Goal: Task Accomplishment & Management: Manage account settings

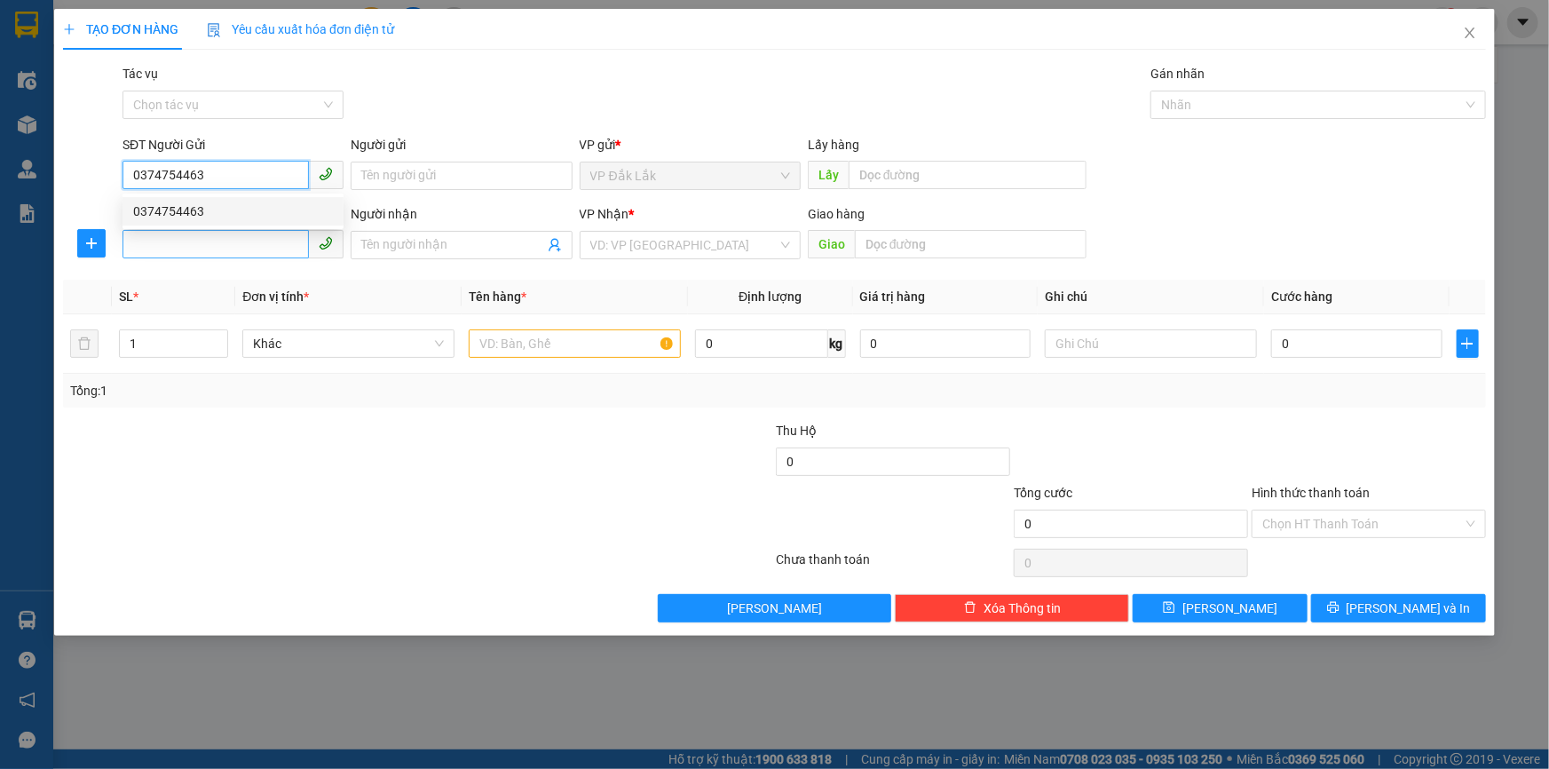
type input "0374754463"
click at [221, 236] on input "SĐT Người Nhận *" at bounding box center [215, 244] width 186 height 28
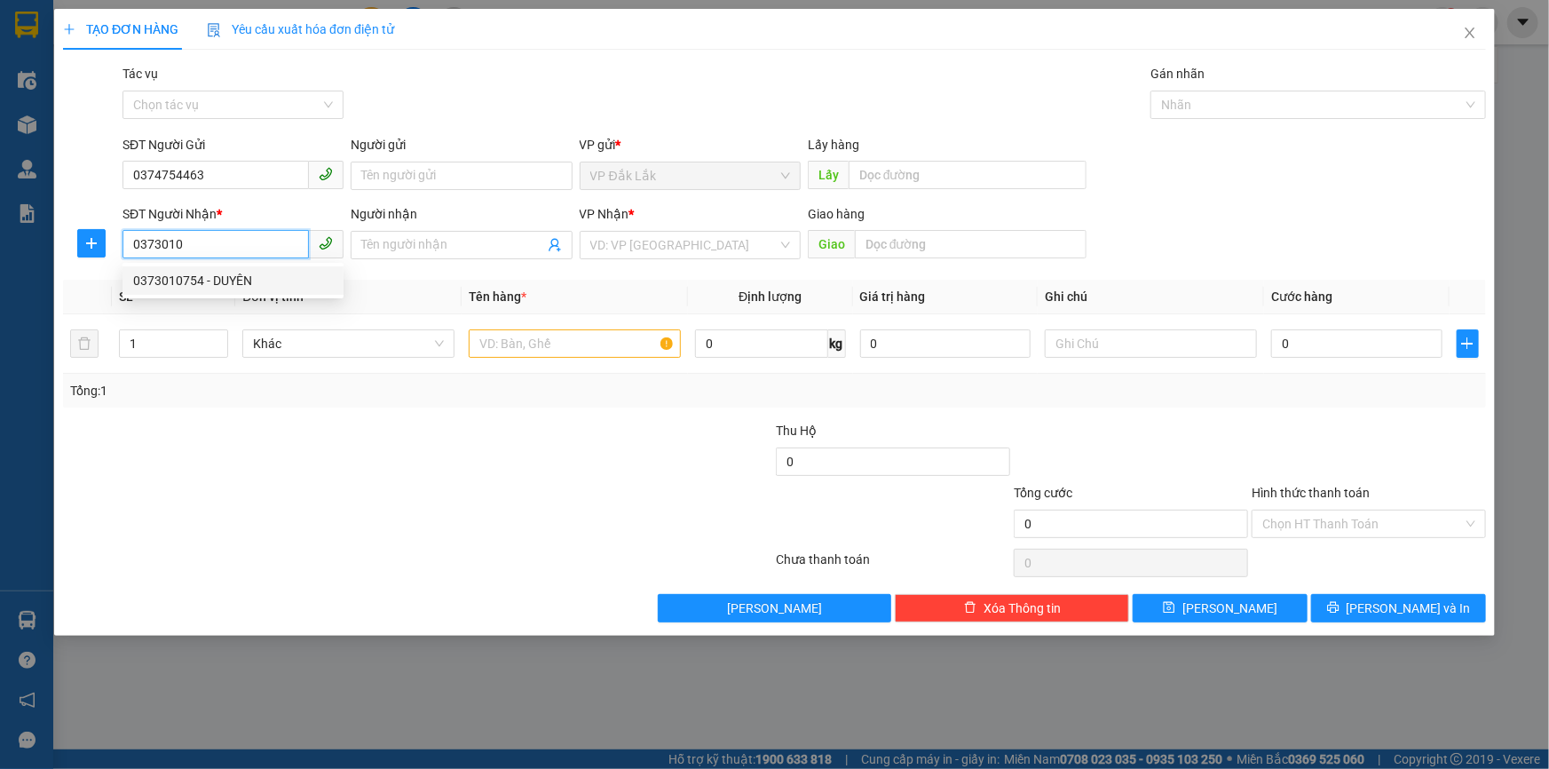
click at [220, 288] on div "0373010754 - DUYÊN" at bounding box center [233, 281] width 200 height 20
type input "0373010754"
type input "DUYÊN"
type input "0373010754"
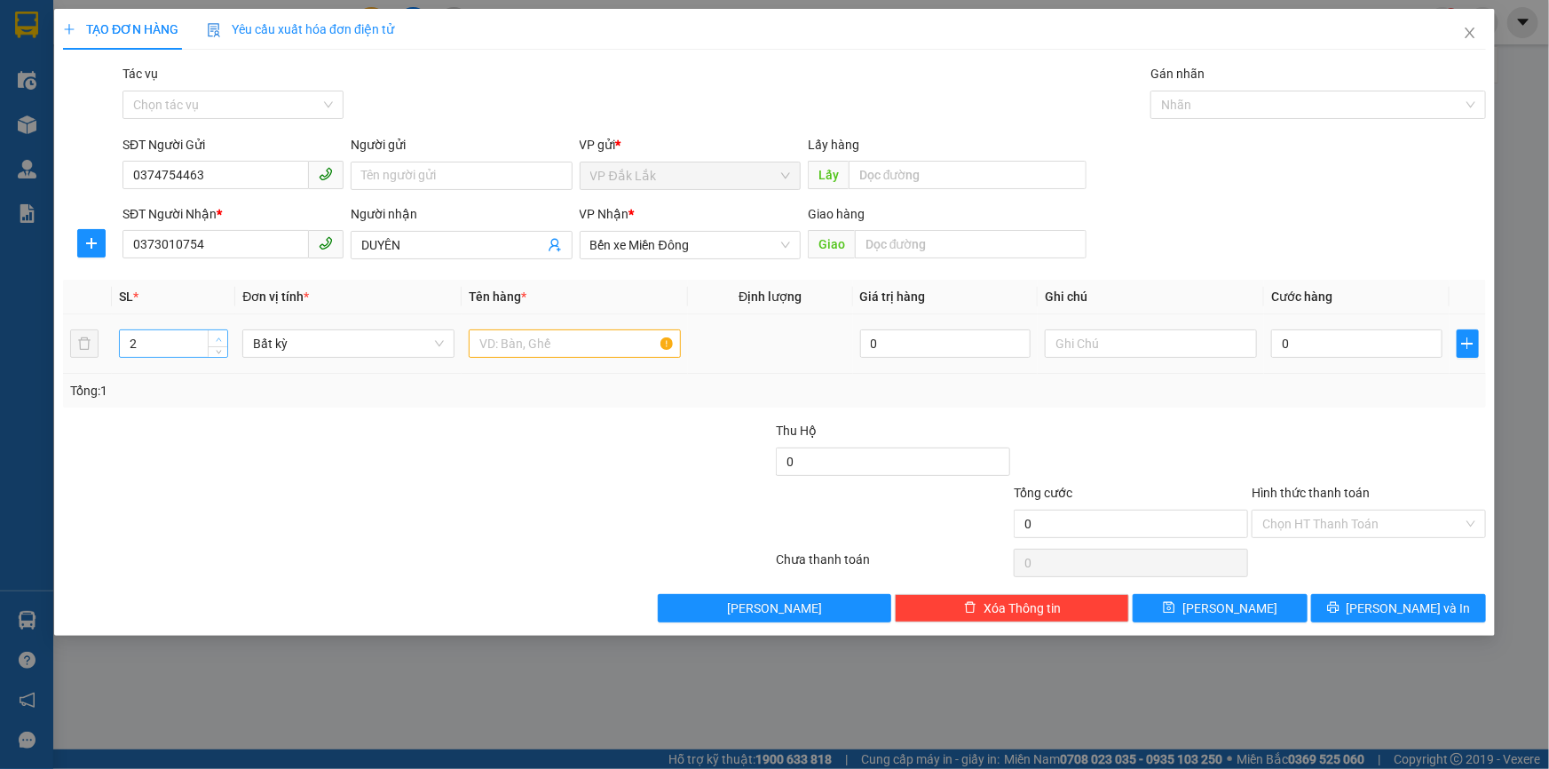
click at [220, 331] on span "Increase Value" at bounding box center [218, 338] width 20 height 16
type input "3"
click at [225, 351] on span "Decrease Value" at bounding box center [218, 349] width 20 height 16
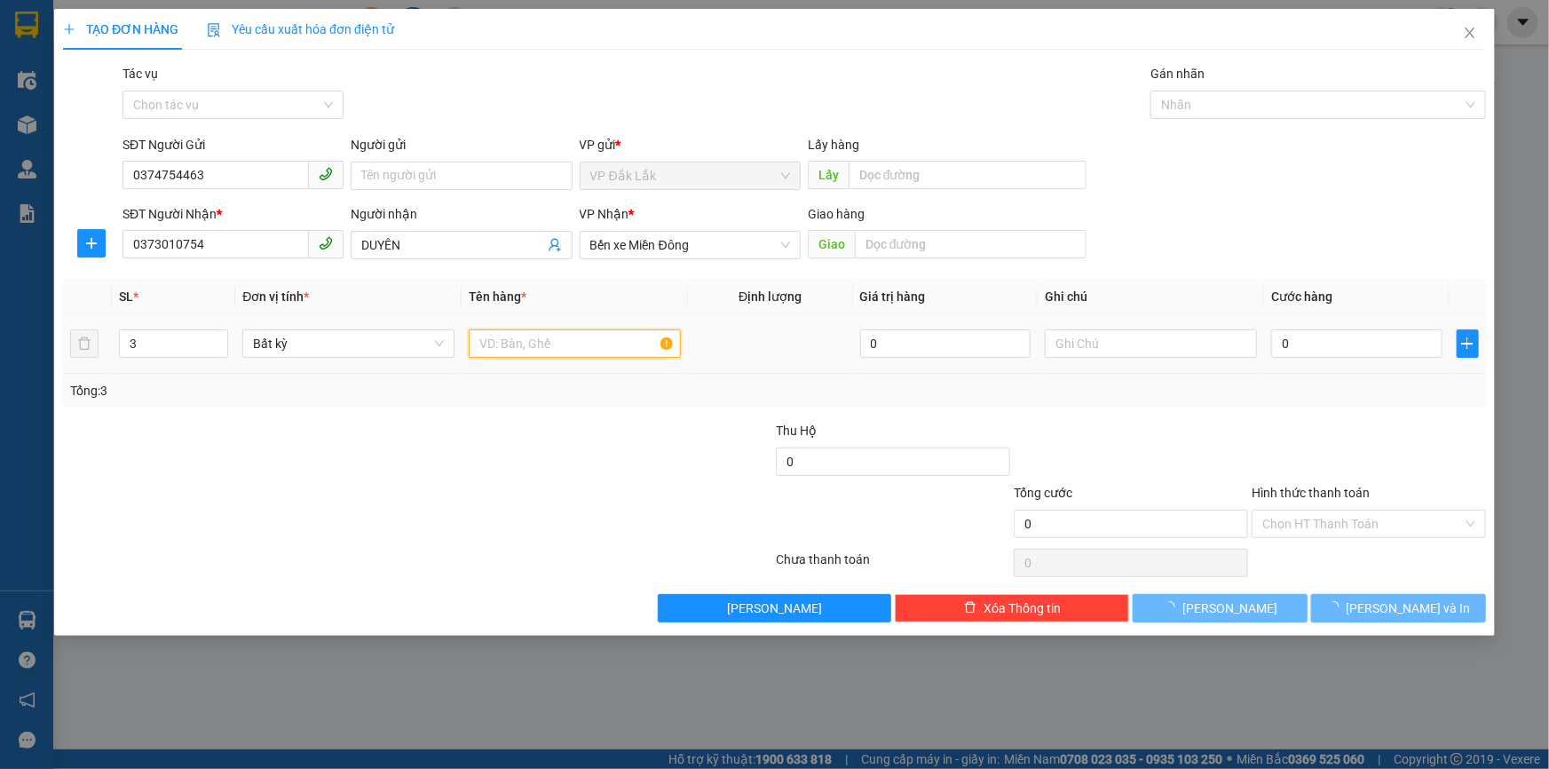
click at [492, 353] on input "text" at bounding box center [575, 343] width 212 height 28
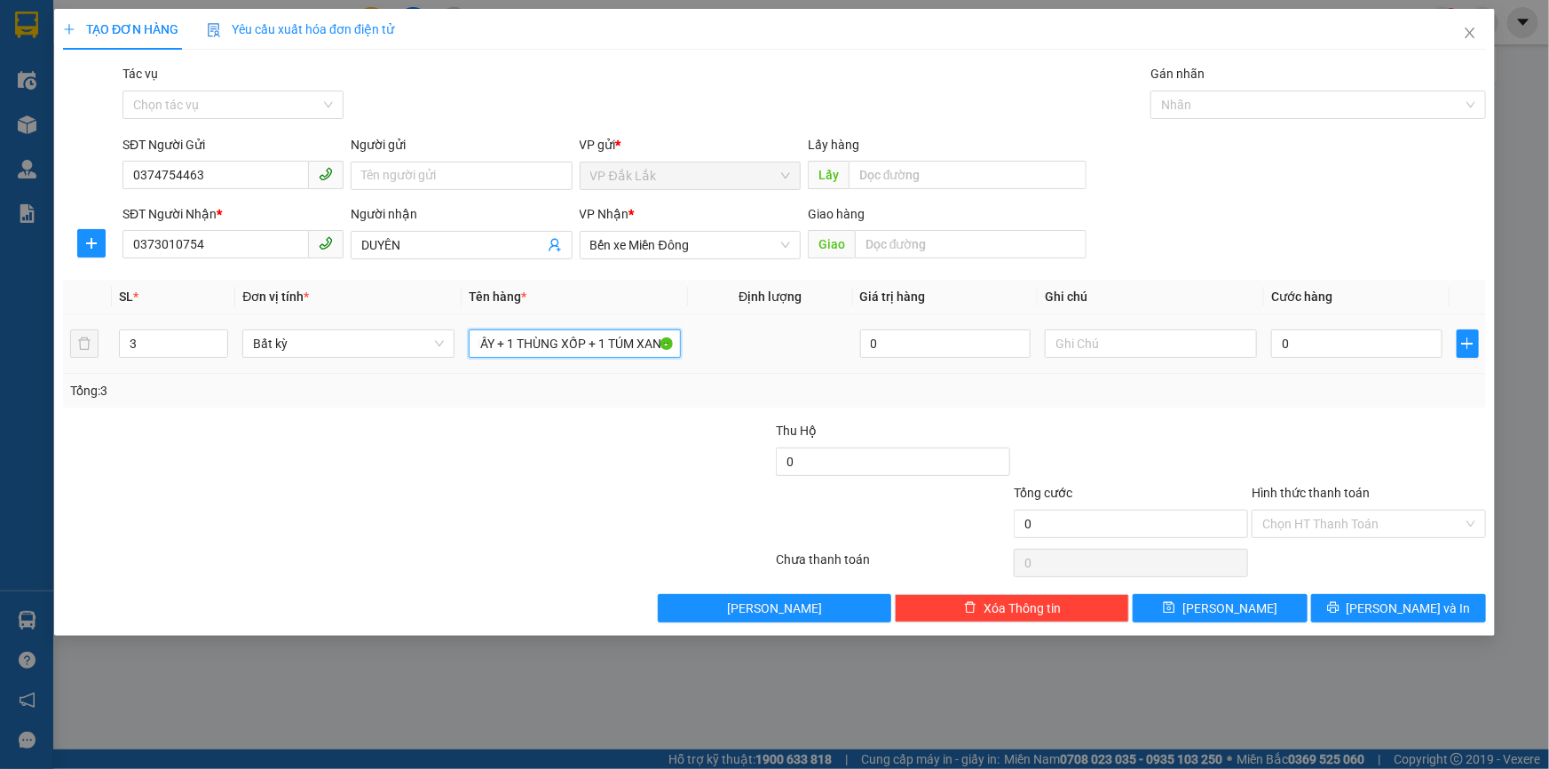
scroll to position [0, 76]
type input "1 THÙNG GIẤY + 1 THÙNG XỐP + 1 TÚM XANH"
click at [1326, 352] on input "0" at bounding box center [1356, 343] width 171 height 28
type input "1"
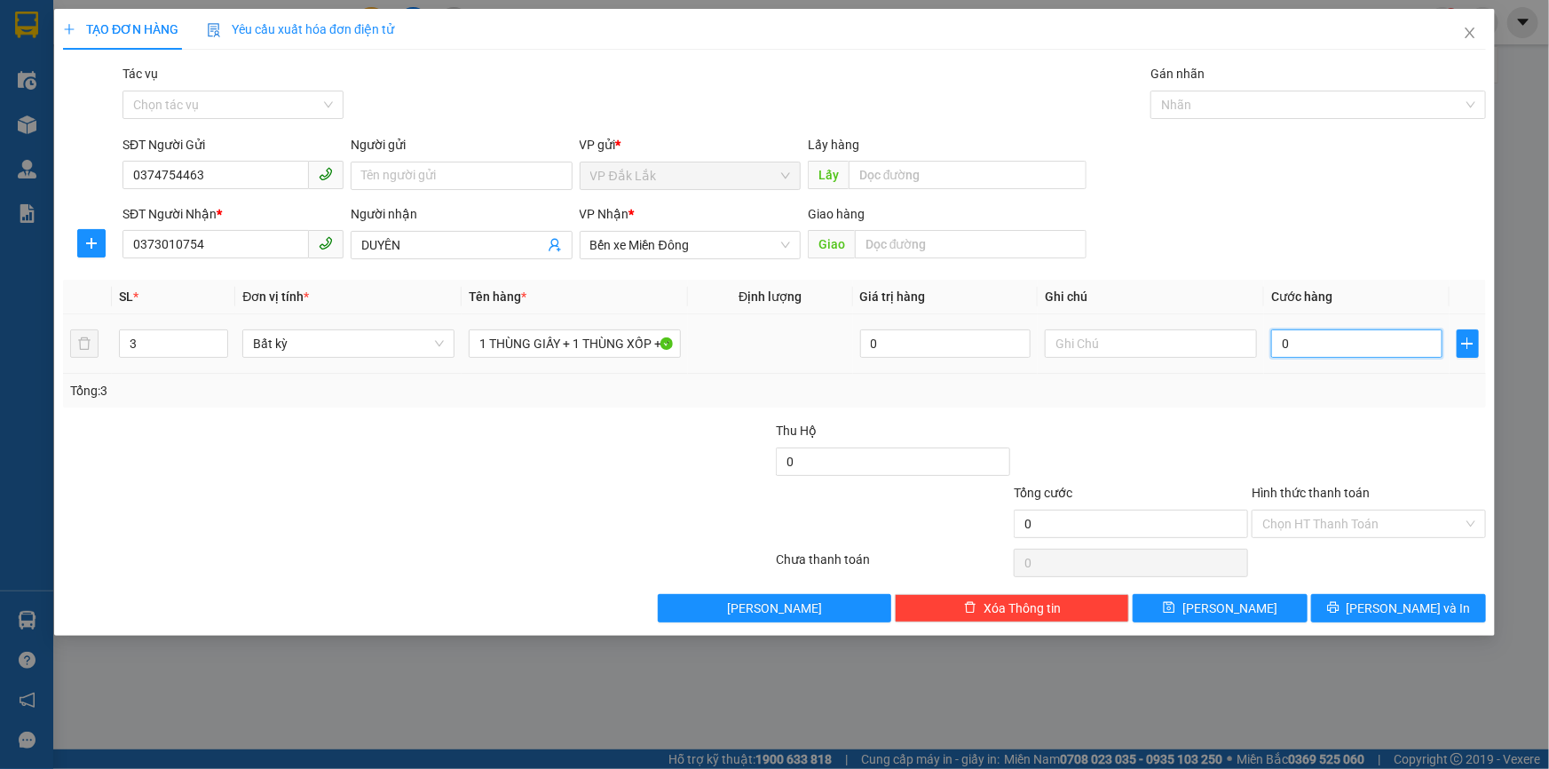
type input "1"
type input "15"
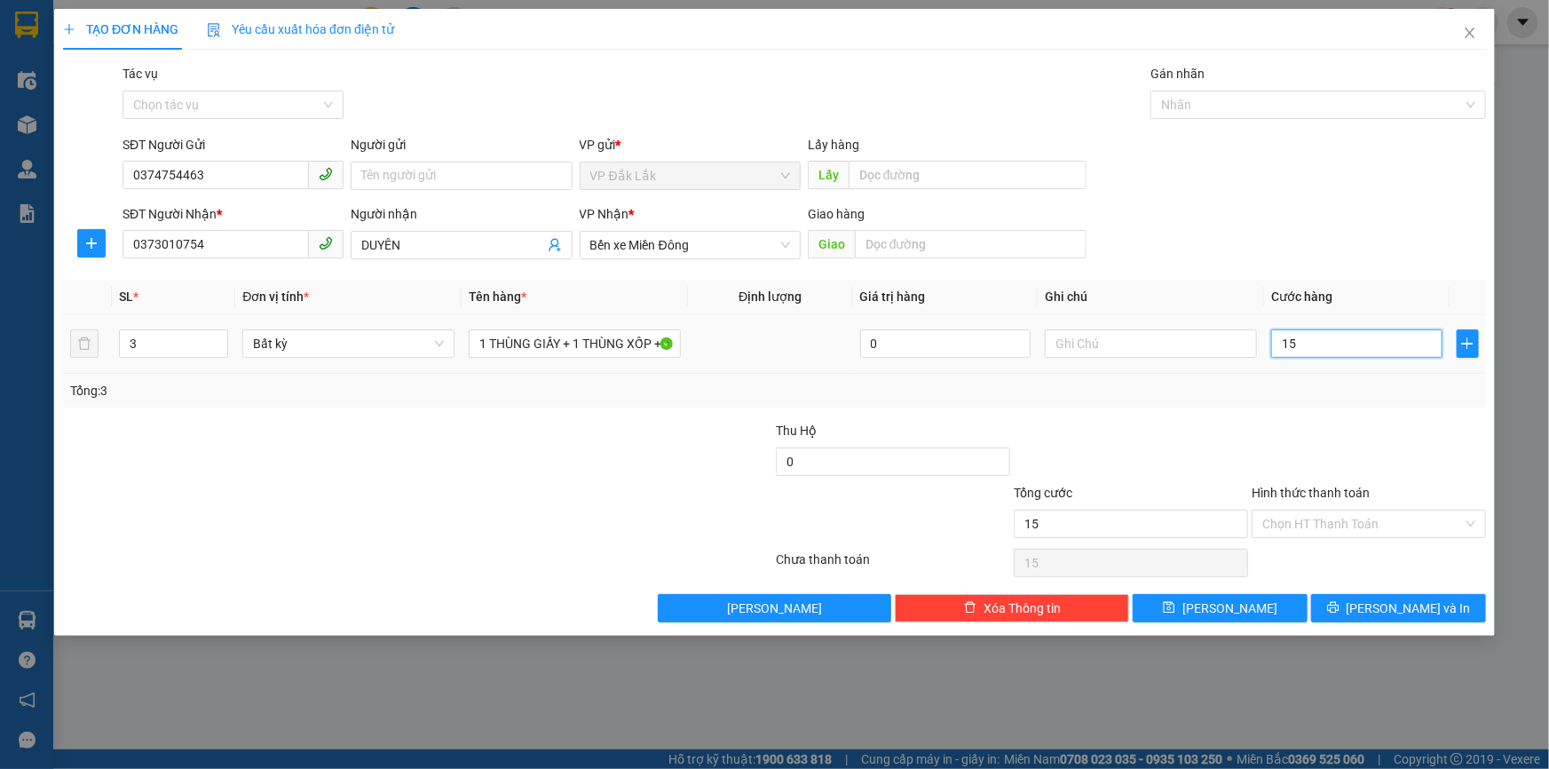
type input "150"
type input "1.500"
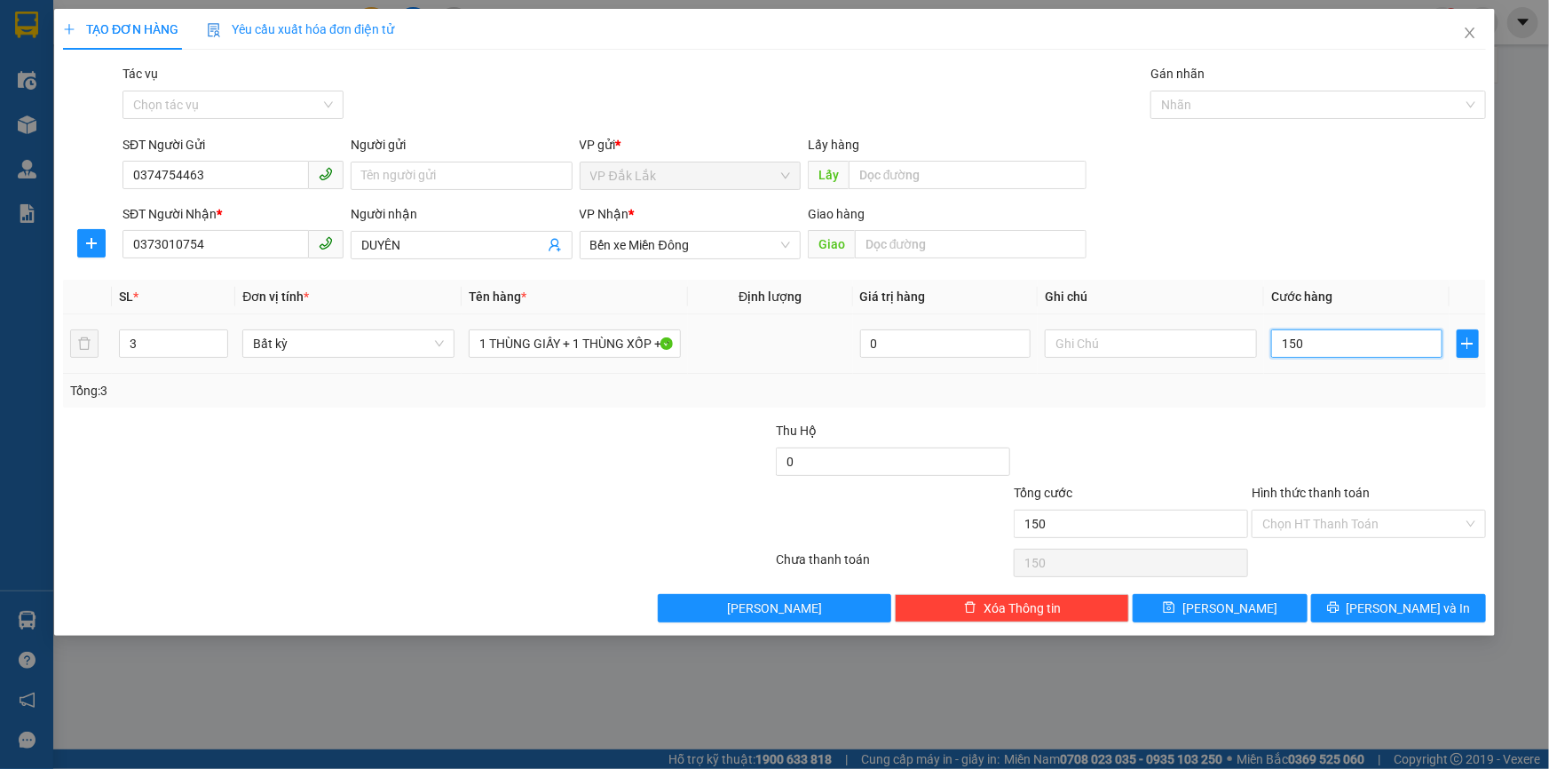
type input "1.500"
type input "15.000"
type input "150.000"
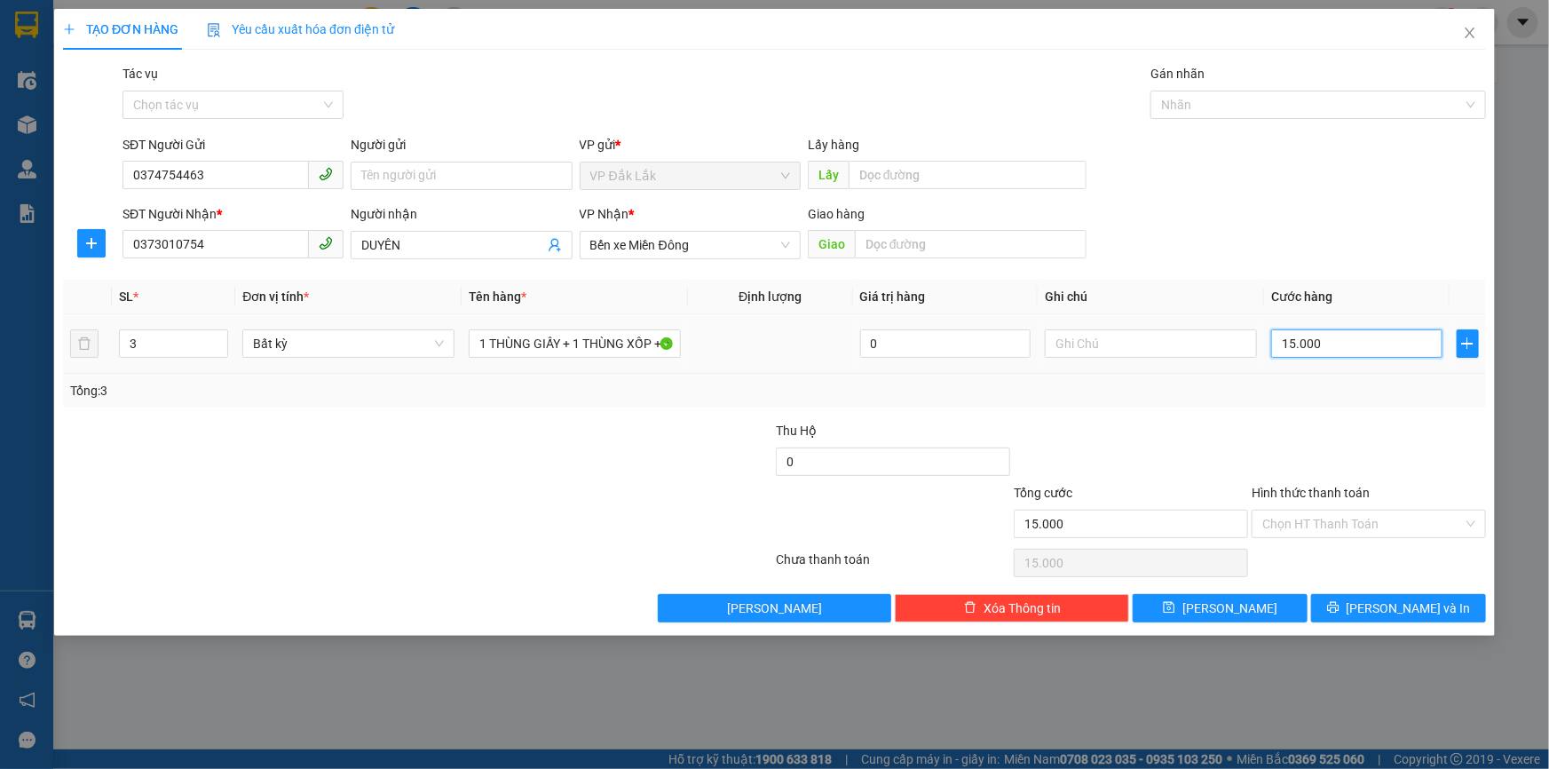
type input "150.000"
click at [1376, 515] on input "Hình thức thanh toán" at bounding box center [1362, 523] width 201 height 27
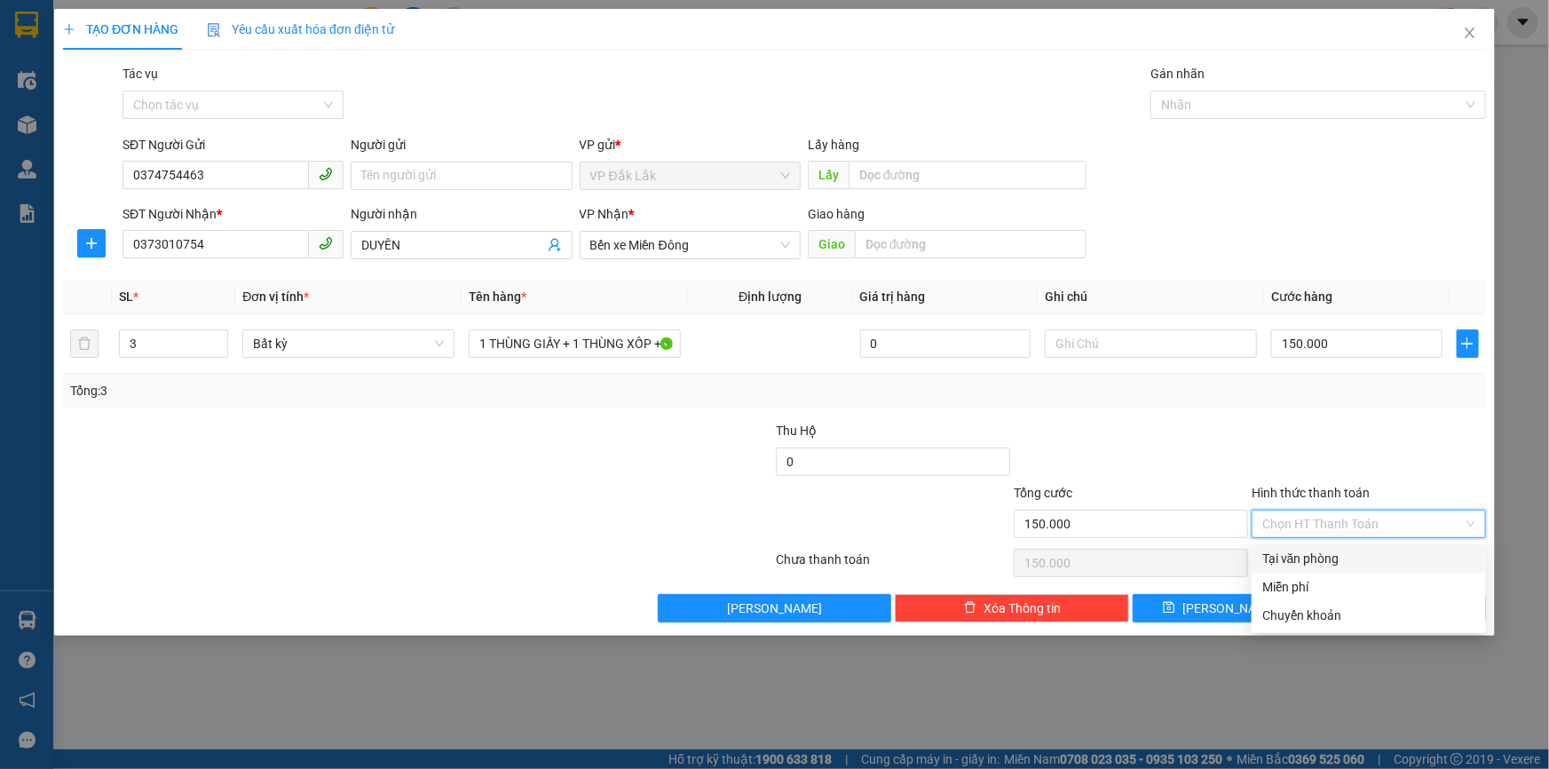
click at [1337, 550] on div "Tại văn phòng" at bounding box center [1368, 559] width 213 height 20
type input "0"
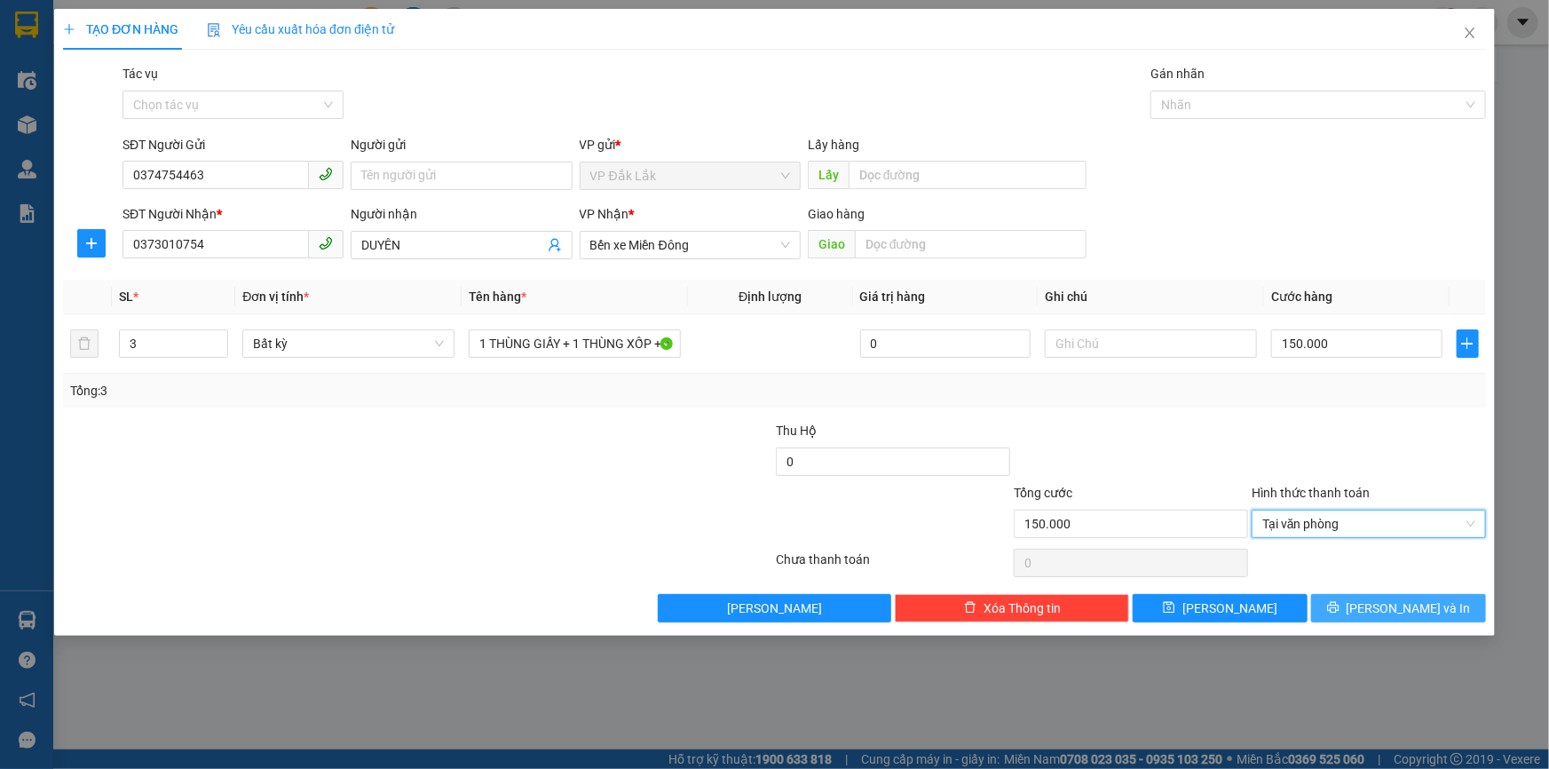
click at [1413, 599] on span "Lưu và In" at bounding box center [1408, 608] width 124 height 20
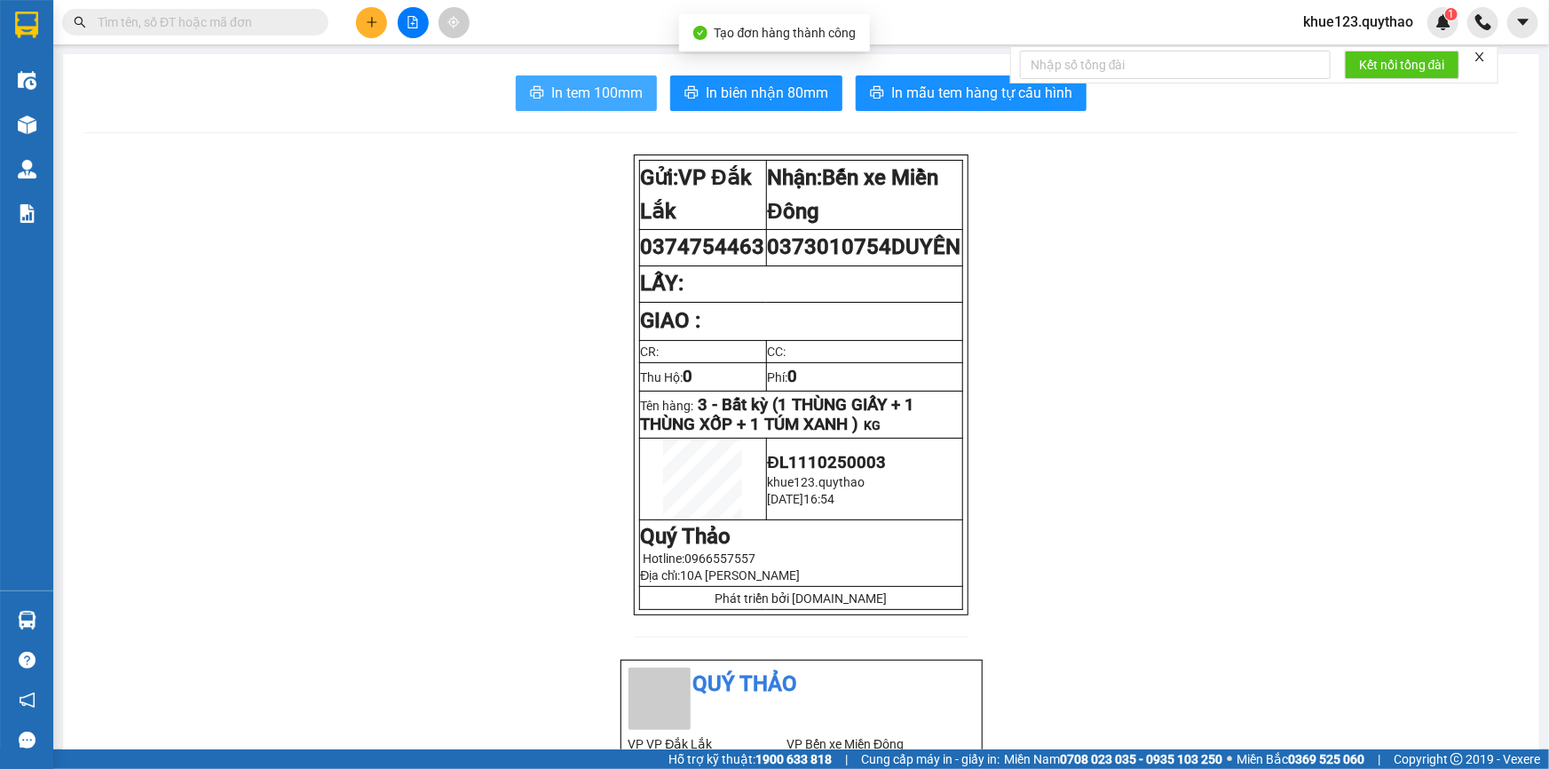
click at [552, 102] on span "In tem 100mm" at bounding box center [596, 93] width 91 height 22
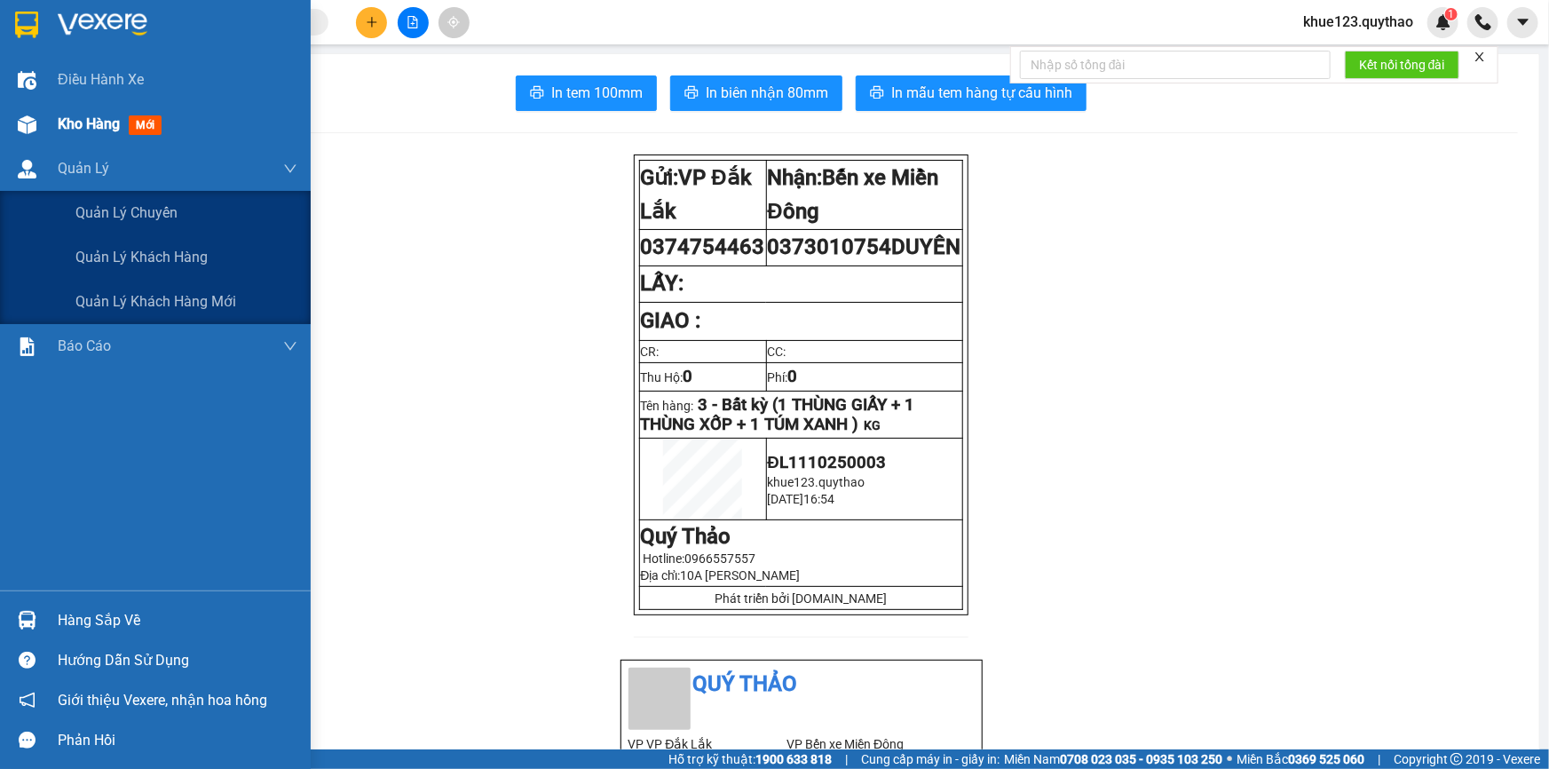
click at [128, 139] on div "Kho hàng mới" at bounding box center [178, 124] width 240 height 44
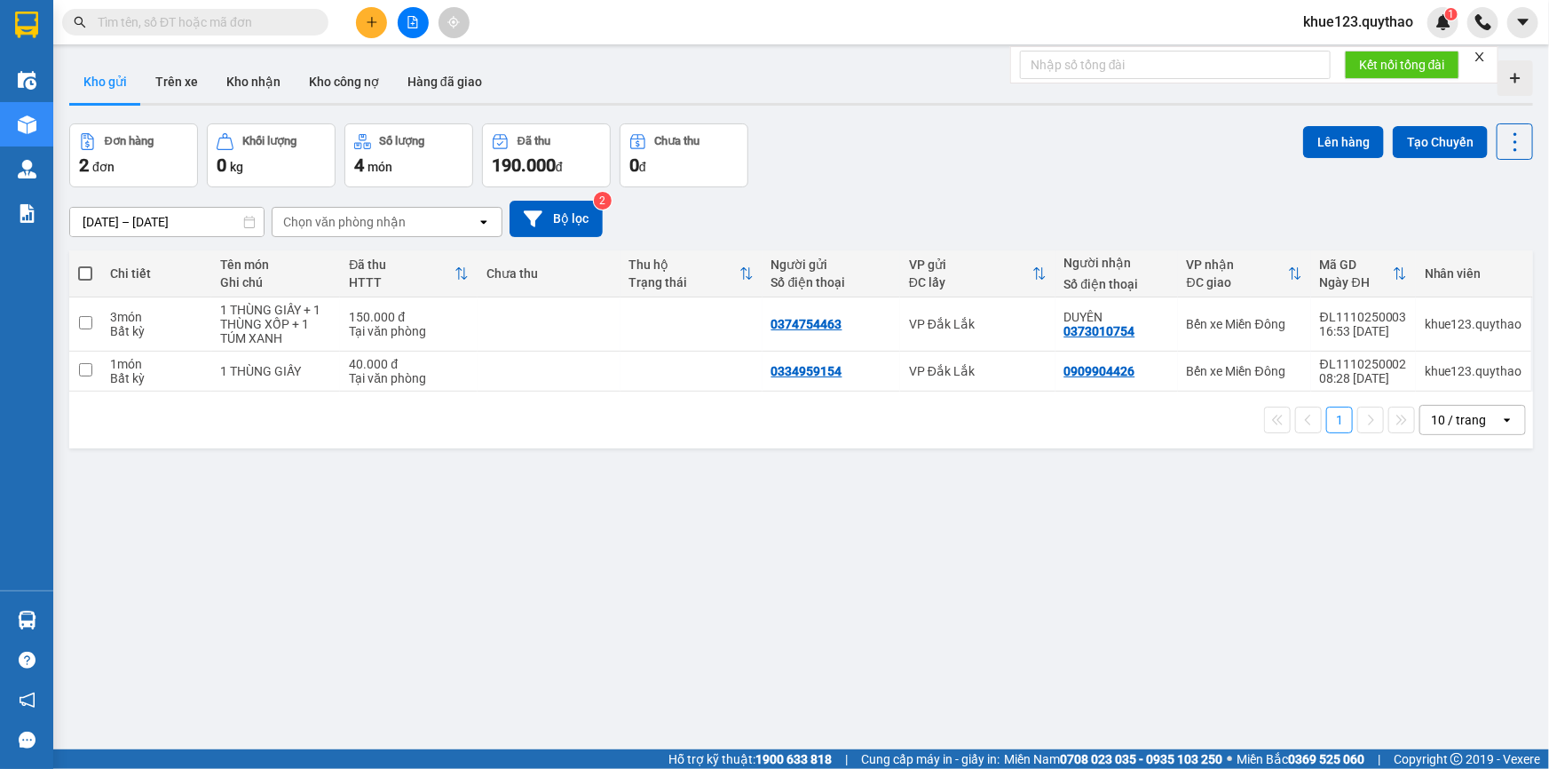
click at [1372, 23] on span "khue123.quythao" at bounding box center [1358, 22] width 138 height 22
click at [1333, 50] on span "Đăng xuất" at bounding box center [1365, 55] width 101 height 20
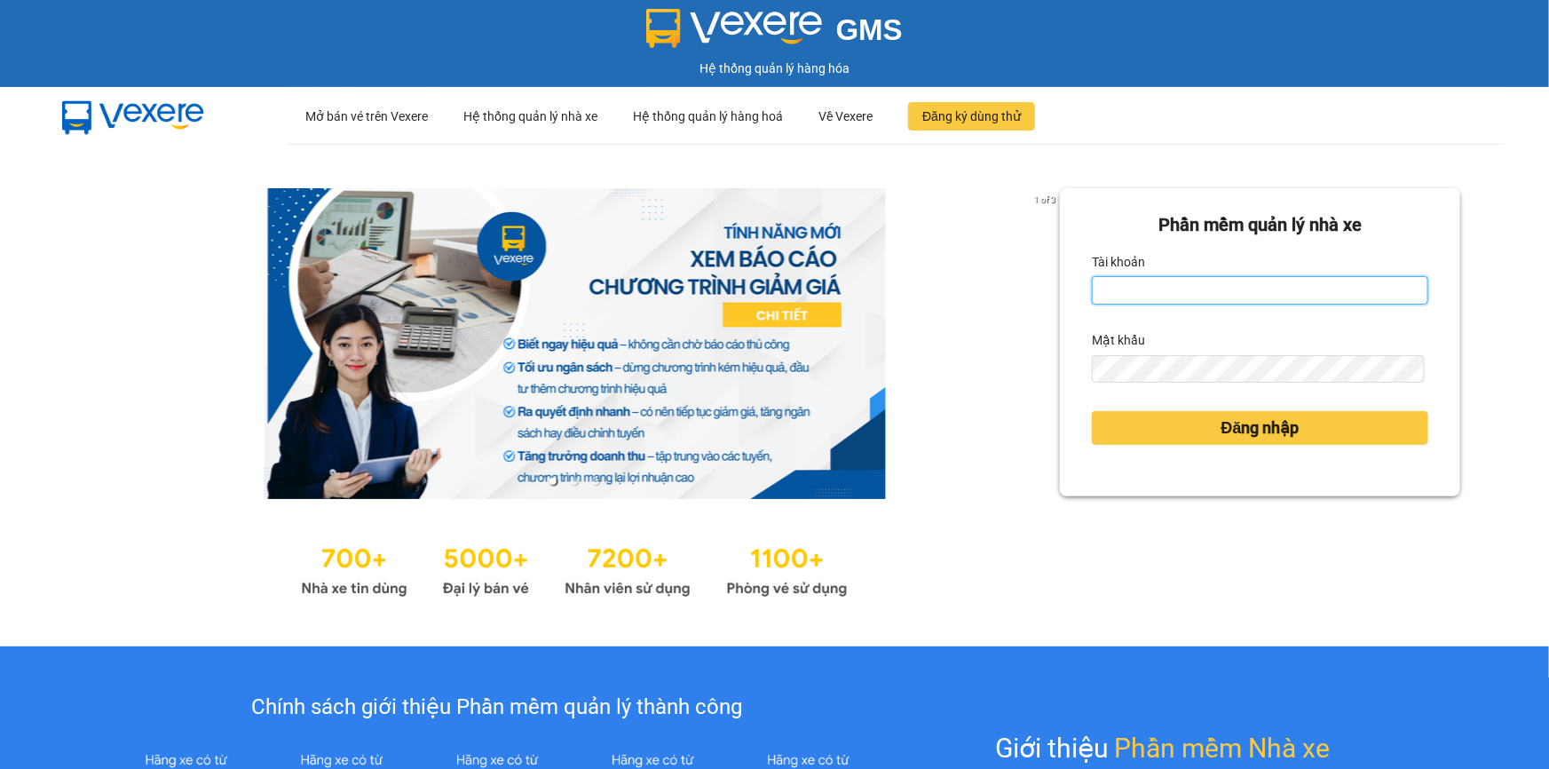
click at [1220, 300] on input "Tài khoản" at bounding box center [1260, 290] width 336 height 28
type input "meo.quythao"
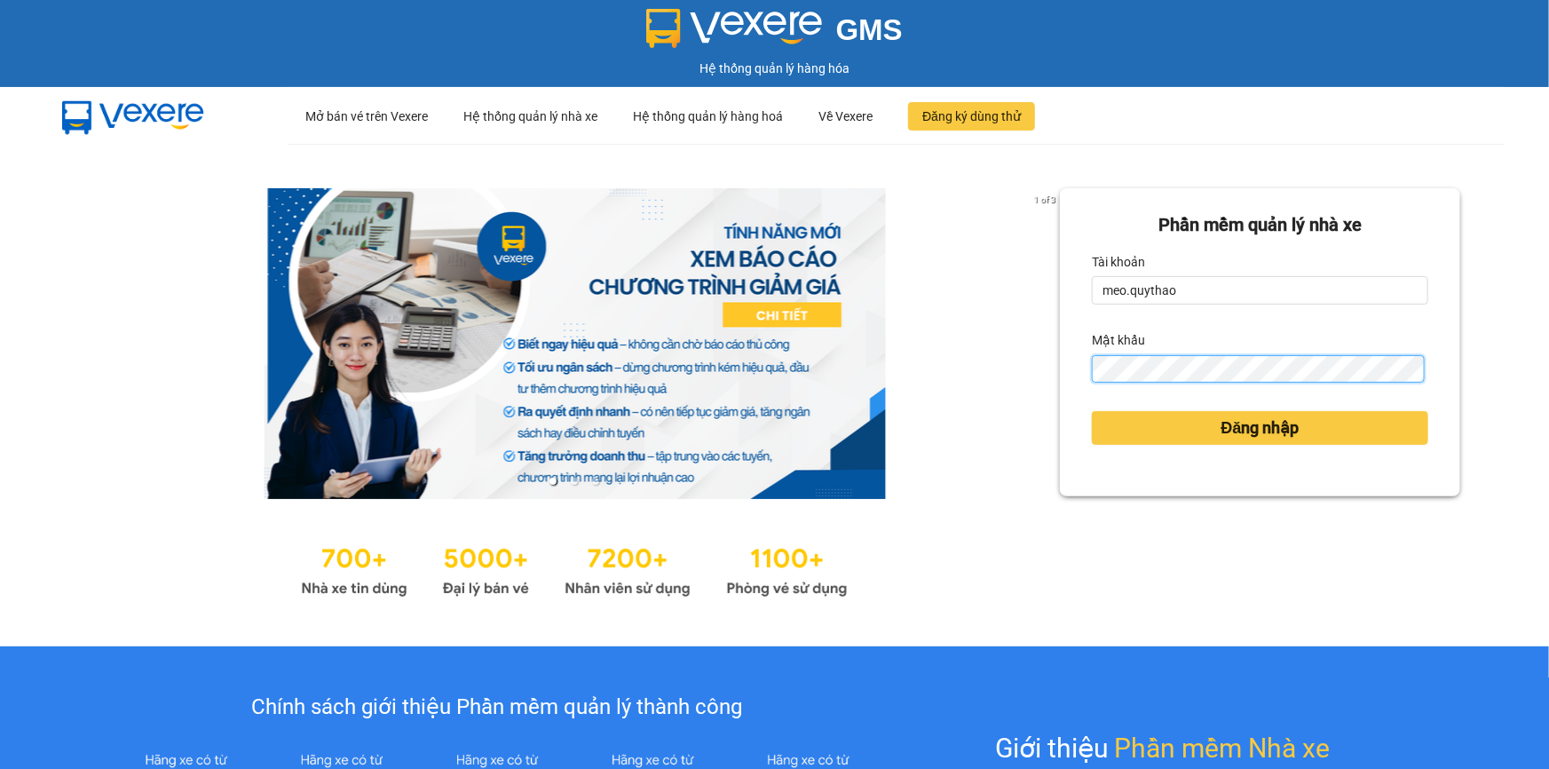
click at [1092, 411] on button "Đăng nhập" at bounding box center [1260, 428] width 336 height 34
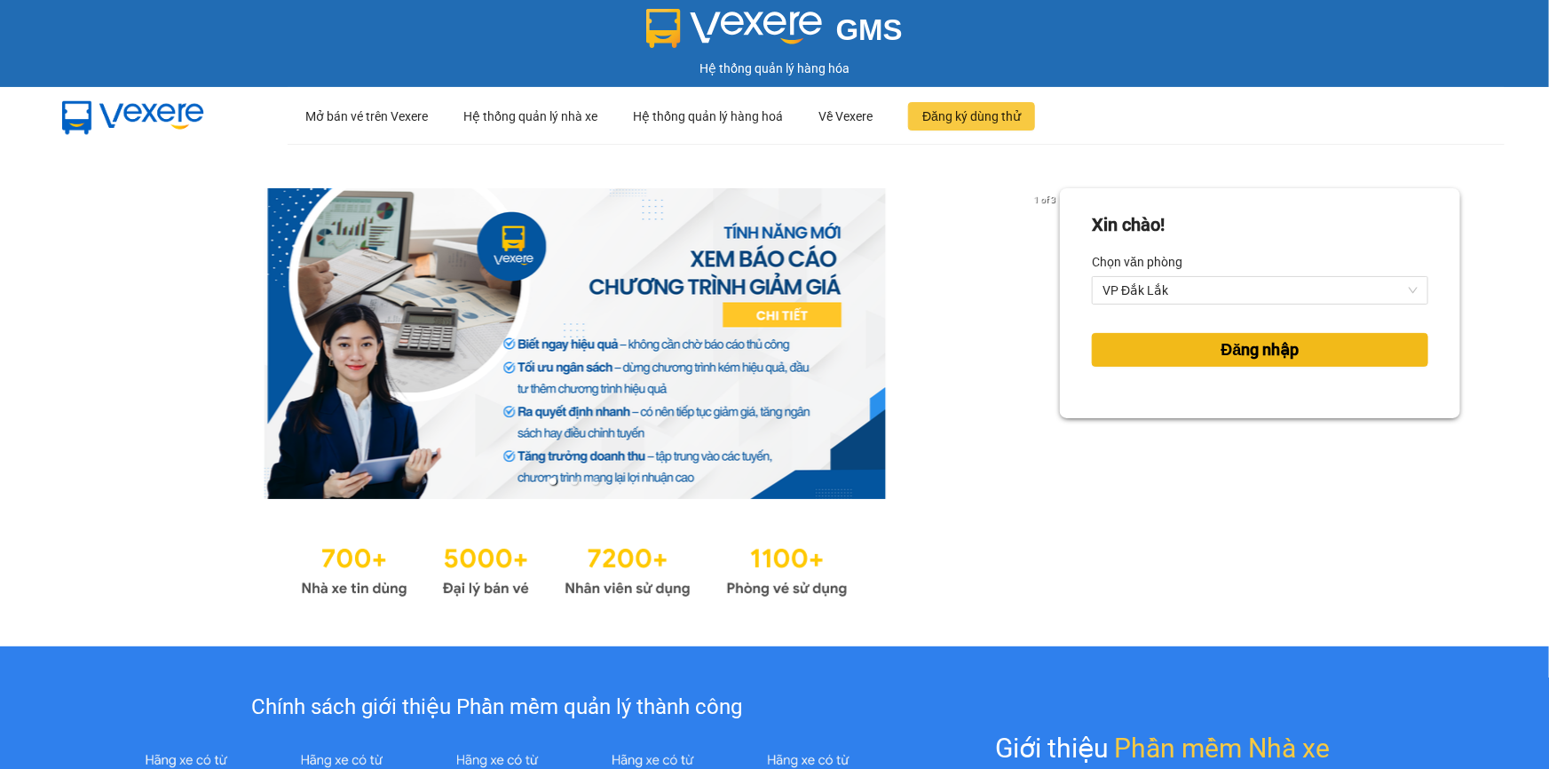
click at [1278, 361] on span "Đăng nhập" at bounding box center [1260, 349] width 78 height 25
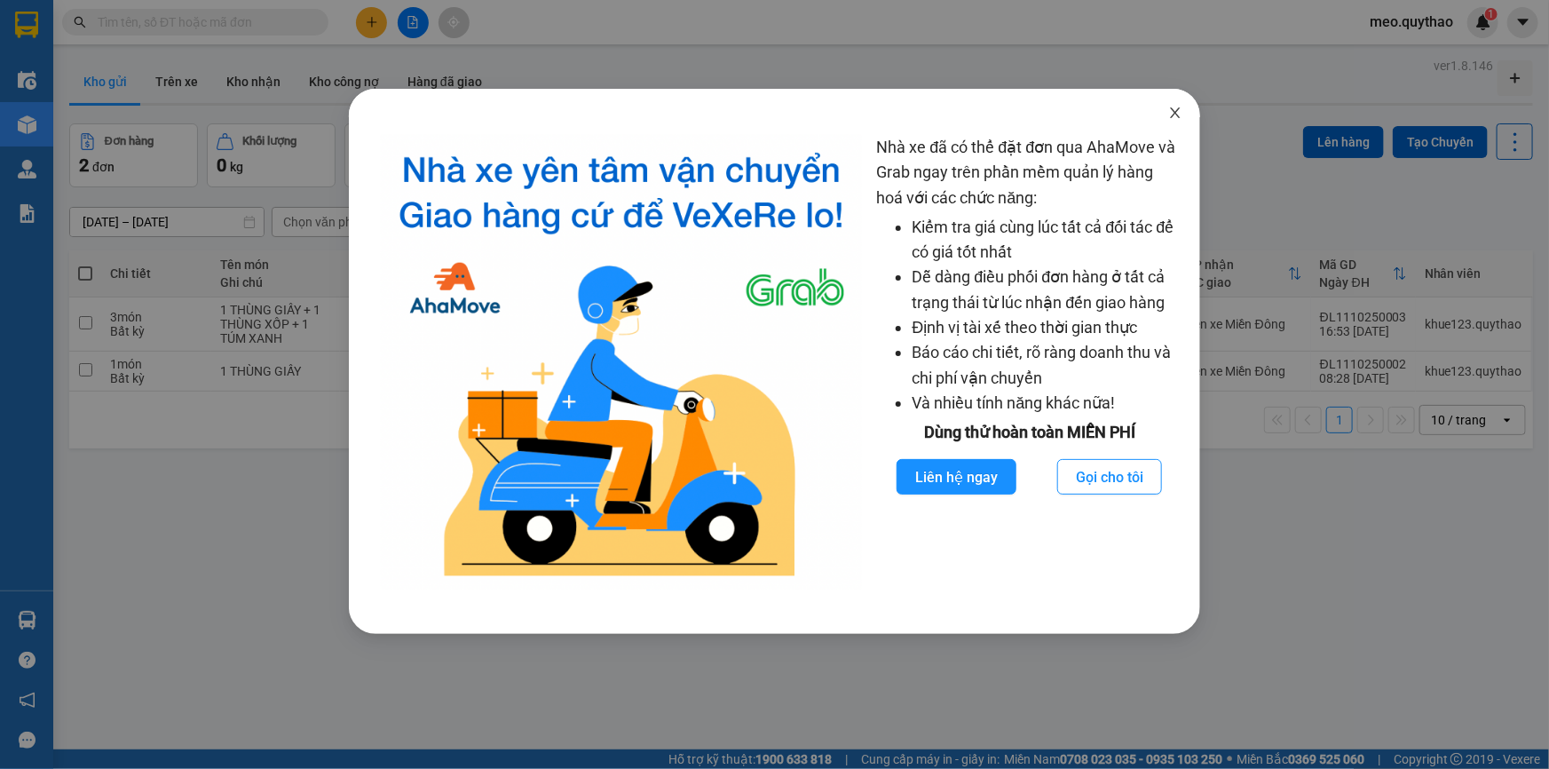
click at [1176, 119] on icon "close" at bounding box center [1175, 113] width 14 height 14
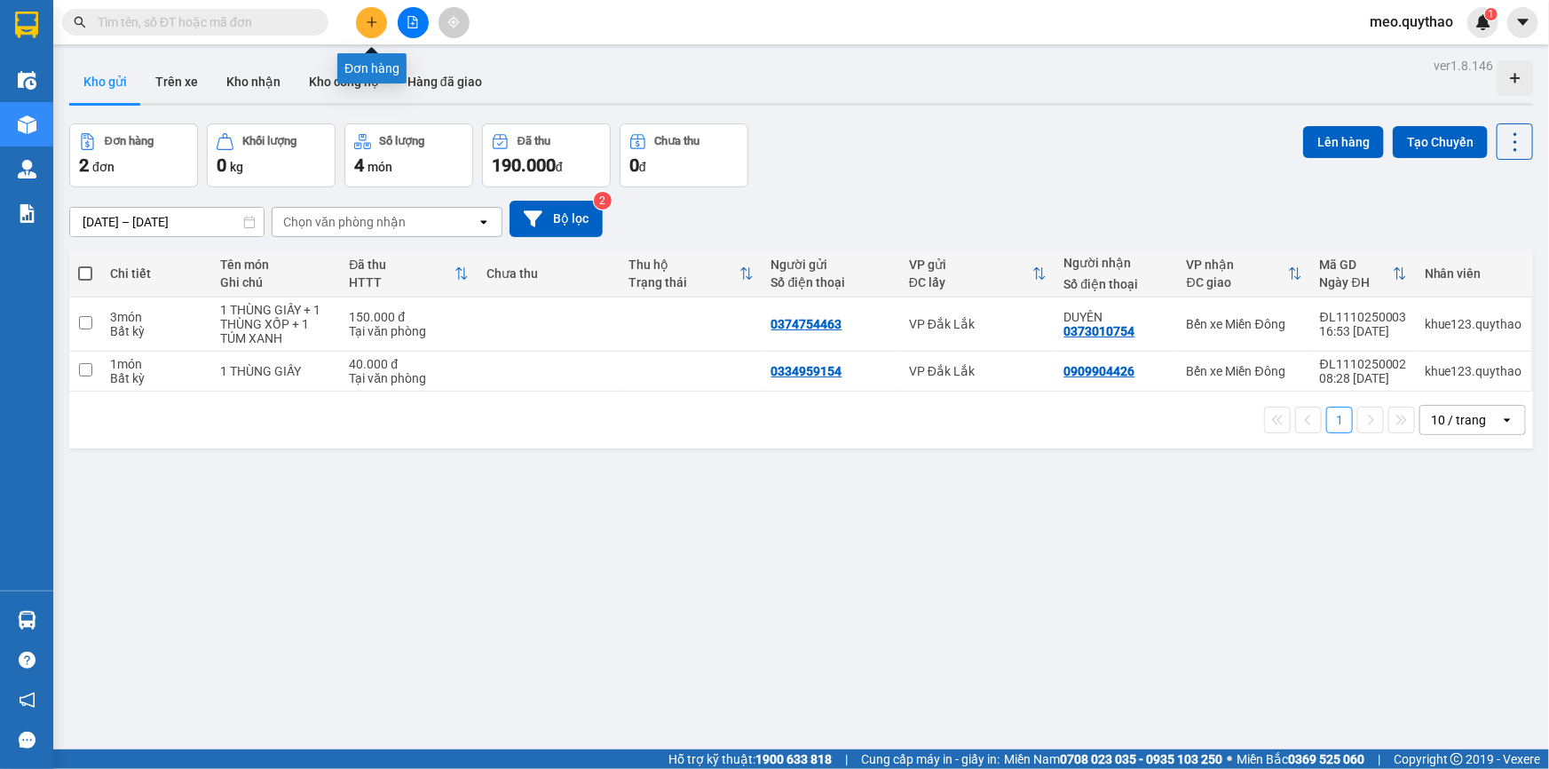
click at [378, 10] on button at bounding box center [371, 22] width 31 height 31
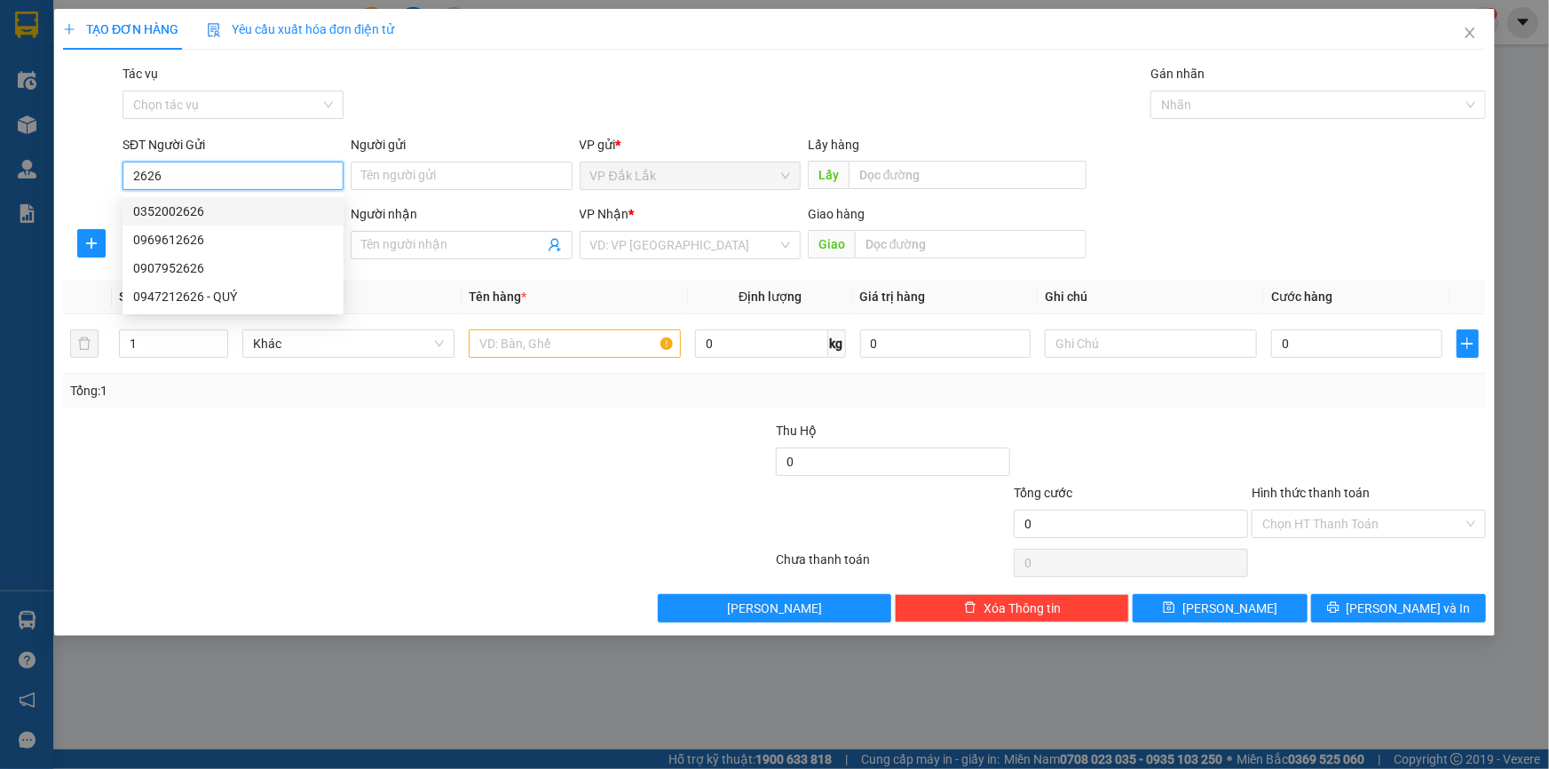
click at [134, 170] on input "2626" at bounding box center [232, 176] width 221 height 28
click at [243, 209] on div "02626535333" at bounding box center [233, 211] width 200 height 20
type input "02626535333"
type input "0909976506"
type input "02626535333"
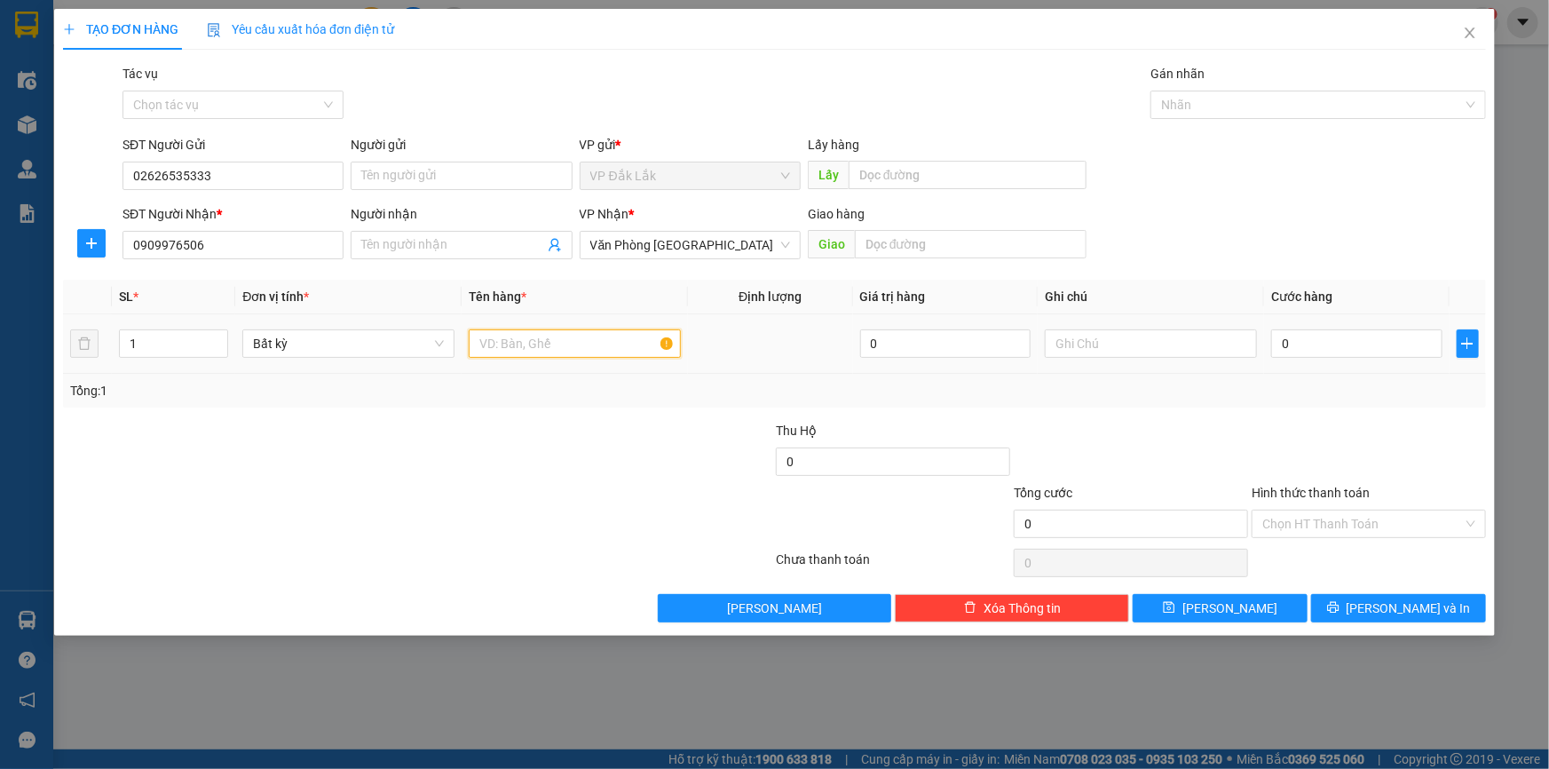
click at [534, 352] on input "text" at bounding box center [575, 343] width 212 height 28
type input "1 BÌ ĐEN"
click at [1320, 343] on input "0" at bounding box center [1356, 343] width 171 height 28
type input "3"
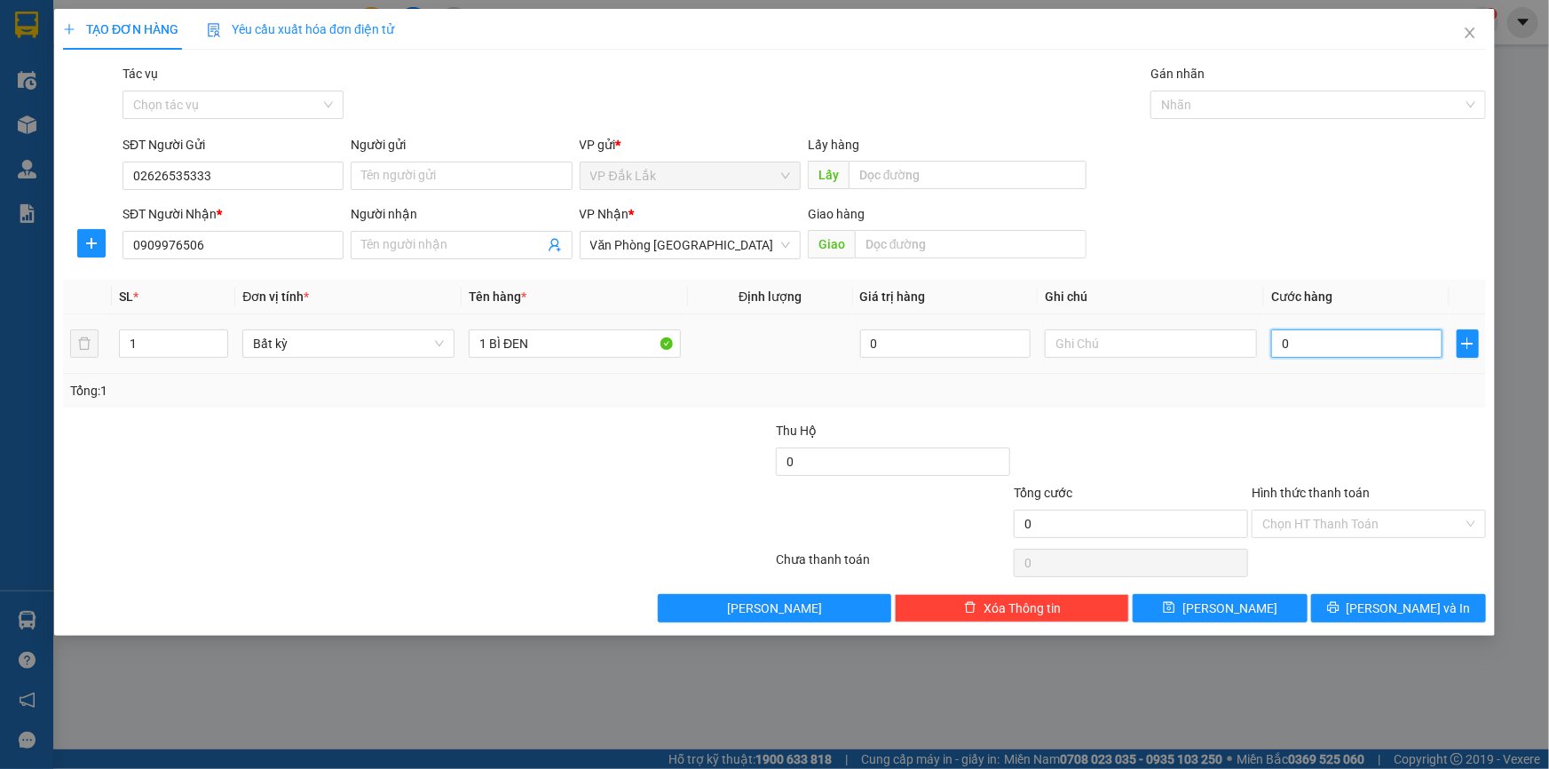
type input "3"
type input "30"
type input "300"
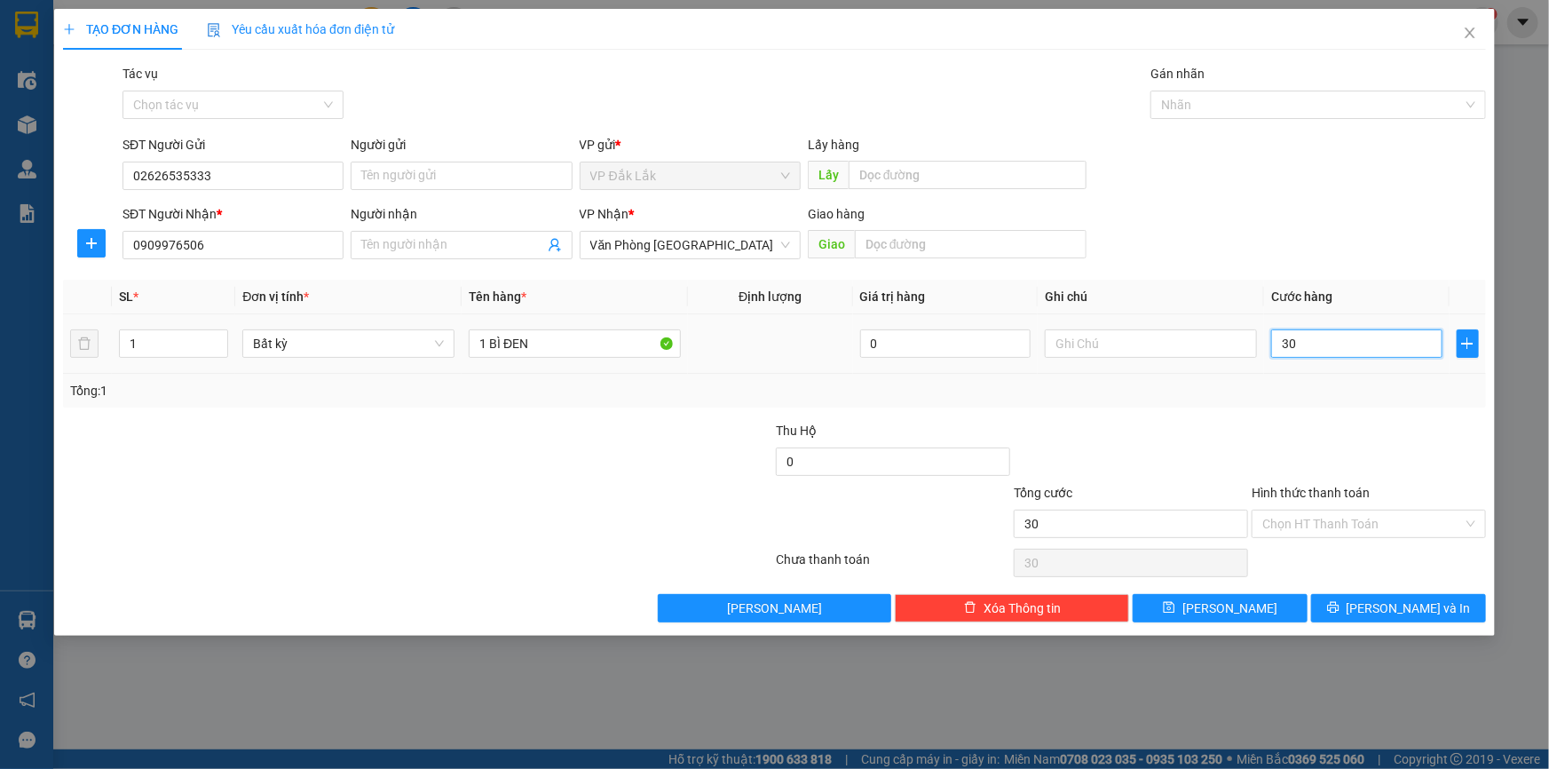
type input "300"
type input "3.000"
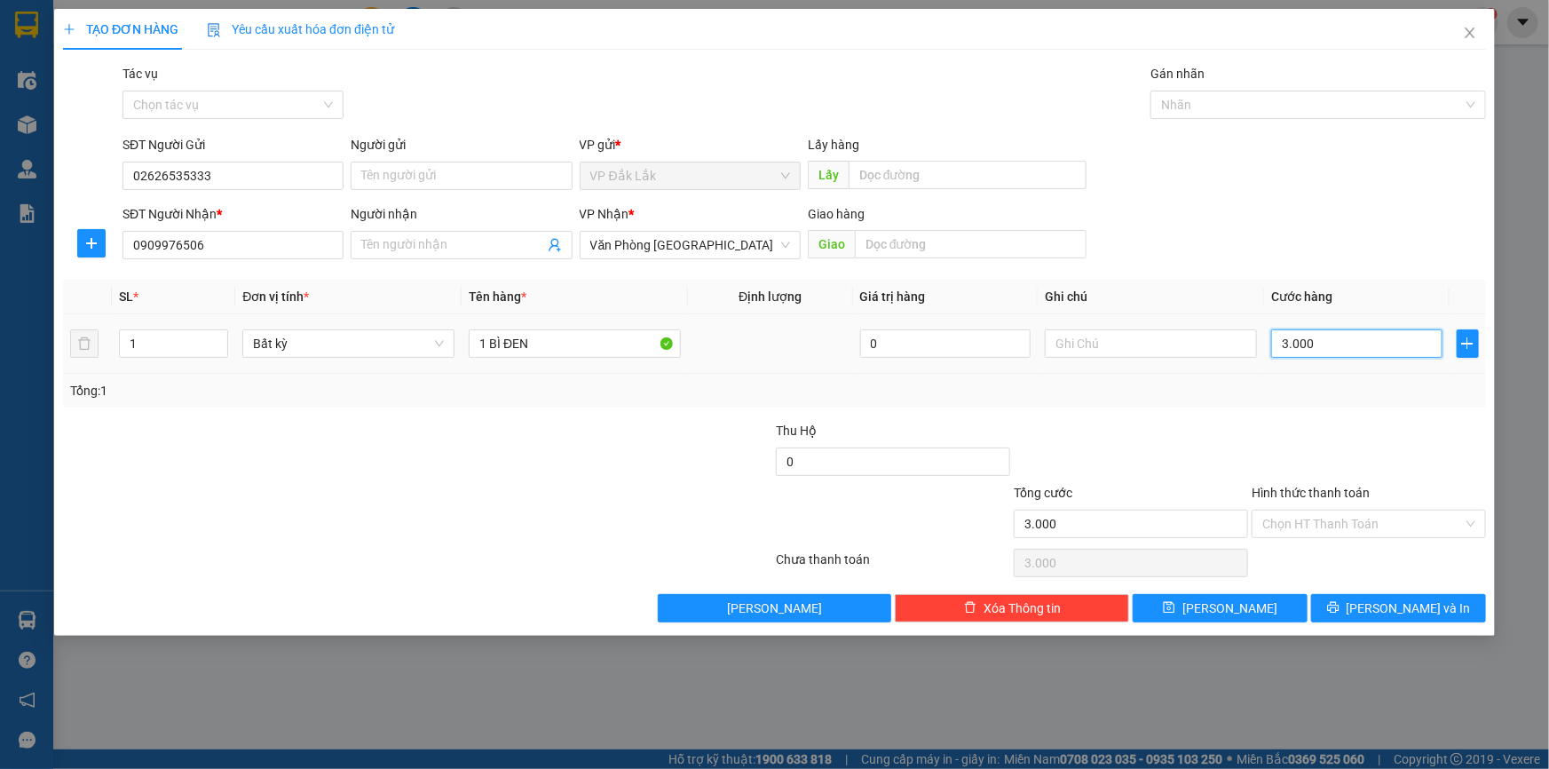
type input "30.000"
click at [1352, 588] on div "Transit Pickup Surcharge Ids Transit Deliver Surcharge Ids Transit Deliver Surc…" at bounding box center [774, 343] width 1423 height 558
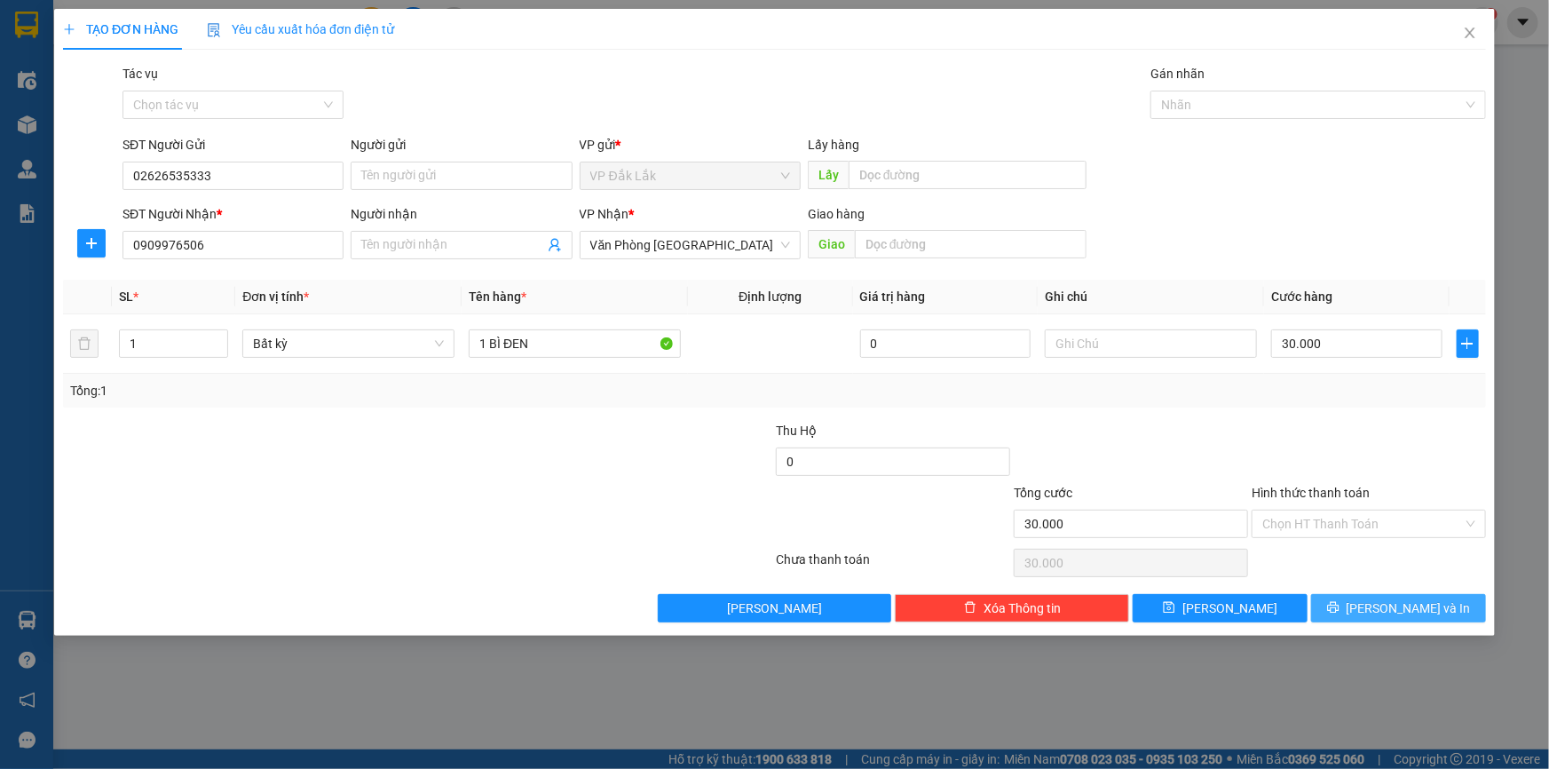
click at [1339, 606] on icon "printer" at bounding box center [1333, 607] width 12 height 12
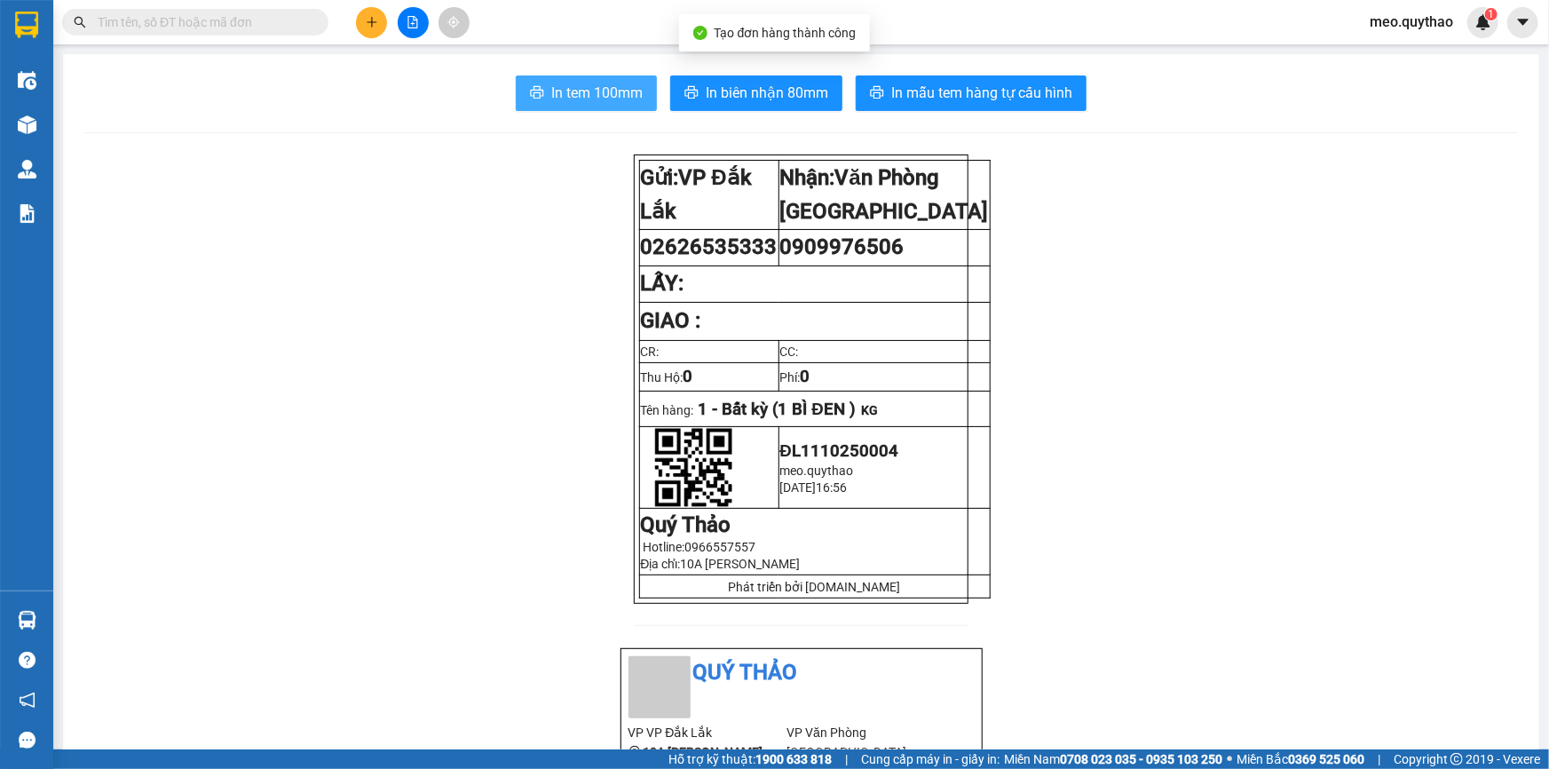
click at [612, 90] on span "In tem 100mm" at bounding box center [596, 93] width 91 height 22
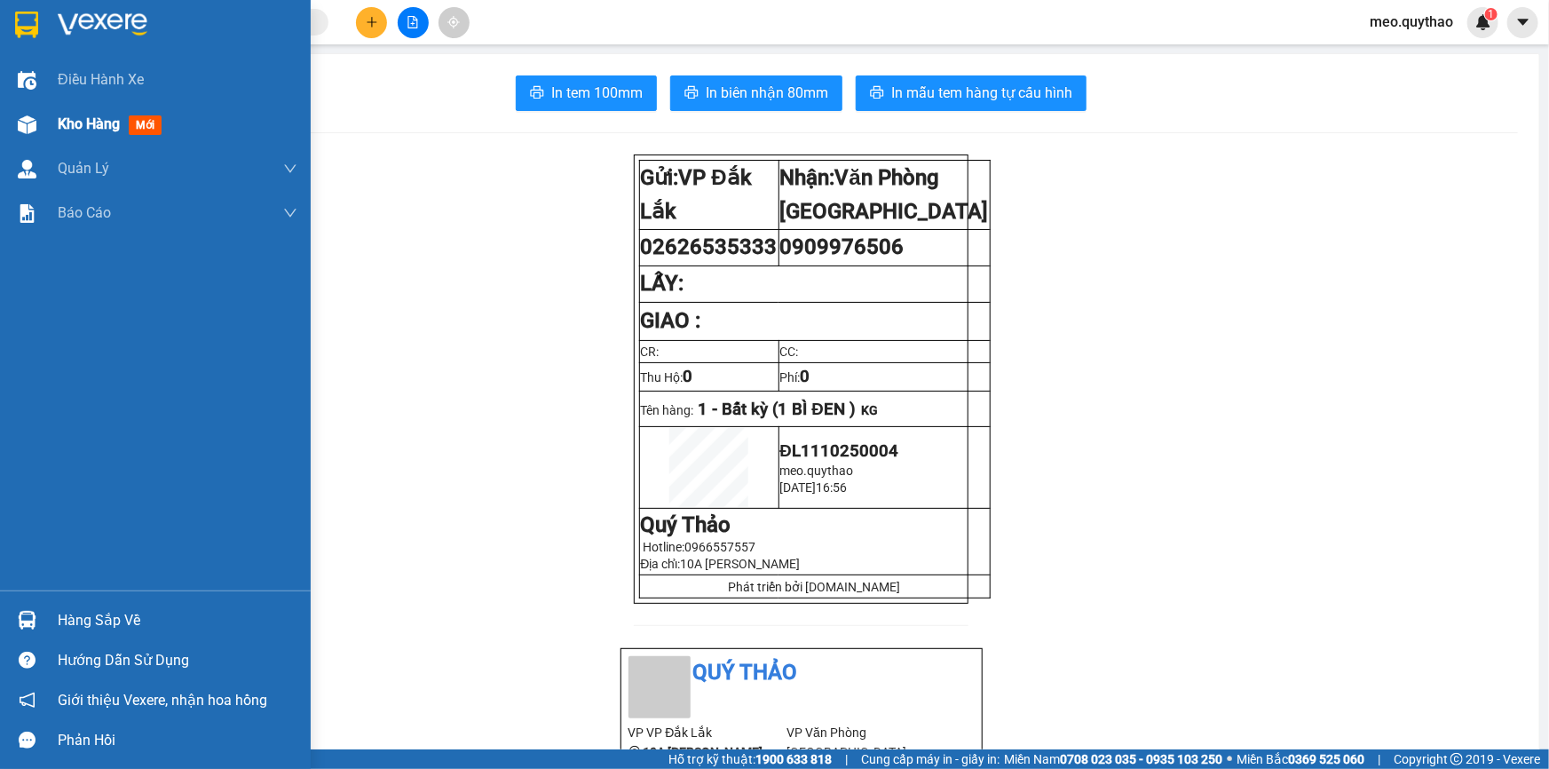
click at [90, 128] on span "Kho hàng" at bounding box center [89, 123] width 62 height 17
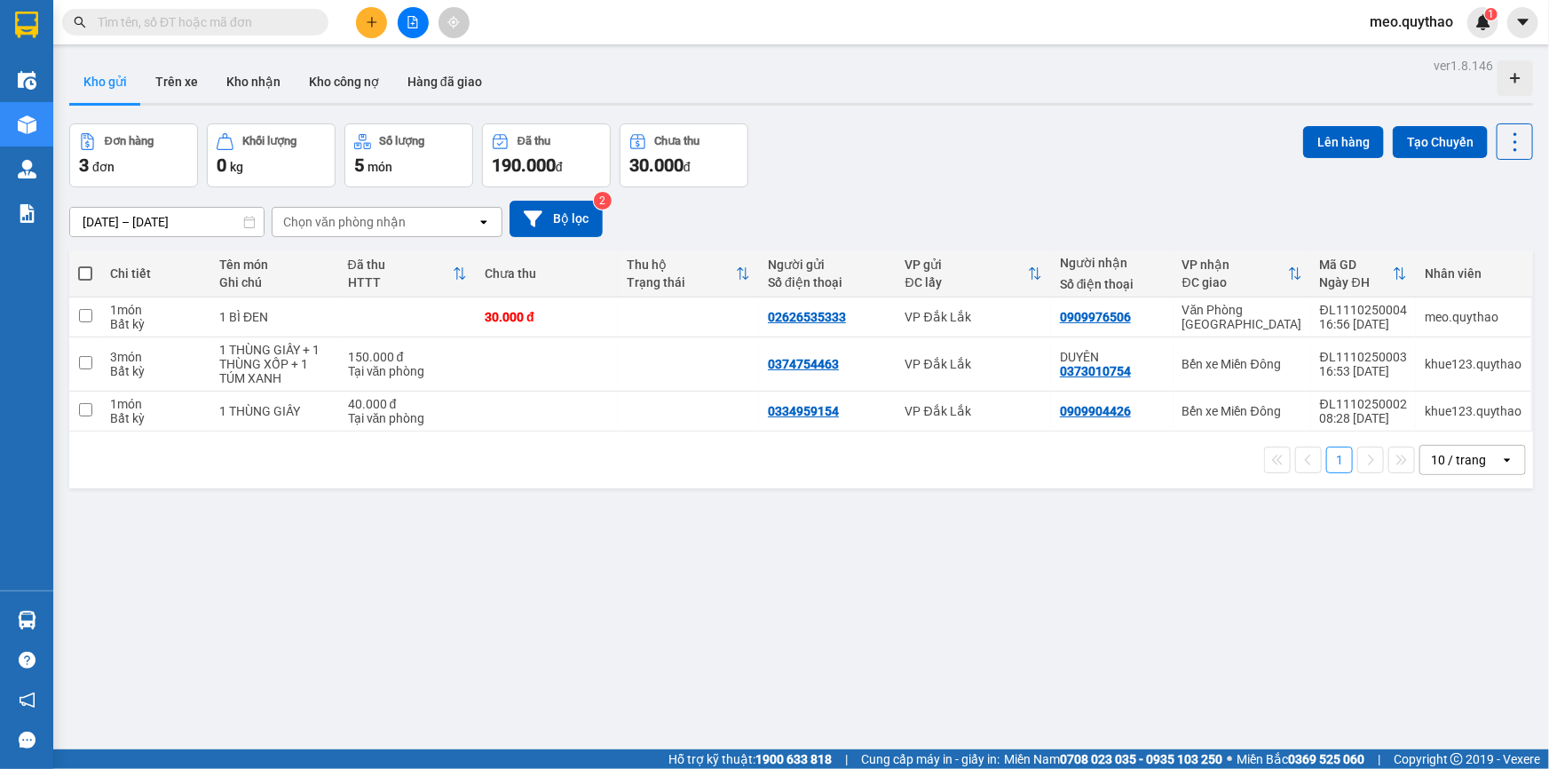
click at [383, 24] on button at bounding box center [371, 22] width 31 height 31
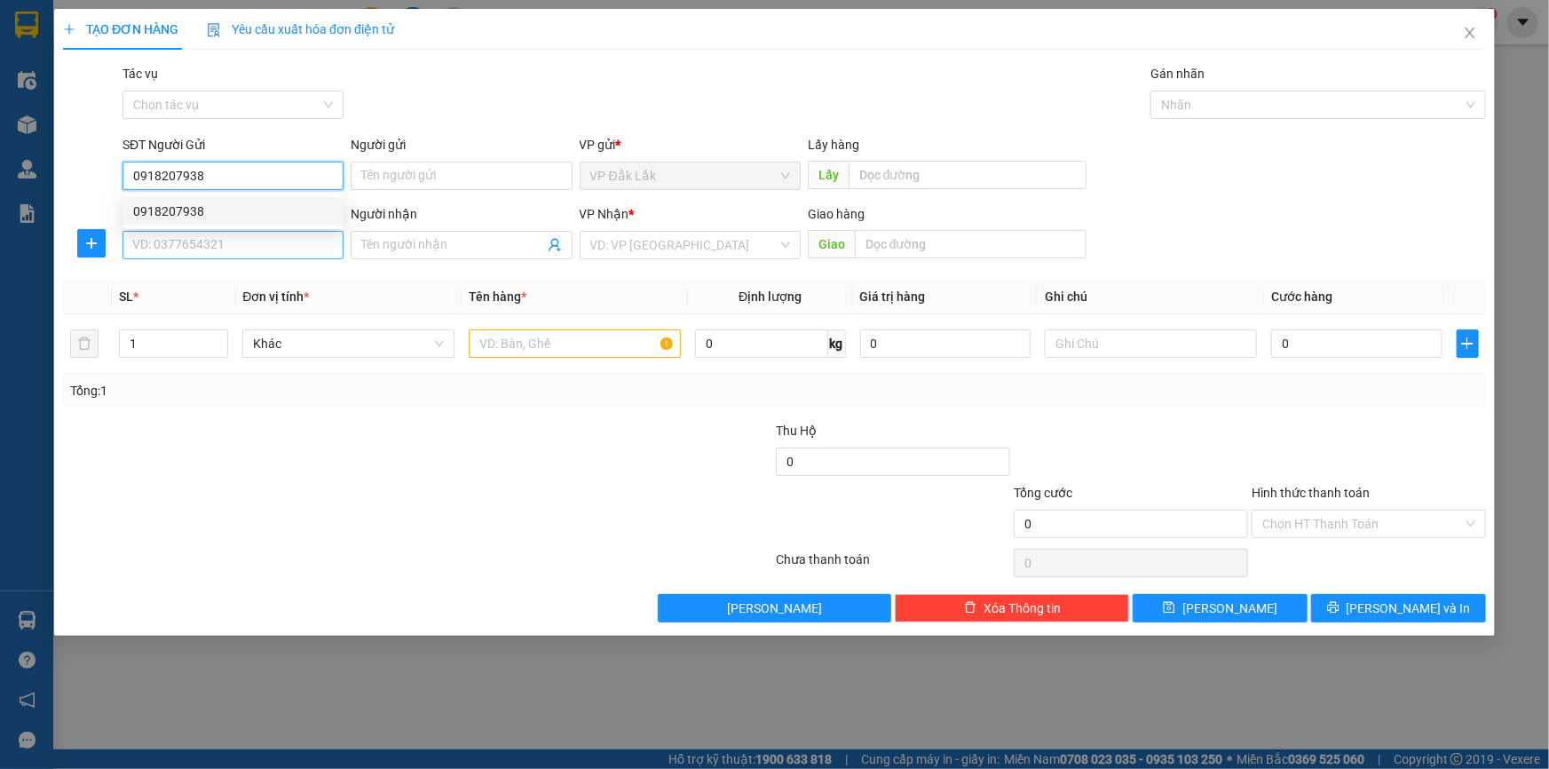
type input "0918207938"
click at [172, 241] on input "SĐT Người Nhận *" at bounding box center [232, 245] width 221 height 28
type input "0908939998"
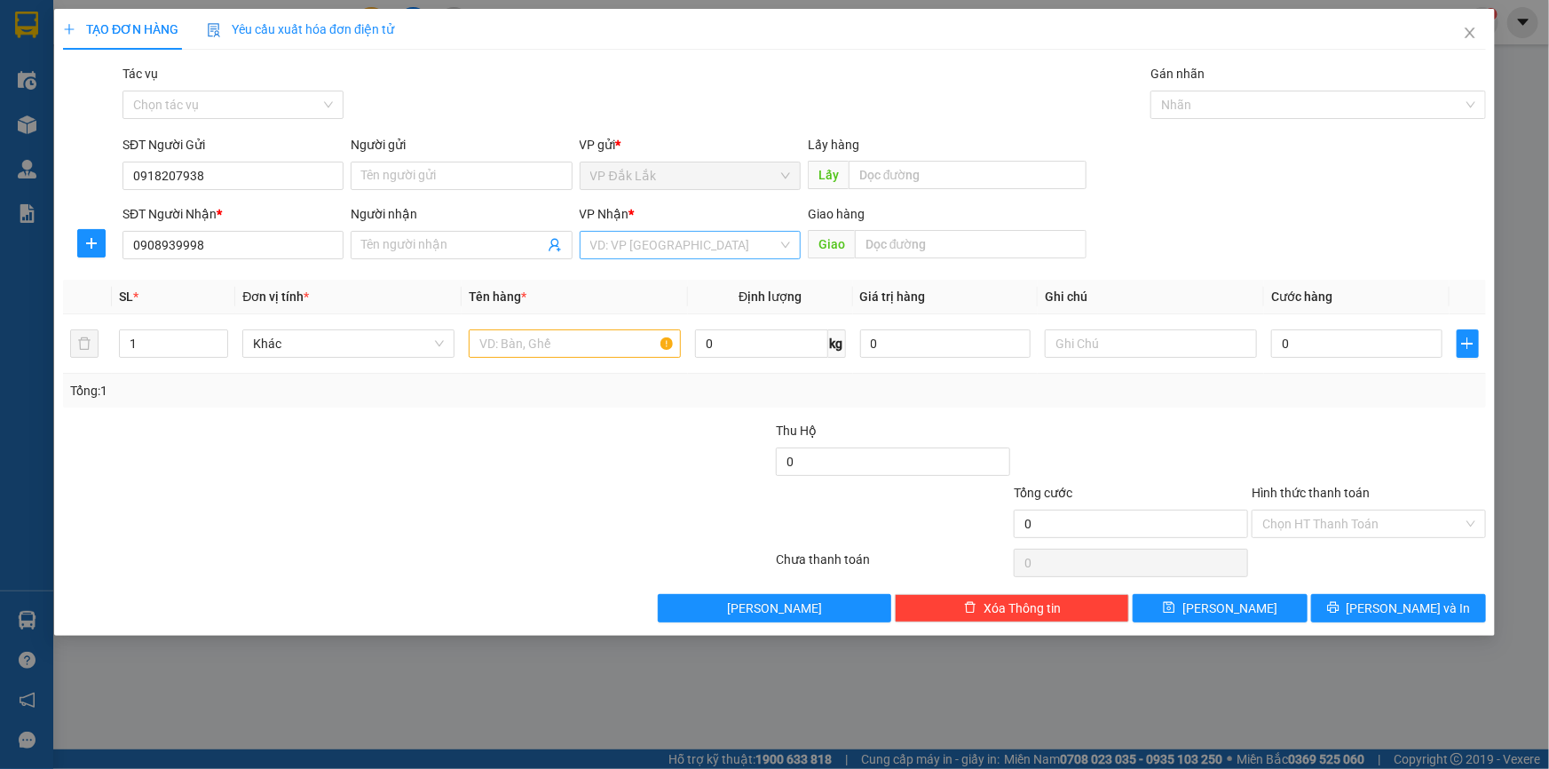
click at [691, 233] on input "search" at bounding box center [683, 245] width 187 height 27
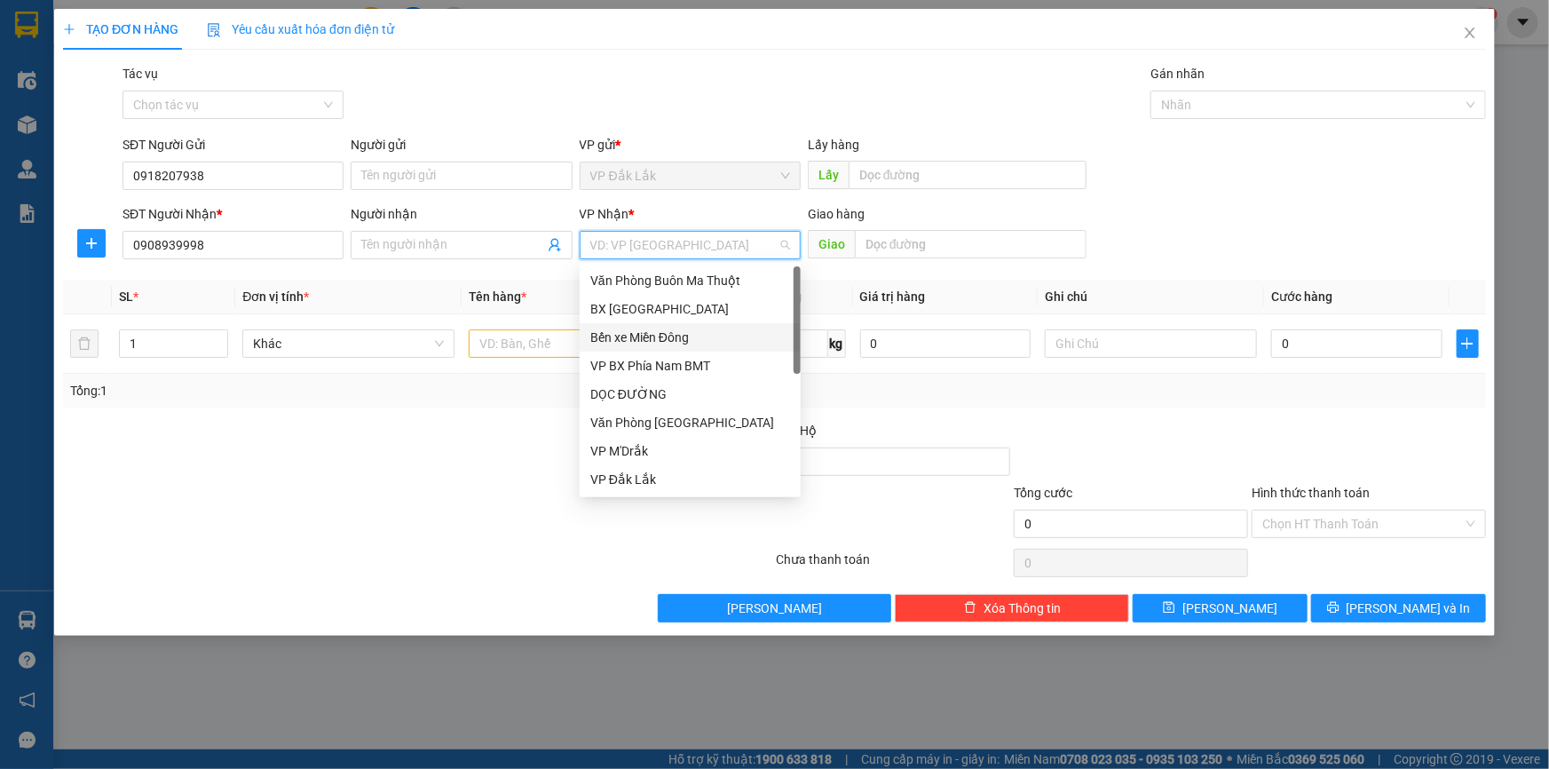
click at [725, 350] on div "Bến xe Miền Đông" at bounding box center [690, 337] width 221 height 28
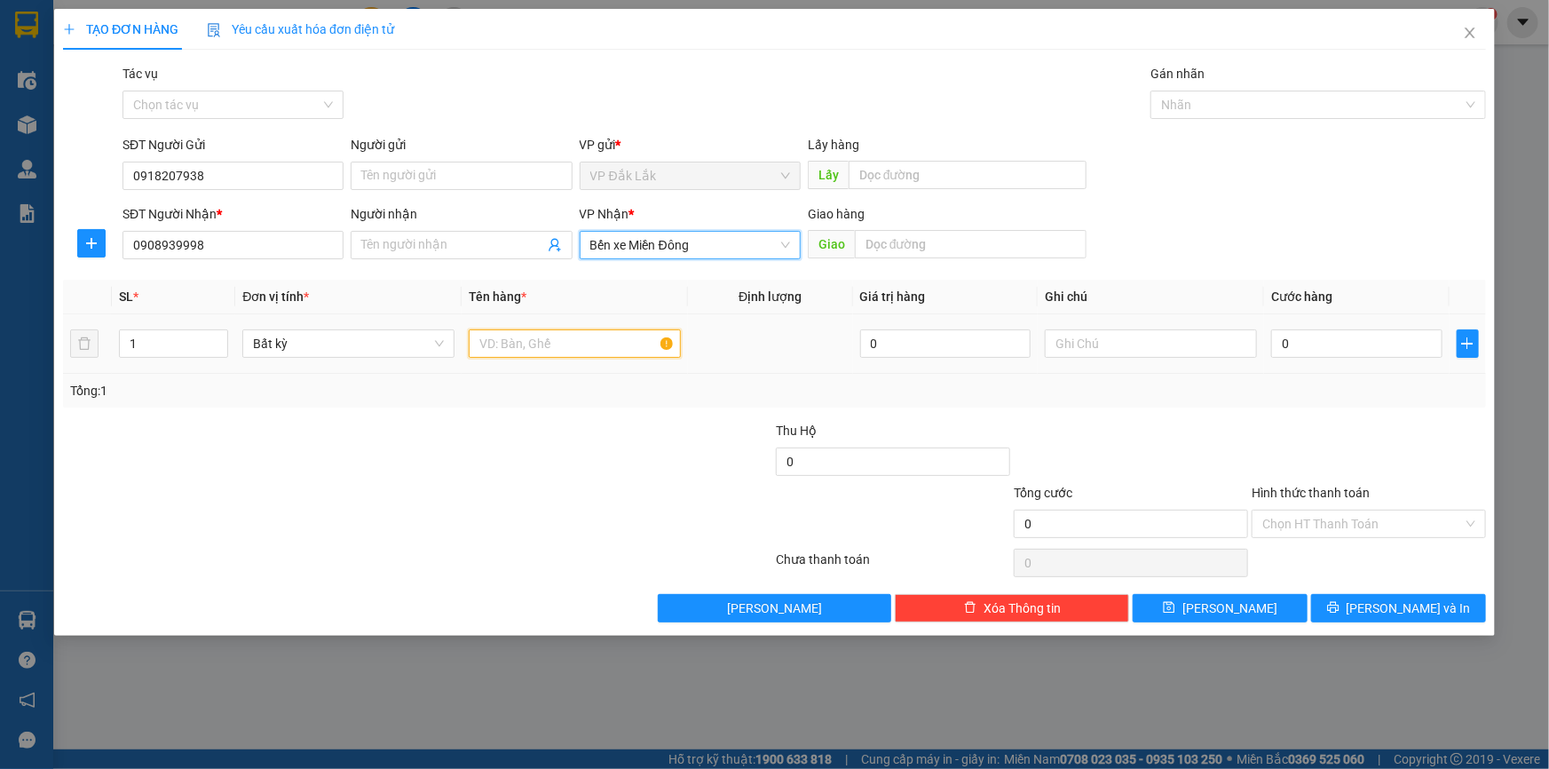
click at [488, 336] on input "text" at bounding box center [575, 343] width 212 height 28
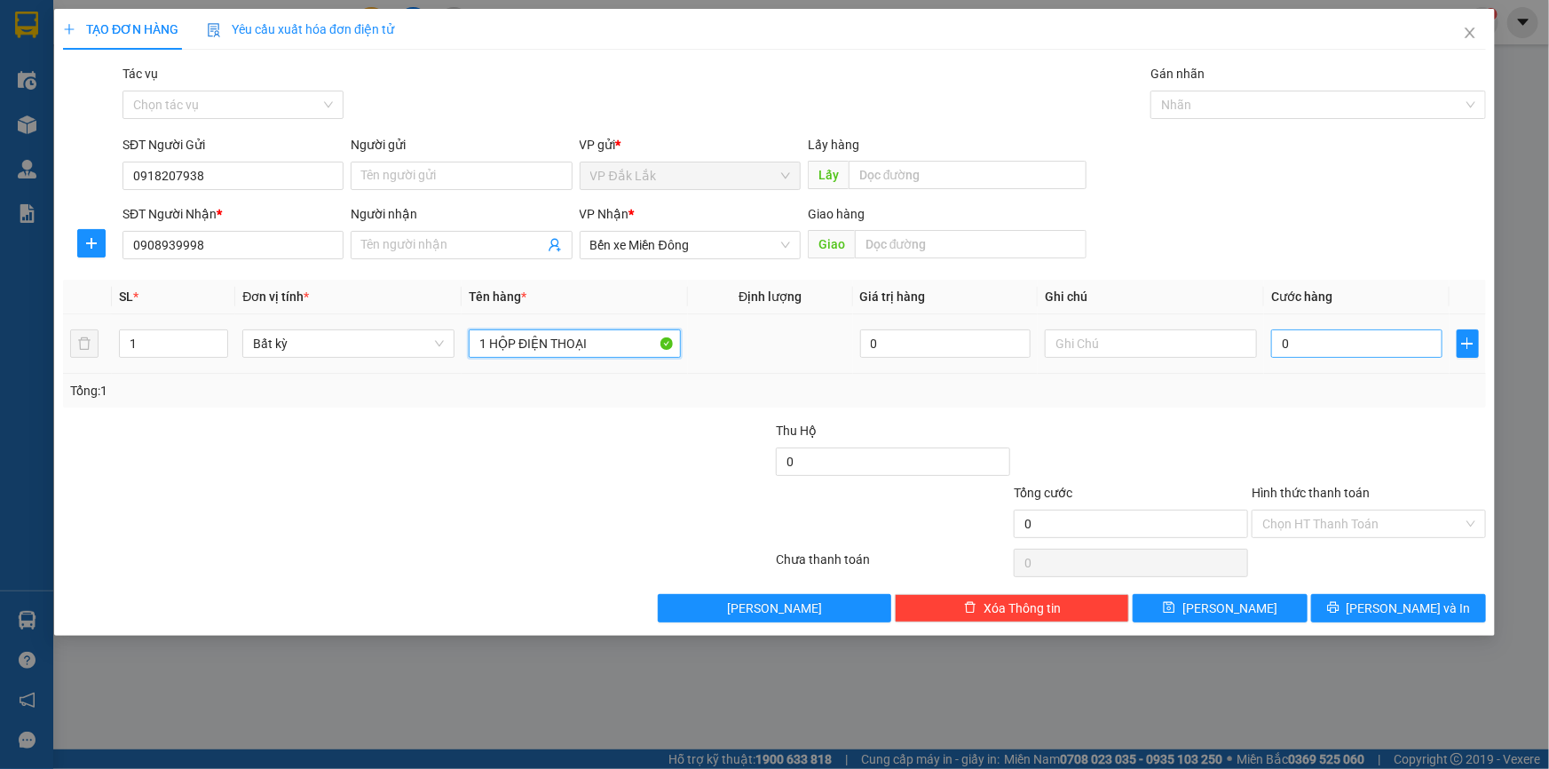
type input "1 HỘP ĐIỆN THOẠI"
click at [1342, 337] on input "0" at bounding box center [1356, 343] width 171 height 28
type input "1"
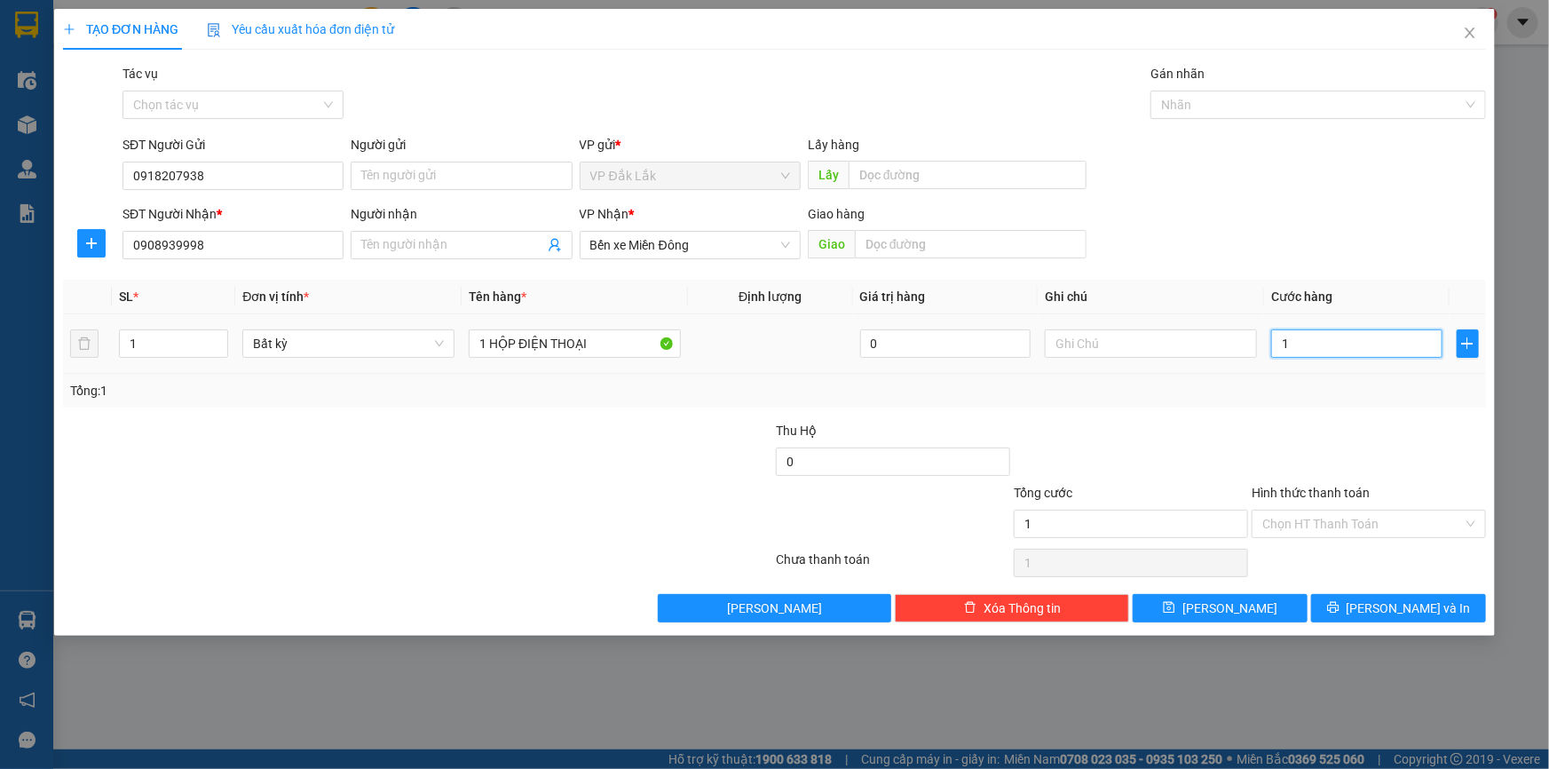
type input "10"
type input "100"
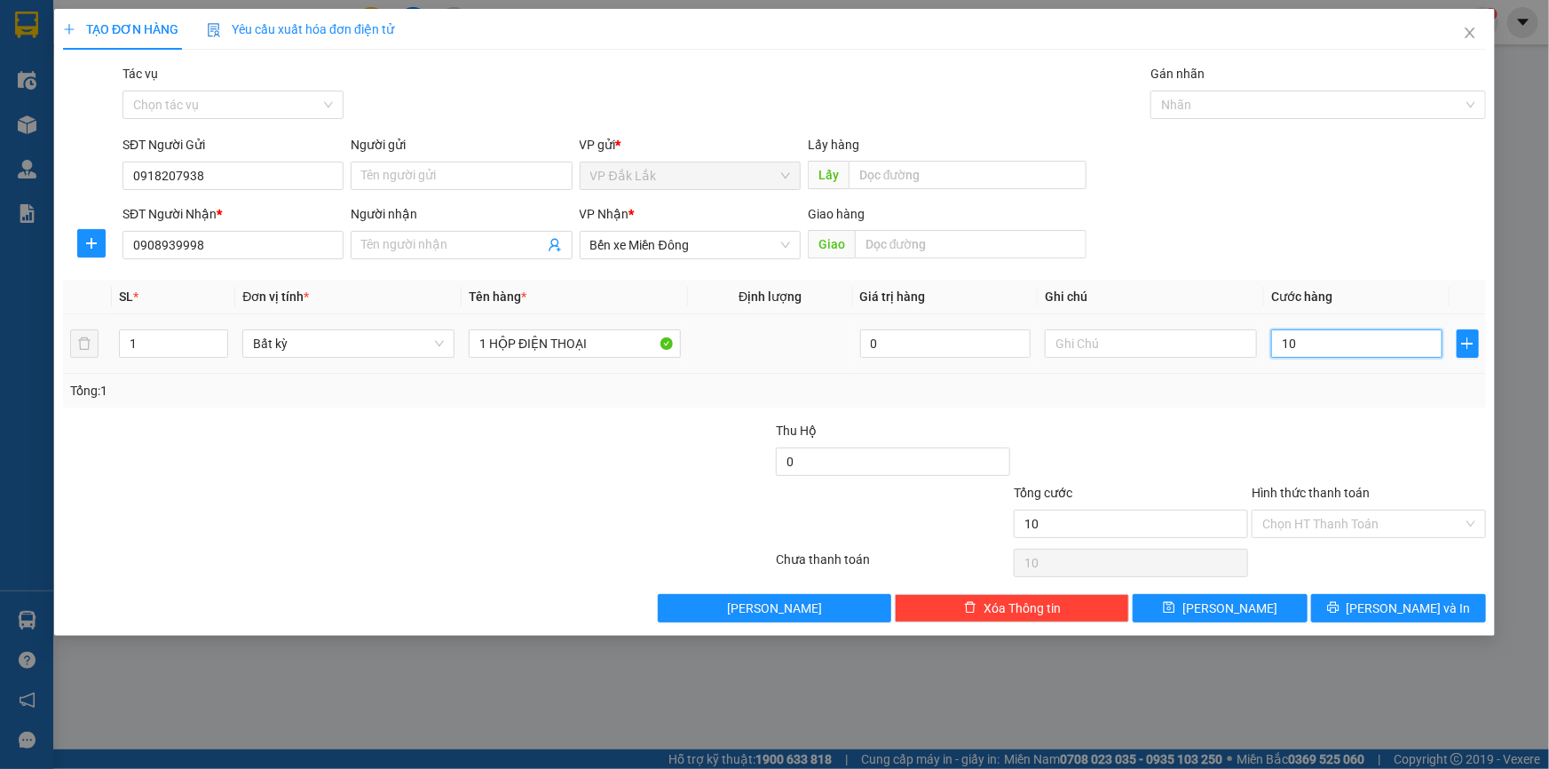
type input "100"
type input "1.000"
type input "10.000"
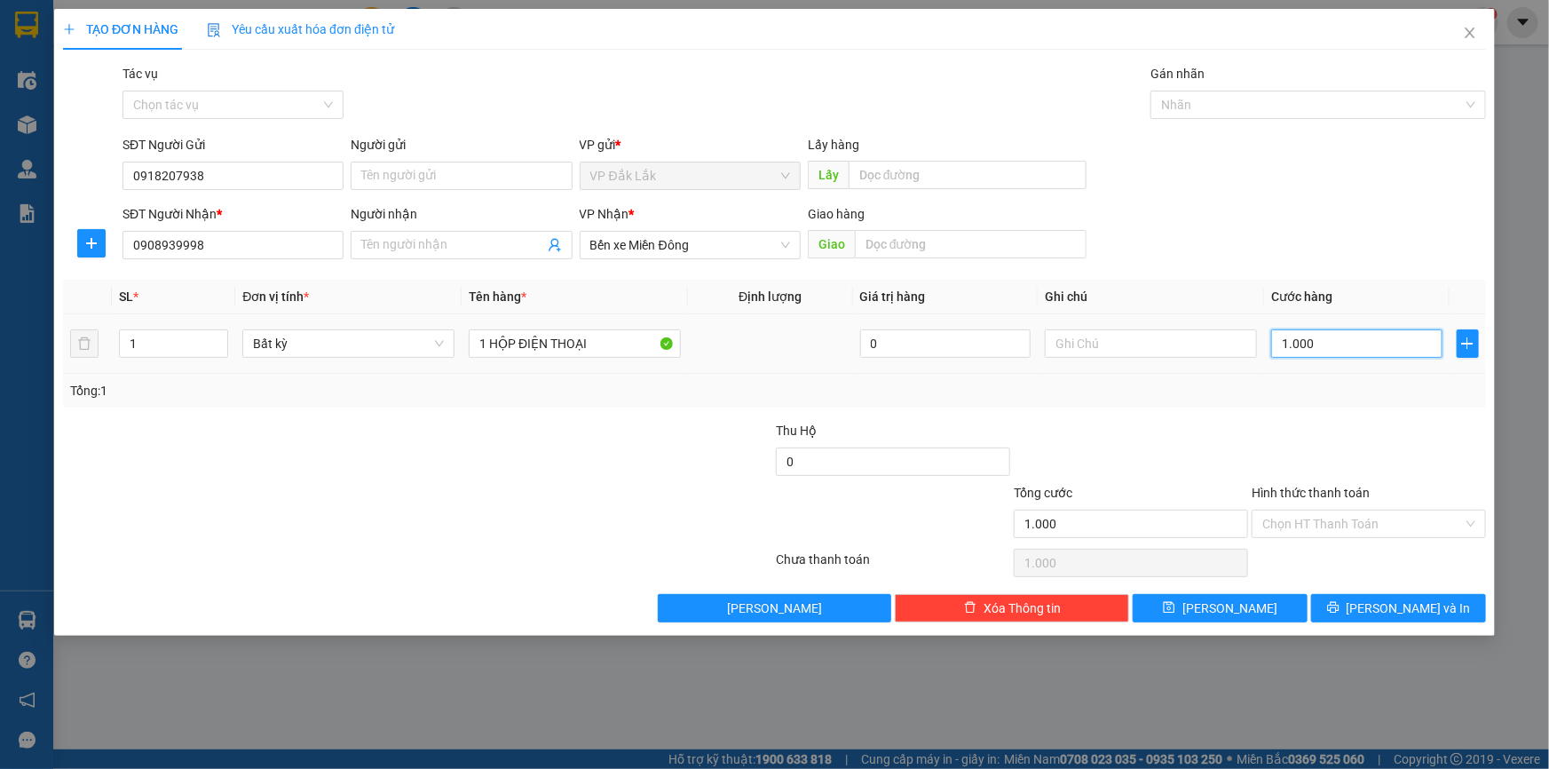
type input "10.000"
type input "100.000"
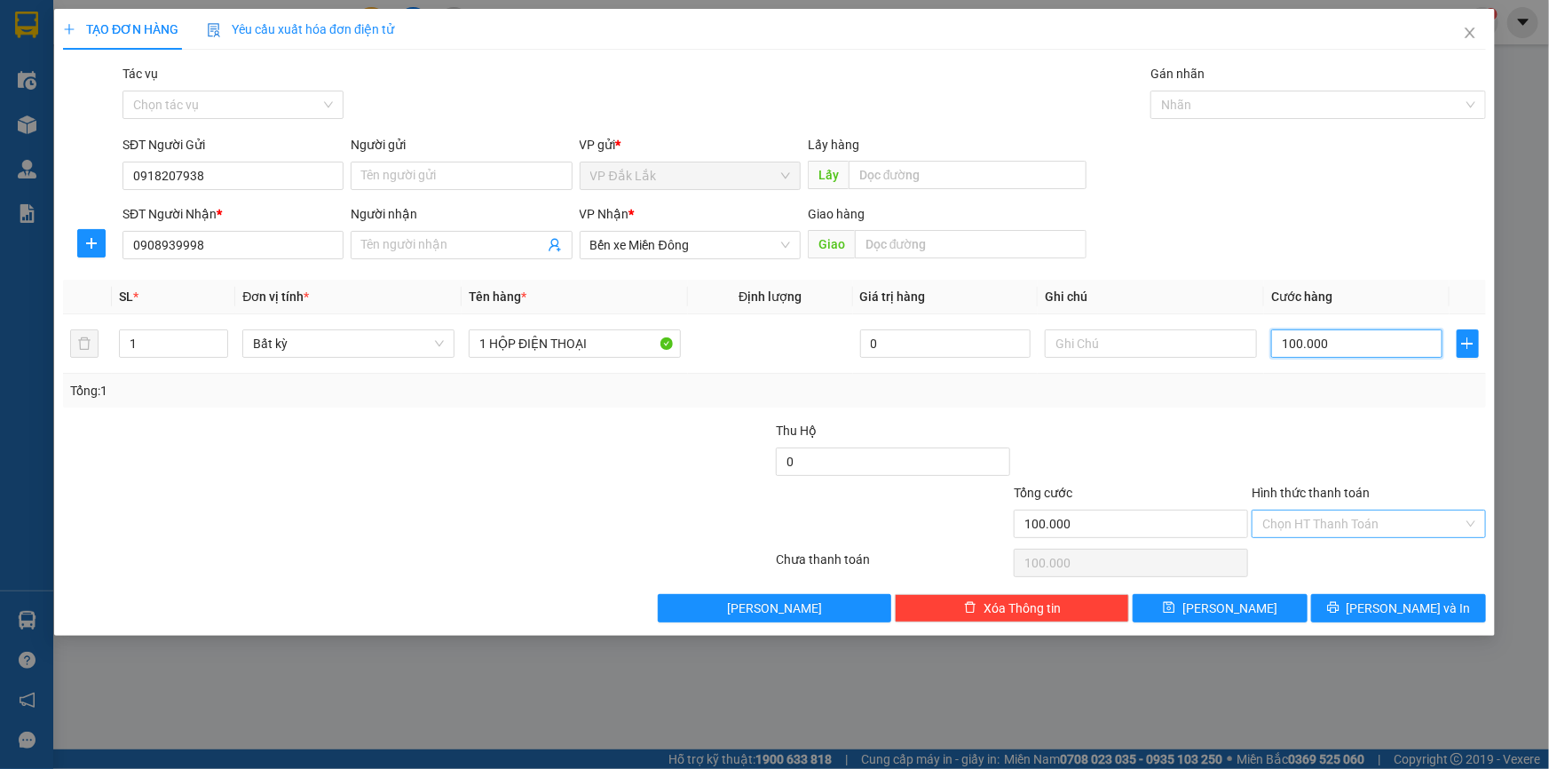
type input "100.000"
click at [1416, 531] on input "Hình thức thanh toán" at bounding box center [1362, 523] width 201 height 27
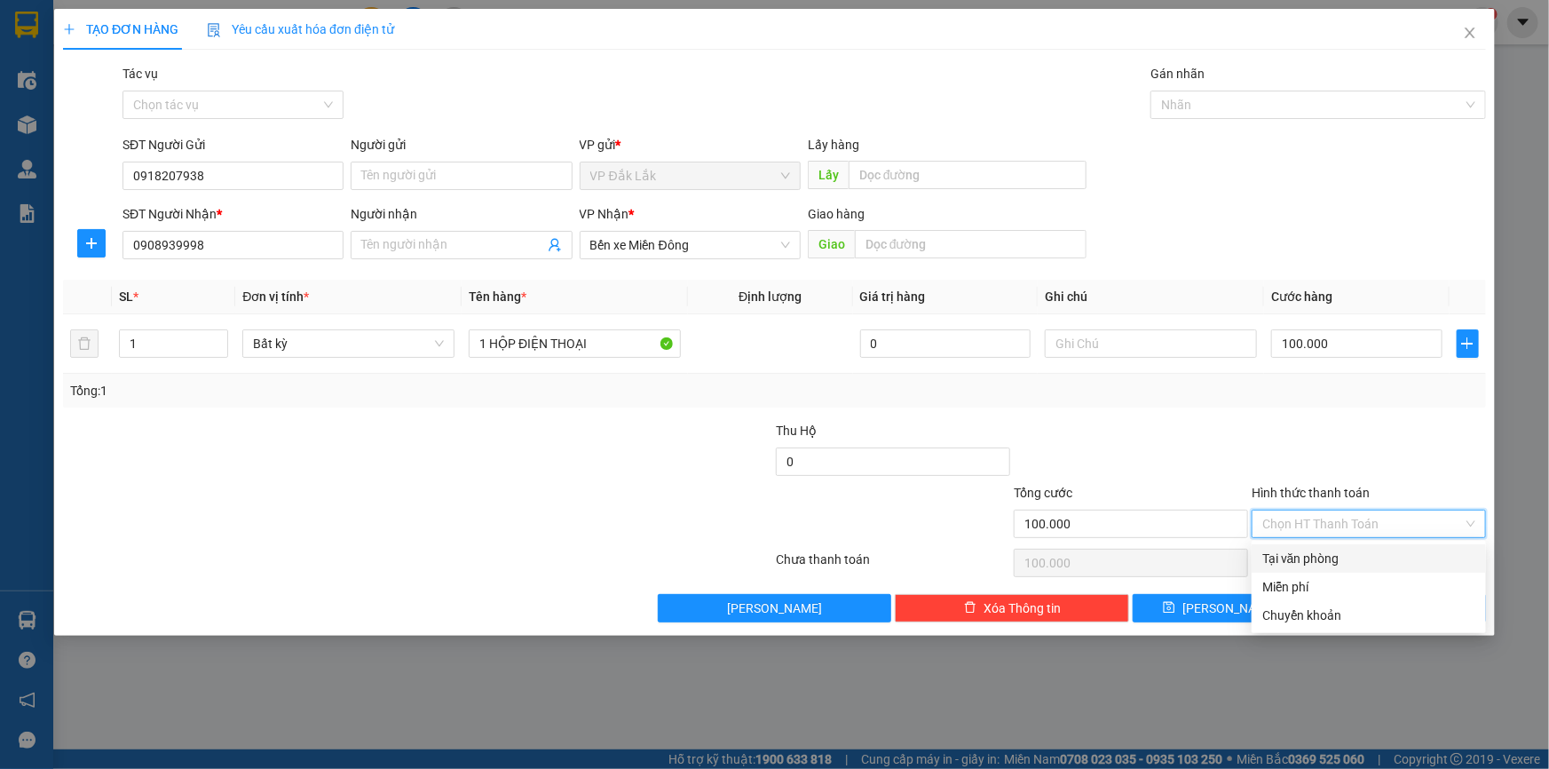
click at [1330, 544] on div "Tại văn phòng" at bounding box center [1368, 558] width 234 height 28
type input "0"
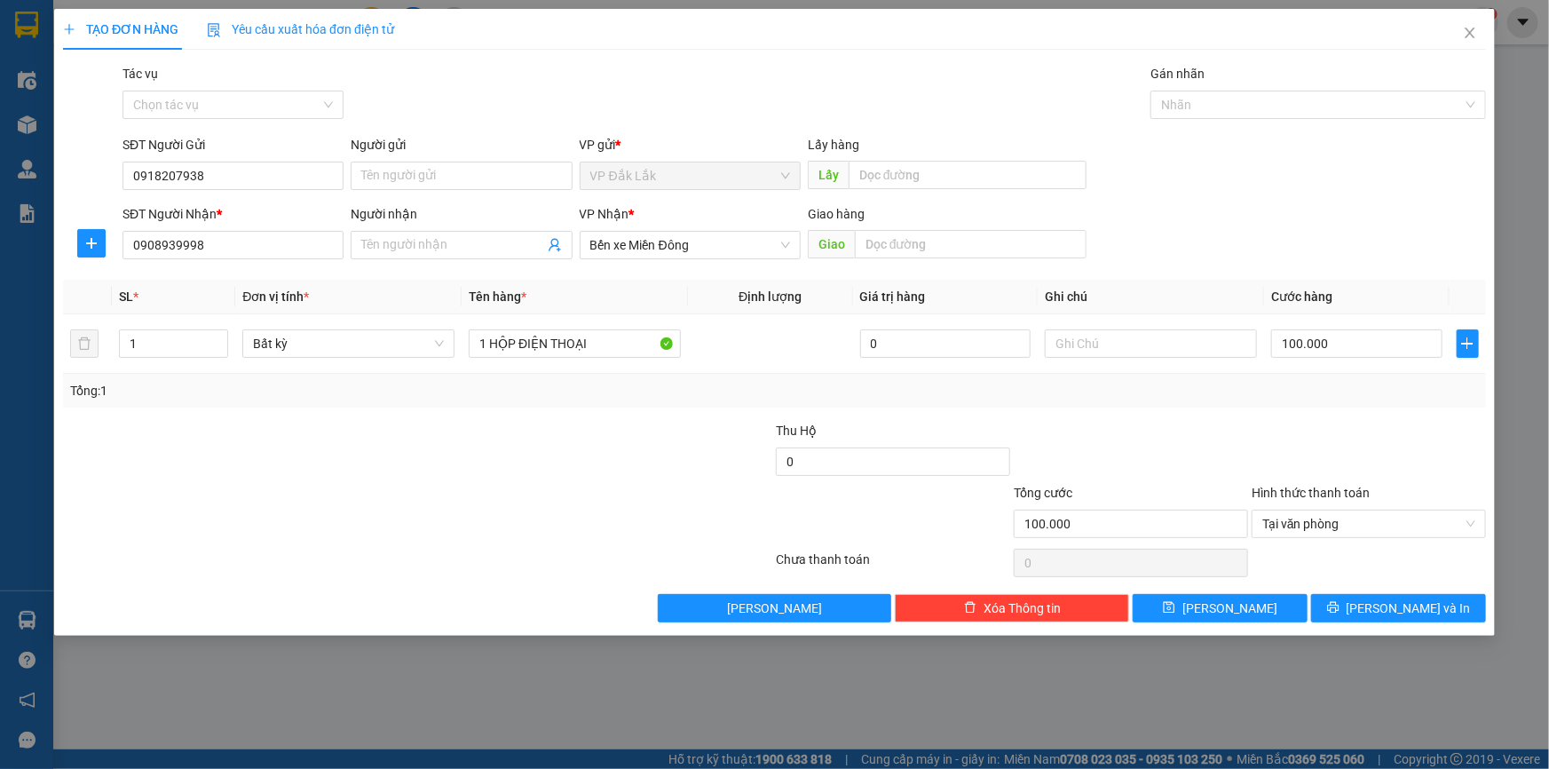
click at [1398, 576] on div at bounding box center [1369, 563] width 238 height 36
click at [1411, 612] on span "Lưu và In" at bounding box center [1408, 608] width 124 height 20
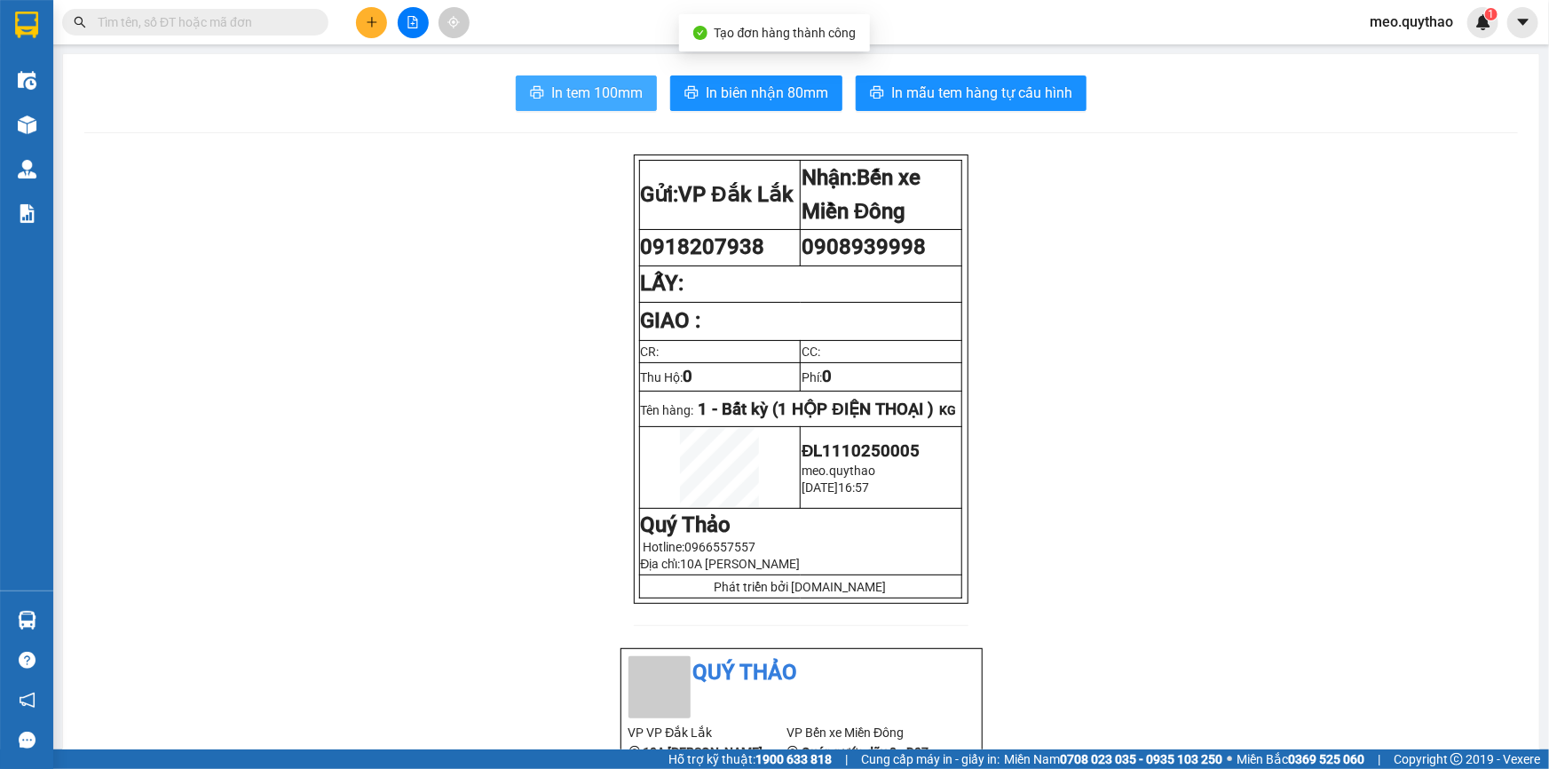
click at [590, 98] on span "In tem 100mm" at bounding box center [596, 93] width 91 height 22
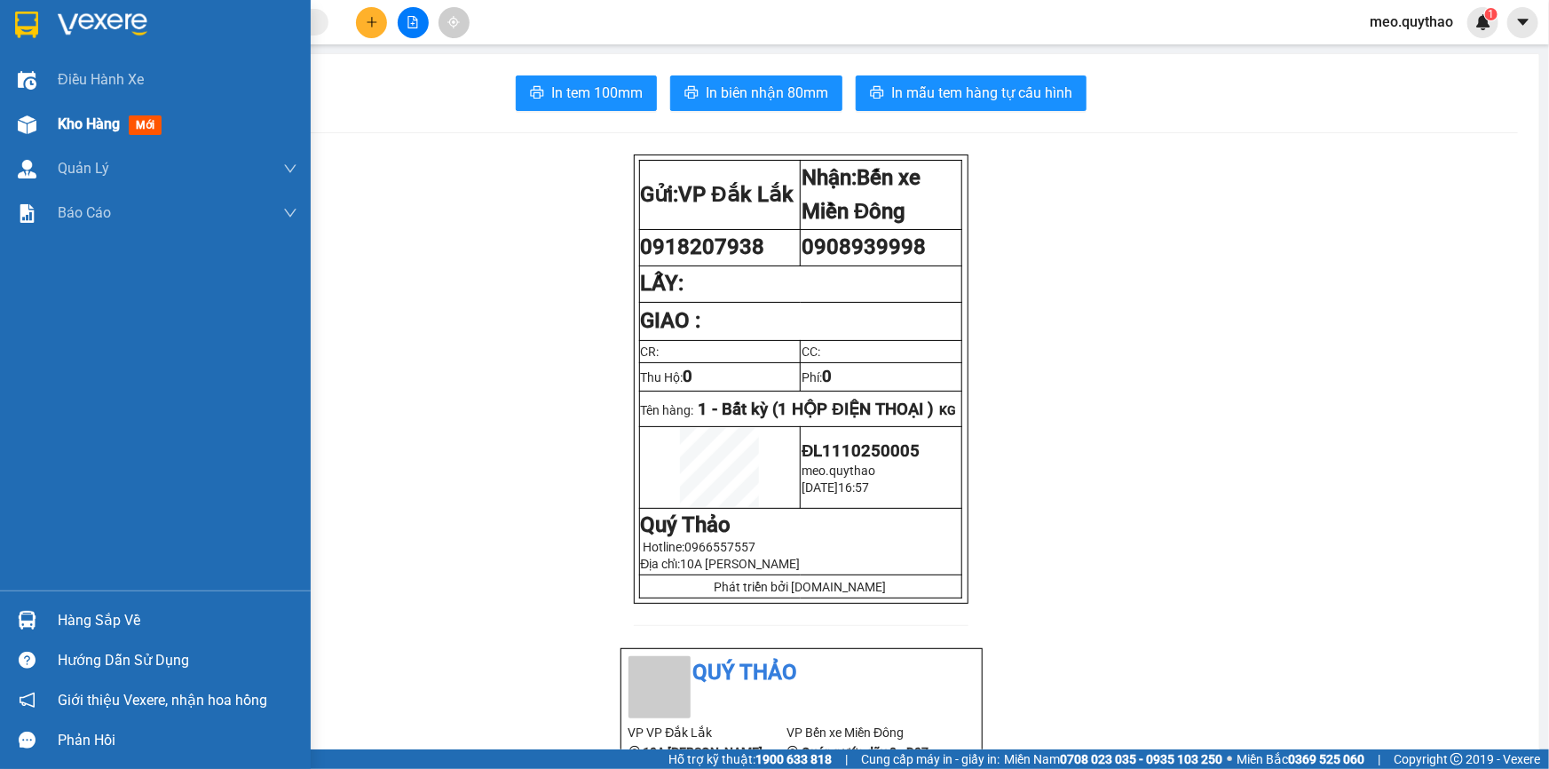
click at [93, 124] on span "Kho hàng" at bounding box center [89, 123] width 62 height 17
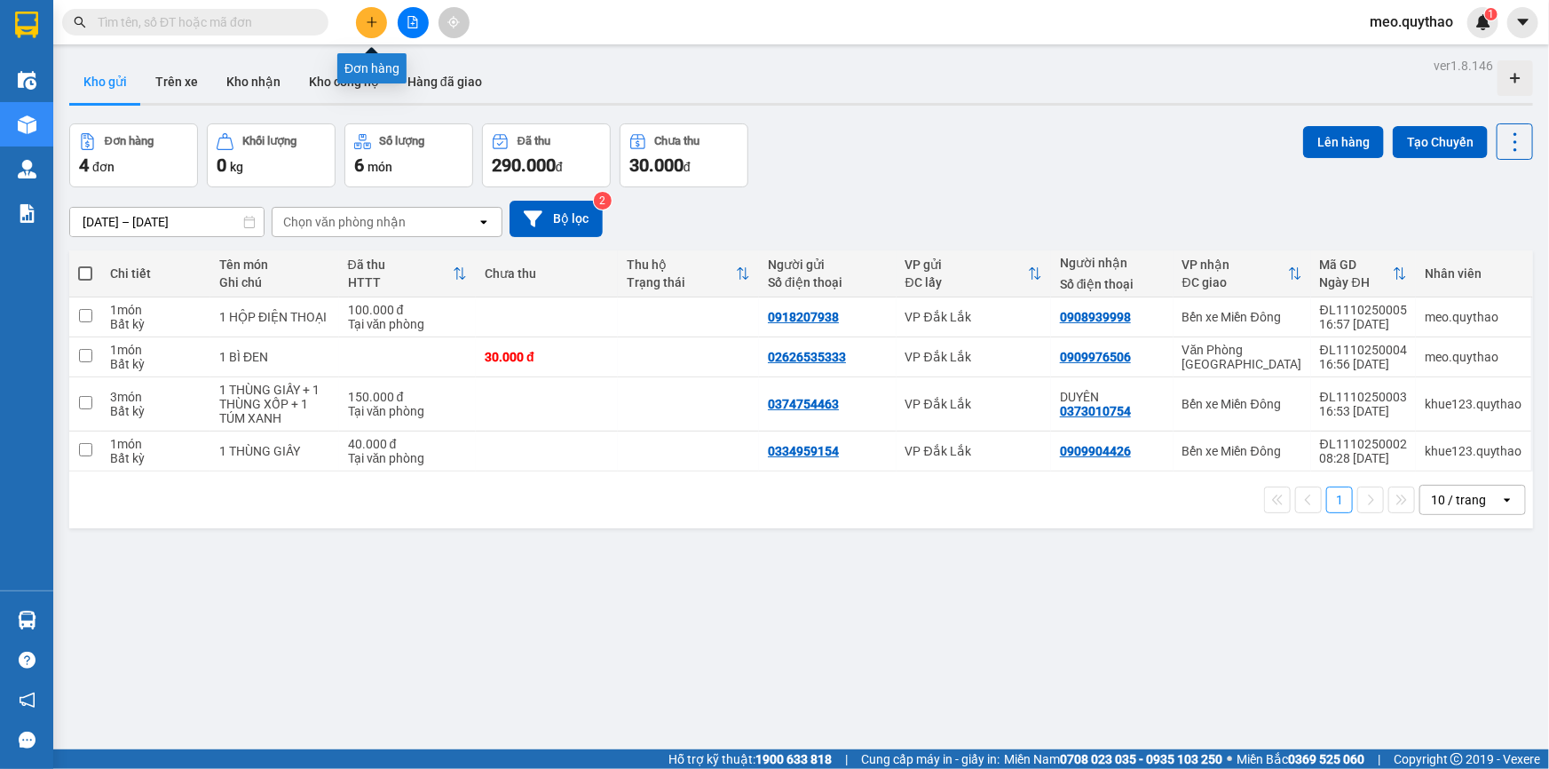
click at [378, 17] on button at bounding box center [371, 22] width 31 height 31
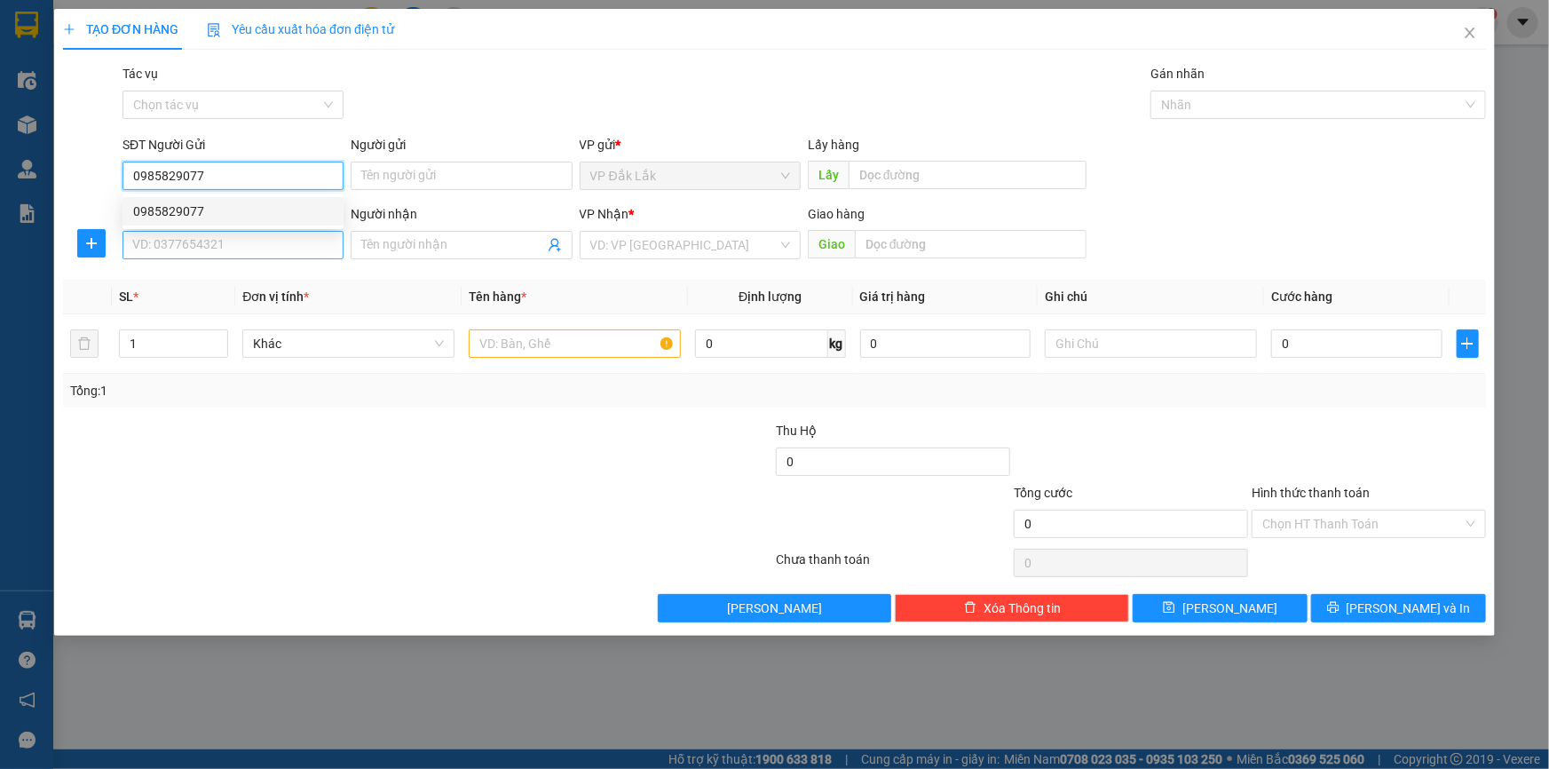
type input "0985829077"
click at [244, 231] on input "SĐT Người Nhận *" at bounding box center [232, 245] width 221 height 28
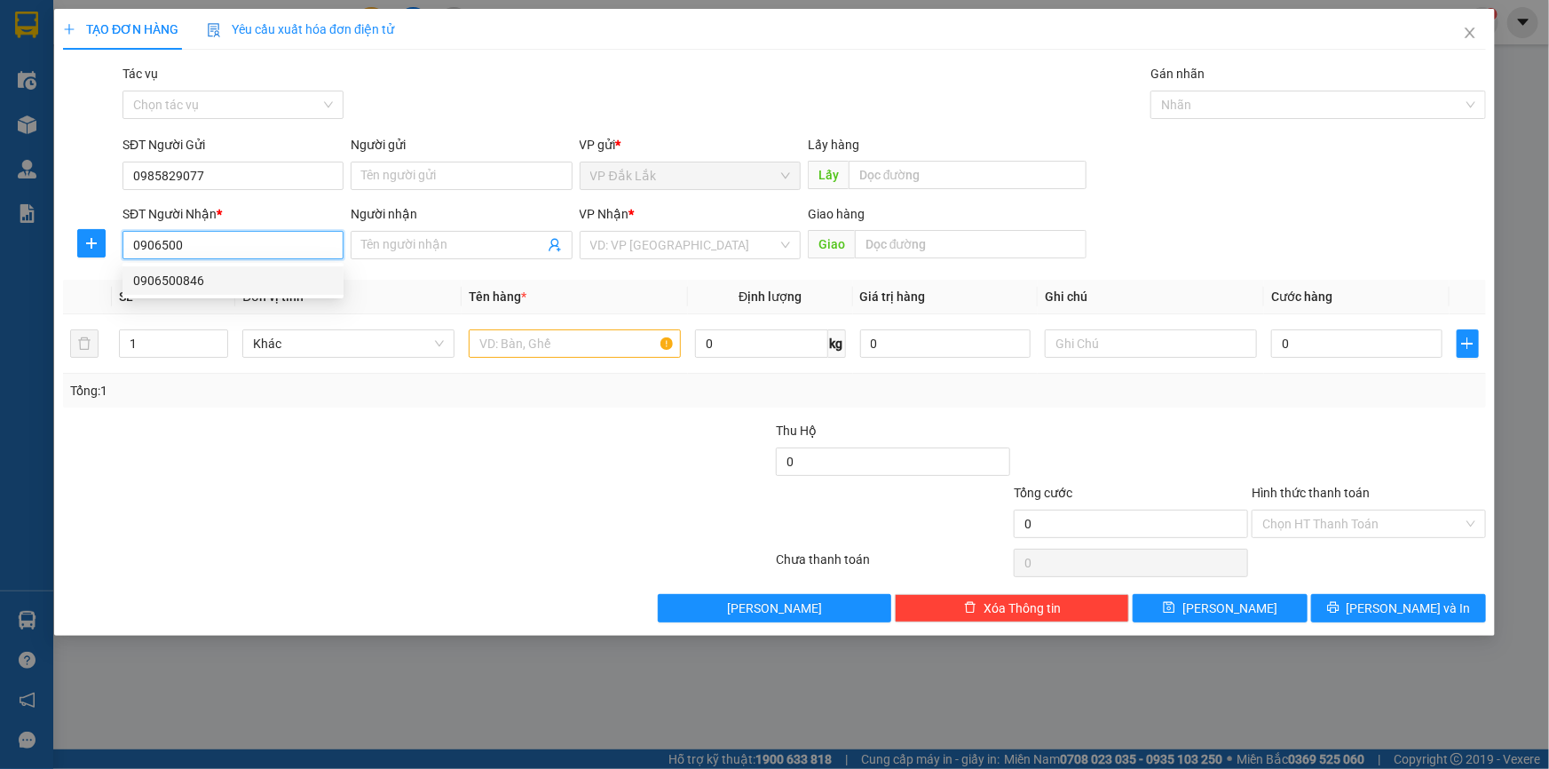
click at [222, 274] on div "0906500846" at bounding box center [233, 281] width 200 height 20
type input "0906500846"
click at [225, 333] on span "Increase Value" at bounding box center [218, 338] width 20 height 16
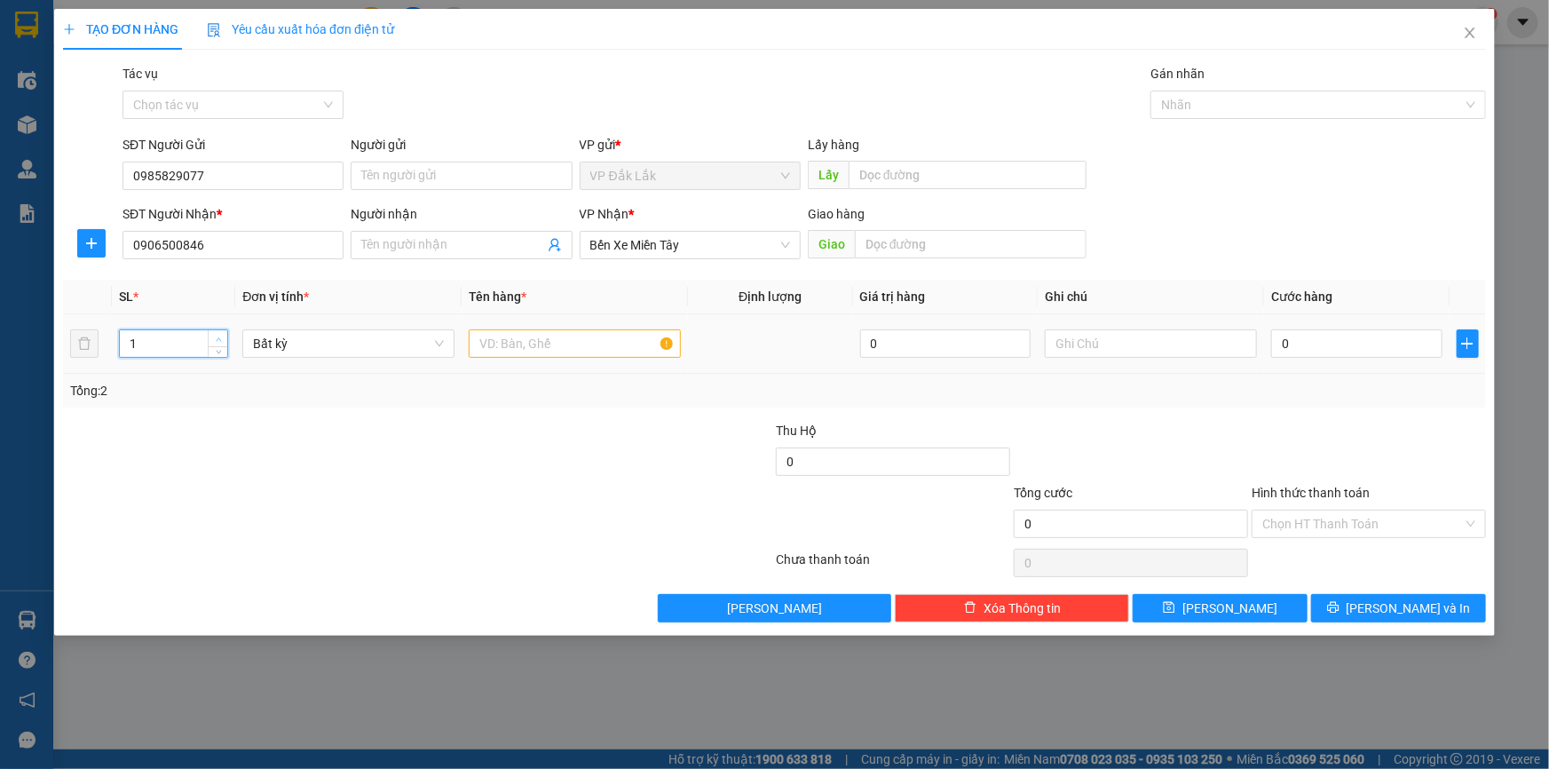
type input "2"
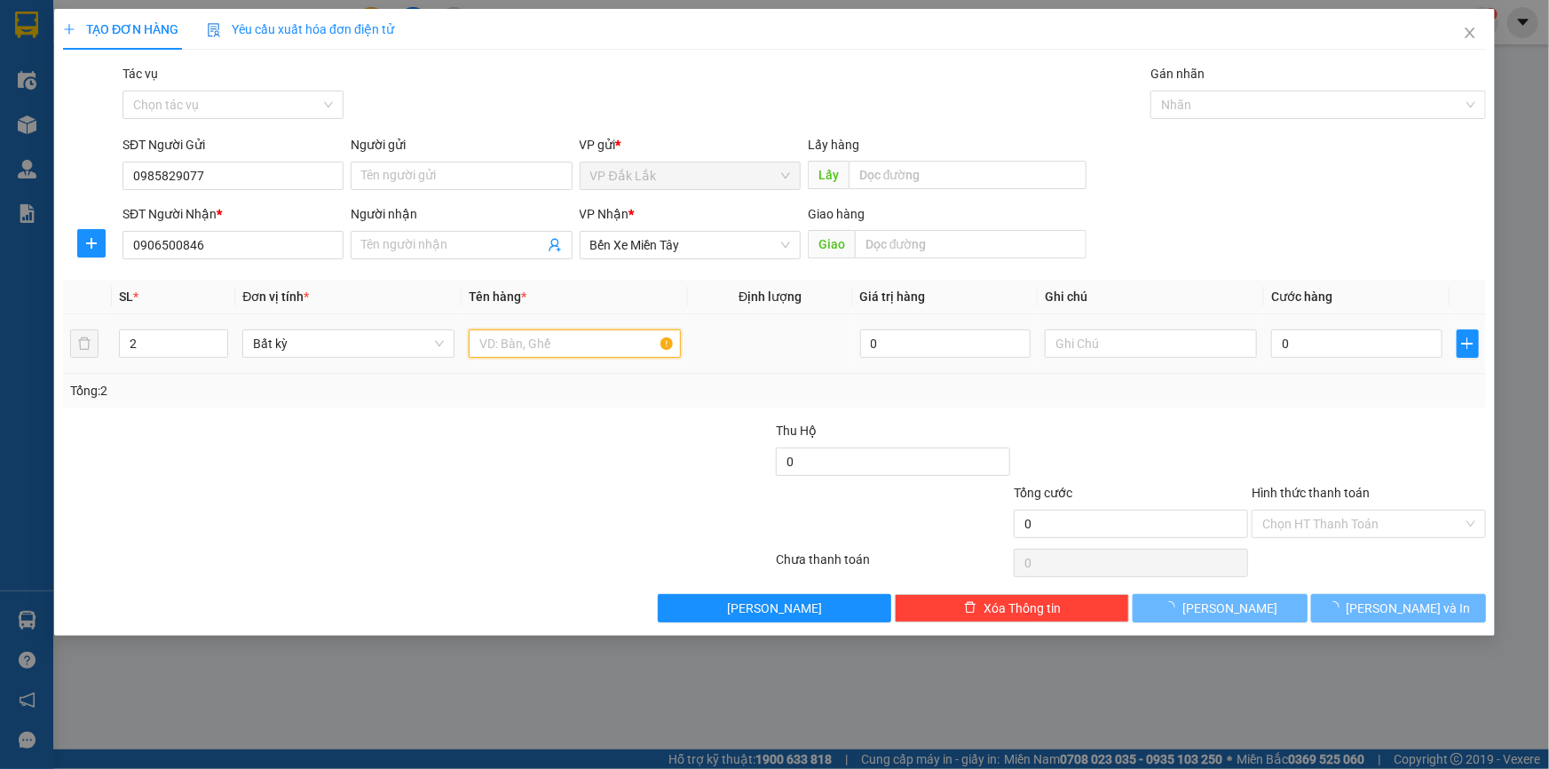
click at [533, 349] on input "text" at bounding box center [575, 343] width 212 height 28
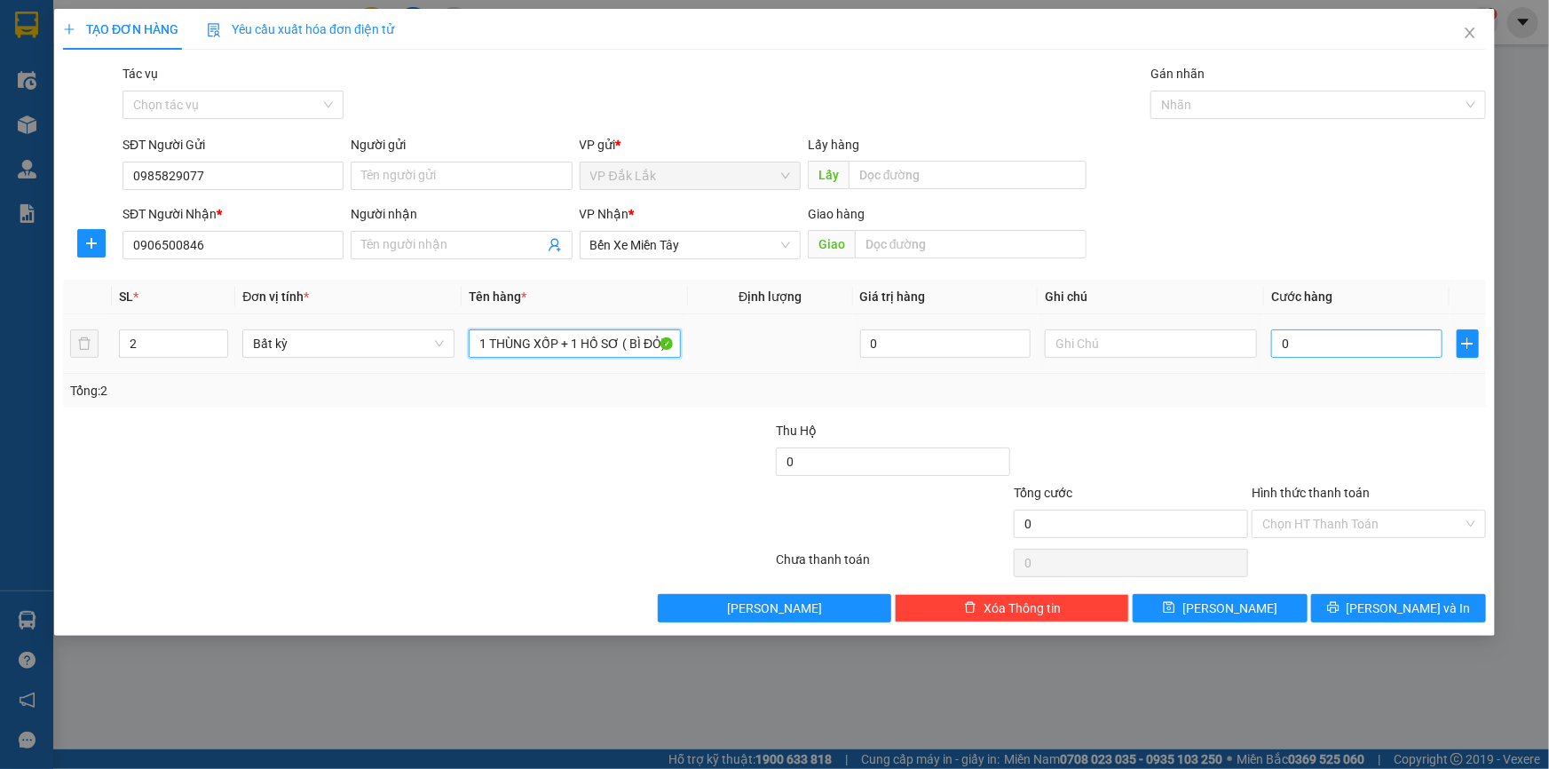
type input "1 THÙNG XỐP + 1 HỒ SƠ ( BÌ ĐỎ)"
click at [1346, 335] on input "0" at bounding box center [1356, 343] width 171 height 28
type input "5"
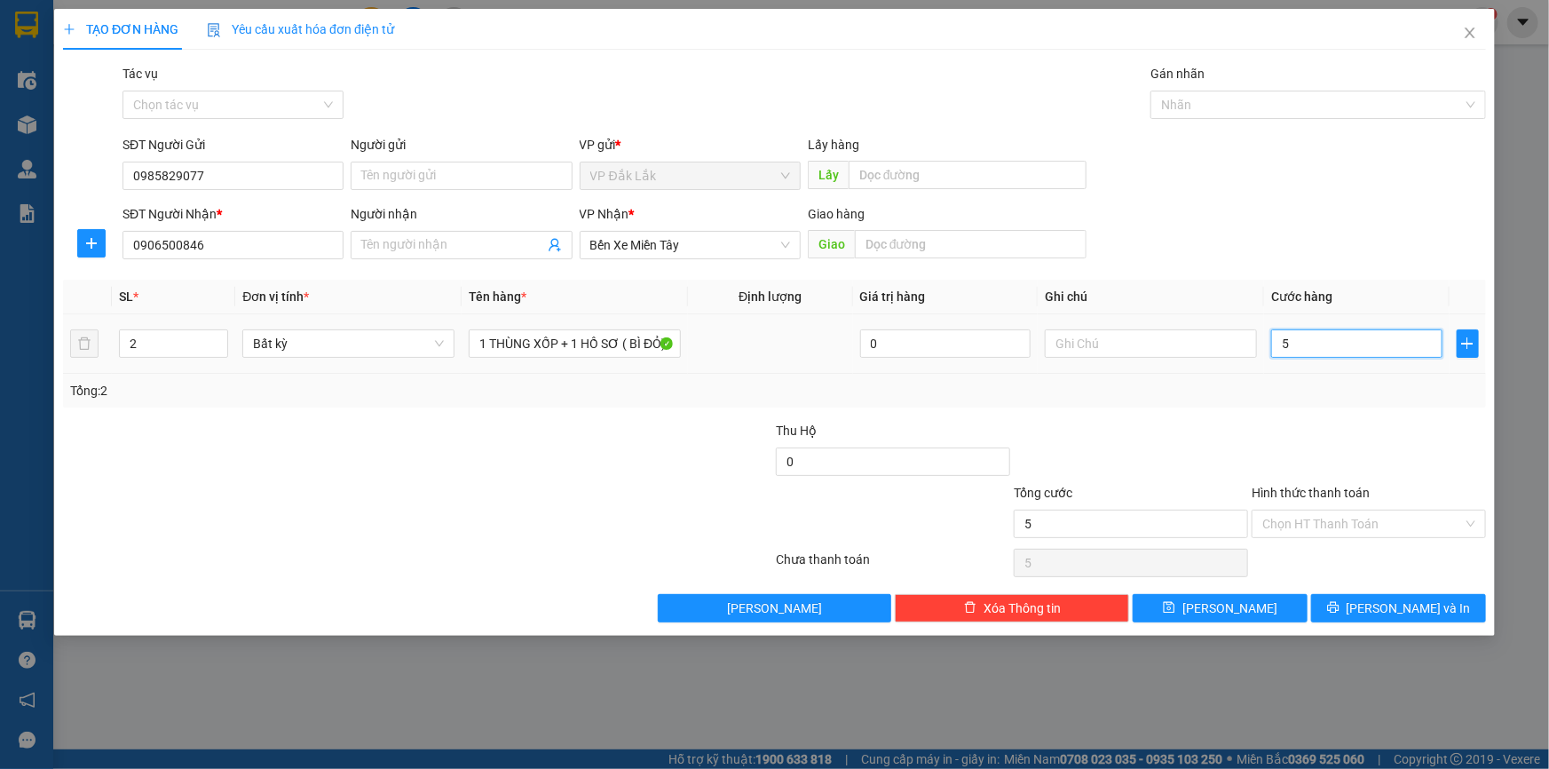
type input "50"
type input "500"
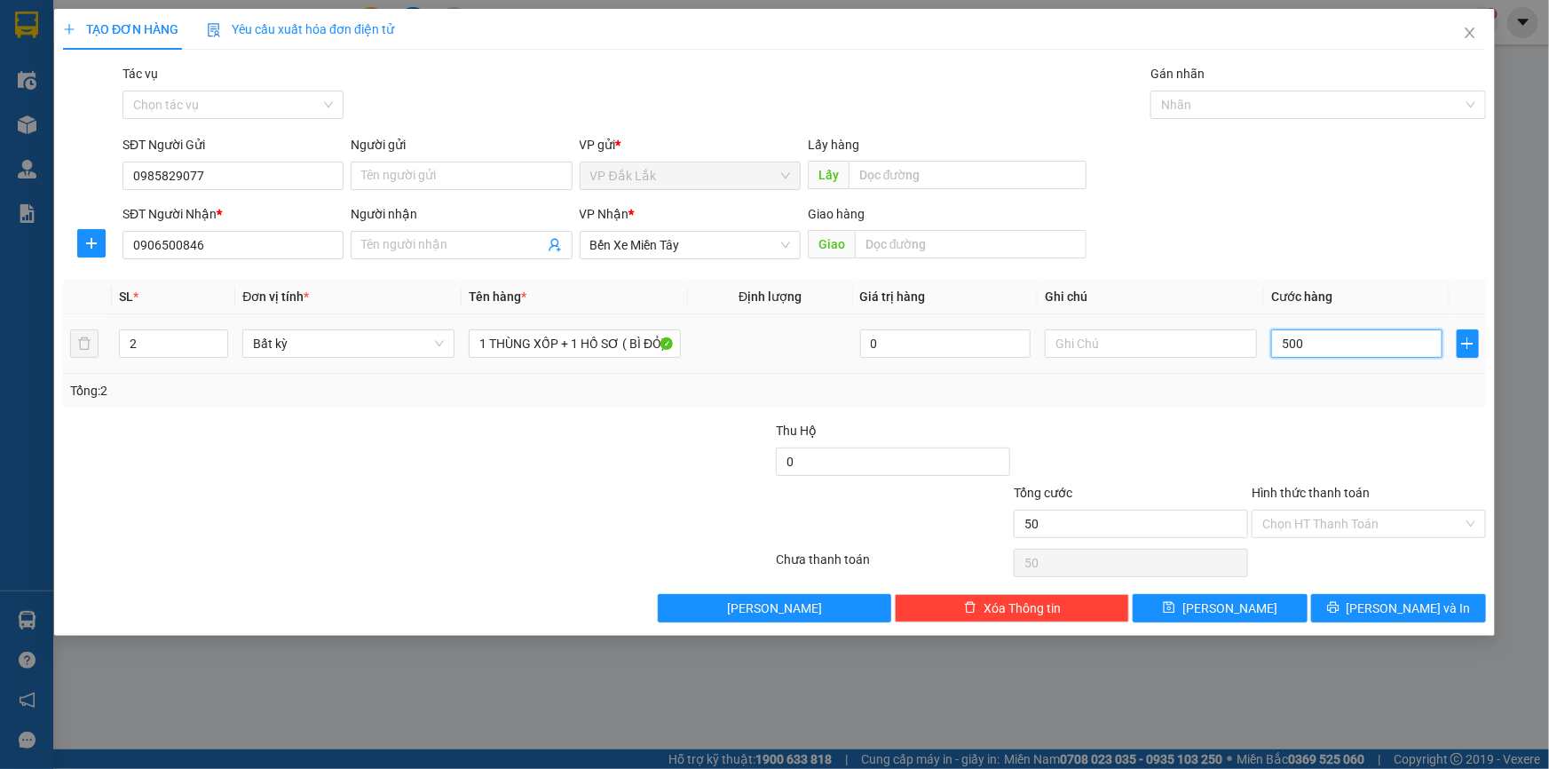
type input "500"
type input "50"
type input "0"
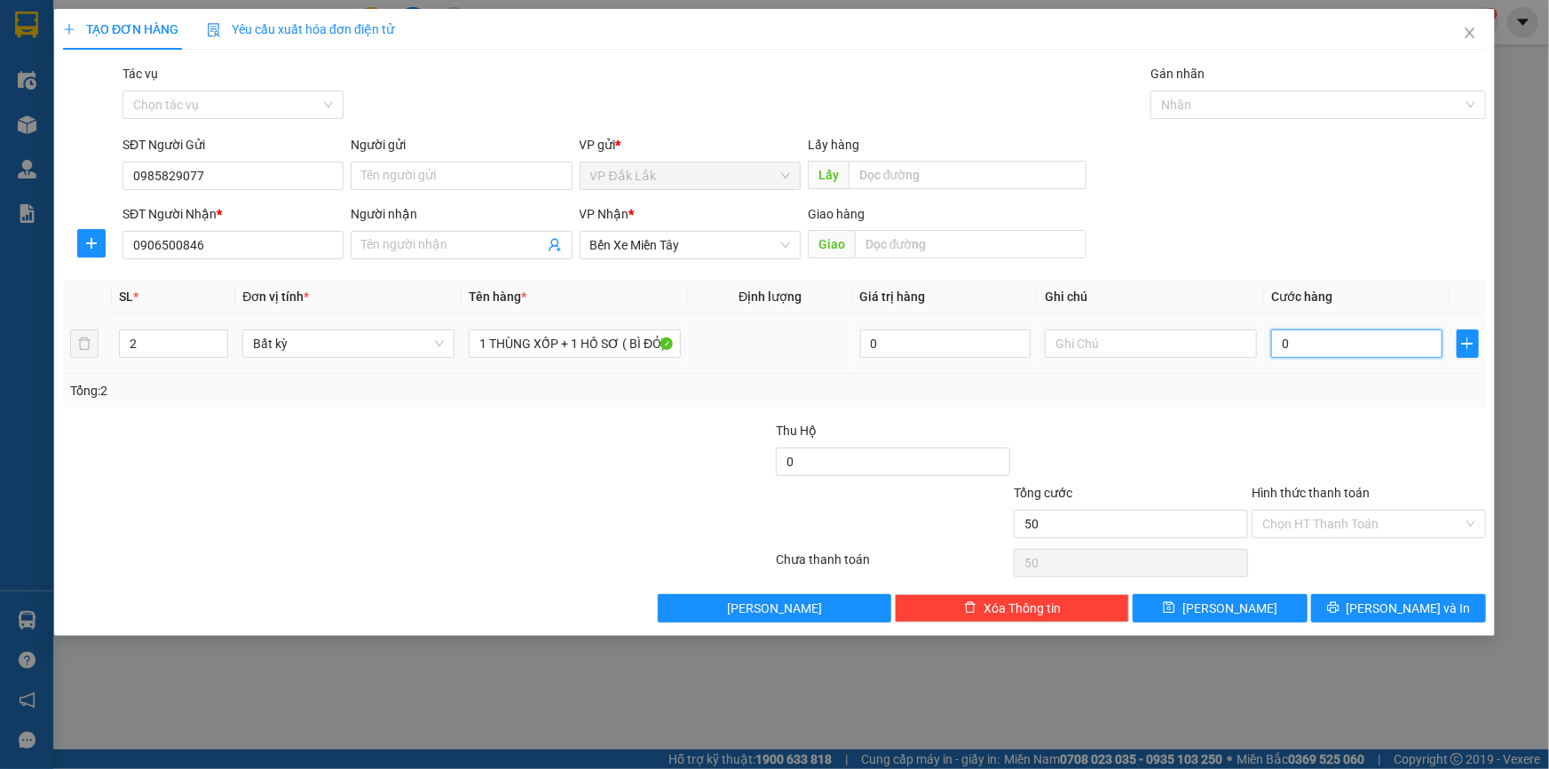
type input "0"
type input "01"
type input "1"
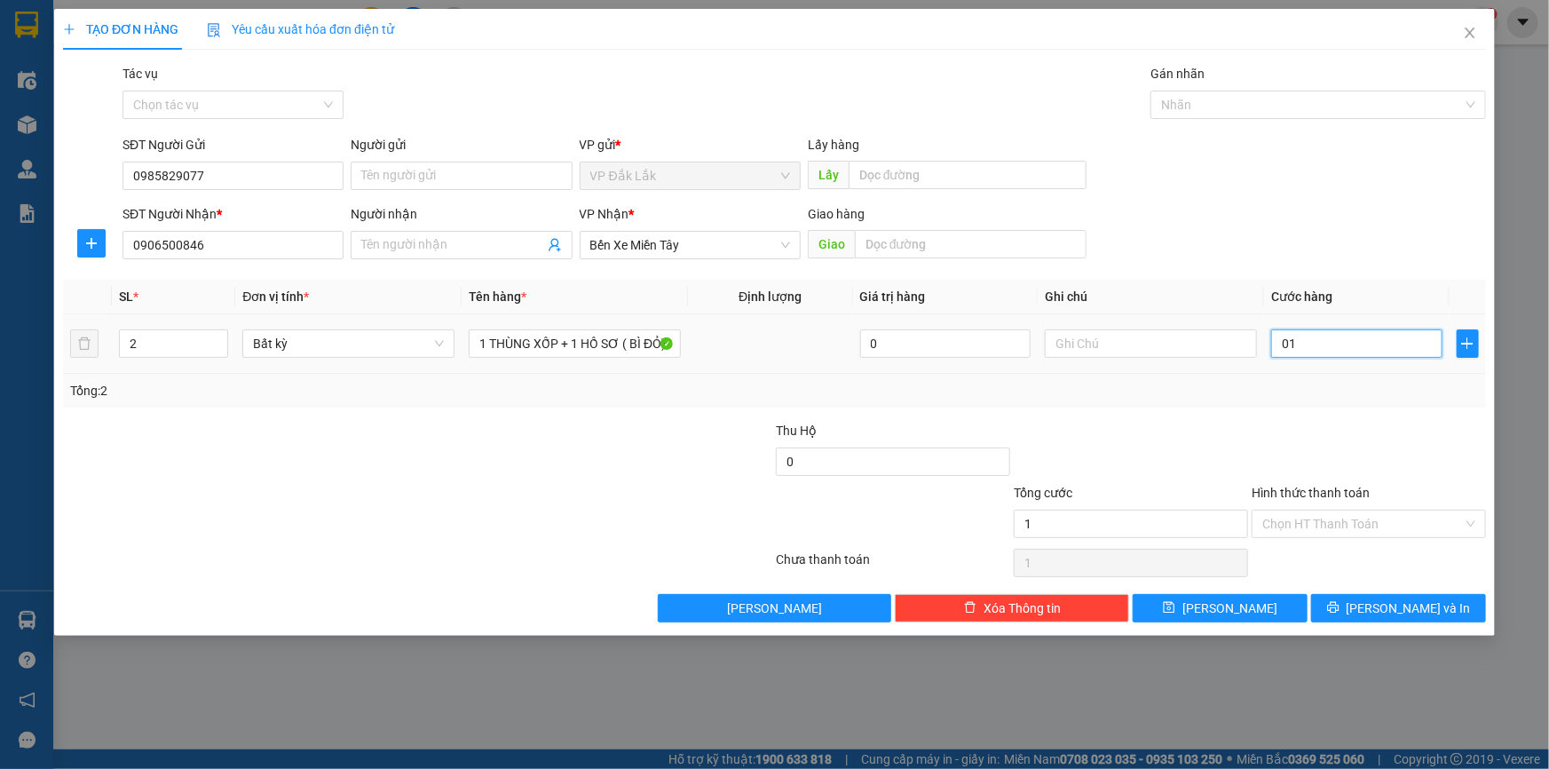
type input "010"
type input "10"
type input "0.100"
type input "100"
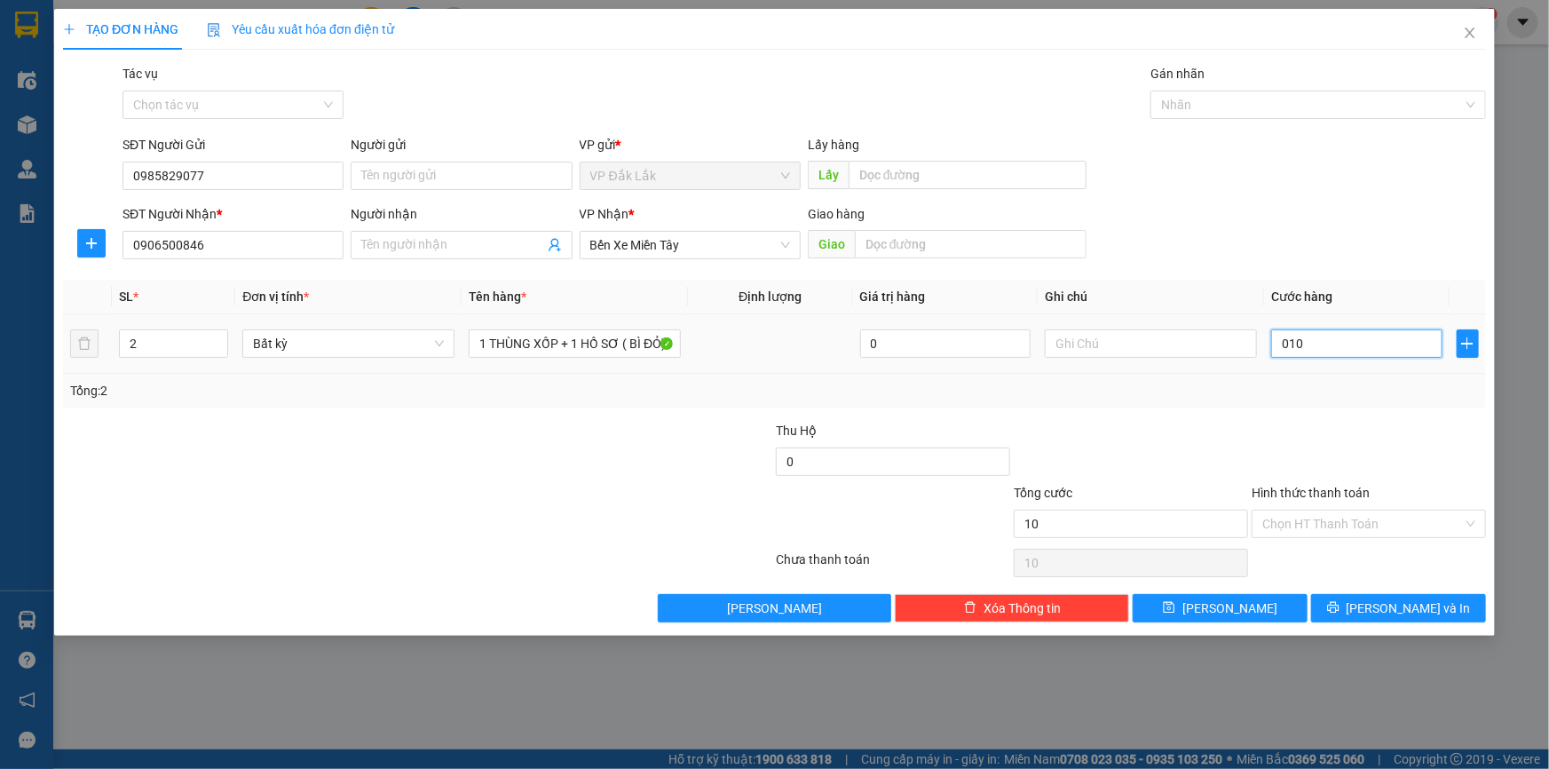
type input "100"
type input "01.000"
type input "1.000"
type input "010.000"
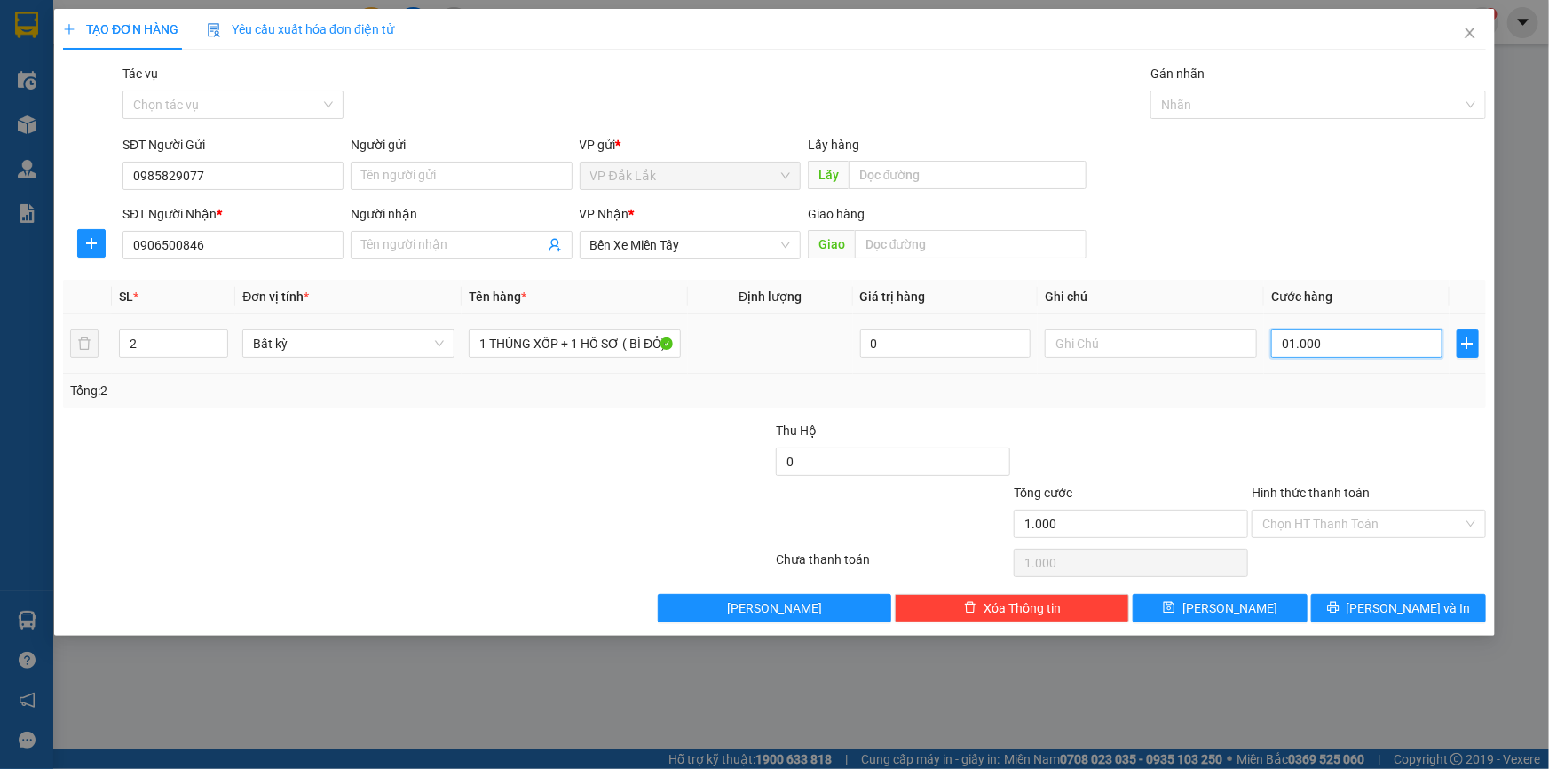
type input "10.000"
type input "0.100.000"
type input "100.000"
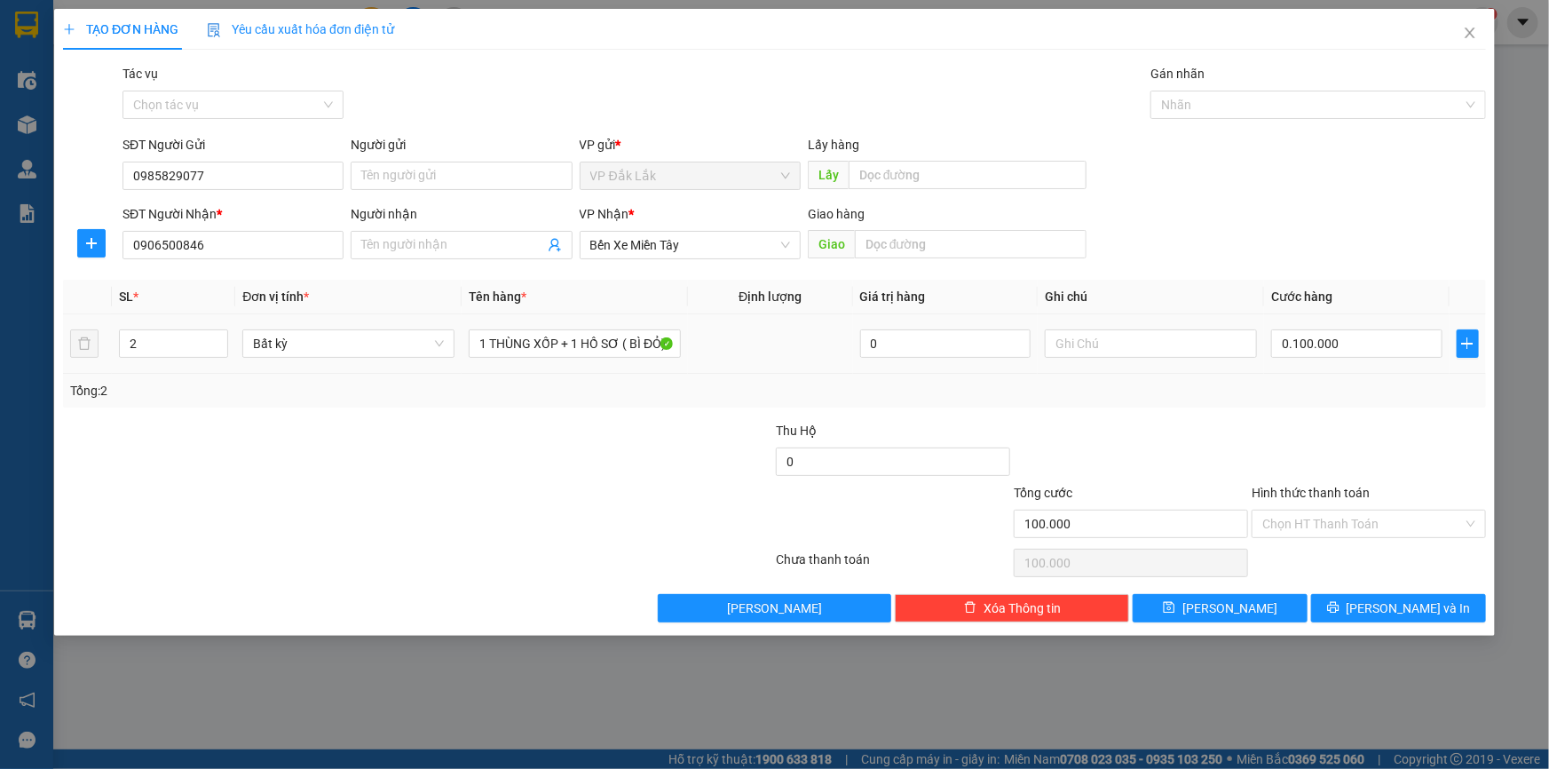
type input "100.000"
click at [1330, 414] on div "Transit Pickup Surcharge Ids Transit Deliver Surcharge Ids Transit Deliver Surc…" at bounding box center [774, 343] width 1423 height 558
click at [1378, 518] on input "Hình thức thanh toán" at bounding box center [1362, 523] width 201 height 27
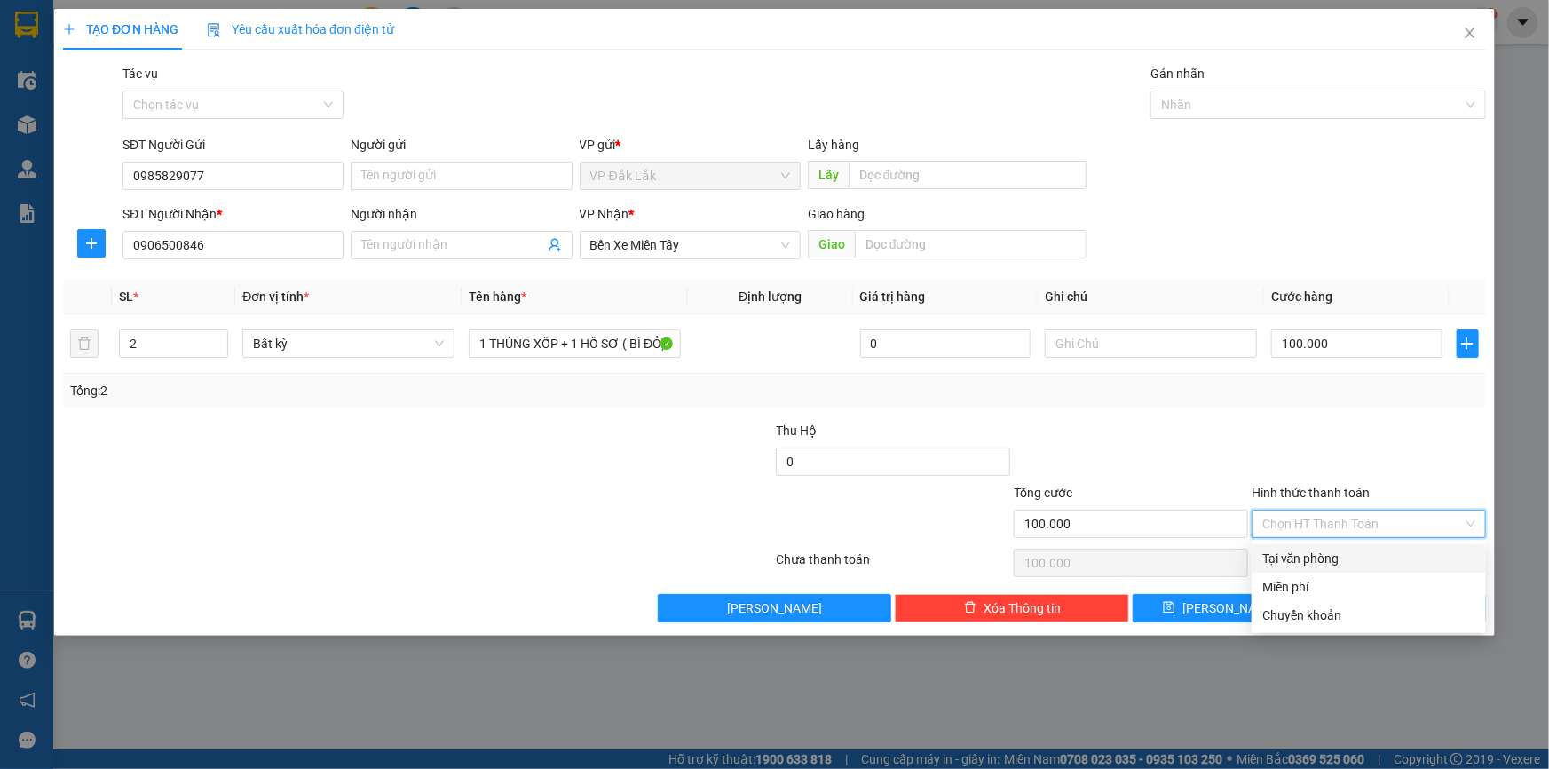
click at [1349, 550] on div "Tại văn phòng" at bounding box center [1368, 559] width 213 height 20
type input "0"
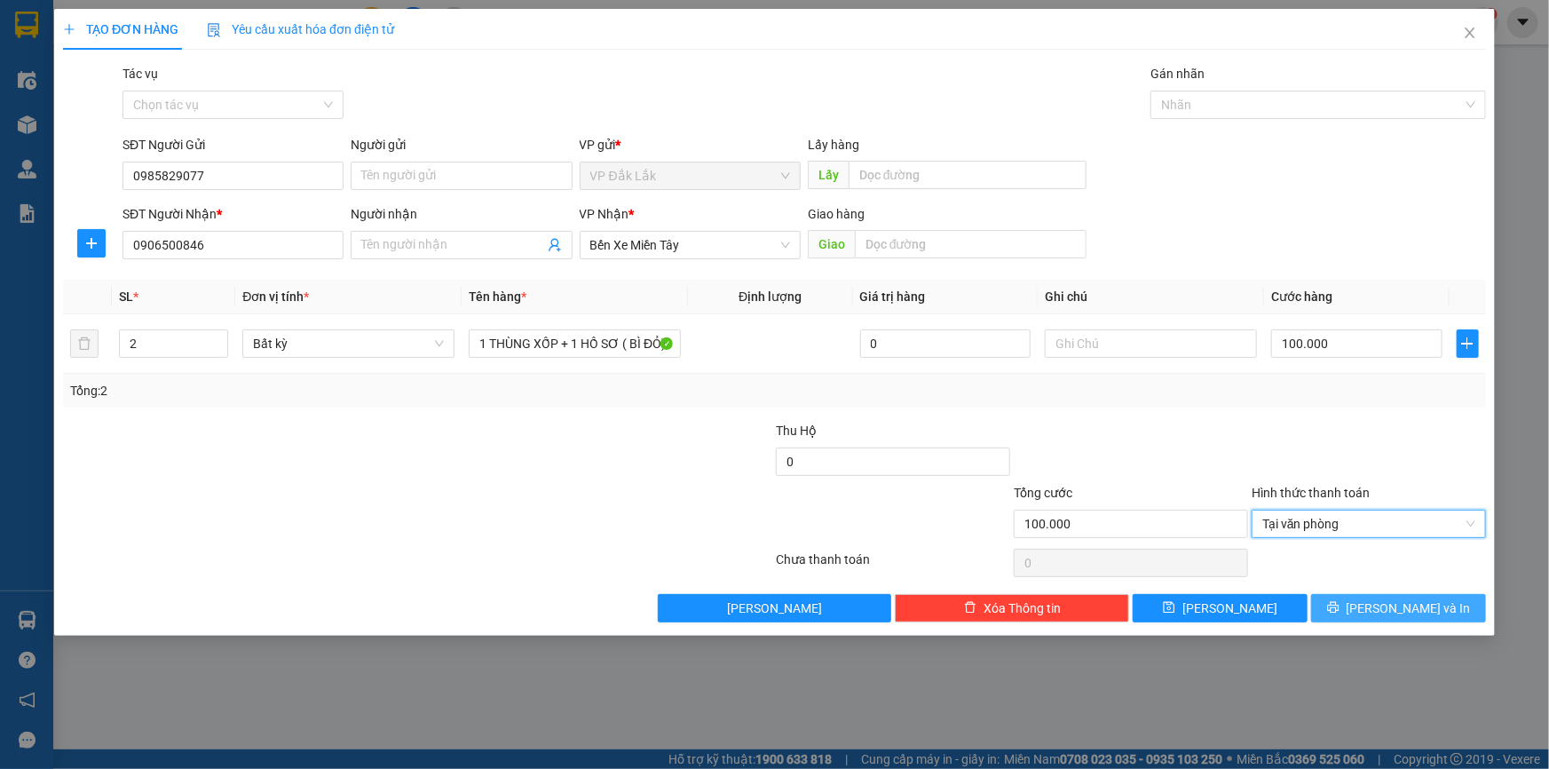
click at [1404, 604] on span "Lưu và In" at bounding box center [1408, 608] width 124 height 20
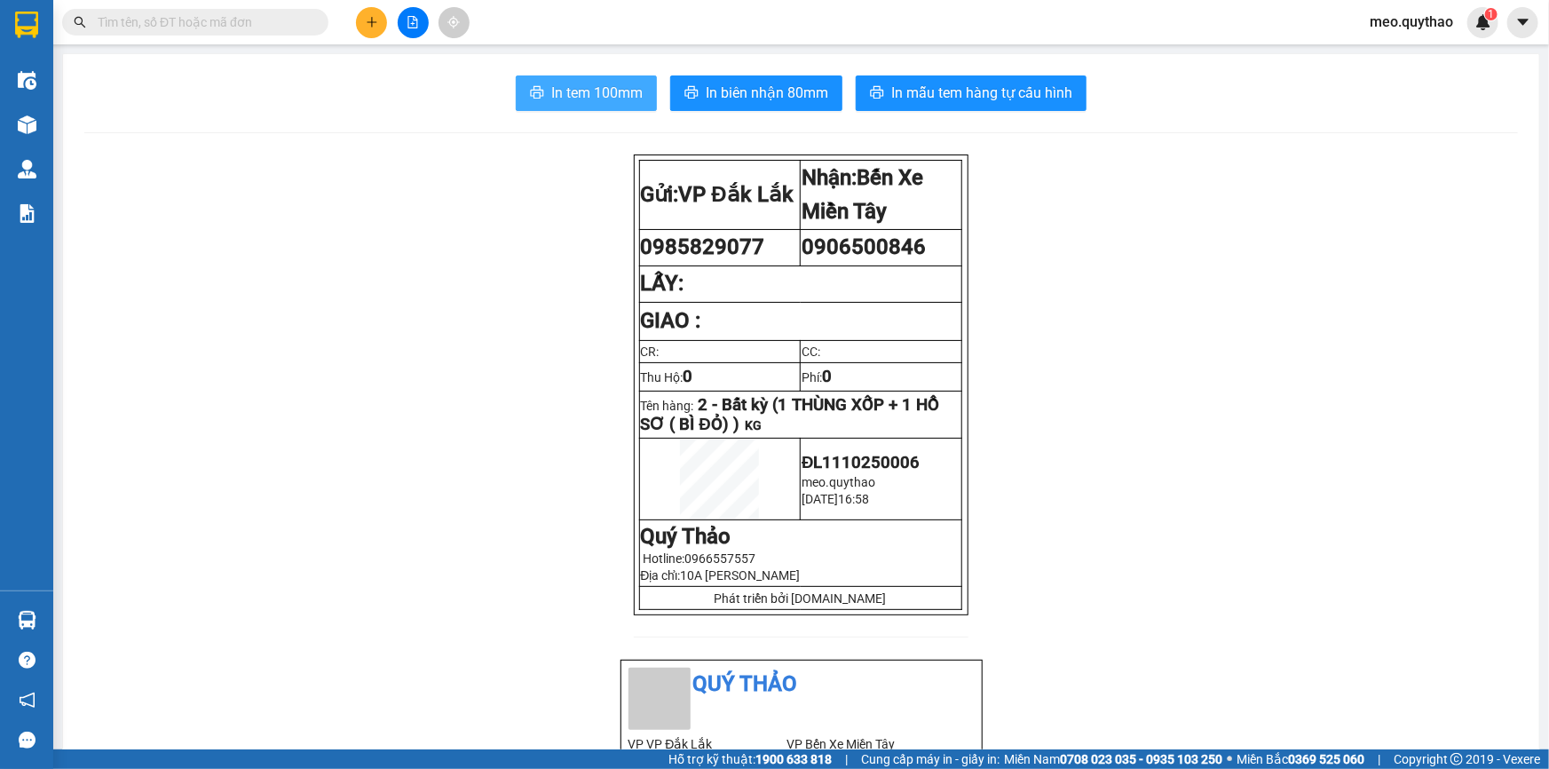
click at [612, 79] on button "In tem 100mm" at bounding box center [586, 93] width 141 height 36
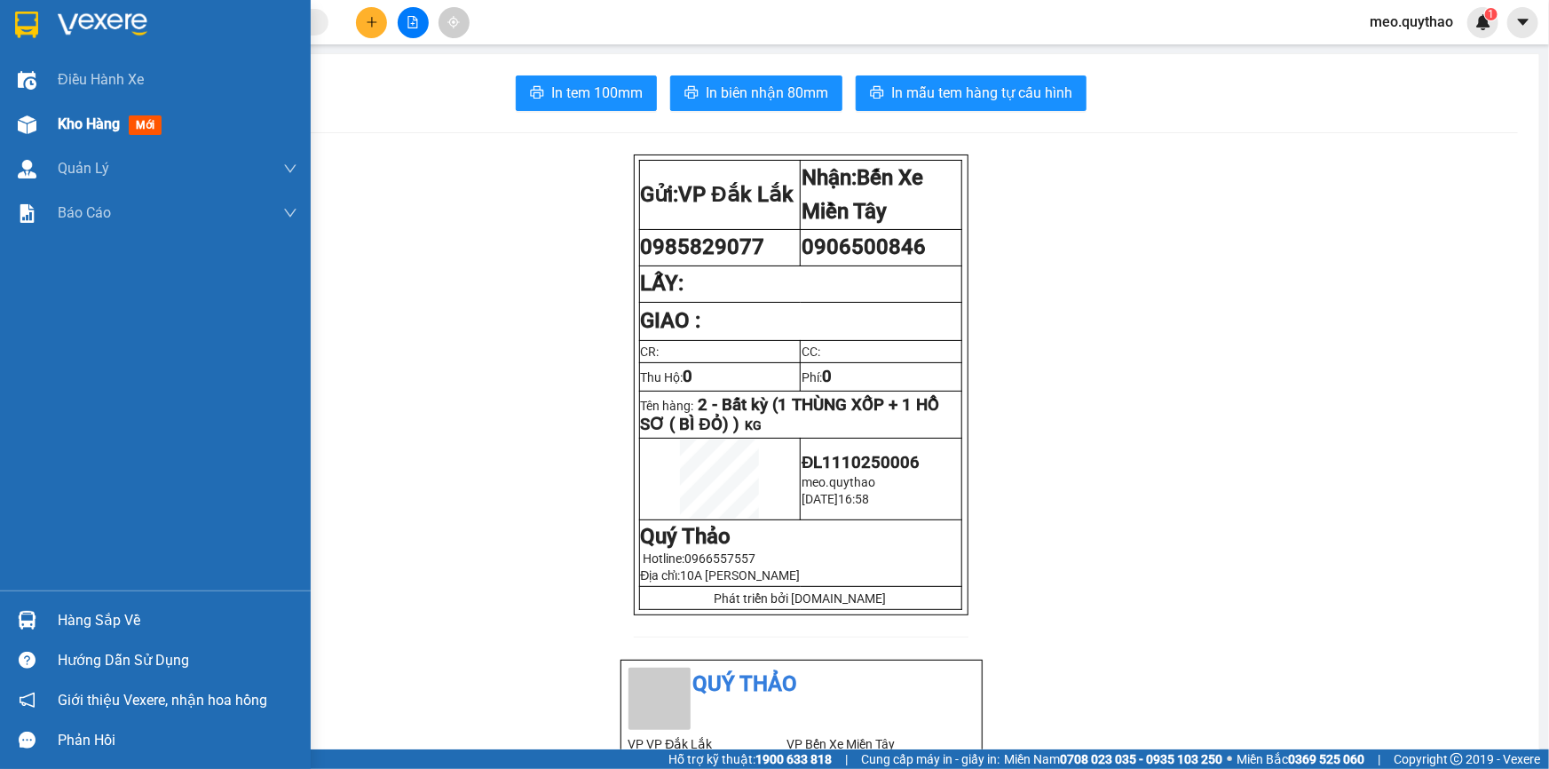
click at [78, 122] on span "Kho hàng" at bounding box center [89, 123] width 62 height 17
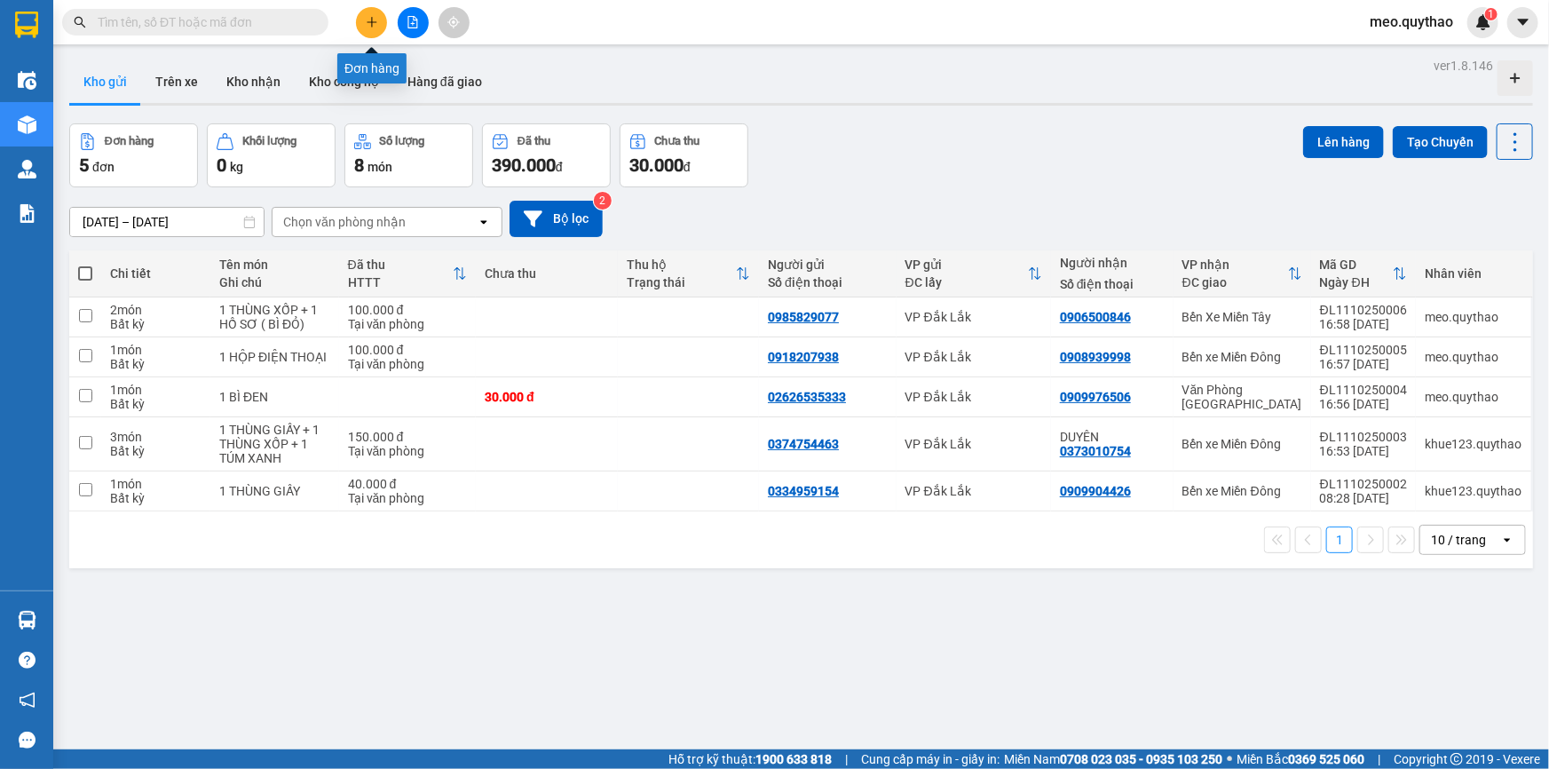
click at [373, 12] on button at bounding box center [371, 22] width 31 height 31
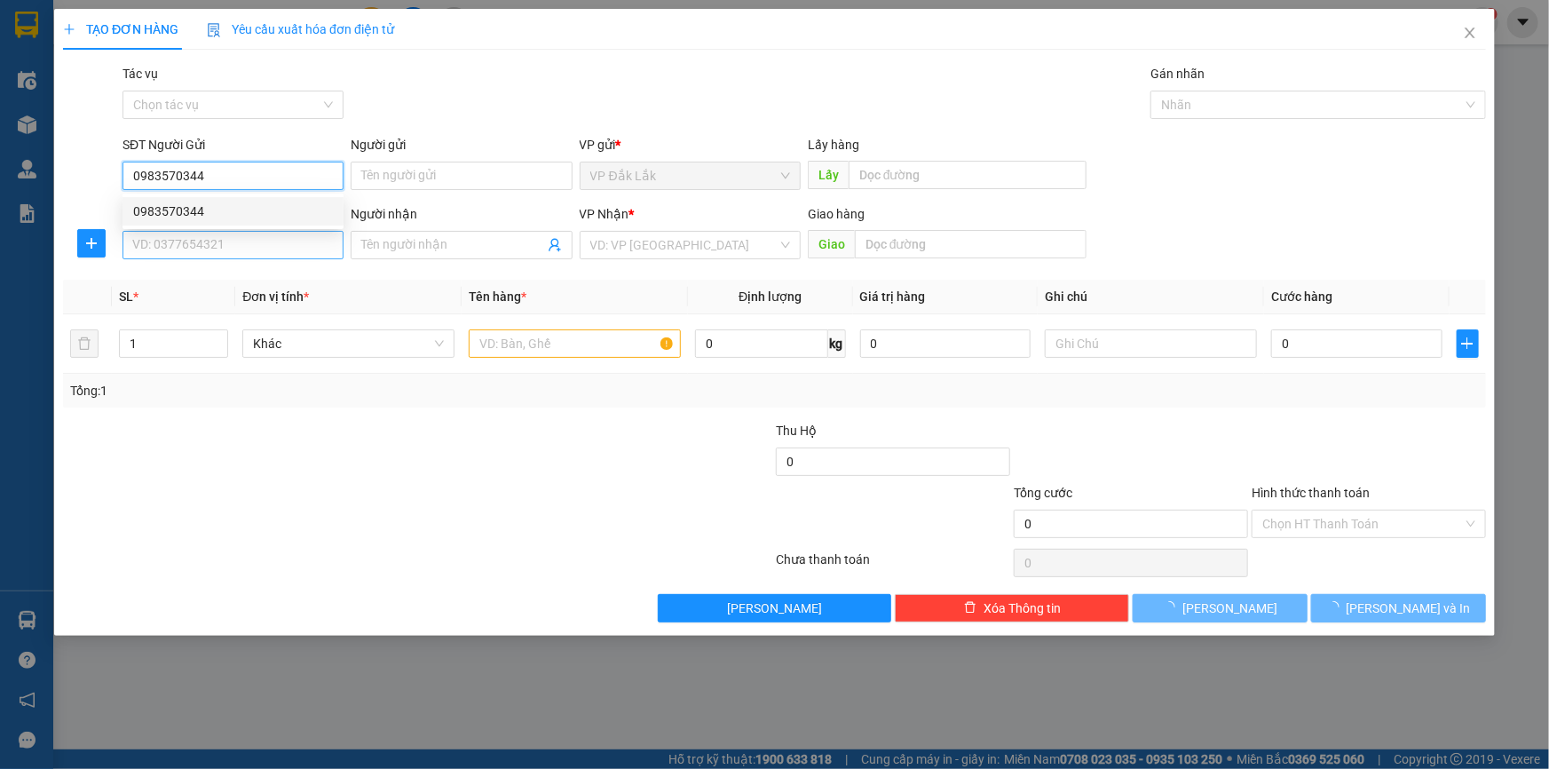
type input "0983570344"
click at [208, 250] on input "SĐT Người Nhận *" at bounding box center [232, 245] width 221 height 28
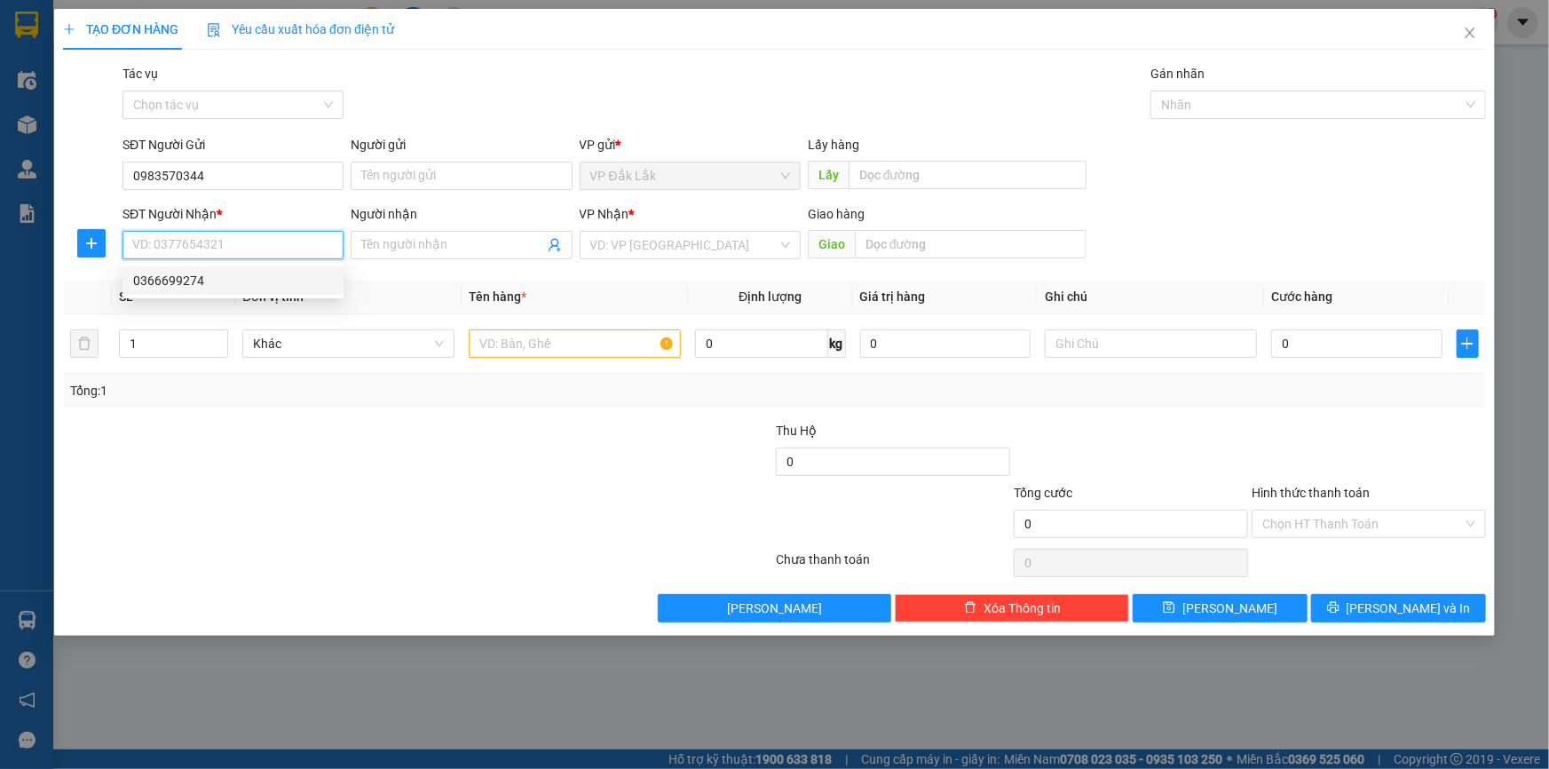
click at [207, 277] on div "0366699274" at bounding box center [233, 281] width 200 height 20
type input "0366699274"
click at [511, 348] on input "text" at bounding box center [575, 343] width 212 height 28
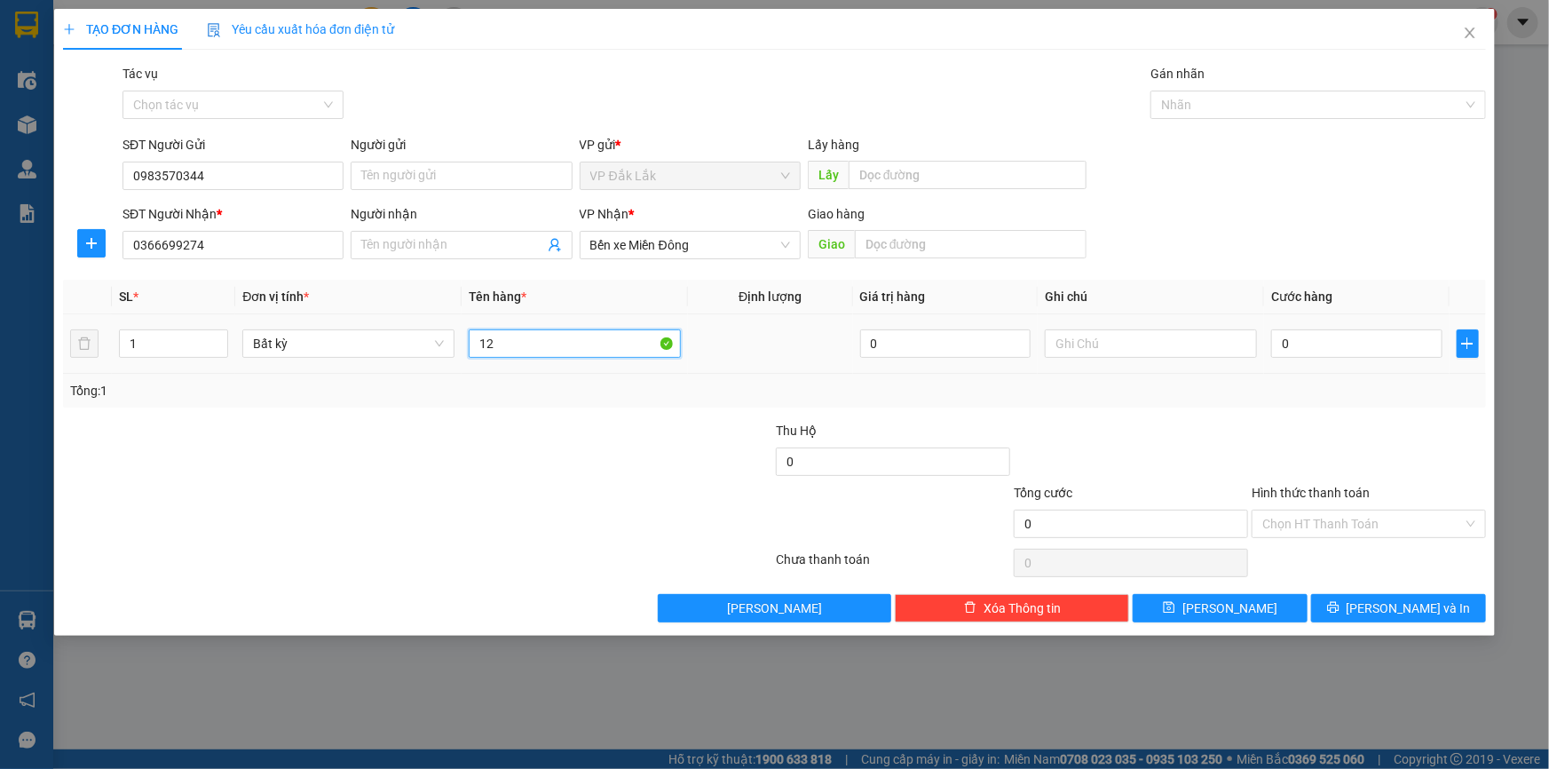
type input "1"
type input "1 THÙNG XỐP"
click at [1299, 335] on input "0" at bounding box center [1356, 343] width 171 height 28
type input "5"
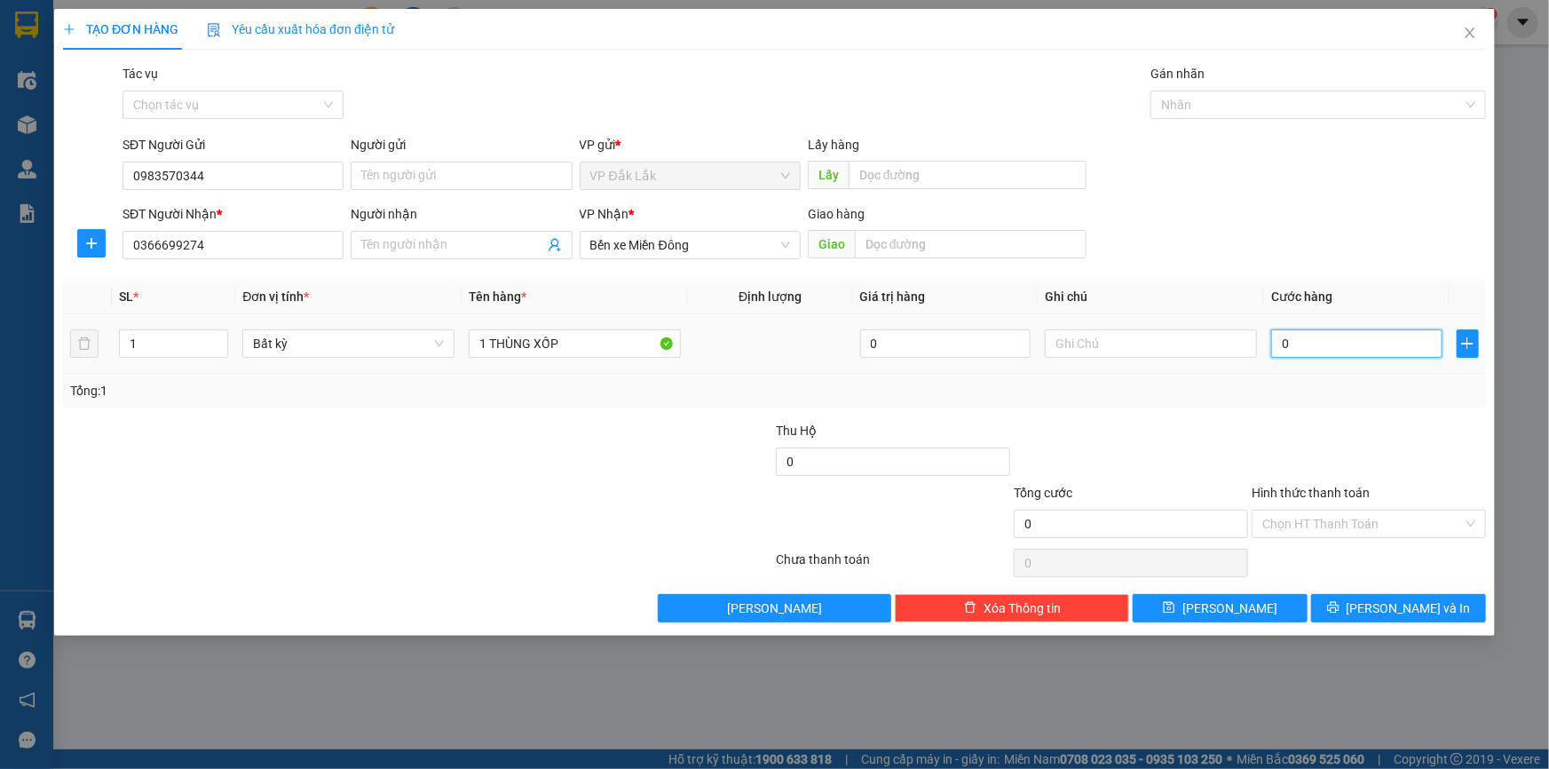
type input "5"
type input "50"
type input "500"
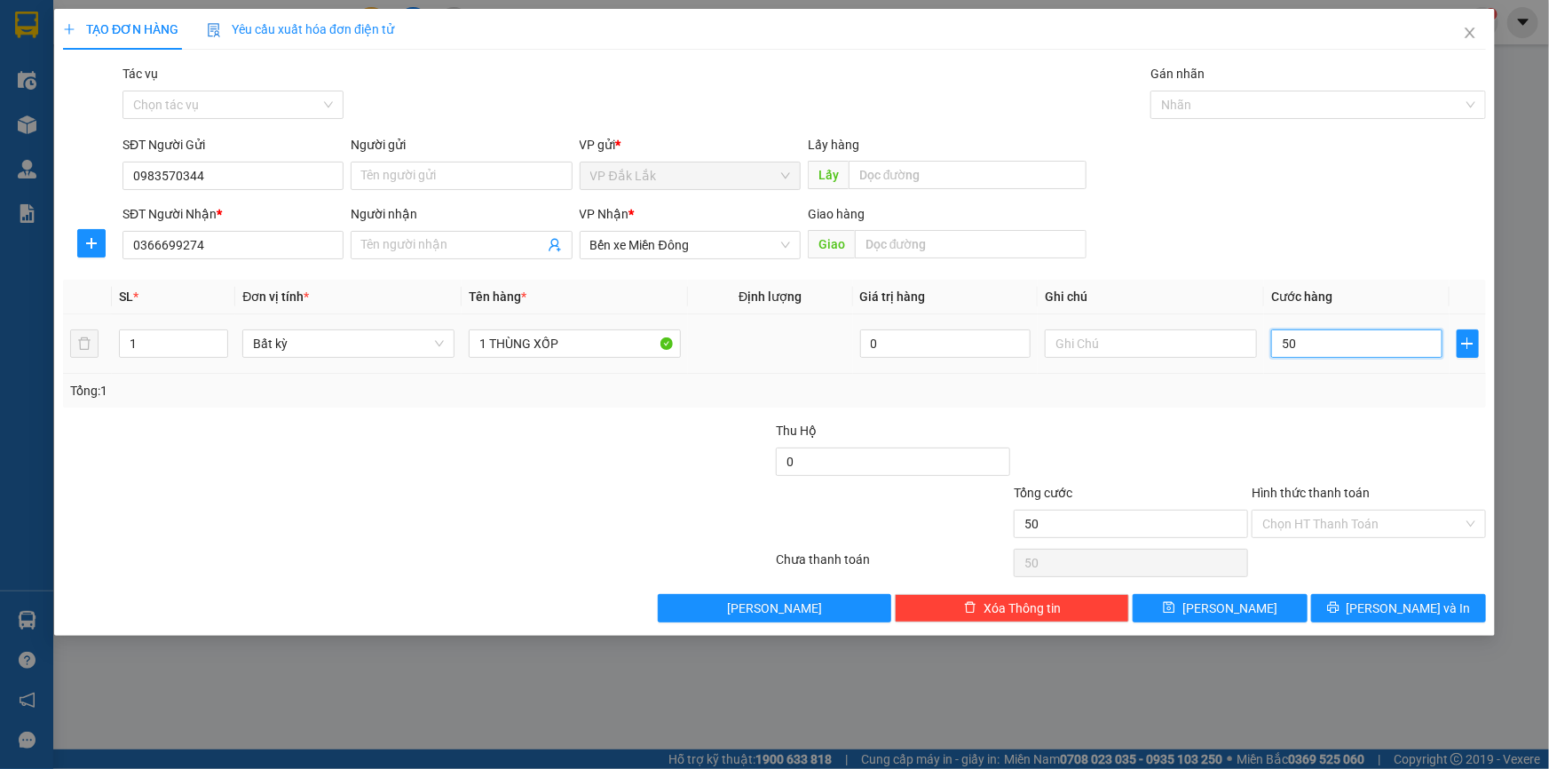
type input "500"
type input "5.000"
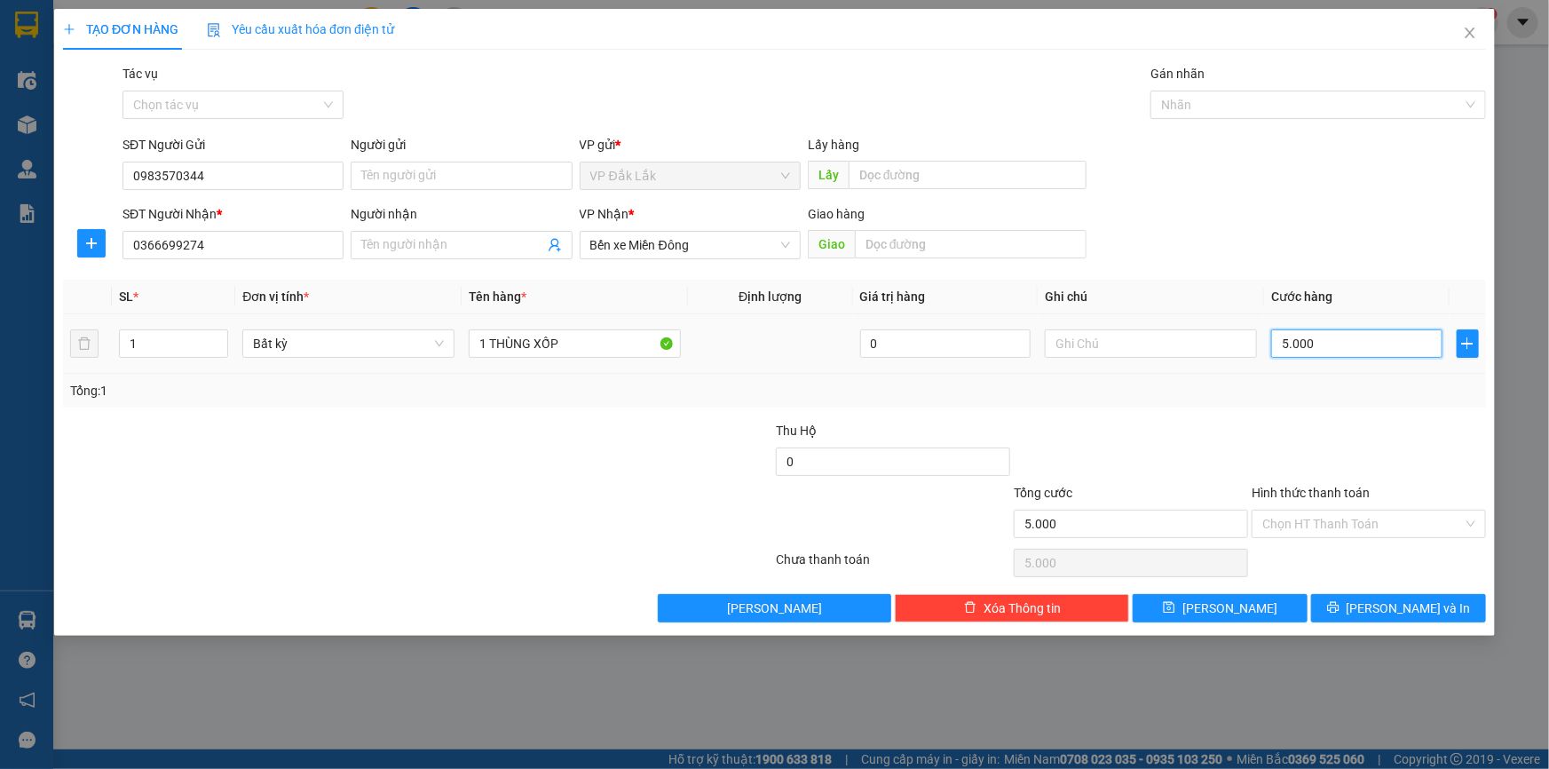
type input "50.000"
click at [1369, 516] on input "Hình thức thanh toán" at bounding box center [1362, 523] width 201 height 27
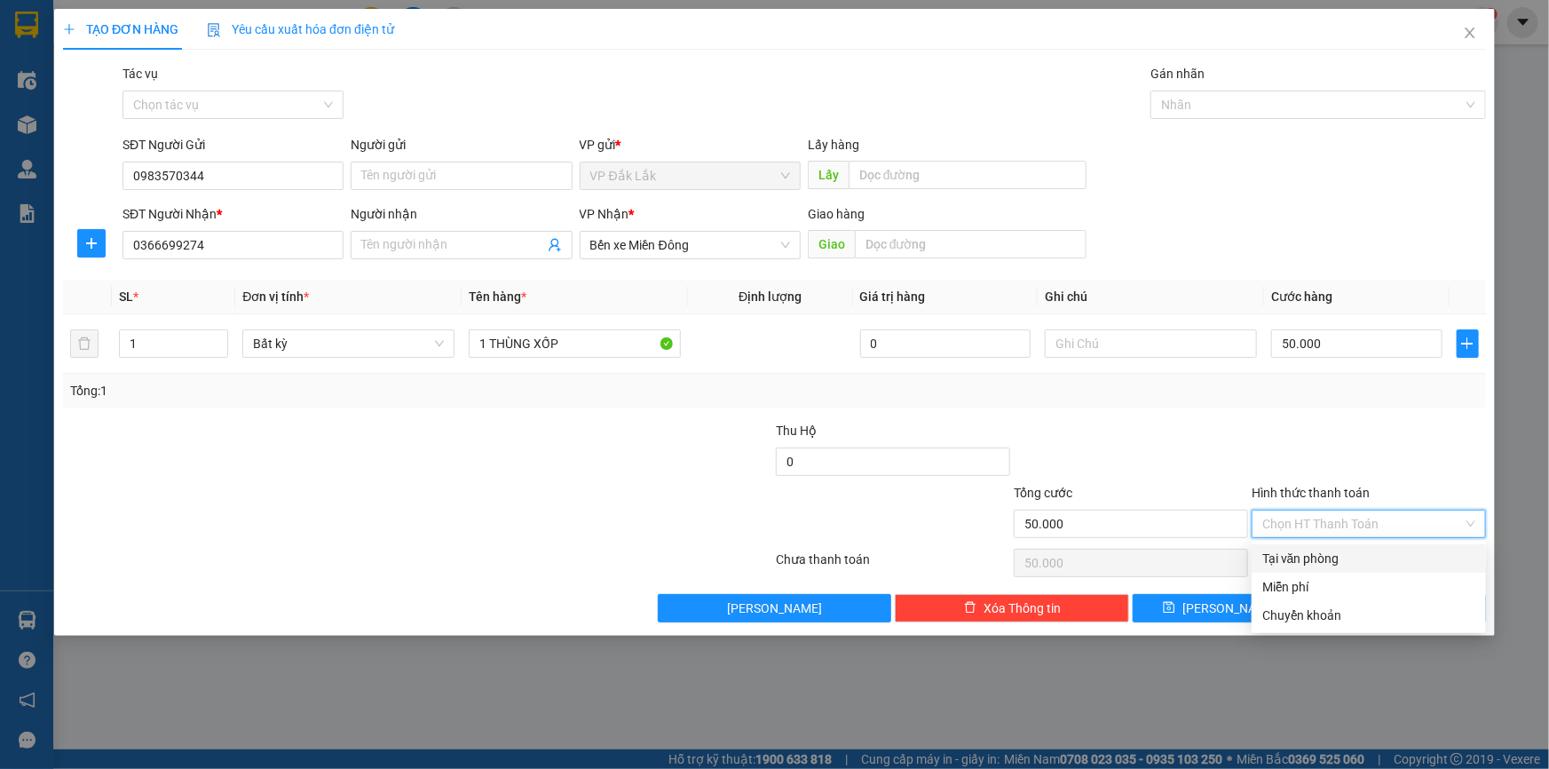
click at [1335, 556] on div "Tại văn phòng" at bounding box center [1368, 559] width 213 height 20
type input "0"
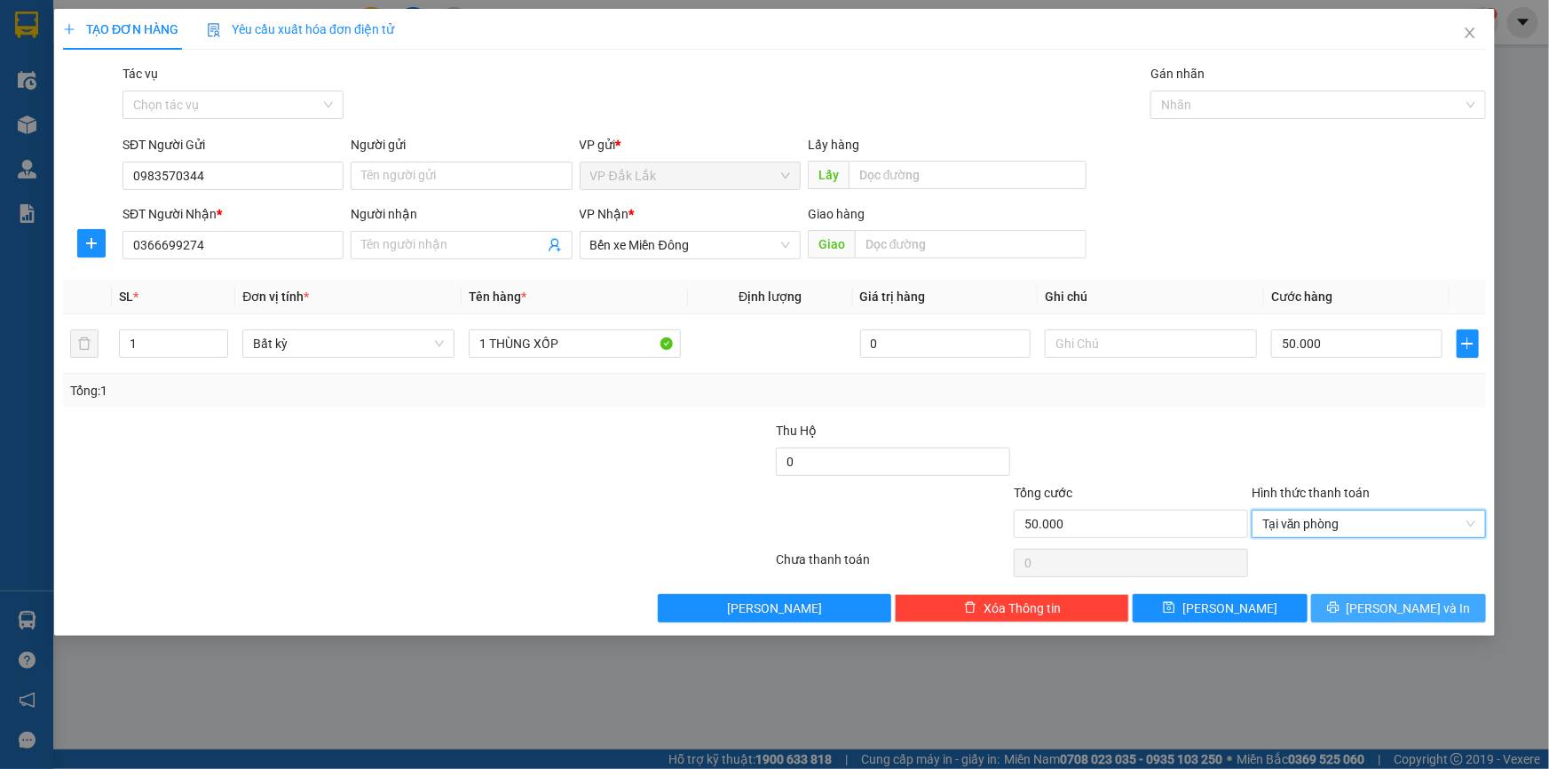
click at [1415, 606] on span "Lưu và In" at bounding box center [1408, 608] width 124 height 20
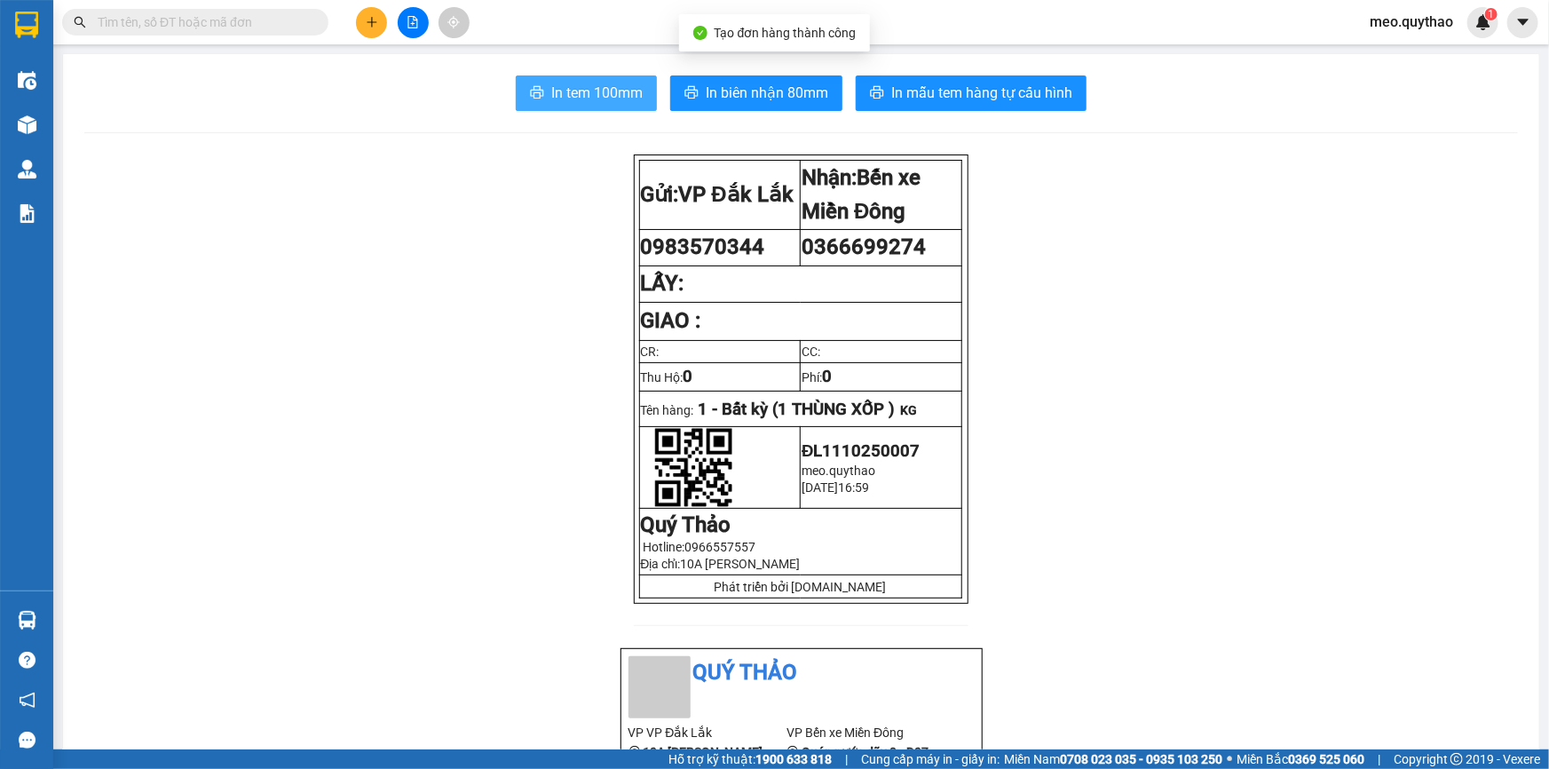
click at [601, 82] on span "In tem 100mm" at bounding box center [596, 93] width 91 height 22
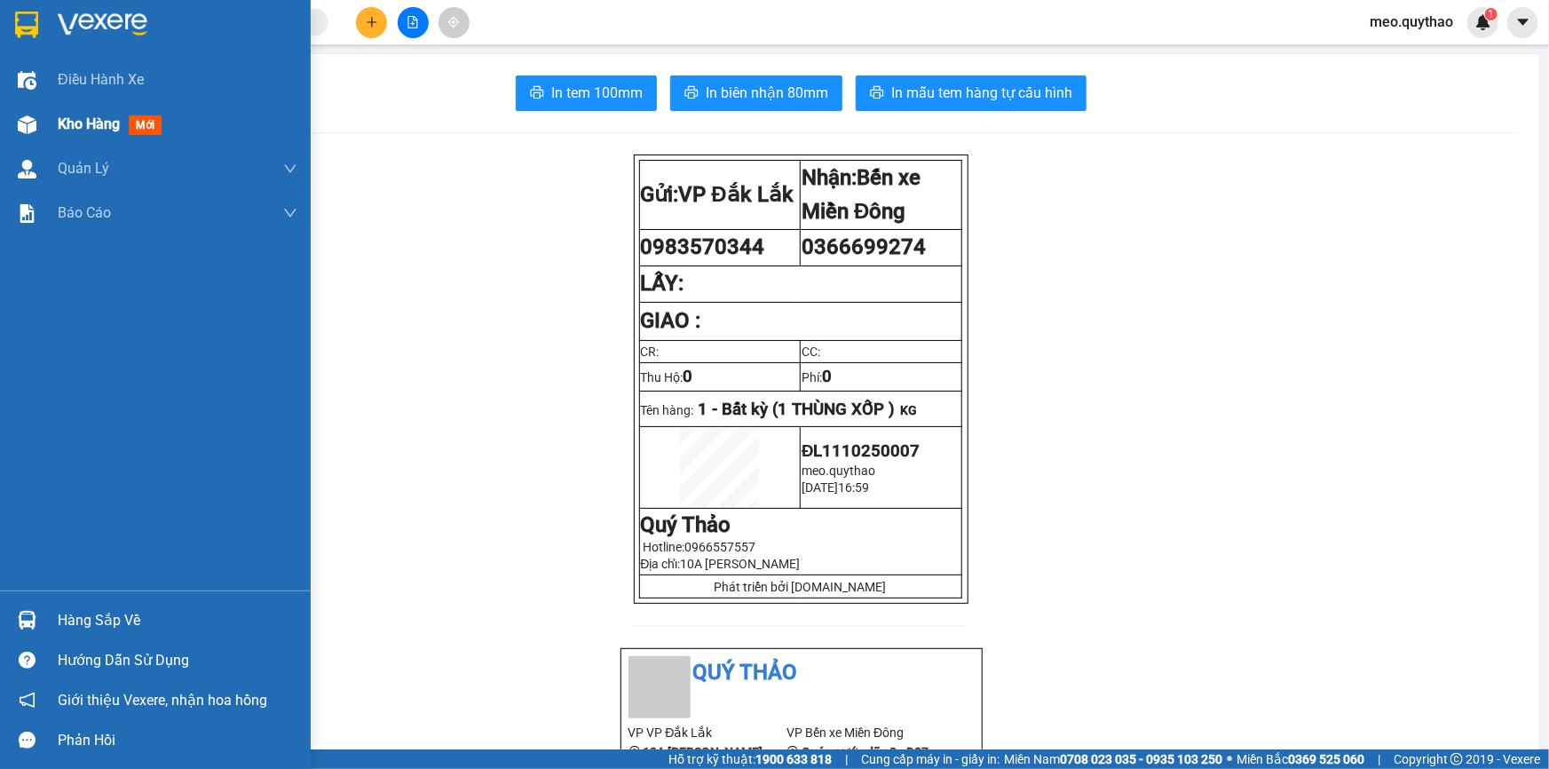
click at [79, 124] on span "Kho hàng" at bounding box center [89, 123] width 62 height 17
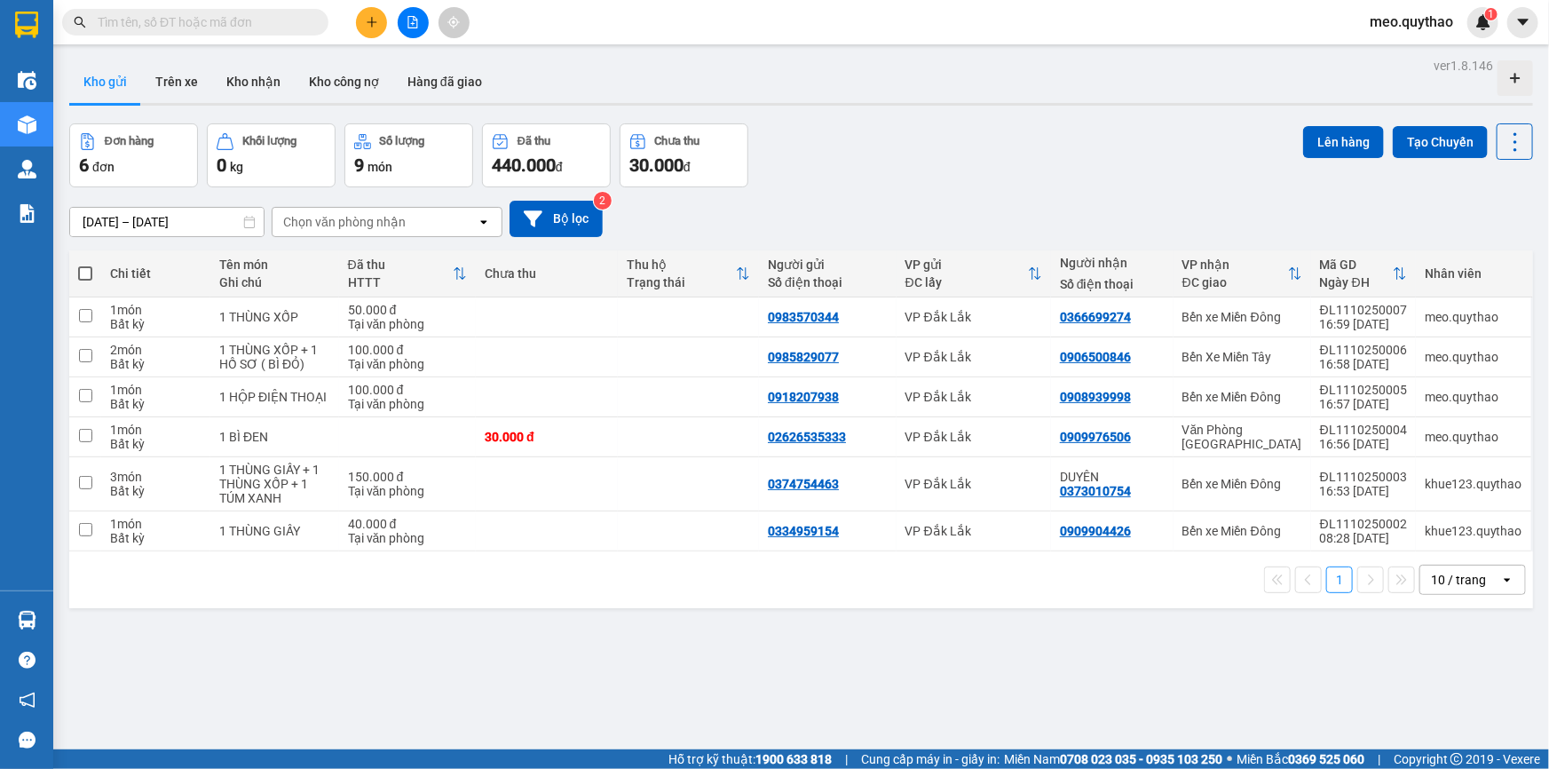
click at [389, 26] on div at bounding box center [412, 22] width 133 height 31
click at [378, 23] on button at bounding box center [371, 22] width 31 height 31
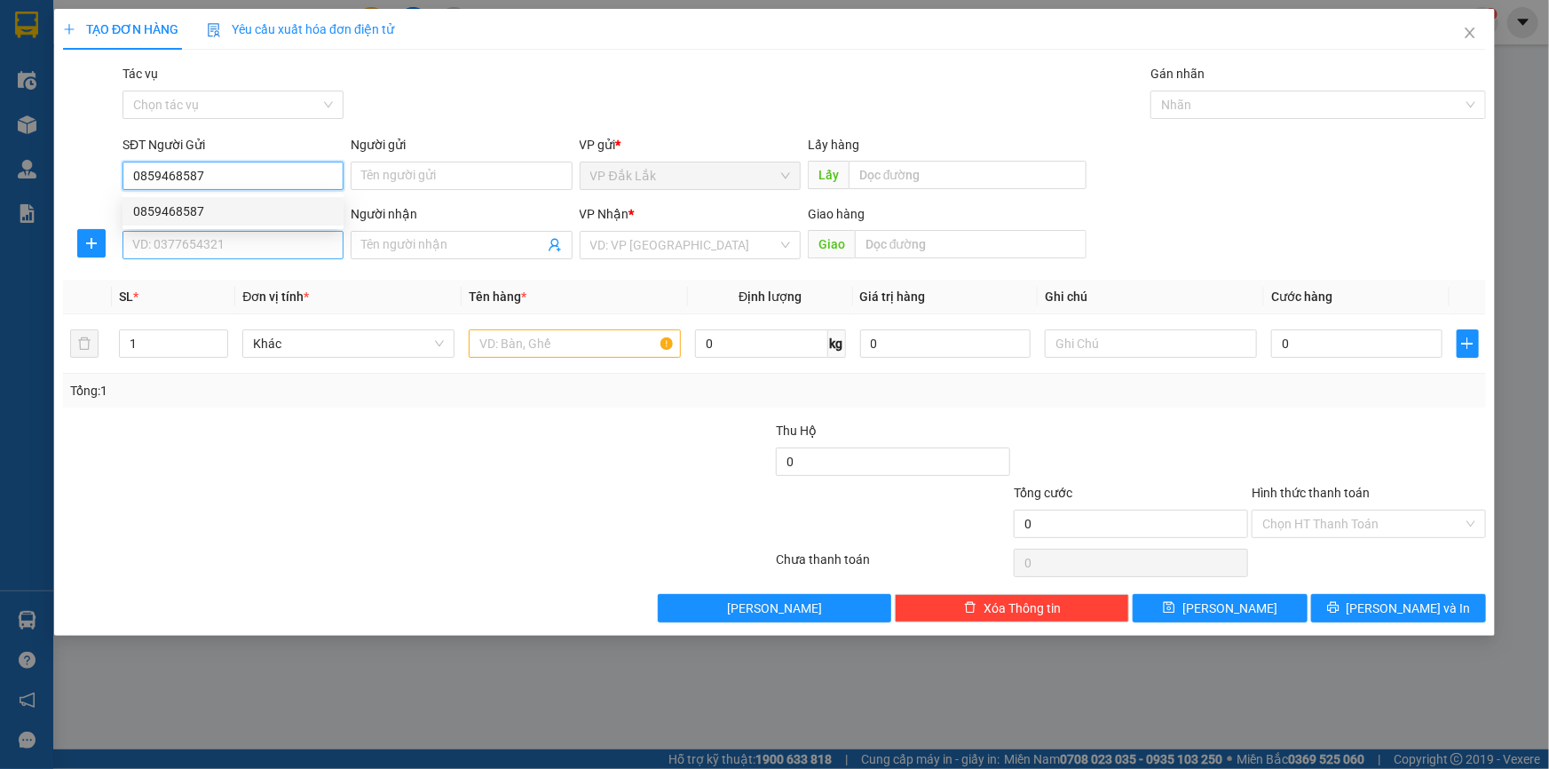
type input "0859468587"
click at [266, 256] on input "SĐT Người Nhận *" at bounding box center [232, 245] width 221 height 28
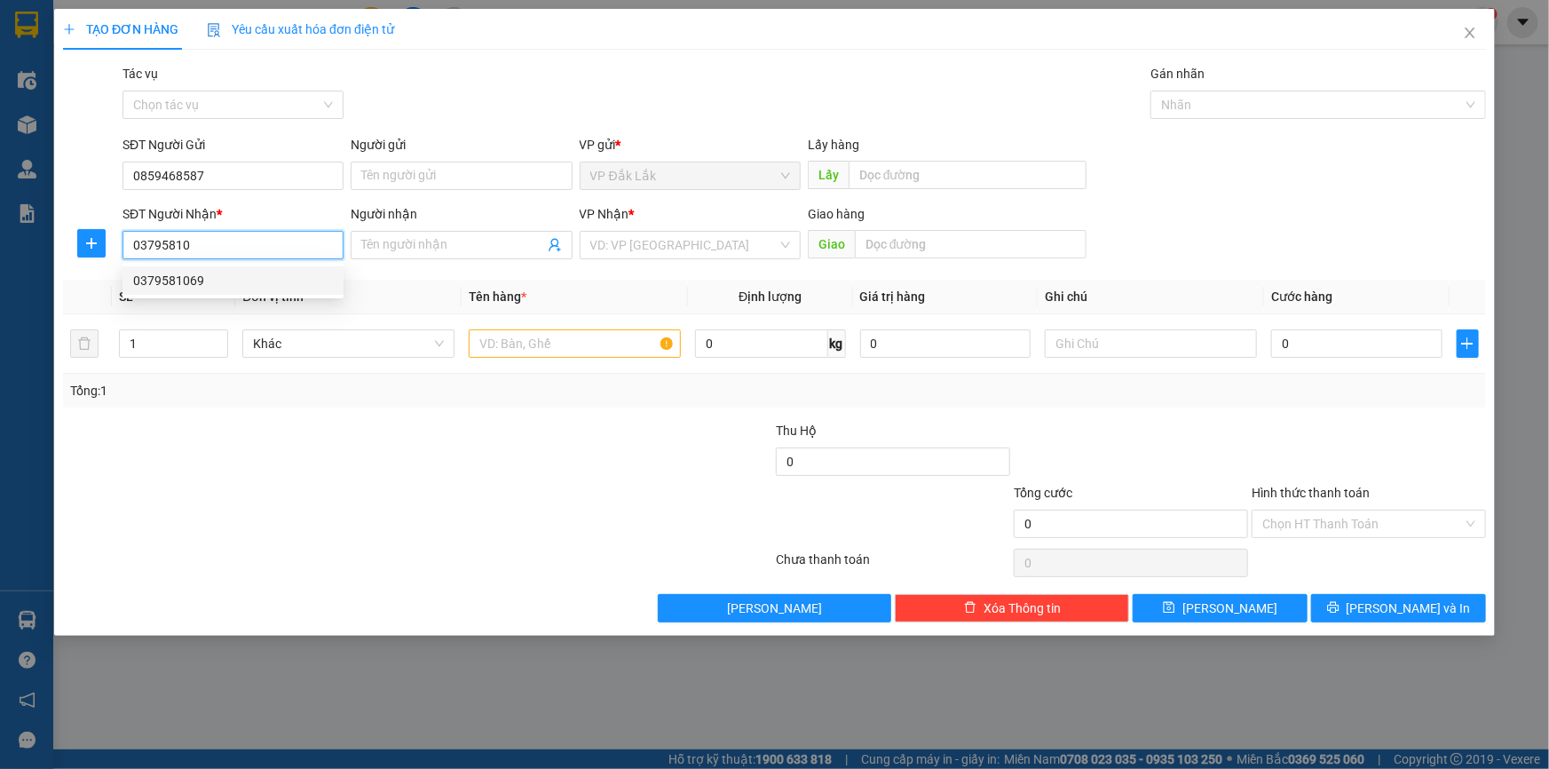
click at [255, 275] on div "0379581069" at bounding box center [233, 281] width 200 height 20
type input "0379581069"
type input "HỘI NGHĨA"
type input "0379581069"
click at [571, 338] on input "text" at bounding box center [575, 343] width 212 height 28
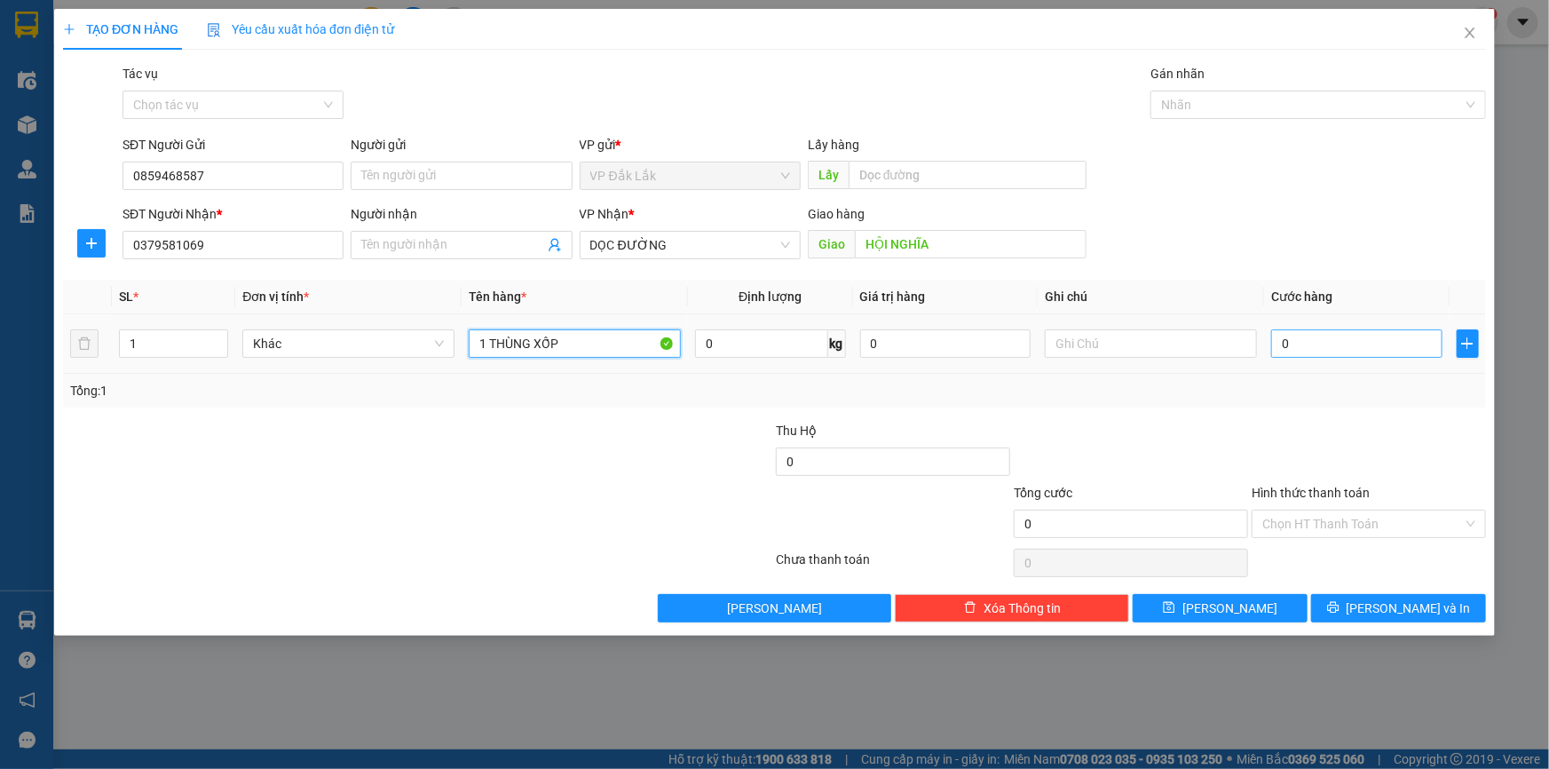
type input "1 THÙNG XỐP"
click at [1345, 346] on input "0" at bounding box center [1356, 343] width 171 height 28
type input "6"
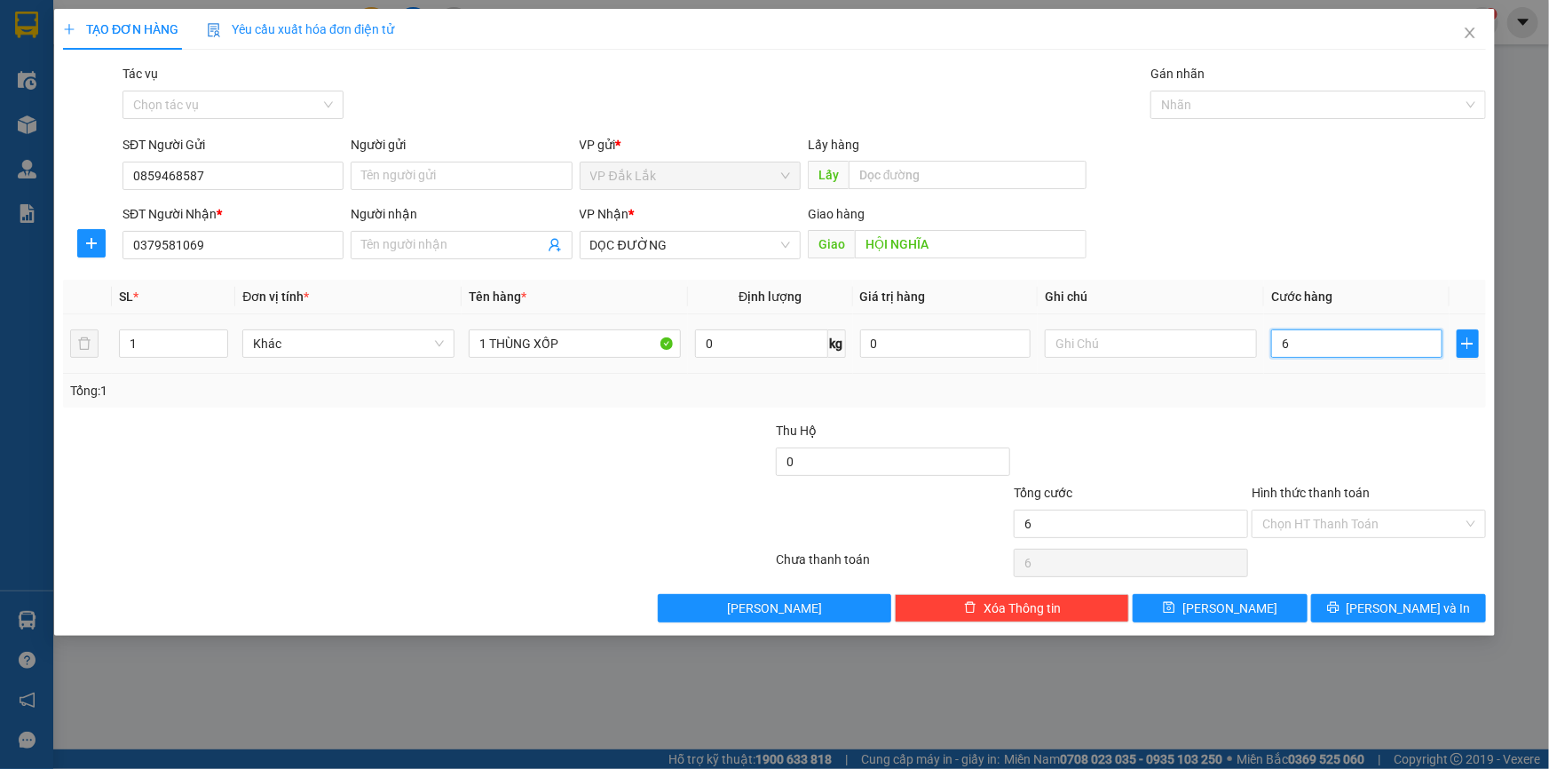
type input "60"
type input "600"
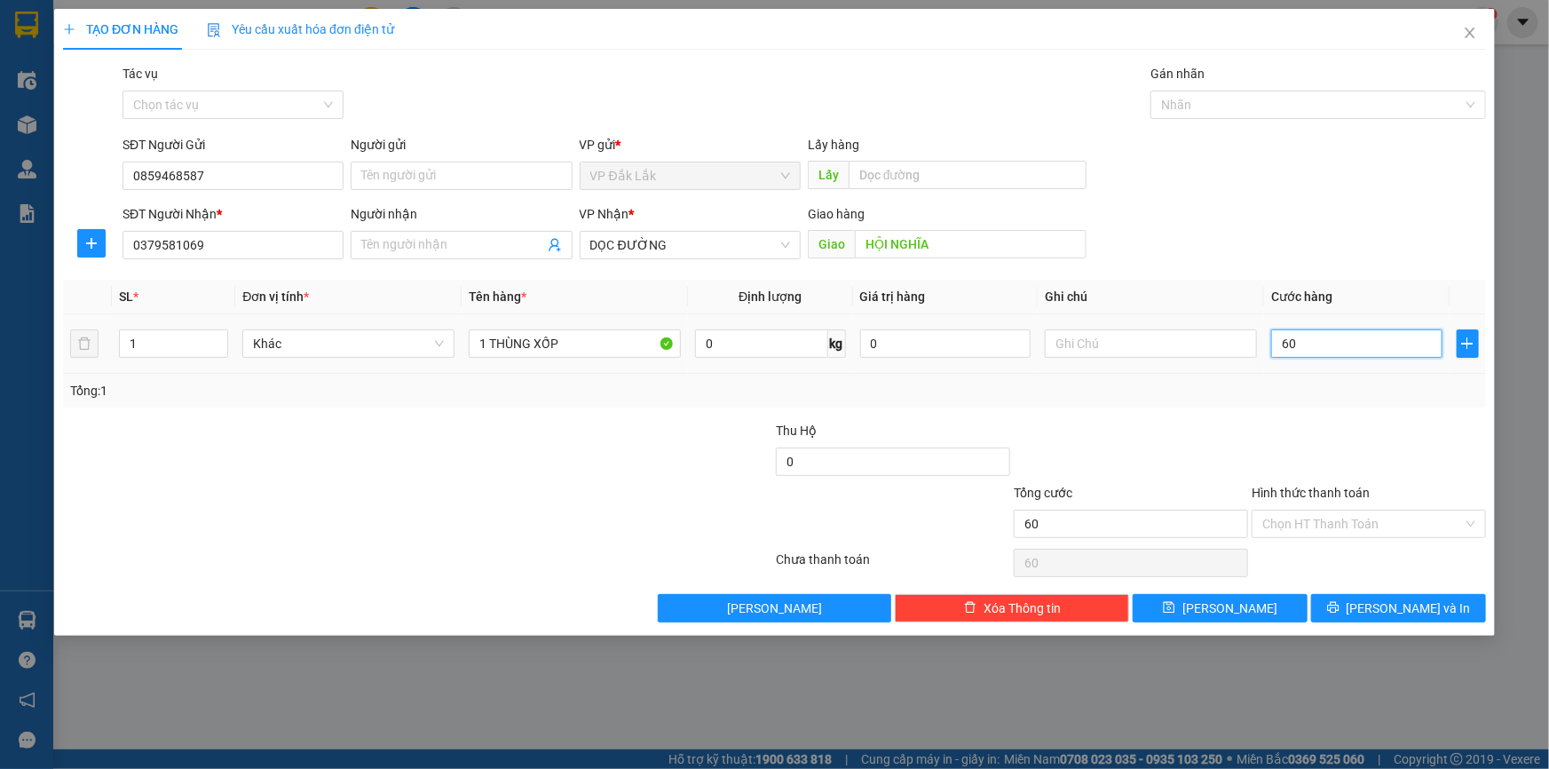
type input "600"
type input "6.000"
type input "60.000"
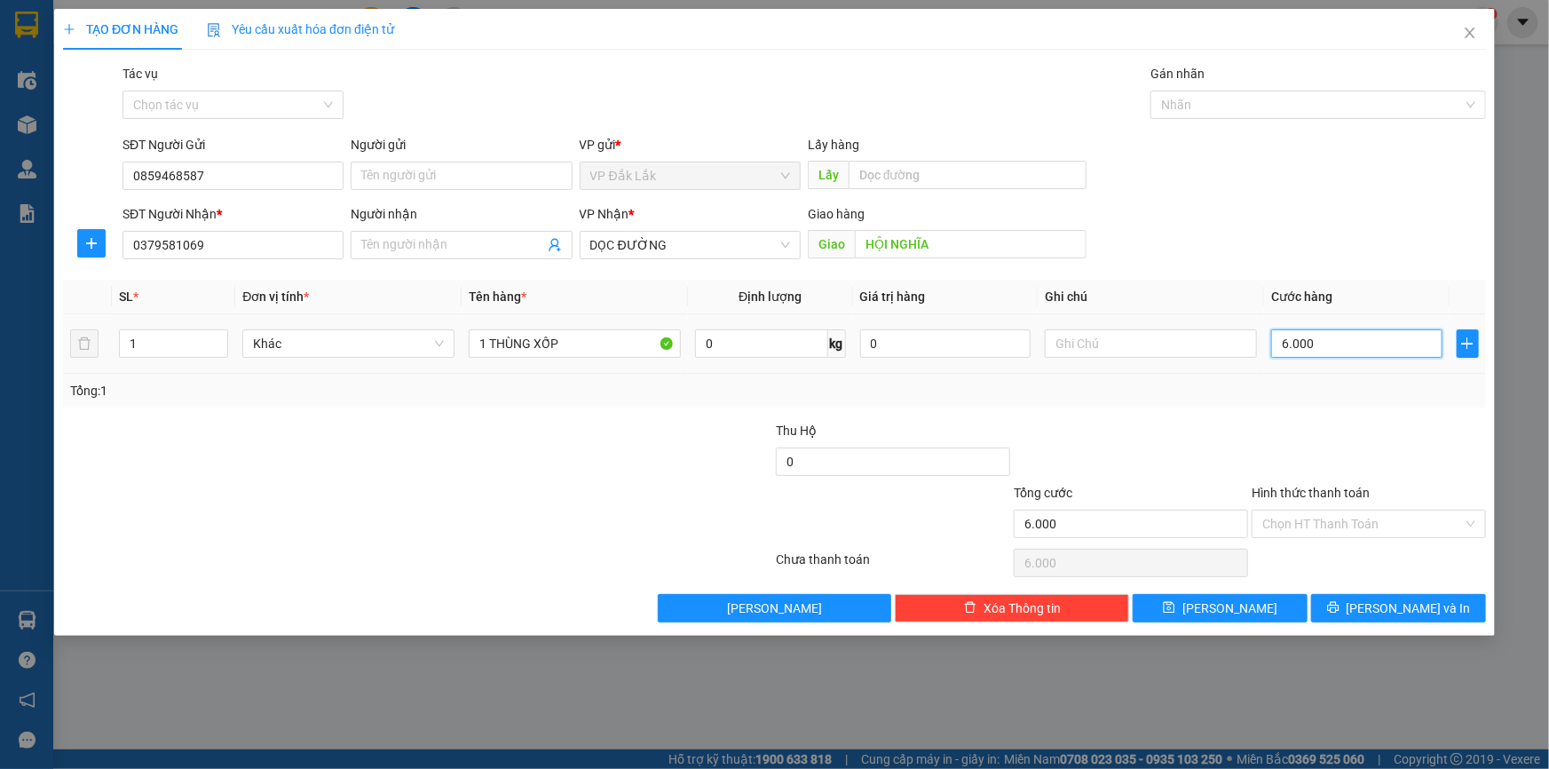
type input "60.000"
click at [1357, 523] on input "Hình thức thanh toán" at bounding box center [1362, 523] width 201 height 27
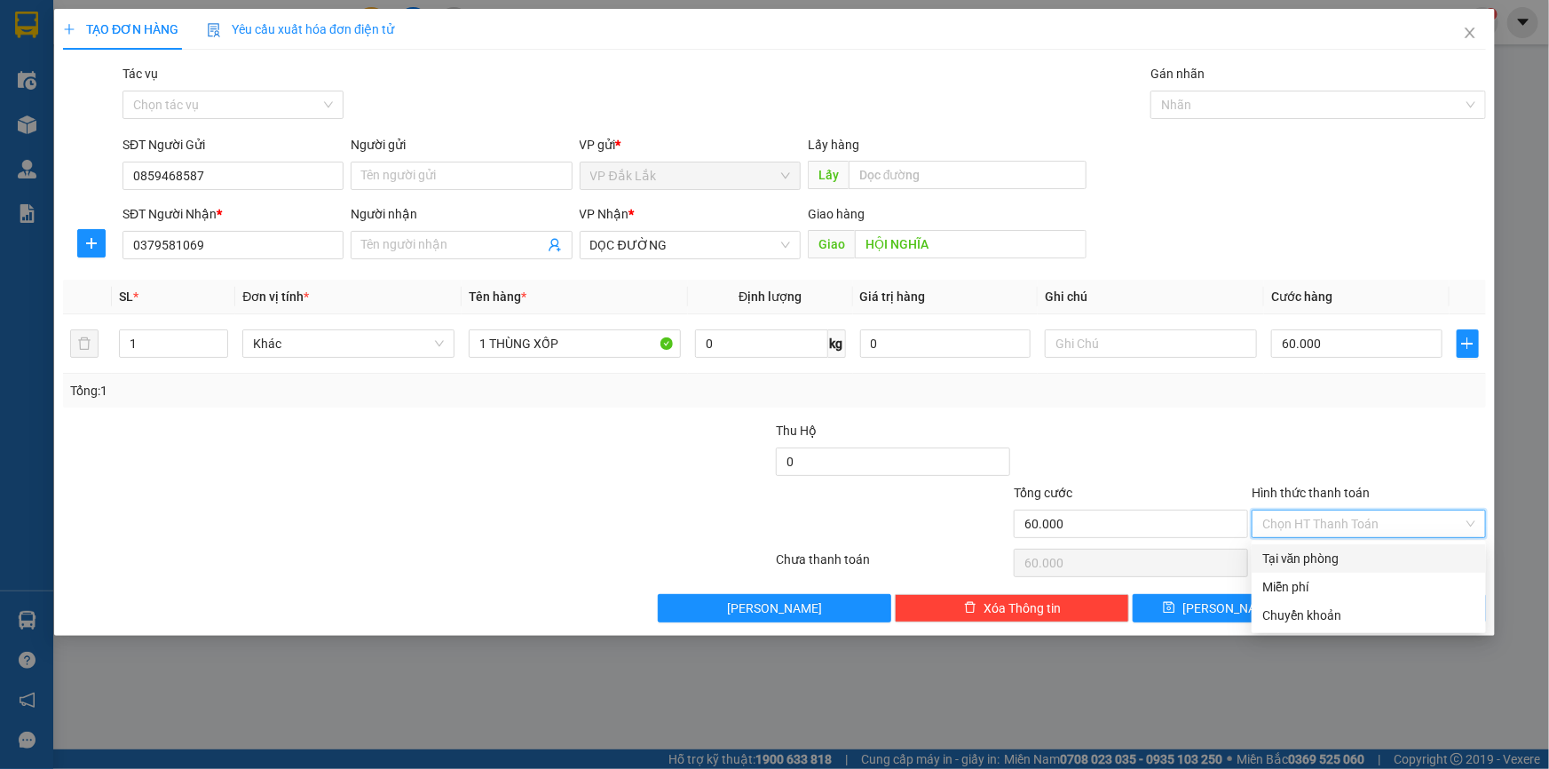
click at [1331, 567] on div "Tại văn phòng" at bounding box center [1368, 559] width 213 height 20
type input "0"
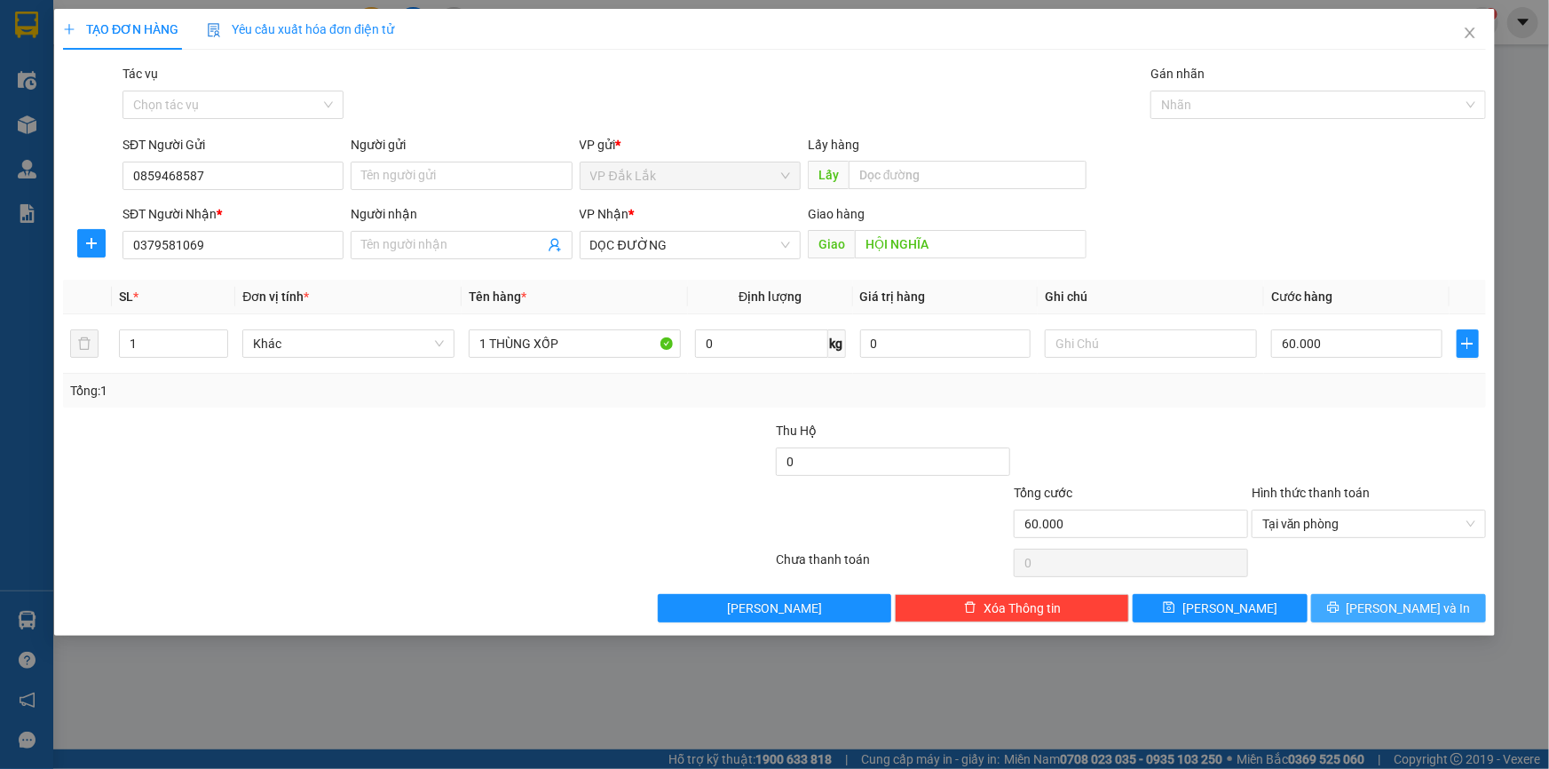
click at [1402, 604] on span "Lưu và In" at bounding box center [1408, 608] width 124 height 20
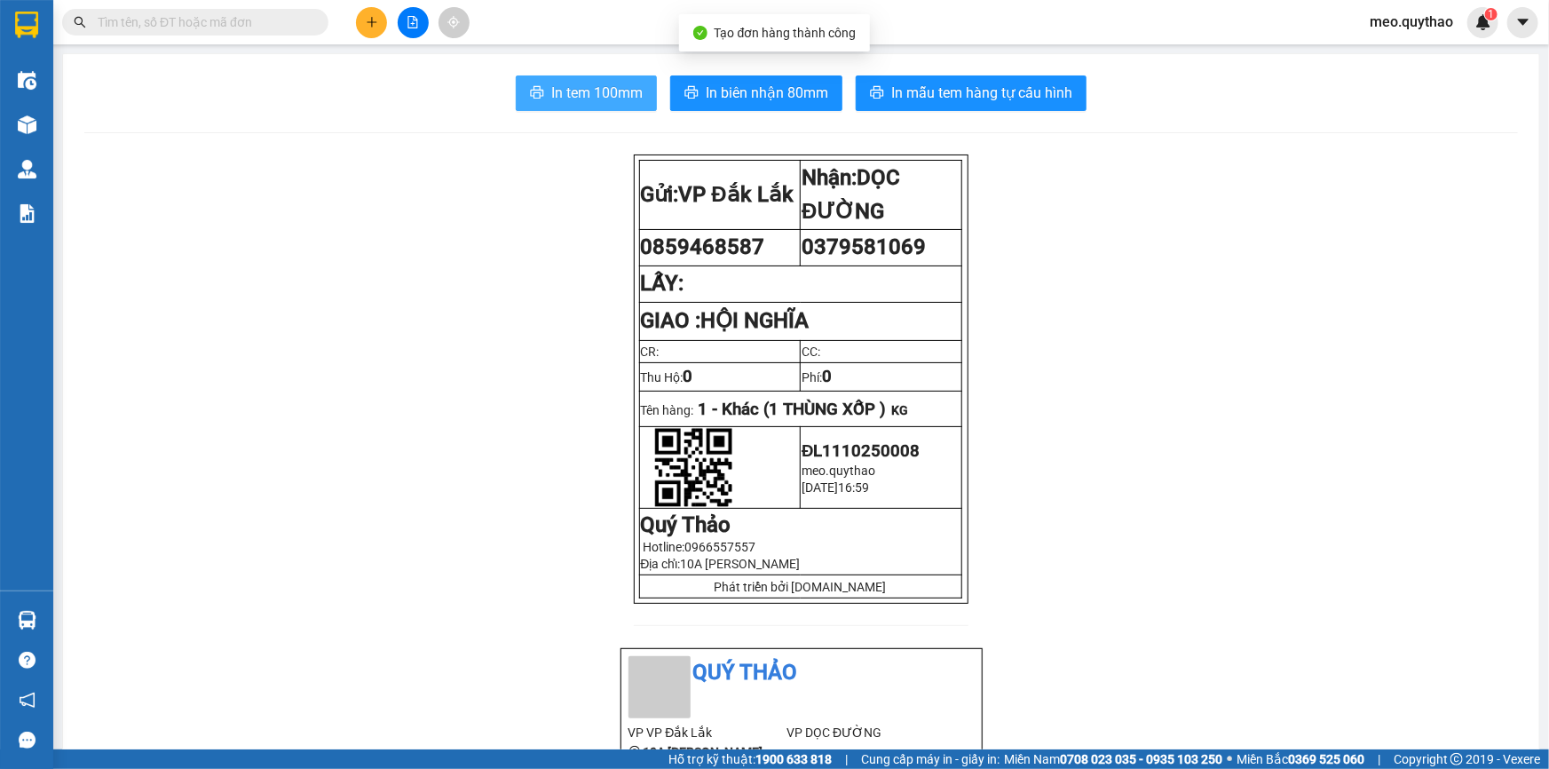
click at [593, 87] on span "In tem 100mm" at bounding box center [596, 93] width 91 height 22
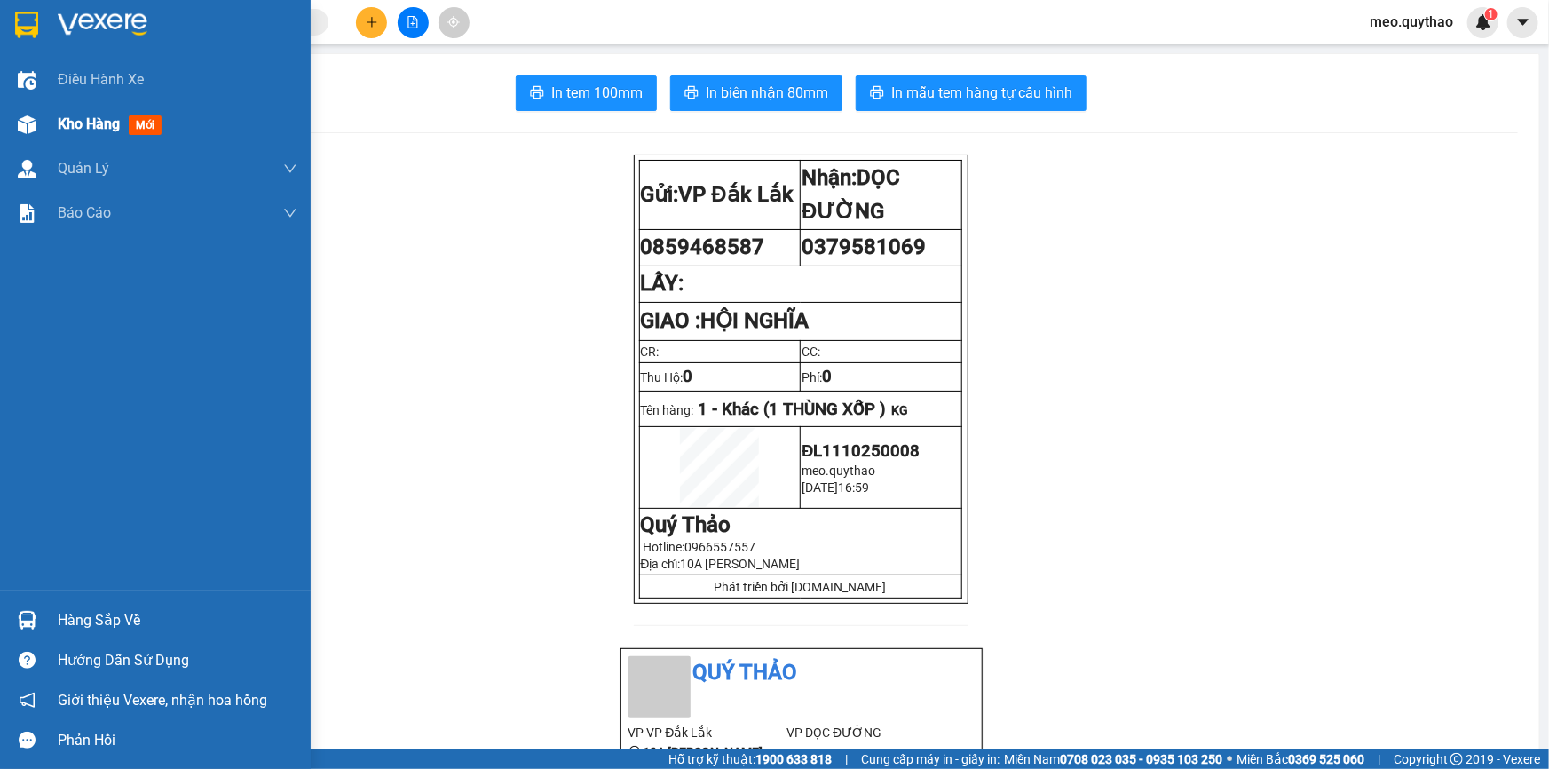
click at [71, 141] on div "Kho hàng mới" at bounding box center [178, 124] width 240 height 44
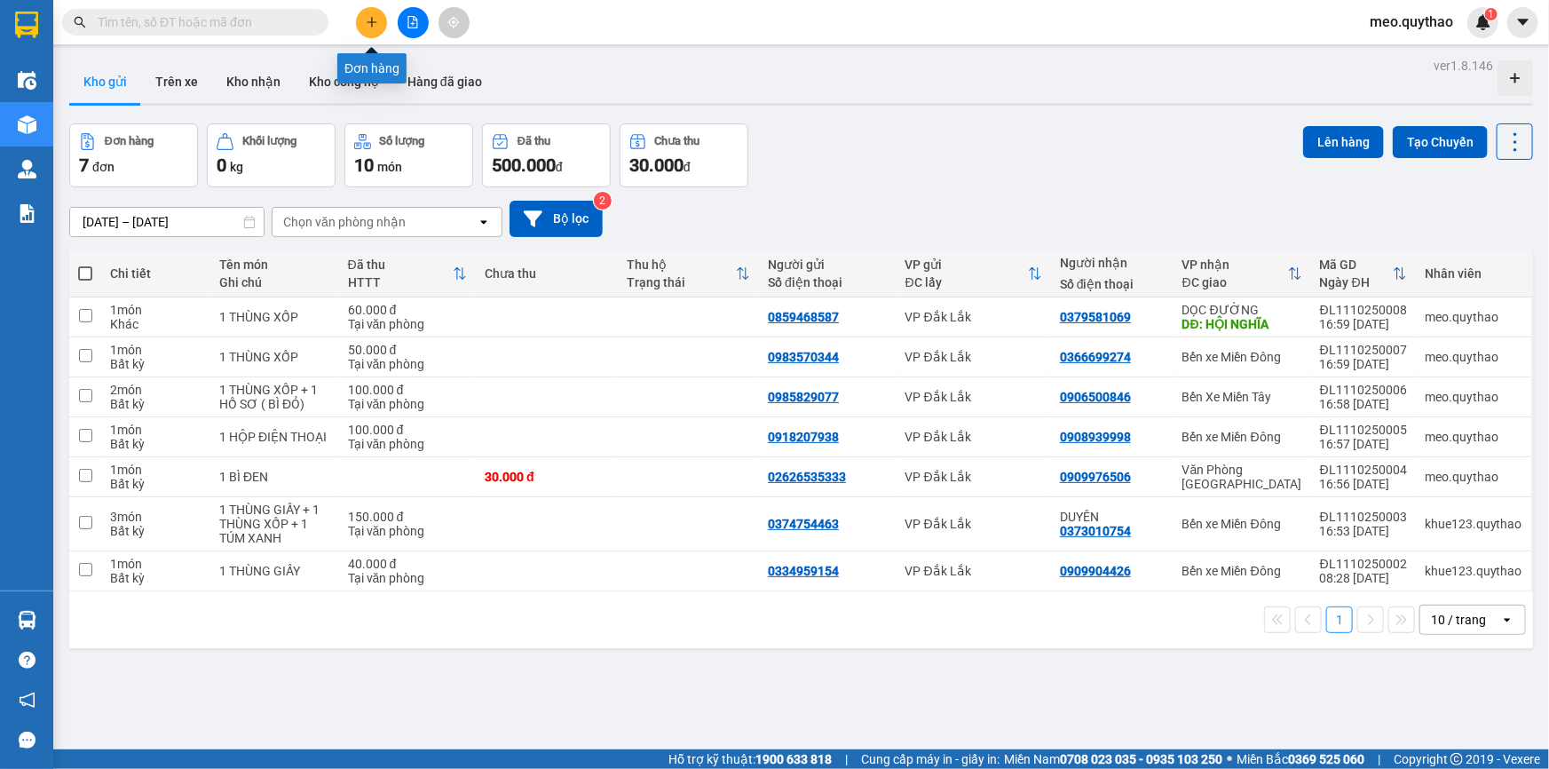
click at [368, 20] on icon "plus" at bounding box center [372, 22] width 12 height 12
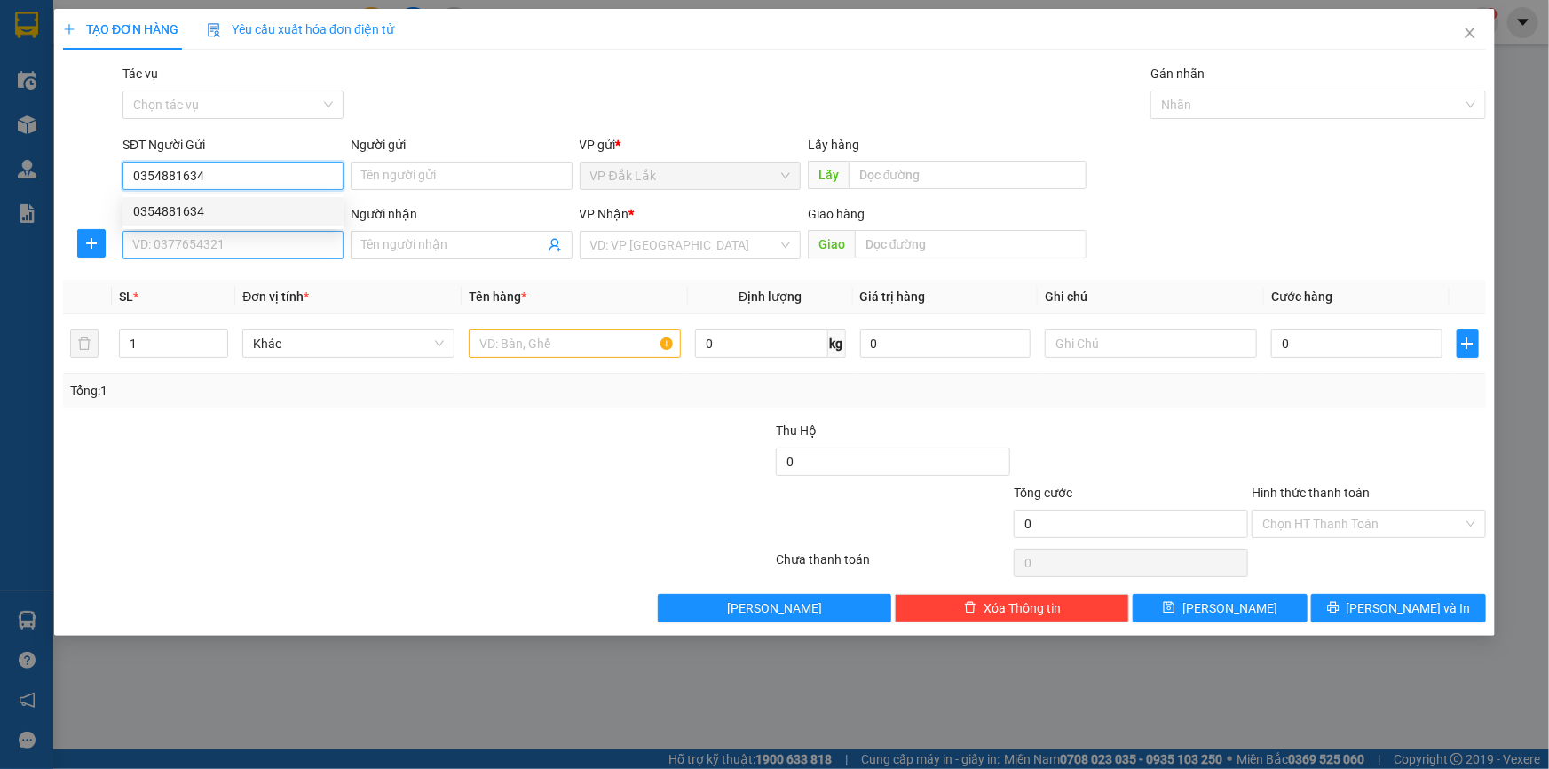
type input "0354881634"
click at [292, 248] on input "SĐT Người Nhận *" at bounding box center [232, 245] width 221 height 28
click at [223, 241] on input "097" at bounding box center [232, 245] width 221 height 28
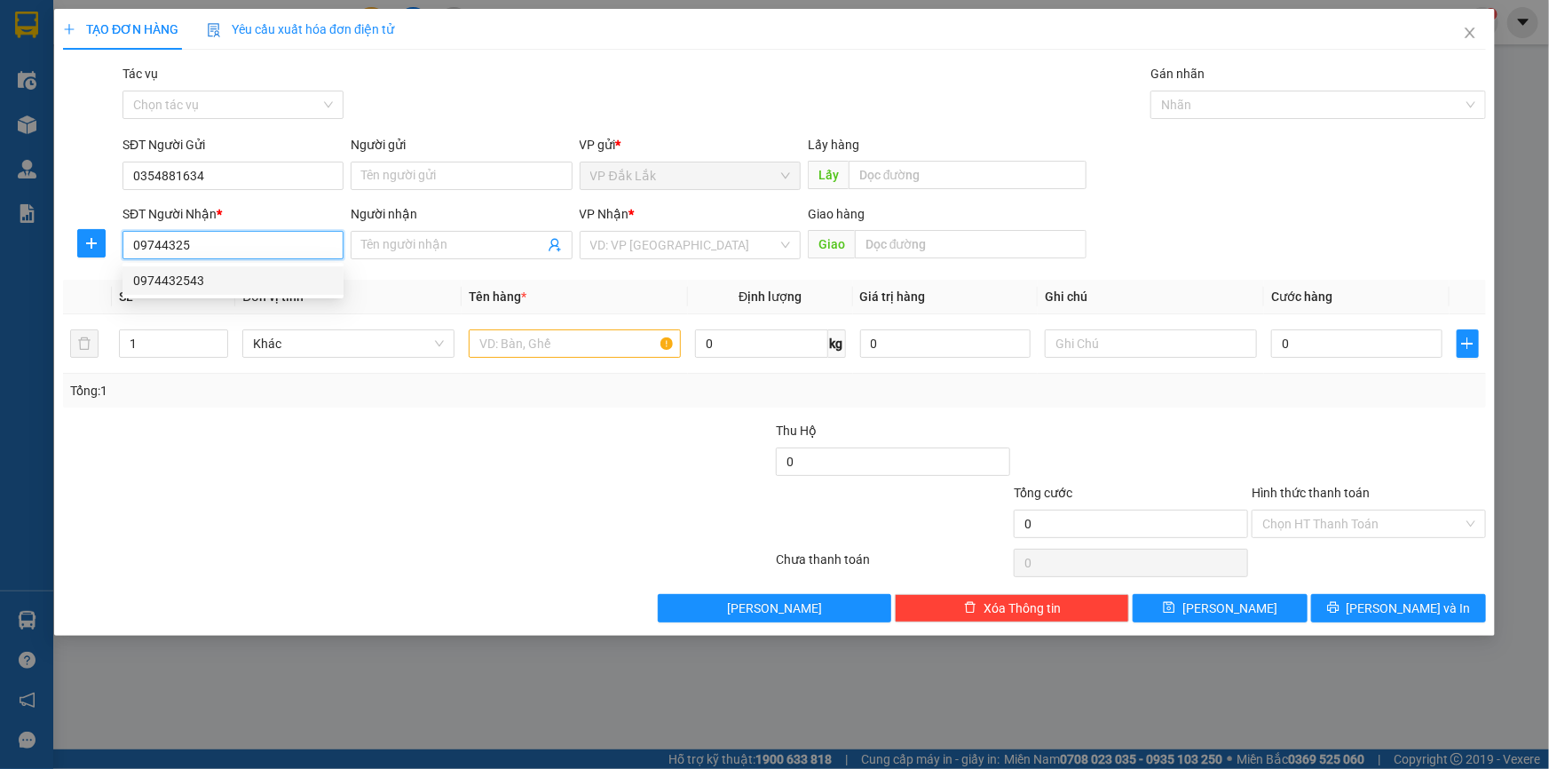
click at [230, 280] on div "0974432543" at bounding box center [233, 281] width 200 height 20
type input "0974432543"
type input "BẾN CAM"
type input "0974432543"
click at [579, 341] on input "text" at bounding box center [575, 343] width 212 height 28
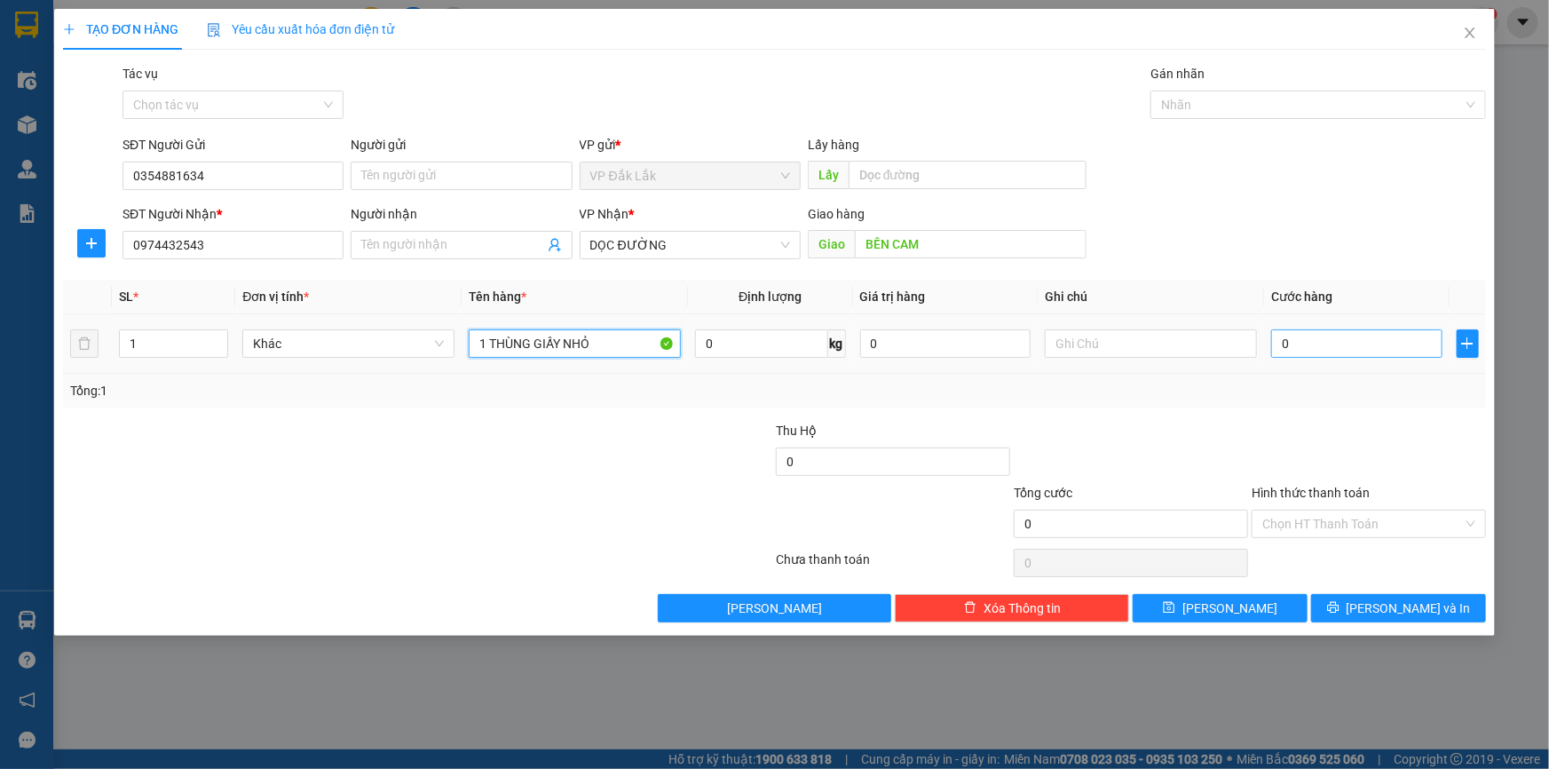
type input "1 THÙNG GIẤY NHỎ"
click at [1376, 342] on input "0" at bounding box center [1356, 343] width 171 height 28
type input "4"
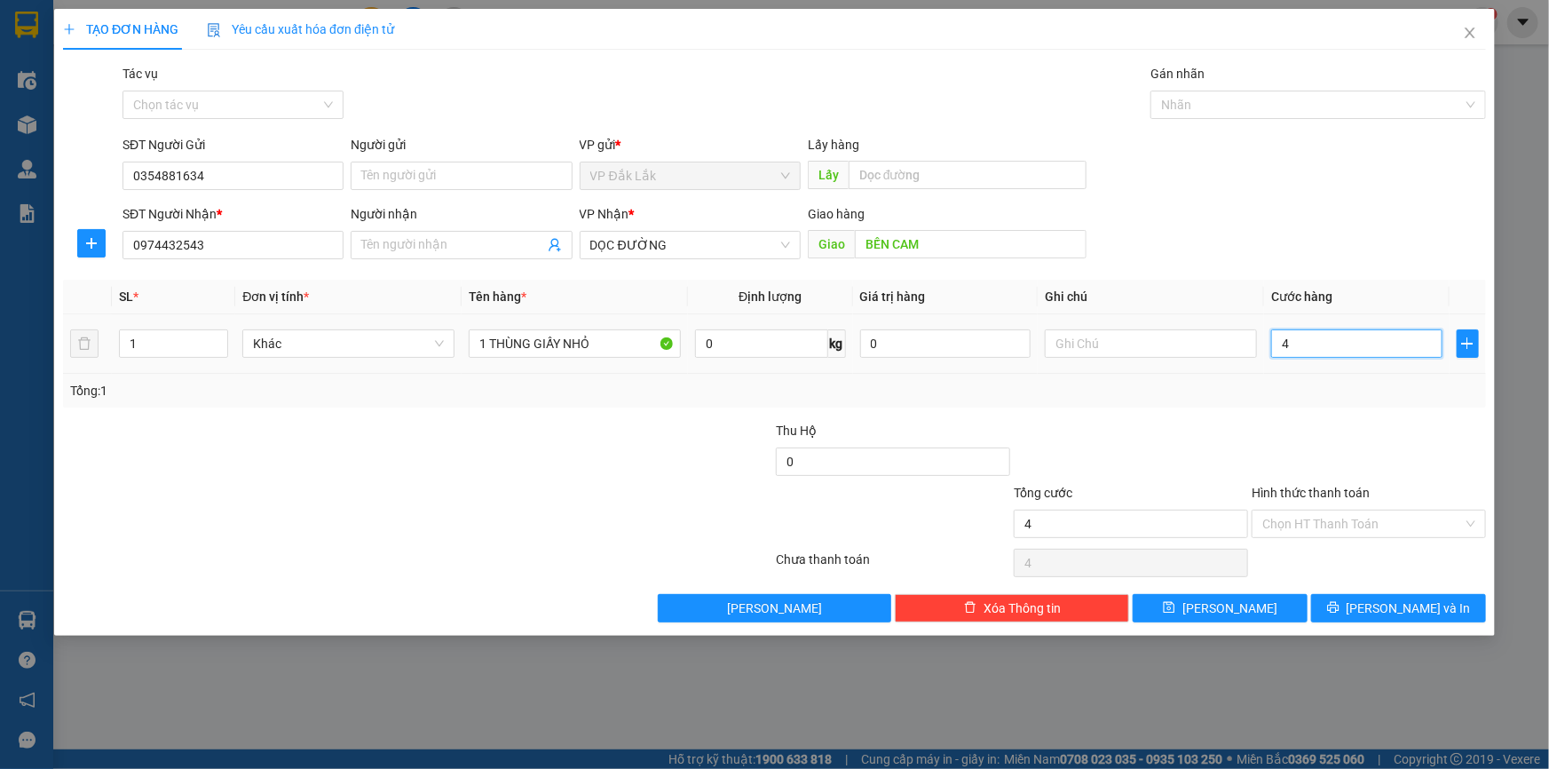
type input "40"
type input "400"
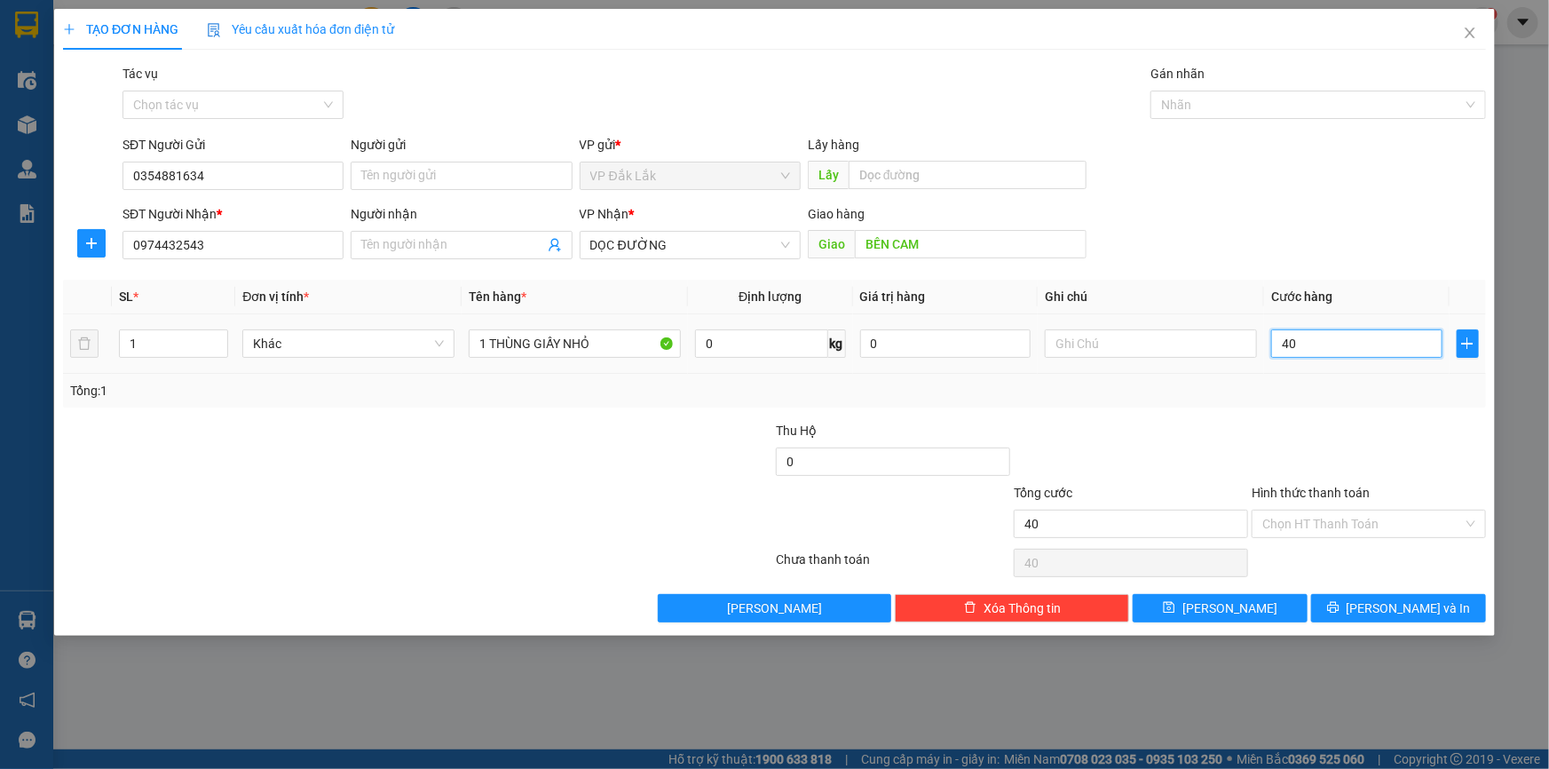
type input "400"
type input "4.000"
type input "40.000"
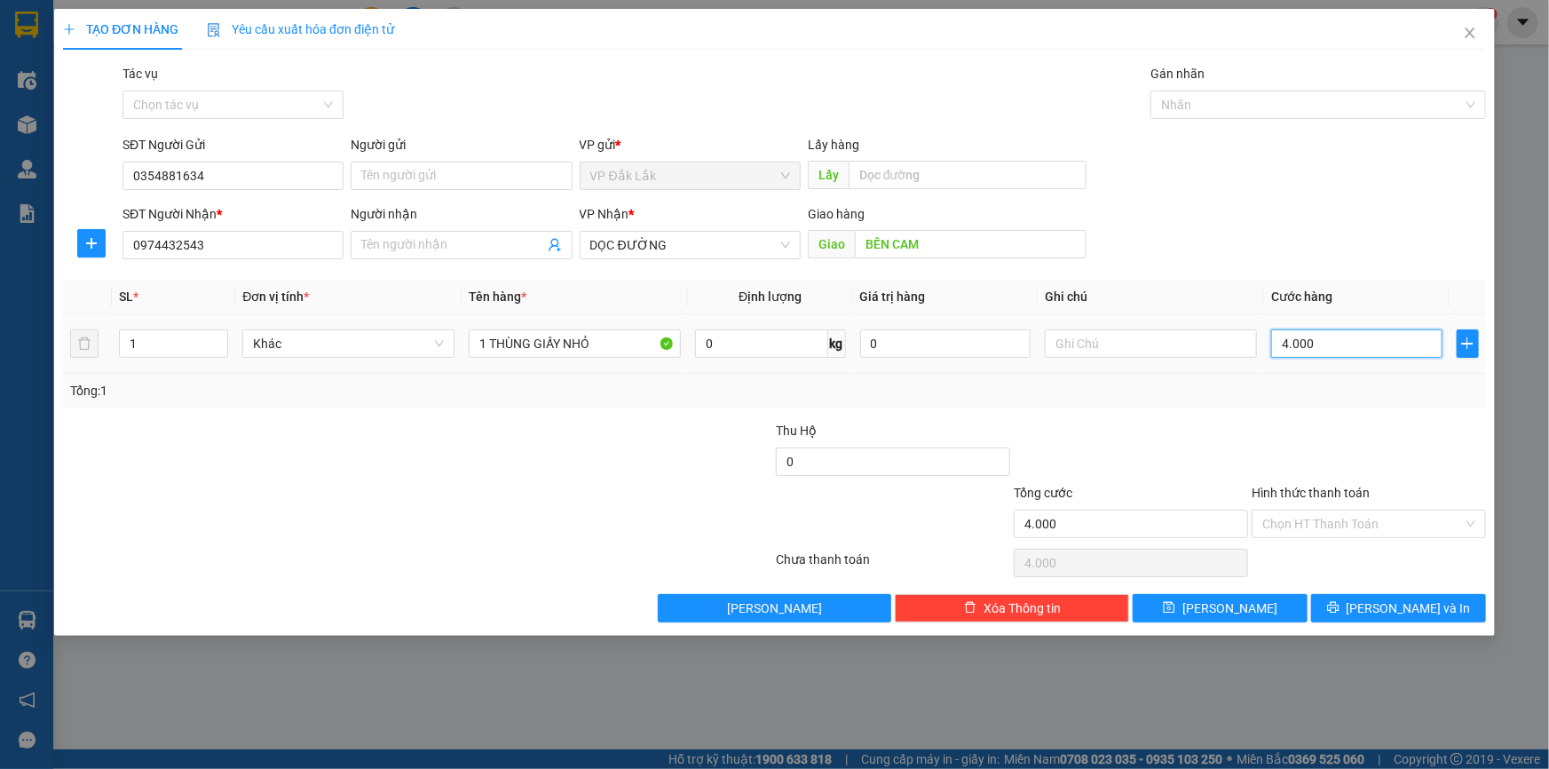
type input "40.000"
click at [1379, 506] on div "Hình thức thanh toán" at bounding box center [1368, 496] width 234 height 27
click at [1376, 519] on input "Hình thức thanh toán" at bounding box center [1362, 523] width 201 height 27
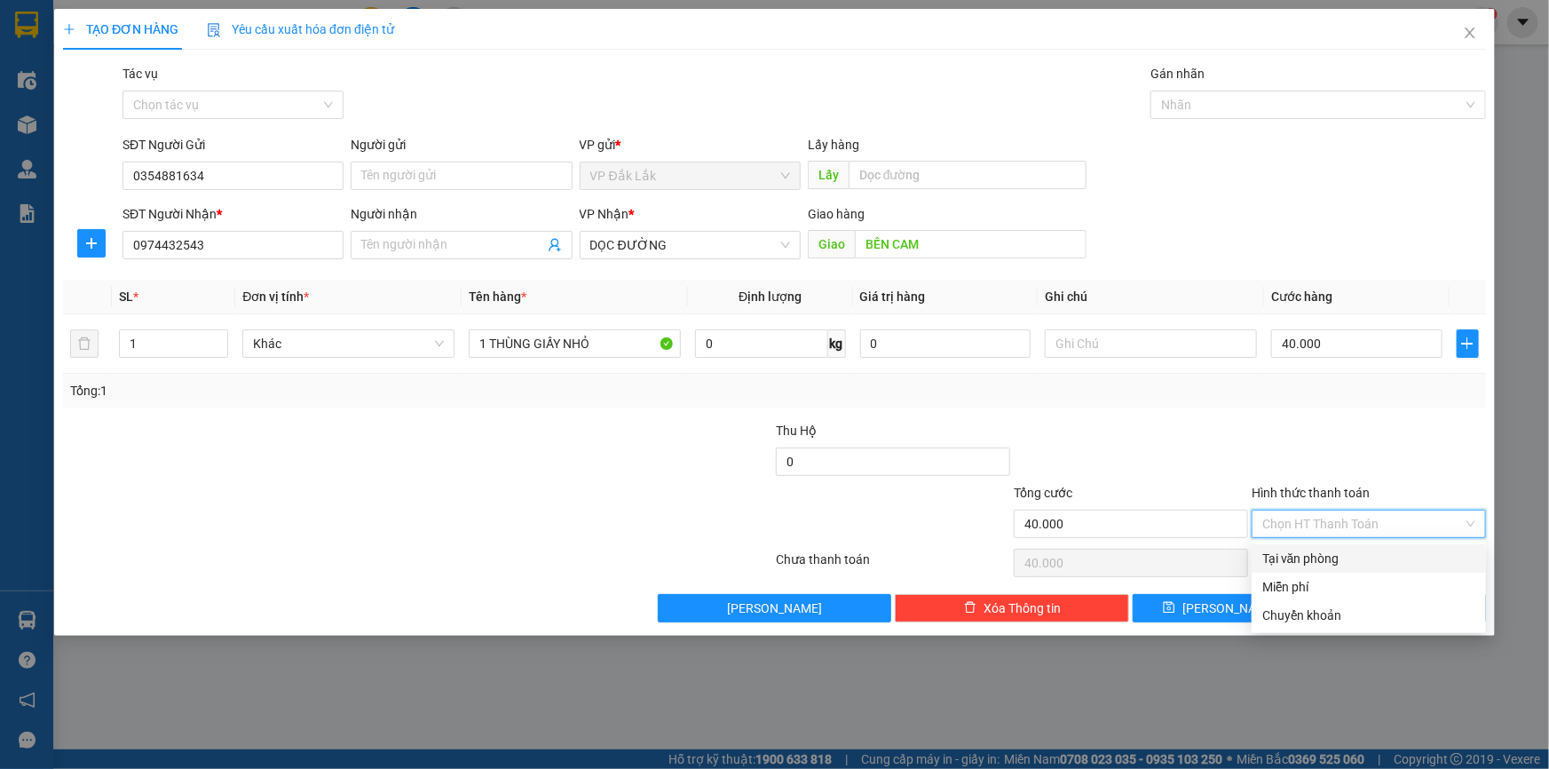
click at [1315, 562] on div "Tại văn phòng" at bounding box center [1368, 559] width 213 height 20
type input "0"
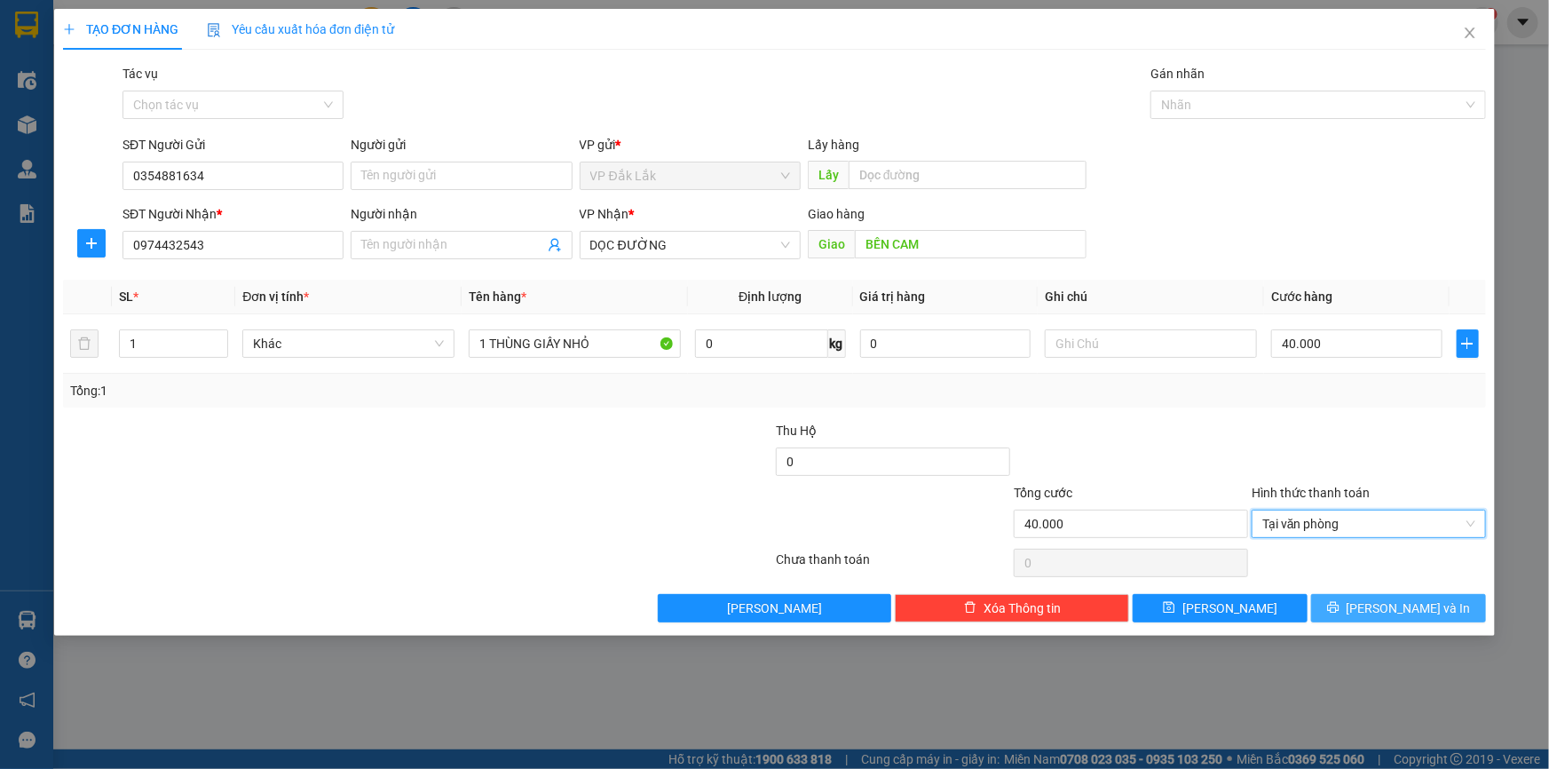
click at [1407, 598] on span "Lưu và In" at bounding box center [1408, 608] width 124 height 20
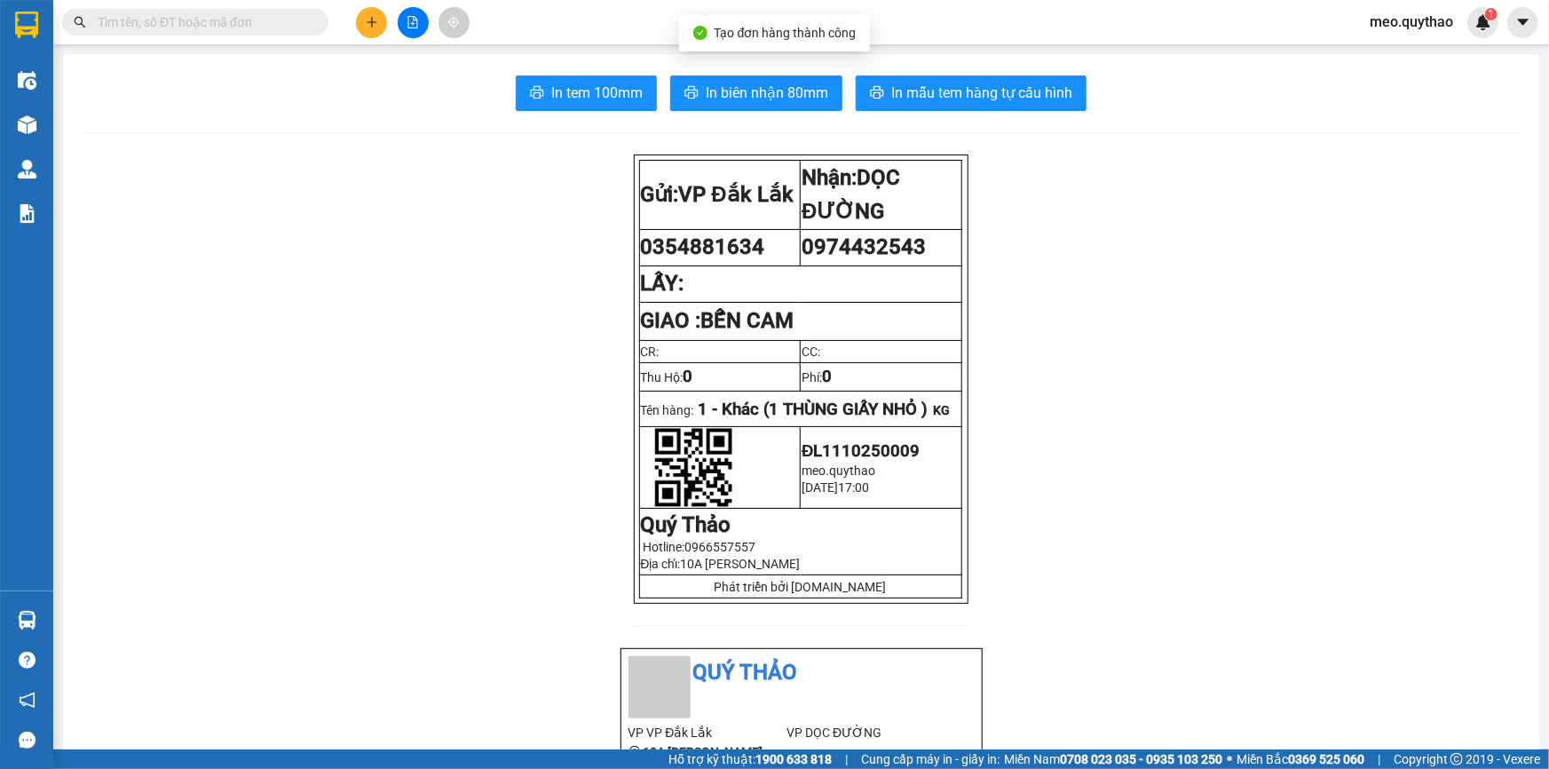
click at [556, 85] on span "In tem 100mm" at bounding box center [596, 93] width 91 height 22
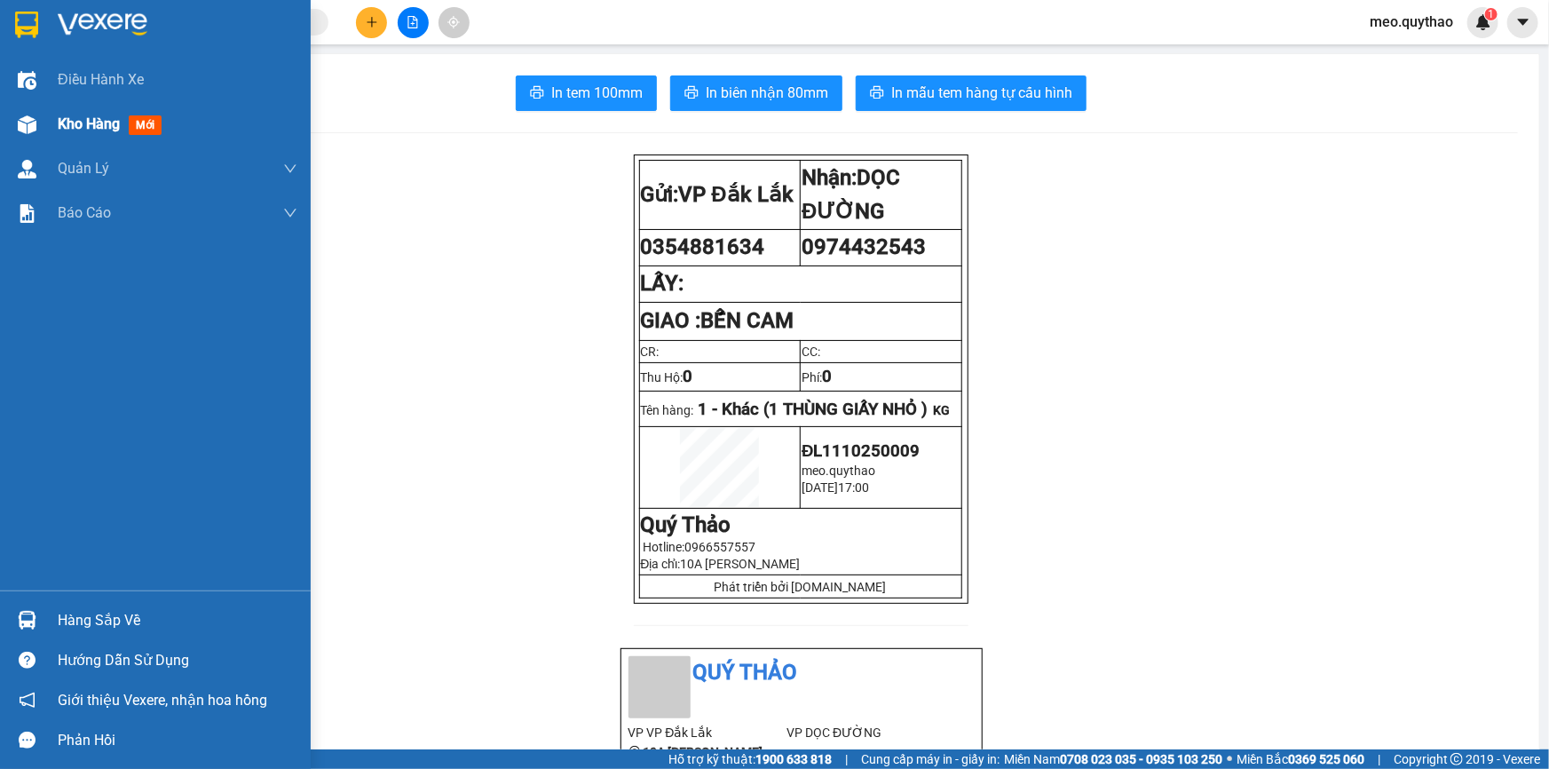
click at [114, 122] on span "Kho hàng" at bounding box center [89, 123] width 62 height 17
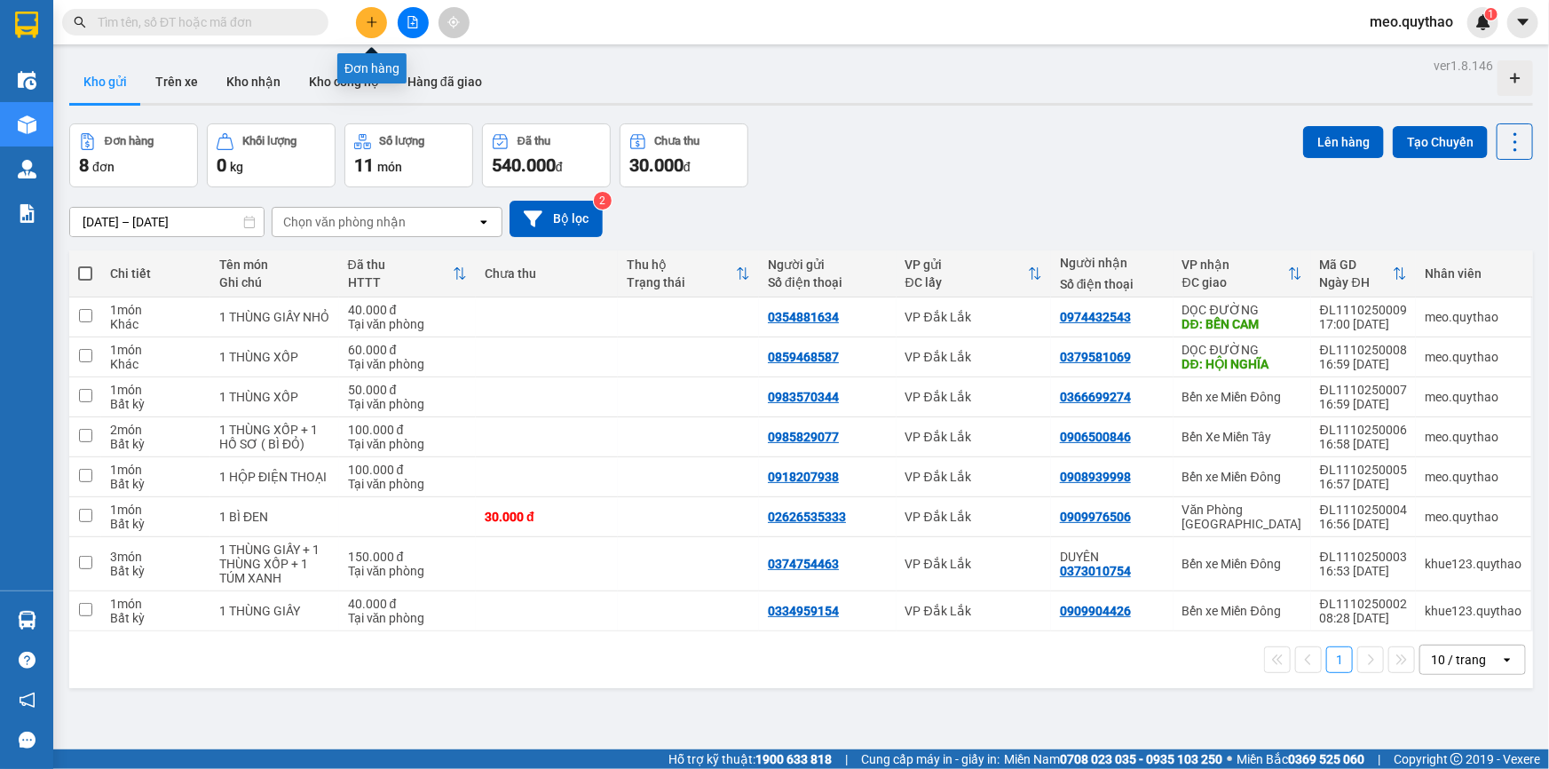
click at [376, 20] on icon "plus" at bounding box center [372, 22] width 12 height 12
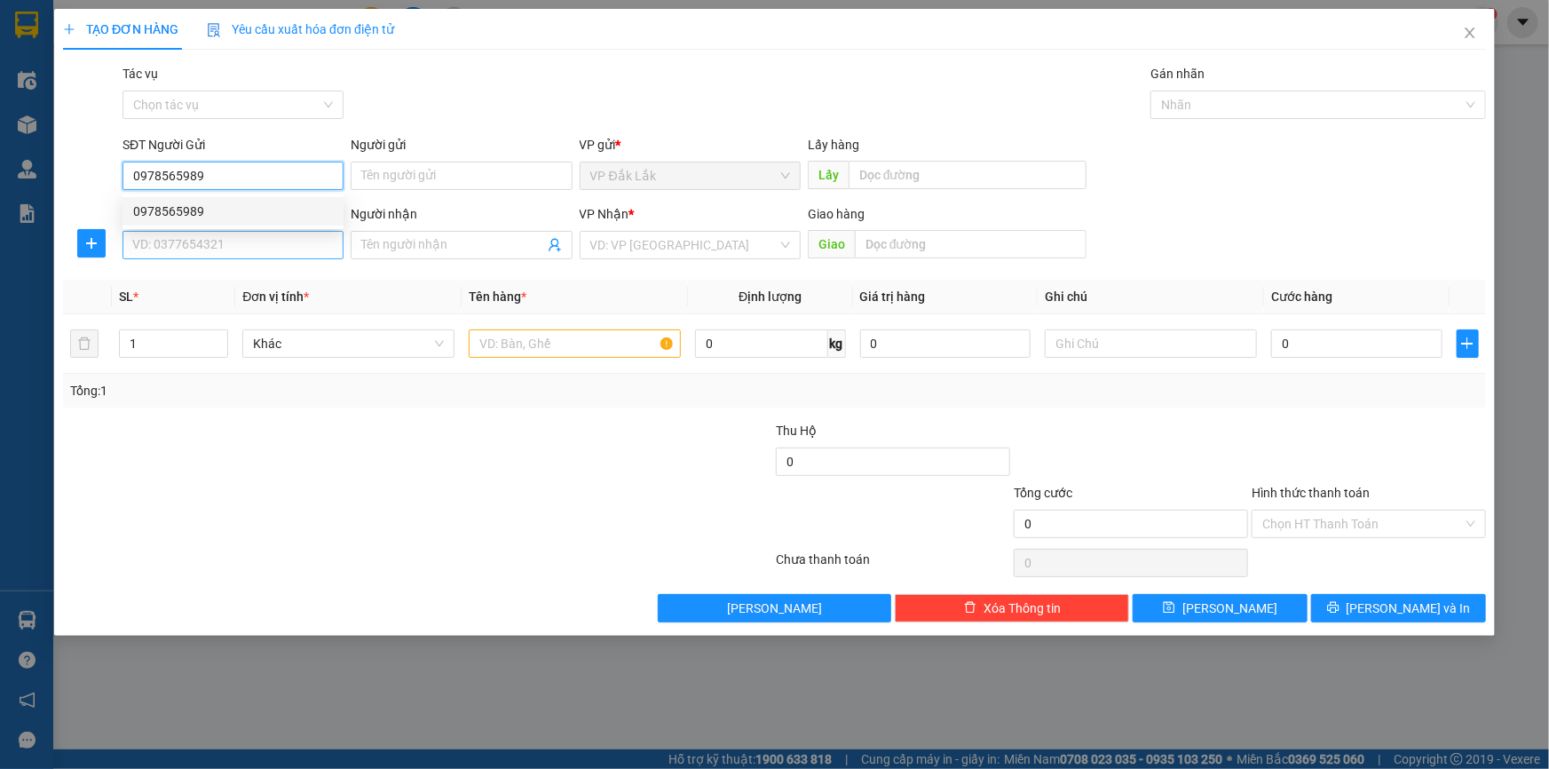
type input "0978565989"
click at [296, 239] on input "SĐT Người Nhận *" at bounding box center [232, 245] width 221 height 28
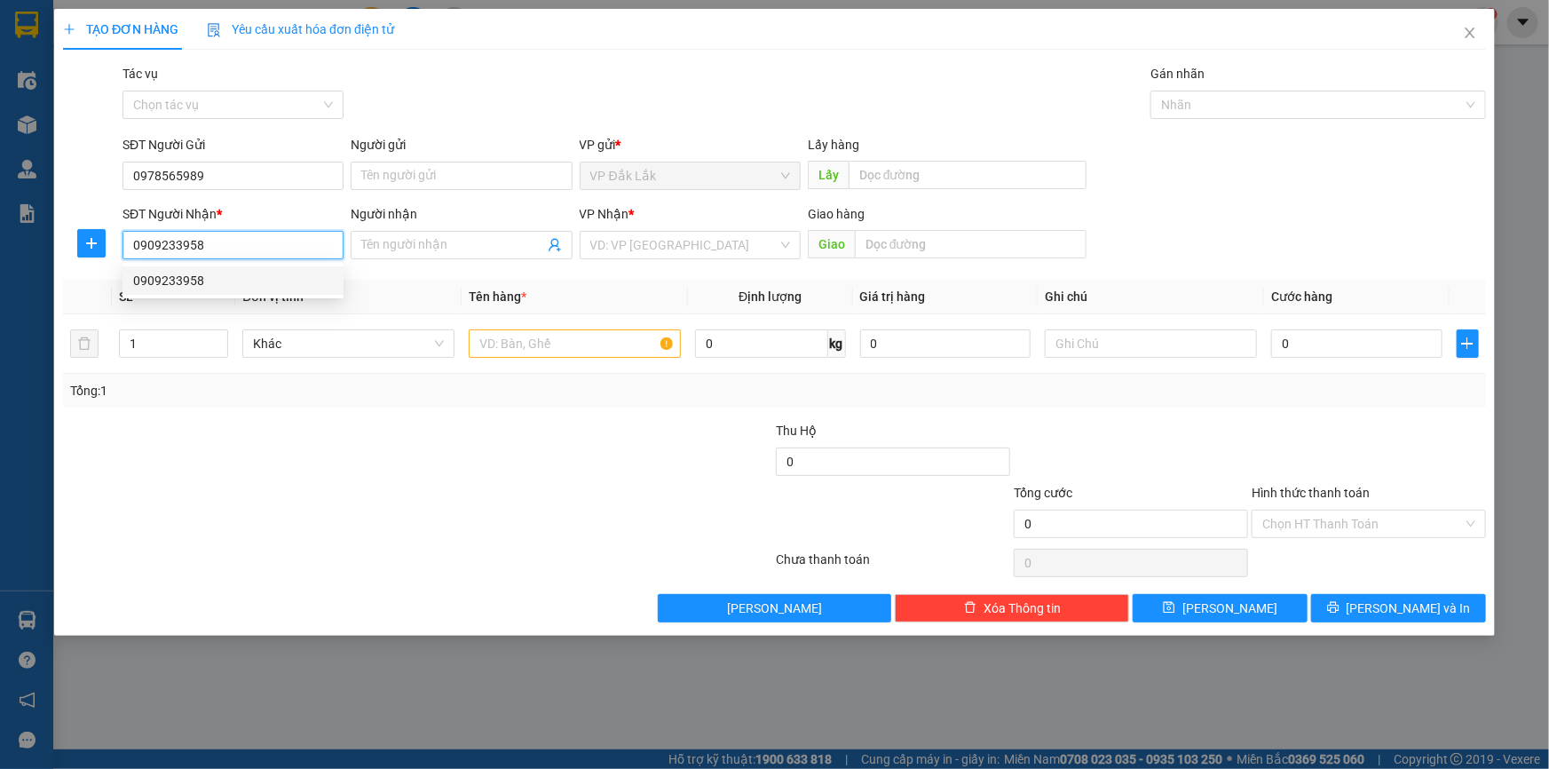
click at [254, 284] on div "0909233958" at bounding box center [233, 281] width 200 height 20
type input "0909233958"
click at [578, 345] on input "text" at bounding box center [575, 343] width 212 height 28
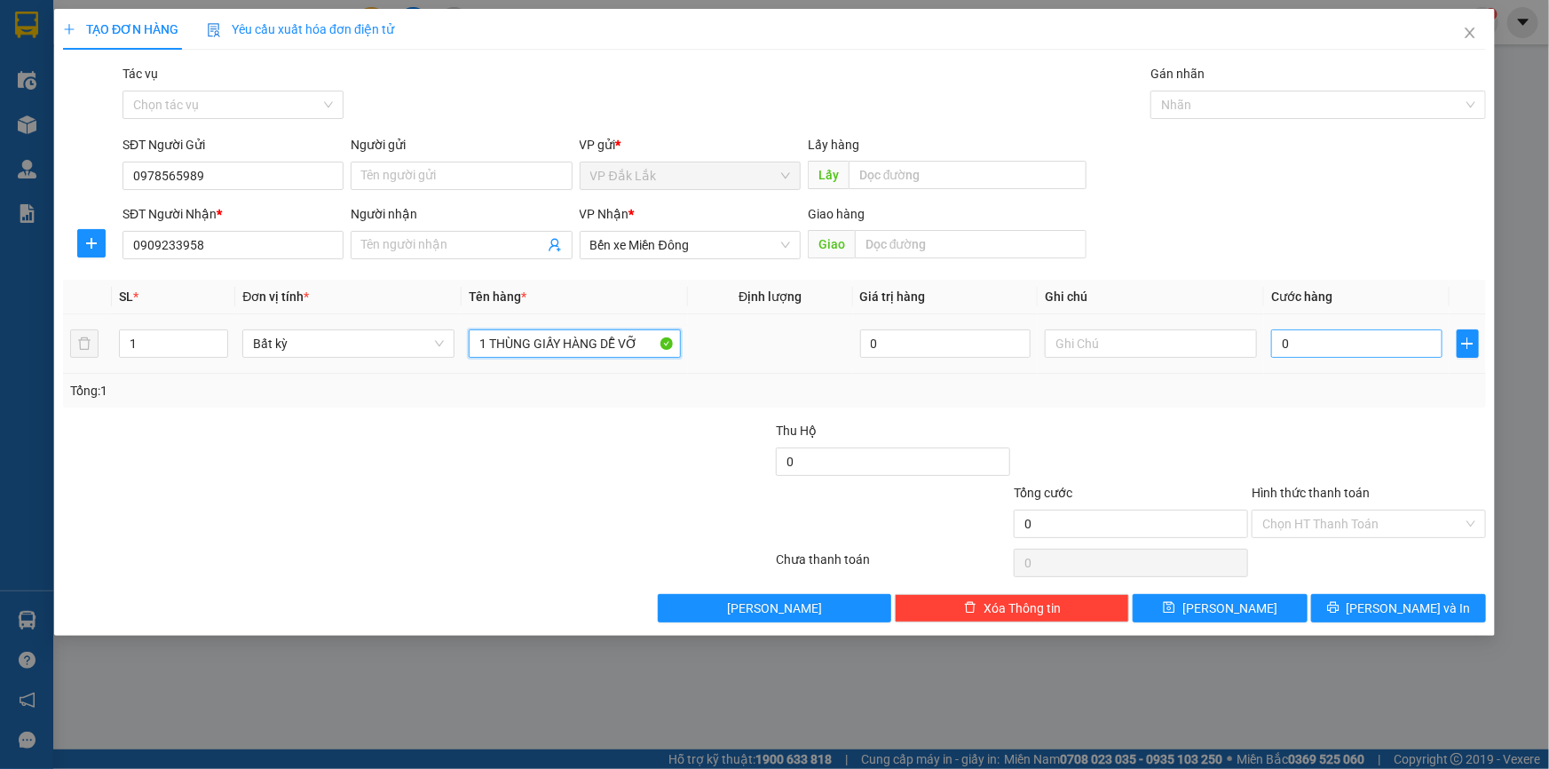
type input "1 THÙNG GIẤY HÀNG DỄ VỠ"
click at [1349, 346] on input "0" at bounding box center [1356, 343] width 171 height 28
type input "5"
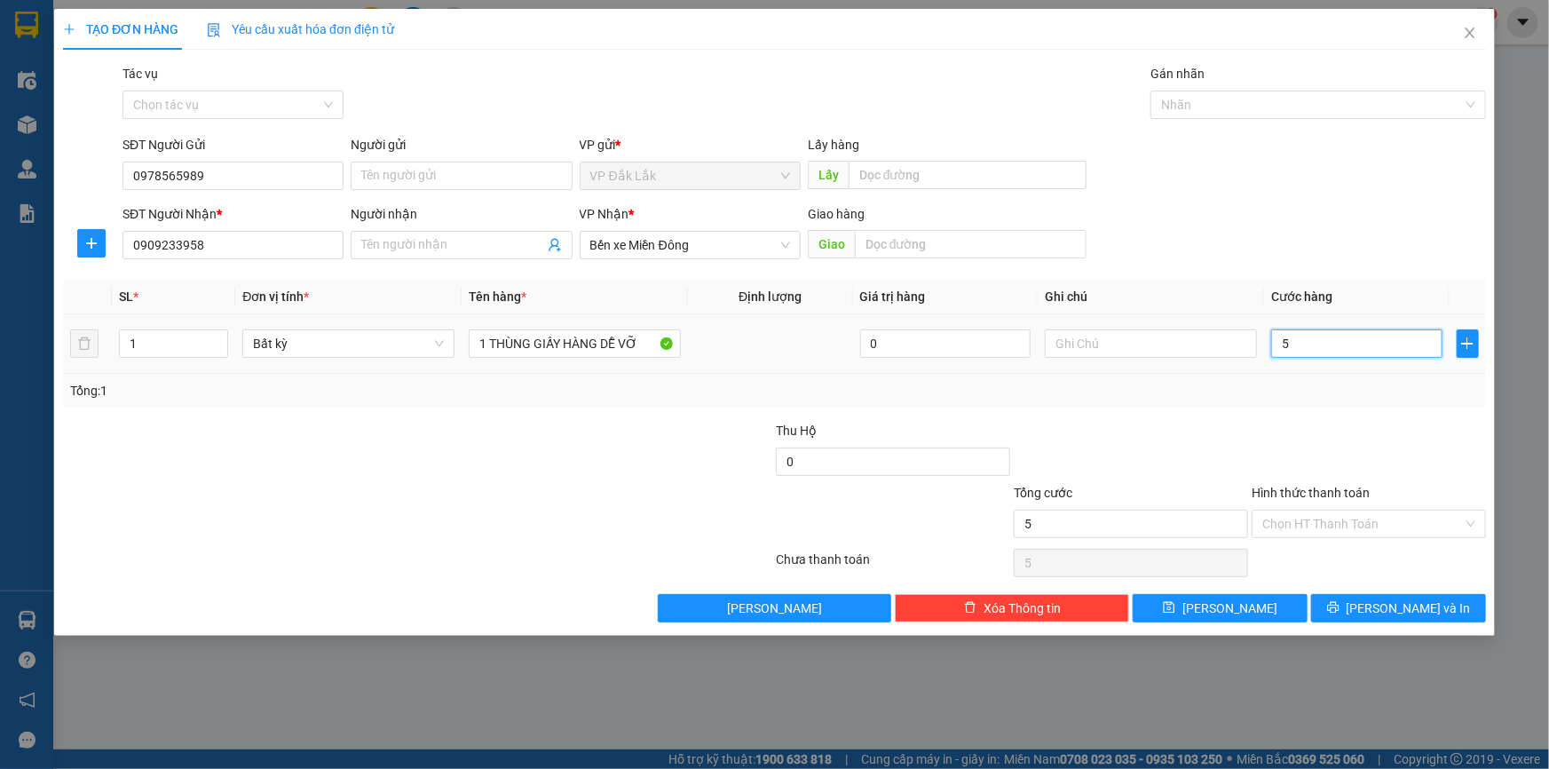
type input "50"
type input "500"
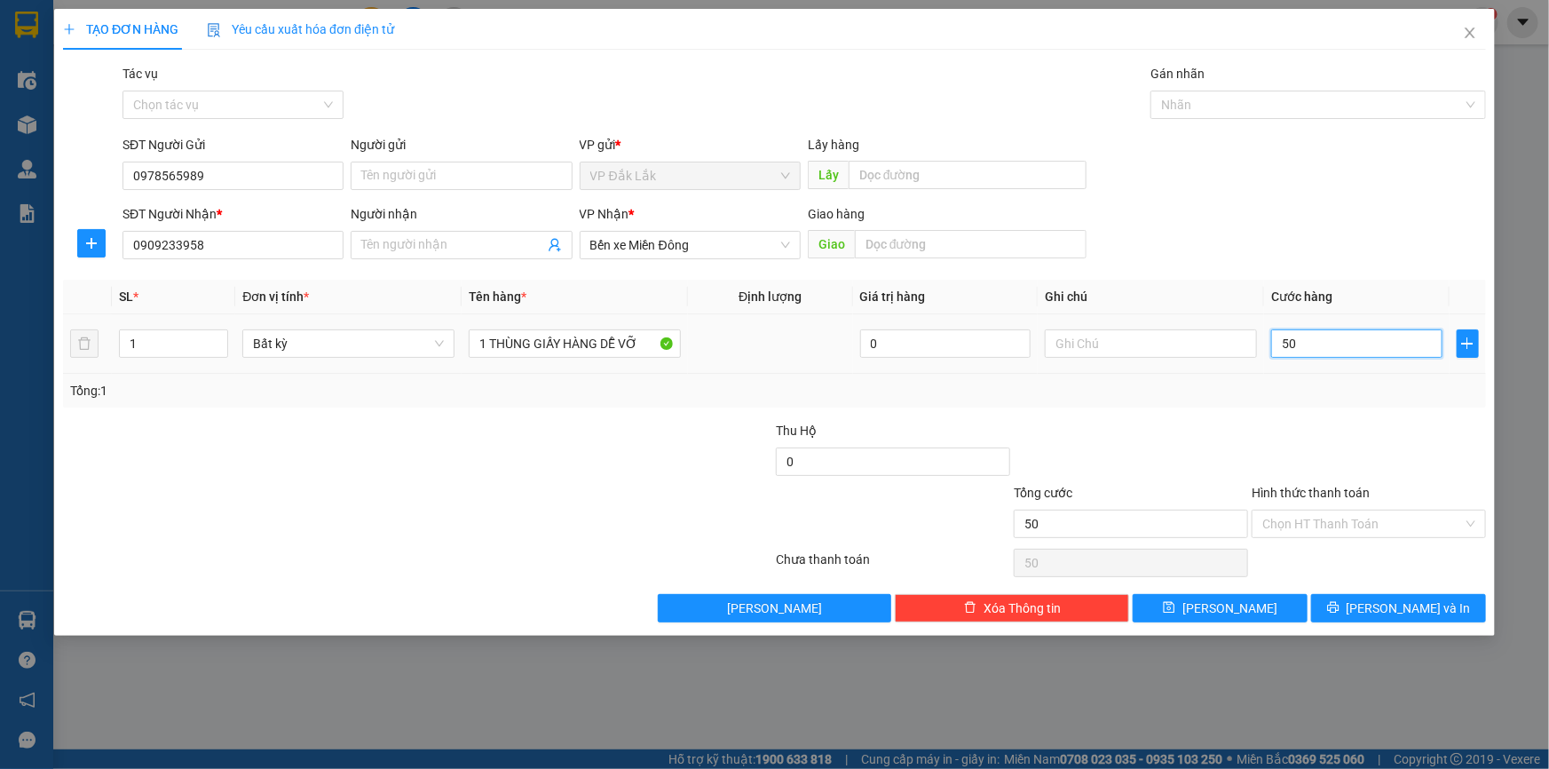
type input "500"
type input "5.000"
type input "50.000"
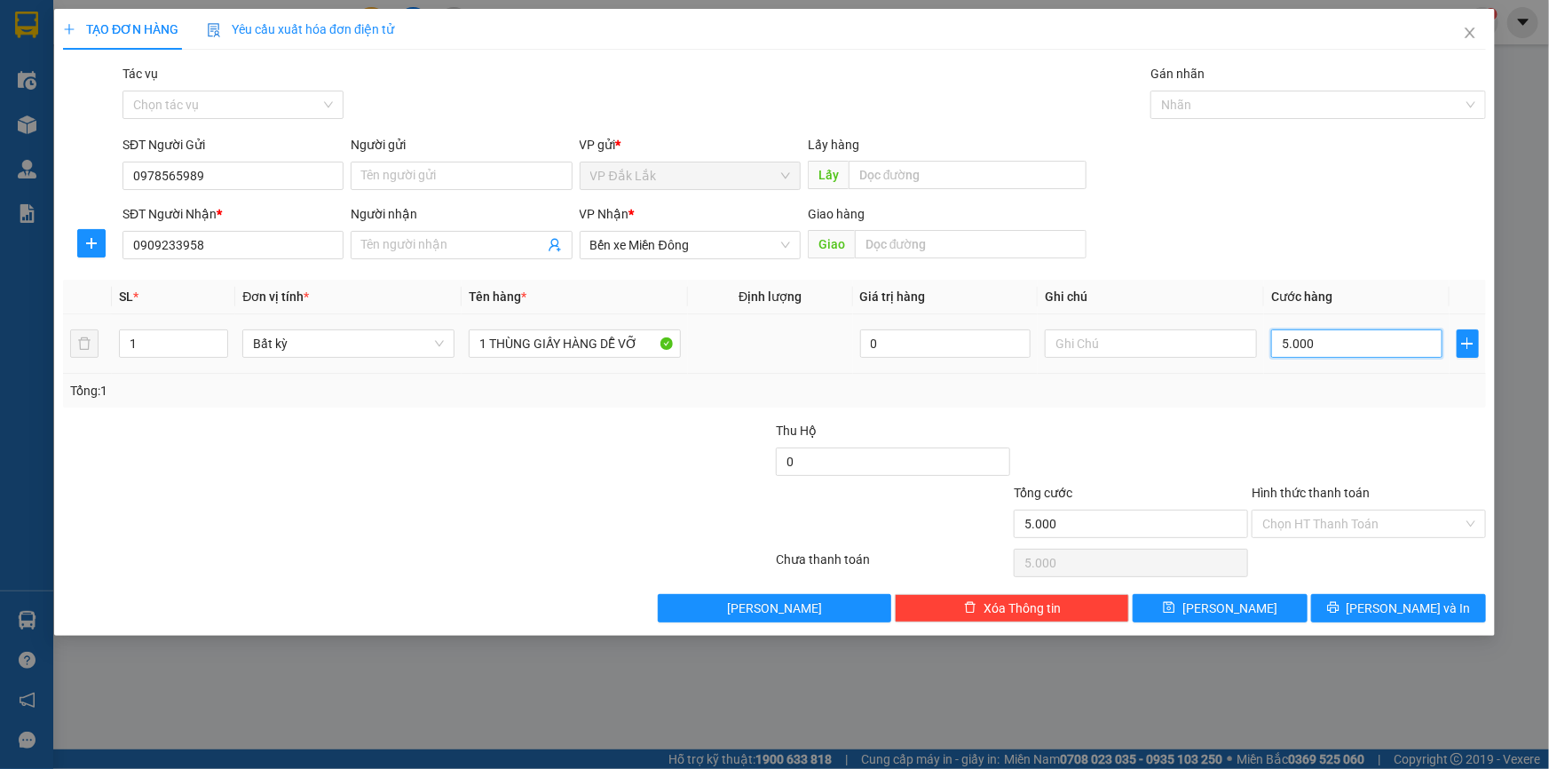
type input "50.000"
click at [1337, 534] on input "Hình thức thanh toán" at bounding box center [1362, 523] width 201 height 27
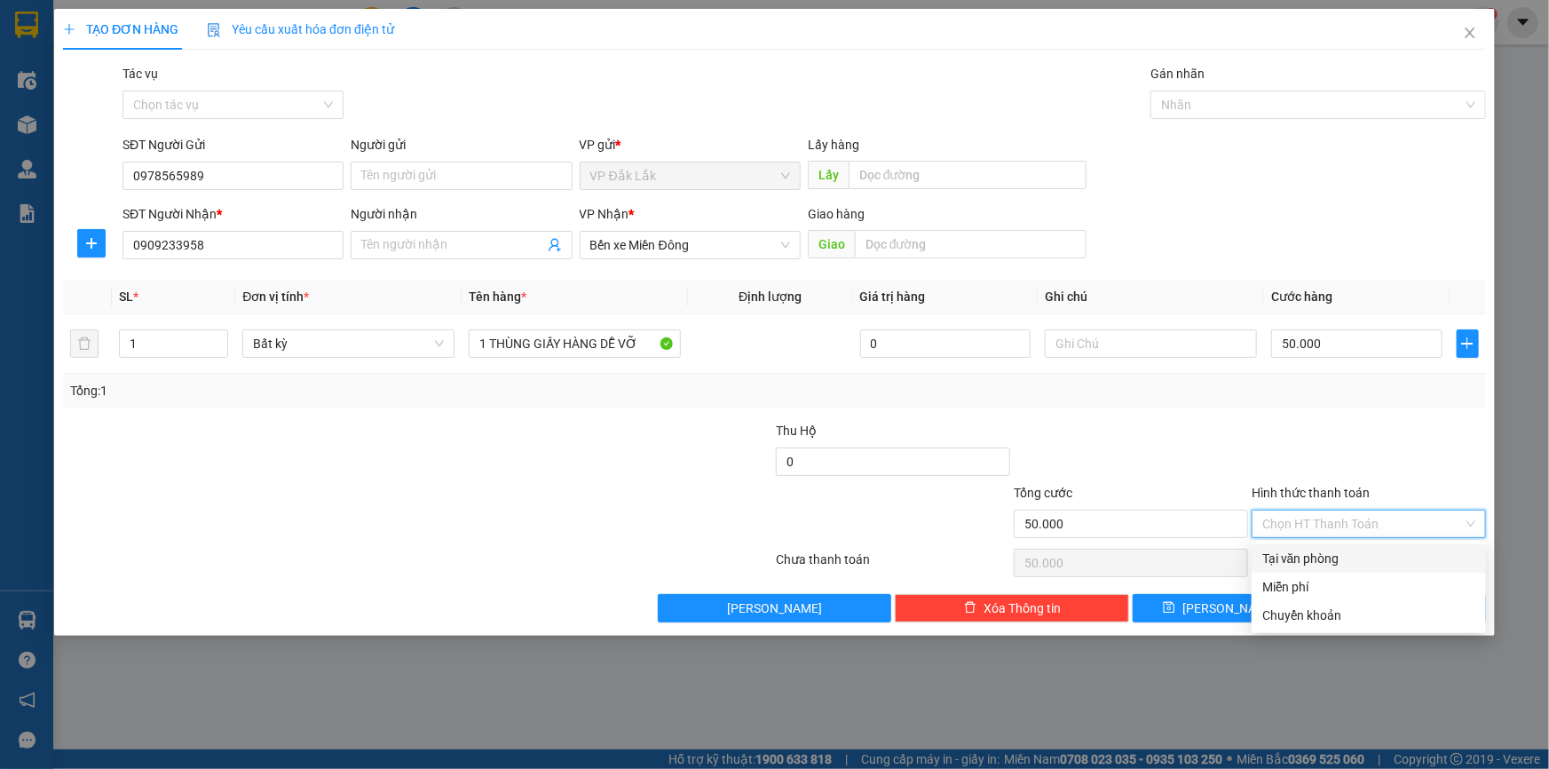
click at [1336, 550] on div "Tại văn phòng" at bounding box center [1368, 559] width 213 height 20
type input "0"
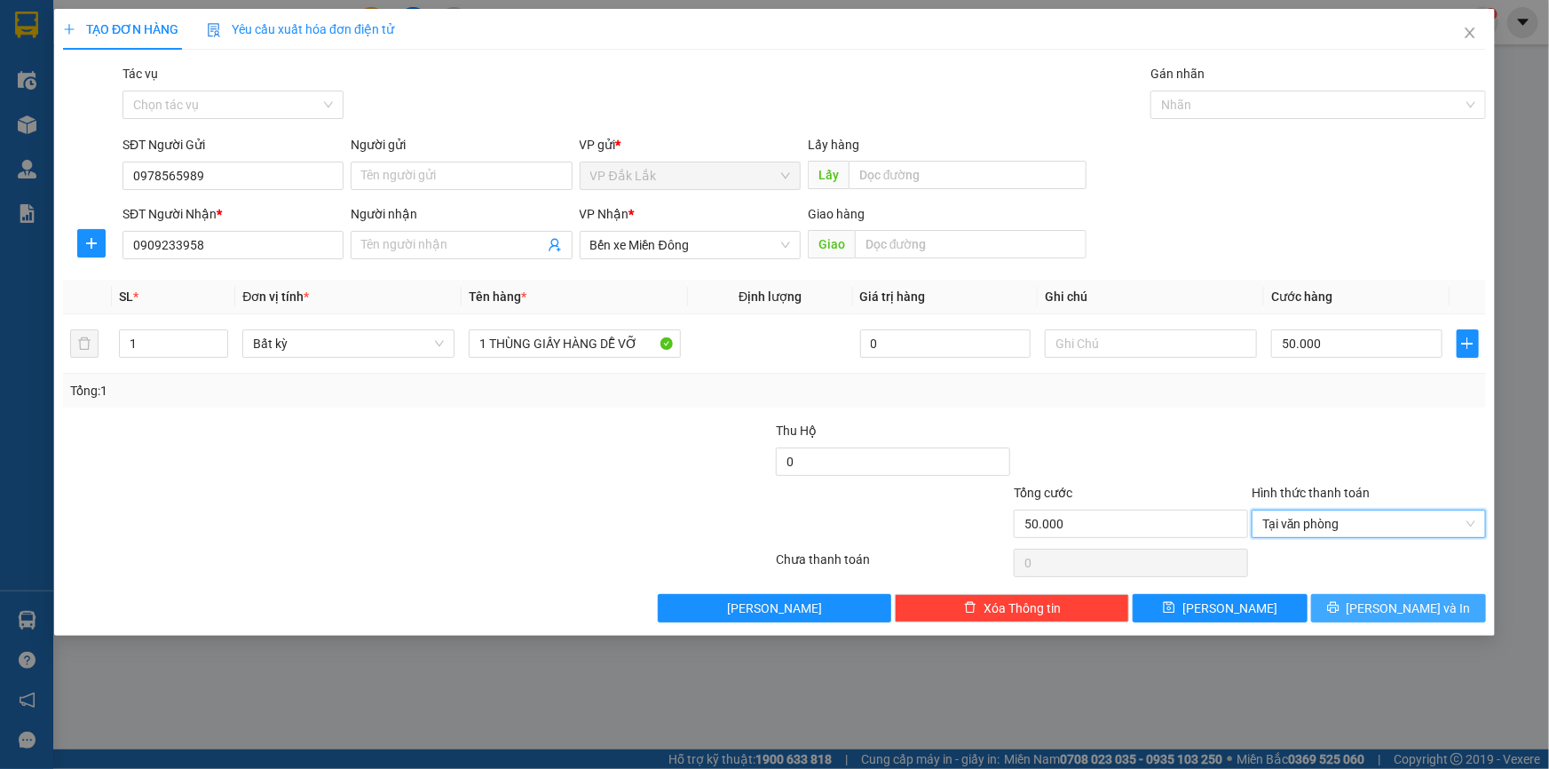
click at [1400, 595] on button "Lưu và In" at bounding box center [1398, 608] width 175 height 28
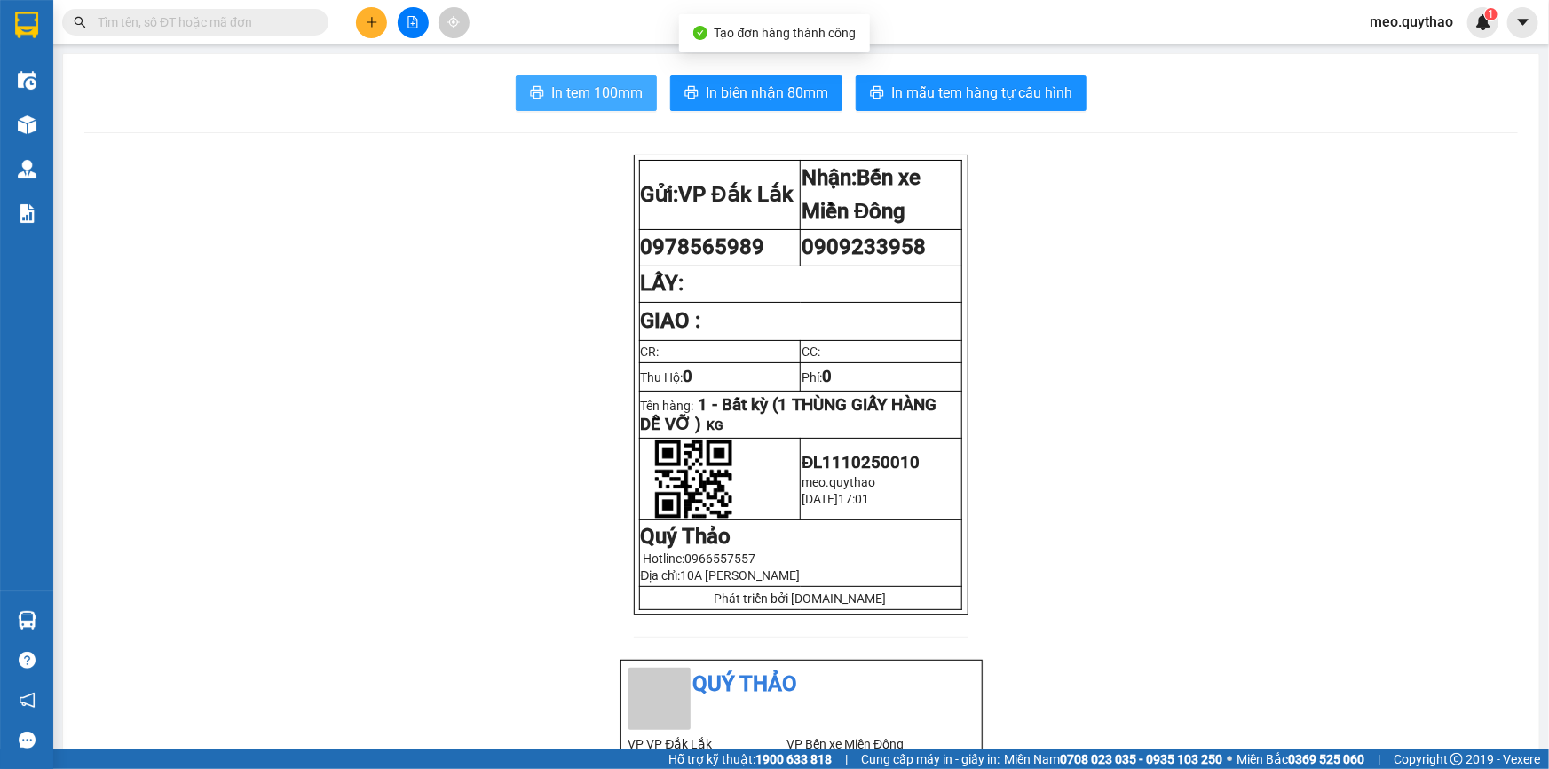
click at [595, 96] on span "In tem 100mm" at bounding box center [596, 93] width 91 height 22
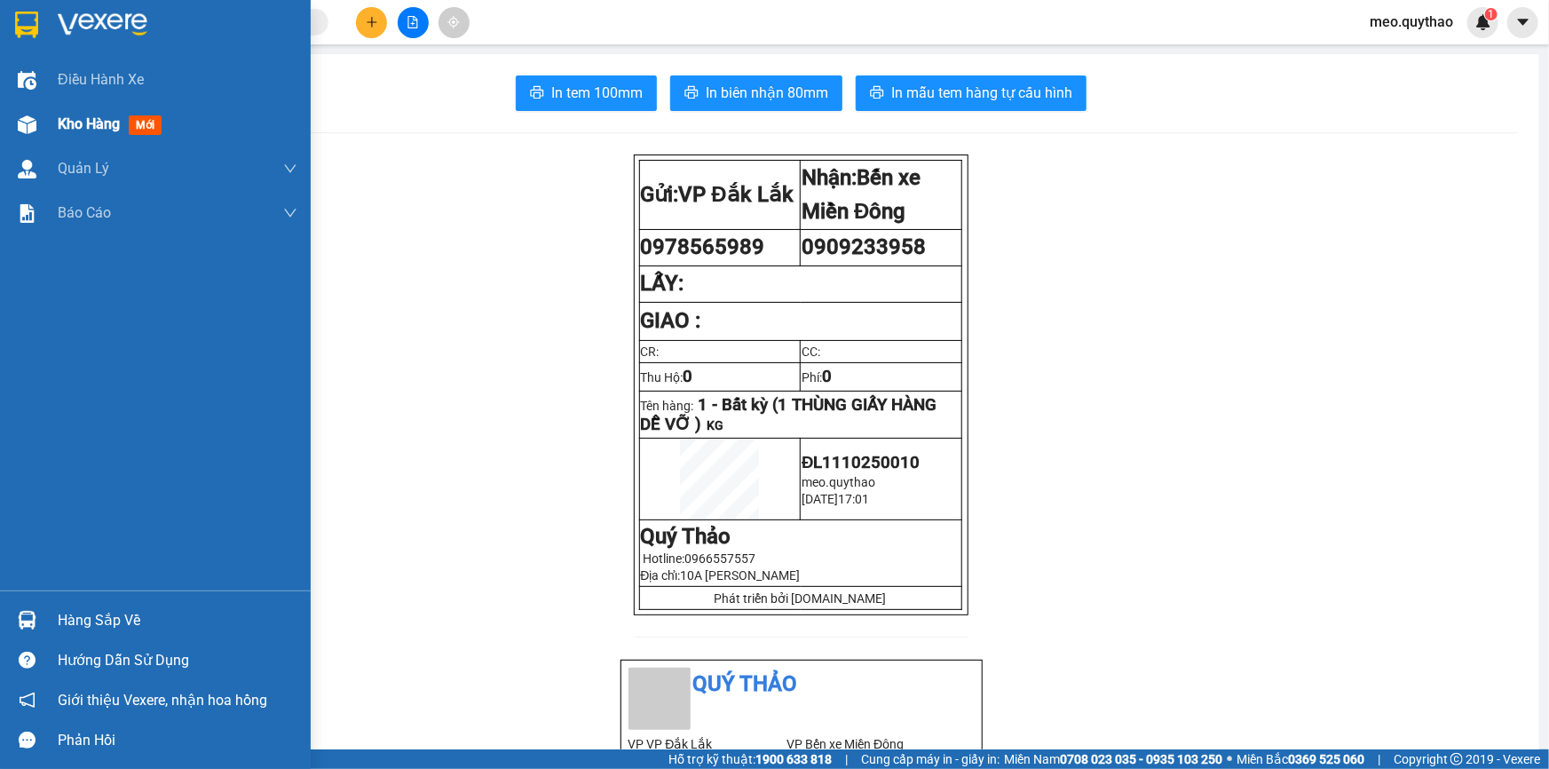
click at [120, 125] on span "Kho hàng" at bounding box center [89, 123] width 62 height 17
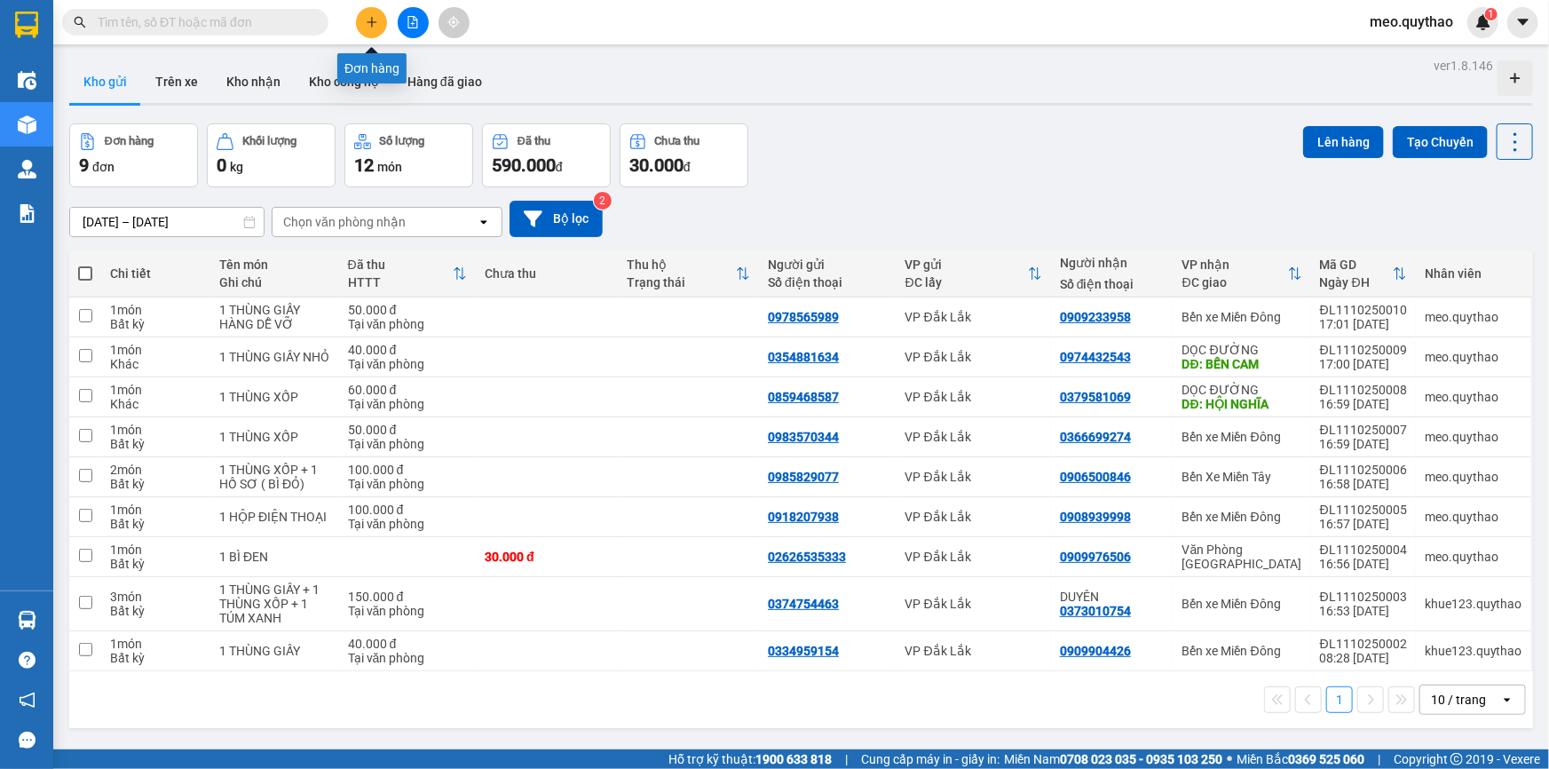
click at [382, 19] on button at bounding box center [371, 22] width 31 height 31
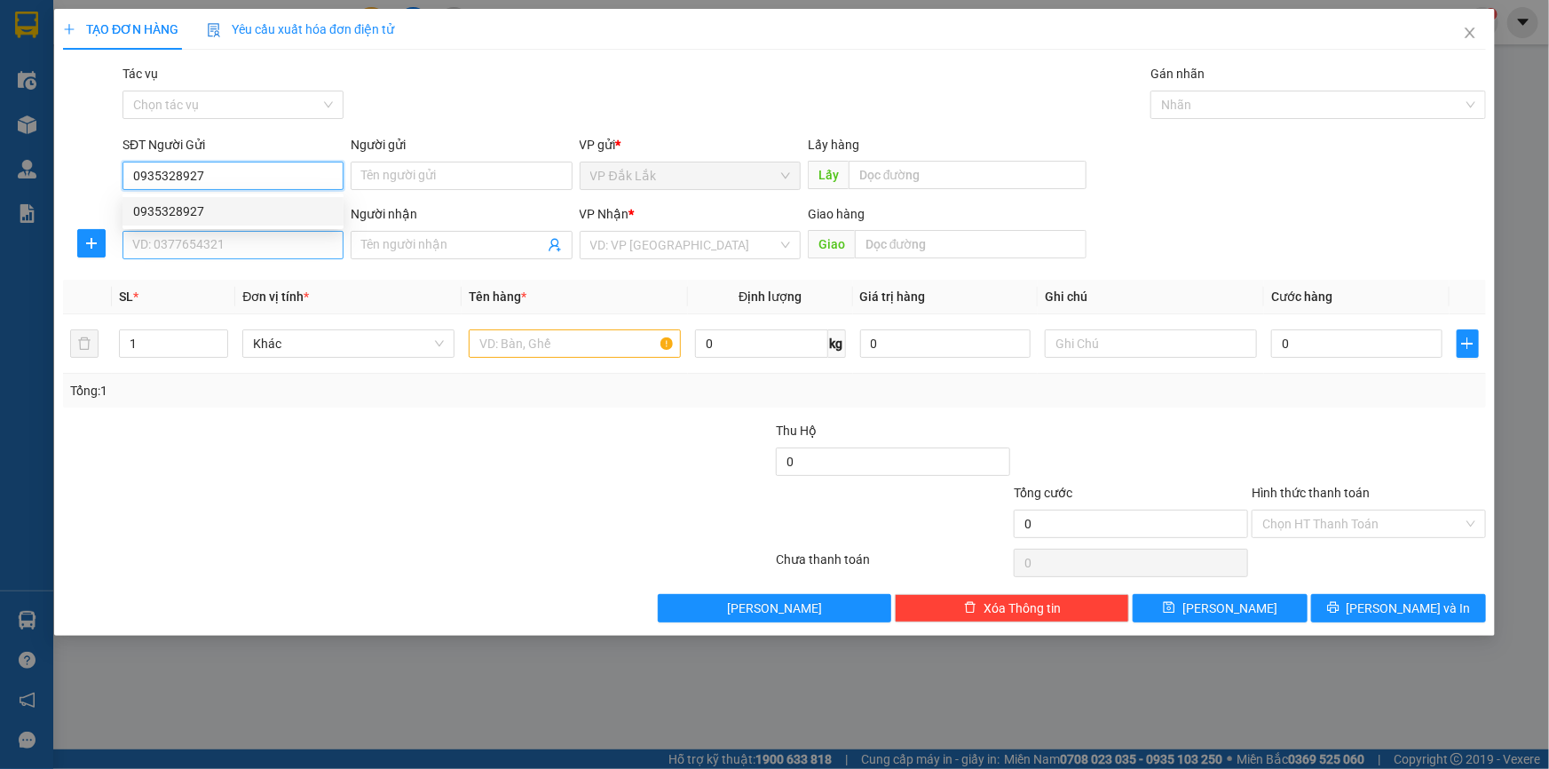
type input "0935328927"
click at [214, 242] on input "SĐT Người Nhận *" at bounding box center [232, 245] width 221 height 28
click at [169, 247] on input "03555285" at bounding box center [232, 245] width 221 height 28
click at [208, 242] on input "03555285" at bounding box center [232, 245] width 221 height 28
drag, startPoint x: 170, startPoint y: 241, endPoint x: 203, endPoint y: 234, distance: 34.5
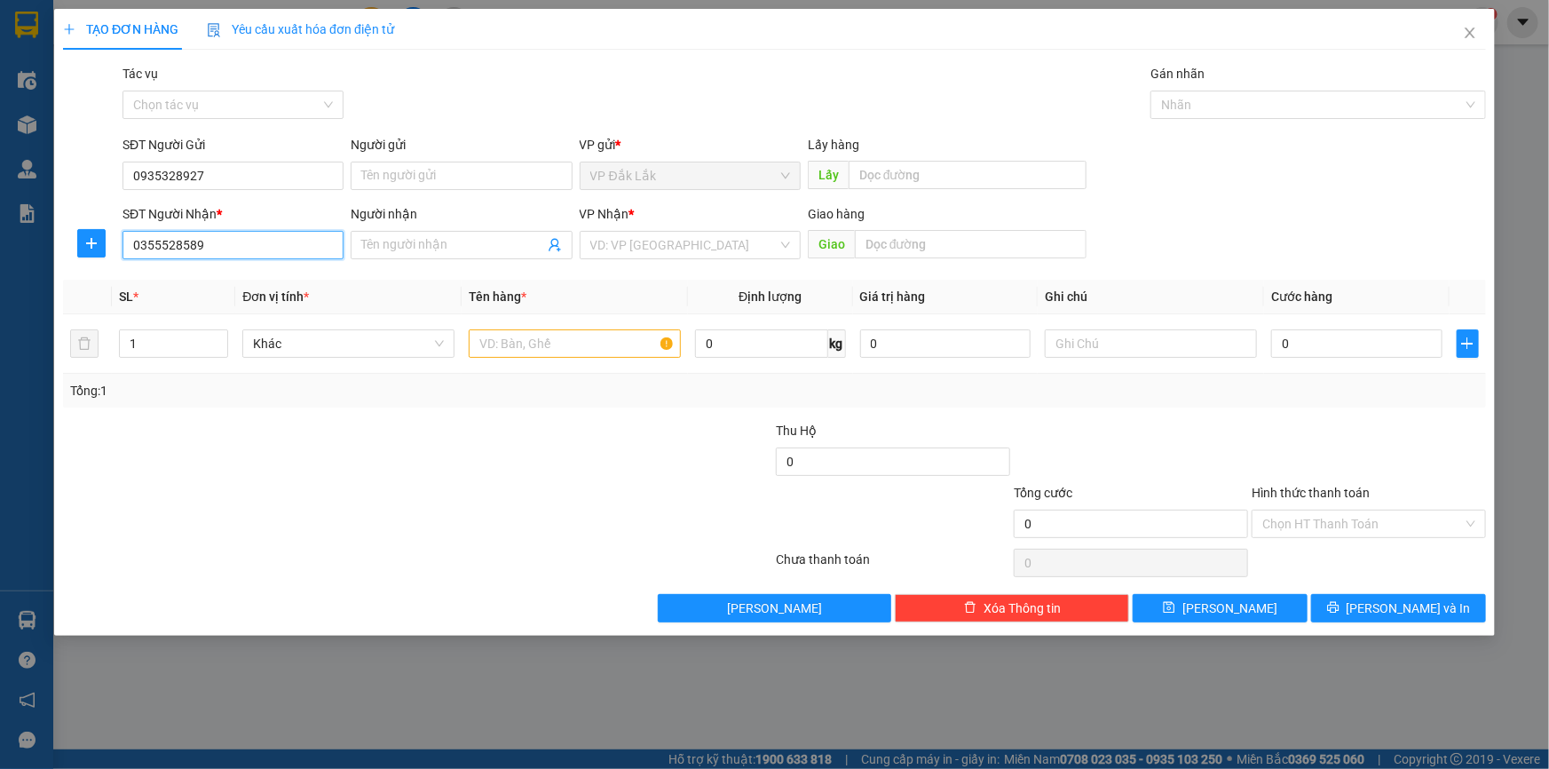
click at [203, 234] on input "0355528589" at bounding box center [232, 245] width 221 height 28
type input "0355528589"
click at [672, 232] on input "search" at bounding box center [683, 245] width 187 height 27
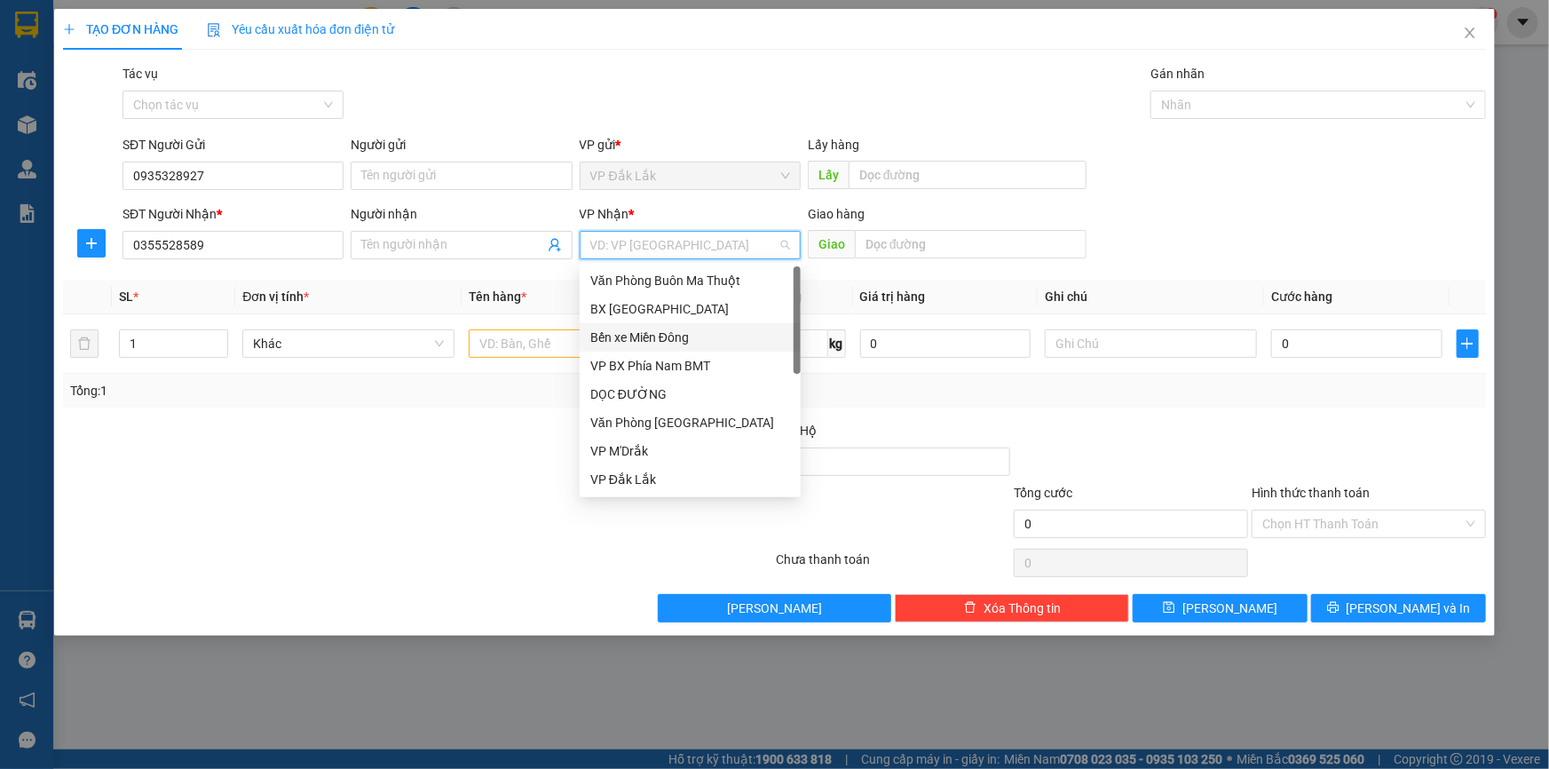
click at [700, 330] on div "Bến xe Miền Đông" at bounding box center [690, 338] width 200 height 20
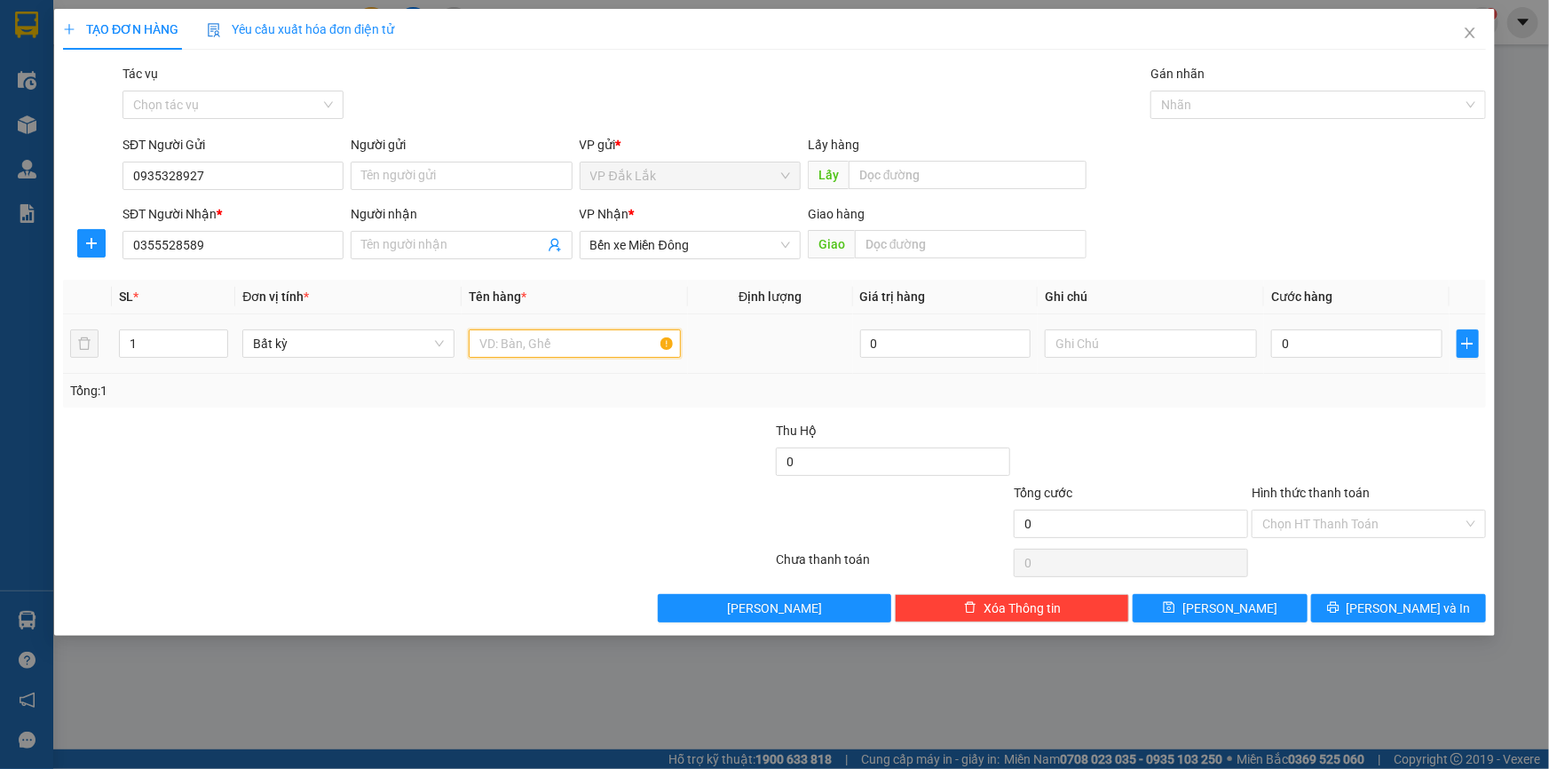
click at [533, 347] on input "text" at bounding box center [575, 343] width 212 height 28
type input "1 THÙNG XỐP XE ÔM GIAO"
click at [1314, 344] on input "0" at bounding box center [1356, 343] width 171 height 28
type input "5"
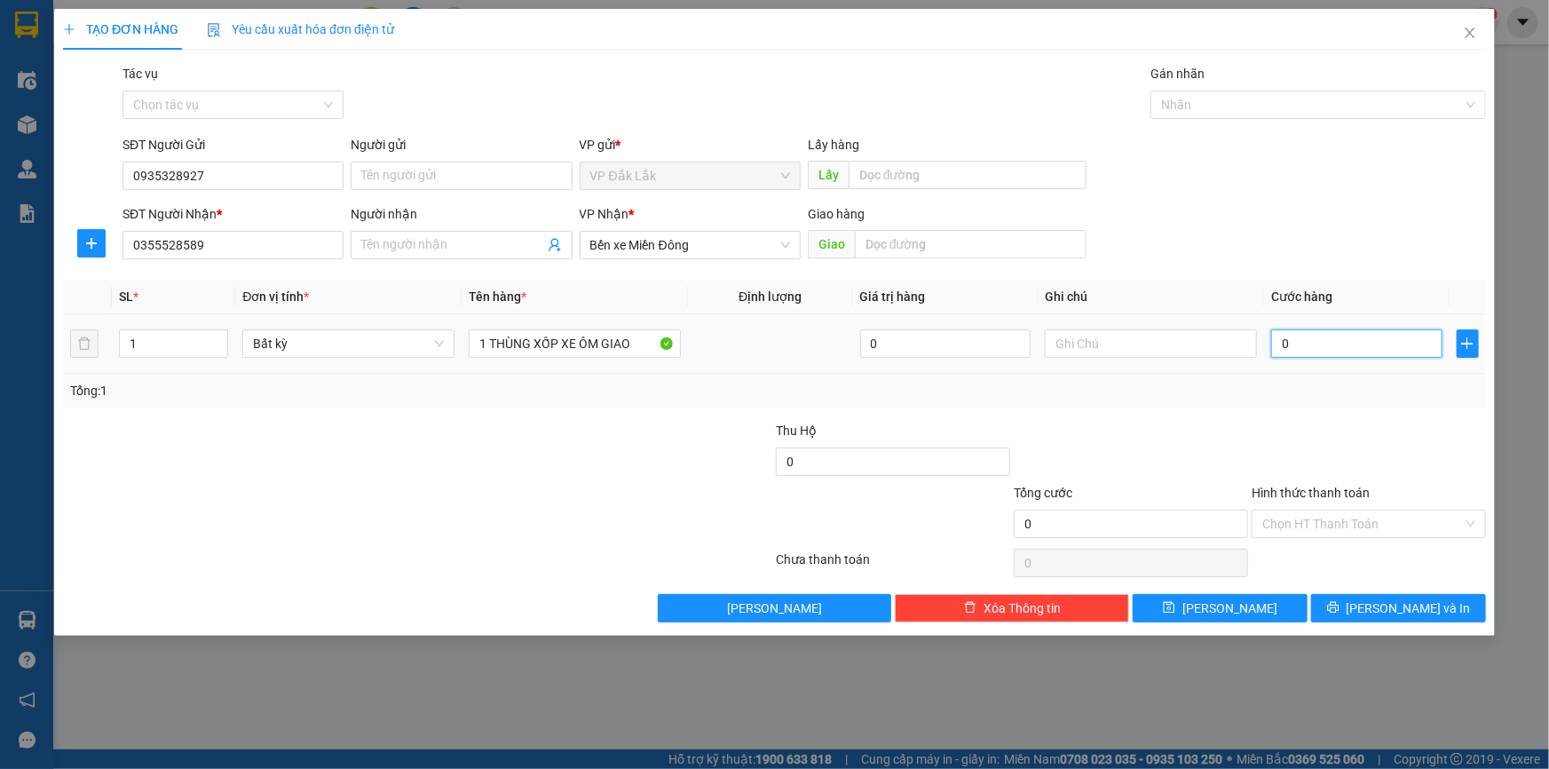
type input "5"
type input "50"
type input "500"
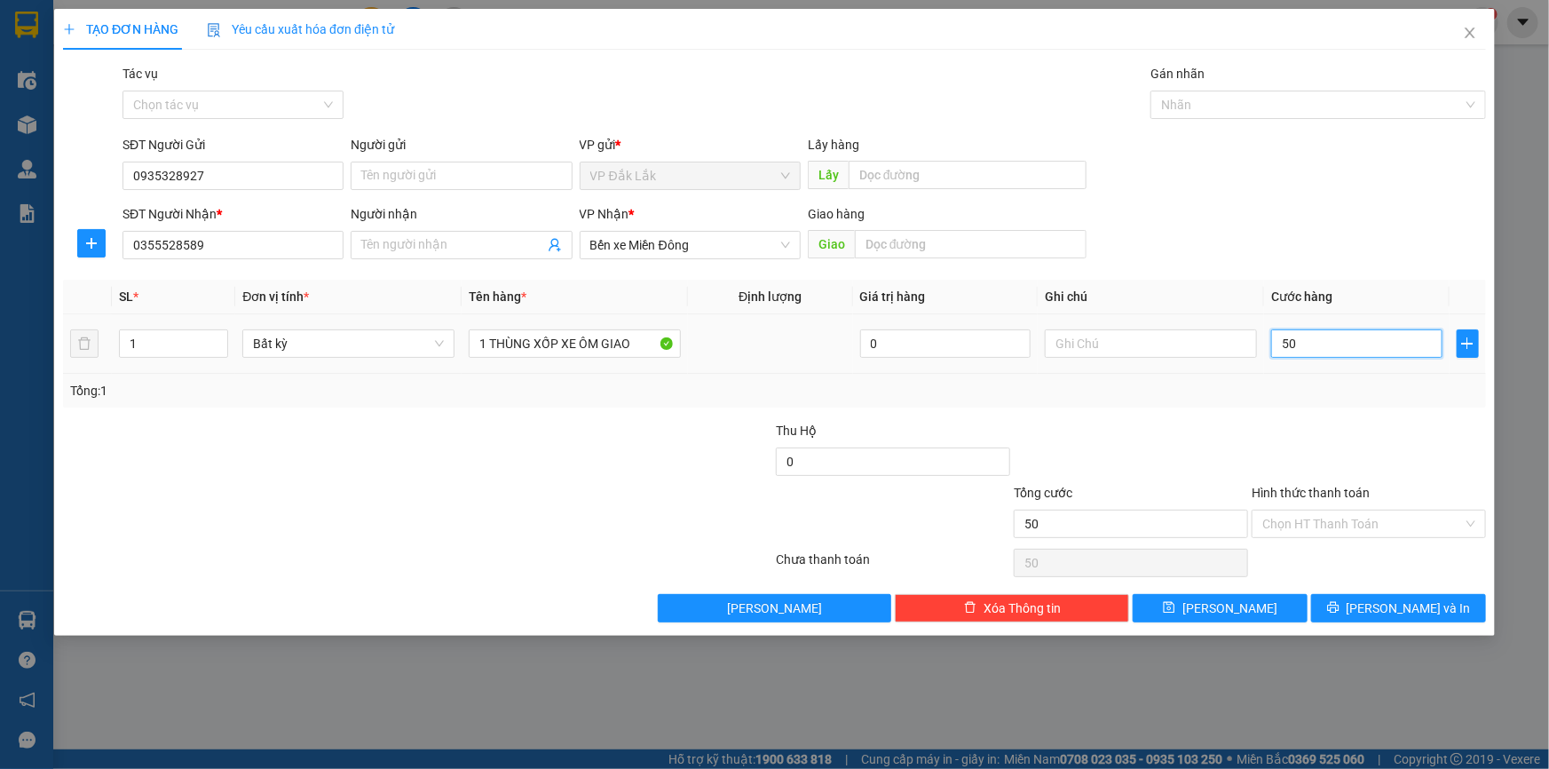
type input "500"
type input "5.000"
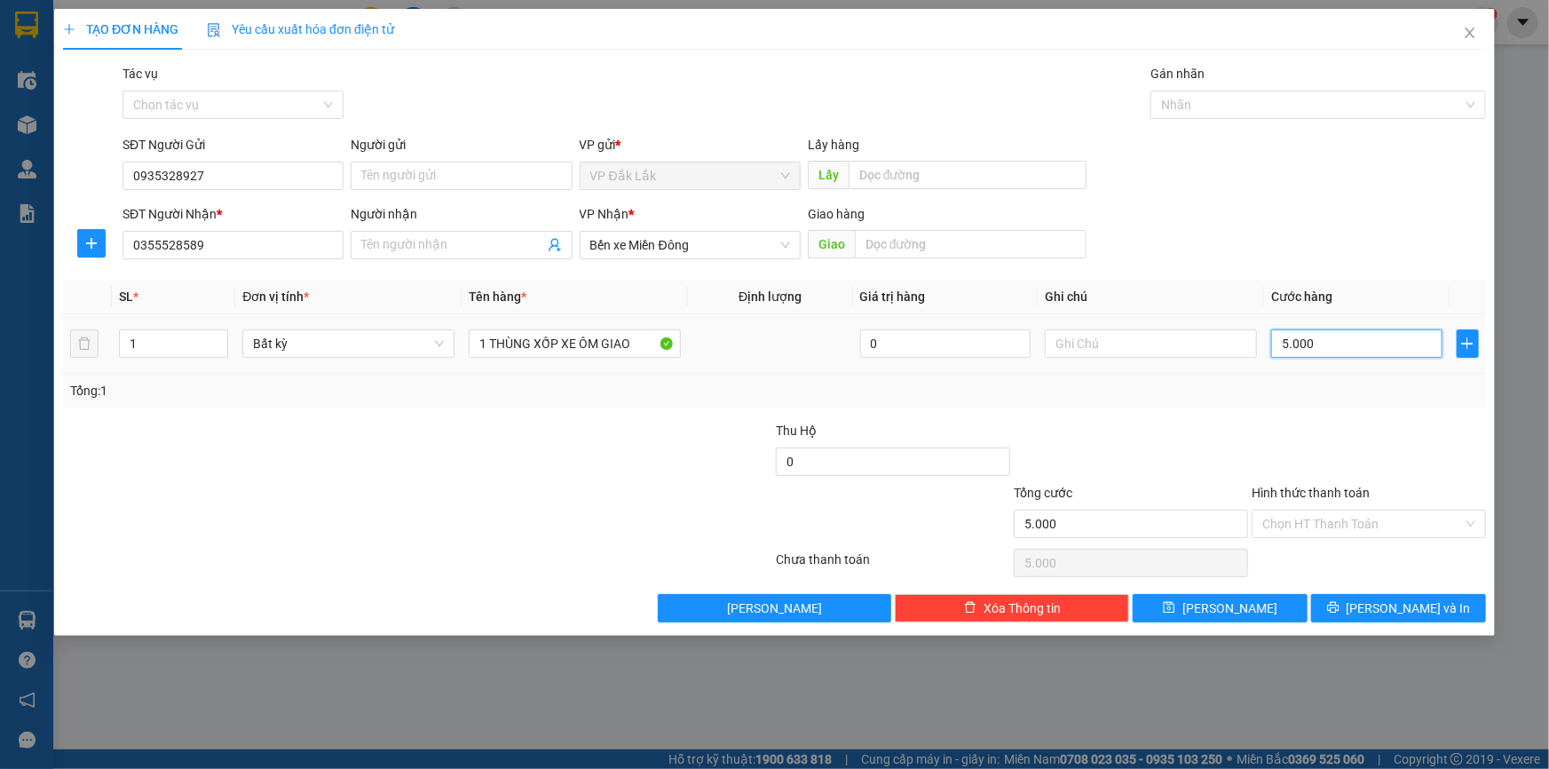
type input "50.000"
click at [1349, 524] on input "Hình thức thanh toán" at bounding box center [1362, 523] width 201 height 27
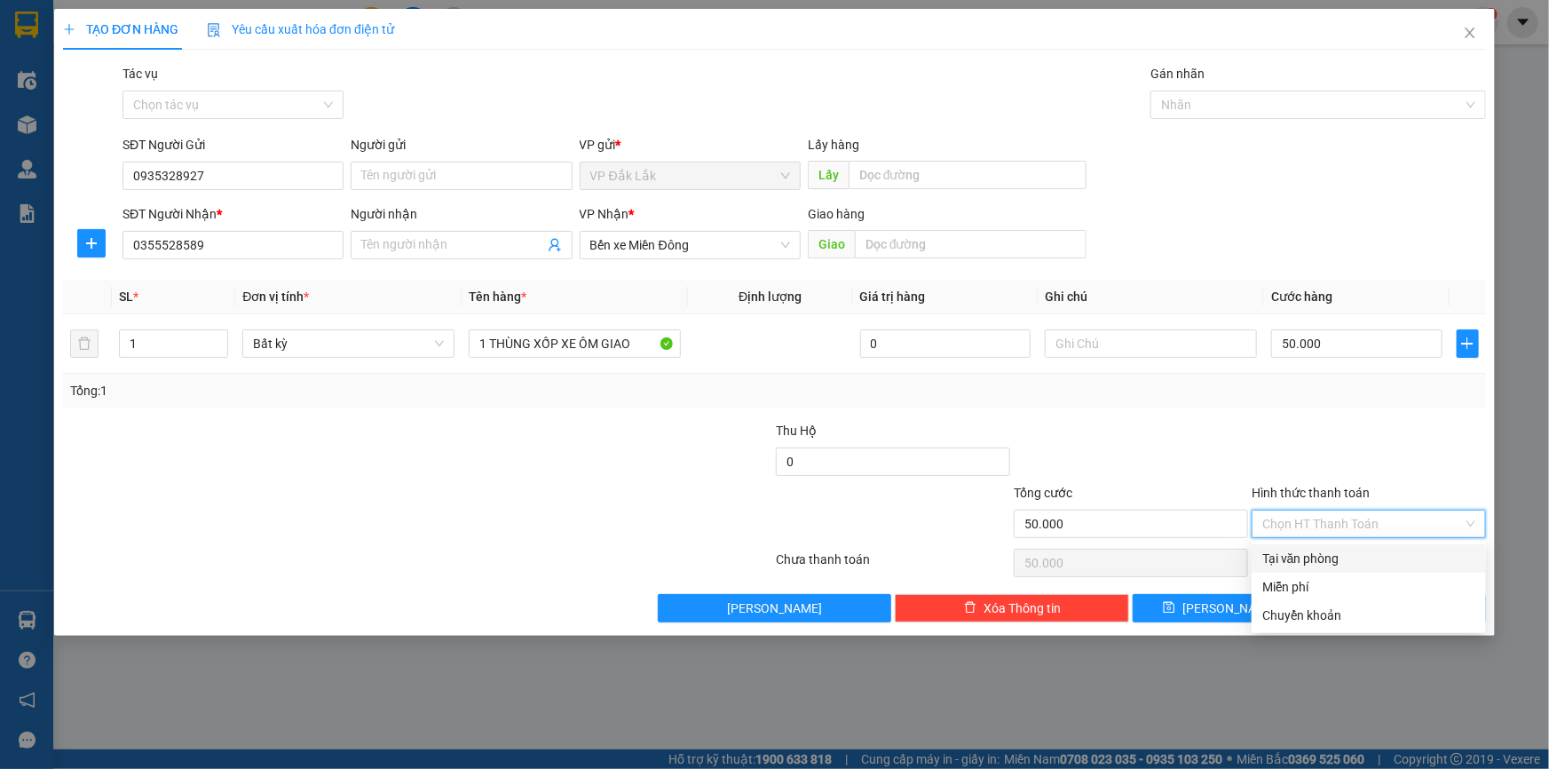
click at [1323, 554] on div "Tại văn phòng" at bounding box center [1368, 559] width 213 height 20
type input "0"
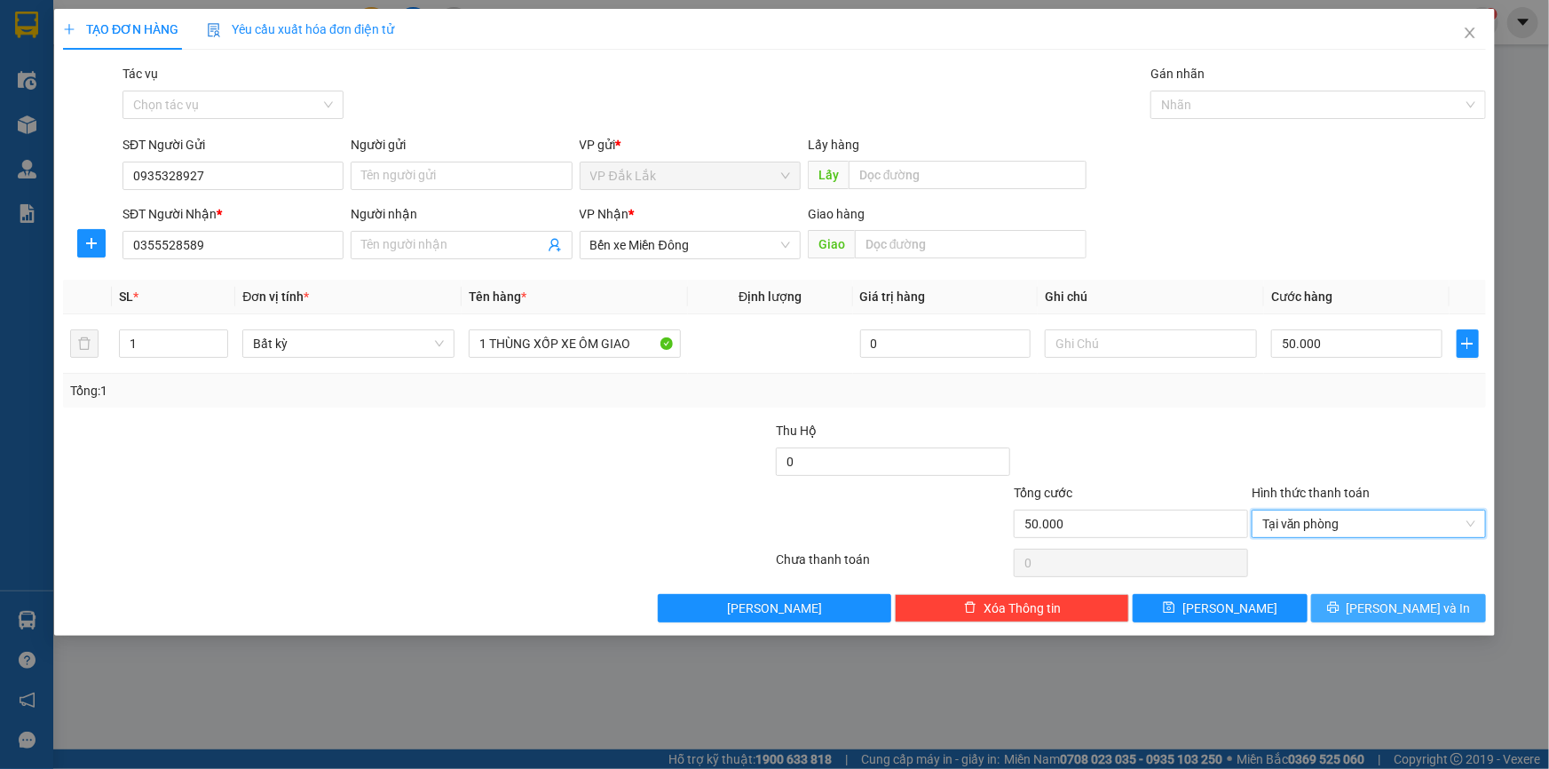
click at [1405, 604] on span "Lưu và In" at bounding box center [1408, 608] width 124 height 20
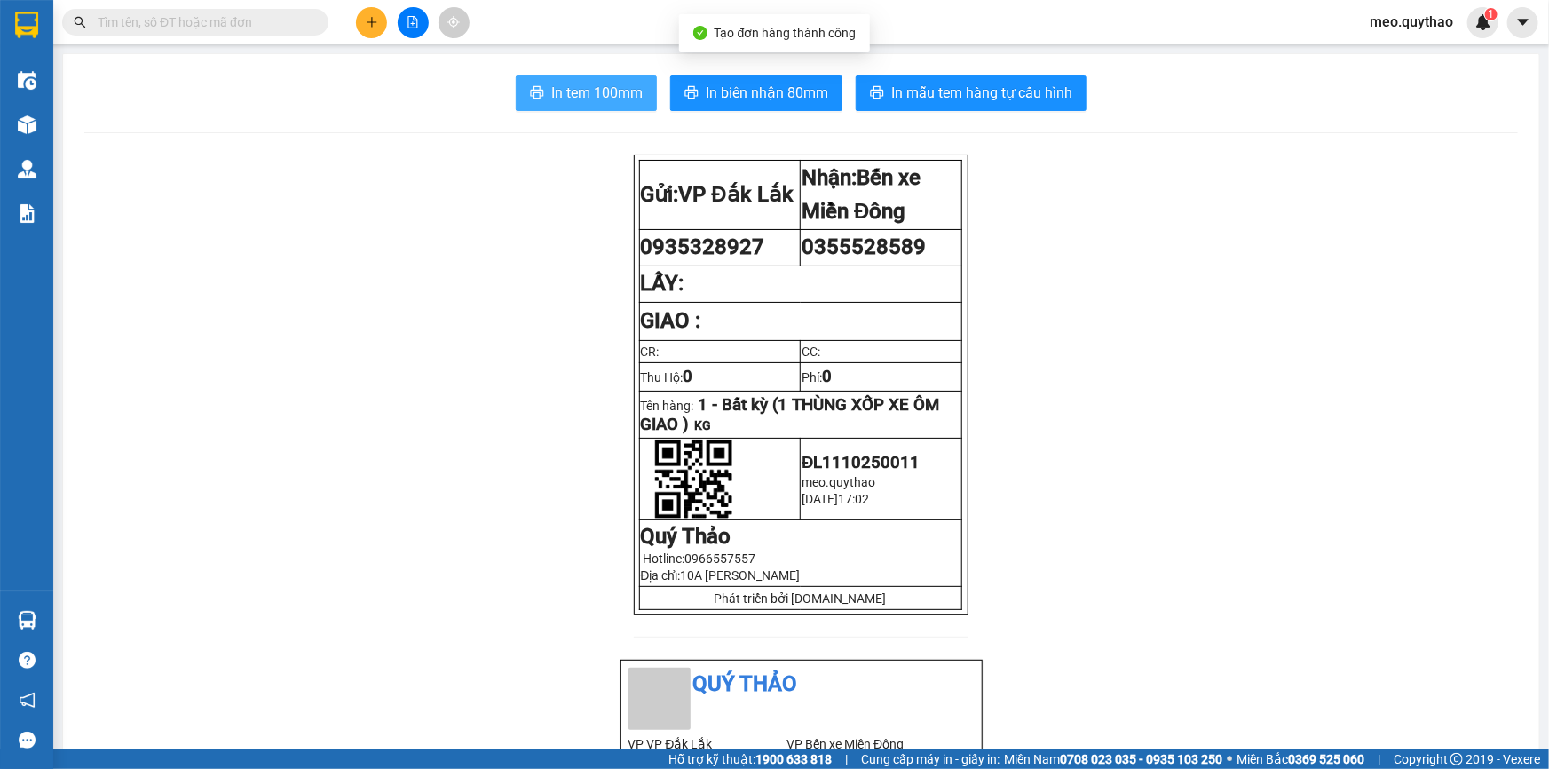
click at [618, 101] on span "In tem 100mm" at bounding box center [596, 93] width 91 height 22
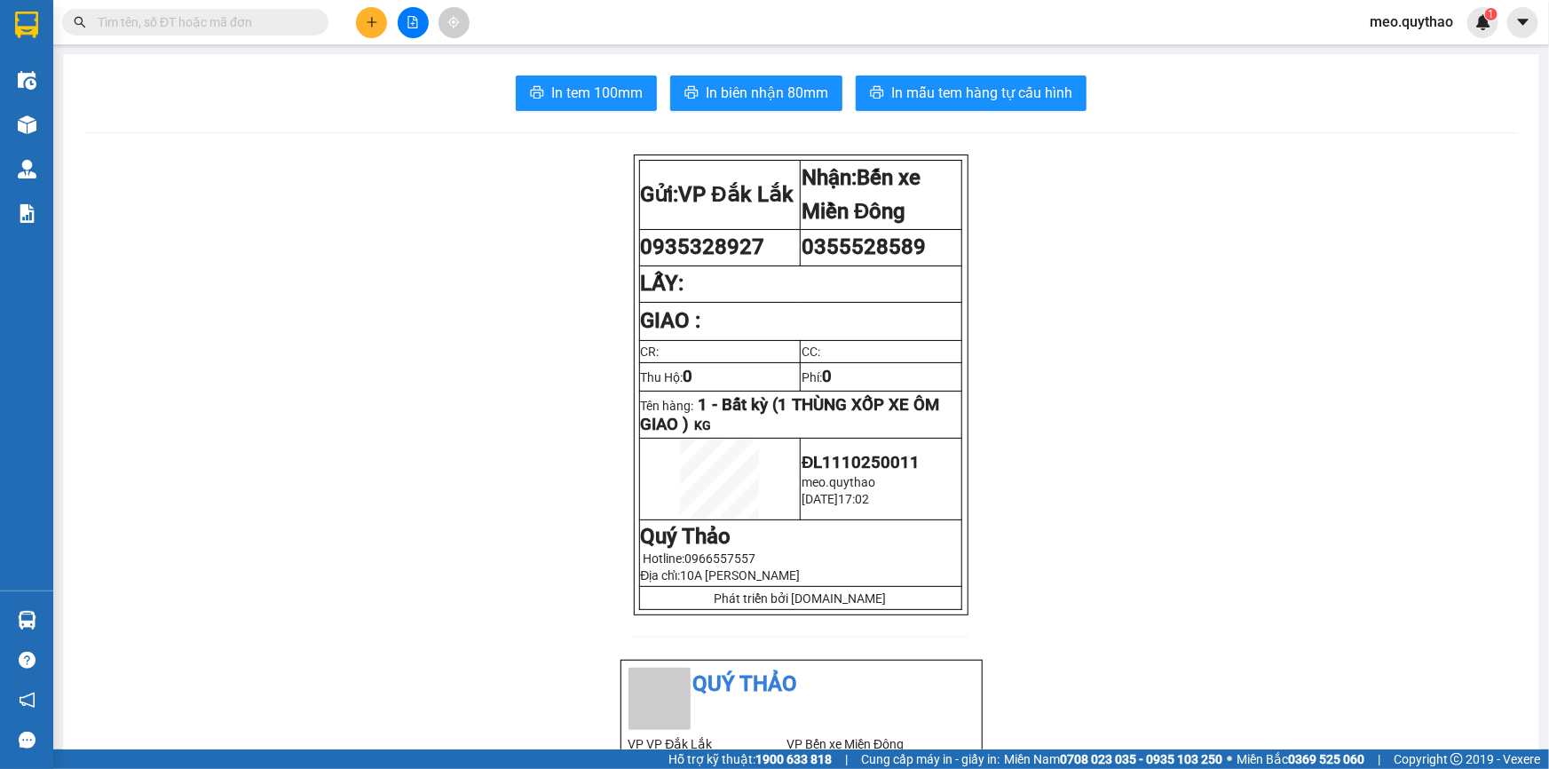
click at [381, 33] on button at bounding box center [371, 22] width 31 height 31
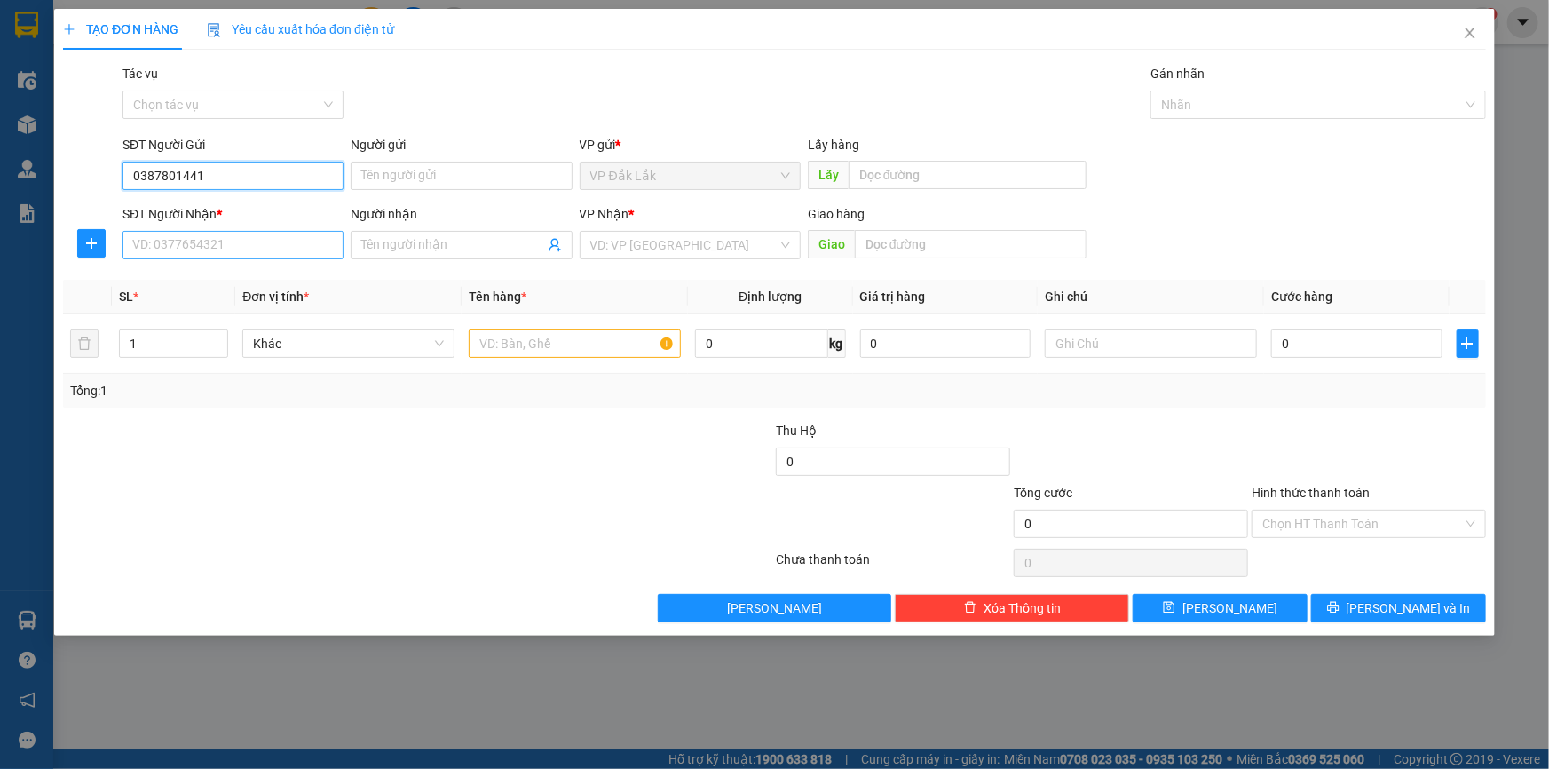
type input "0387801441"
click at [333, 249] on input "SĐT Người Nhận *" at bounding box center [232, 245] width 221 height 28
type input "0345973164"
click at [606, 255] on input "search" at bounding box center [683, 245] width 187 height 27
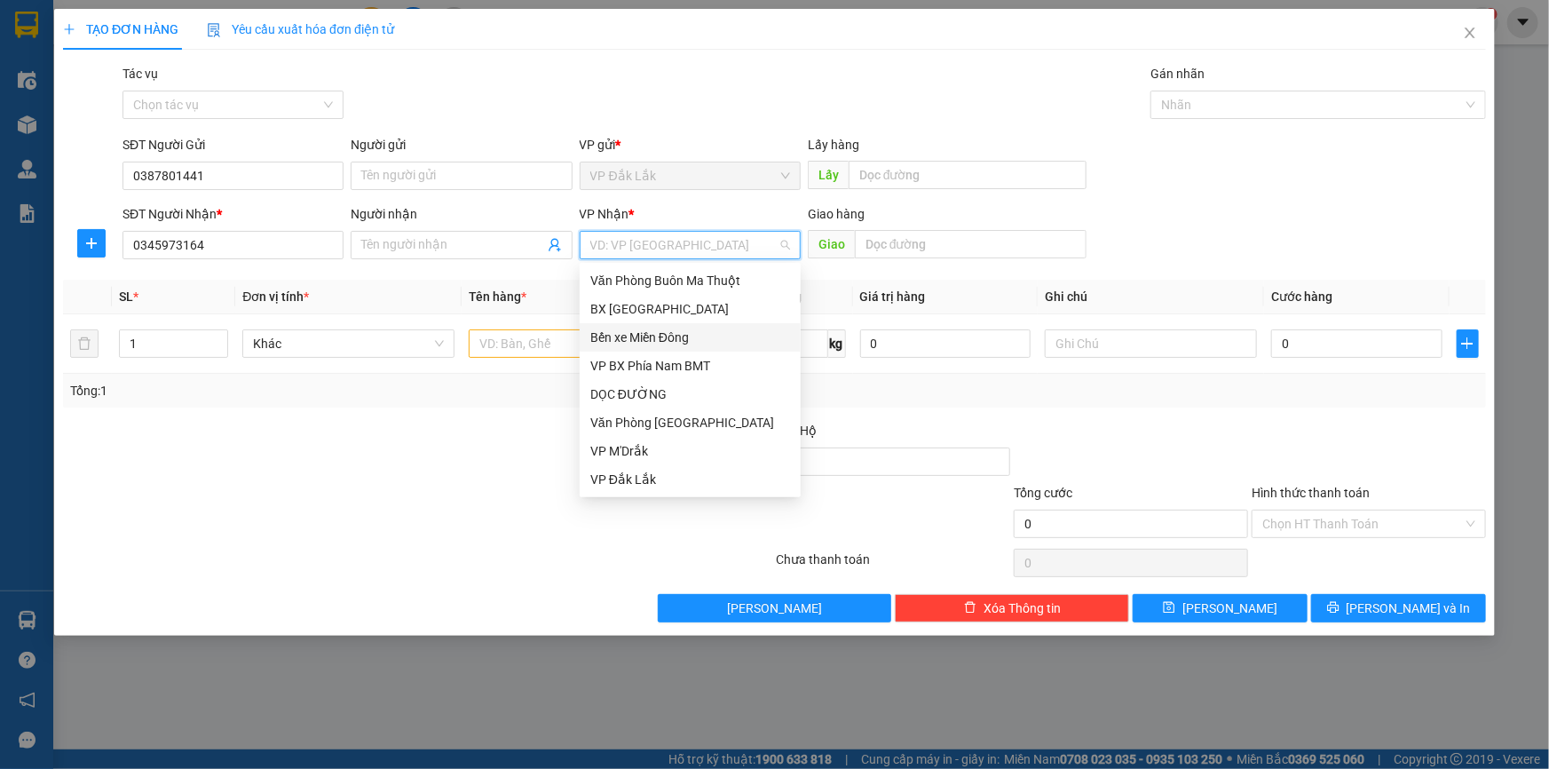
click at [683, 339] on div "Bến xe Miền Đông" at bounding box center [690, 338] width 200 height 20
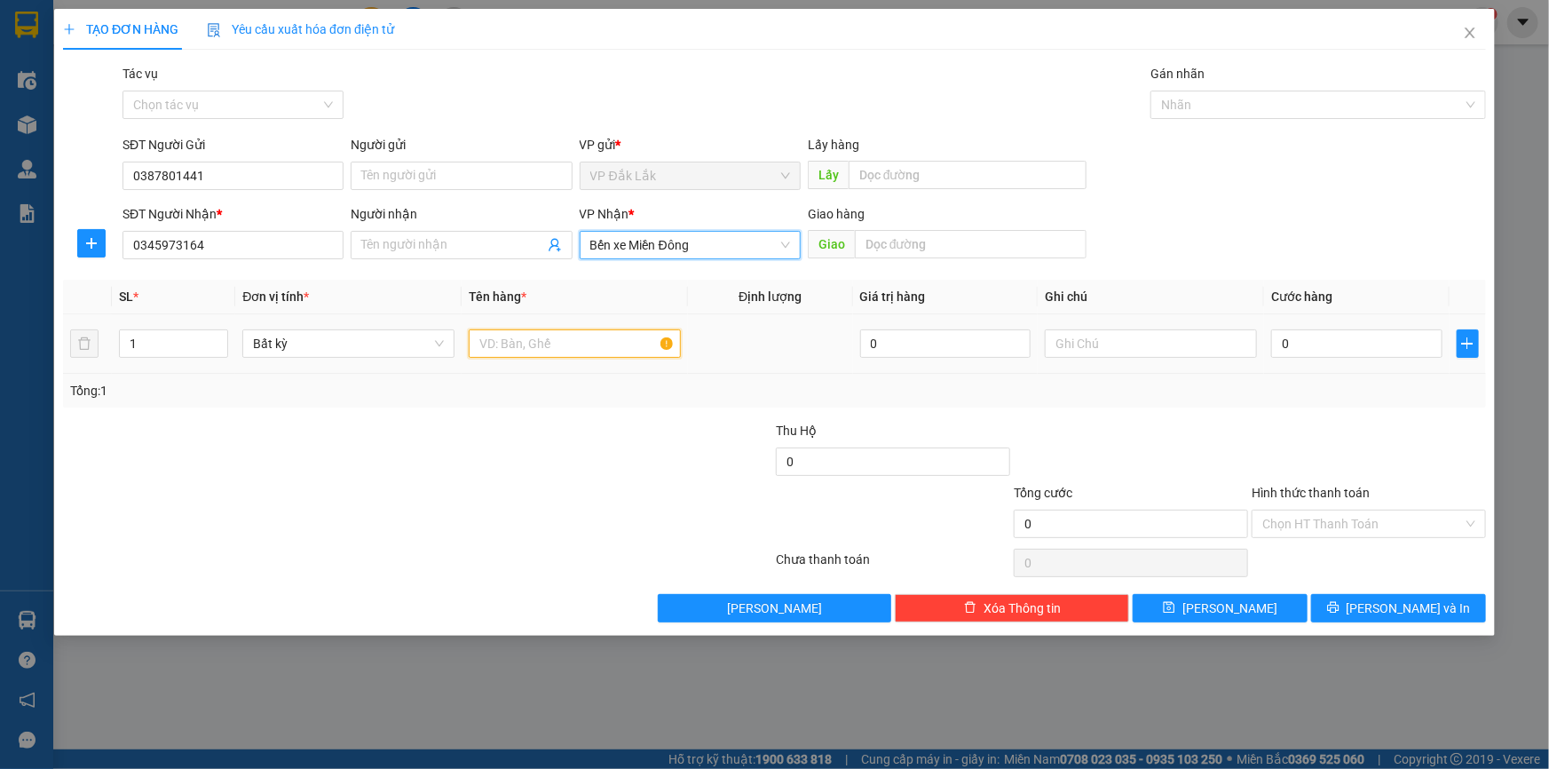
click at [496, 346] on input "text" at bounding box center [575, 343] width 212 height 28
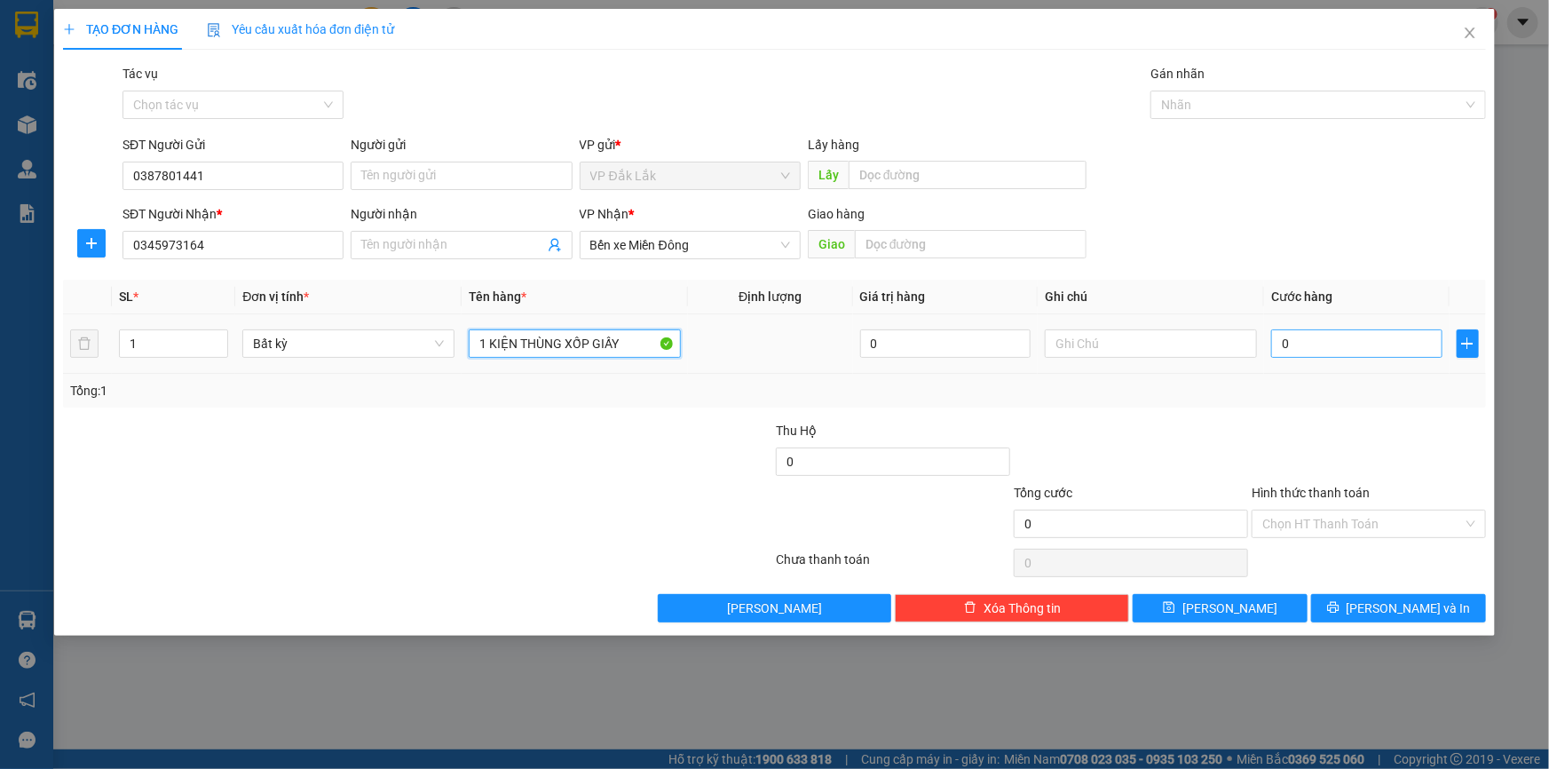
type input "1 KIỆN THÙNG XỐP GIẤY"
click at [1377, 346] on input "0" at bounding box center [1356, 343] width 171 height 28
type input "6"
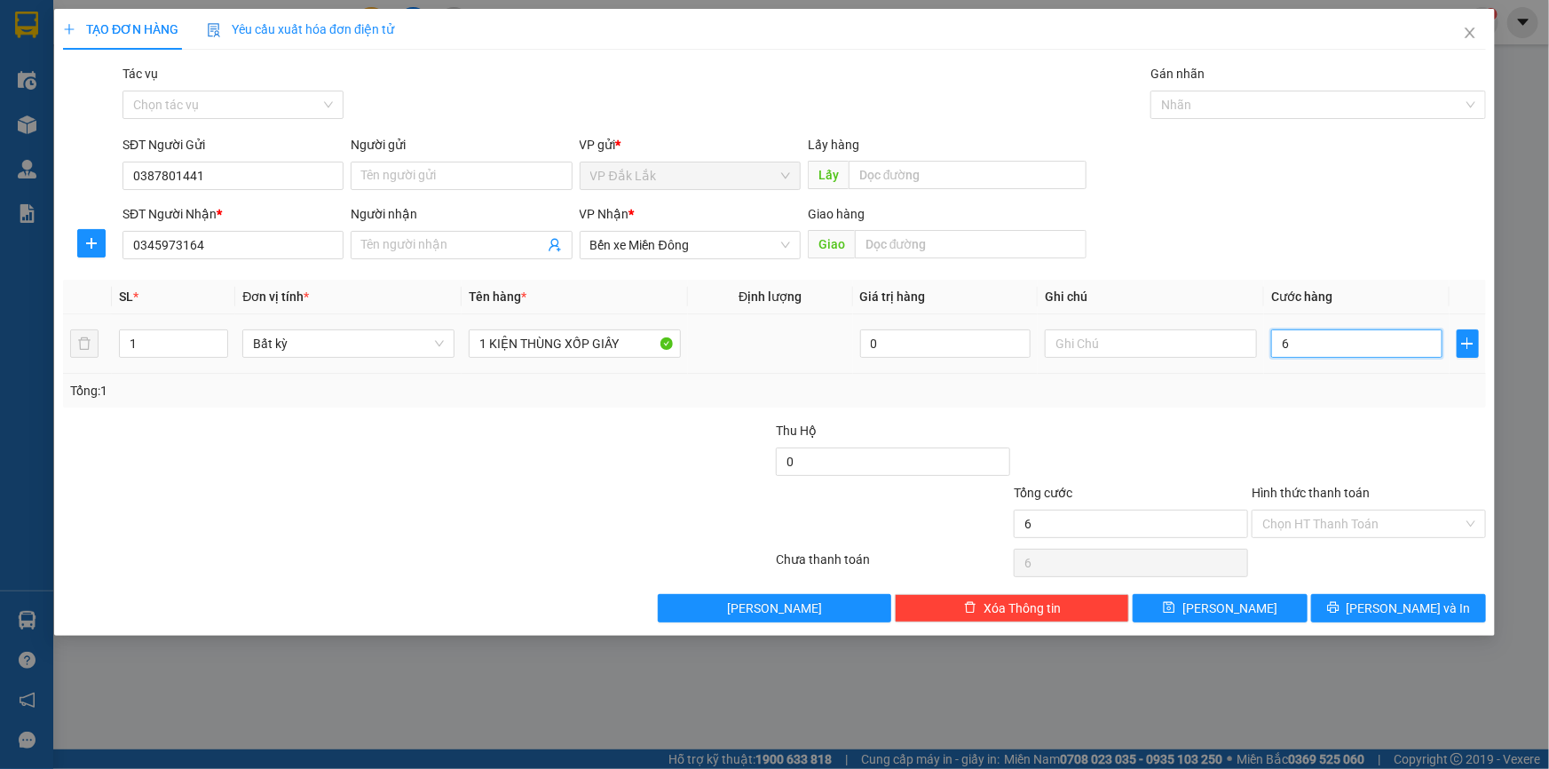
type input "60"
type input "600"
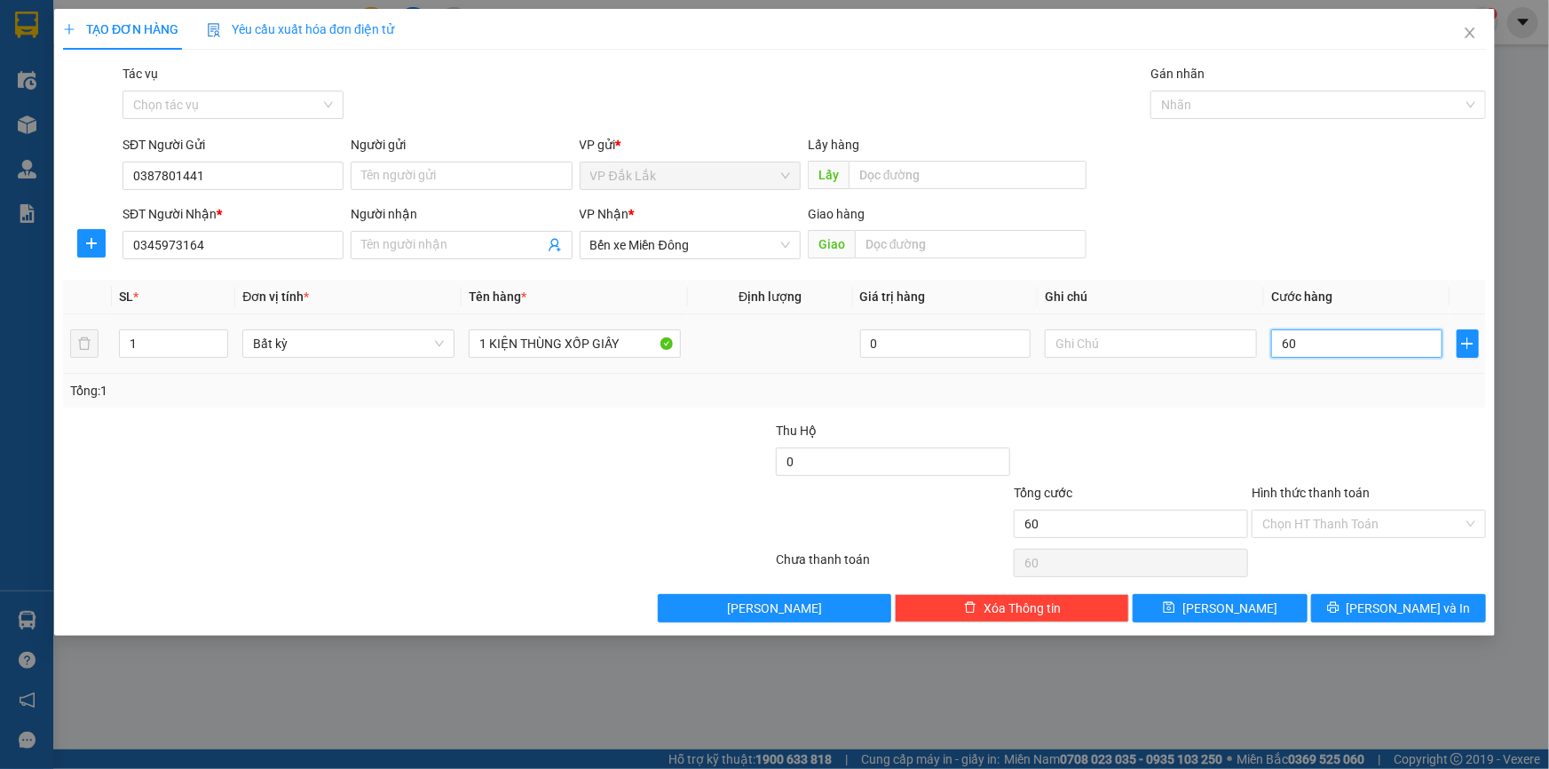
type input "600"
click at [1357, 533] on input "Hình thức thanh toán" at bounding box center [1362, 523] width 201 height 27
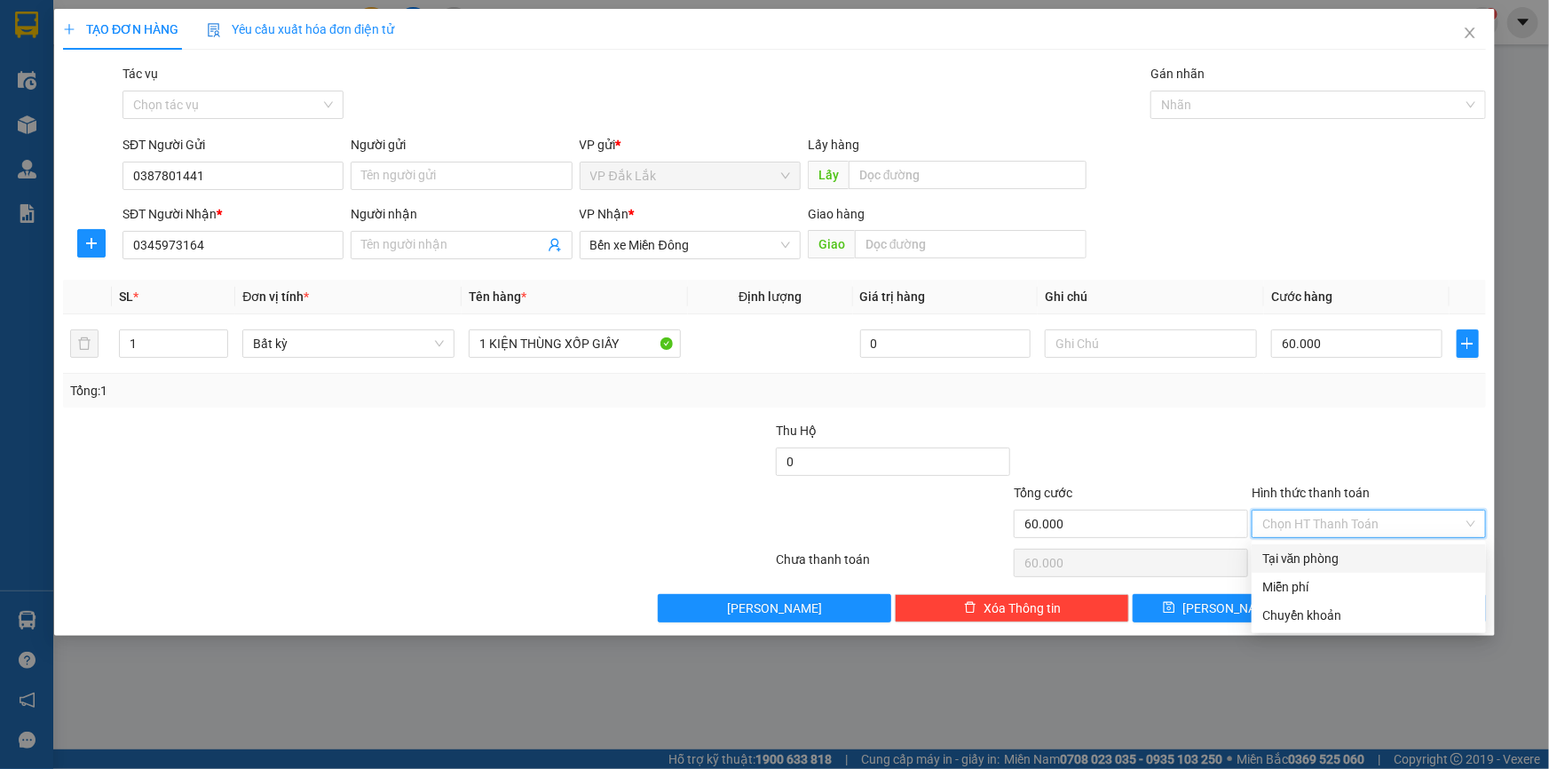
click at [1340, 556] on div "Tại văn phòng" at bounding box center [1368, 559] width 213 height 20
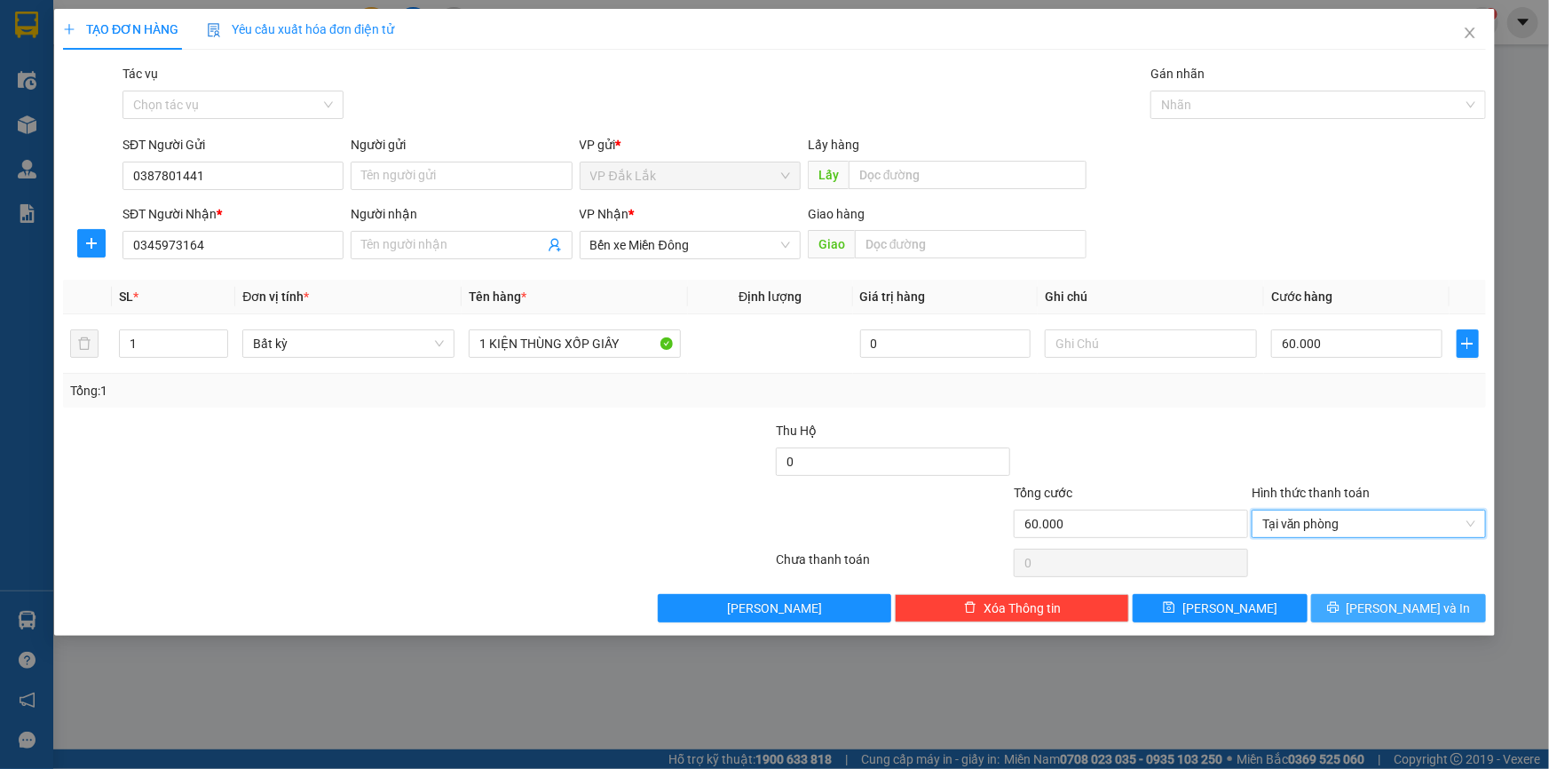
click at [1403, 606] on span "Lưu và In" at bounding box center [1408, 608] width 124 height 20
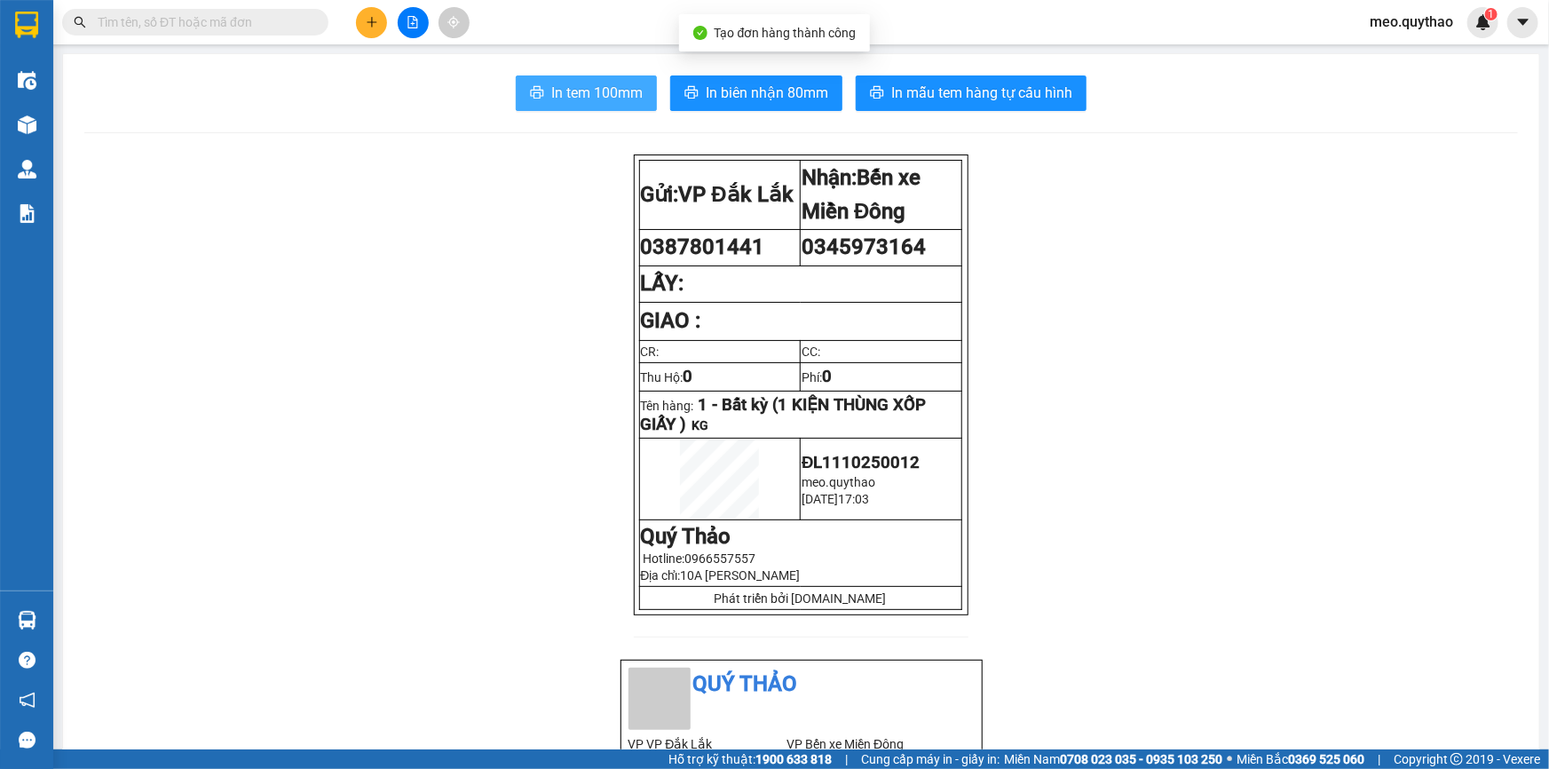
click at [564, 86] on span "In tem 100mm" at bounding box center [596, 93] width 91 height 22
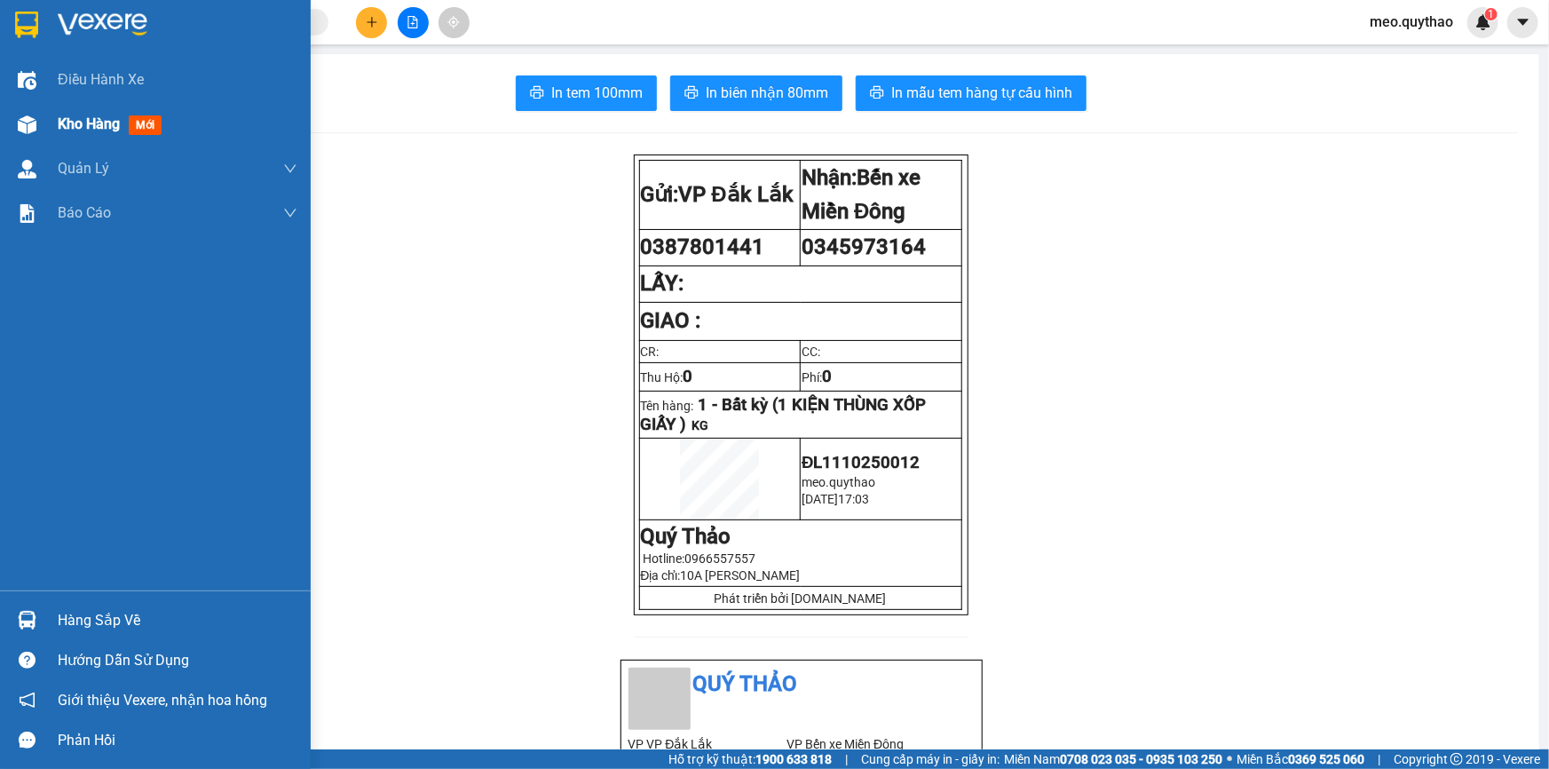
click at [92, 127] on span "Kho hàng" at bounding box center [89, 123] width 62 height 17
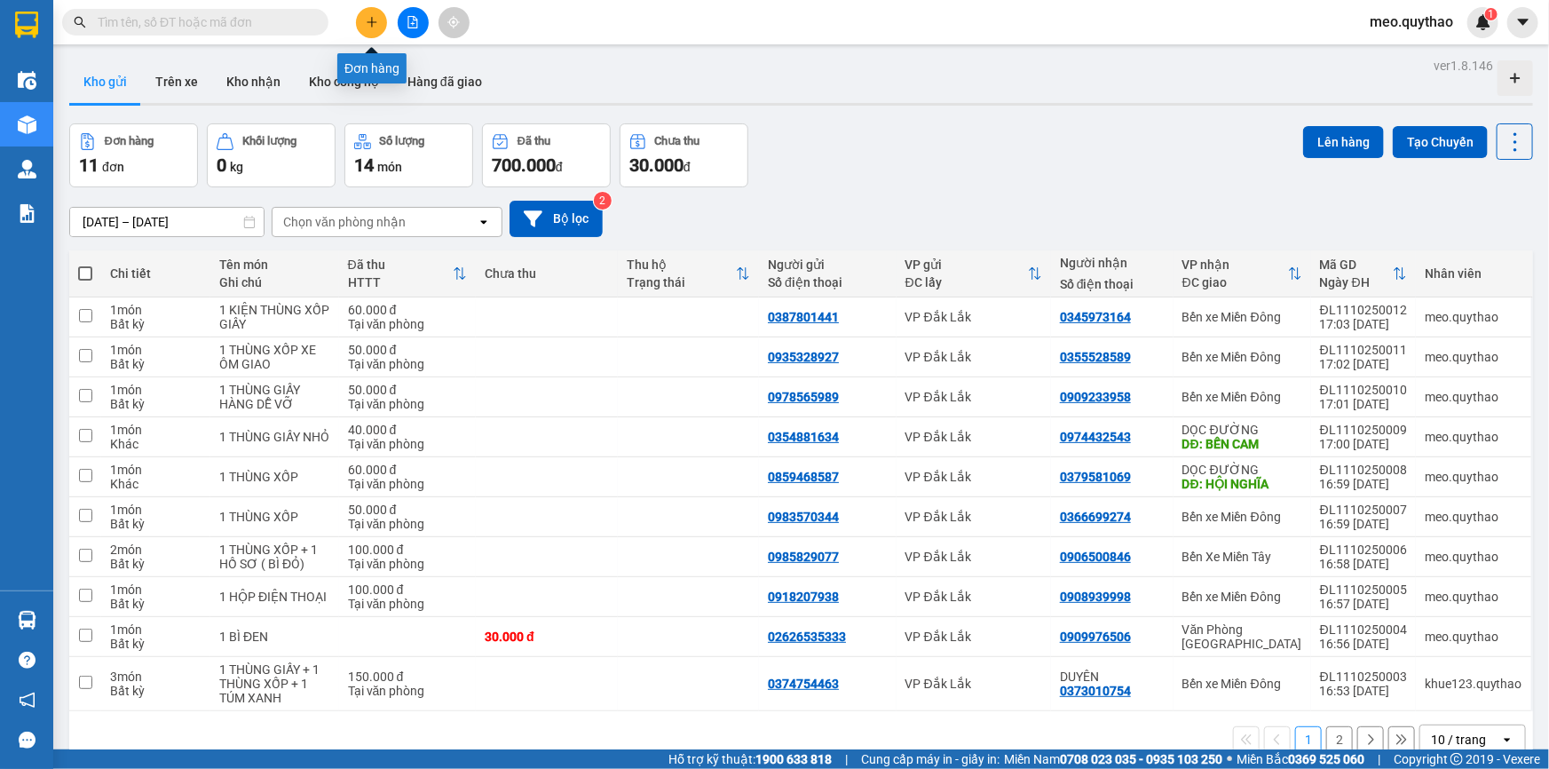
click at [381, 27] on button at bounding box center [371, 22] width 31 height 31
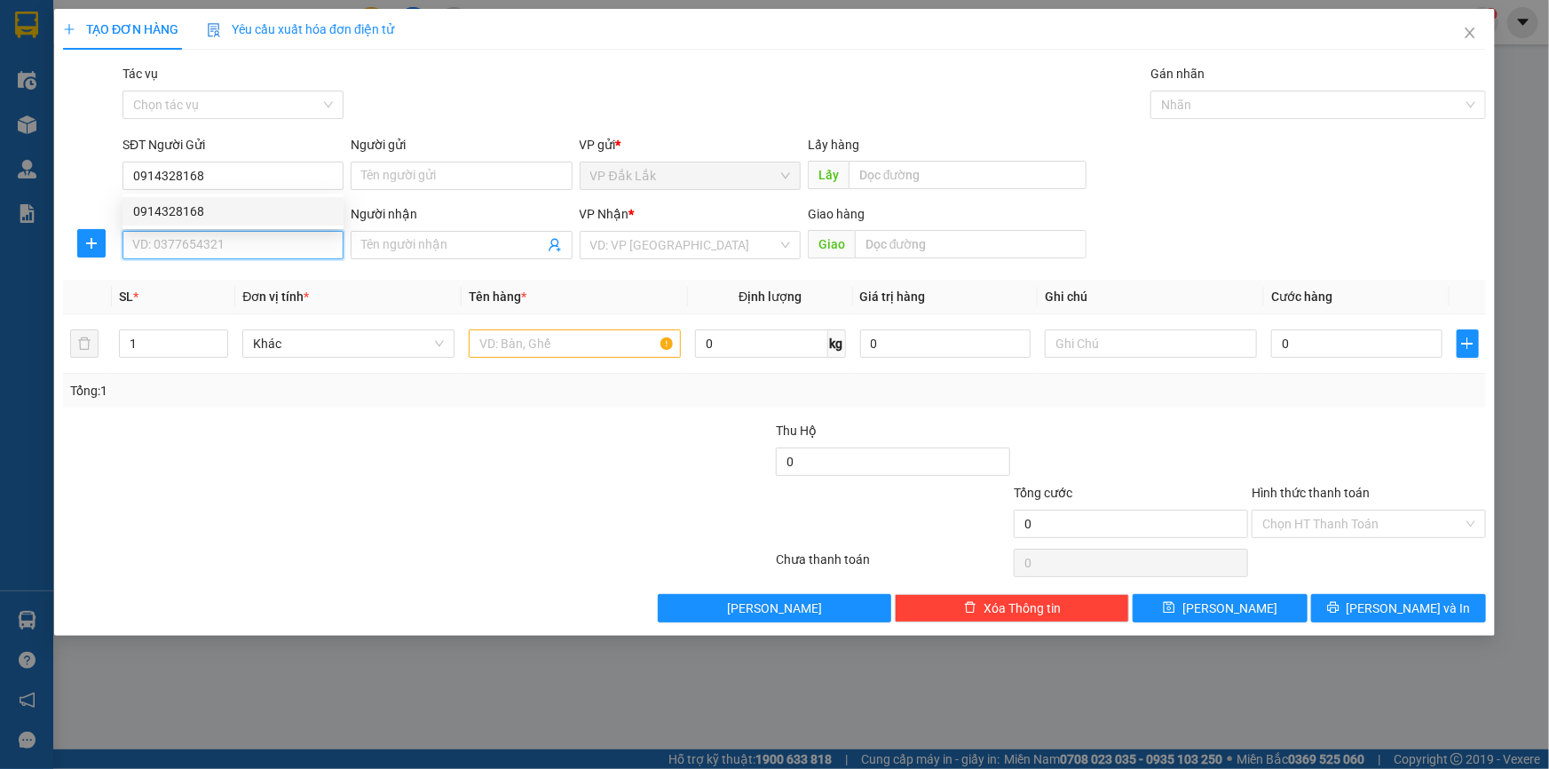
click at [288, 249] on input "SĐT Người Nhận *" at bounding box center [232, 245] width 221 height 28
click at [278, 280] on div "0902731372" at bounding box center [233, 281] width 200 height 20
click at [541, 347] on input "text" at bounding box center [575, 343] width 212 height 28
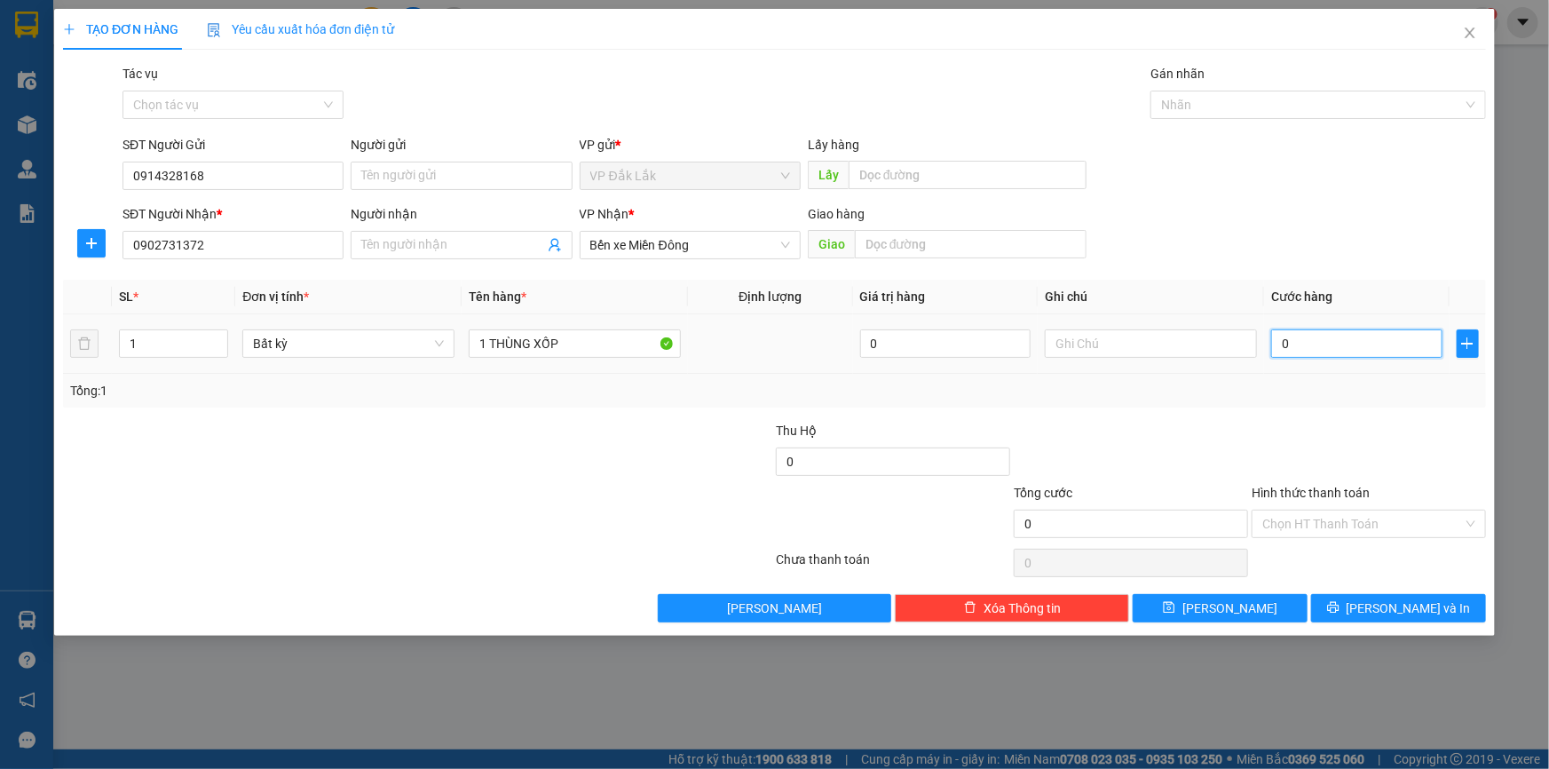
click at [1370, 346] on input "0" at bounding box center [1356, 343] width 171 height 28
click at [1344, 524] on input "Hình thức thanh toán" at bounding box center [1362, 523] width 201 height 27
click at [1329, 541] on div "Transit Pickup Surcharge Ids Transit Deliver Surcharge Ids Transit Deliver Surc…" at bounding box center [774, 343] width 1423 height 558
click at [1361, 528] on input "Hình thức thanh toán" at bounding box center [1362, 523] width 201 height 27
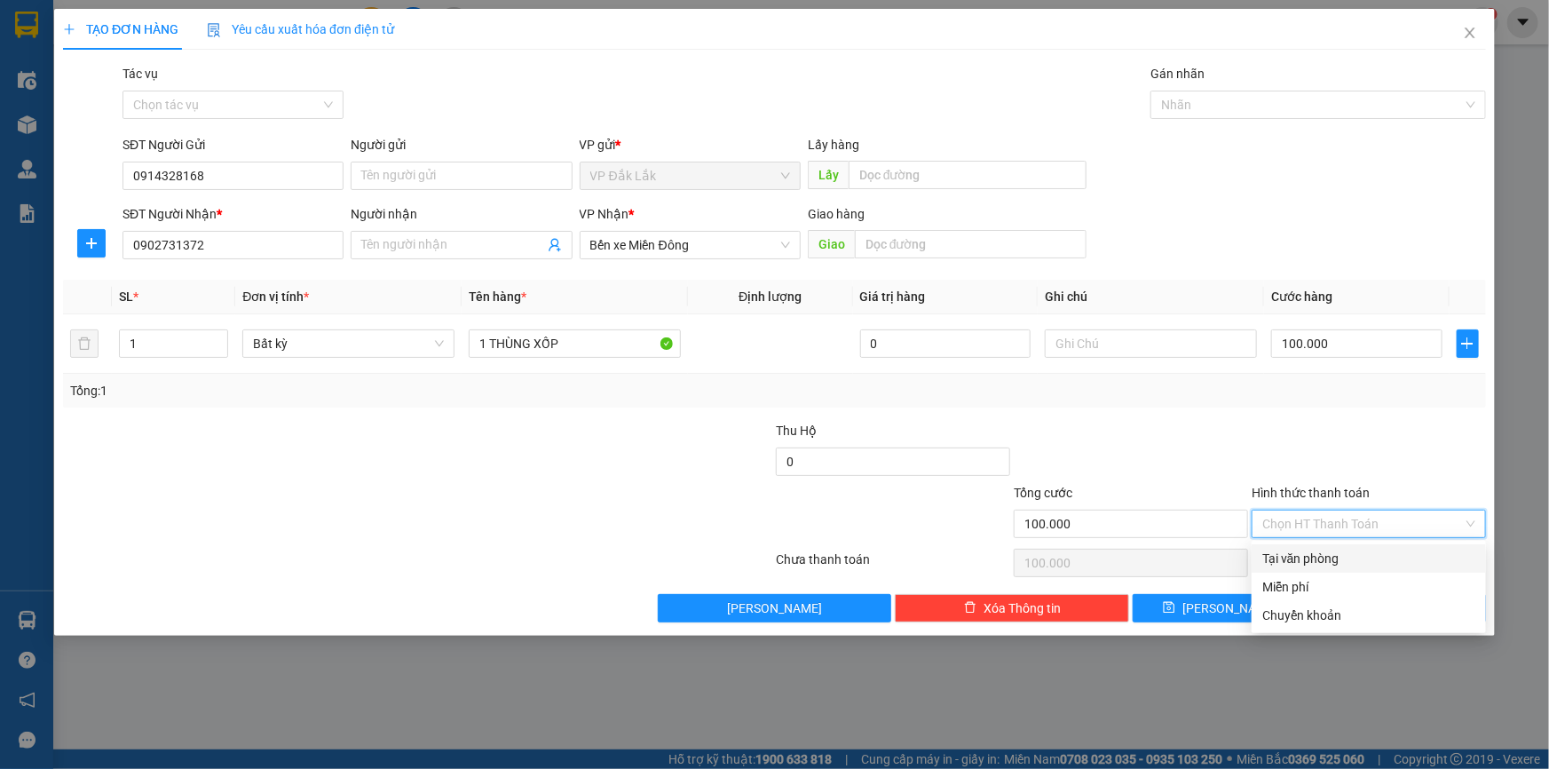
click at [1354, 562] on div "Tại văn phòng" at bounding box center [1368, 559] width 213 height 20
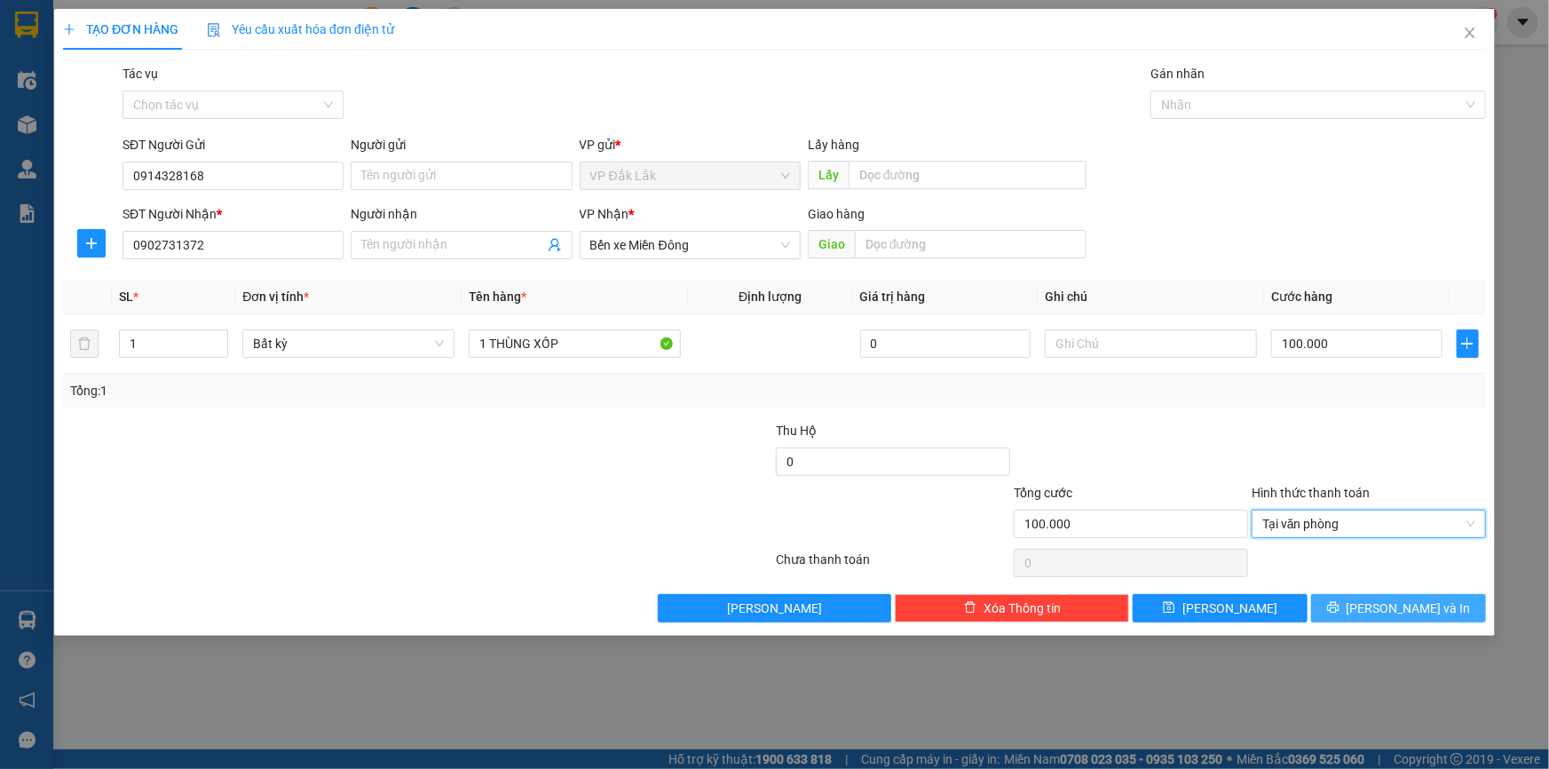
click at [1413, 612] on span "Lưu và In" at bounding box center [1408, 608] width 124 height 20
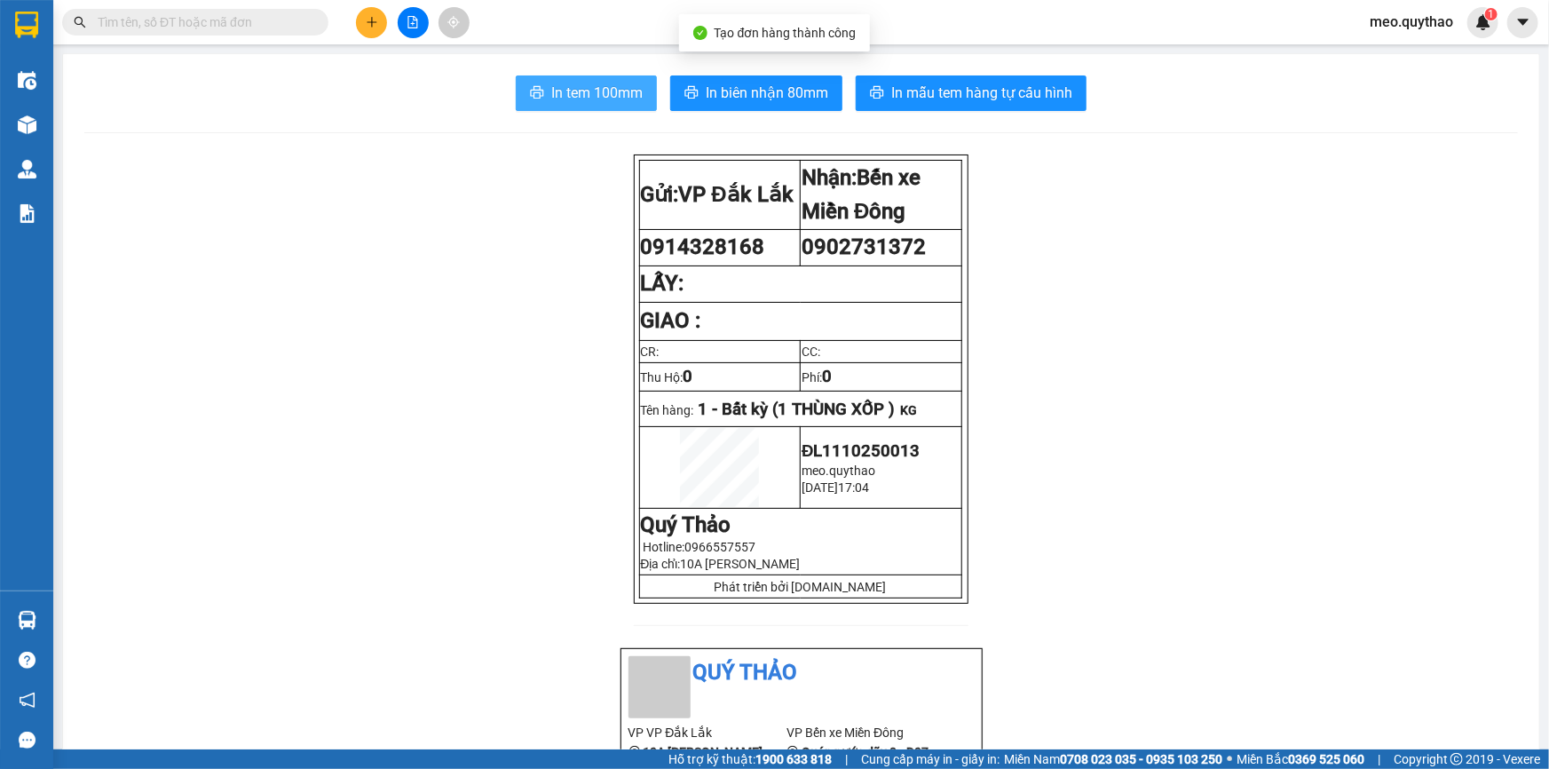
click at [603, 94] on span "In tem 100mm" at bounding box center [596, 93] width 91 height 22
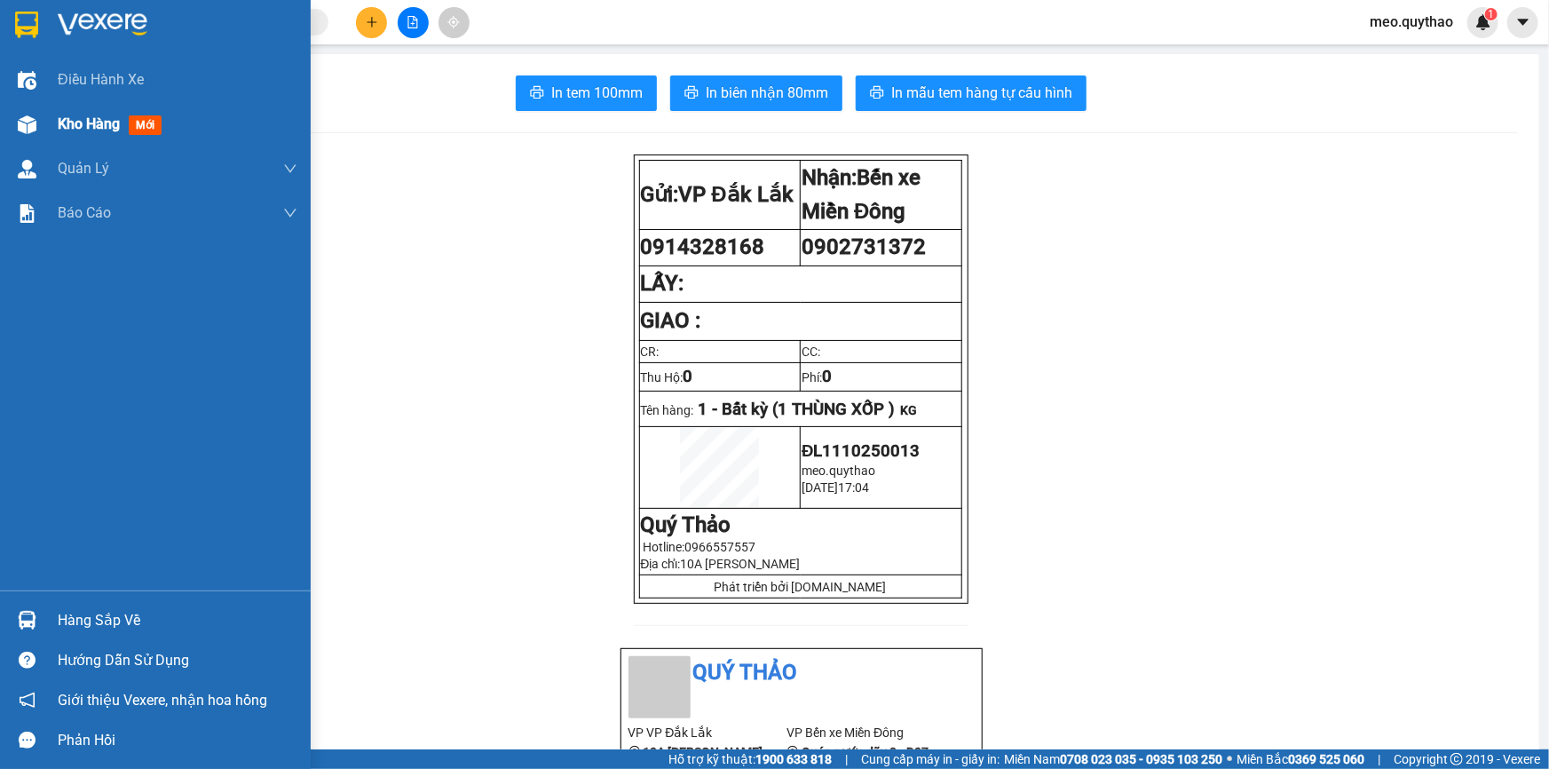
click at [127, 122] on div "Kho hàng mới" at bounding box center [113, 124] width 111 height 22
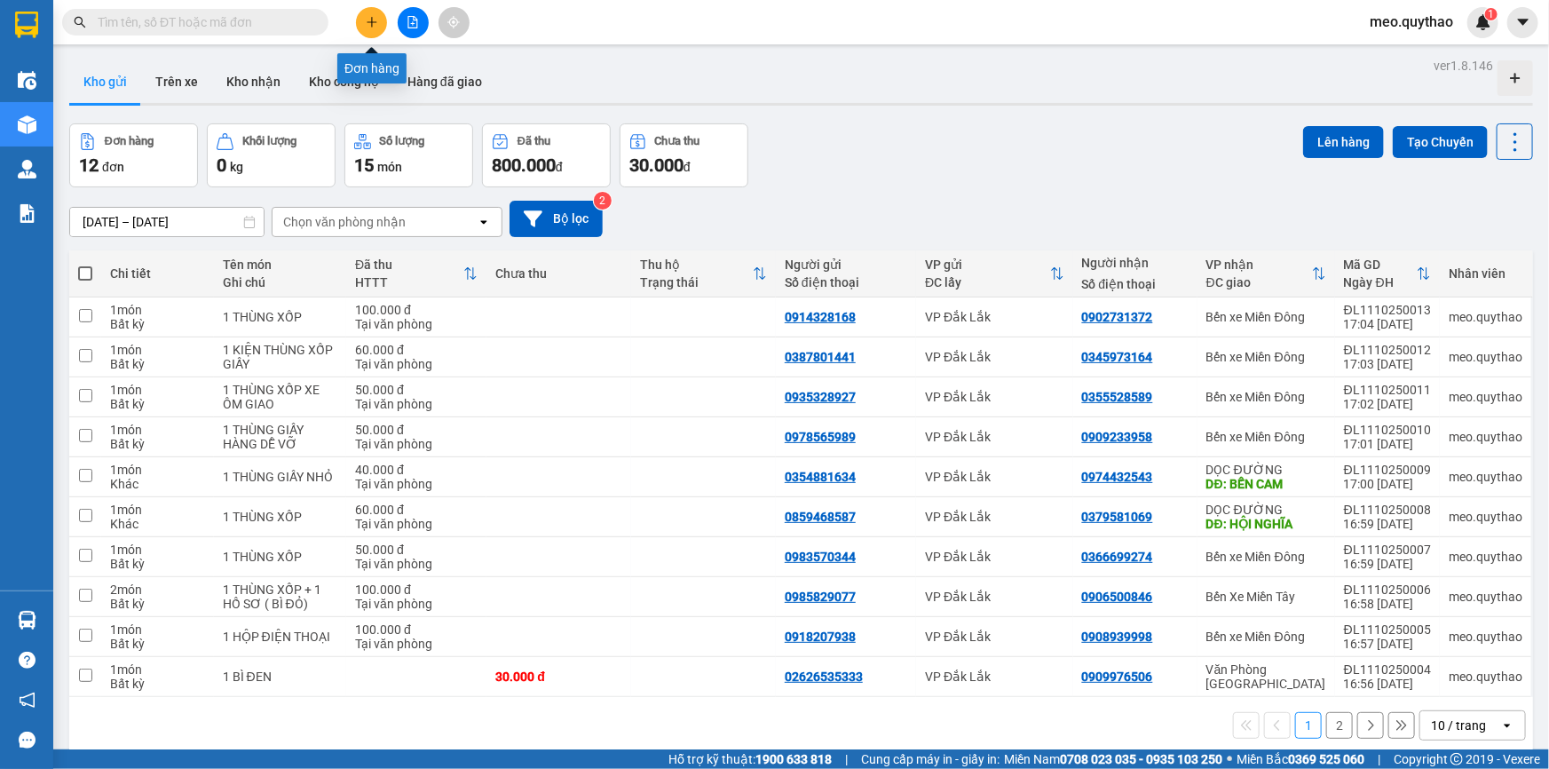
click at [383, 12] on button at bounding box center [371, 22] width 31 height 31
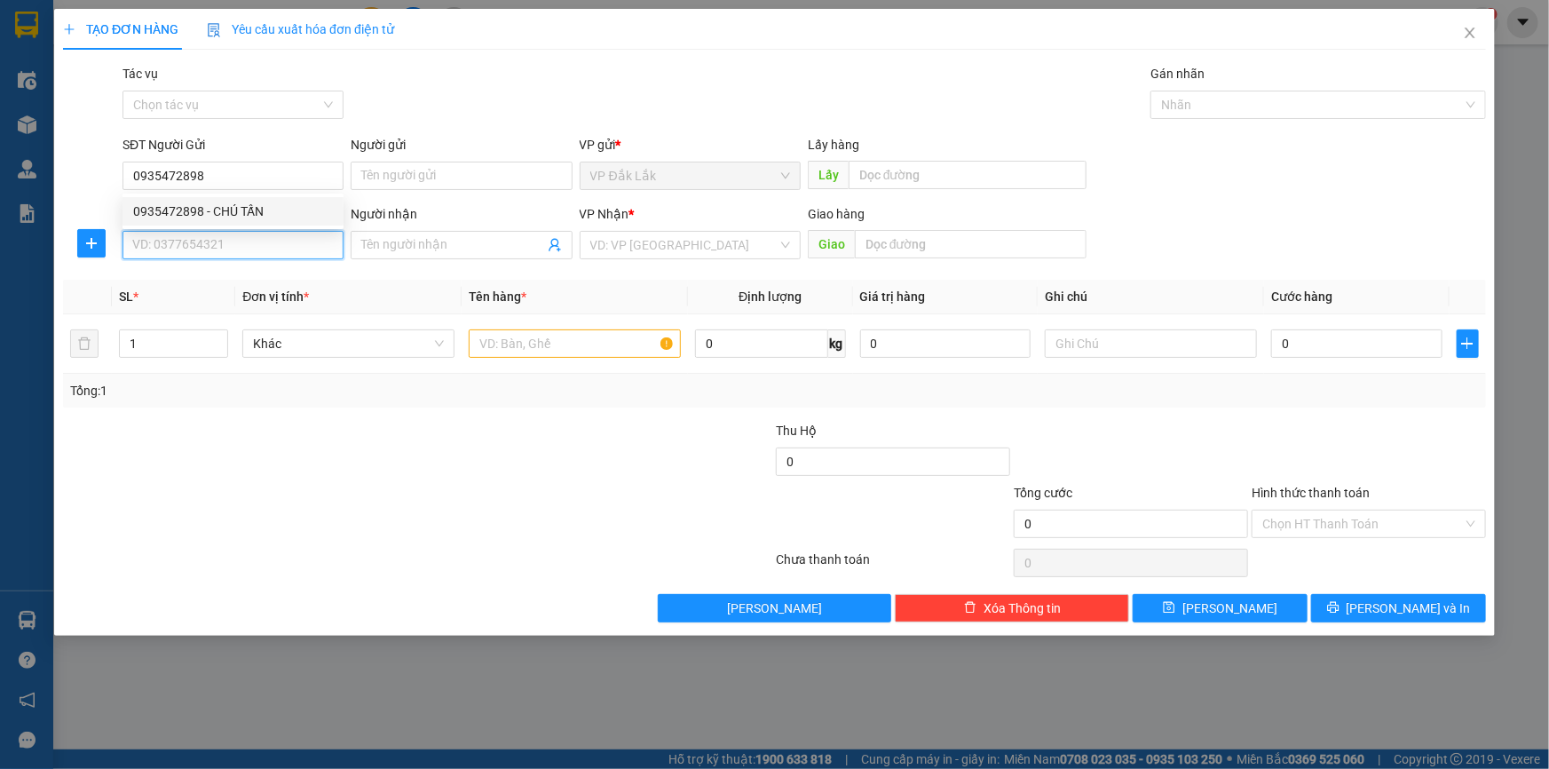
click at [215, 250] on input "SĐT Người Nhận *" at bounding box center [232, 245] width 221 height 28
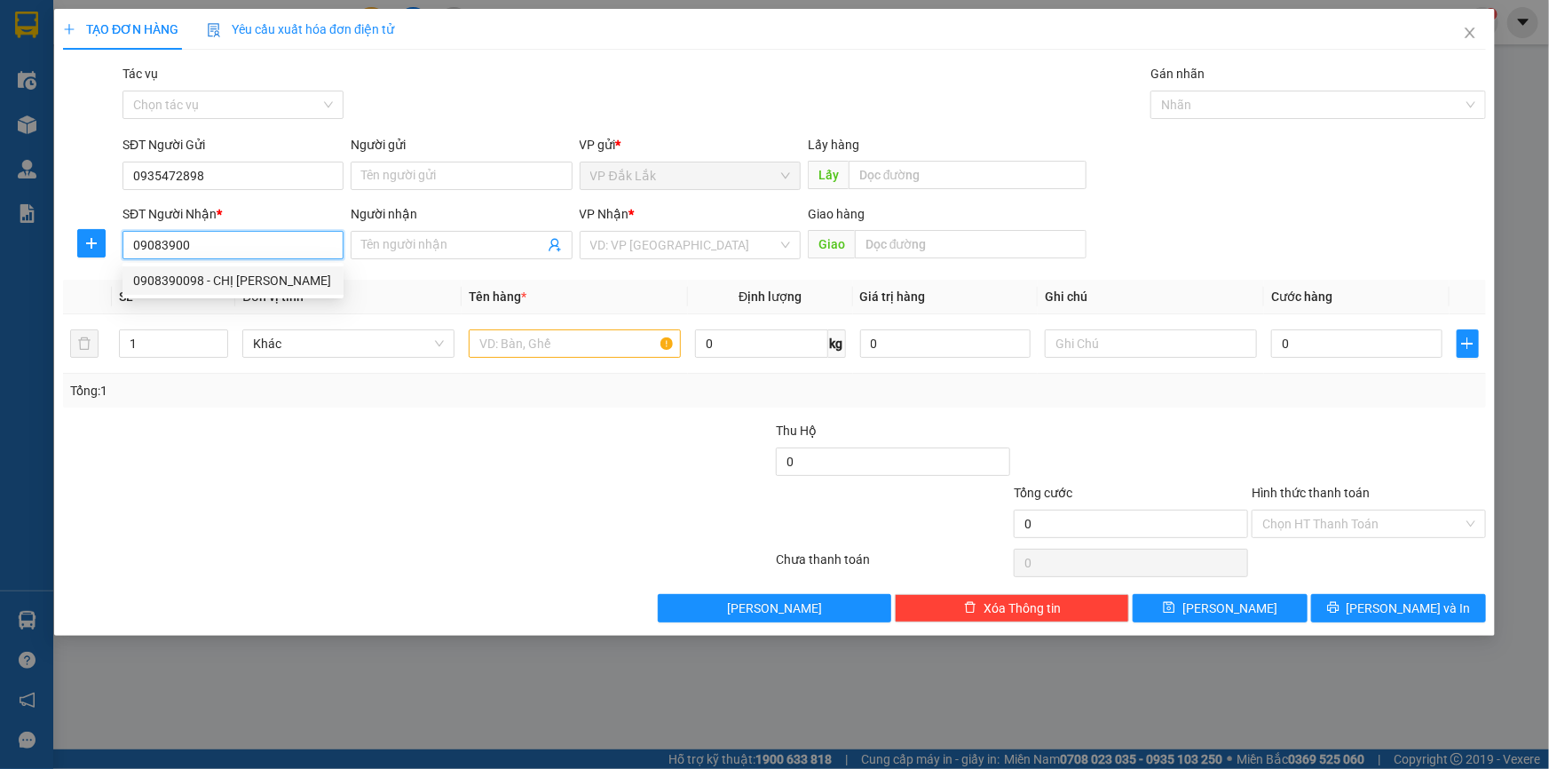
click at [193, 276] on div "0908390098 - CHỊ THẢO" at bounding box center [233, 281] width 200 height 20
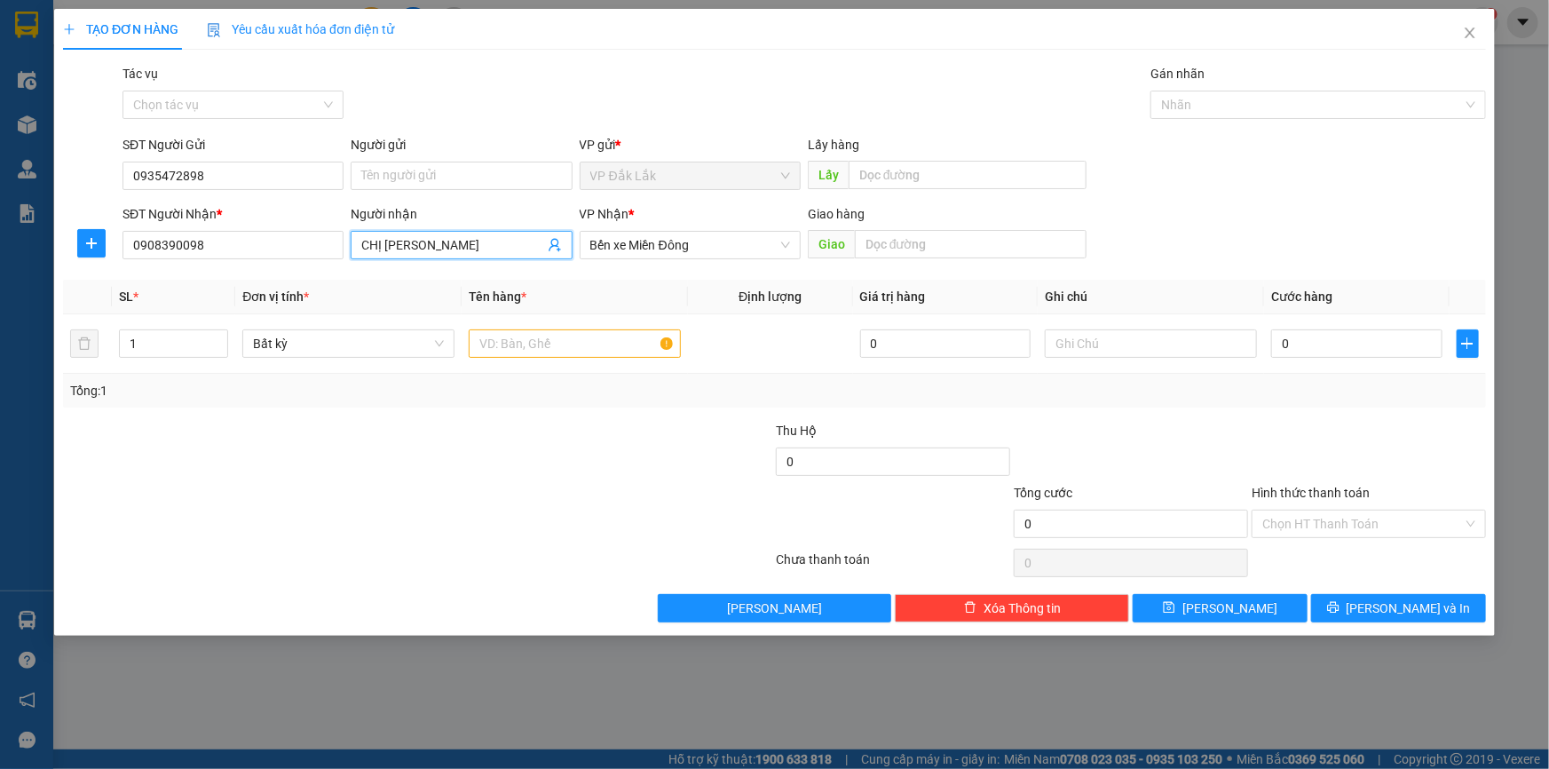
click at [478, 242] on input "CHỊ THẢO" at bounding box center [452, 245] width 182 height 20
click at [528, 334] on input "text" at bounding box center [575, 343] width 212 height 28
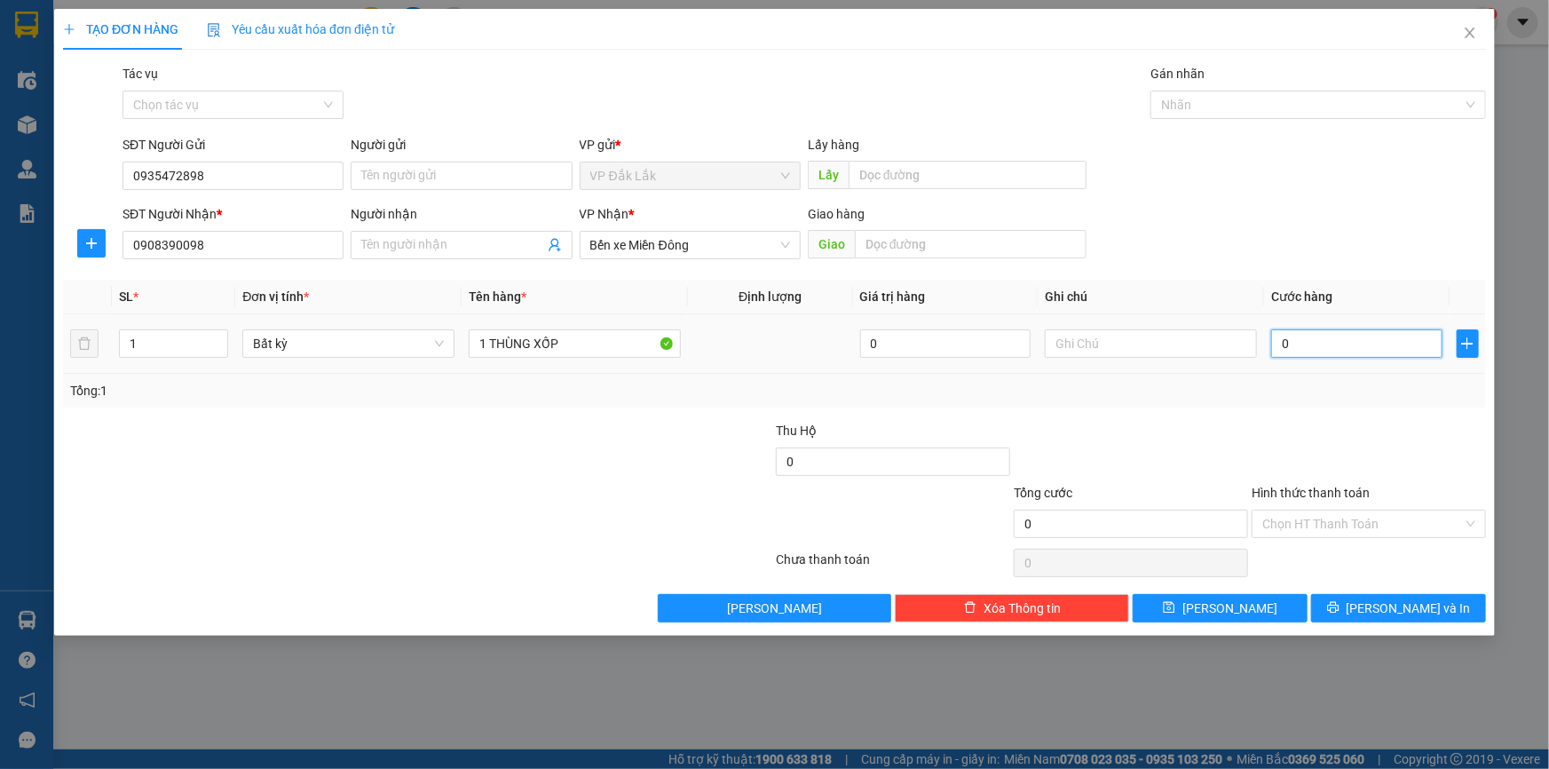
click at [1312, 340] on input "0" at bounding box center [1356, 343] width 171 height 28
click at [1340, 524] on input "Hình thức thanh toán" at bounding box center [1362, 523] width 201 height 27
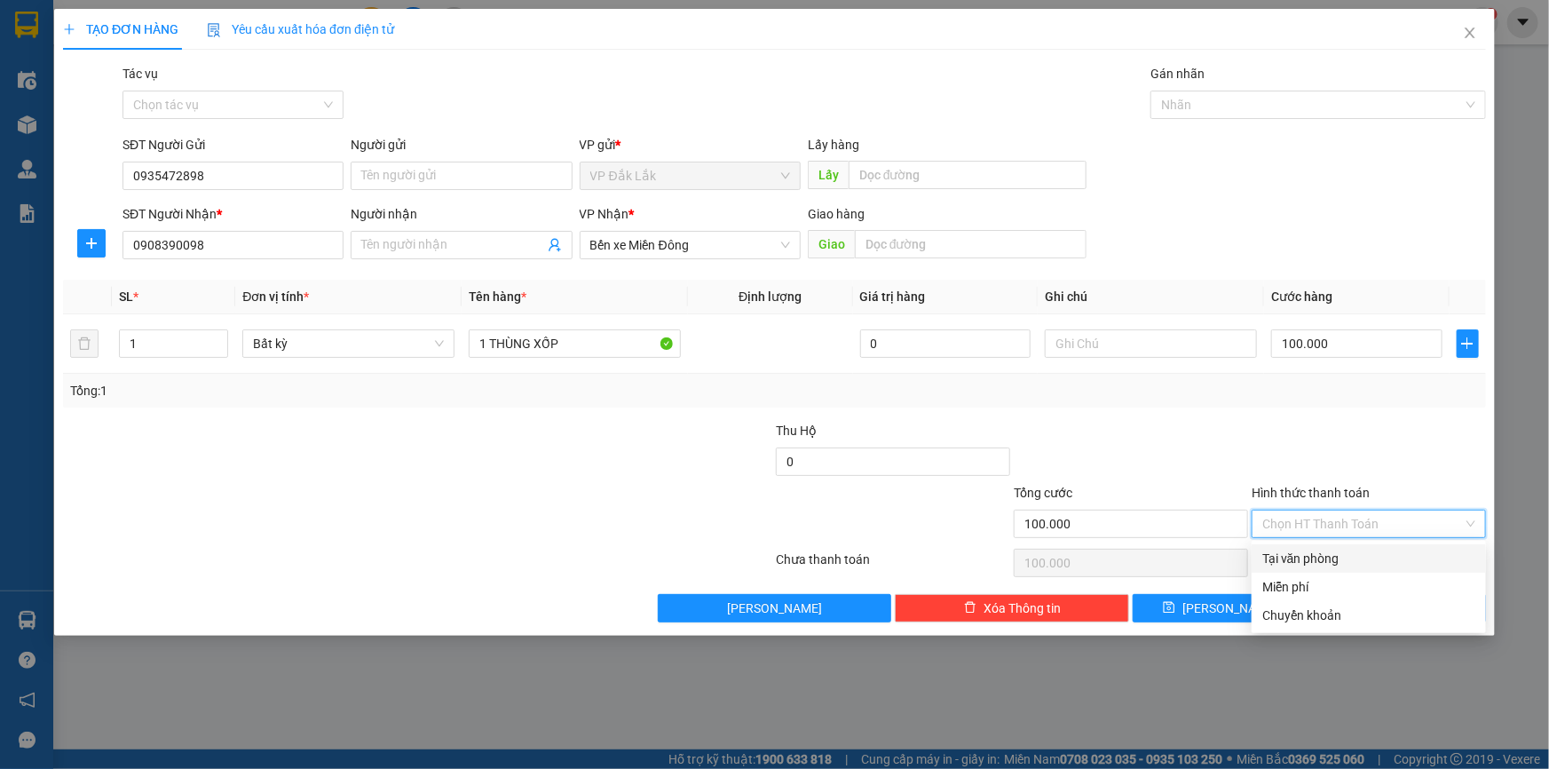
click at [1302, 564] on div "Tại văn phòng" at bounding box center [1368, 559] width 213 height 20
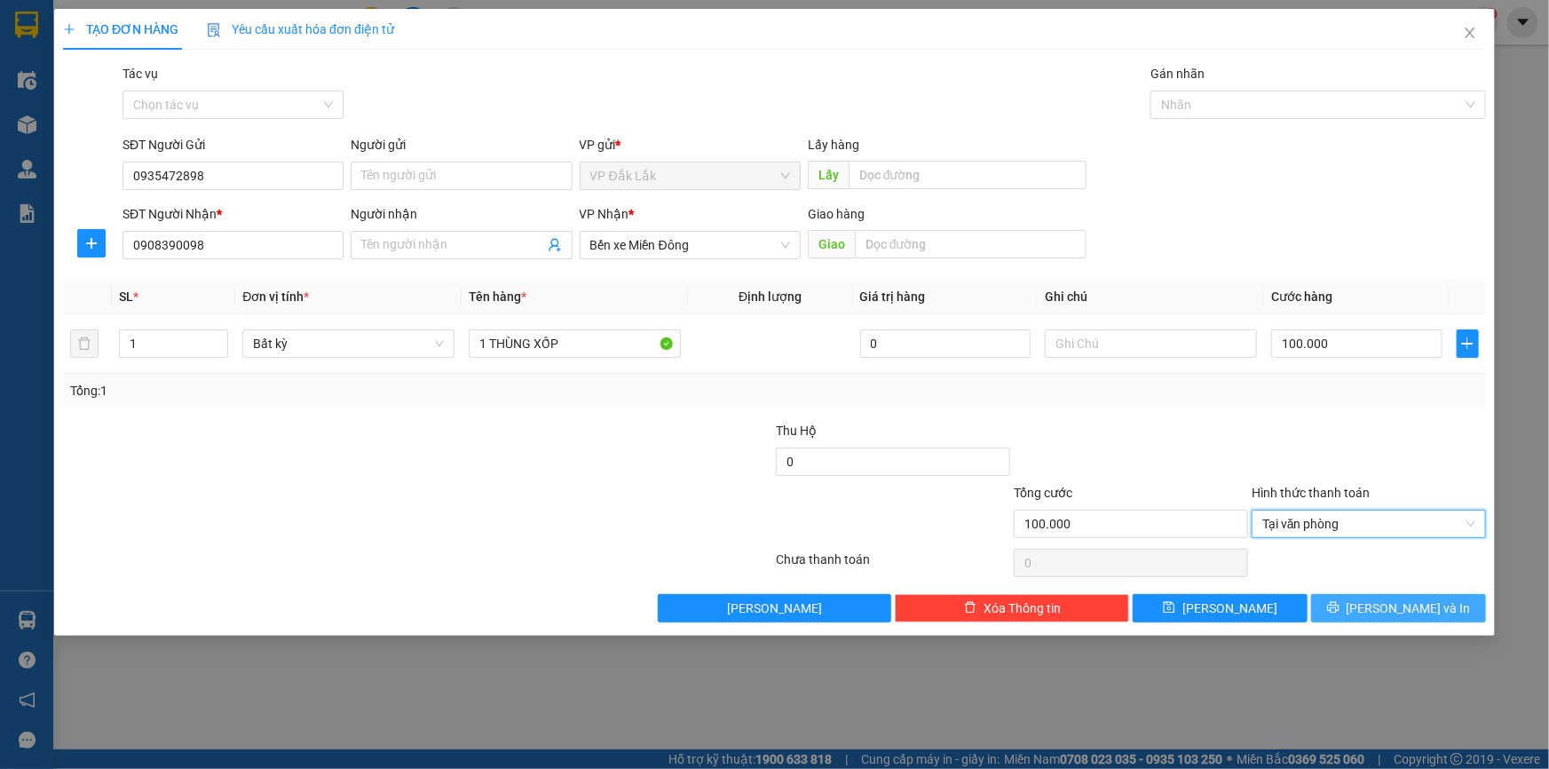
click at [1377, 599] on button "Lưu và In" at bounding box center [1398, 608] width 175 height 28
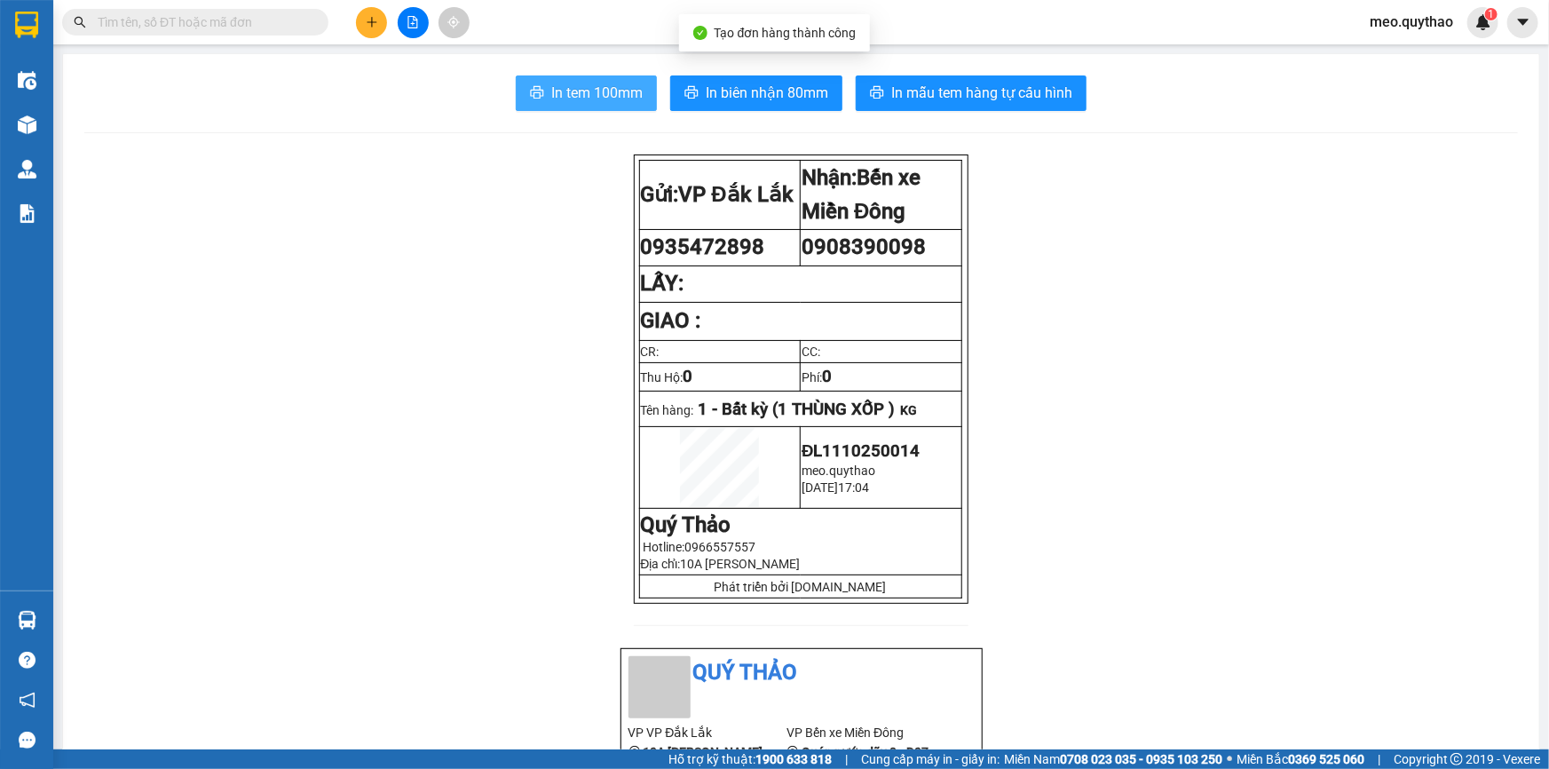
click at [605, 82] on span "In tem 100mm" at bounding box center [596, 93] width 91 height 22
click at [380, 26] on button at bounding box center [371, 22] width 31 height 31
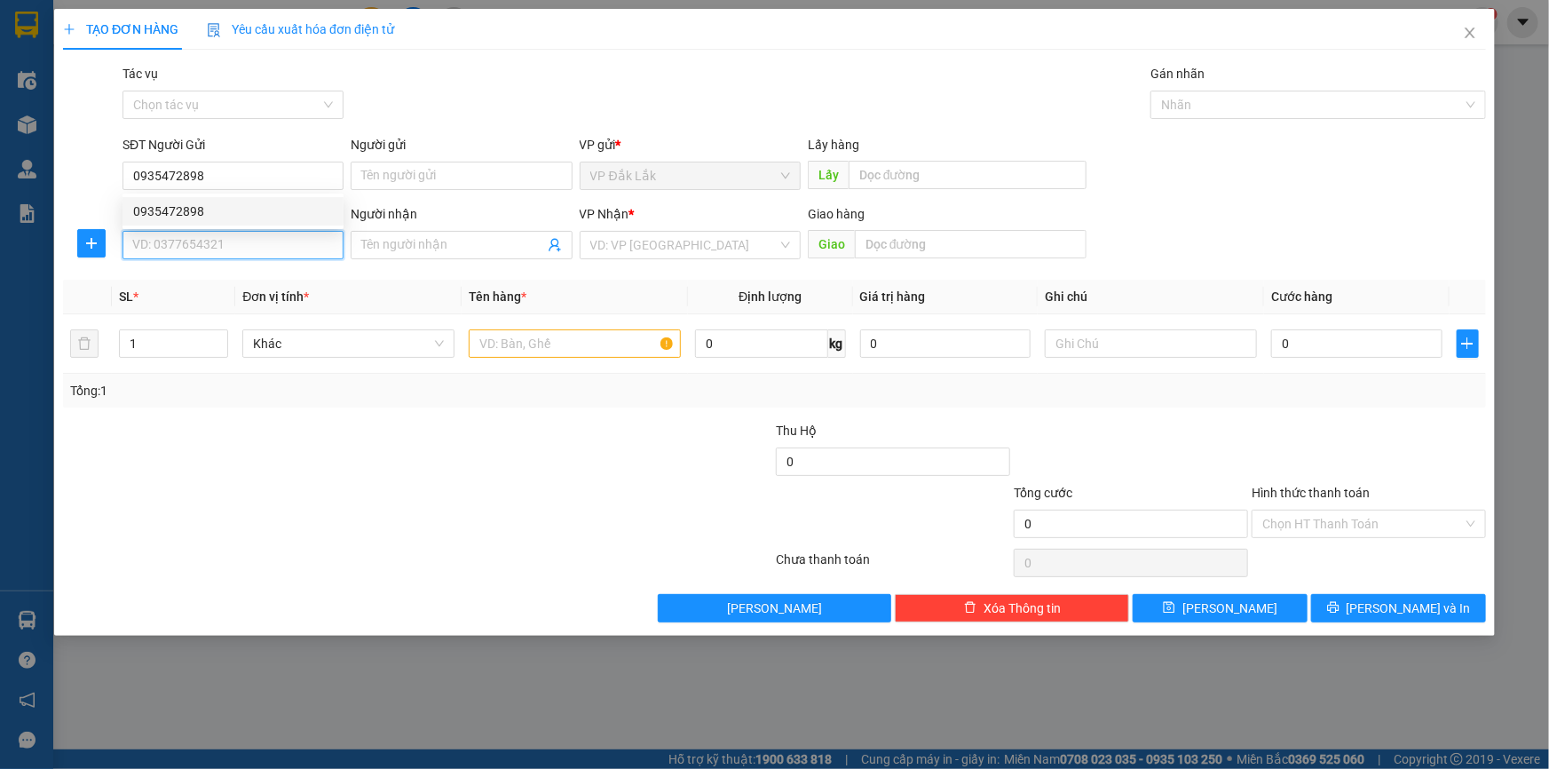
click at [239, 238] on input "SĐT Người Nhận *" at bounding box center [232, 245] width 221 height 28
click at [656, 257] on input "search" at bounding box center [683, 245] width 187 height 27
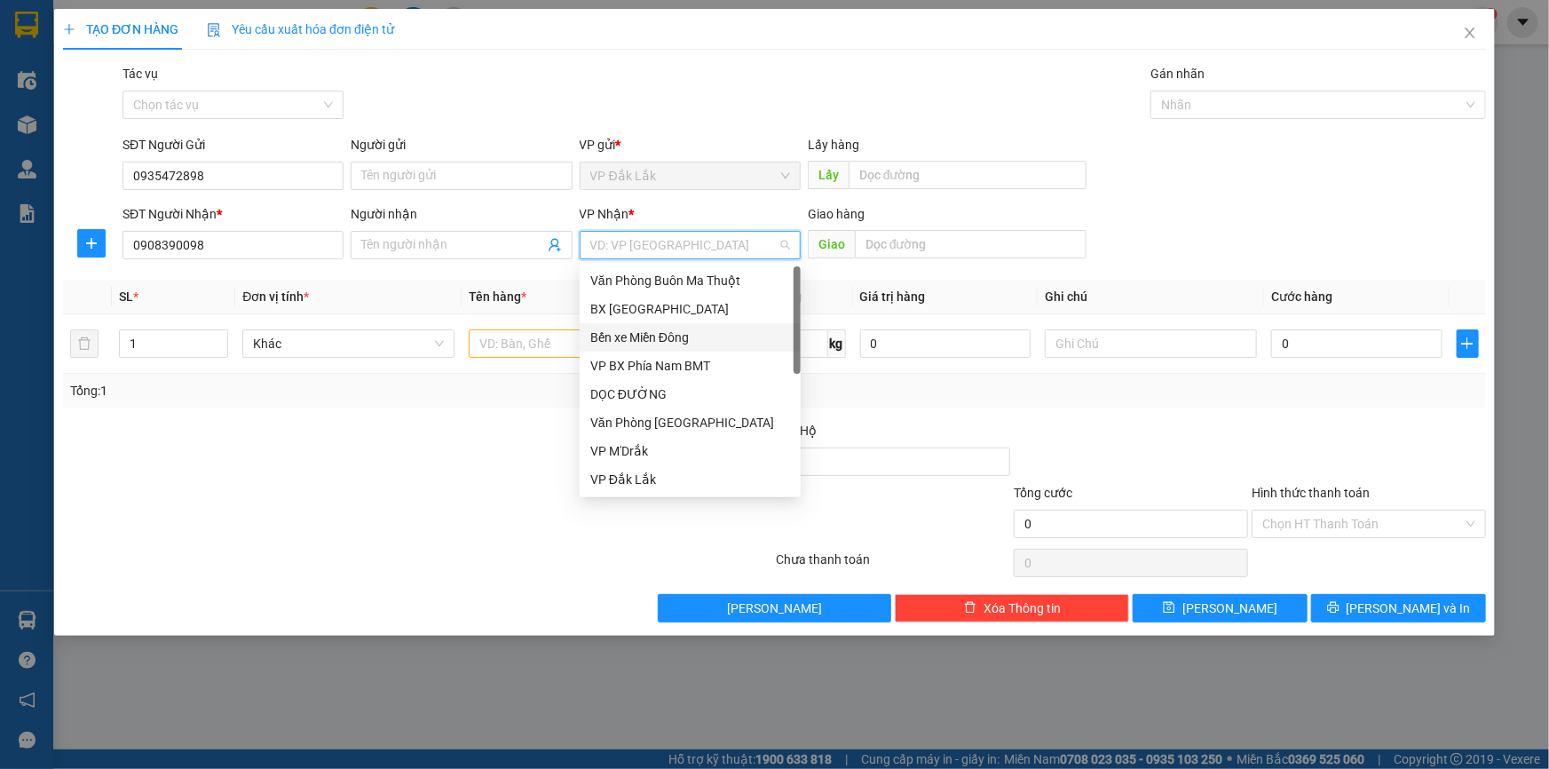
click at [710, 346] on div "Bến xe Miền Đông" at bounding box center [690, 338] width 200 height 20
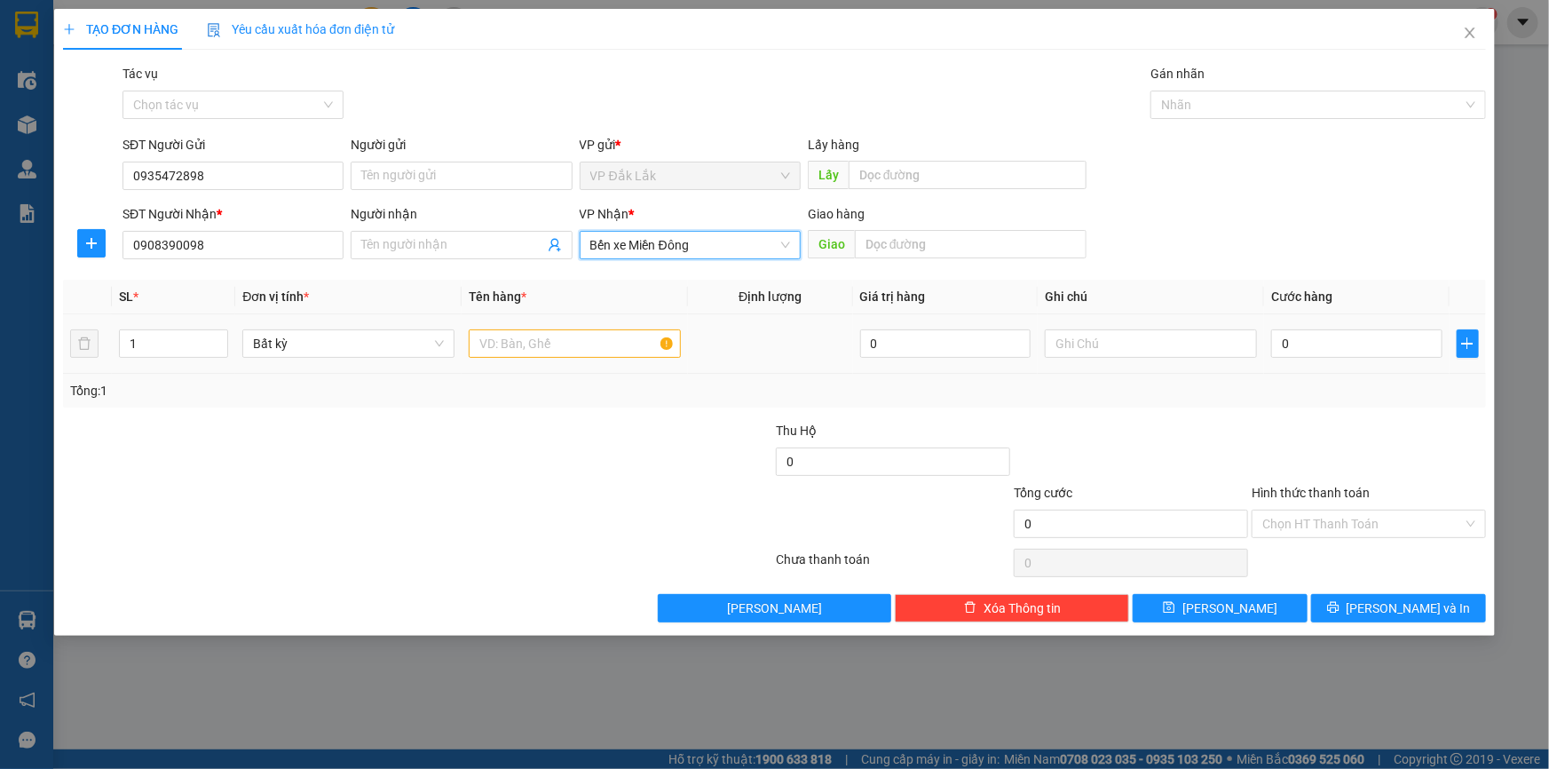
click at [557, 326] on div at bounding box center [575, 344] width 212 height 36
click at [560, 336] on input "text" at bounding box center [575, 343] width 212 height 28
click at [1354, 346] on input "0" at bounding box center [1356, 343] width 171 height 28
click at [1332, 525] on input "Hình thức thanh toán" at bounding box center [1362, 523] width 201 height 27
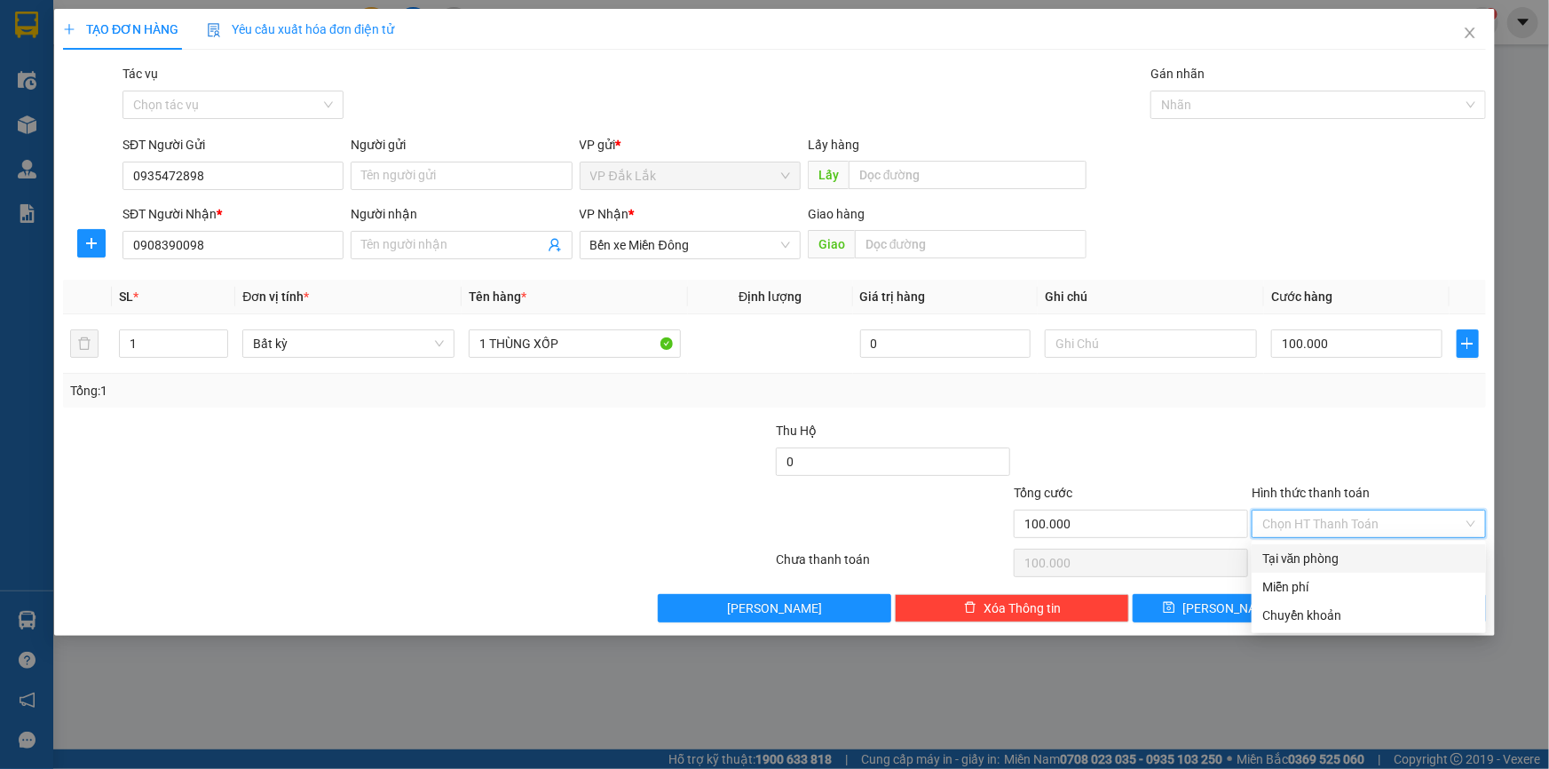
click at [1302, 567] on div "Tại văn phòng" at bounding box center [1368, 559] width 213 height 20
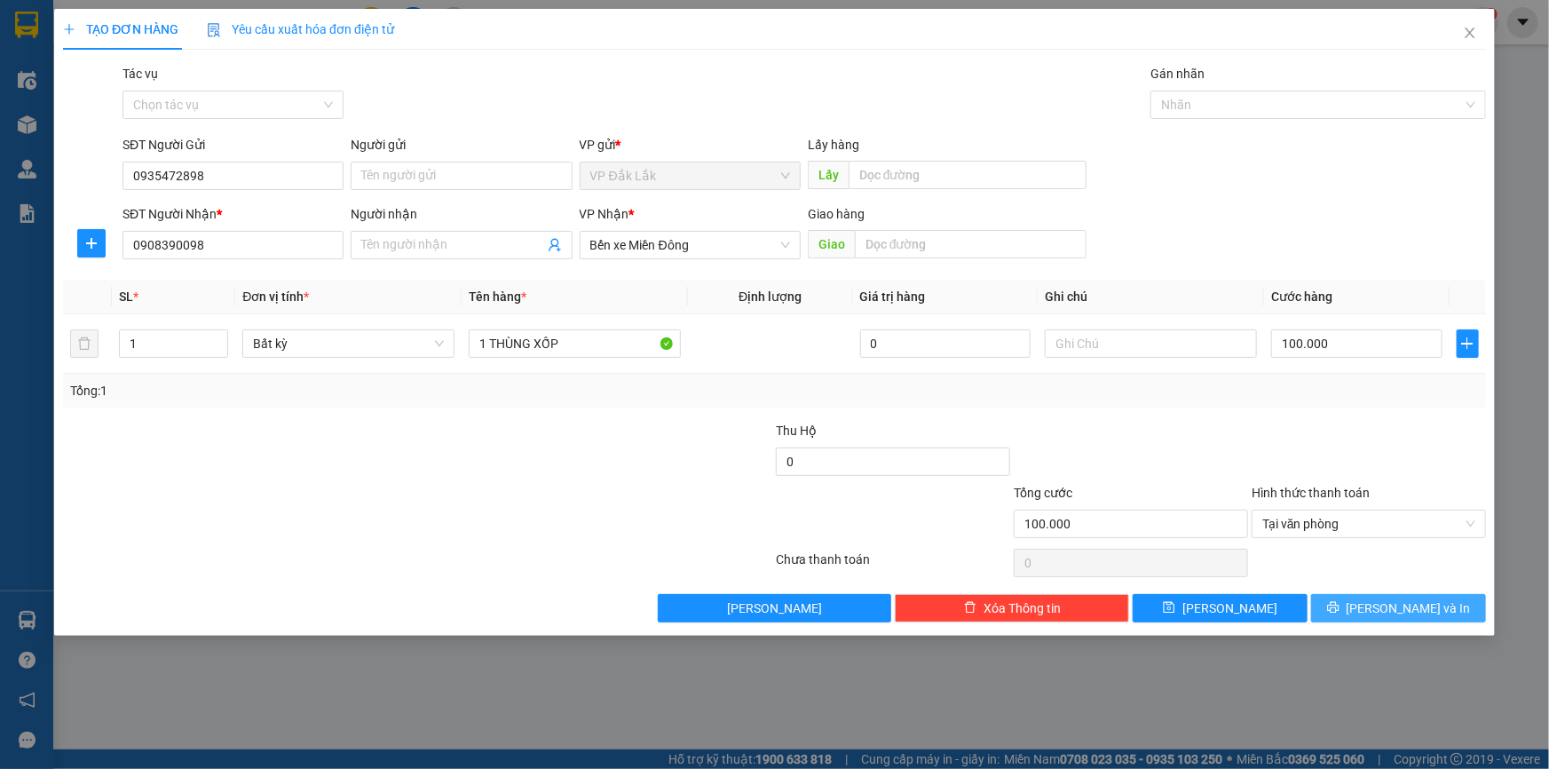
click at [1410, 616] on span "Lưu và In" at bounding box center [1408, 608] width 124 height 20
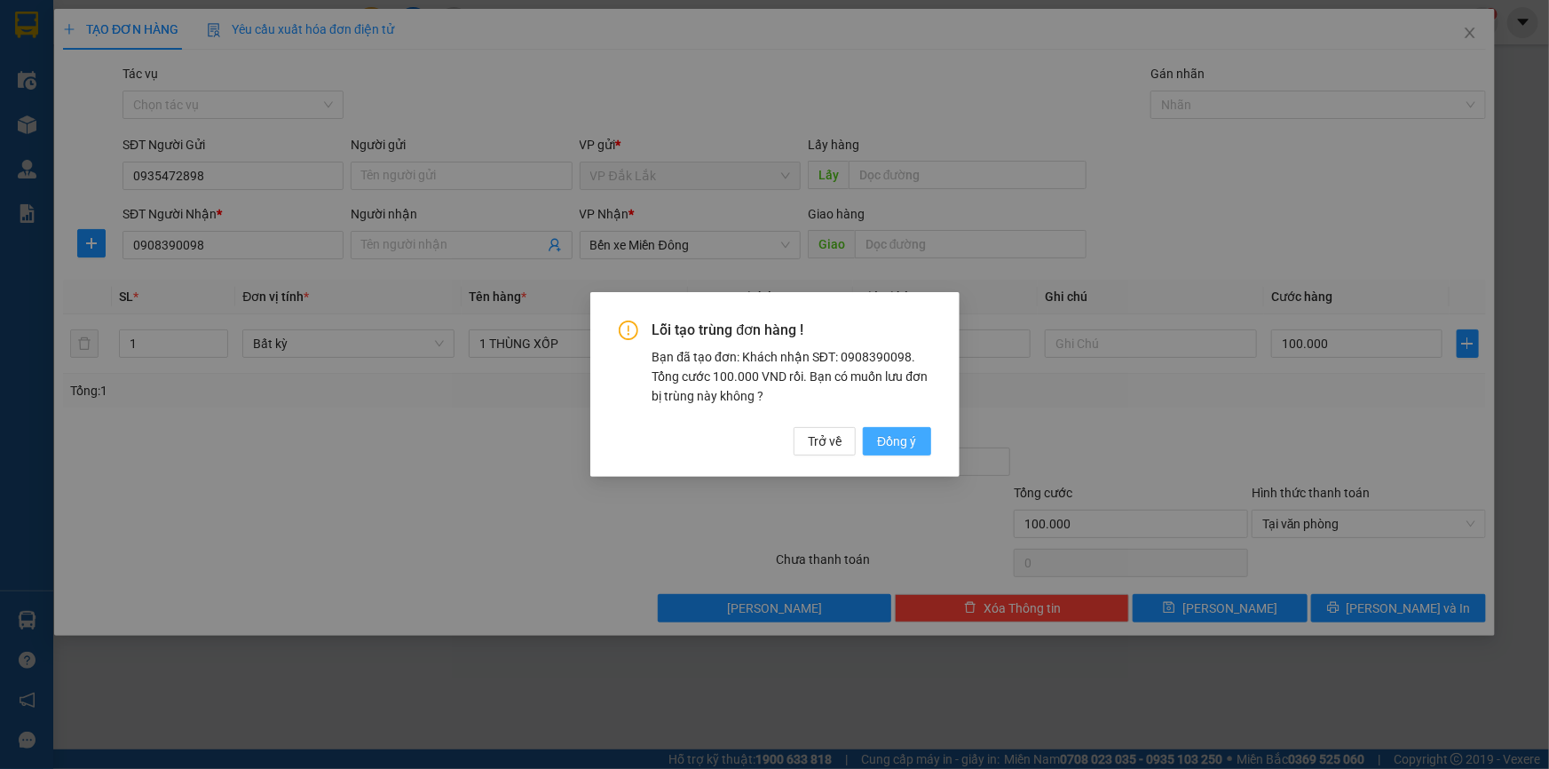
click at [885, 444] on span "Đồng ý" at bounding box center [896, 441] width 39 height 20
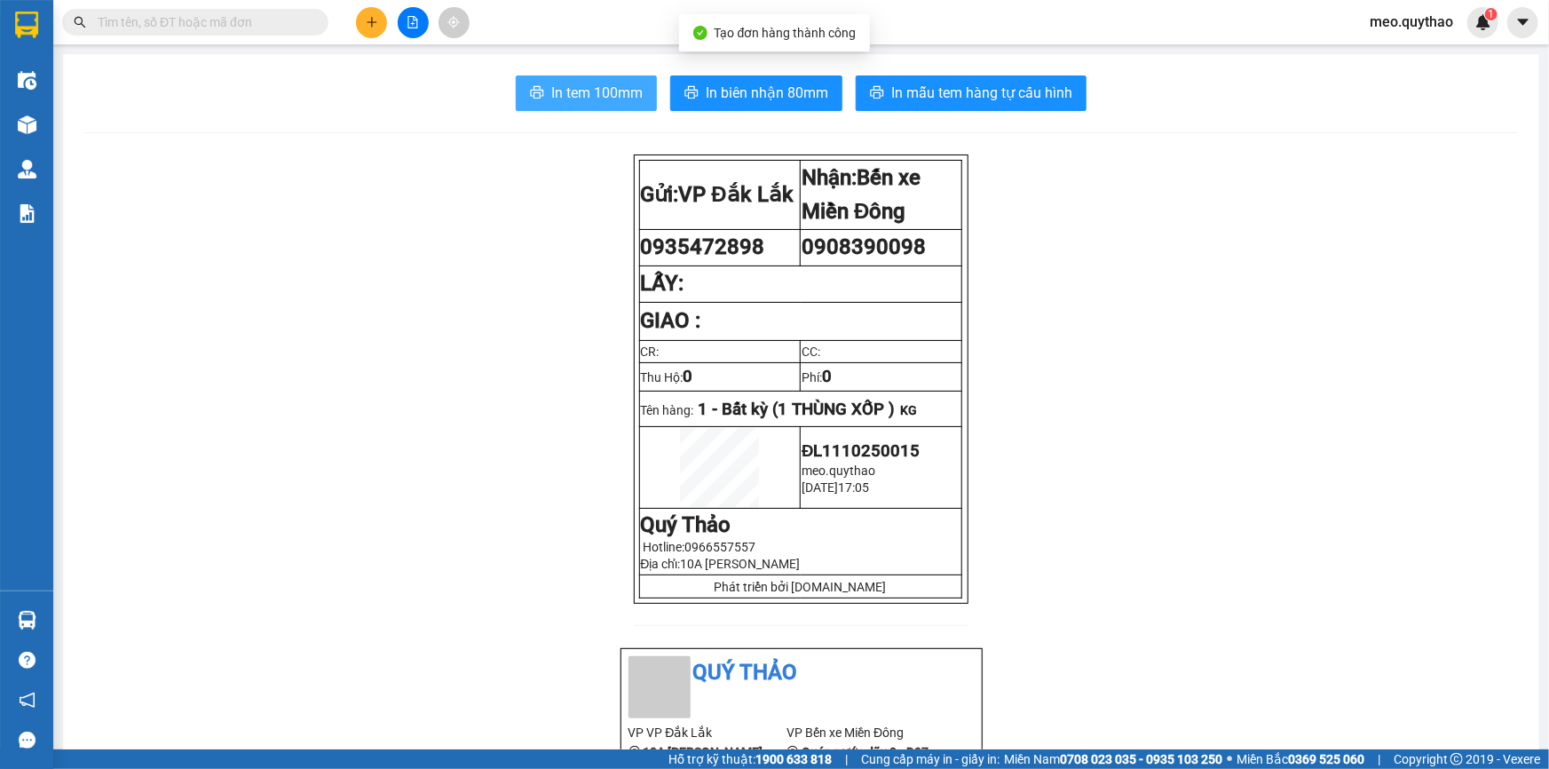
click at [577, 82] on span "In tem 100mm" at bounding box center [596, 93] width 91 height 22
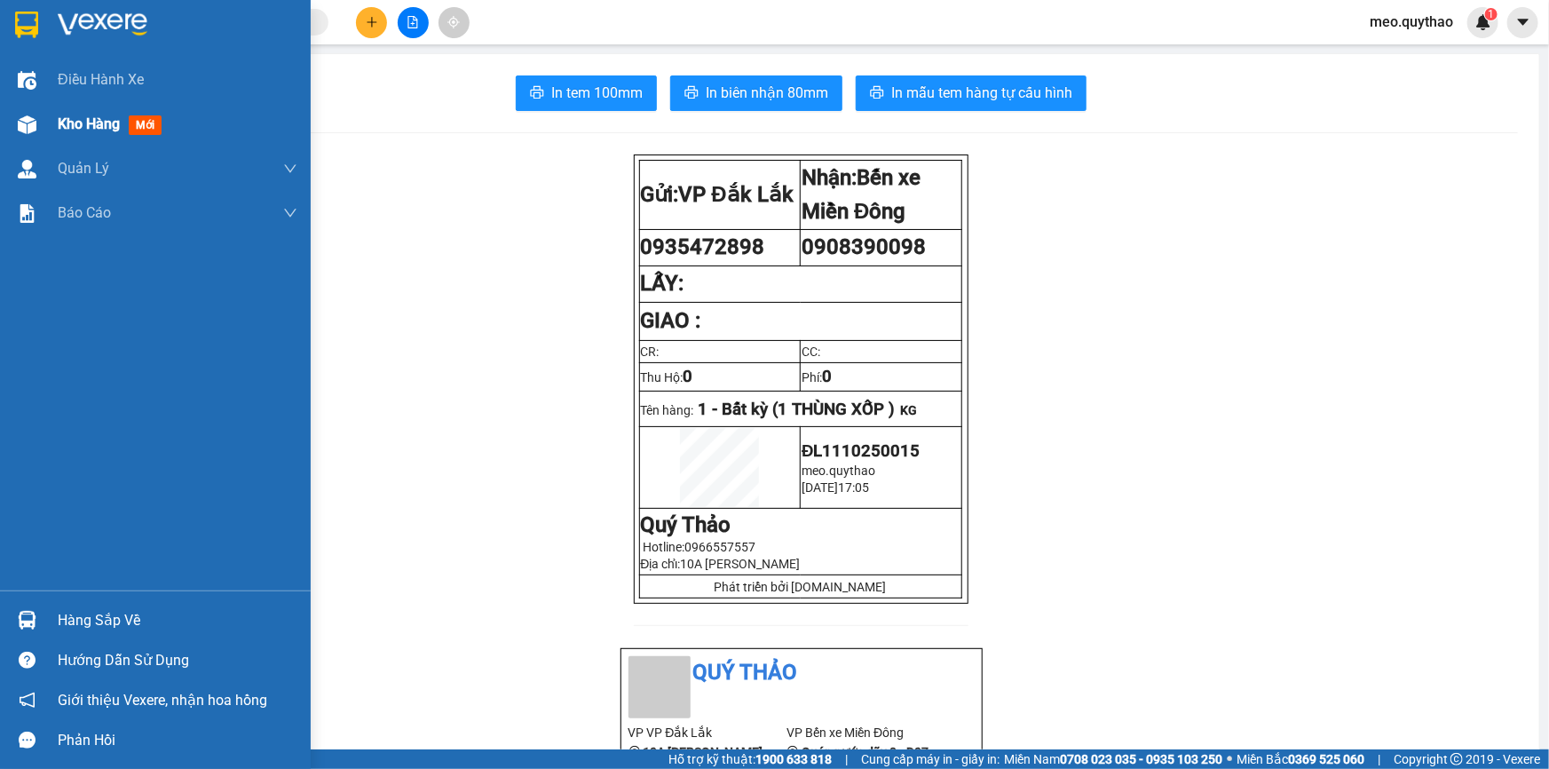
click at [89, 106] on div "Kho hàng mới" at bounding box center [178, 124] width 240 height 44
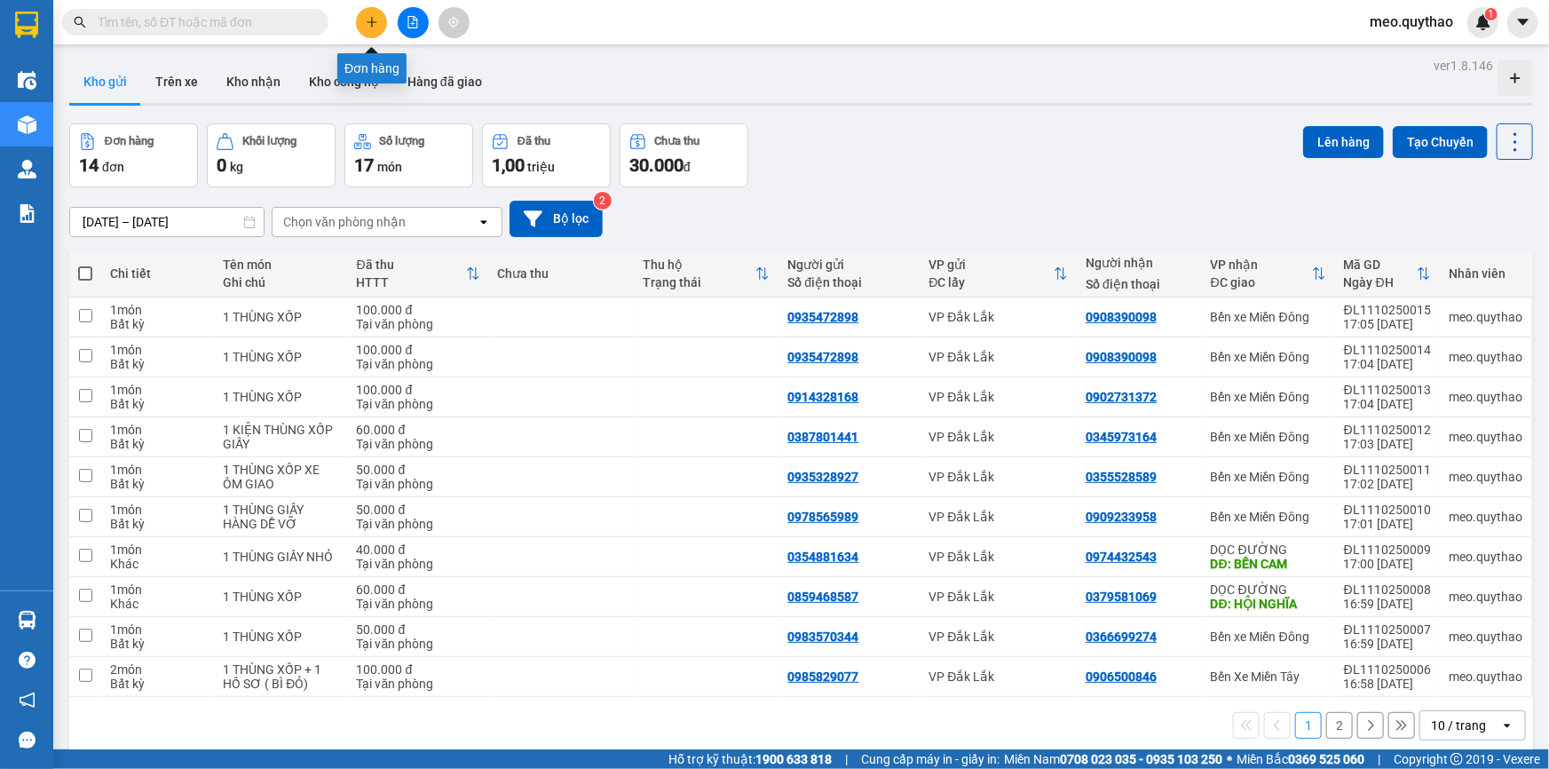
click at [372, 26] on icon "plus" at bounding box center [371, 22] width 1 height 10
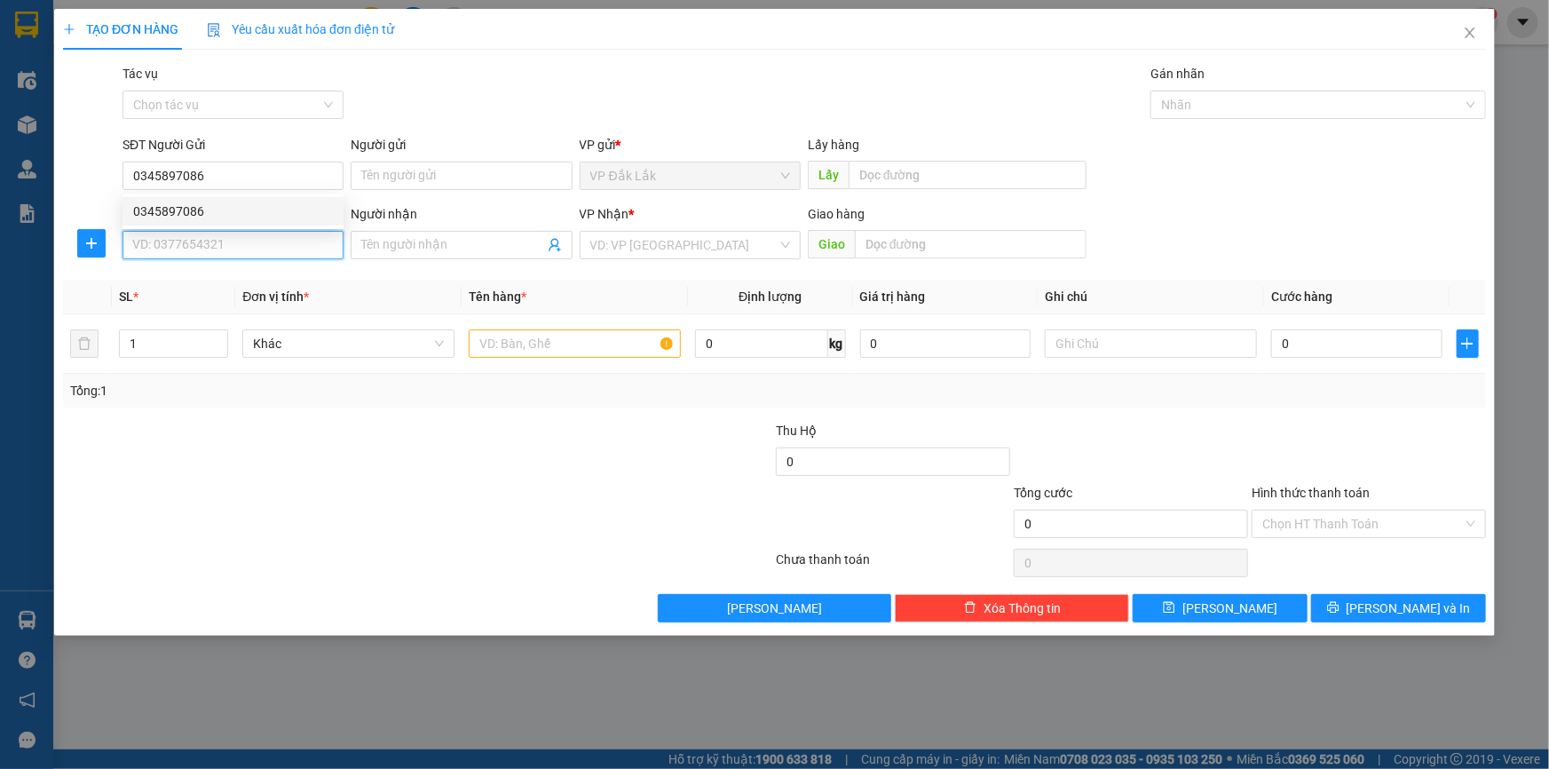
click at [241, 246] on input "SĐT Người Nhận *" at bounding box center [232, 245] width 221 height 28
click at [666, 246] on input "search" at bounding box center [683, 245] width 187 height 27
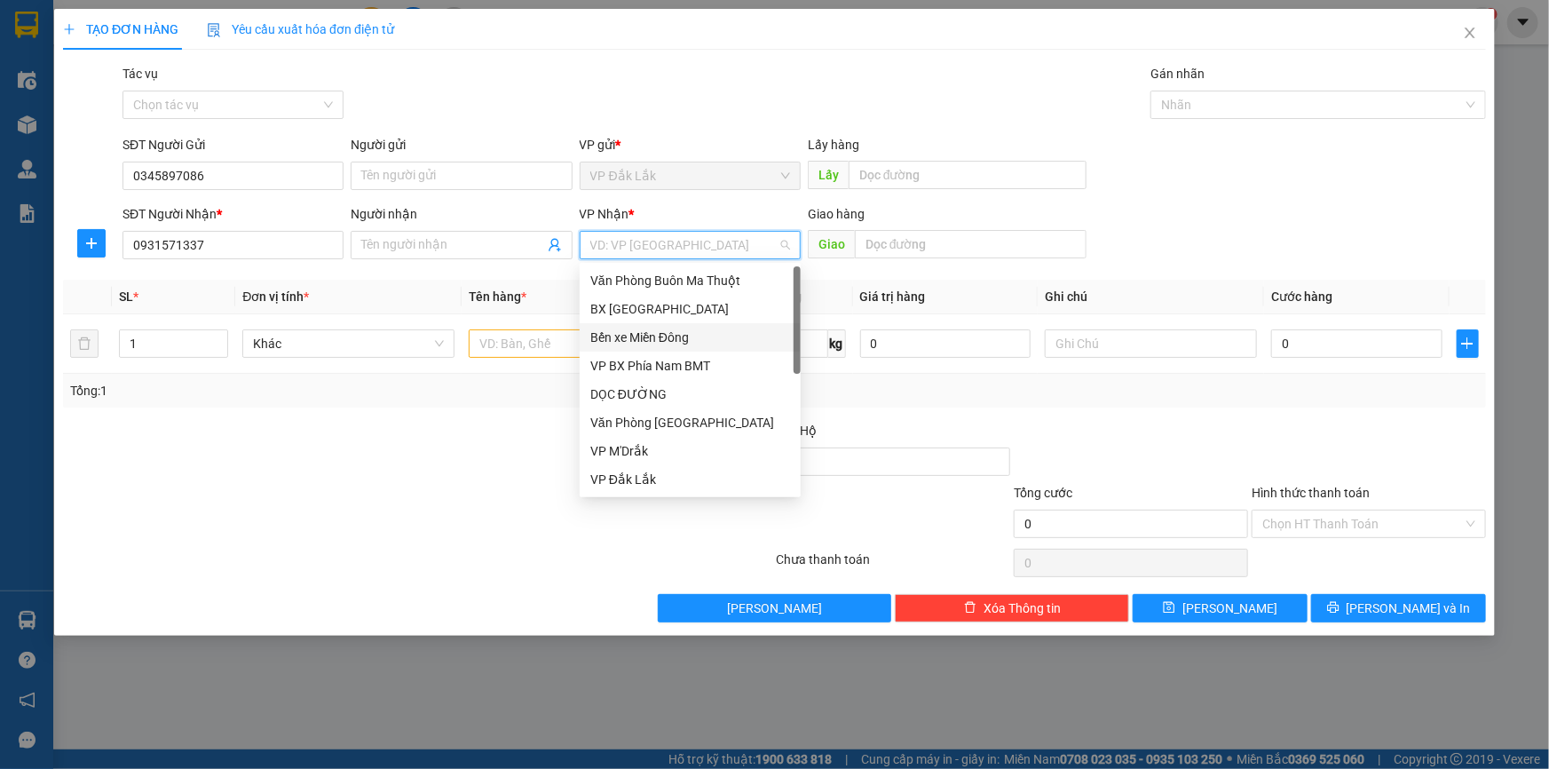
click at [705, 330] on div "Bến xe Miền Đông" at bounding box center [690, 338] width 200 height 20
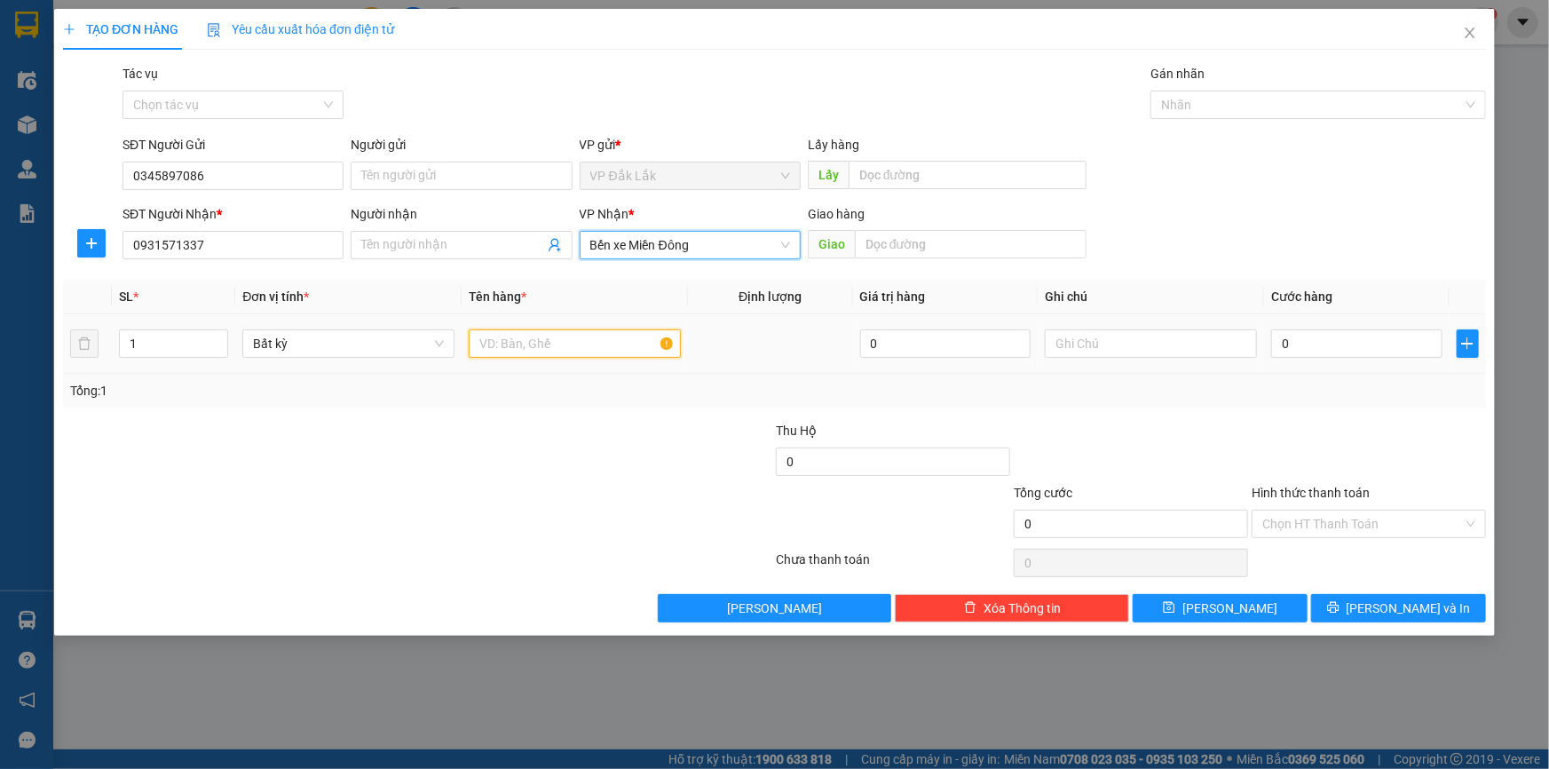
click at [523, 330] on input "text" at bounding box center [575, 343] width 212 height 28
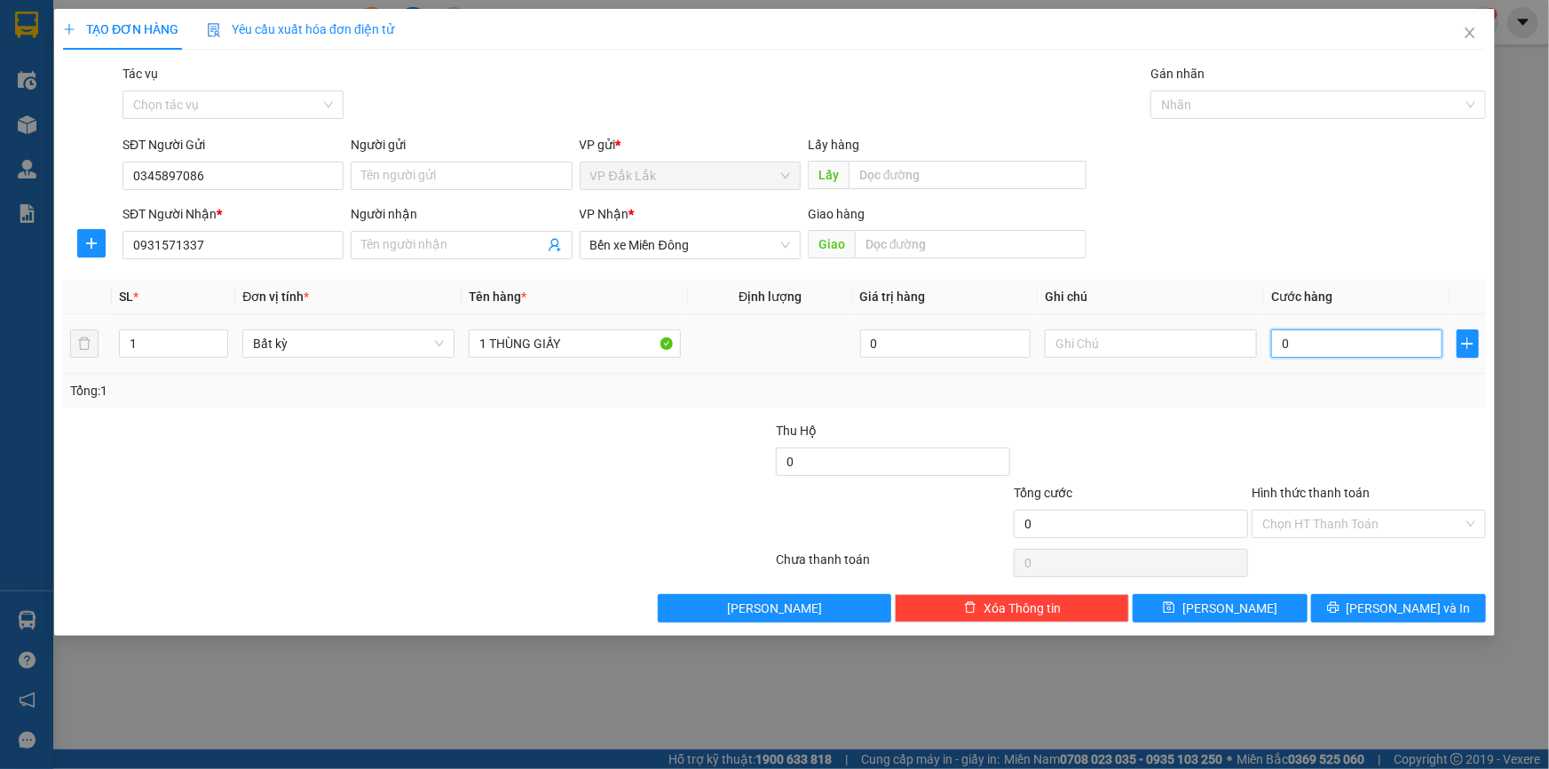
click at [1294, 334] on input "0" at bounding box center [1356, 343] width 171 height 28
click at [1334, 507] on div "Hình thức thanh toán" at bounding box center [1368, 496] width 234 height 27
click at [1328, 541] on div "Hình thức thanh toán Chọn HT Thanh Toán" at bounding box center [1368, 514] width 234 height 62
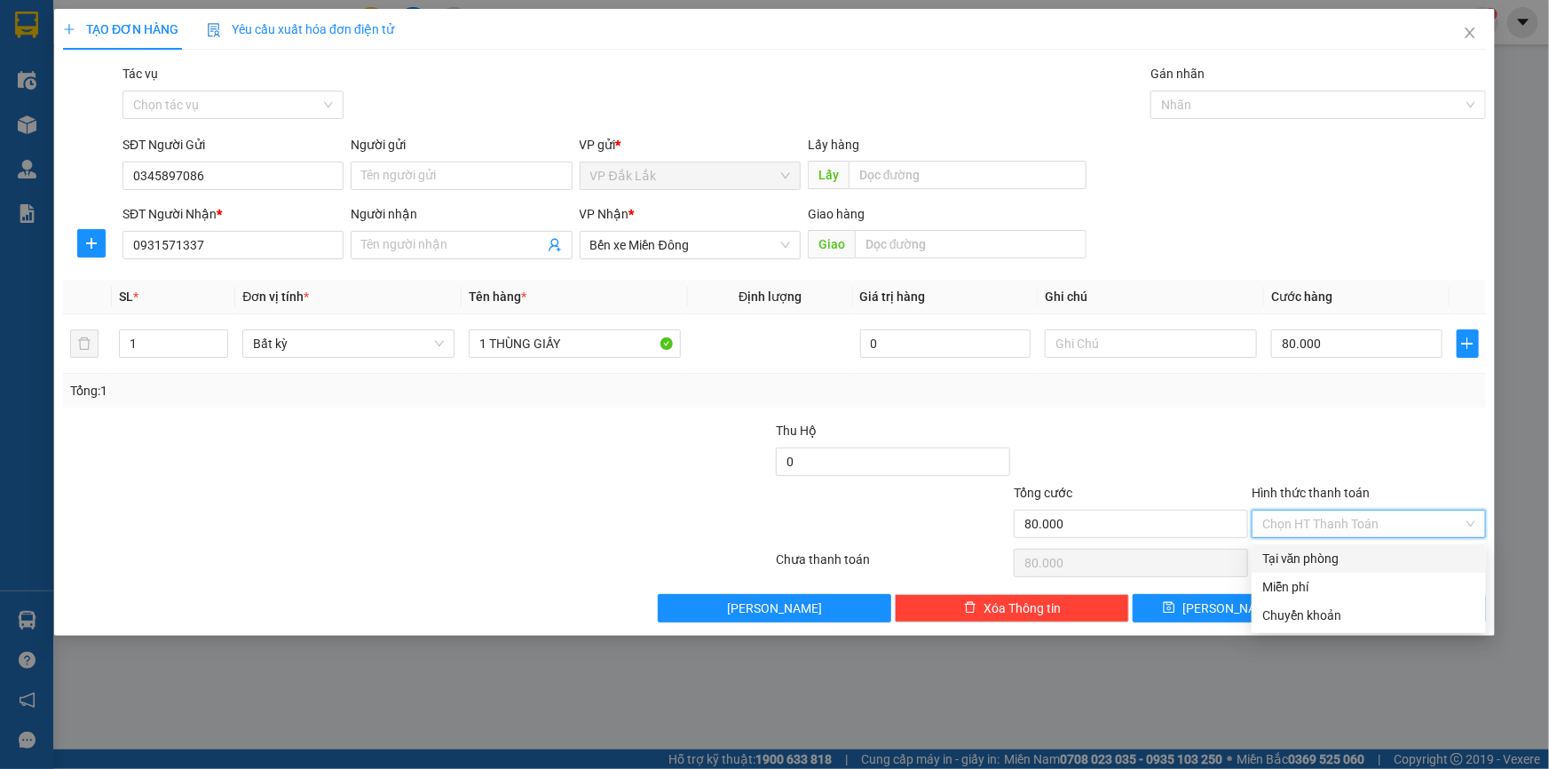
click at [1343, 519] on input "Hình thức thanh toán" at bounding box center [1362, 523] width 201 height 27
click at [1337, 557] on div "Tại văn phòng" at bounding box center [1368, 559] width 213 height 20
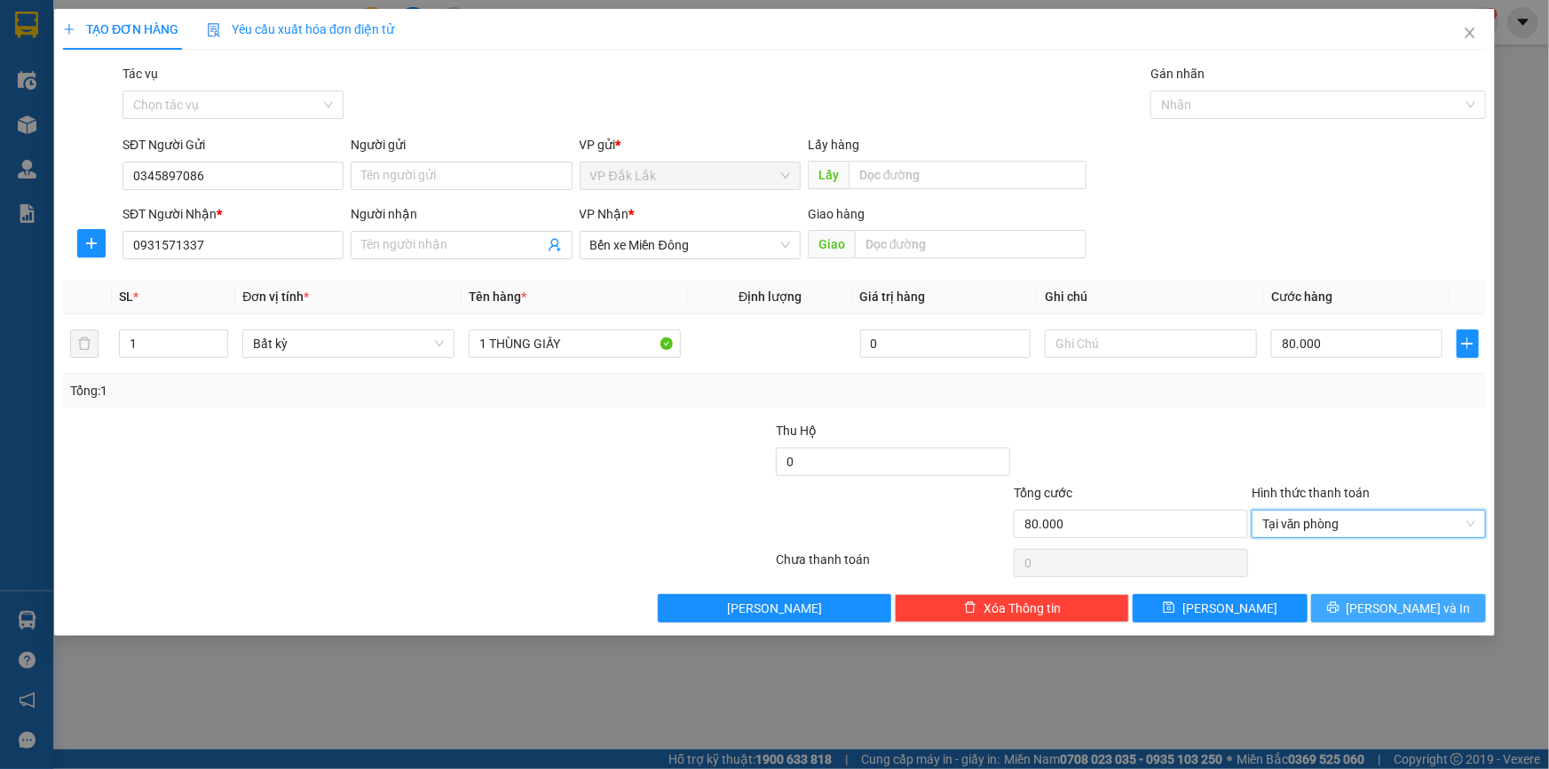
click at [1382, 616] on button "Lưu và In" at bounding box center [1398, 608] width 175 height 28
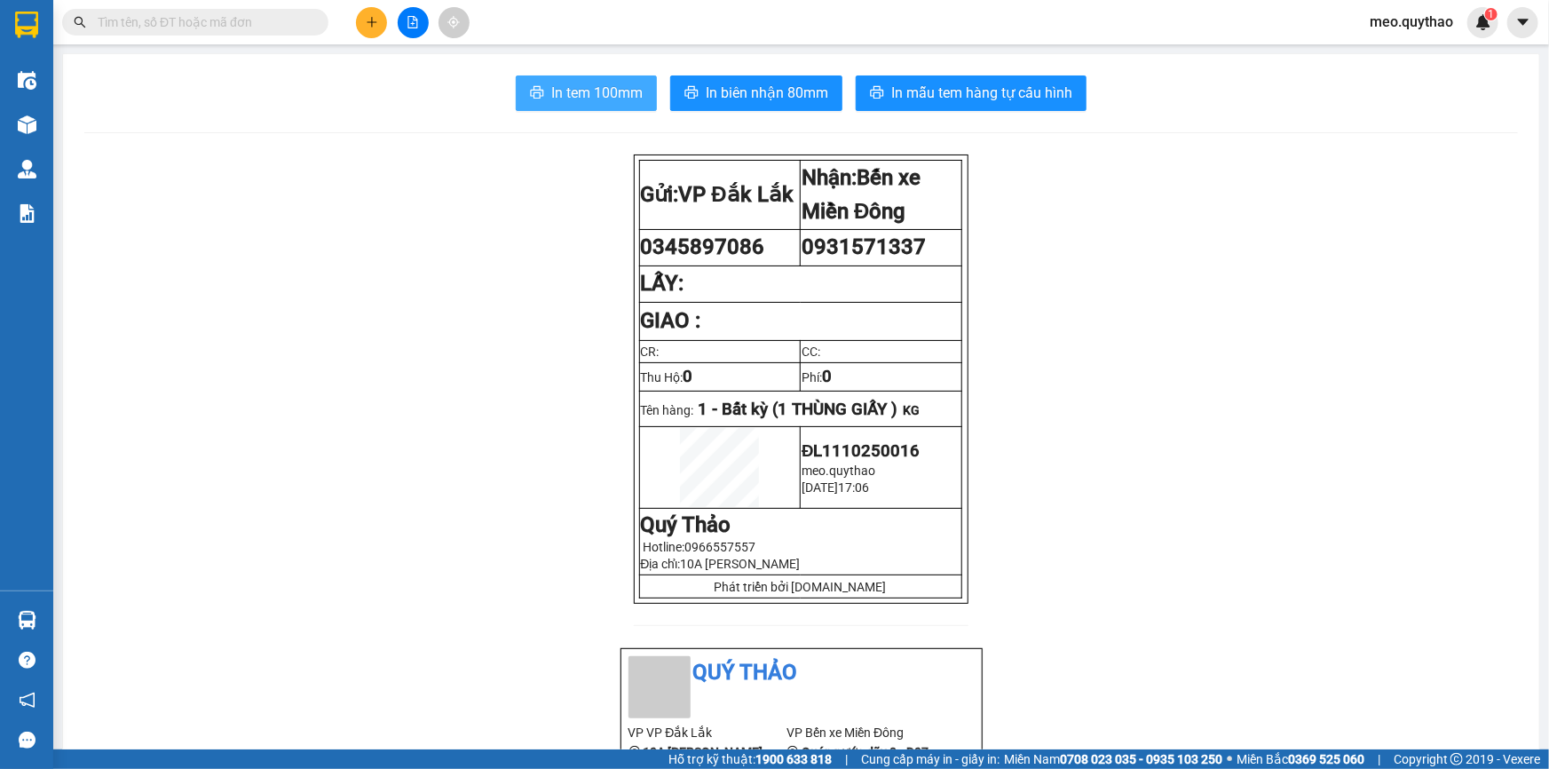
click at [595, 85] on span "In tem 100mm" at bounding box center [596, 93] width 91 height 22
click at [375, 20] on icon "plus" at bounding box center [372, 22] width 12 height 12
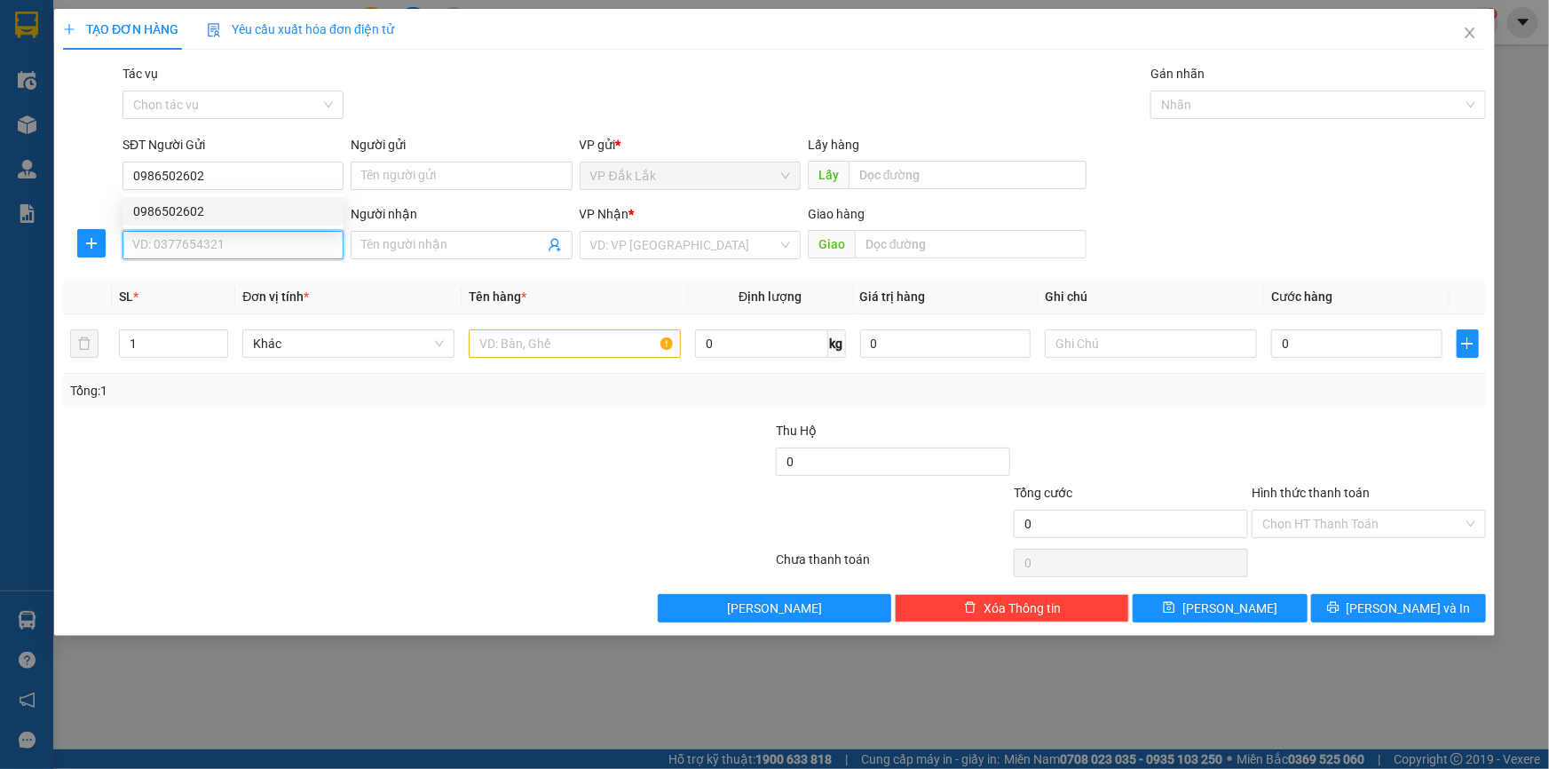
click at [204, 238] on input "SĐT Người Nhận *" at bounding box center [232, 245] width 221 height 28
click at [210, 280] on div "0971503179" at bounding box center [233, 281] width 200 height 20
click at [592, 353] on input "text" at bounding box center [575, 343] width 212 height 28
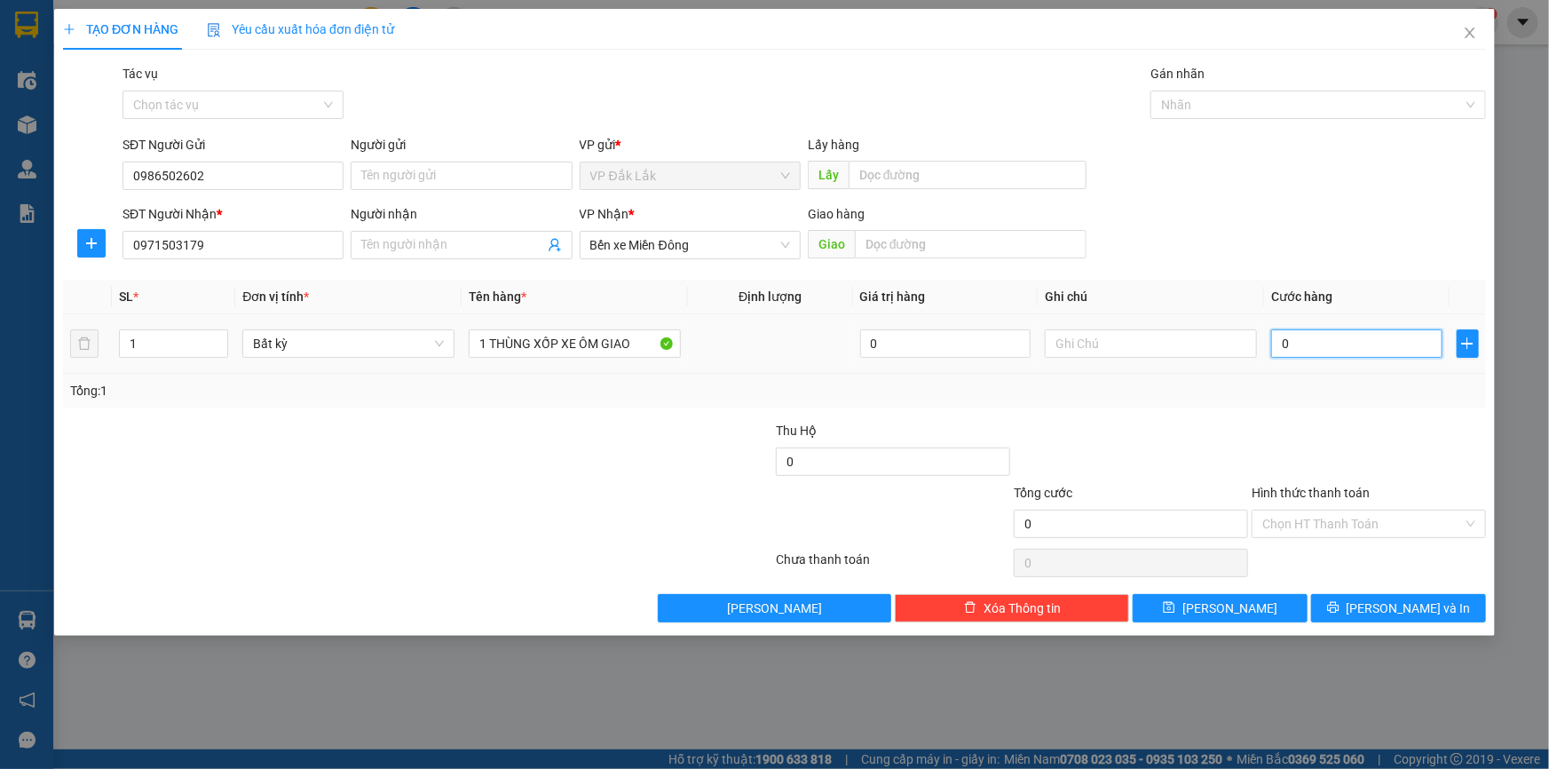
click at [1328, 342] on input "0" at bounding box center [1356, 343] width 171 height 28
click at [1303, 521] on input "Hình thức thanh toán" at bounding box center [1362, 523] width 201 height 27
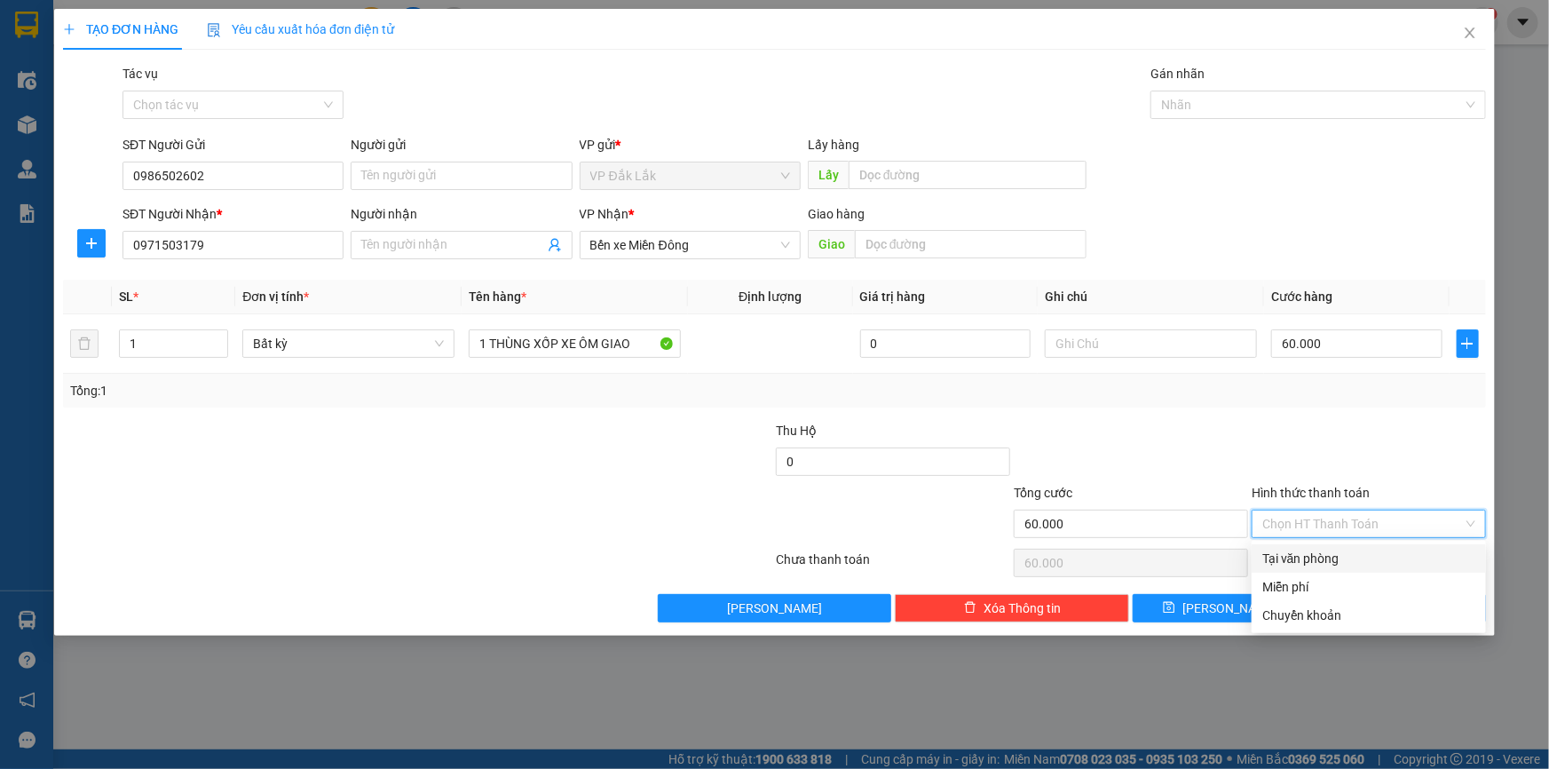
click at [1324, 550] on div "Tại văn phòng" at bounding box center [1368, 559] width 213 height 20
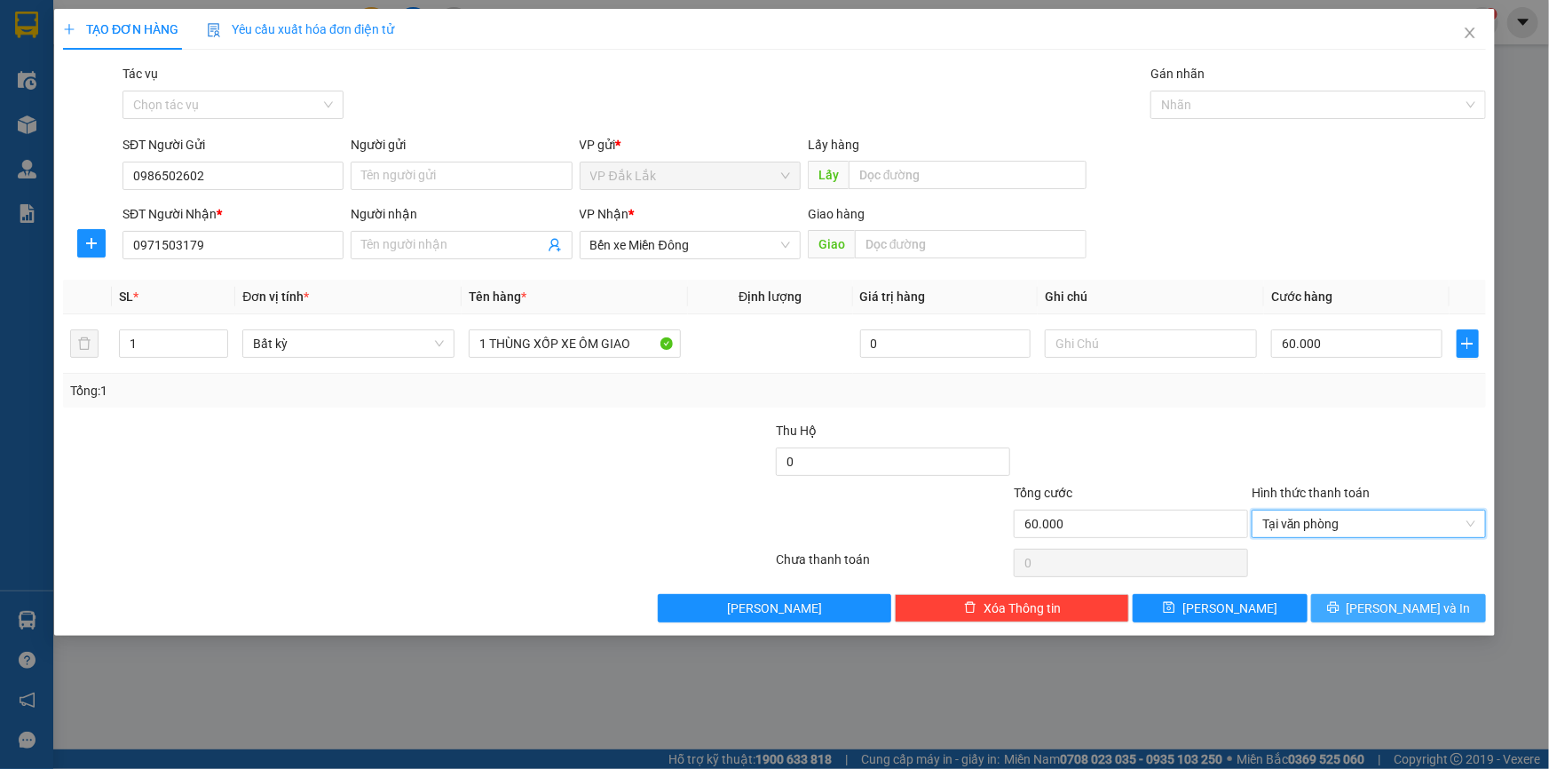
click at [1354, 599] on button "Lưu và In" at bounding box center [1398, 608] width 175 height 28
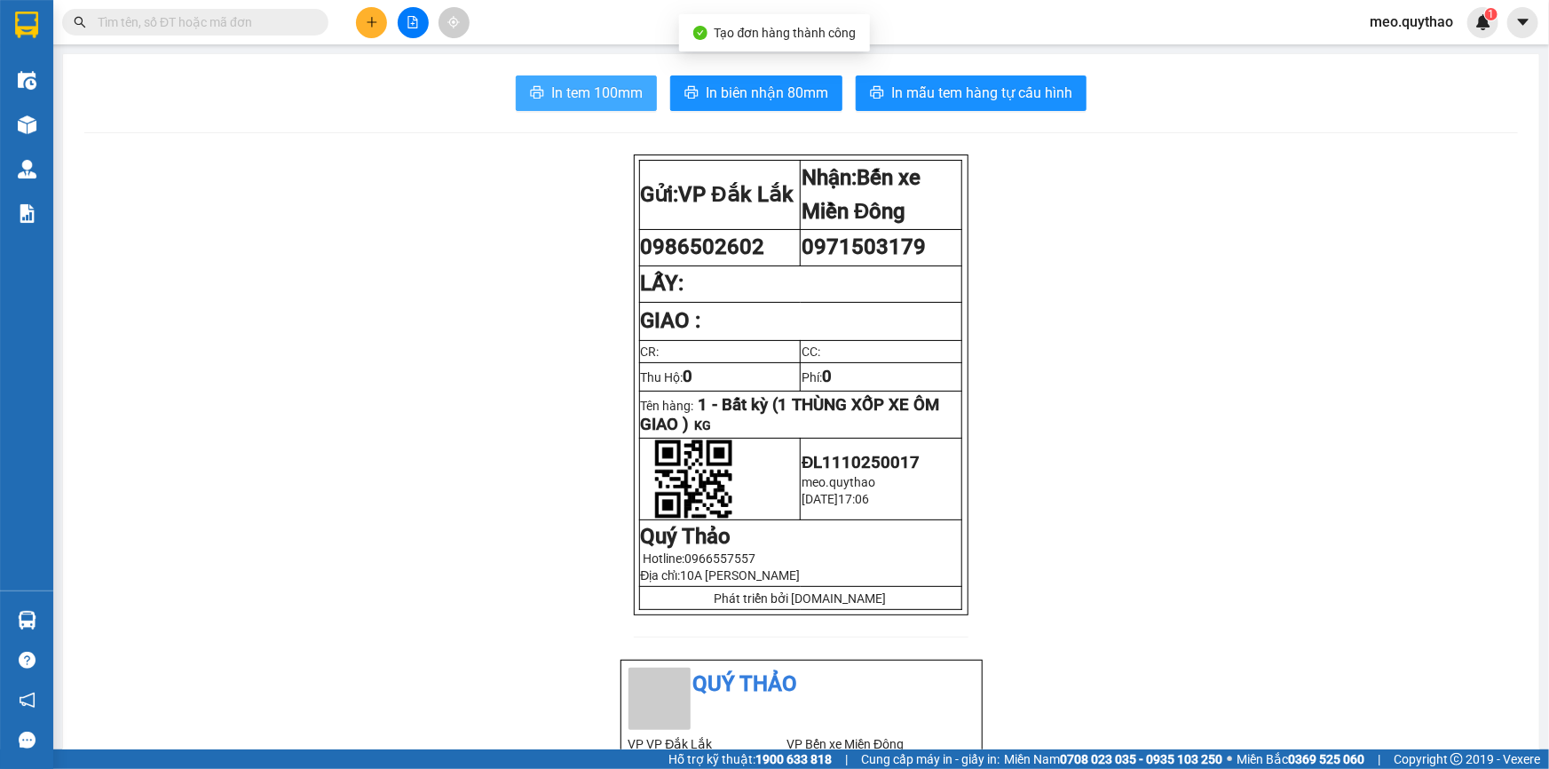
click at [614, 91] on span "In tem 100mm" at bounding box center [596, 93] width 91 height 22
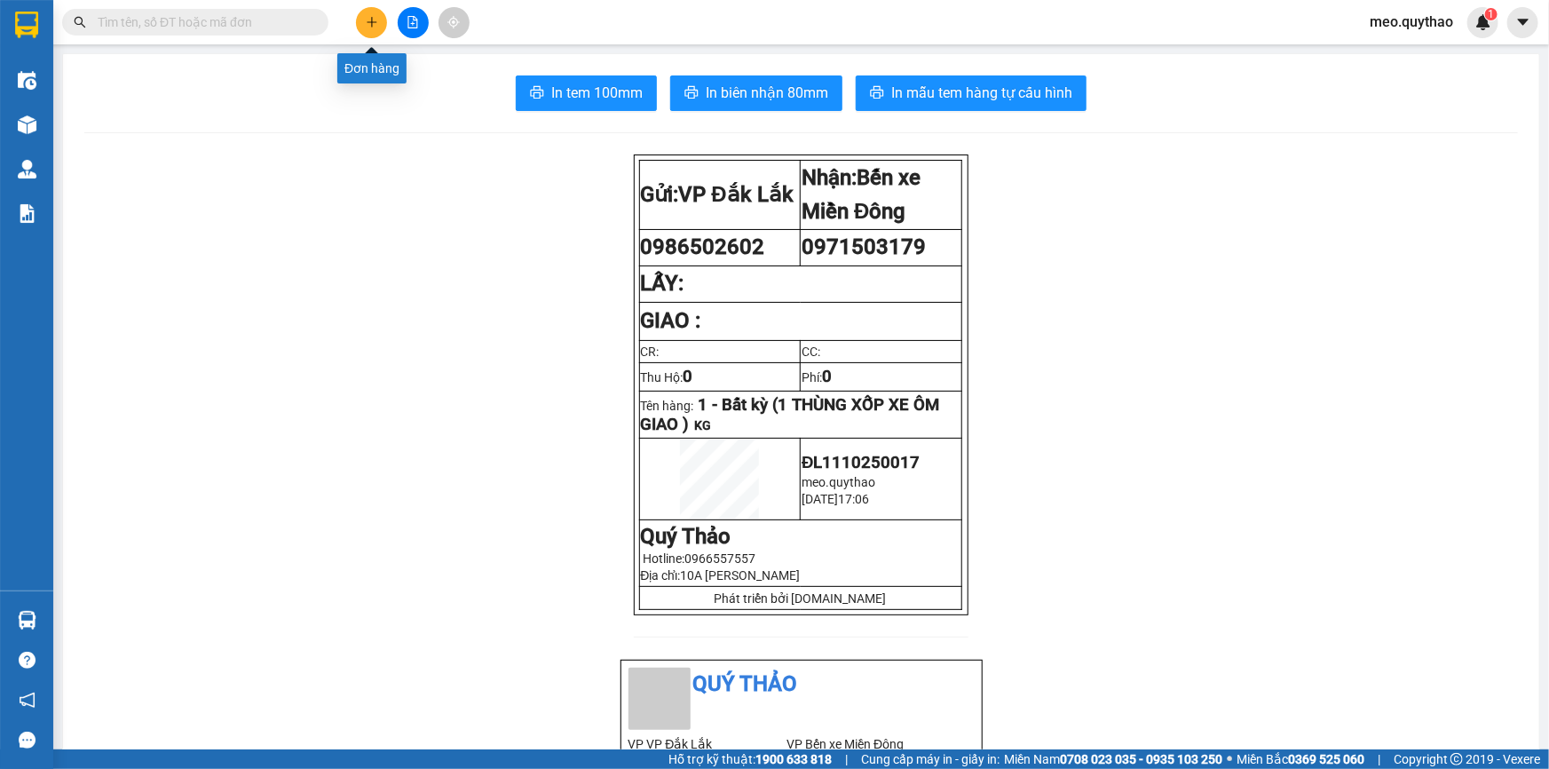
click at [374, 21] on icon "plus" at bounding box center [372, 21] width 10 height 1
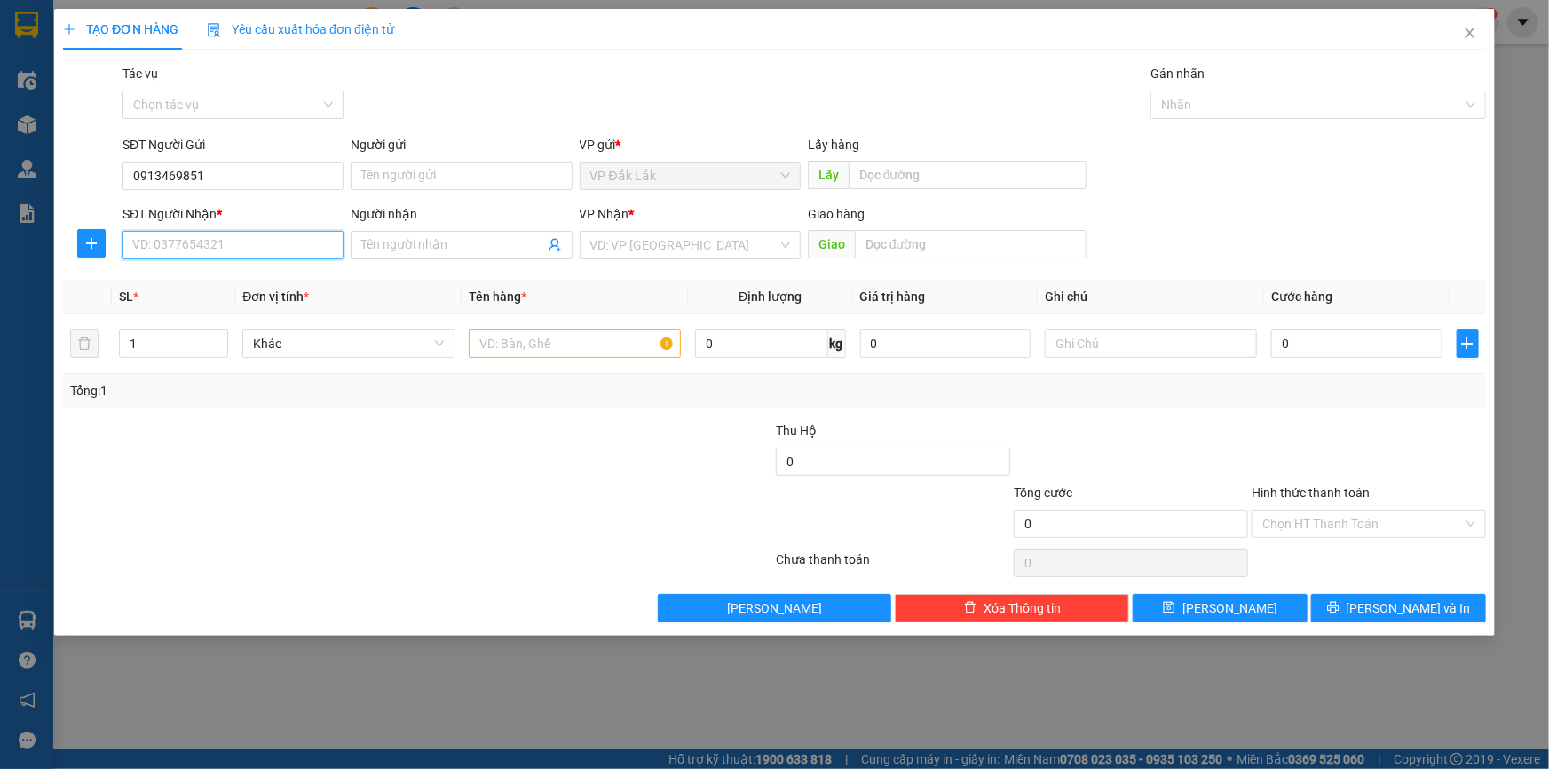
click at [212, 249] on input "SĐT Người Nhận *" at bounding box center [232, 245] width 221 height 28
click at [657, 239] on input "search" at bounding box center [683, 245] width 187 height 27
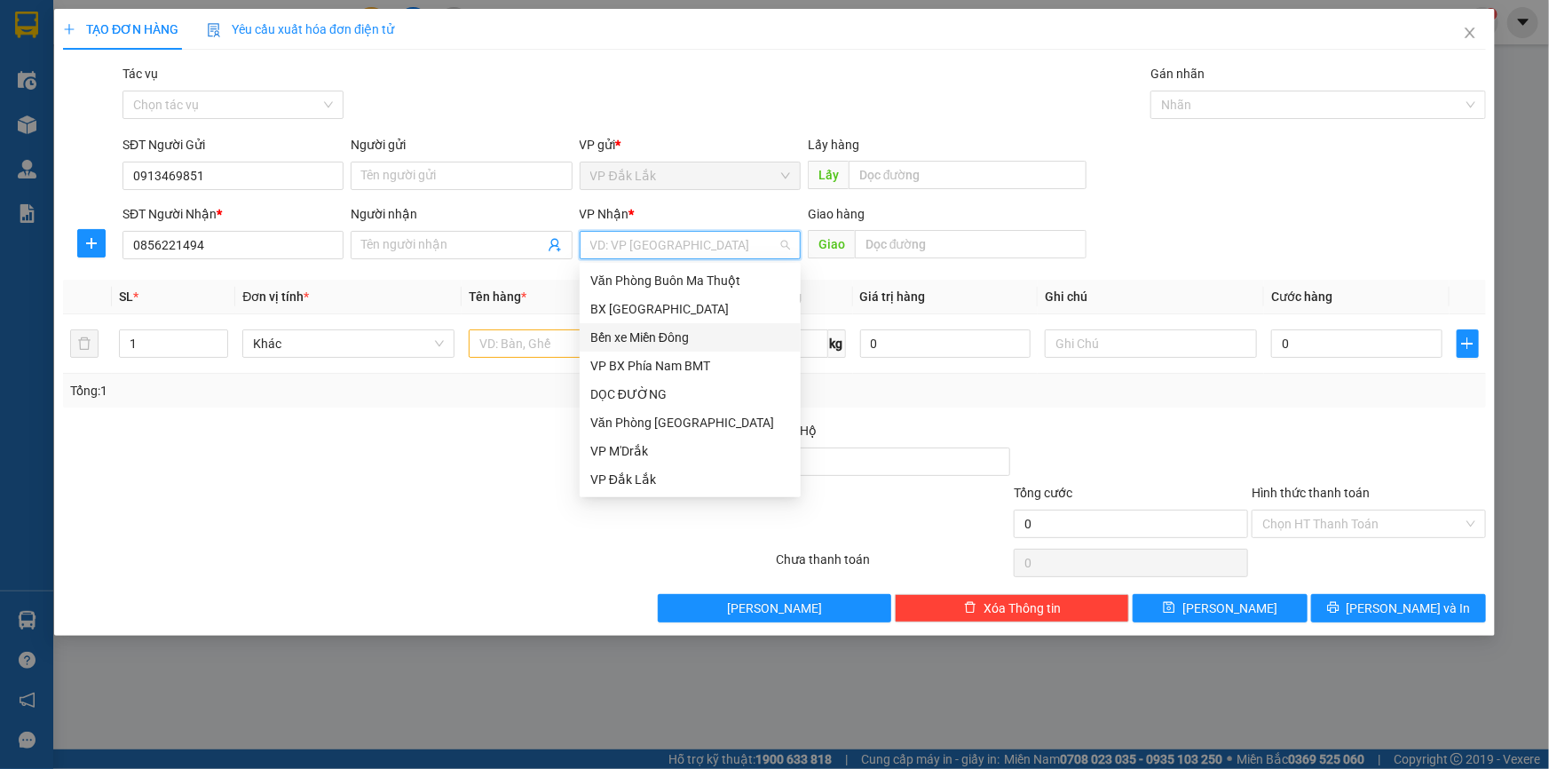
click at [691, 329] on div "Bến xe Miền Đông" at bounding box center [690, 338] width 200 height 20
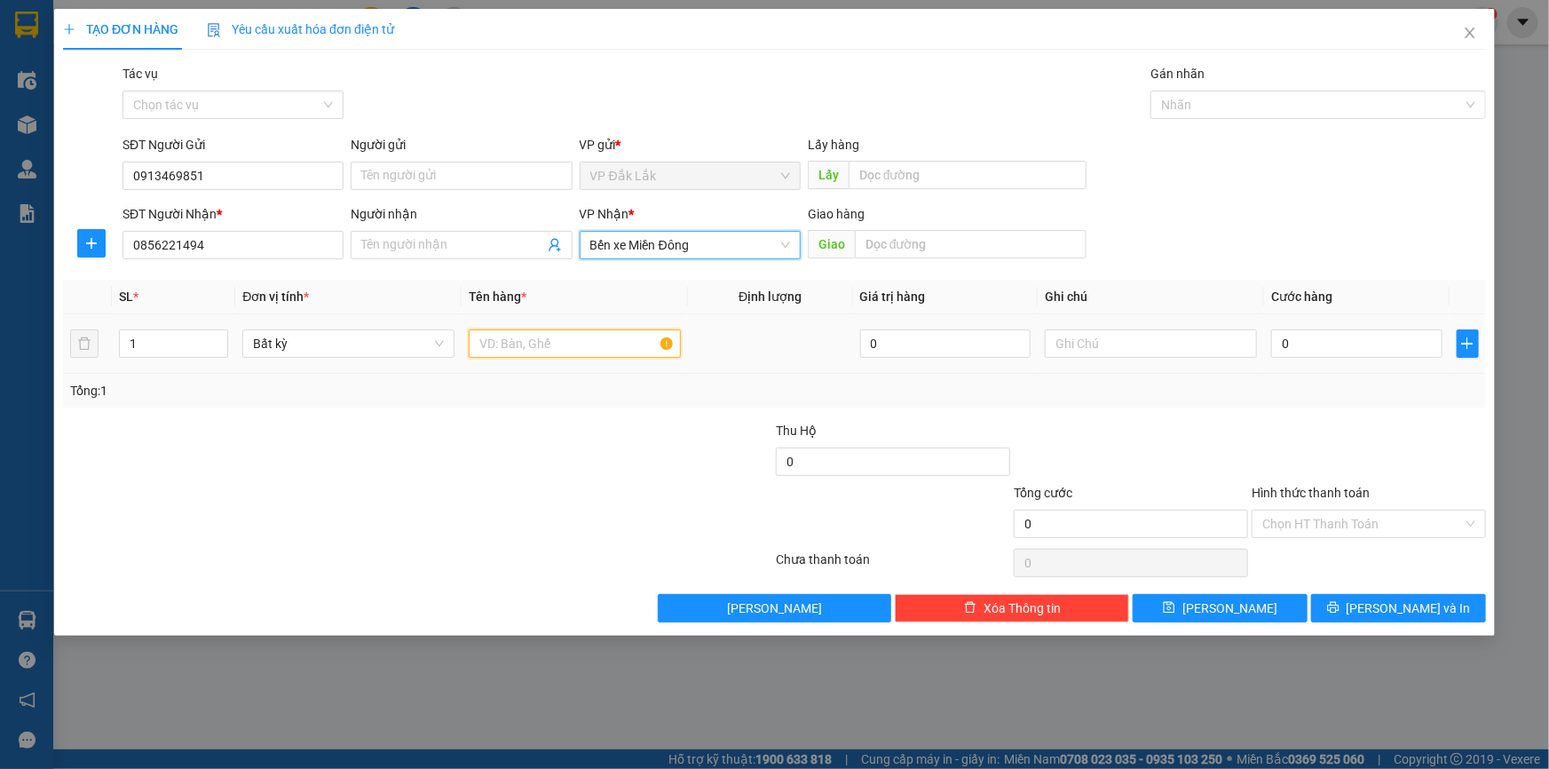
click at [513, 333] on input "text" at bounding box center [575, 343] width 212 height 28
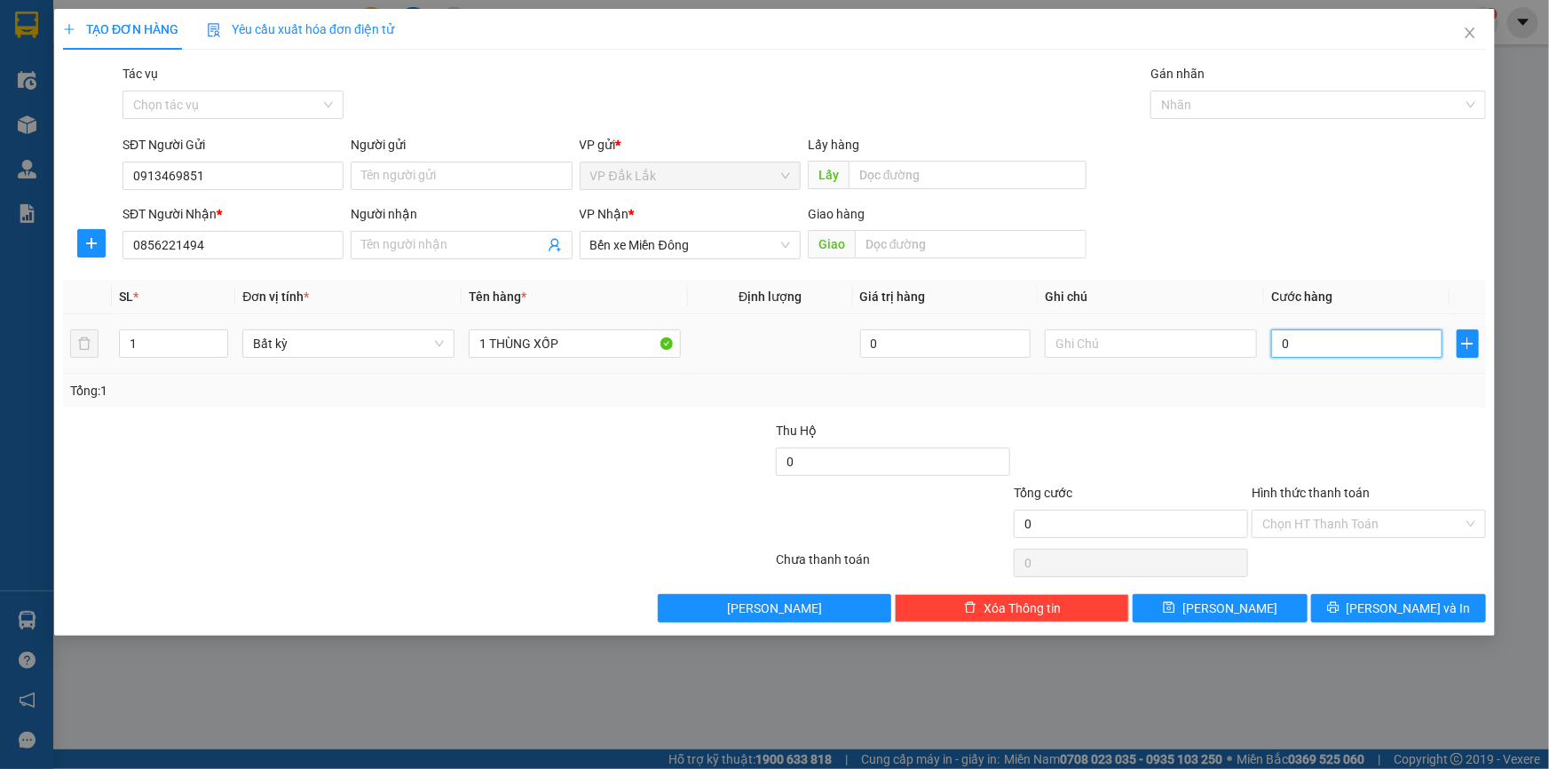
click at [1322, 337] on input "0" at bounding box center [1356, 343] width 171 height 28
click at [1385, 526] on input "Hình thức thanh toán" at bounding box center [1362, 523] width 201 height 27
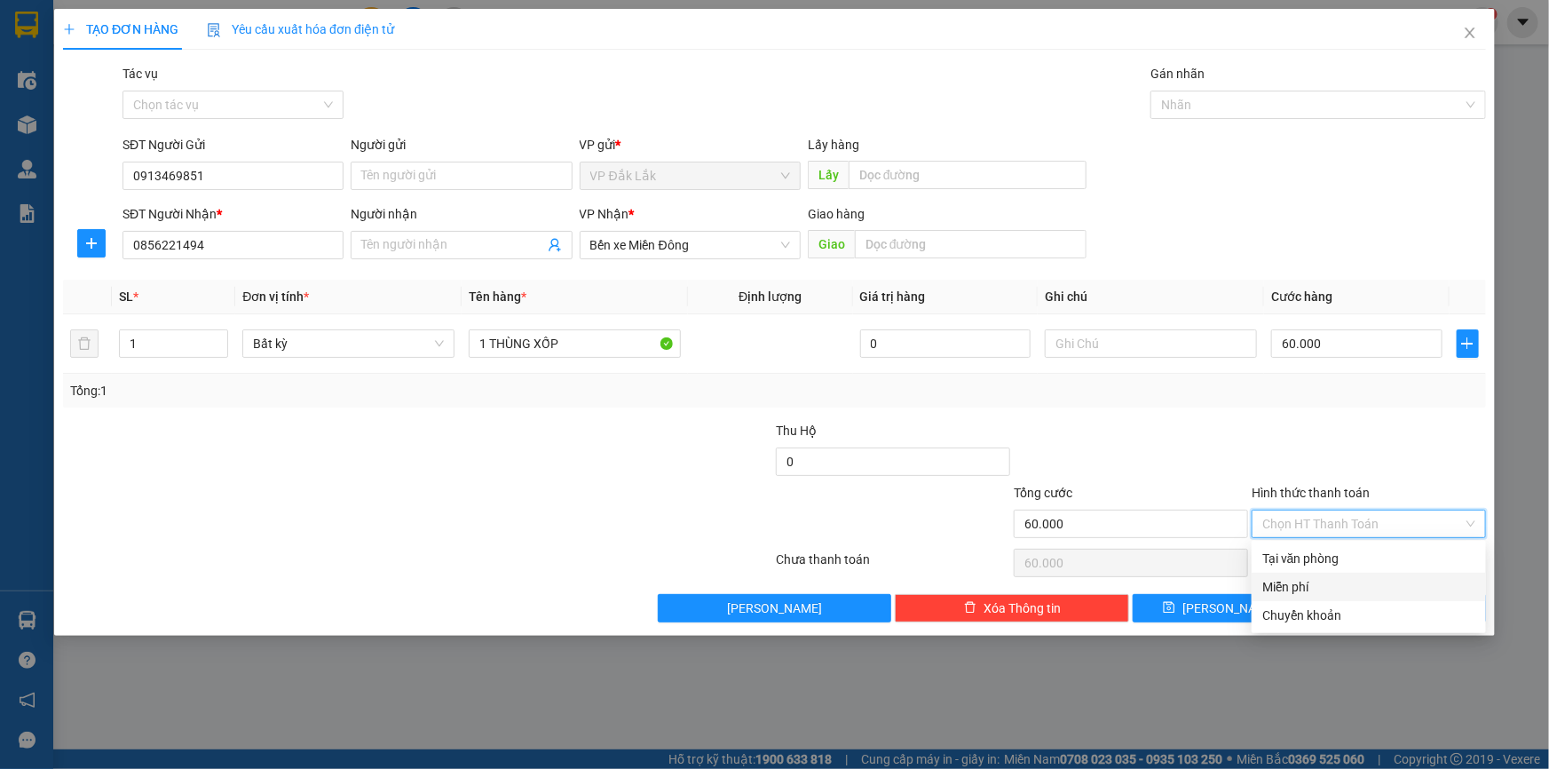
click at [1366, 559] on div "Tại văn phòng" at bounding box center [1368, 559] width 213 height 20
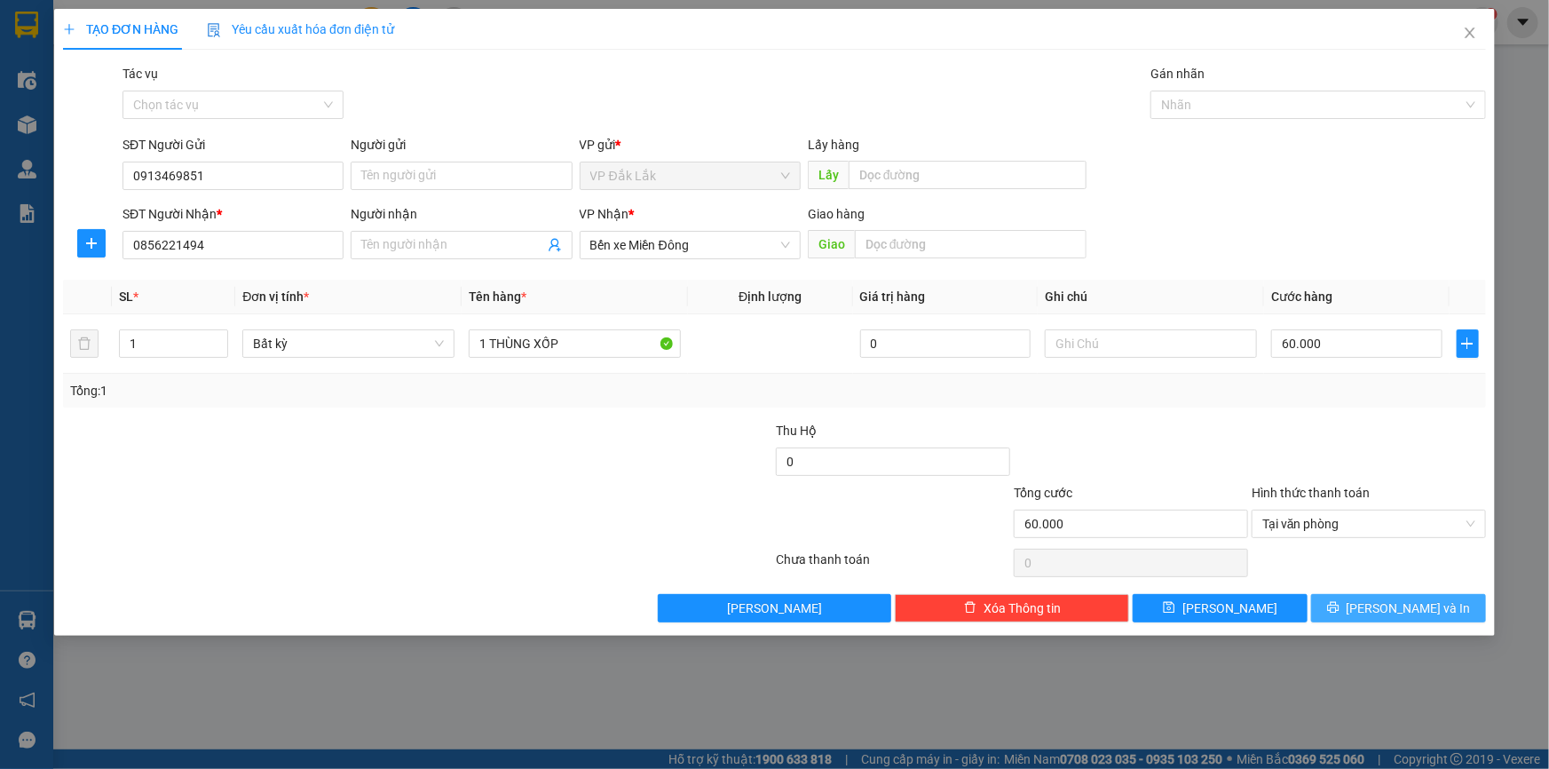
click at [1399, 603] on span "Lưu và In" at bounding box center [1408, 608] width 124 height 20
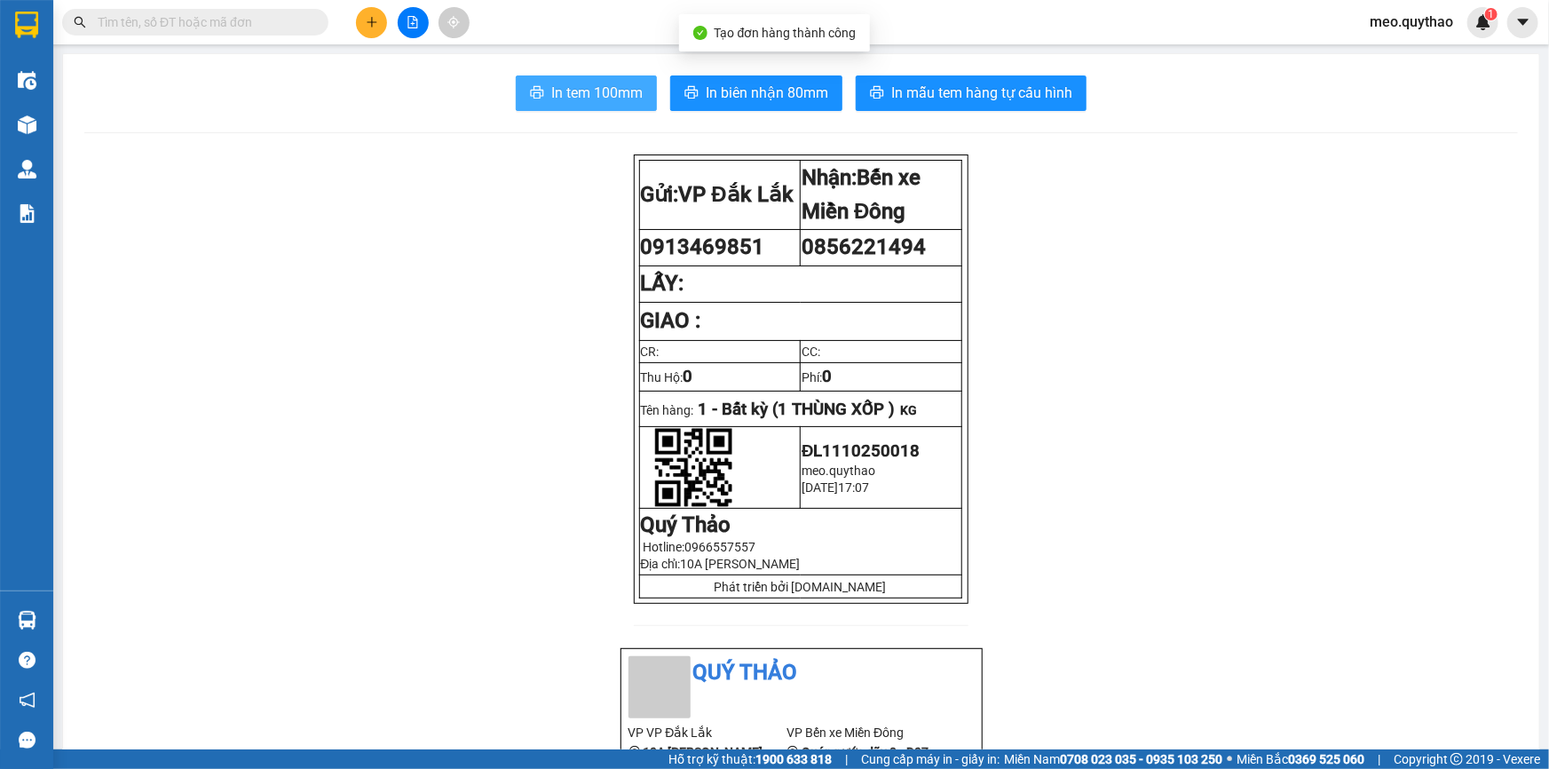
click at [570, 77] on button "In tem 100mm" at bounding box center [586, 93] width 141 height 36
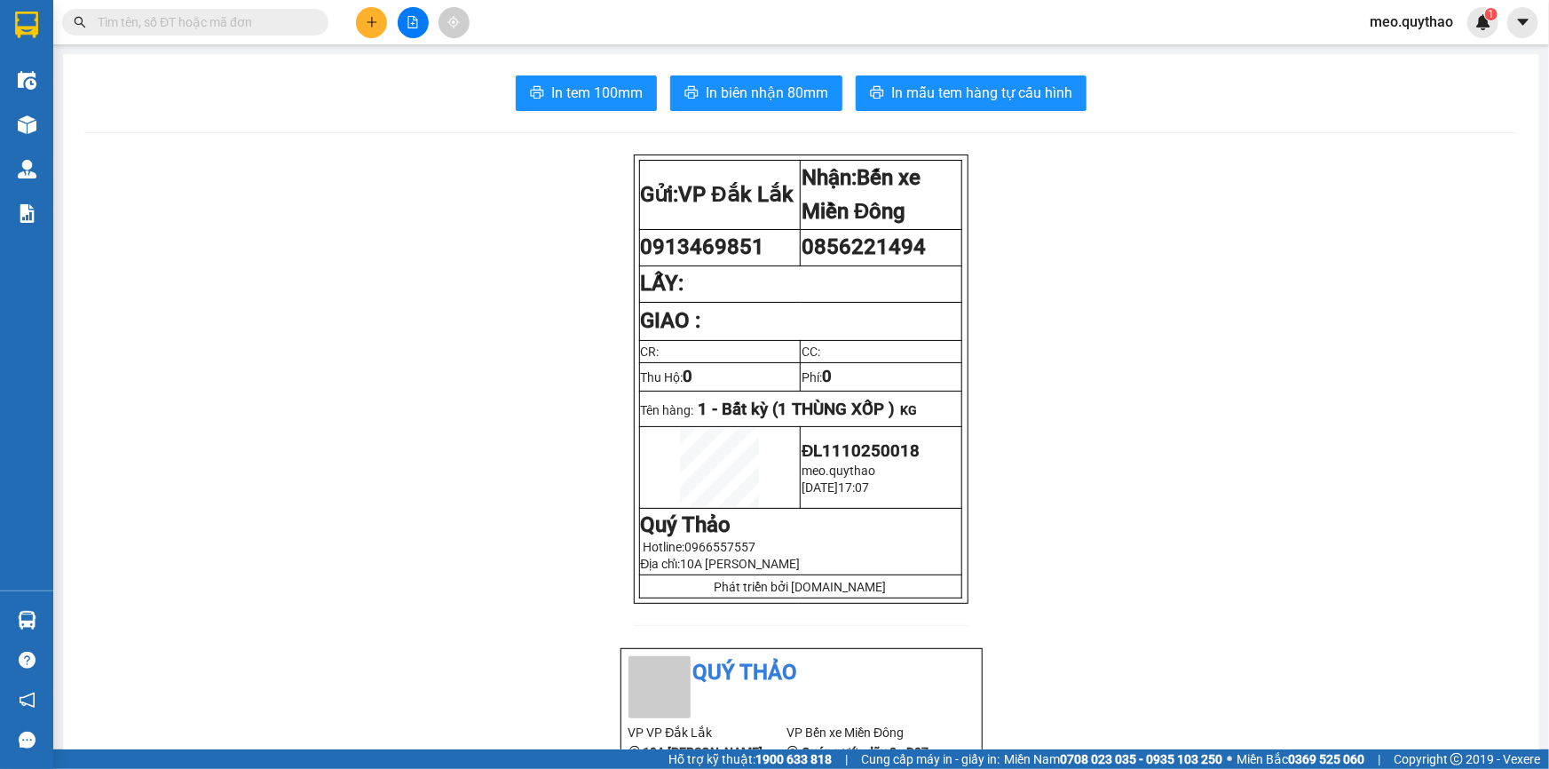
click at [380, 18] on button at bounding box center [371, 22] width 31 height 31
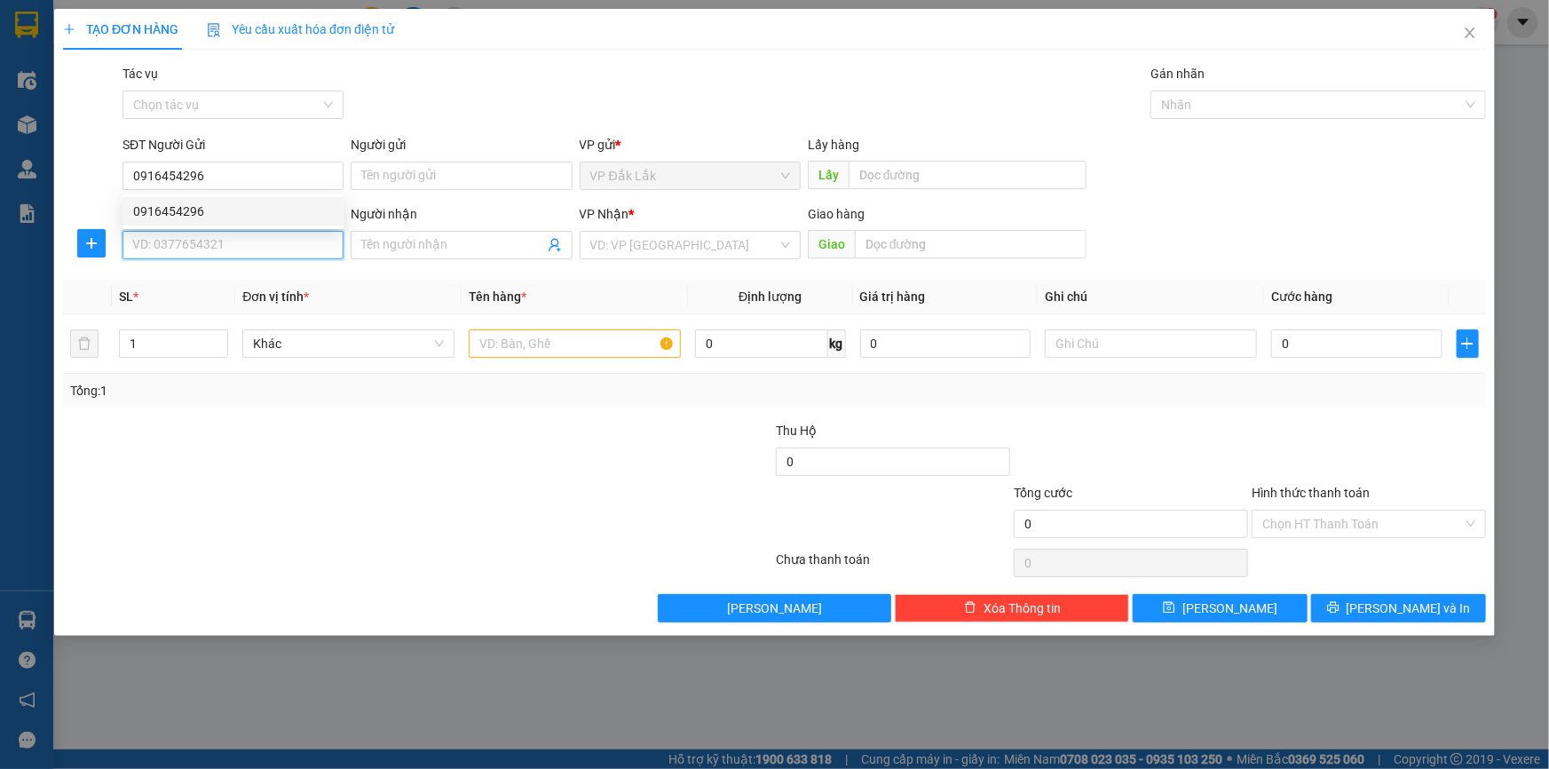
click at [243, 237] on input "SĐT Người Nhận *" at bounding box center [232, 245] width 221 height 28
drag, startPoint x: 162, startPoint y: 249, endPoint x: 177, endPoint y: 248, distance: 15.1
click at [177, 248] on input "0906191078" at bounding box center [232, 245] width 221 height 28
click at [201, 277] on div "0906911078" at bounding box center [233, 281] width 200 height 20
click at [549, 343] on input "text" at bounding box center [575, 343] width 212 height 28
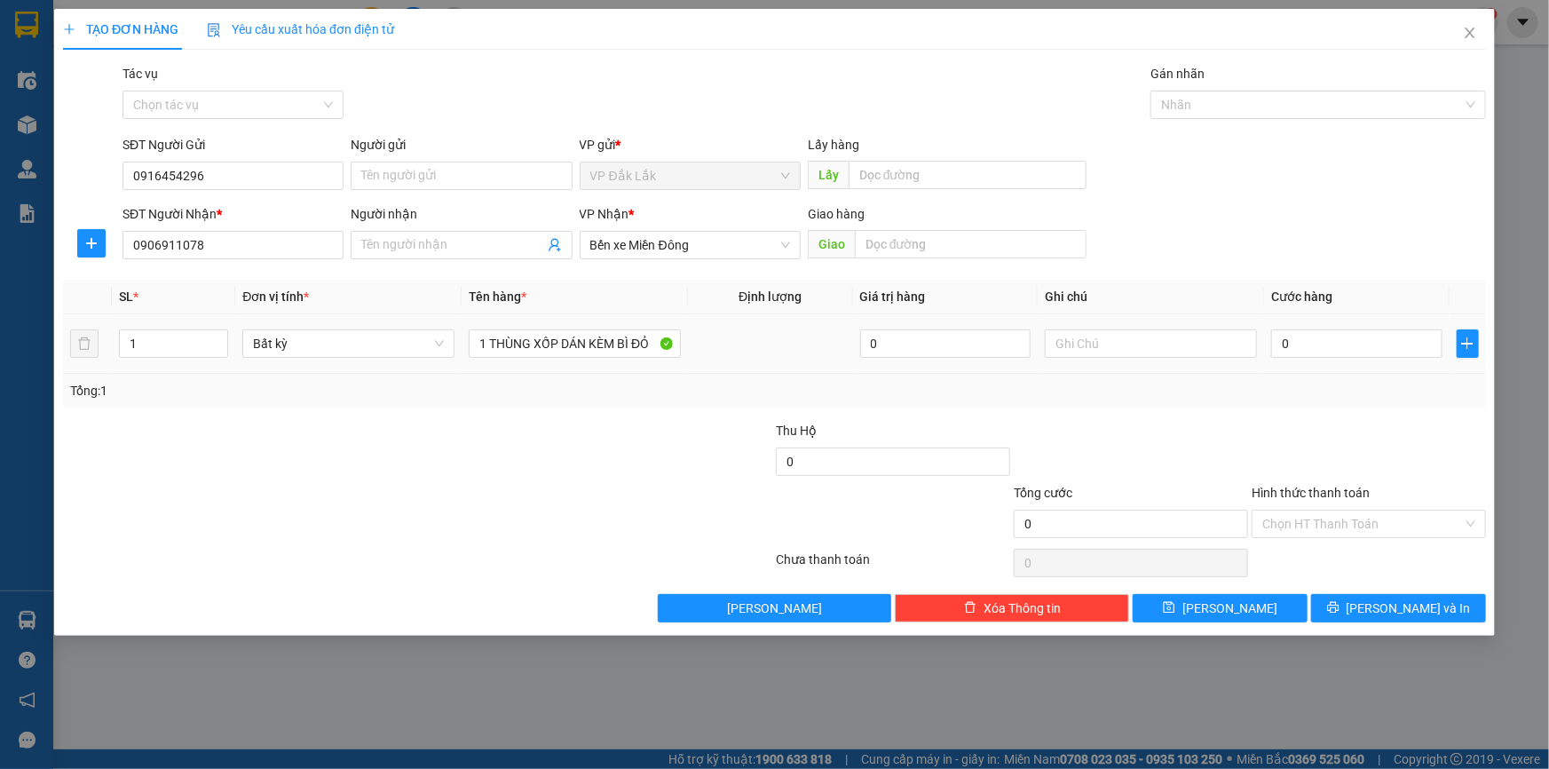
click at [1346, 328] on div "0" at bounding box center [1356, 344] width 171 height 36
click at [1345, 348] on input "0" at bounding box center [1356, 343] width 171 height 28
click at [1354, 520] on input "Hình thức thanh toán" at bounding box center [1362, 523] width 201 height 27
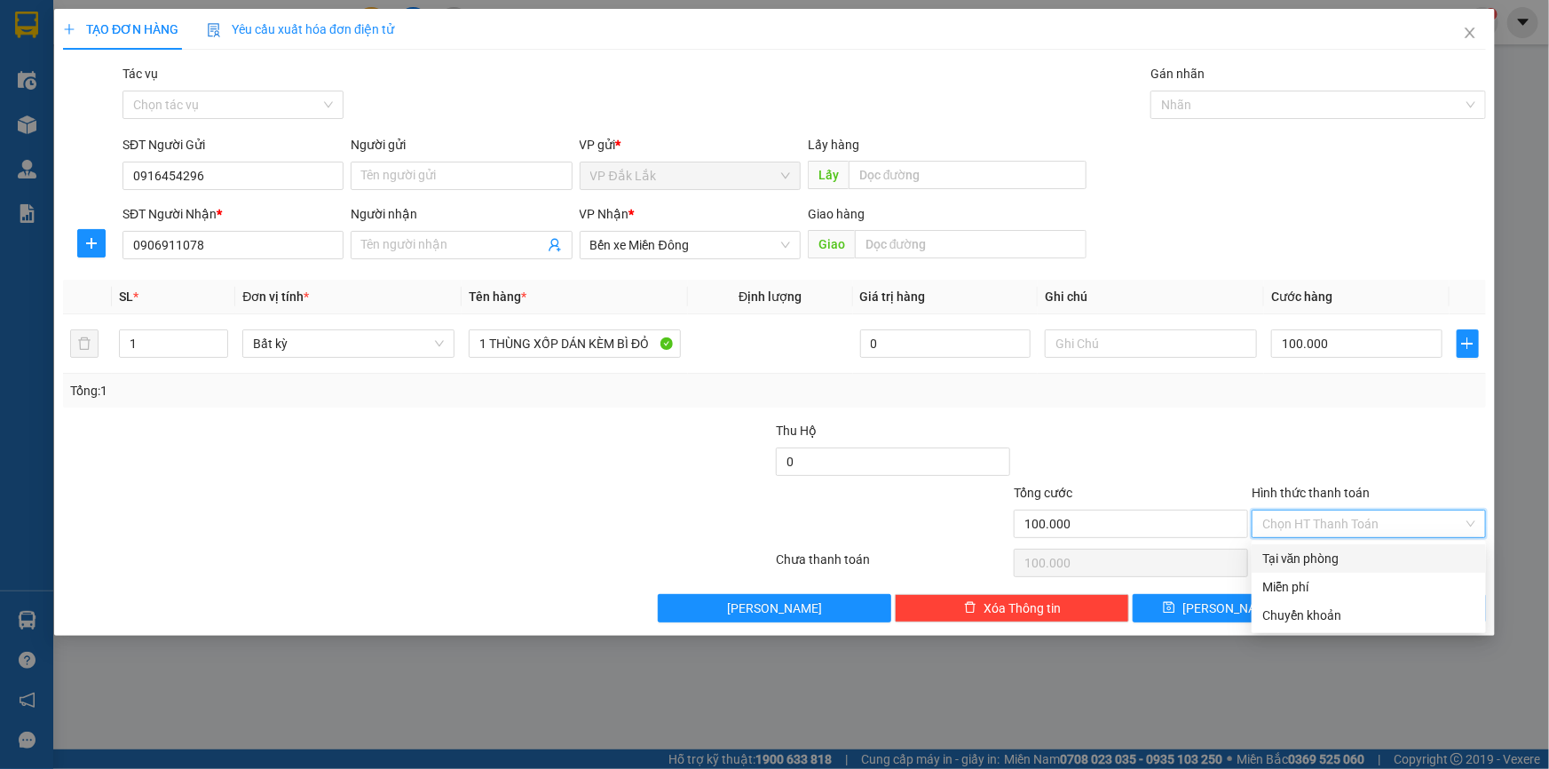
click at [1346, 552] on div "Tại văn phòng" at bounding box center [1368, 559] width 213 height 20
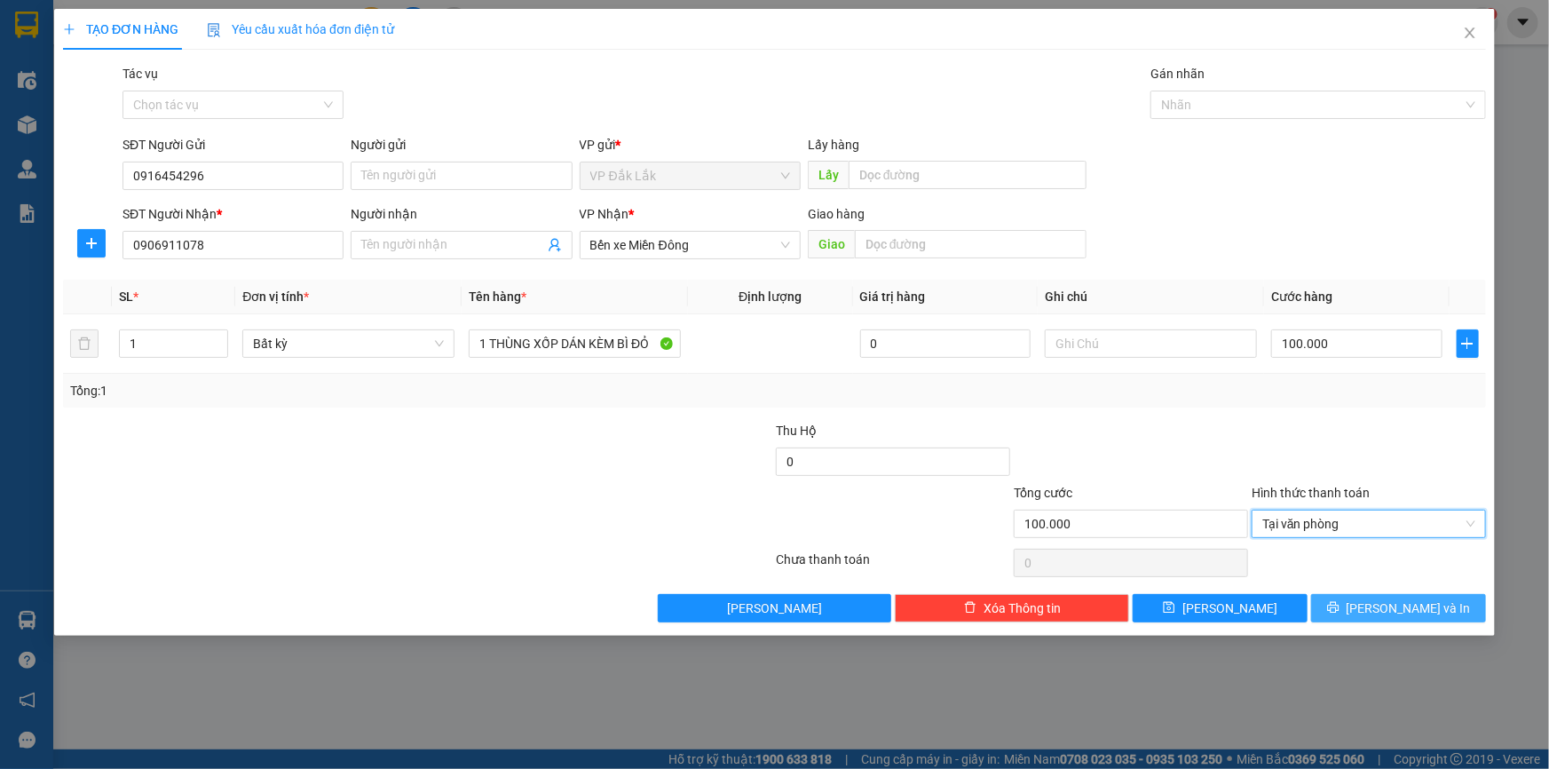
click at [1418, 604] on span "Lưu và In" at bounding box center [1408, 608] width 124 height 20
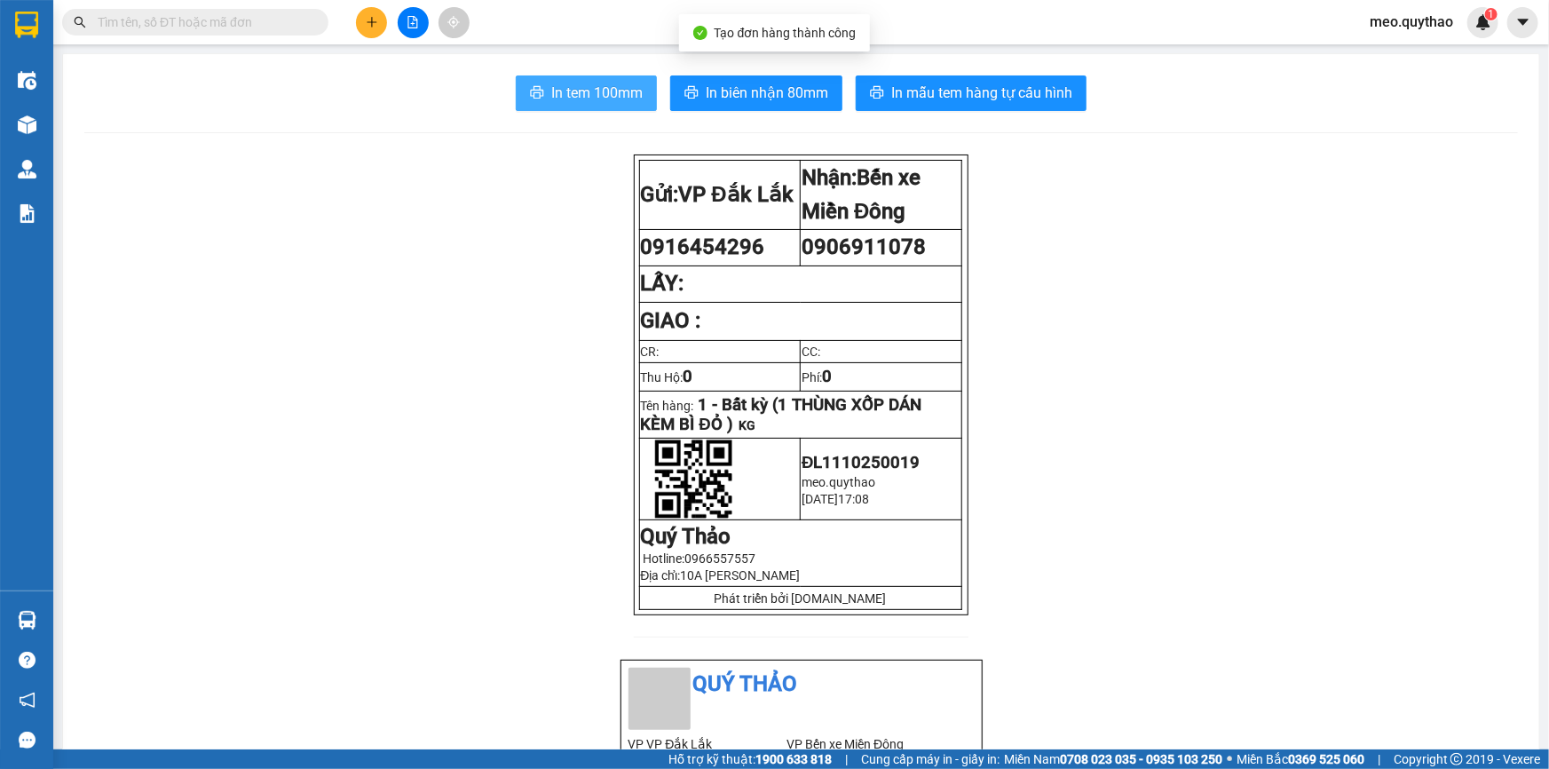
click at [609, 95] on span "In tem 100mm" at bounding box center [596, 93] width 91 height 22
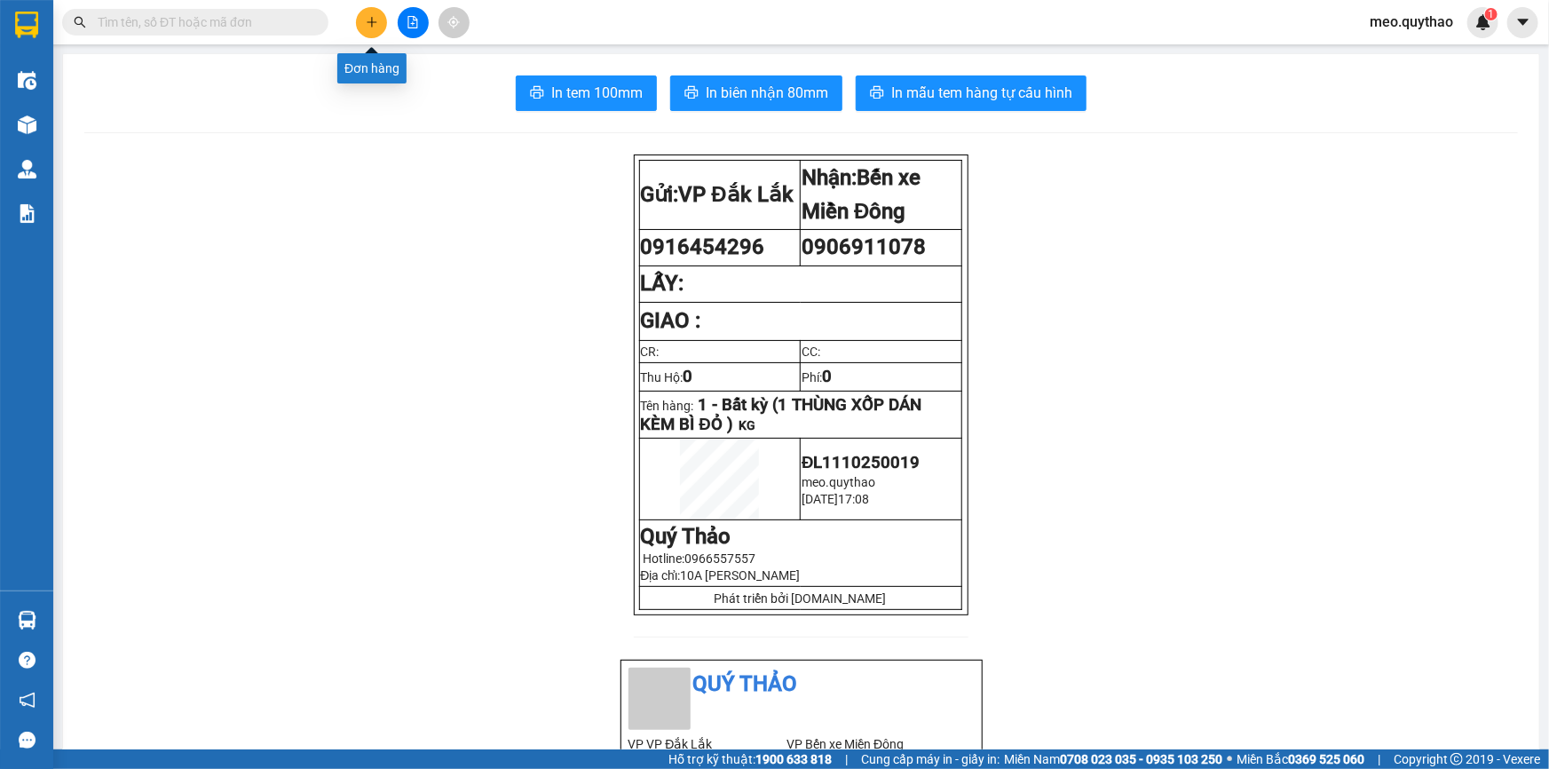
click at [376, 18] on icon "plus" at bounding box center [372, 22] width 12 height 12
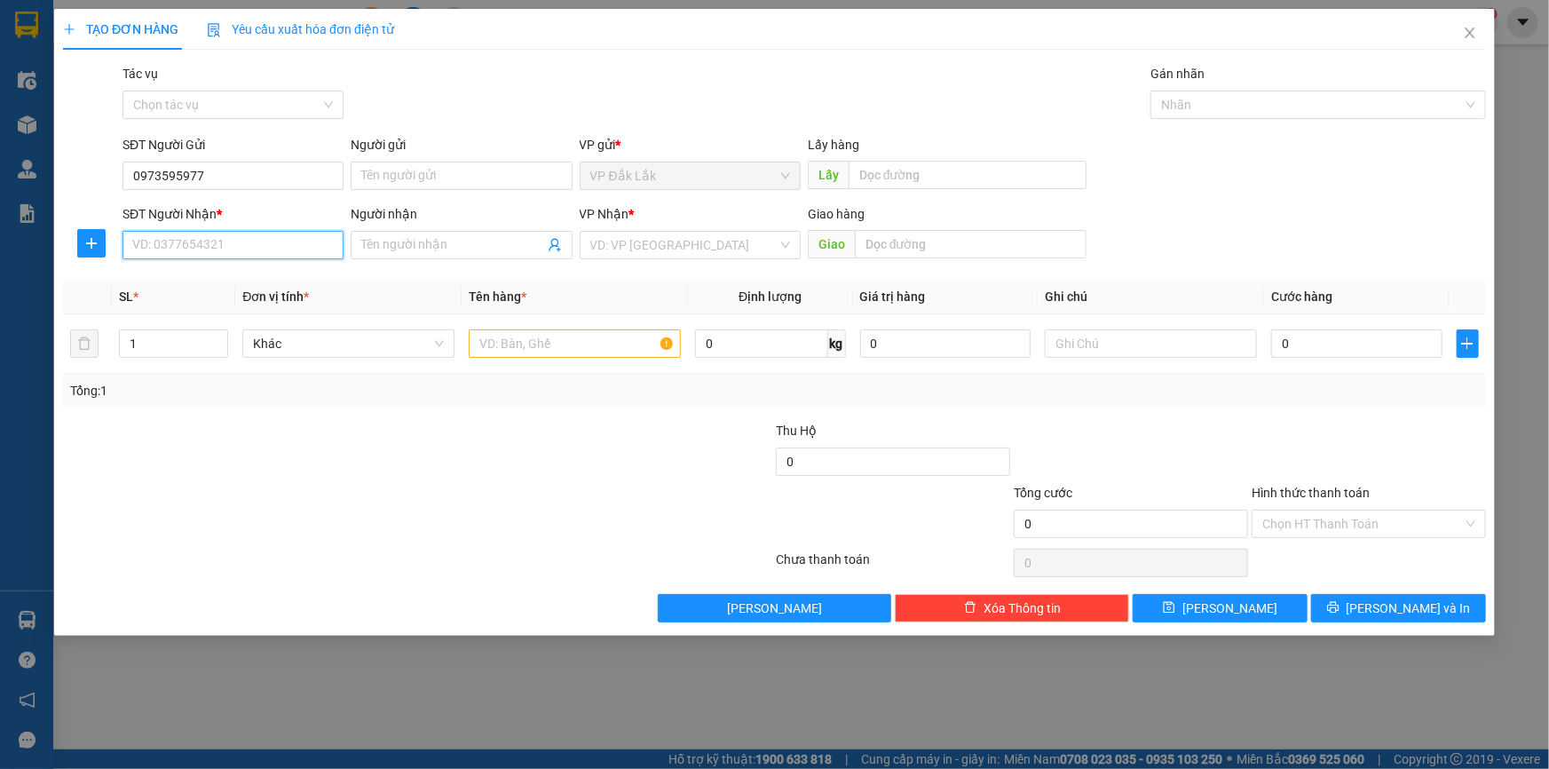
click at [209, 253] on input "SĐT Người Nhận *" at bounding box center [232, 245] width 221 height 28
click at [215, 275] on div "0901371833 - ÚT MY" at bounding box center [233, 281] width 200 height 20
click at [578, 353] on input "text" at bounding box center [575, 343] width 212 height 28
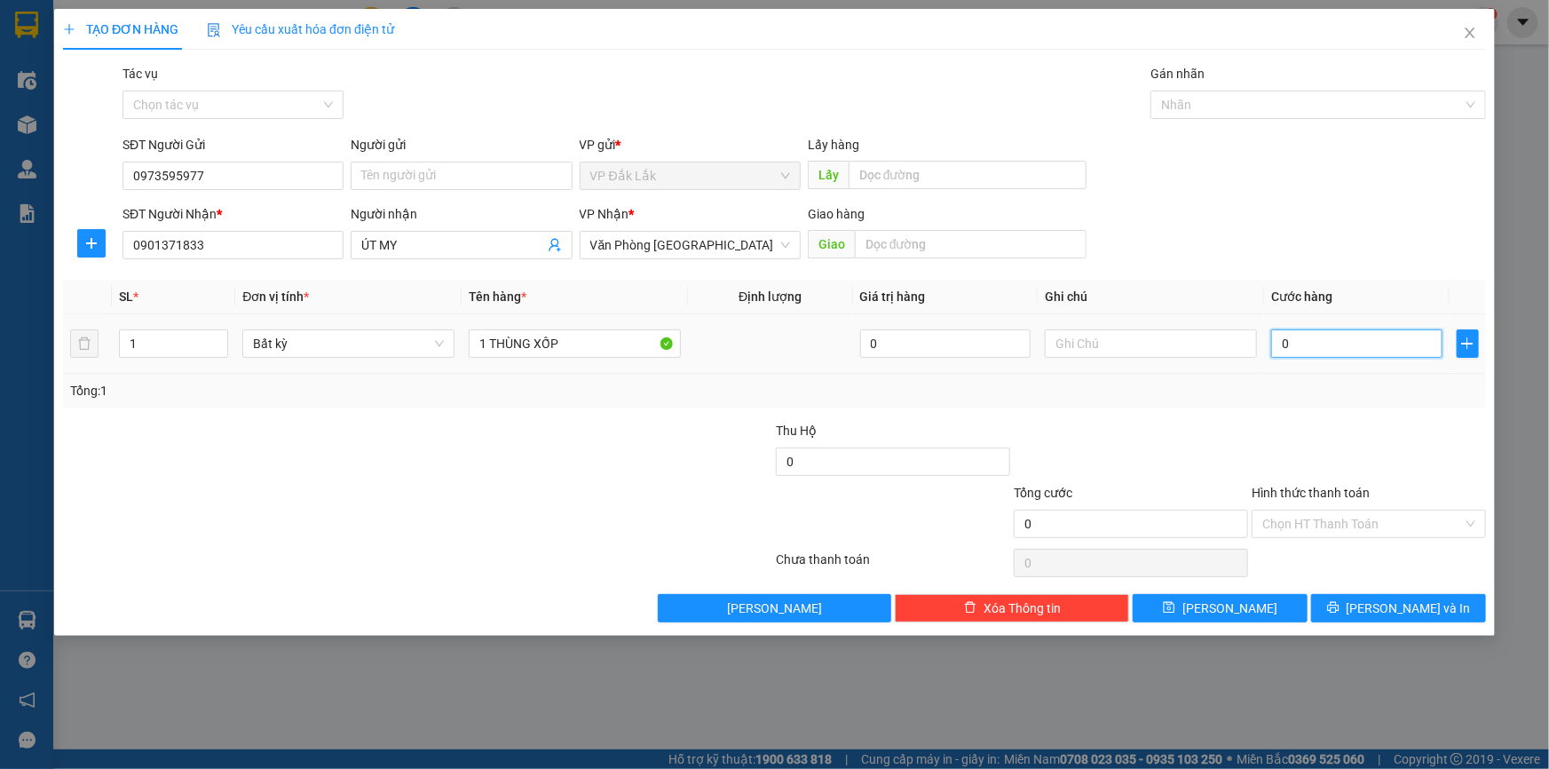
click at [1301, 344] on input "0" at bounding box center [1356, 343] width 171 height 28
click at [1357, 518] on input "Hình thức thanh toán" at bounding box center [1362, 523] width 201 height 27
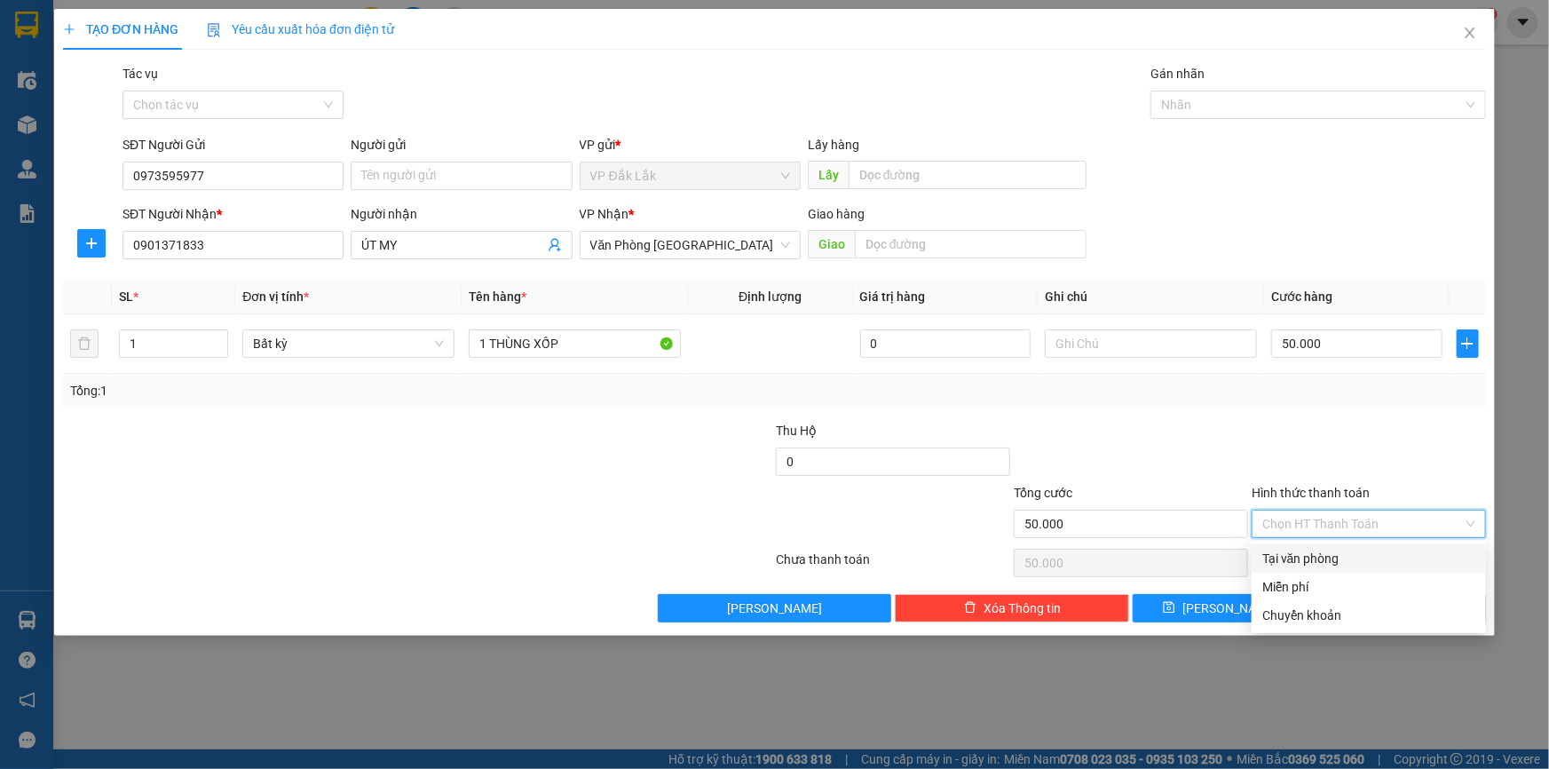
click at [1346, 549] on div "Tại văn phòng" at bounding box center [1368, 559] width 213 height 20
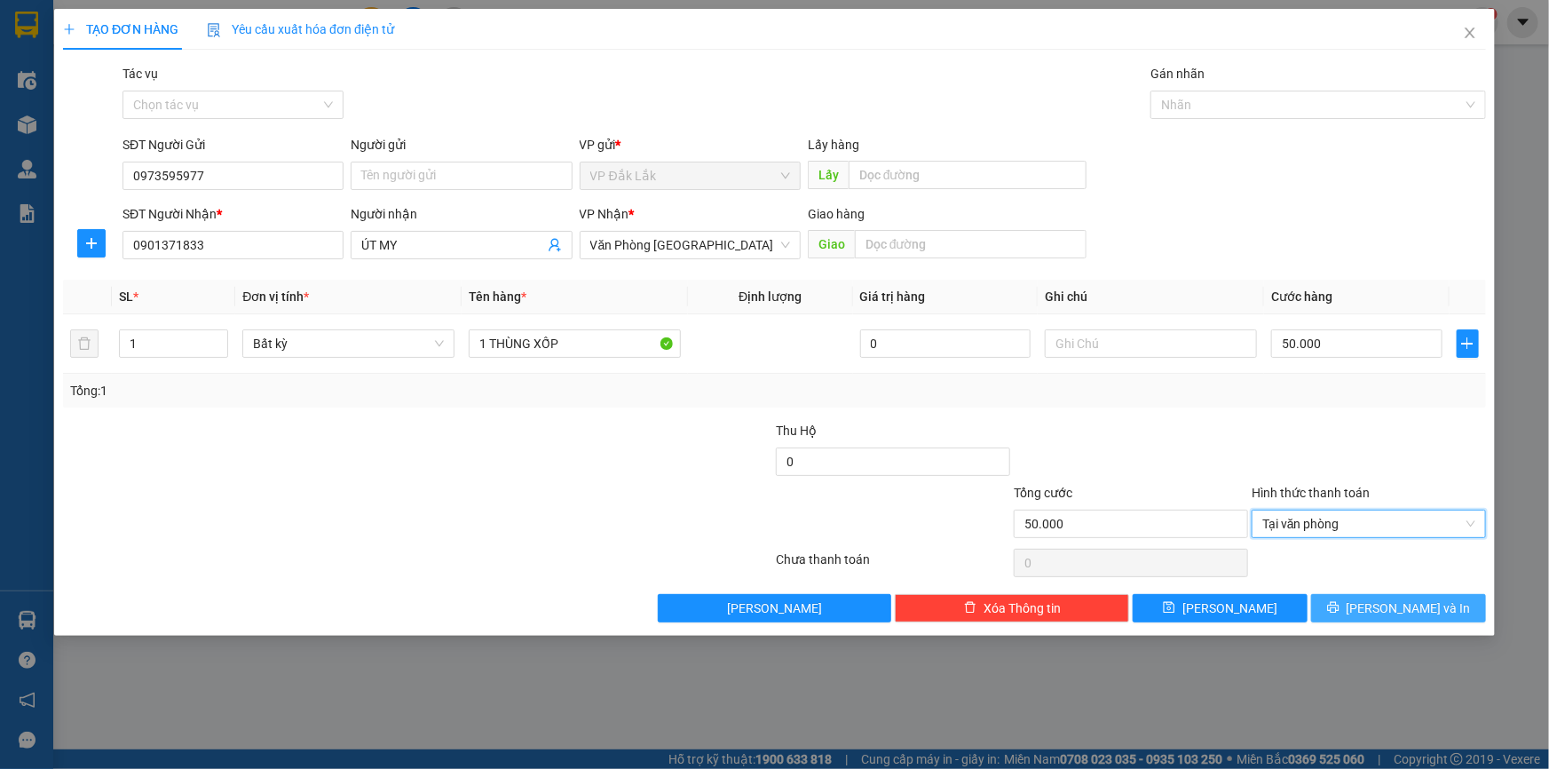
click at [1393, 605] on span "Lưu và In" at bounding box center [1408, 608] width 124 height 20
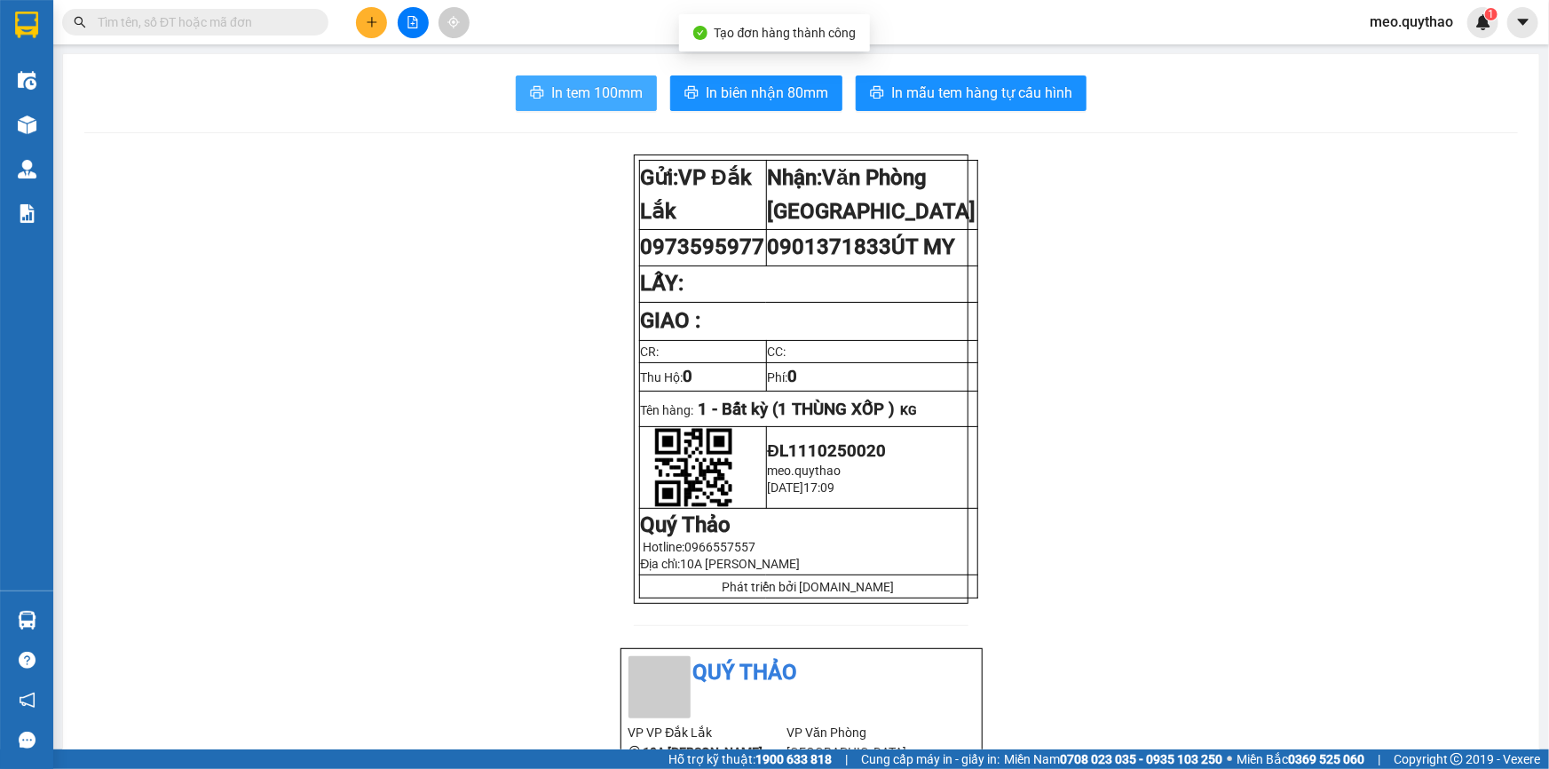
click at [557, 91] on span "In tem 100mm" at bounding box center [596, 93] width 91 height 22
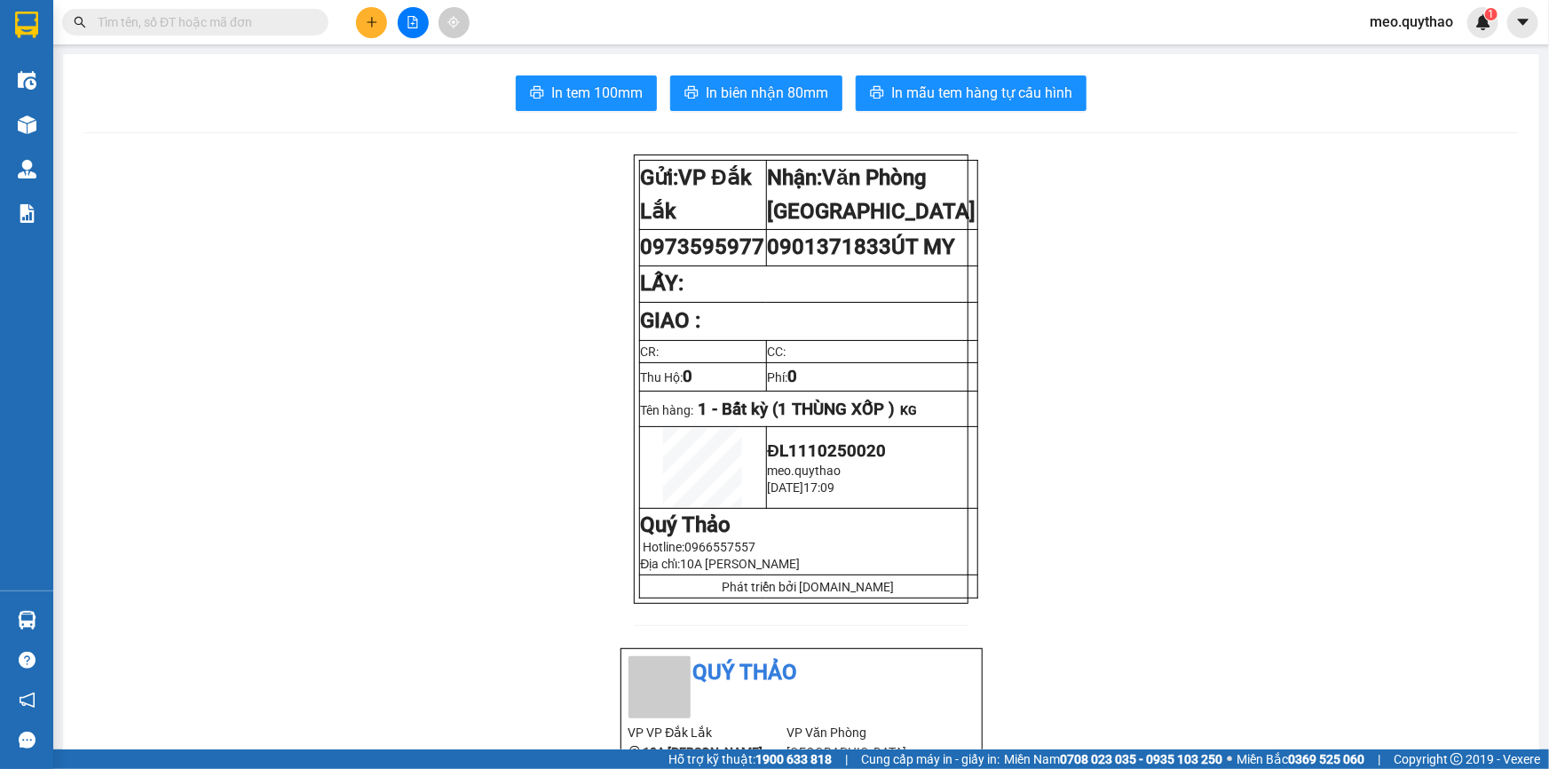
click at [368, 14] on button at bounding box center [371, 22] width 31 height 31
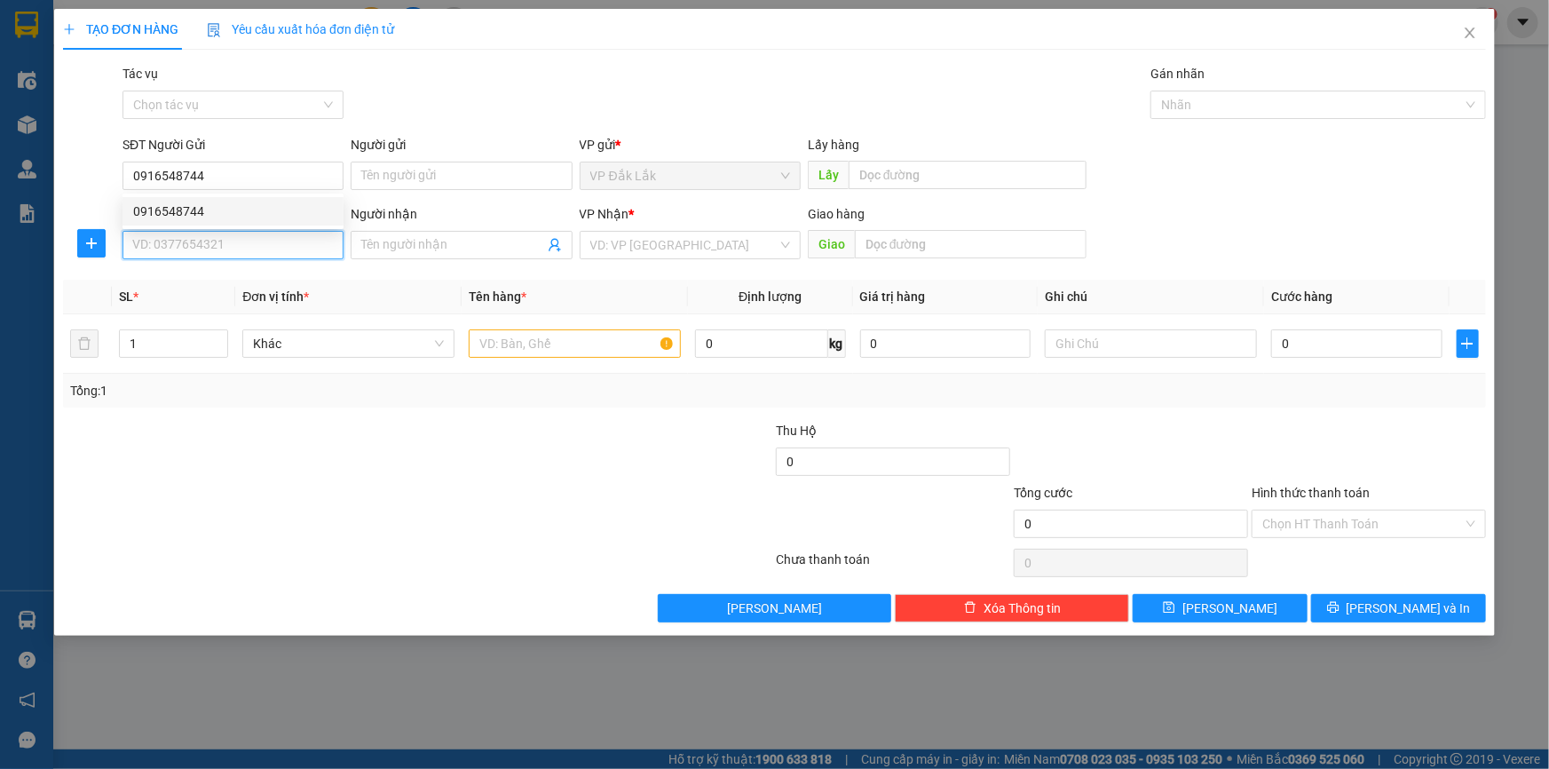
click at [266, 250] on input "SĐT Người Nhận *" at bounding box center [232, 245] width 221 height 28
click at [203, 278] on div "0903995525 - DANH" at bounding box center [233, 281] width 200 height 20
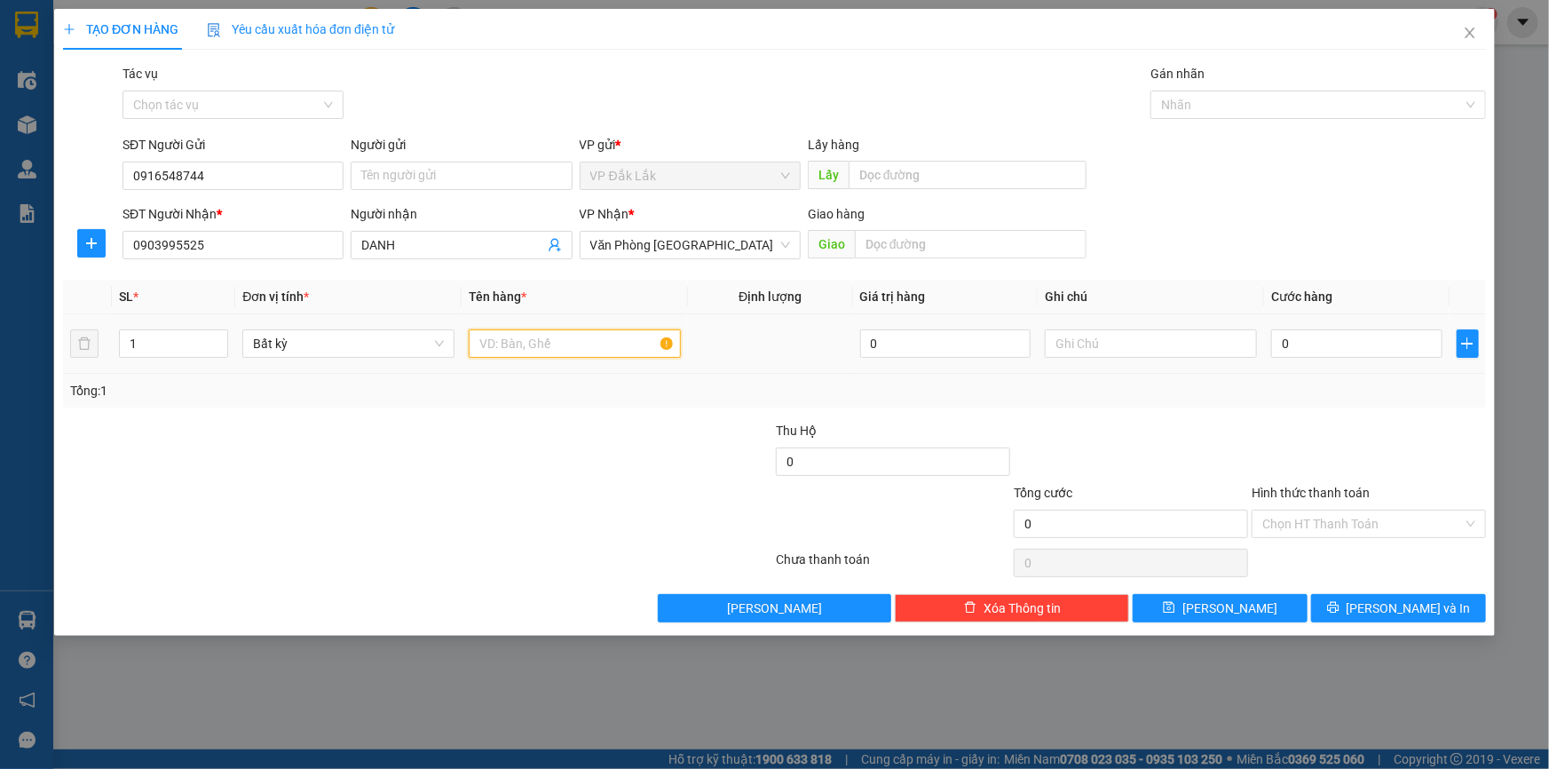
click at [570, 348] on input "text" at bounding box center [575, 343] width 212 height 28
click at [1370, 350] on input "0" at bounding box center [1356, 343] width 171 height 28
click at [1336, 533] on input "Hình thức thanh toán" at bounding box center [1362, 523] width 201 height 27
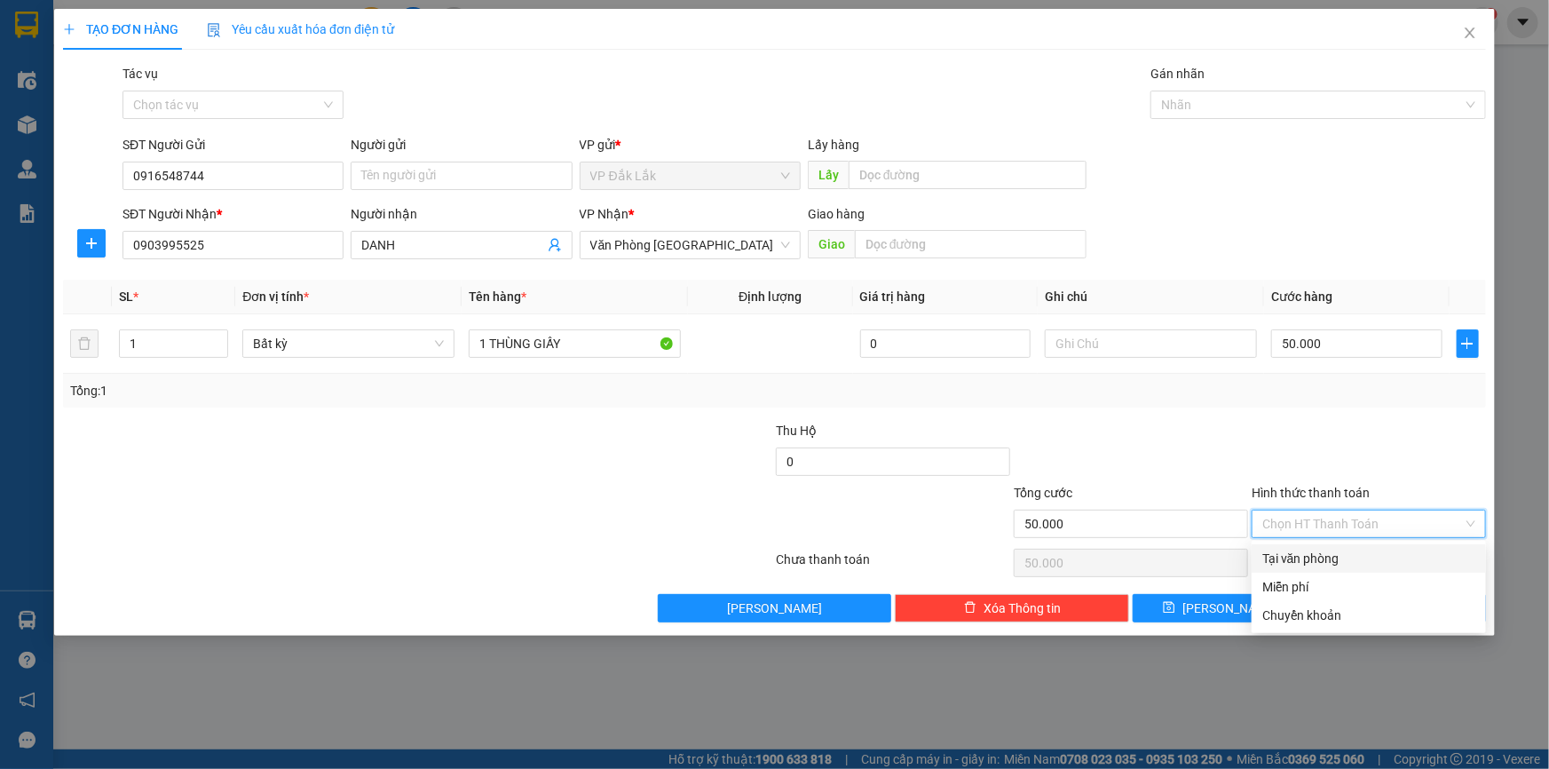
click at [1346, 563] on div "Tại văn phòng" at bounding box center [1368, 559] width 213 height 20
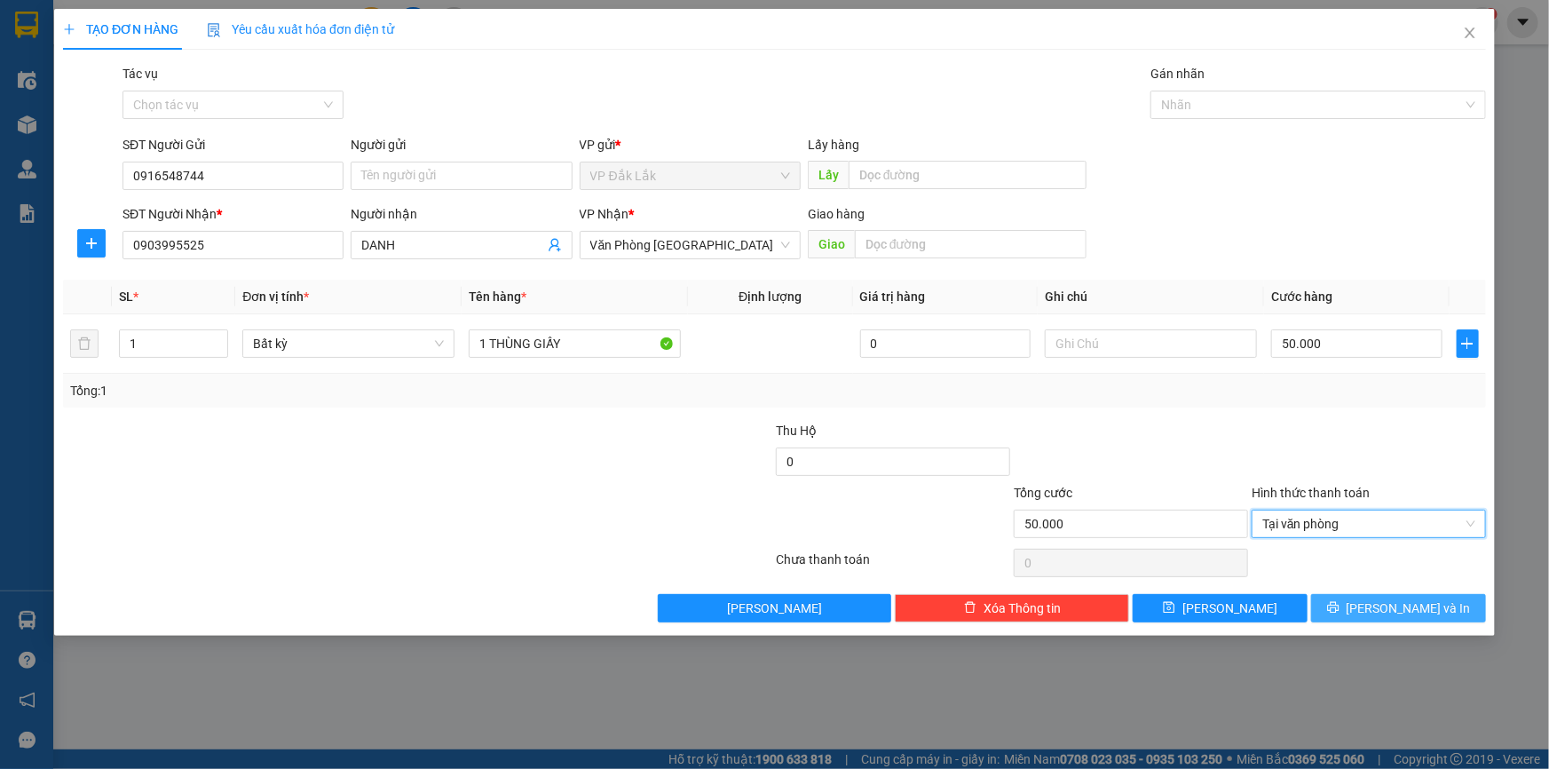
click at [1400, 612] on span "Lưu và In" at bounding box center [1408, 608] width 124 height 20
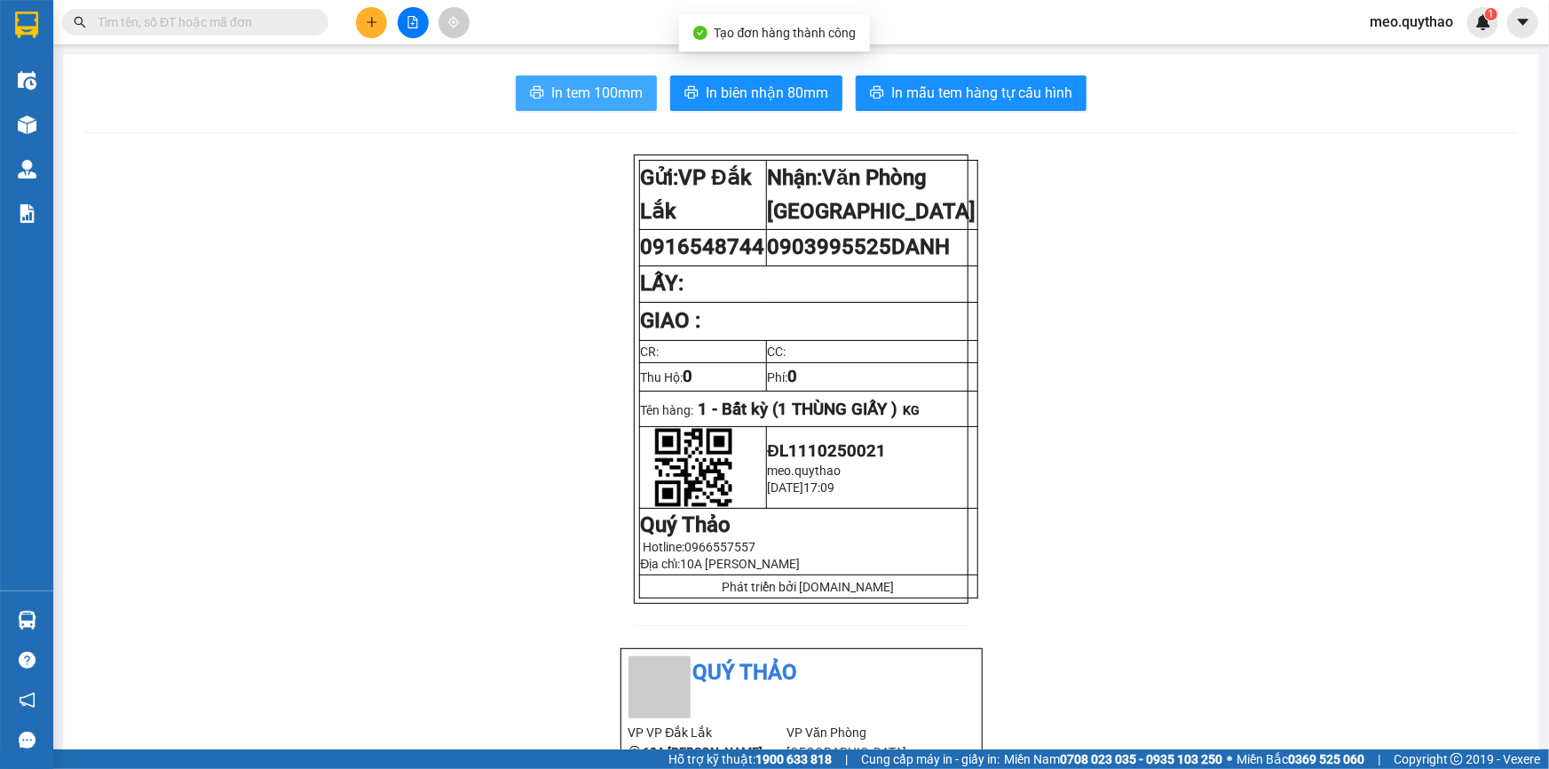
click at [619, 93] on span "In tem 100mm" at bounding box center [596, 93] width 91 height 22
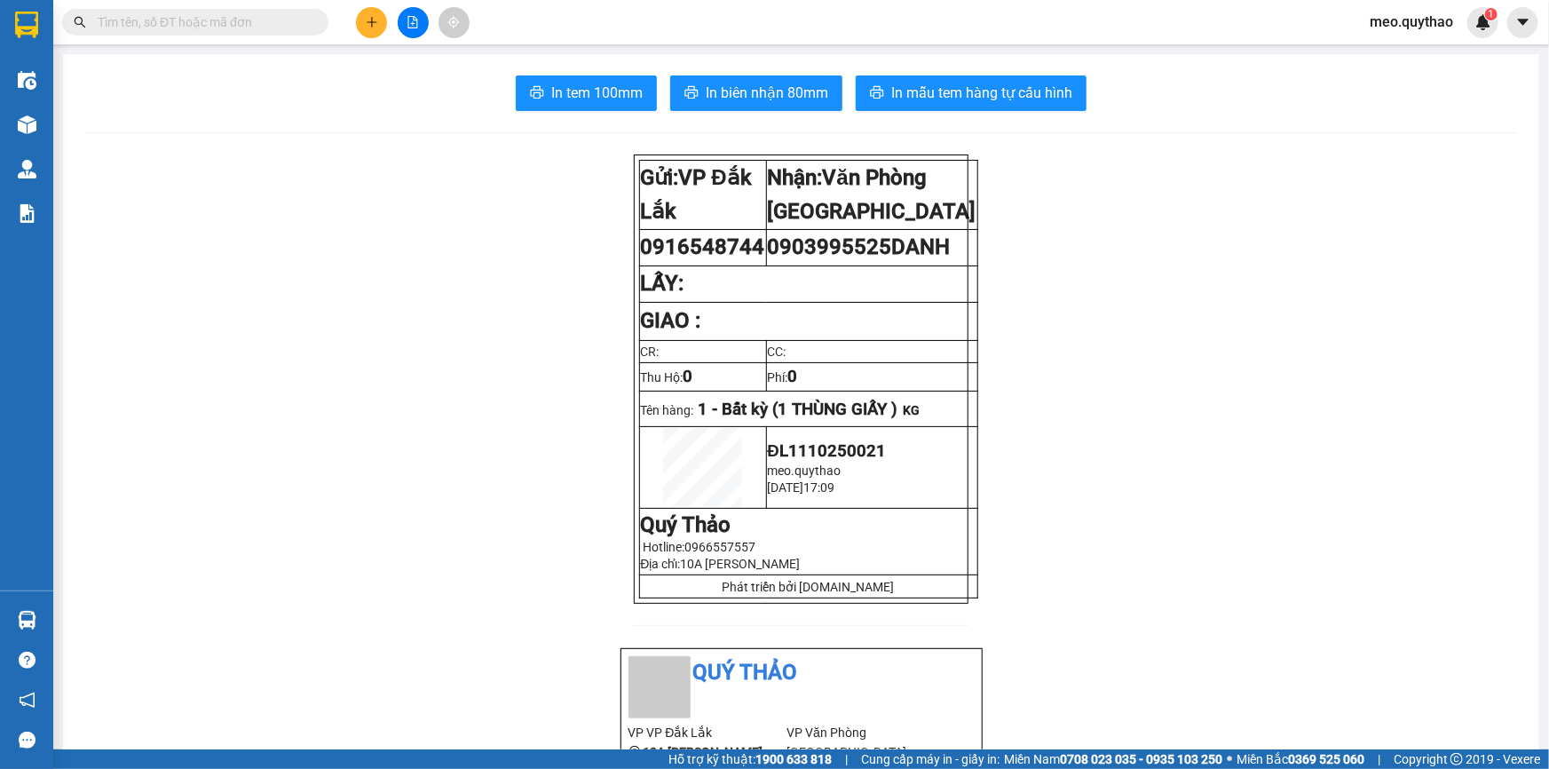
click at [366, 25] on icon "plus" at bounding box center [372, 22] width 12 height 12
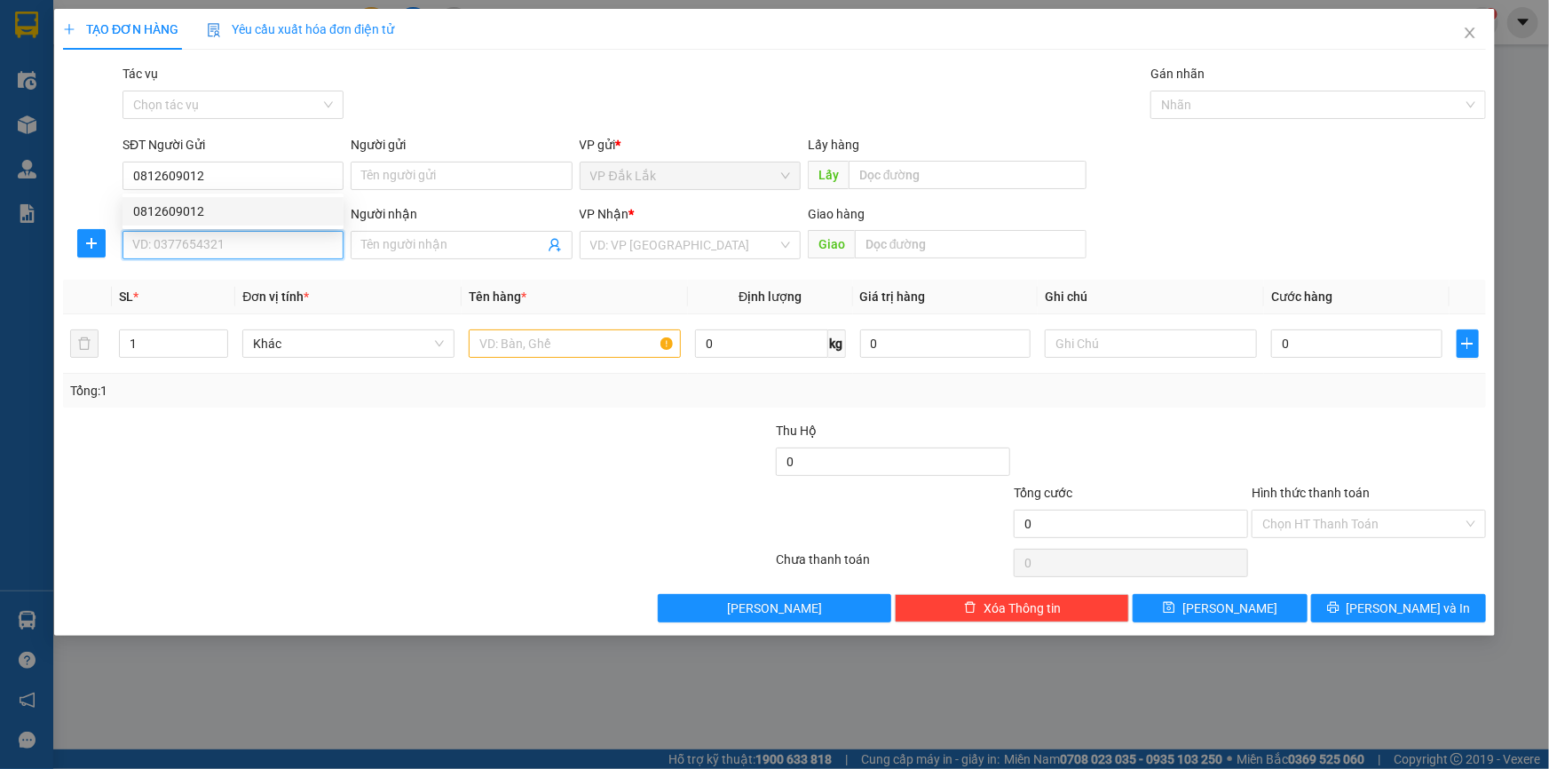
click at [195, 257] on input "SĐT Người Nhận *" at bounding box center [232, 245] width 221 height 28
click at [631, 241] on input "search" at bounding box center [683, 245] width 187 height 27
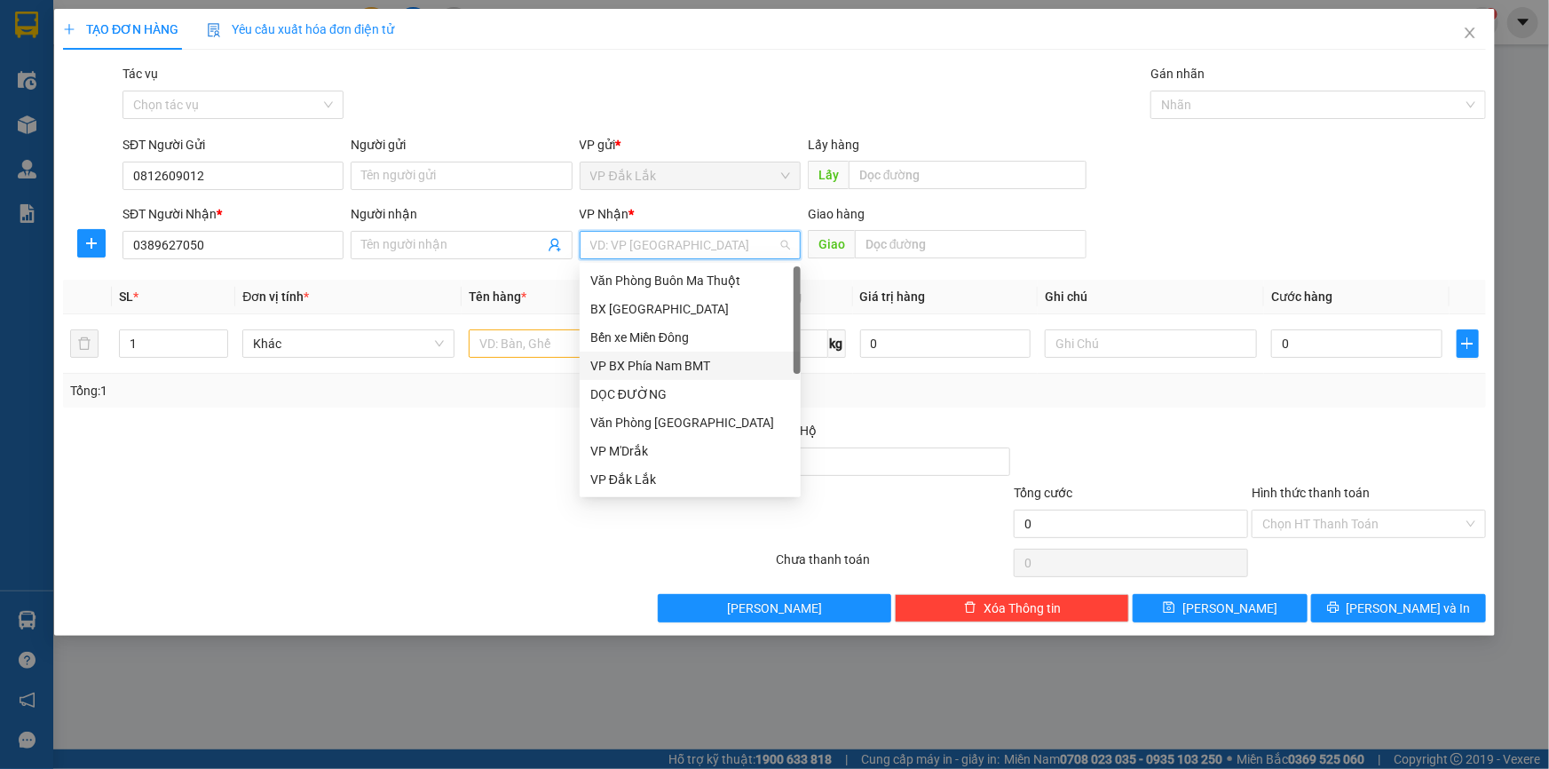
click at [632, 393] on div "DỌC ĐƯỜNG" at bounding box center [690, 394] width 200 height 20
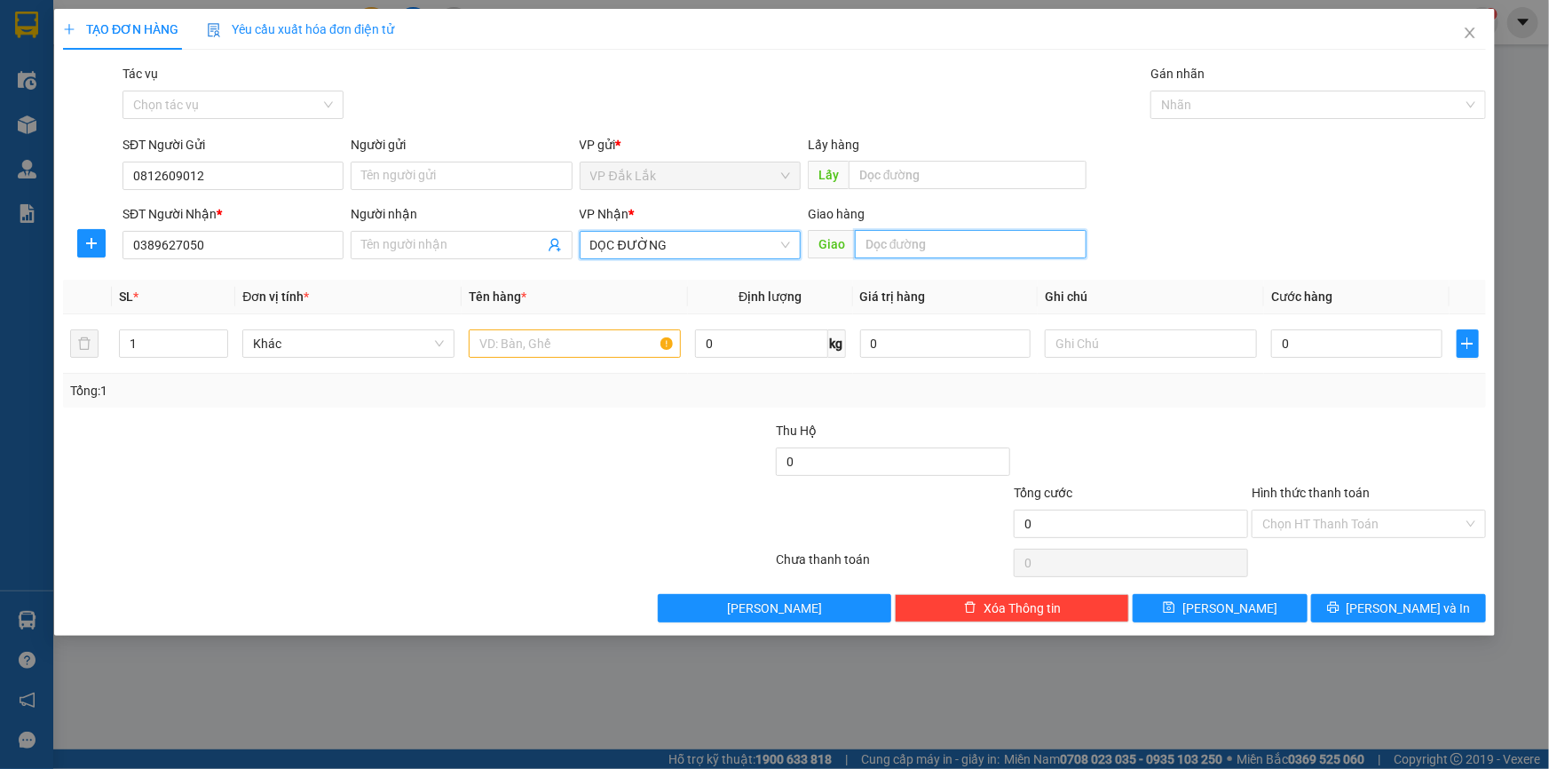
click at [896, 240] on input "text" at bounding box center [971, 244] width 232 height 28
click at [607, 335] on input "text" at bounding box center [575, 343] width 212 height 28
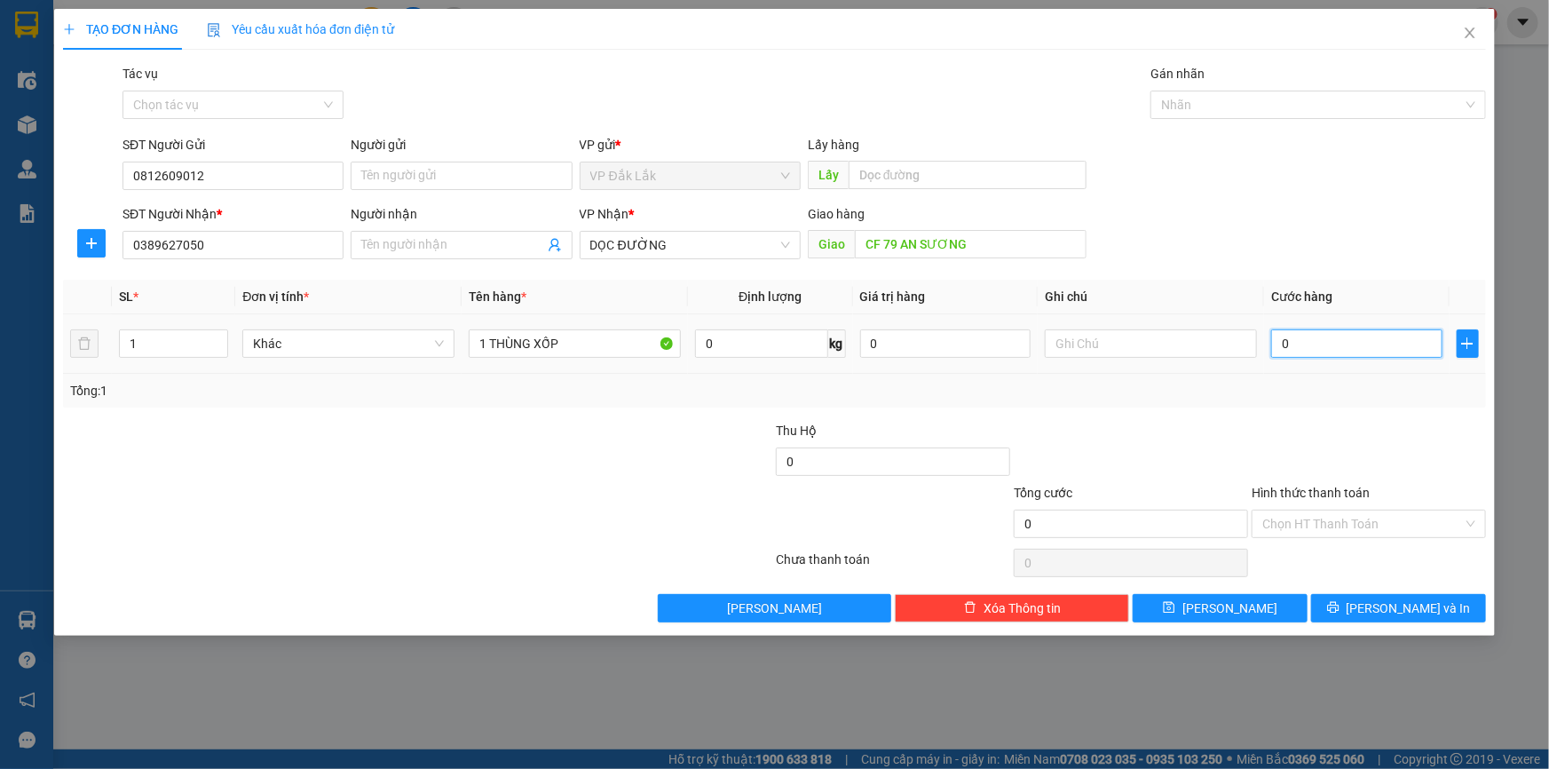
click at [1361, 338] on input "0" at bounding box center [1356, 343] width 171 height 28
click at [1311, 522] on input "Hình thức thanh toán" at bounding box center [1362, 523] width 201 height 27
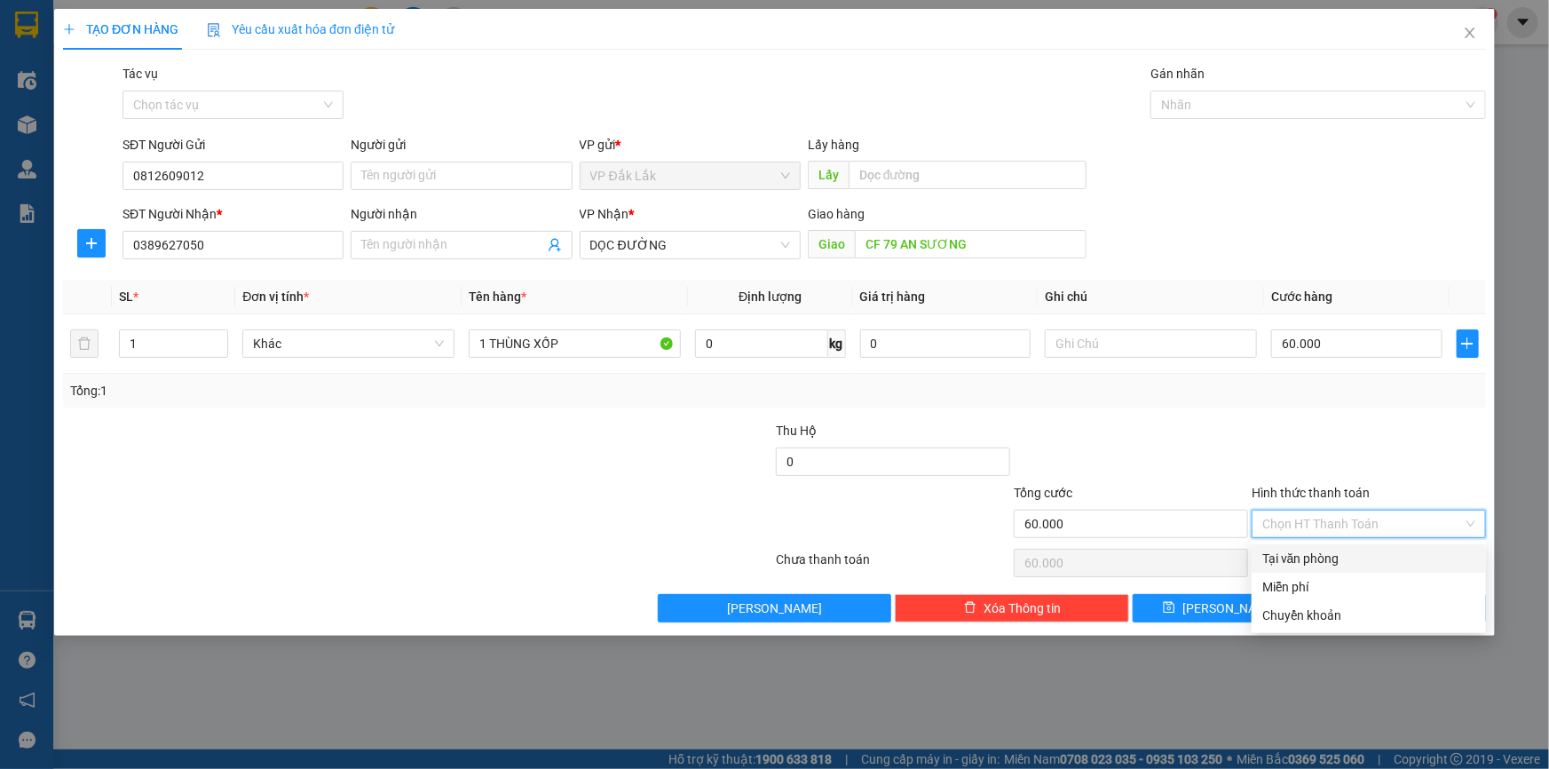
click at [1317, 552] on div "Tại văn phòng" at bounding box center [1368, 559] width 213 height 20
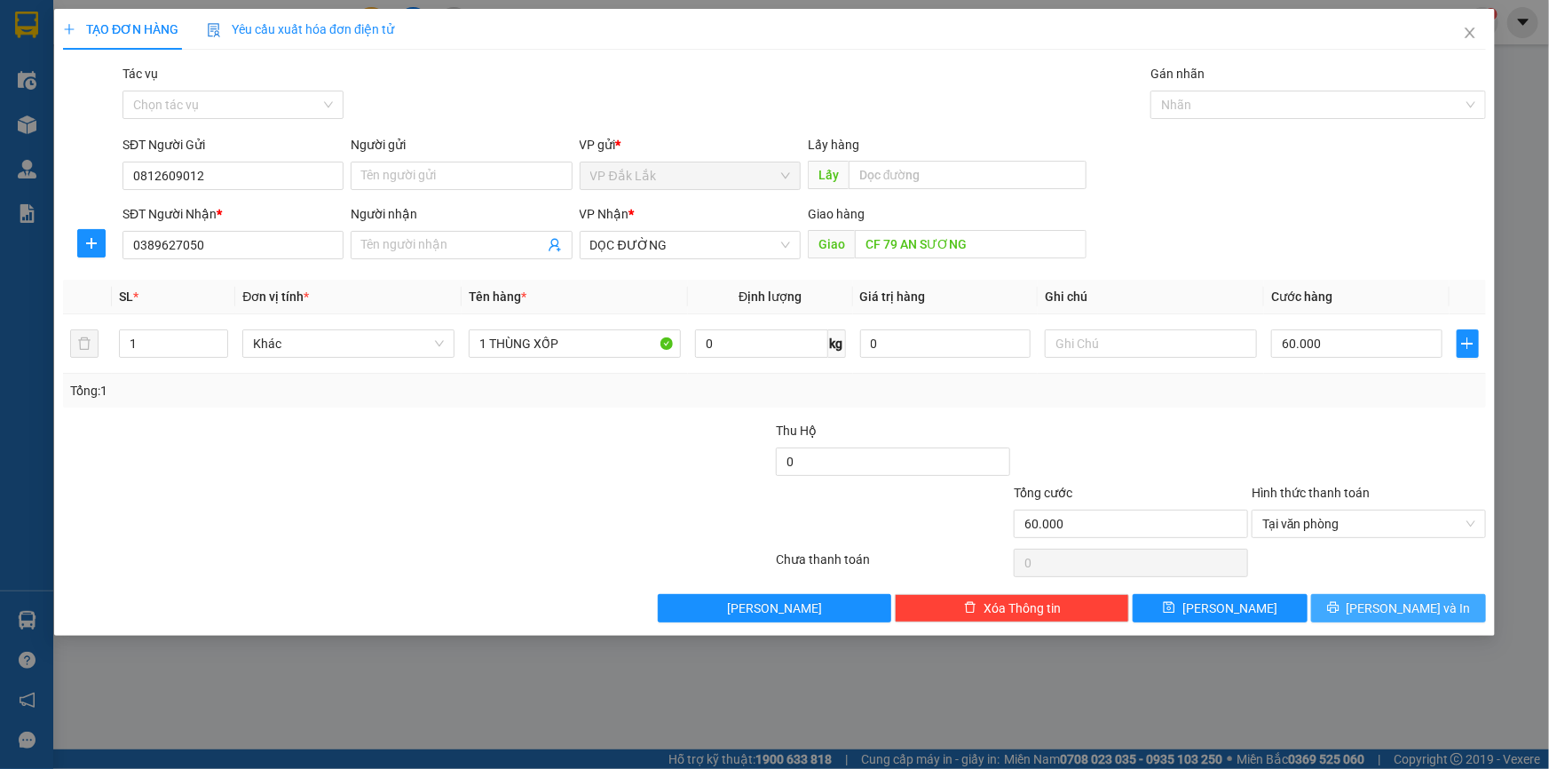
click at [1370, 595] on button "Lưu và In" at bounding box center [1398, 608] width 175 height 28
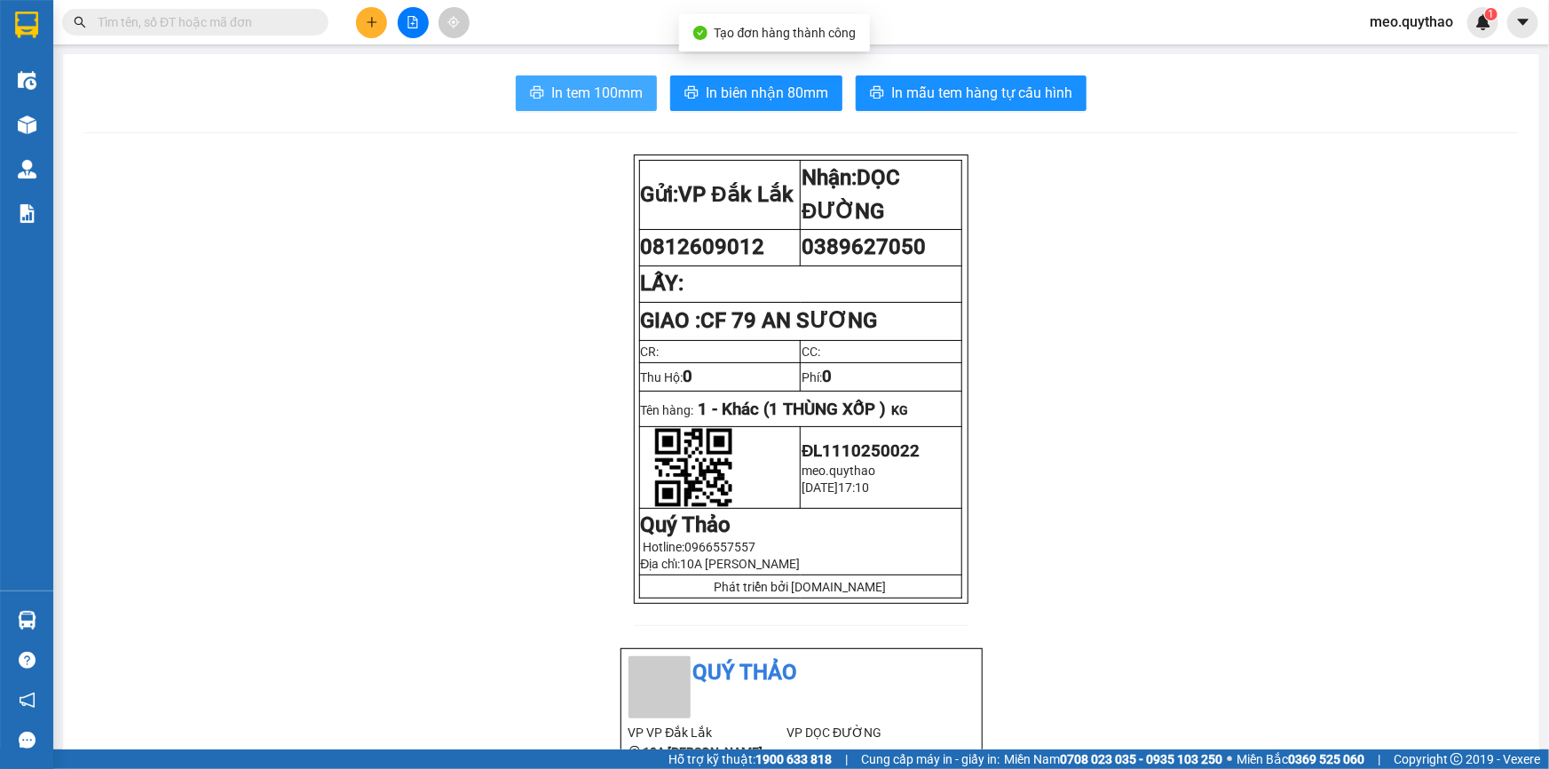
click at [571, 95] on span "In tem 100mm" at bounding box center [596, 93] width 91 height 22
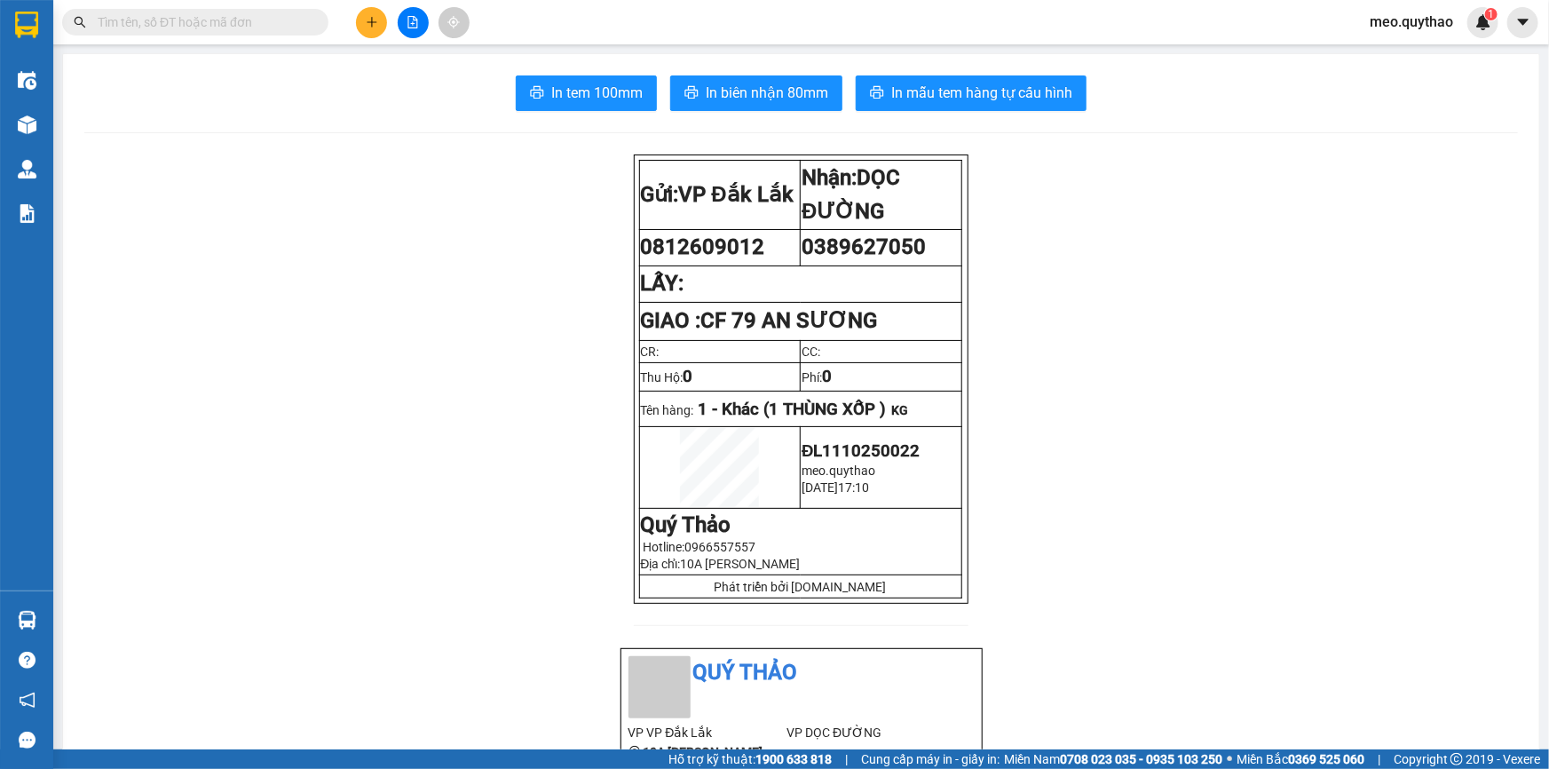
click at [371, 20] on icon "plus" at bounding box center [371, 22] width 1 height 10
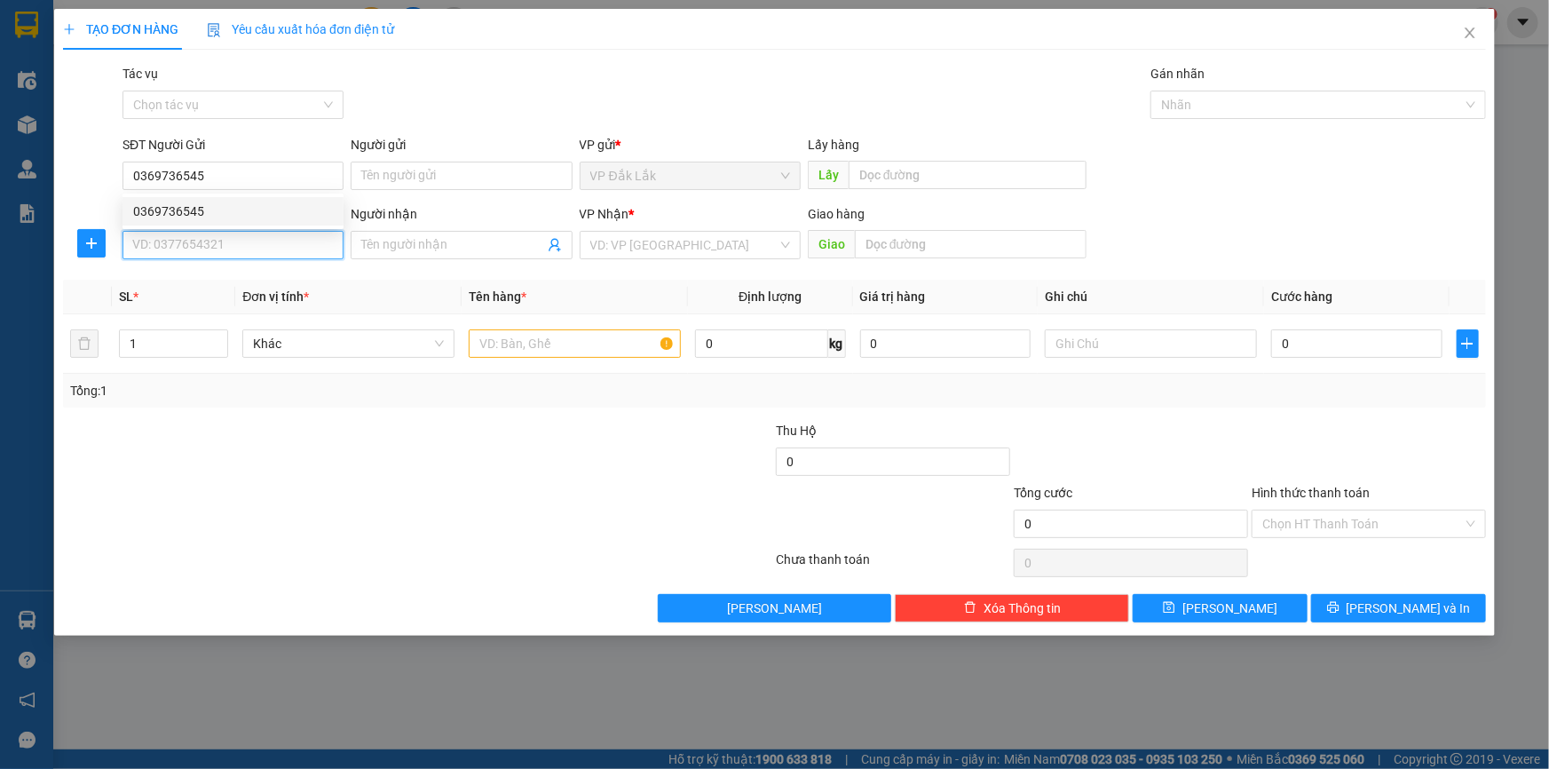
click at [270, 241] on input "SĐT Người Nhận *" at bounding box center [232, 245] width 221 height 28
click at [177, 279] on div "0961946476" at bounding box center [233, 281] width 200 height 20
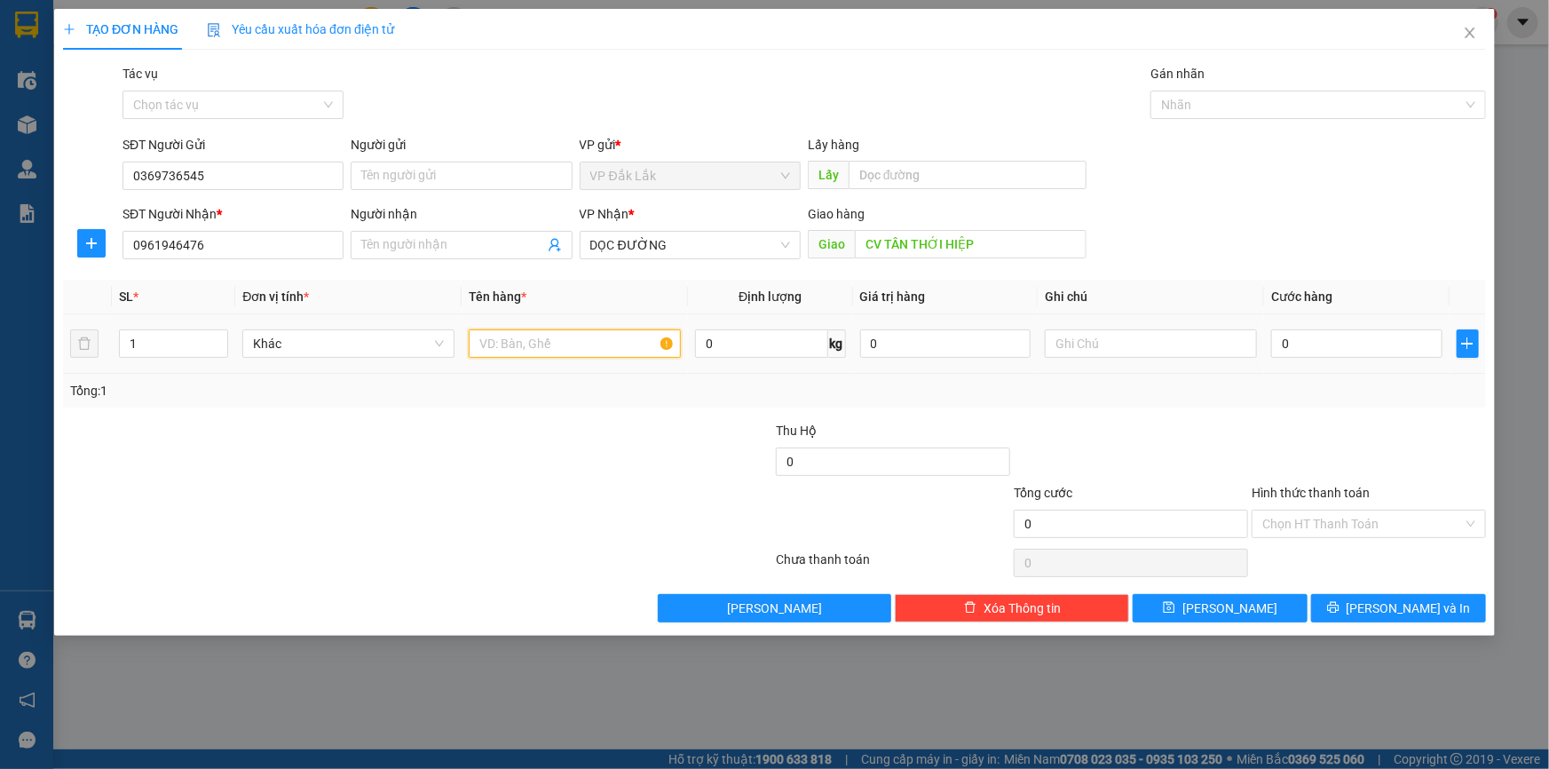
click at [484, 343] on input "text" at bounding box center [575, 343] width 212 height 28
click at [1325, 354] on input "0" at bounding box center [1356, 343] width 171 height 28
click at [1345, 527] on input "Hình thức thanh toán" at bounding box center [1362, 523] width 201 height 27
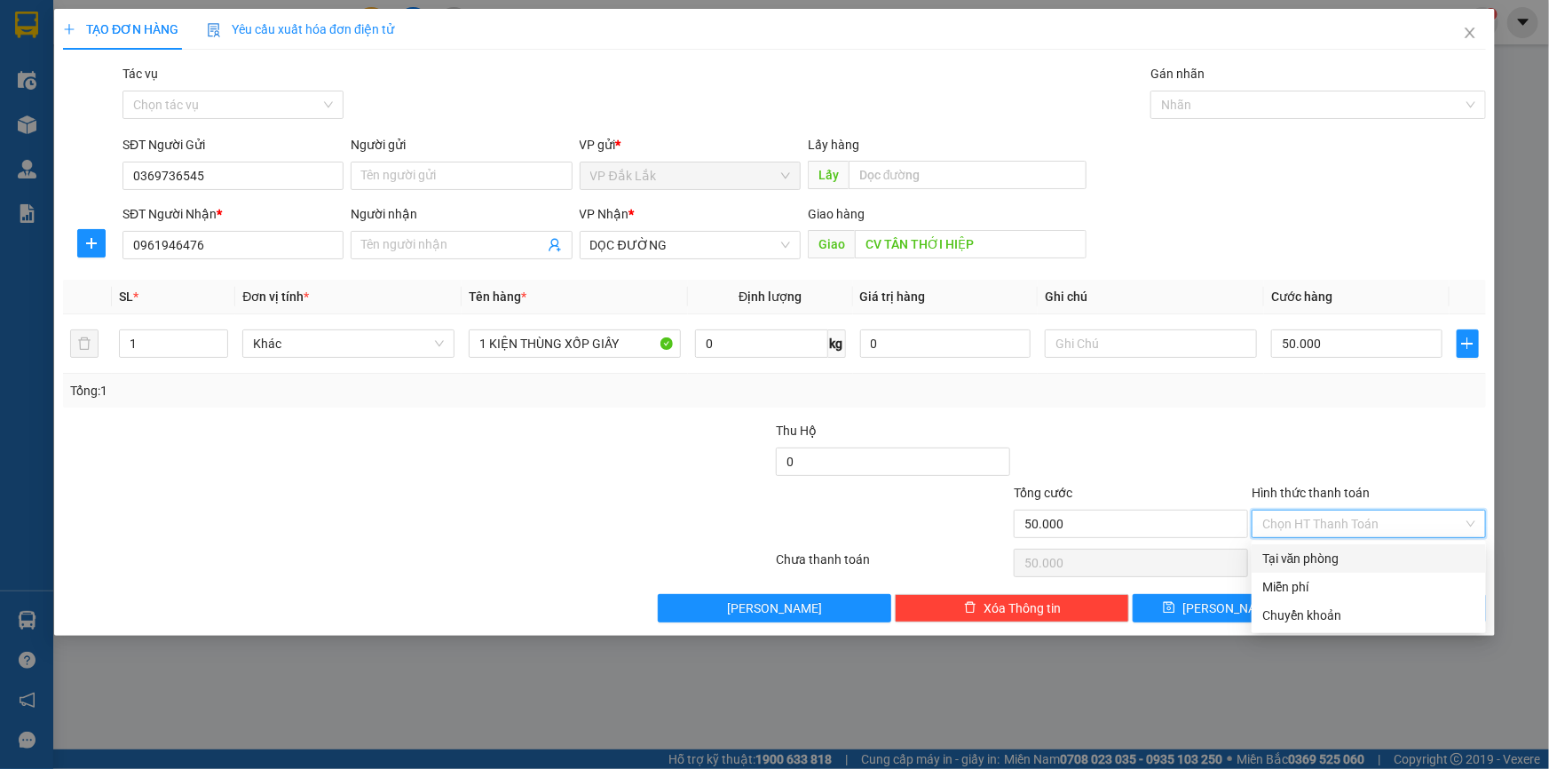
click at [1331, 557] on div "Tại văn phòng" at bounding box center [1368, 559] width 213 height 20
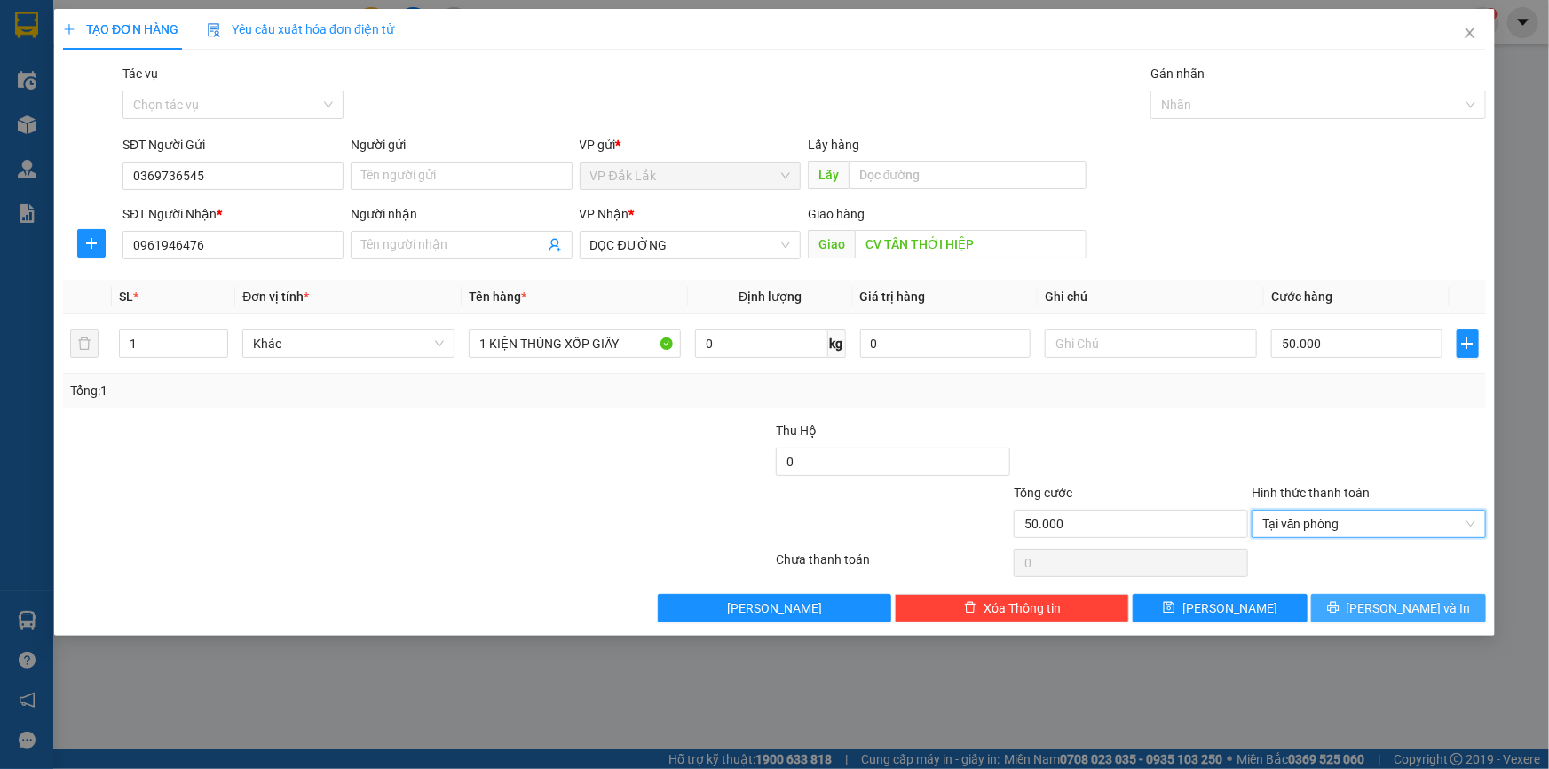
click at [1392, 613] on span "Lưu và In" at bounding box center [1408, 608] width 124 height 20
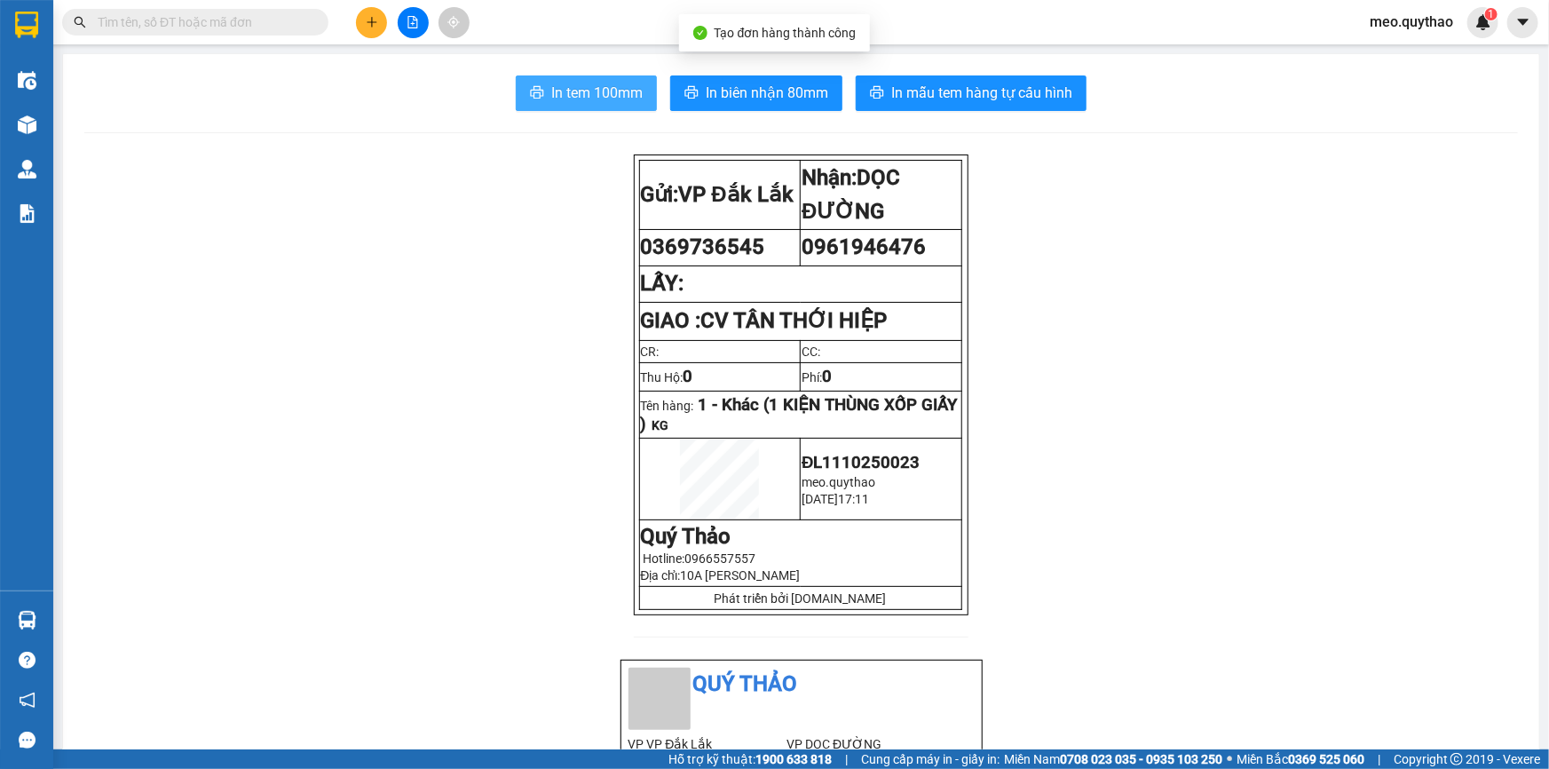
click at [556, 106] on button "In tem 100mm" at bounding box center [586, 93] width 141 height 36
click at [367, 19] on icon "plus" at bounding box center [372, 22] width 12 height 12
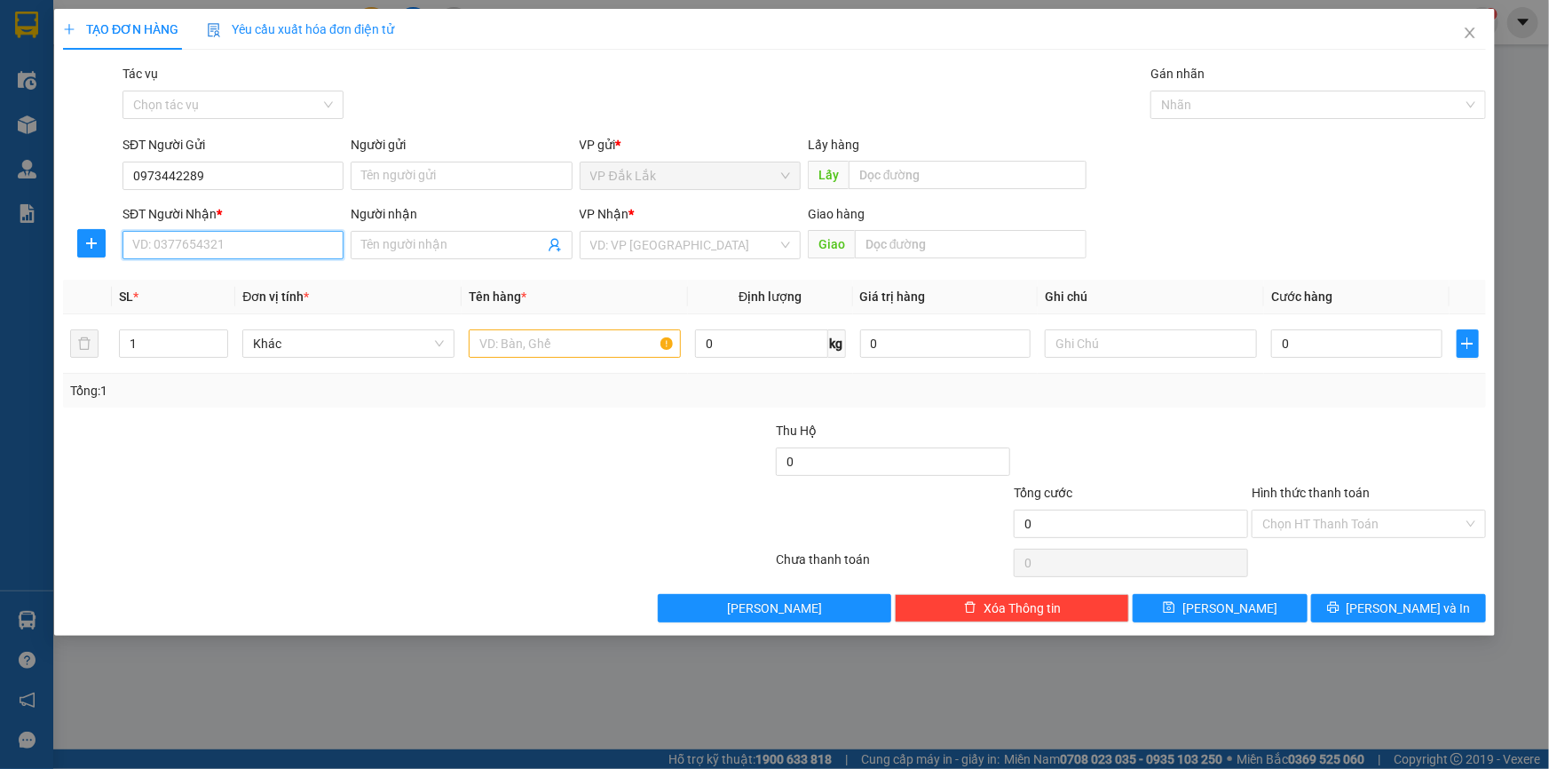
click at [243, 242] on input "SĐT Người Nhận *" at bounding box center [232, 245] width 221 height 28
click at [235, 272] on div "0989001710 - NGỌC" at bounding box center [233, 281] width 200 height 20
click at [509, 335] on input "text" at bounding box center [575, 343] width 212 height 28
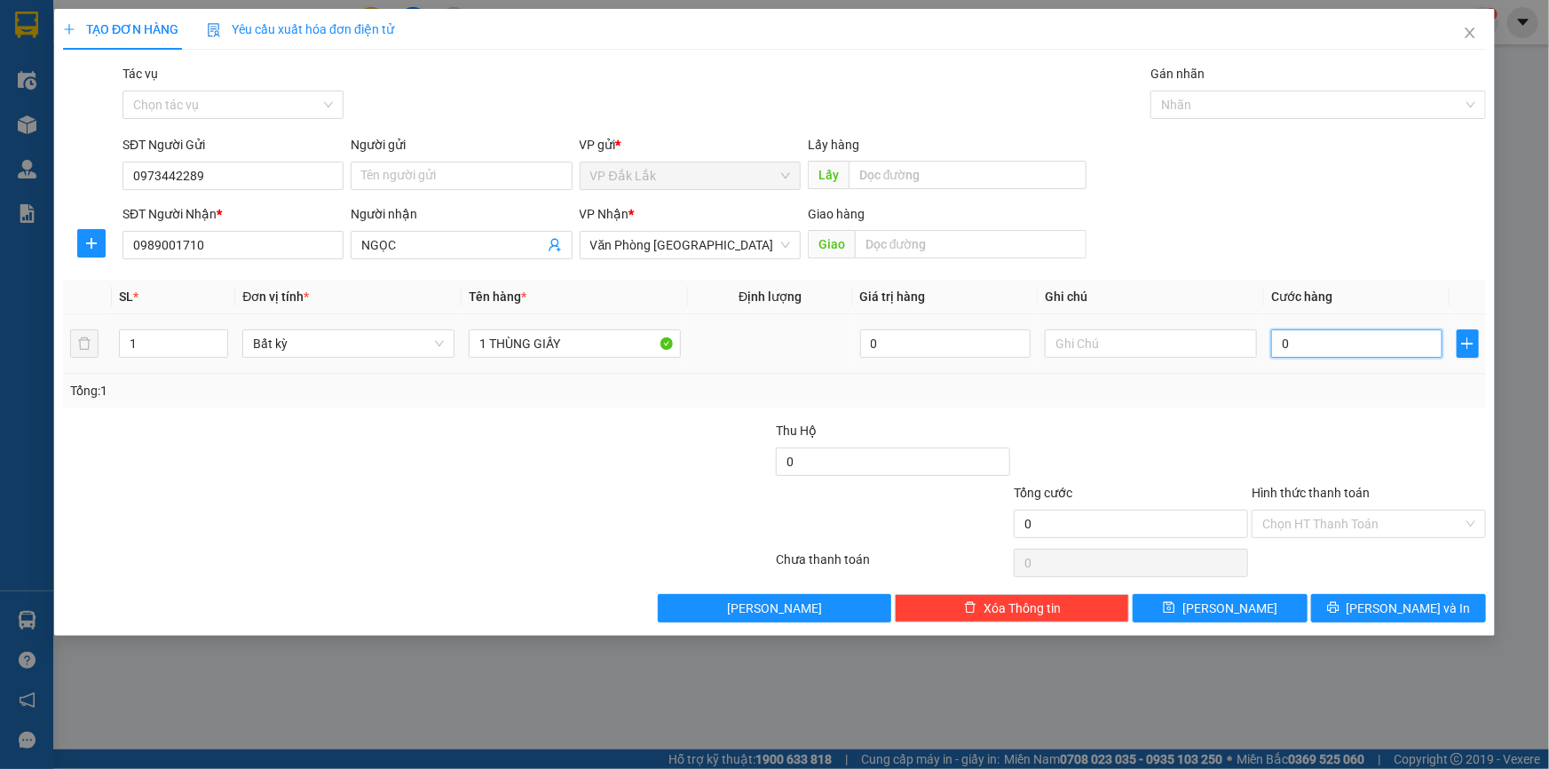
click at [1297, 331] on input "0" at bounding box center [1356, 343] width 171 height 28
click at [1401, 514] on input "Hình thức thanh toán" at bounding box center [1362, 523] width 201 height 27
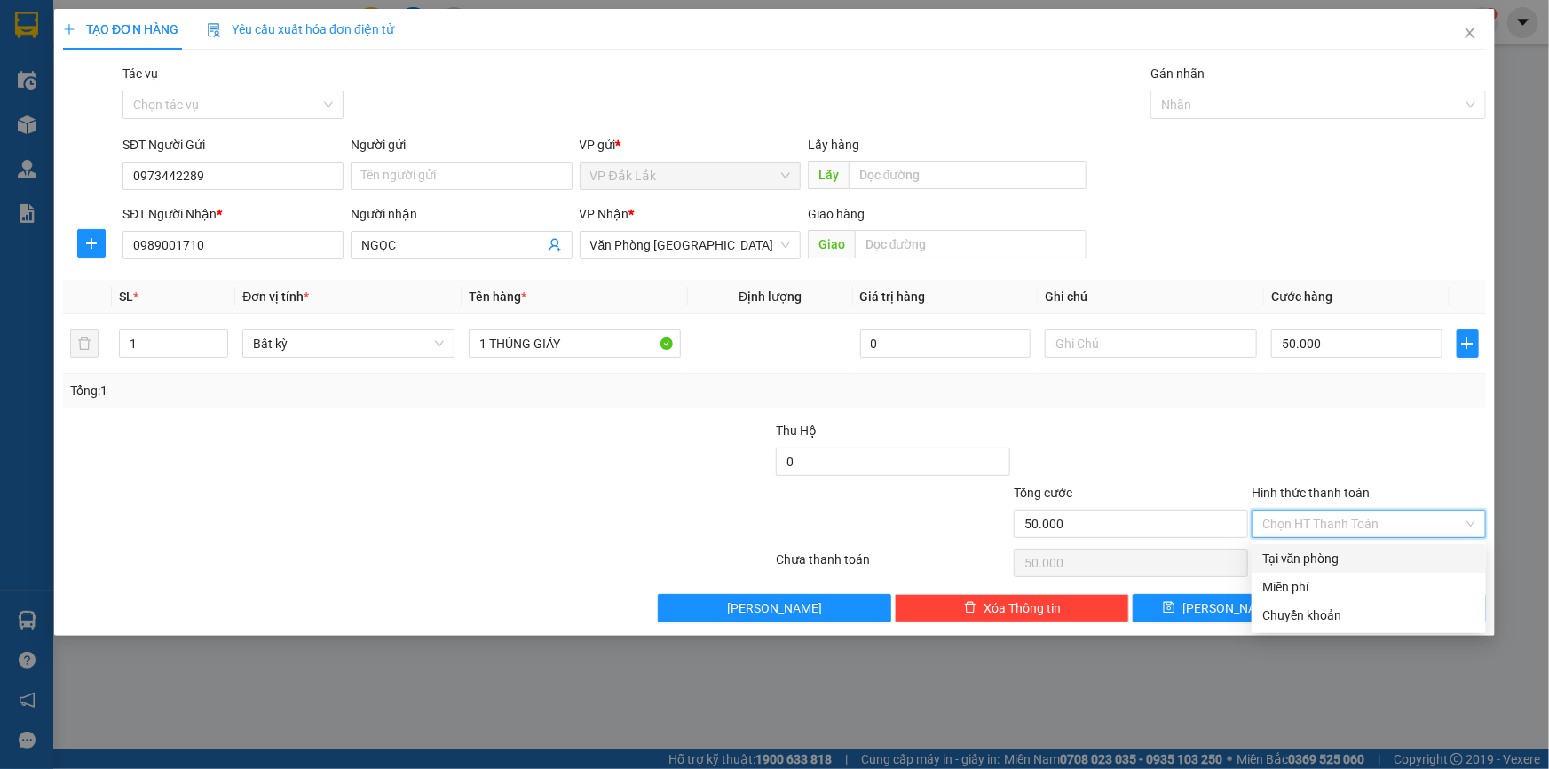
click at [1340, 551] on div "Tại văn phòng" at bounding box center [1368, 559] width 213 height 20
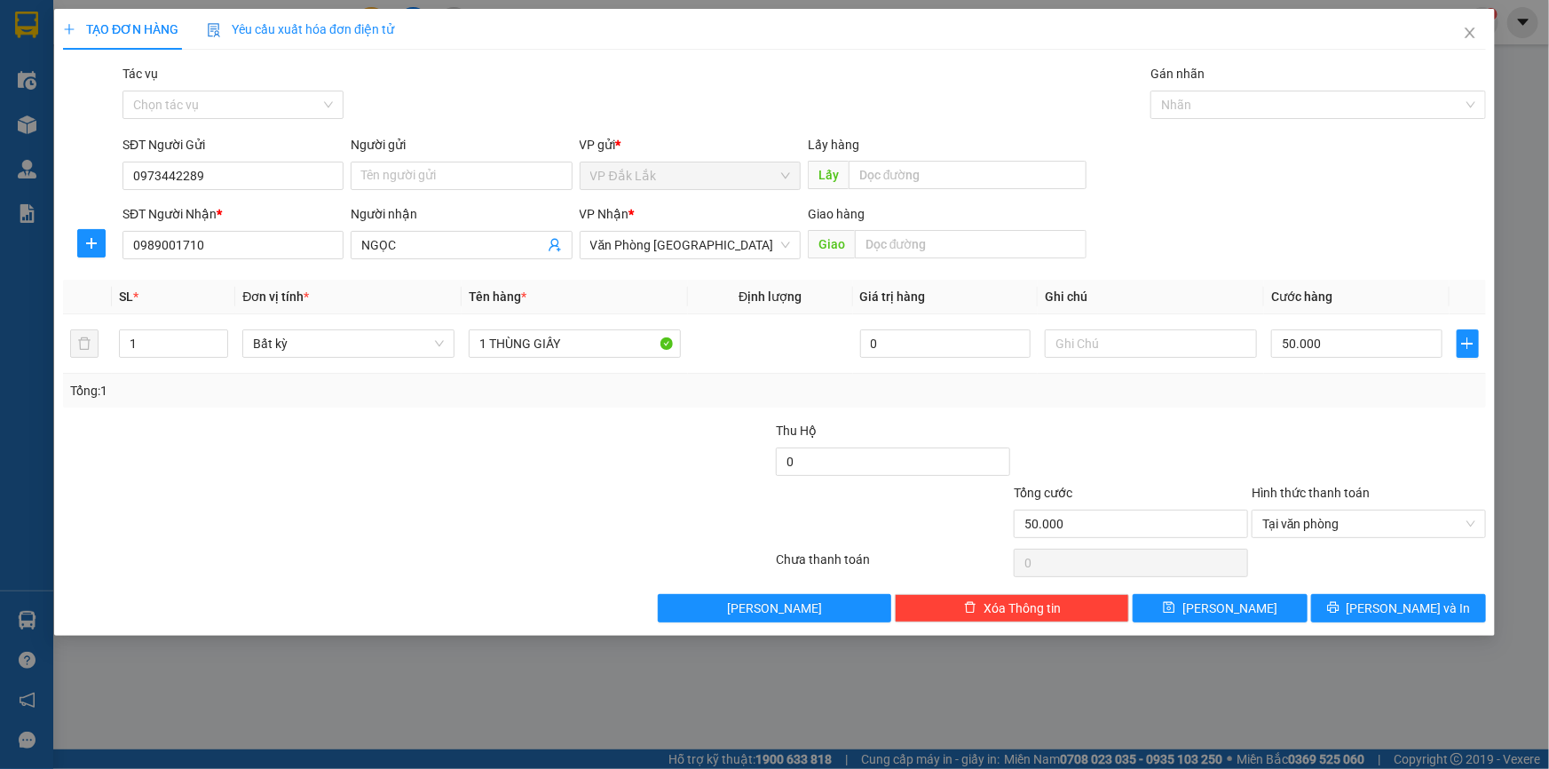
click at [1350, 578] on div at bounding box center [1369, 563] width 238 height 36
click at [1328, 587] on div "Transit Pickup Surcharge Ids Transit Deliver Surcharge Ids Transit Deliver Surc…" at bounding box center [774, 343] width 1423 height 558
click at [1346, 631] on div "TẠO ĐƠN HÀNG Yêu cầu xuất hóa đơn điện tử Transit Pickup Surcharge Ids Transit …" at bounding box center [774, 322] width 1441 height 627
click at [1362, 621] on div "TẠO ĐƠN HÀNG Yêu cầu xuất hóa đơn điện tử Transit Pickup Surcharge Ids Transit …" at bounding box center [774, 322] width 1441 height 627
click at [1425, 612] on span "Lưu và In" at bounding box center [1408, 608] width 124 height 20
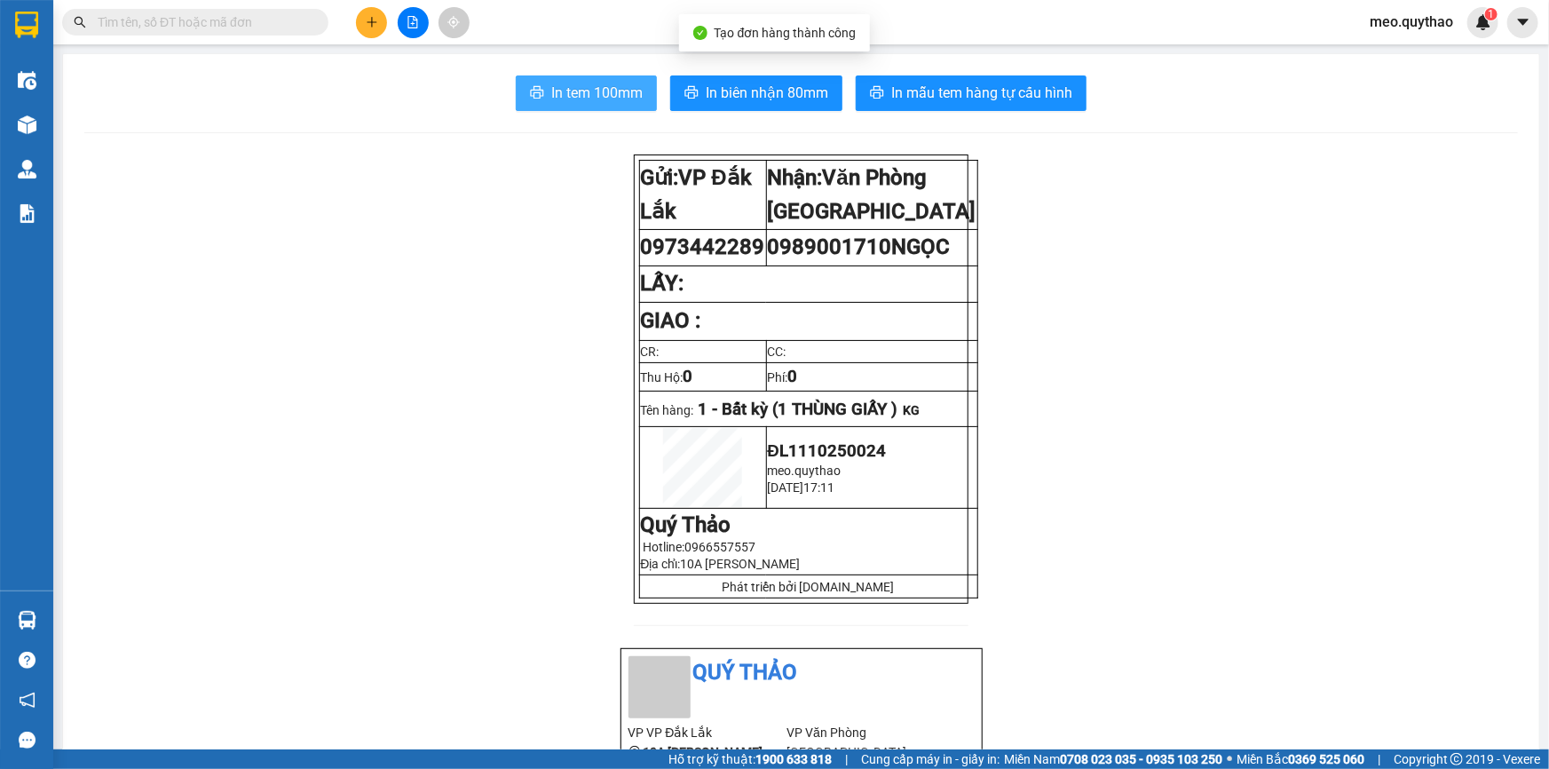
click at [612, 105] on button "In tem 100mm" at bounding box center [586, 93] width 141 height 36
click at [371, 34] on button at bounding box center [371, 22] width 31 height 31
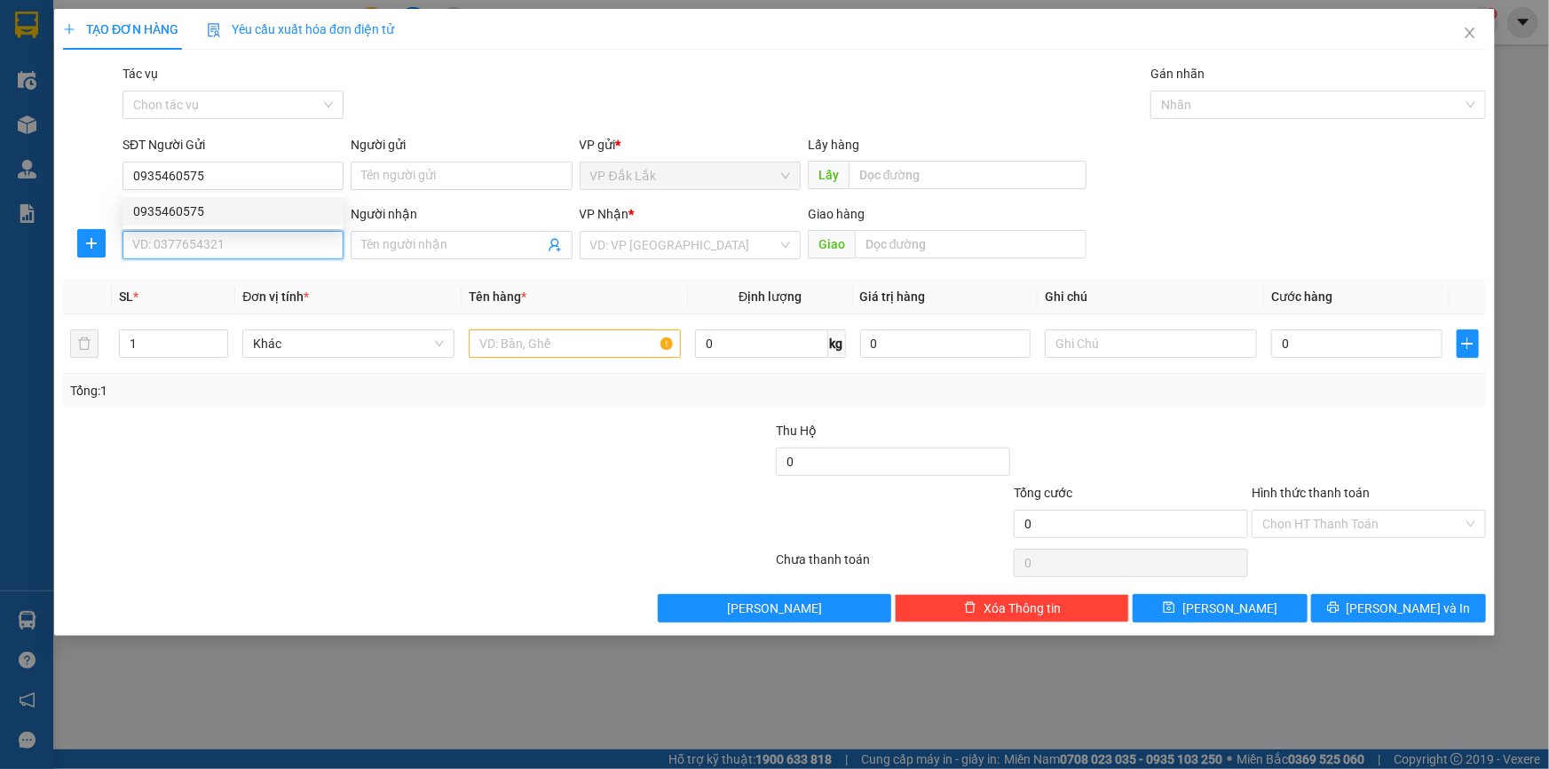
click at [175, 251] on input "SĐT Người Nhận *" at bounding box center [232, 245] width 221 height 28
click at [218, 277] on div "0913600396" at bounding box center [233, 281] width 200 height 20
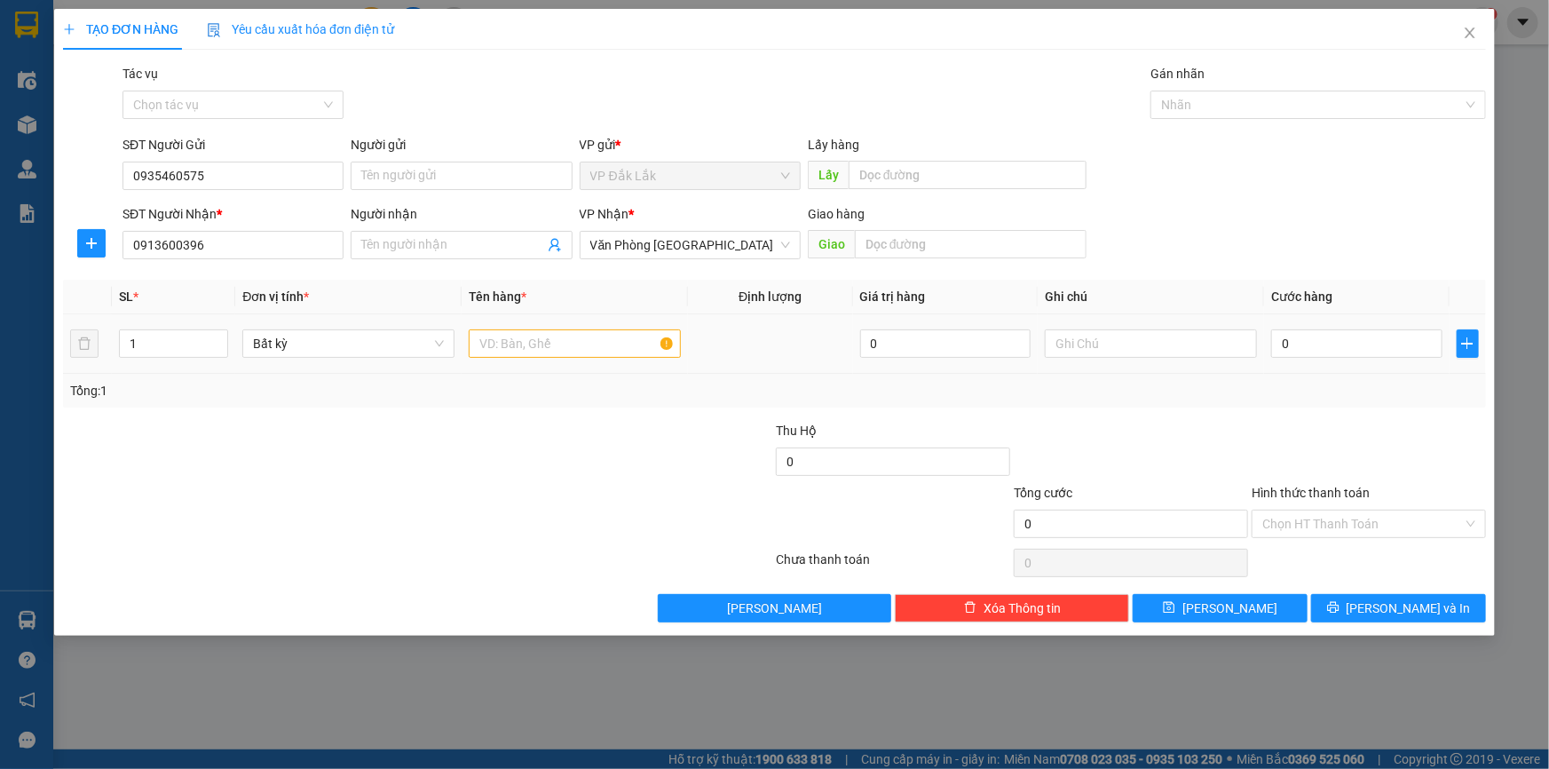
click at [508, 360] on div at bounding box center [575, 344] width 212 height 36
click at [508, 352] on input "text" at bounding box center [575, 343] width 212 height 28
click at [1298, 345] on input "0" at bounding box center [1356, 343] width 171 height 28
click at [1336, 521] on input "Hình thức thanh toán" at bounding box center [1362, 523] width 201 height 27
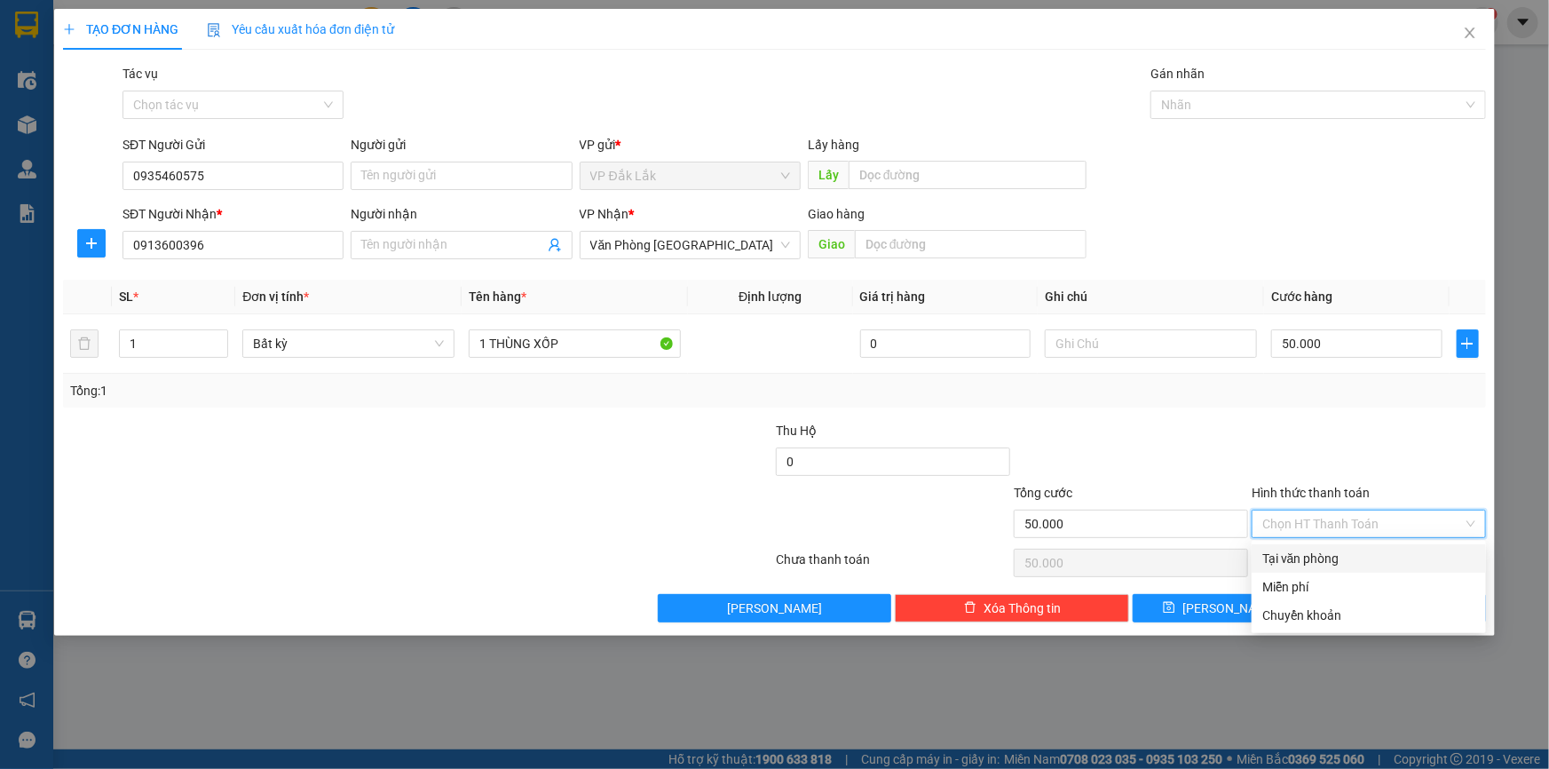
click at [1345, 558] on div "Tại văn phòng" at bounding box center [1368, 559] width 213 height 20
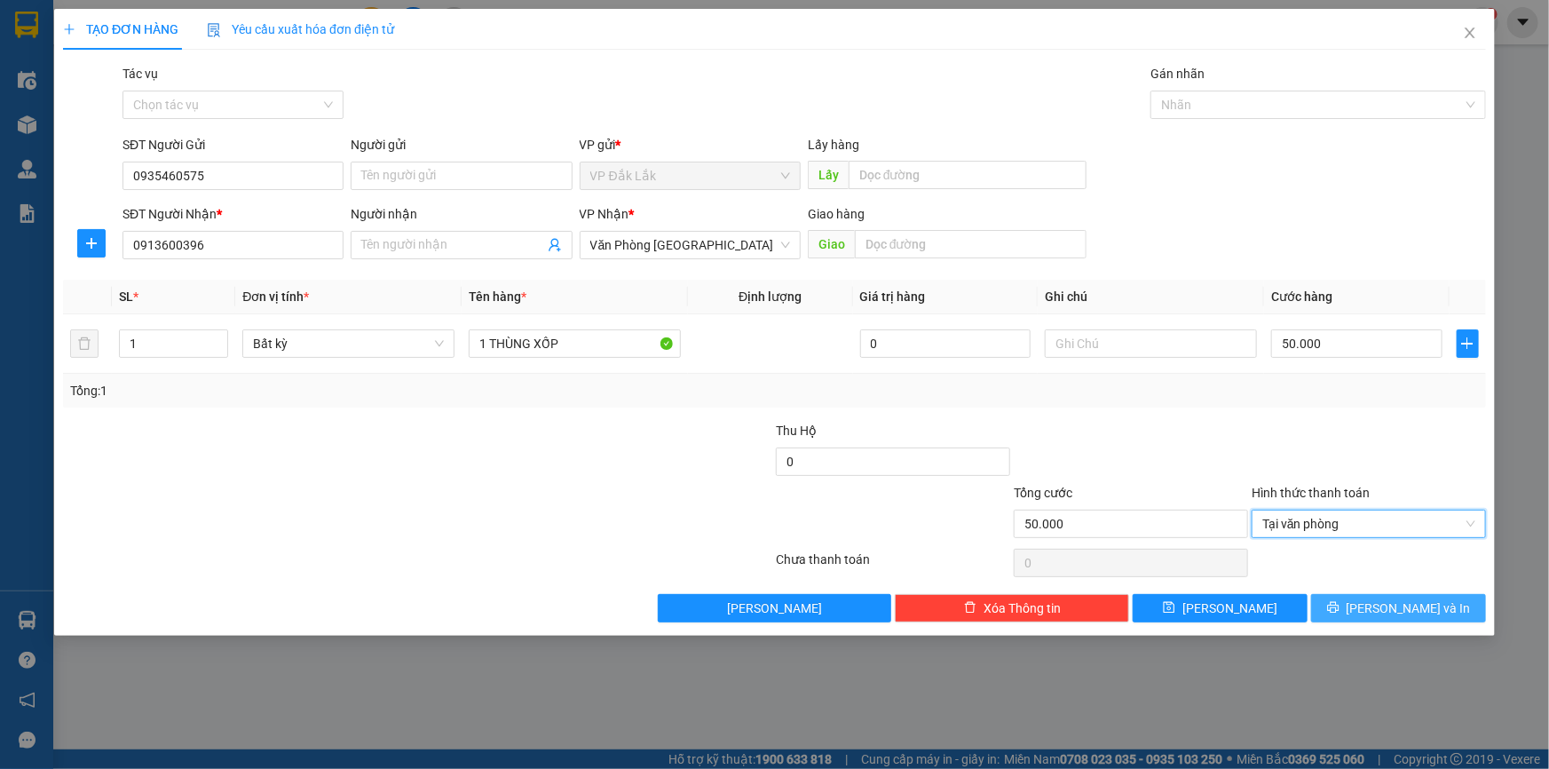
click at [1339, 601] on icon "printer" at bounding box center [1333, 607] width 12 height 12
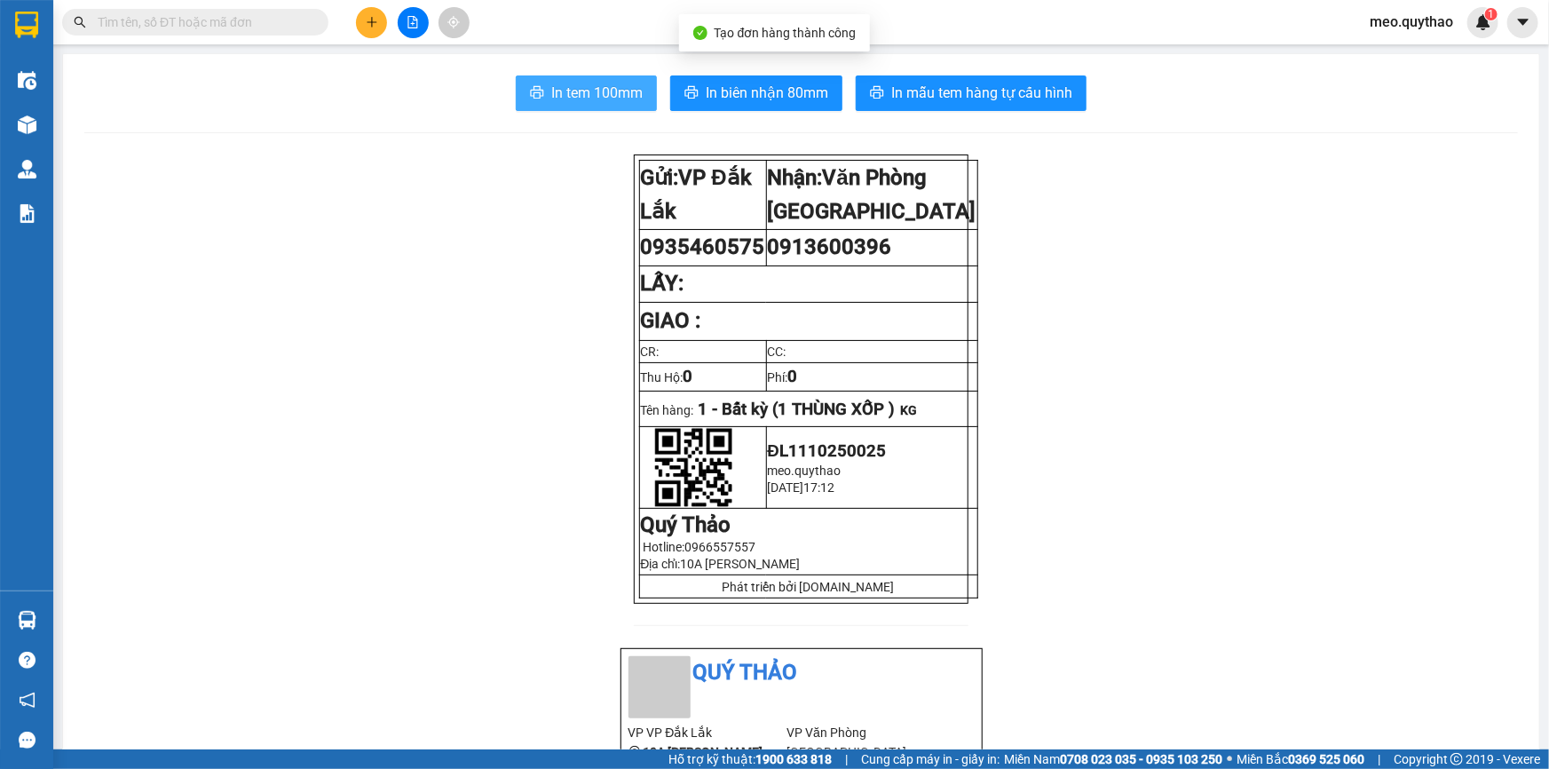
click at [586, 90] on span "In tem 100mm" at bounding box center [596, 93] width 91 height 22
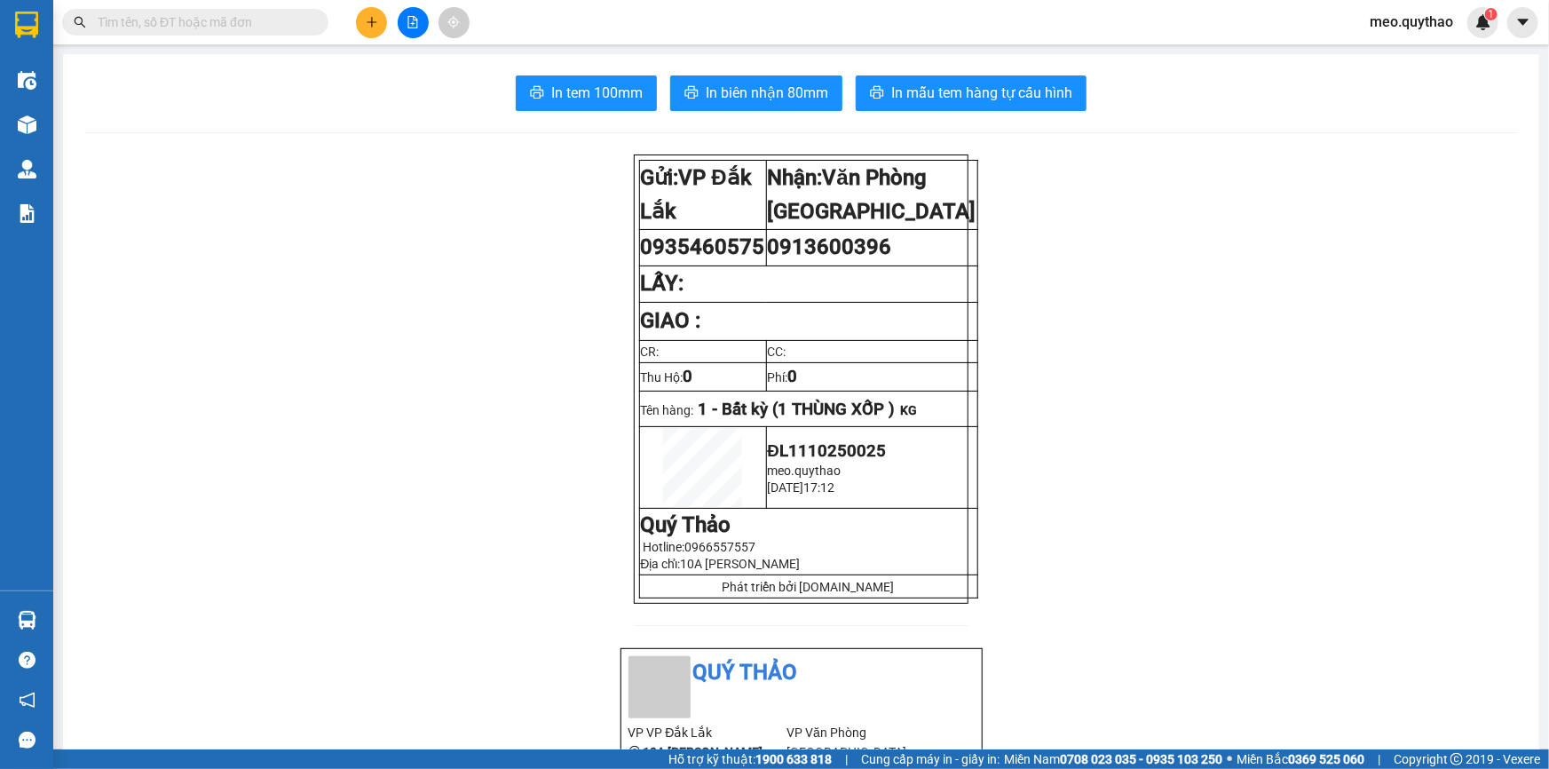
click at [373, 9] on button at bounding box center [371, 22] width 31 height 31
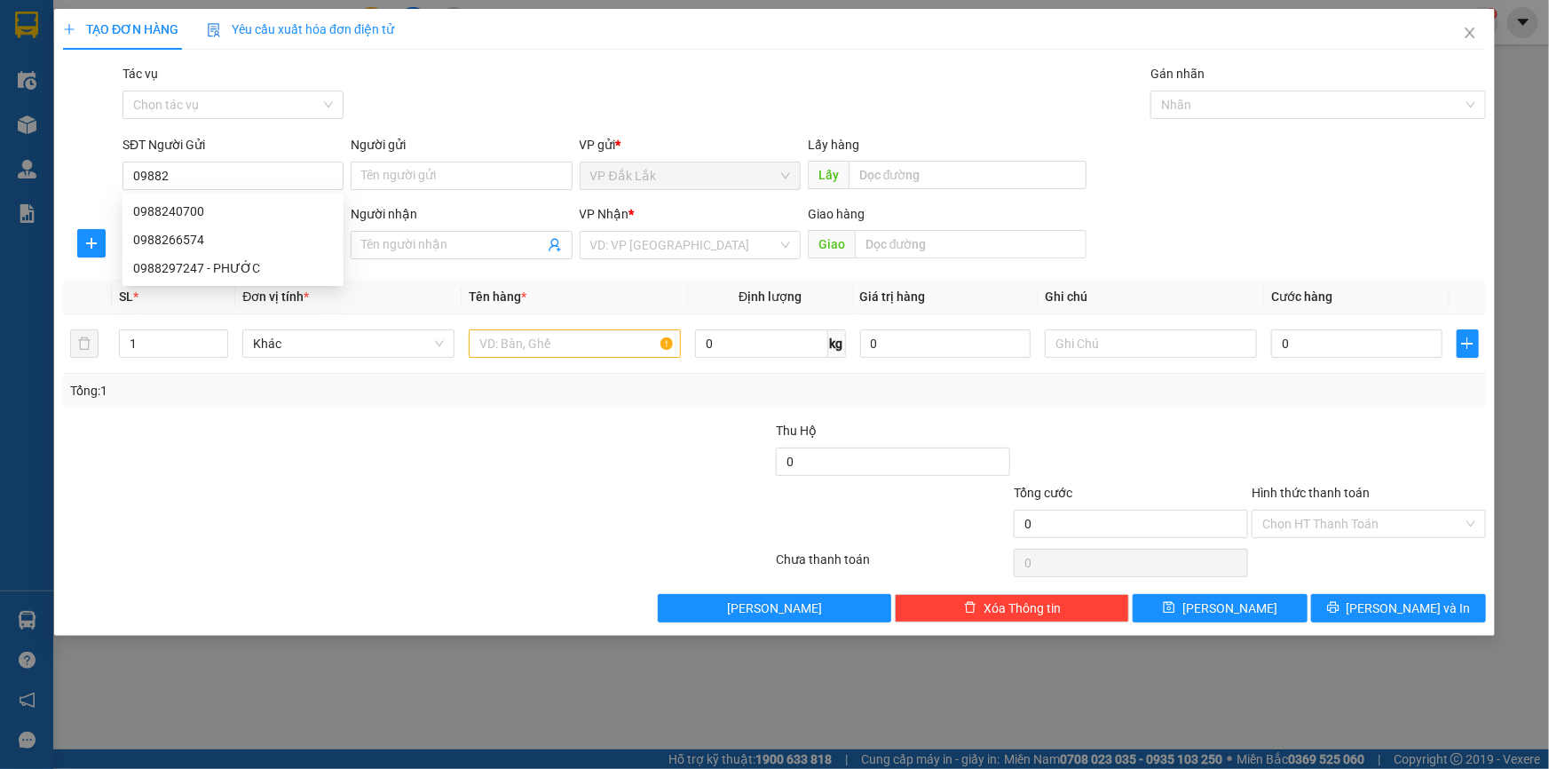
click at [434, 296] on th "Đơn vị tính *" at bounding box center [348, 297] width 226 height 35
click at [219, 174] on input "09882" at bounding box center [232, 176] width 221 height 28
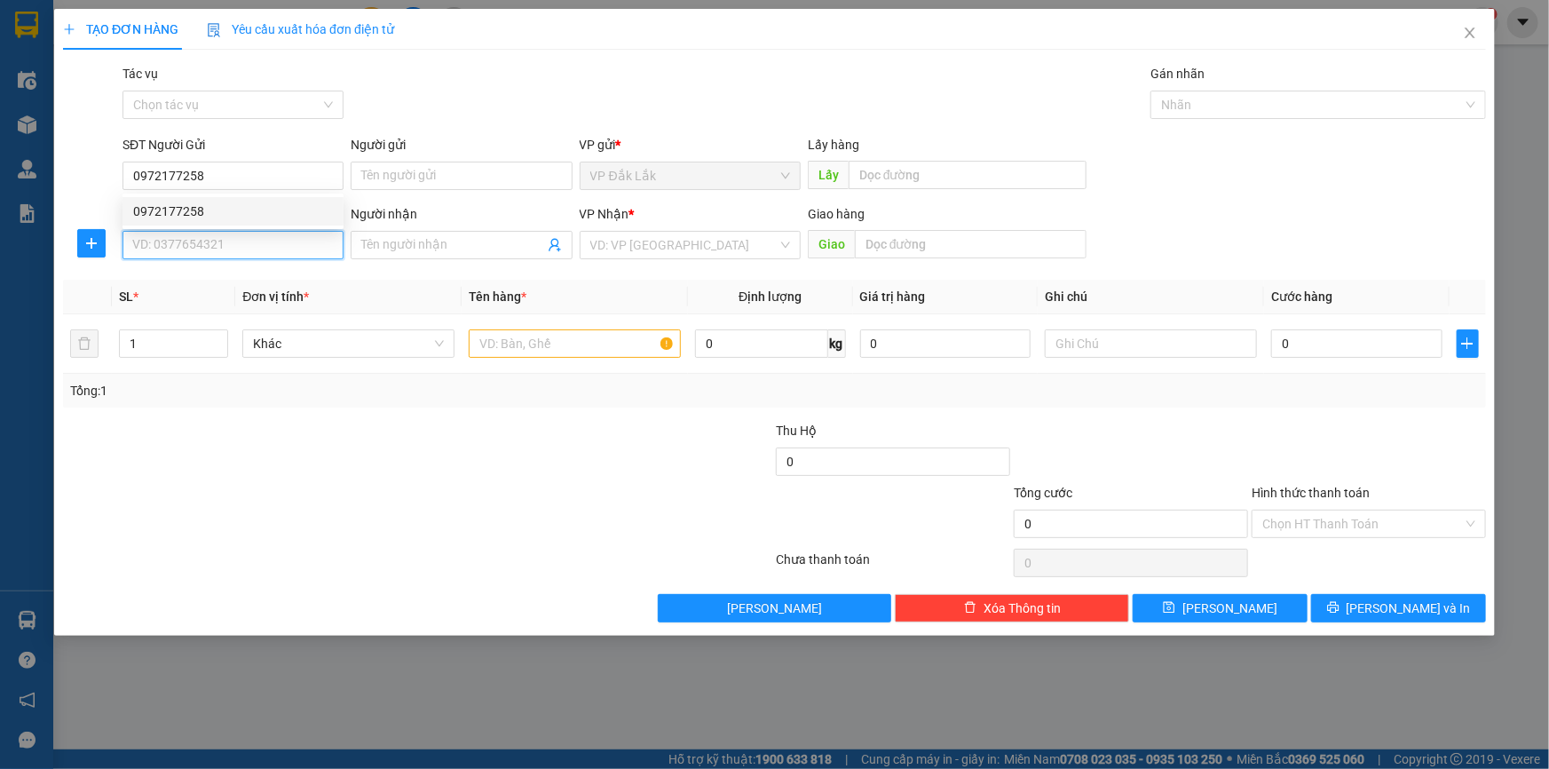
click at [160, 246] on input "SĐT Người Nhận *" at bounding box center [232, 245] width 221 height 28
click at [187, 280] on div "0395310504" at bounding box center [233, 281] width 200 height 20
click at [510, 346] on input "text" at bounding box center [575, 343] width 212 height 28
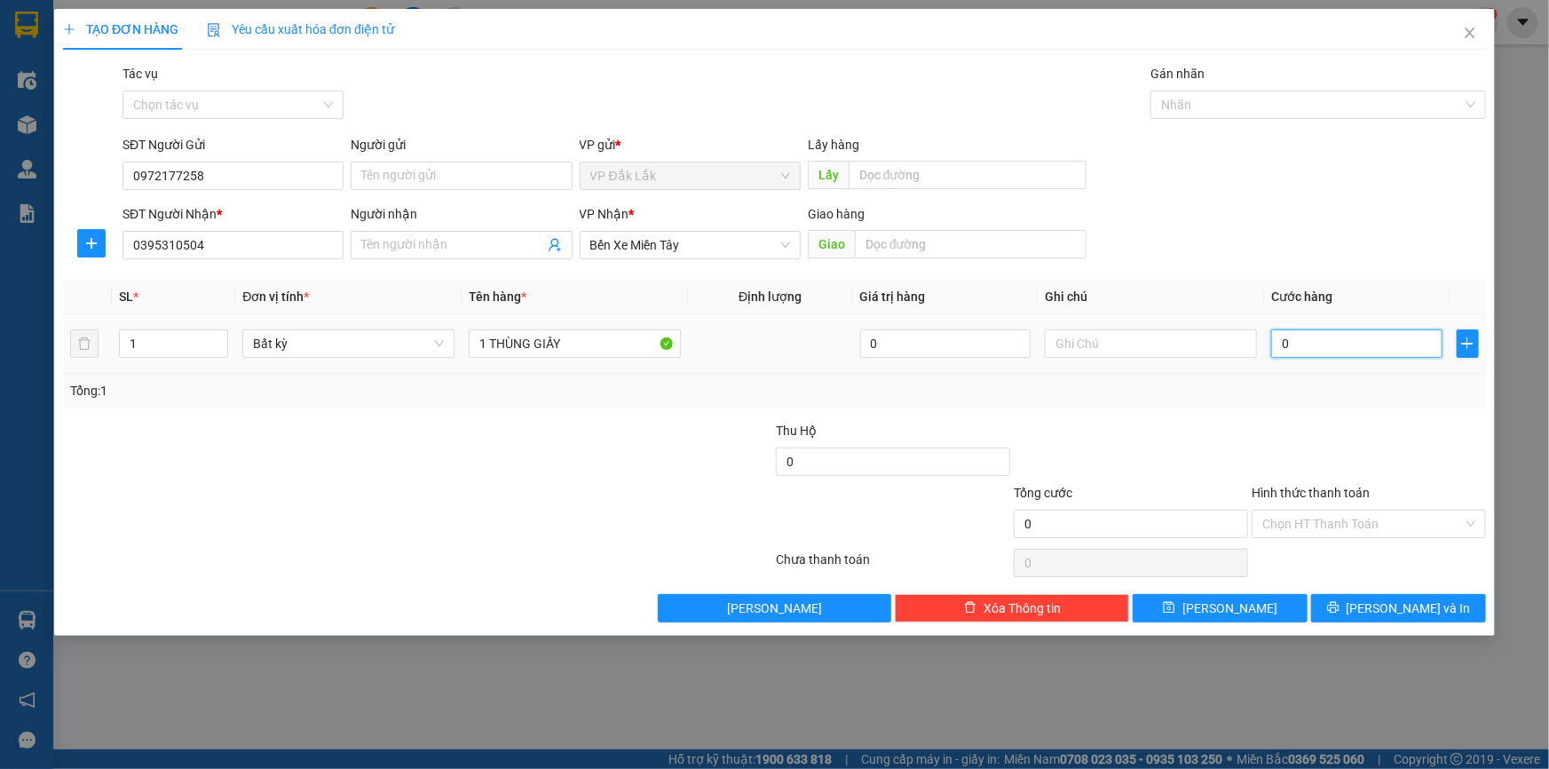
click at [1333, 335] on input "0" at bounding box center [1356, 343] width 171 height 28
click at [1356, 517] on input "Hình thức thanh toán" at bounding box center [1362, 523] width 201 height 27
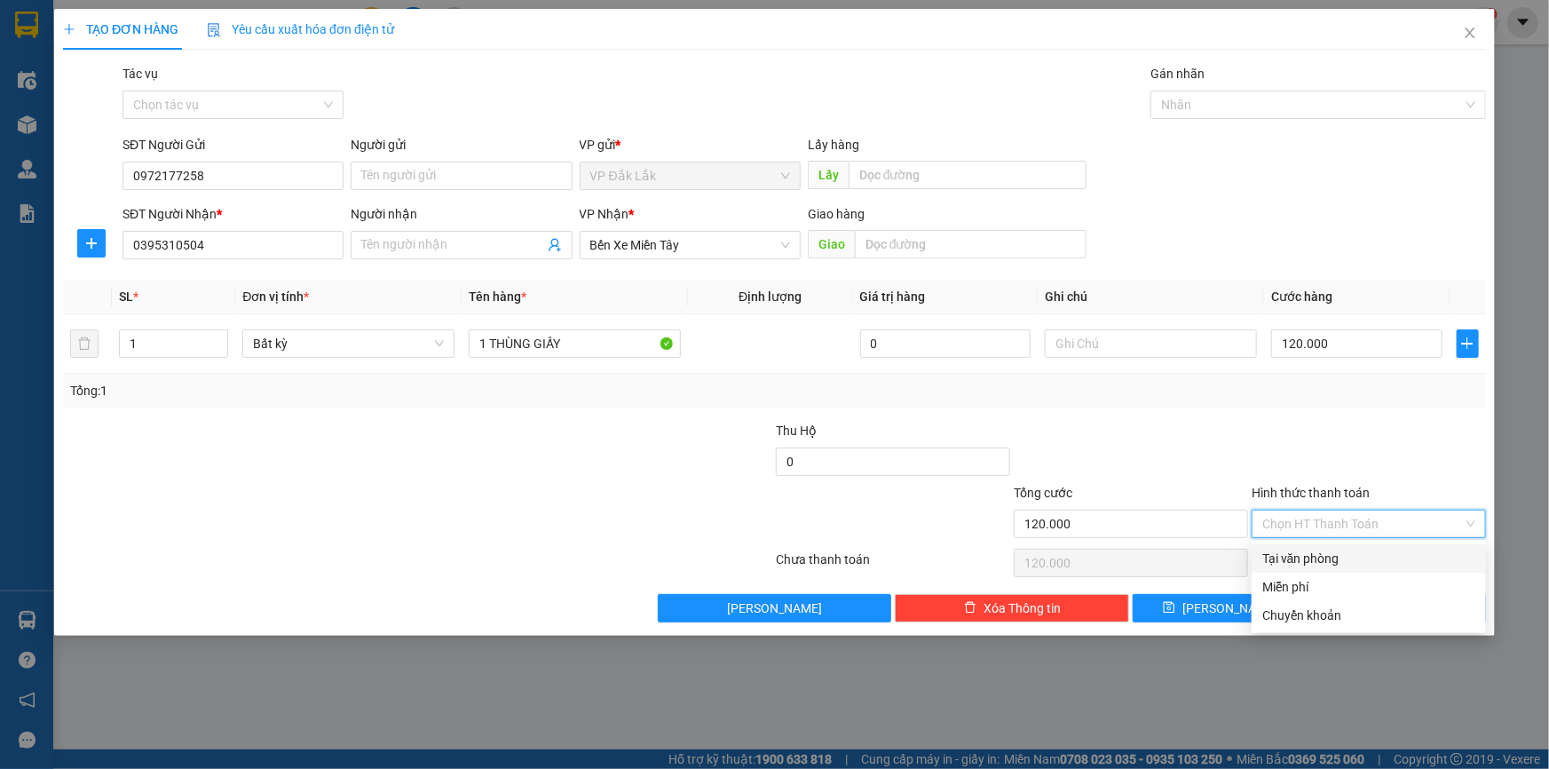
click at [1351, 559] on div "Tại văn phòng" at bounding box center [1368, 559] width 213 height 20
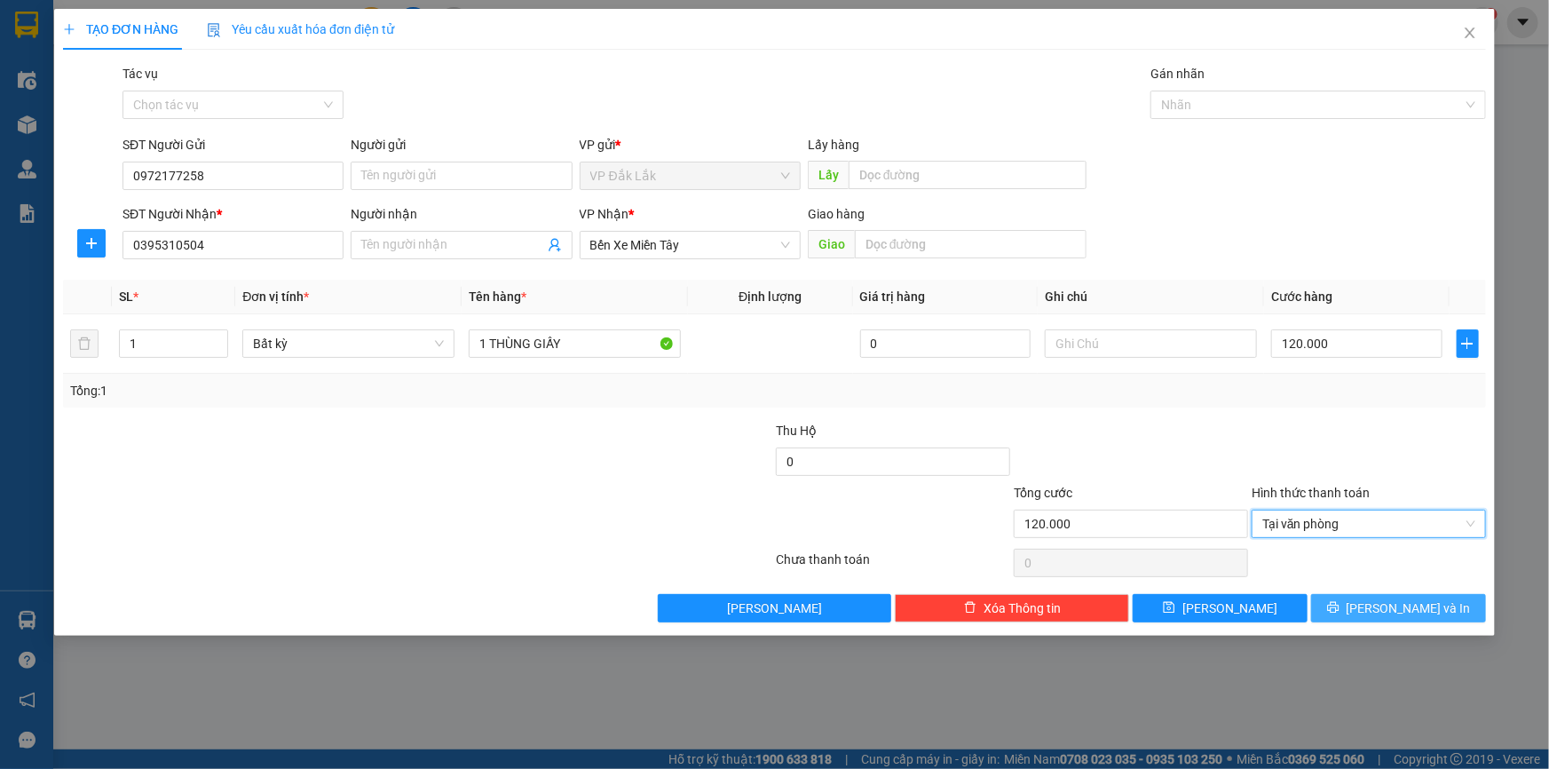
click at [1415, 608] on span "Lưu và In" at bounding box center [1408, 608] width 124 height 20
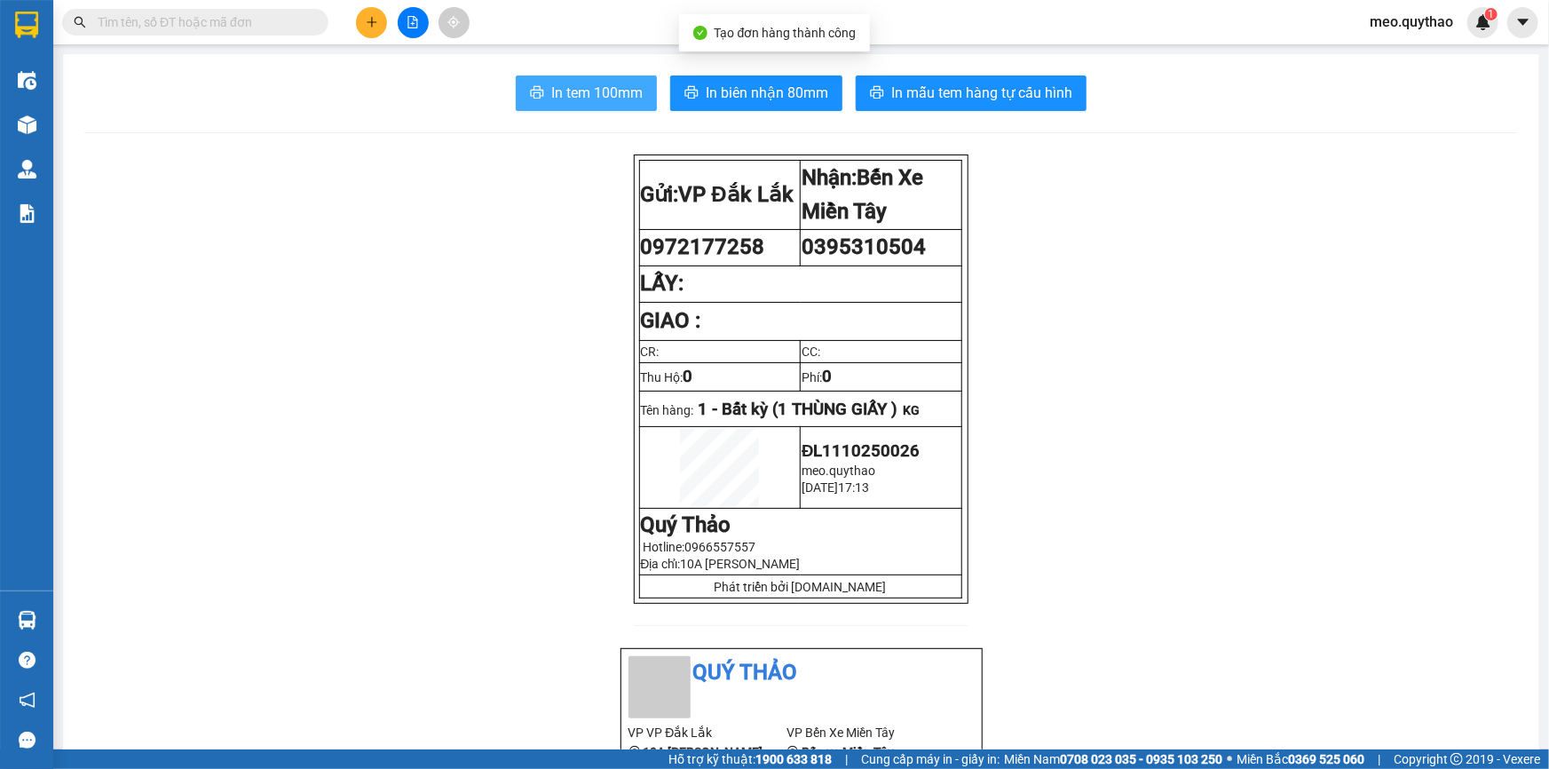
click at [606, 88] on span "In tem 100mm" at bounding box center [596, 93] width 91 height 22
click at [375, 19] on icon "plus" at bounding box center [372, 22] width 12 height 12
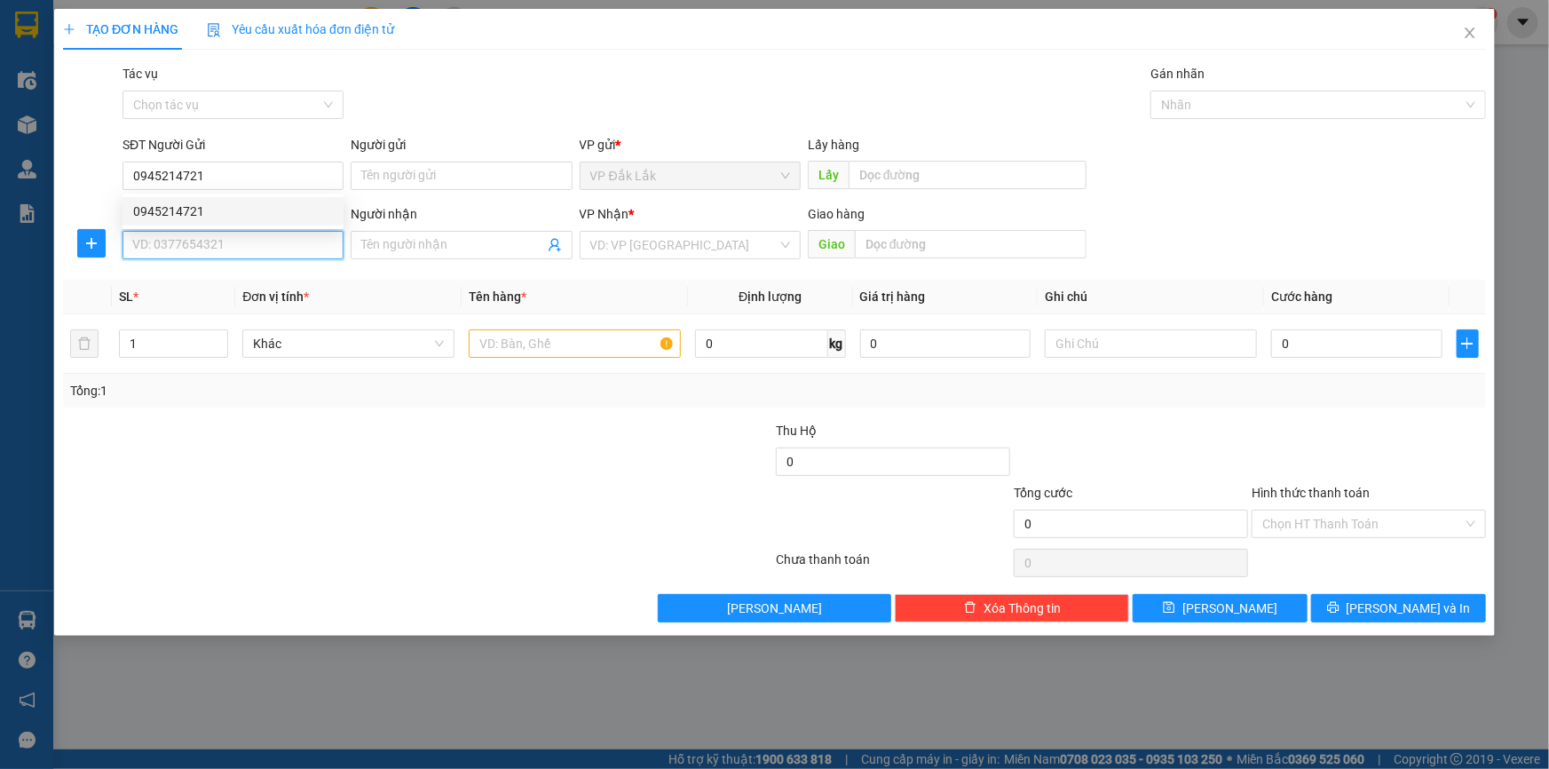
click at [200, 242] on input "SĐT Người Nhận *" at bounding box center [232, 245] width 221 height 28
click at [186, 275] on div "0343833673" at bounding box center [233, 281] width 200 height 20
click at [546, 329] on input "text" at bounding box center [575, 343] width 212 height 28
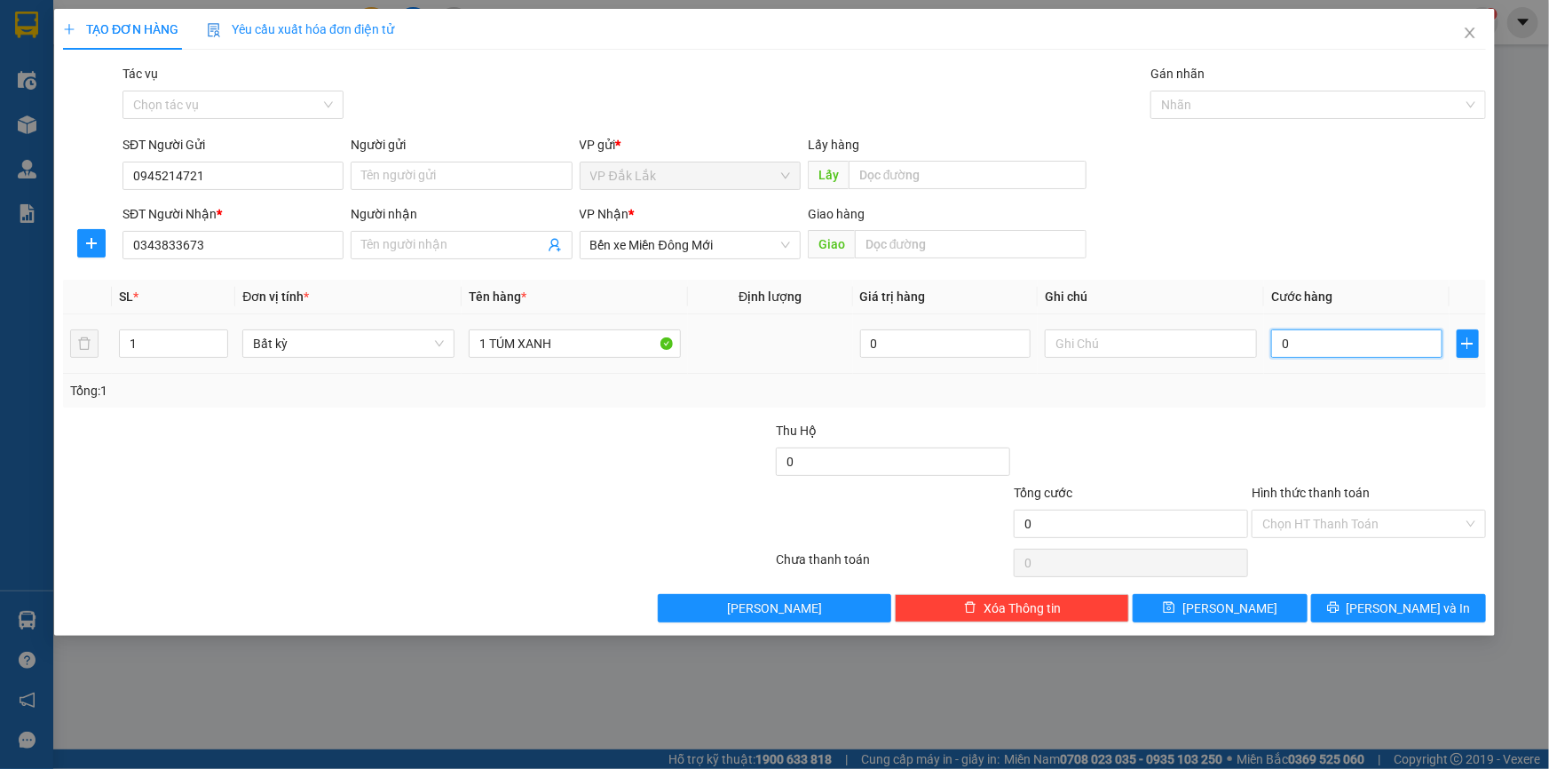
click at [1330, 354] on input "0" at bounding box center [1356, 343] width 171 height 28
click at [1354, 529] on input "Hình thức thanh toán" at bounding box center [1362, 523] width 201 height 27
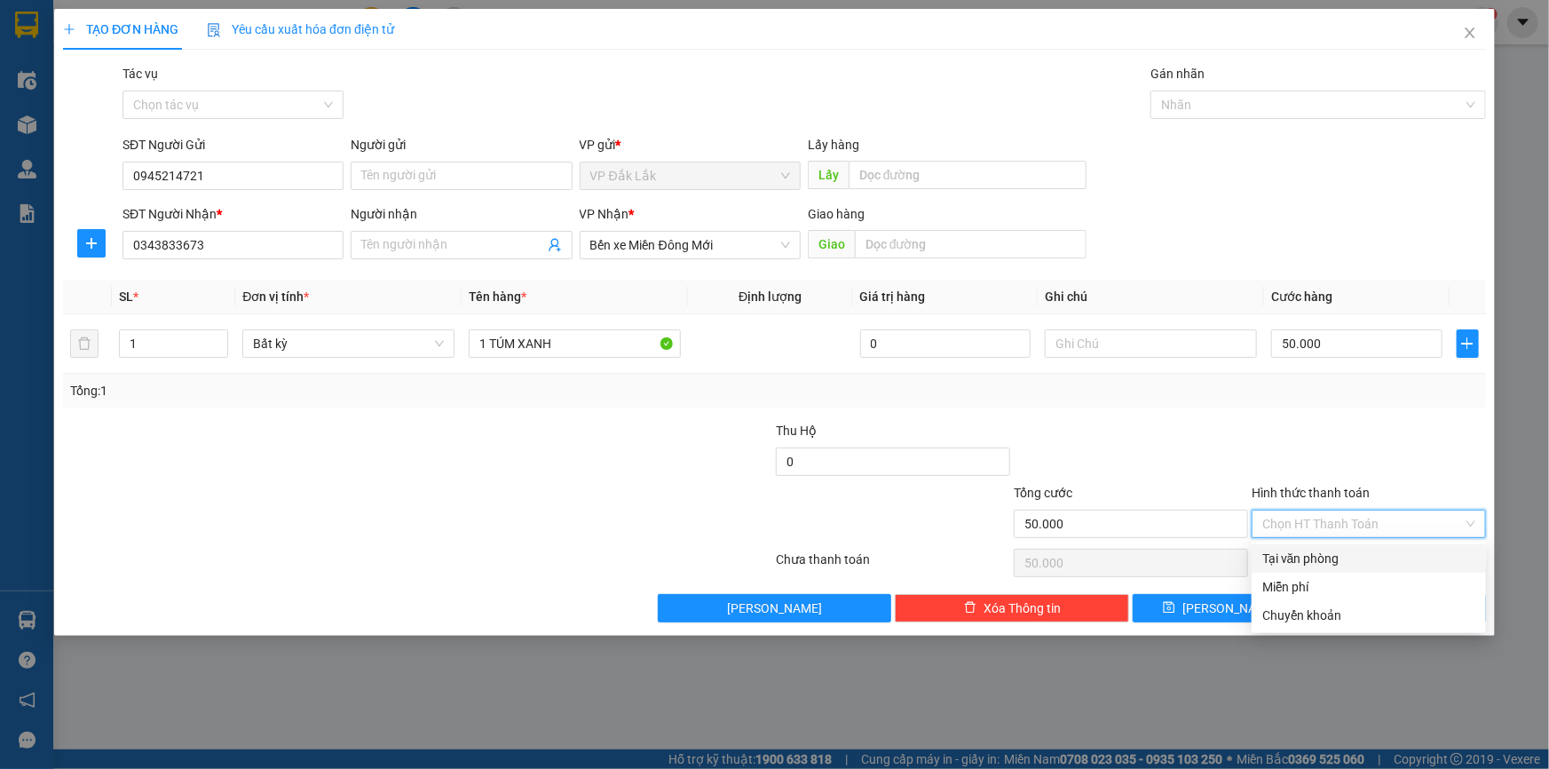
click at [1340, 550] on div "Tại văn phòng" at bounding box center [1368, 559] width 213 height 20
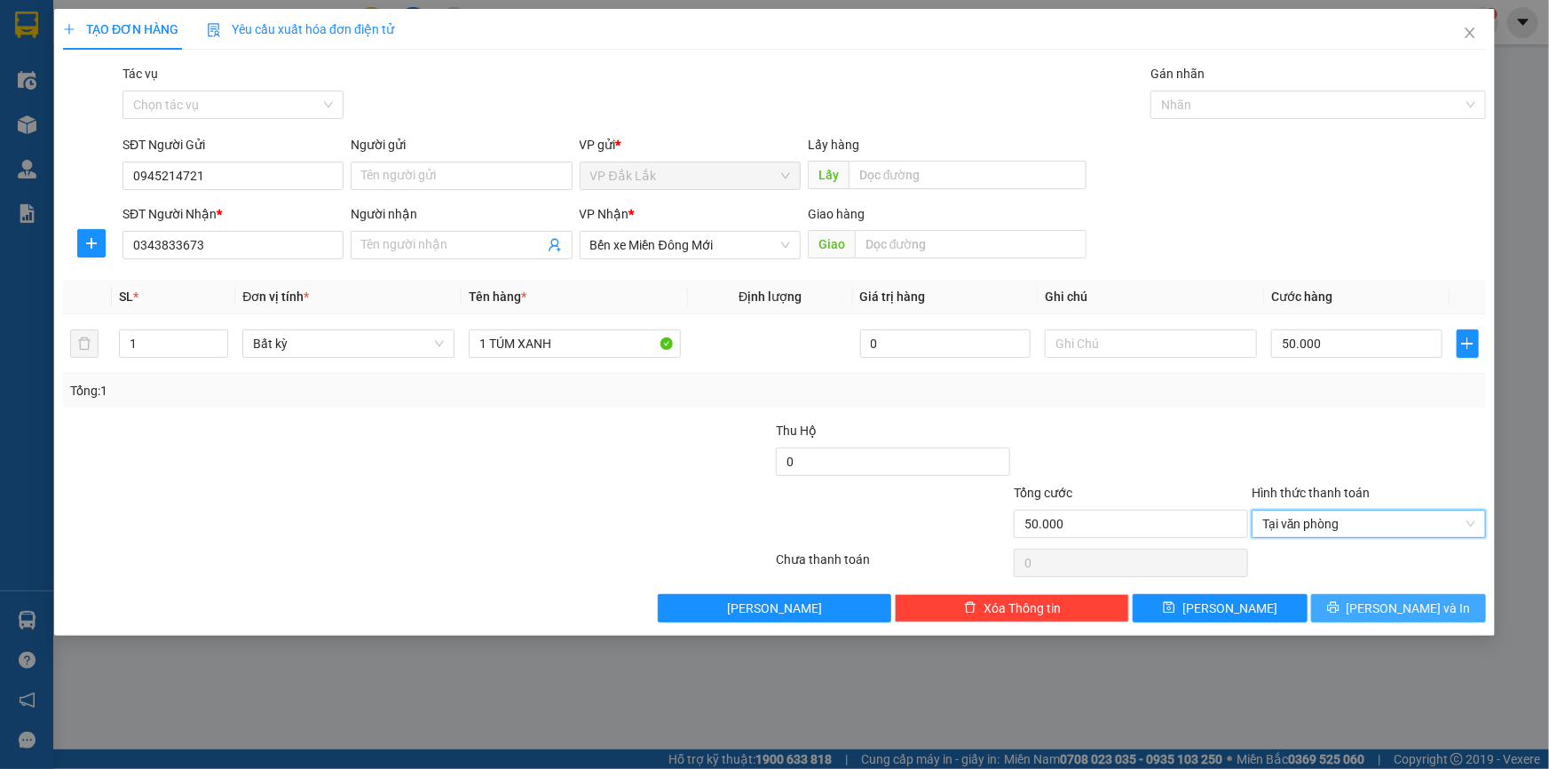
click at [1369, 616] on button "Lưu và In" at bounding box center [1398, 608] width 175 height 28
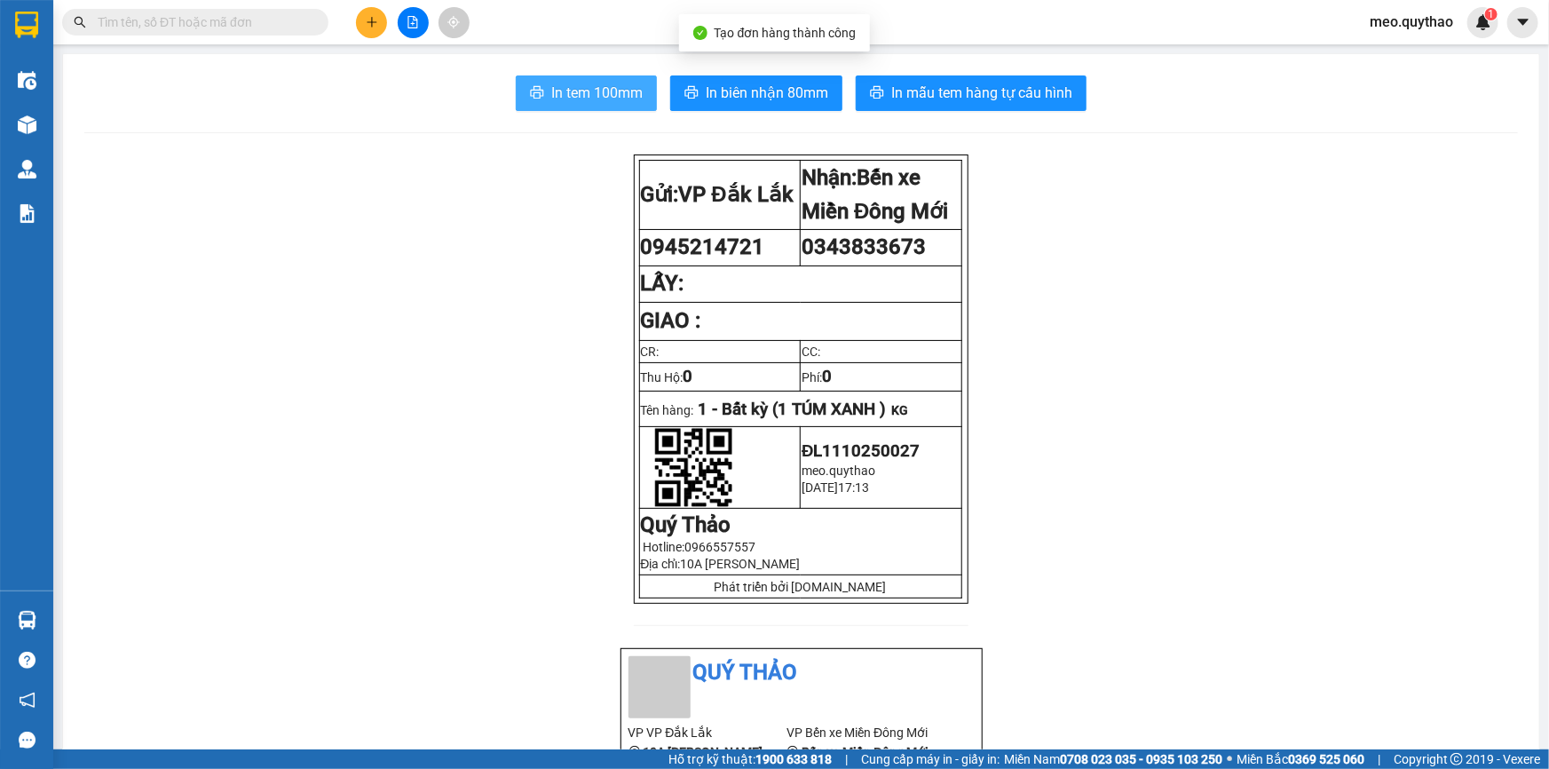
click at [561, 75] on button "In tem 100mm" at bounding box center [586, 93] width 141 height 36
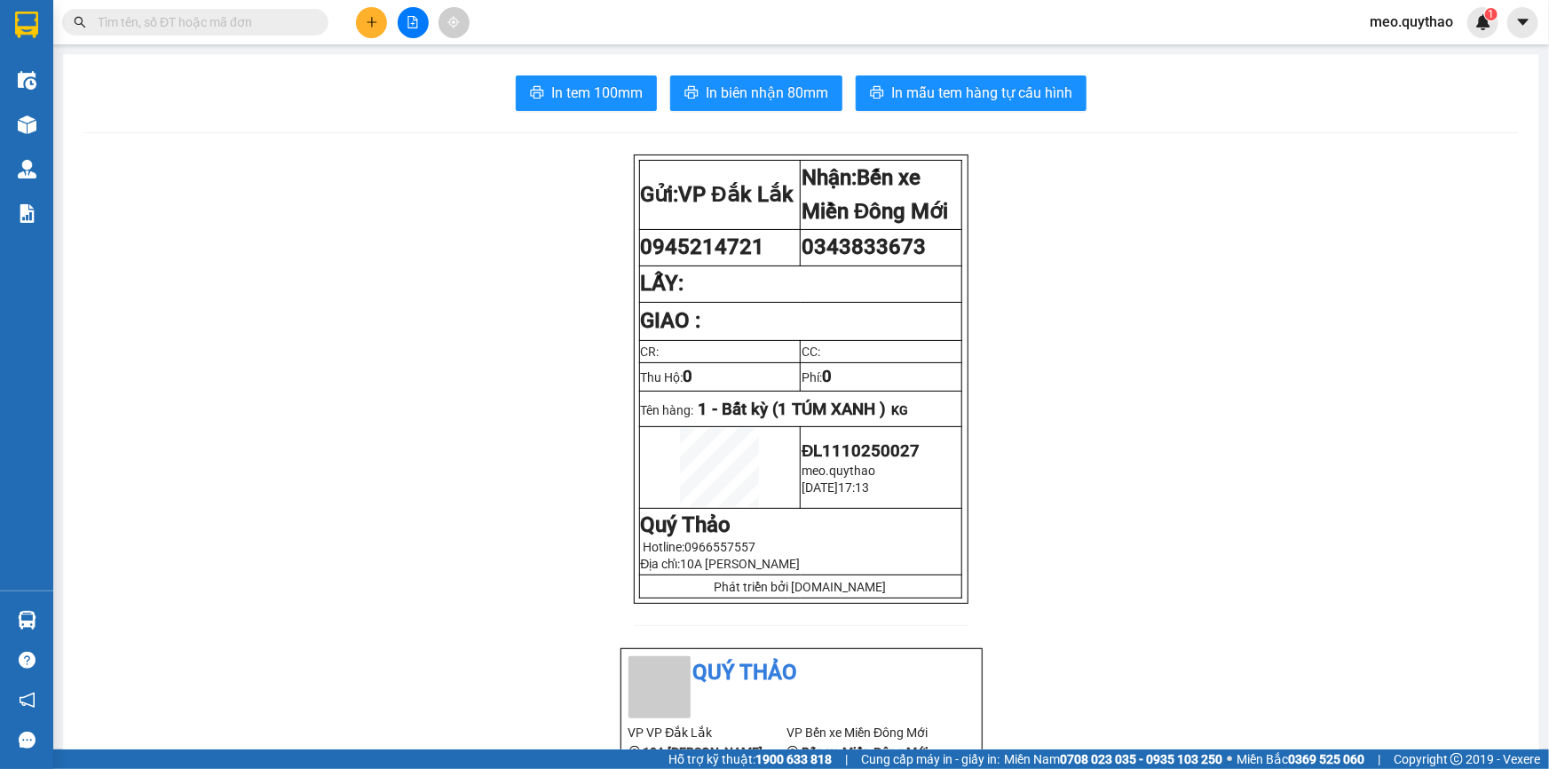
click at [384, 27] on button at bounding box center [371, 22] width 31 height 31
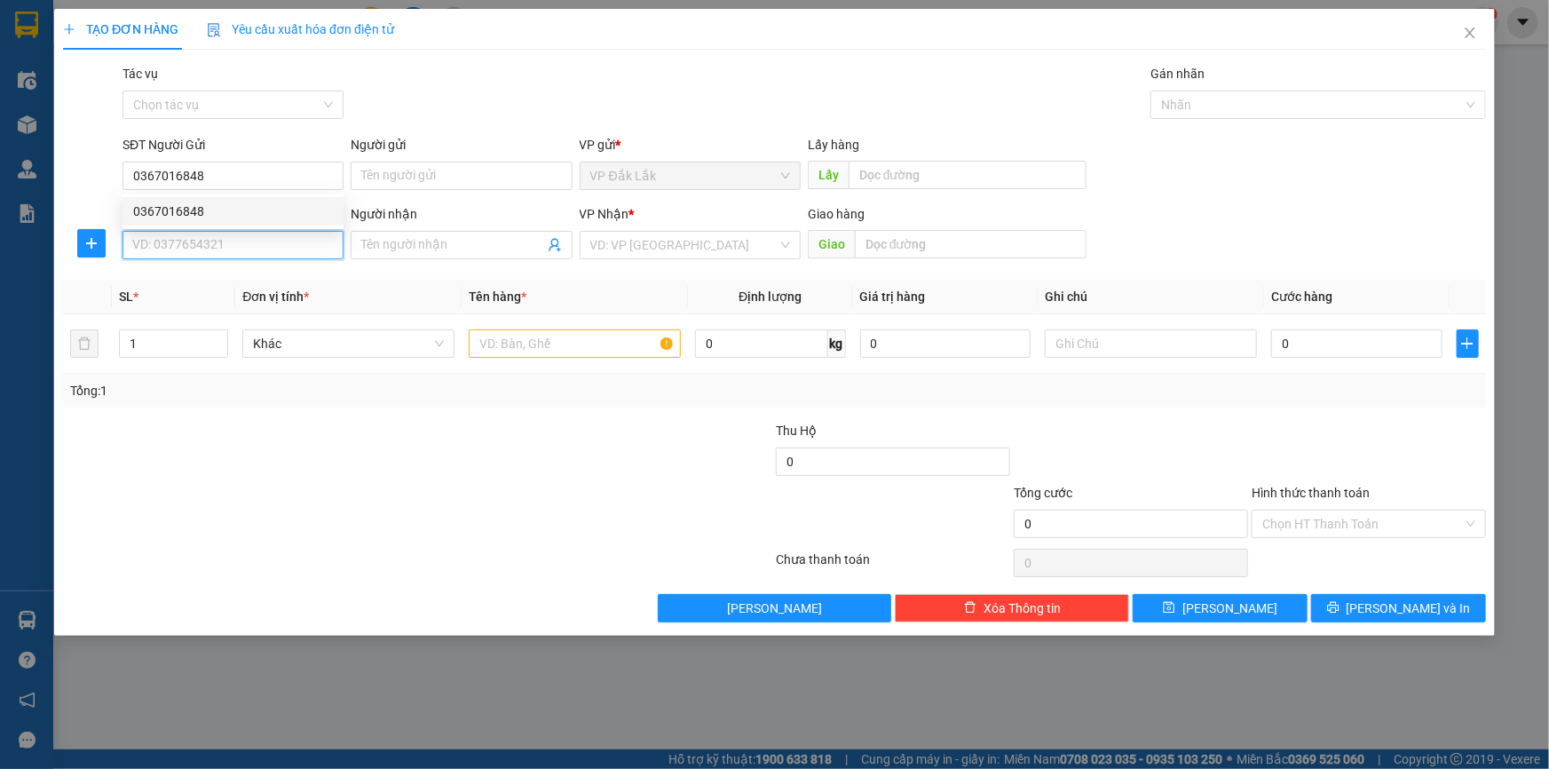
click at [244, 247] on input "SĐT Người Nhận *" at bounding box center [232, 245] width 221 height 28
click at [221, 276] on div "0988812948" at bounding box center [233, 281] width 200 height 20
click at [557, 341] on input "text" at bounding box center [575, 343] width 212 height 28
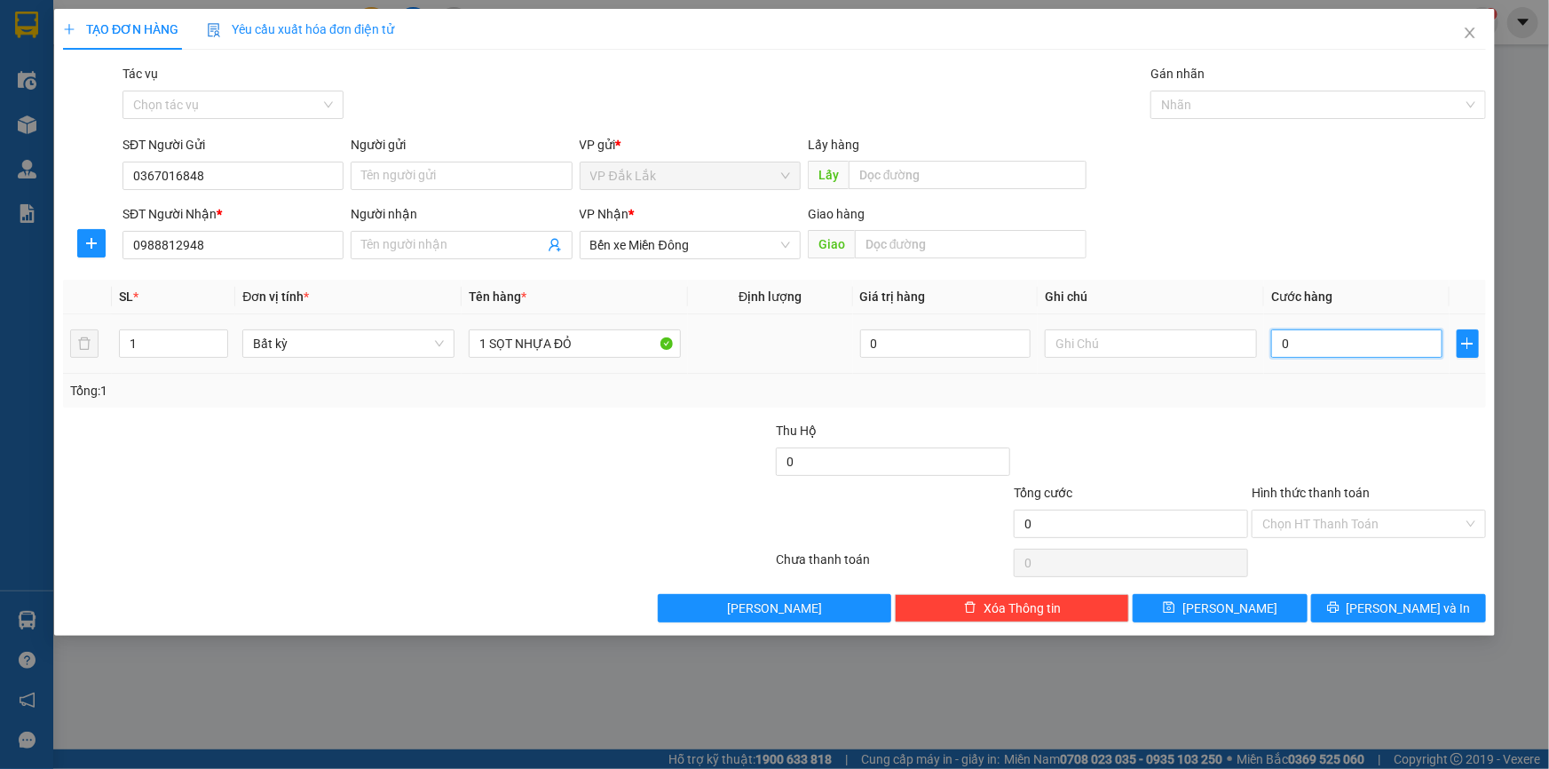
click at [1356, 346] on input "0" at bounding box center [1356, 343] width 171 height 28
click at [1365, 533] on input "Hình thức thanh toán" at bounding box center [1362, 523] width 201 height 27
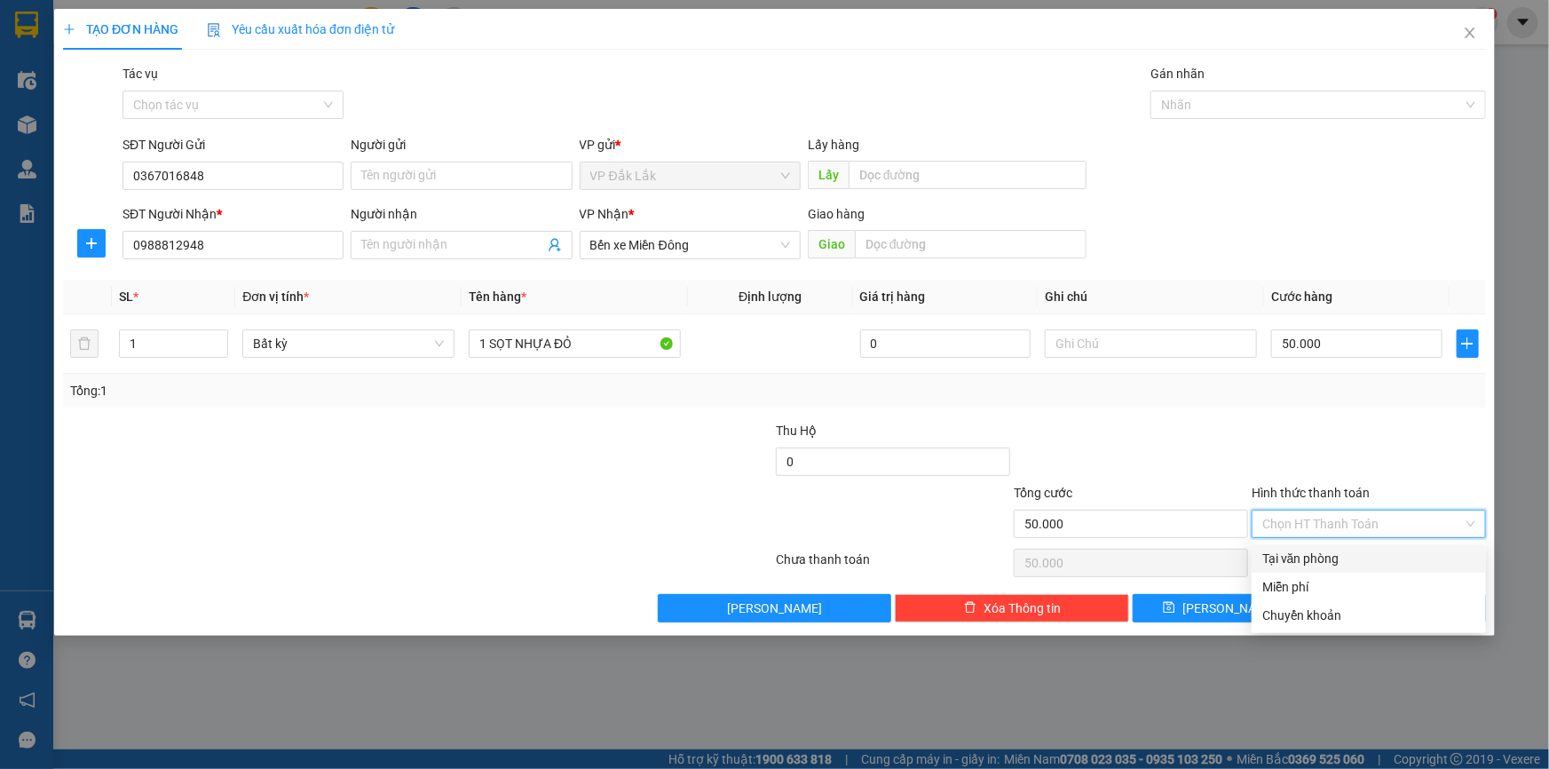
click at [1348, 554] on div "Tại văn phòng" at bounding box center [1368, 559] width 213 height 20
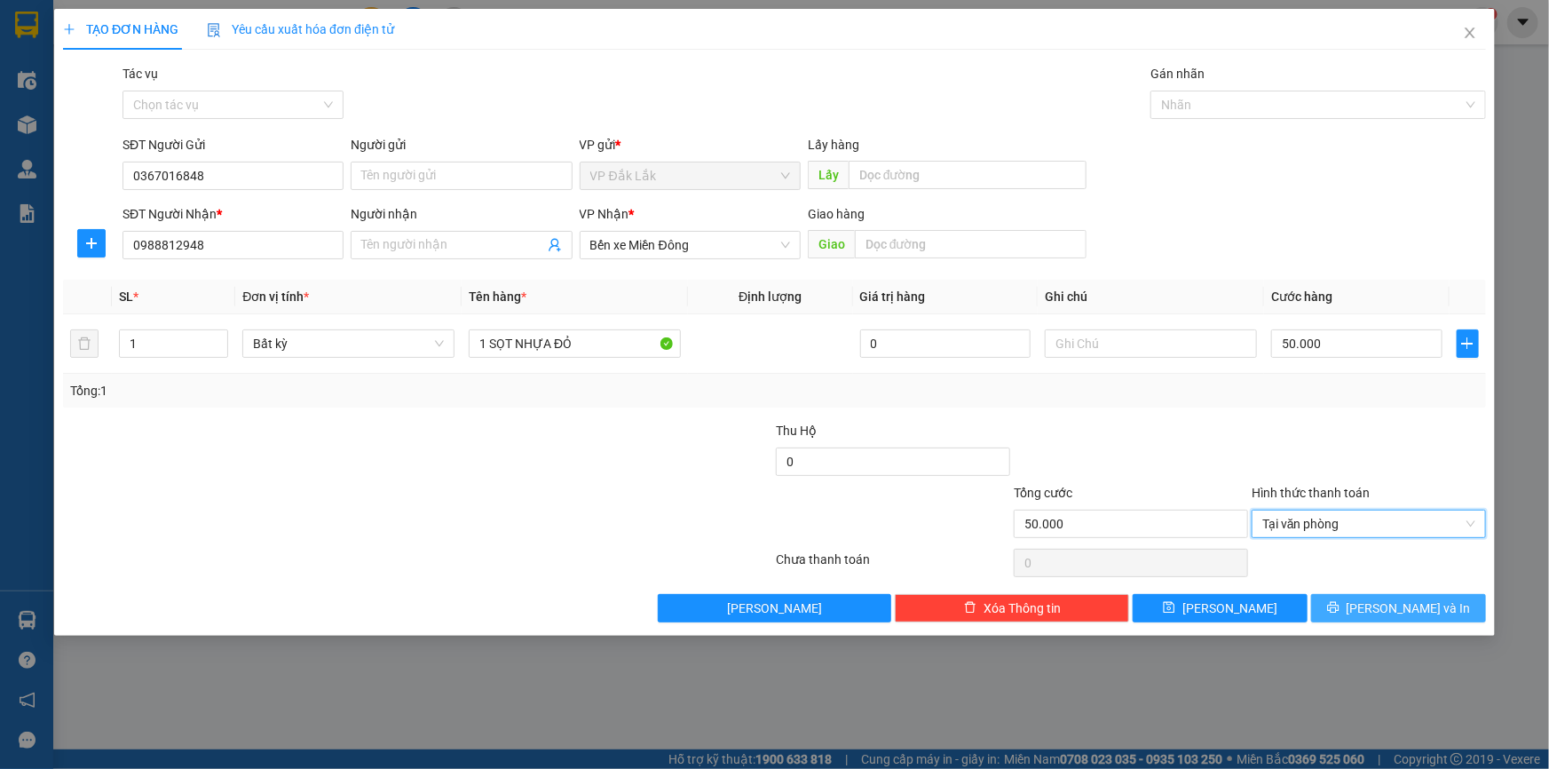
click at [1388, 609] on span "Lưu và In" at bounding box center [1408, 608] width 124 height 20
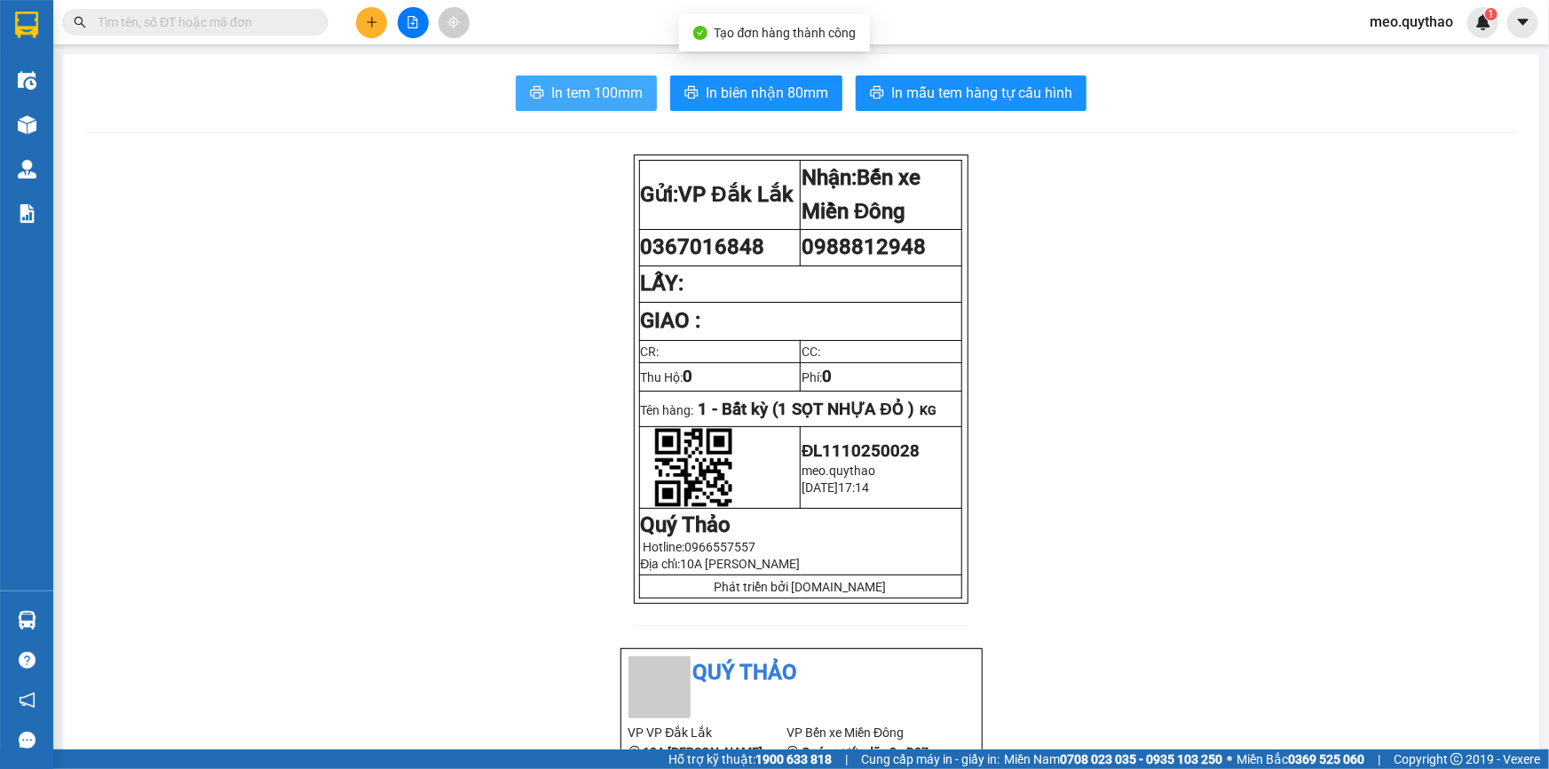
click at [565, 78] on button "In tem 100mm" at bounding box center [586, 93] width 141 height 36
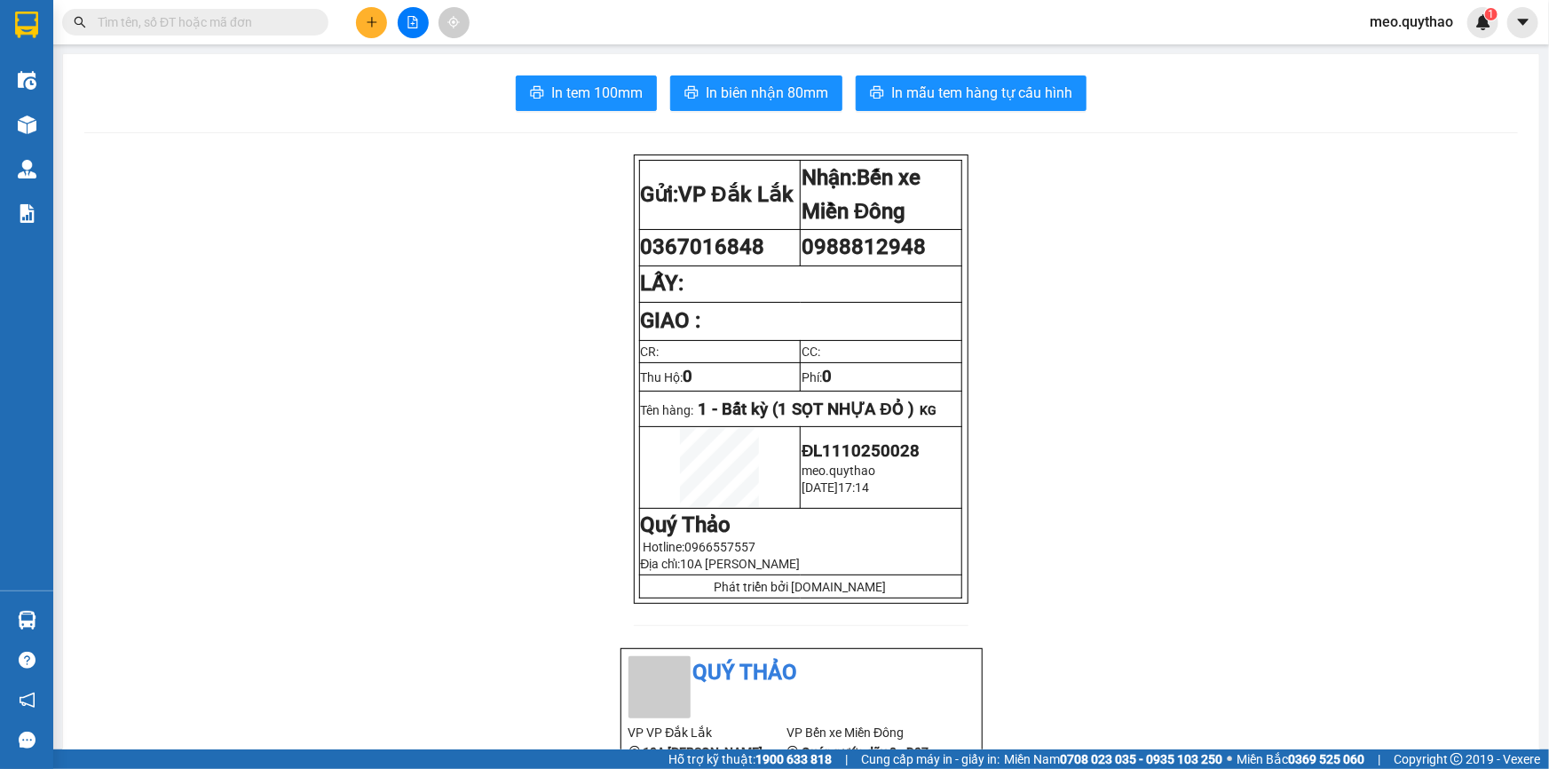
click at [380, 20] on button at bounding box center [371, 22] width 31 height 31
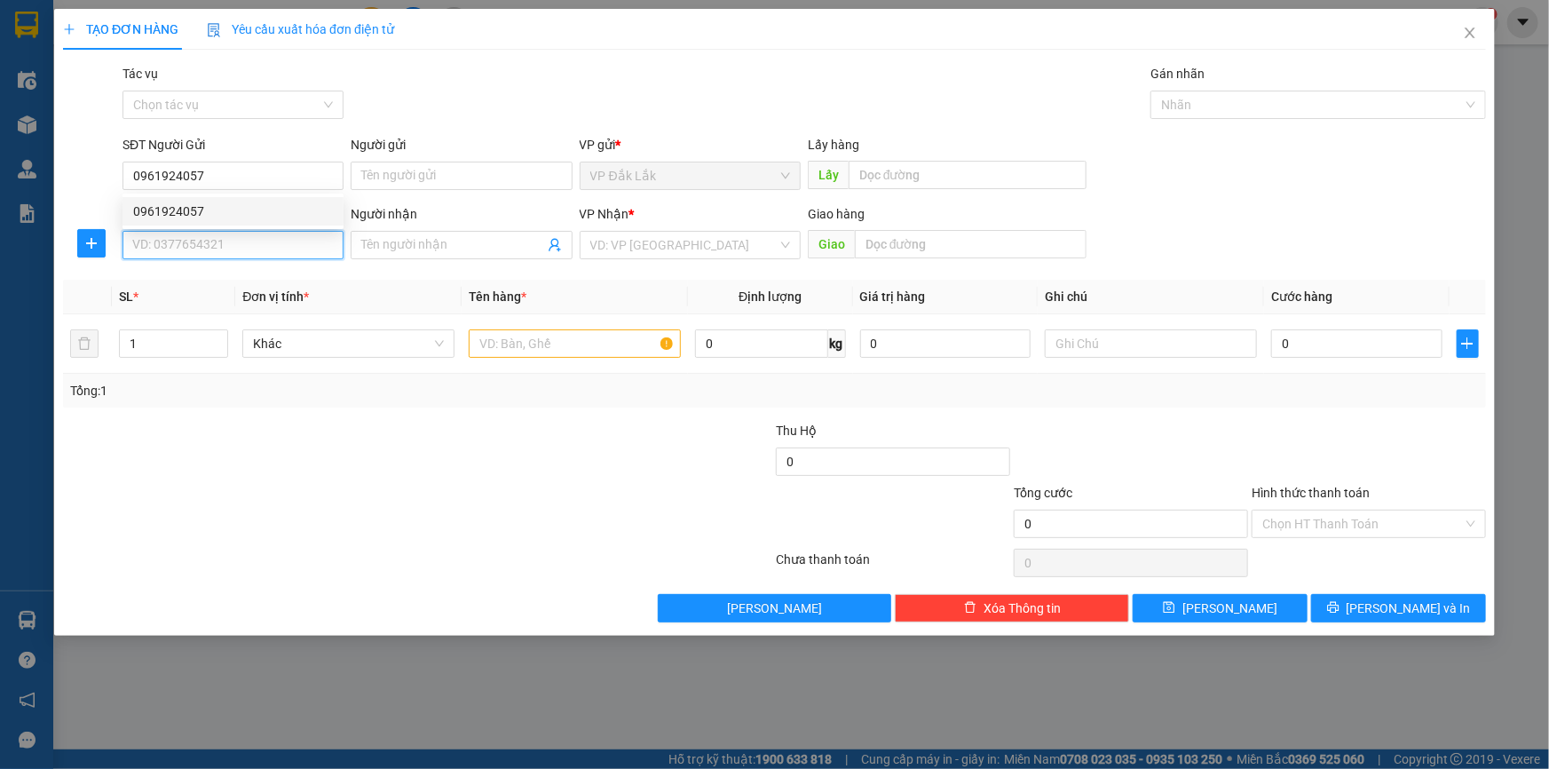
click at [281, 248] on input "SĐT Người Nhận *" at bounding box center [232, 245] width 221 height 28
click at [275, 272] on div "0964993015" at bounding box center [233, 281] width 200 height 20
click at [651, 243] on span "Đồng Nai" at bounding box center [690, 245] width 200 height 27
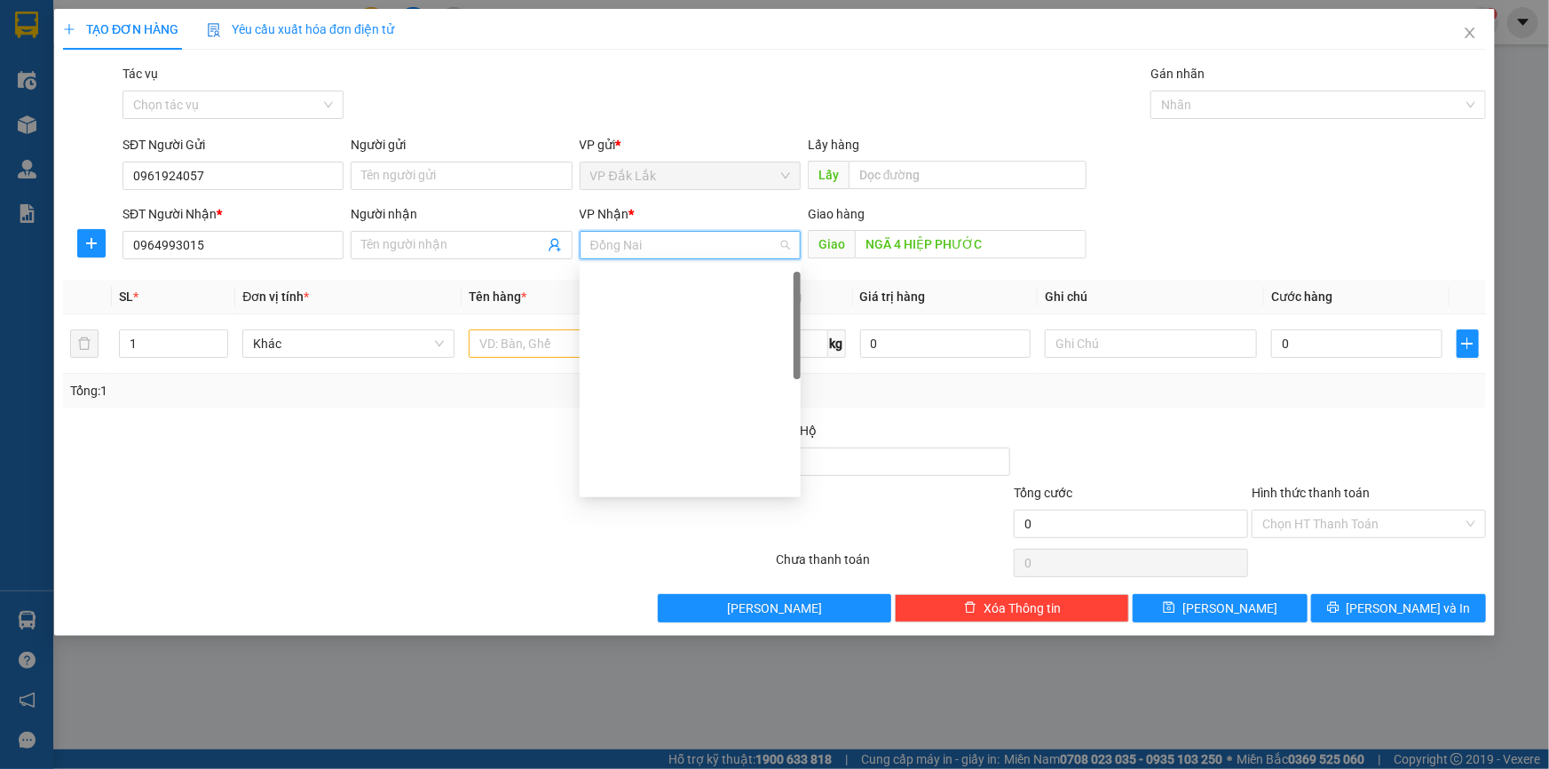
scroll to position [18, 0]
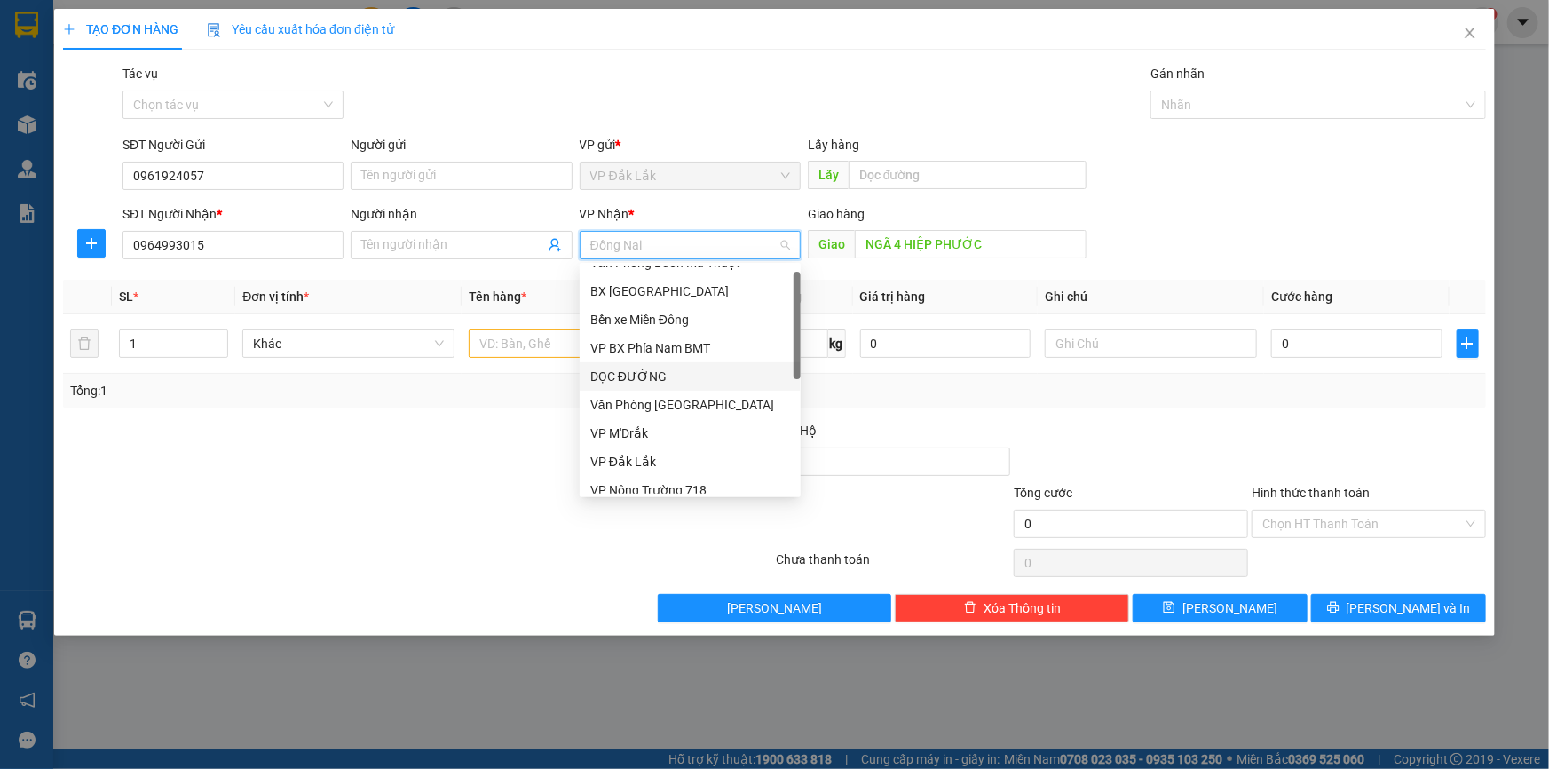
click at [682, 381] on div "DỌC ĐƯỜNG" at bounding box center [690, 377] width 200 height 20
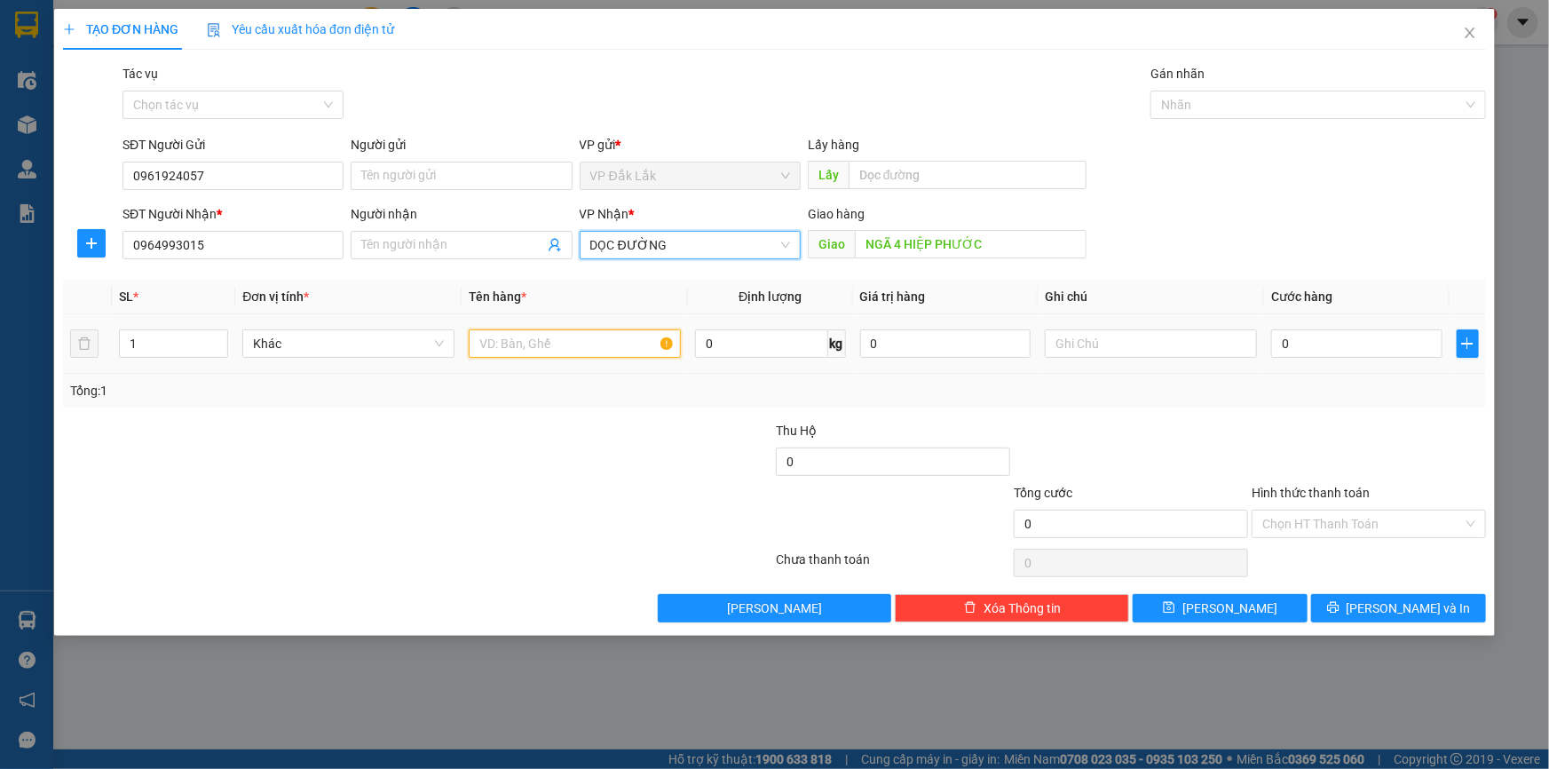
click at [515, 334] on input "text" at bounding box center [575, 343] width 212 height 28
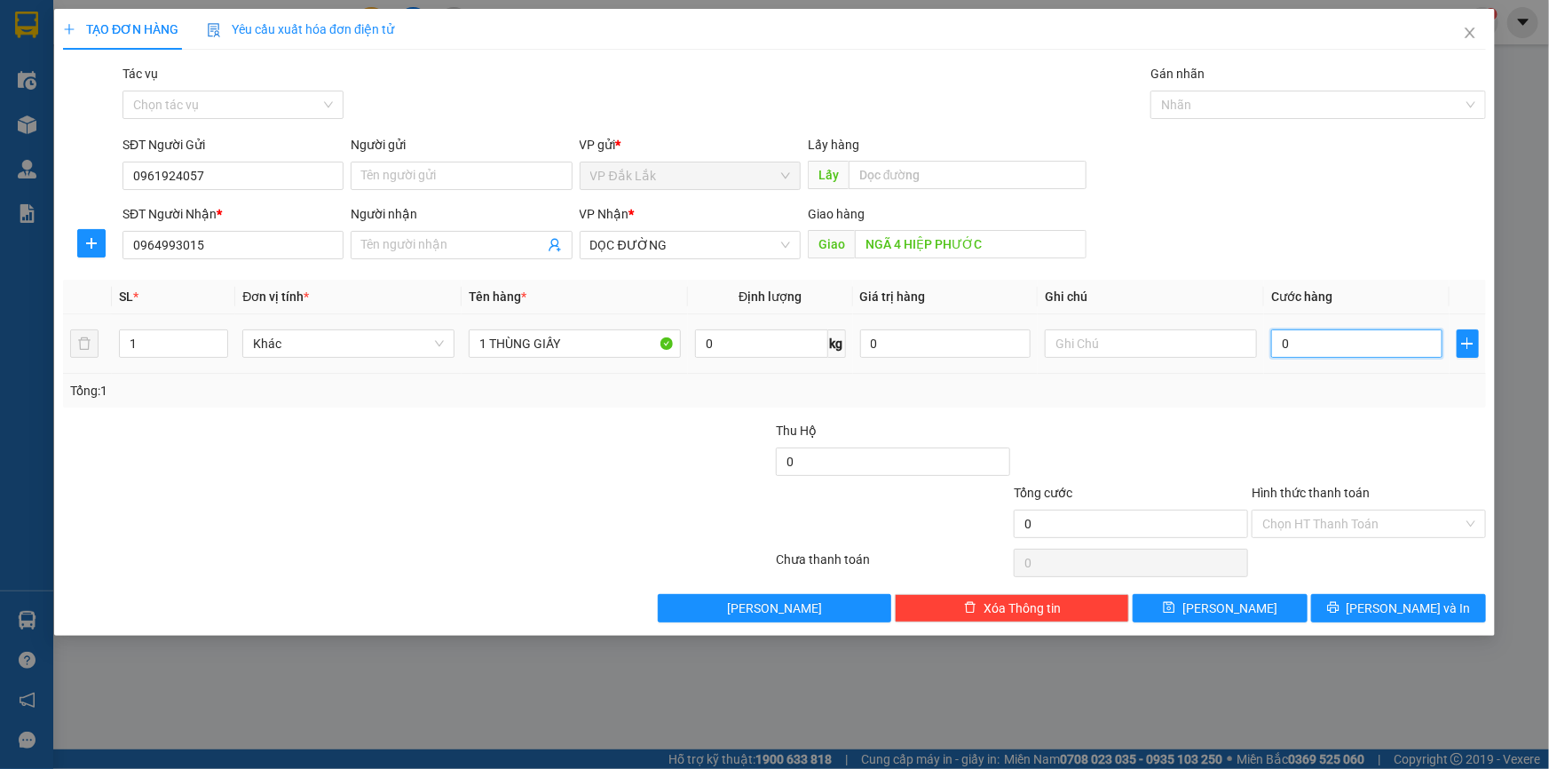
click at [1327, 341] on input "0" at bounding box center [1356, 343] width 171 height 28
click at [1381, 533] on input "Hình thức thanh toán" at bounding box center [1362, 523] width 201 height 27
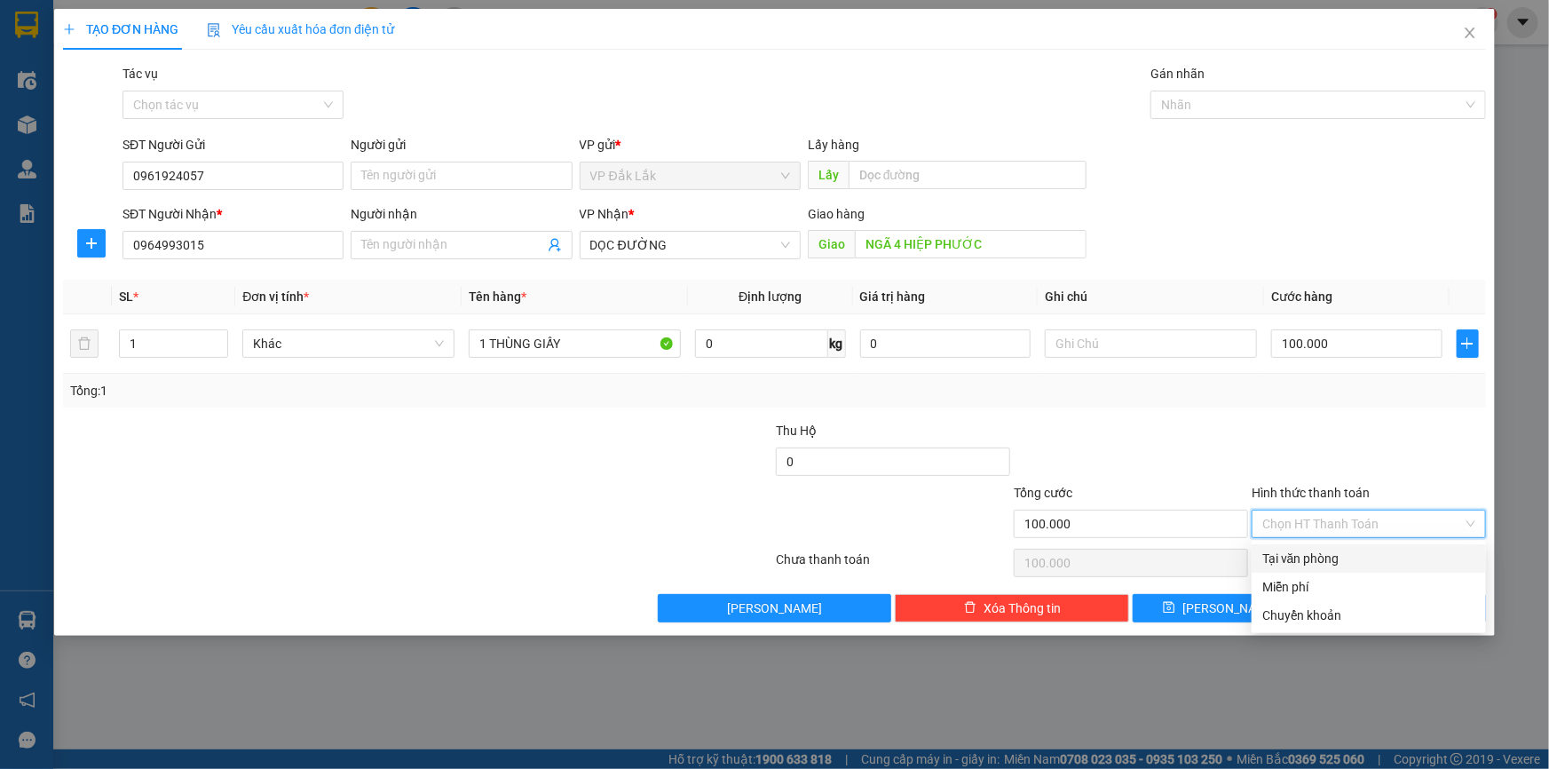
click at [1384, 558] on div "Tại văn phòng" at bounding box center [1368, 559] width 213 height 20
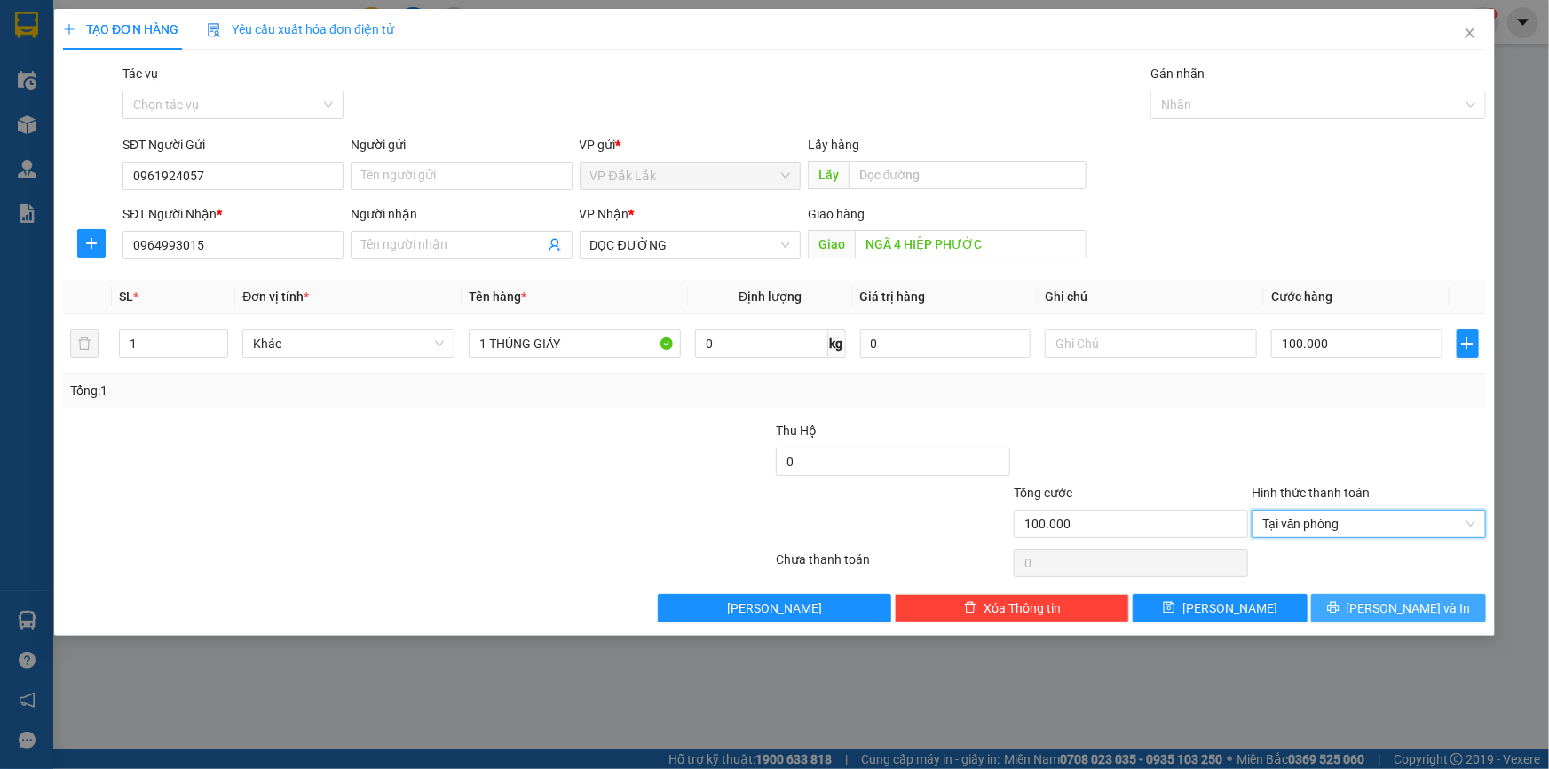
click at [1424, 598] on span "Lưu và In" at bounding box center [1408, 608] width 124 height 20
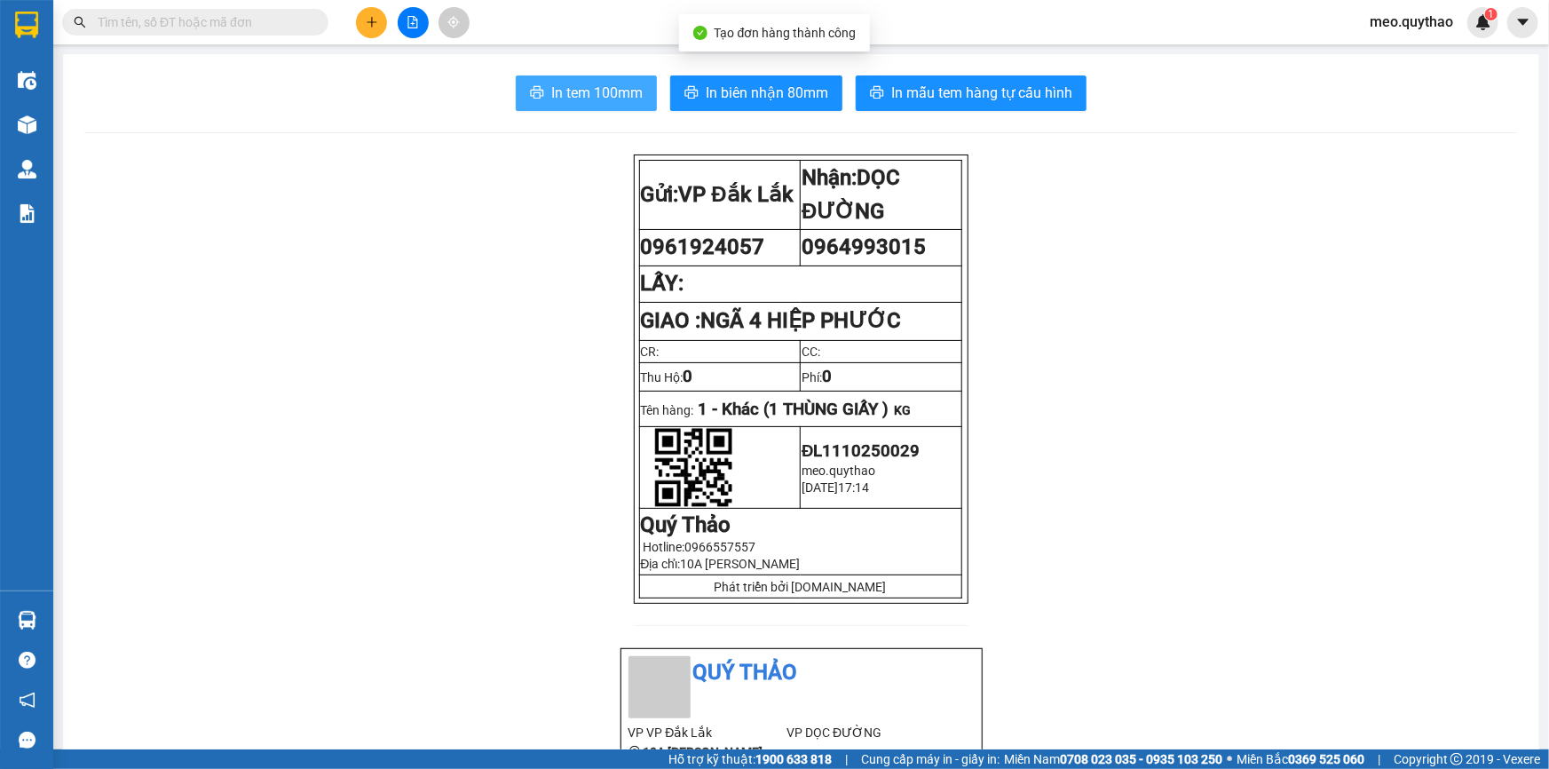
click at [593, 83] on span "In tem 100mm" at bounding box center [596, 93] width 91 height 22
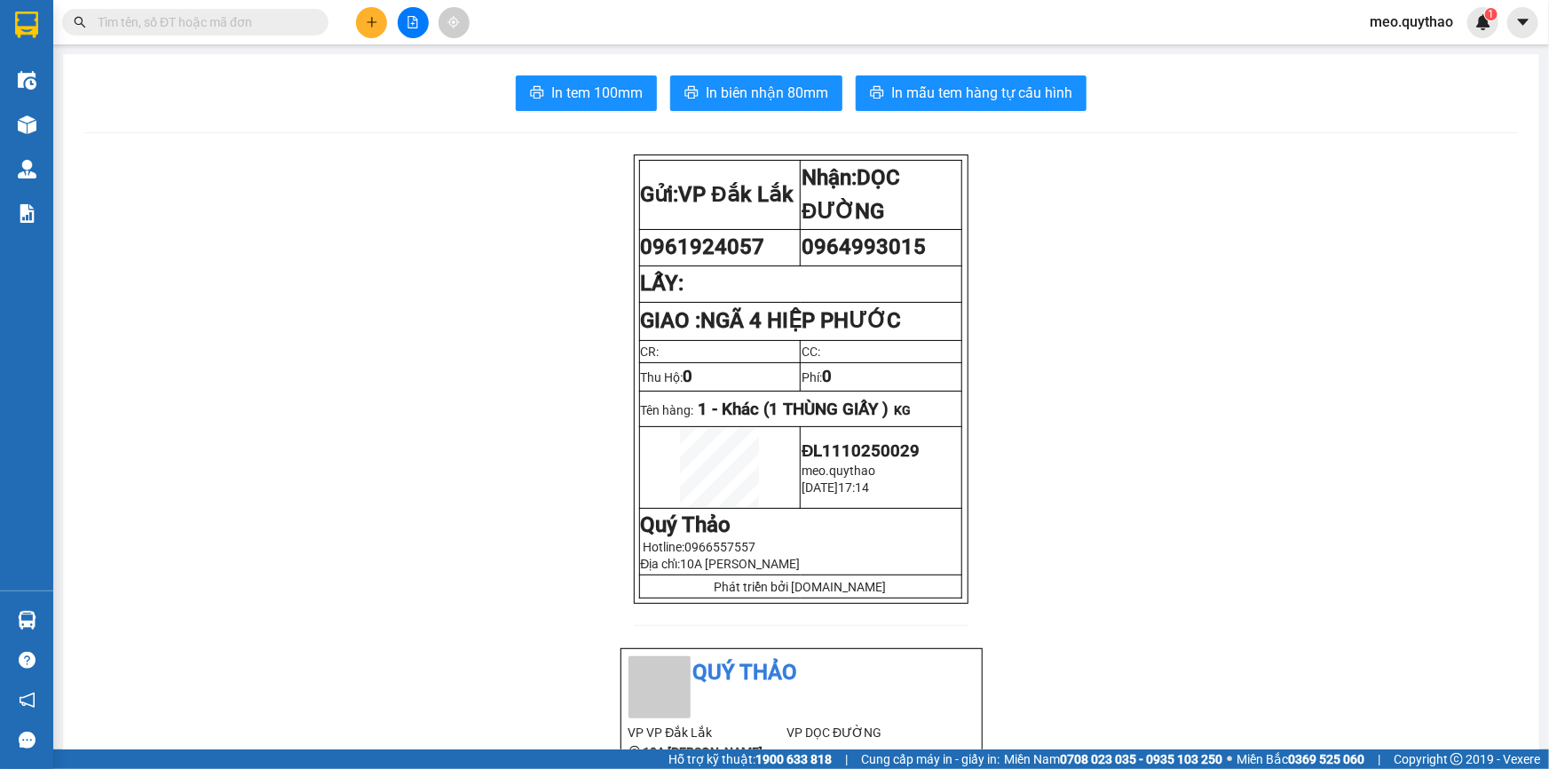
click at [366, 22] on icon "plus" at bounding box center [372, 22] width 12 height 12
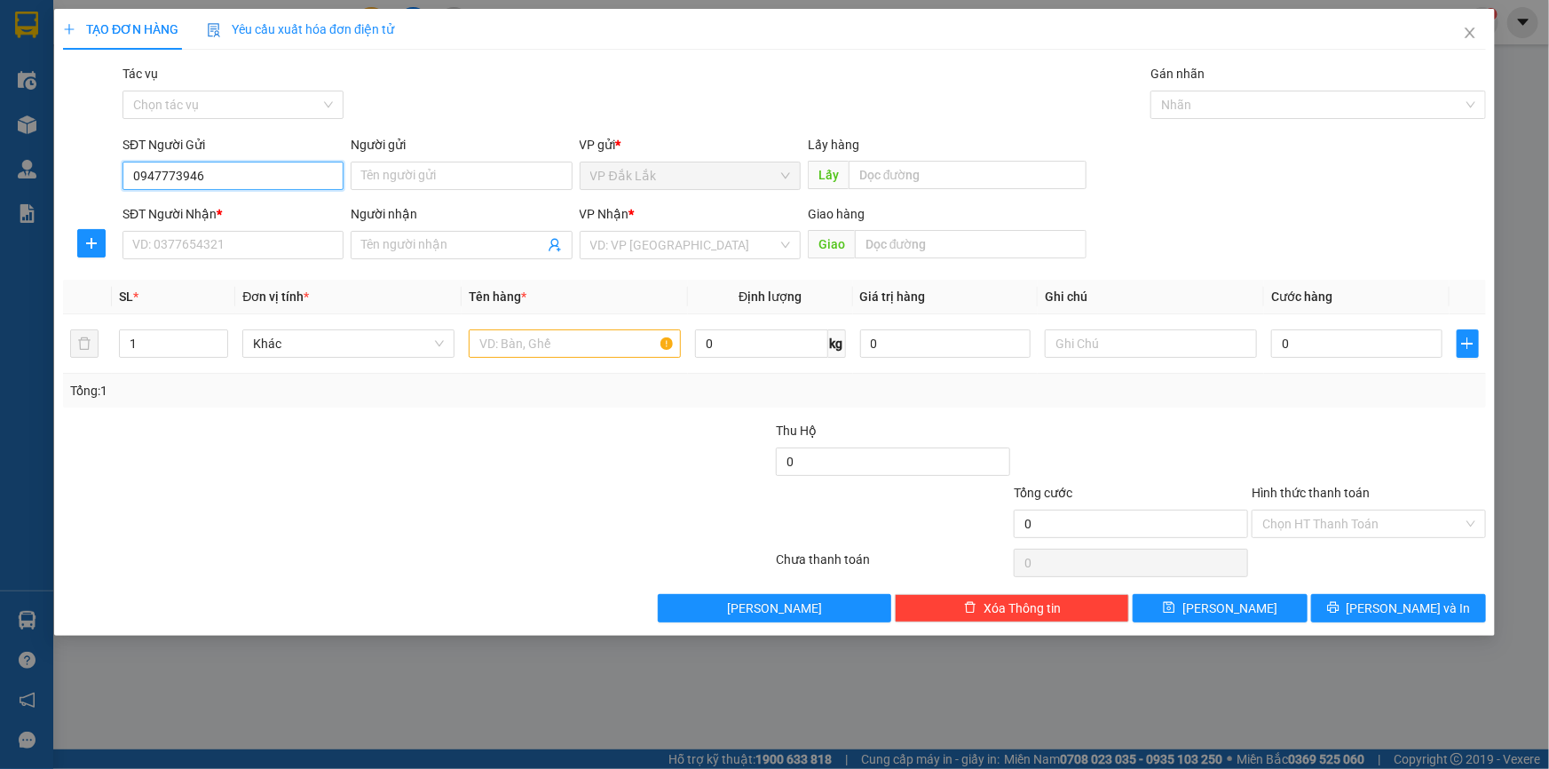
drag, startPoint x: 177, startPoint y: 174, endPoint x: 223, endPoint y: 172, distance: 46.2
click at [223, 172] on input "0947773946" at bounding box center [232, 176] width 221 height 28
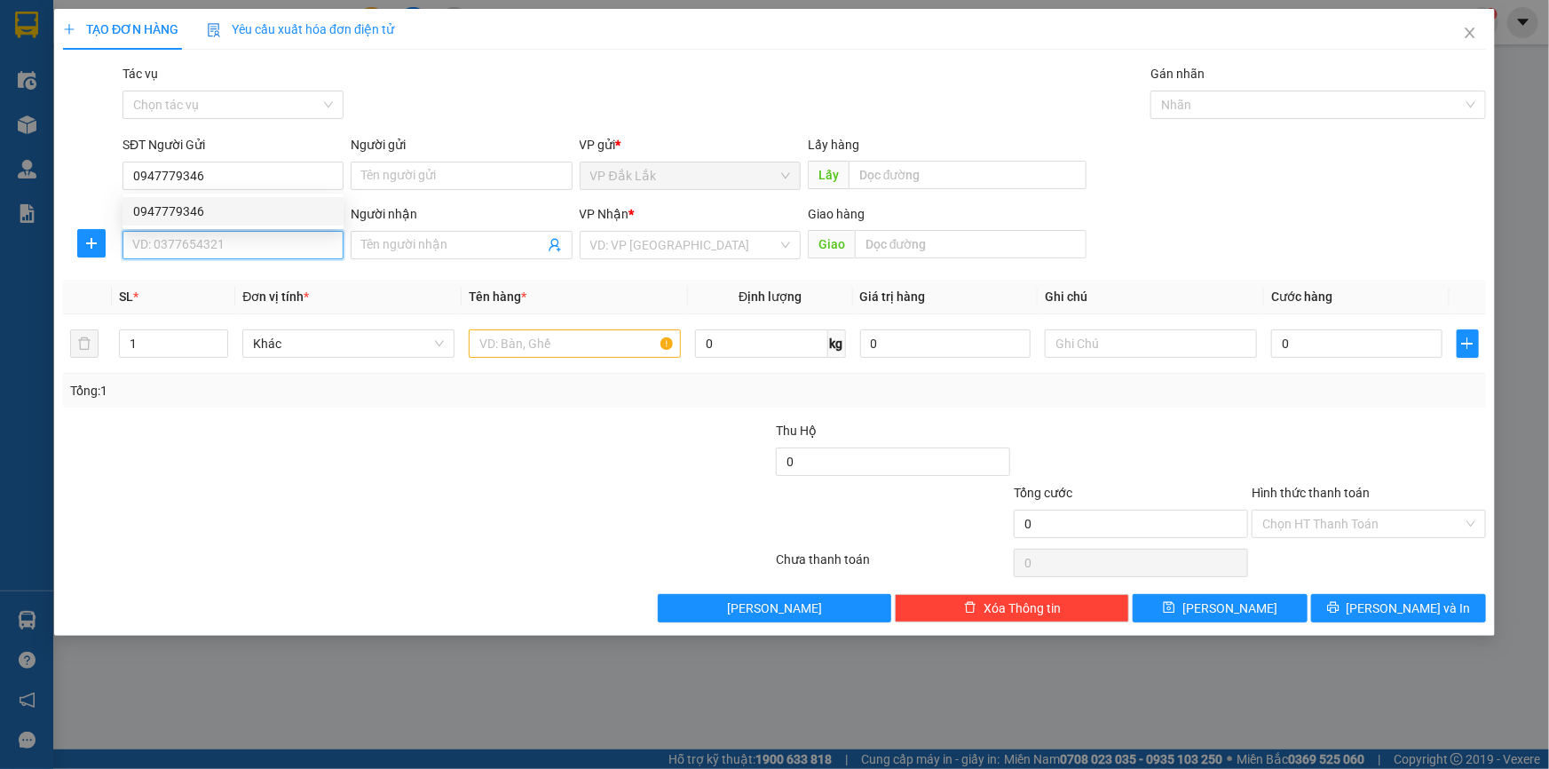
click at [221, 244] on input "SĐT Người Nhận *" at bounding box center [232, 245] width 221 height 28
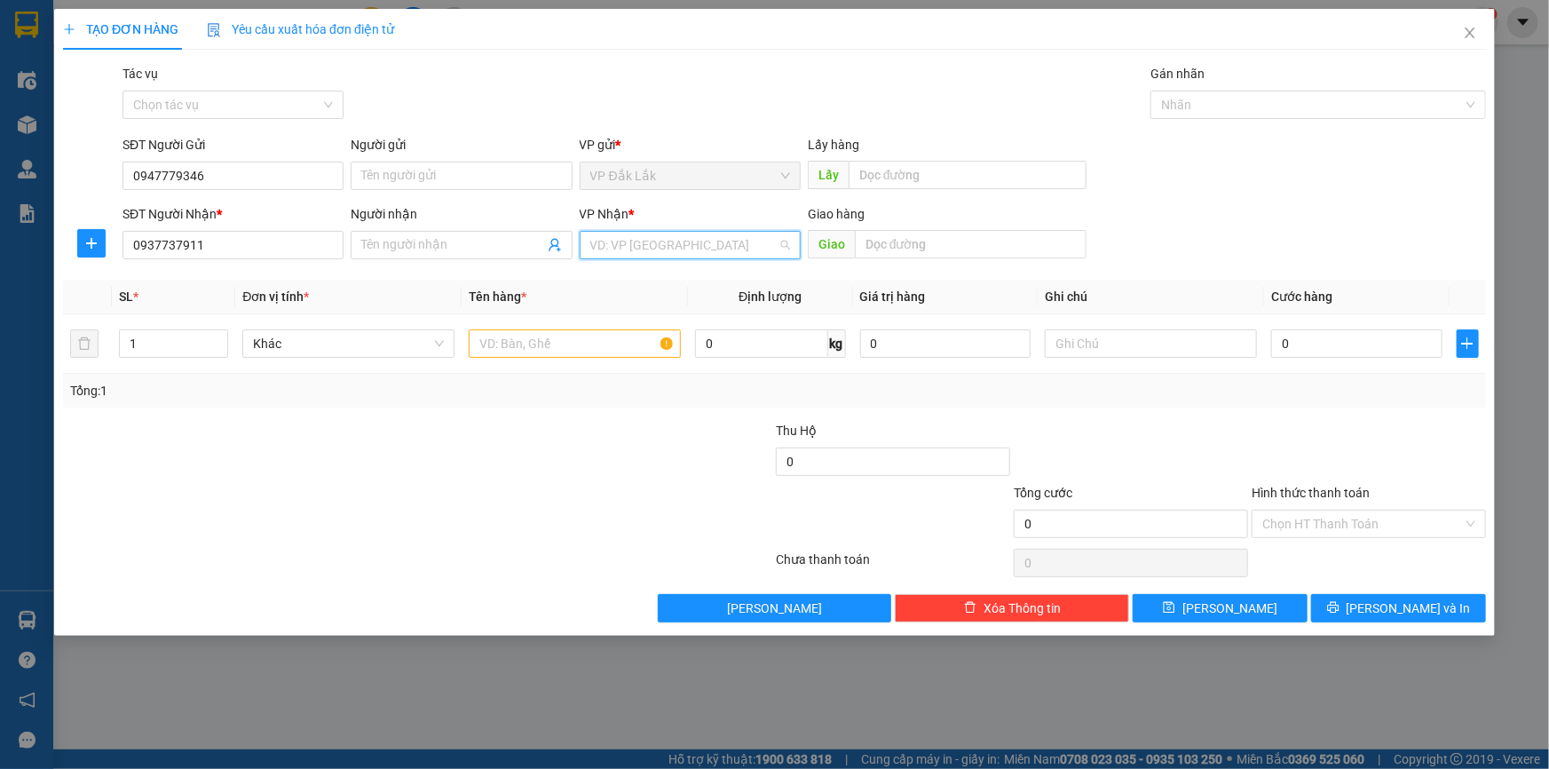
click at [666, 251] on input "search" at bounding box center [683, 245] width 187 height 27
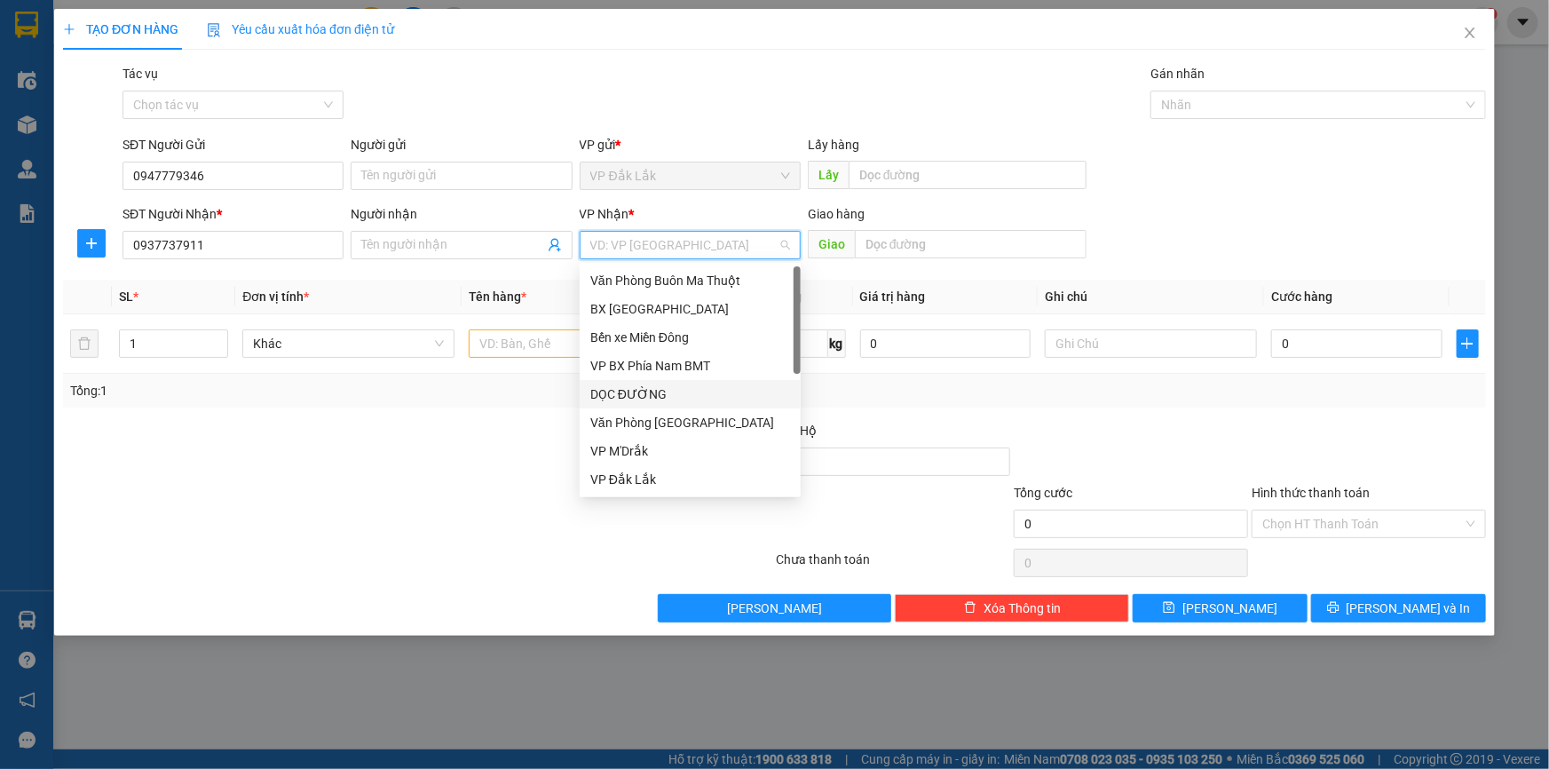
click at [645, 401] on div "DỌC ĐƯỜNG" at bounding box center [690, 394] width 200 height 20
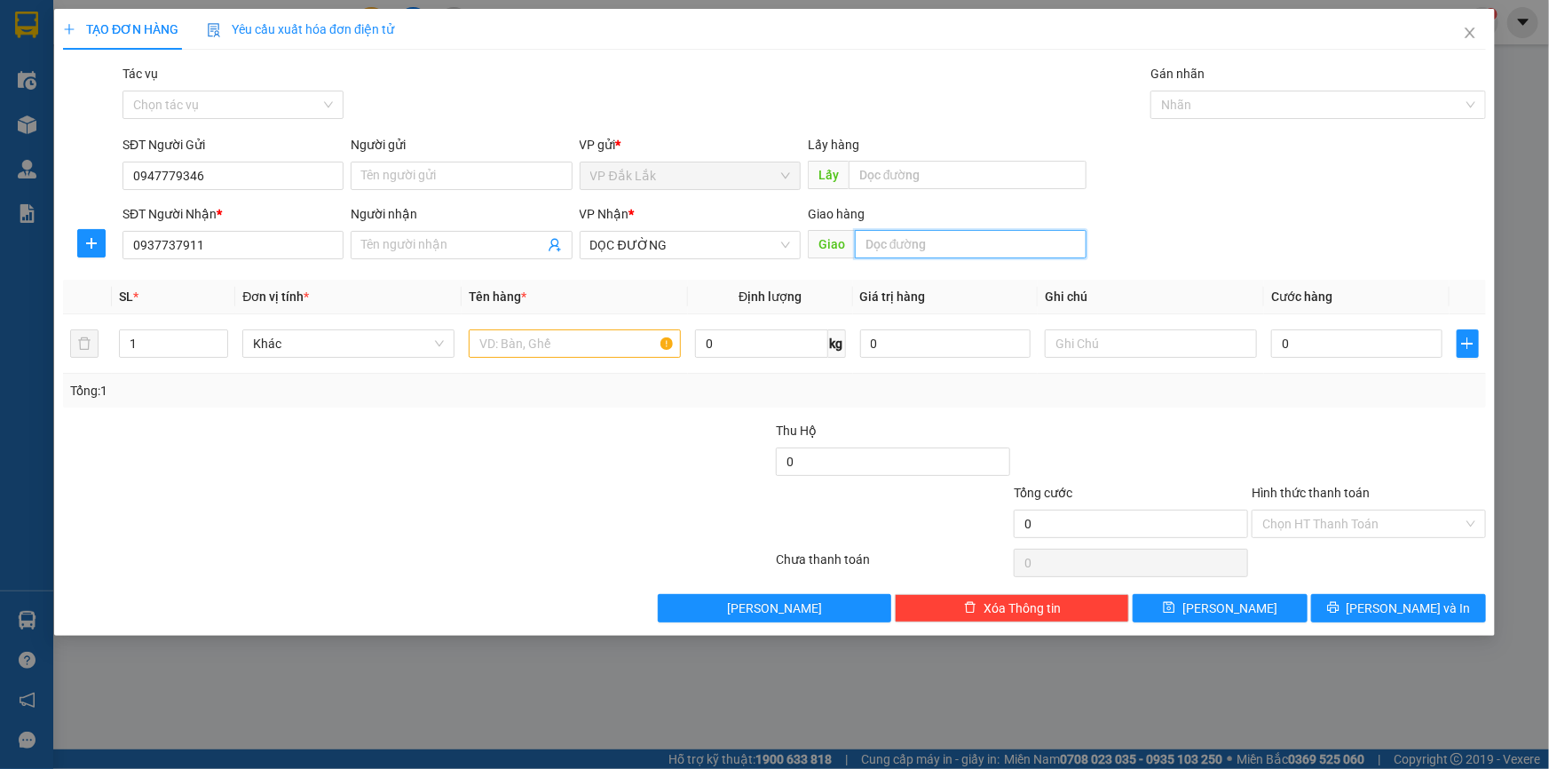
click at [919, 249] on input "text" at bounding box center [971, 244] width 232 height 28
click at [213, 334] on span "up" at bounding box center [218, 339] width 11 height 11
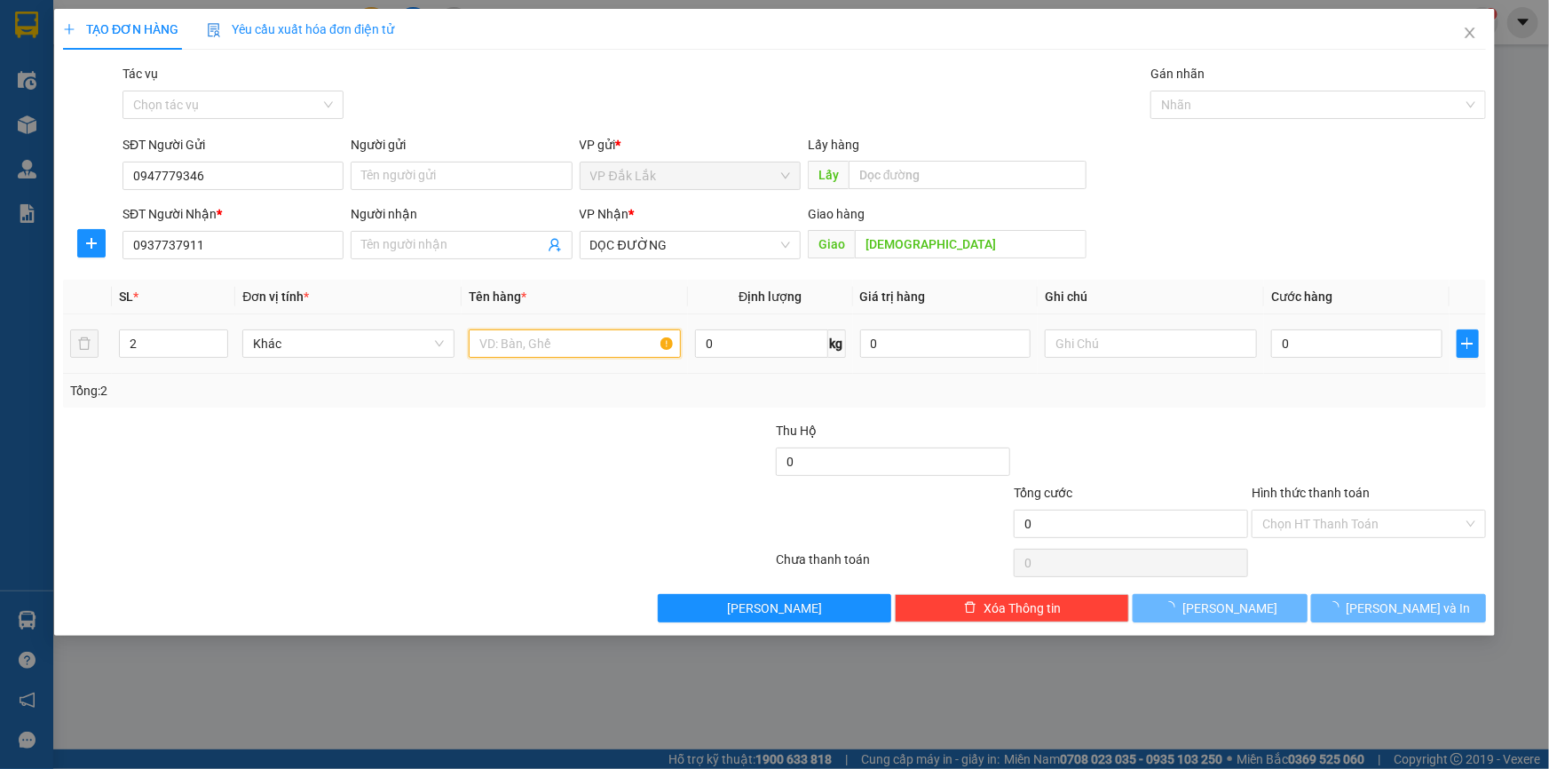
click at [560, 340] on input "text" at bounding box center [575, 343] width 212 height 28
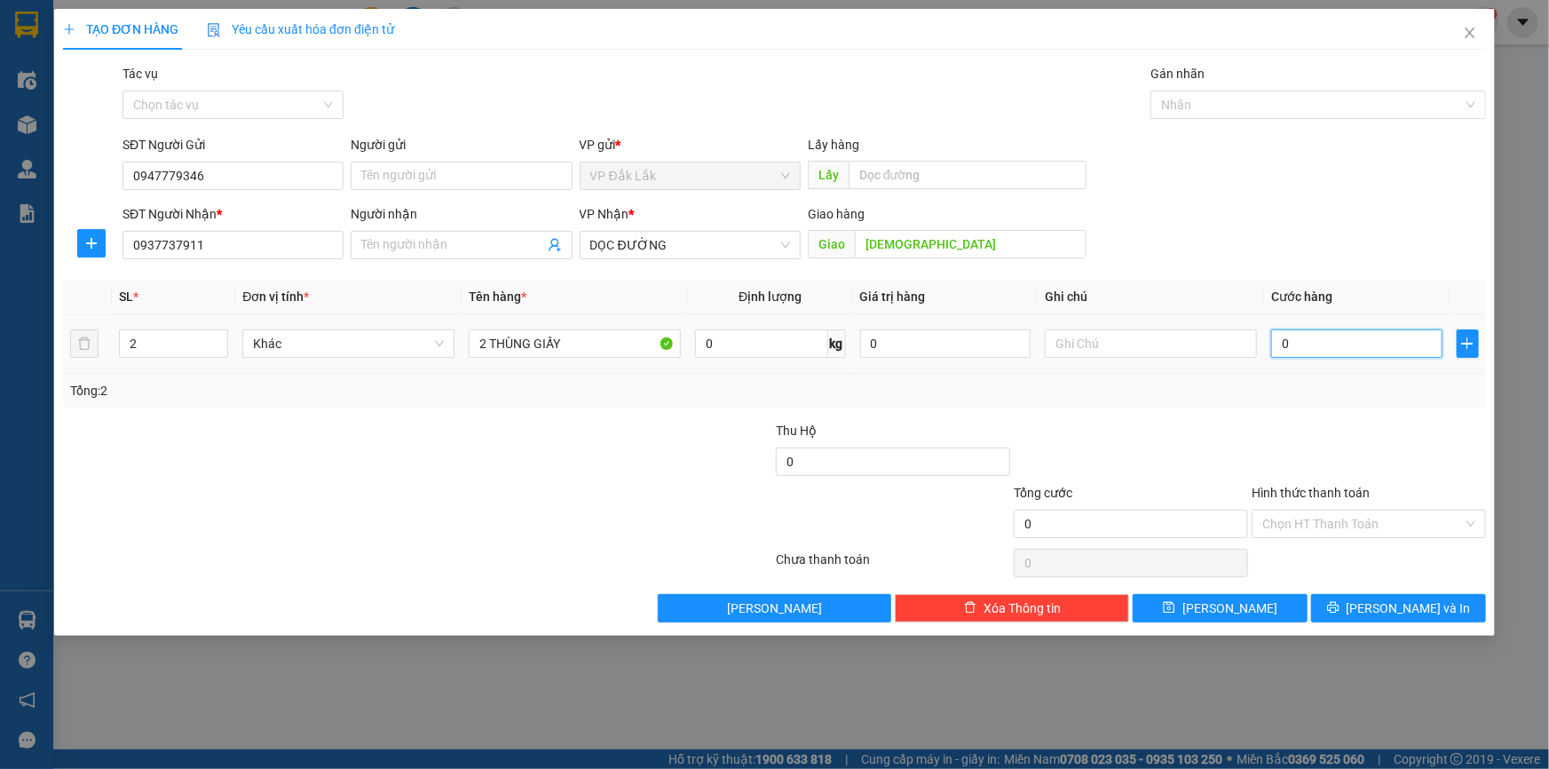
click at [1307, 355] on input "0" at bounding box center [1356, 343] width 171 height 28
click at [1367, 525] on input "Hình thức thanh toán" at bounding box center [1362, 523] width 201 height 27
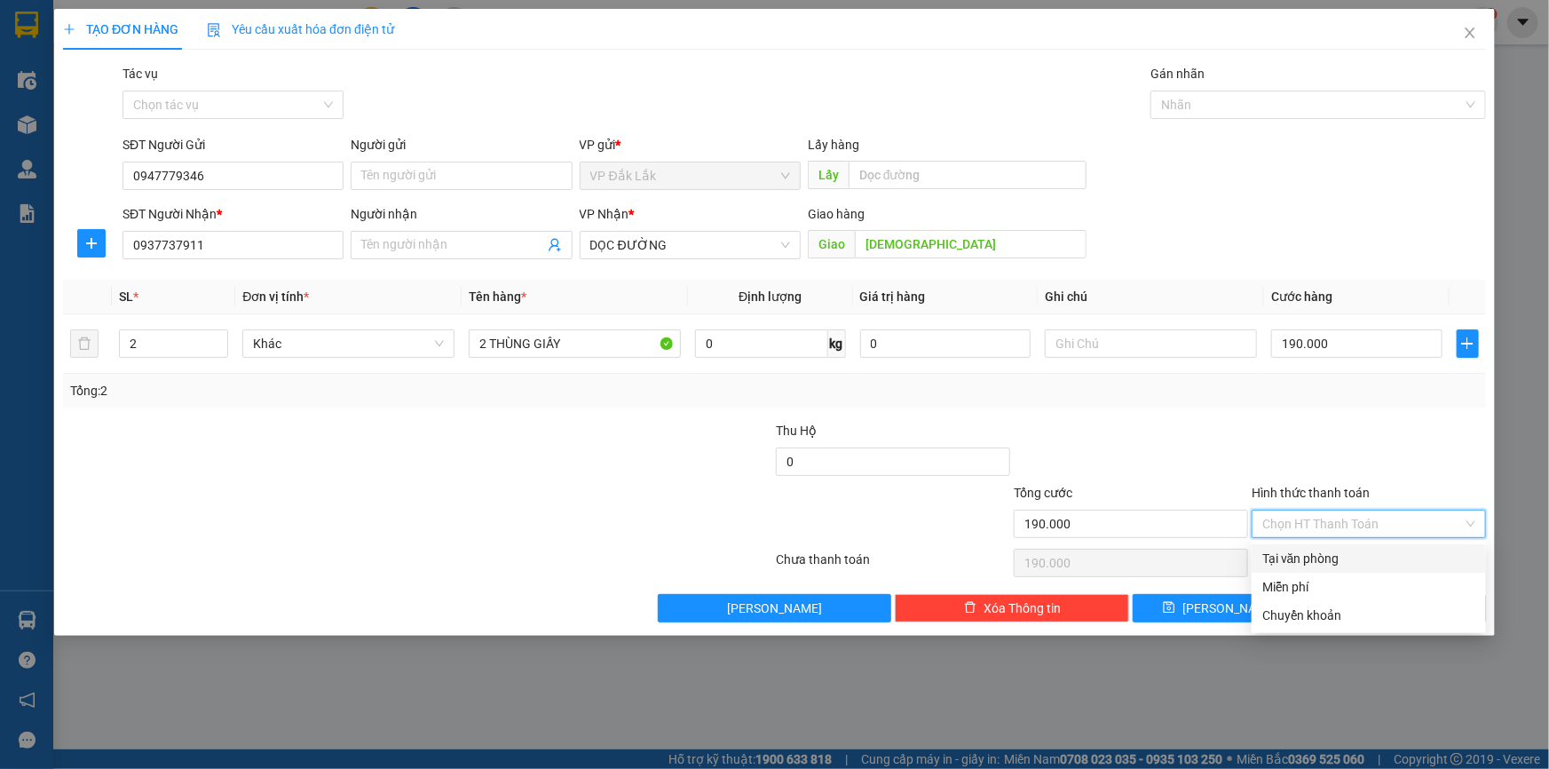
click at [1333, 564] on div "Tại văn phòng" at bounding box center [1368, 559] width 213 height 20
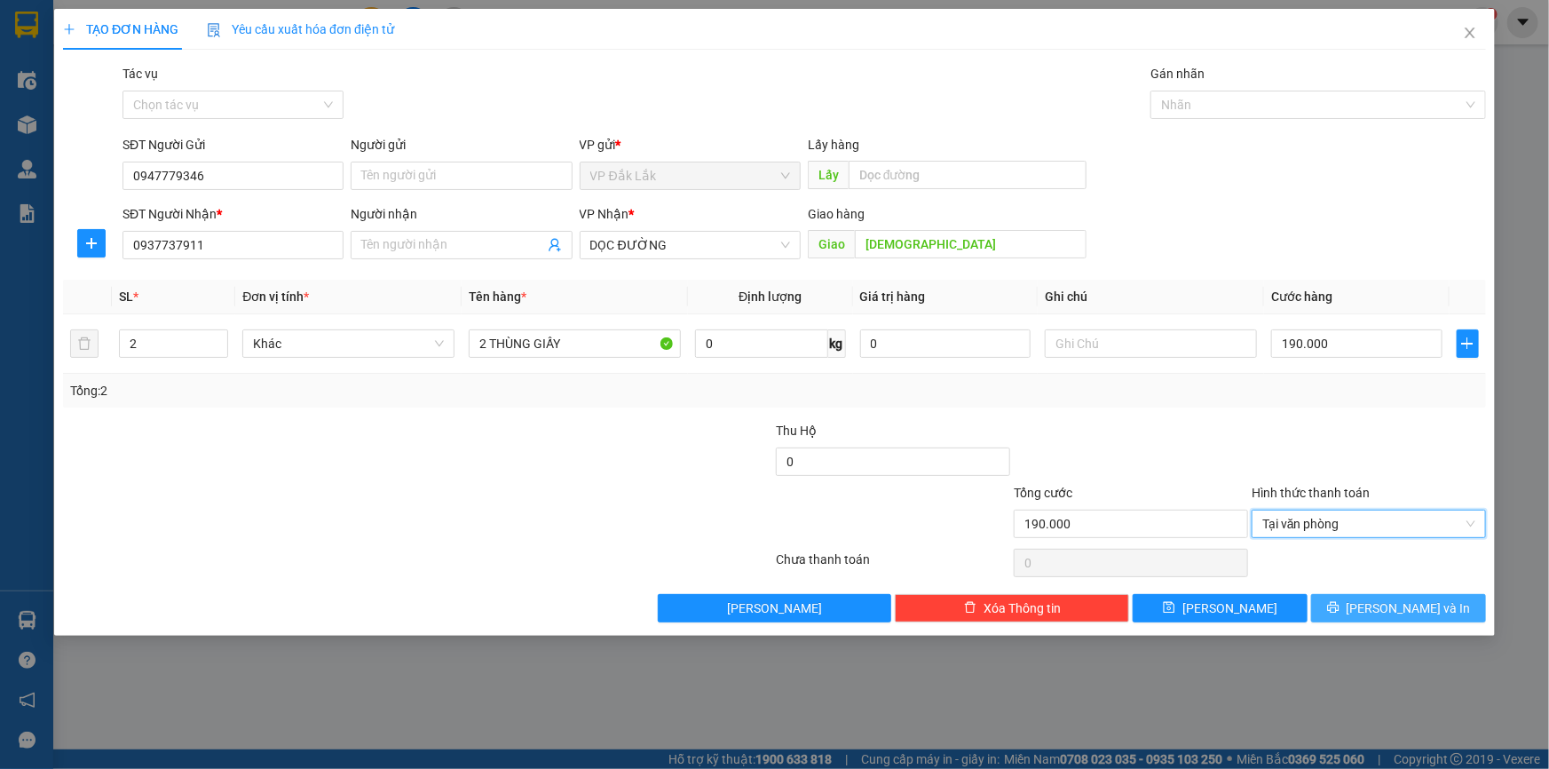
click at [1407, 612] on span "Lưu và In" at bounding box center [1408, 608] width 124 height 20
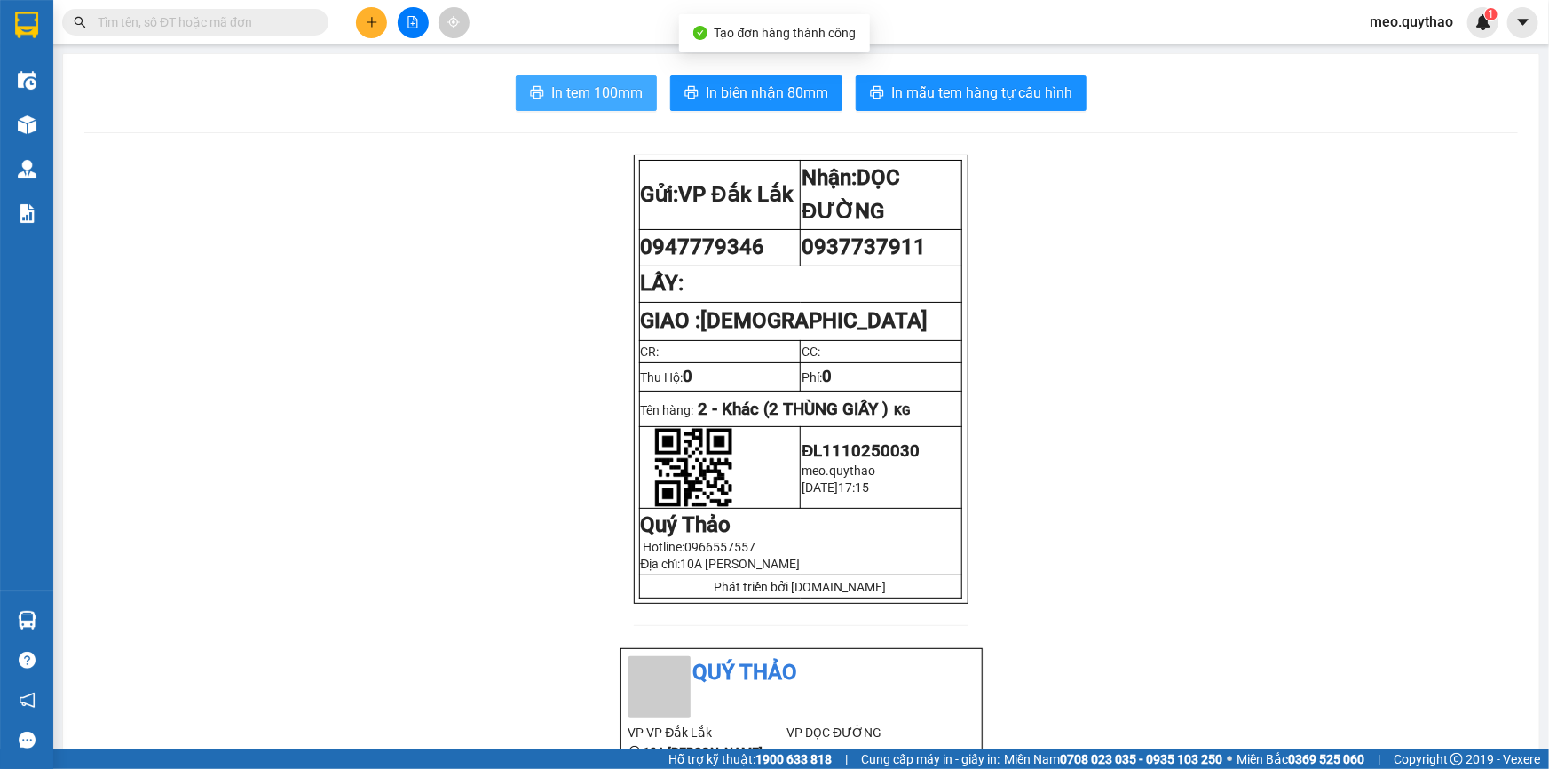
click at [559, 93] on span "In tem 100mm" at bounding box center [596, 93] width 91 height 22
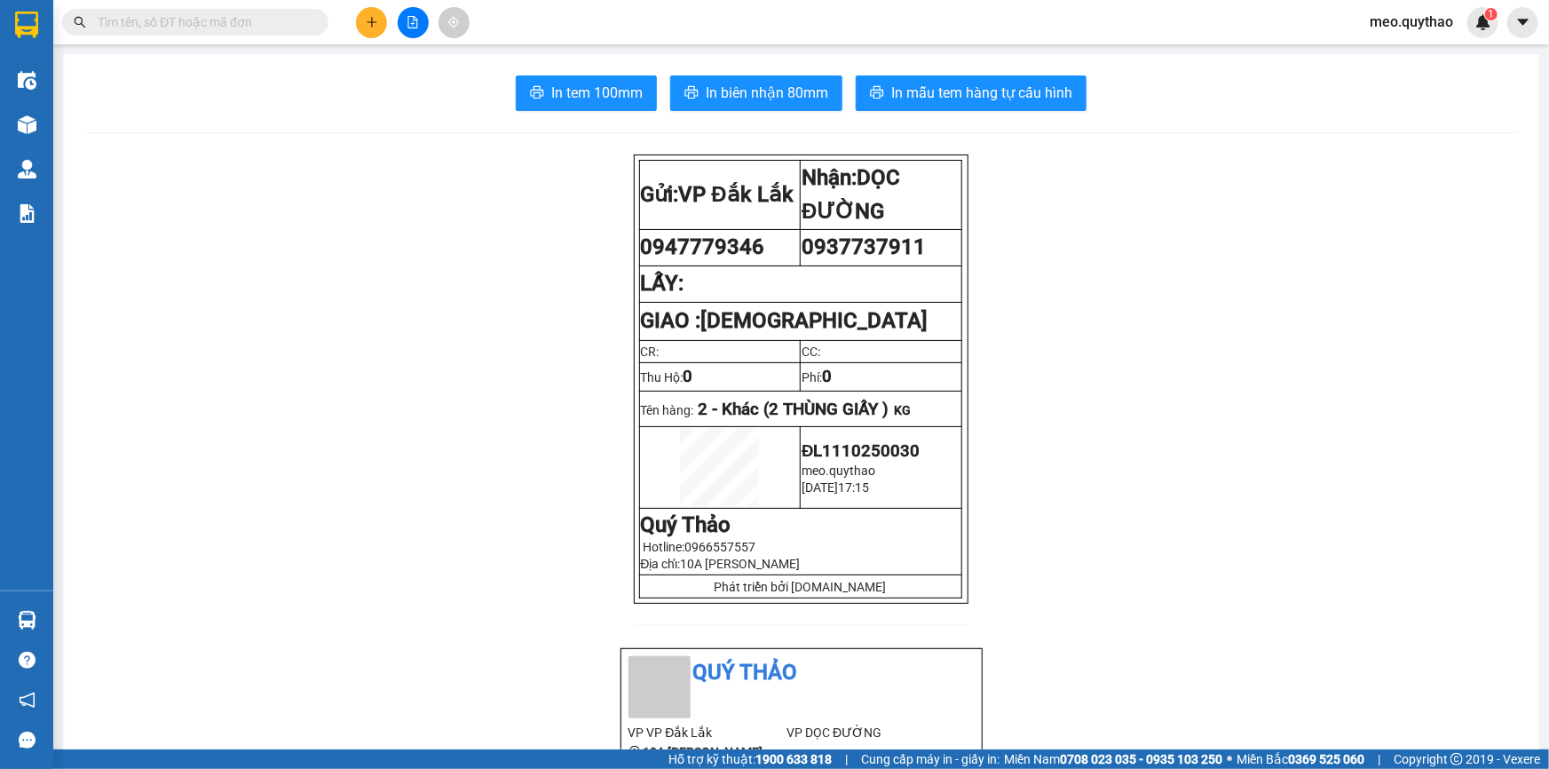
click at [366, 18] on icon "plus" at bounding box center [372, 22] width 12 height 12
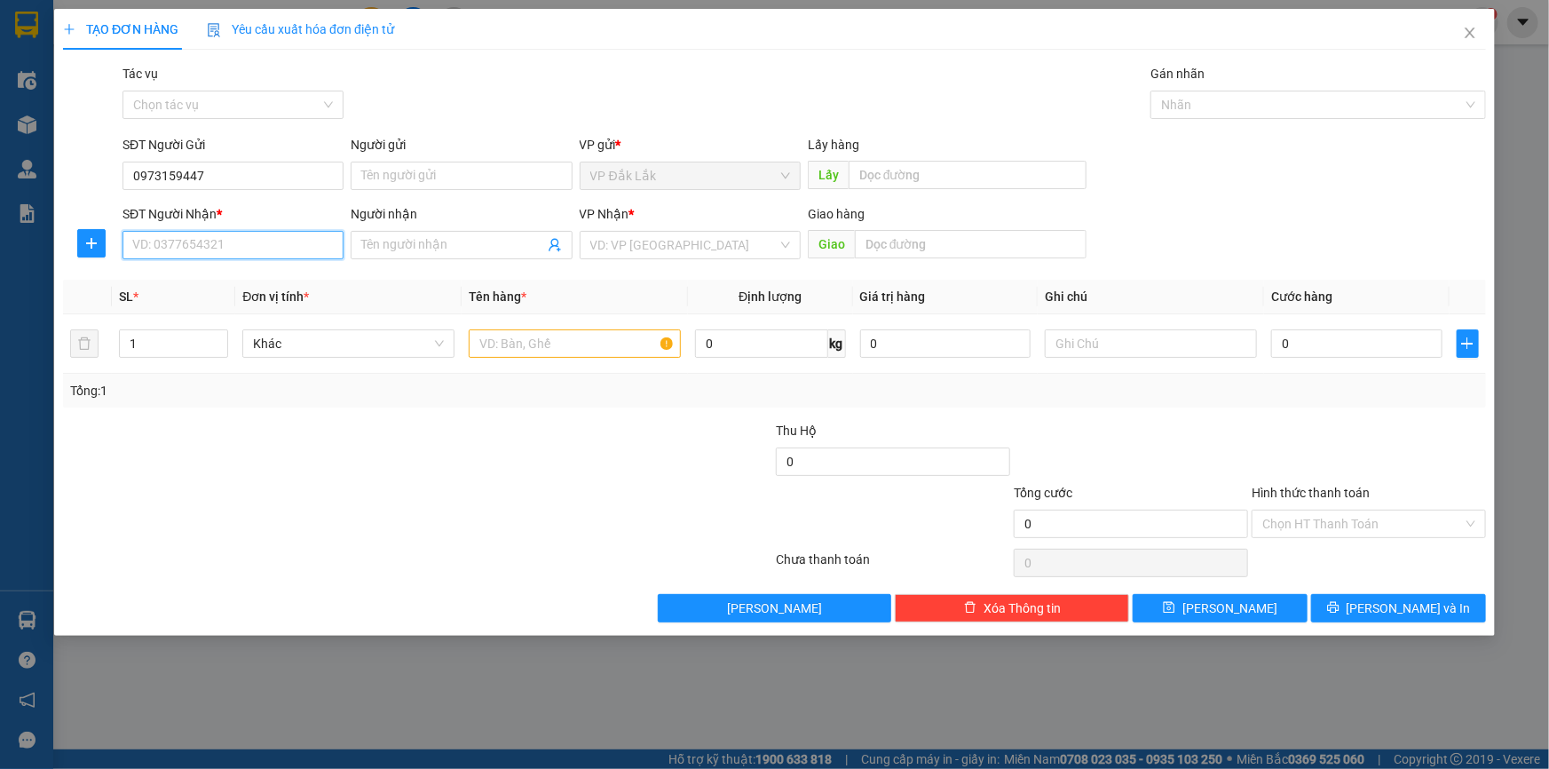
click at [278, 245] on input "SĐT Người Nhận *" at bounding box center [232, 245] width 221 height 28
click at [659, 250] on input "search" at bounding box center [683, 245] width 187 height 27
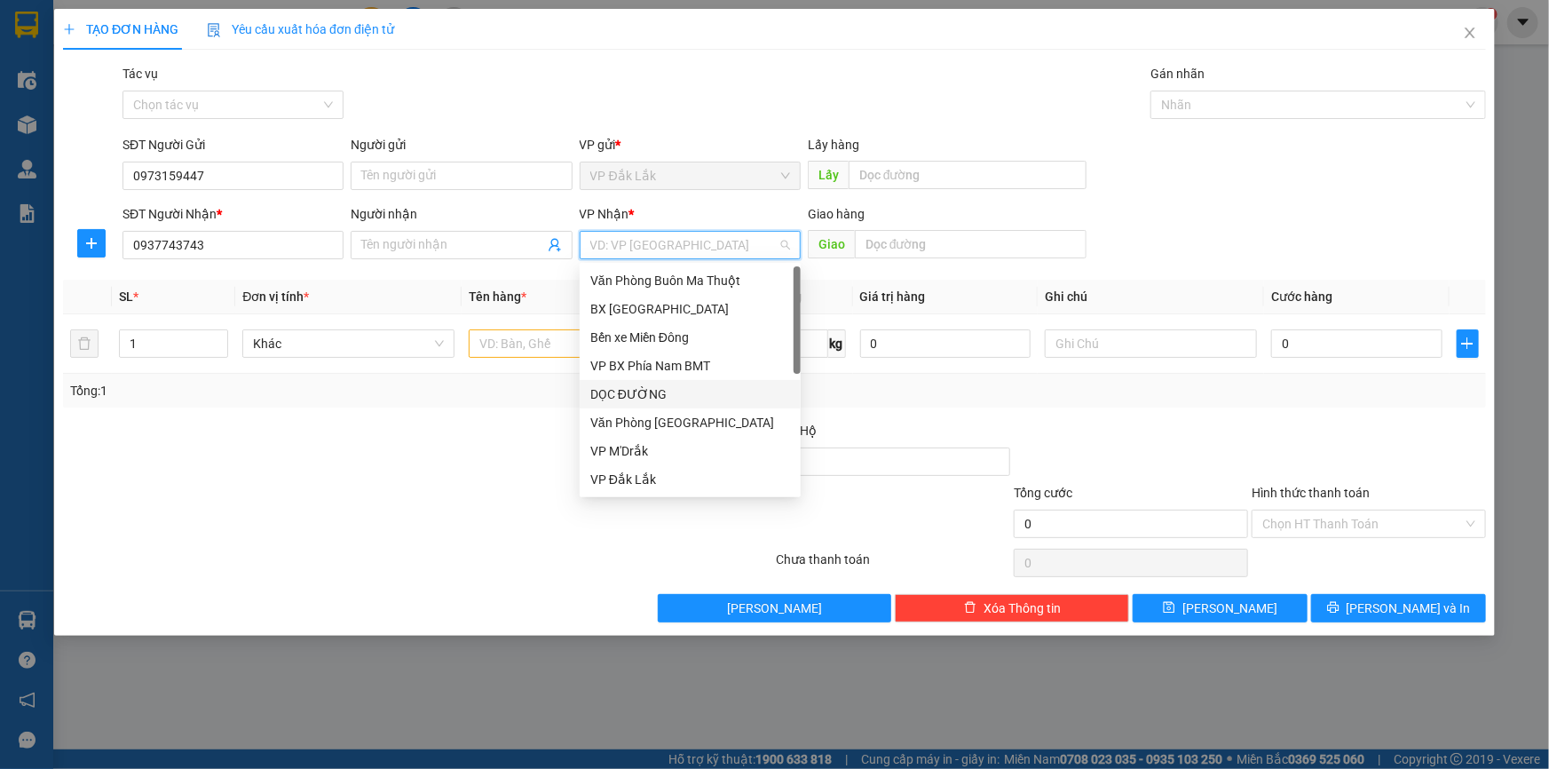
click at [646, 397] on div "DỌC ĐƯỜNG" at bounding box center [690, 394] width 200 height 20
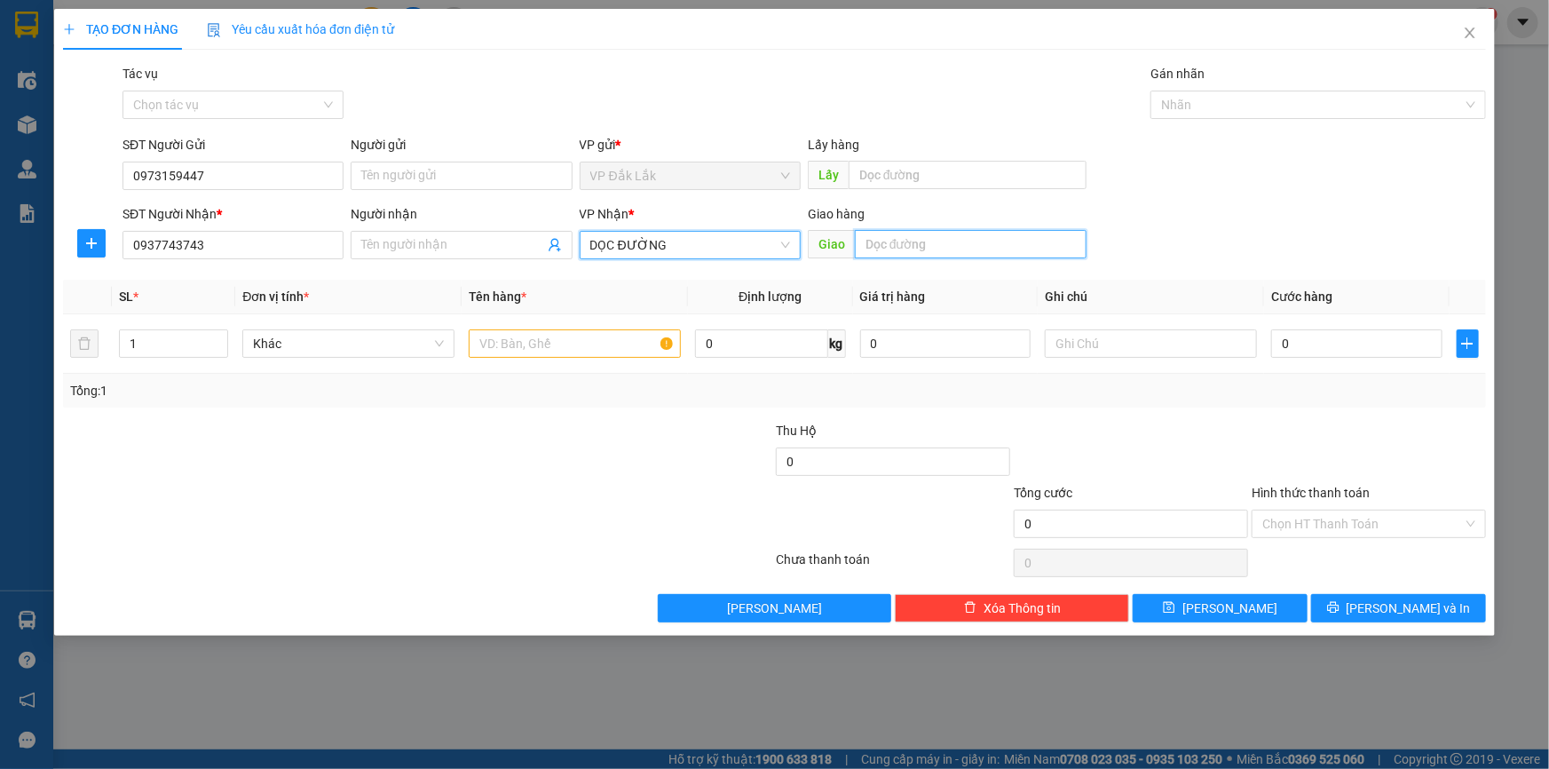
click at [910, 250] on input "text" at bounding box center [971, 244] width 232 height 28
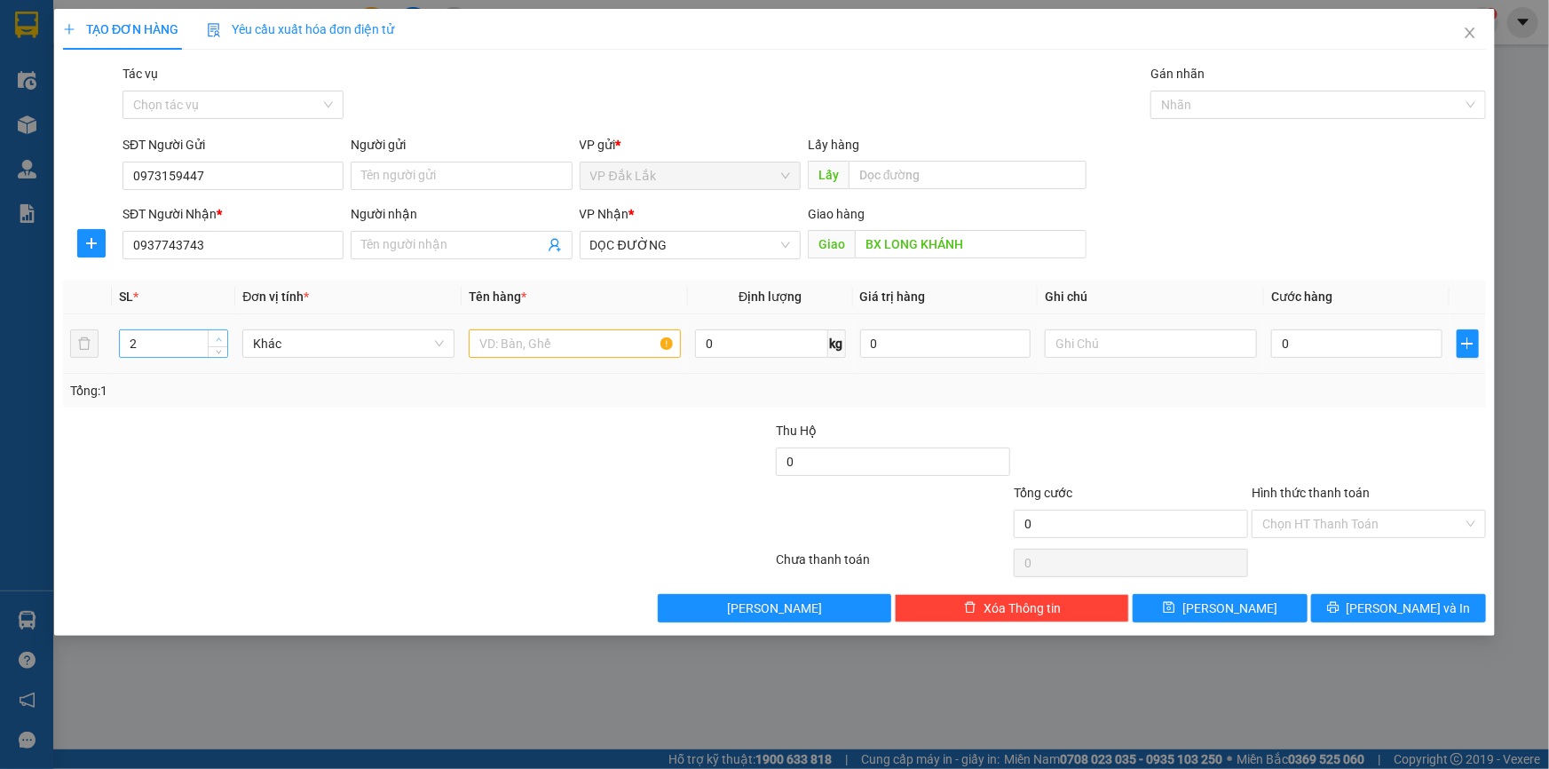
click at [222, 334] on span "up" at bounding box center [218, 339] width 11 height 11
click at [500, 353] on input "text" at bounding box center [575, 343] width 212 height 28
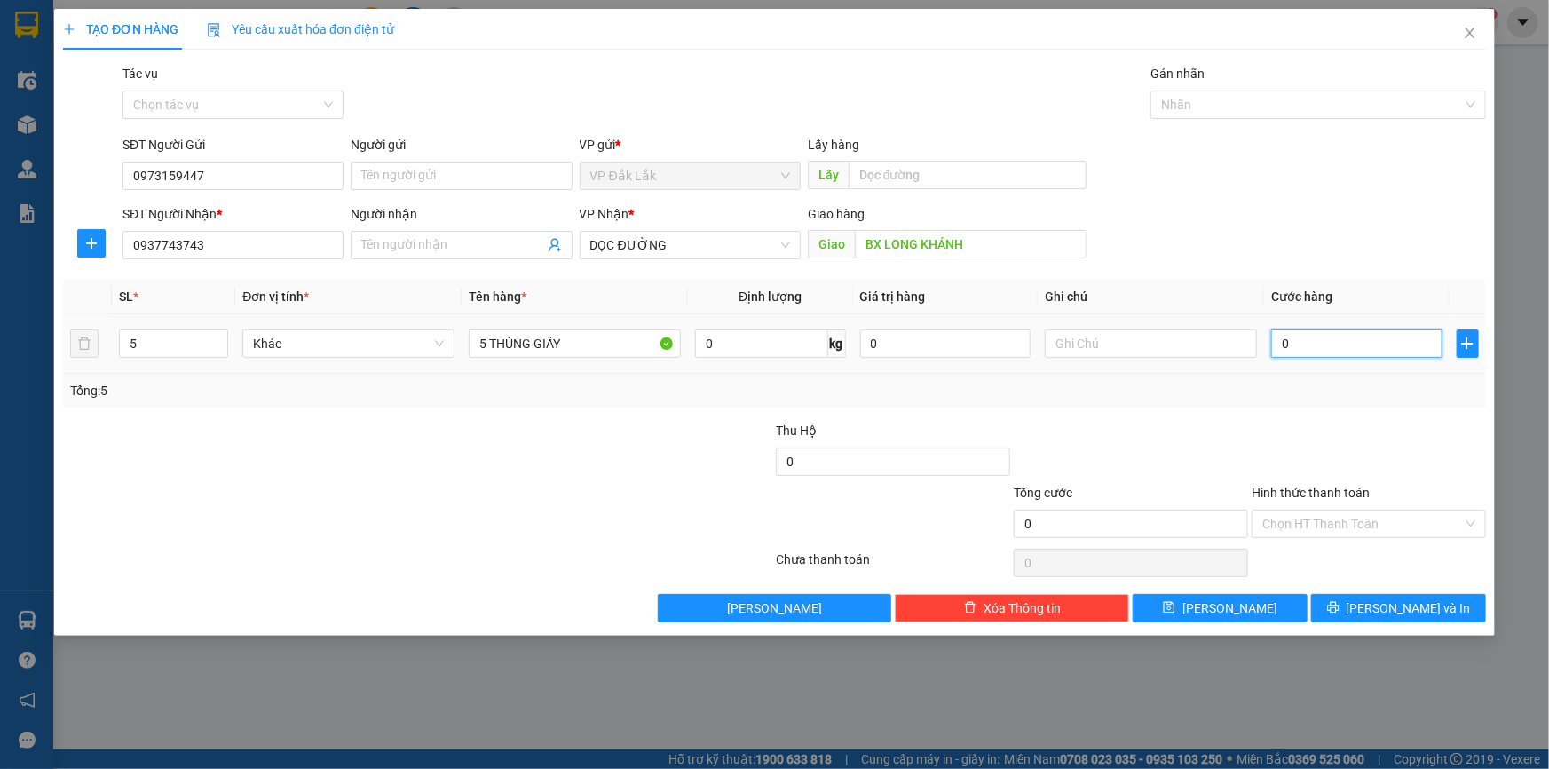
click at [1297, 337] on input "0" at bounding box center [1356, 343] width 171 height 28
click at [1356, 517] on input "Hình thức thanh toán" at bounding box center [1362, 523] width 201 height 27
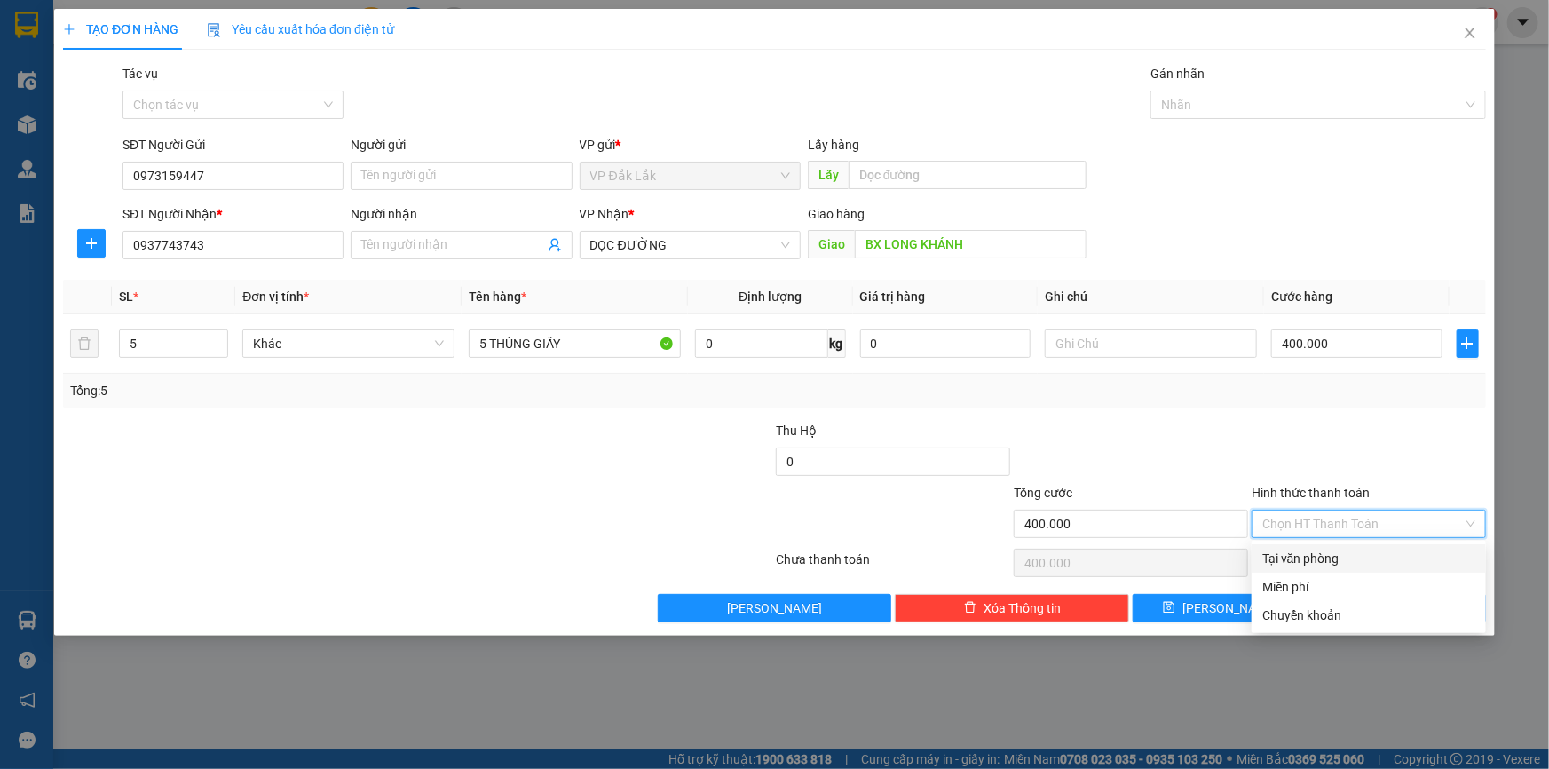
click at [1335, 550] on div "Tại văn phòng" at bounding box center [1368, 559] width 213 height 20
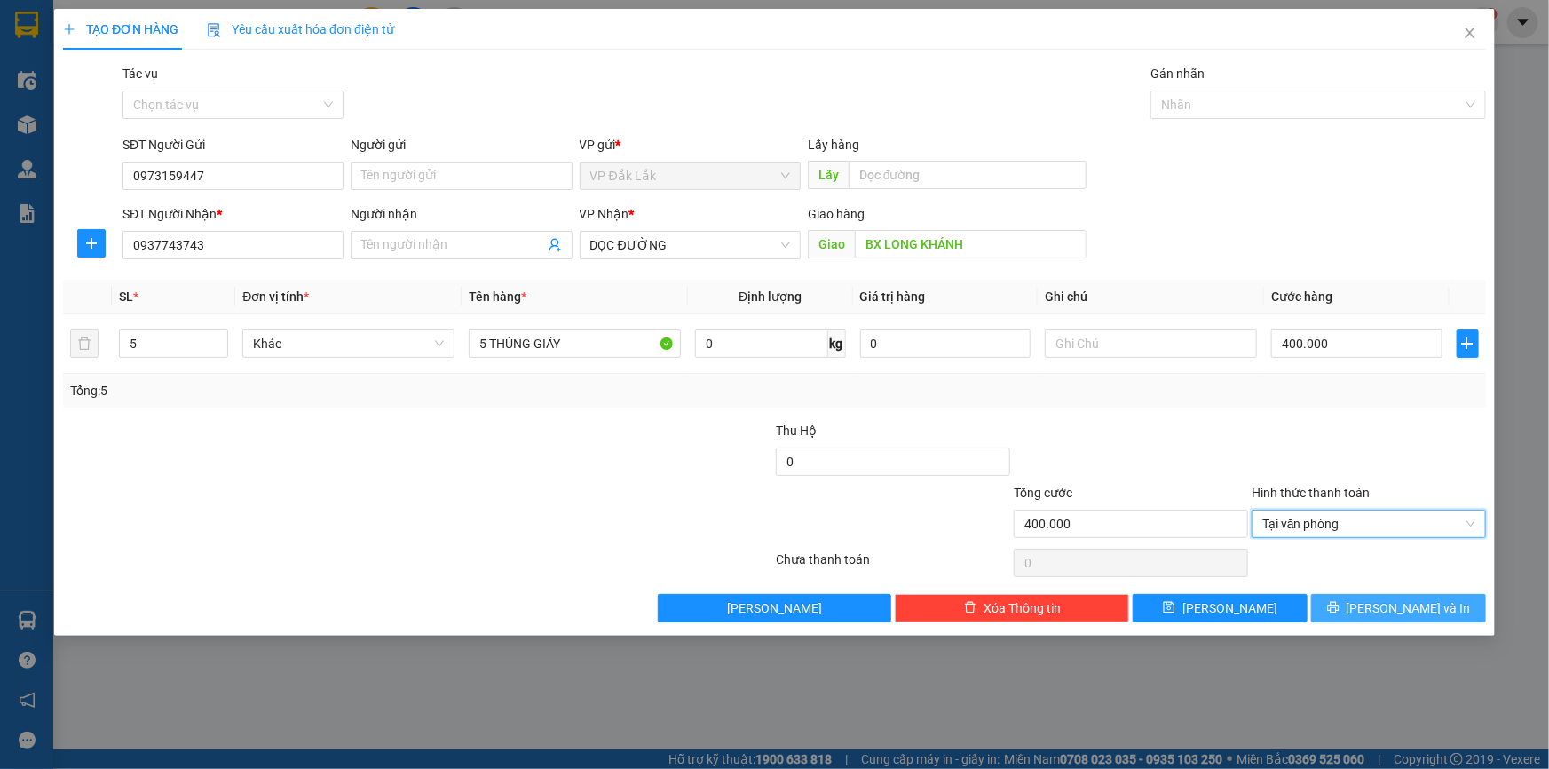
click at [1418, 612] on span "Lưu và In" at bounding box center [1408, 608] width 124 height 20
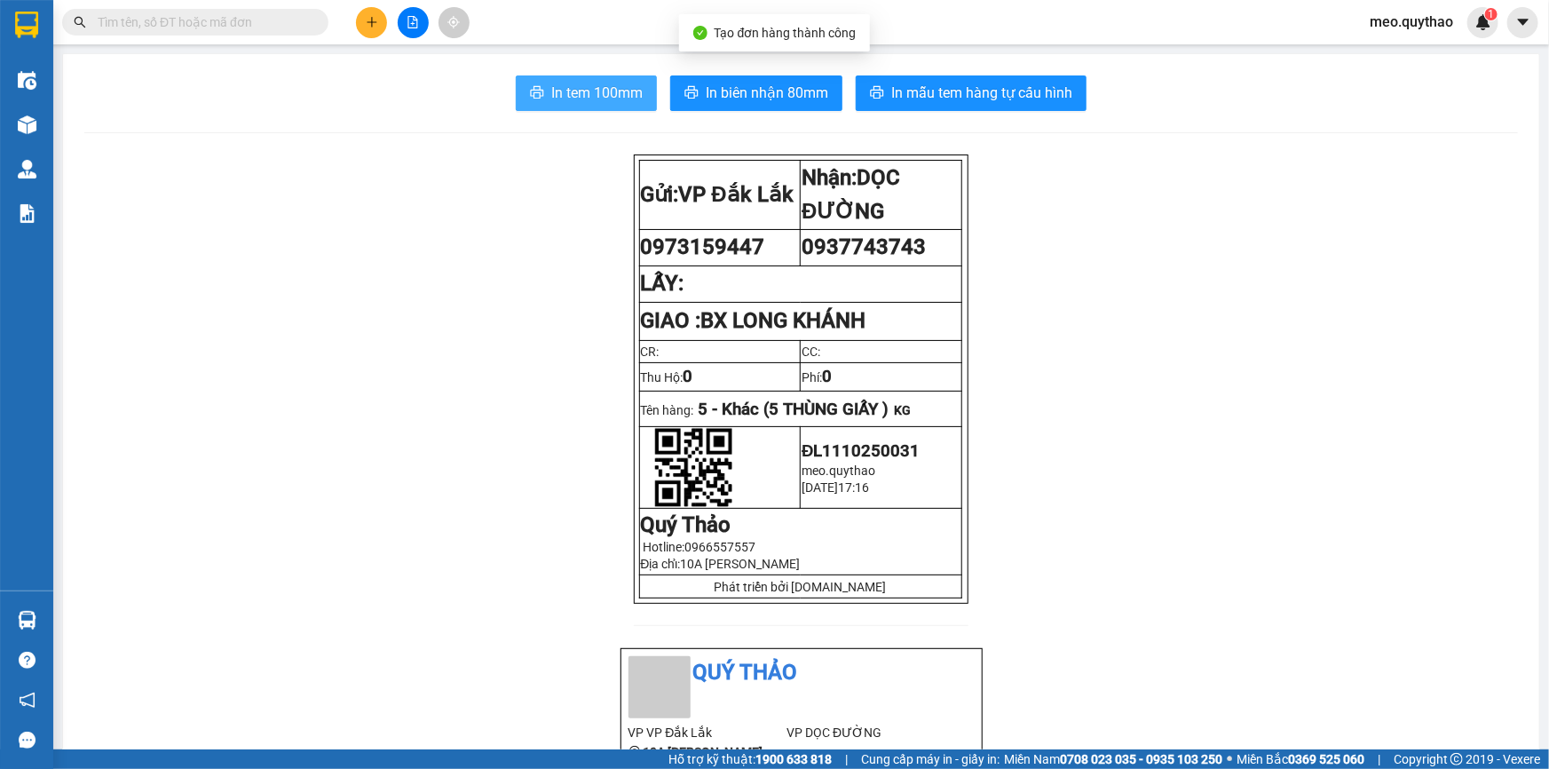
click at [568, 99] on span "In tem 100mm" at bounding box center [596, 93] width 91 height 22
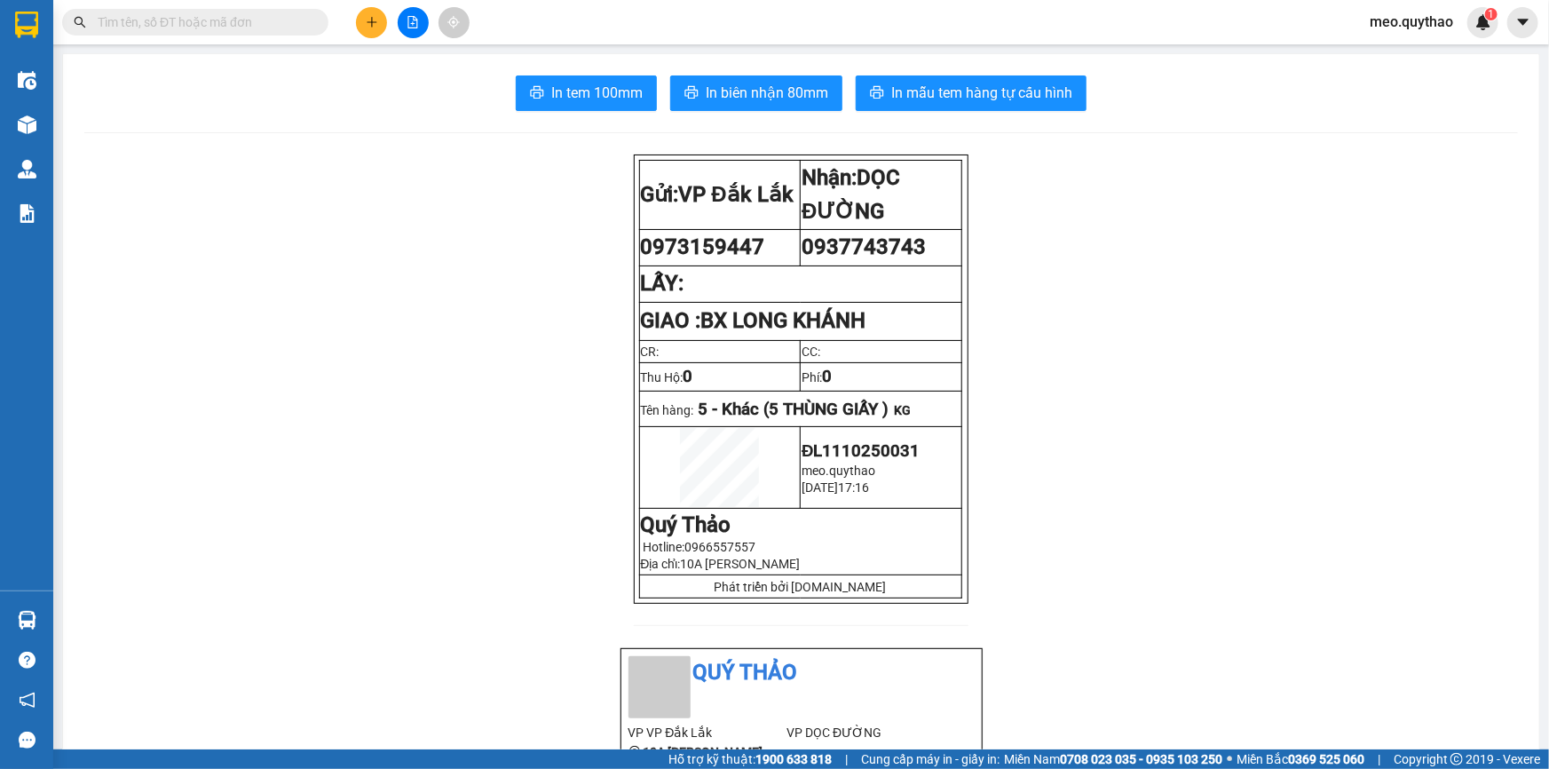
click at [367, 21] on icon "plus" at bounding box center [372, 21] width 10 height 1
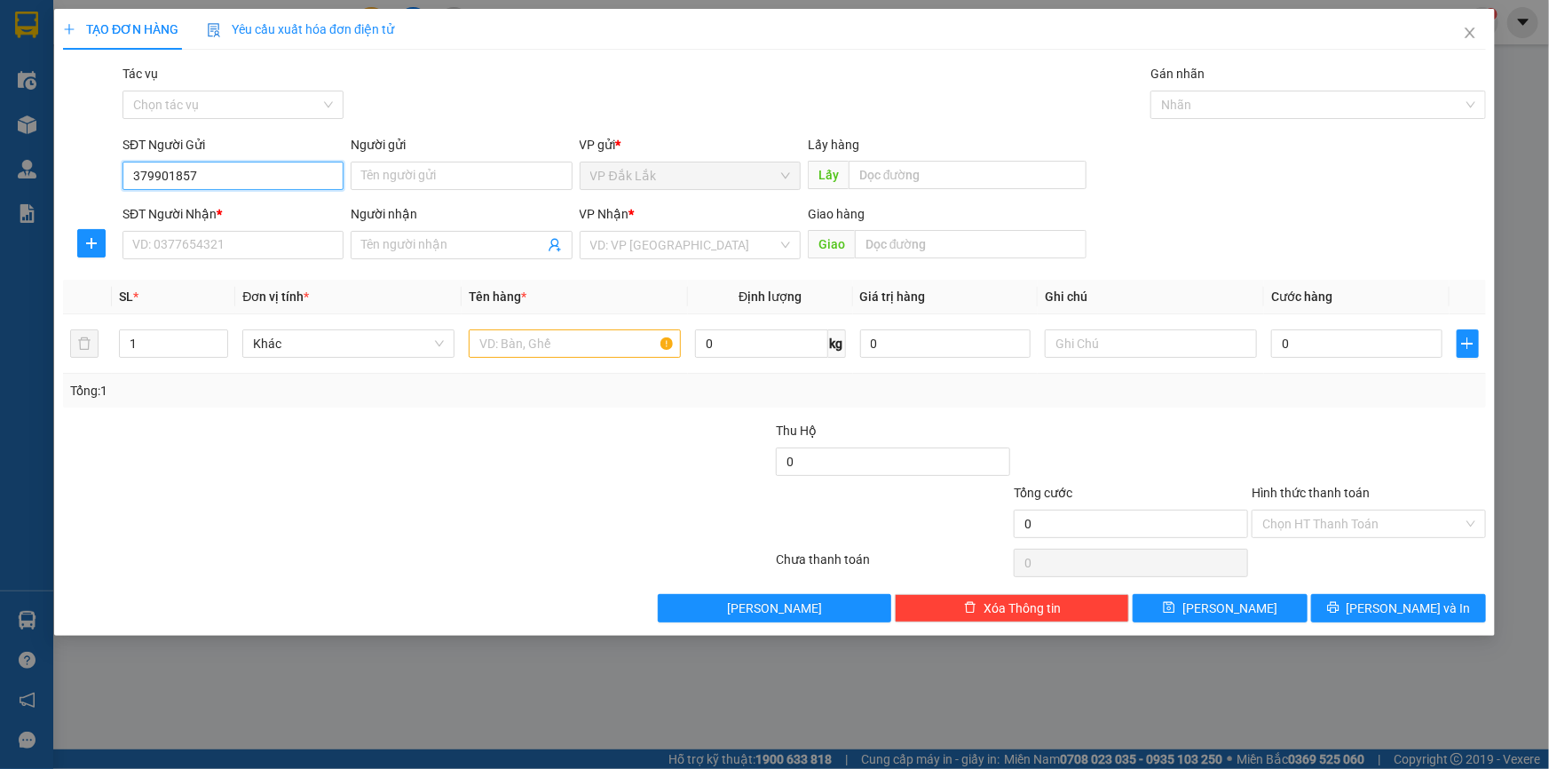
click at [130, 173] on input "379901857" at bounding box center [232, 176] width 221 height 28
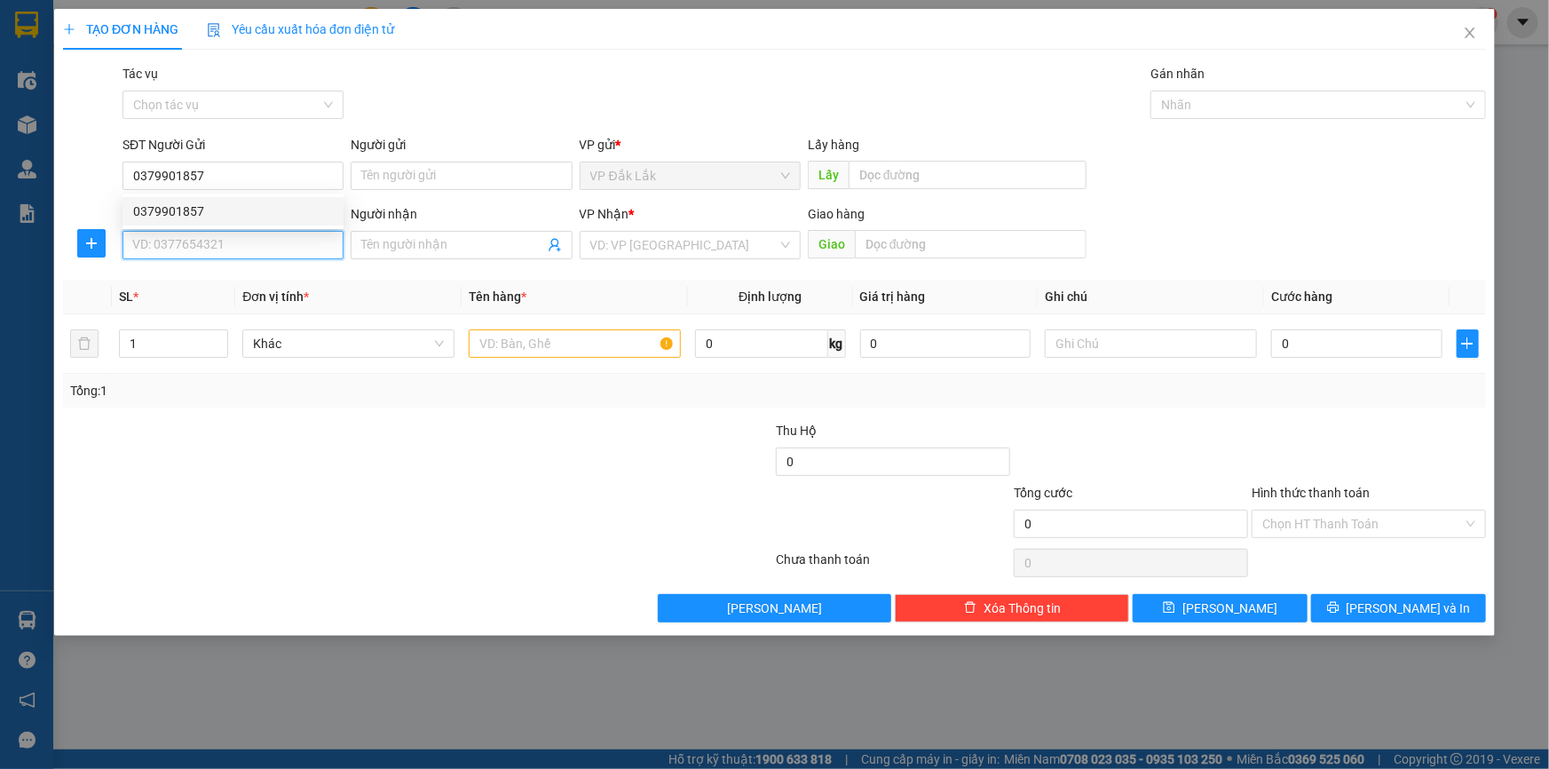
click at [210, 245] on input "SĐT Người Nhận *" at bounding box center [232, 245] width 221 height 28
click at [170, 284] on div "0877531317" at bounding box center [233, 281] width 200 height 20
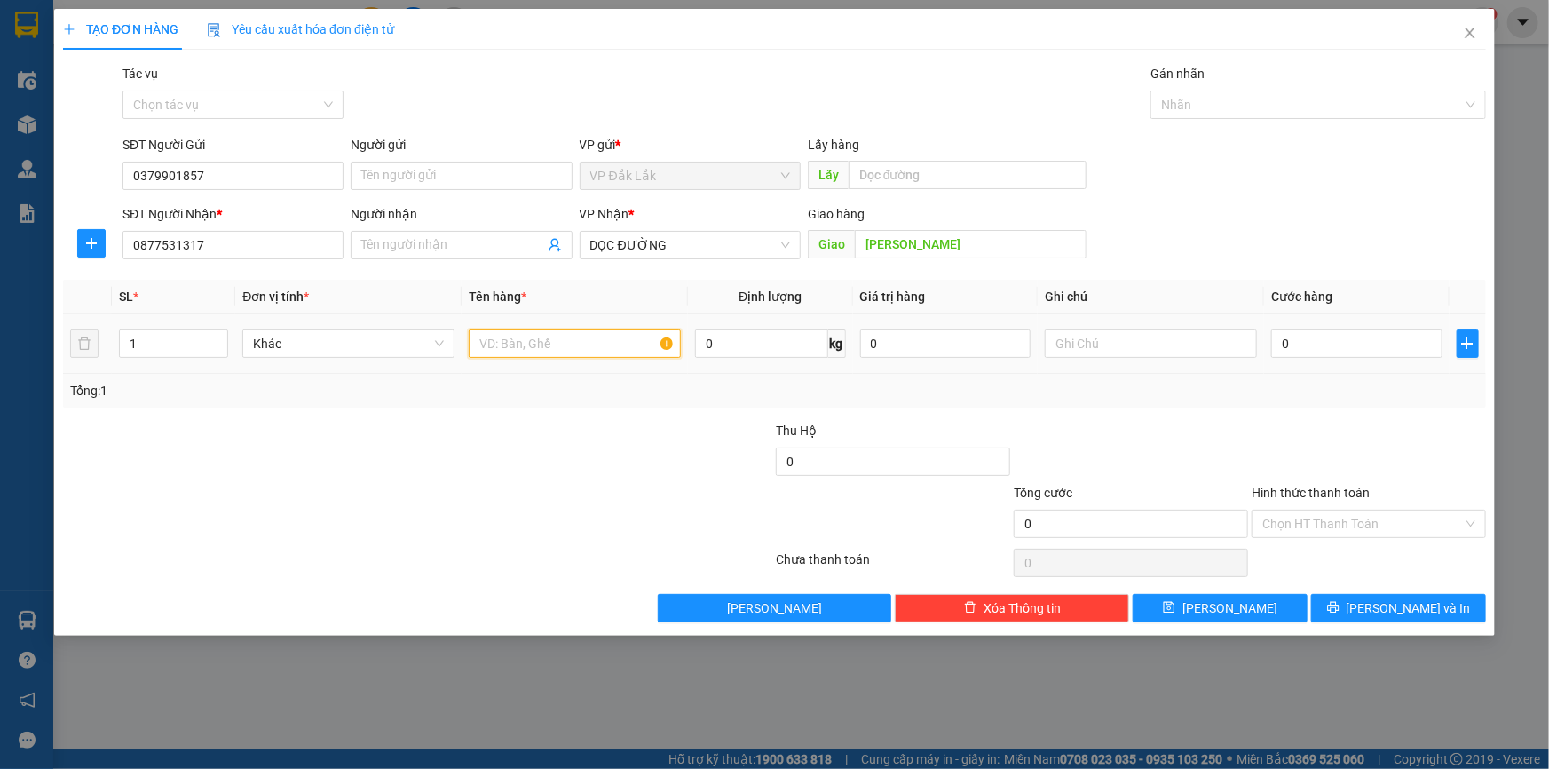
click at [578, 347] on input "text" at bounding box center [575, 343] width 212 height 28
click at [1383, 354] on input "0" at bounding box center [1356, 343] width 171 height 28
drag, startPoint x: 1364, startPoint y: 542, endPoint x: 1368, endPoint y: 525, distance: 18.1
click at [1364, 541] on div "Hình thức thanh toán Chọn HT Thanh Toán" at bounding box center [1368, 514] width 234 height 62
click at [1368, 525] on input "Hình thức thanh toán" at bounding box center [1362, 523] width 201 height 27
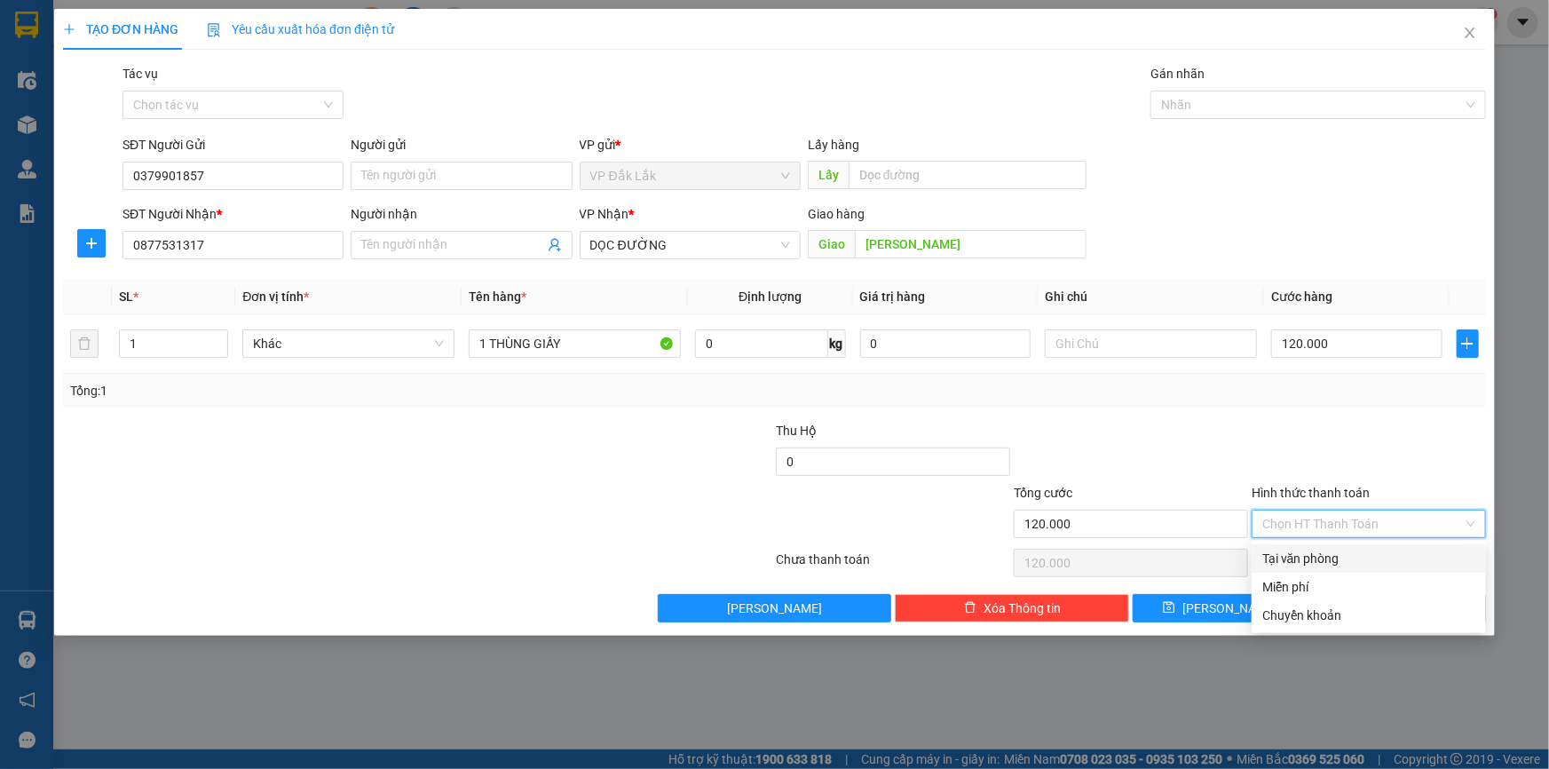
click at [1365, 554] on div "Tại văn phòng" at bounding box center [1368, 559] width 213 height 20
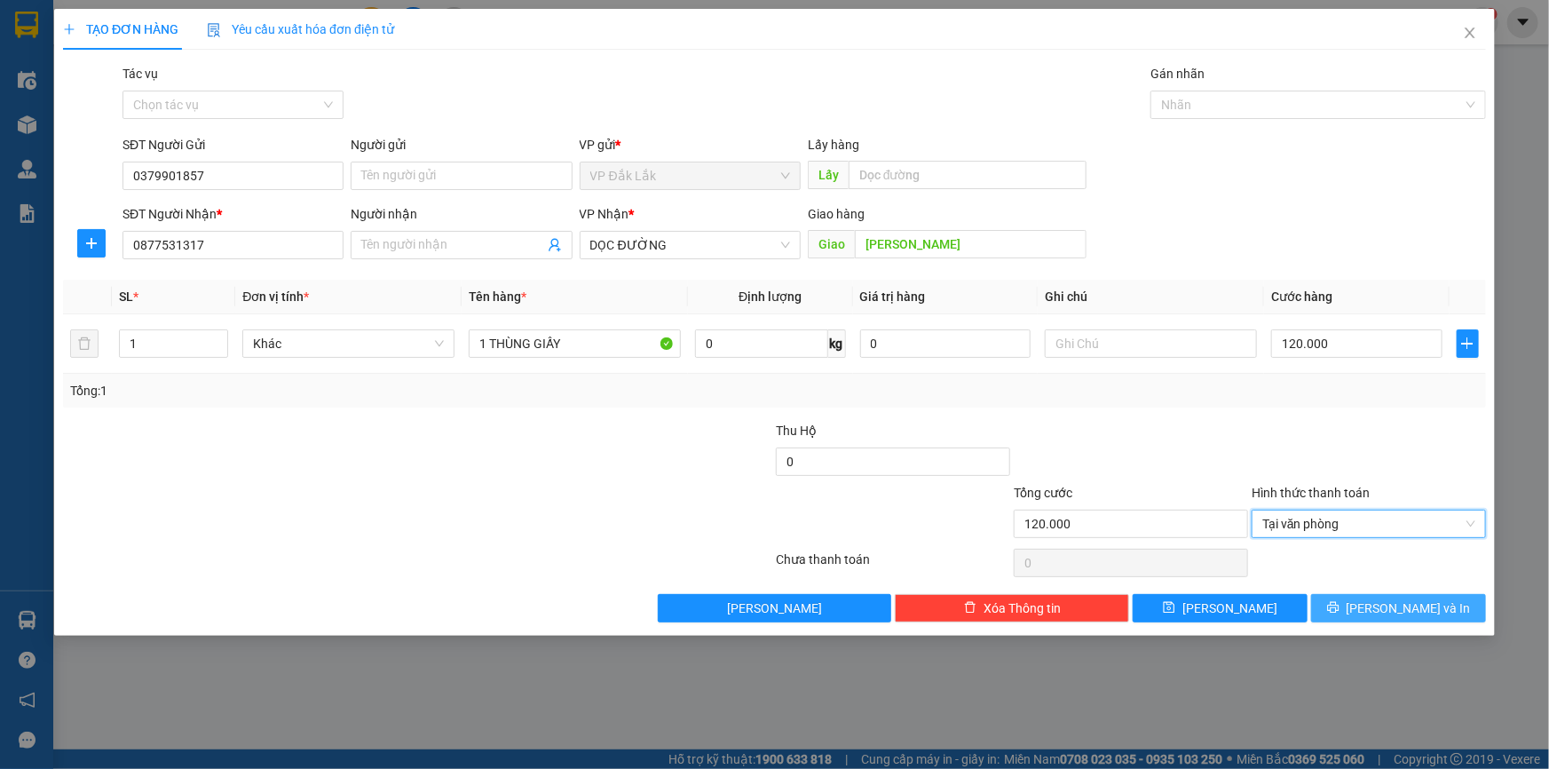
click at [1382, 597] on button "Lưu và In" at bounding box center [1398, 608] width 175 height 28
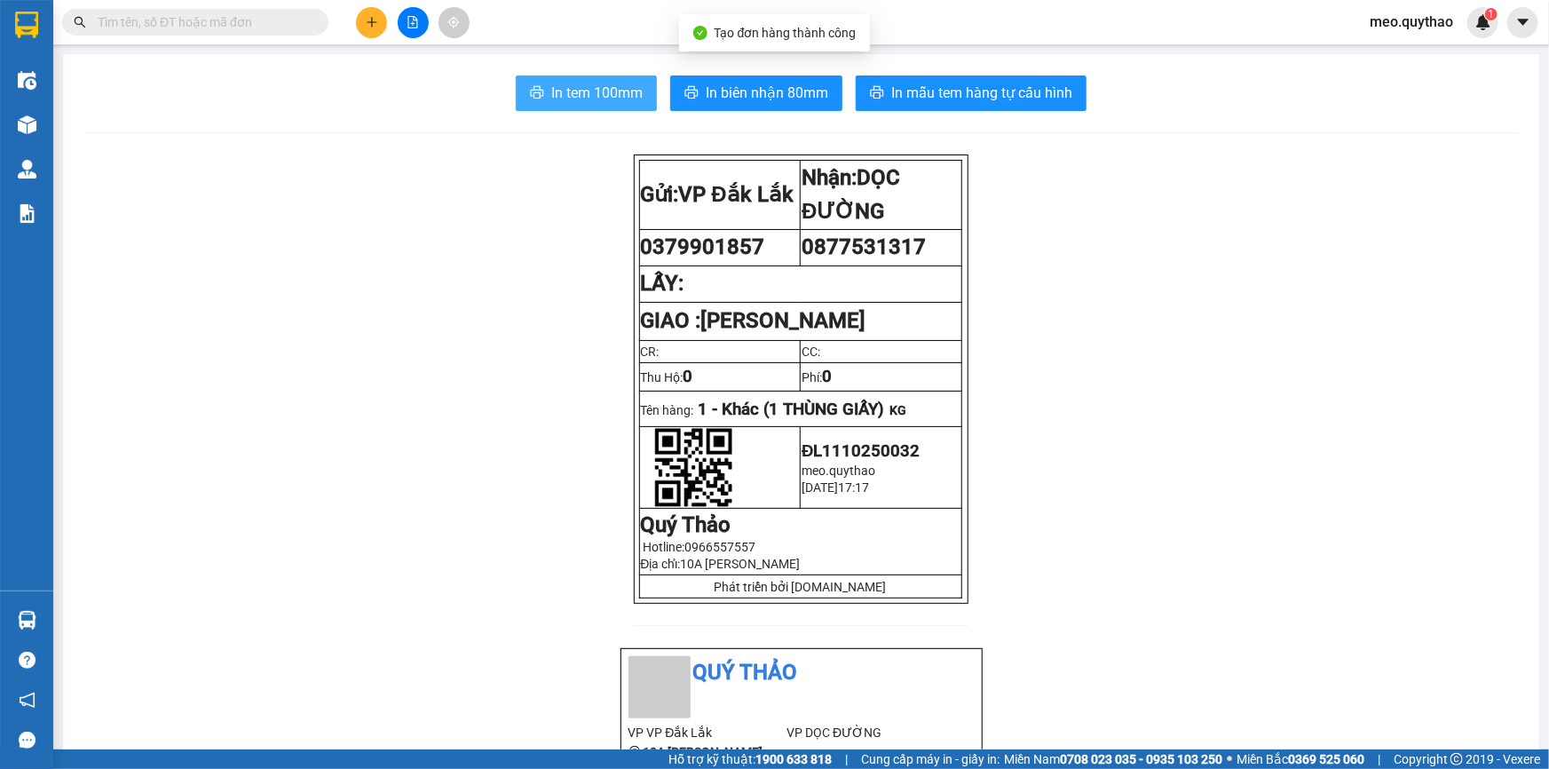
click at [575, 97] on span "In tem 100mm" at bounding box center [596, 93] width 91 height 22
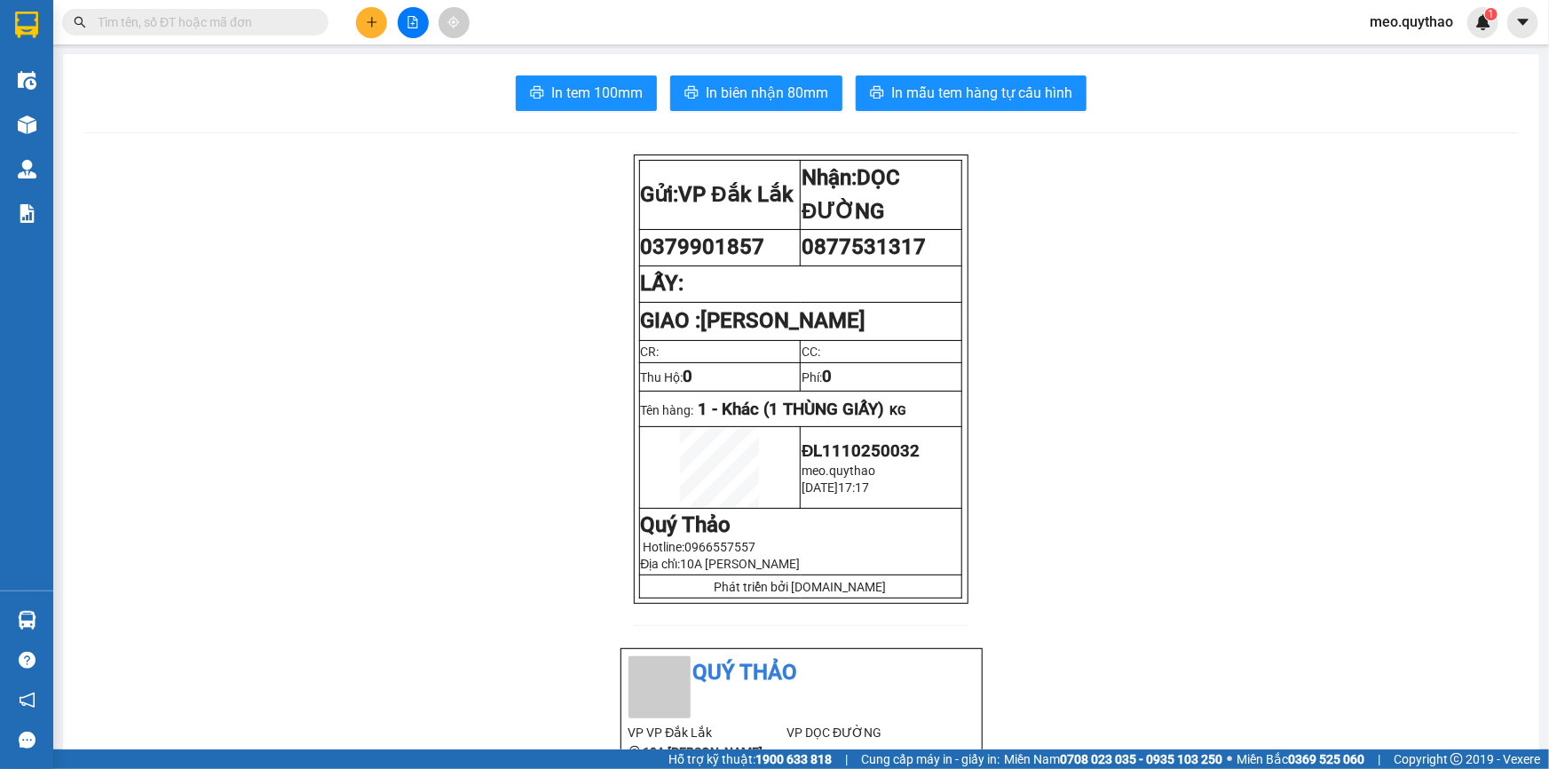
click at [370, 21] on icon "plus" at bounding box center [372, 21] width 10 height 1
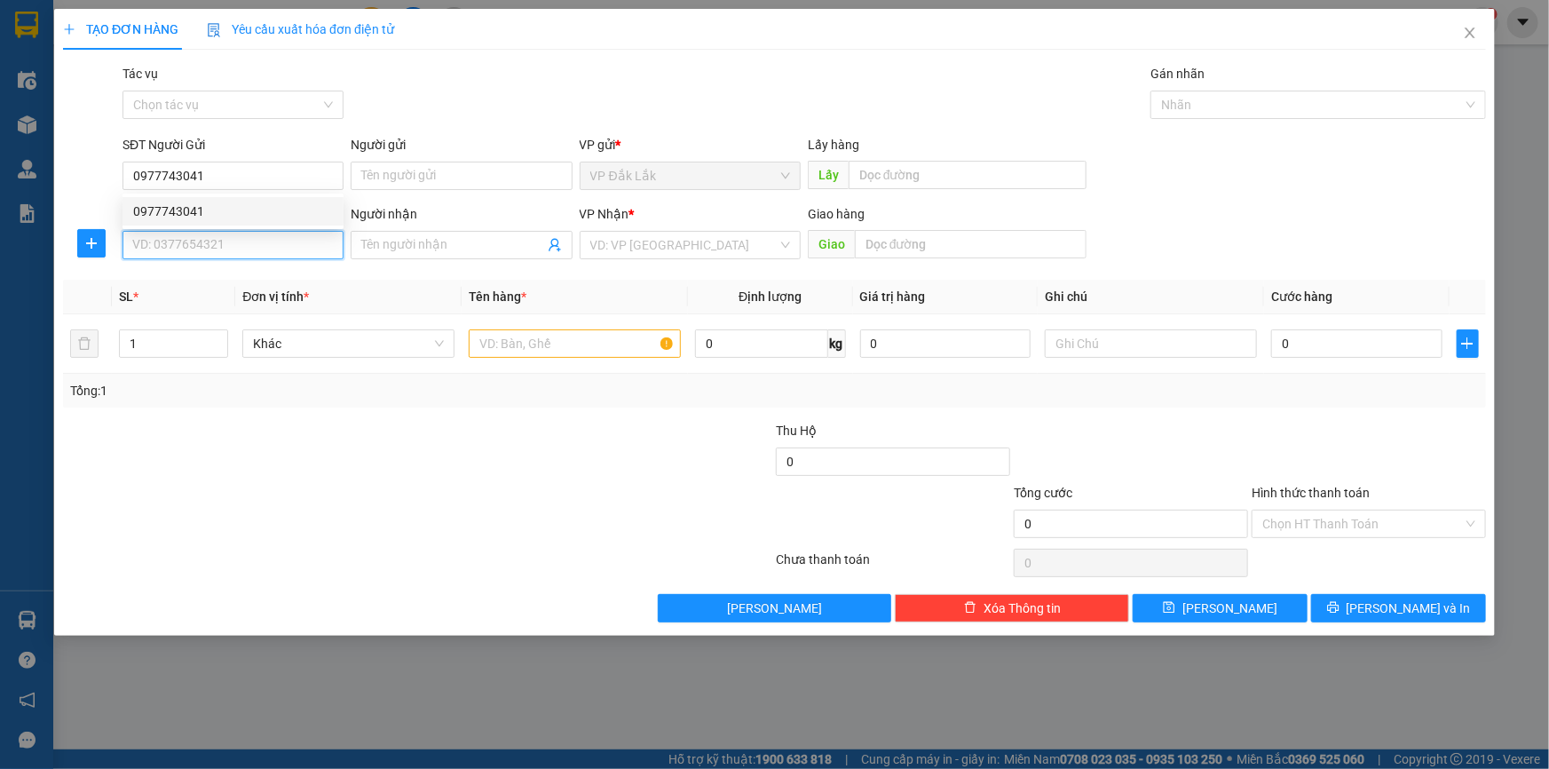
click at [285, 232] on input "SĐT Người Nhận *" at bounding box center [232, 245] width 221 height 28
click at [221, 273] on div "0918575473" at bounding box center [233, 281] width 200 height 20
click at [710, 232] on span "Đồng Nai" at bounding box center [690, 245] width 200 height 27
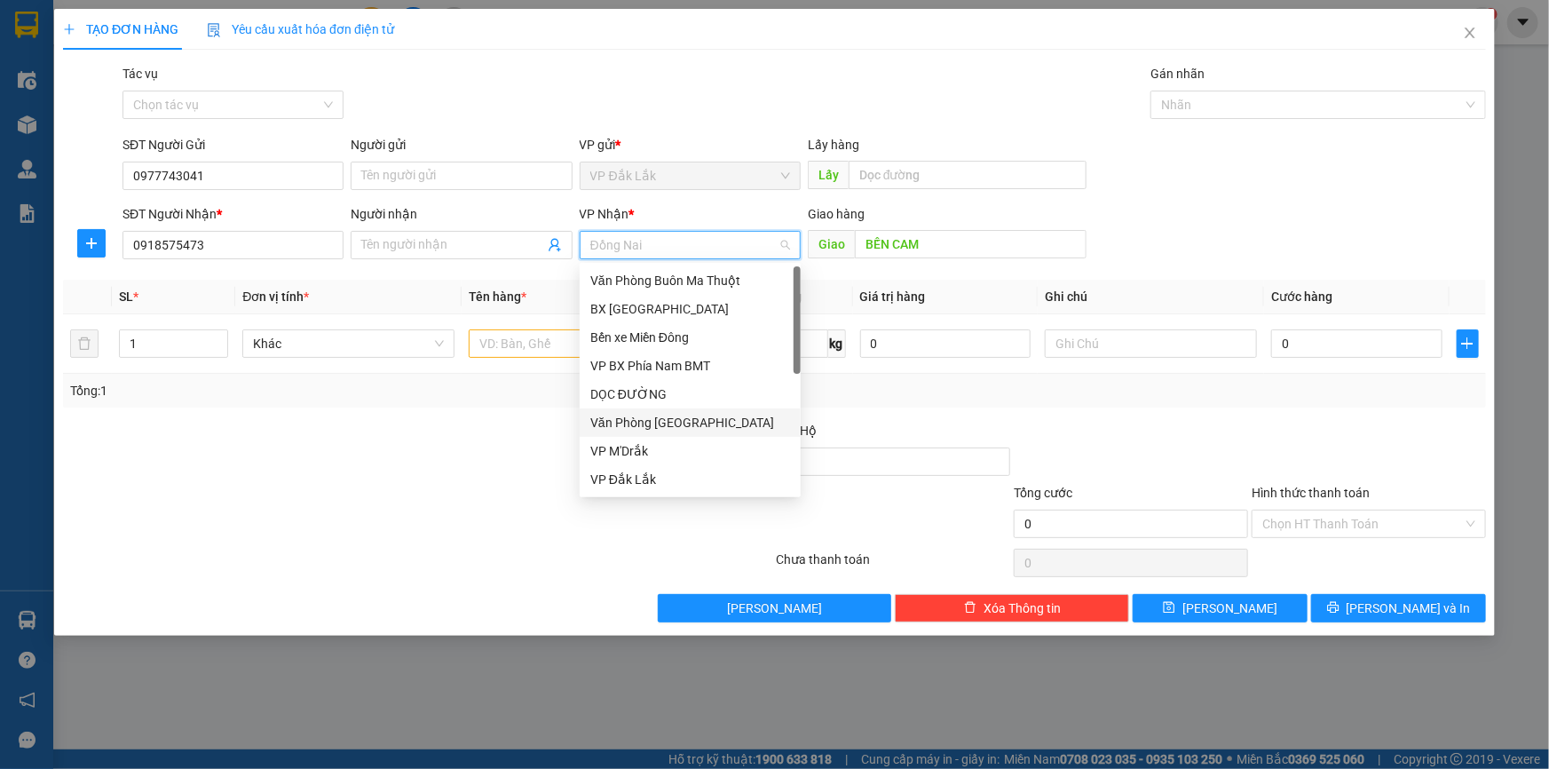
click at [652, 389] on div "DỌC ĐƯỜNG" at bounding box center [690, 394] width 200 height 20
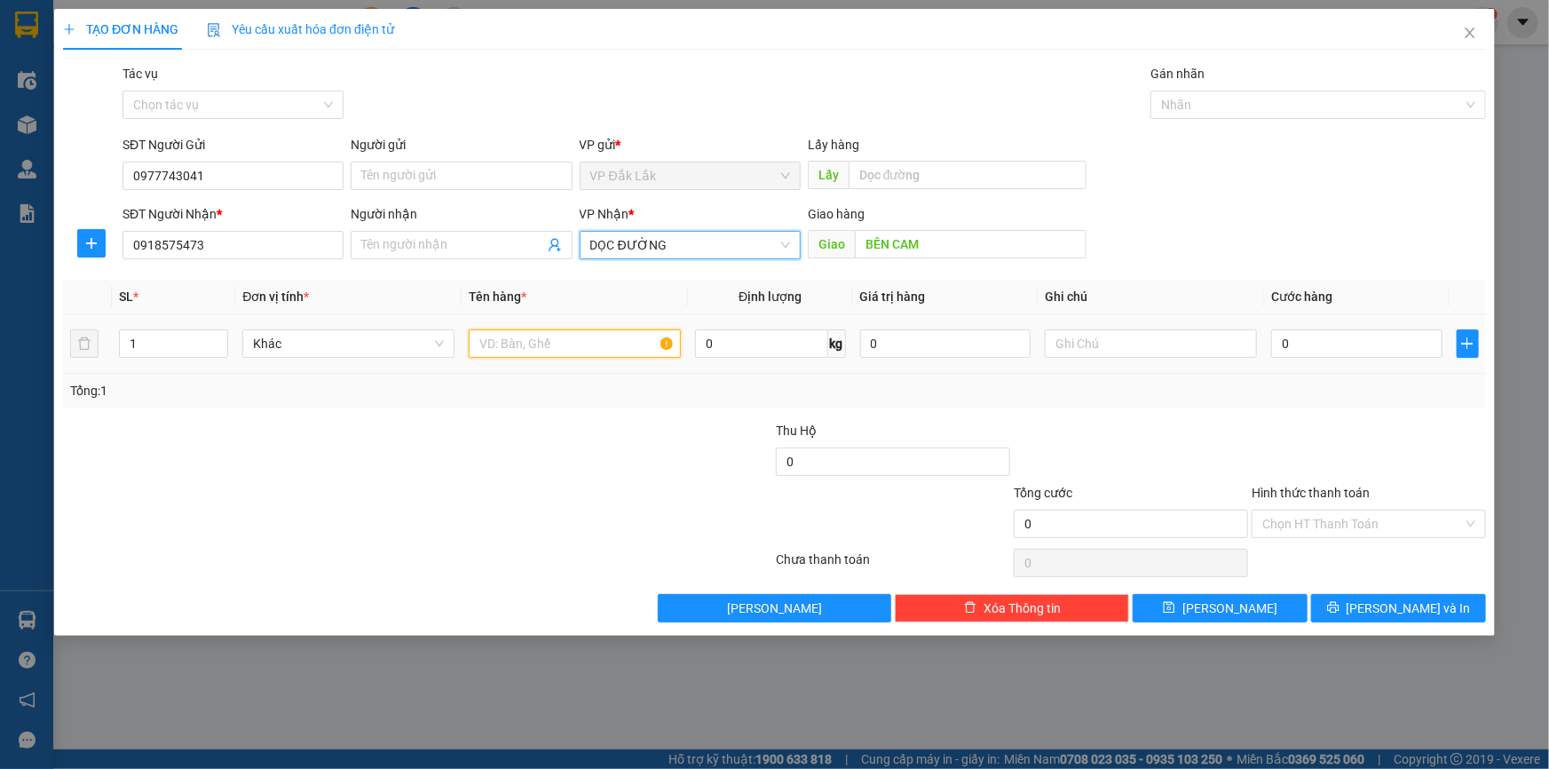
click at [549, 337] on input "text" at bounding box center [575, 343] width 212 height 28
click at [1340, 321] on td "0" at bounding box center [1357, 343] width 186 height 59
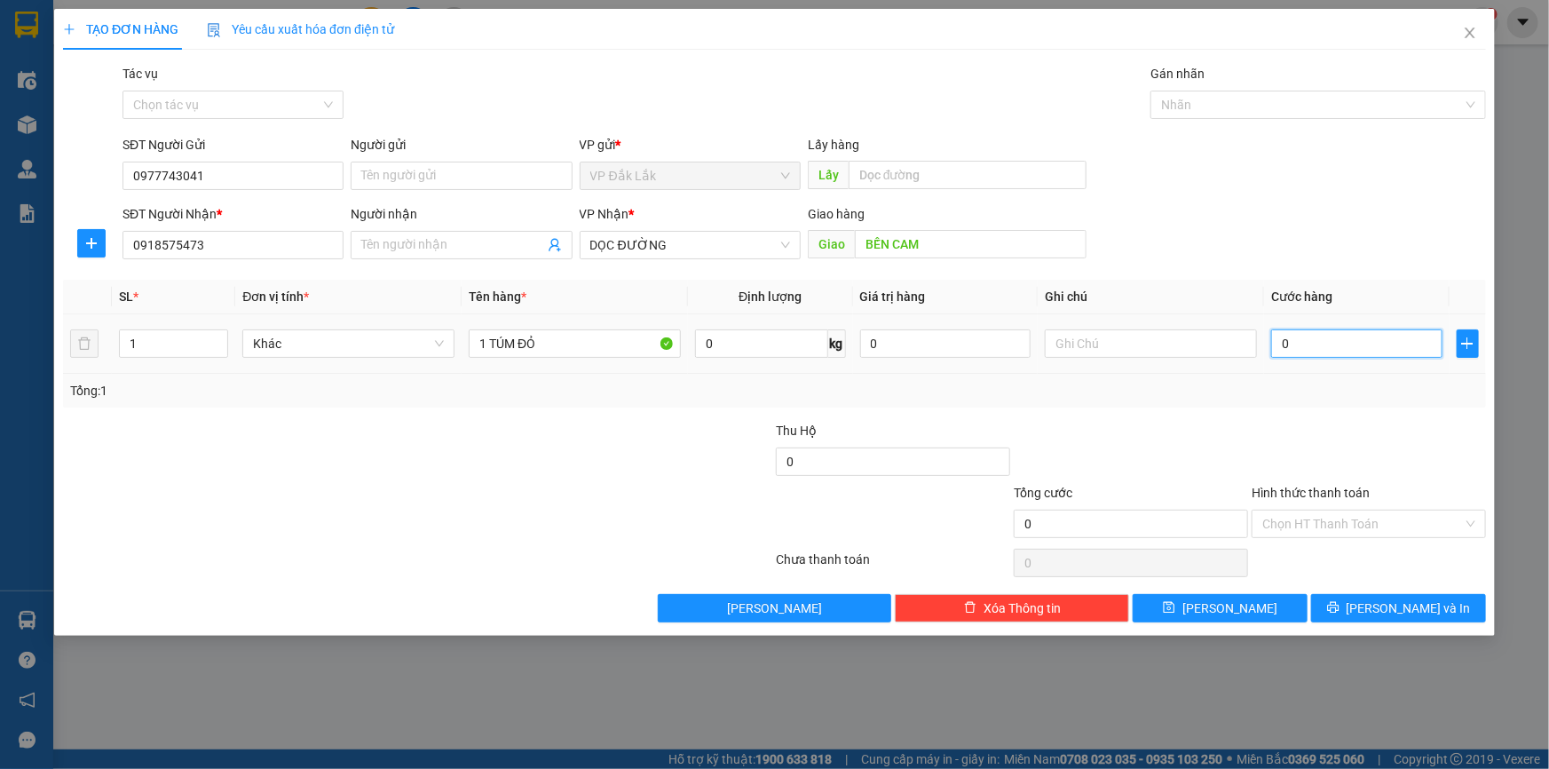
click at [1340, 334] on input "0" at bounding box center [1356, 343] width 171 height 28
click at [1376, 502] on div "Hình thức thanh toán" at bounding box center [1368, 496] width 234 height 27
click at [1368, 513] on input "Hình thức thanh toán" at bounding box center [1362, 523] width 201 height 27
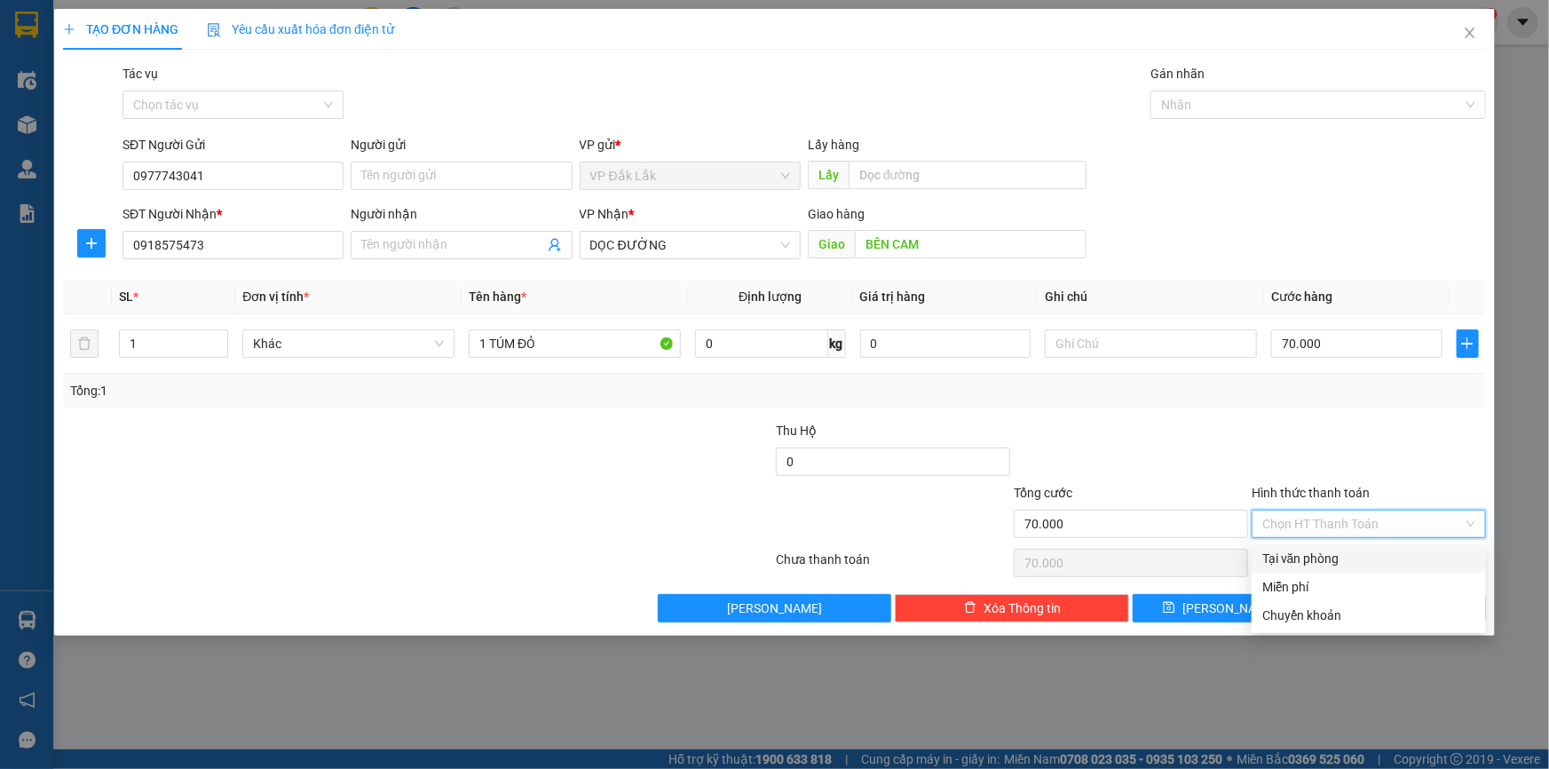
click at [1351, 547] on div "Tại văn phòng" at bounding box center [1368, 558] width 234 height 28
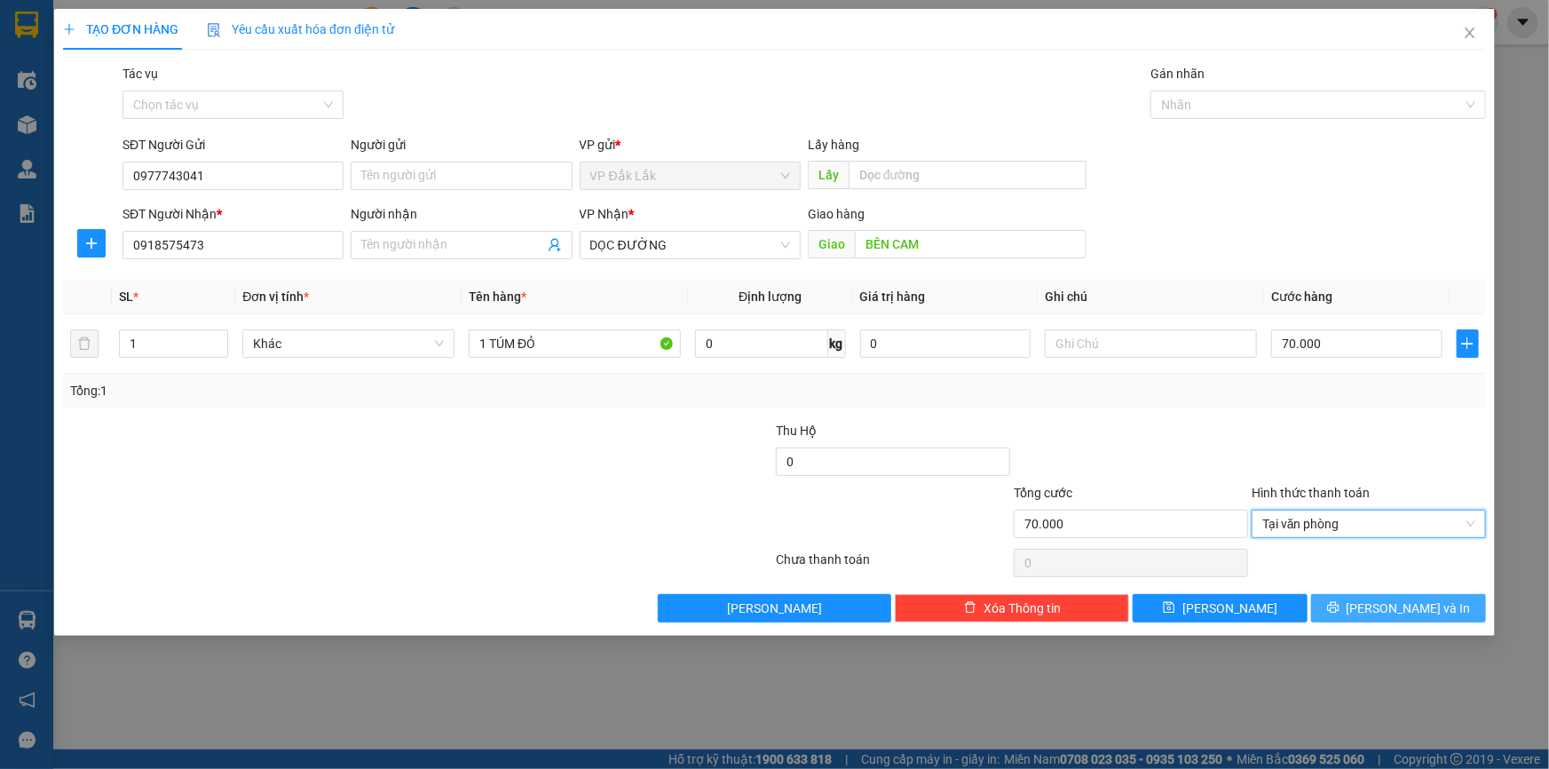
click at [1424, 604] on span "Lưu và In" at bounding box center [1408, 608] width 124 height 20
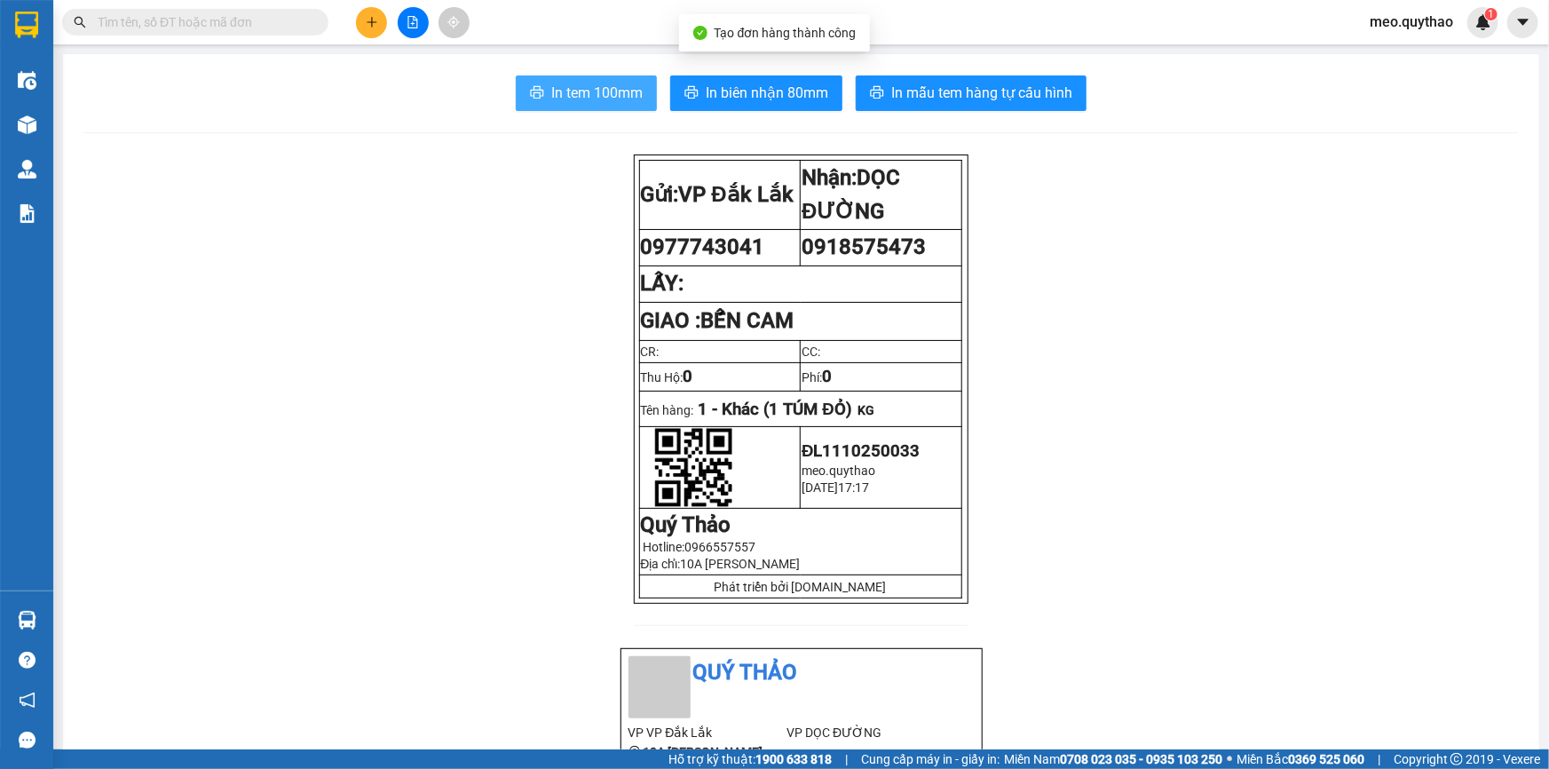
click at [534, 90] on icon "printer" at bounding box center [537, 92] width 14 height 14
click at [382, 16] on button at bounding box center [371, 22] width 31 height 31
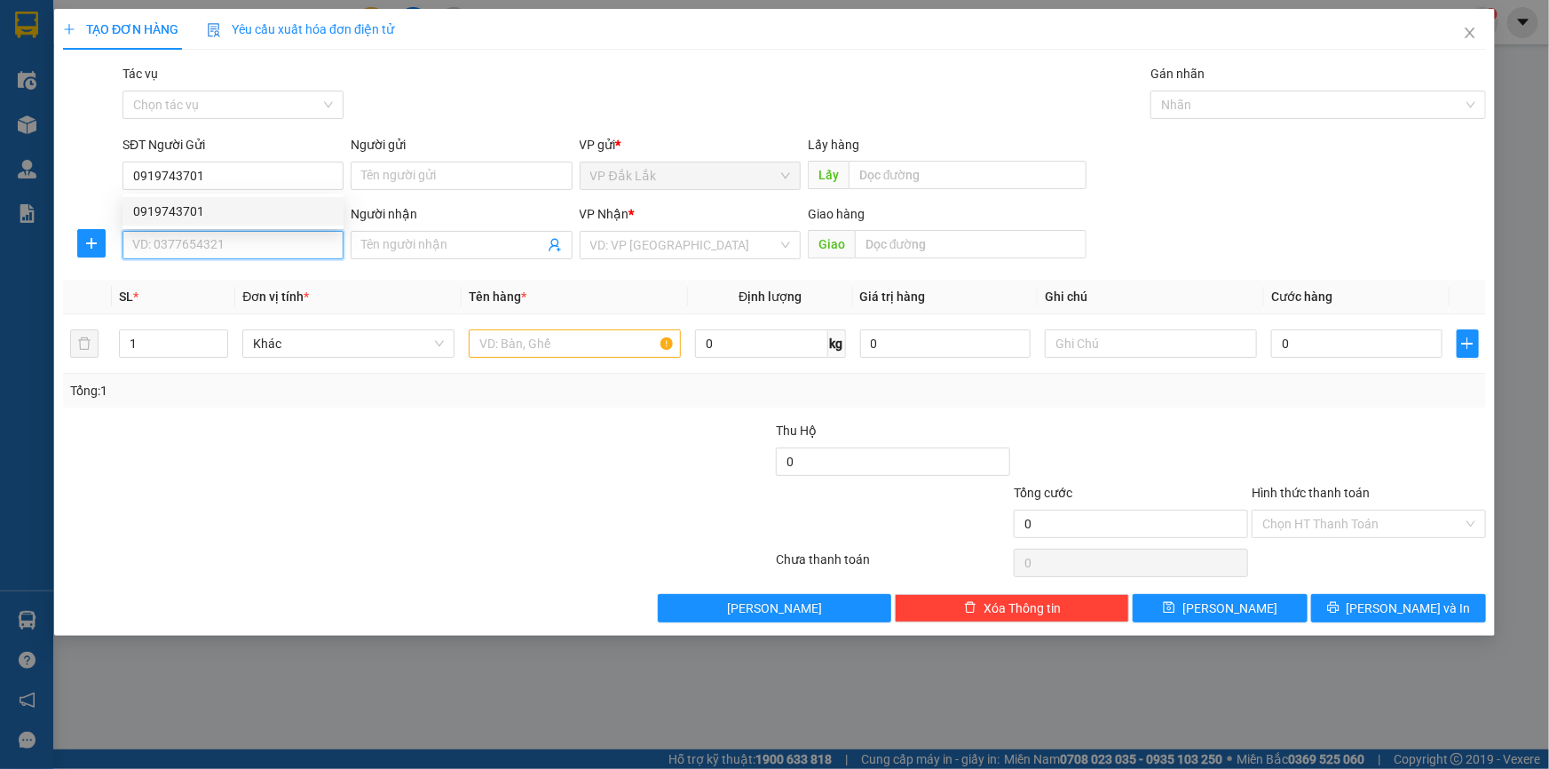
click at [294, 246] on input "SĐT Người Nhận *" at bounding box center [232, 245] width 221 height 28
click at [252, 279] on div "0345897137" at bounding box center [233, 281] width 200 height 20
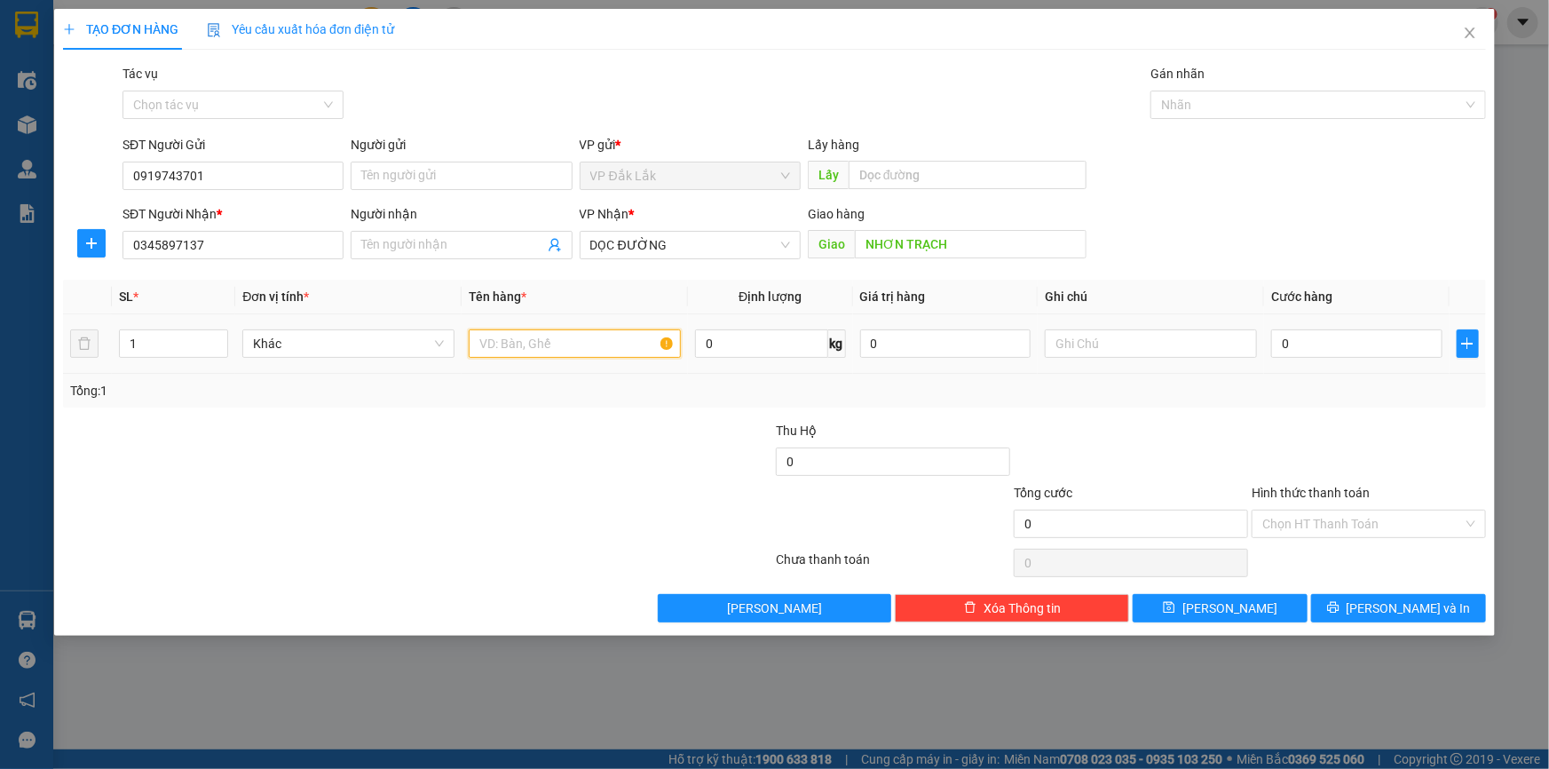
click at [557, 349] on input "text" at bounding box center [575, 343] width 212 height 28
click at [1334, 340] on input "0" at bounding box center [1356, 343] width 171 height 28
click at [1344, 523] on input "Hình thức thanh toán" at bounding box center [1362, 523] width 201 height 27
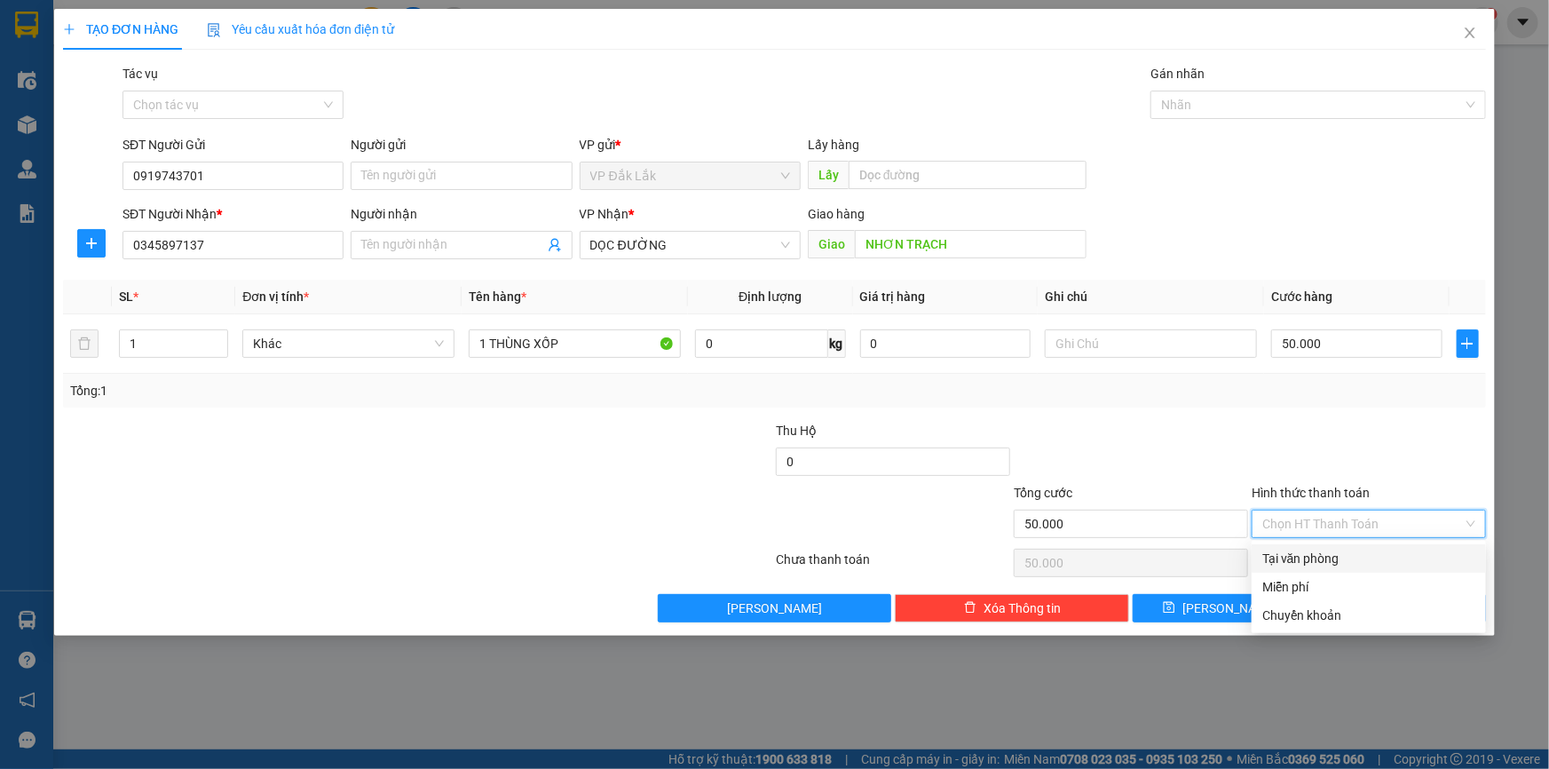
click at [1344, 556] on div "Tại văn phòng" at bounding box center [1368, 559] width 213 height 20
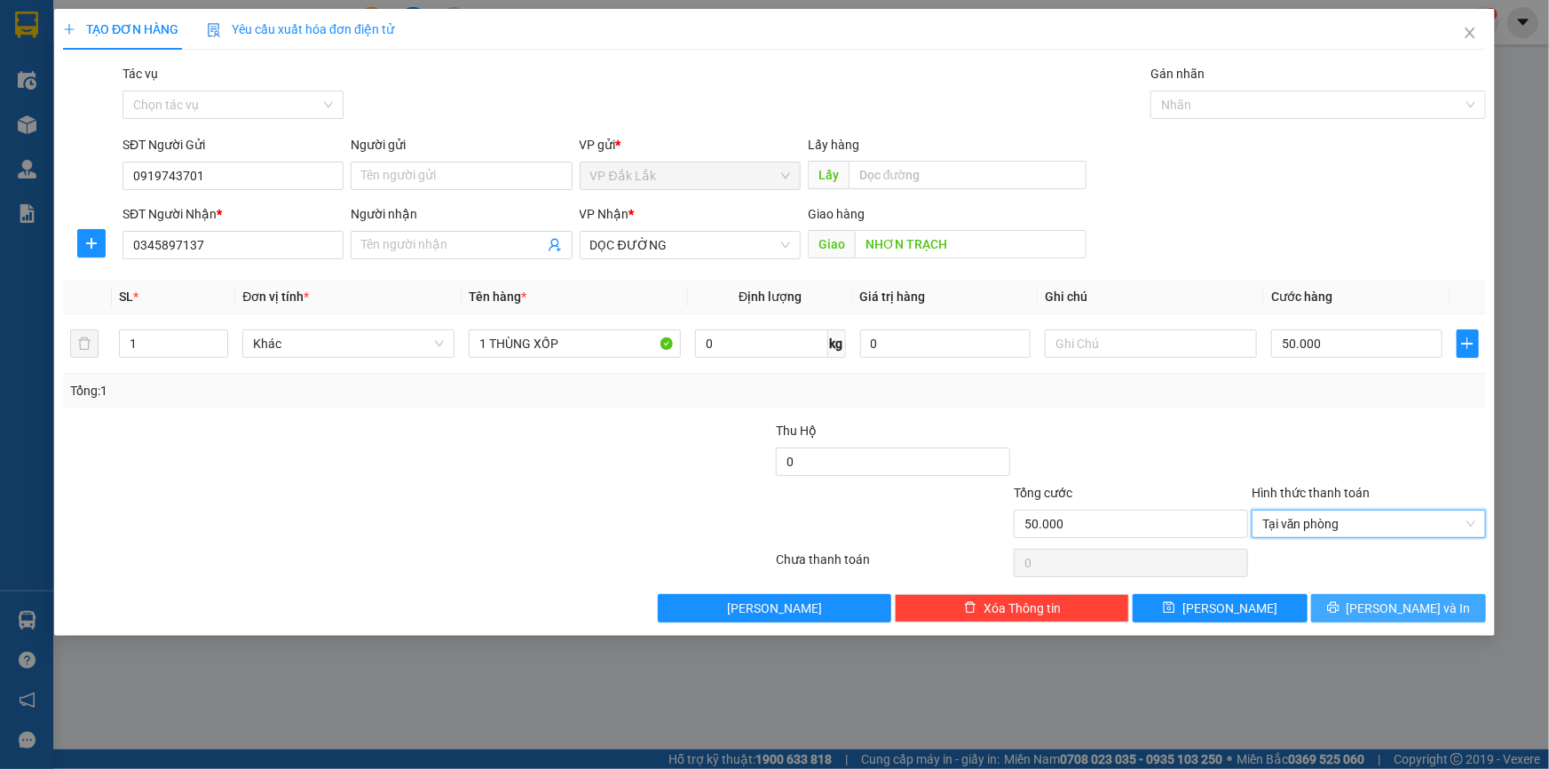
click at [1412, 600] on span "Lưu và In" at bounding box center [1408, 608] width 124 height 20
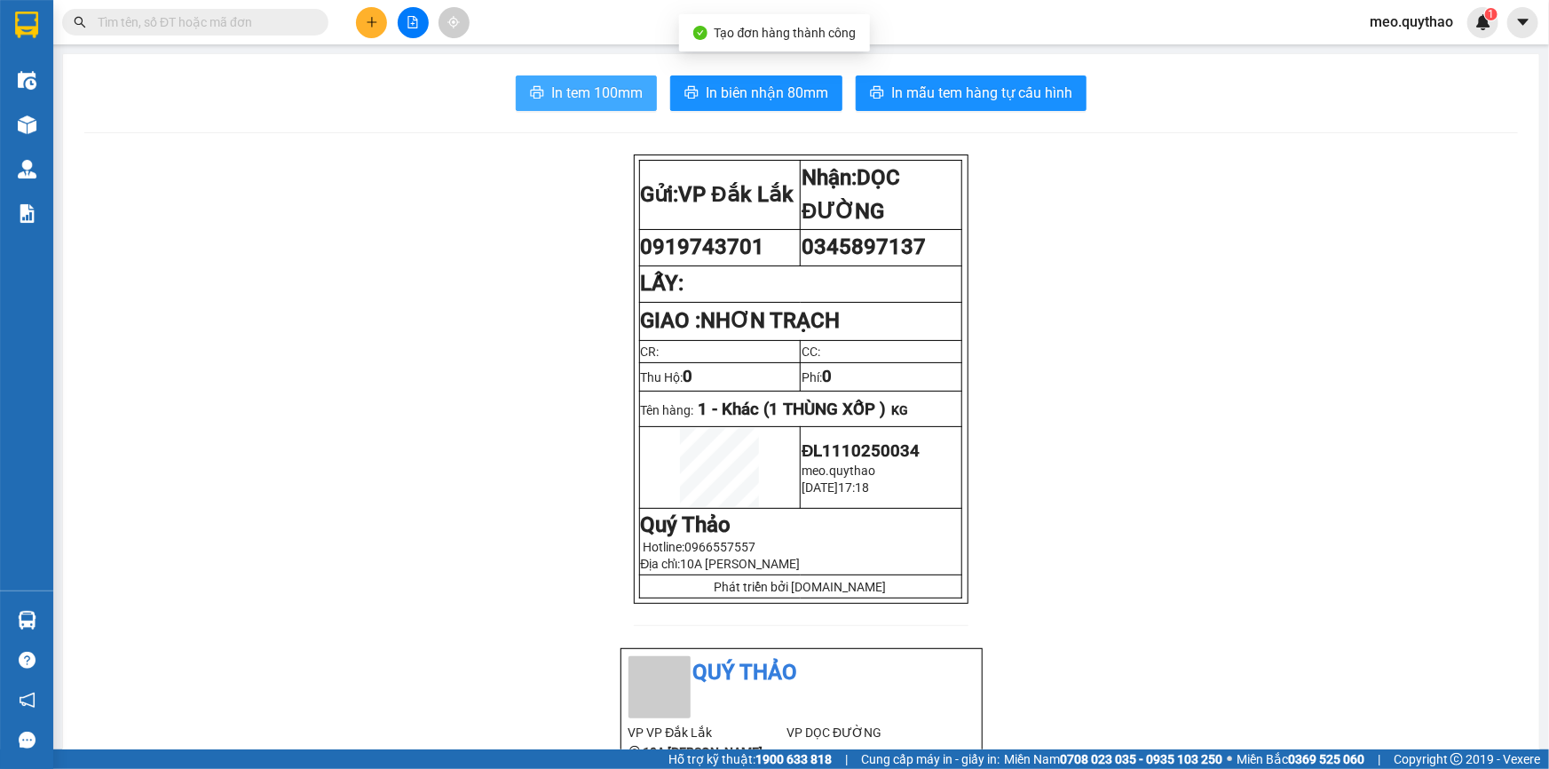
click at [600, 97] on span "In tem 100mm" at bounding box center [596, 93] width 91 height 22
click at [367, 33] on button at bounding box center [371, 22] width 31 height 31
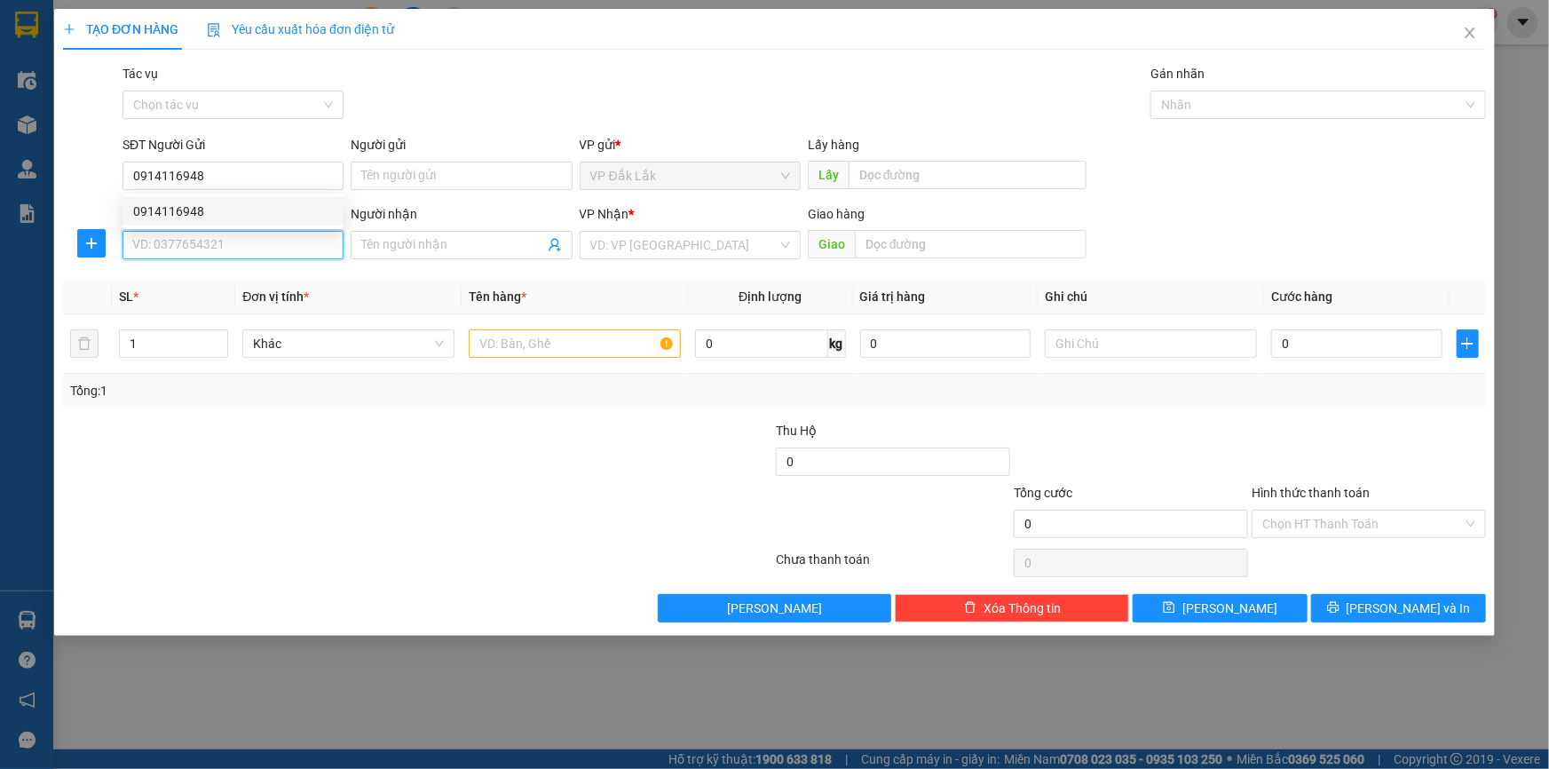
click at [257, 239] on input "SĐT Người Nhận *" at bounding box center [232, 245] width 221 height 28
click at [221, 275] on div "0366527575 - HẬU" at bounding box center [233, 281] width 200 height 20
click at [572, 342] on input "text" at bounding box center [575, 343] width 212 height 28
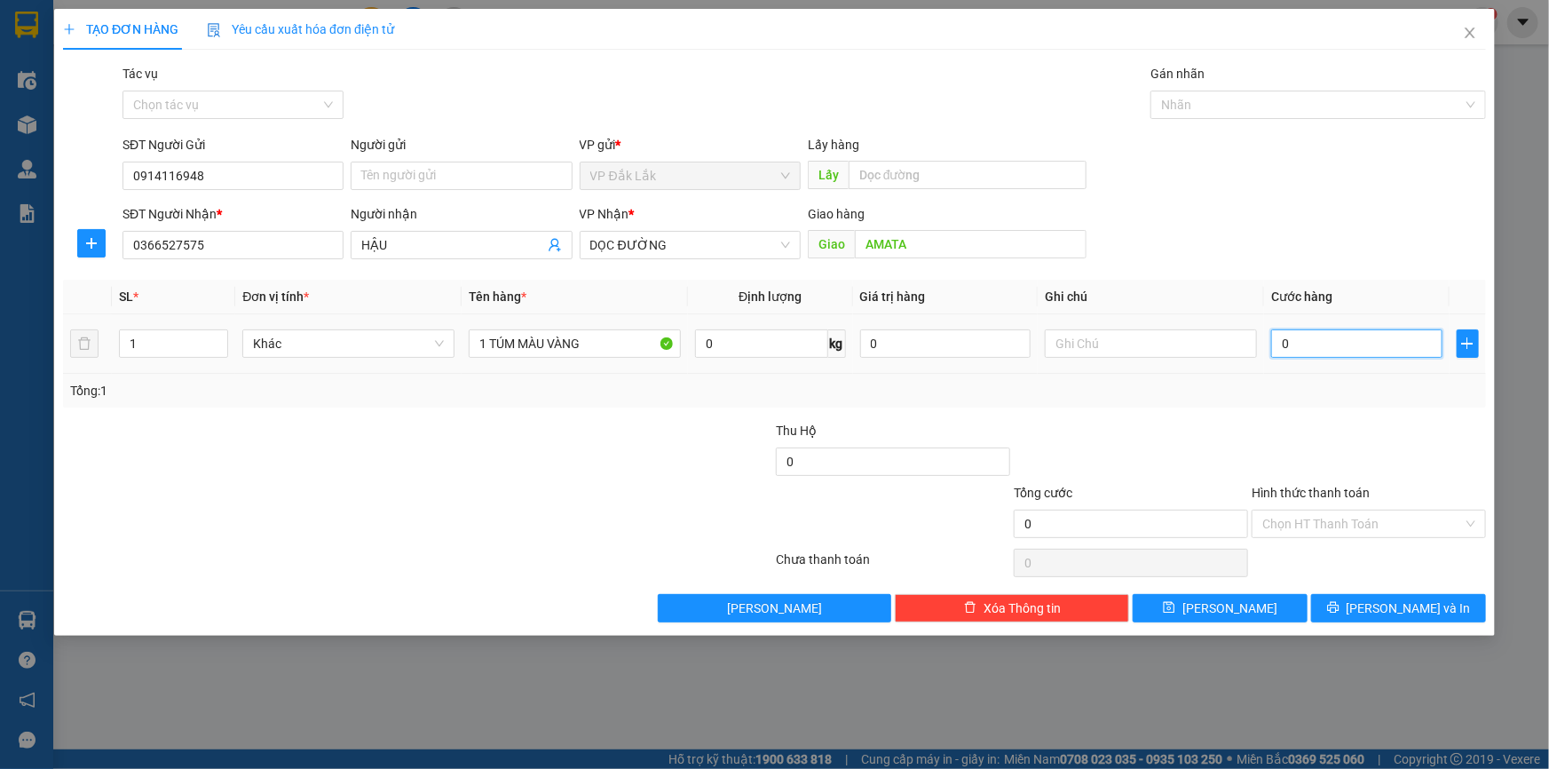
click at [1340, 338] on input "0" at bounding box center [1356, 343] width 171 height 28
click at [1340, 526] on input "Hình thức thanh toán" at bounding box center [1362, 523] width 201 height 27
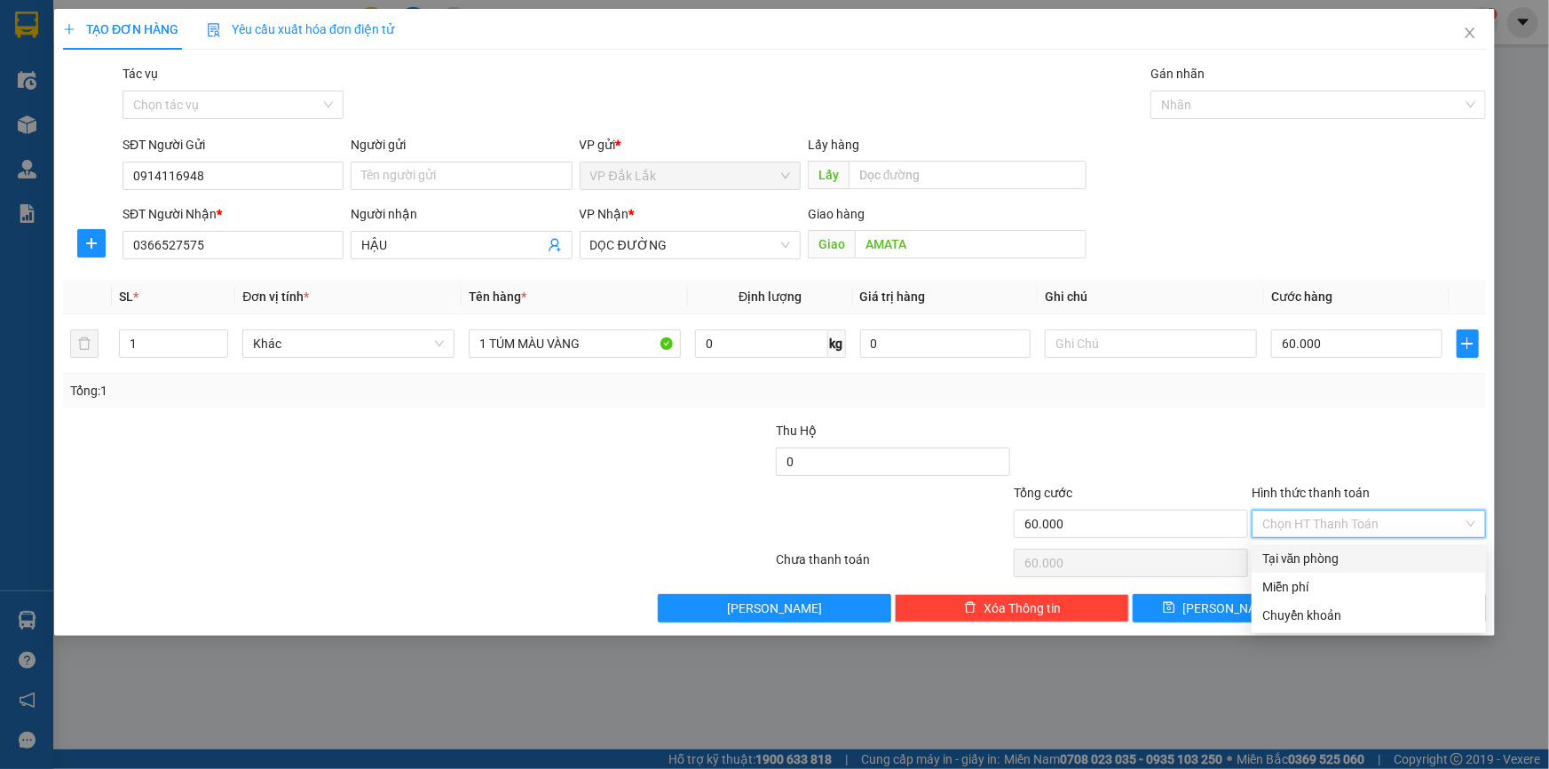
click at [1353, 549] on div "Tại văn phòng" at bounding box center [1368, 559] width 213 height 20
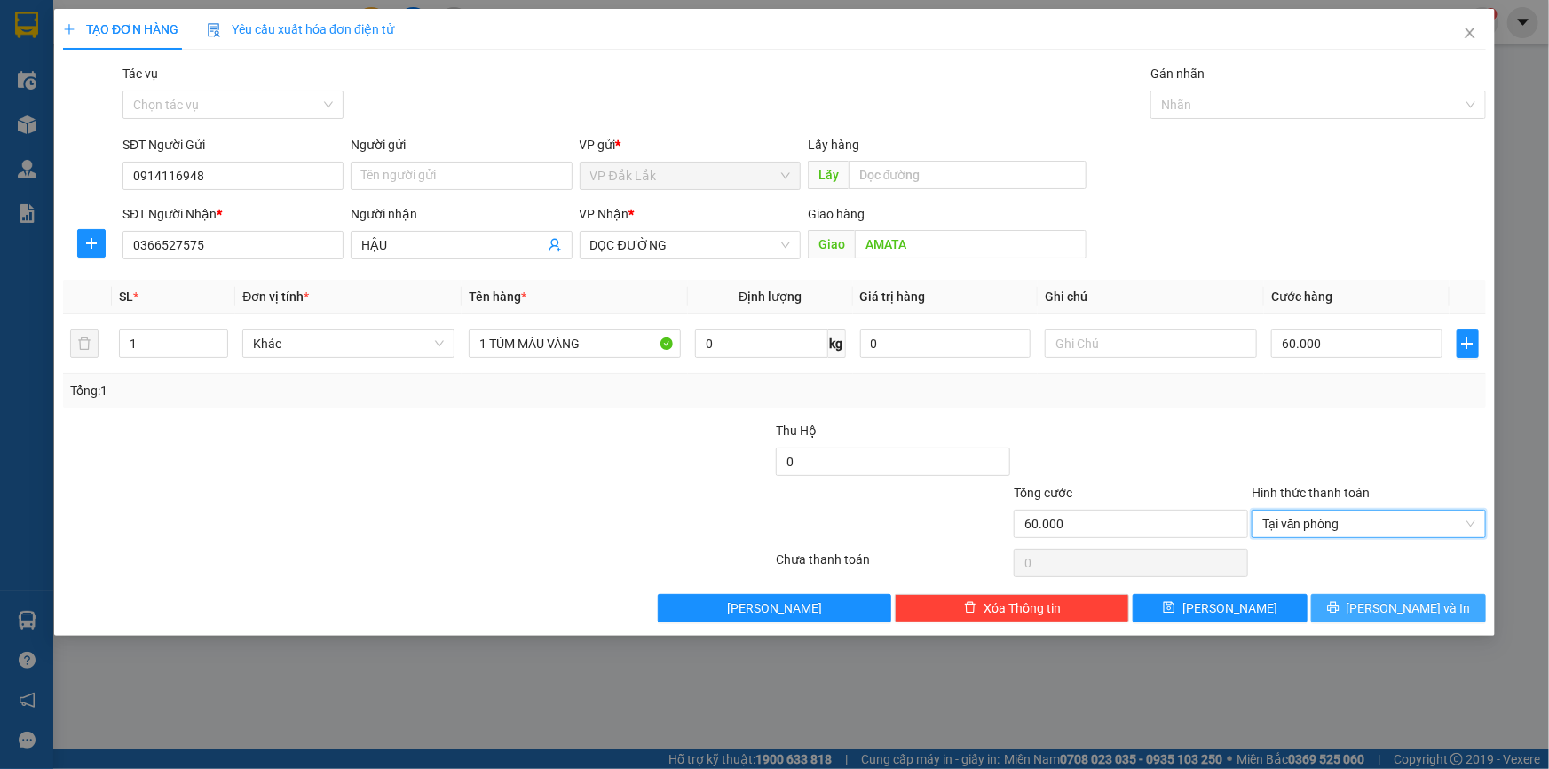
click at [1427, 599] on span "Lưu và In" at bounding box center [1408, 608] width 124 height 20
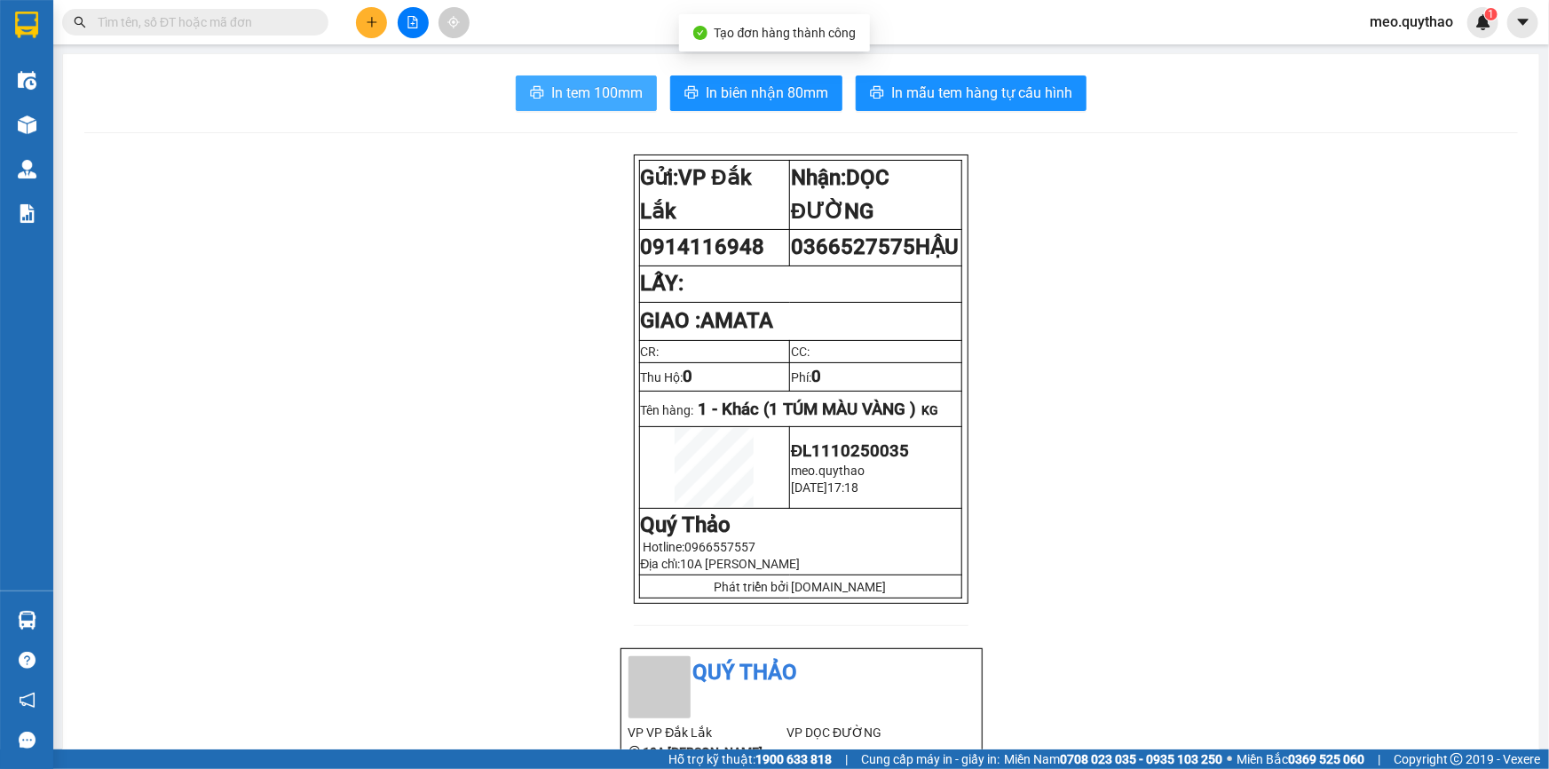
click at [561, 97] on span "In tem 100mm" at bounding box center [596, 93] width 91 height 22
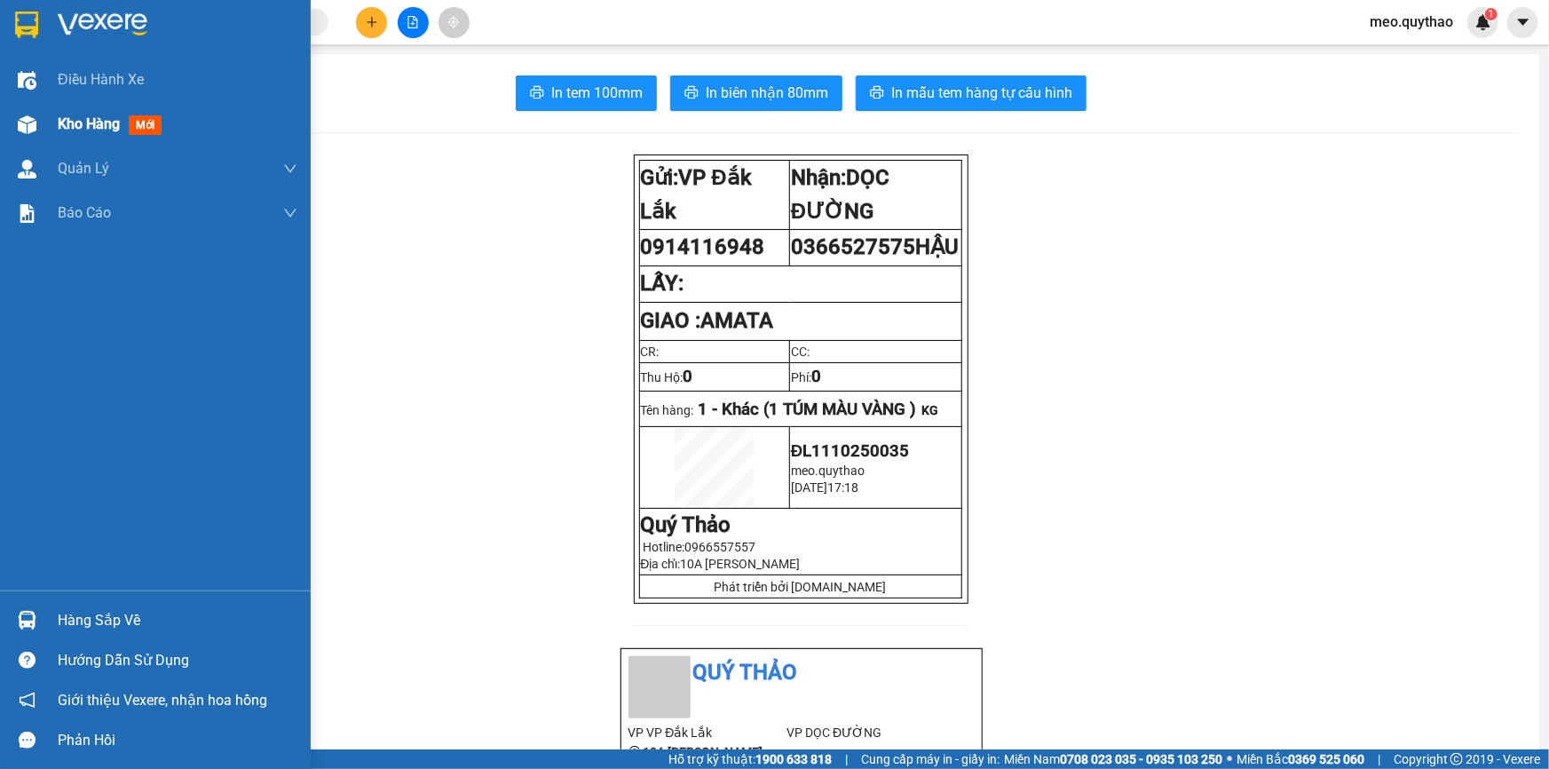
click at [82, 124] on span "Kho hàng" at bounding box center [89, 123] width 62 height 17
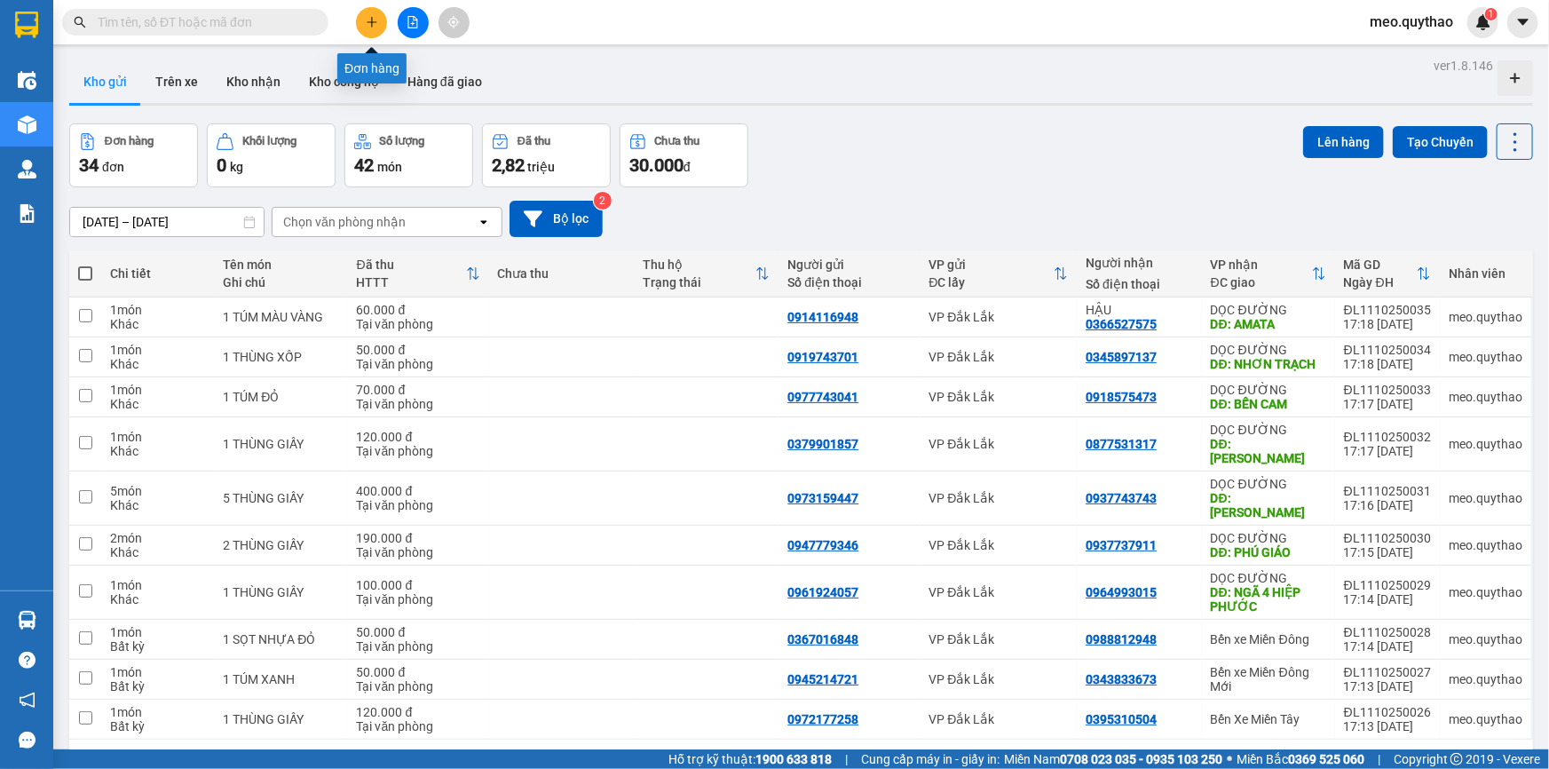
click at [361, 20] on button at bounding box center [371, 22] width 31 height 31
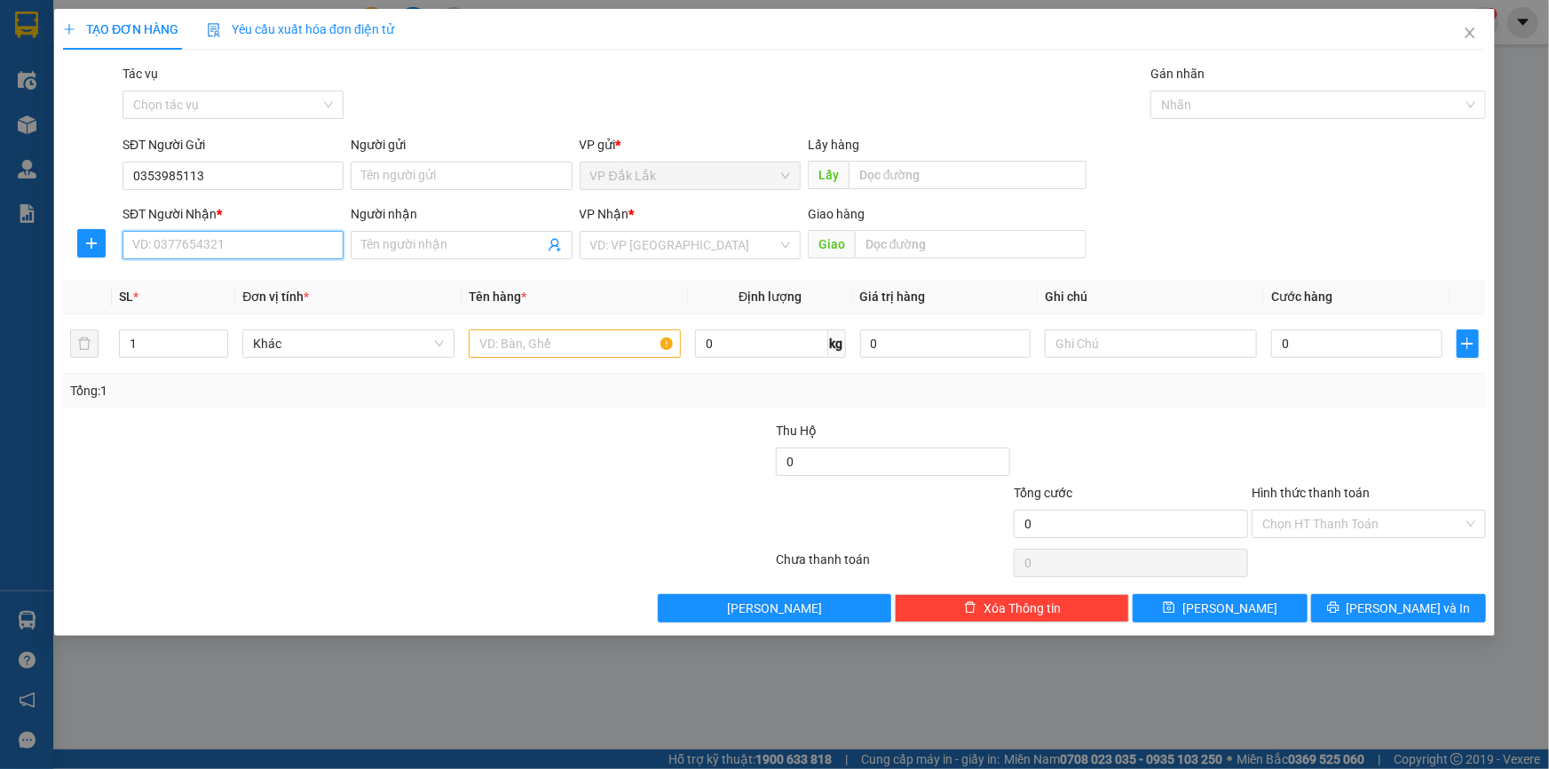
click at [266, 254] on input "SĐT Người Nhận *" at bounding box center [232, 245] width 221 height 28
click at [646, 247] on input "search" at bounding box center [683, 245] width 187 height 27
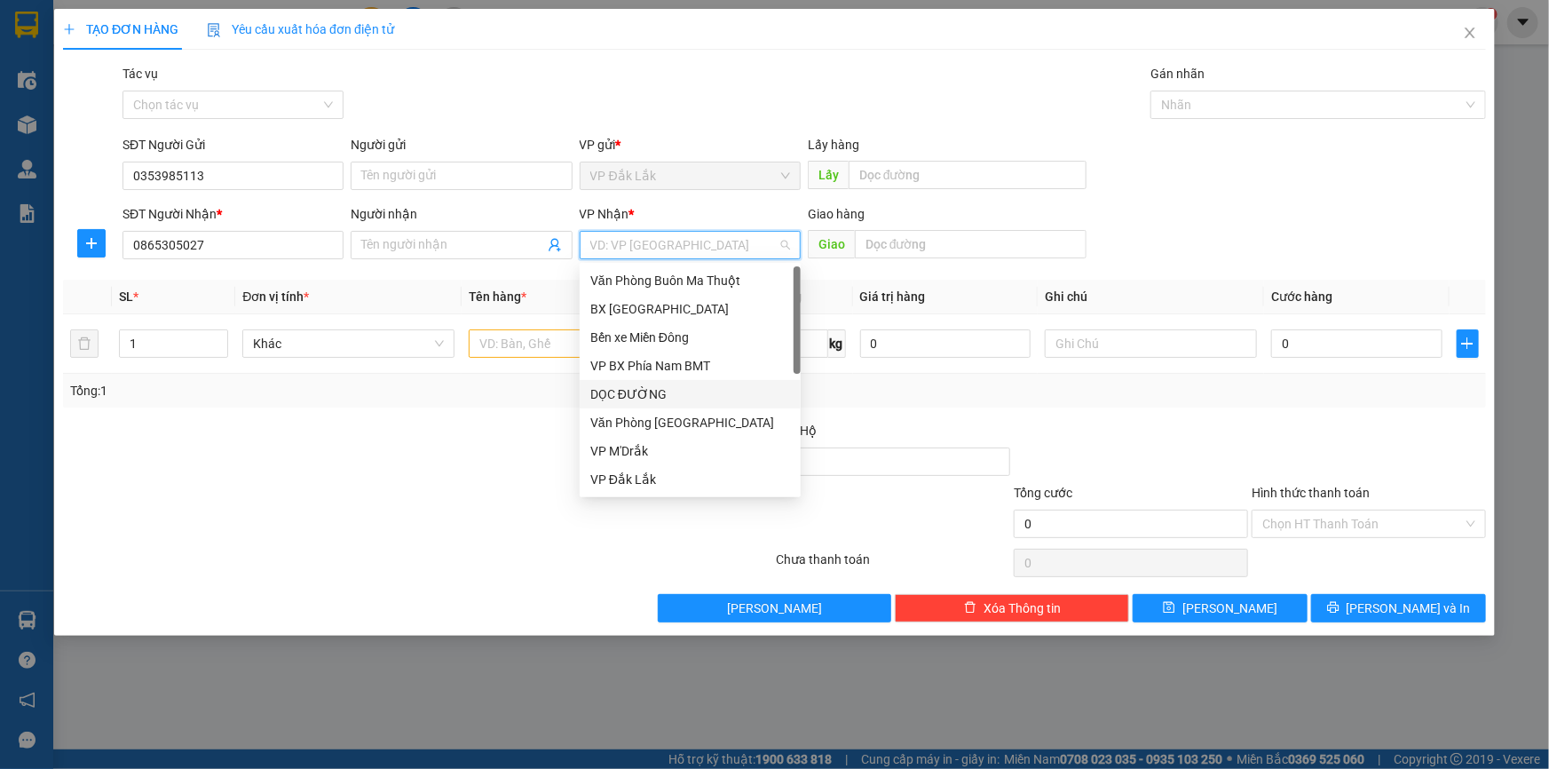
click at [684, 399] on div "DỌC ĐƯỜNG" at bounding box center [690, 394] width 200 height 20
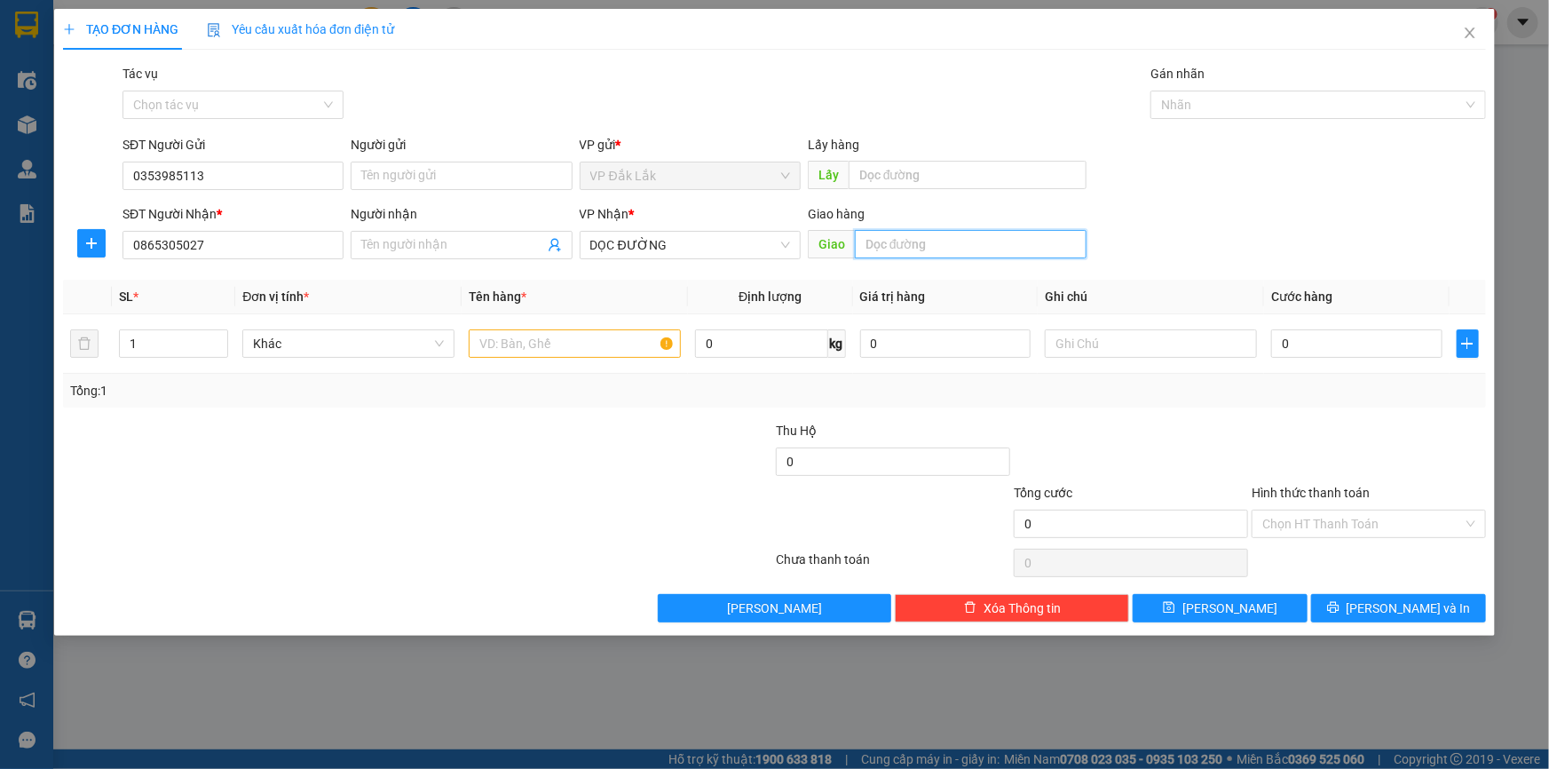
click at [914, 246] on input "text" at bounding box center [971, 244] width 232 height 28
click at [651, 349] on input "text" at bounding box center [575, 343] width 212 height 28
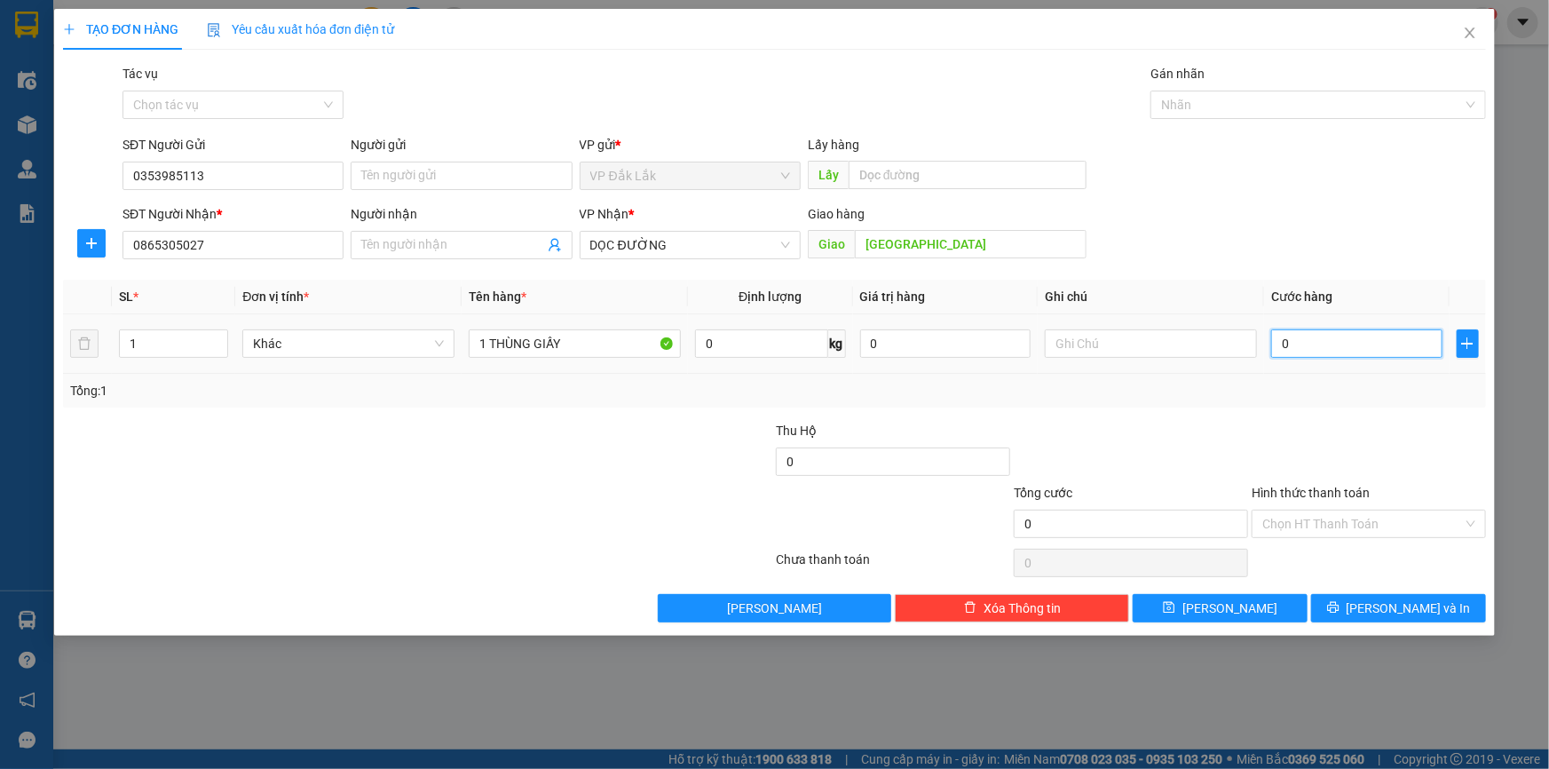
click at [1327, 346] on input "0" at bounding box center [1356, 343] width 171 height 28
click at [1348, 525] on input "Hình thức thanh toán" at bounding box center [1362, 523] width 201 height 27
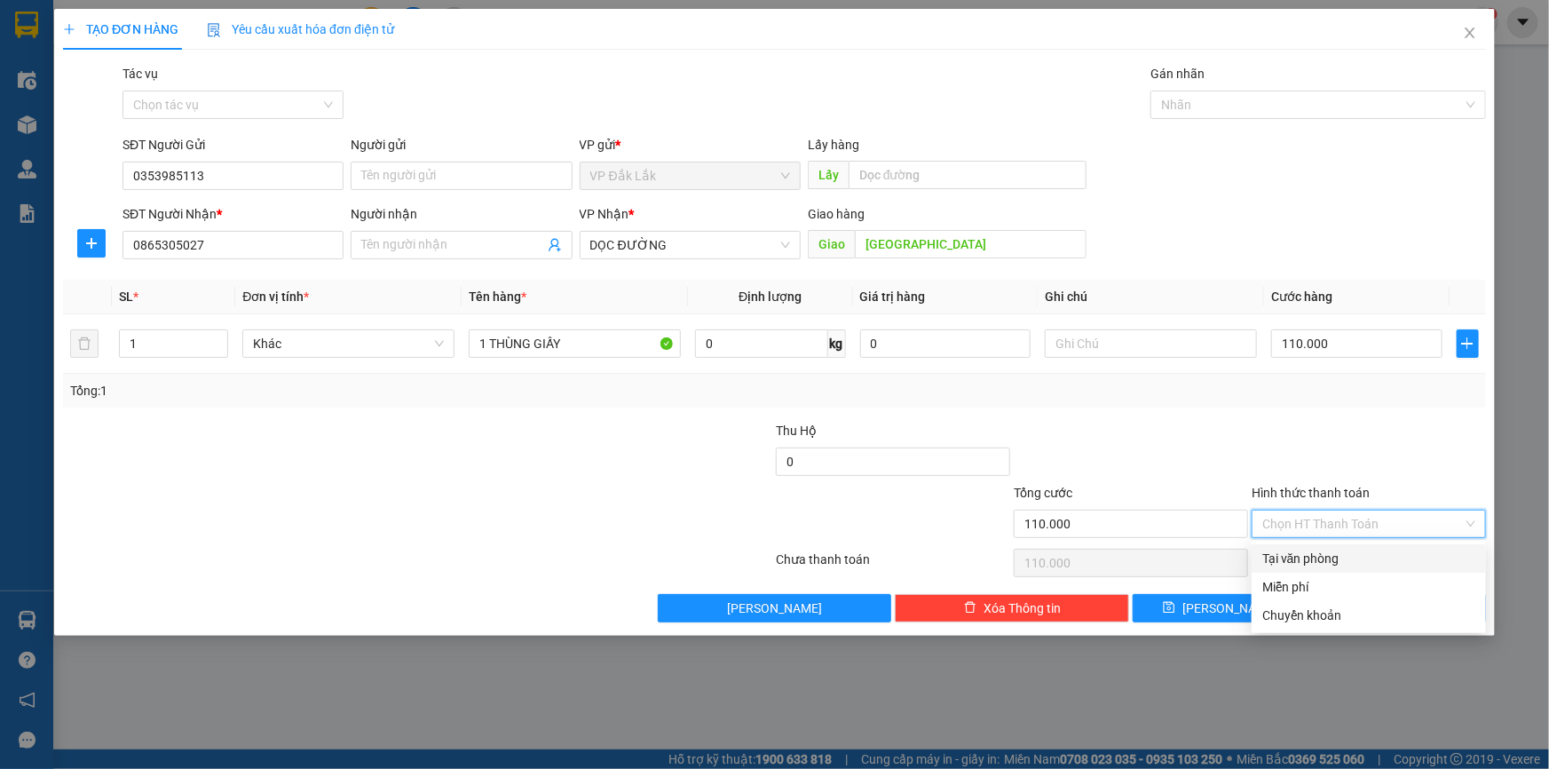
click at [1332, 553] on div "Tại văn phòng" at bounding box center [1368, 559] width 213 height 20
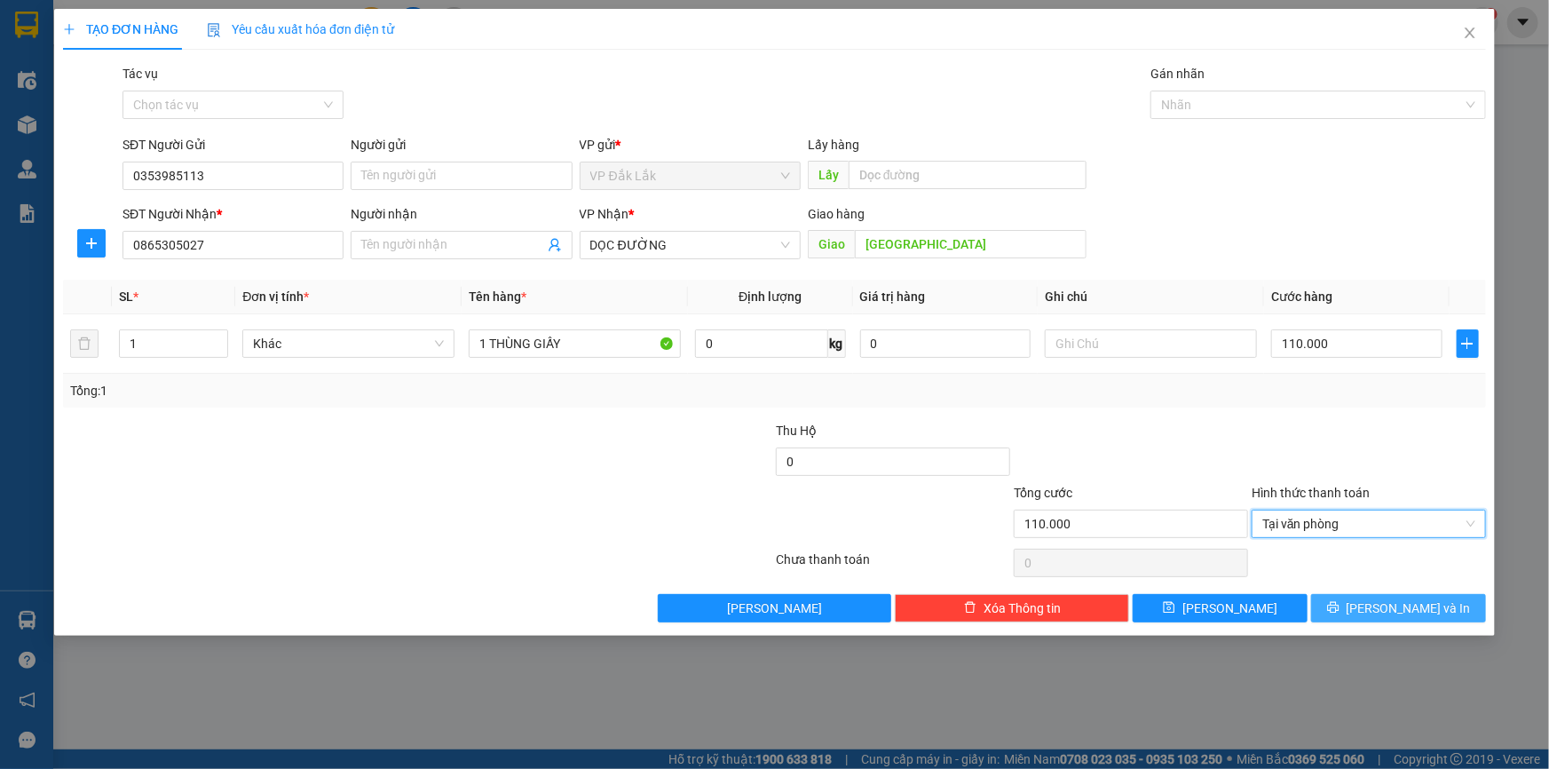
click at [1360, 605] on button "Lưu và In" at bounding box center [1398, 608] width 175 height 28
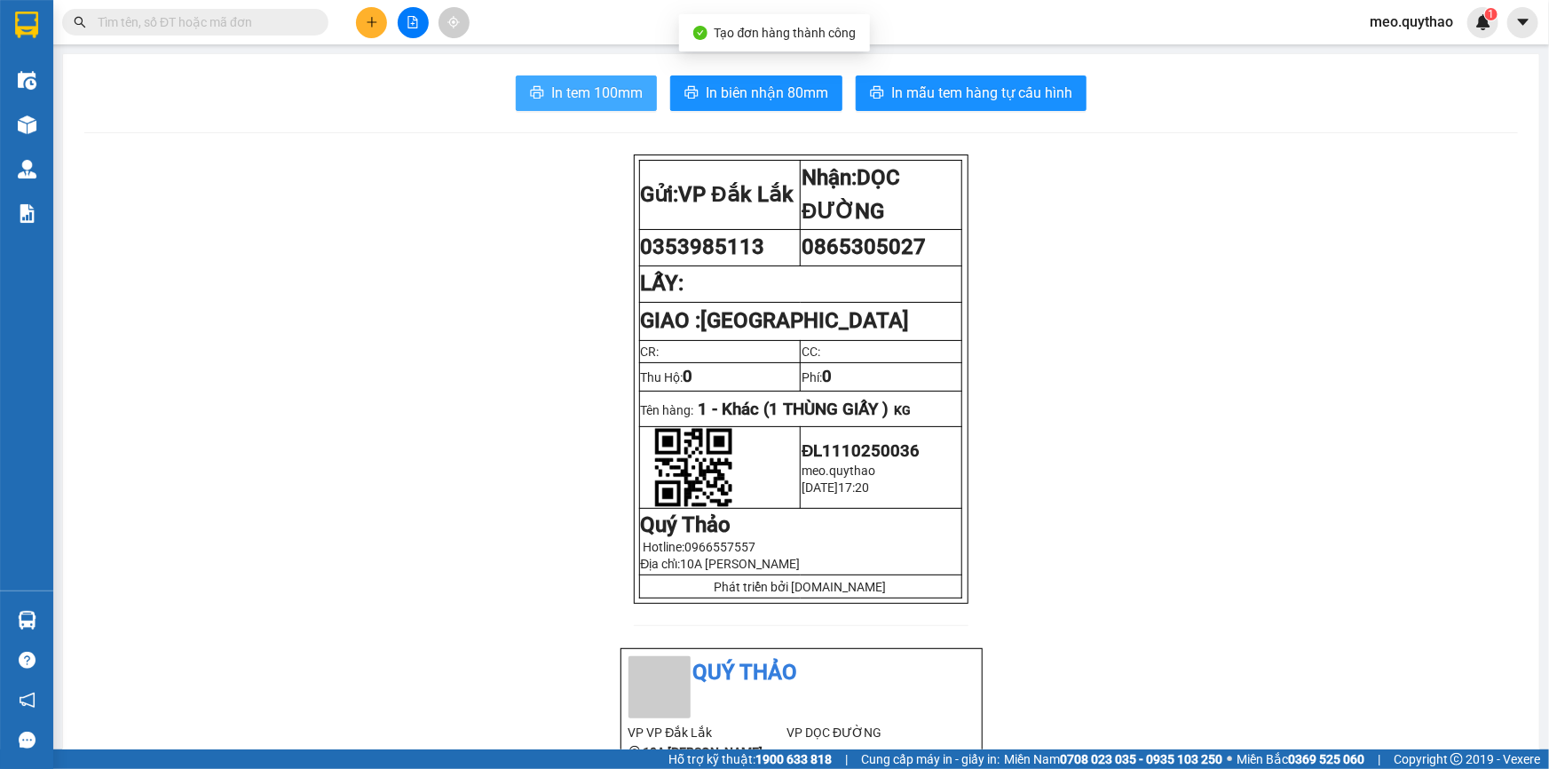
click at [609, 95] on span "In tem 100mm" at bounding box center [596, 93] width 91 height 22
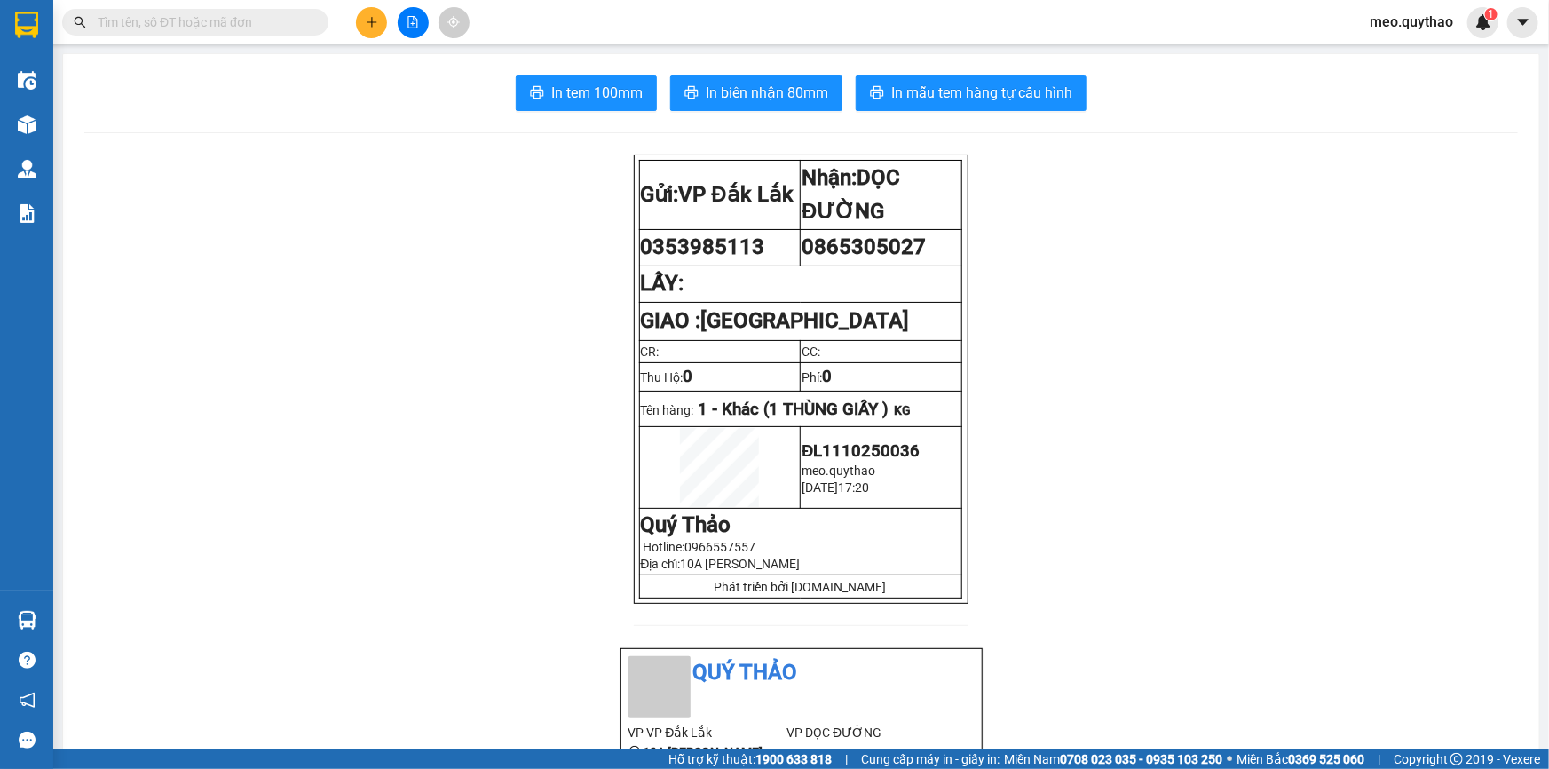
click at [381, 28] on button at bounding box center [371, 22] width 31 height 31
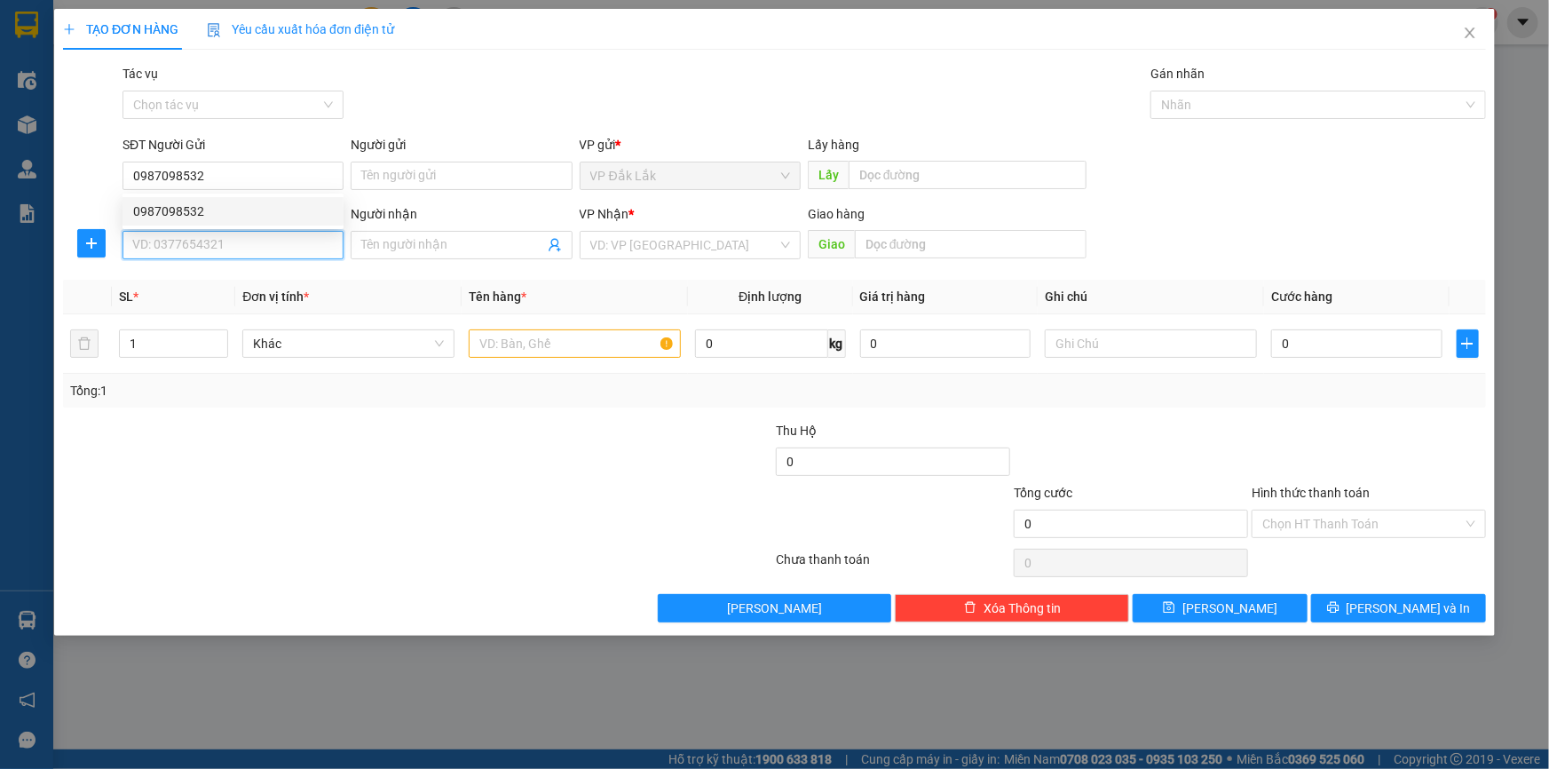
click at [249, 240] on input "SĐT Người Nhận *" at bounding box center [232, 245] width 221 height 28
click at [170, 271] on div "0967473467" at bounding box center [233, 281] width 200 height 20
click at [565, 348] on input "text" at bounding box center [575, 343] width 212 height 28
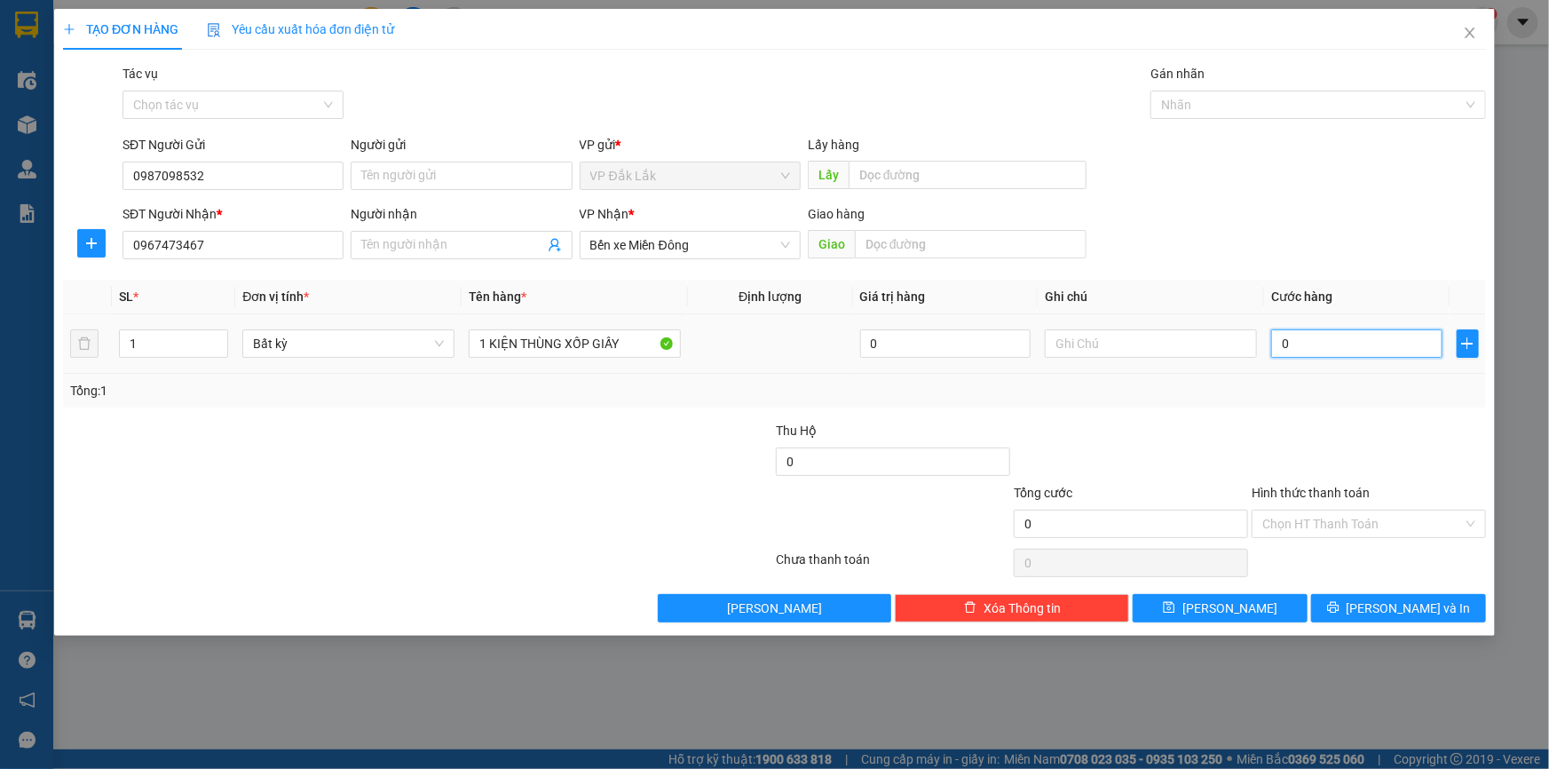
click at [1331, 346] on input "0" at bounding box center [1356, 343] width 171 height 28
click at [1287, 438] on div at bounding box center [1369, 452] width 238 height 62
click at [1363, 511] on input "Hình thức thanh toán" at bounding box center [1362, 523] width 201 height 27
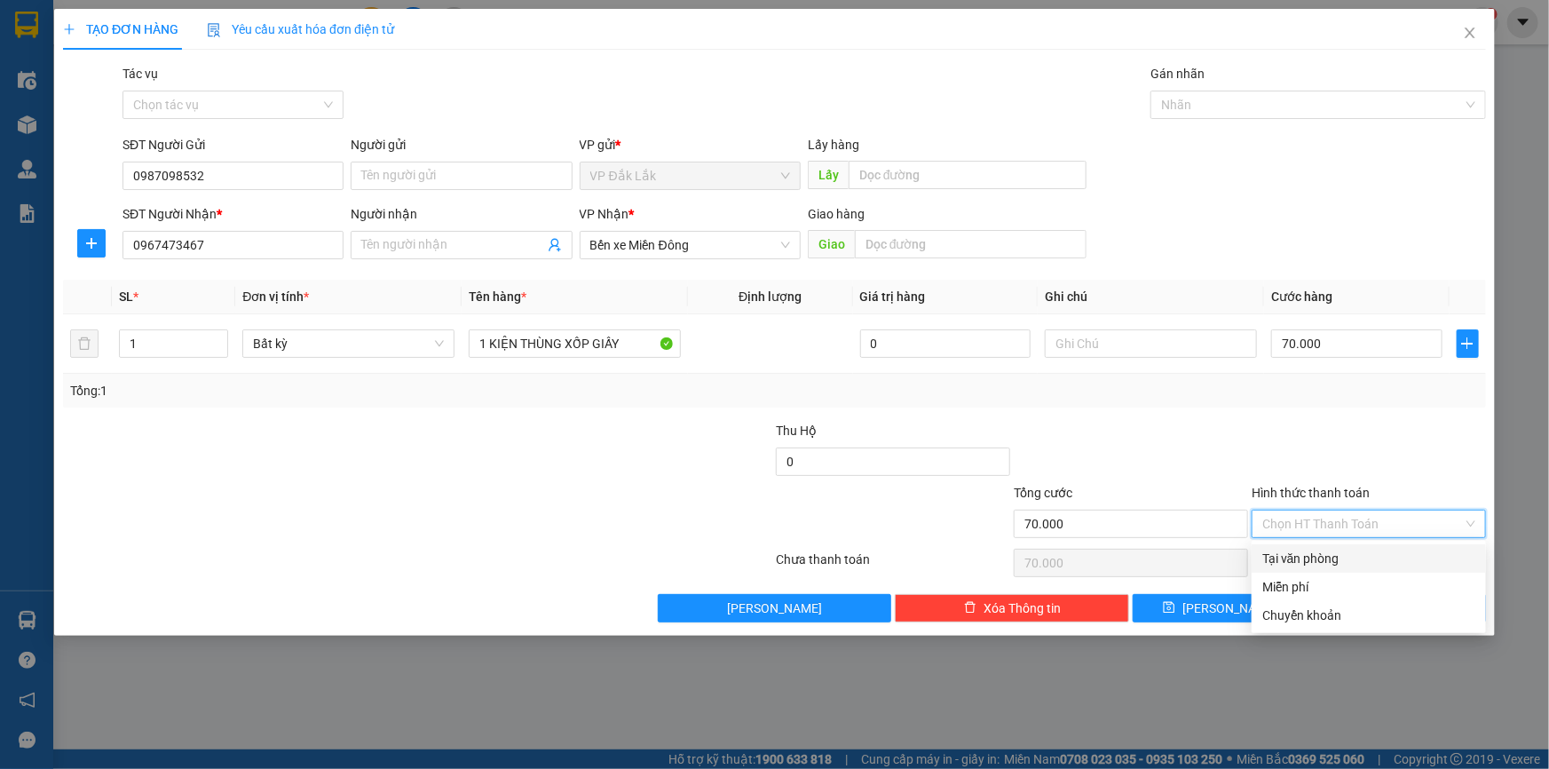
click at [1344, 555] on div "Tại văn phòng" at bounding box center [1368, 559] width 213 height 20
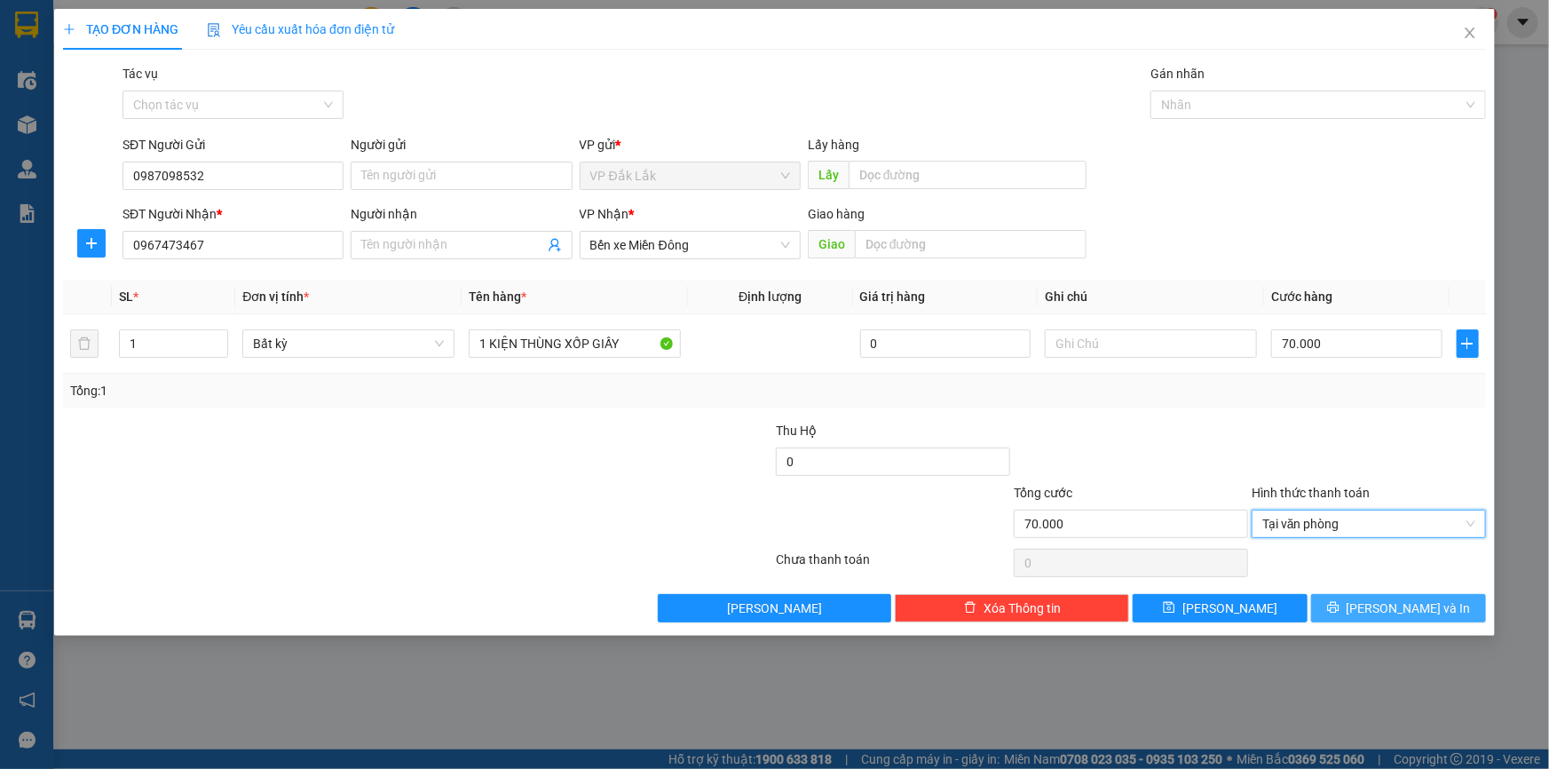
click at [1391, 601] on span "Lưu và In" at bounding box center [1408, 608] width 124 height 20
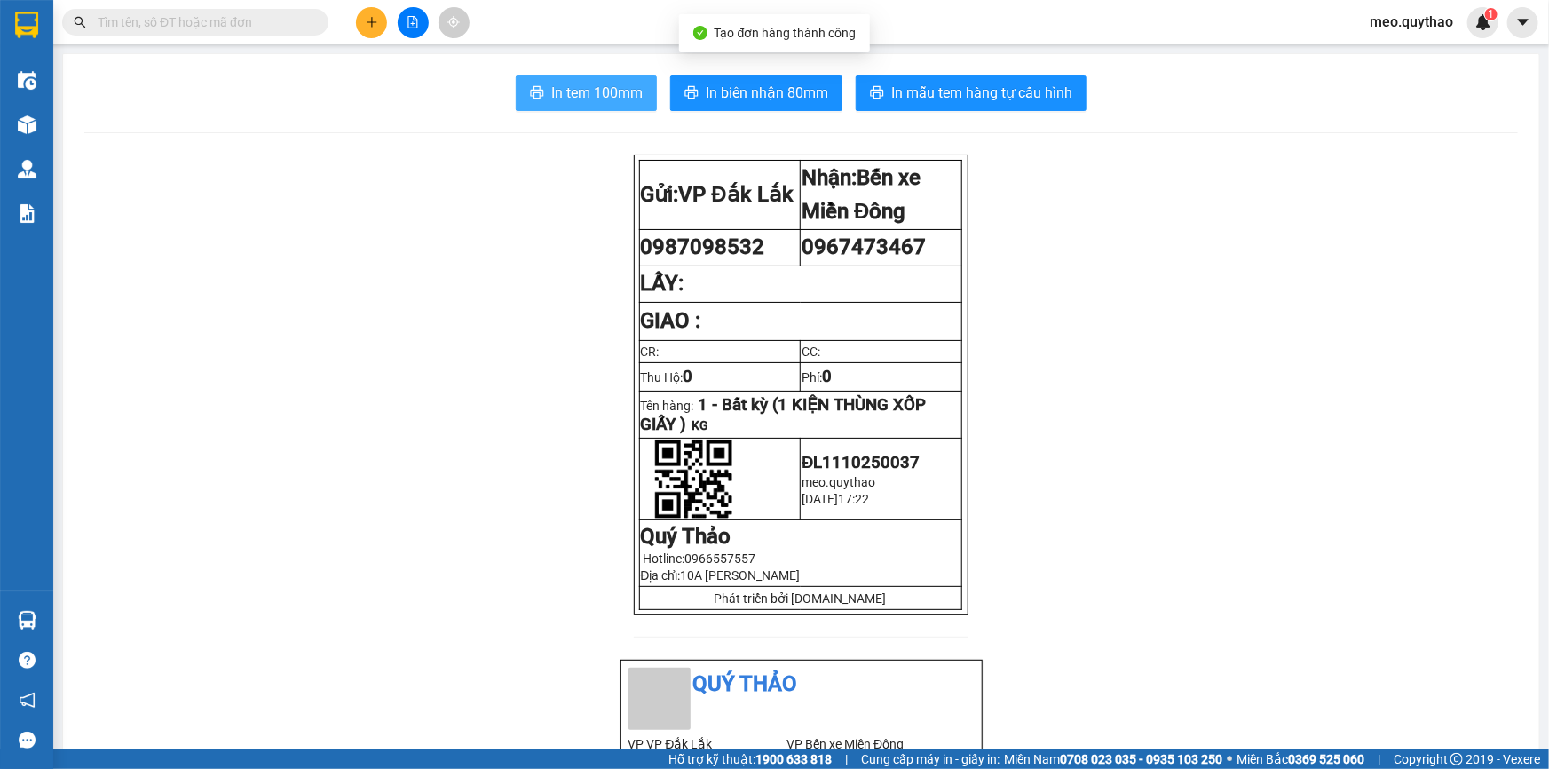
click at [589, 93] on span "In tem 100mm" at bounding box center [596, 93] width 91 height 22
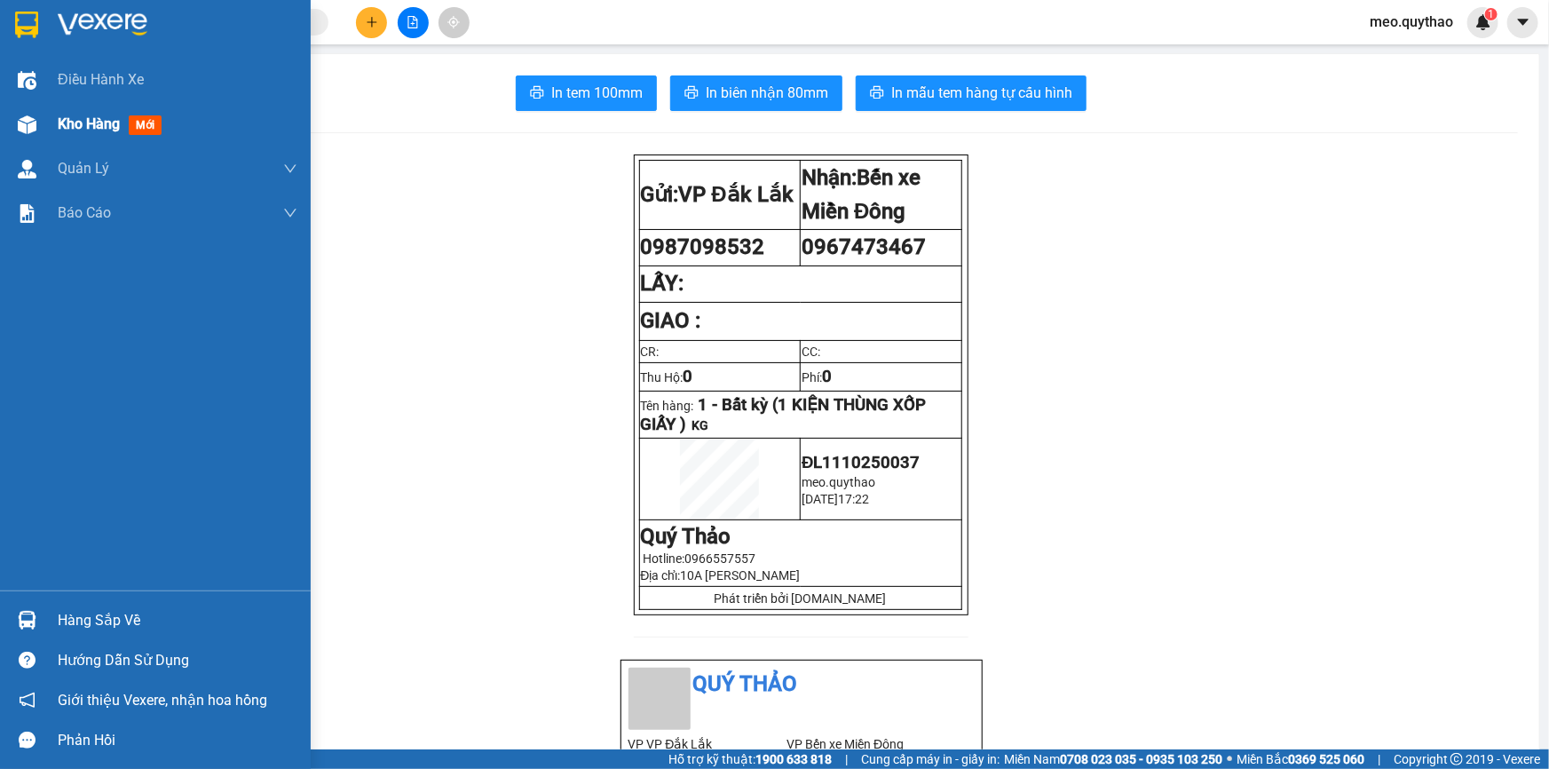
click at [53, 120] on div "Kho hàng mới" at bounding box center [155, 124] width 311 height 44
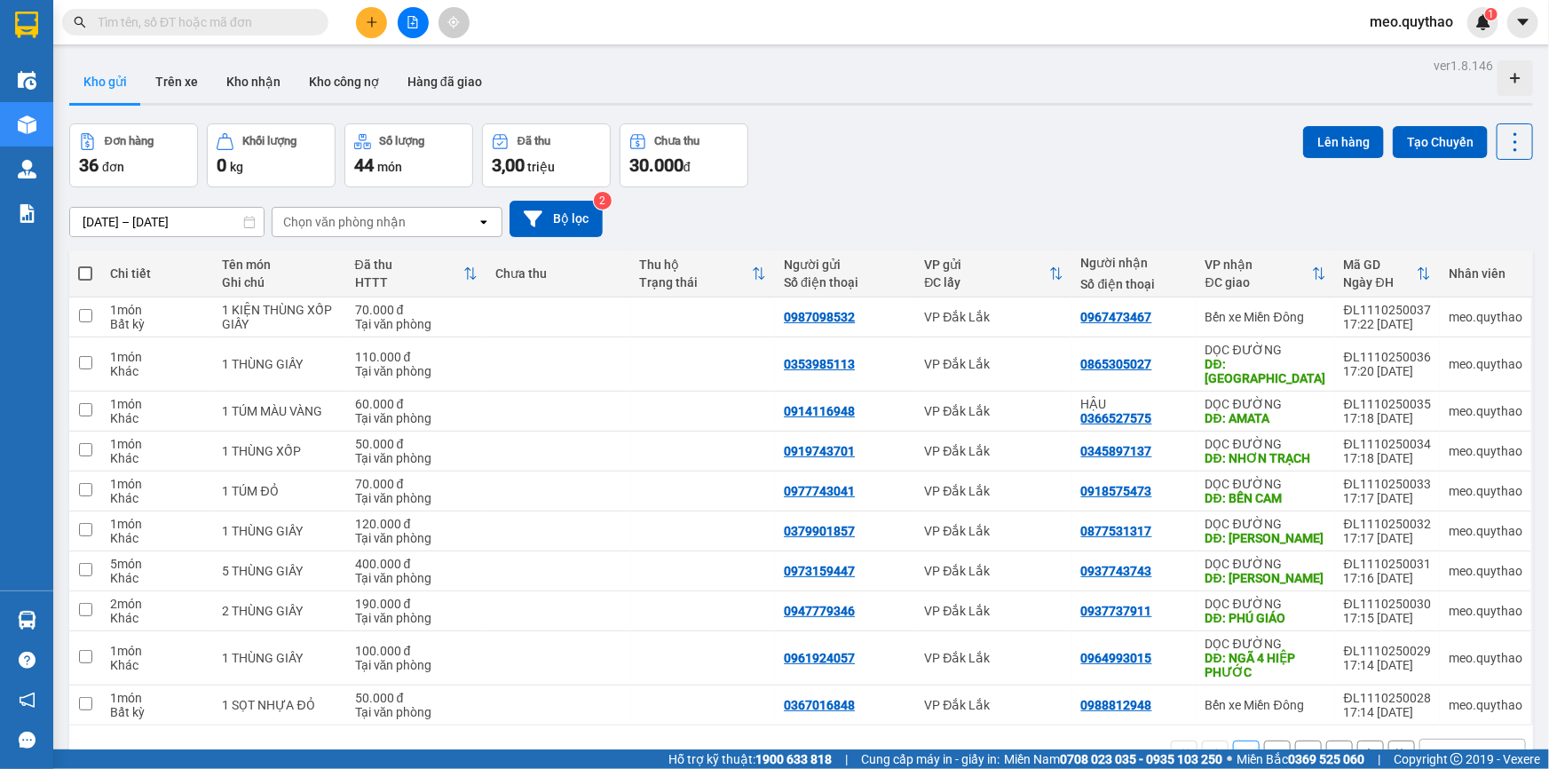
click at [388, 18] on div at bounding box center [412, 22] width 133 height 31
click at [377, 23] on icon "plus" at bounding box center [372, 22] width 12 height 12
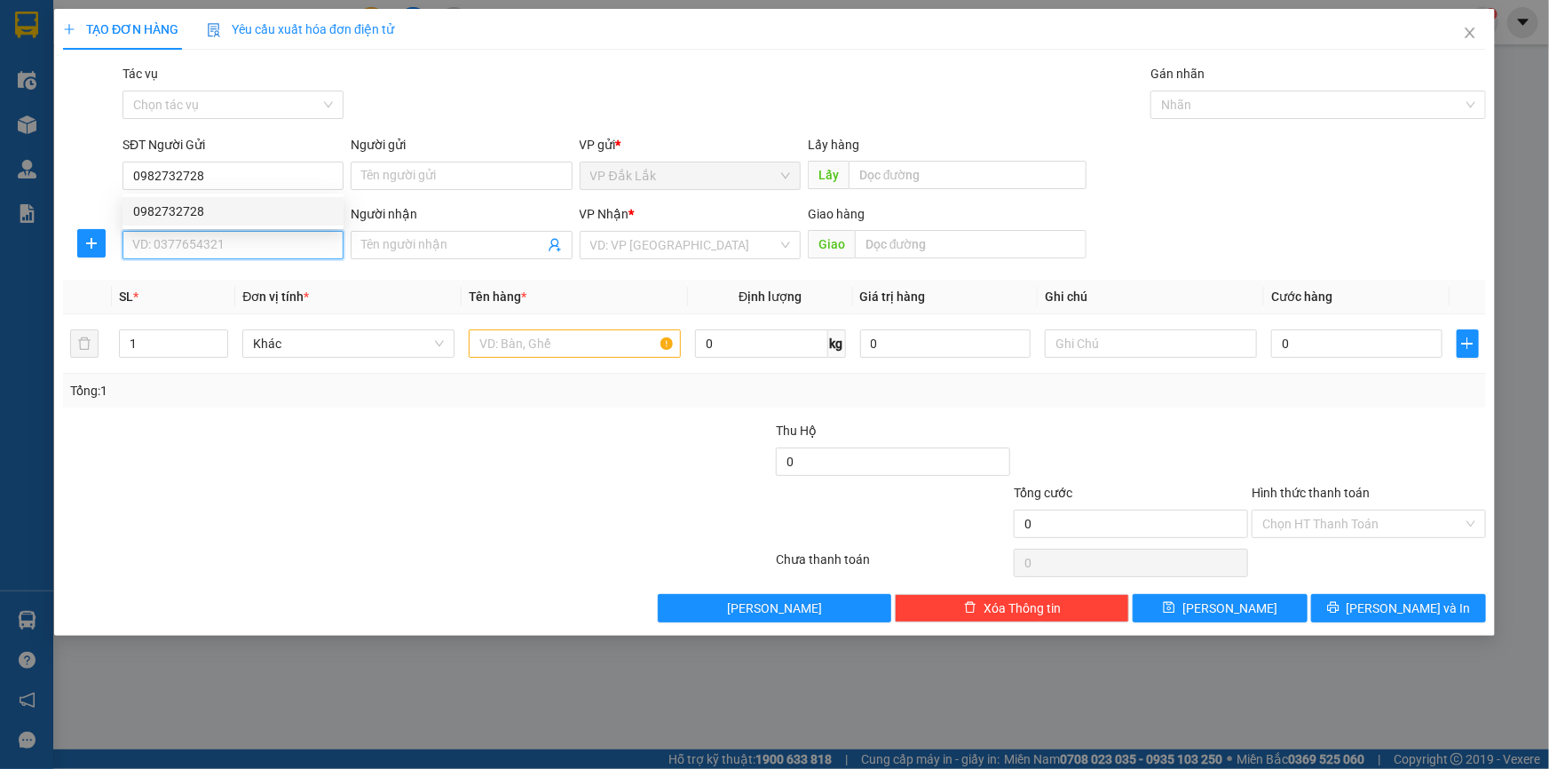
click at [196, 243] on input "SĐT Người Nhận *" at bounding box center [232, 245] width 221 height 28
click at [220, 280] on div "0901446896 - HIẾU" at bounding box center [233, 281] width 200 height 20
click at [497, 326] on div at bounding box center [575, 344] width 212 height 36
click at [500, 334] on input "text" at bounding box center [575, 343] width 212 height 28
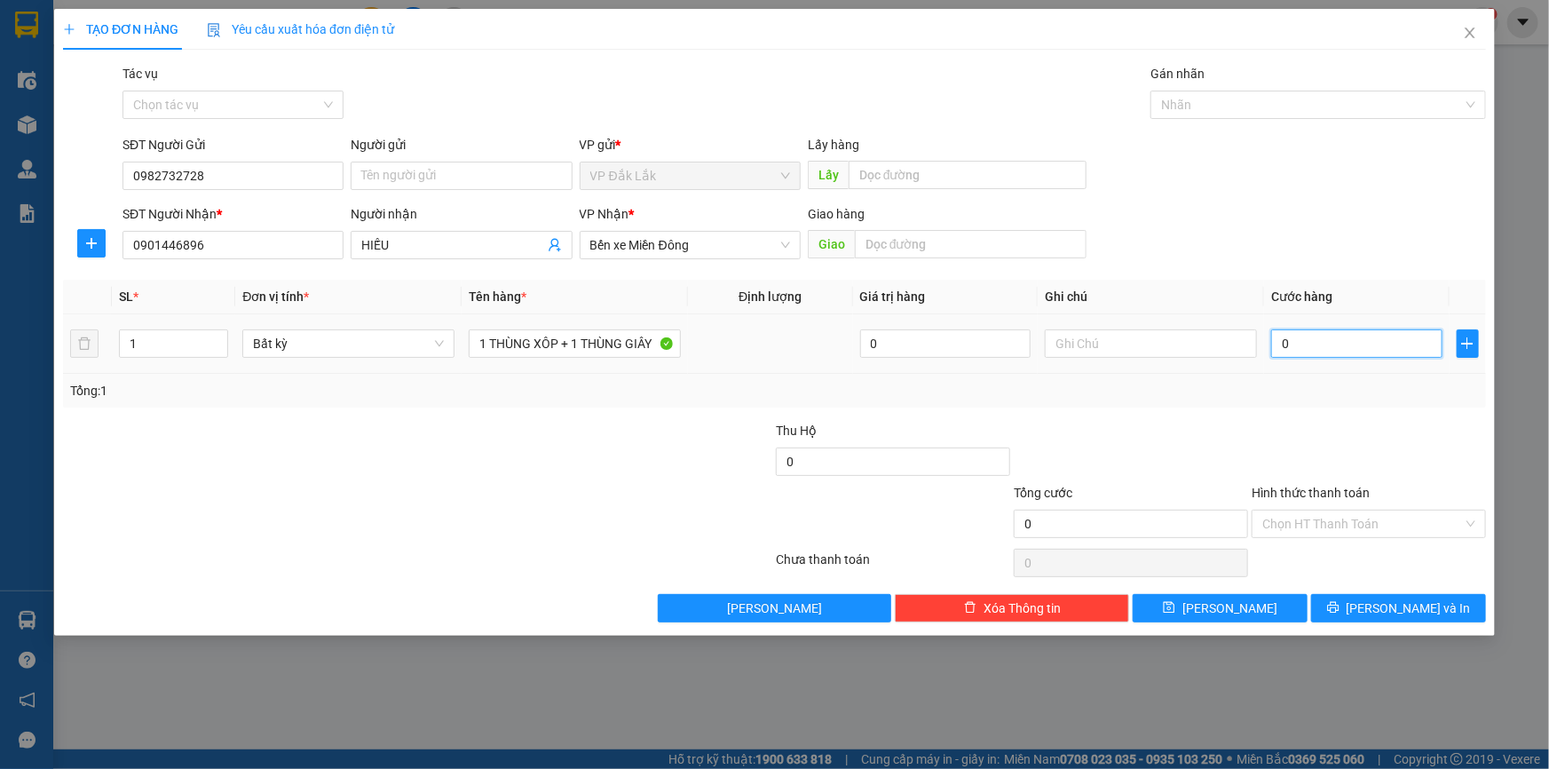
click at [1347, 339] on input "0" at bounding box center [1356, 343] width 171 height 28
click at [1393, 525] on input "Hình thức thanh toán" at bounding box center [1362, 523] width 201 height 27
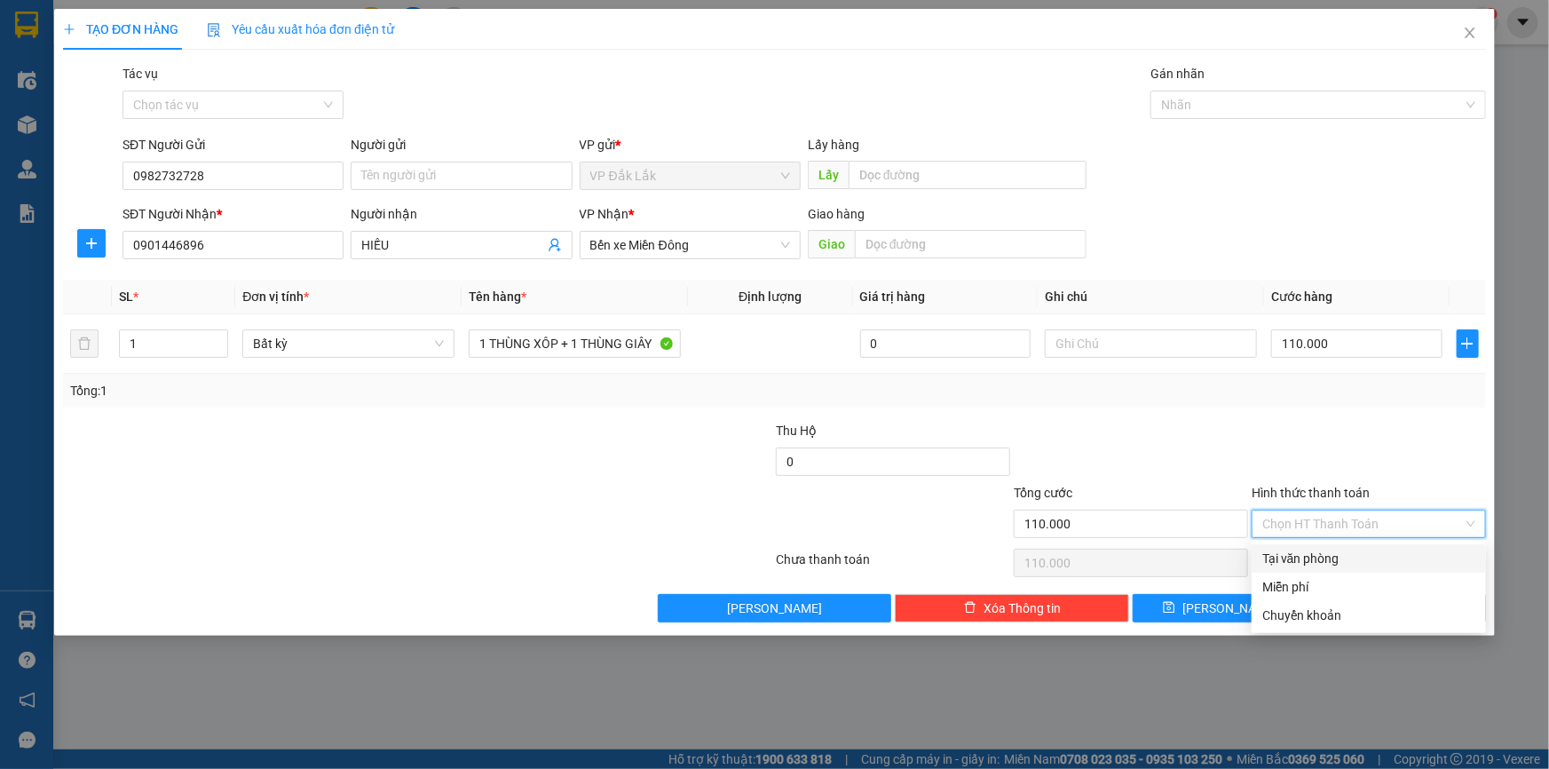
click at [1324, 559] on div "Tại văn phòng" at bounding box center [1368, 559] width 213 height 20
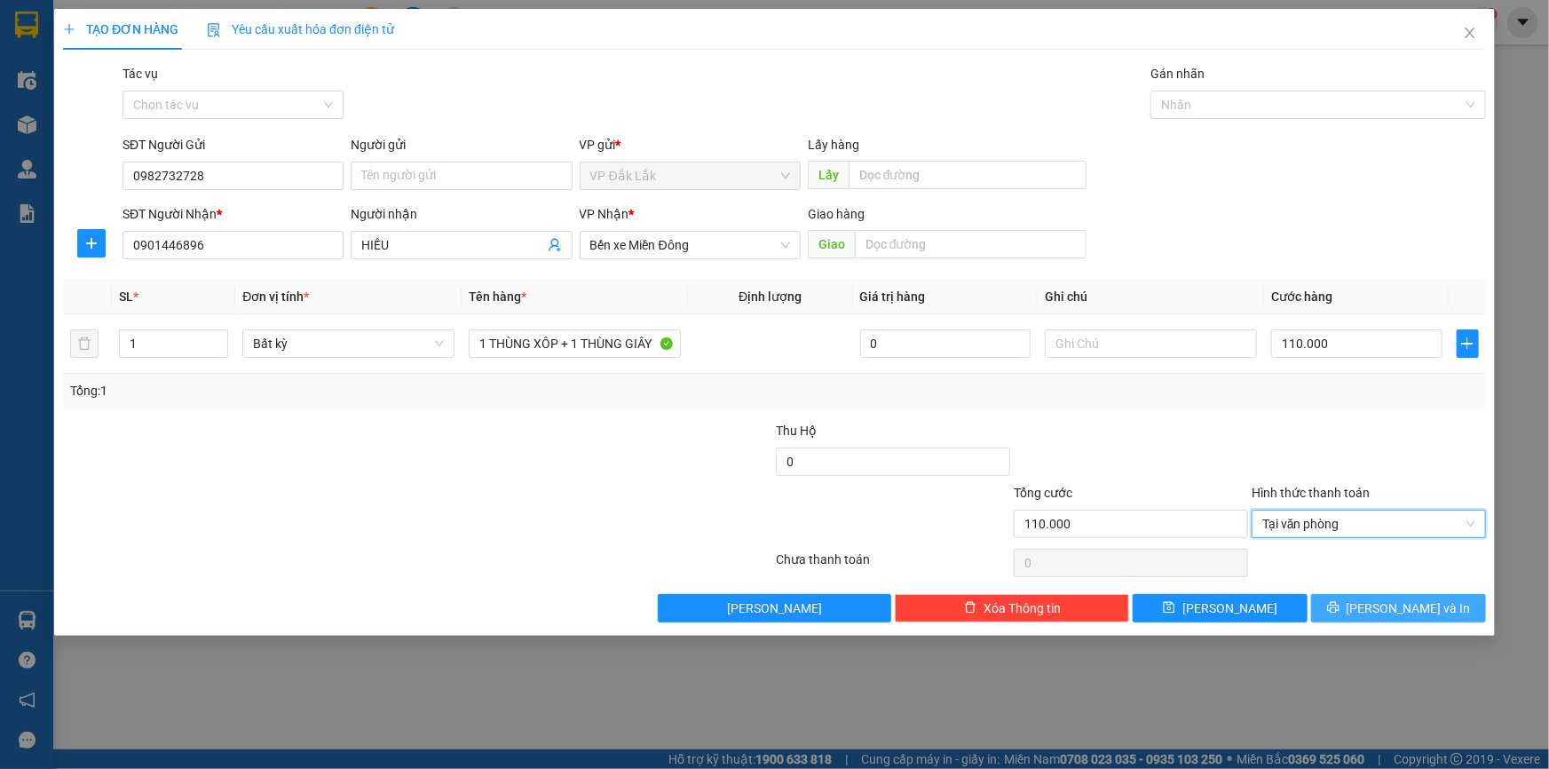
click at [1395, 601] on span "Lưu và In" at bounding box center [1408, 608] width 124 height 20
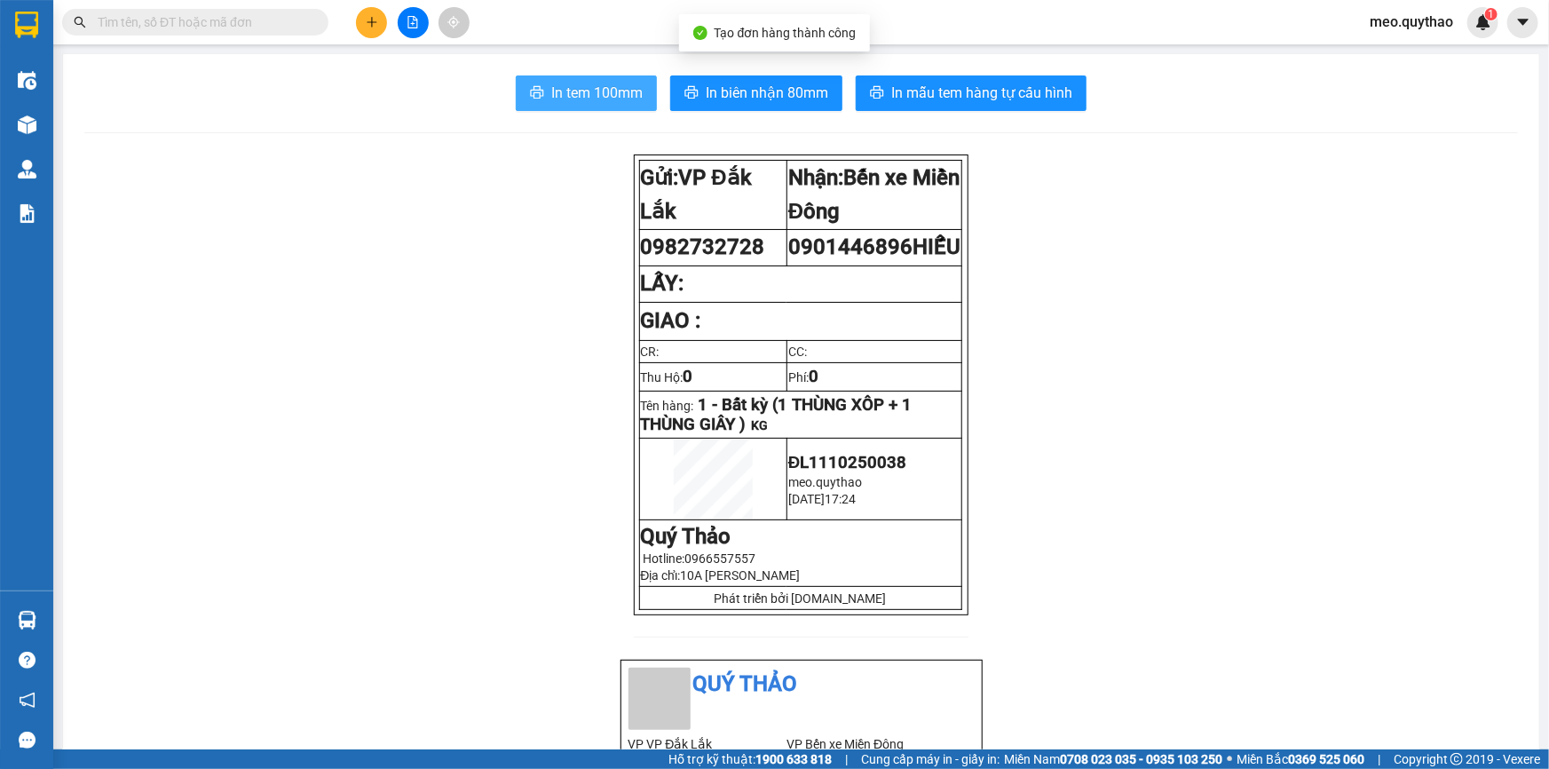
click at [585, 96] on span "In tem 100mm" at bounding box center [596, 93] width 91 height 22
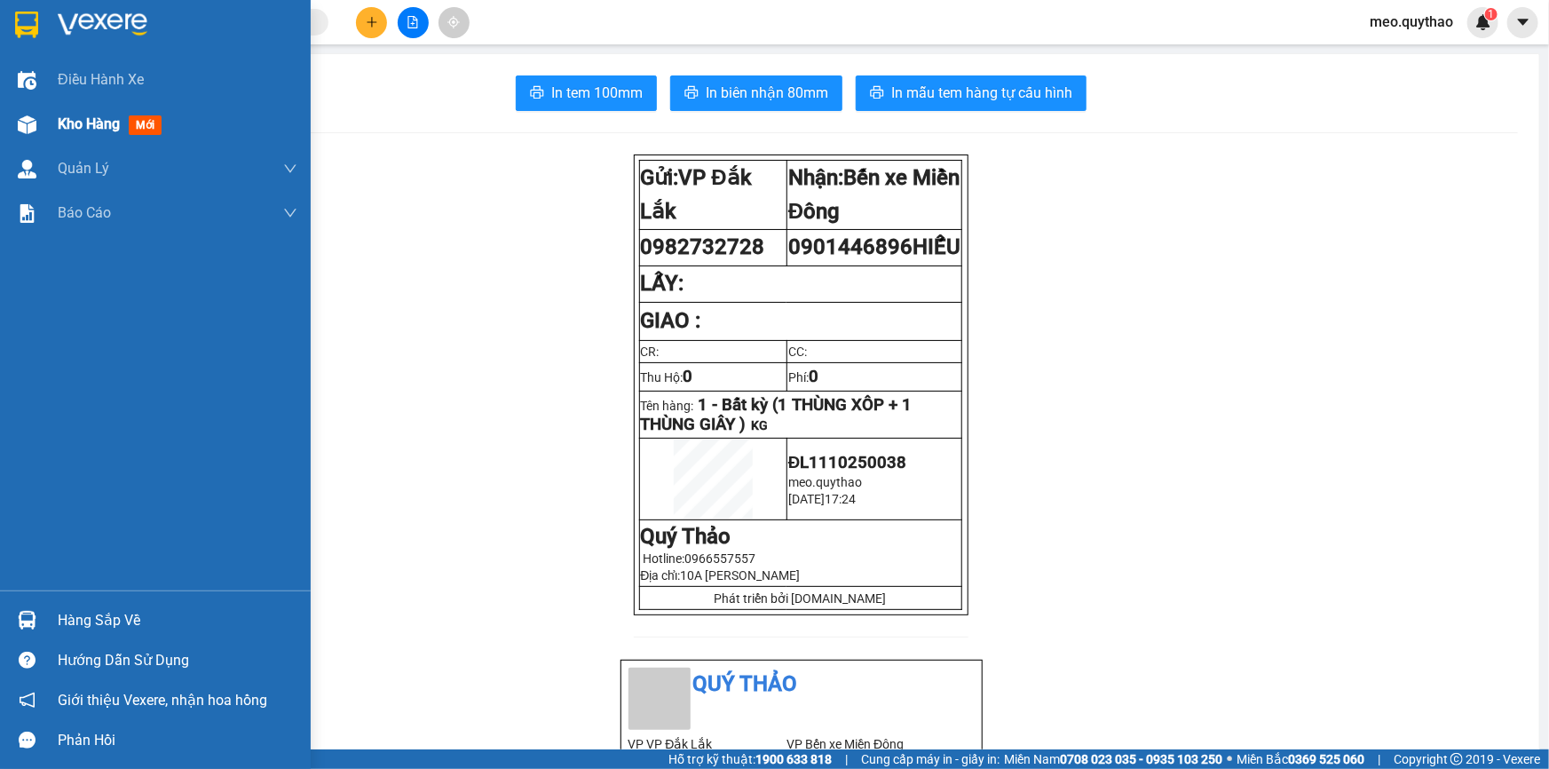
click at [92, 121] on span "Kho hàng" at bounding box center [89, 123] width 62 height 17
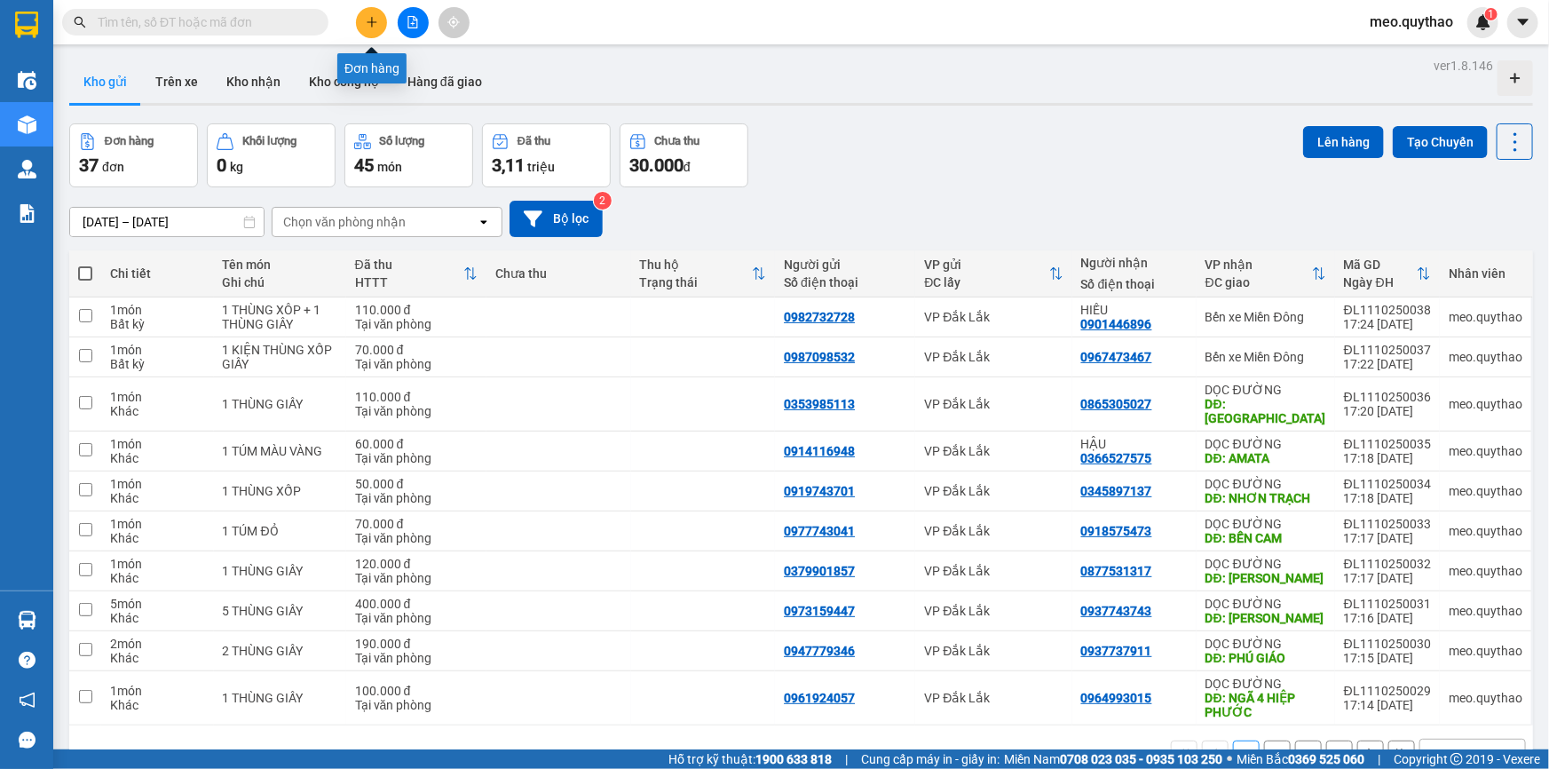
click at [370, 20] on icon "plus" at bounding box center [372, 22] width 12 height 12
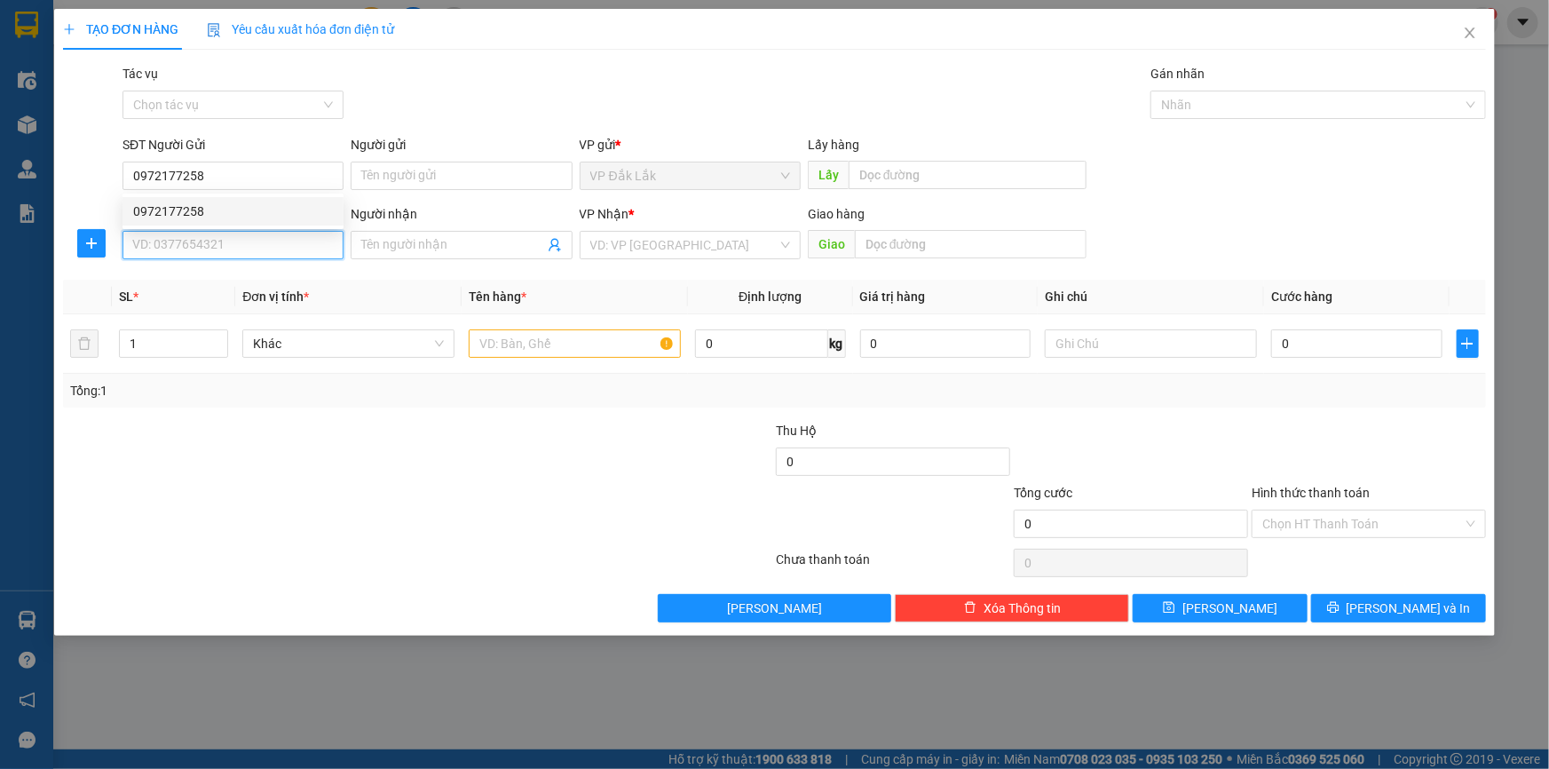
click at [283, 249] on input "SĐT Người Nhận *" at bounding box center [232, 245] width 221 height 28
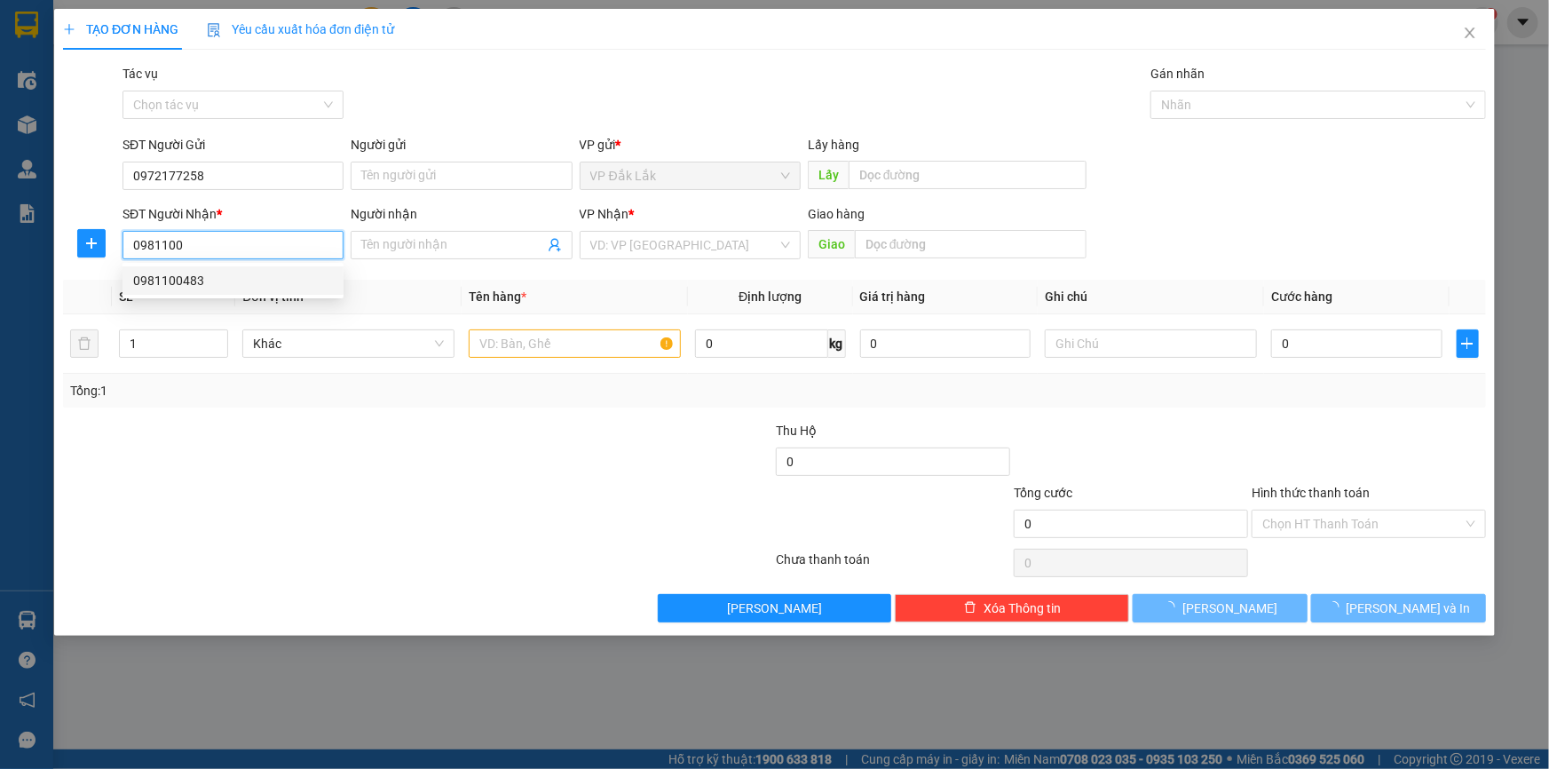
click at [241, 275] on div "0981100483" at bounding box center [233, 281] width 200 height 20
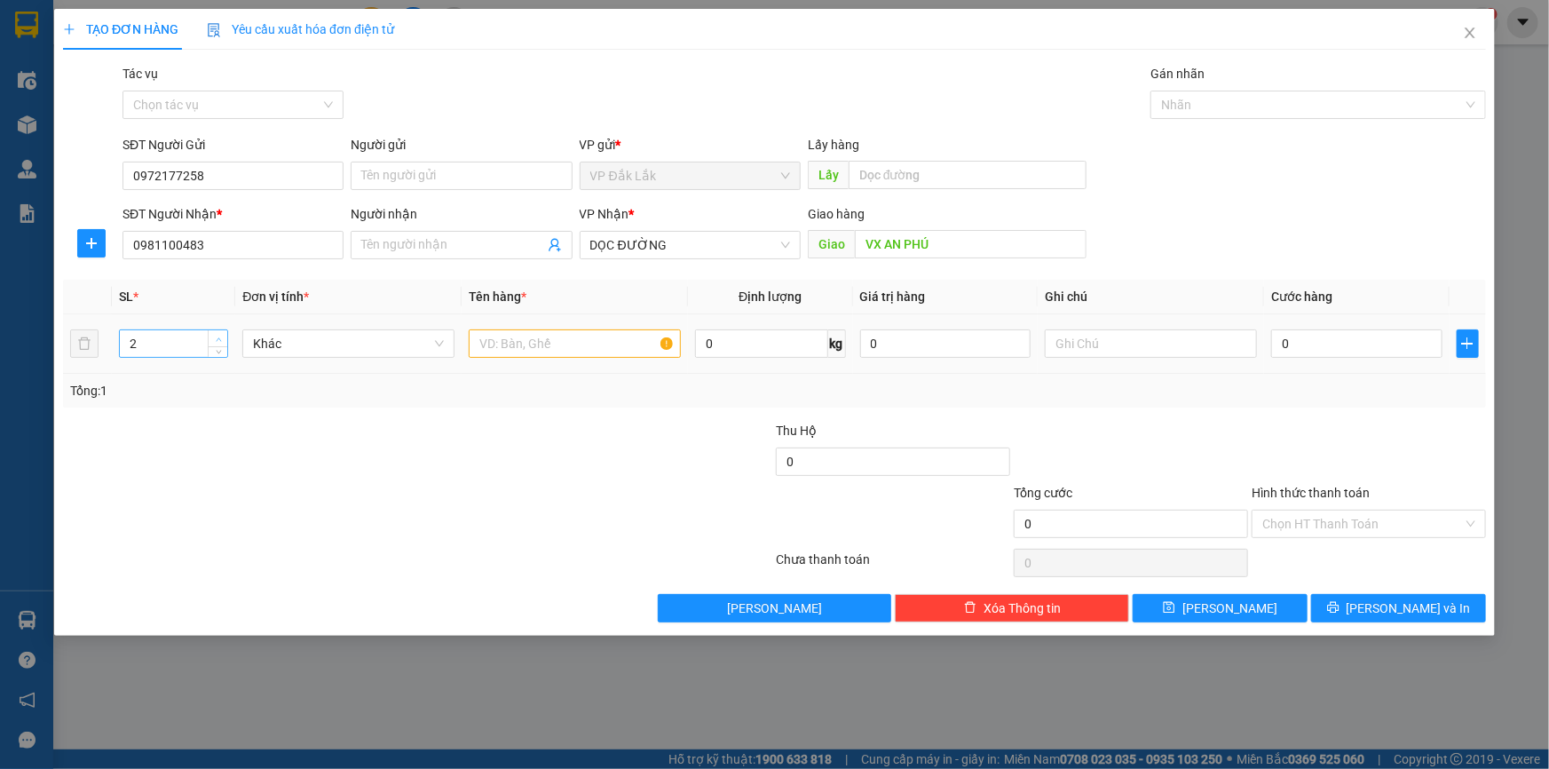
click at [213, 335] on span "up" at bounding box center [218, 339] width 11 height 11
click at [574, 359] on div at bounding box center [575, 344] width 212 height 36
click at [583, 342] on input "text" at bounding box center [575, 343] width 212 height 28
click at [1302, 343] on input "0" at bounding box center [1356, 343] width 171 height 28
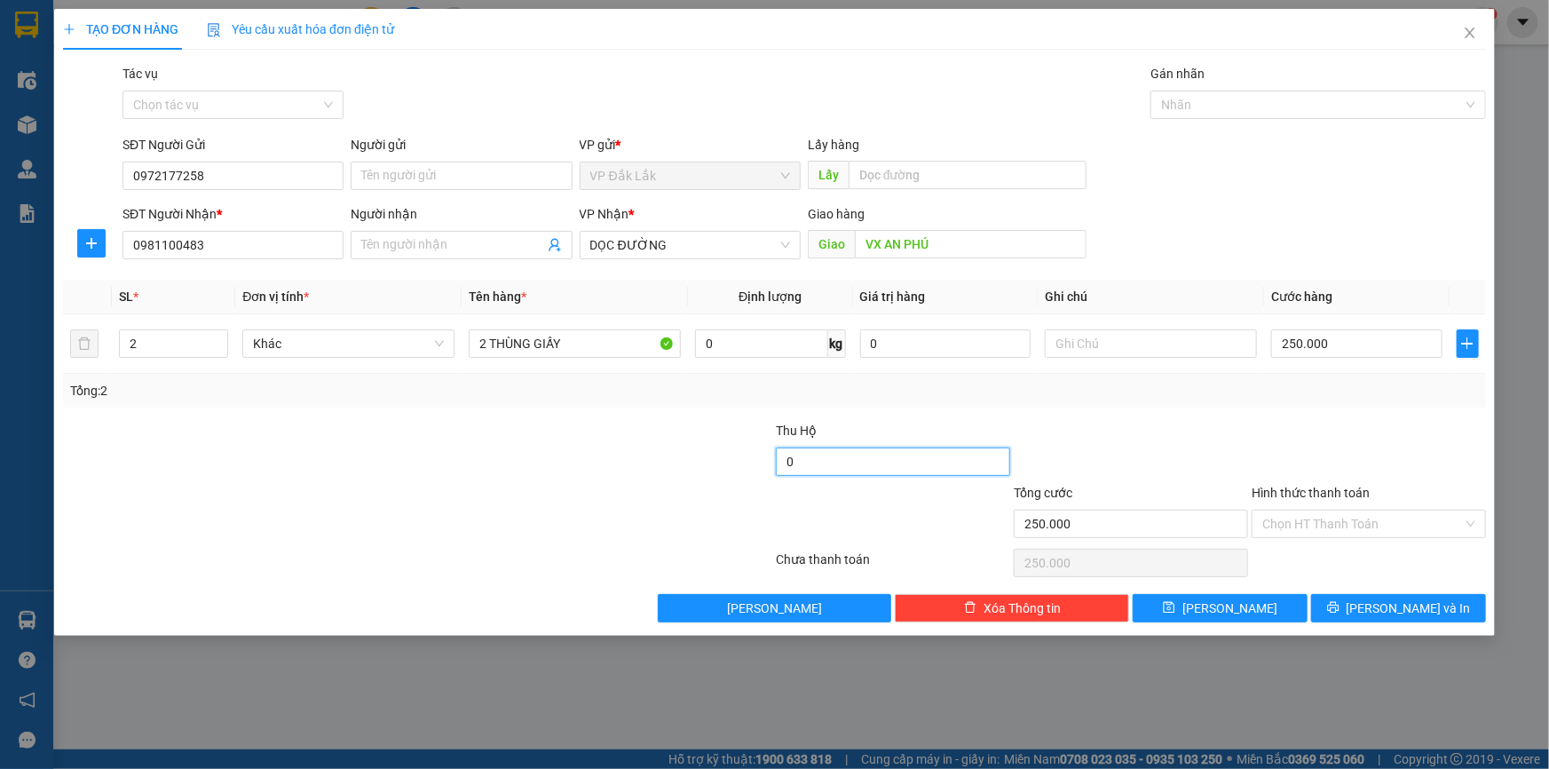
click at [825, 454] on input "0" at bounding box center [893, 461] width 234 height 28
click at [1315, 514] on input "Hình thức thanh toán" at bounding box center [1362, 523] width 201 height 27
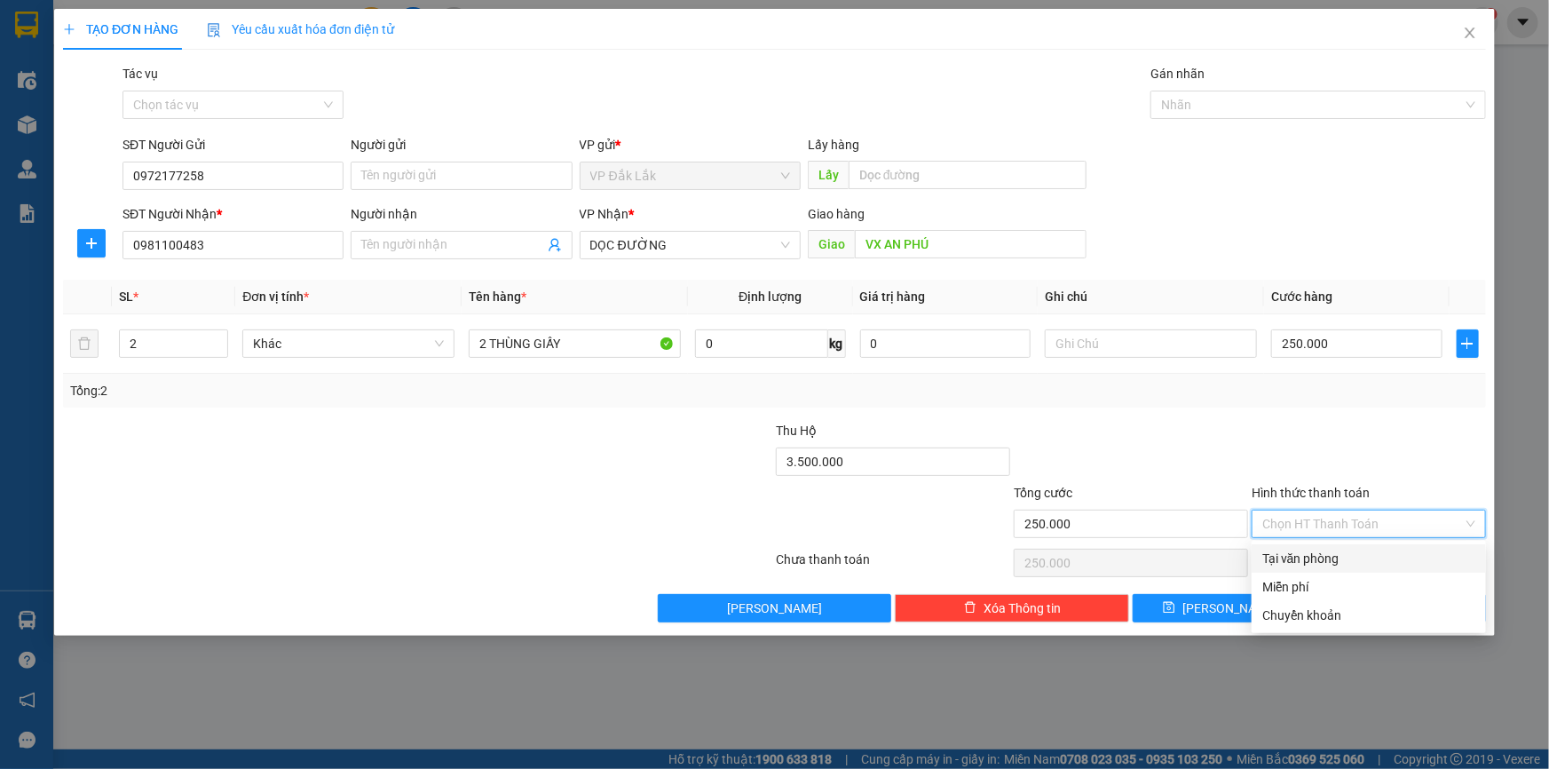
click at [1329, 554] on div "Tại văn phòng" at bounding box center [1368, 559] width 213 height 20
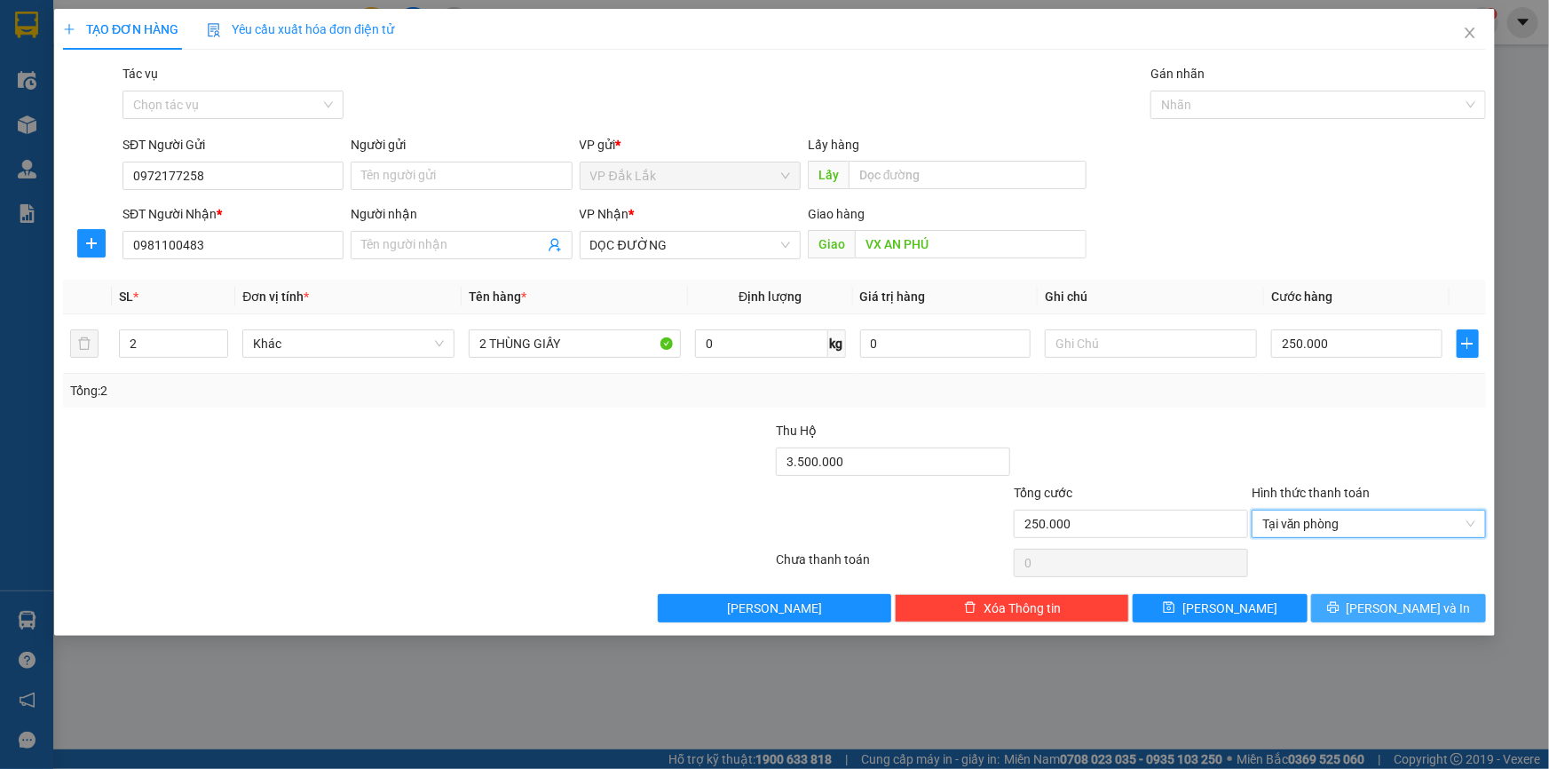
click at [1384, 609] on span "Lưu và In" at bounding box center [1408, 608] width 124 height 20
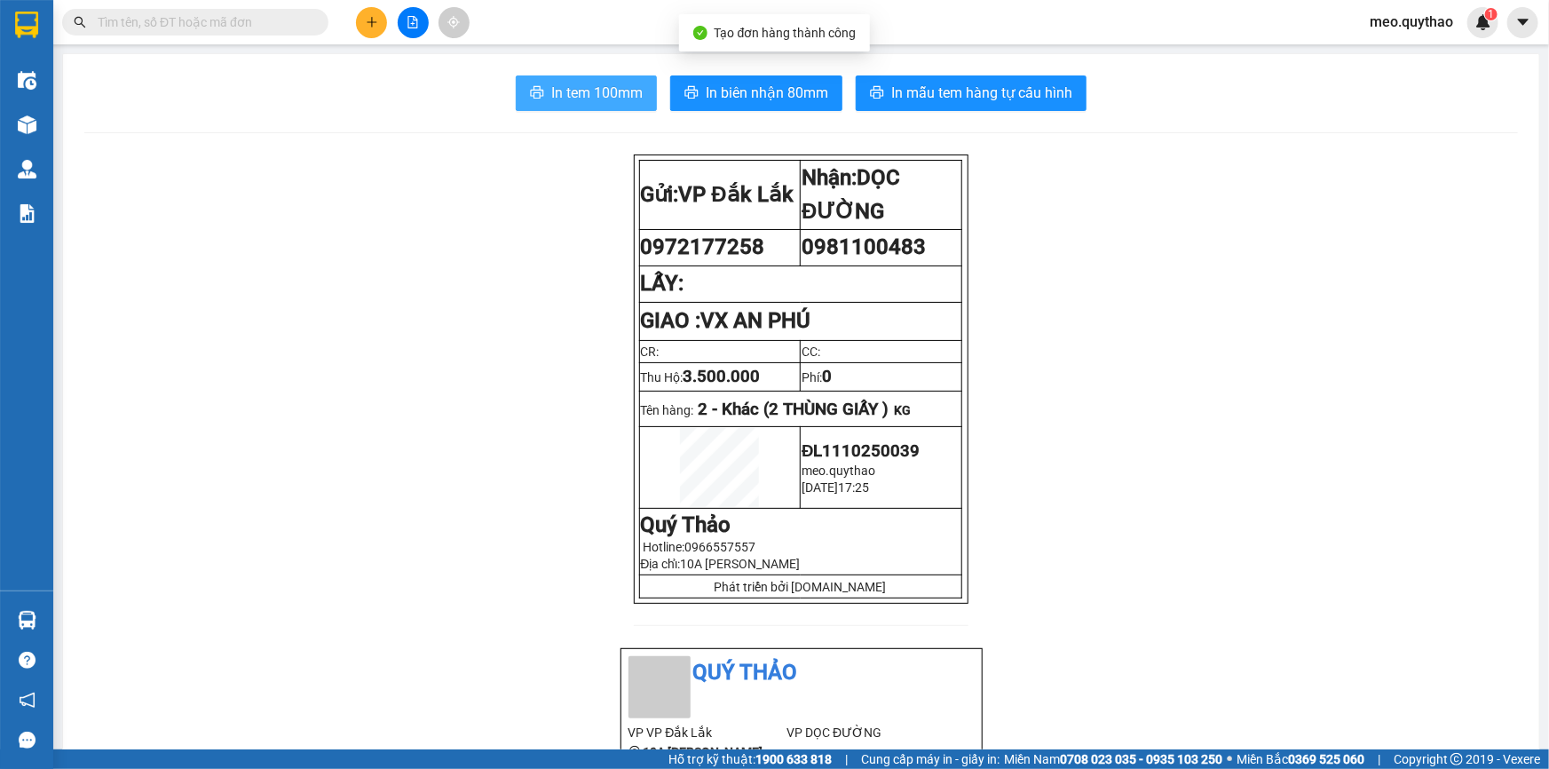
click at [625, 87] on span "In tem 100mm" at bounding box center [596, 93] width 91 height 22
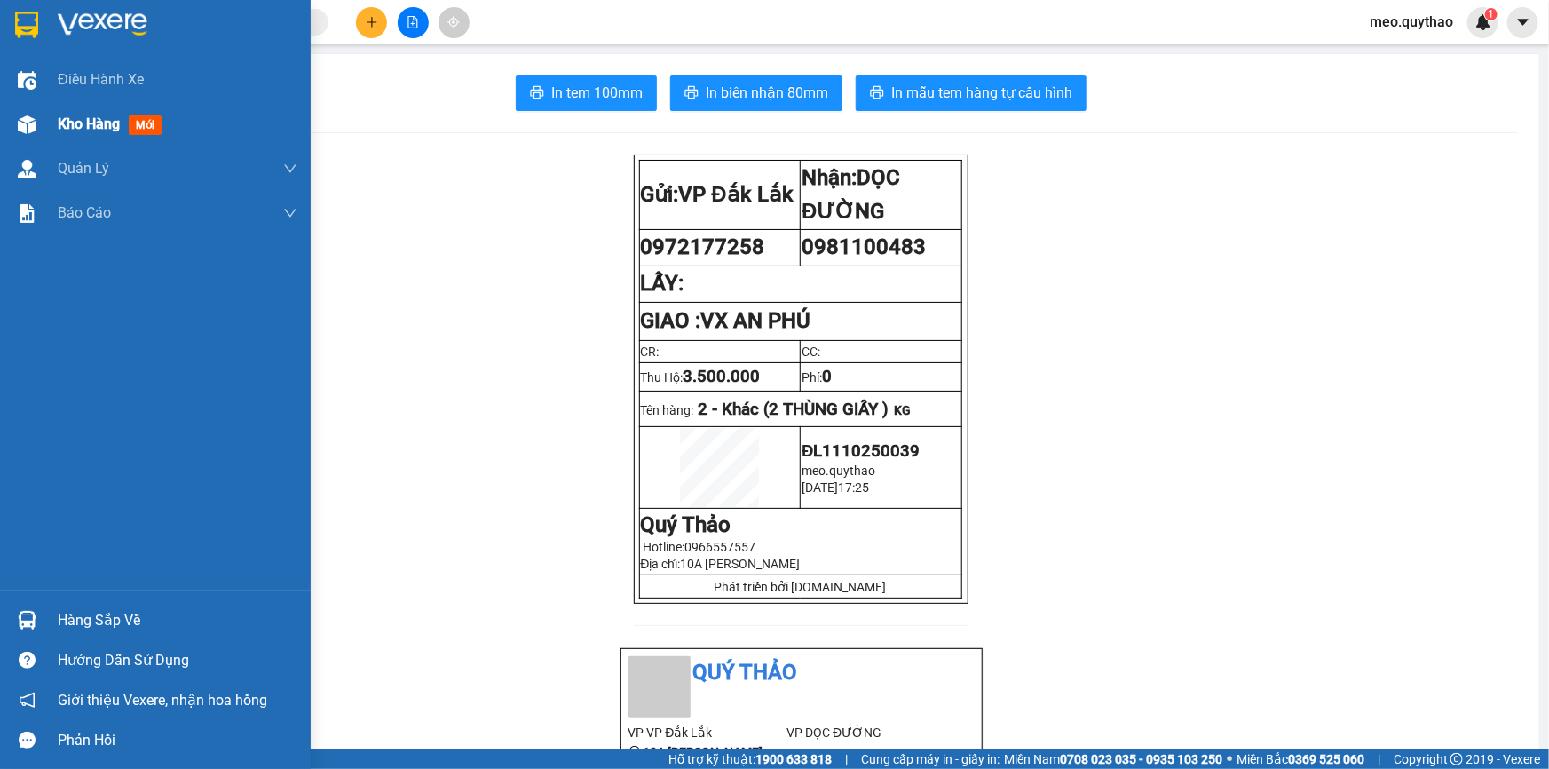
click at [106, 126] on span "Kho hàng" at bounding box center [89, 123] width 62 height 17
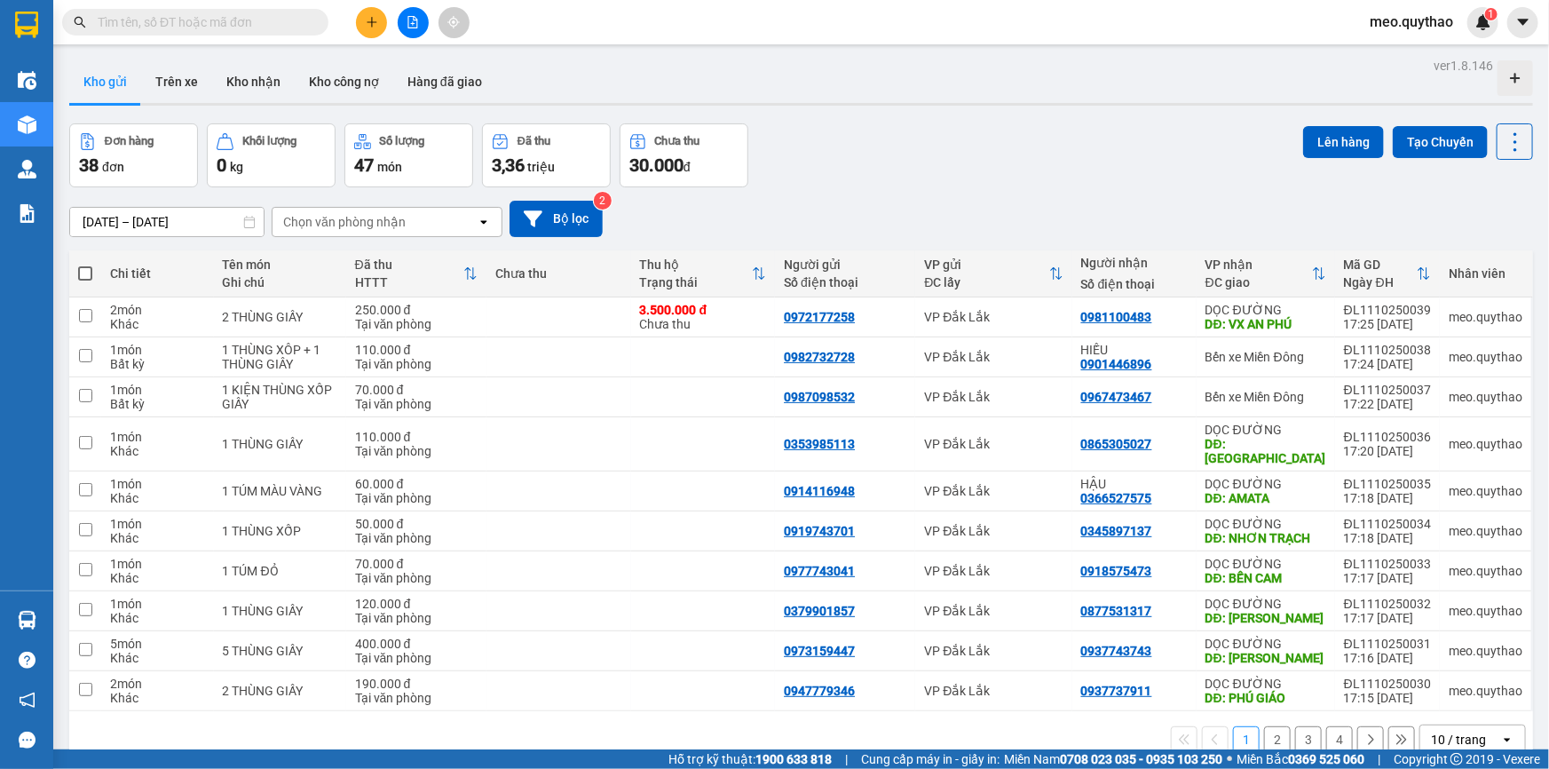
click at [378, 17] on button at bounding box center [371, 22] width 31 height 31
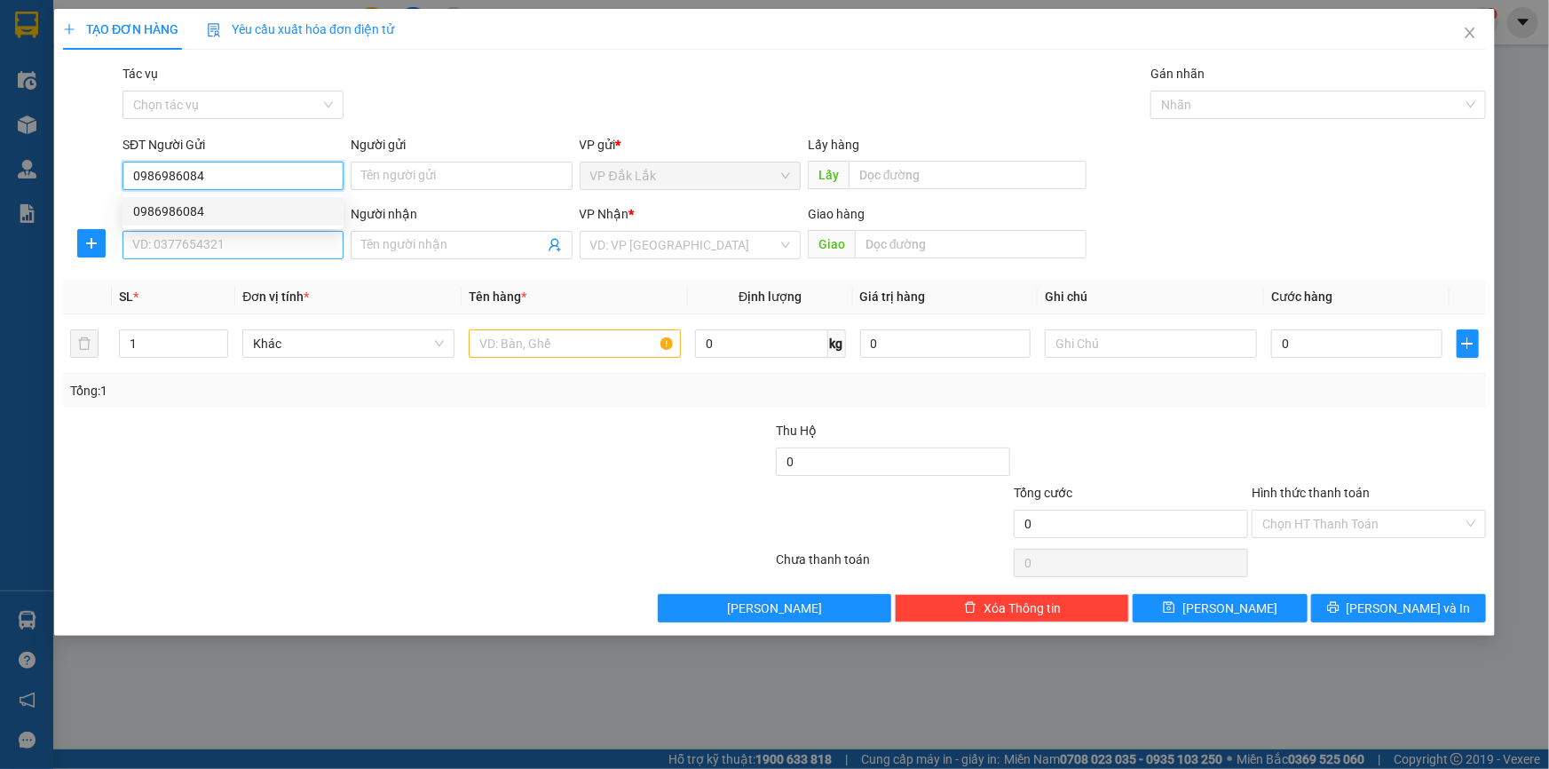
type input "0986986084"
click at [186, 240] on input "SĐT Người Nhận *" at bounding box center [232, 245] width 221 height 28
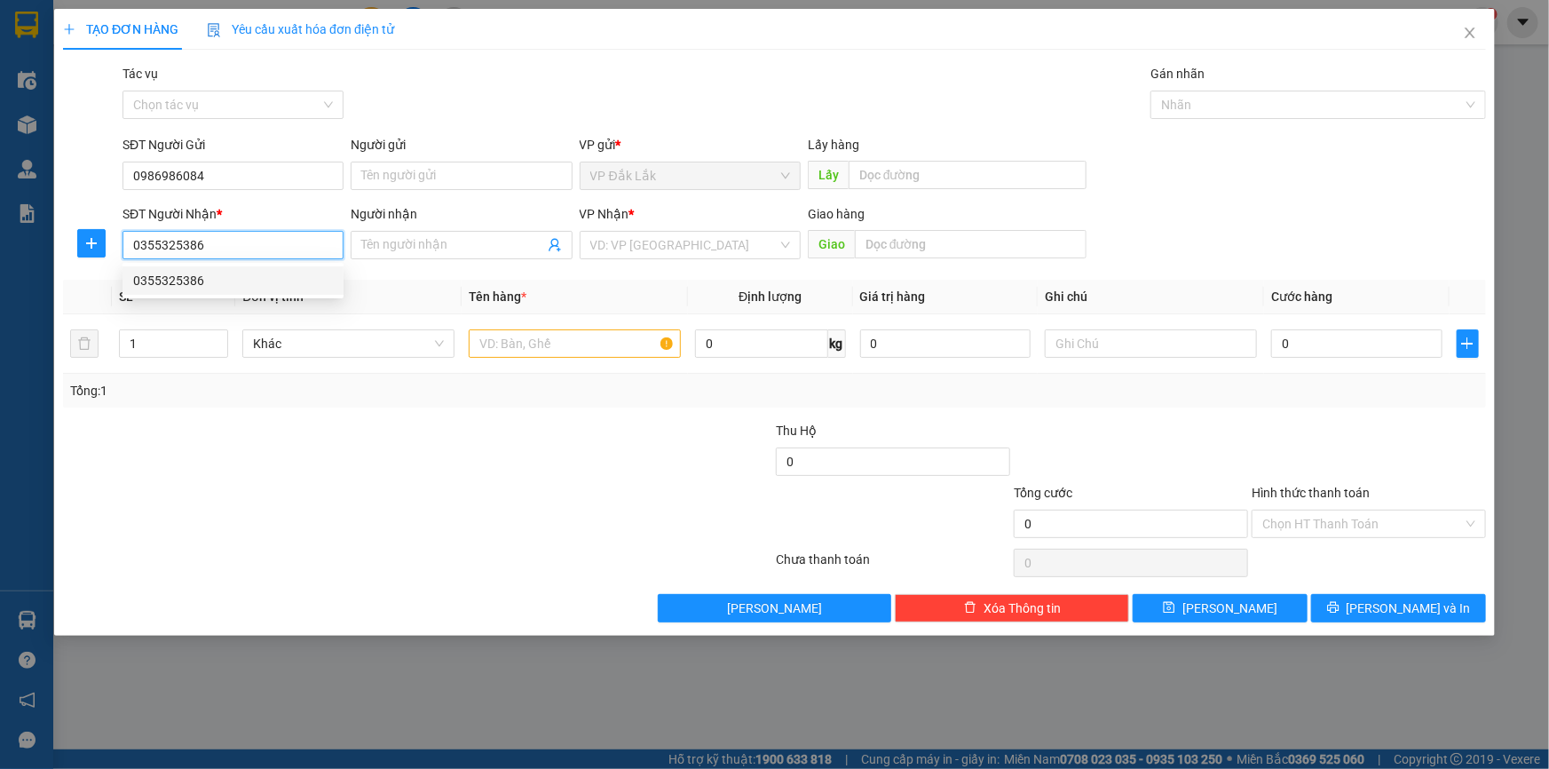
click at [212, 284] on div "0355325386" at bounding box center [233, 281] width 200 height 20
type input "0355325386"
click at [554, 360] on td at bounding box center [575, 343] width 226 height 59
click at [550, 351] on input "text" at bounding box center [575, 343] width 212 height 28
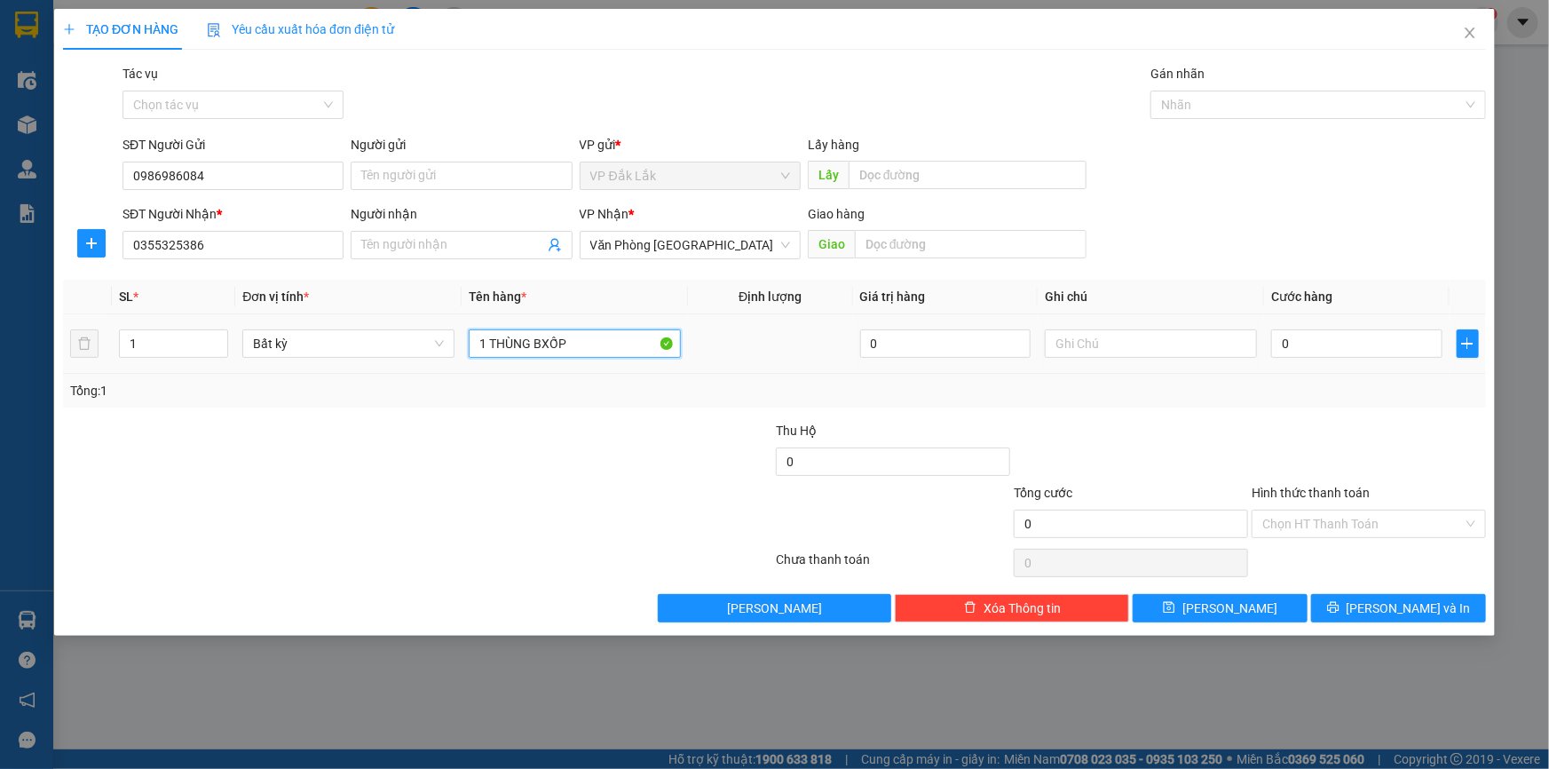
click at [540, 338] on input "1 THÙNG BXỐP" at bounding box center [575, 343] width 212 height 28
type input "1 THÙNG XỐP"
click at [1330, 340] on input "0" at bounding box center [1356, 343] width 171 height 28
type input "7"
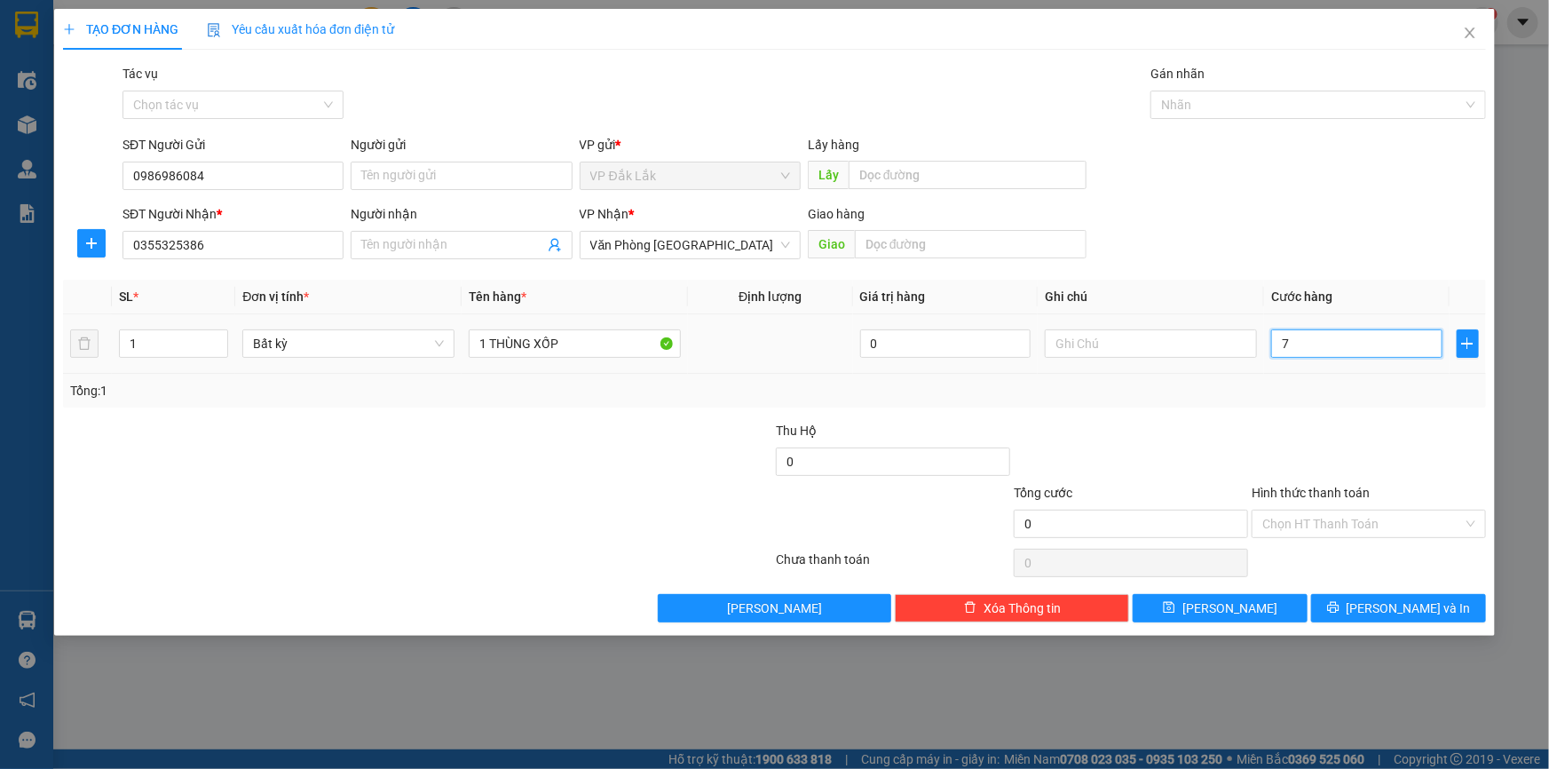
type input "7"
type input "70"
type input "700"
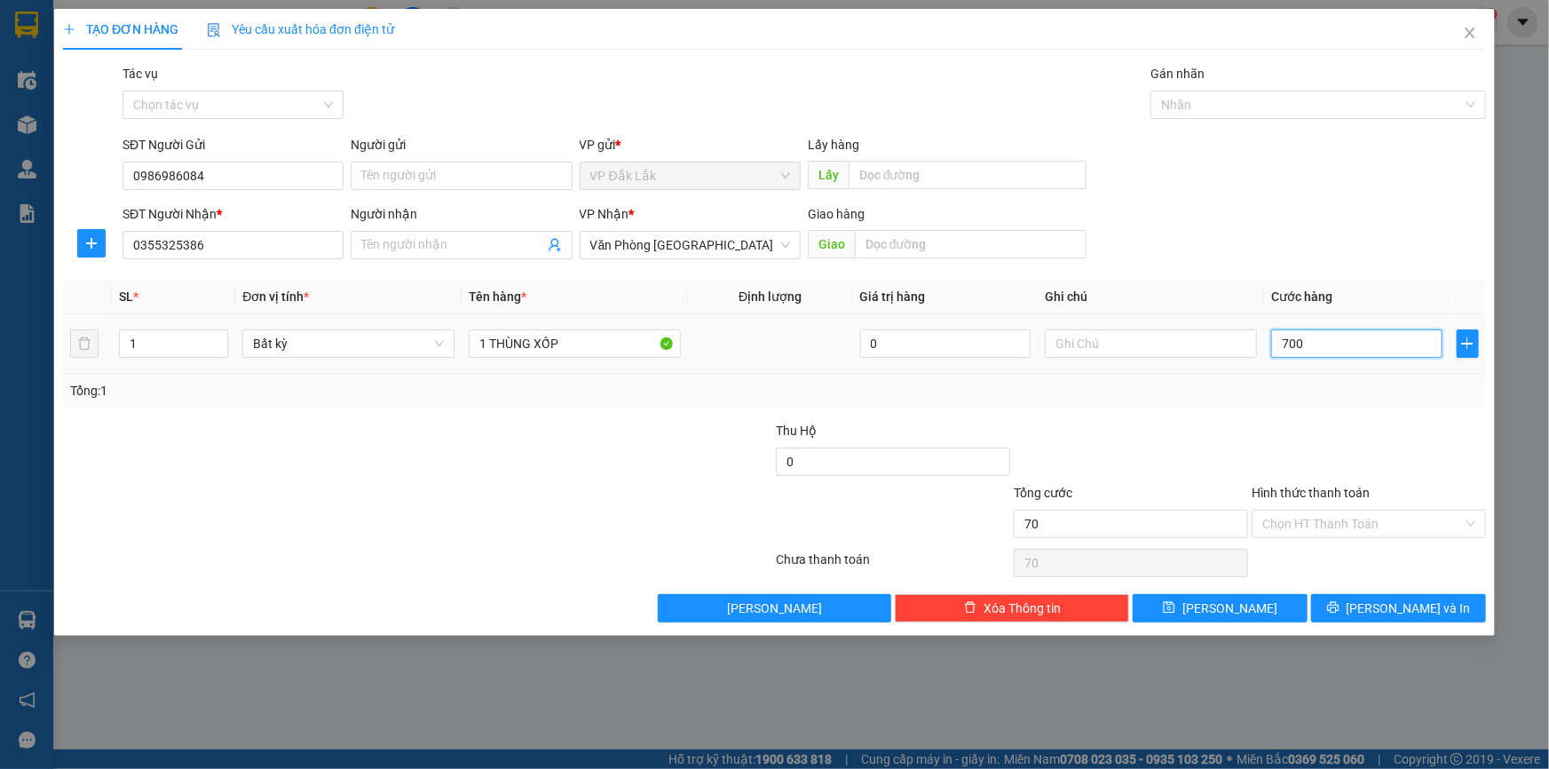
type input "700"
type input "7.000"
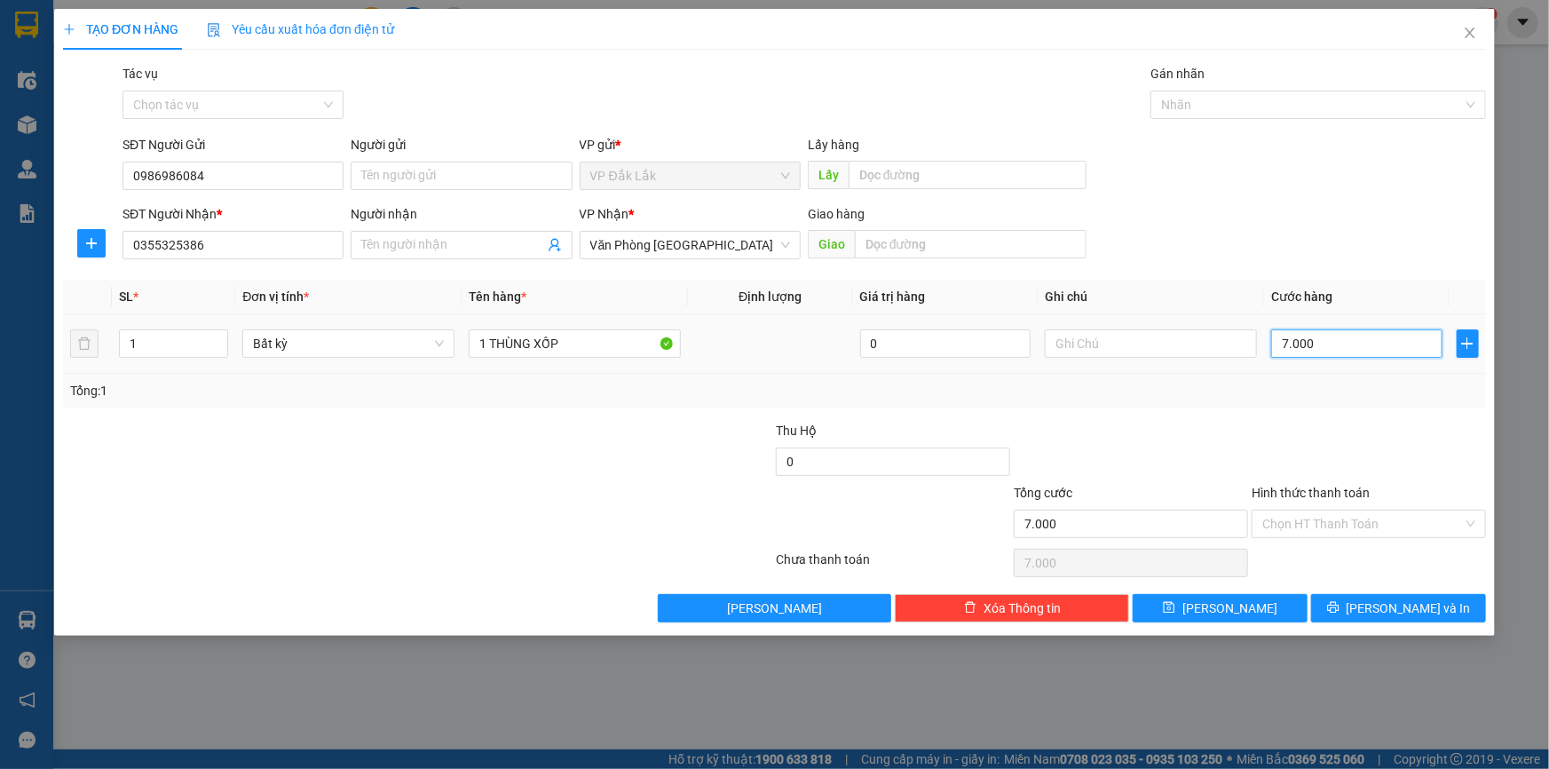
type input "70.000"
click at [1320, 523] on input "Hình thức thanh toán" at bounding box center [1362, 523] width 201 height 27
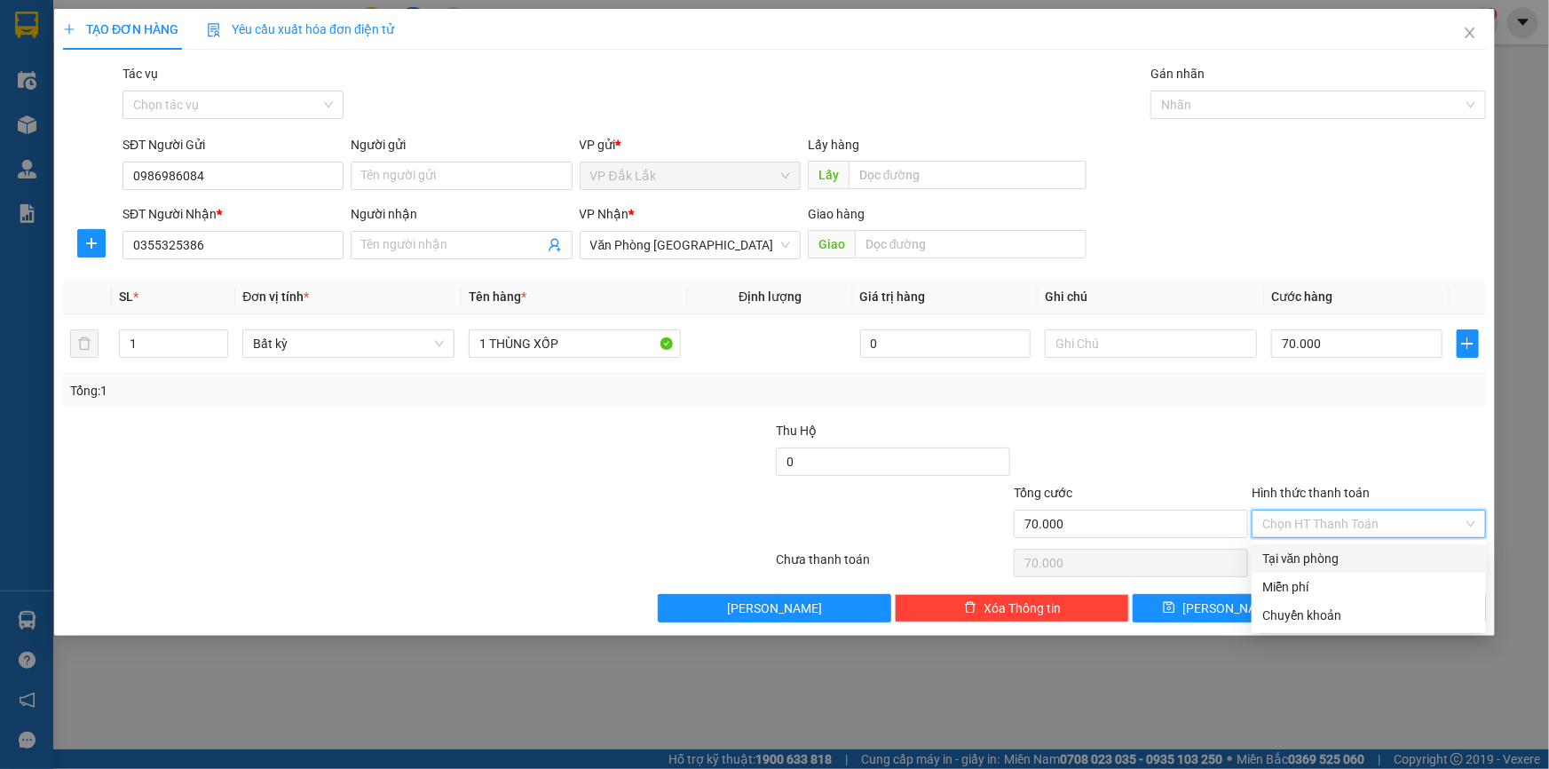
click at [1335, 565] on div "Tại văn phòng" at bounding box center [1368, 559] width 213 height 20
type input "0"
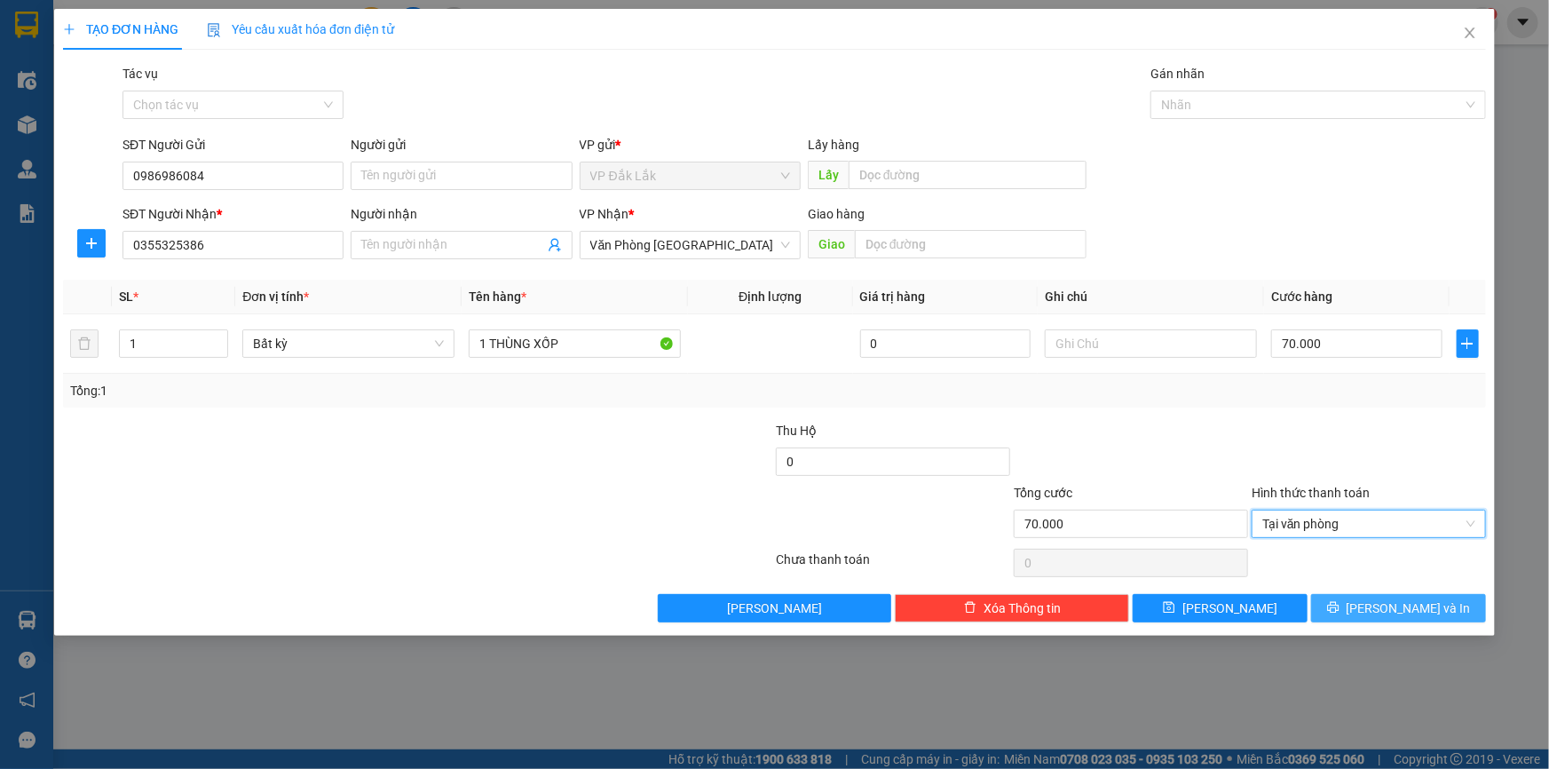
click at [1339, 609] on icon "printer" at bounding box center [1333, 607] width 12 height 12
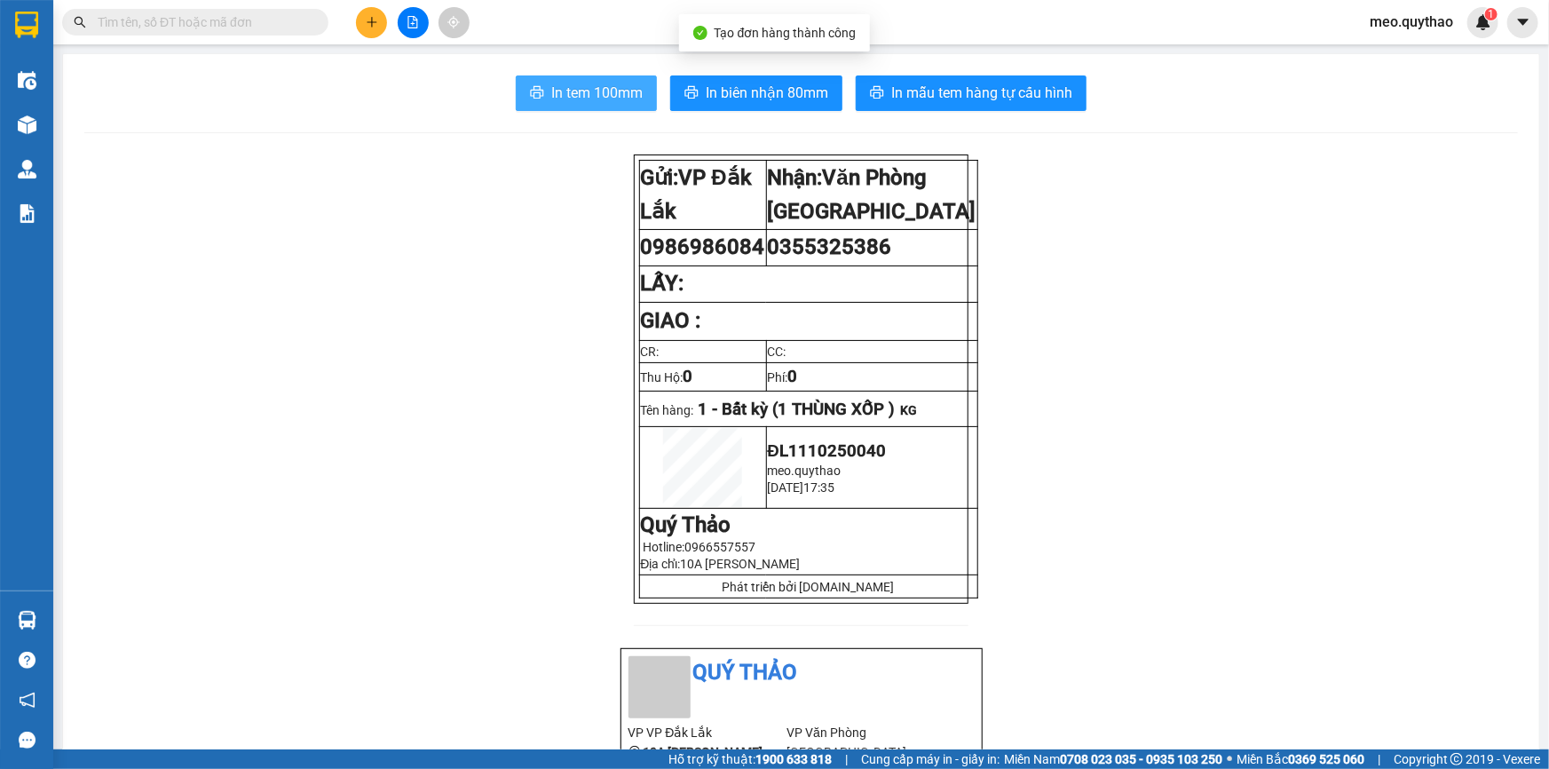
click at [601, 89] on span "In tem 100mm" at bounding box center [596, 93] width 91 height 22
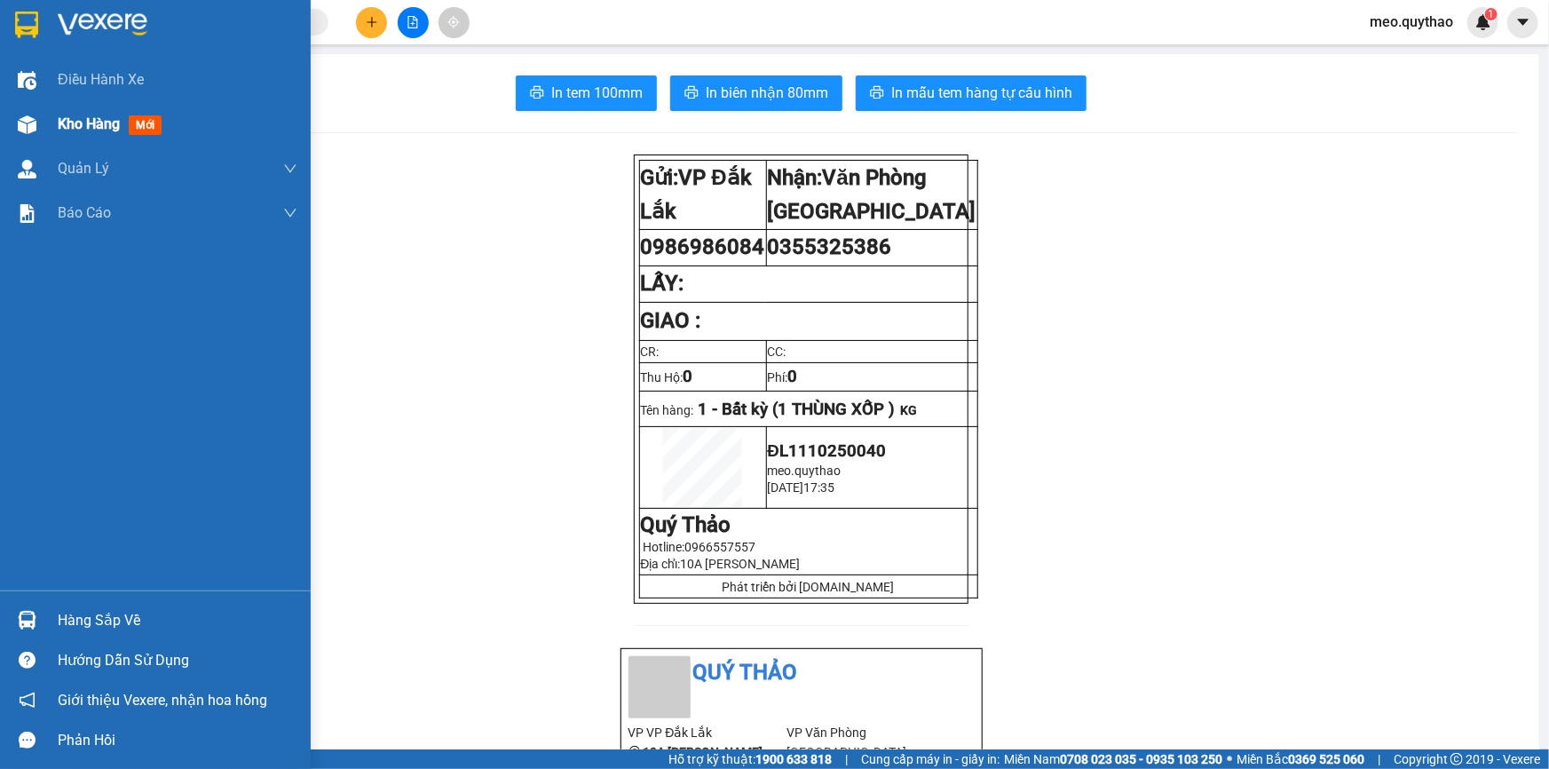
click at [45, 126] on div "Kho hàng mới" at bounding box center [155, 124] width 311 height 44
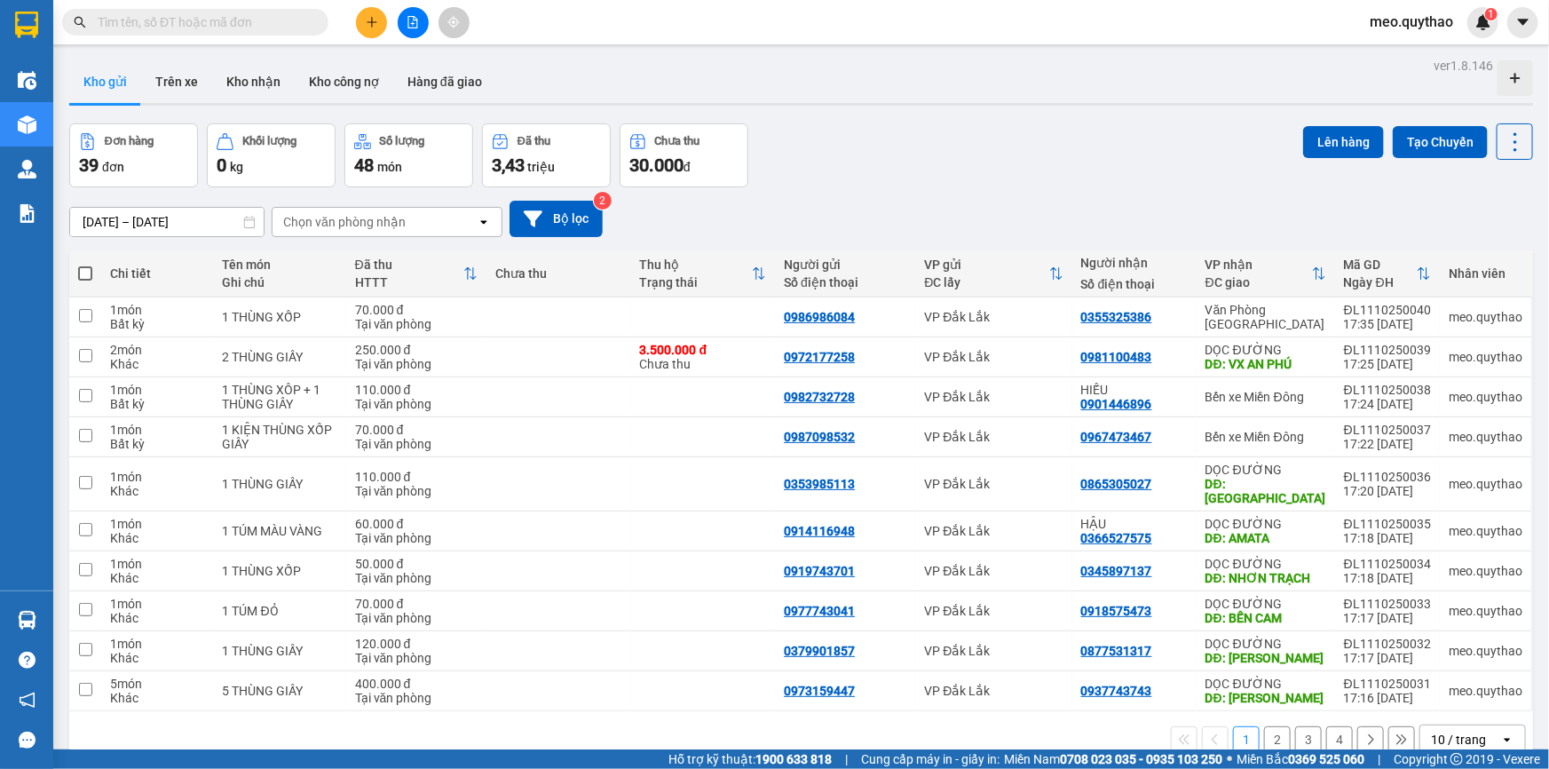
click at [419, 25] on button at bounding box center [413, 22] width 31 height 31
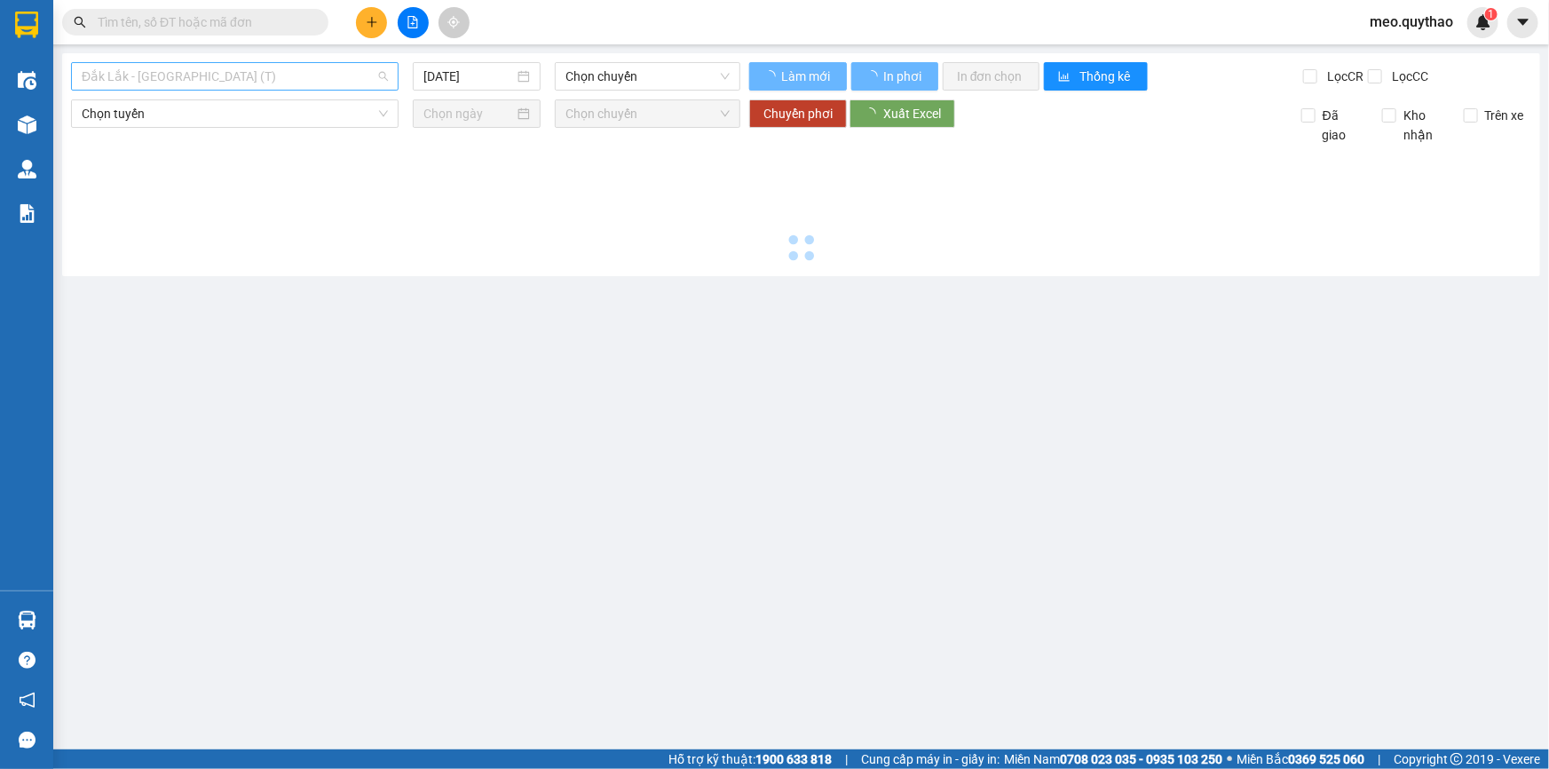
click at [204, 74] on span "Đắk Lắk - [GEOGRAPHIC_DATA] (T)" at bounding box center [235, 76] width 306 height 27
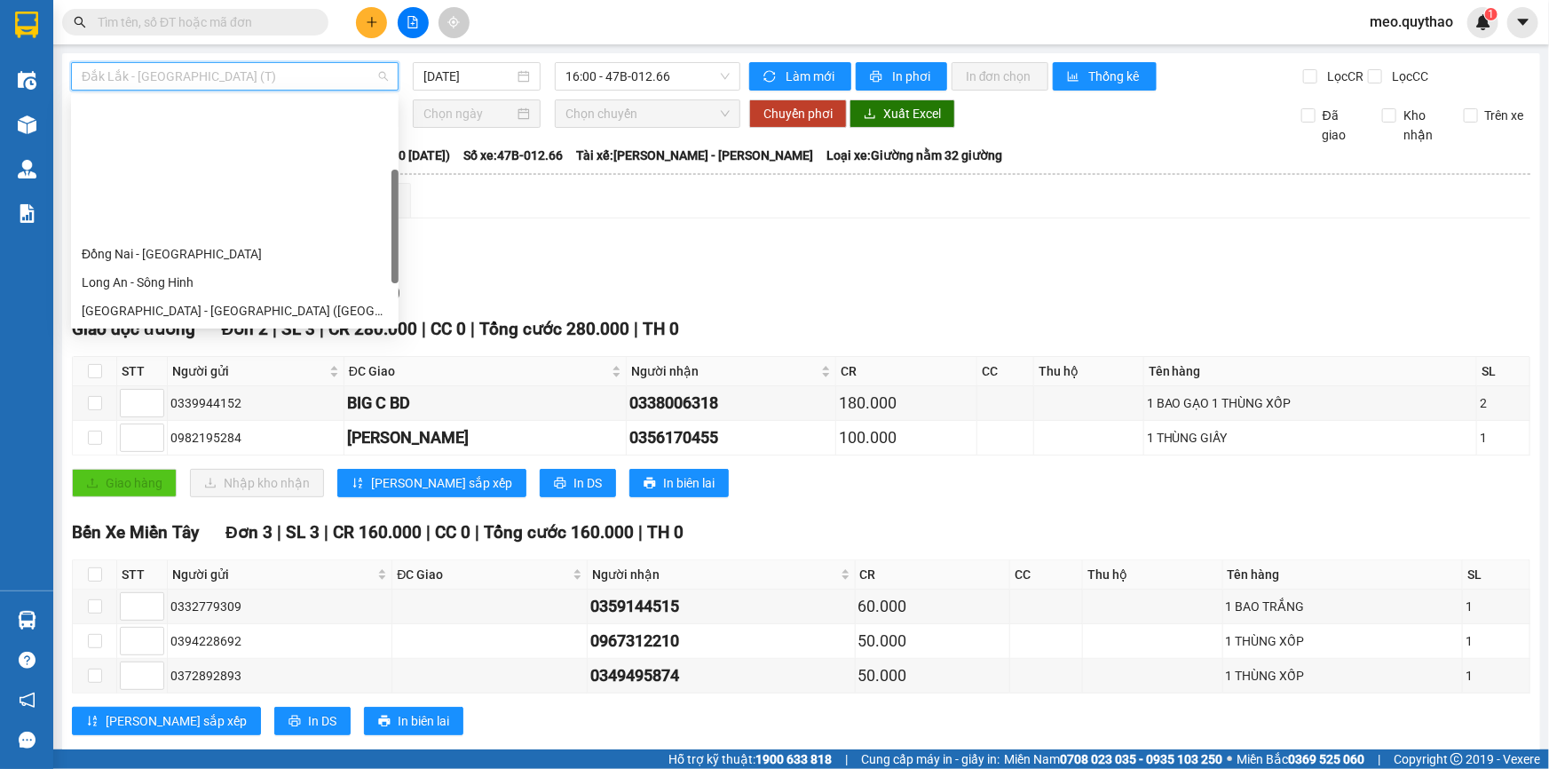
scroll to position [161, 0]
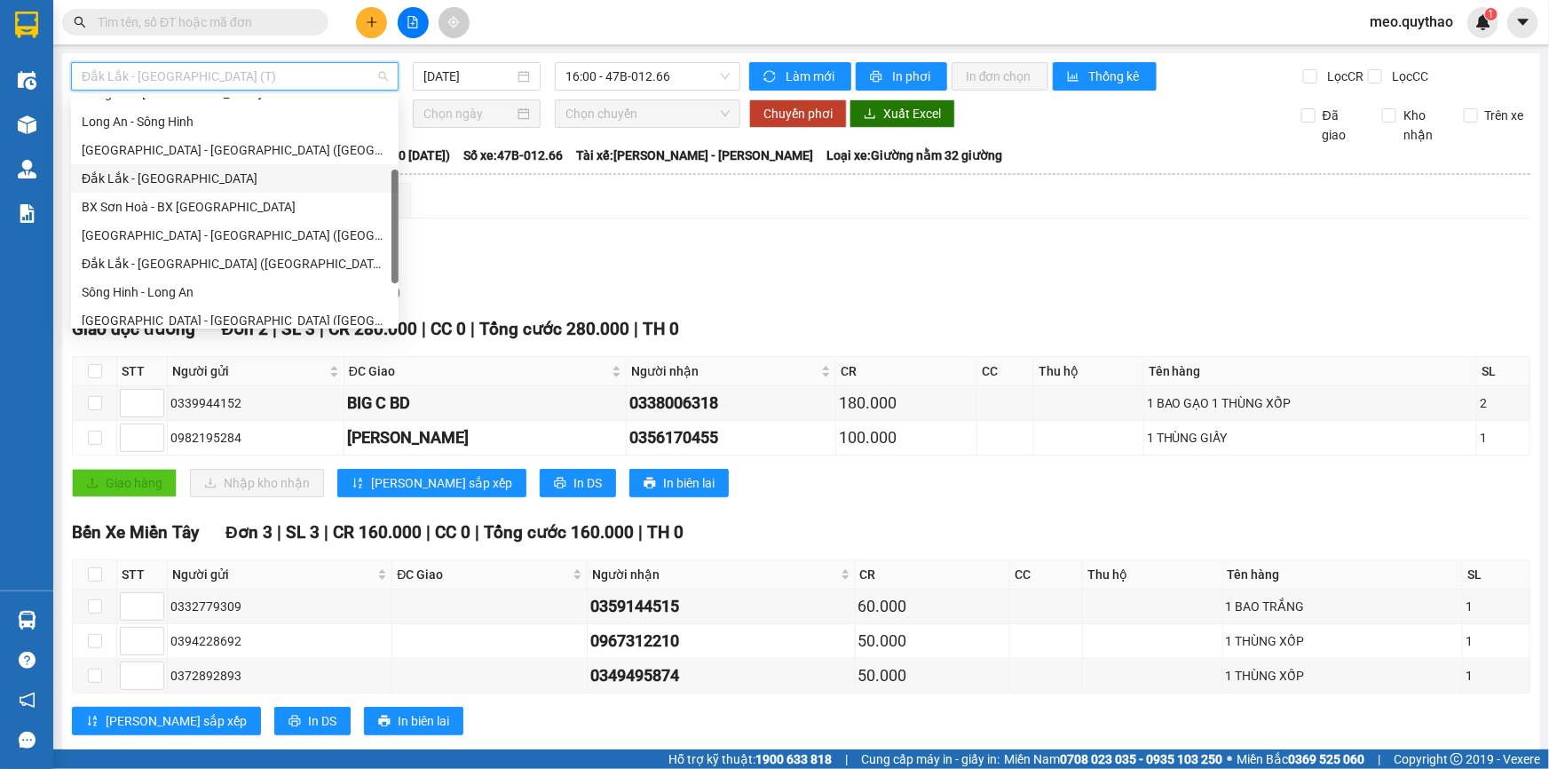
click at [196, 185] on div "Đắk Lắk - [GEOGRAPHIC_DATA]" at bounding box center [235, 179] width 306 height 20
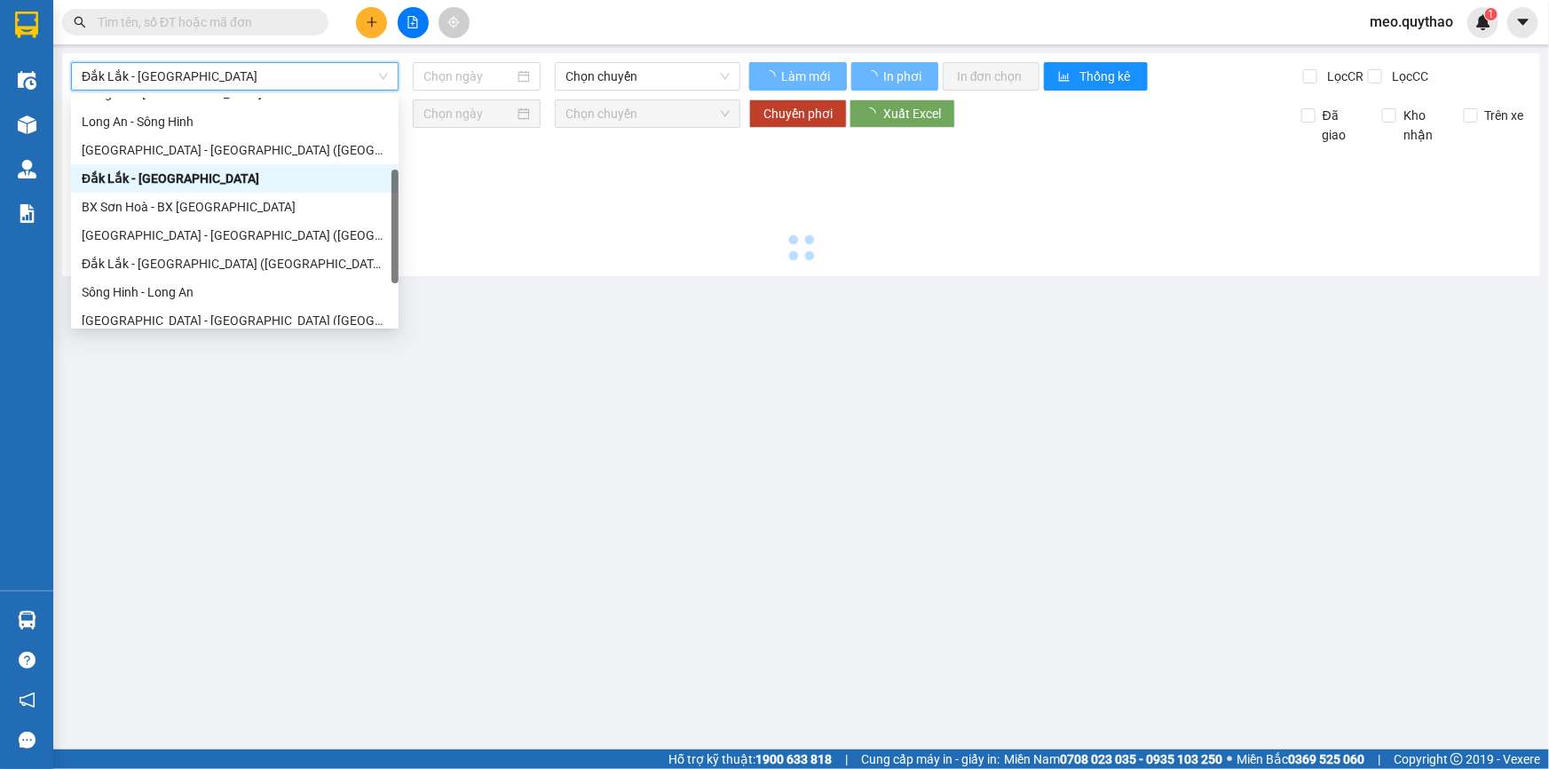
type input "[DATE]"
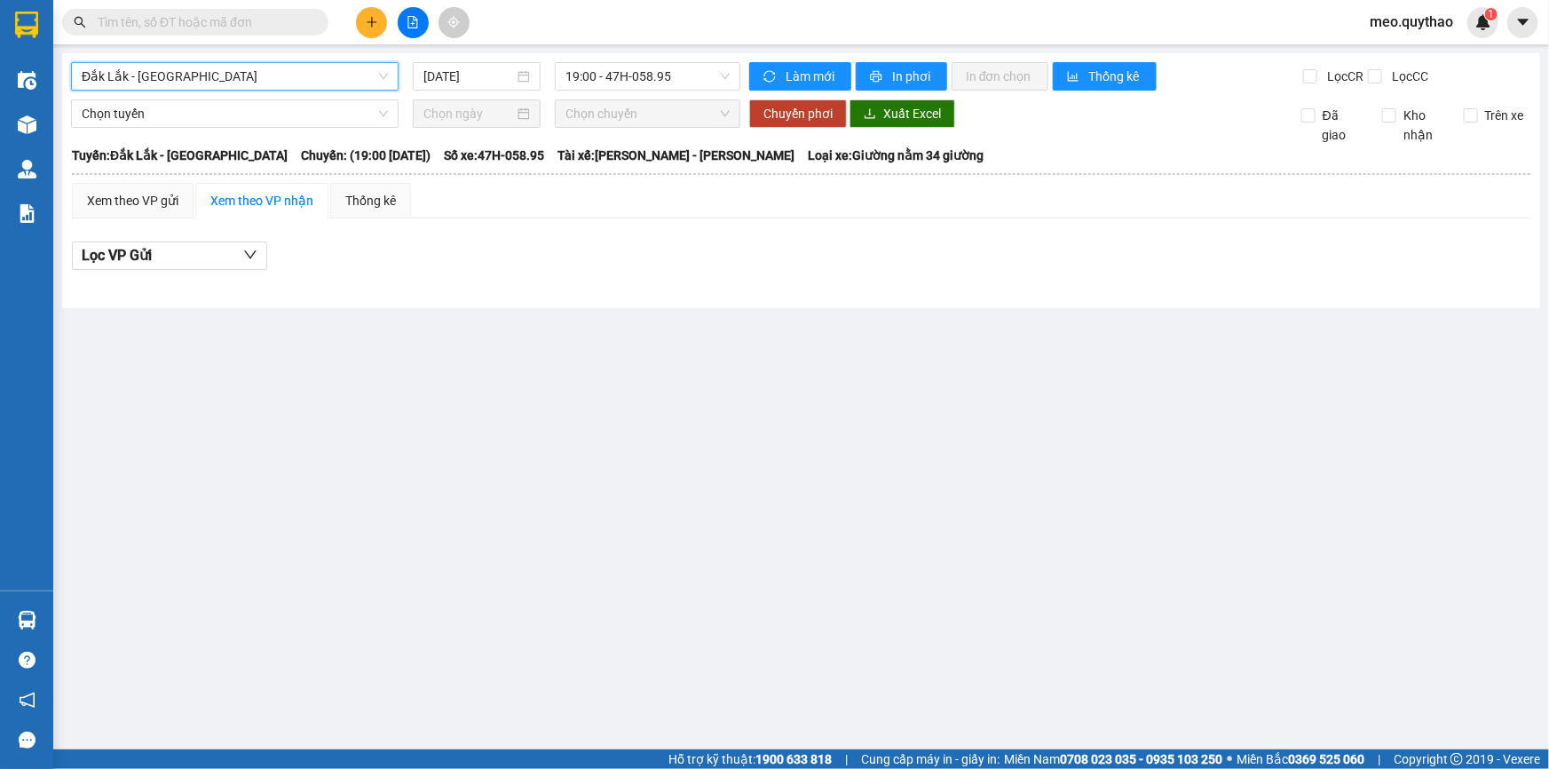
click at [266, 63] on span "Đắk Lắk - [GEOGRAPHIC_DATA]" at bounding box center [235, 76] width 306 height 27
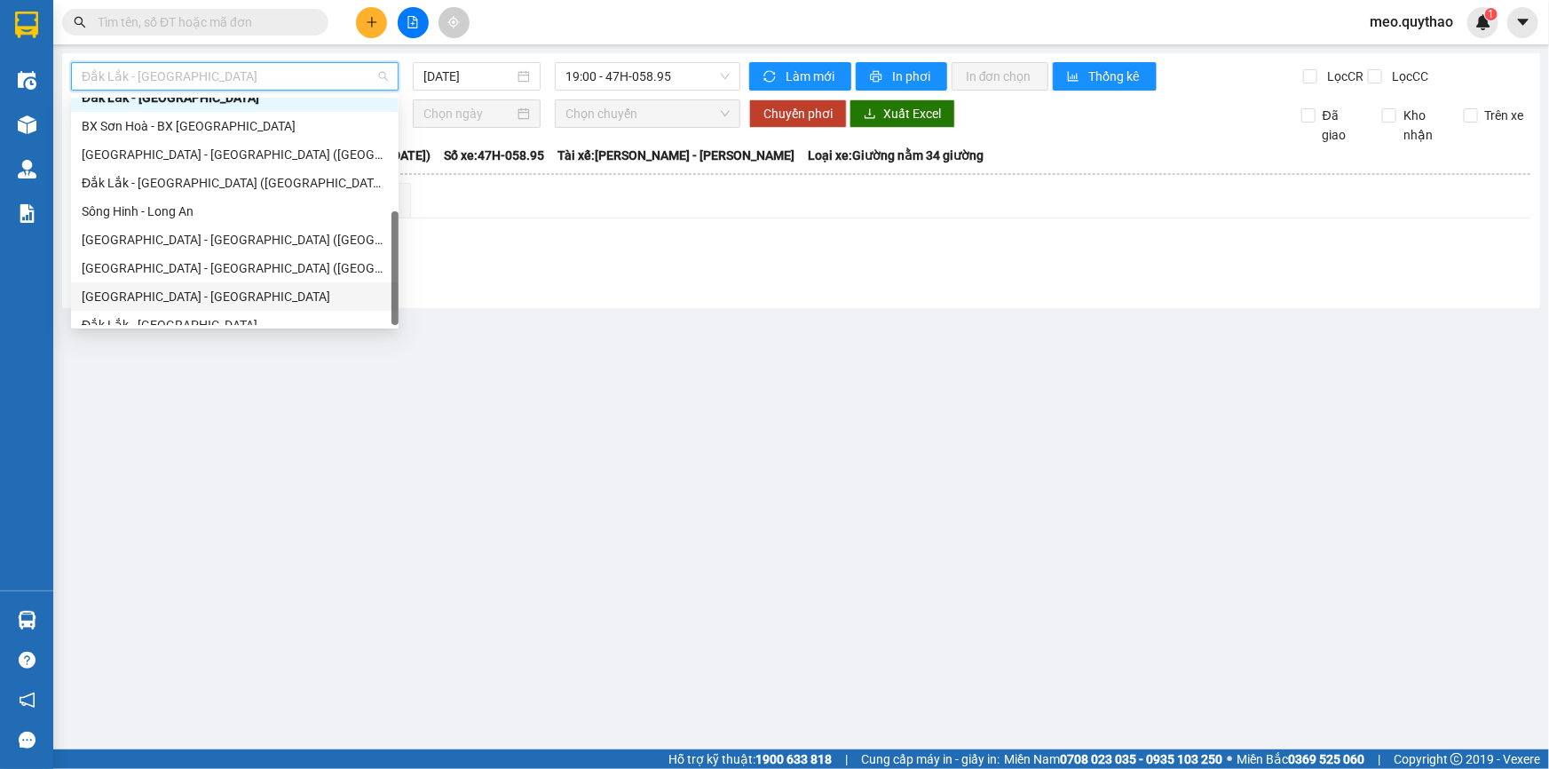
scroll to position [255, 0]
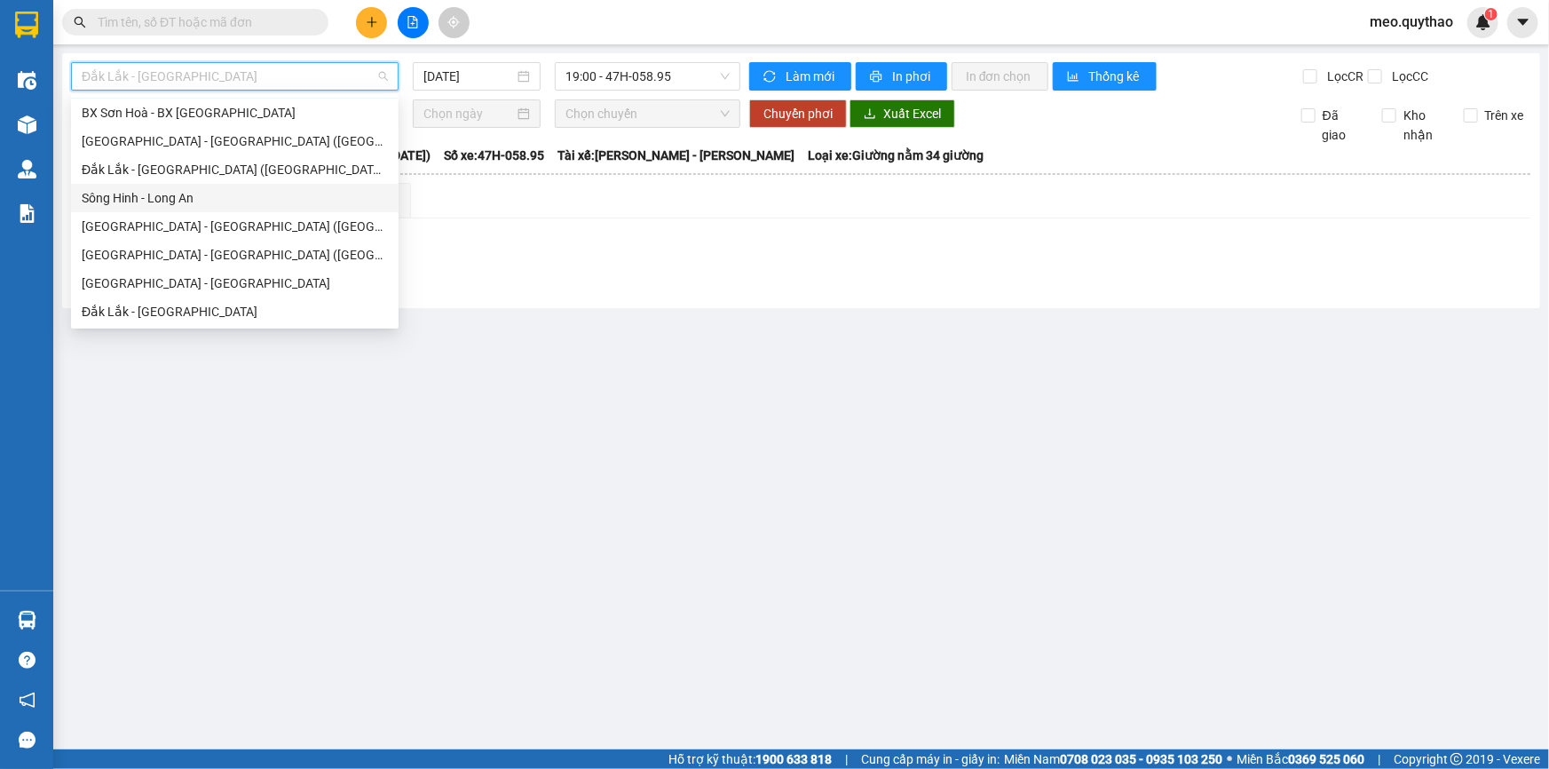
click at [209, 191] on div "Sông Hinh - Long An" at bounding box center [235, 198] width 306 height 20
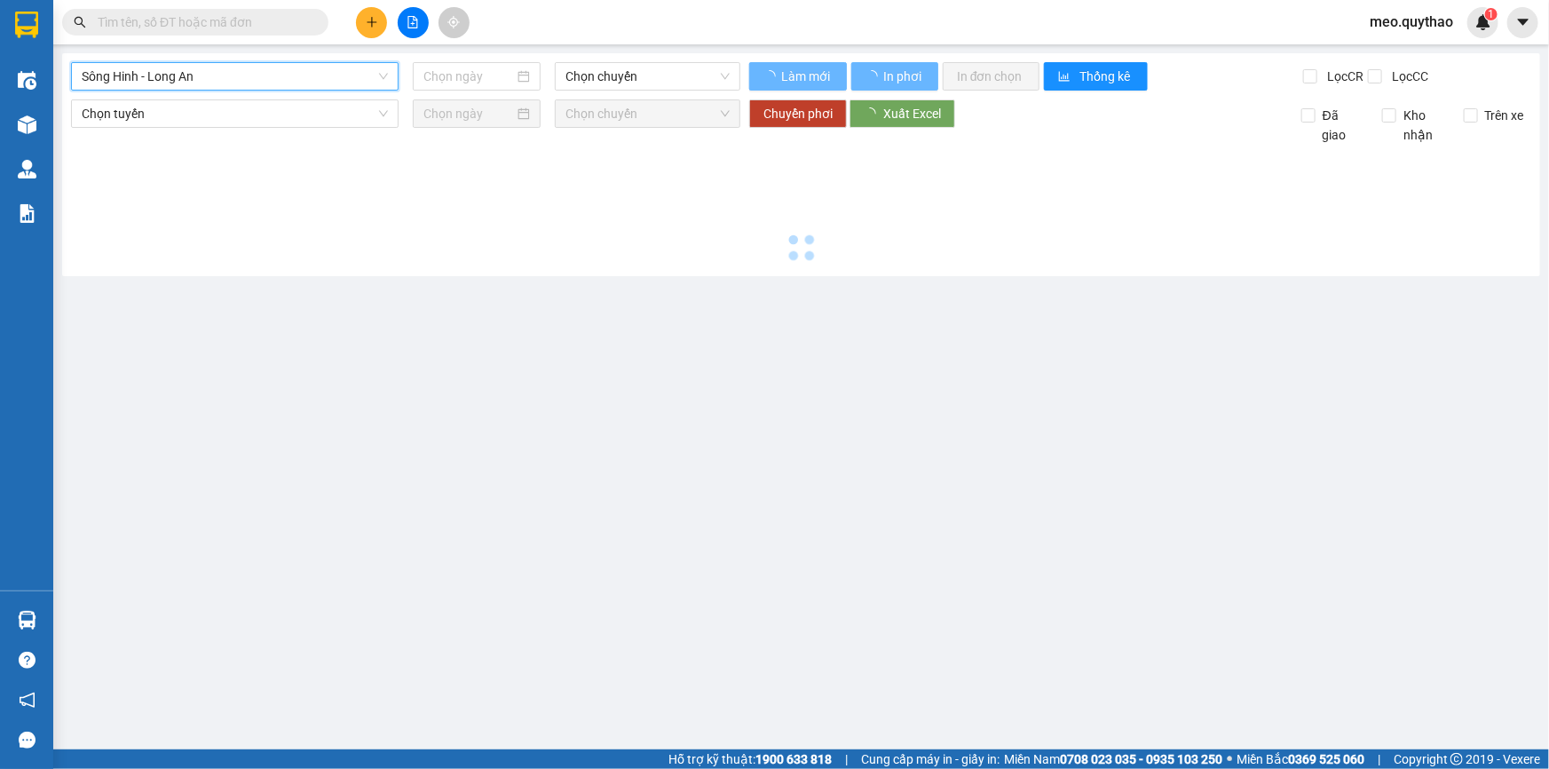
type input "[DATE]"
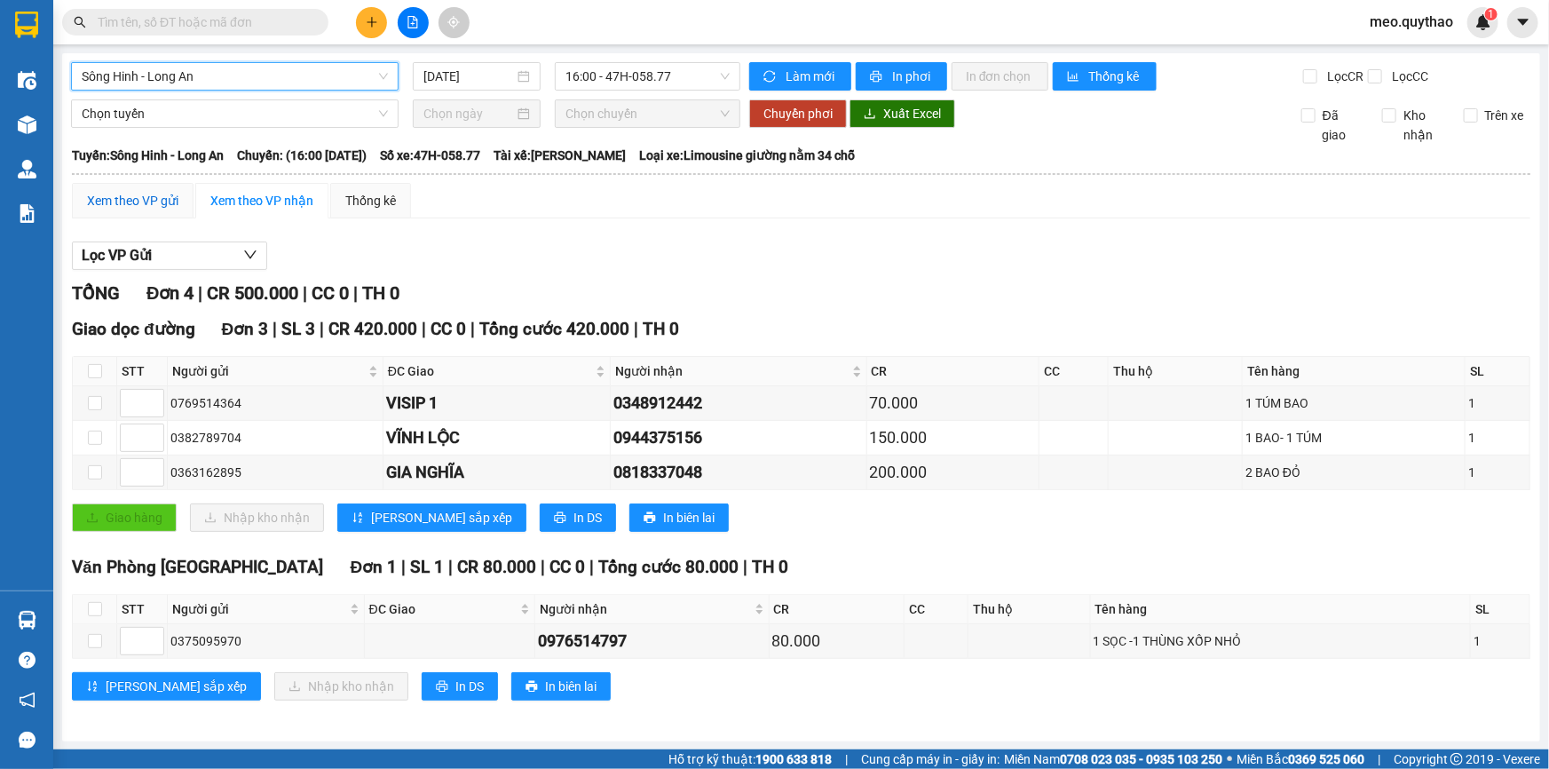
click at [126, 200] on div "Xem theo VP gửi" at bounding box center [132, 201] width 91 height 20
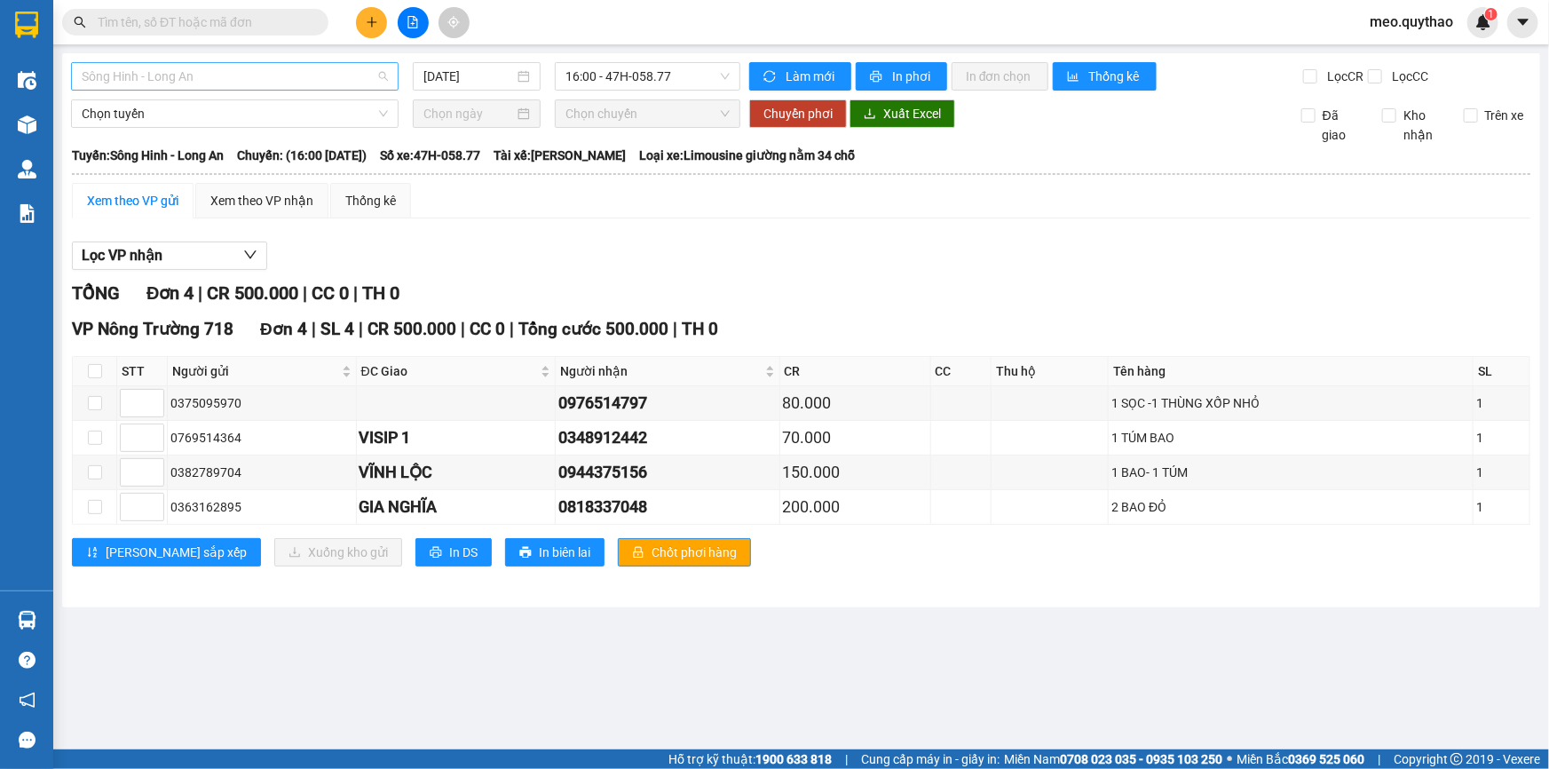
click at [196, 82] on span "Sông Hinh - Long An" at bounding box center [235, 76] width 306 height 27
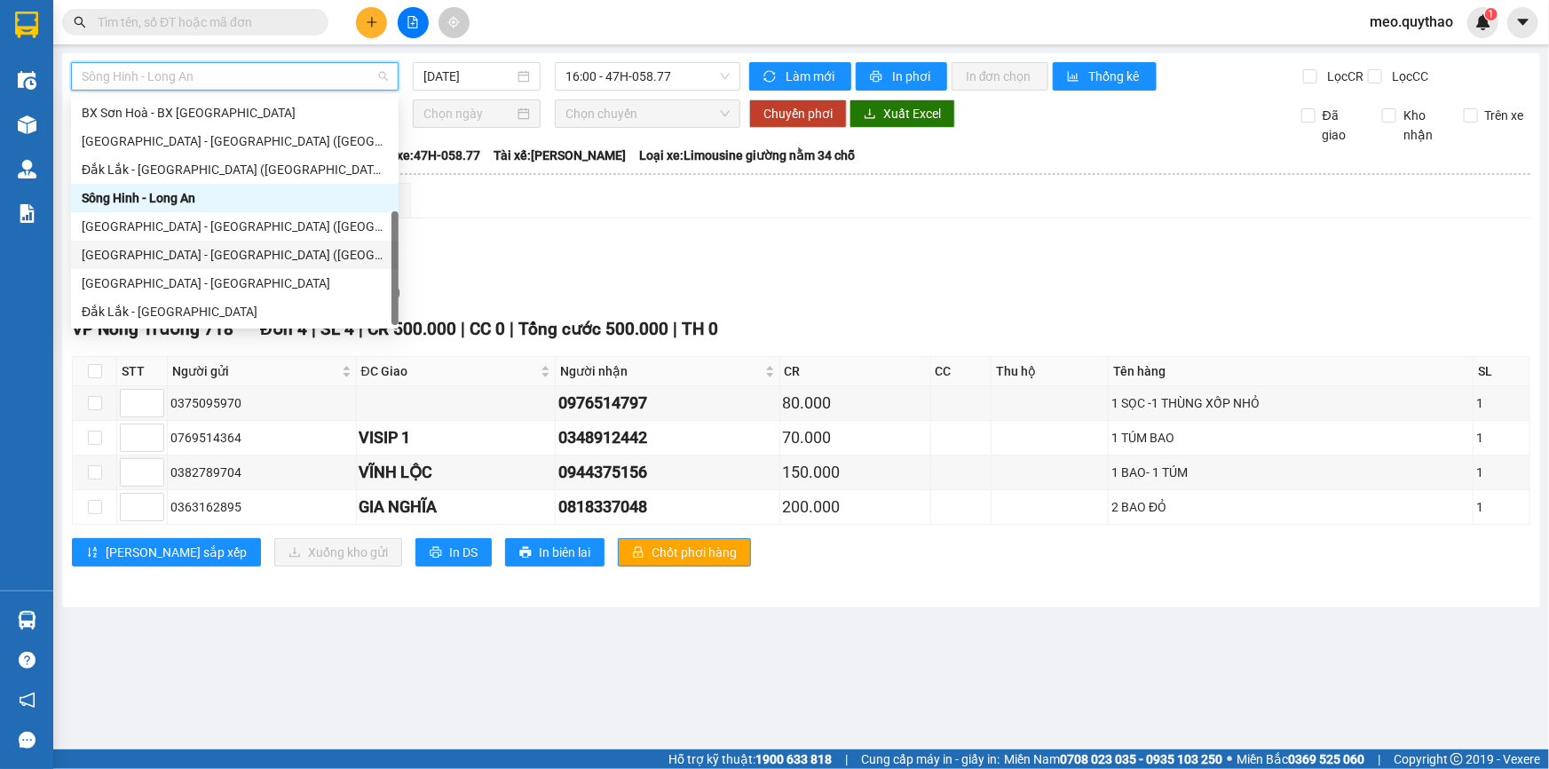
scroll to position [93, 0]
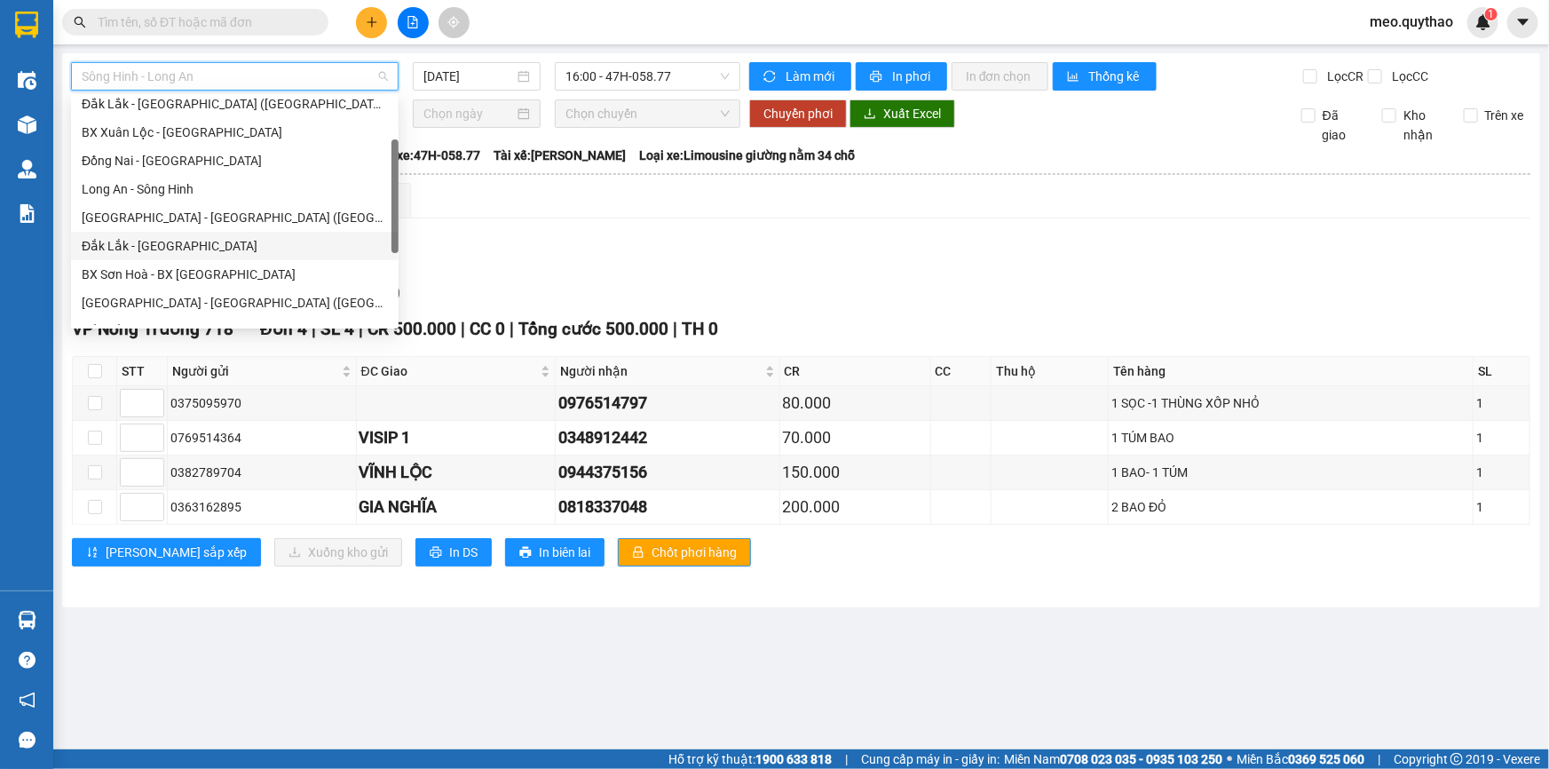
click at [183, 240] on div "Đắk Lắk - [GEOGRAPHIC_DATA]" at bounding box center [235, 246] width 306 height 20
type input "[DATE]"
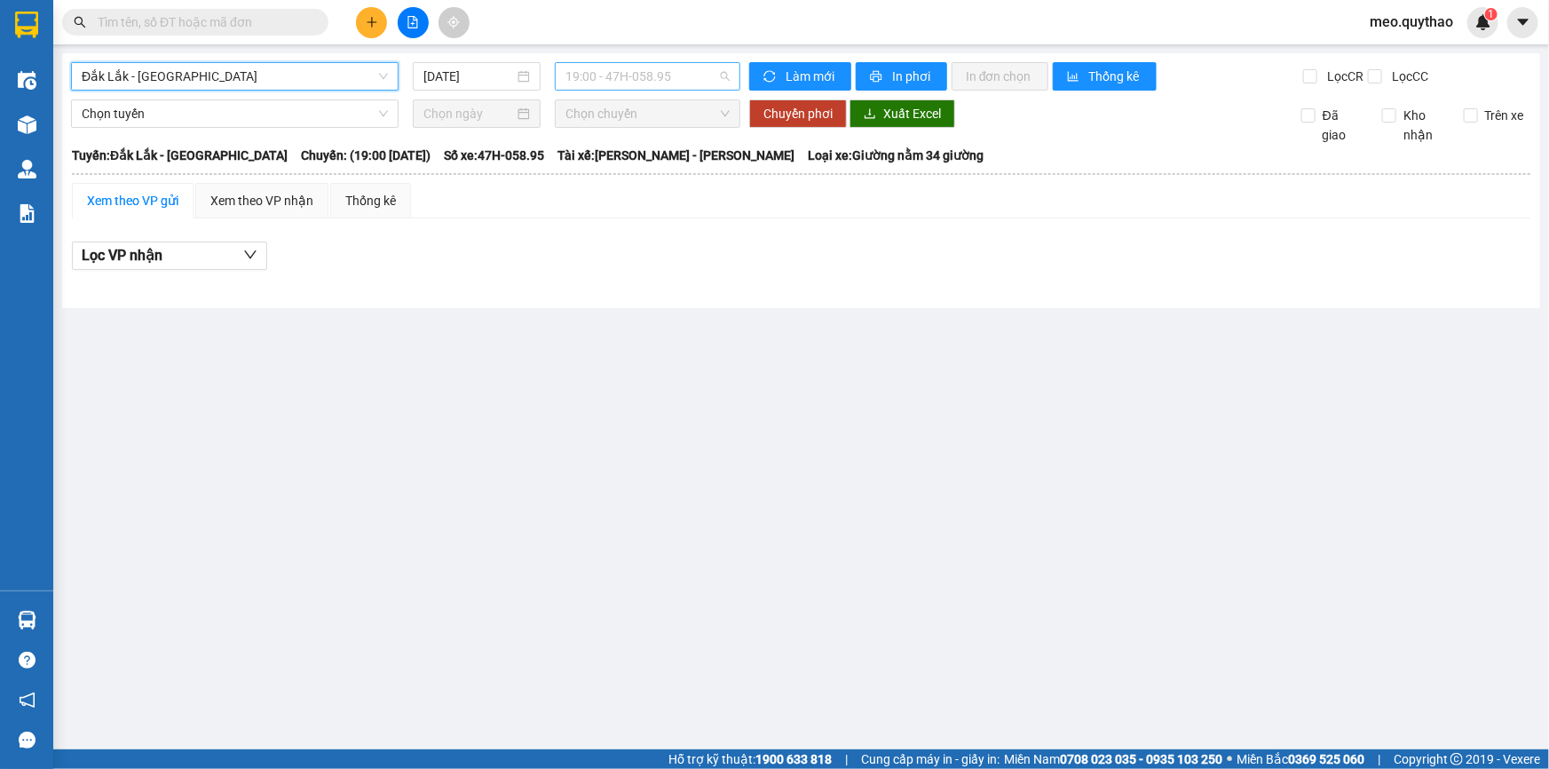
click at [656, 76] on span "19:00 - 47H-058.95" at bounding box center [647, 76] width 164 height 27
click at [193, 62] on div "Đắk Lắk - [GEOGRAPHIC_DATA]" at bounding box center [235, 76] width 328 height 28
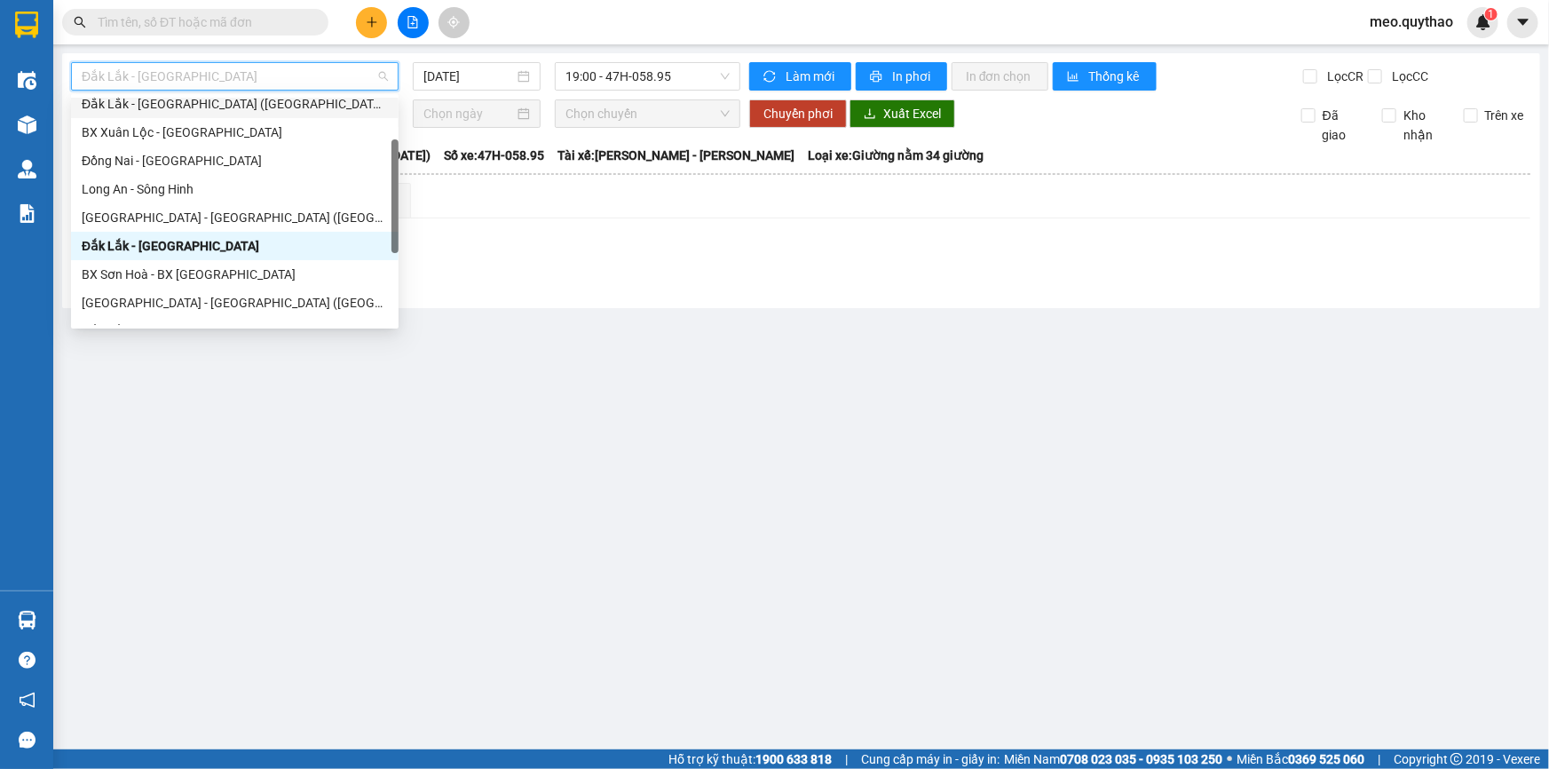
click at [241, 104] on div "Đắk Lắk - [GEOGRAPHIC_DATA] ([GEOGRAPHIC_DATA])" at bounding box center [235, 104] width 306 height 20
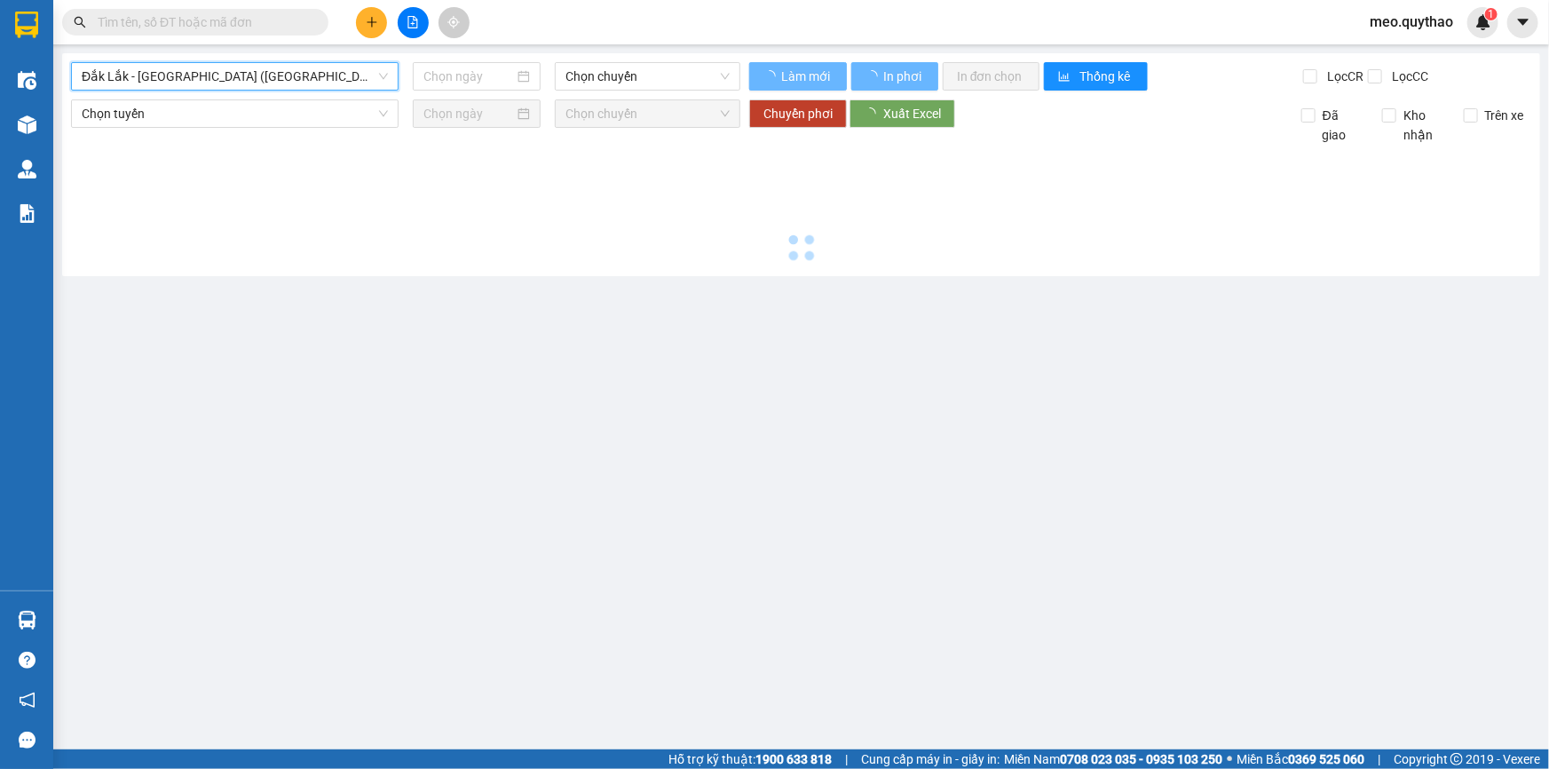
type input "[DATE]"
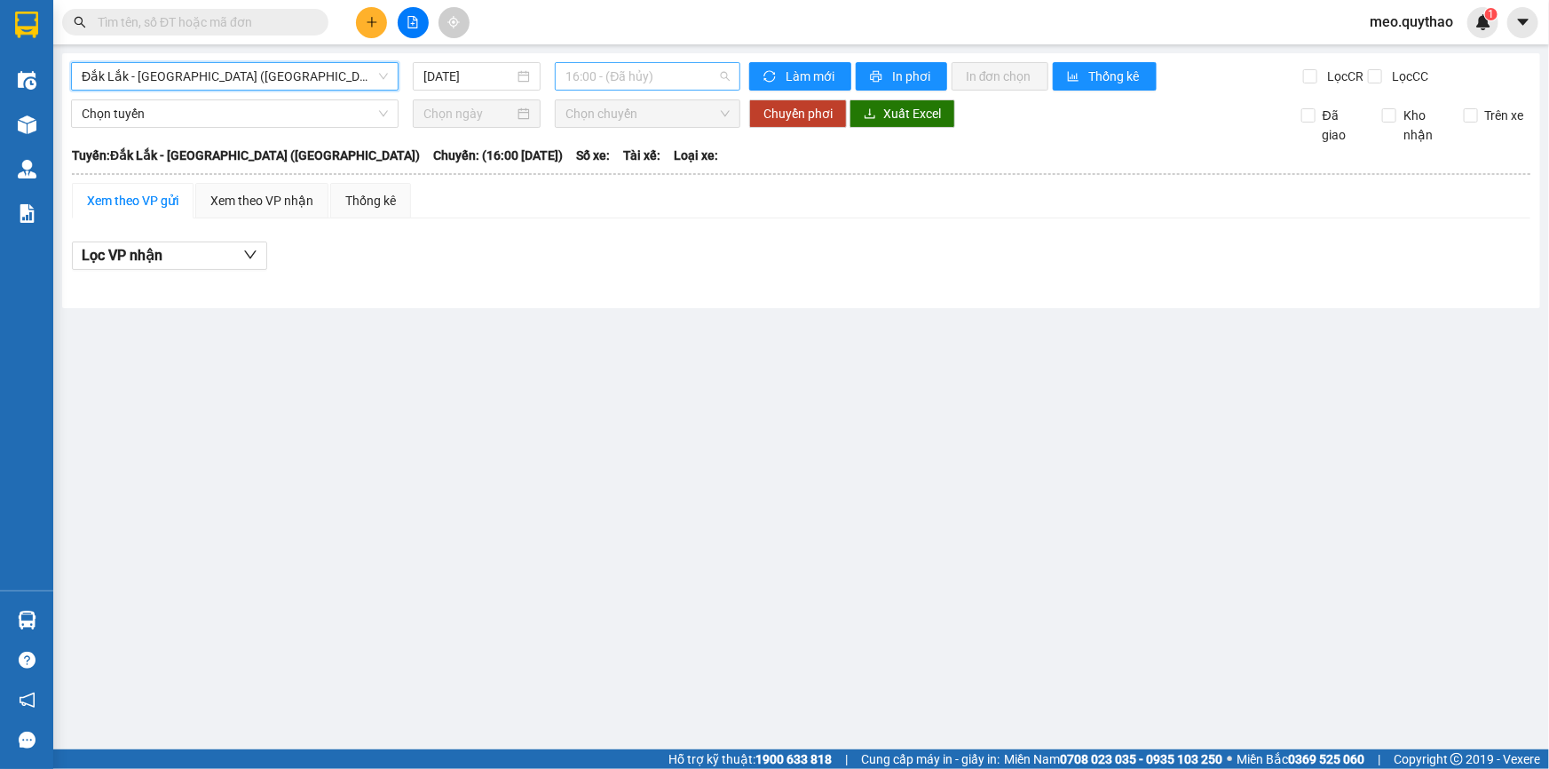
click at [666, 79] on span "16:00 - (Đã hủy)" at bounding box center [647, 76] width 164 height 27
click at [196, 73] on span "Đắk Lắk - [GEOGRAPHIC_DATA] ([GEOGRAPHIC_DATA])" at bounding box center [235, 76] width 306 height 27
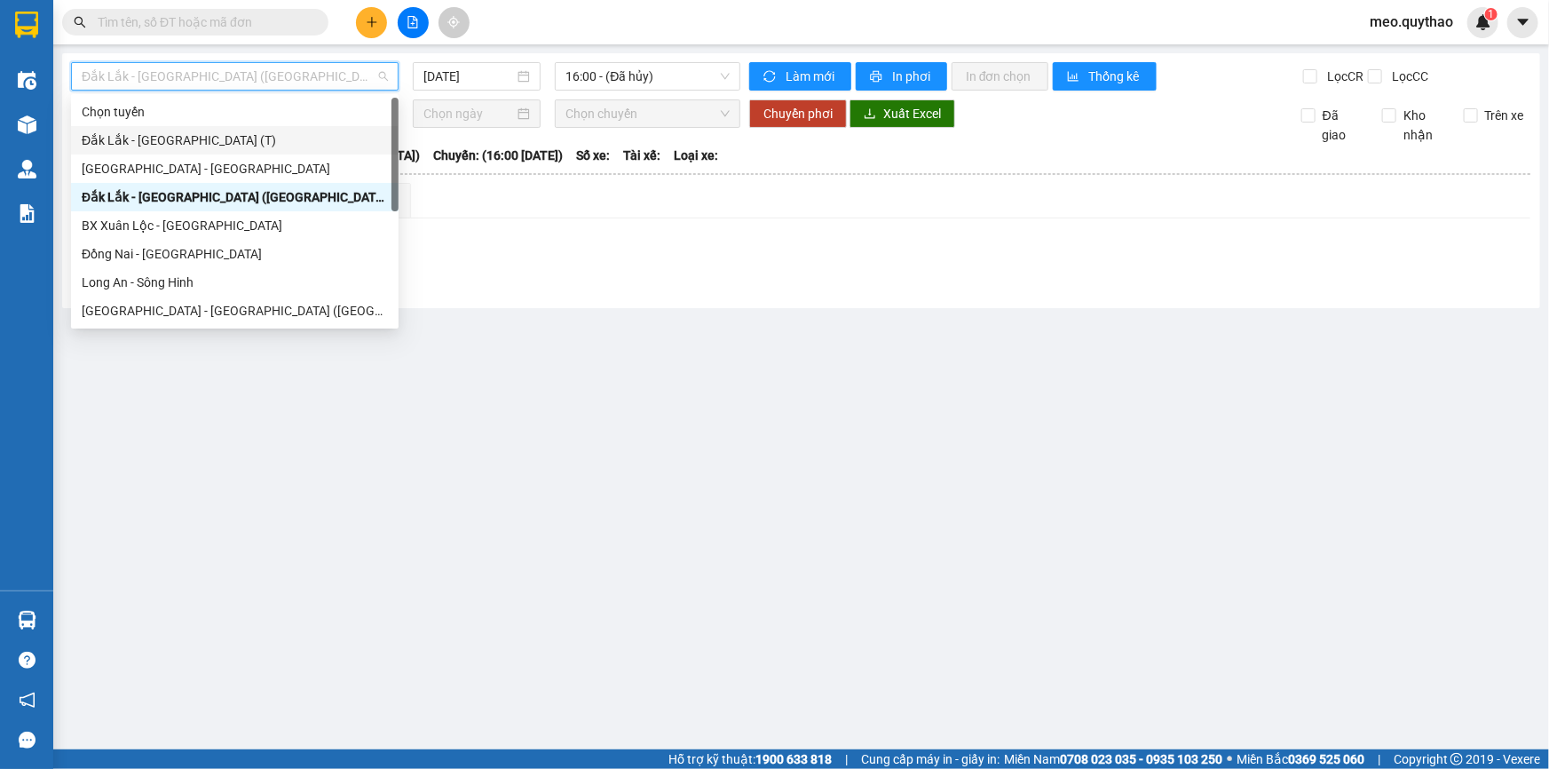
click at [207, 150] on div "Đắk Lắk - [GEOGRAPHIC_DATA] (T)" at bounding box center [235, 140] width 328 height 28
type input "[DATE]"
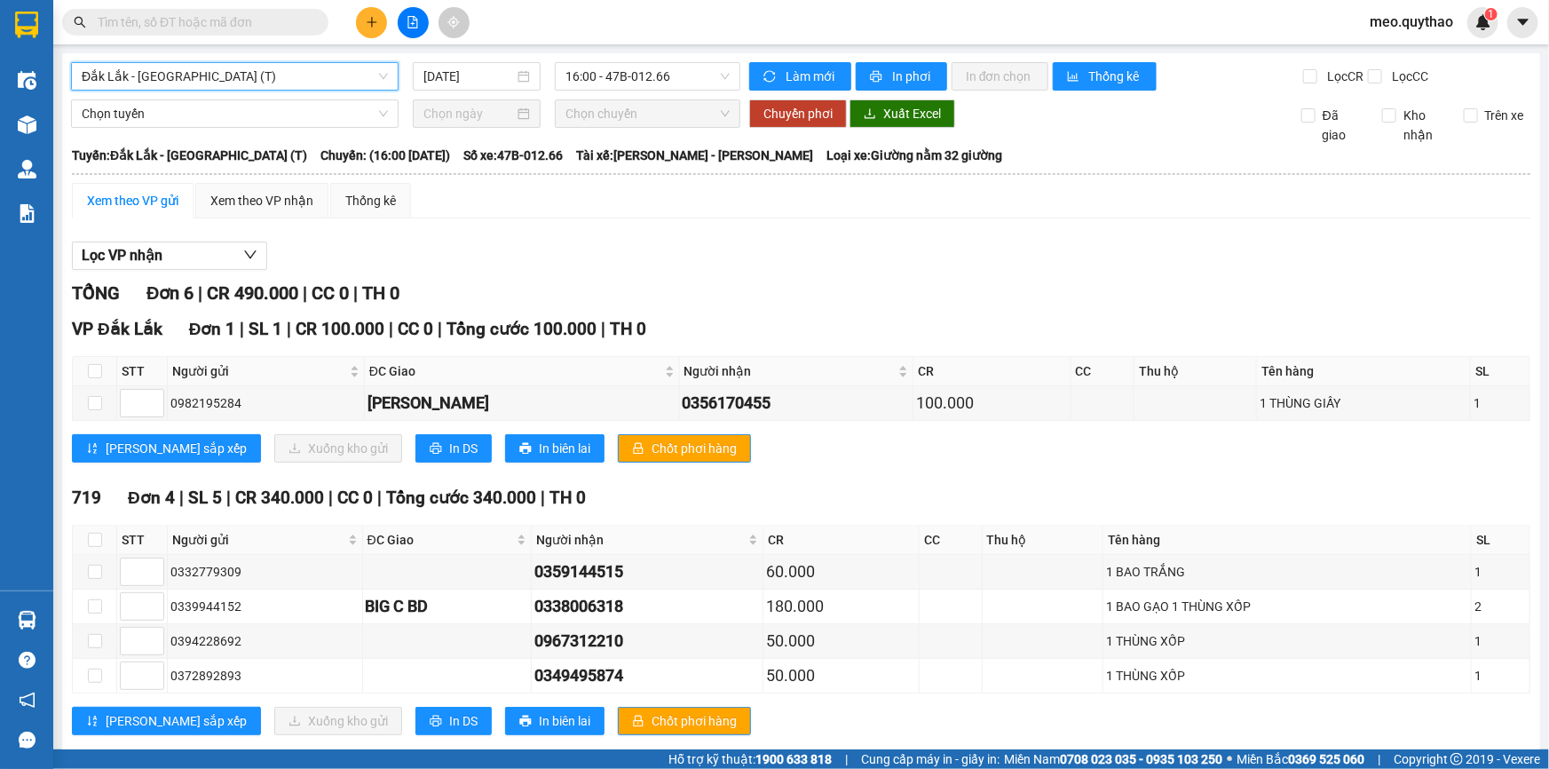
click at [146, 203] on div "Xem theo VP gửi" at bounding box center [132, 201] width 91 height 20
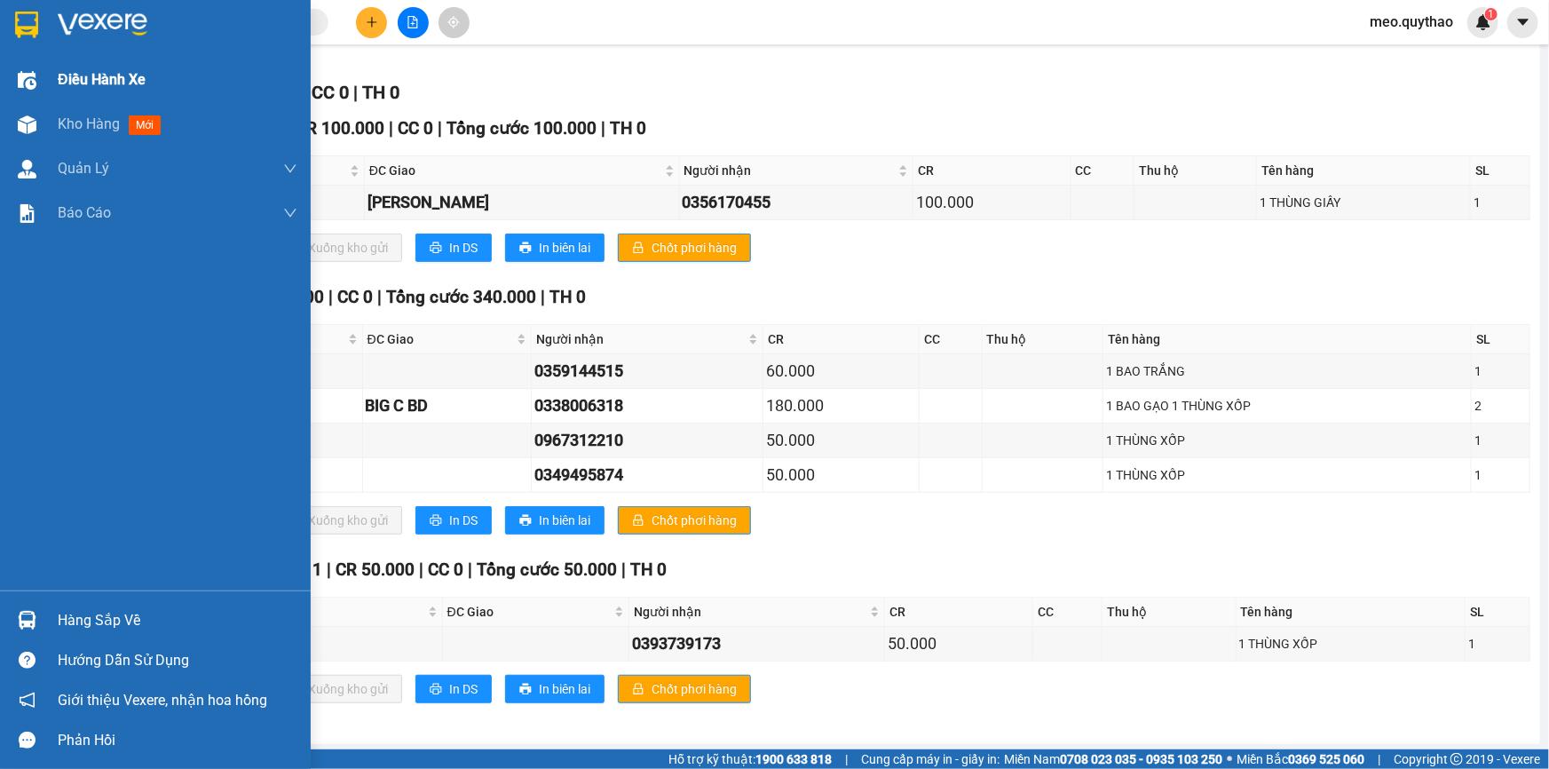
click at [43, 87] on div "Điều hành xe" at bounding box center [155, 80] width 311 height 44
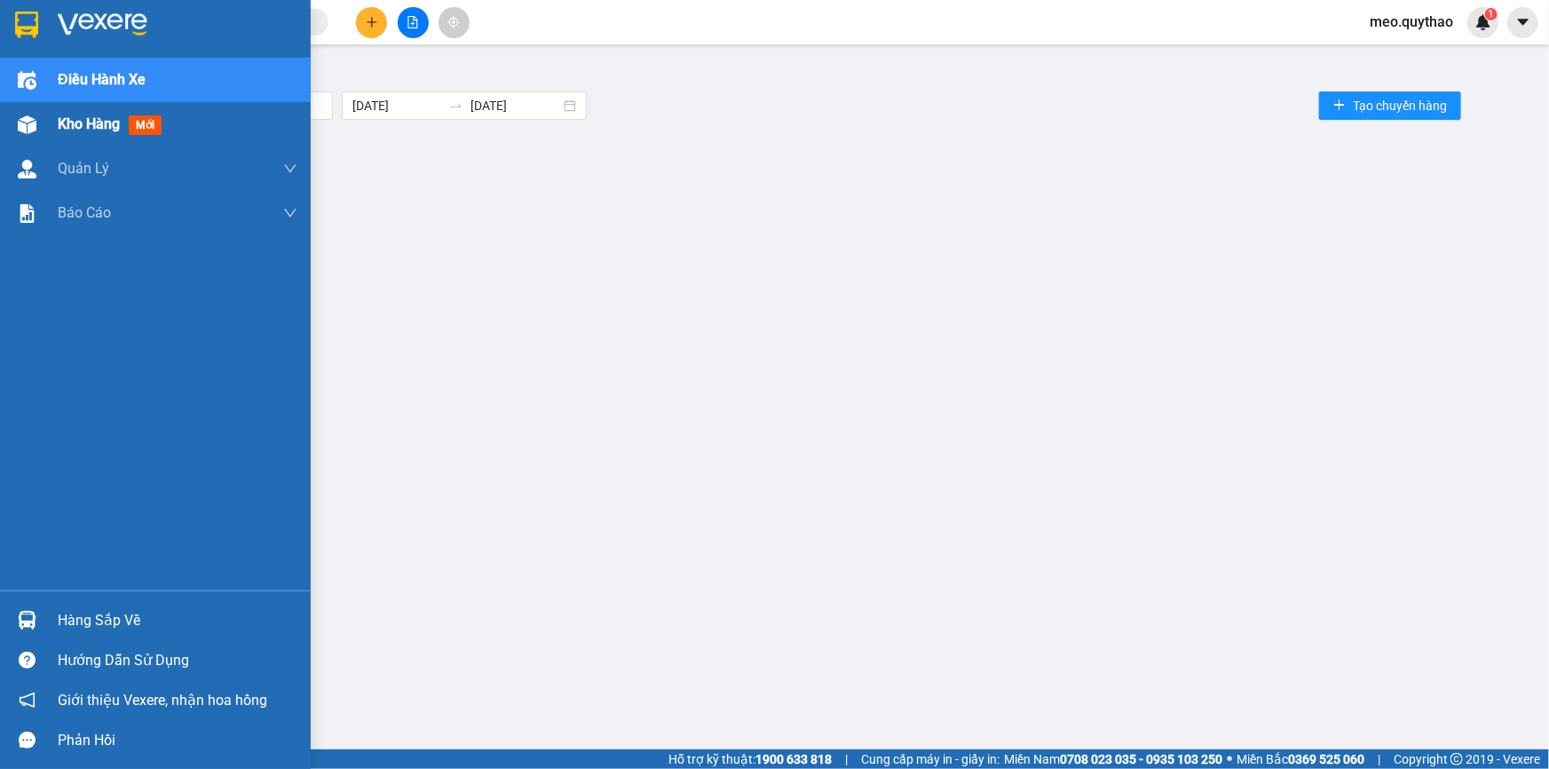
click at [76, 127] on span "Kho hàng" at bounding box center [89, 123] width 62 height 17
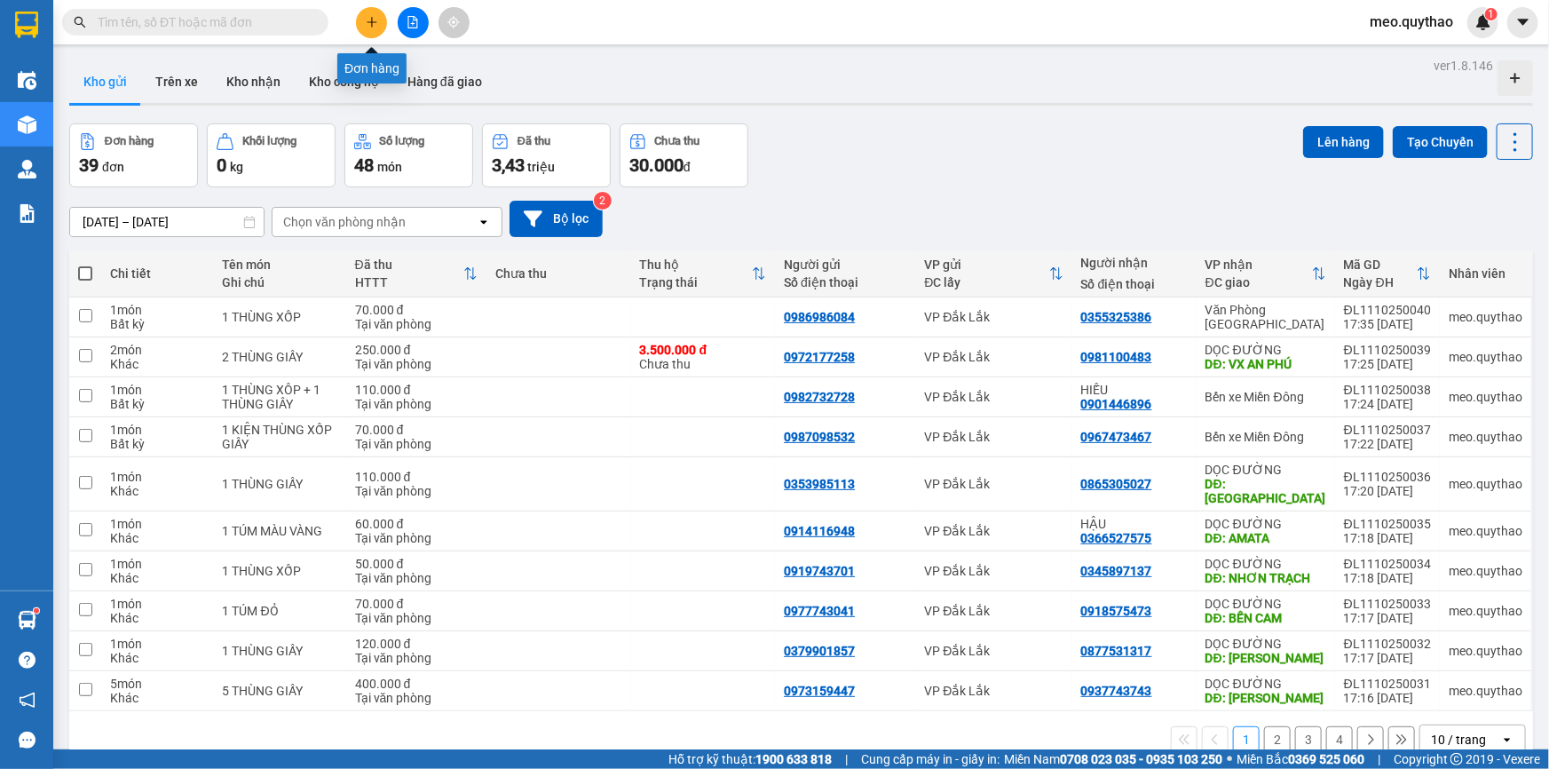
click at [371, 18] on icon "plus" at bounding box center [371, 22] width 1 height 10
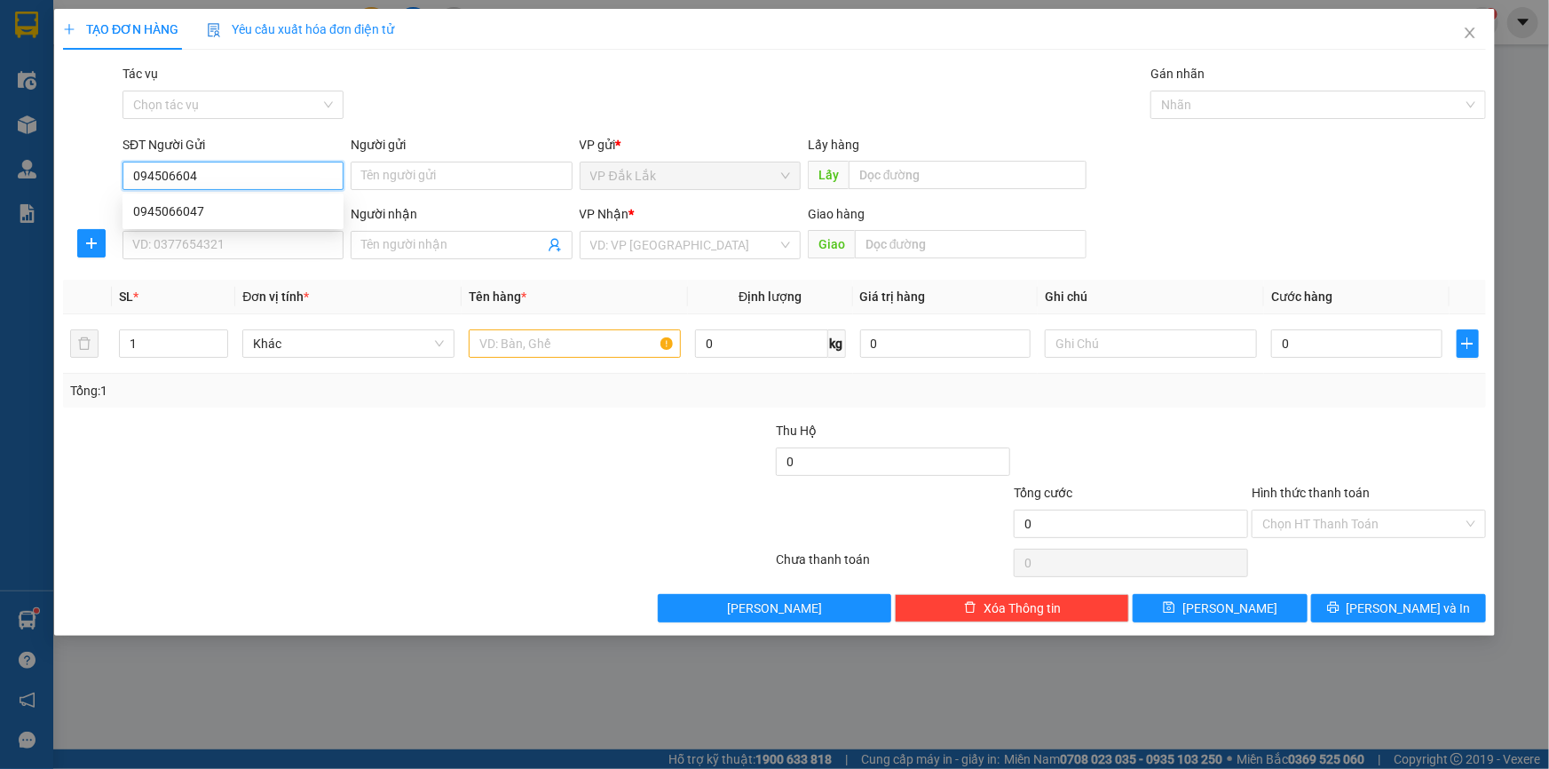
type input "0945066047"
click at [239, 211] on div "0945066047" at bounding box center [233, 211] width 200 height 20
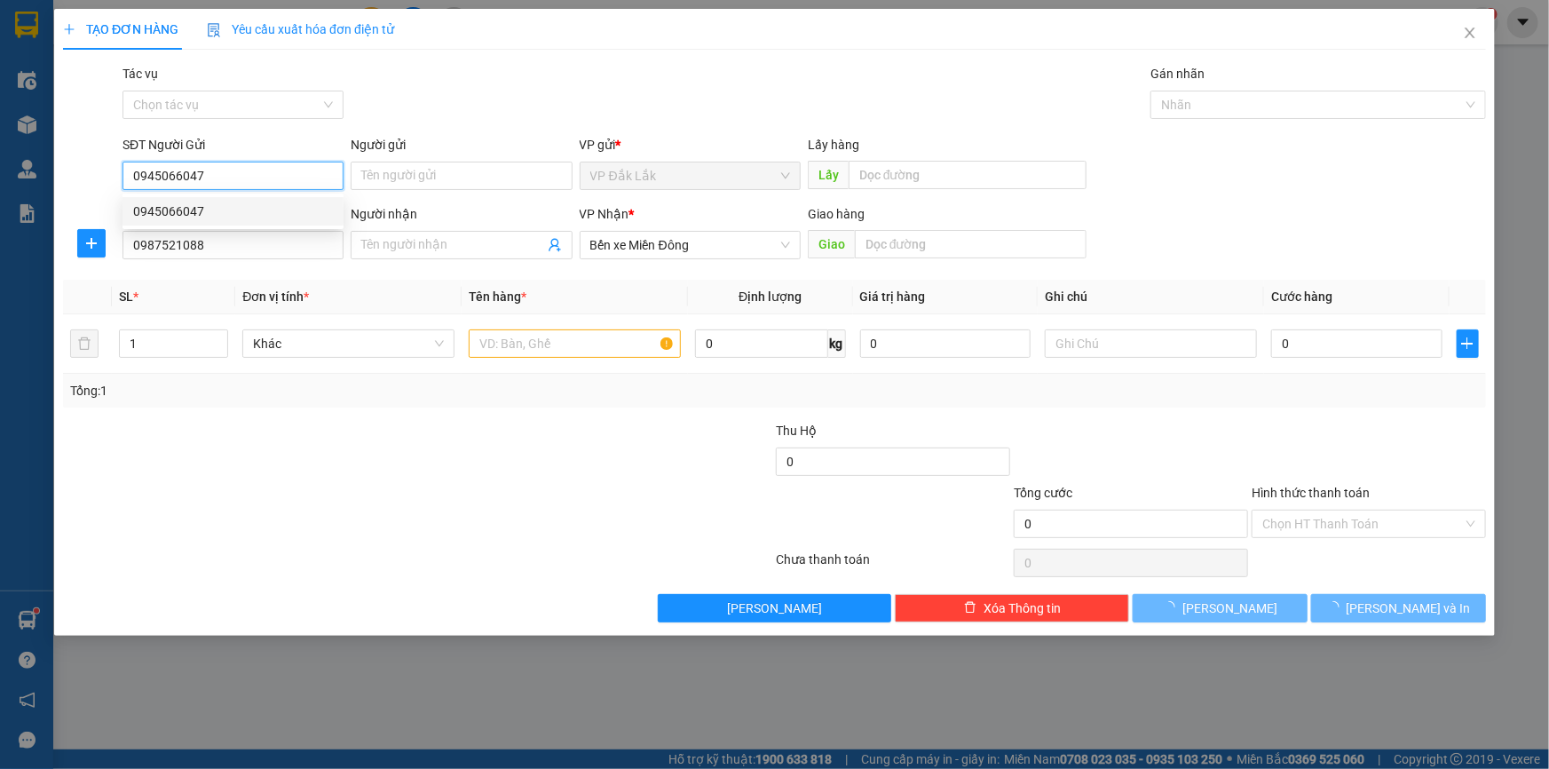
type input "0987521088"
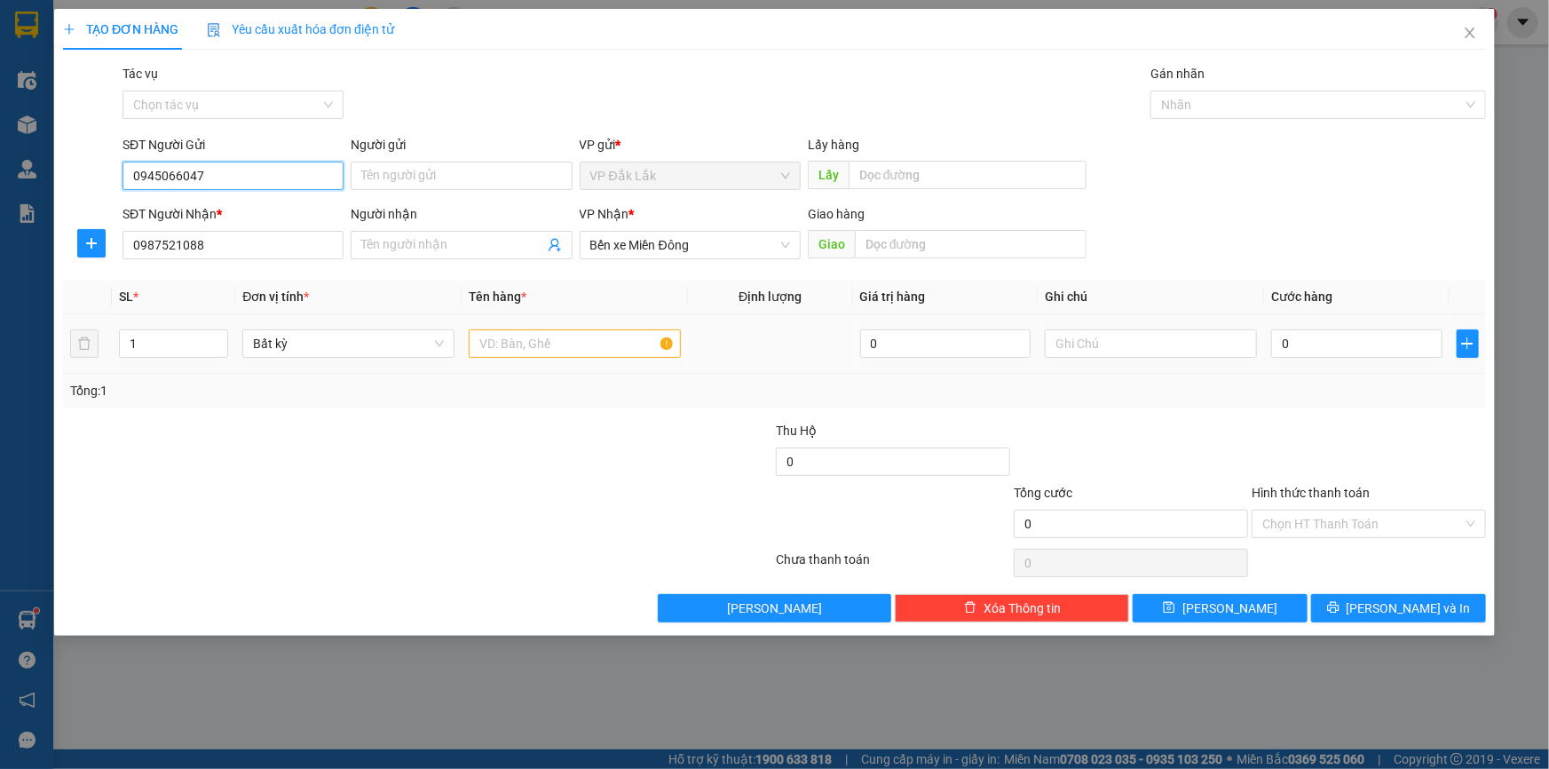
type input "0945066047"
click at [498, 353] on input "text" at bounding box center [575, 343] width 212 height 28
type input "1 THÙNG XỐP"
click at [145, 340] on input "1" at bounding box center [173, 343] width 107 height 27
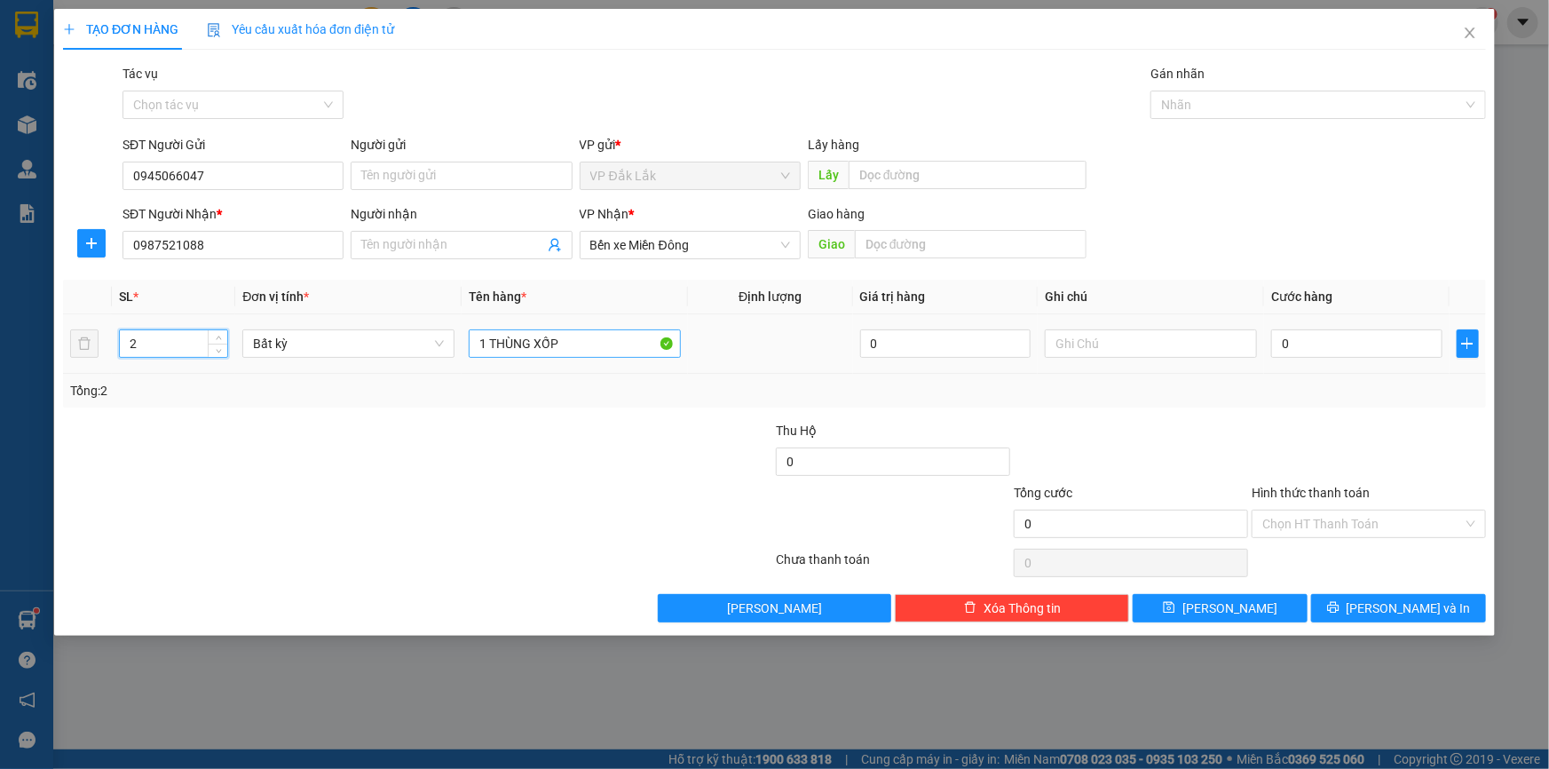
type input "2"
click at [580, 332] on input "1 THÙNG XỐP" at bounding box center [575, 343] width 212 height 28
drag, startPoint x: 228, startPoint y: 229, endPoint x: 0, endPoint y: 212, distance: 228.7
click at [0, 212] on div "TẠO ĐƠN HÀNG Yêu cầu xuất hóa đơn điện tử Transit Pickup Surcharge Ids Transit …" at bounding box center [774, 384] width 1549 height 769
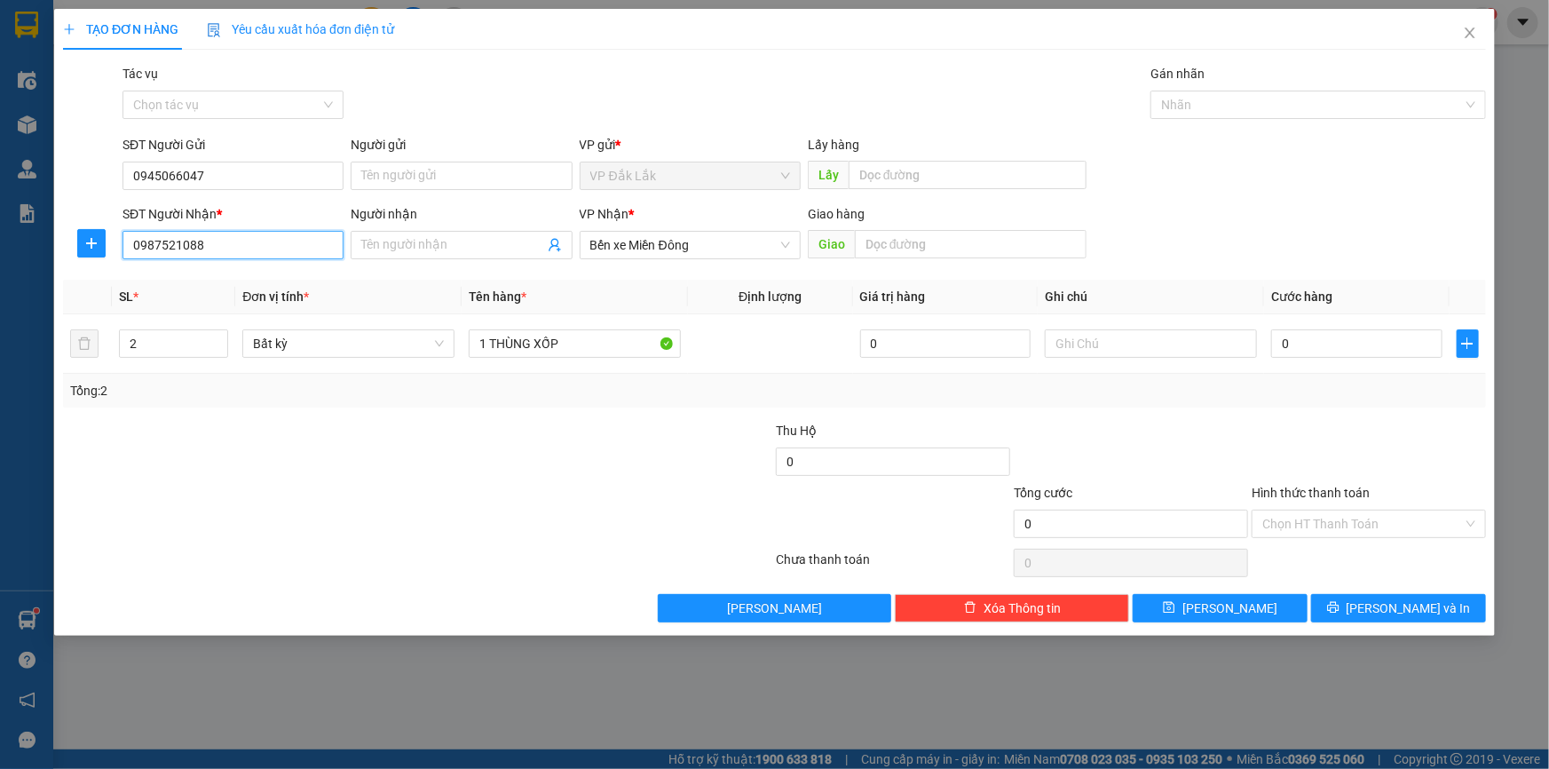
drag, startPoint x: 270, startPoint y: 247, endPoint x: 12, endPoint y: 233, distance: 258.6
click at [12, 233] on div "TẠO ĐƠN HÀNG Yêu cầu xuất hóa đơn điện tử Transit Pickup Surcharge Ids Transit …" at bounding box center [774, 384] width 1549 height 769
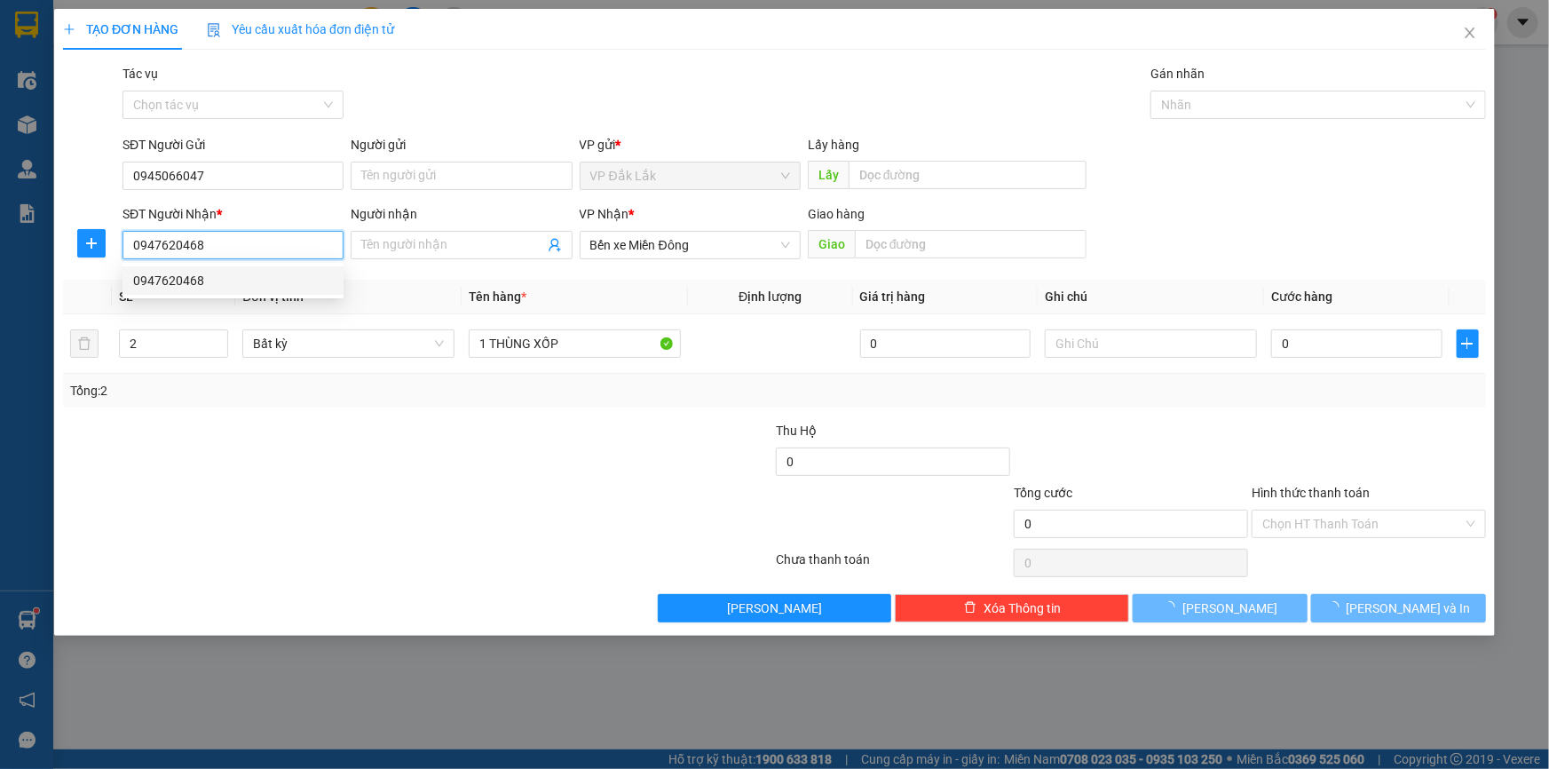
click at [240, 283] on div "0947620468" at bounding box center [233, 281] width 200 height 20
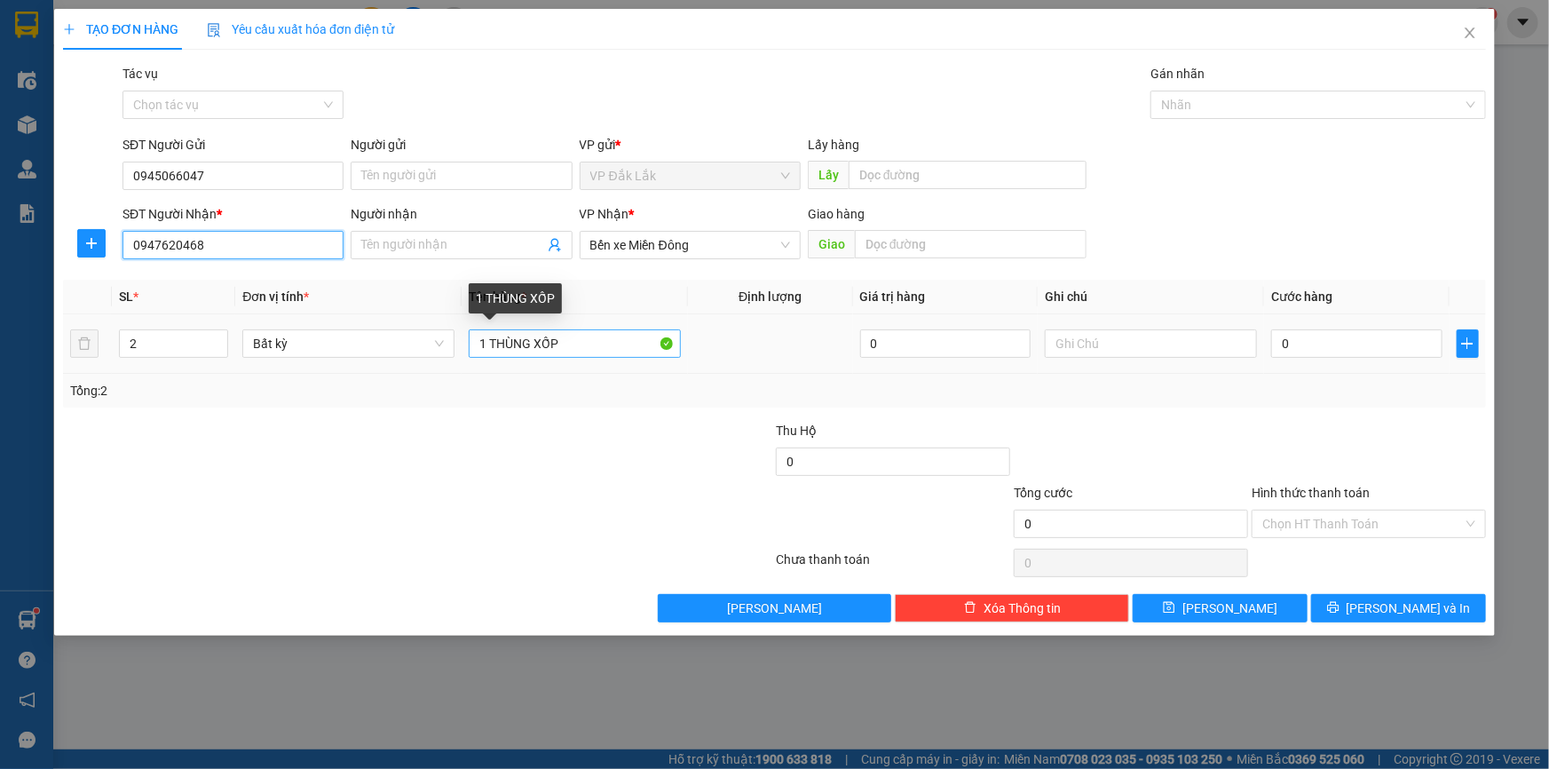
type input "0947620468"
click at [575, 340] on input "1 THÙNG XỐP" at bounding box center [575, 343] width 212 height 28
type input "1 THÙNG XỐP 1 TÚM MÀU VÀNG"
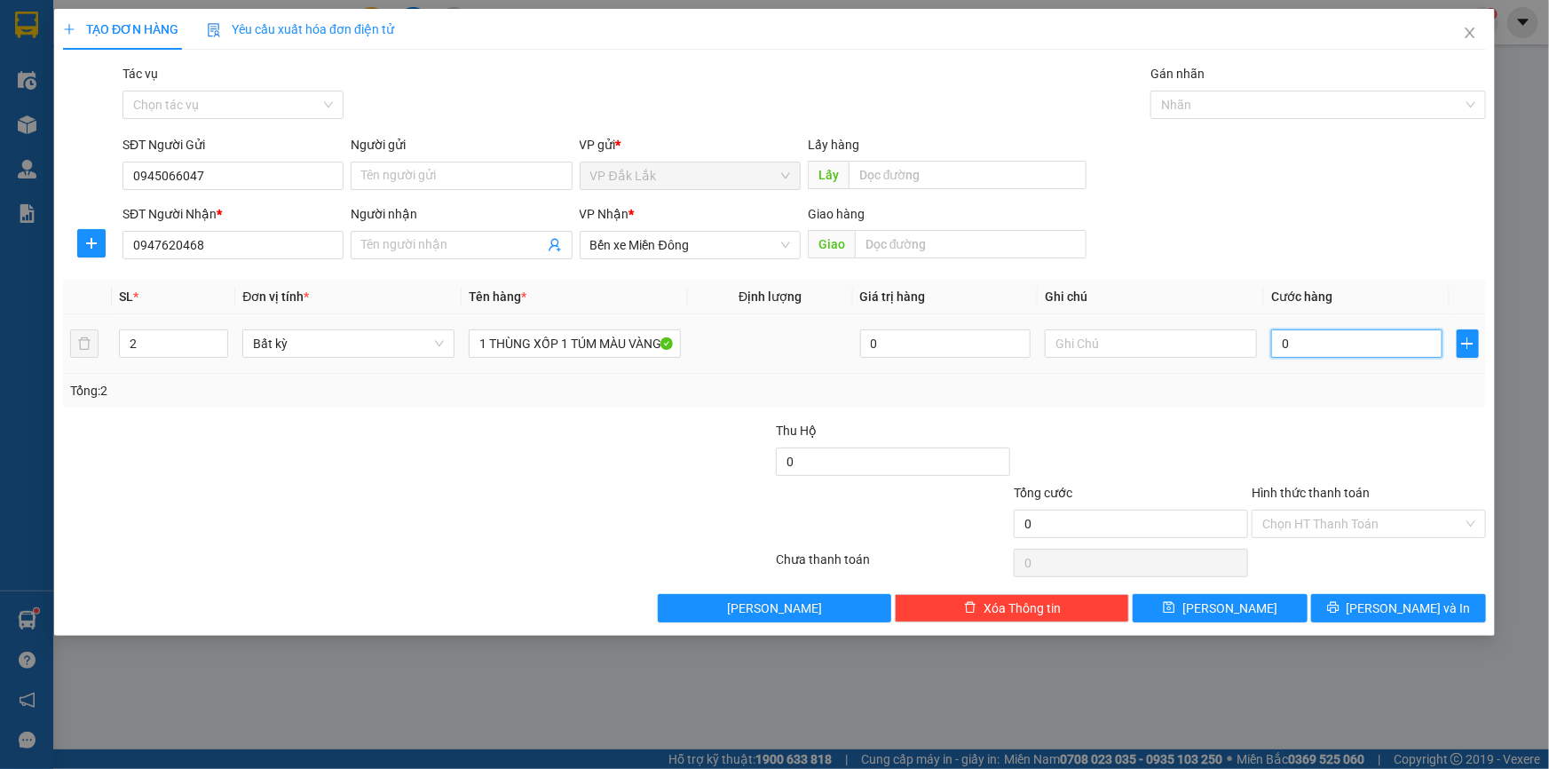
click at [1383, 337] on input "0" at bounding box center [1356, 343] width 171 height 28
type input "9"
type input "90"
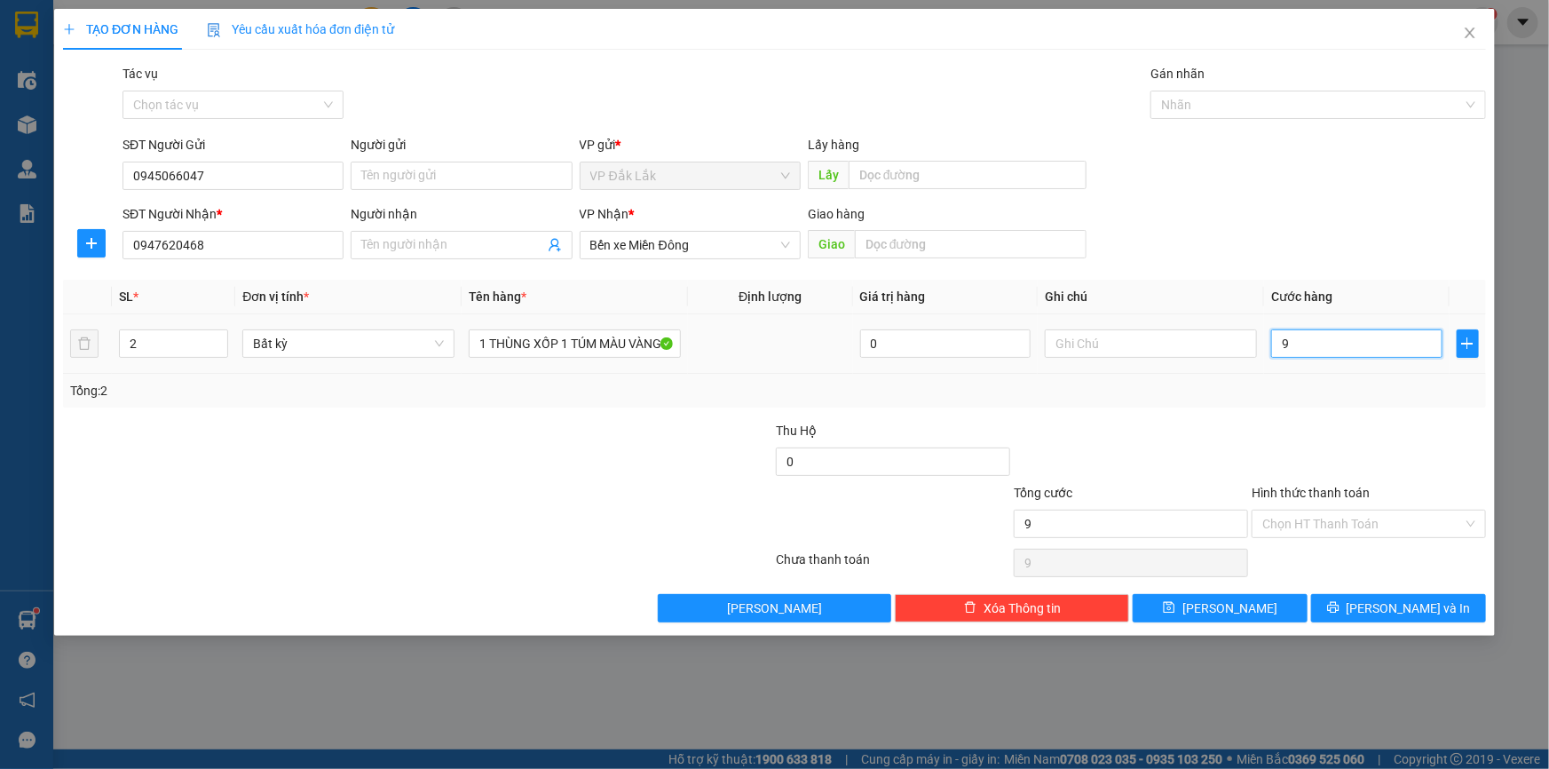
type input "90"
type input "900"
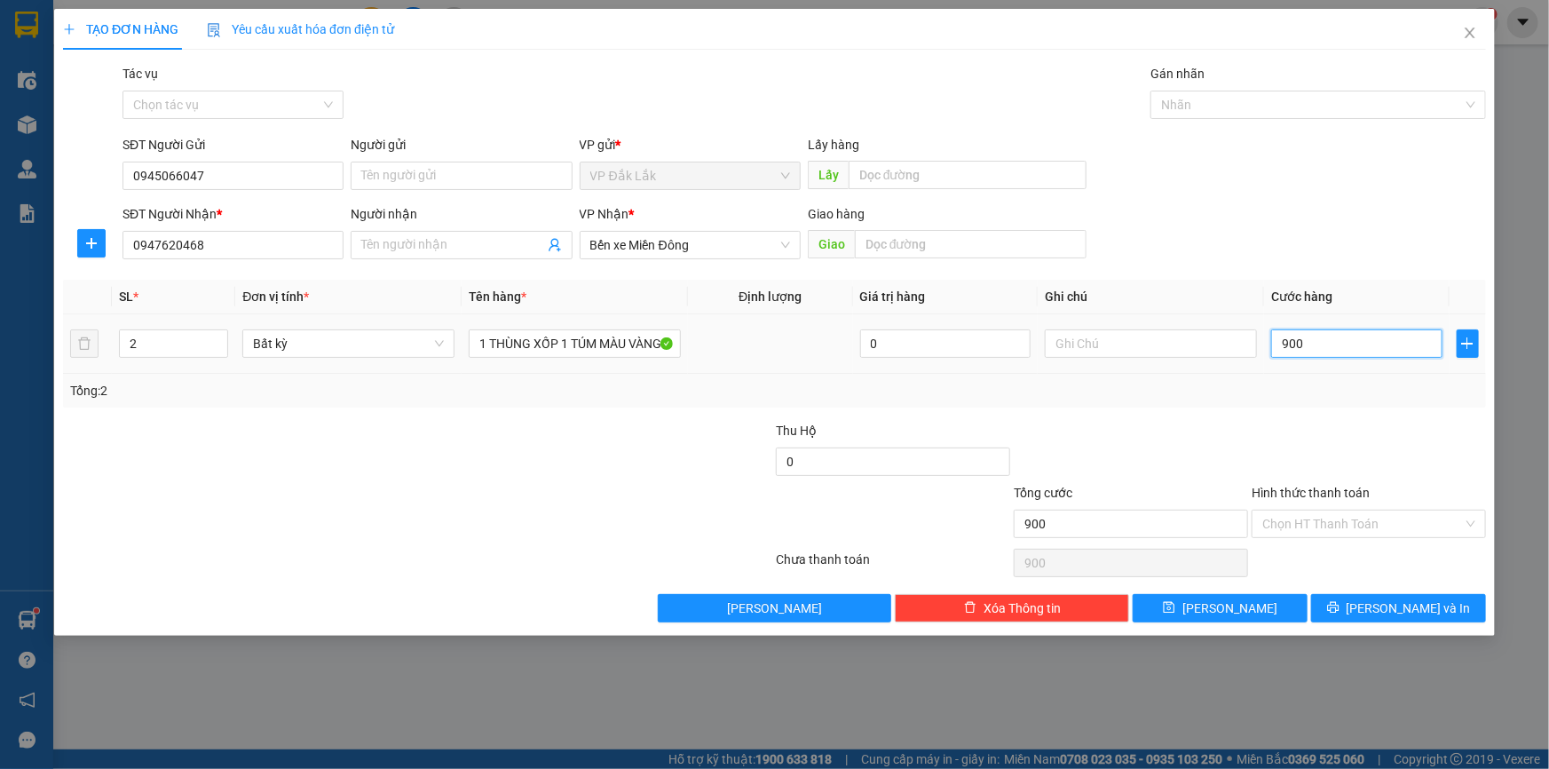
type input "9.000"
type input "90.000"
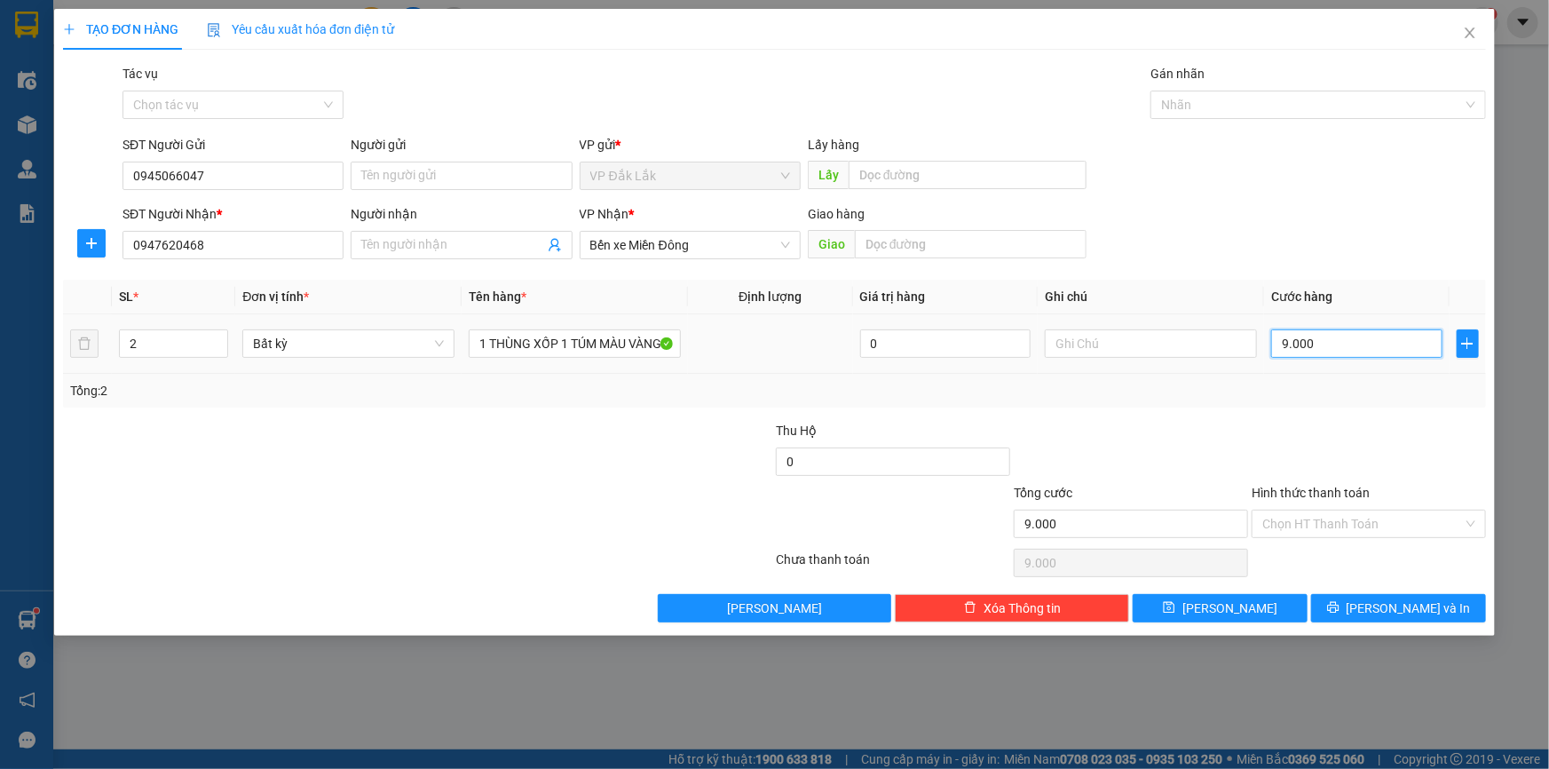
type input "90.000"
click at [1334, 516] on input "Hình thức thanh toán" at bounding box center [1362, 523] width 201 height 27
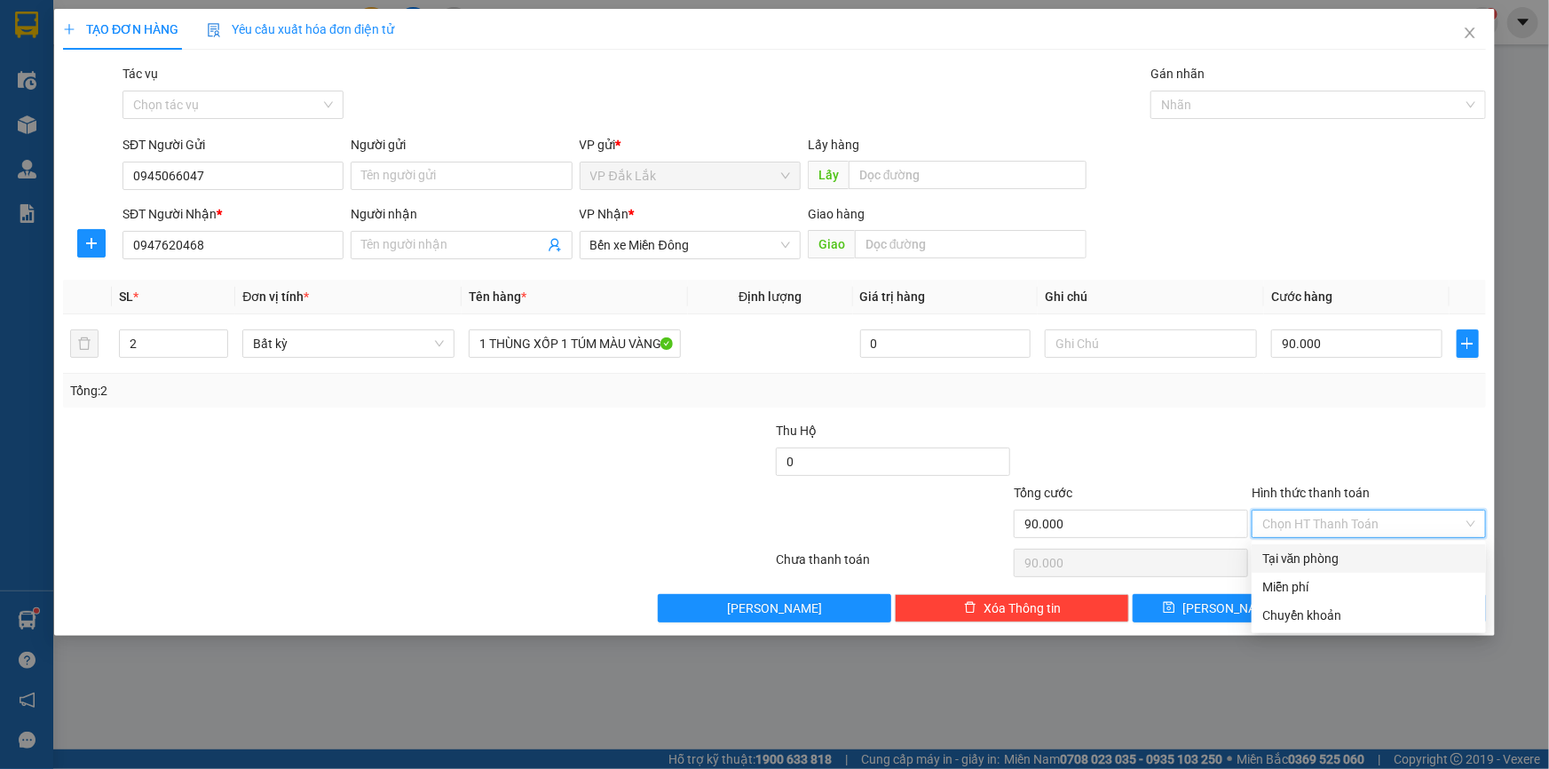
click at [1306, 557] on div "Tại văn phòng" at bounding box center [1368, 559] width 213 height 20
type input "0"
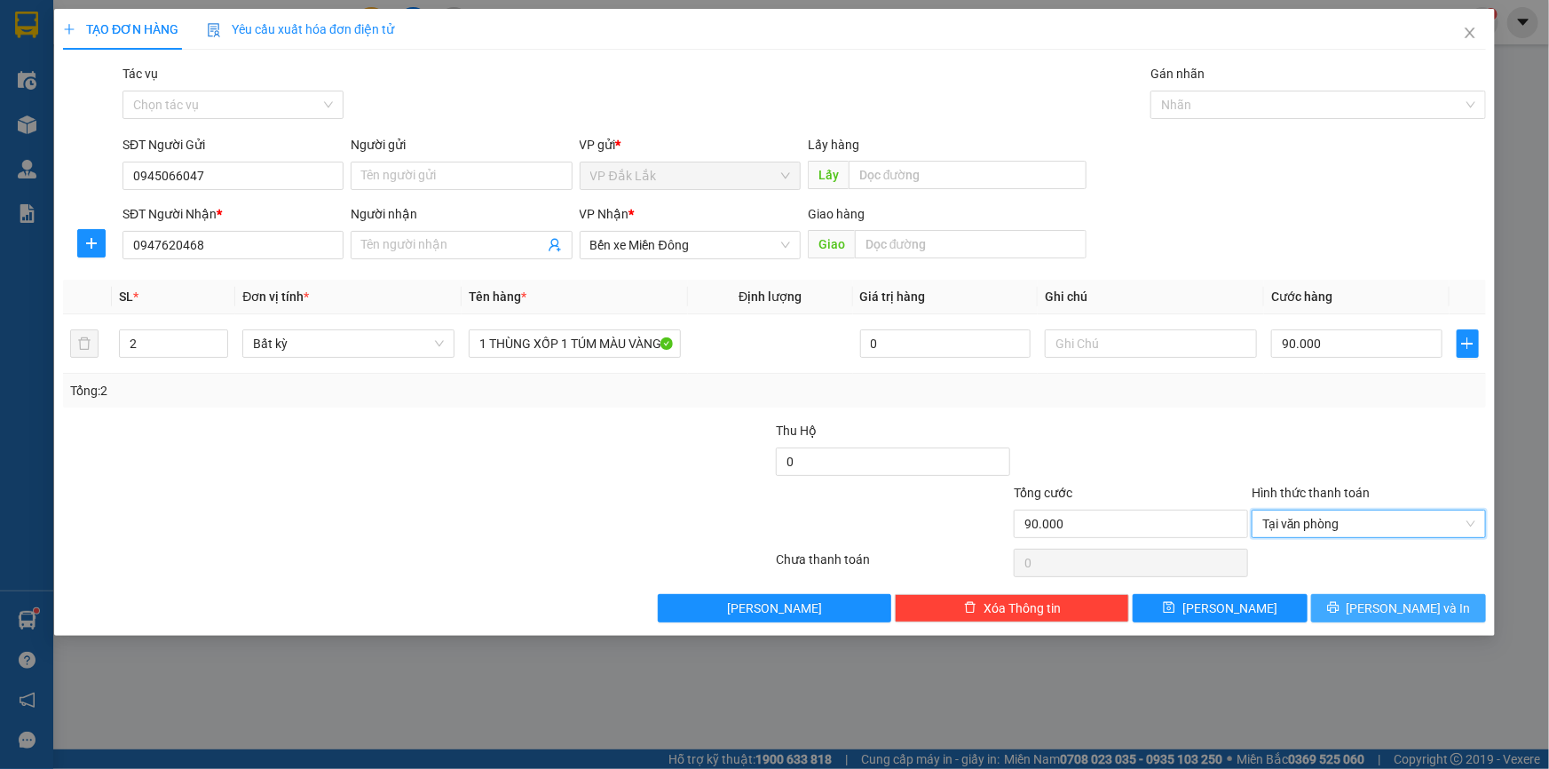
click at [1399, 601] on span "Lưu và In" at bounding box center [1408, 608] width 124 height 20
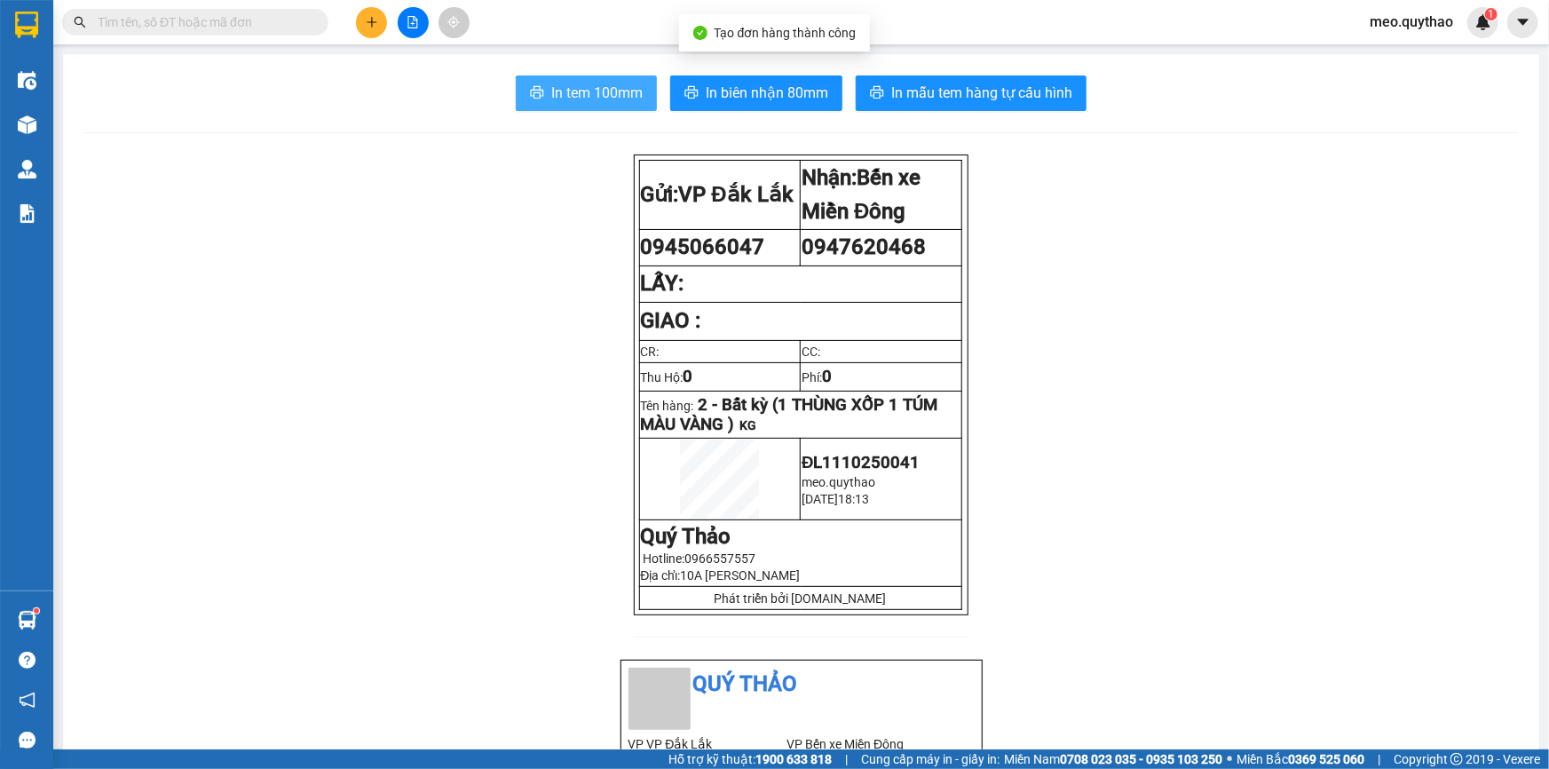
drag, startPoint x: 600, startPoint y: 104, endPoint x: 608, endPoint y: 119, distance: 17.1
click at [600, 106] on button "In tem 100mm" at bounding box center [586, 93] width 141 height 36
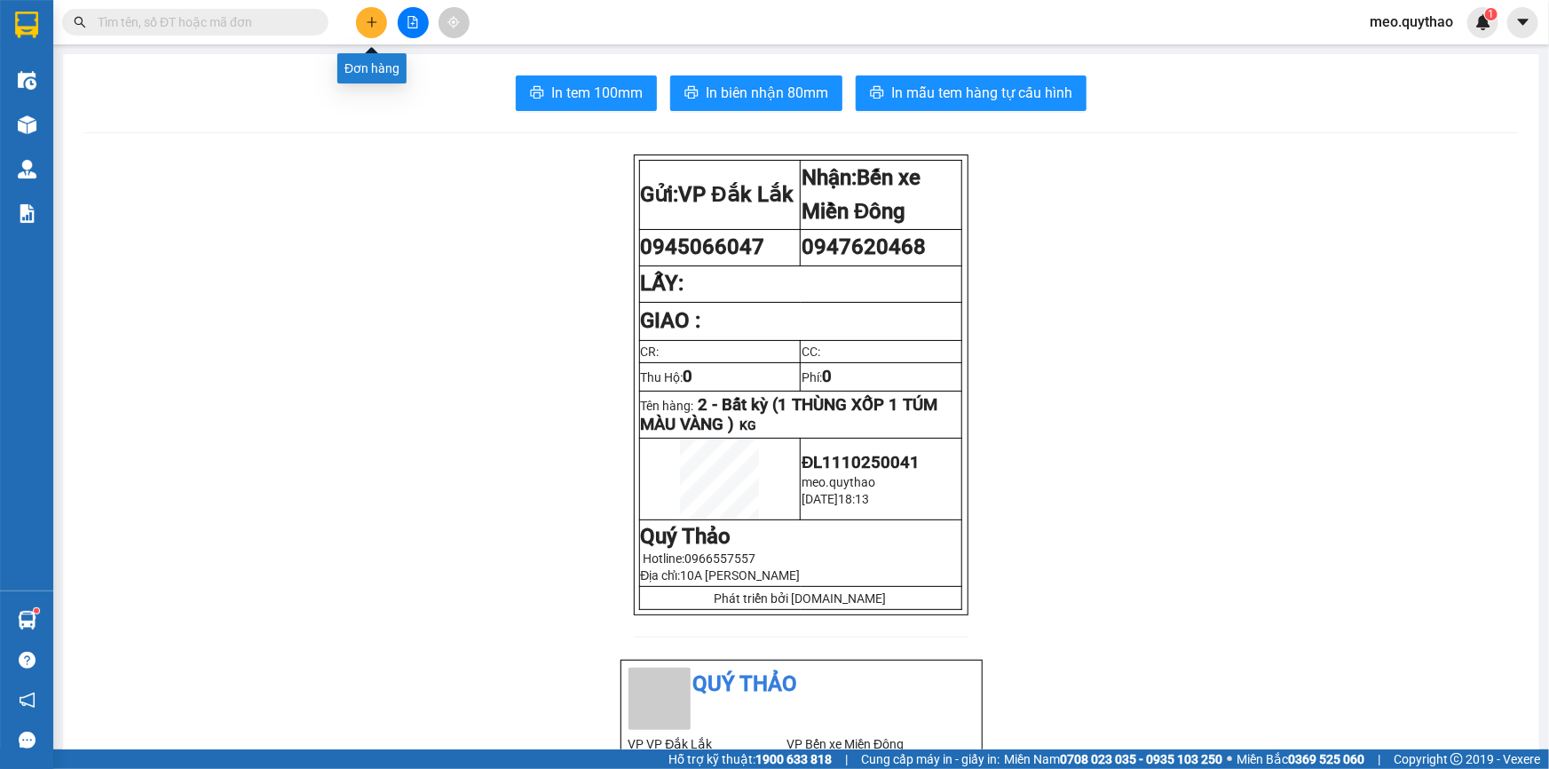
click at [364, 12] on button at bounding box center [371, 22] width 31 height 31
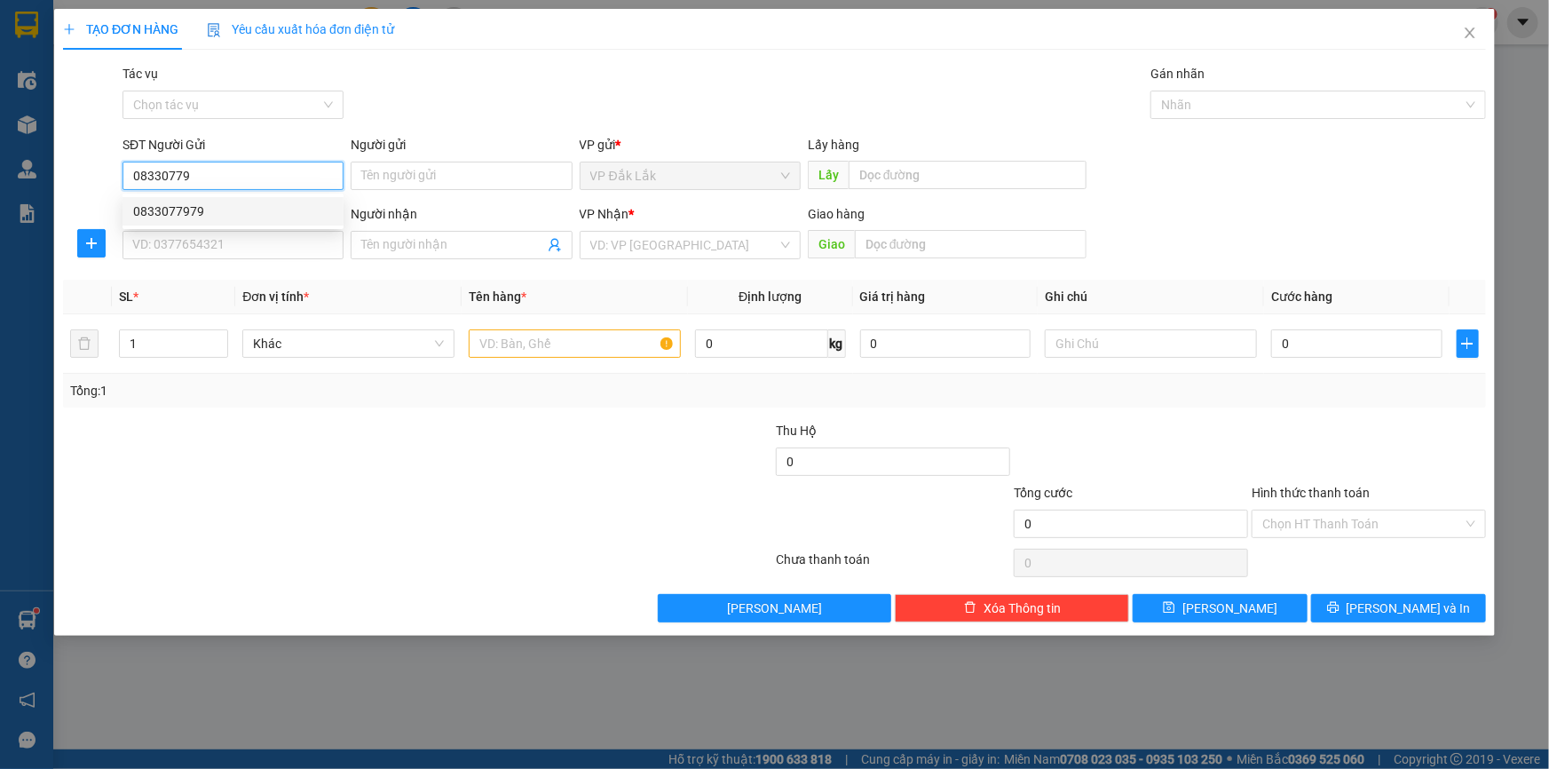
click at [196, 199] on div "0833077979" at bounding box center [232, 211] width 221 height 28
type input "0833077979"
type input "0359296867"
type input "0833077979"
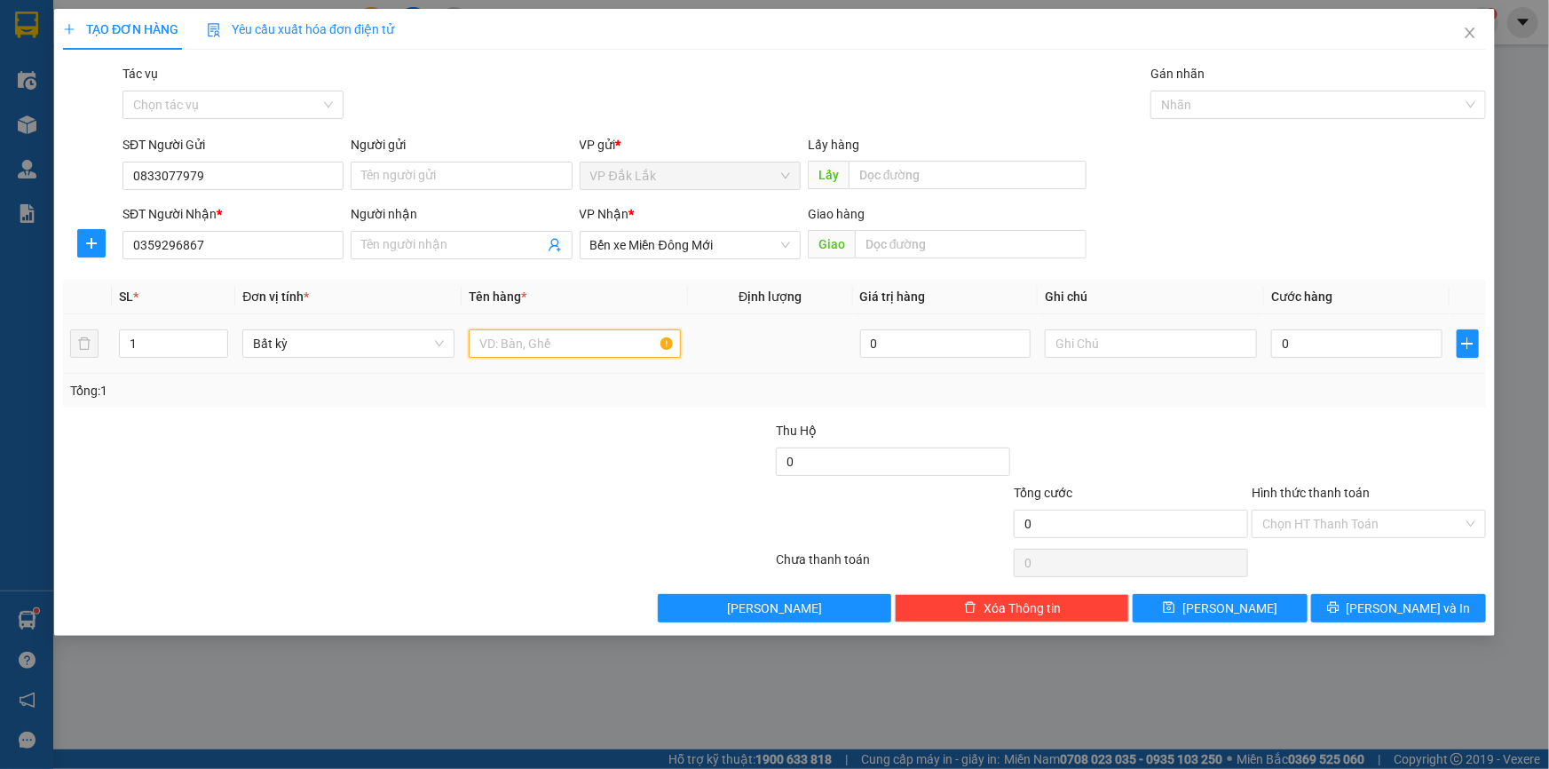
click at [595, 351] on input "text" at bounding box center [575, 343] width 212 height 28
type input "1 THÙNG GIẤY"
click at [97, 346] on tr "1 Bất kỳ 1 THÙNG GIẤY 0 0" at bounding box center [774, 343] width 1423 height 59
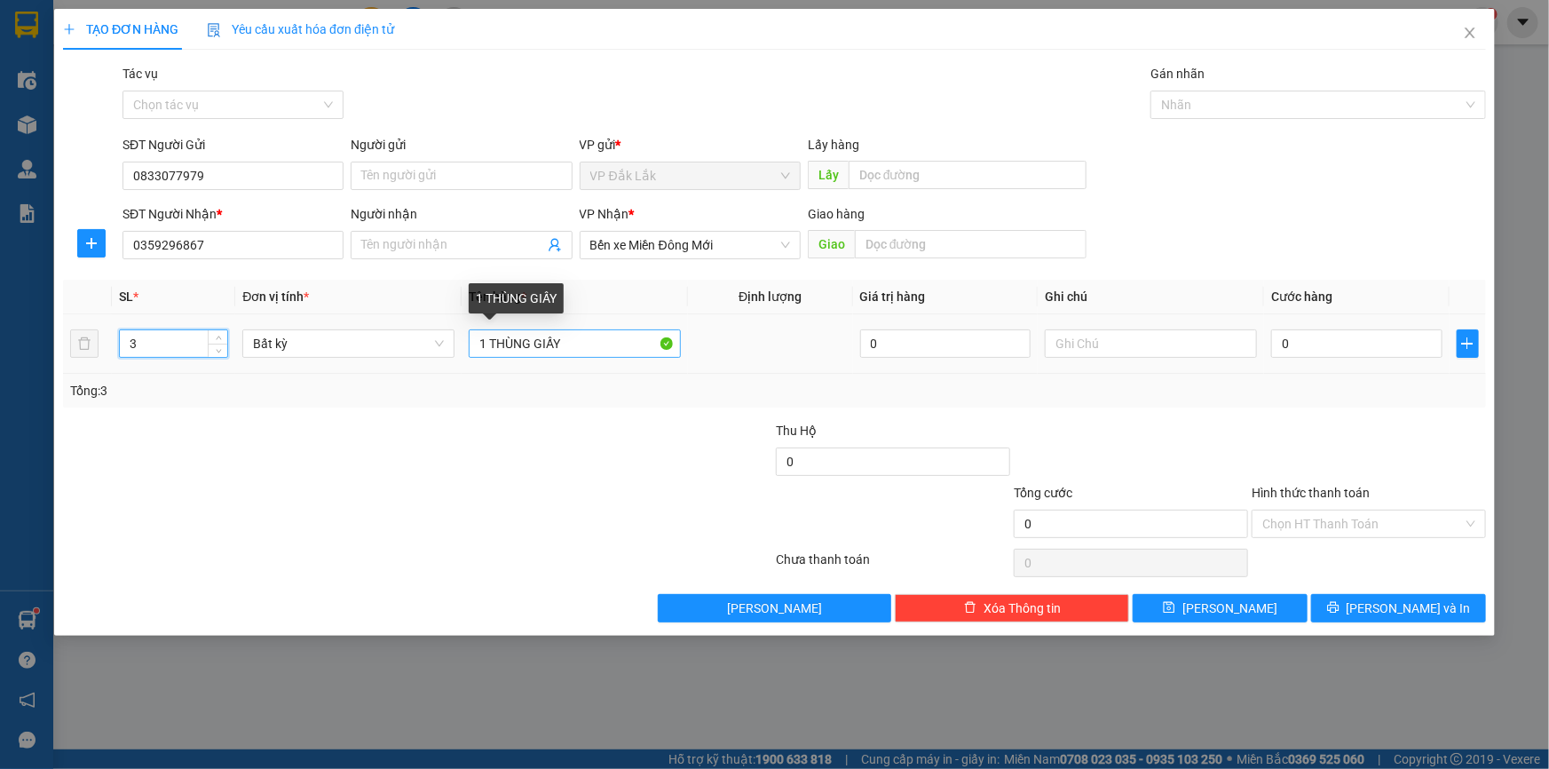
type input "3"
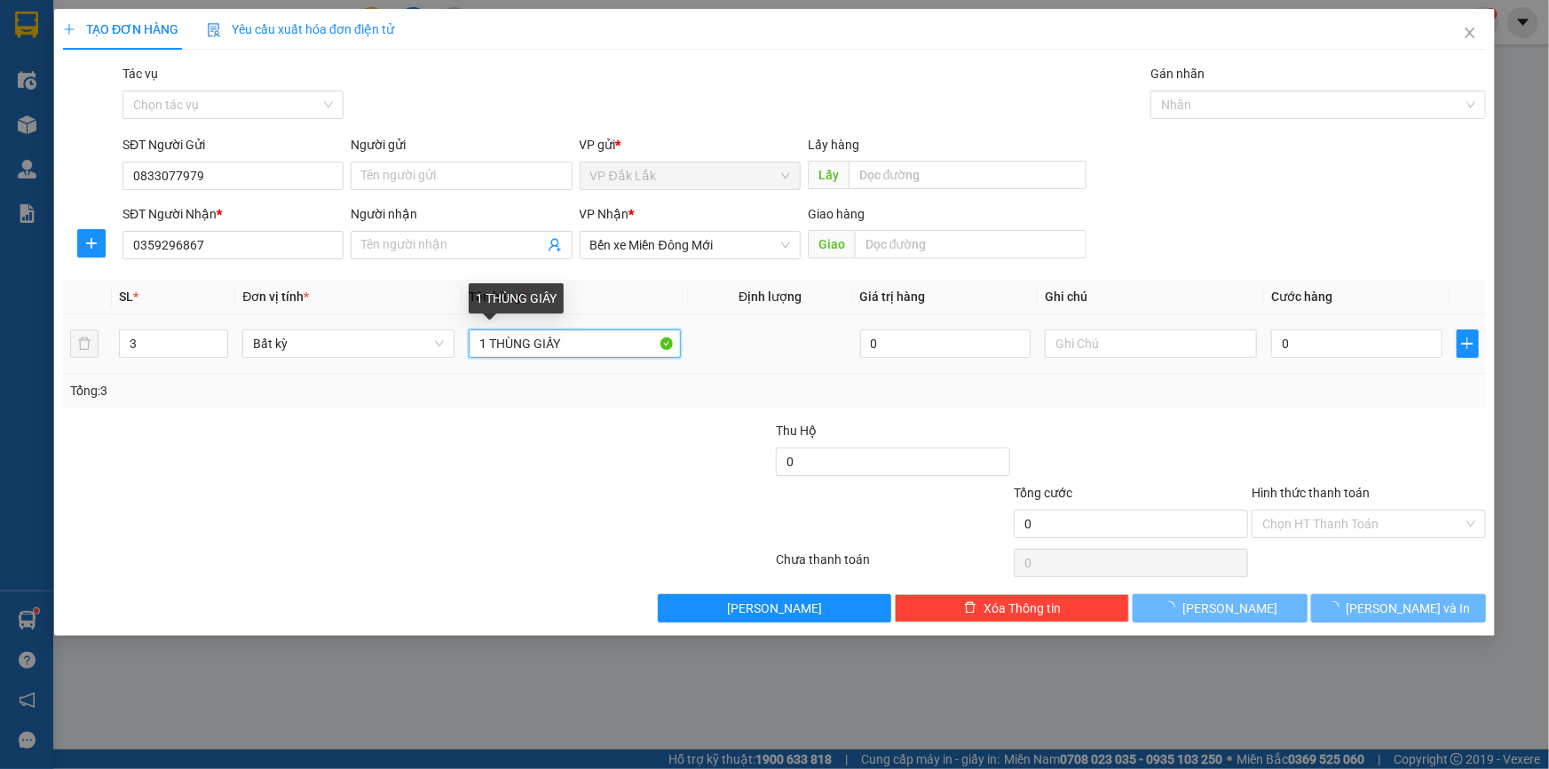
click at [484, 341] on input "1 THÙNG GIẤY" at bounding box center [575, 343] width 212 height 28
drag, startPoint x: 592, startPoint y: 355, endPoint x: 293, endPoint y: 352, distance: 299.1
click at [293, 352] on tr "3 Bất kỳ 1 THÙNG GIẤY 0 0" at bounding box center [774, 343] width 1423 height 59
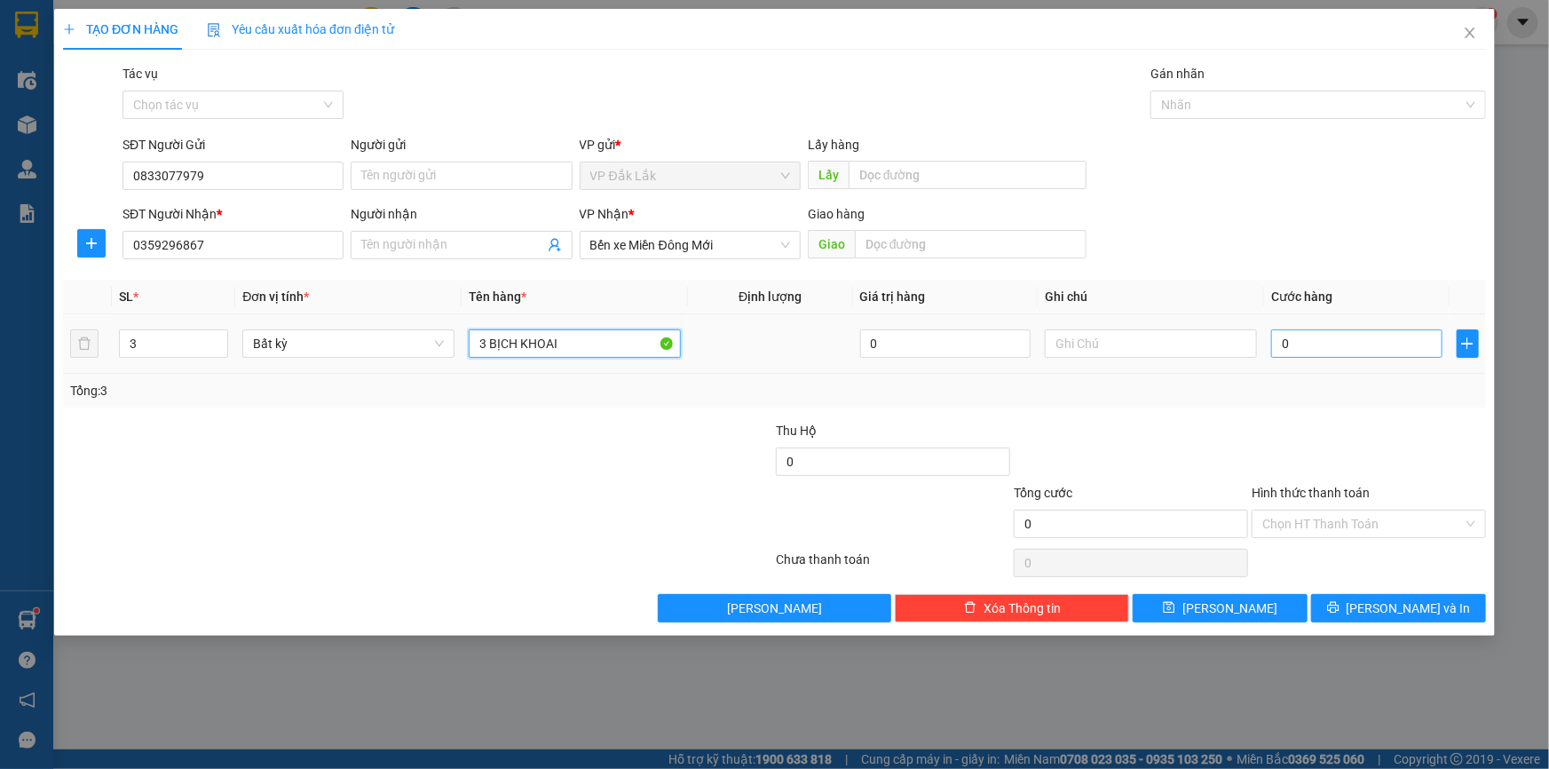
type input "3 BỊCH KHOAI"
click at [1337, 339] on input "0" at bounding box center [1356, 343] width 171 height 28
type input "8"
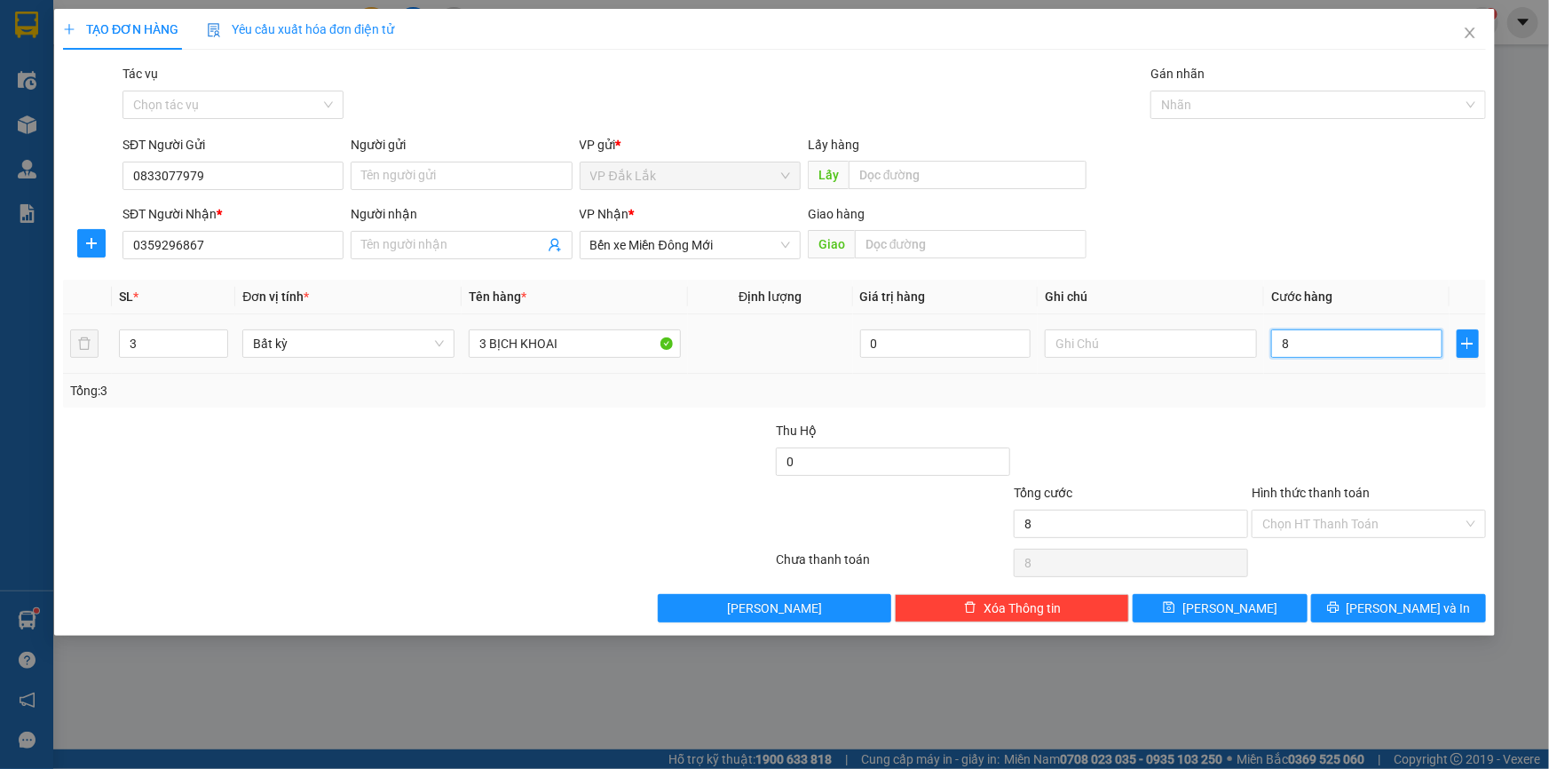
type input "80"
type input "800"
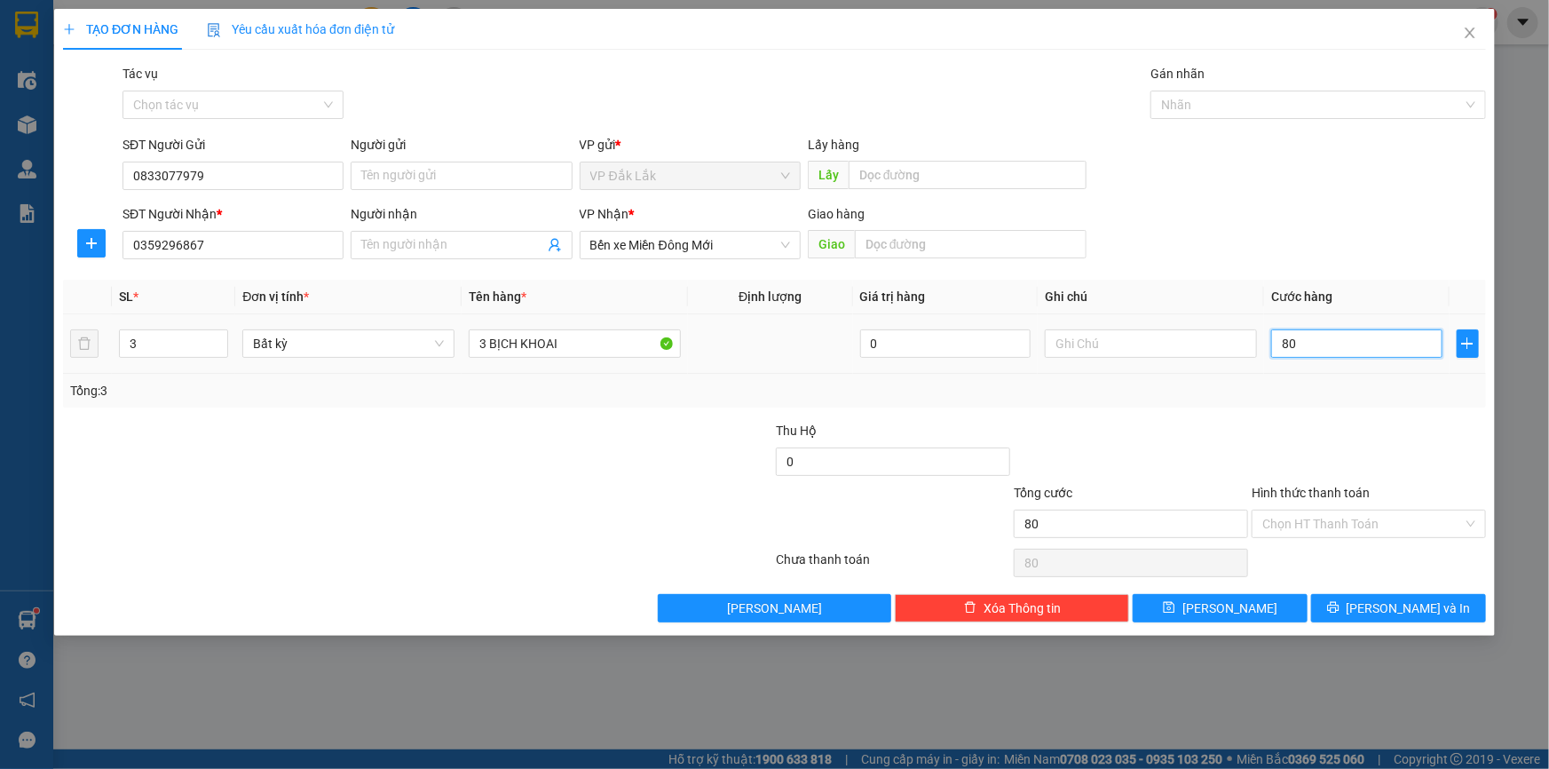
type input "800"
type input "8.000"
type input "80.000"
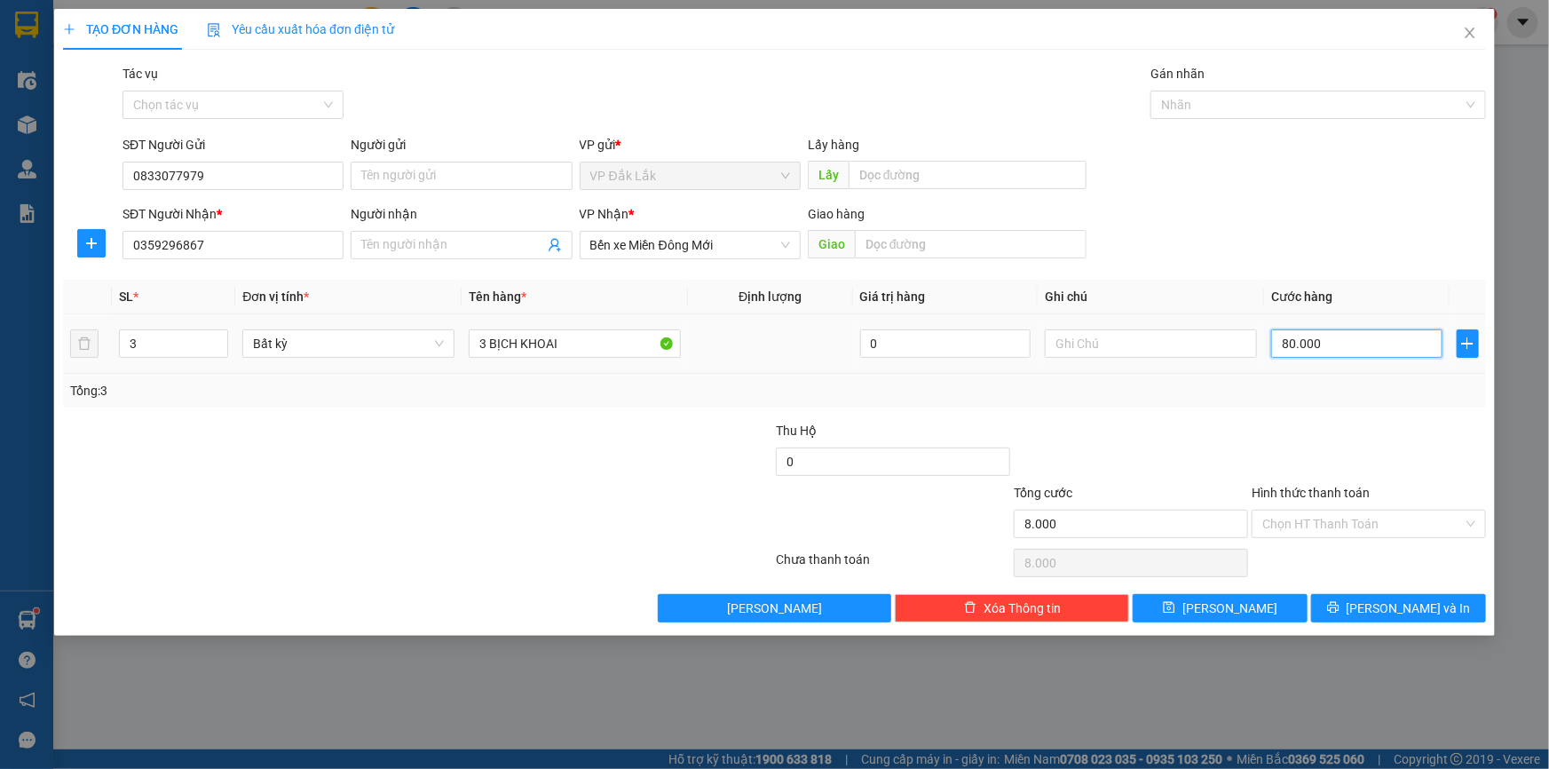
type input "80.000"
type input "8.000"
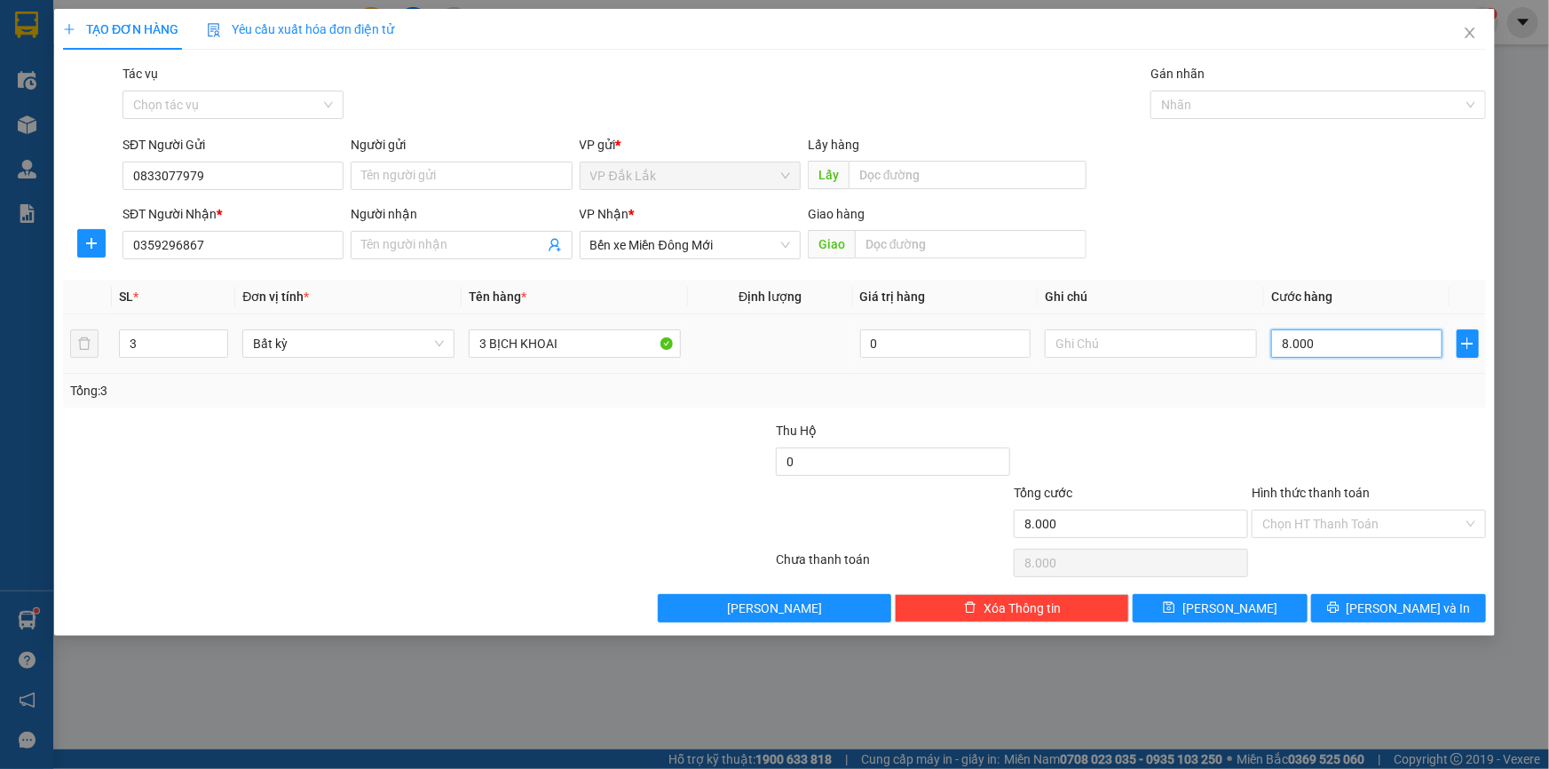
type input "800"
type input "80"
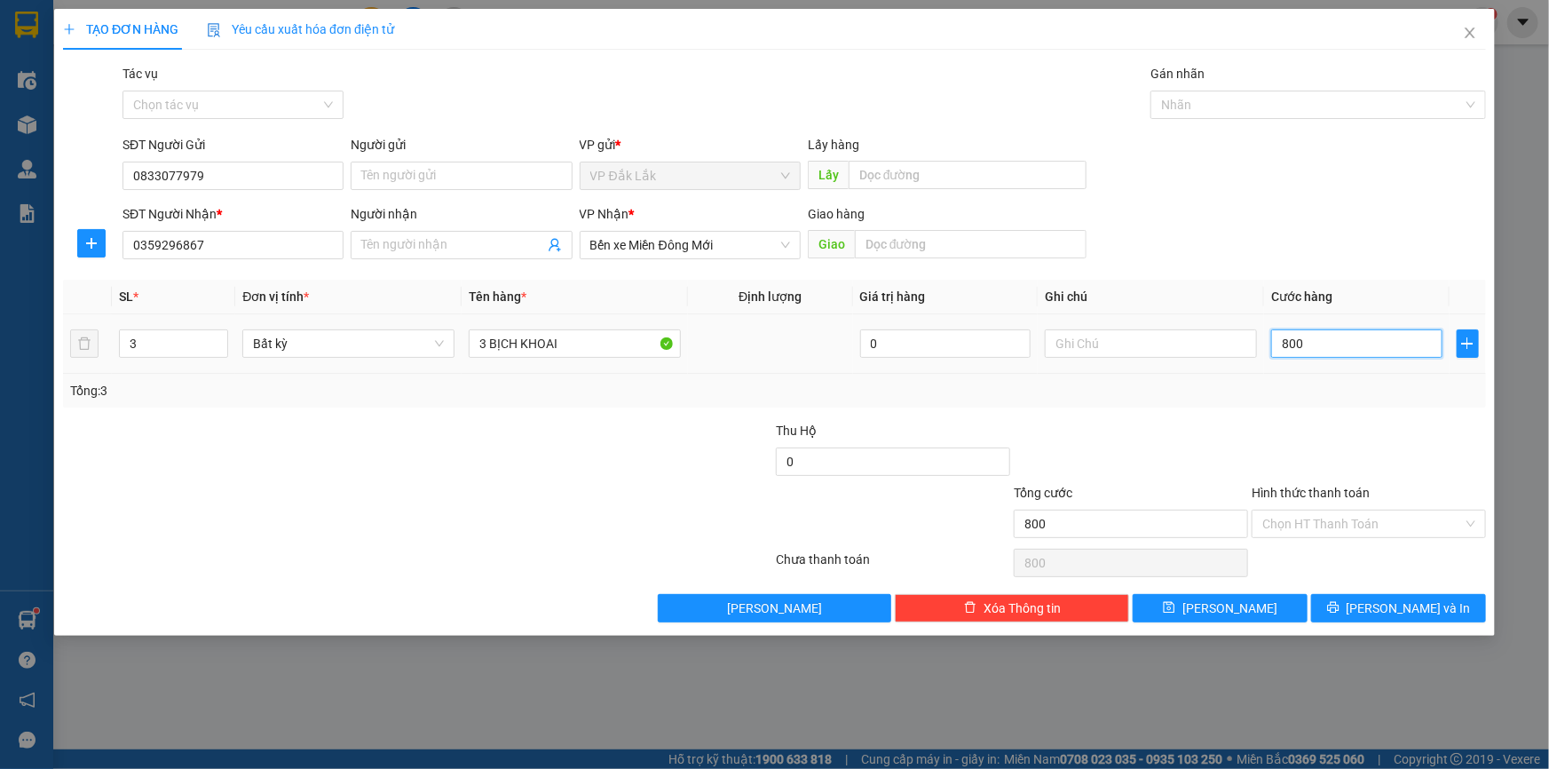
type input "80"
type input "8"
type input "0"
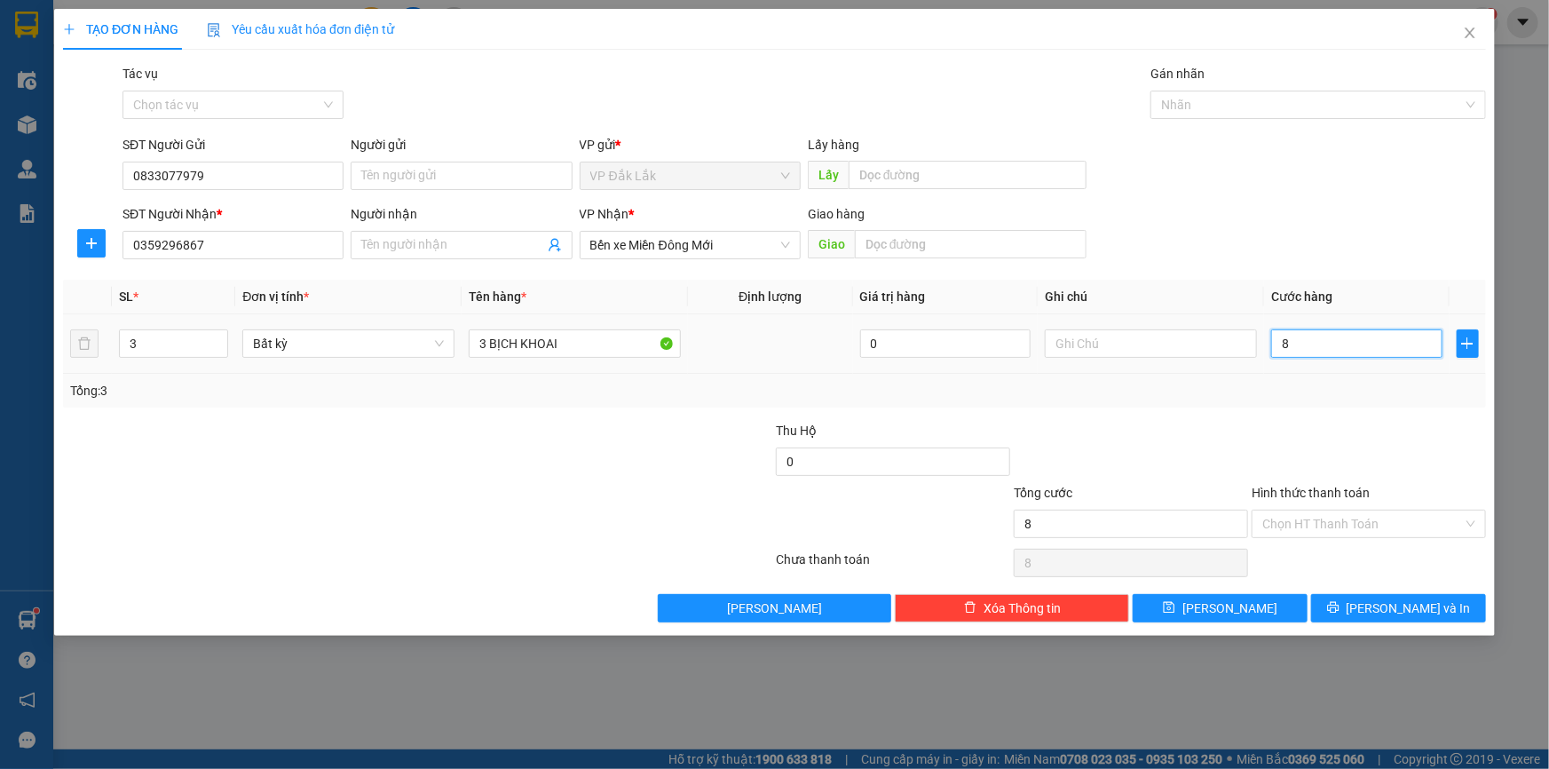
type input "0"
type input "09"
type input "9"
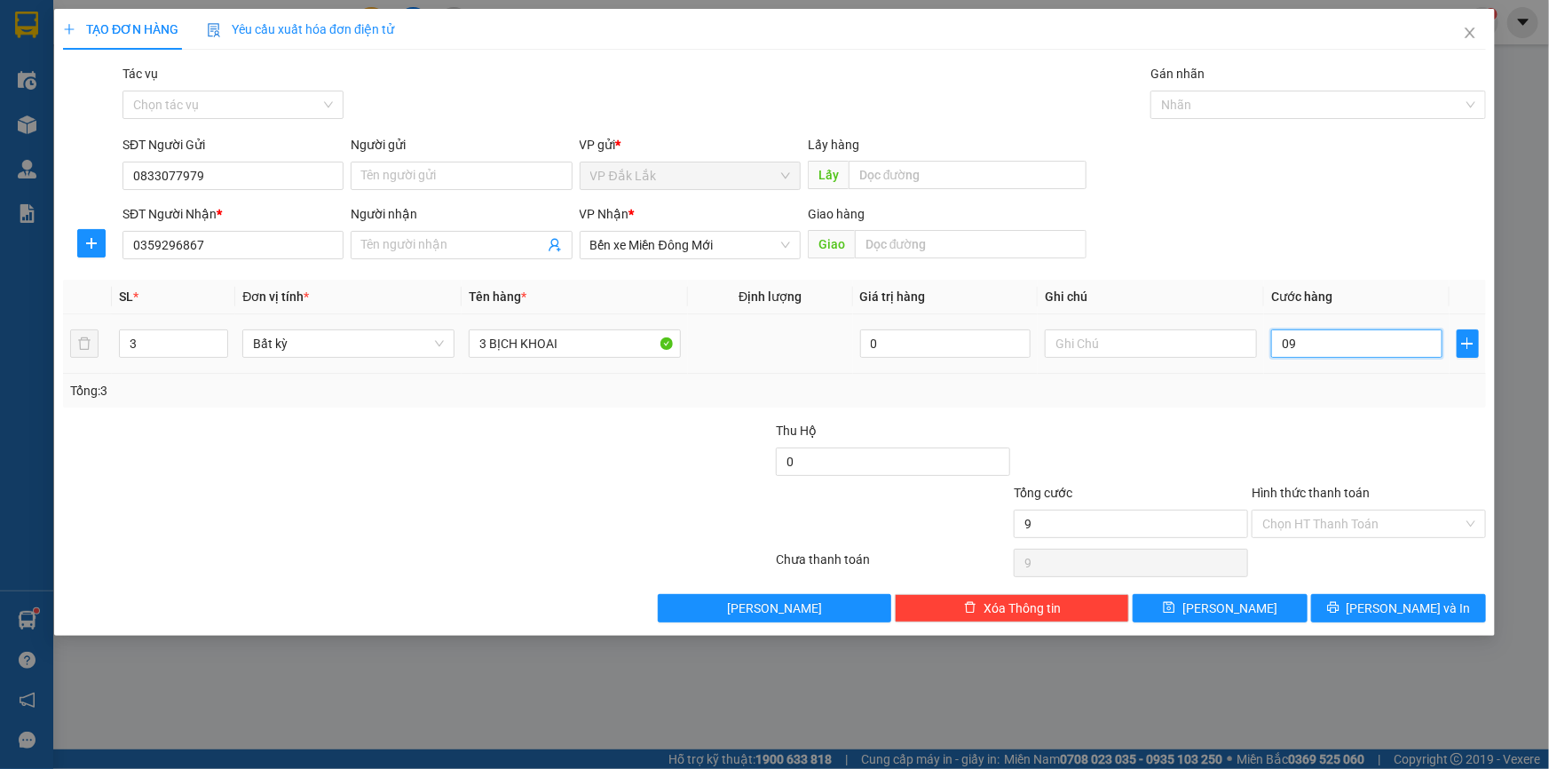
type input "090"
type input "90"
type input "0.900"
type input "900"
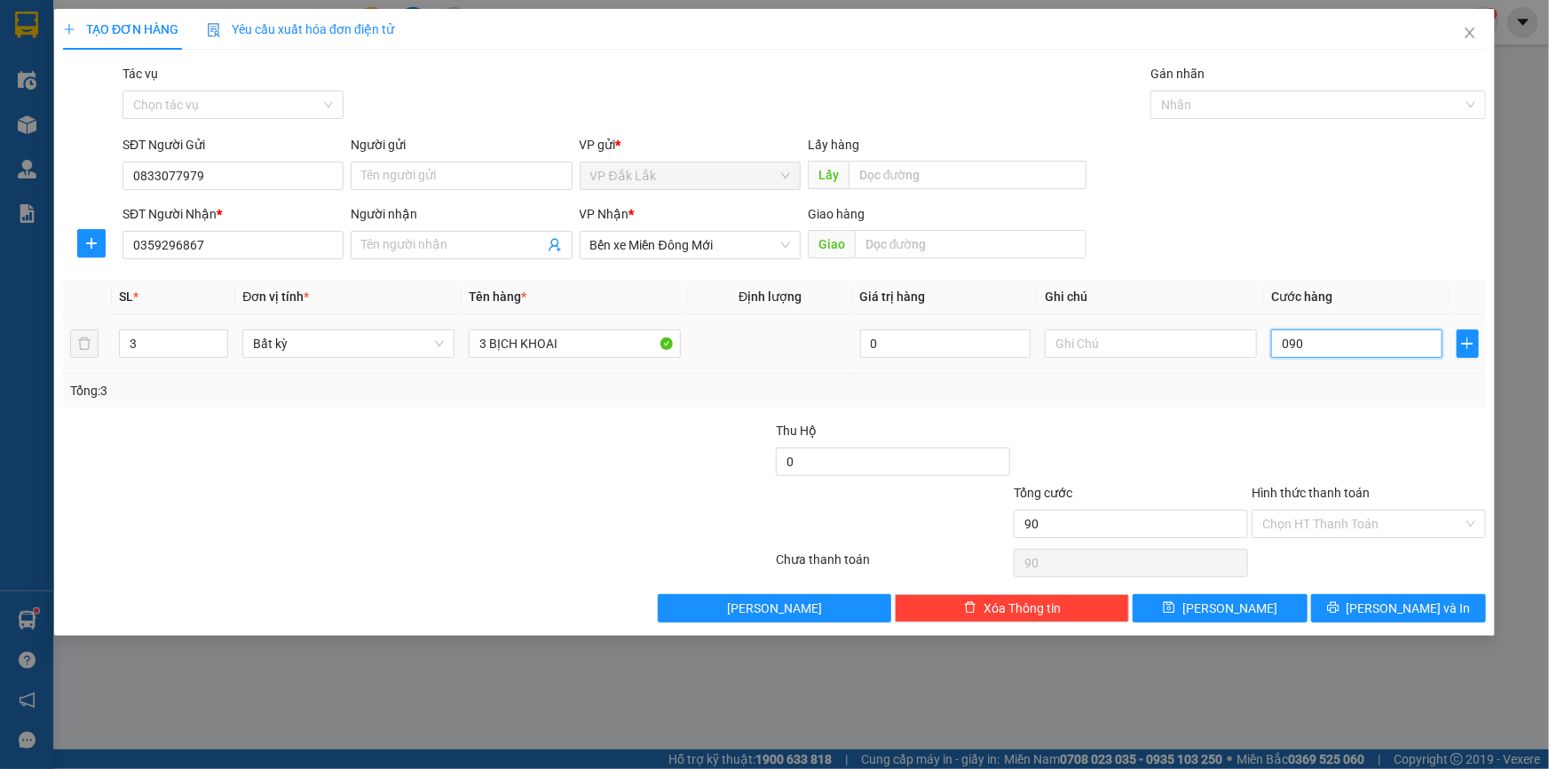
type input "900"
type input "09.000"
type input "9.000"
type input "090.000"
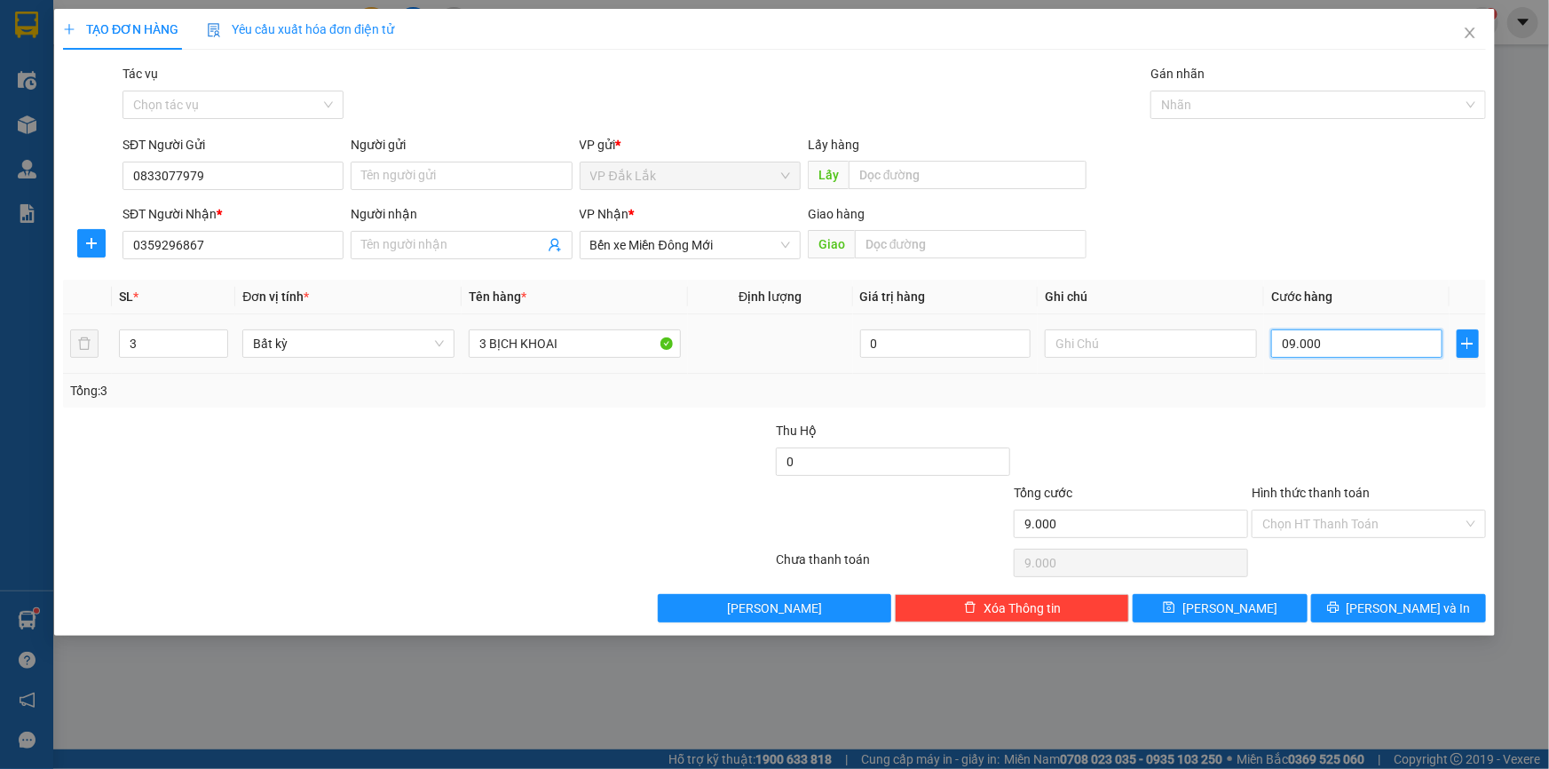
type input "90.000"
type input "0.900.000"
type input "900.000"
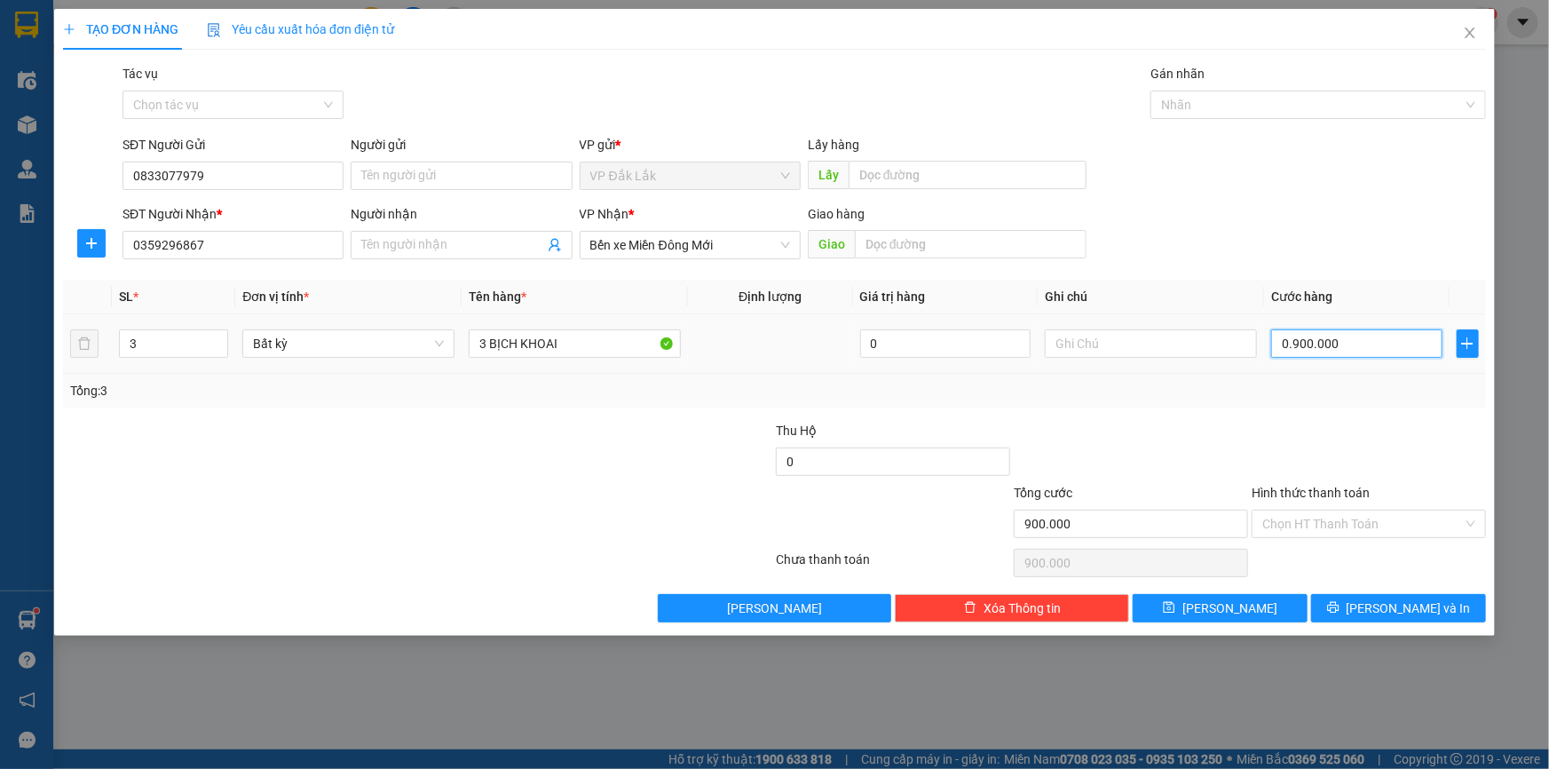
type input "090.000"
type input "90.000"
click at [1353, 525] on input "Hình thức thanh toán" at bounding box center [1362, 523] width 201 height 27
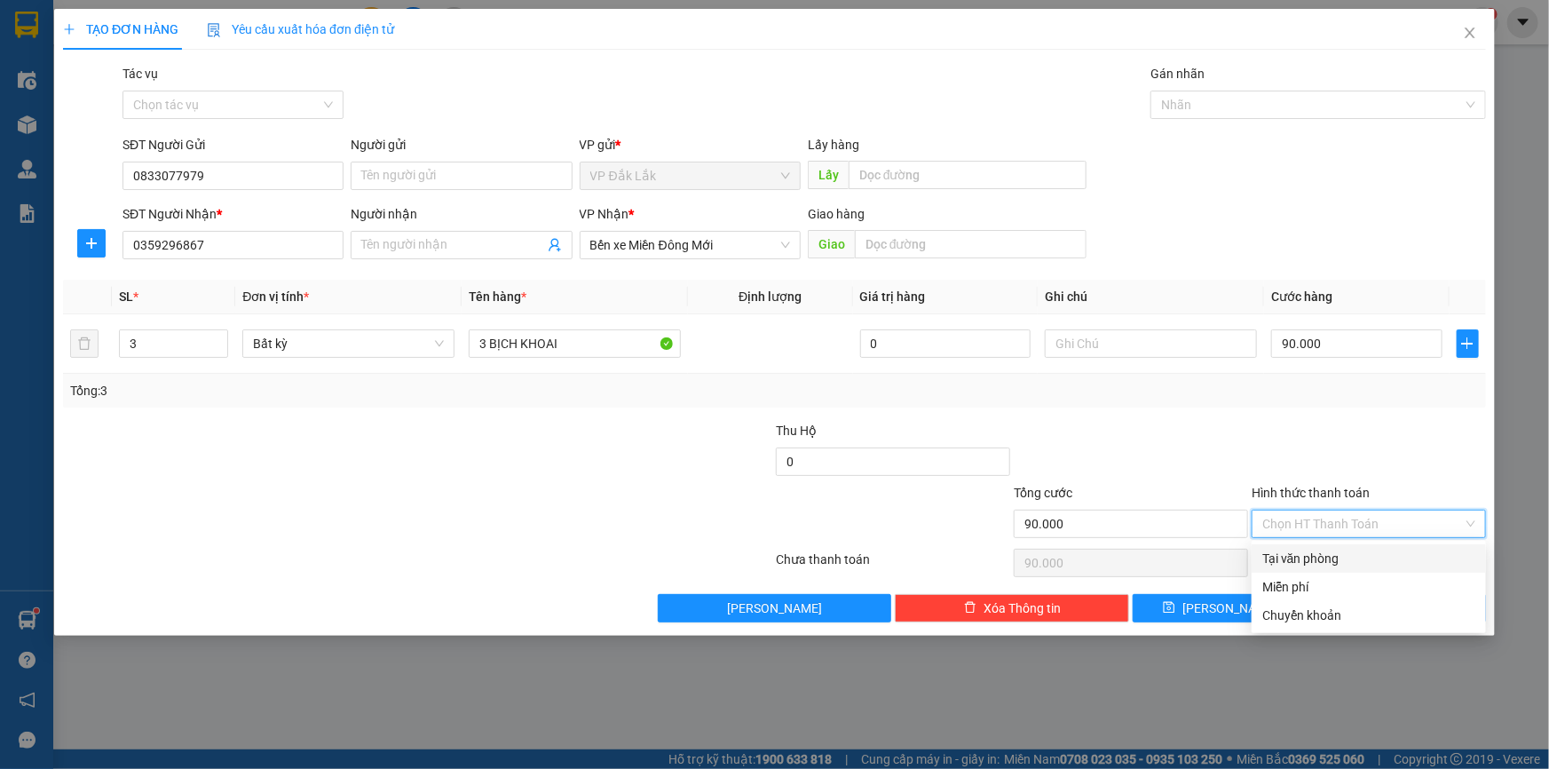
click at [1301, 560] on div "Tại văn phòng" at bounding box center [1368, 559] width 213 height 20
type input "0"
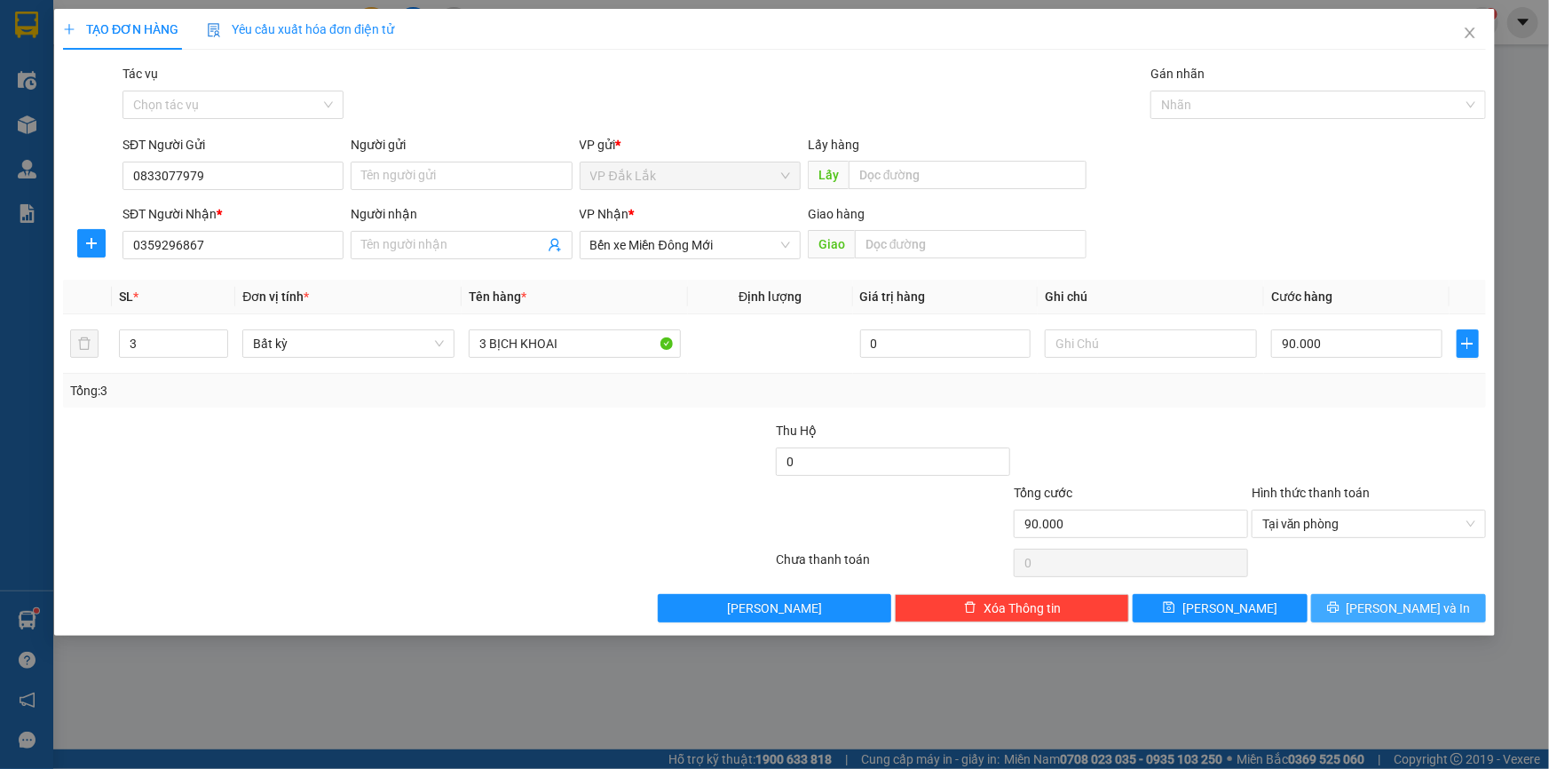
click at [1401, 610] on span "Lưu và In" at bounding box center [1408, 608] width 124 height 20
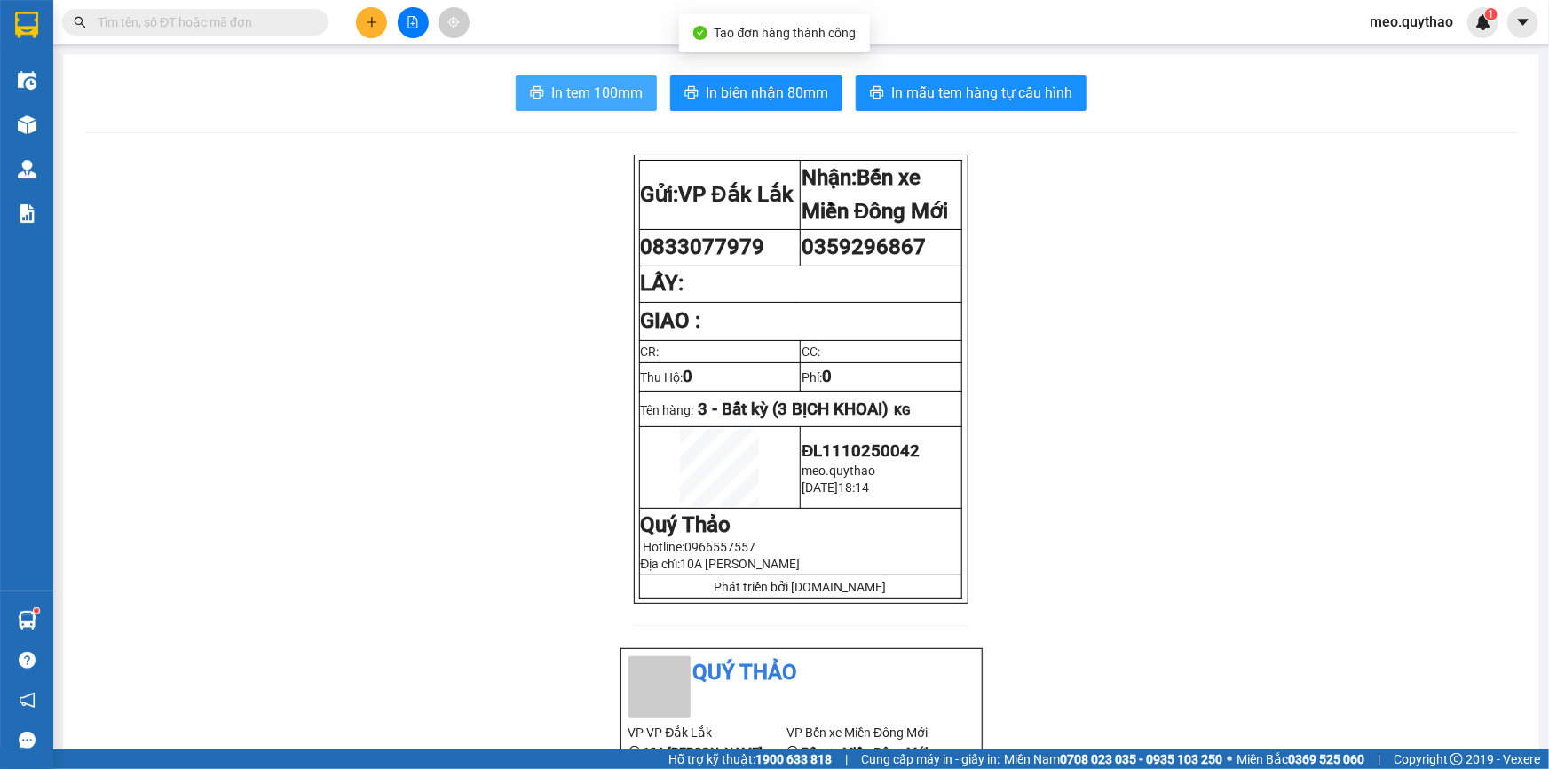
click at [604, 90] on span "In tem 100mm" at bounding box center [596, 93] width 91 height 22
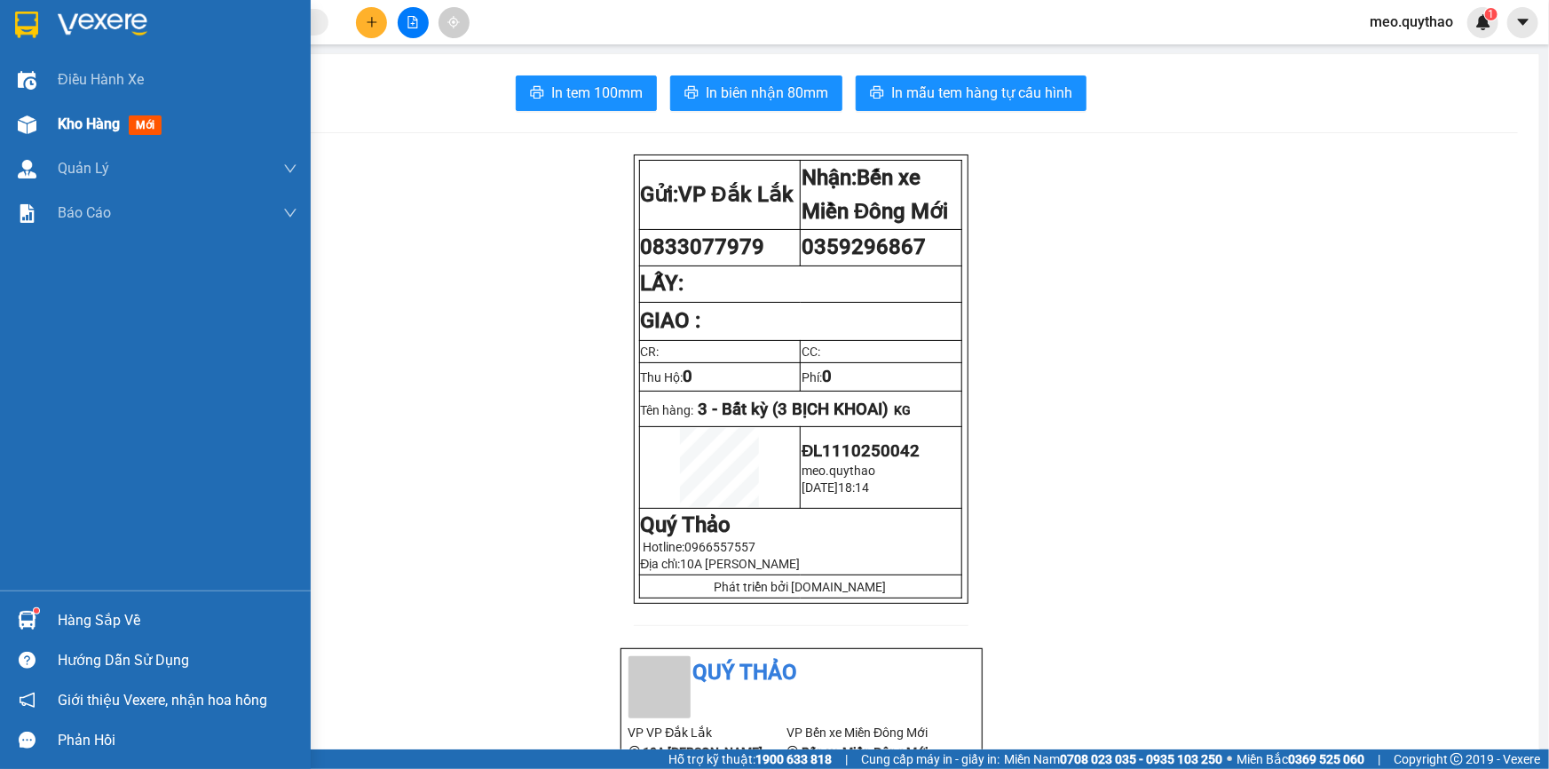
click at [86, 130] on span "Kho hàng" at bounding box center [89, 123] width 62 height 17
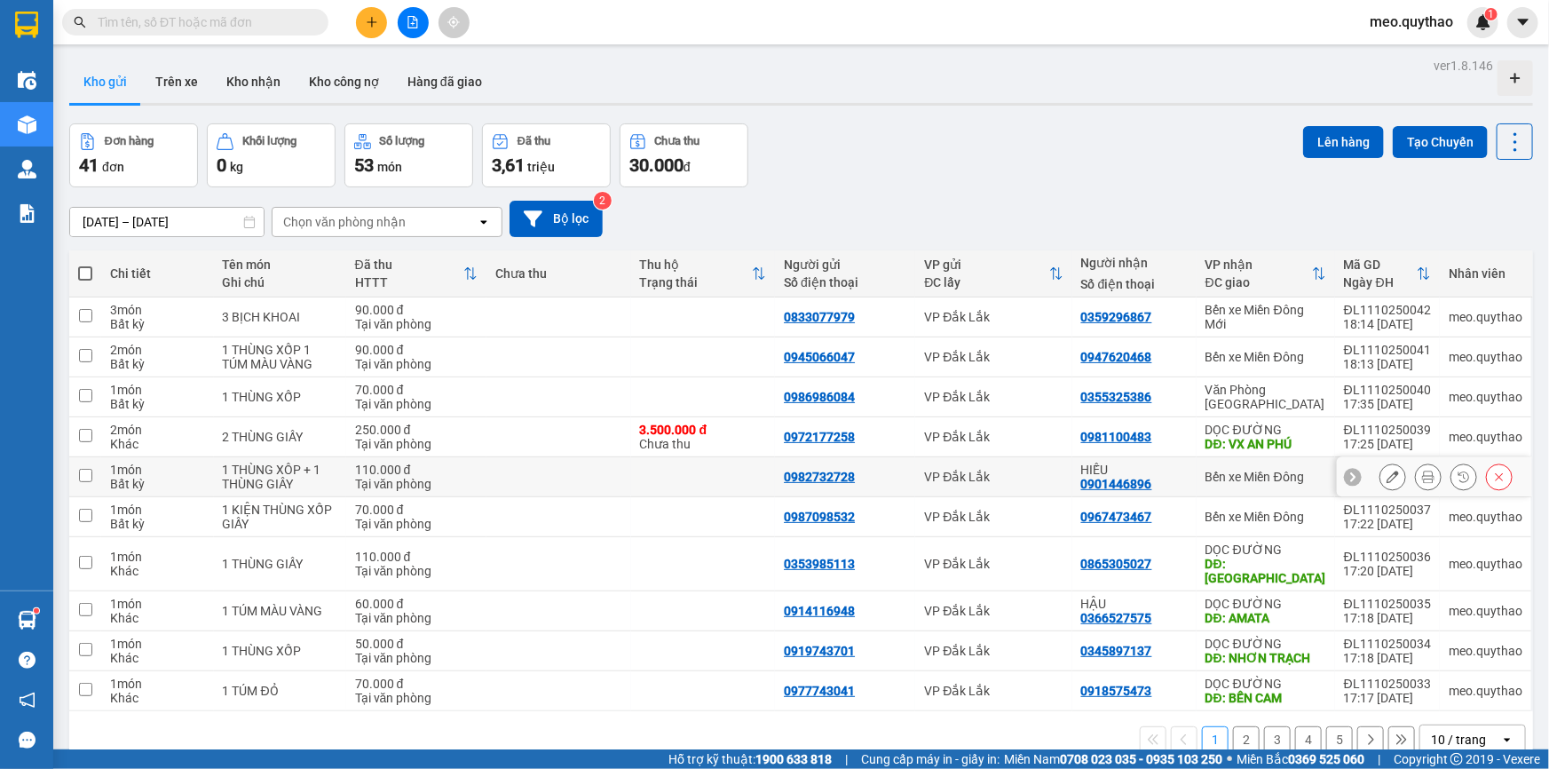
scroll to position [81, 0]
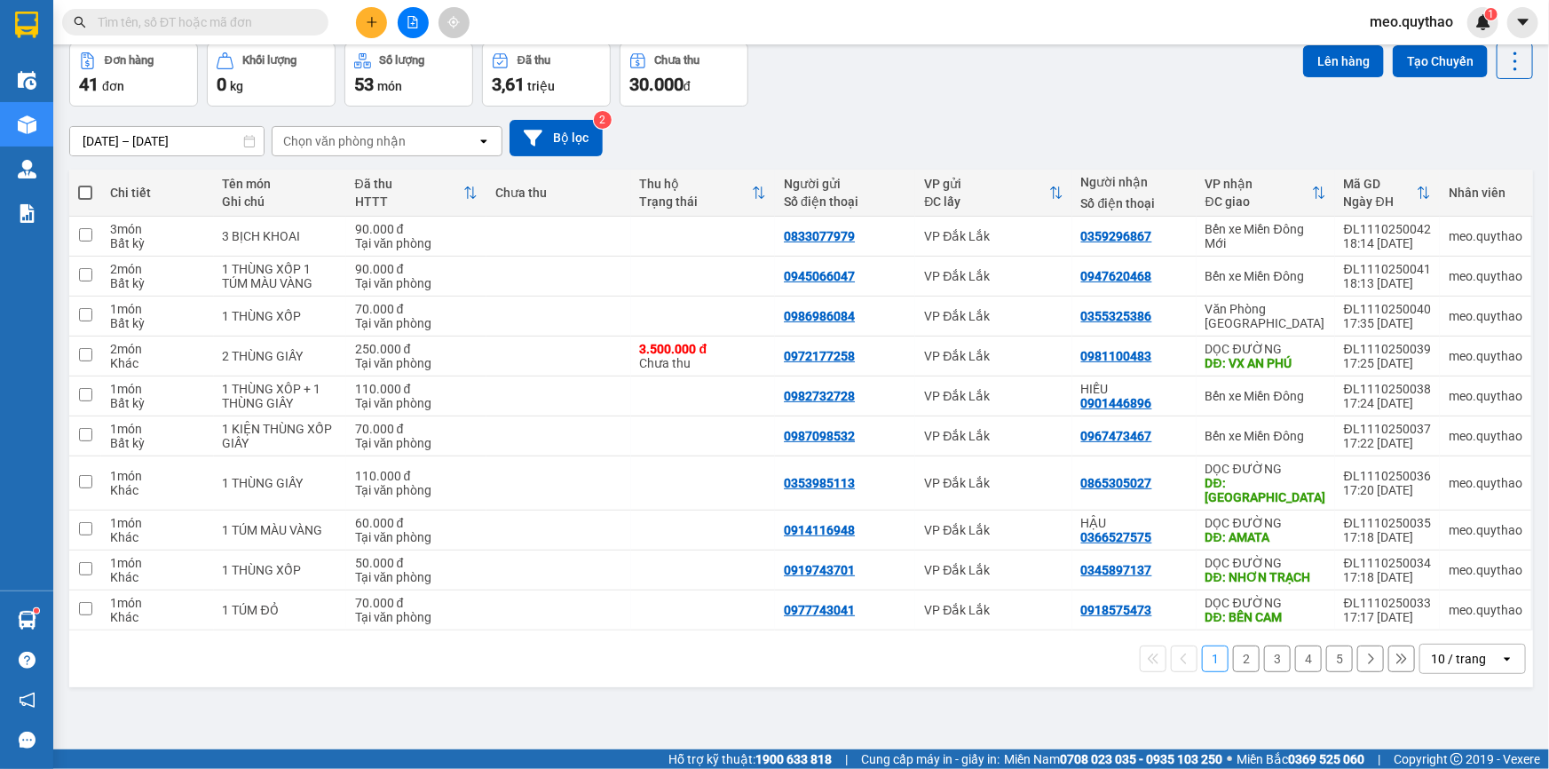
click at [1436, 21] on span "meo.quythao" at bounding box center [1411, 22] width 112 height 22
click at [1398, 58] on span "Đăng xuất" at bounding box center [1419, 55] width 75 height 20
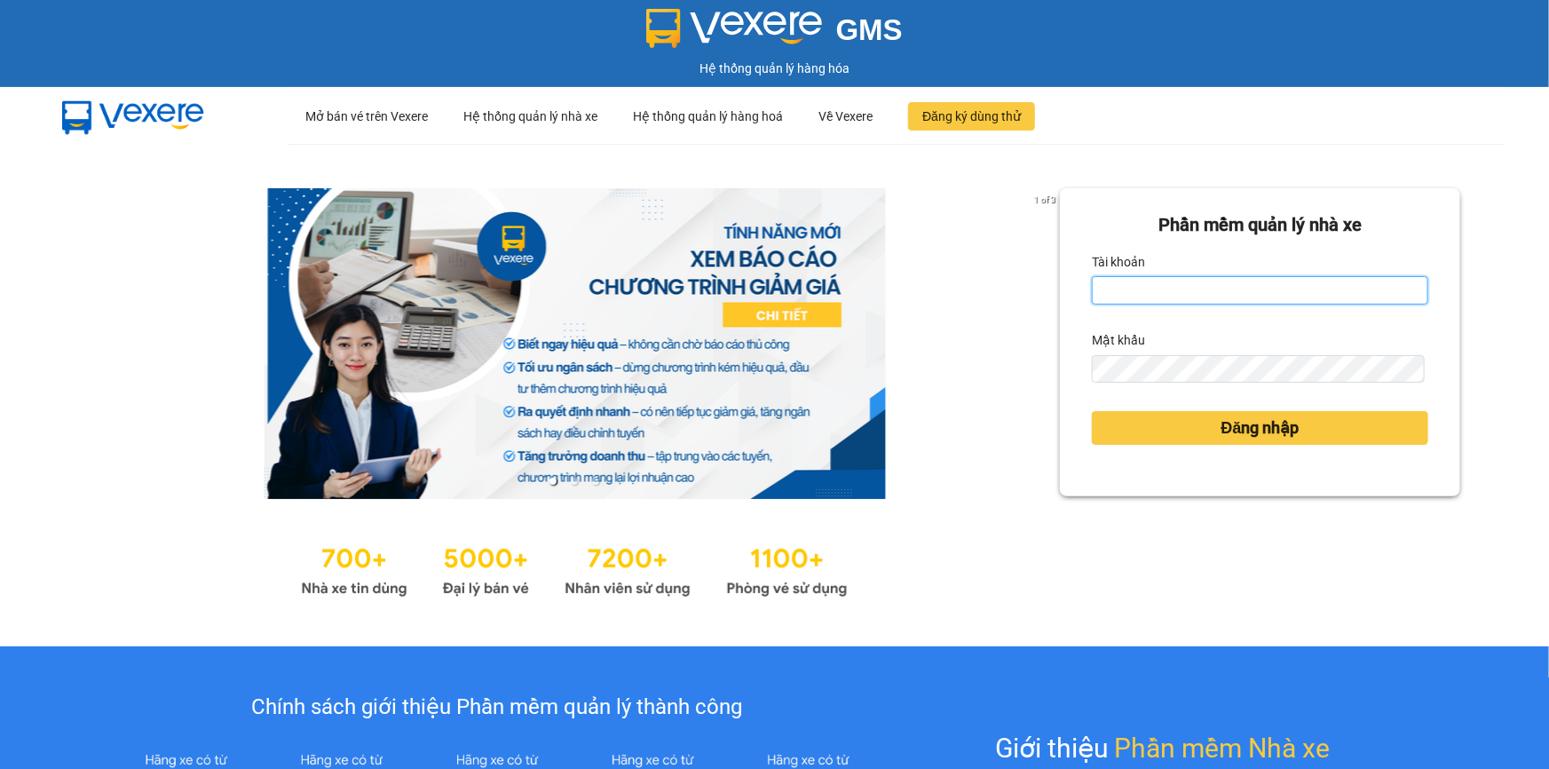
drag, startPoint x: 0, startPoint y: 0, endPoint x: 1227, endPoint y: 289, distance: 1261.1
click at [1227, 289] on input "Tài khoản" at bounding box center [1260, 290] width 336 height 28
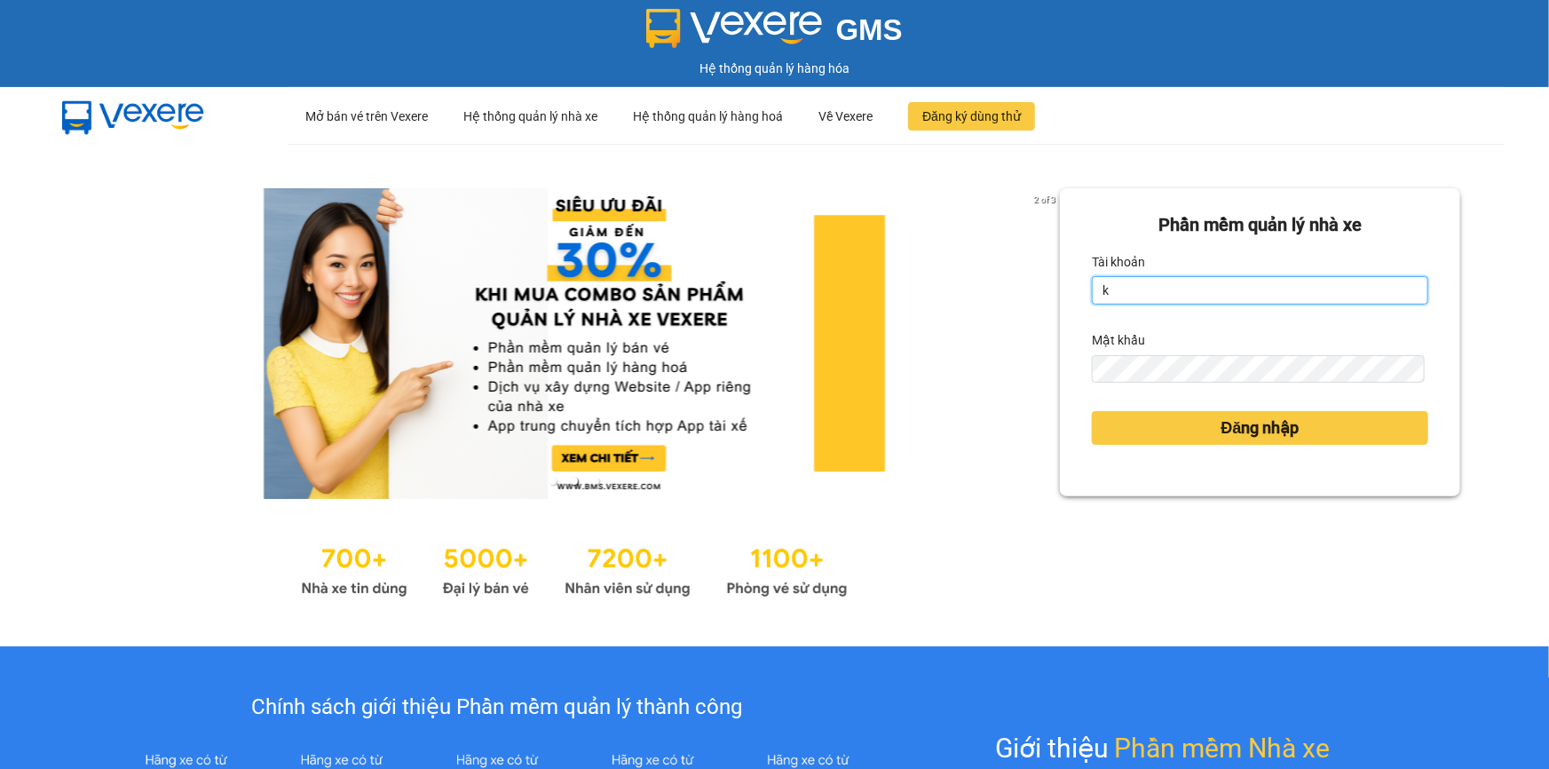
type input "khue123.quythao"
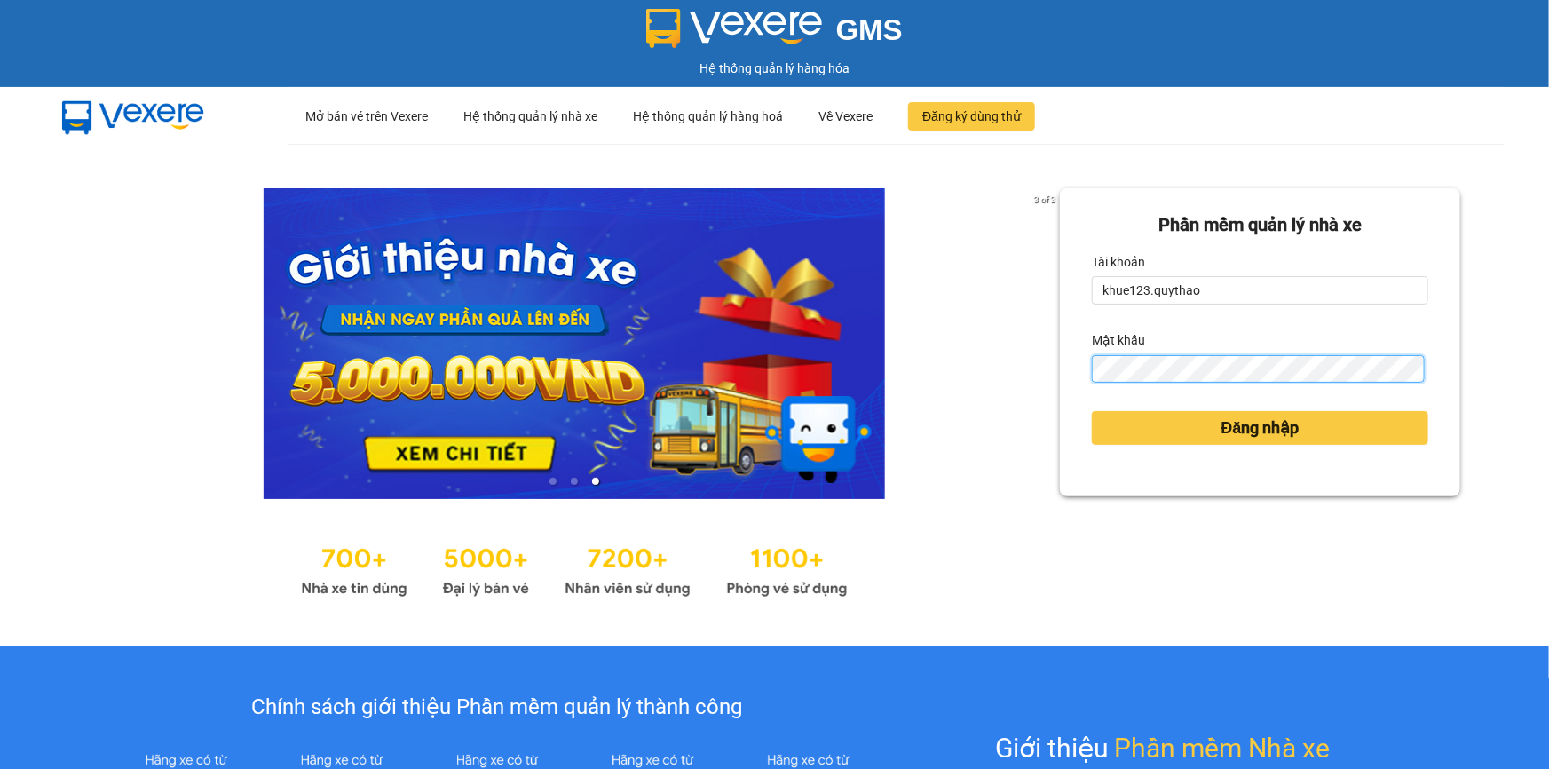
click at [1092, 411] on button "Đăng nhập" at bounding box center [1260, 428] width 336 height 34
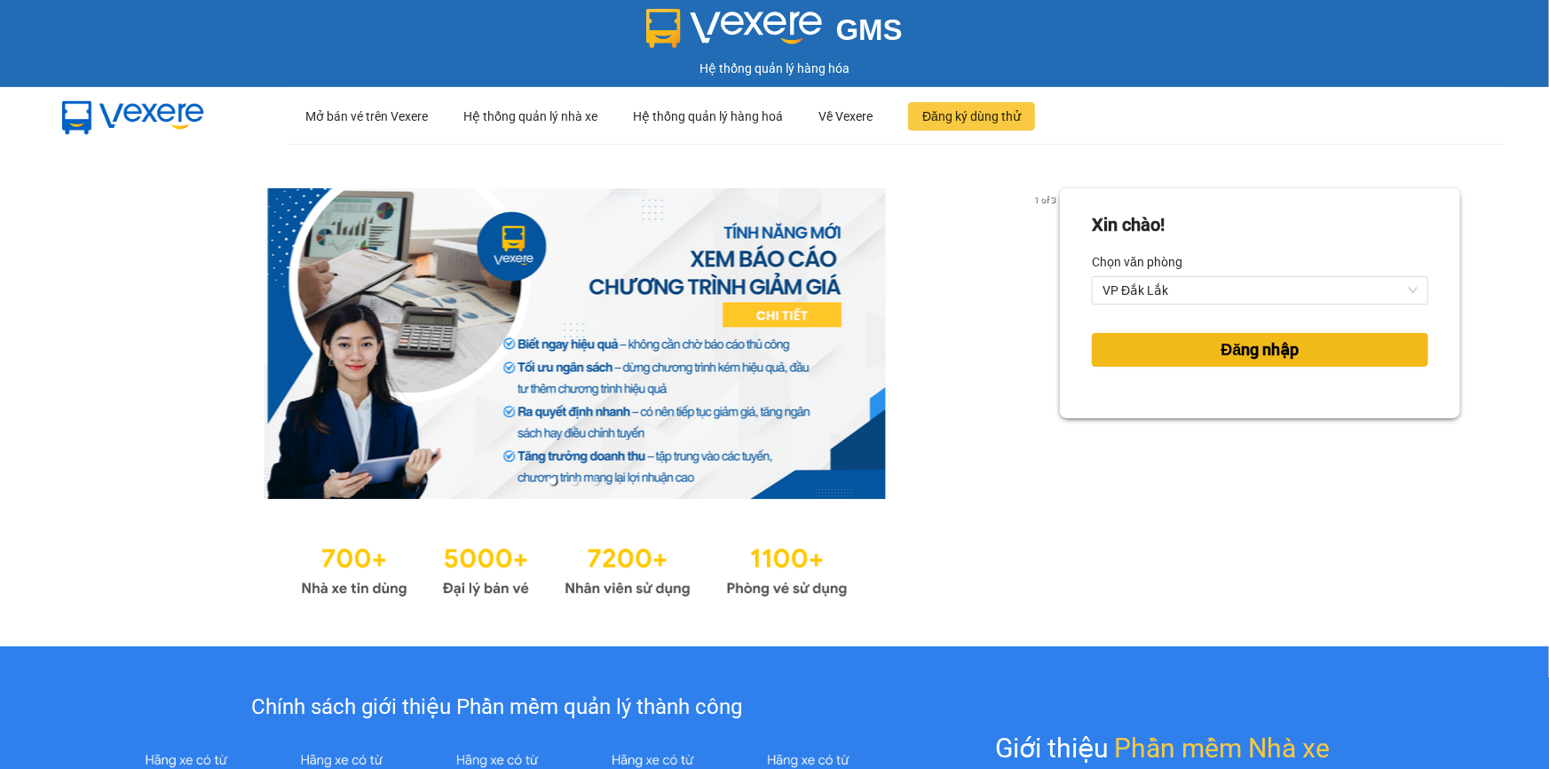
click at [1251, 346] on span "Đăng nhập" at bounding box center [1260, 349] width 78 height 25
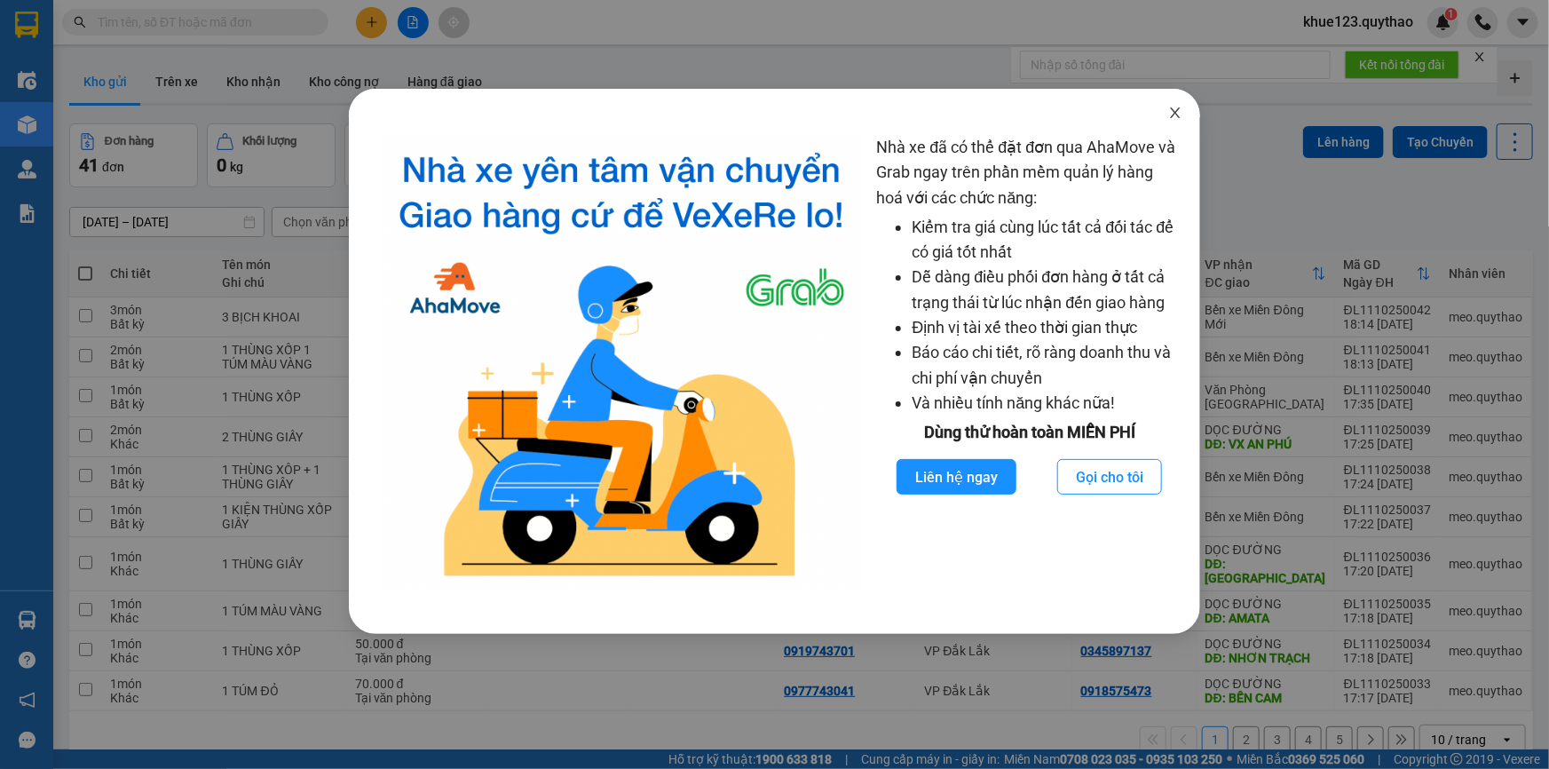
click at [1179, 115] on icon "close" at bounding box center [1175, 113] width 14 height 14
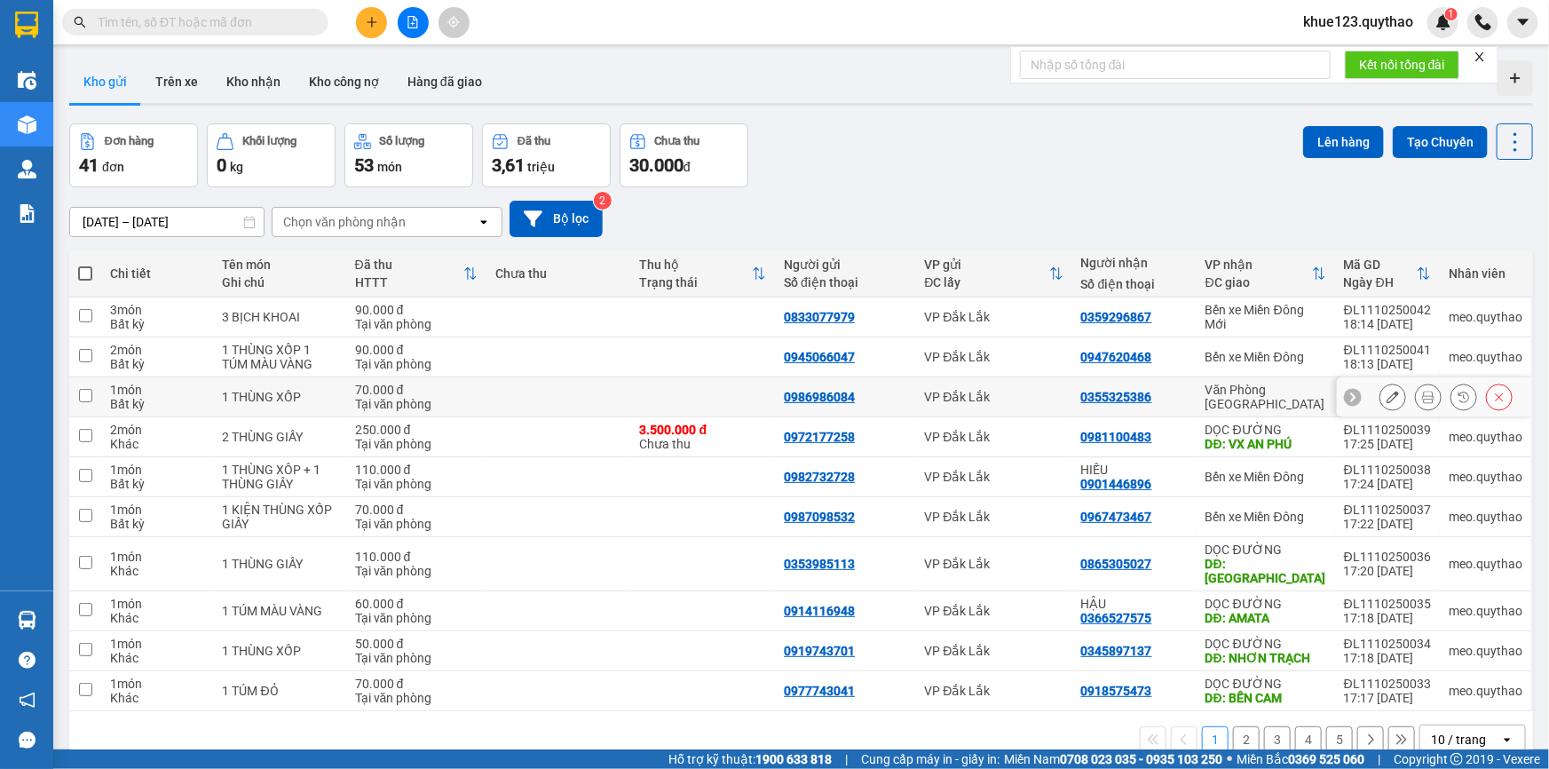
scroll to position [81, 0]
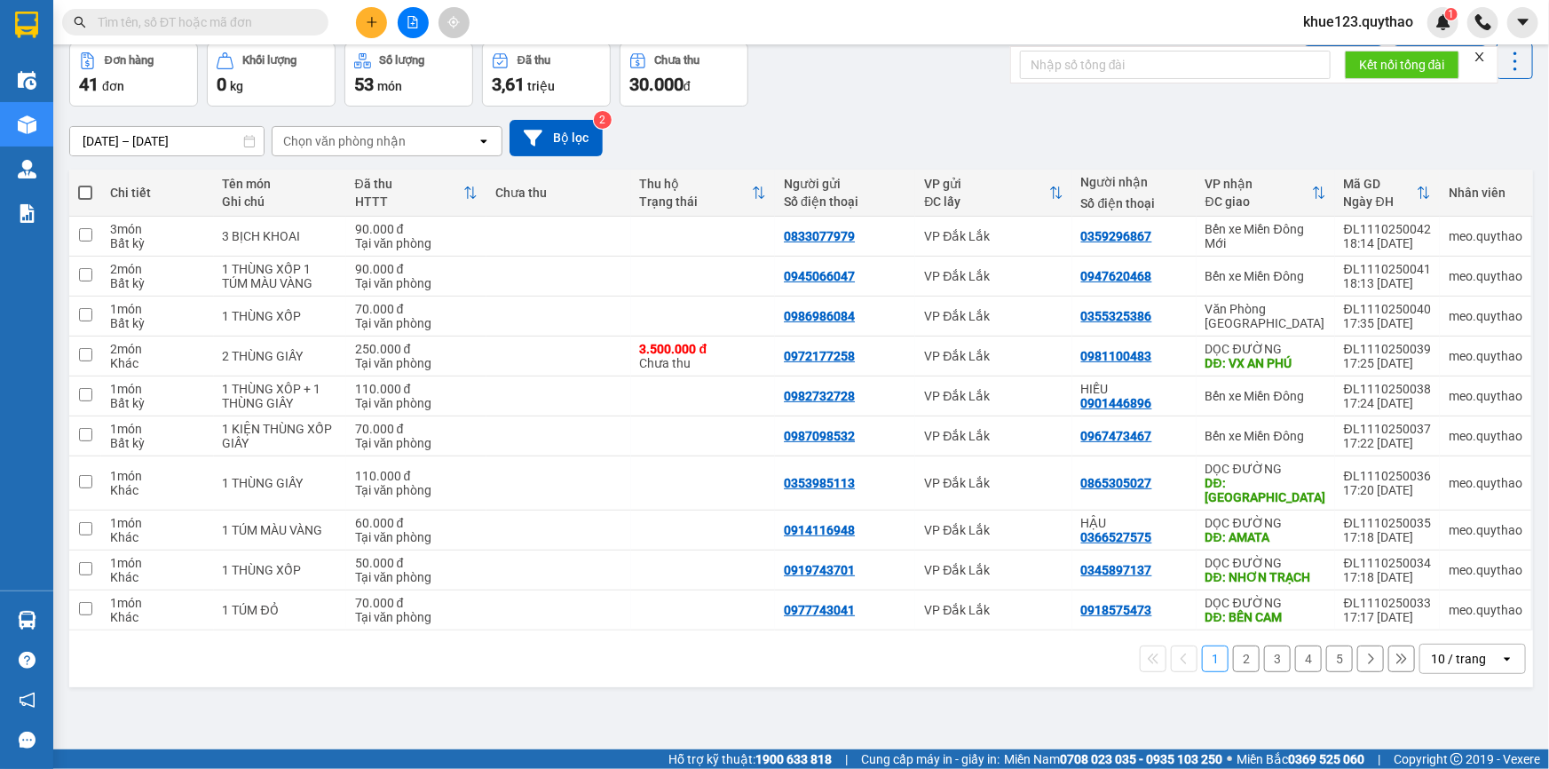
click at [407, 18] on icon "file-add" at bounding box center [413, 22] width 12 height 12
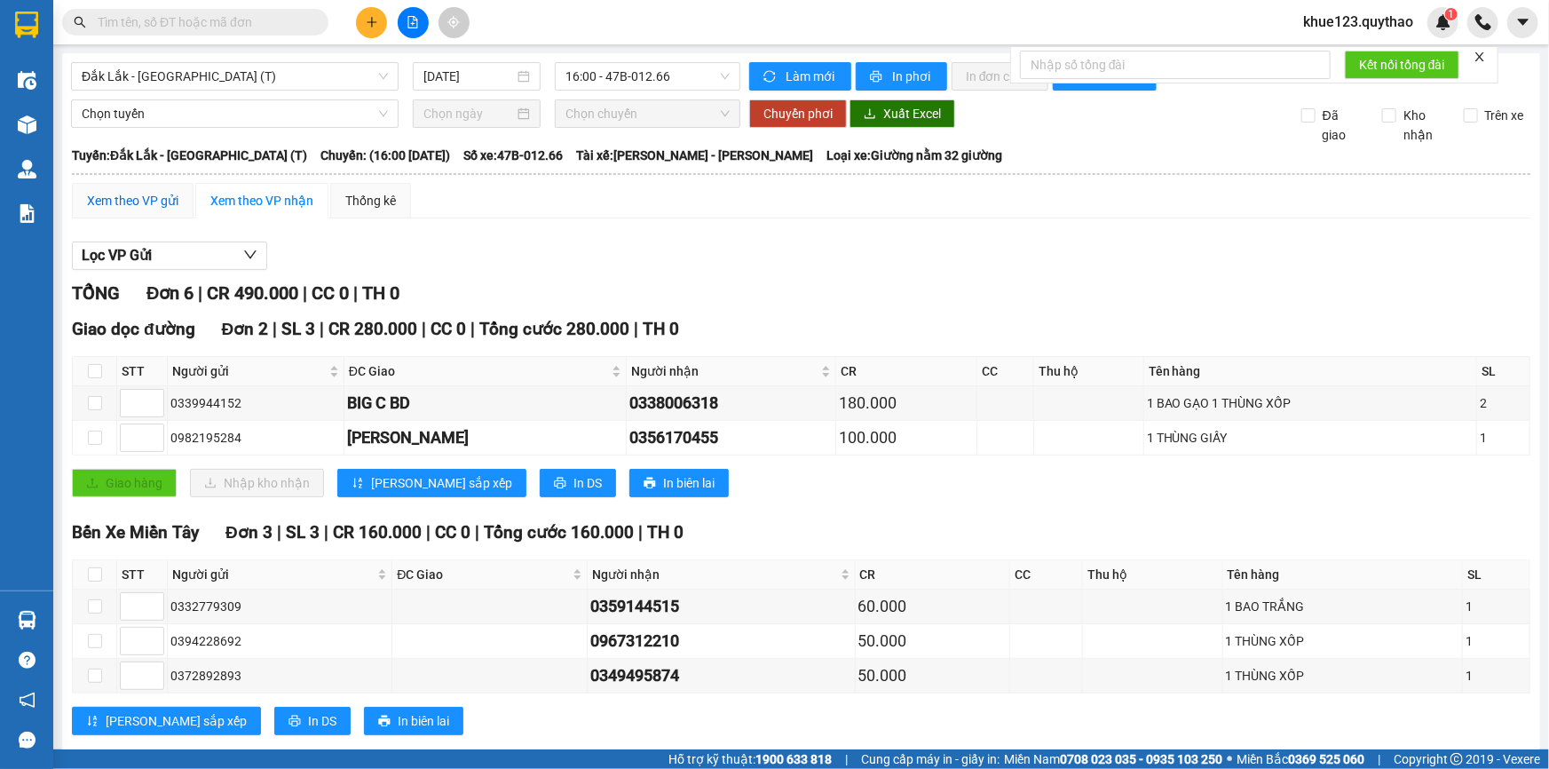
click at [153, 204] on div "Xem theo VP gửi" at bounding box center [132, 201] width 91 height 20
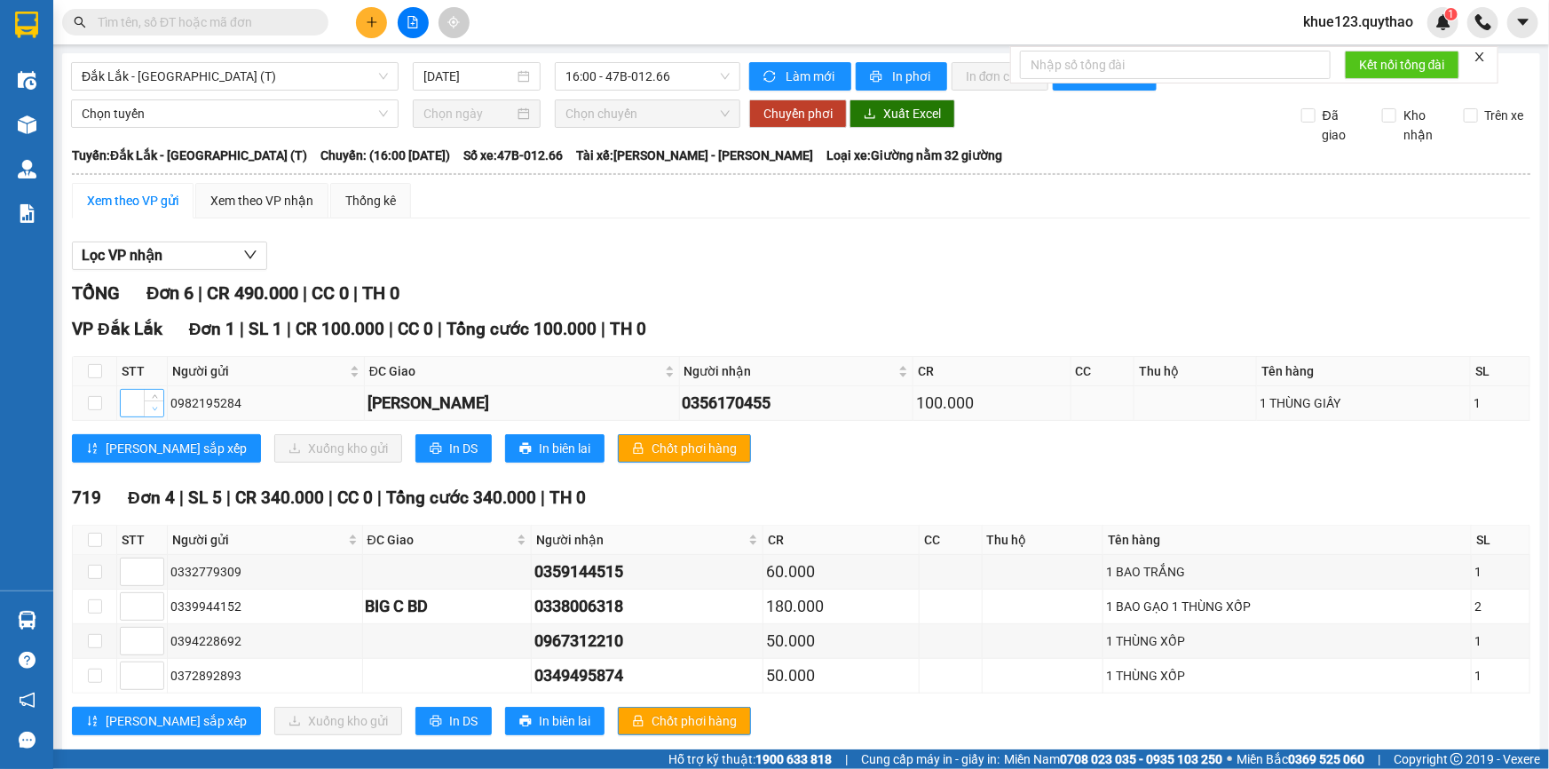
scroll to position [161, 0]
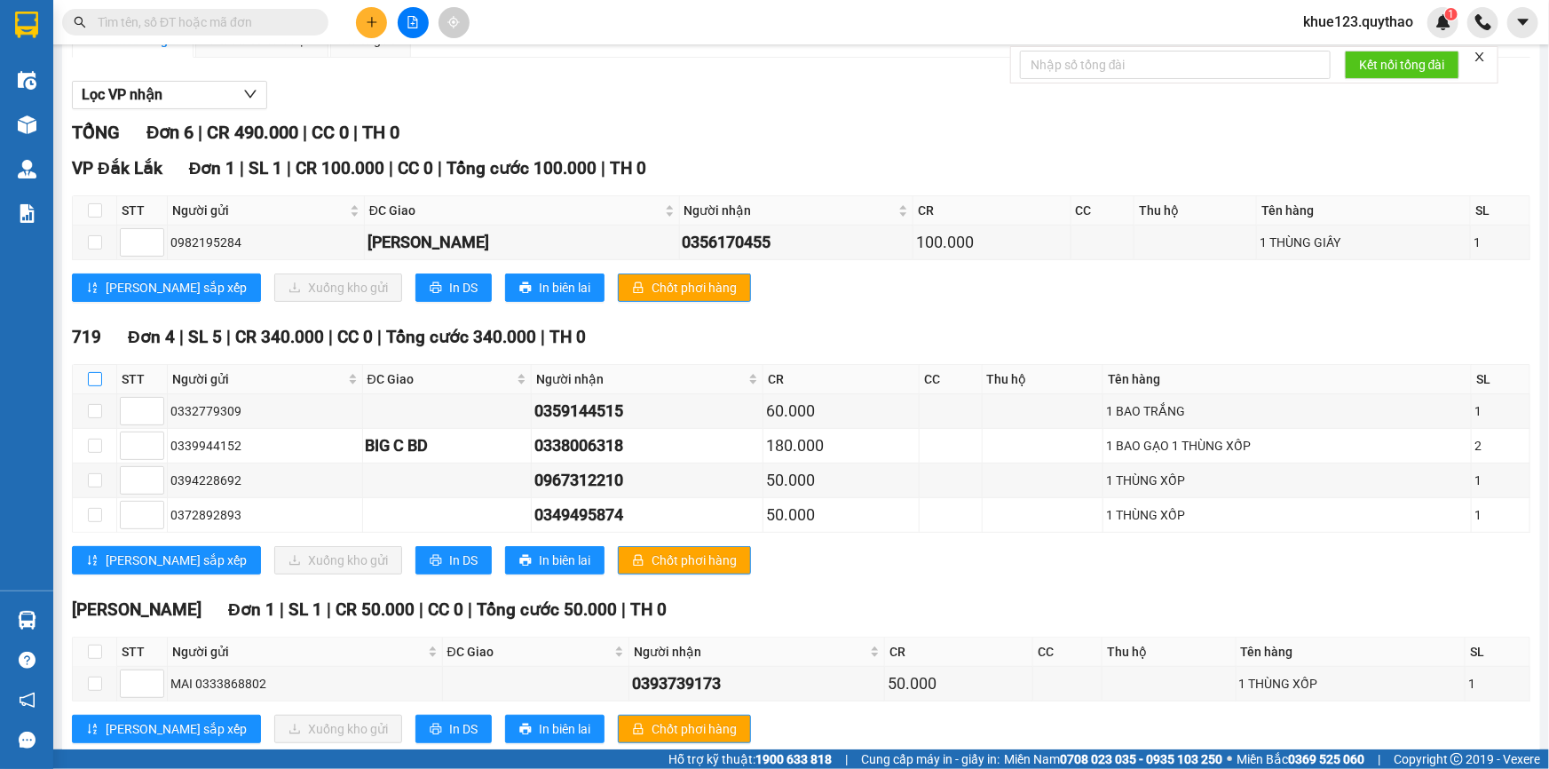
click at [89, 375] on input "checkbox" at bounding box center [95, 379] width 14 height 14
checkbox input "true"
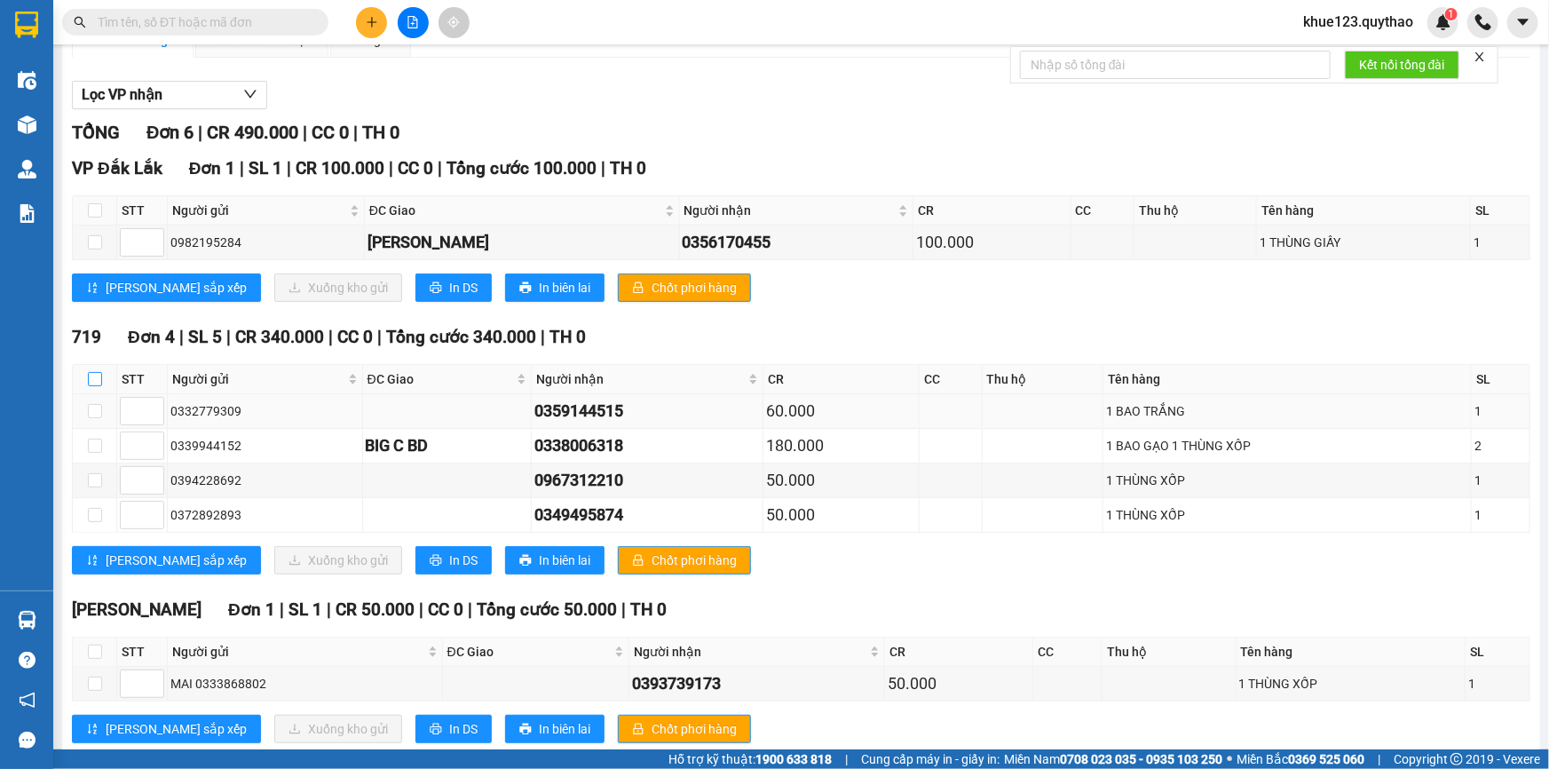
checkbox input "true"
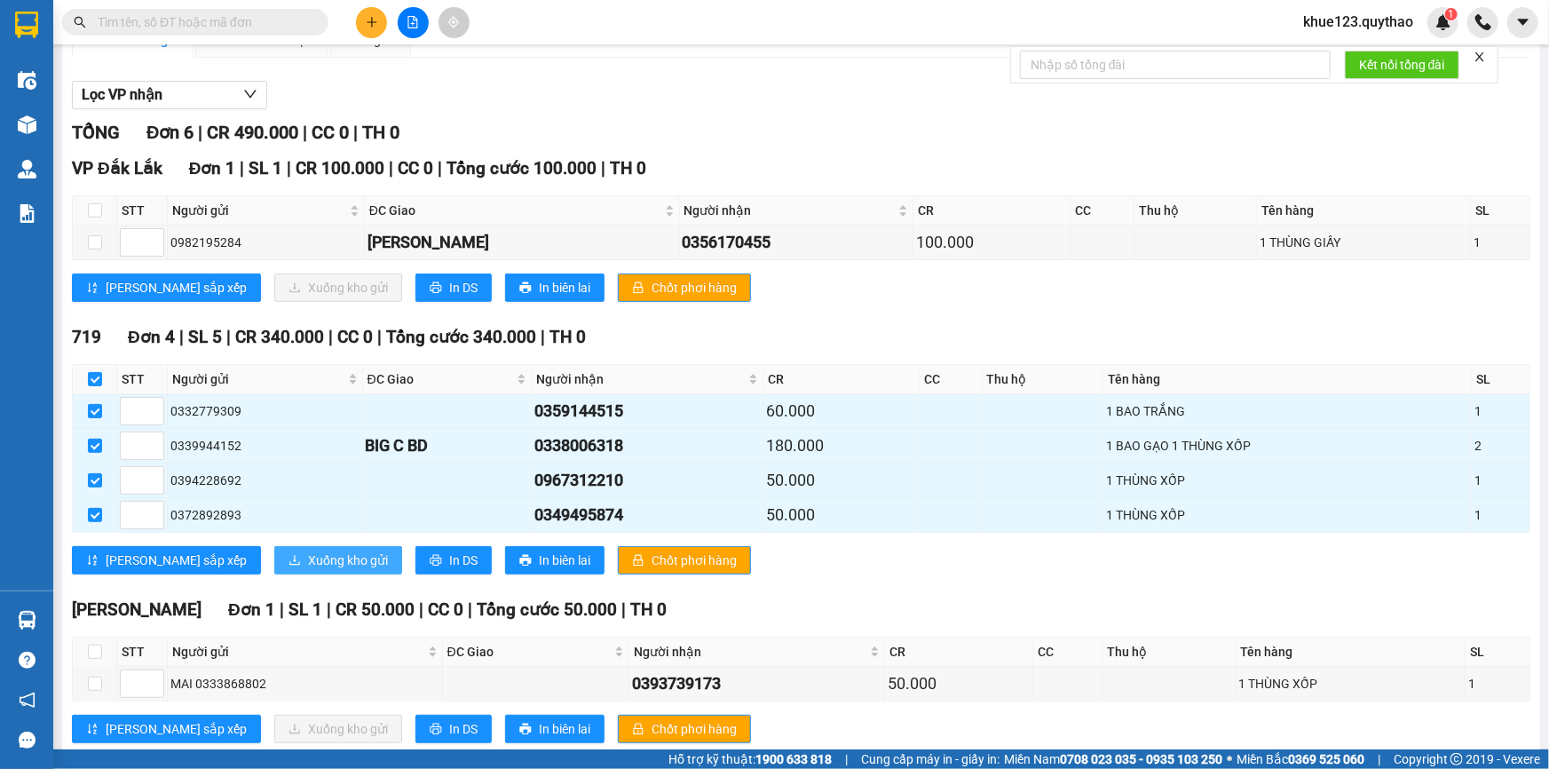
click at [308, 554] on span "Xuống kho gửi" at bounding box center [348, 560] width 80 height 20
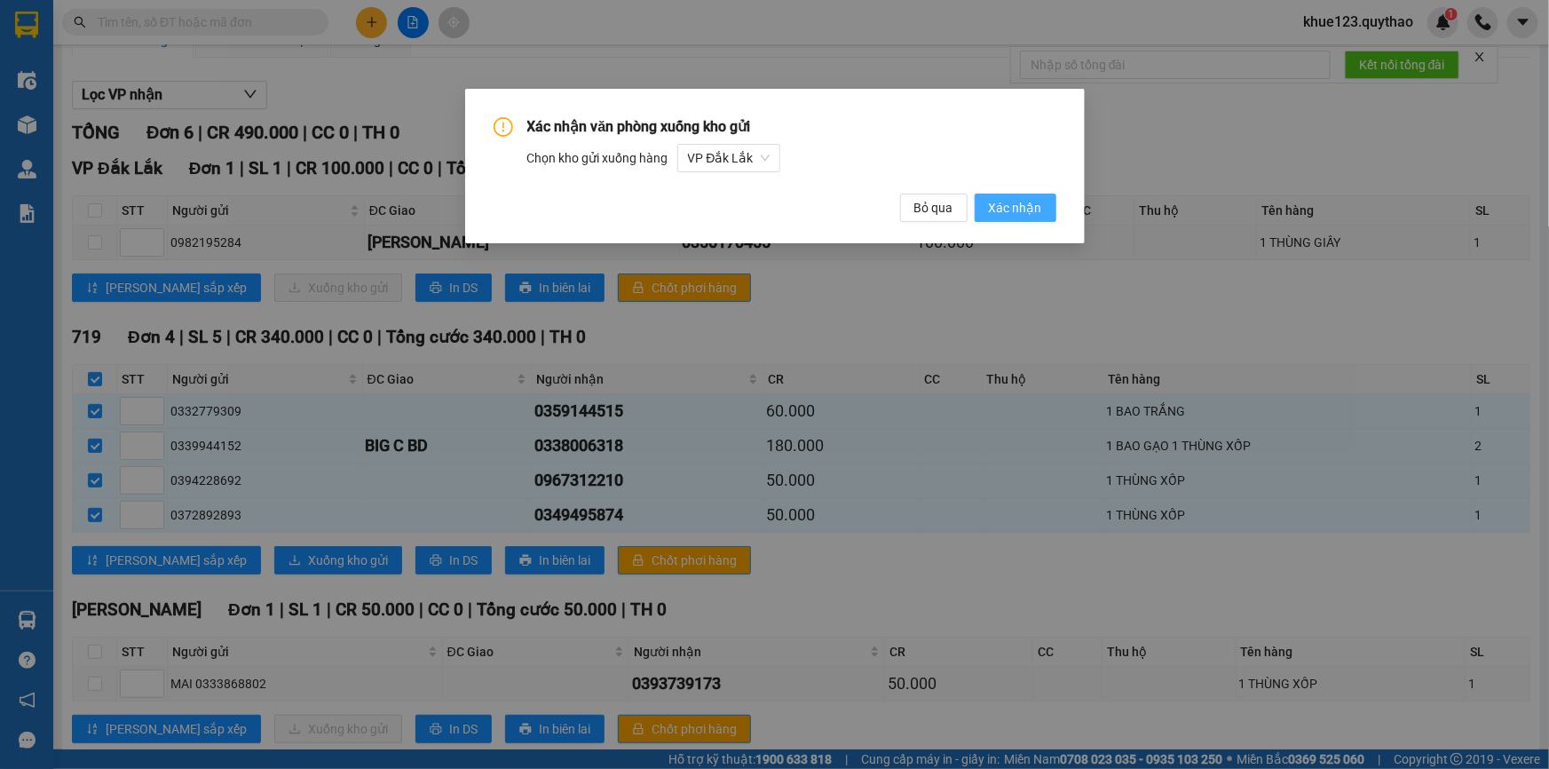
click at [1038, 206] on span "Xác nhận" at bounding box center [1015, 208] width 53 height 20
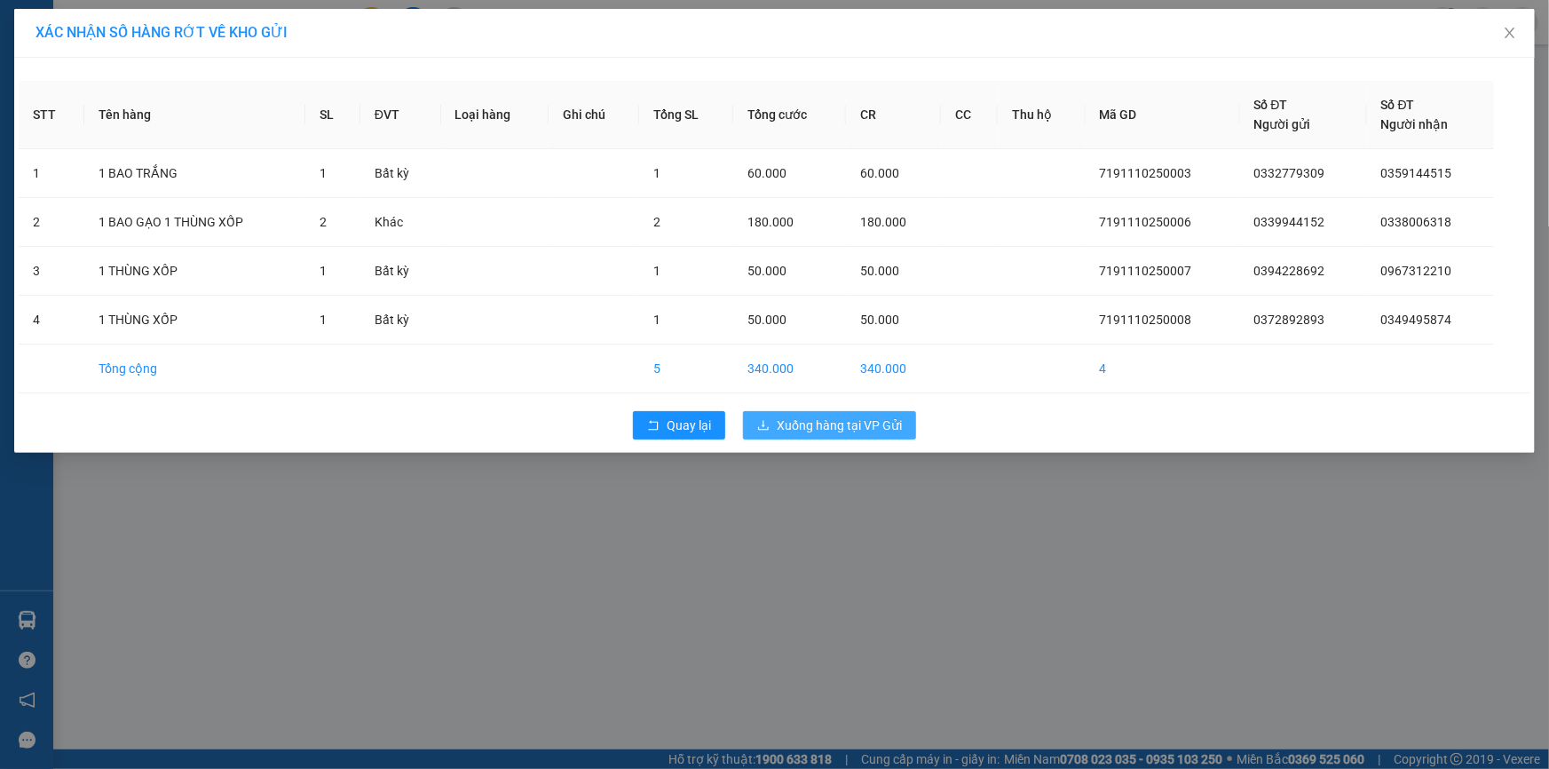
click at [802, 424] on span "Xuống hàng tại VP Gửi" at bounding box center [839, 425] width 125 height 20
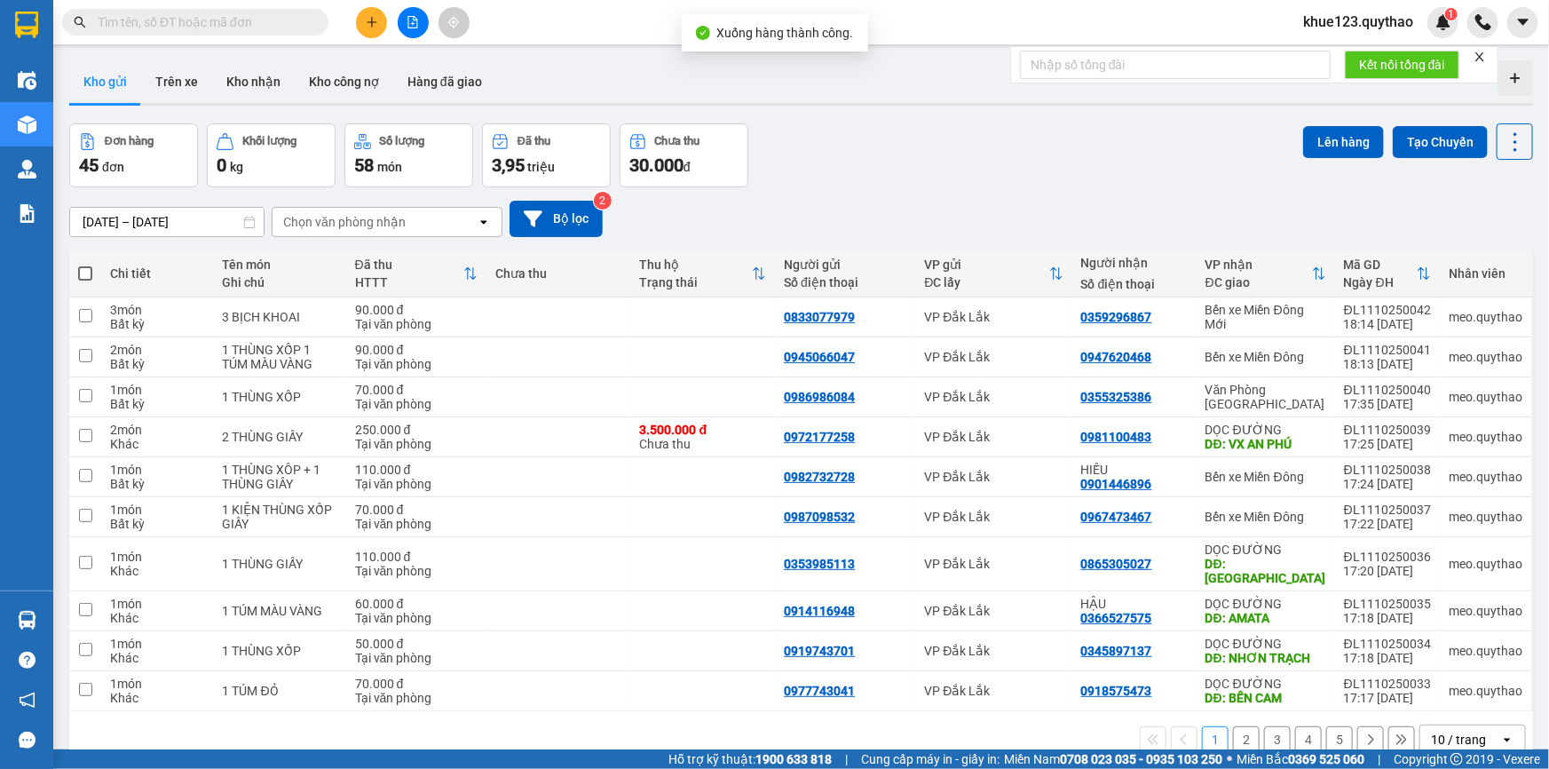
click at [405, 18] on button at bounding box center [413, 22] width 31 height 31
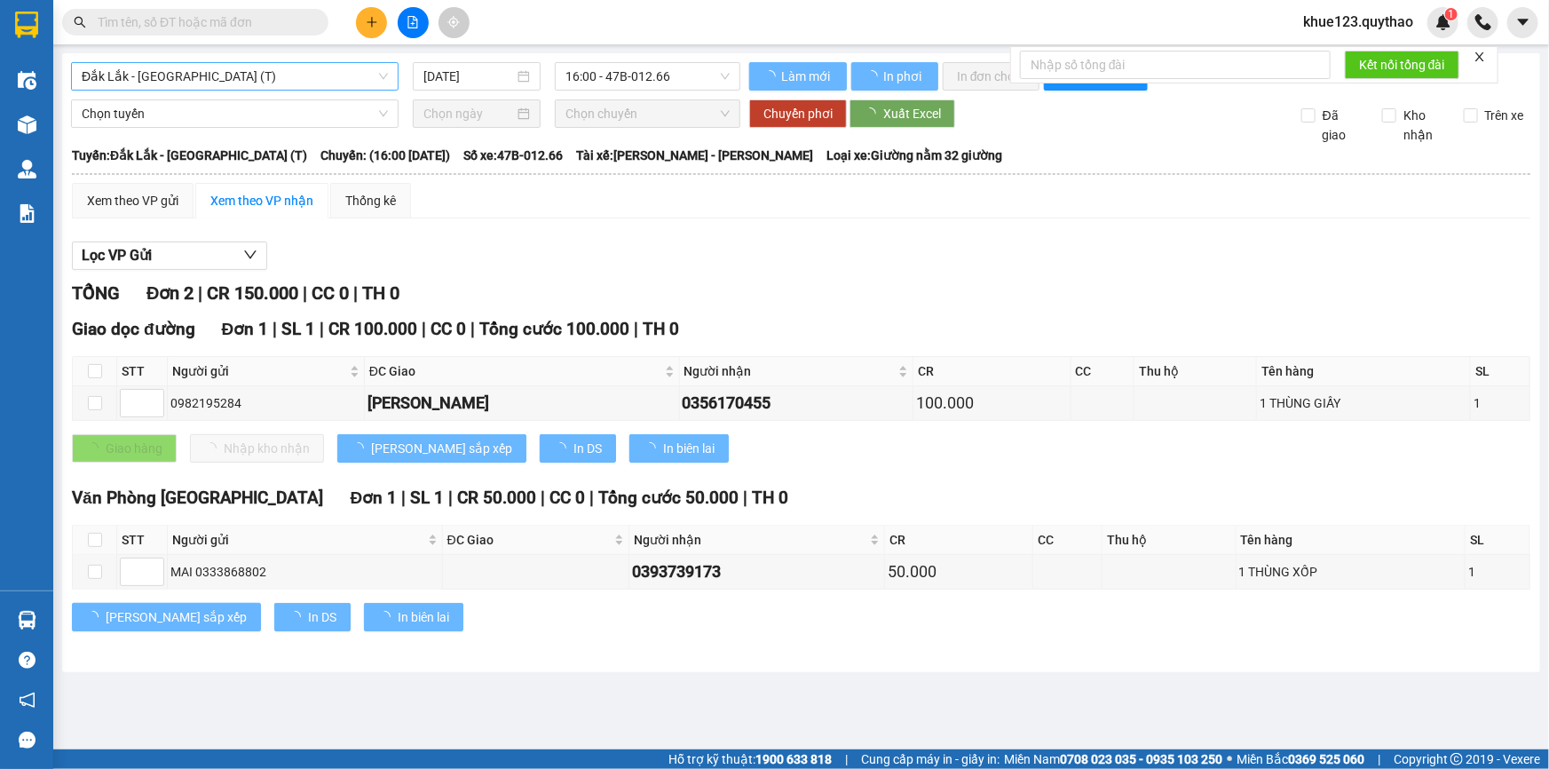
click at [275, 85] on span "Đắk Lắk - [GEOGRAPHIC_DATA] (T)" at bounding box center [235, 76] width 306 height 27
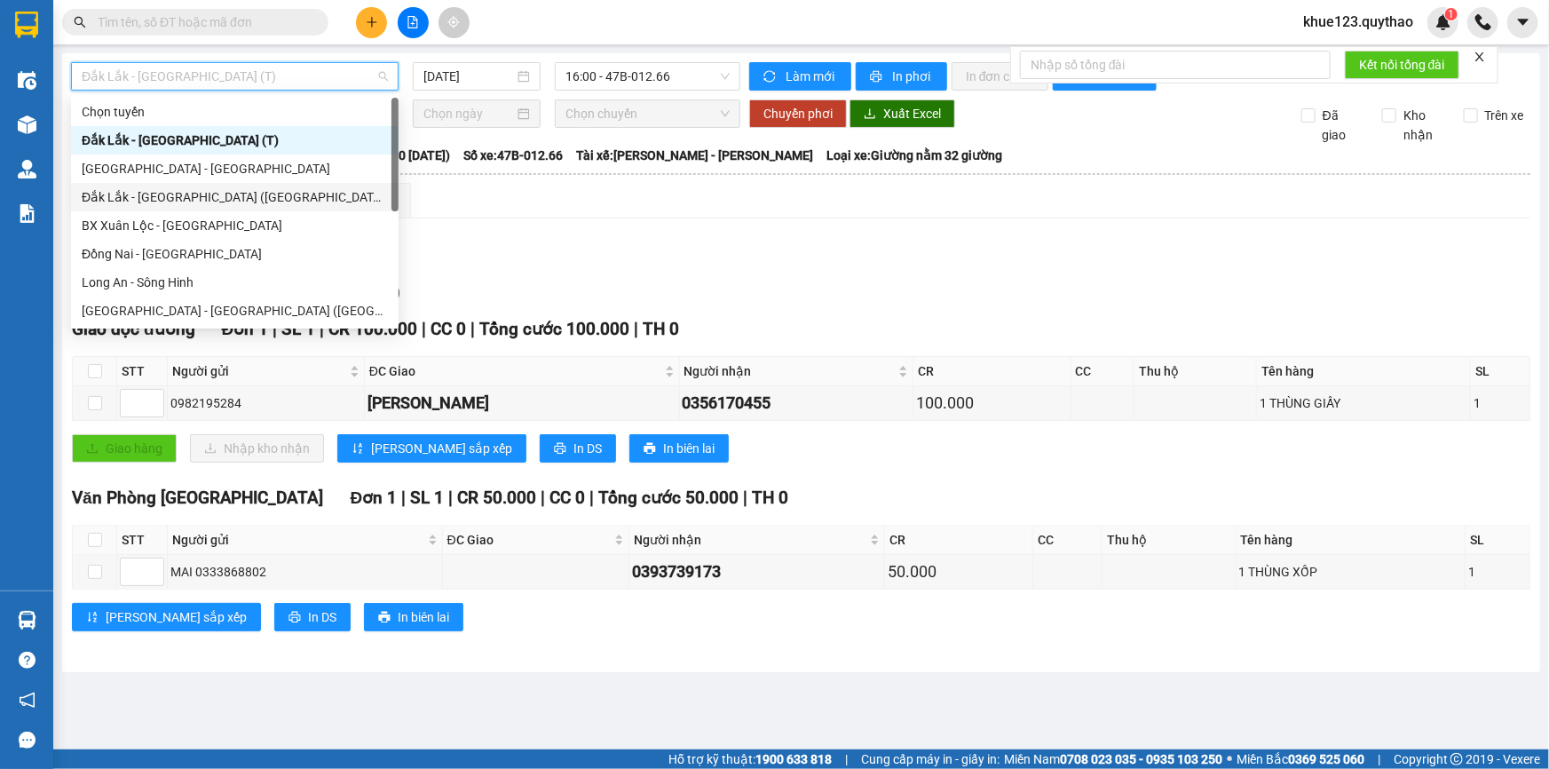
click at [723, 266] on div "Lọc VP Gửi" at bounding box center [801, 255] width 1458 height 29
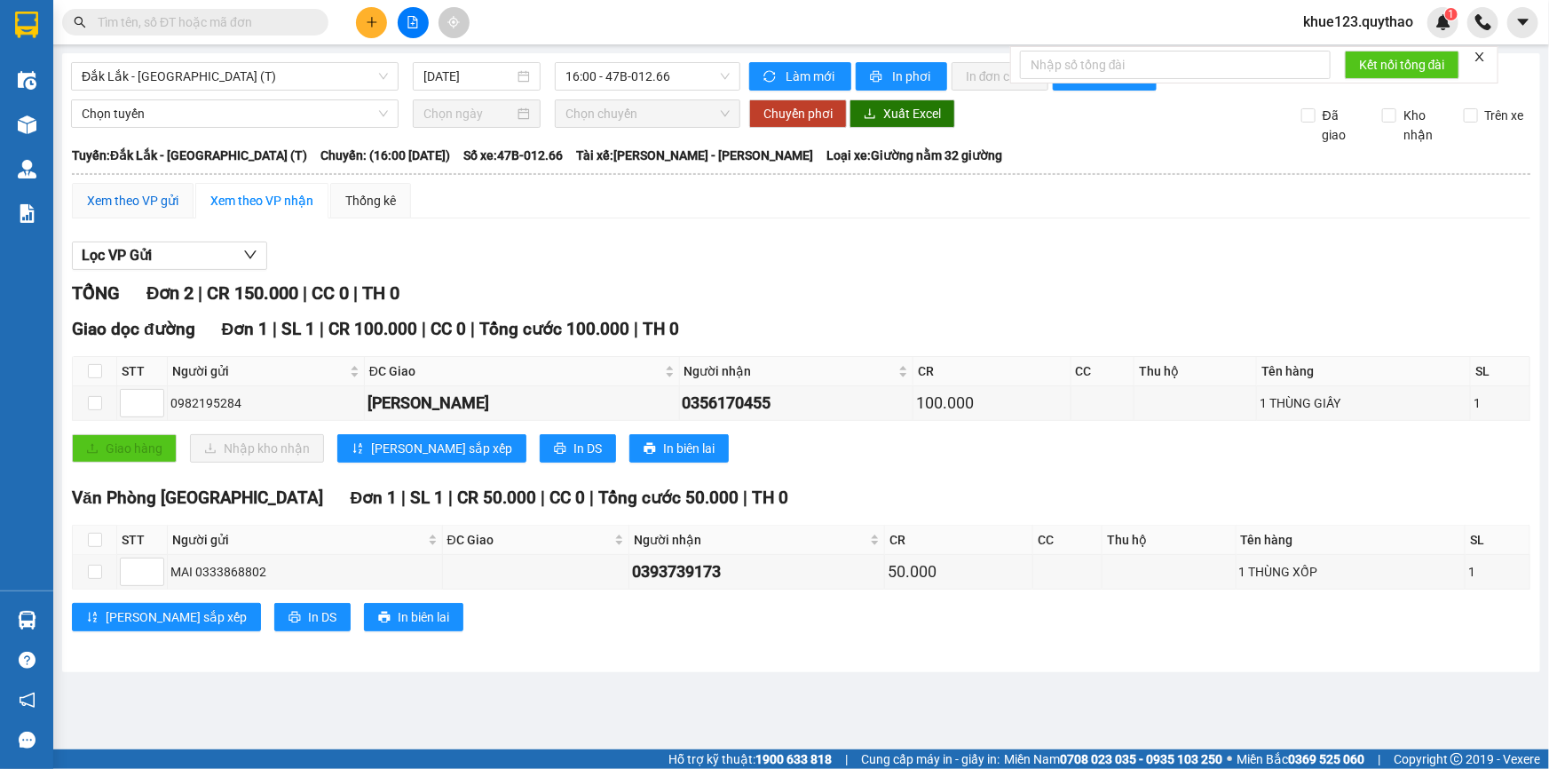
click at [152, 206] on div "Xem theo VP gửi" at bounding box center [132, 201] width 91 height 20
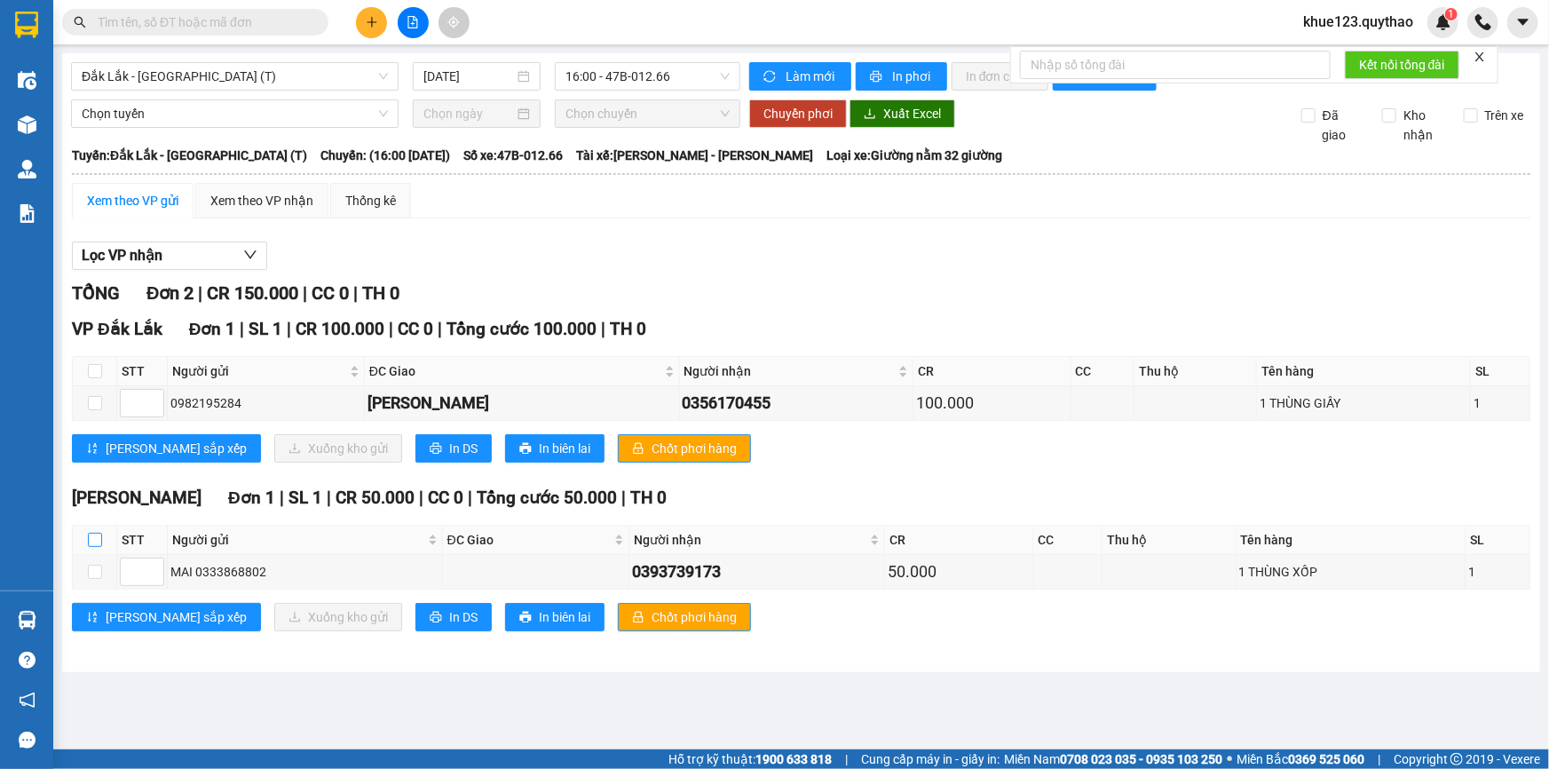
click at [91, 537] on input "checkbox" at bounding box center [95, 540] width 14 height 14
checkbox input "true"
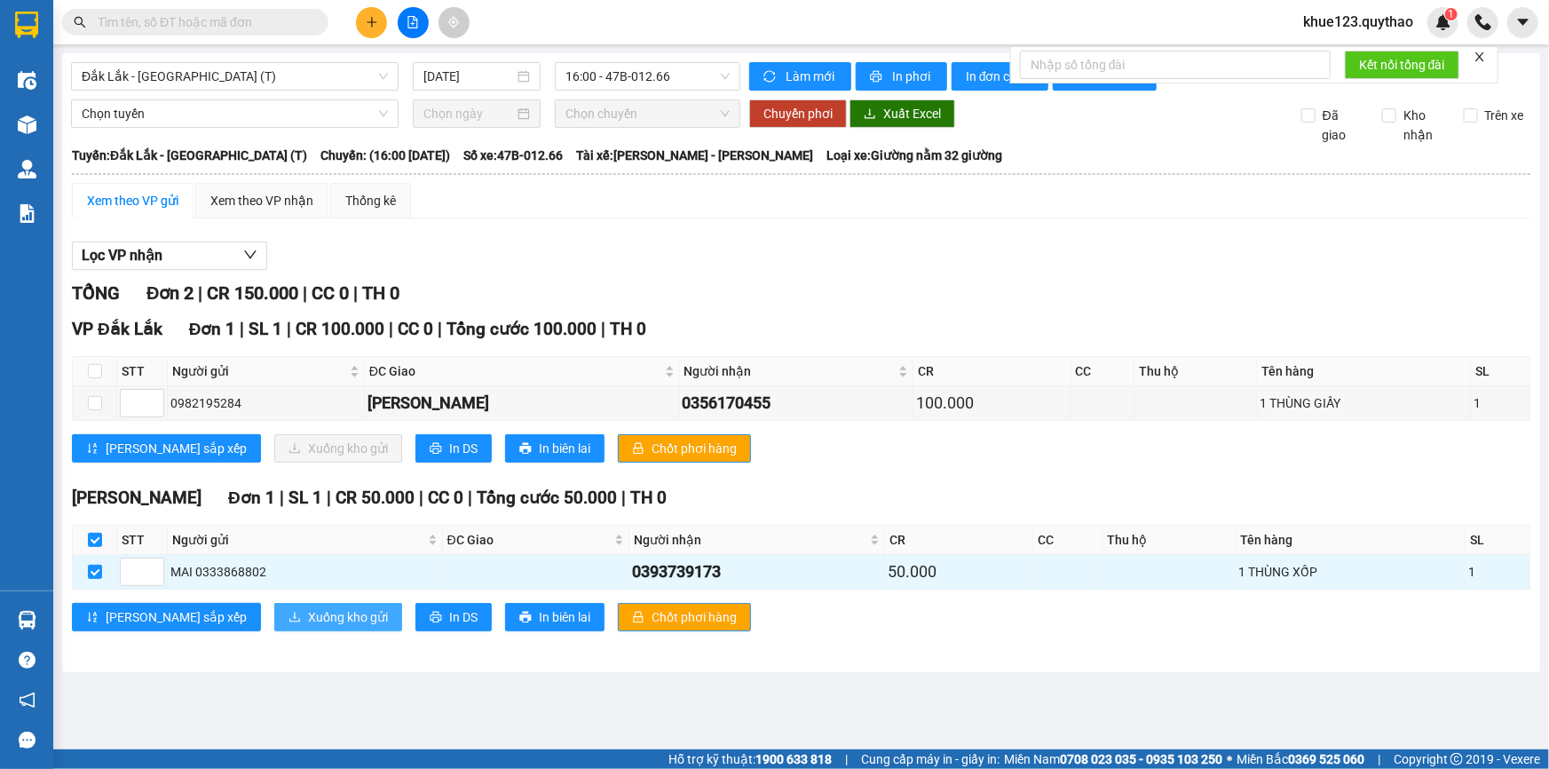
click at [308, 620] on span "Xuống kho gửi" at bounding box center [348, 617] width 80 height 20
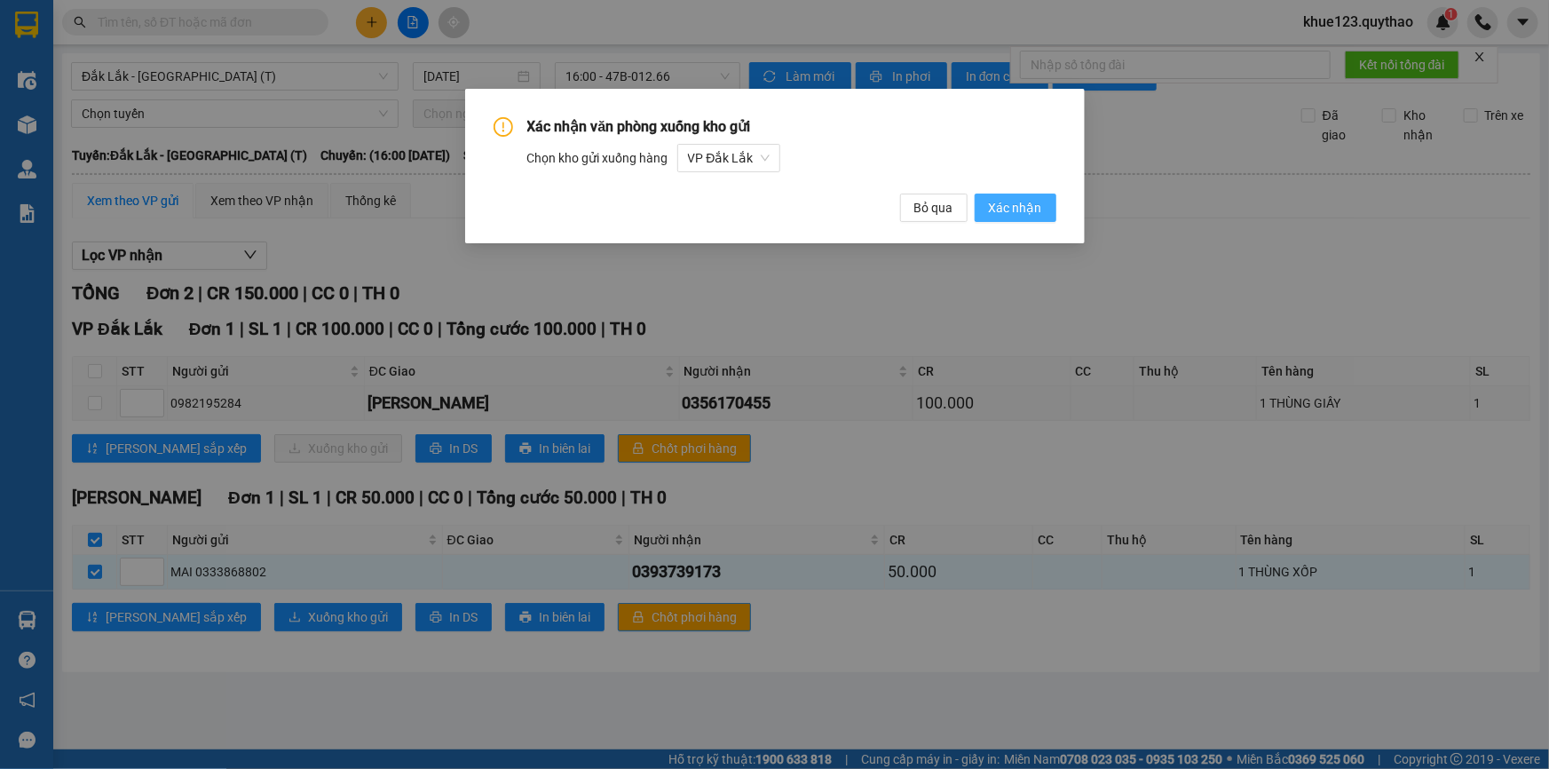
click at [1019, 209] on span "Xác nhận" at bounding box center [1015, 208] width 53 height 20
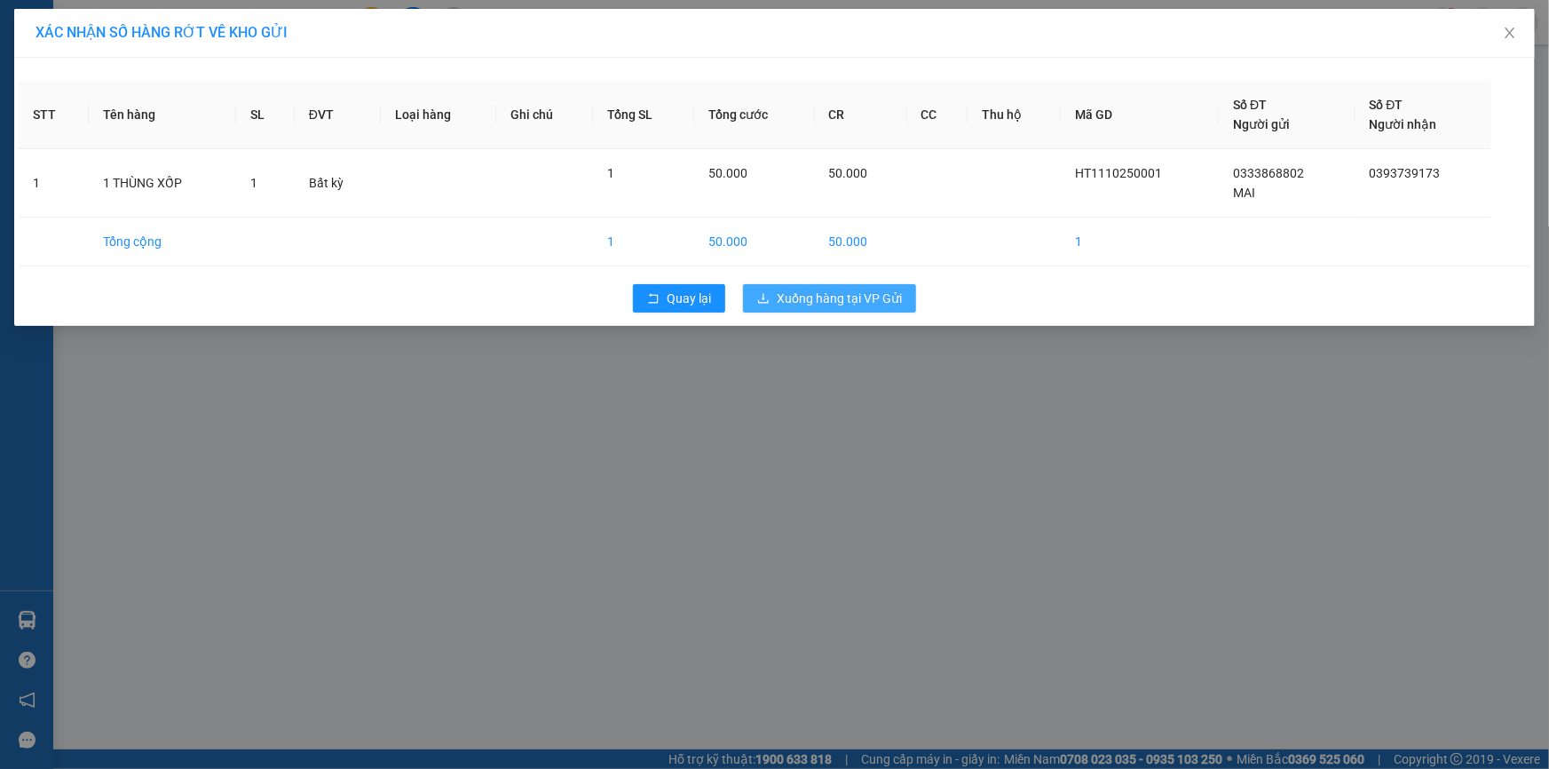
click at [798, 292] on span "Xuống hàng tại VP Gửi" at bounding box center [839, 298] width 125 height 20
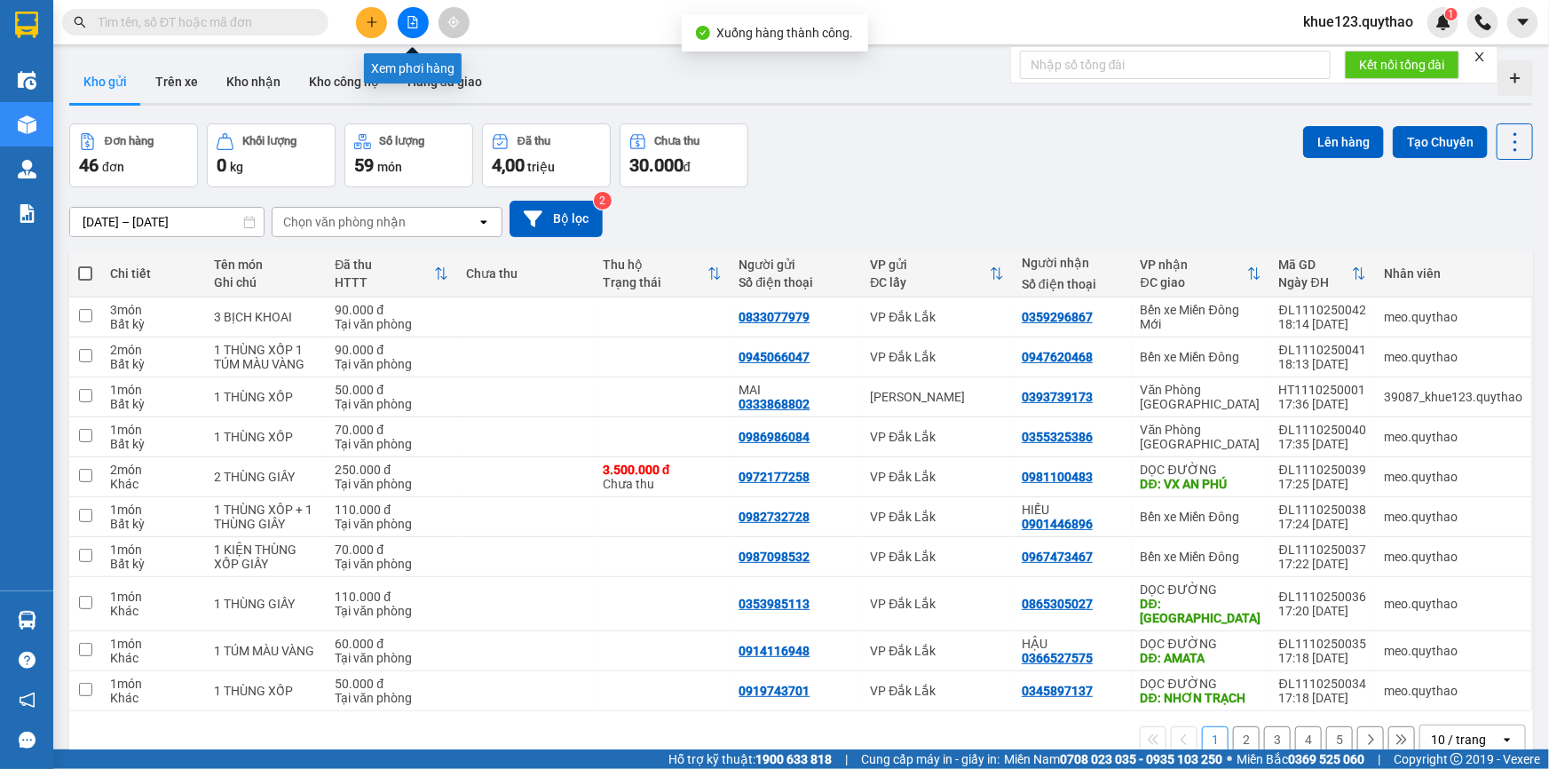
click at [407, 32] on button at bounding box center [413, 22] width 31 height 31
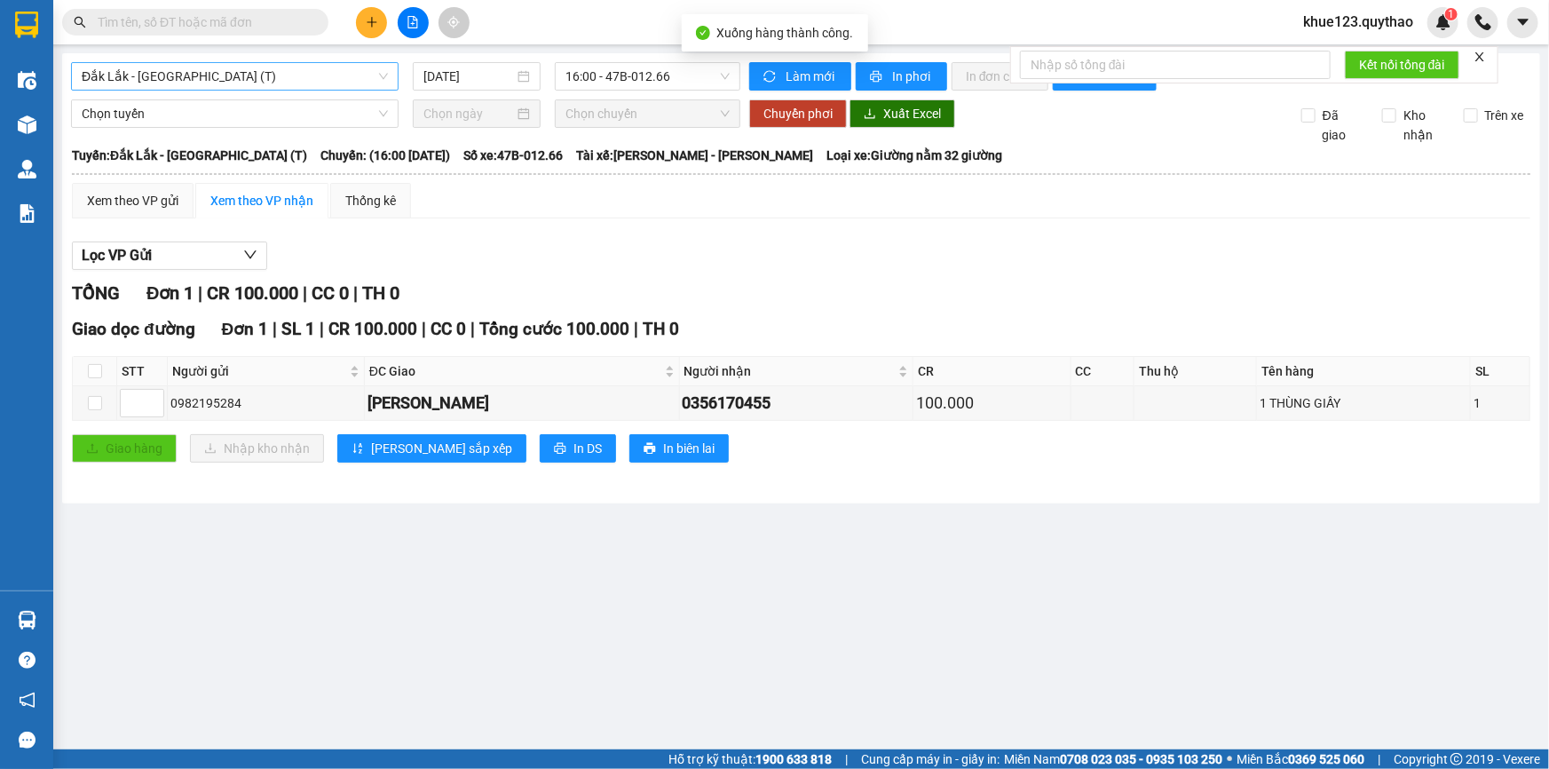
click at [217, 79] on span "Đắk Lắk - [GEOGRAPHIC_DATA] (T)" at bounding box center [235, 76] width 306 height 27
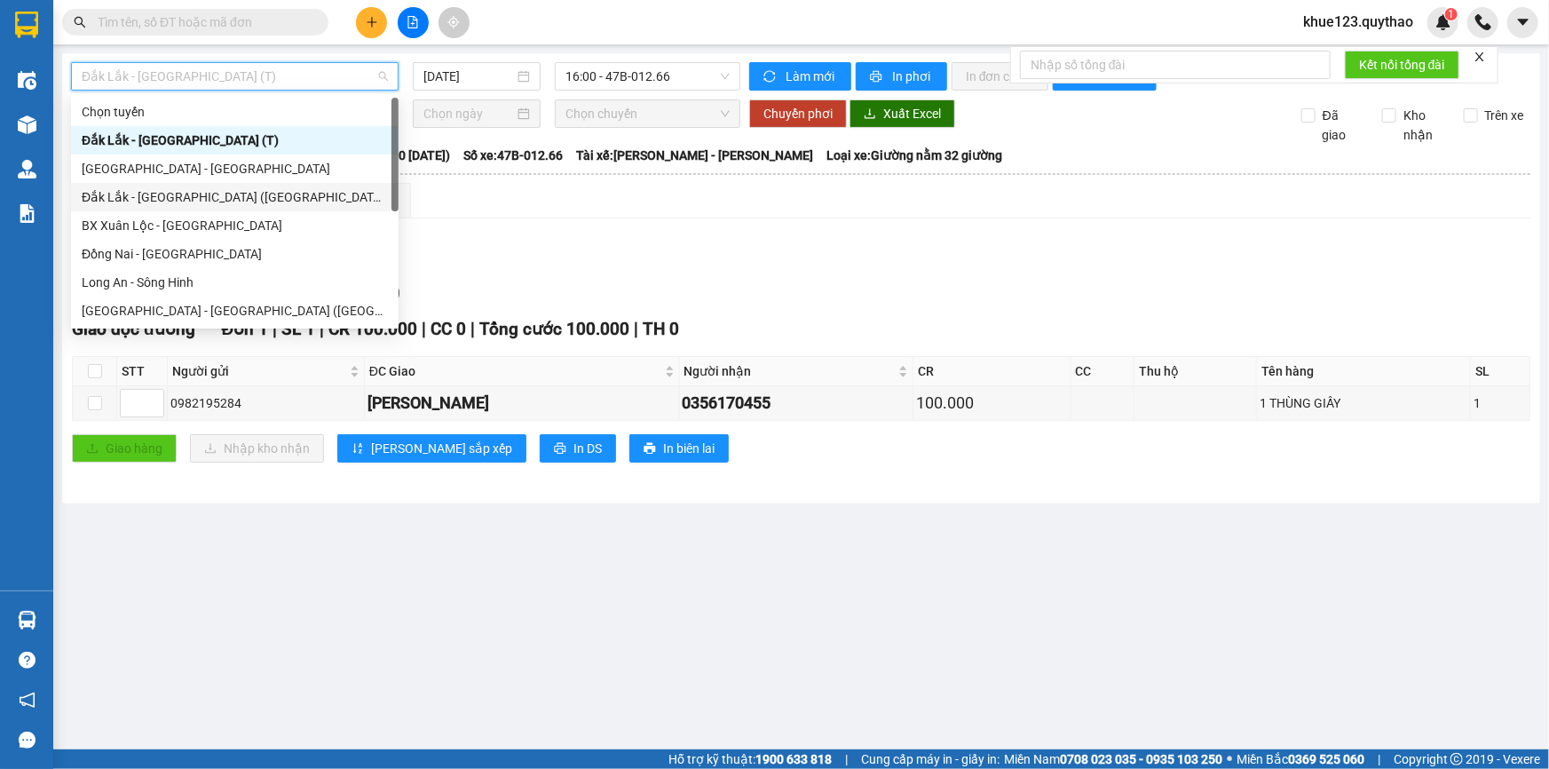
click at [210, 196] on div "Đắk Lắk - [GEOGRAPHIC_DATA] ([GEOGRAPHIC_DATA])" at bounding box center [235, 197] width 306 height 20
type input "[DATE]"
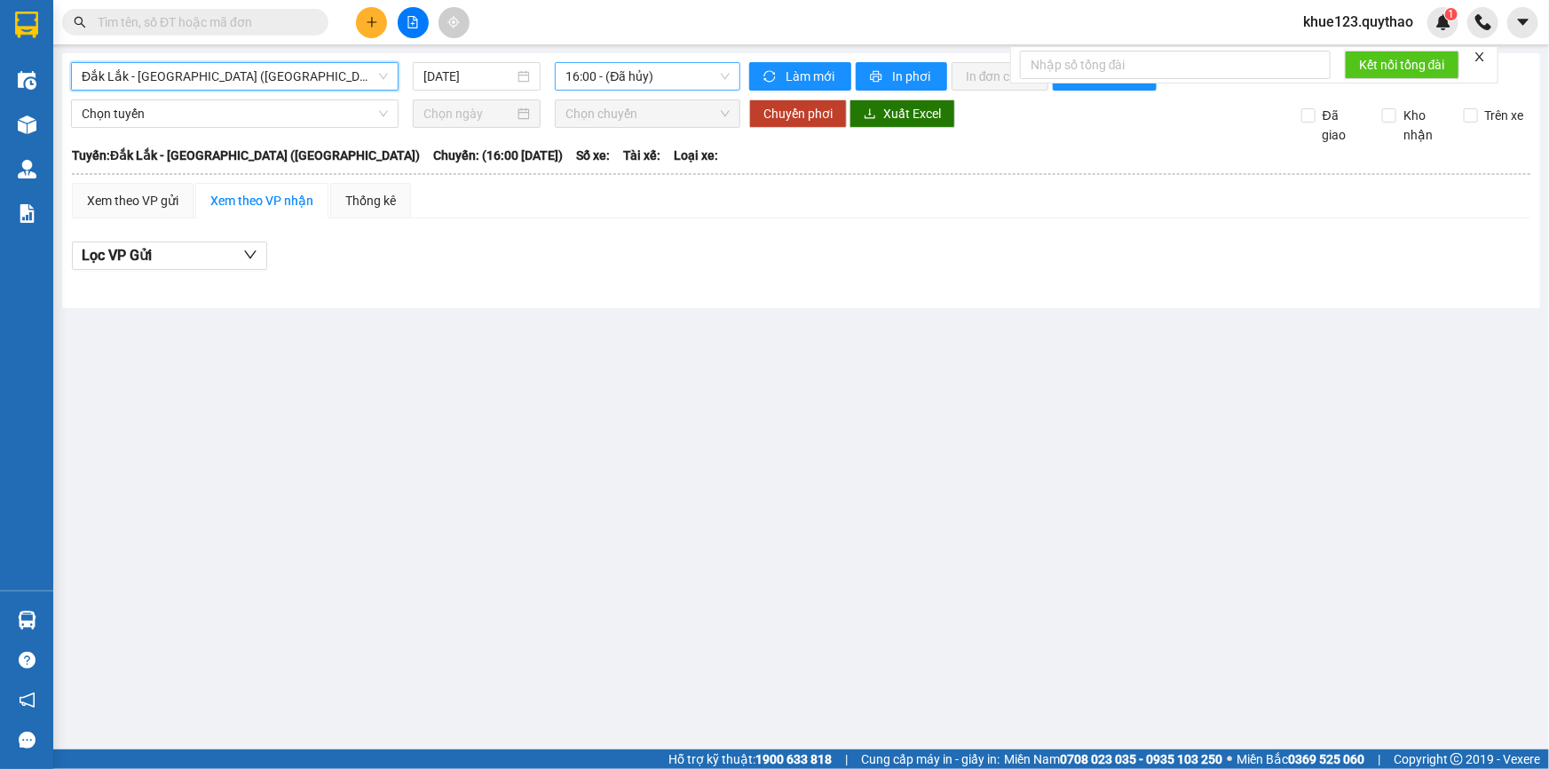
click at [686, 77] on span "16:00 - (Đã hủy)" at bounding box center [647, 76] width 164 height 27
click at [202, 79] on span "Đắk Lắk - [GEOGRAPHIC_DATA] ([GEOGRAPHIC_DATA])" at bounding box center [235, 76] width 306 height 27
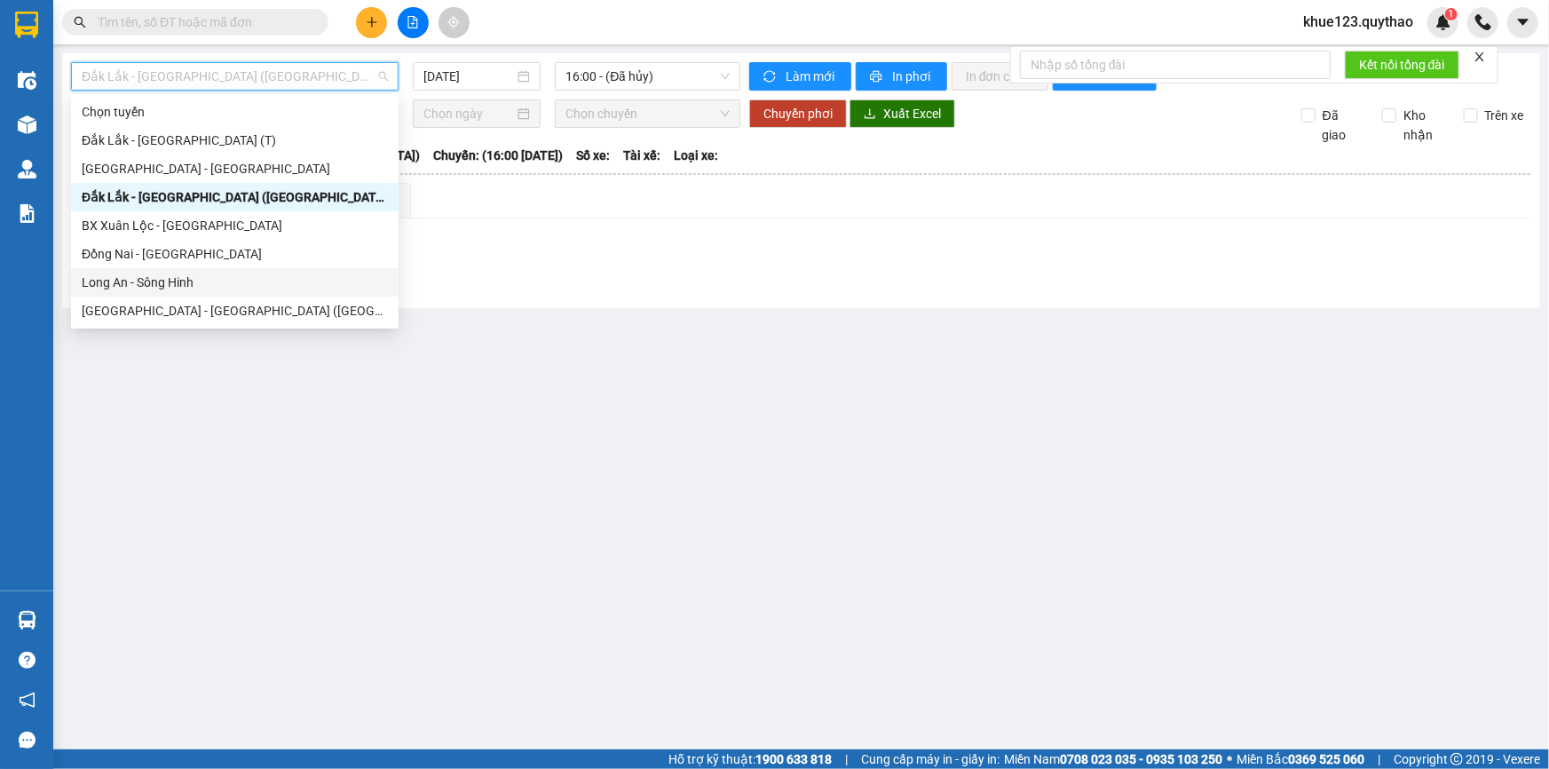
scroll to position [80, 0]
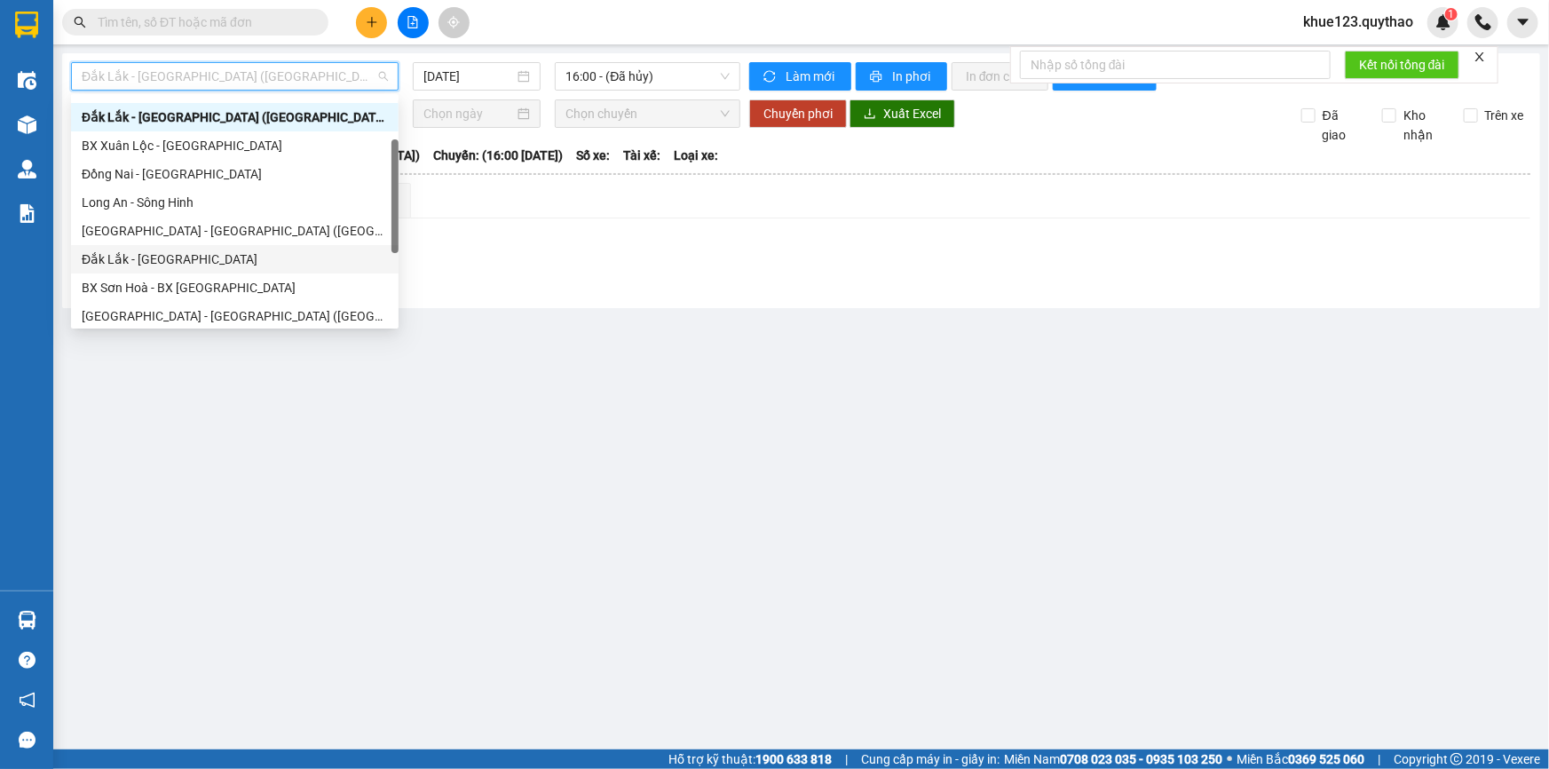
click at [164, 261] on div "Đắk Lắk - [GEOGRAPHIC_DATA]" at bounding box center [235, 259] width 306 height 20
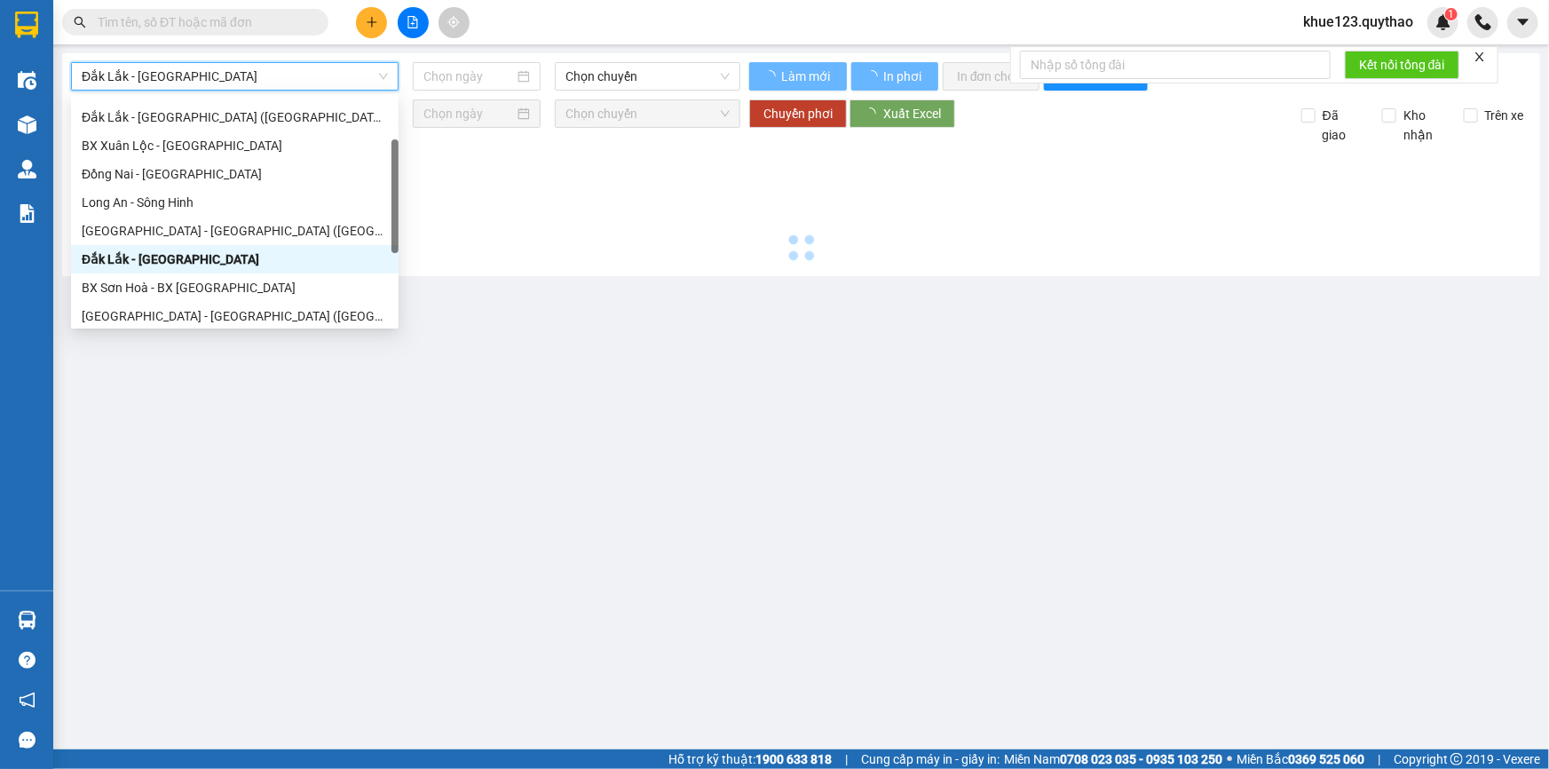
type input "[DATE]"
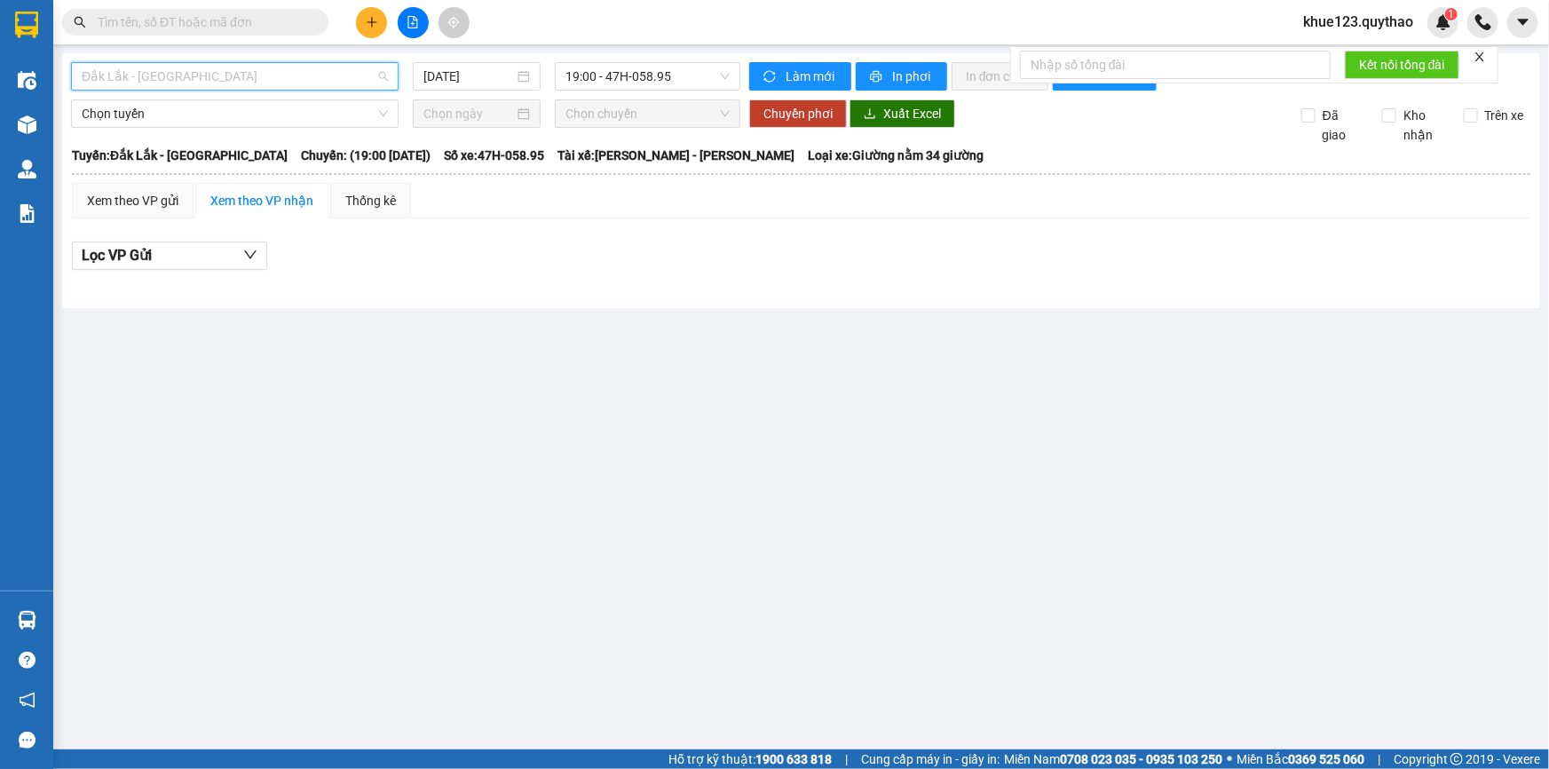
click at [287, 77] on span "Đắk Lắk - [GEOGRAPHIC_DATA]" at bounding box center [235, 76] width 306 height 27
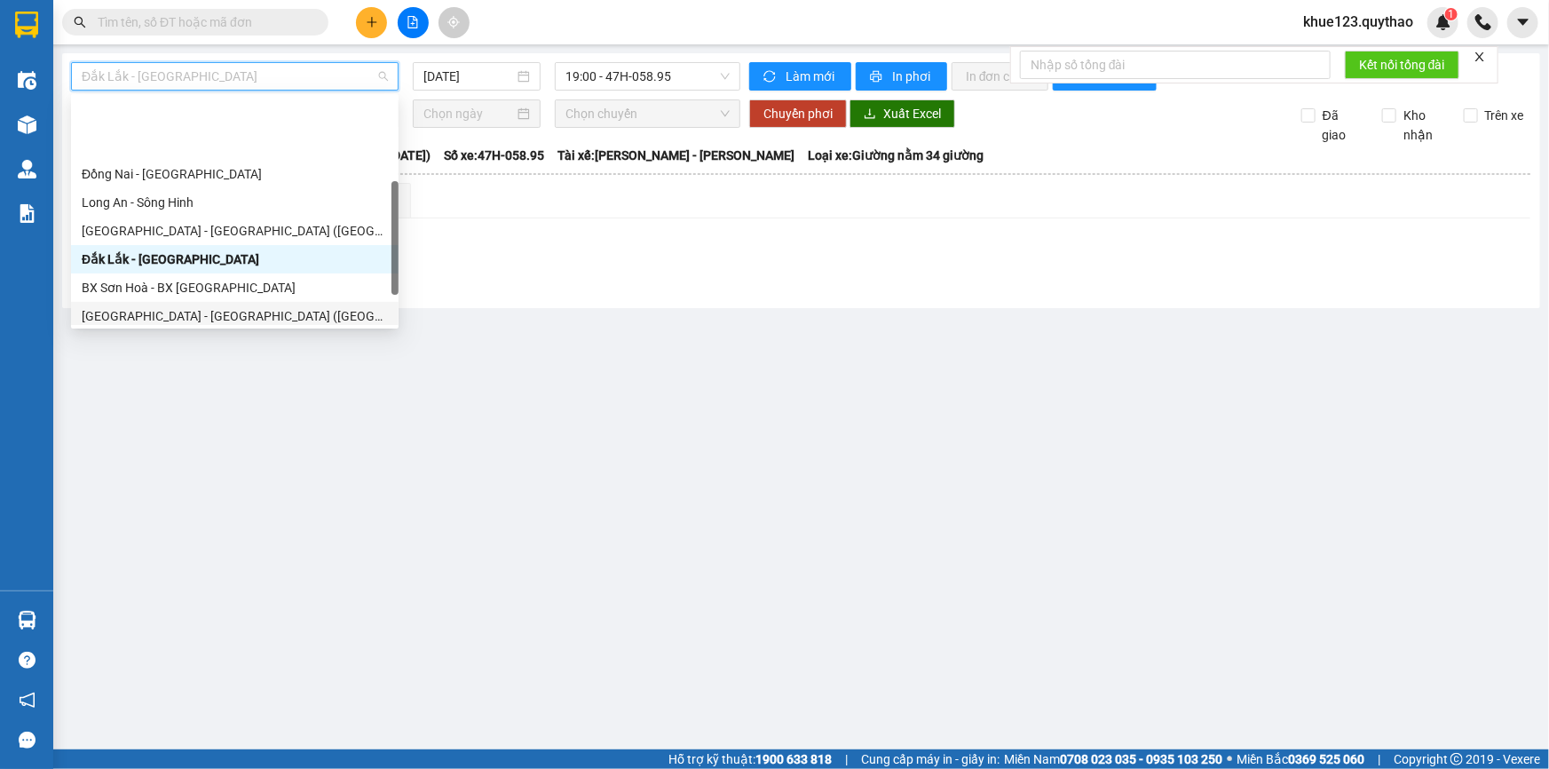
scroll to position [241, 0]
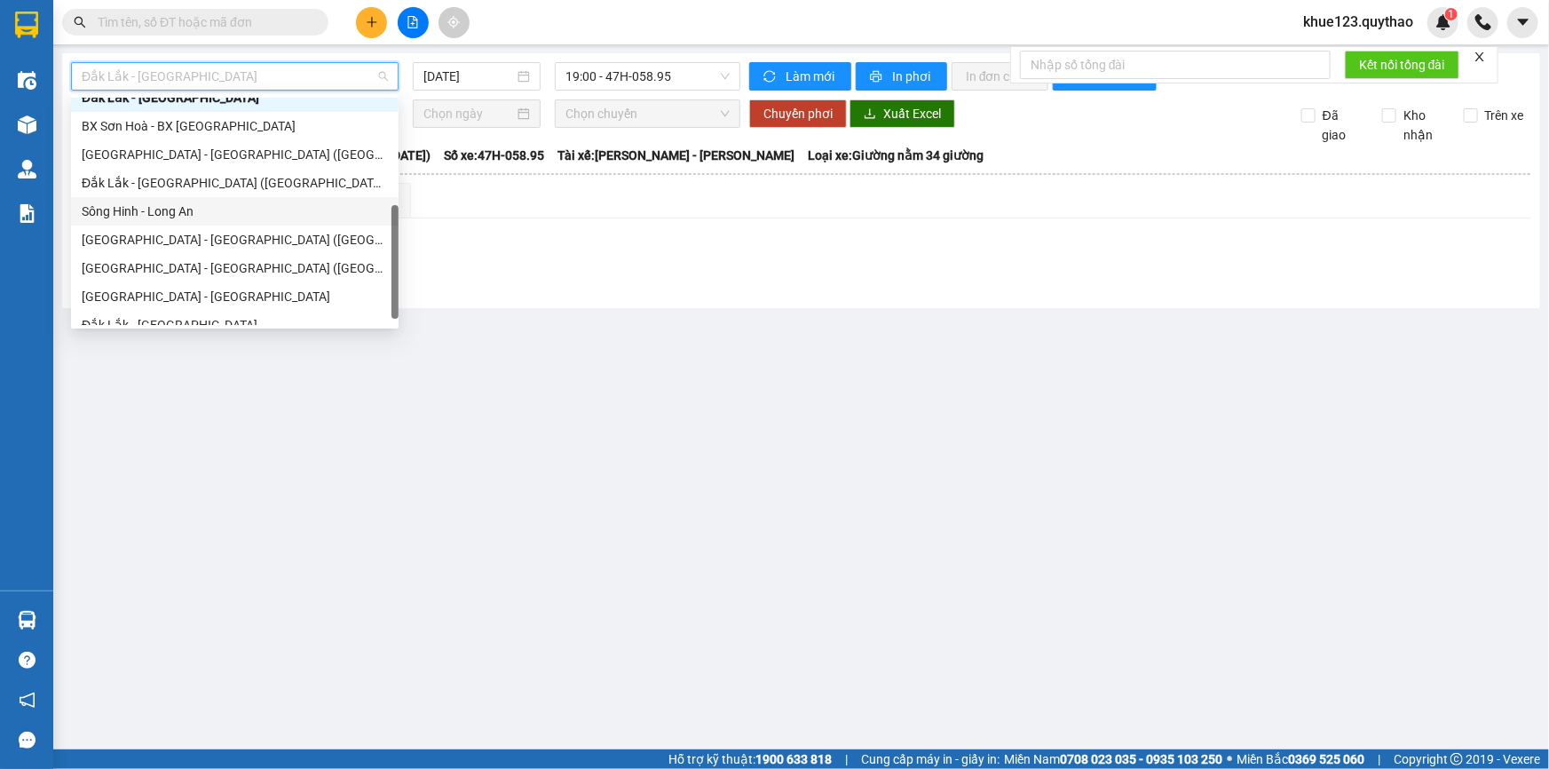
click at [176, 206] on div "Sông Hinh - Long An" at bounding box center [235, 211] width 306 height 20
type input "[DATE]"
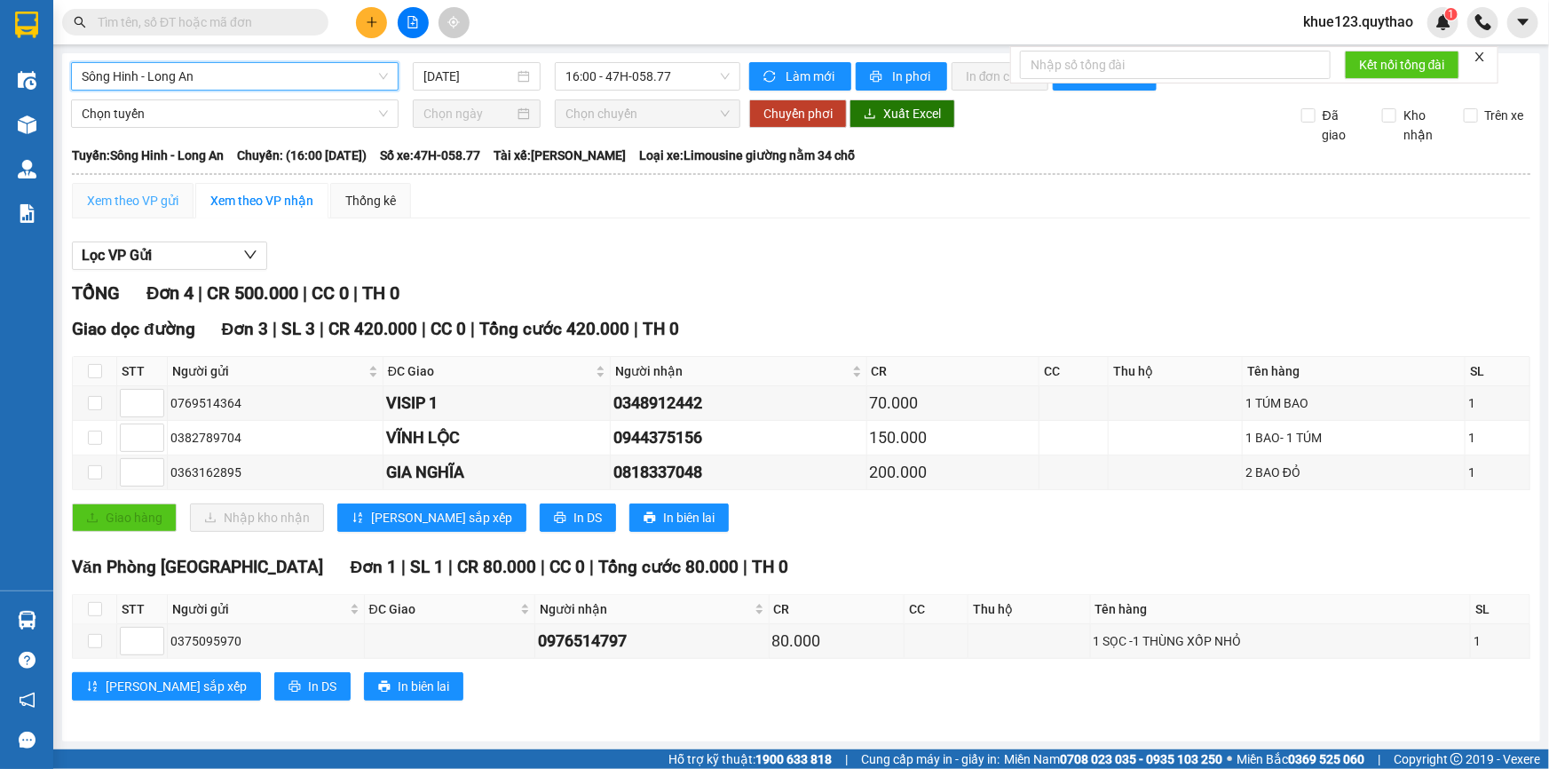
click at [120, 209] on div "Xem theo VP gửi" at bounding box center [133, 201] width 122 height 36
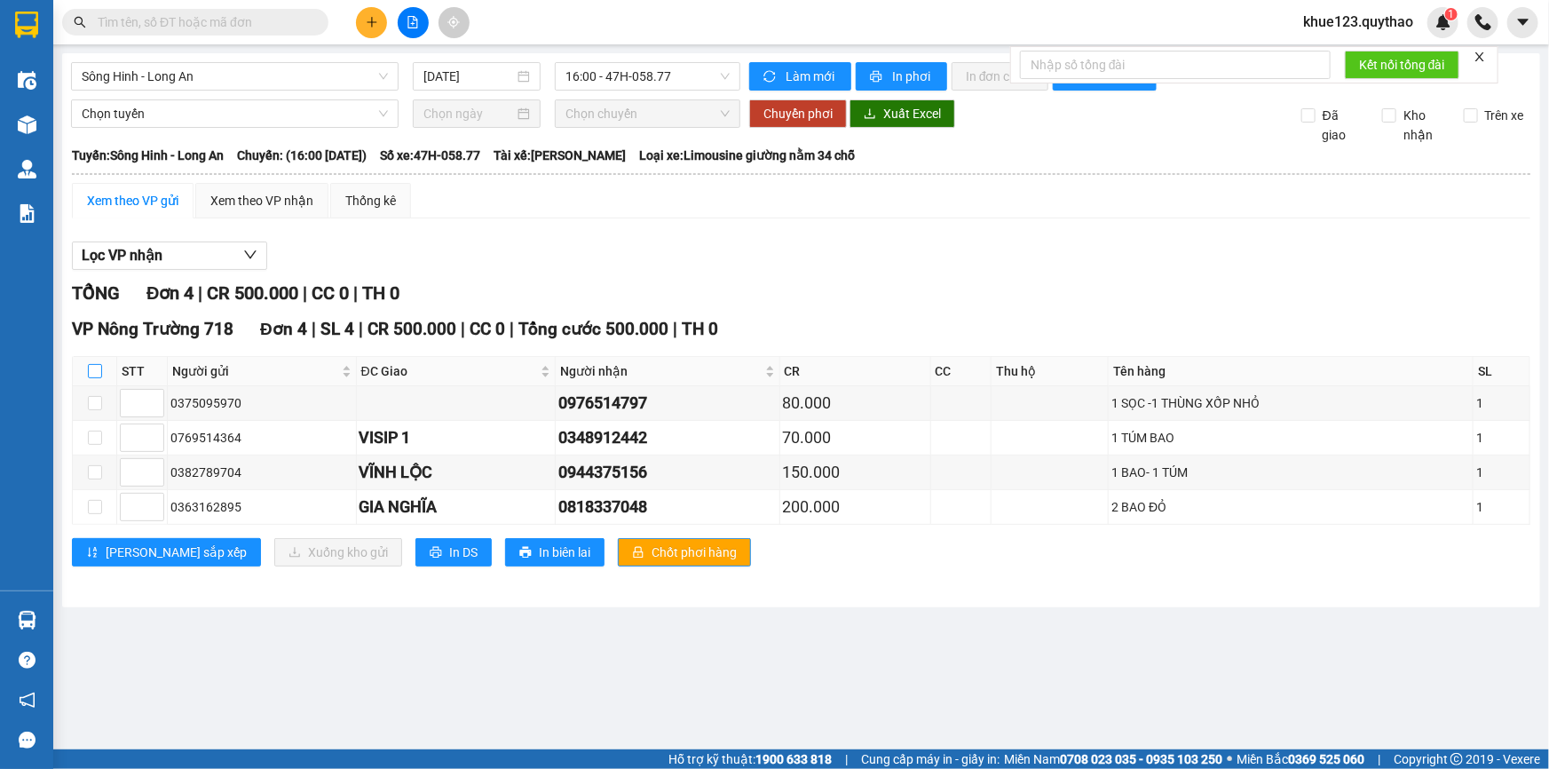
click at [91, 368] on input "checkbox" at bounding box center [95, 371] width 14 height 14
checkbox input "true"
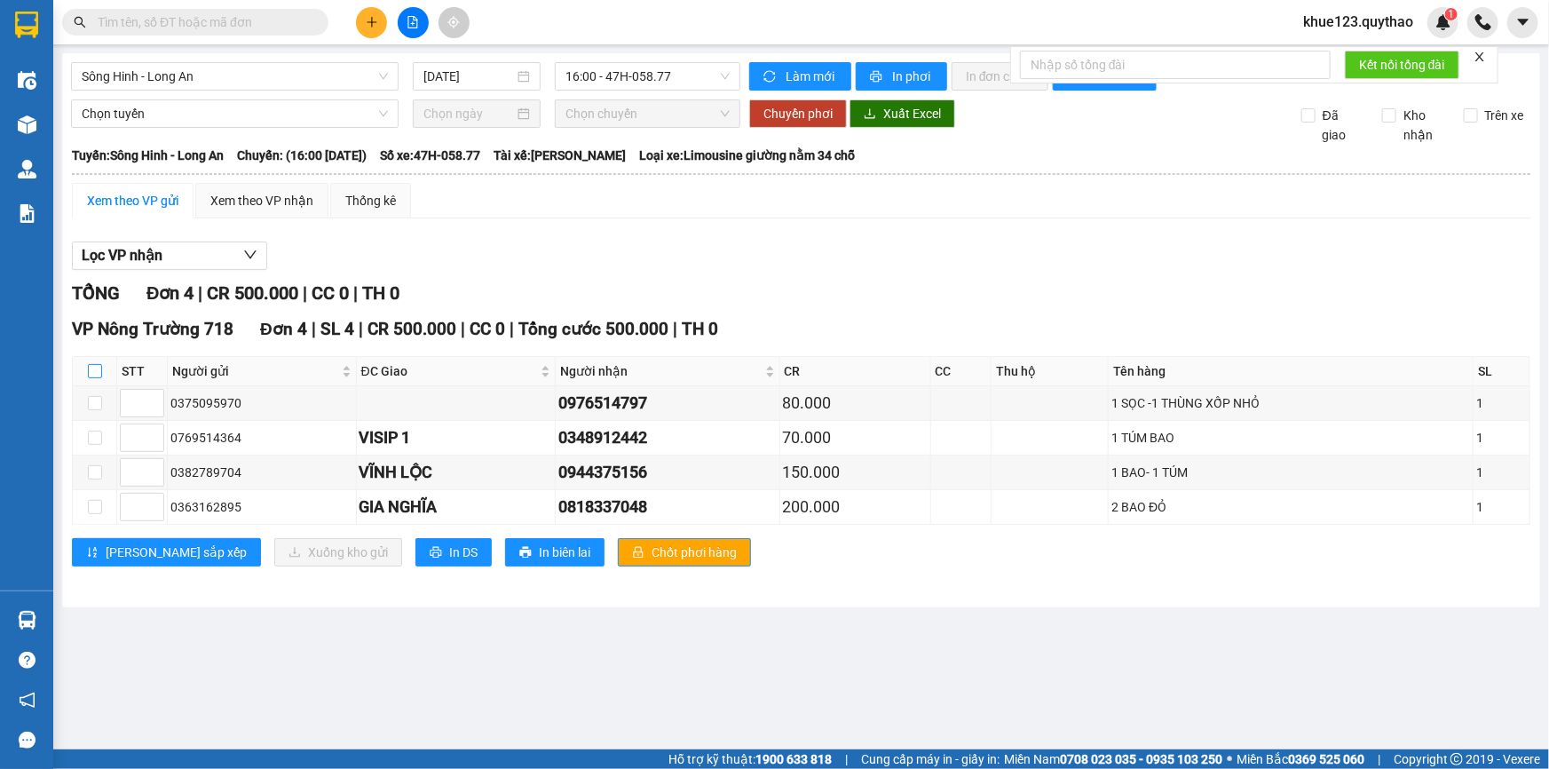
checkbox input "true"
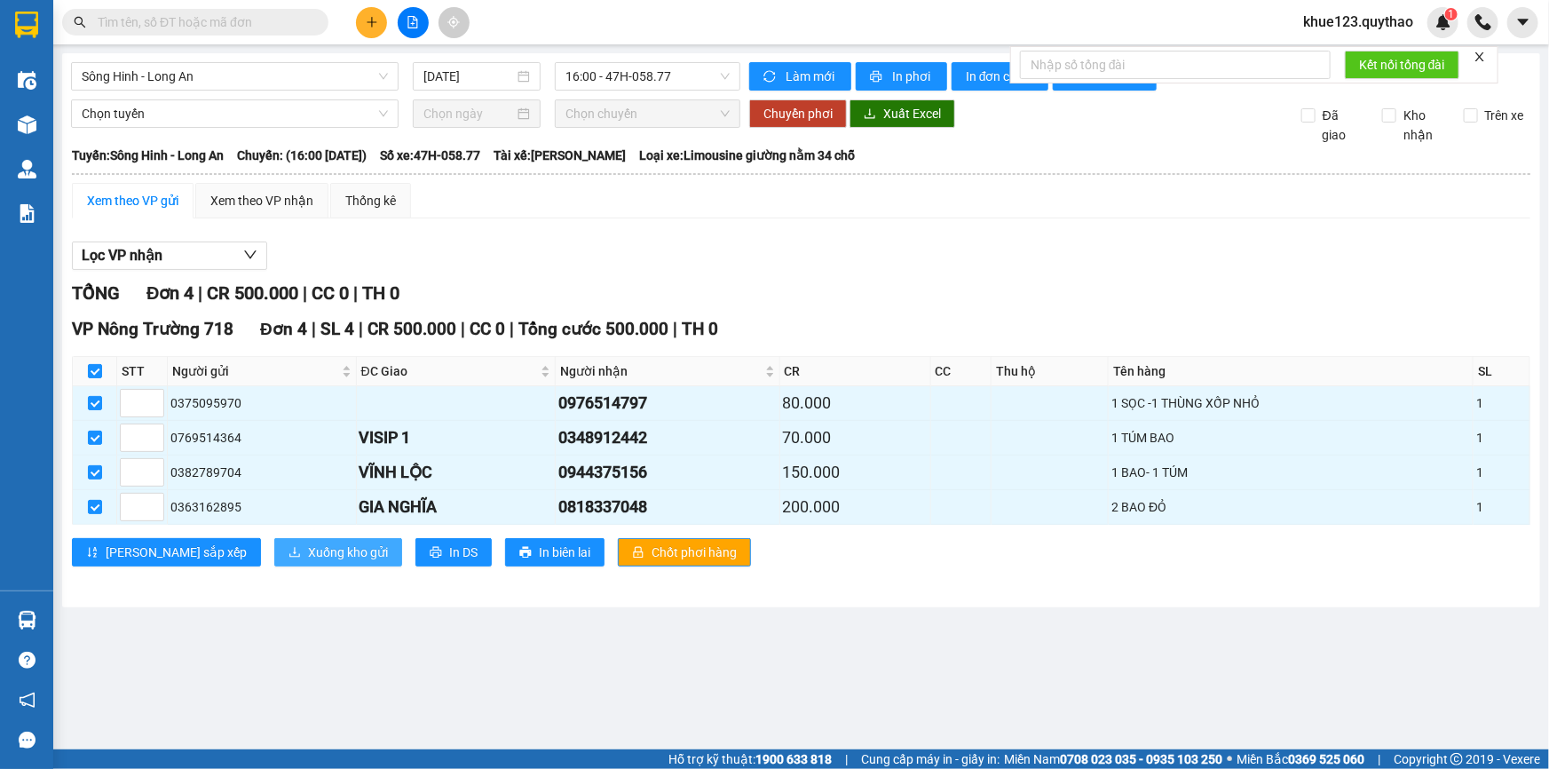
click at [308, 544] on span "Xuống kho gửi" at bounding box center [348, 552] width 80 height 20
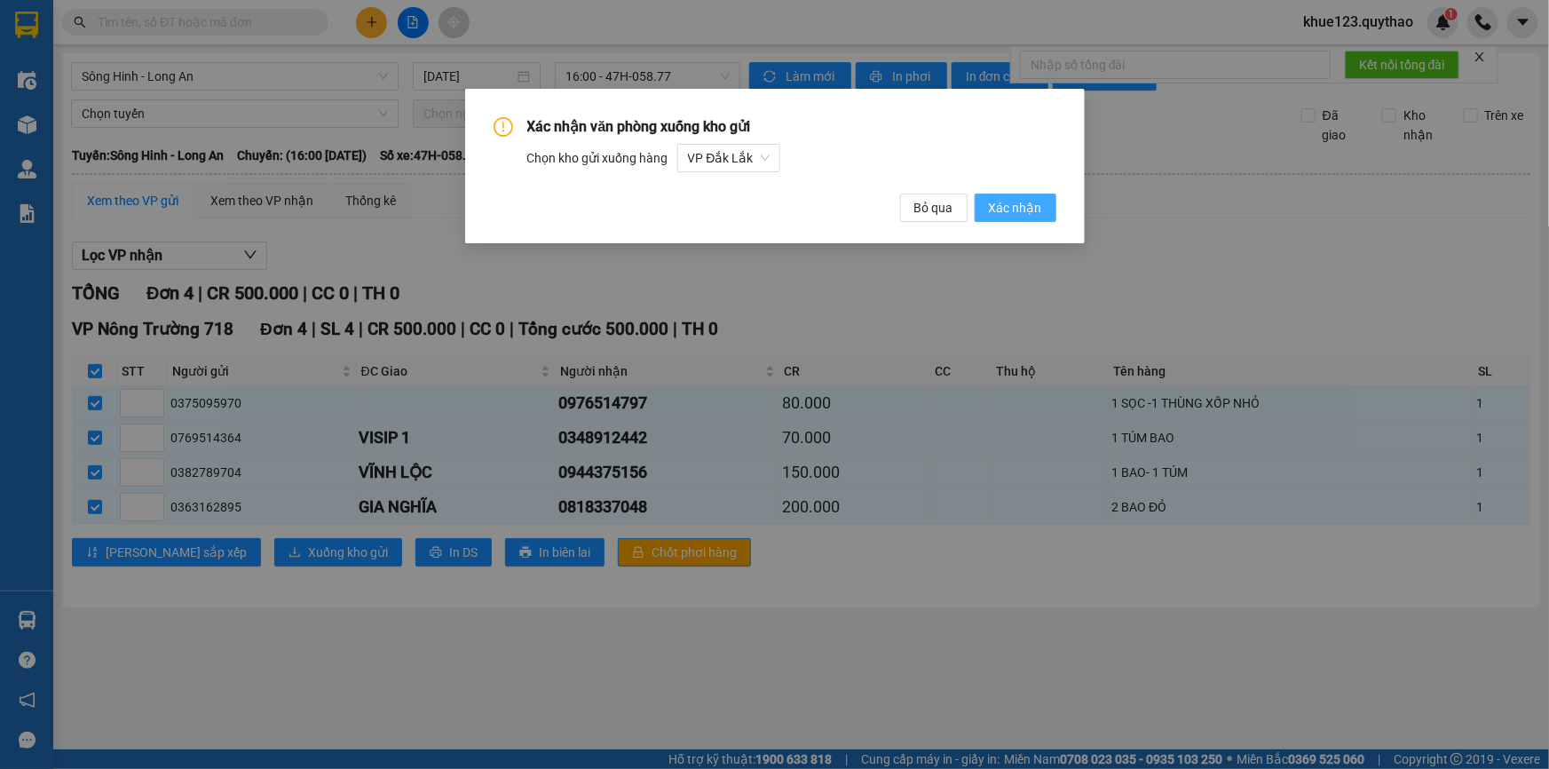
click at [1025, 201] on span "Xác nhận" at bounding box center [1015, 208] width 53 height 20
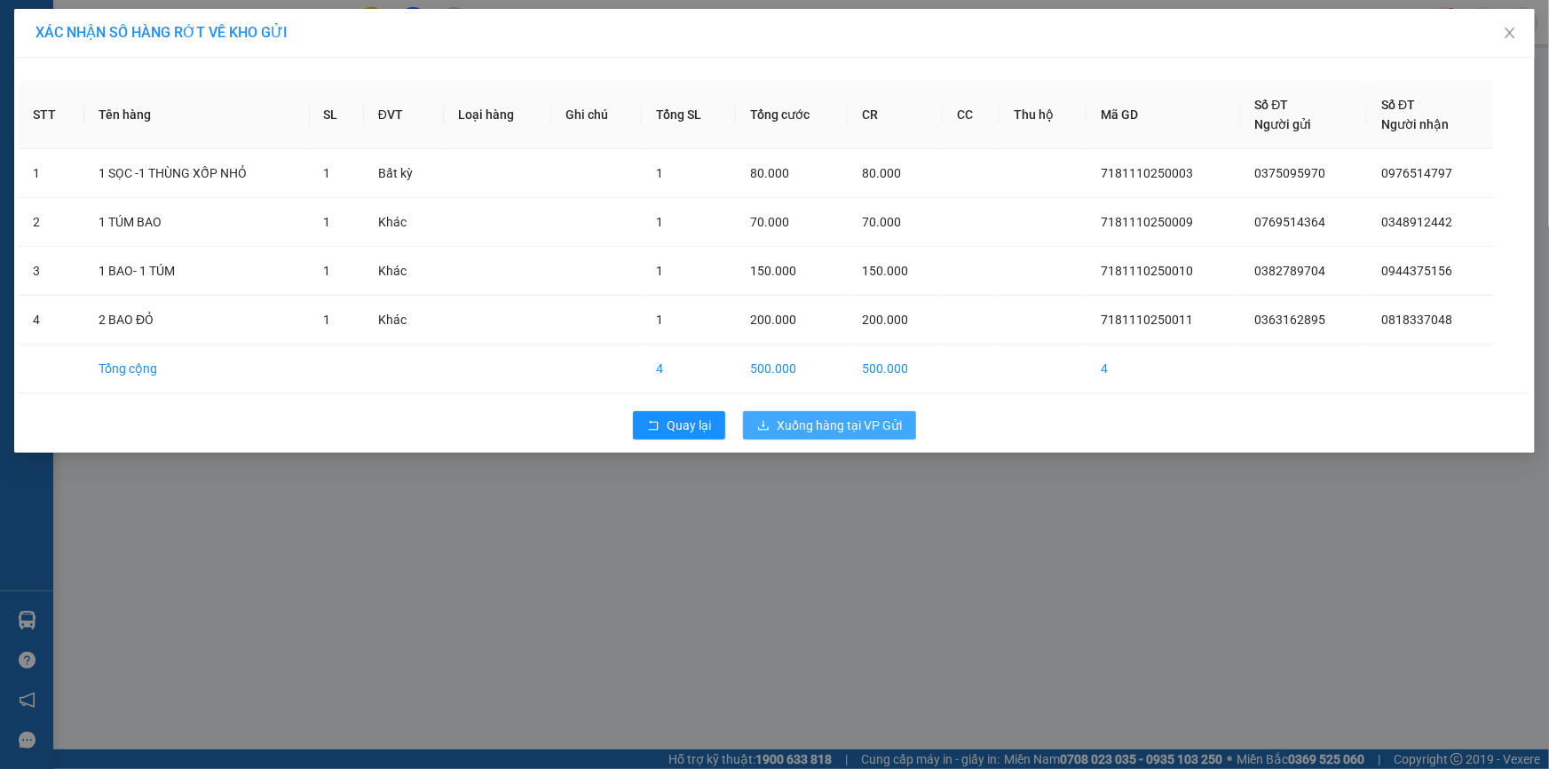
click at [816, 421] on span "Xuống hàng tại VP Gửi" at bounding box center [839, 425] width 125 height 20
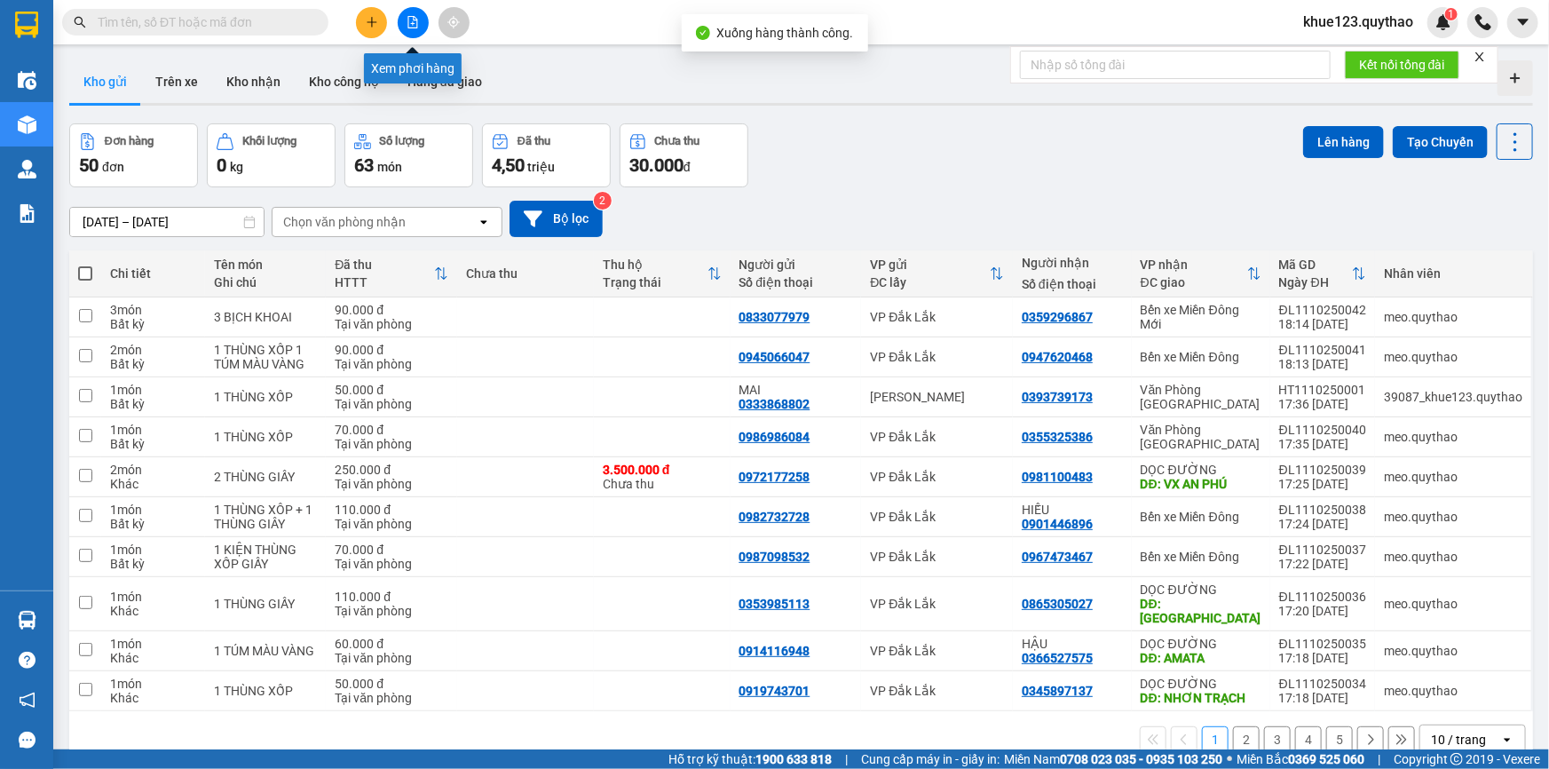
click at [415, 26] on icon "file-add" at bounding box center [413, 22] width 12 height 12
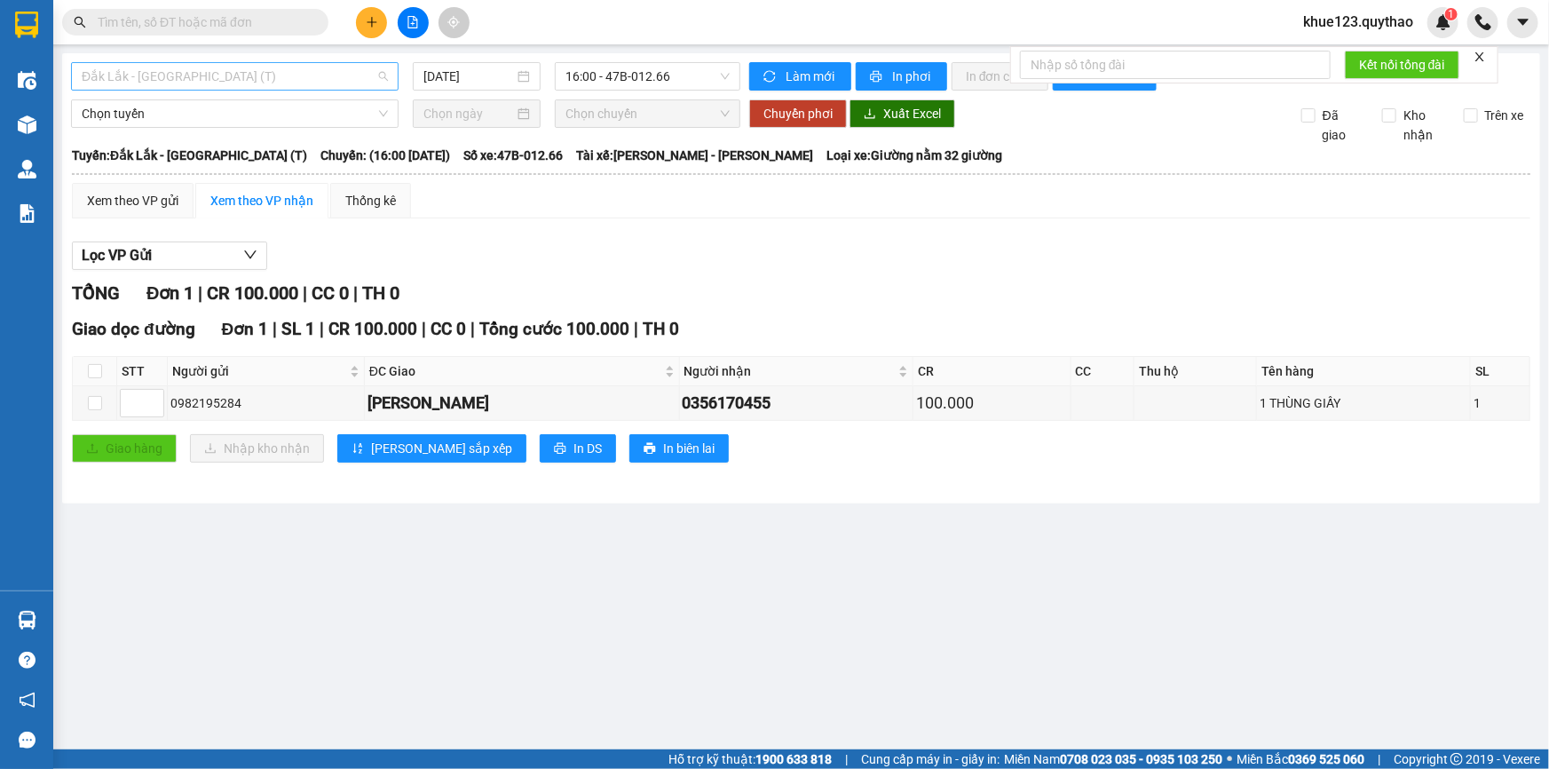
click at [197, 80] on span "Đắk Lắk - [GEOGRAPHIC_DATA] (T)" at bounding box center [235, 76] width 306 height 27
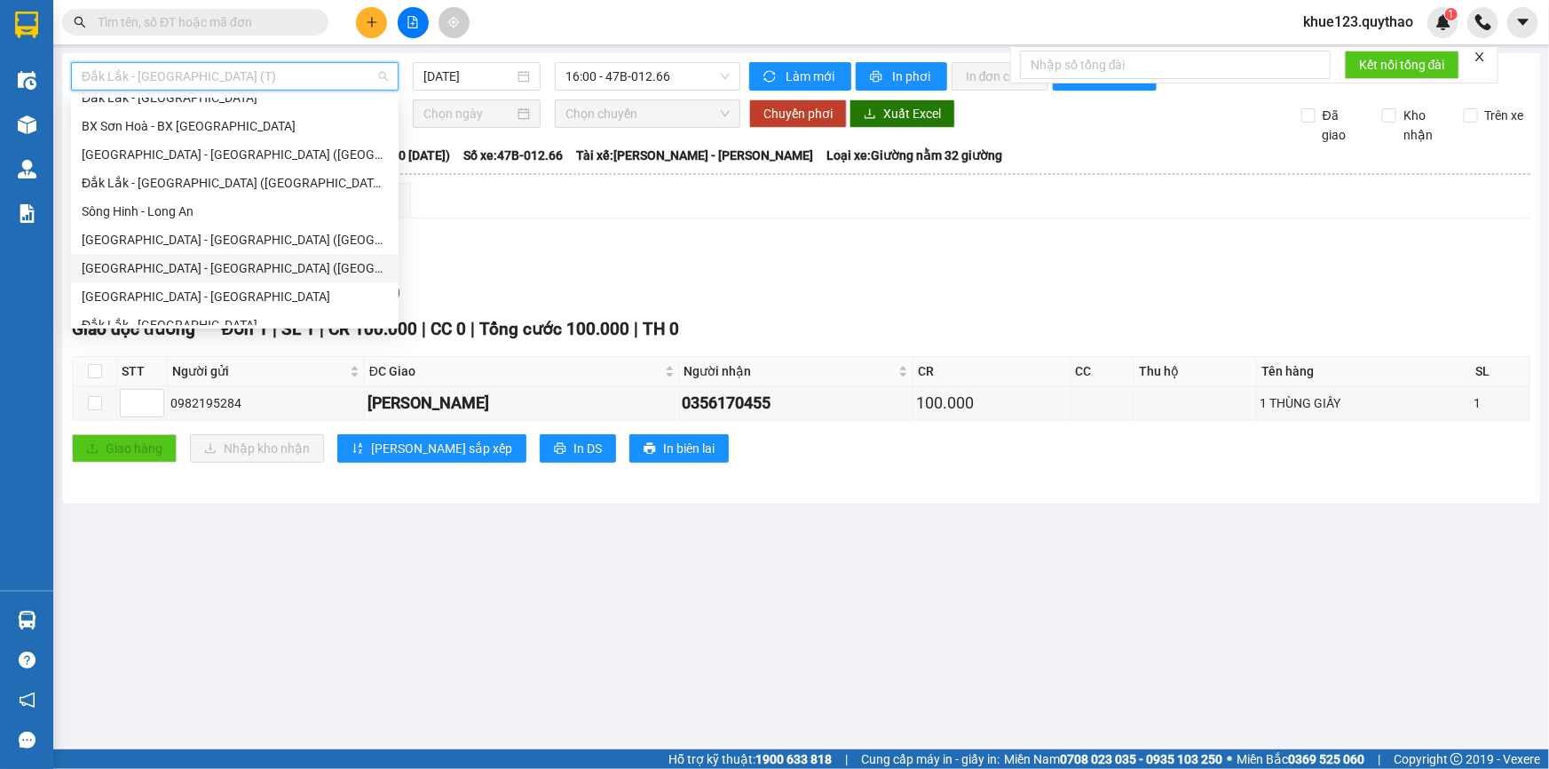
scroll to position [255, 0]
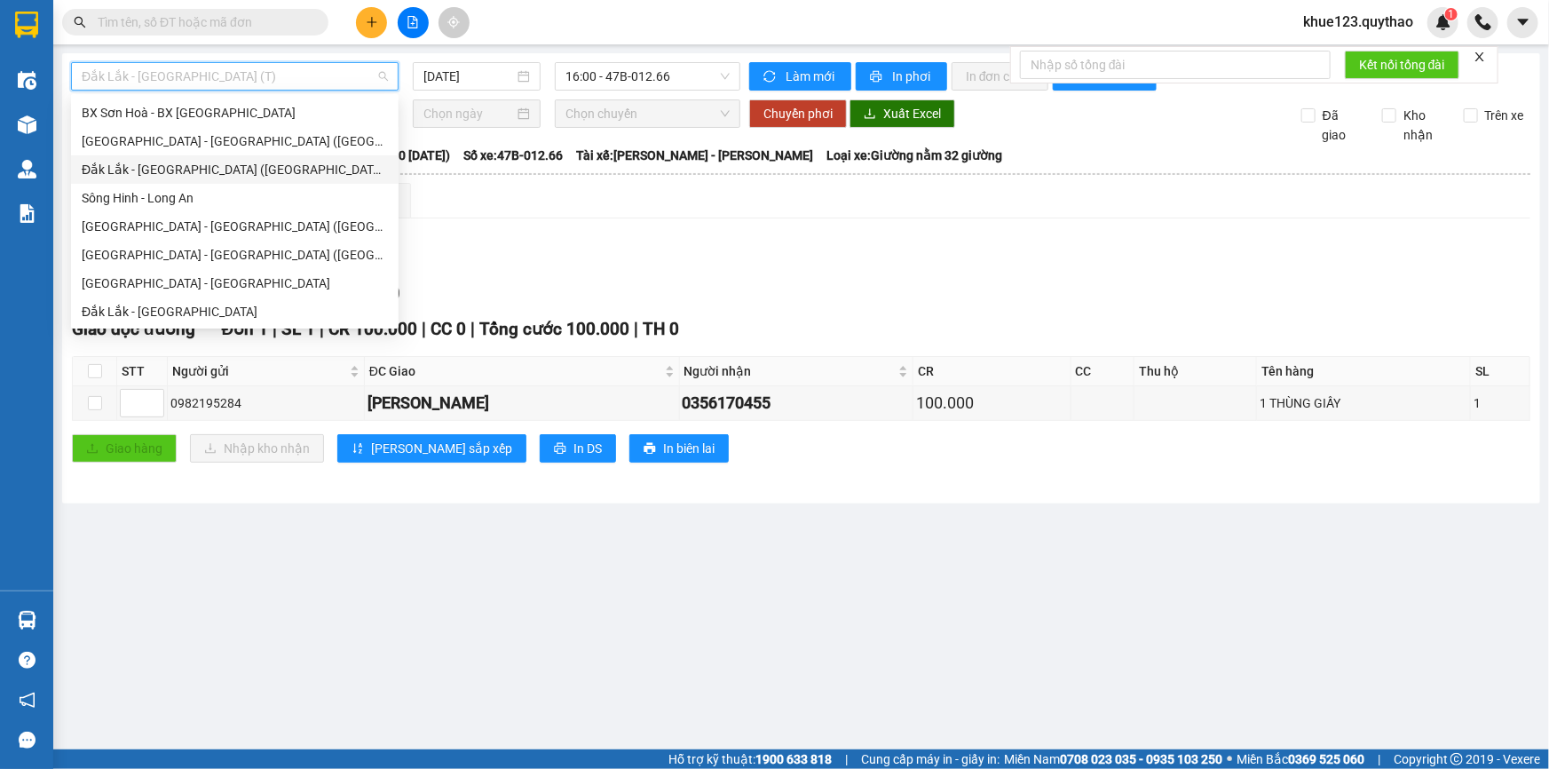
click at [186, 164] on div "Đắk Lắk - [GEOGRAPHIC_DATA] ([GEOGRAPHIC_DATA] mới)" at bounding box center [235, 170] width 306 height 20
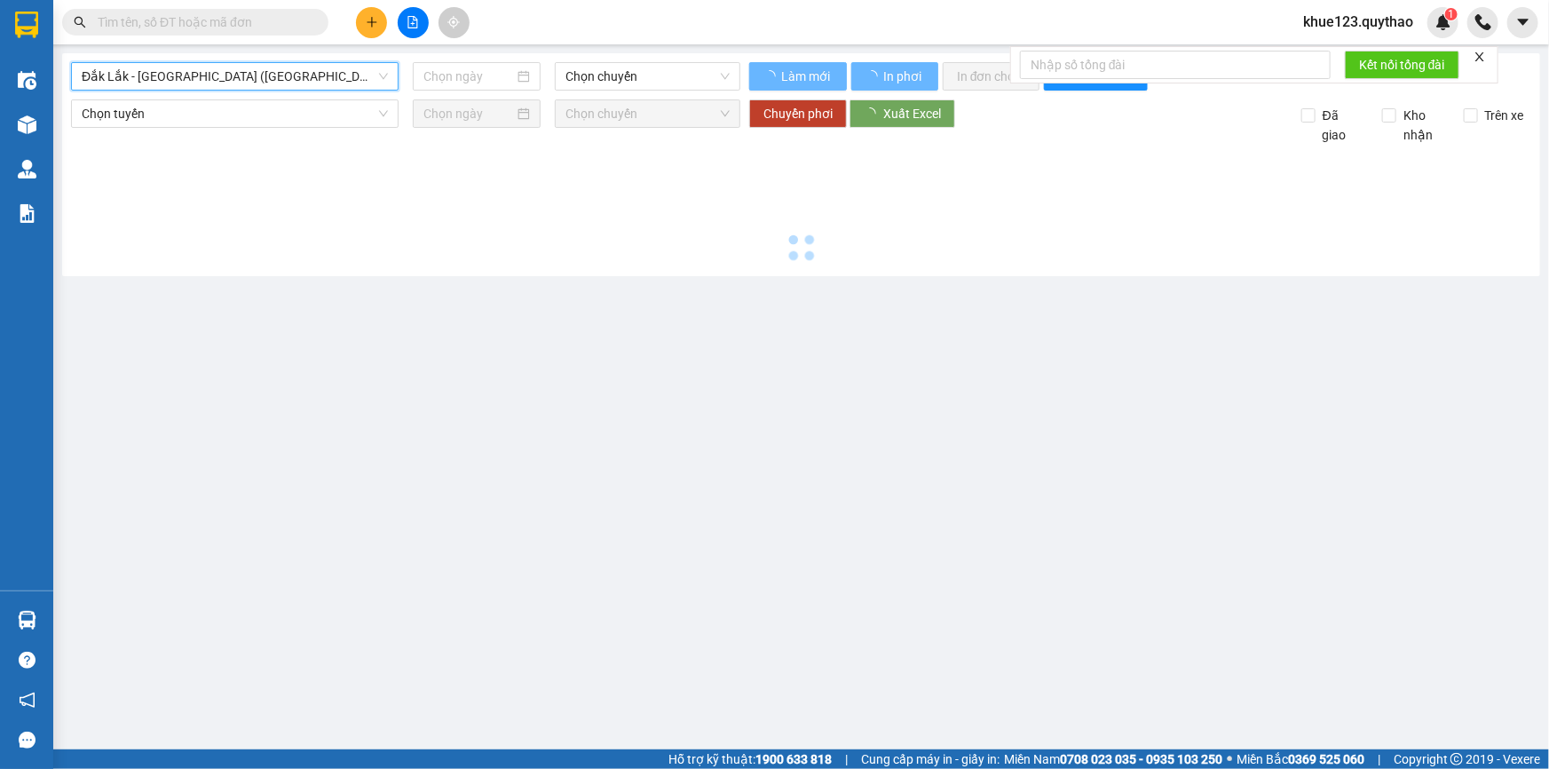
type input "[DATE]"
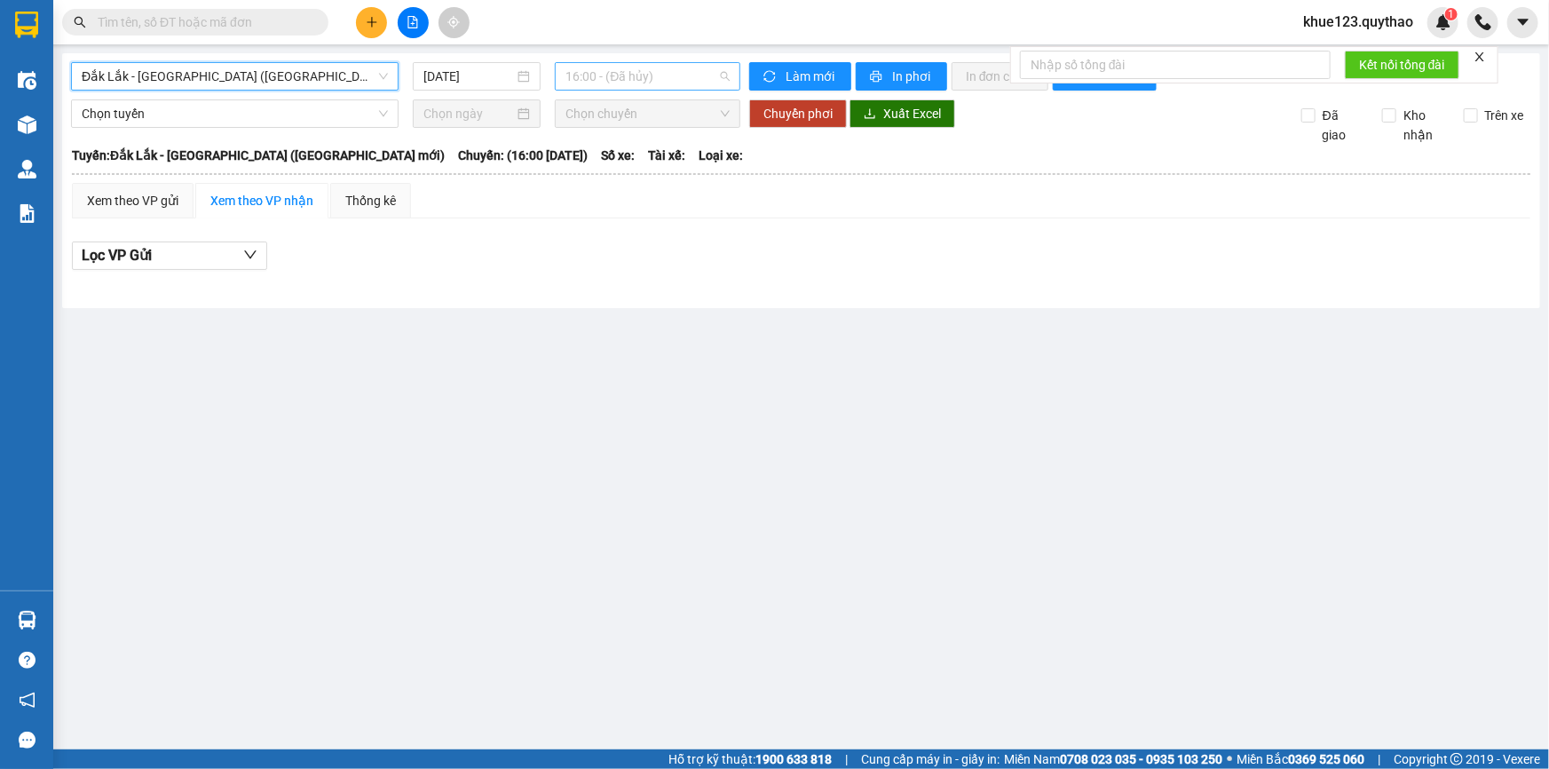
click at [654, 82] on span "16:00 - (Đã hủy)" at bounding box center [647, 76] width 164 height 27
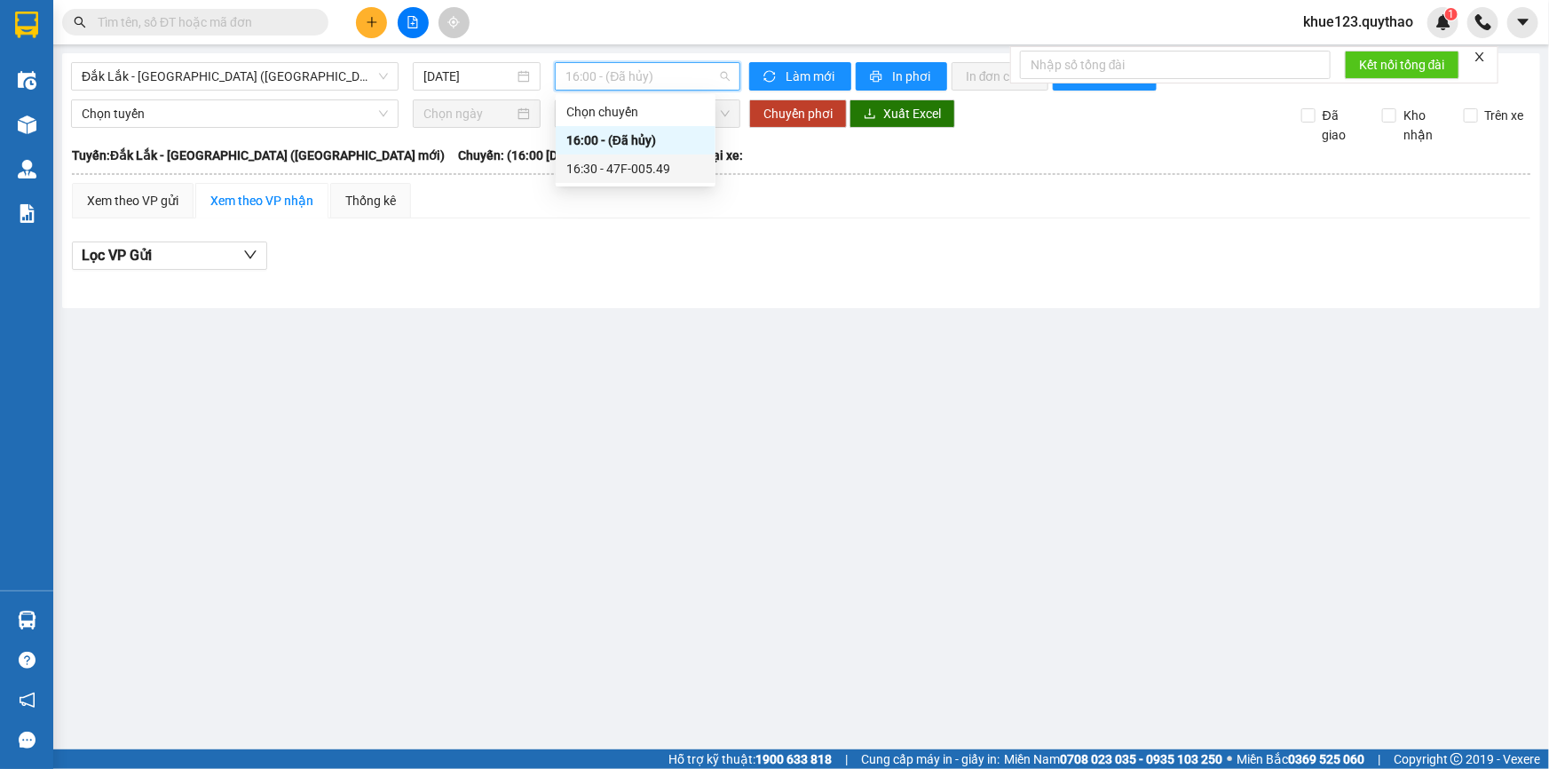
click at [650, 171] on div "16:30 - 47F-005.49" at bounding box center [635, 169] width 138 height 20
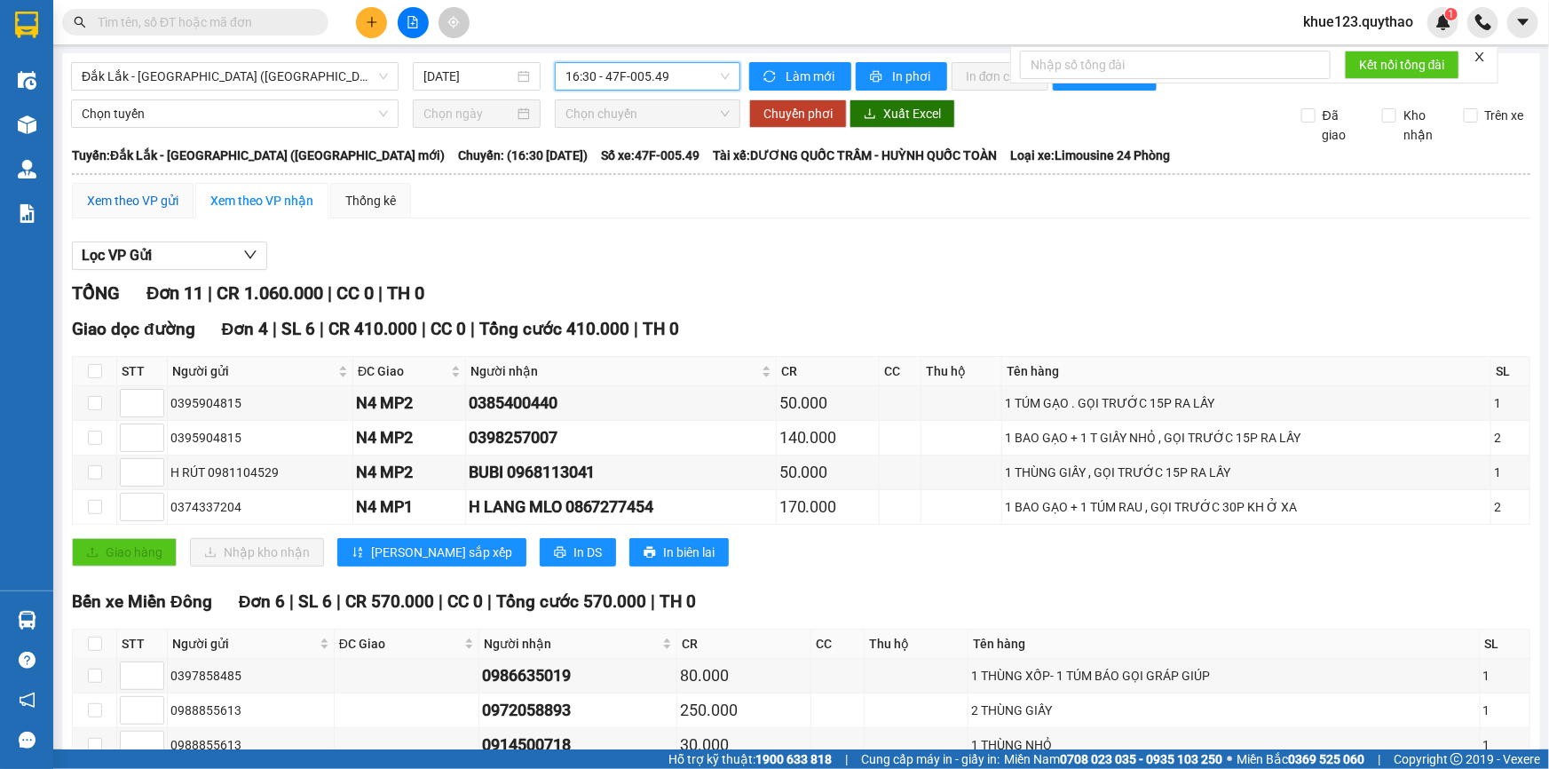
click at [139, 194] on div "Xem theo VP gửi" at bounding box center [132, 201] width 91 height 20
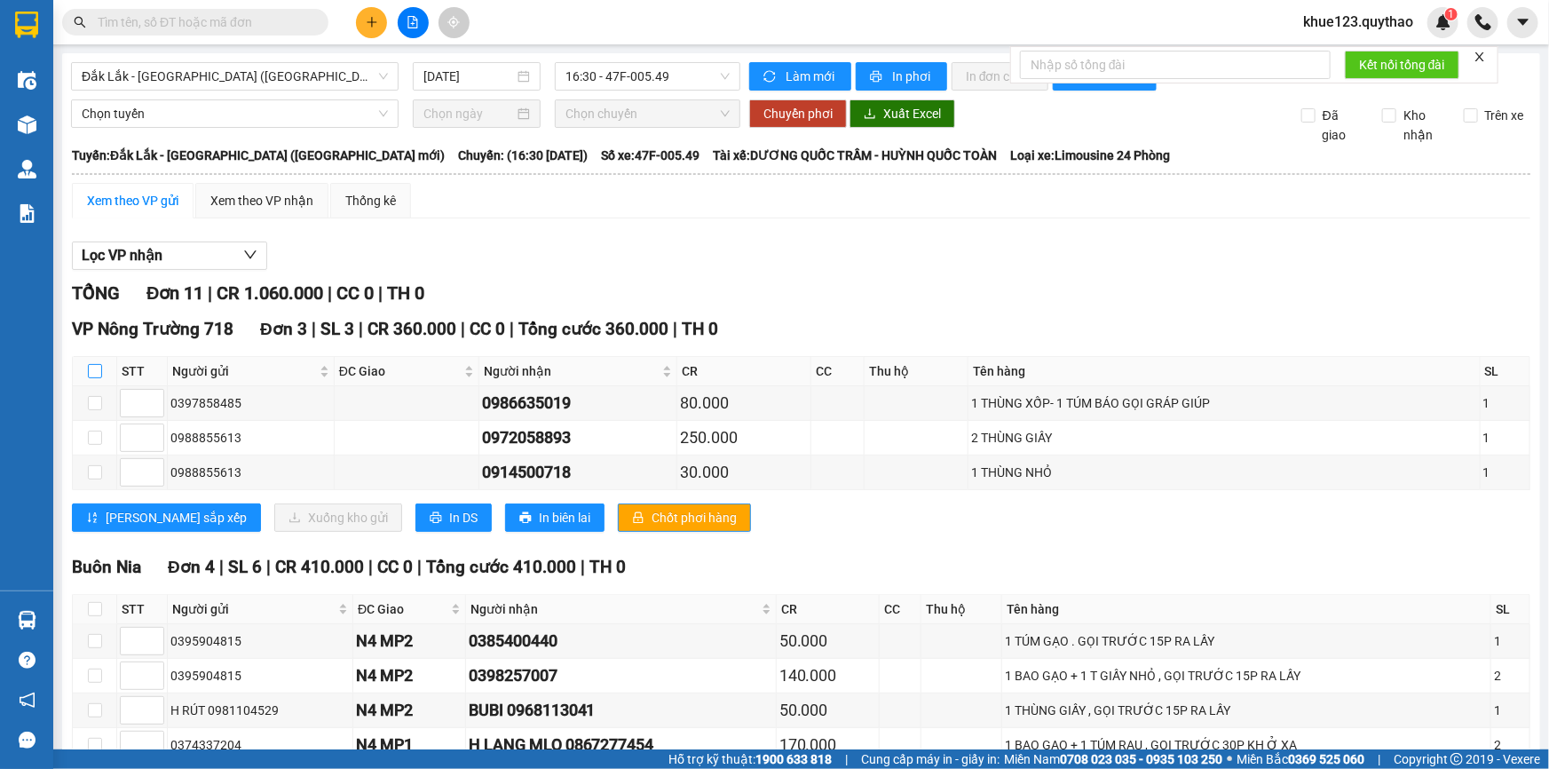
click at [94, 370] on input "checkbox" at bounding box center [95, 371] width 14 height 14
checkbox input "true"
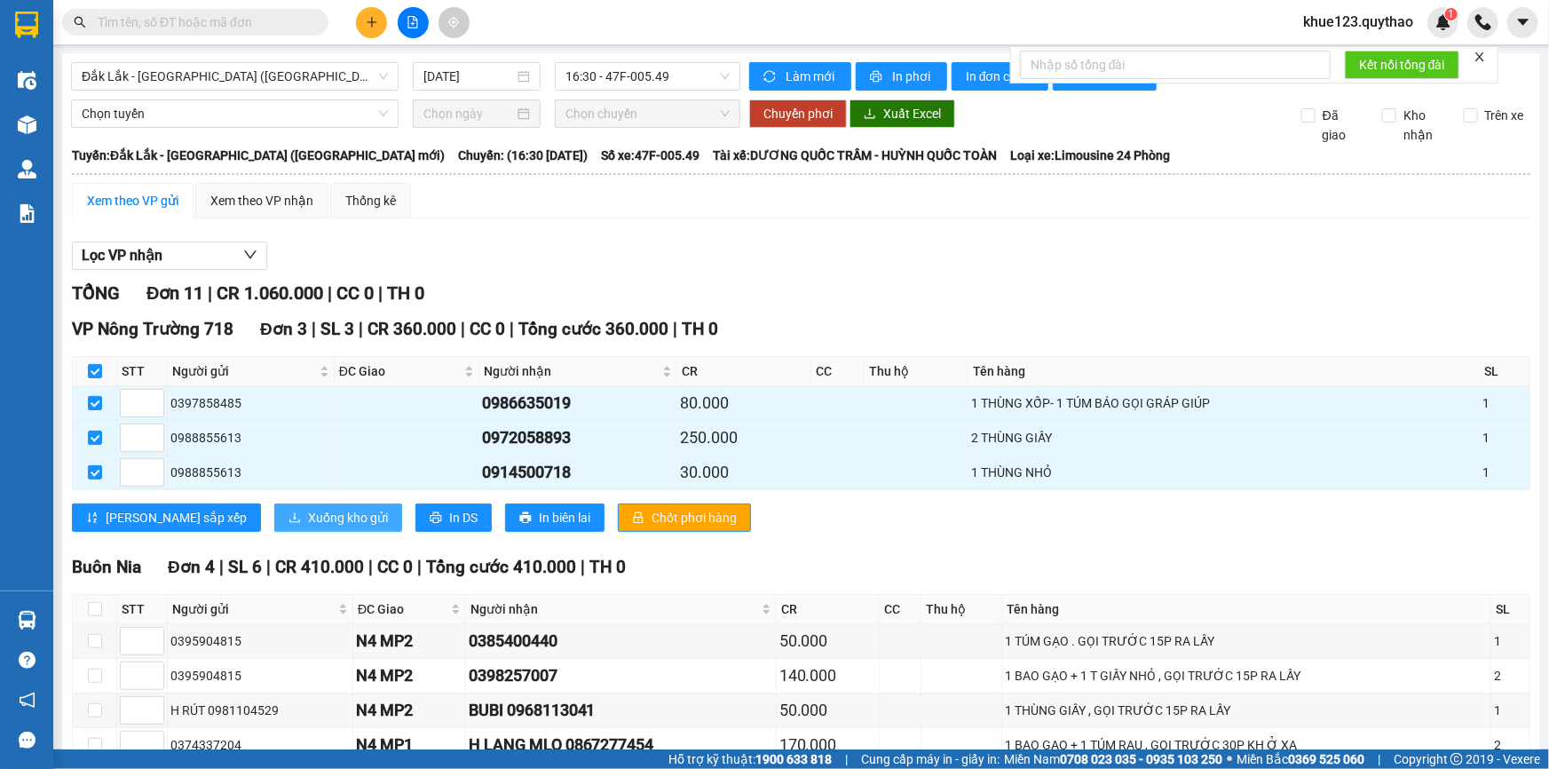
click at [308, 524] on span "Xuống kho gửi" at bounding box center [348, 518] width 80 height 20
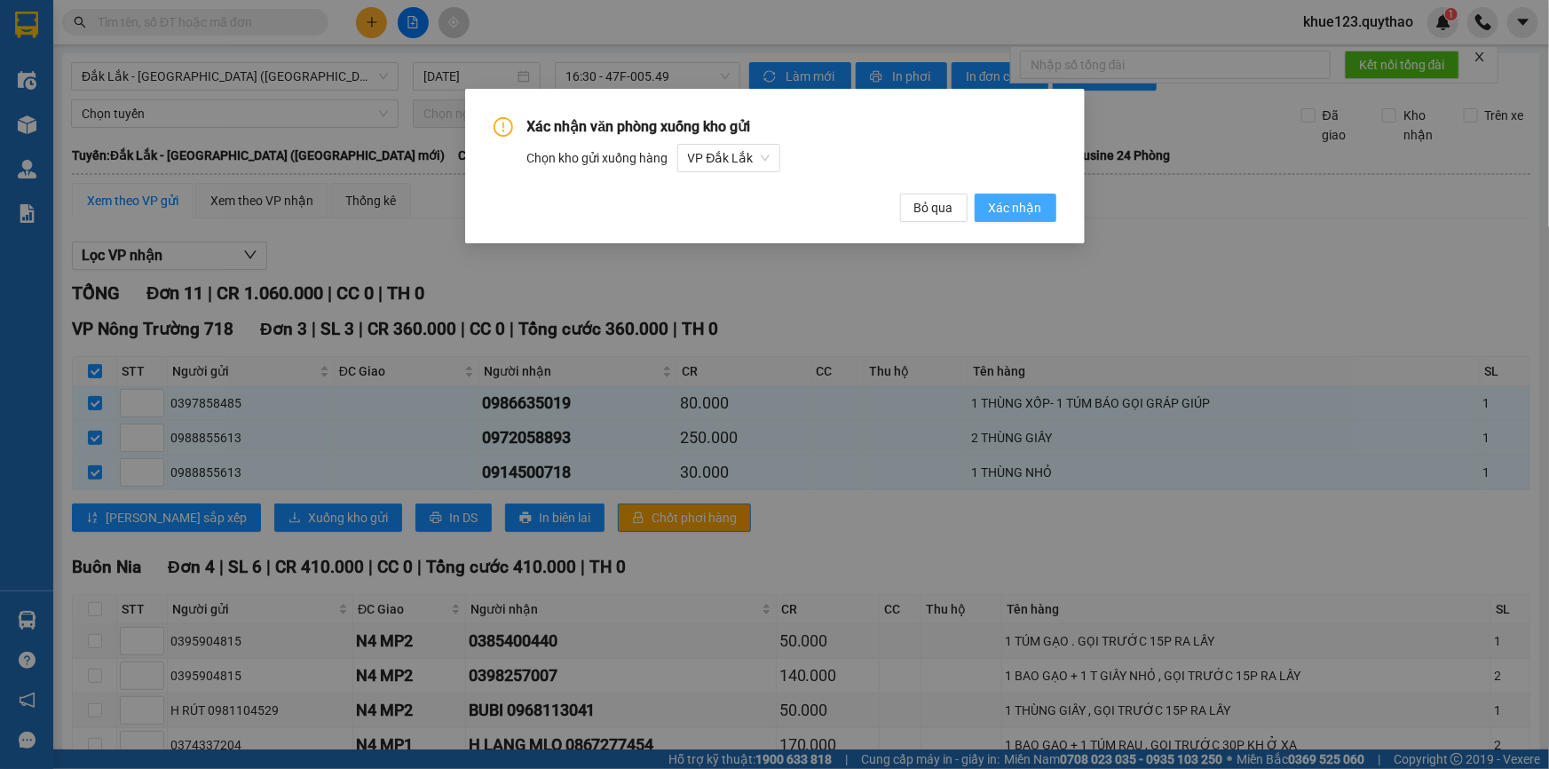
click at [1019, 204] on span "Xác nhận" at bounding box center [1015, 208] width 53 height 20
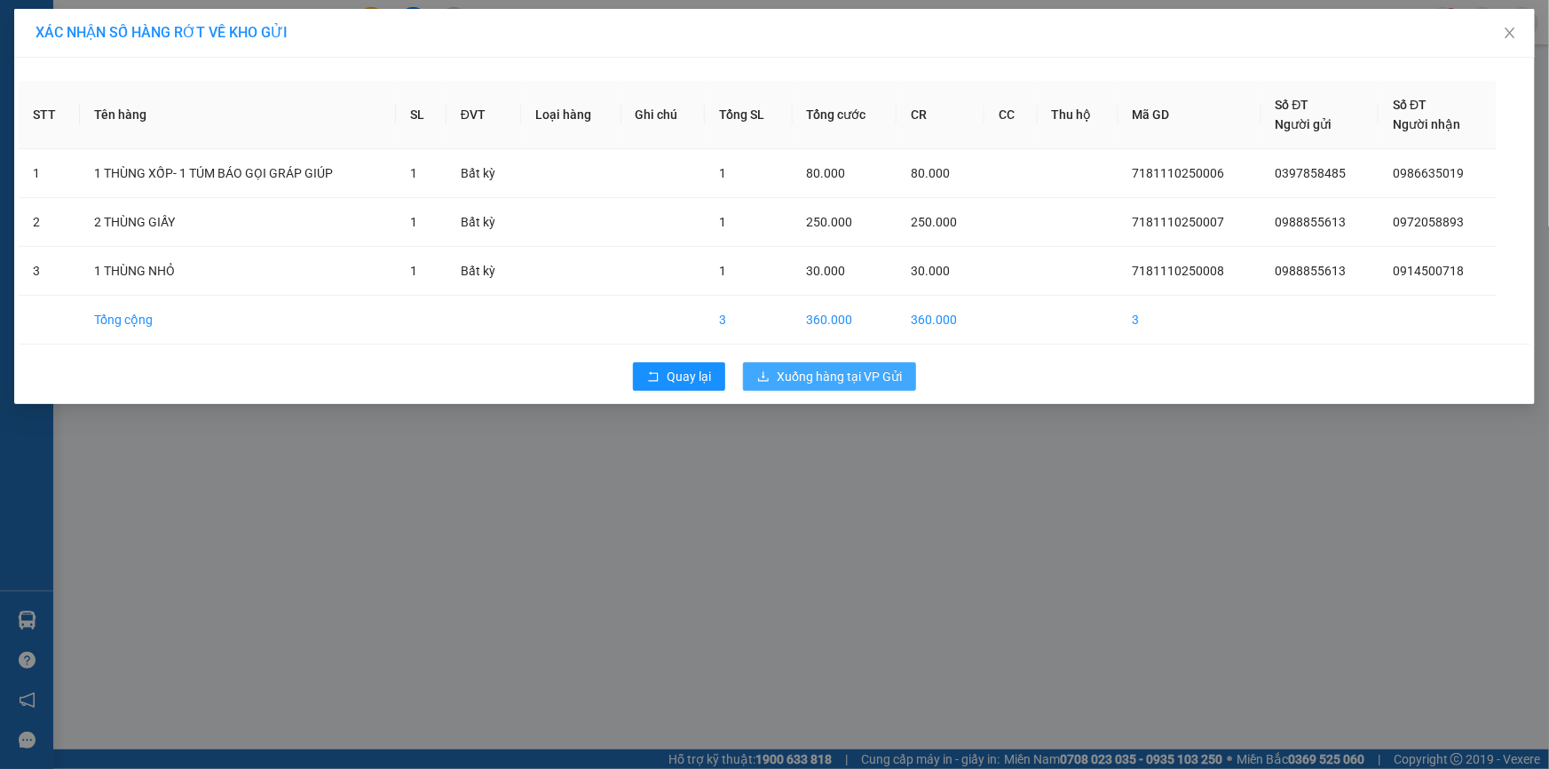
click at [829, 373] on span "Xuống hàng tại VP Gửi" at bounding box center [839, 377] width 125 height 20
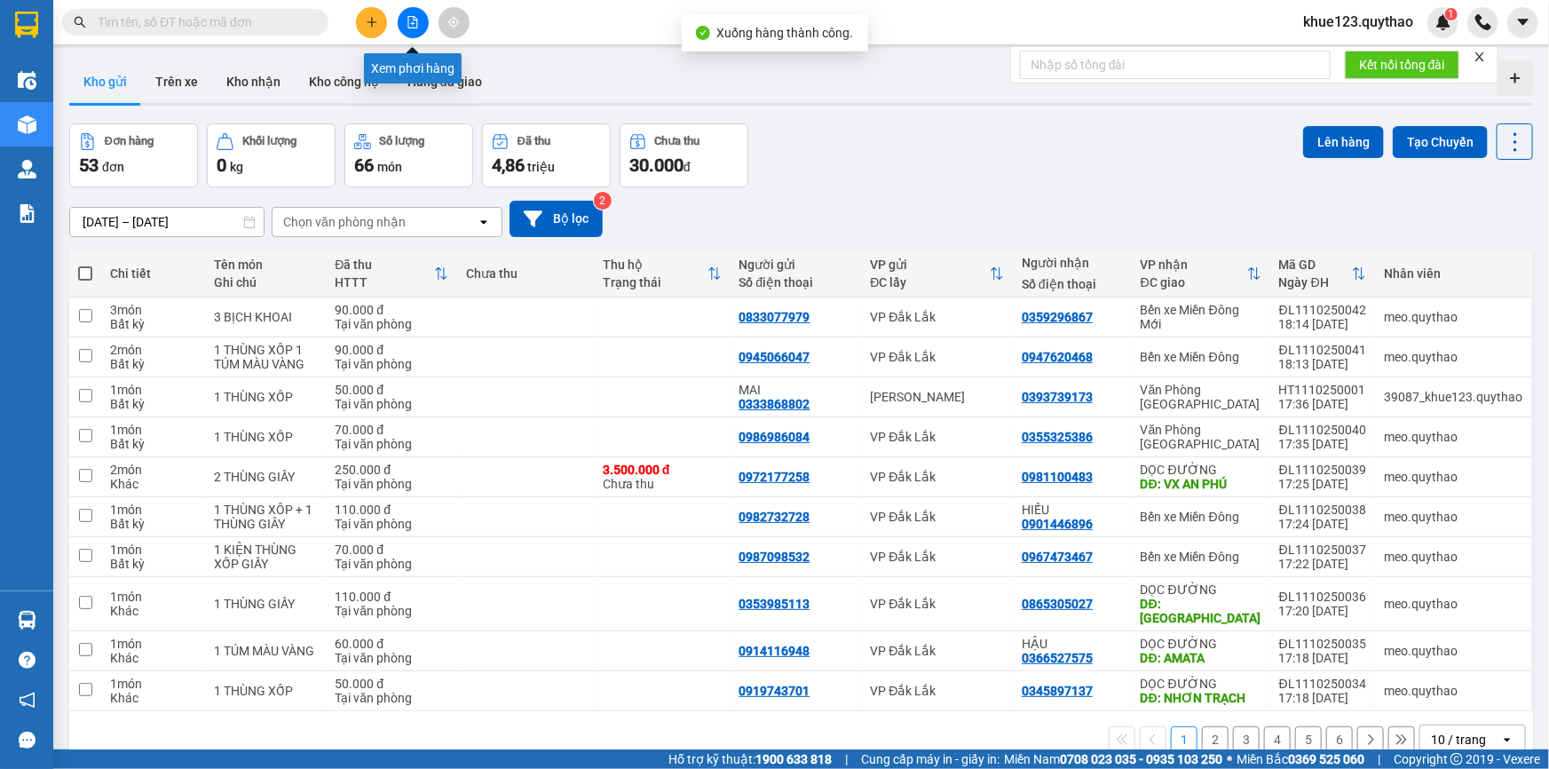
click at [414, 19] on icon "file-add" at bounding box center [413, 22] width 10 height 12
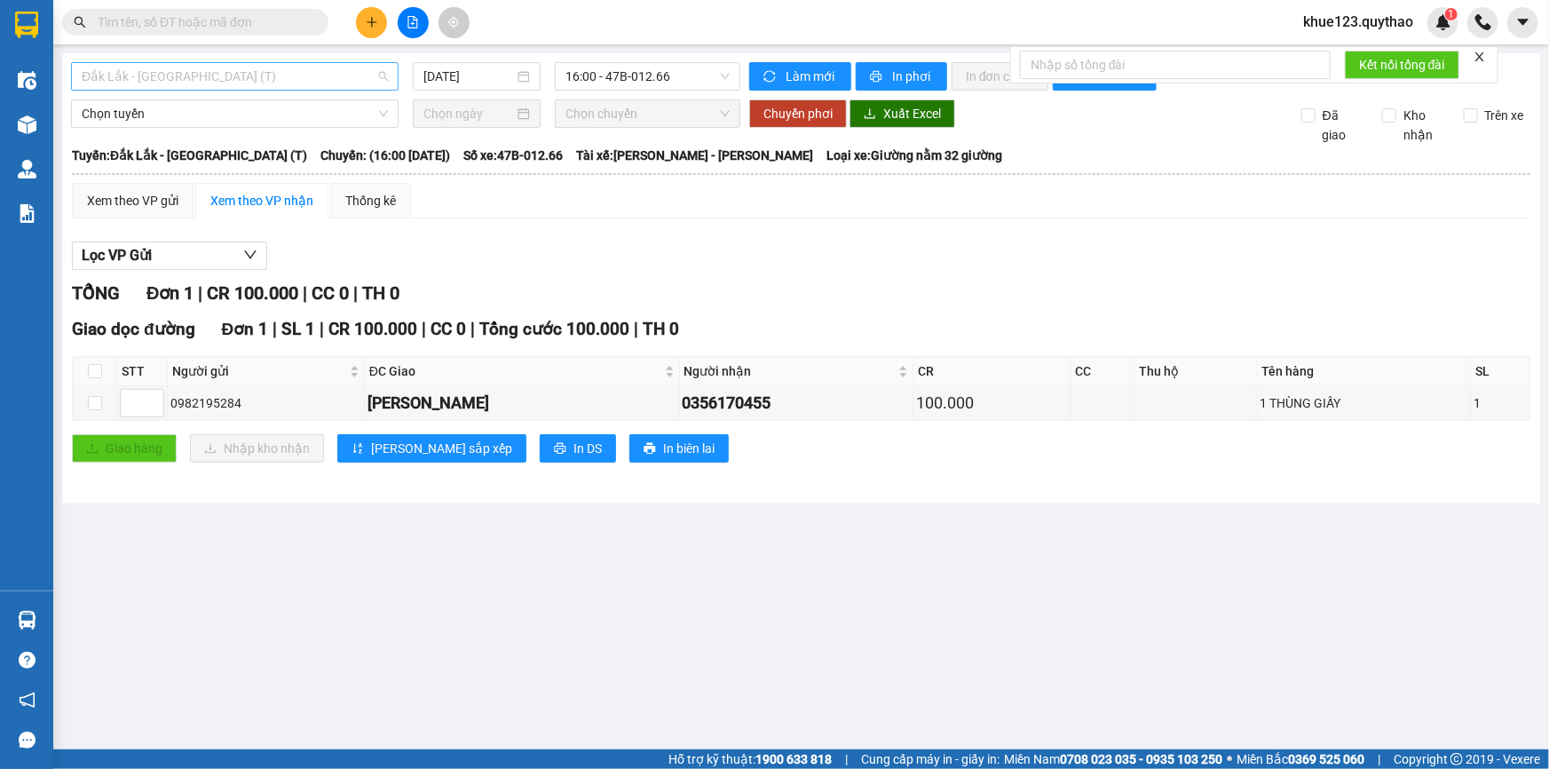
click at [191, 83] on span "Đắk Lắk - [GEOGRAPHIC_DATA] (T)" at bounding box center [235, 76] width 306 height 27
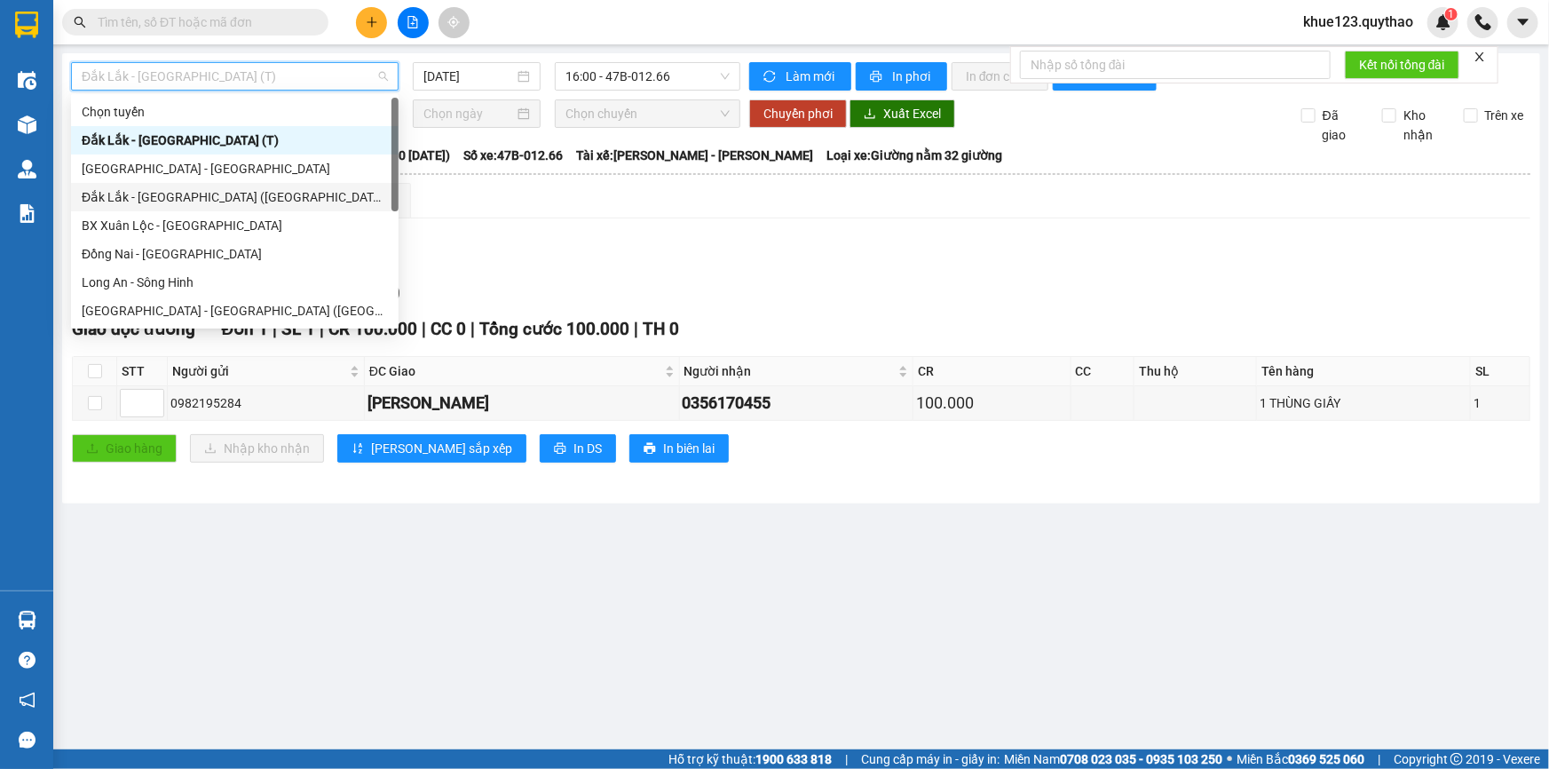
scroll to position [241, 0]
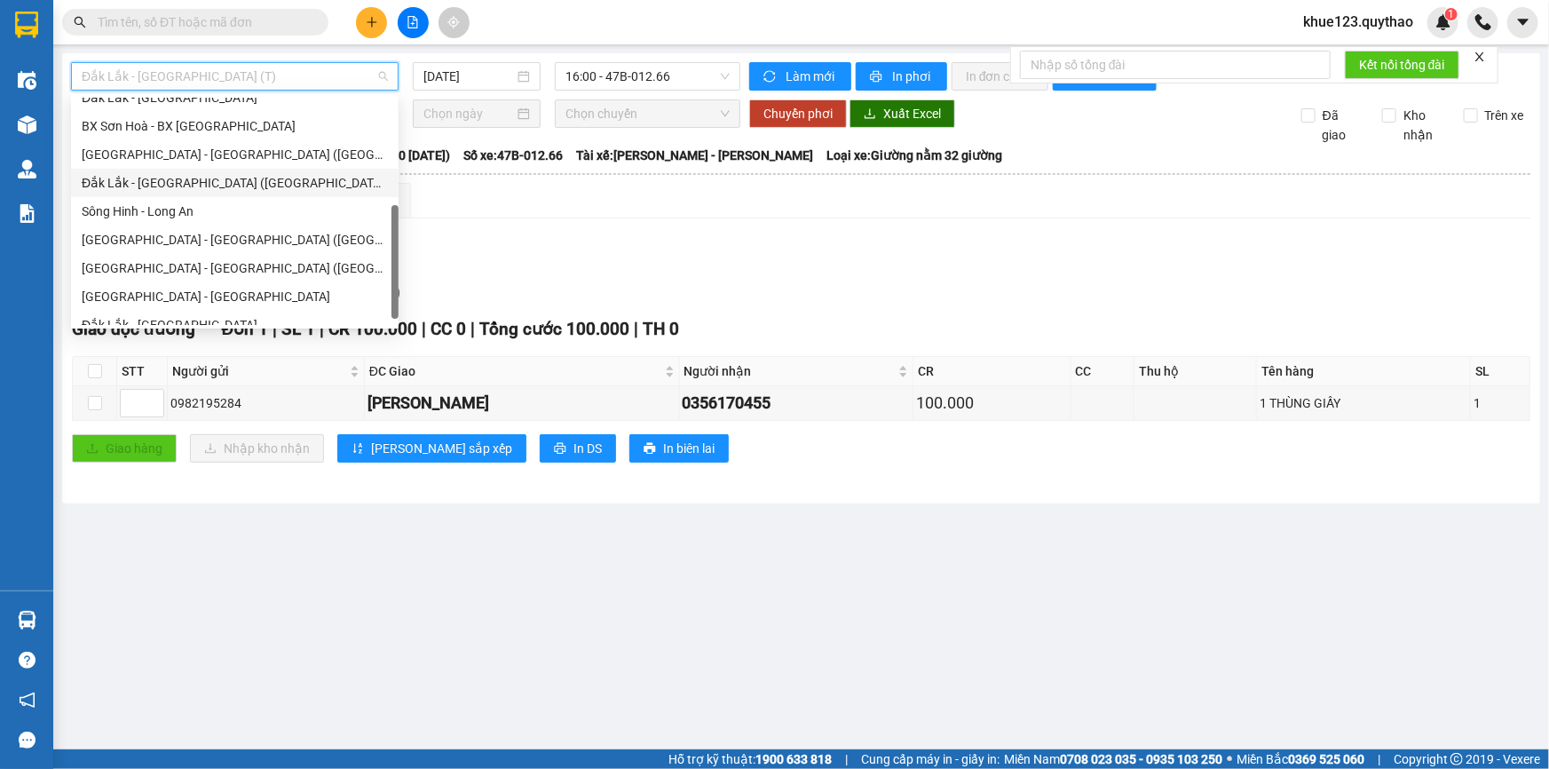
click at [236, 179] on div "Đắk Lắk - [GEOGRAPHIC_DATA] ([GEOGRAPHIC_DATA] mới)" at bounding box center [235, 183] width 306 height 20
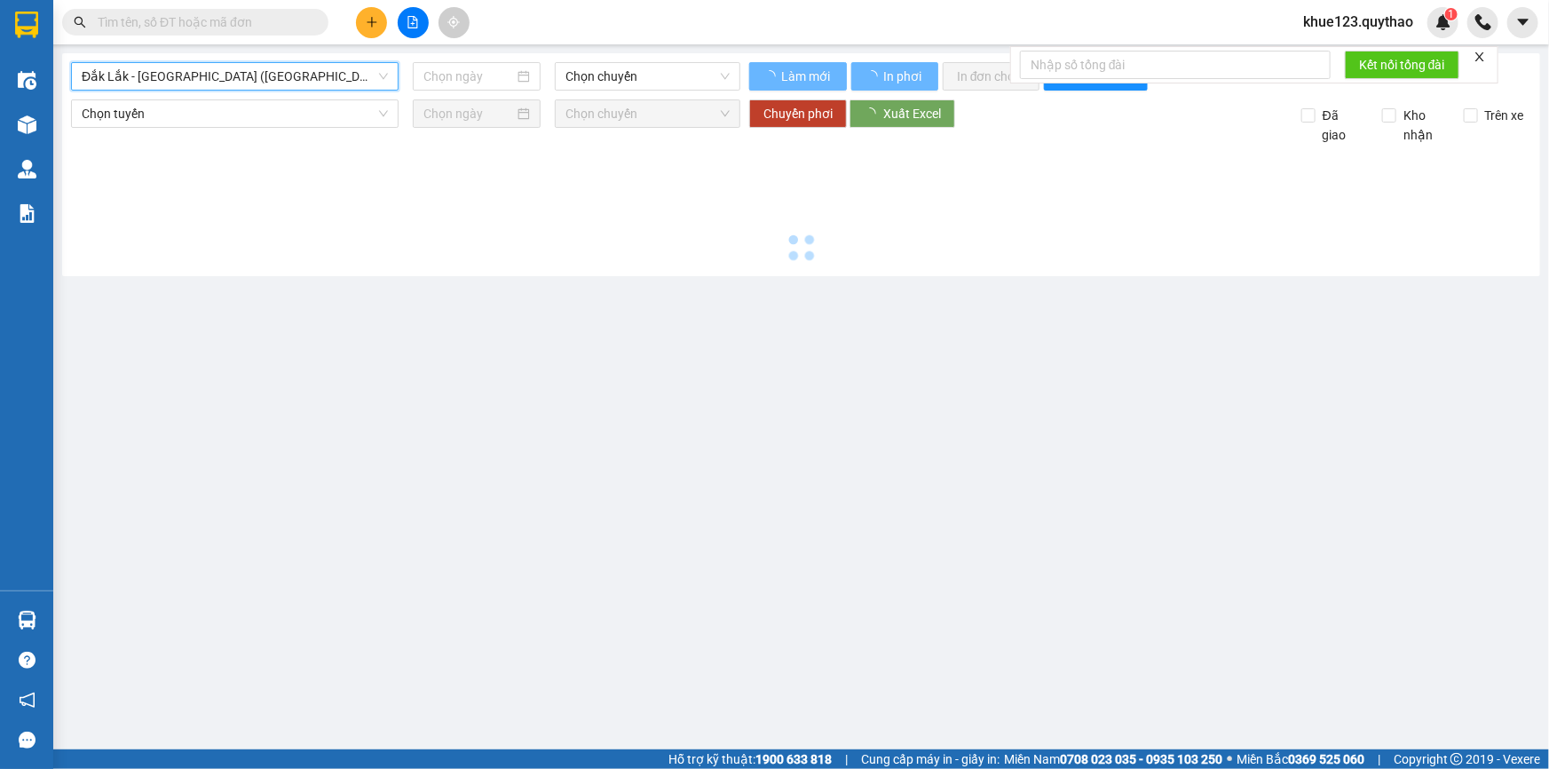
type input "[DATE]"
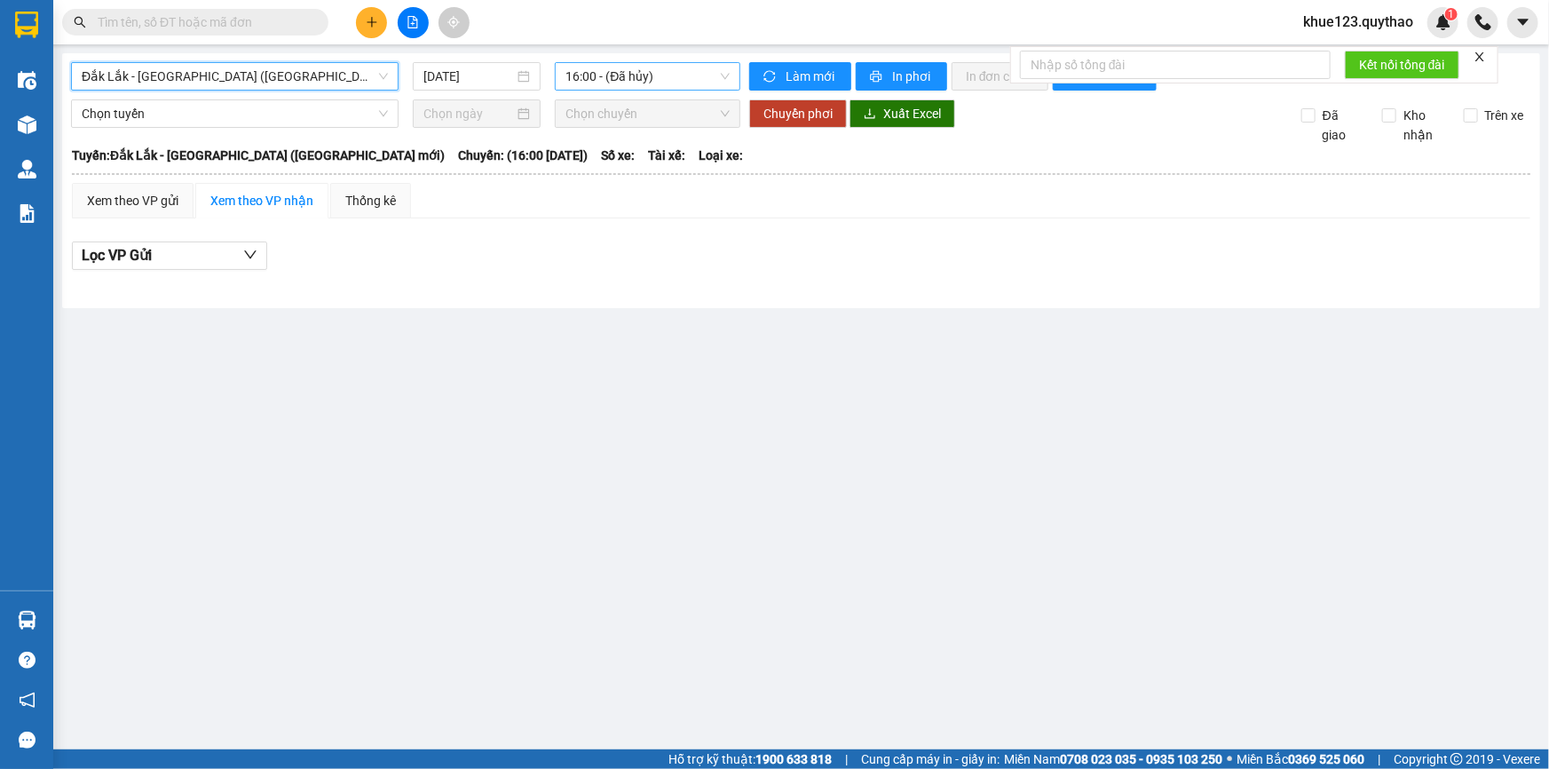
click at [642, 69] on span "16:00 - (Đã hủy)" at bounding box center [647, 76] width 164 height 27
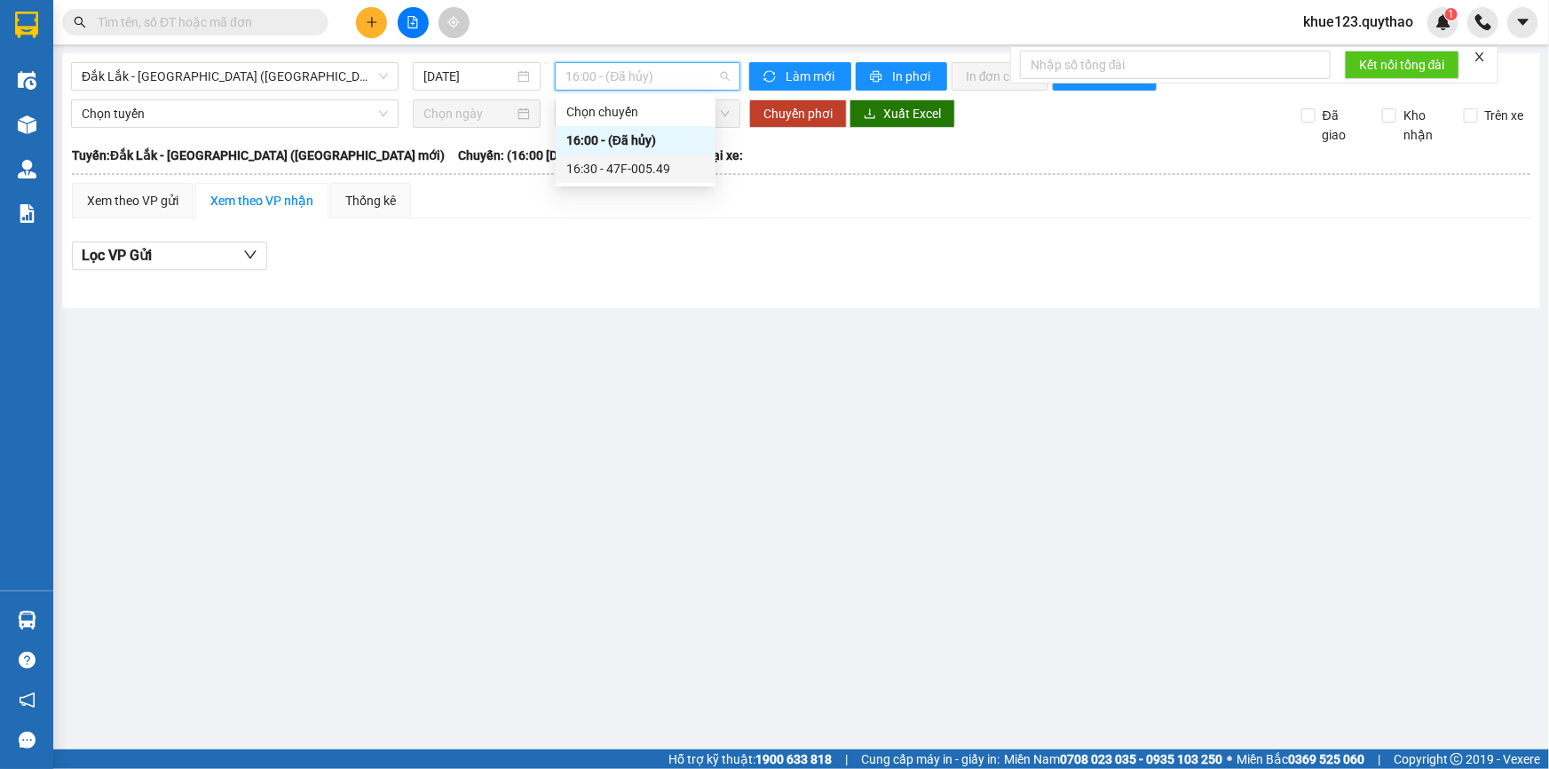
click at [660, 173] on div "16:30 - 47F-005.49" at bounding box center [635, 169] width 138 height 20
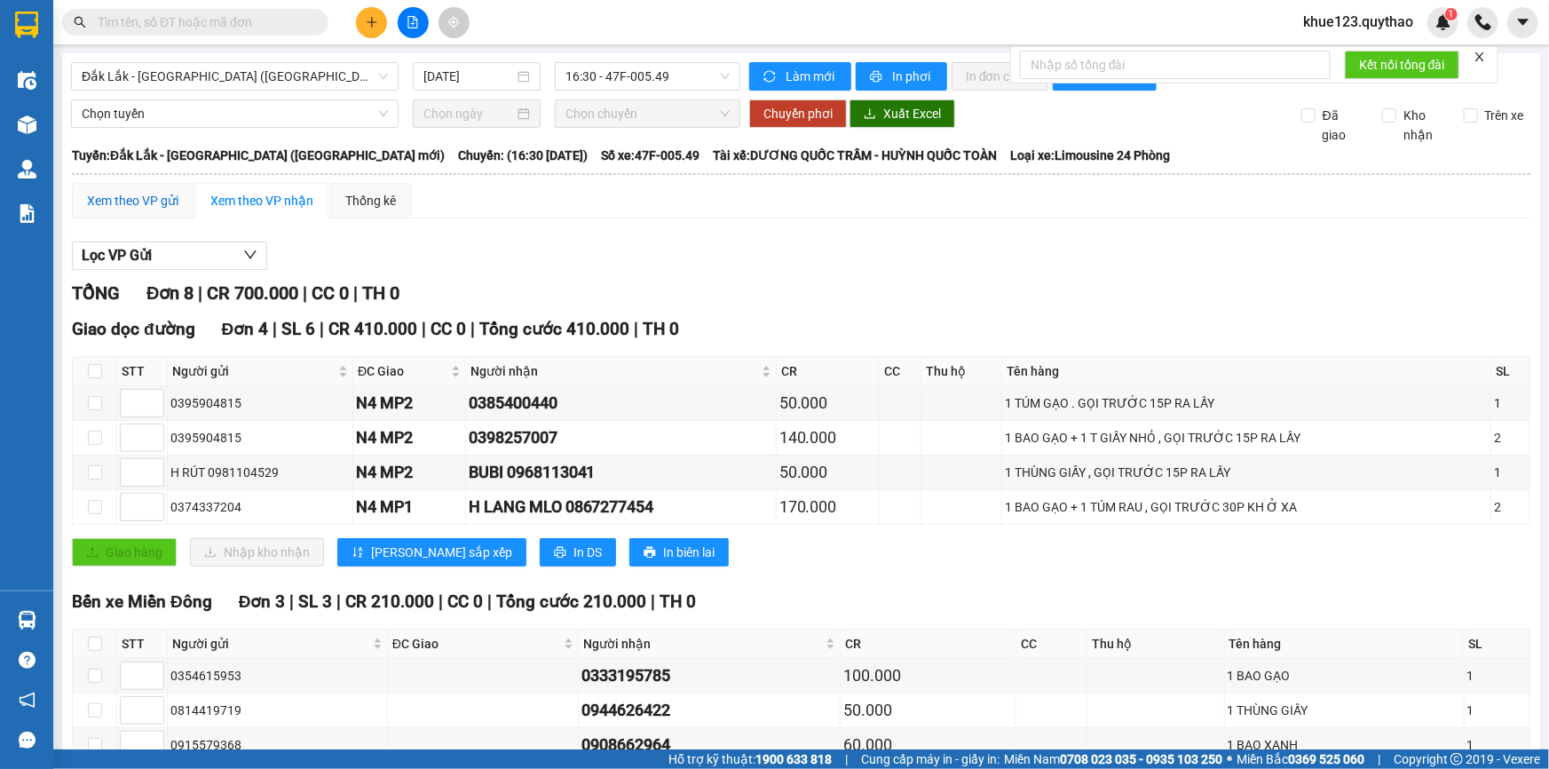
click at [155, 205] on div "Xem theo VP gửi" at bounding box center [132, 201] width 91 height 20
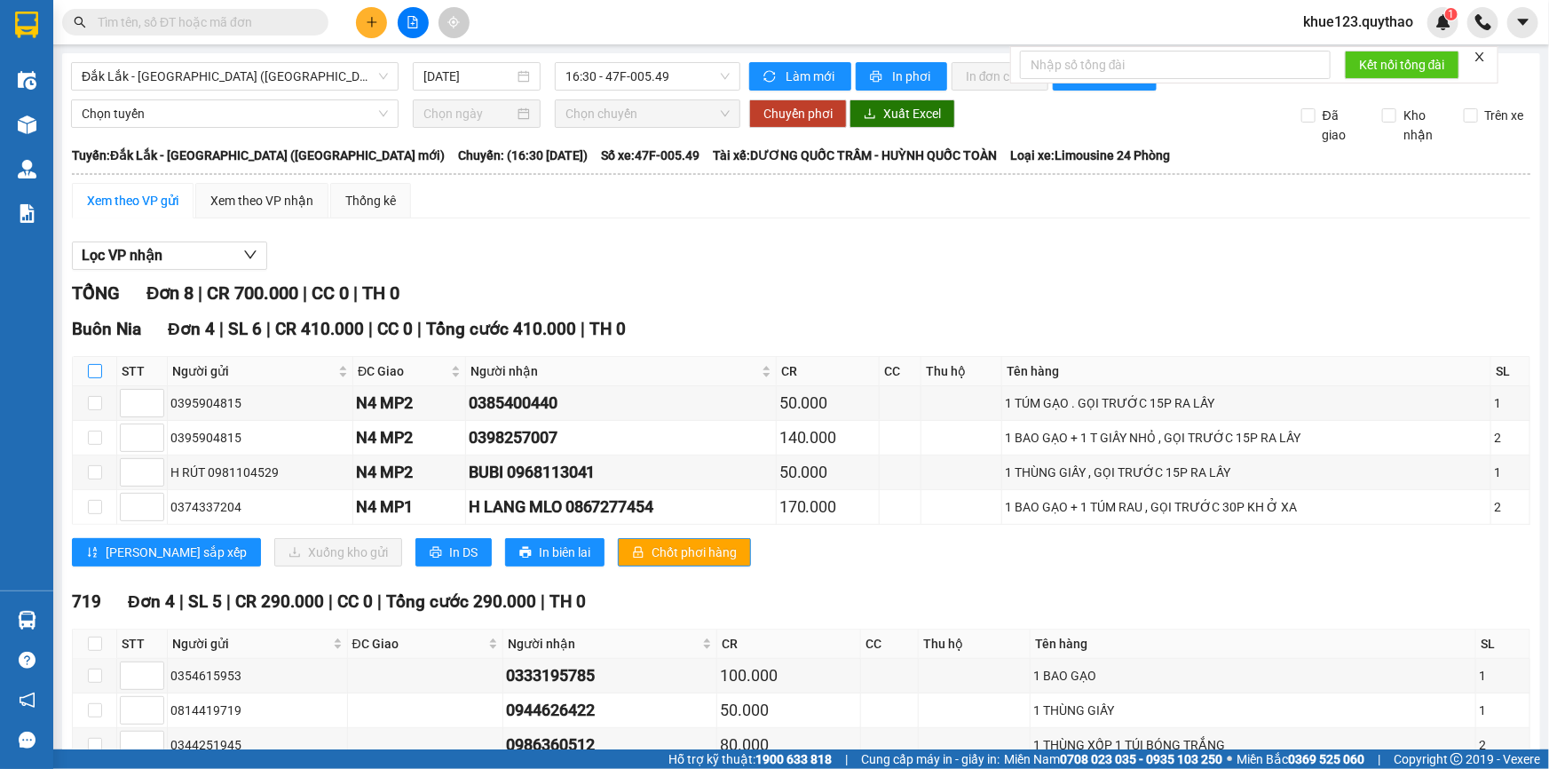
click at [94, 370] on input "checkbox" at bounding box center [95, 371] width 14 height 14
checkbox input "true"
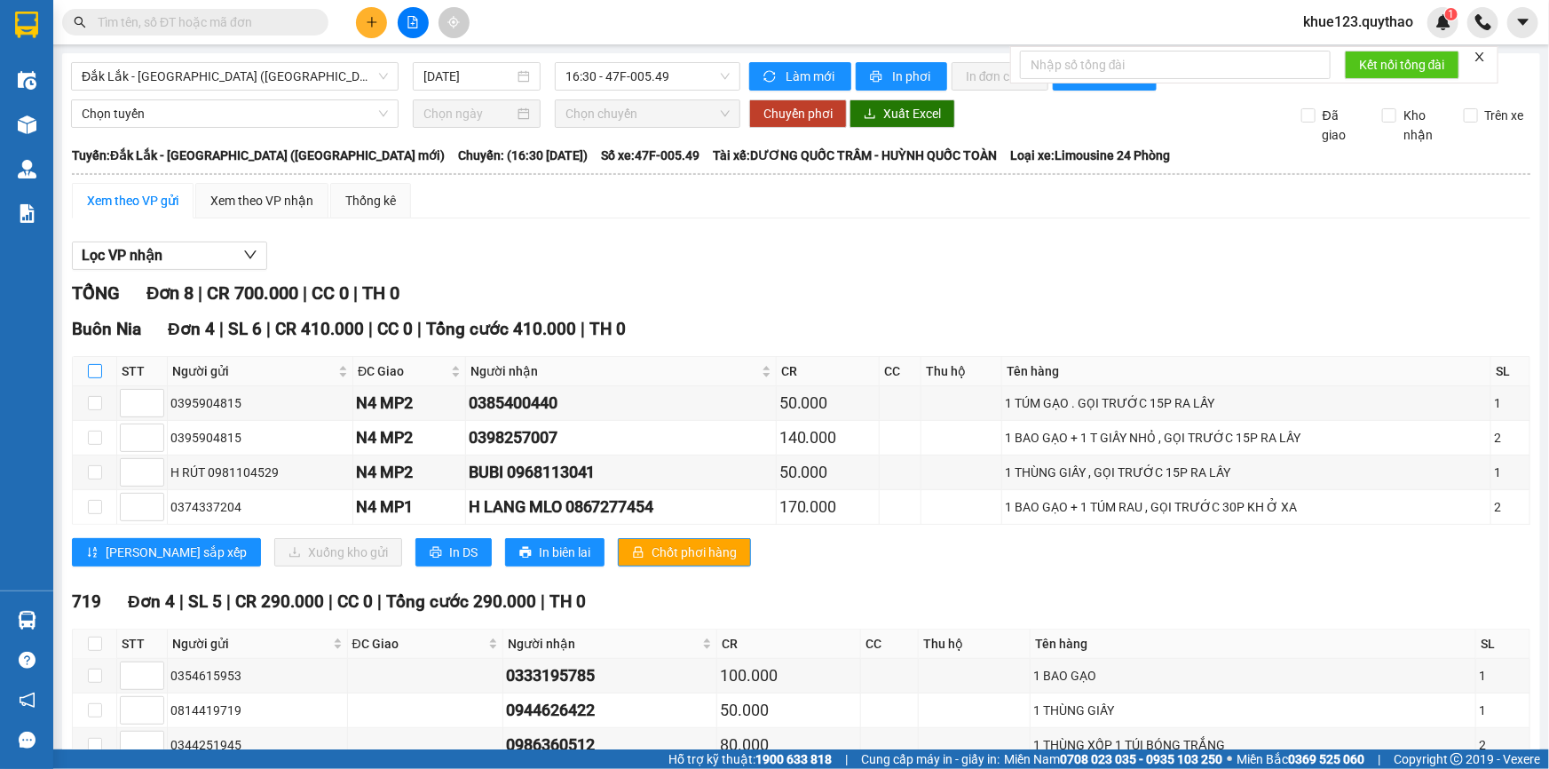
checkbox input "true"
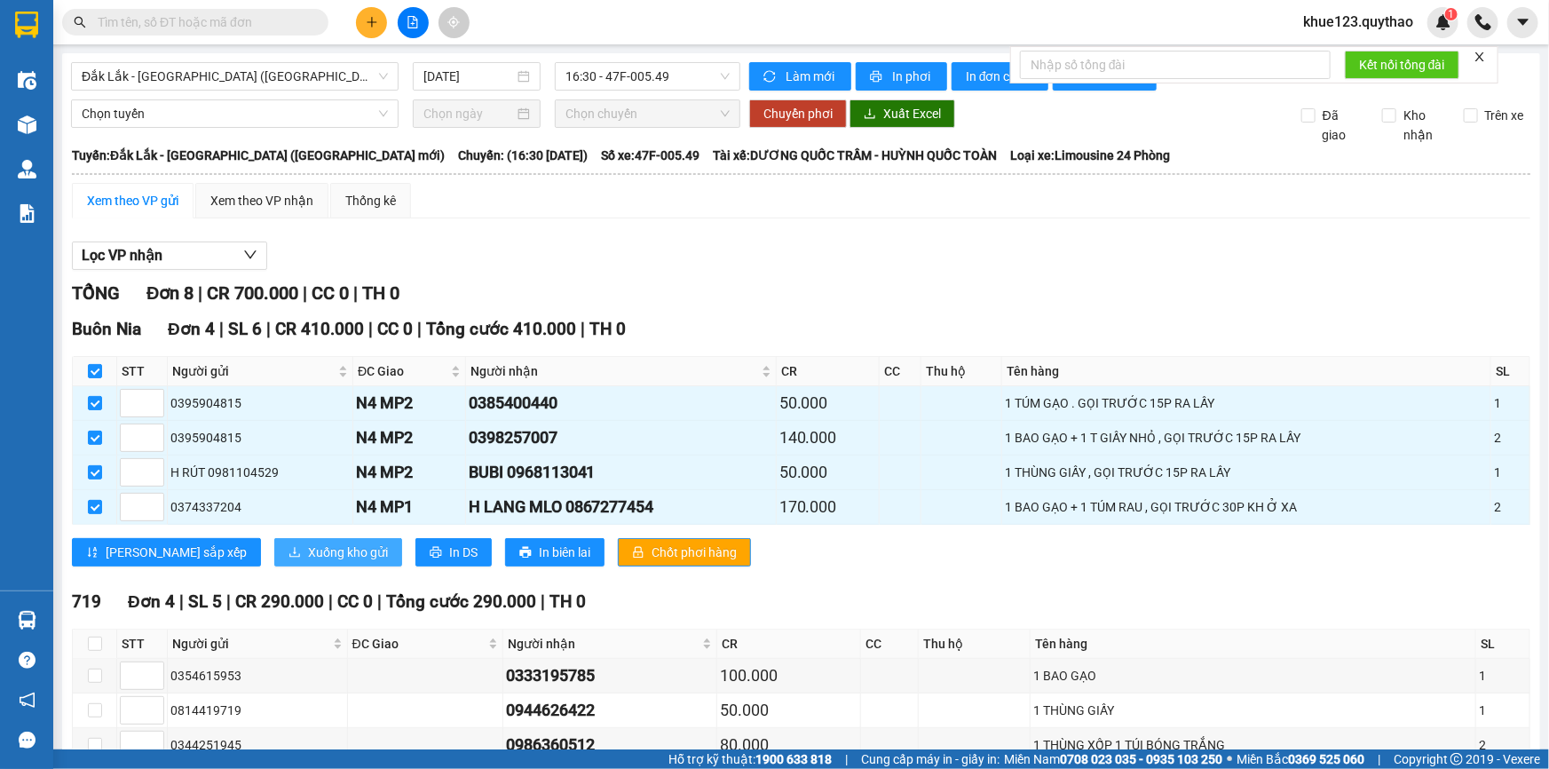
click at [308, 545] on span "Xuống kho gửi" at bounding box center [348, 552] width 80 height 20
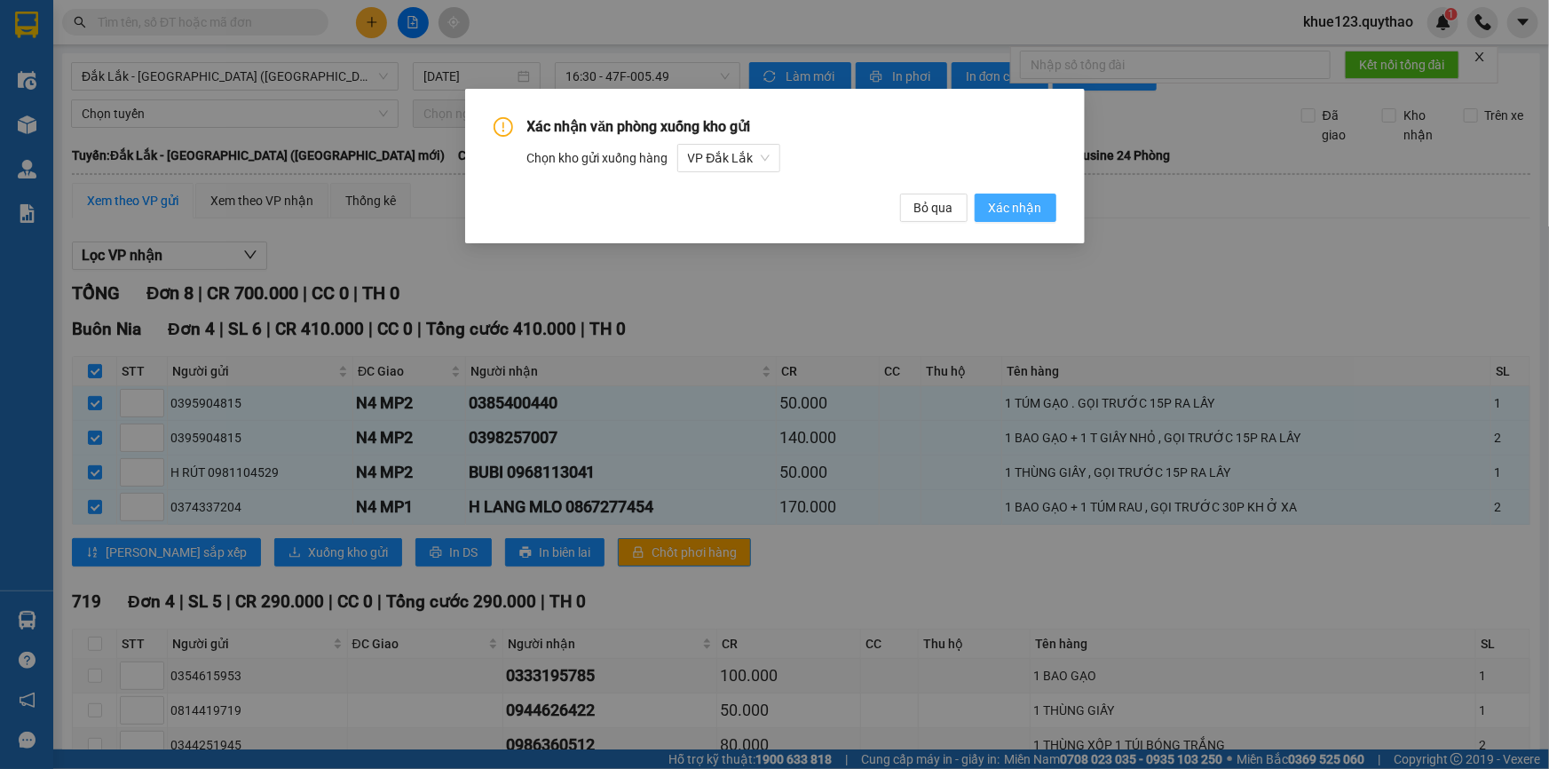
click at [1025, 203] on span "Xác nhận" at bounding box center [1015, 208] width 53 height 20
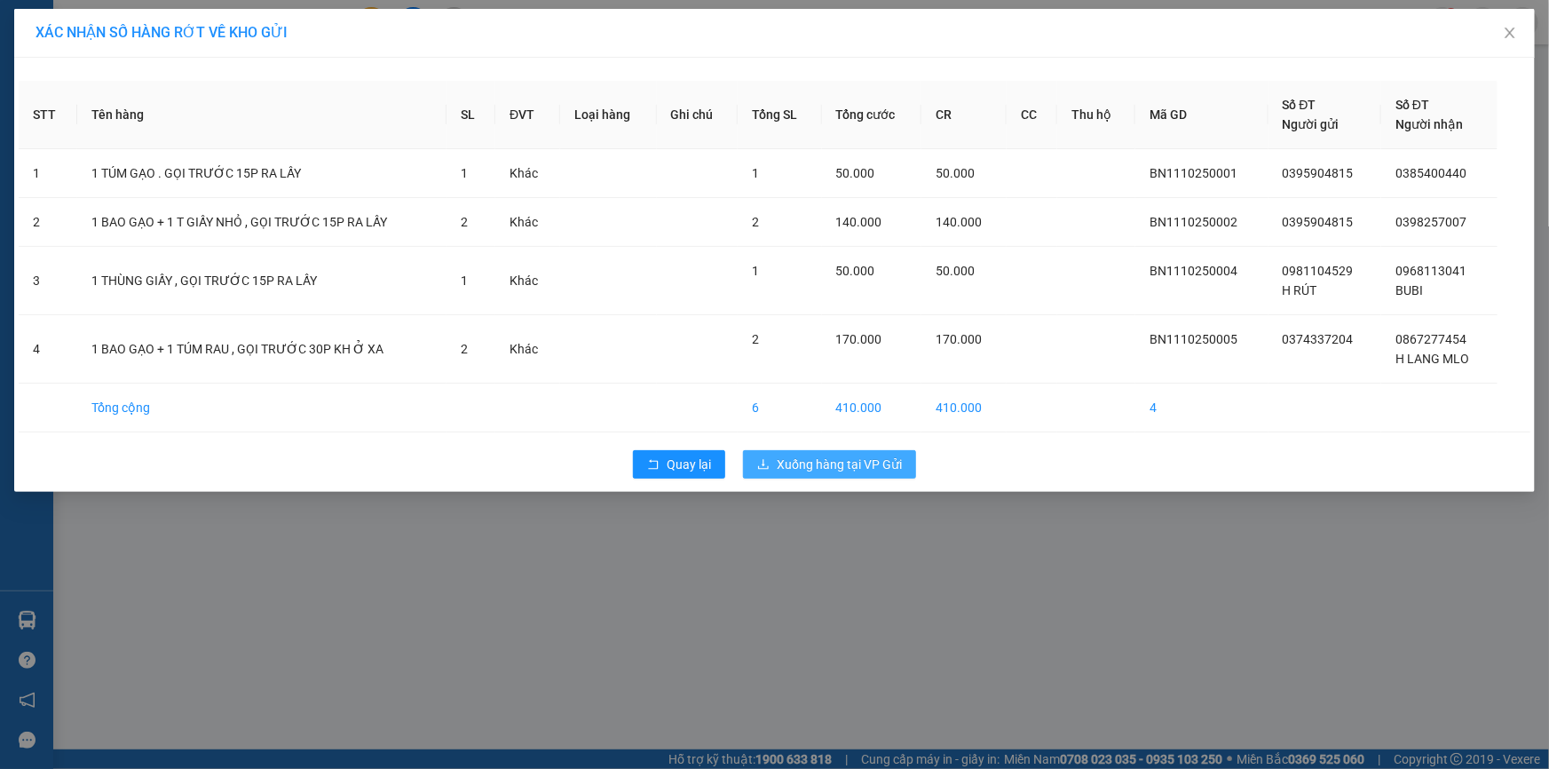
click at [859, 469] on span "Xuống hàng tại VP Gửi" at bounding box center [839, 464] width 125 height 20
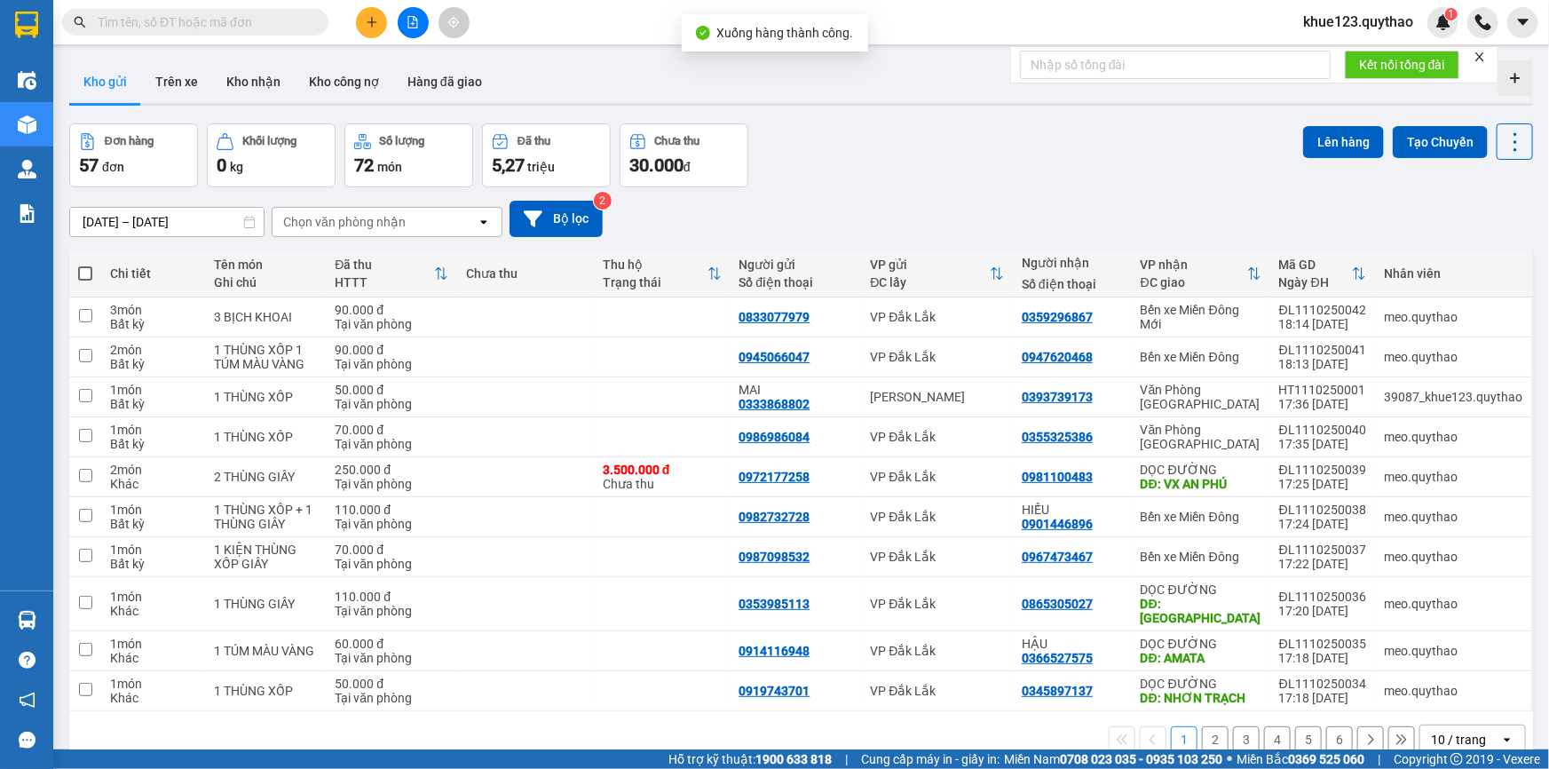
click at [413, 20] on icon "file-add" at bounding box center [413, 22] width 10 height 12
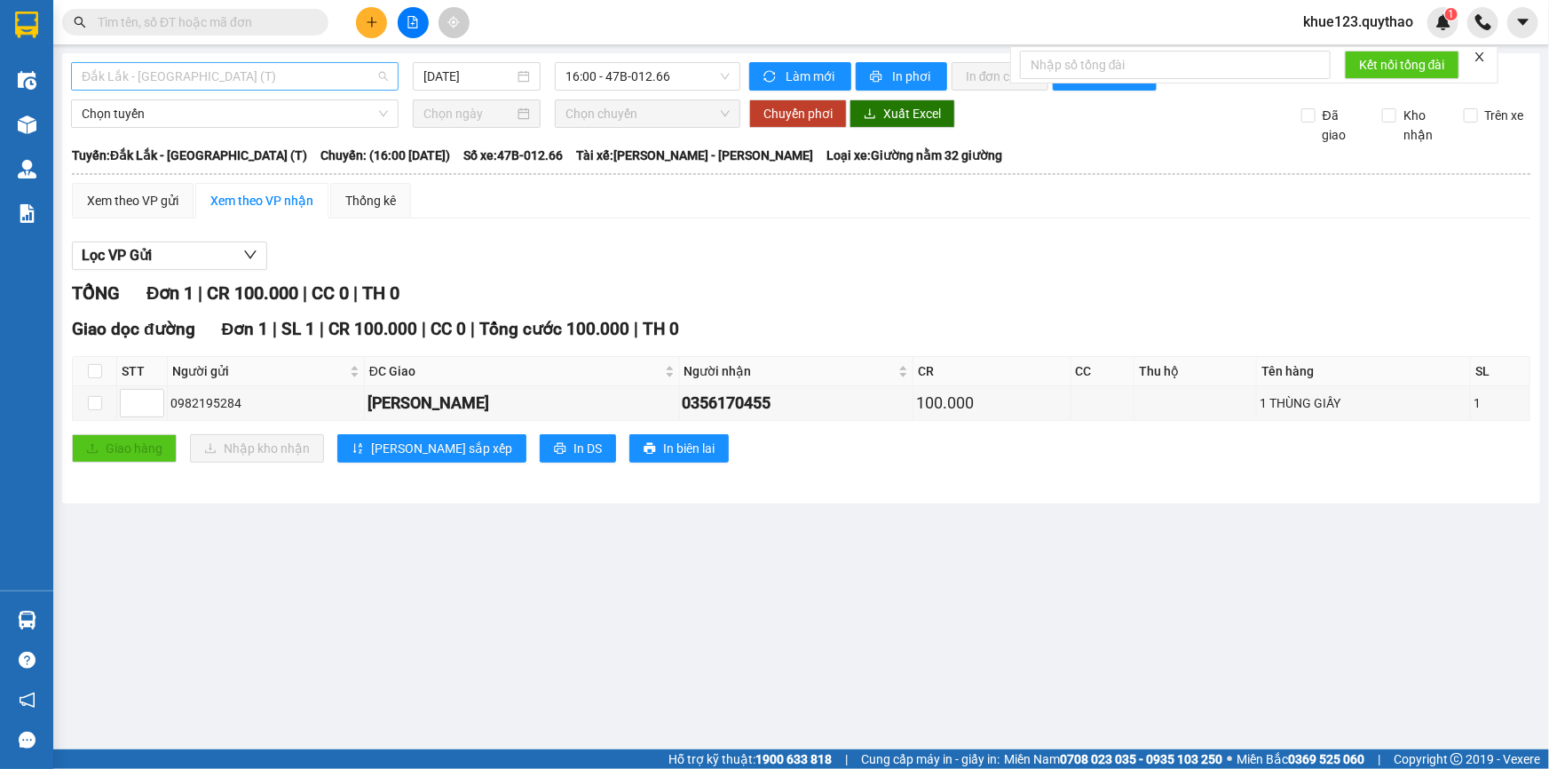
click at [214, 80] on span "Đắk Lắk - [GEOGRAPHIC_DATA] (T)" at bounding box center [235, 76] width 306 height 27
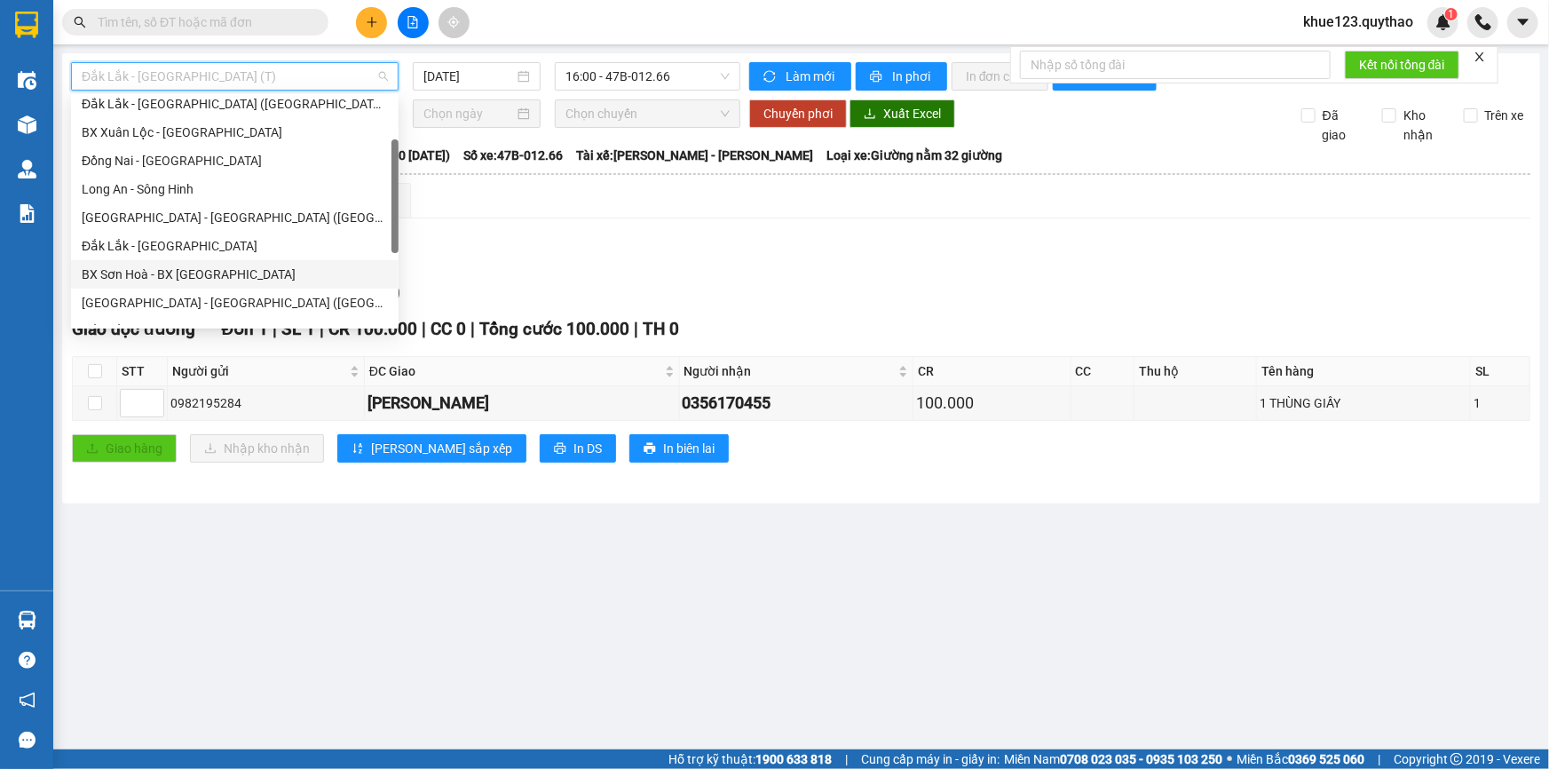
scroll to position [174, 0]
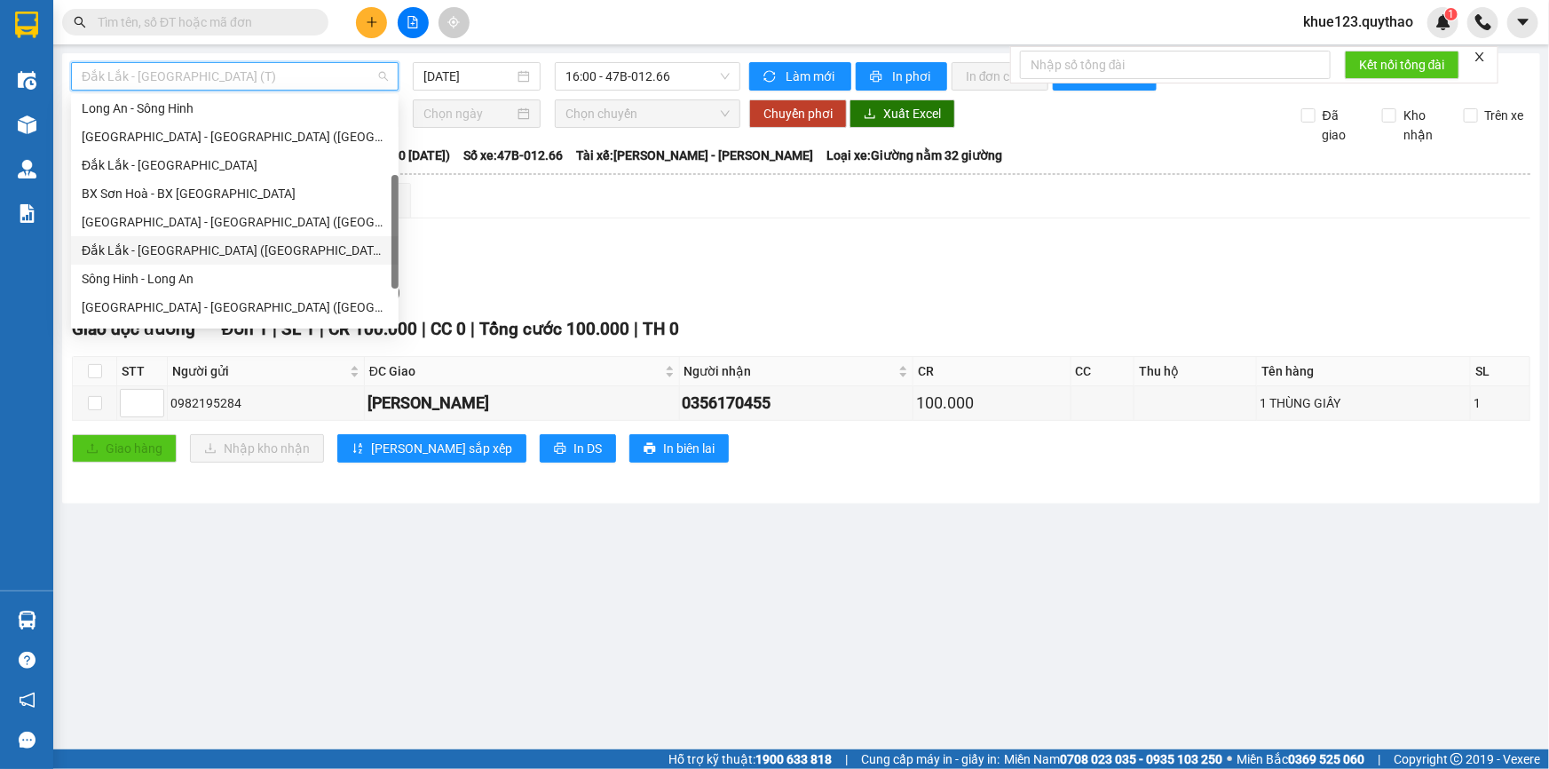
click at [207, 244] on div "Đắk Lắk - [GEOGRAPHIC_DATA] ([GEOGRAPHIC_DATA] mới)" at bounding box center [235, 251] width 306 height 20
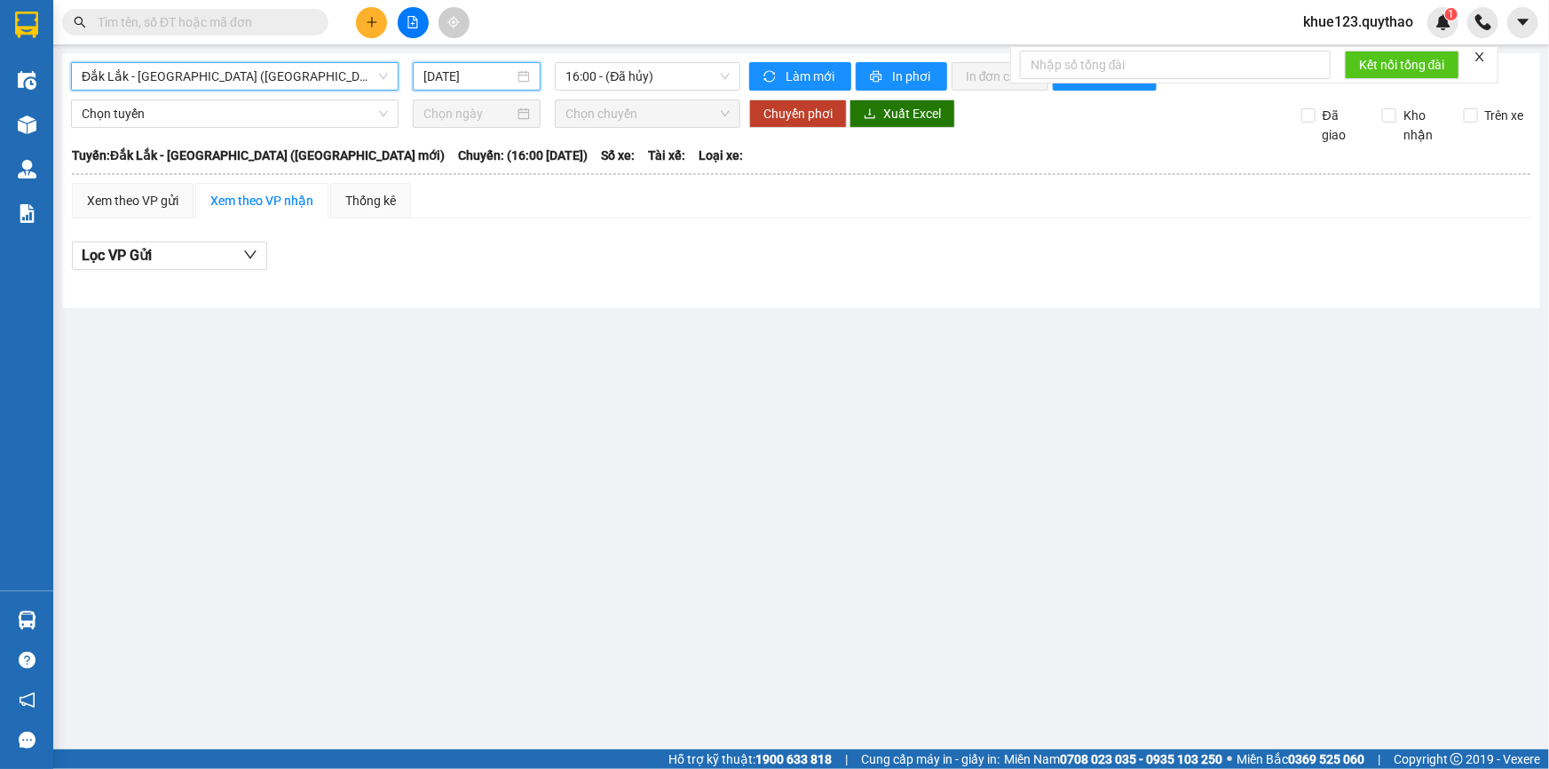
click at [438, 74] on input "[DATE]" at bounding box center [468, 77] width 91 height 20
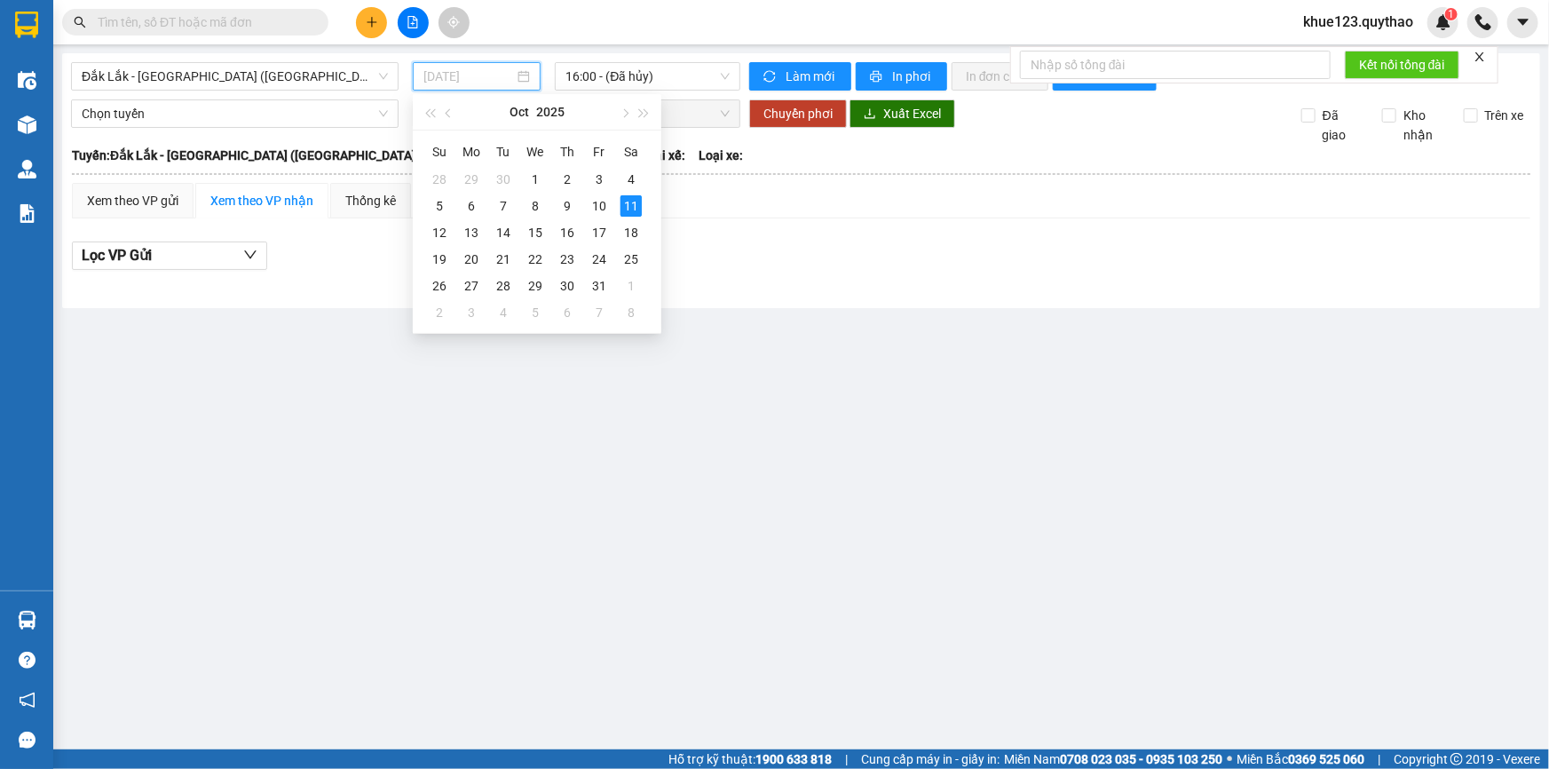
type input "[DATE]"
click at [647, 89] on span "16:00 - (Đã hủy)" at bounding box center [647, 76] width 164 height 27
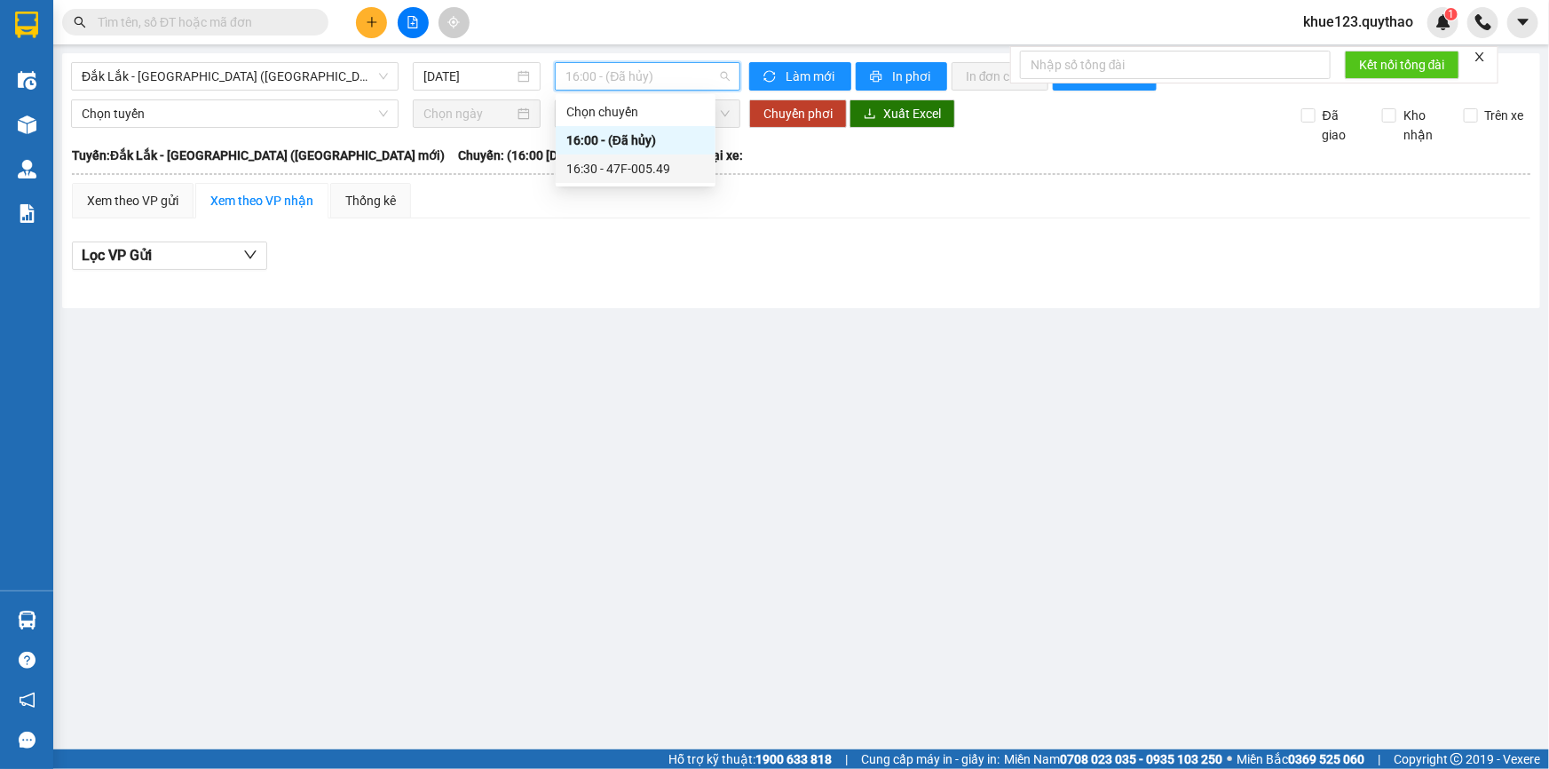
click at [661, 164] on div "16:30 - 47F-005.49" at bounding box center [635, 169] width 138 height 20
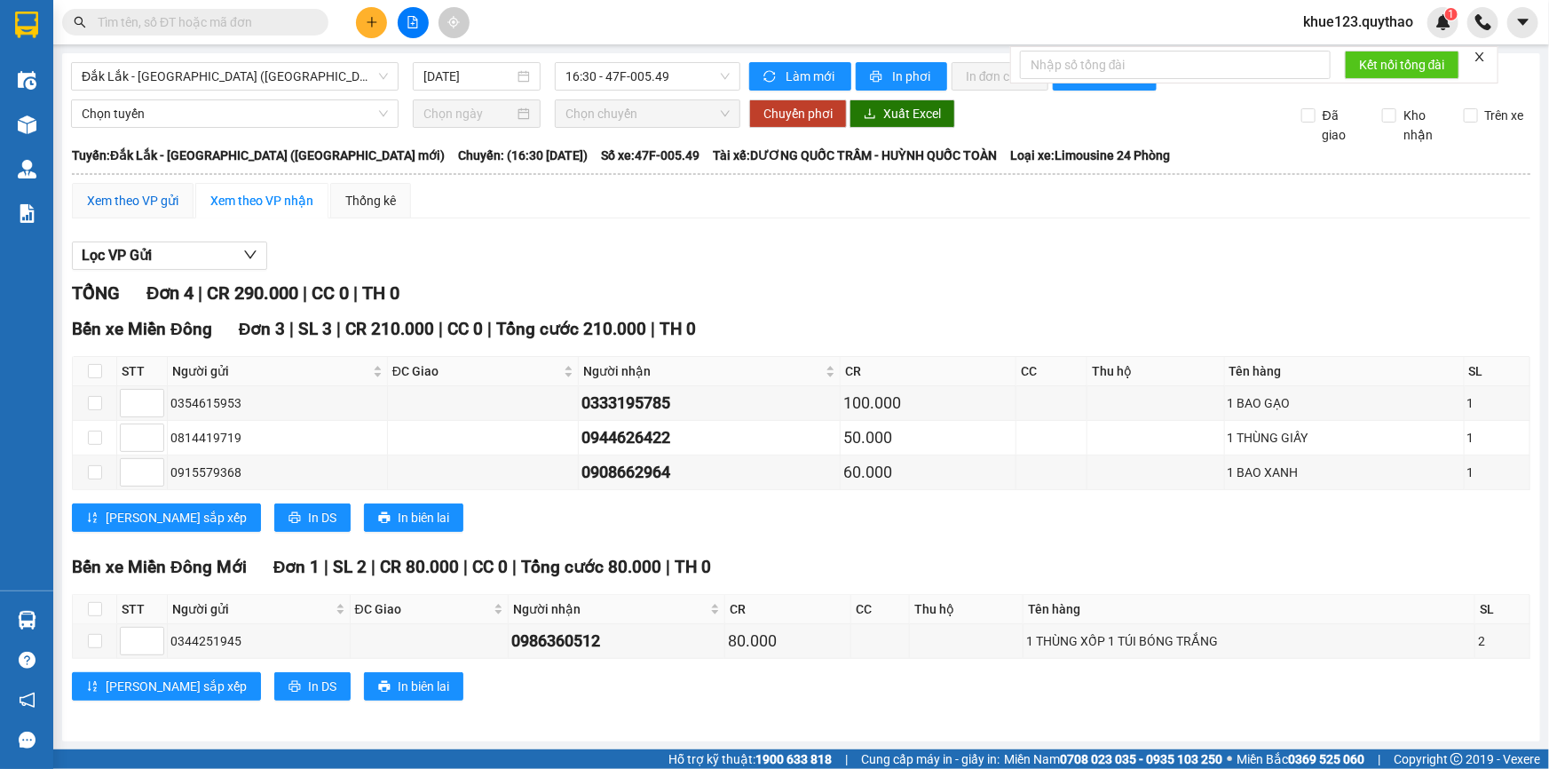
click at [133, 203] on div "Xem theo VP gửi" at bounding box center [132, 201] width 91 height 20
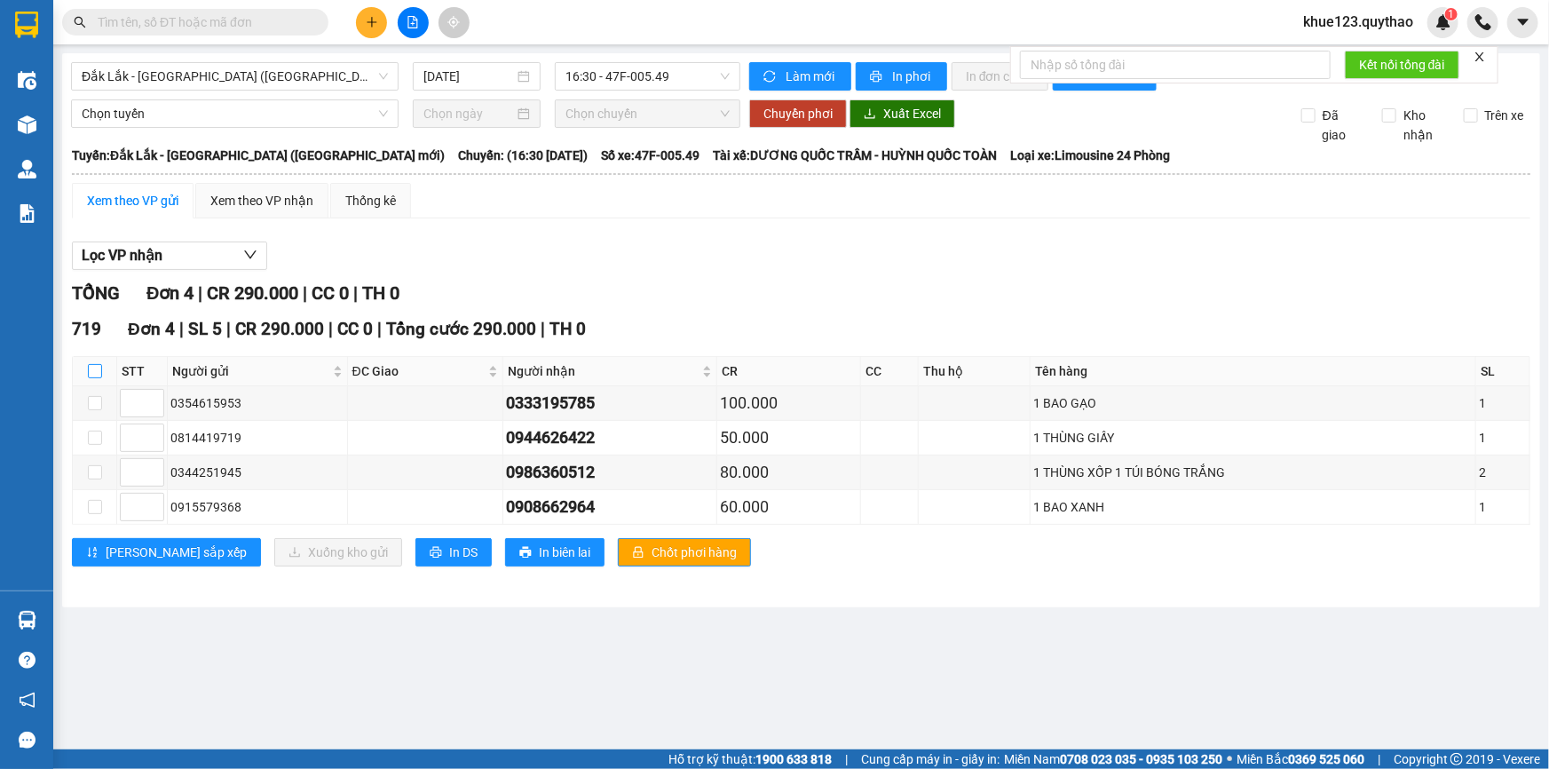
click at [97, 372] on input "checkbox" at bounding box center [95, 371] width 14 height 14
checkbox input "true"
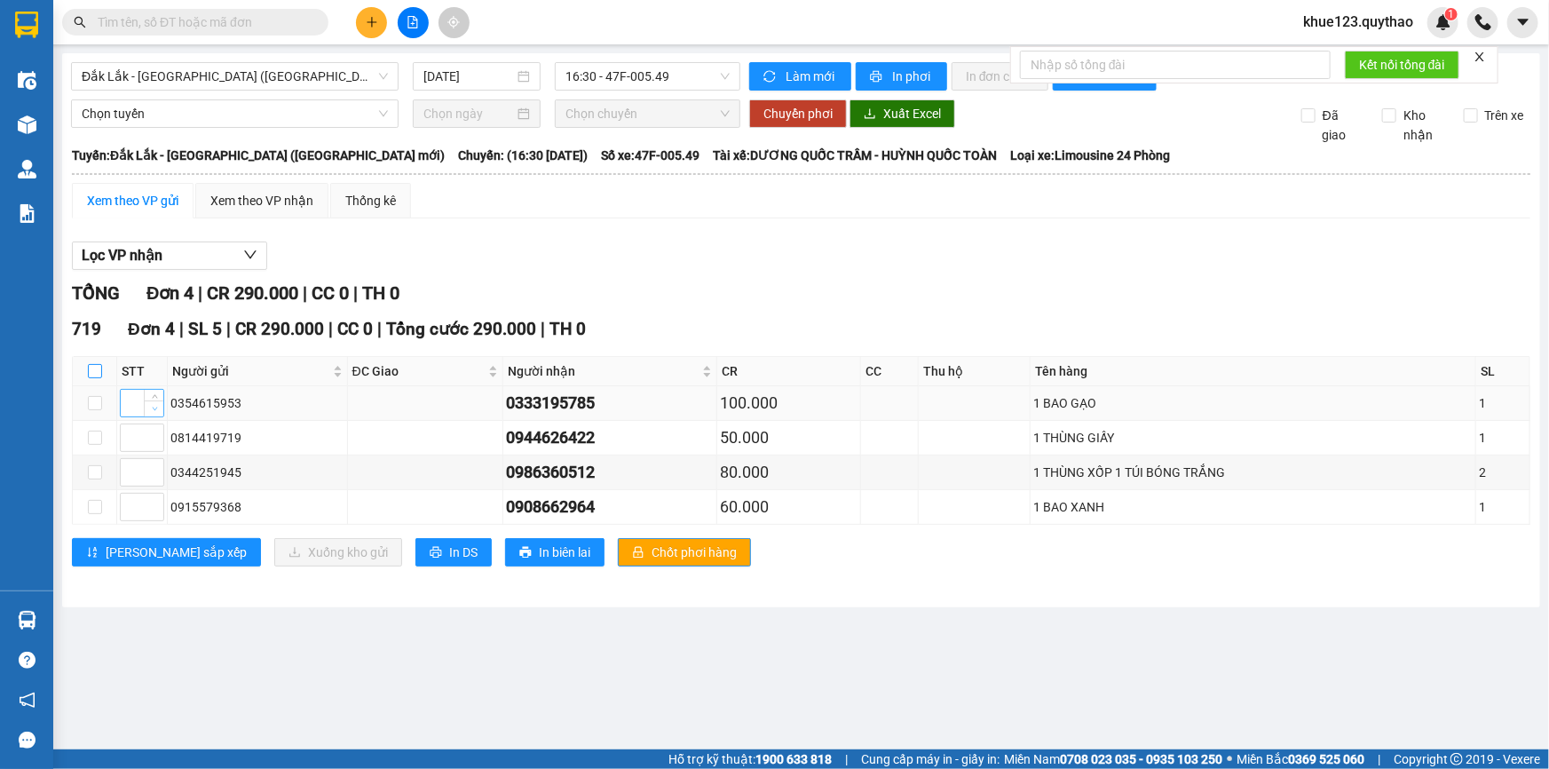
checkbox input "true"
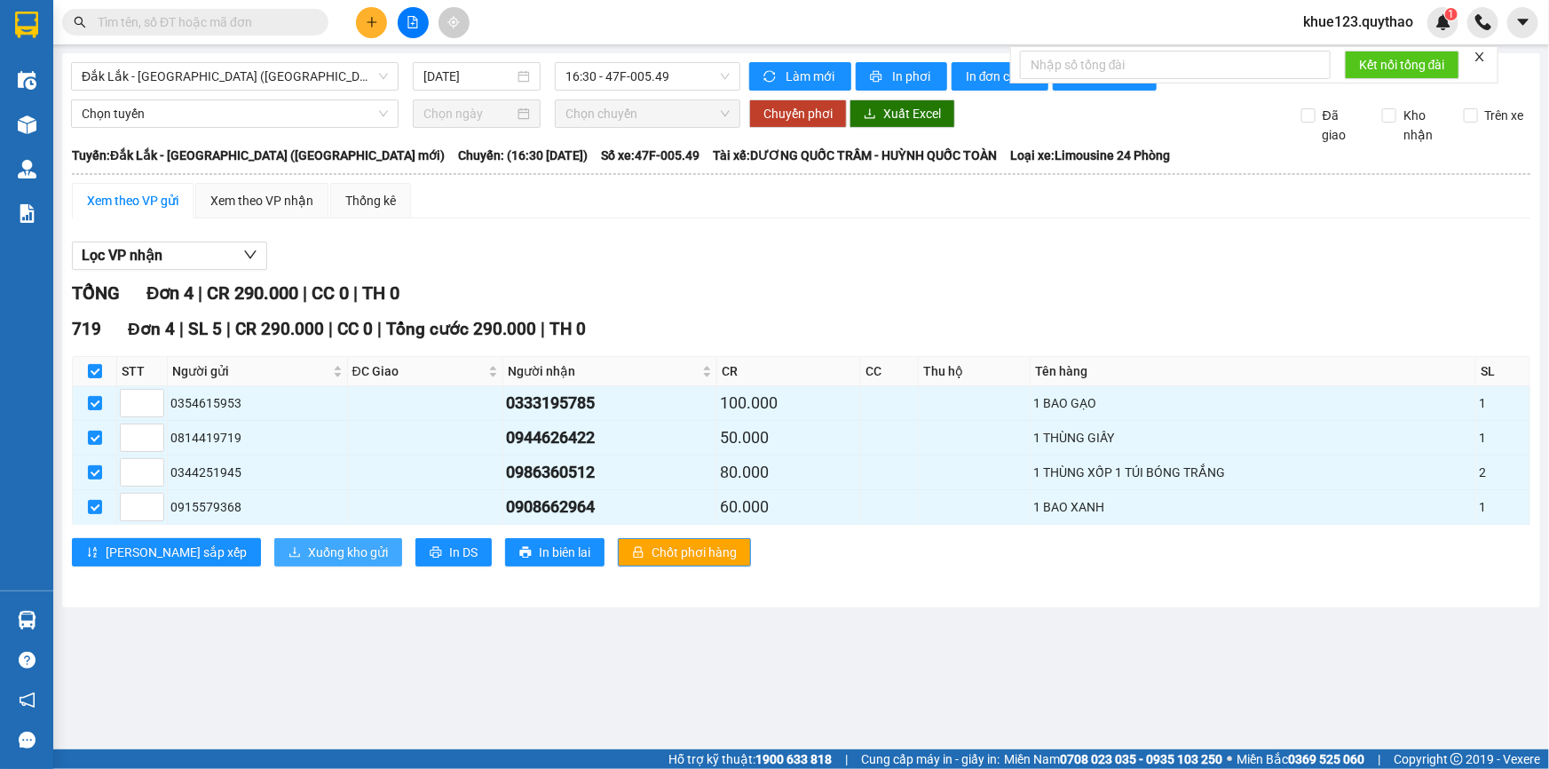
click at [308, 547] on span "Xuống kho gửi" at bounding box center [348, 552] width 80 height 20
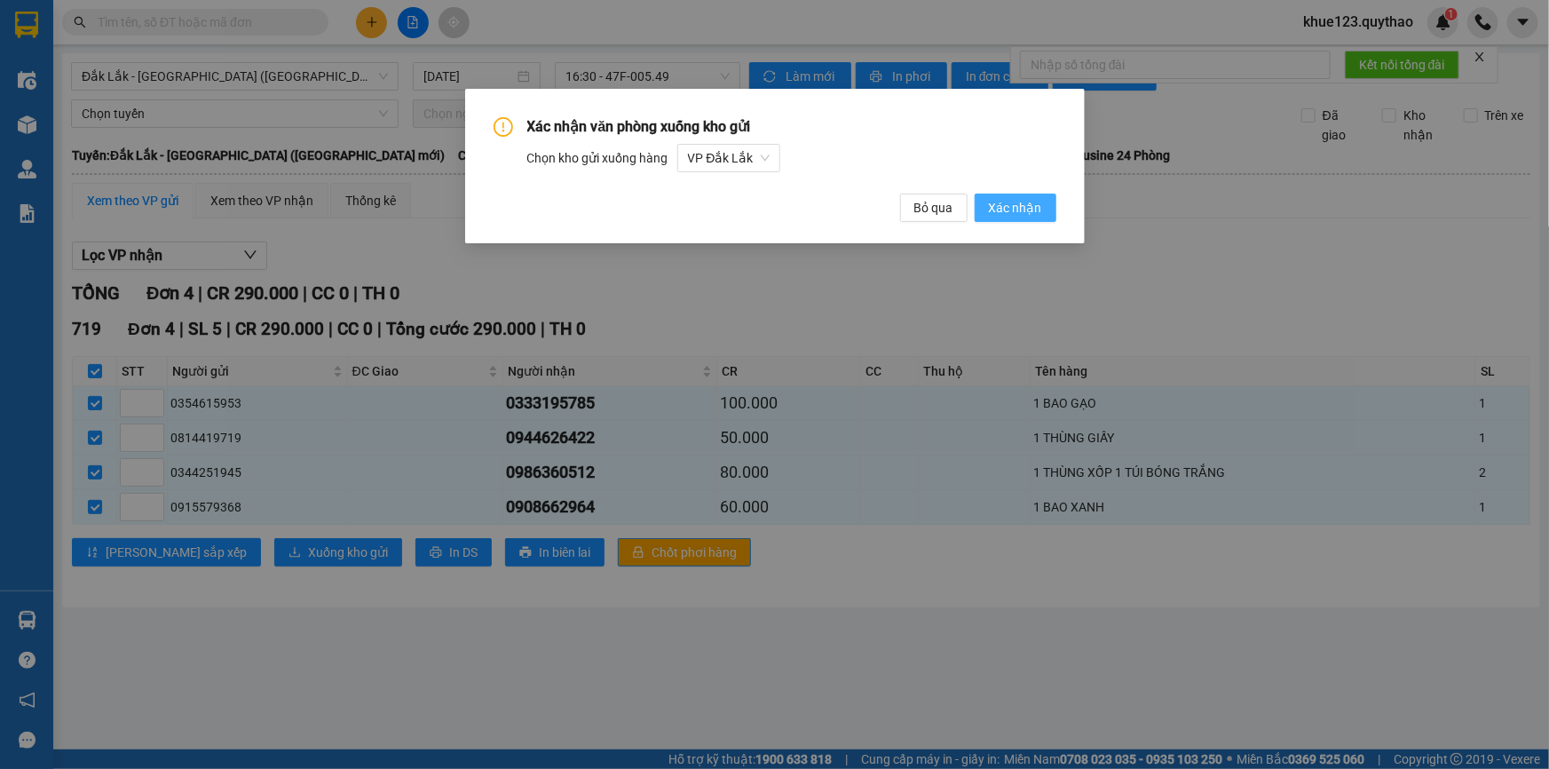
click at [1005, 220] on button "Xác nhận" at bounding box center [1016, 207] width 82 height 28
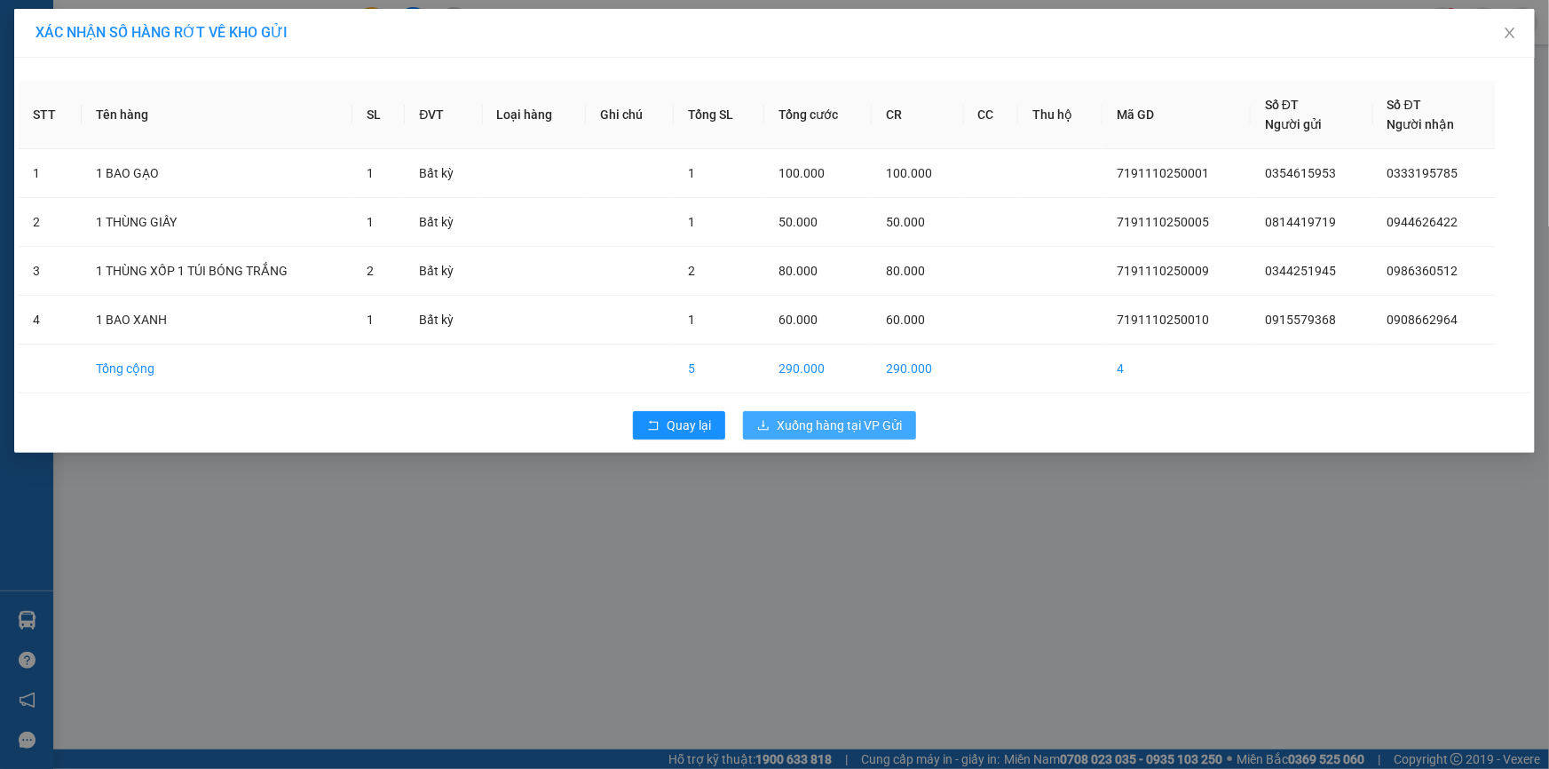
click at [849, 421] on span "Xuống hàng tại VP Gửi" at bounding box center [839, 425] width 125 height 20
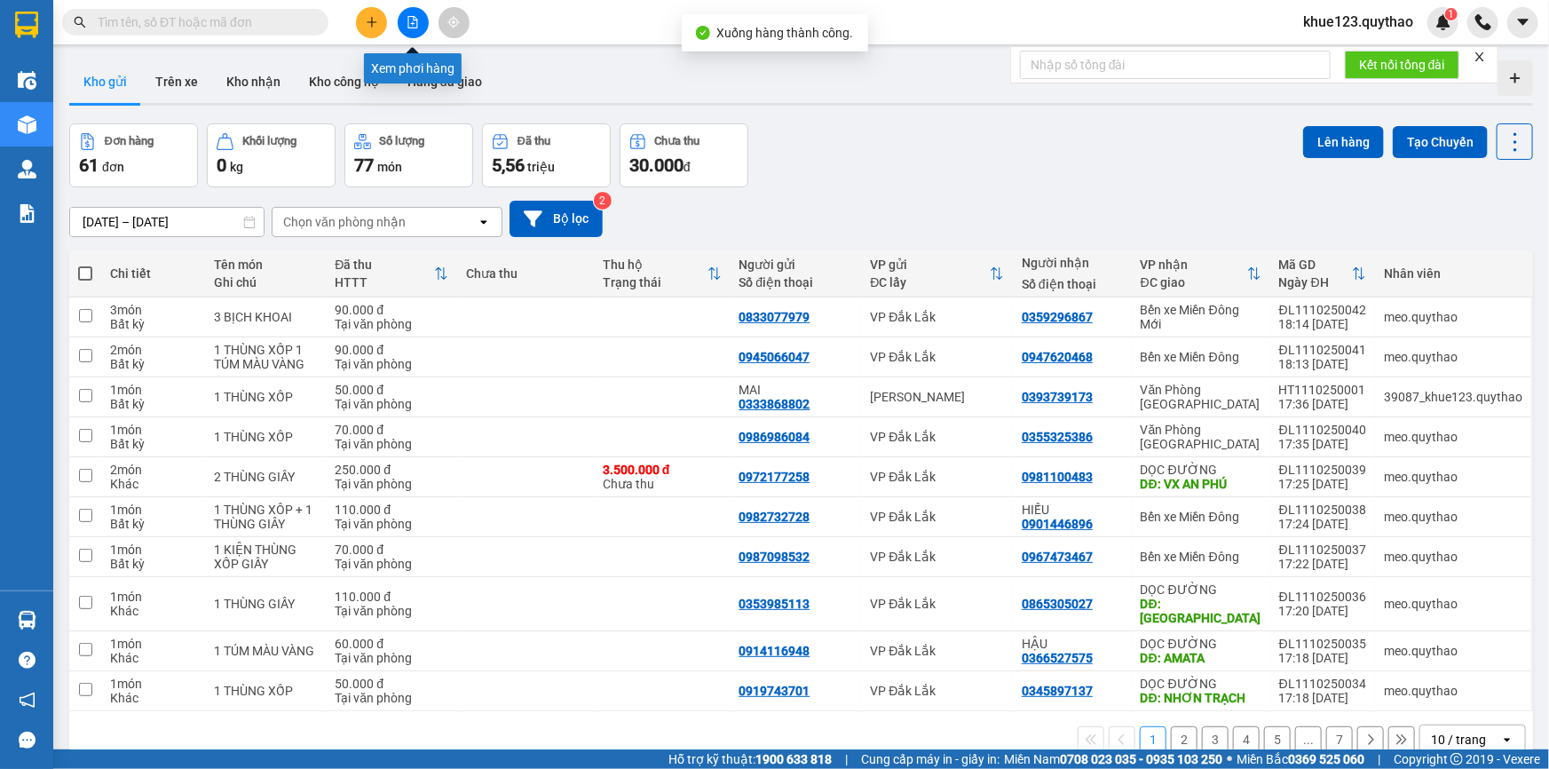
click at [417, 19] on icon "file-add" at bounding box center [413, 22] width 12 height 12
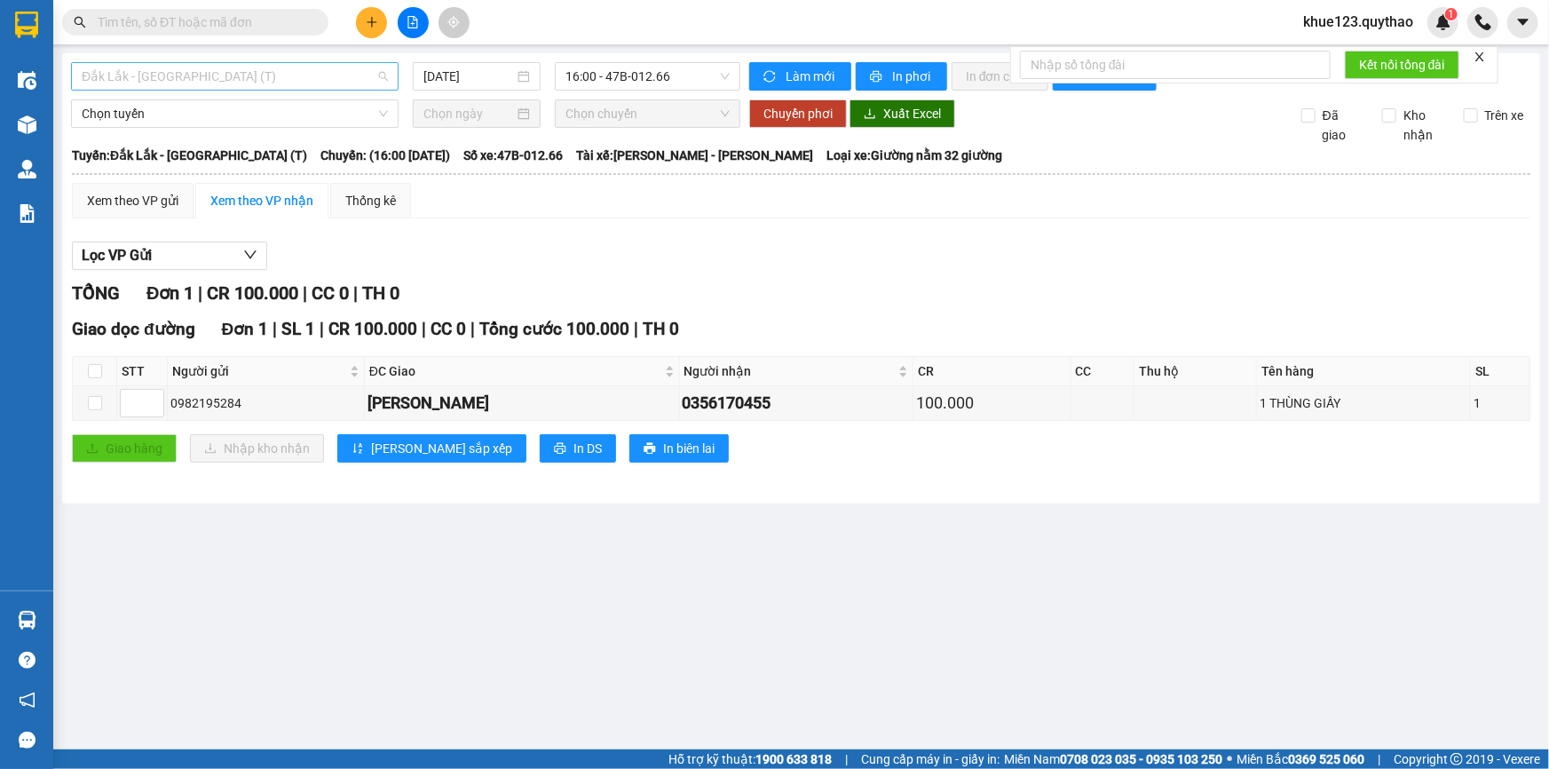
click at [271, 71] on span "Đắk Lắk - [GEOGRAPHIC_DATA] (T)" at bounding box center [235, 76] width 306 height 27
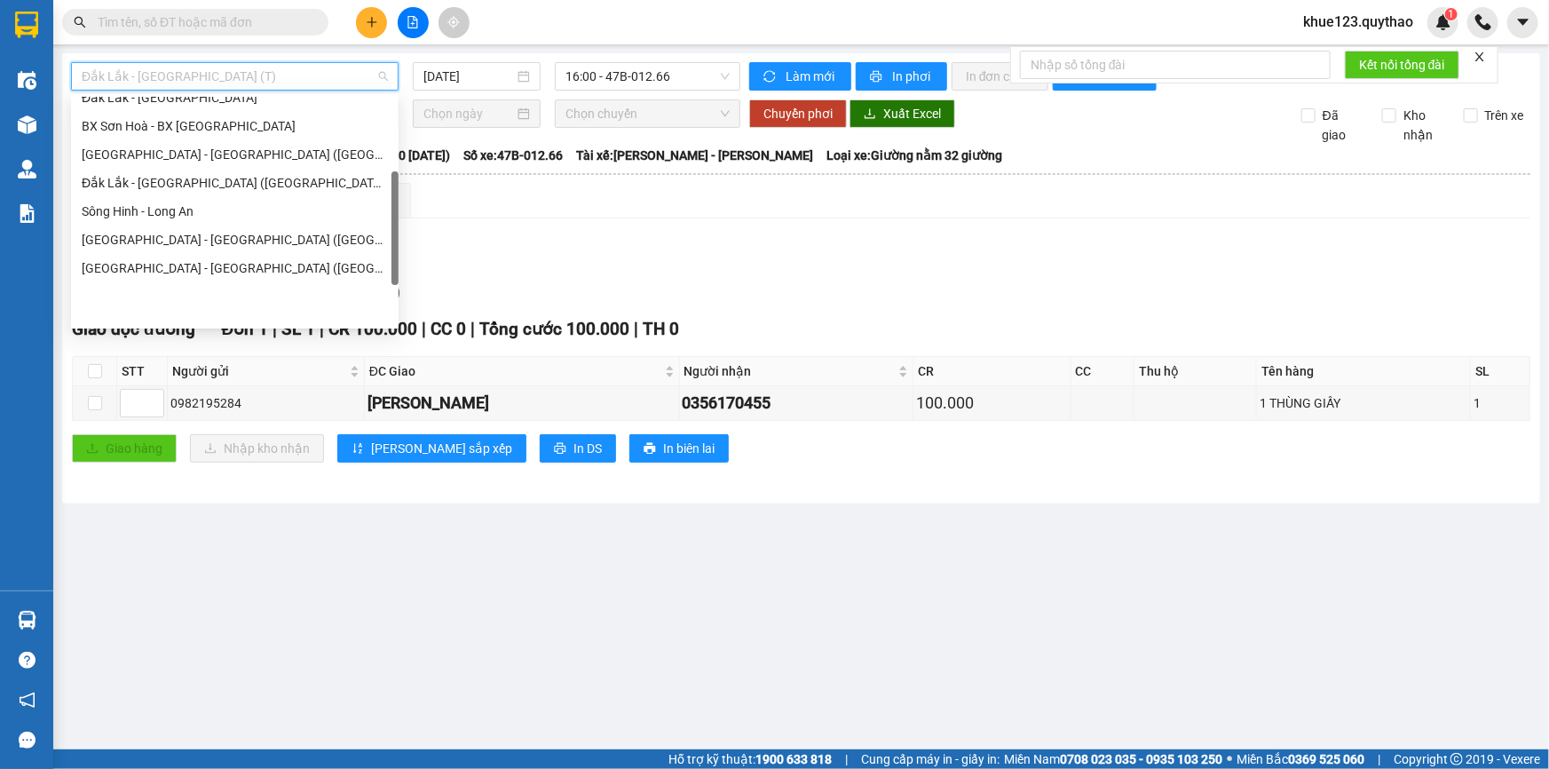
scroll to position [255, 0]
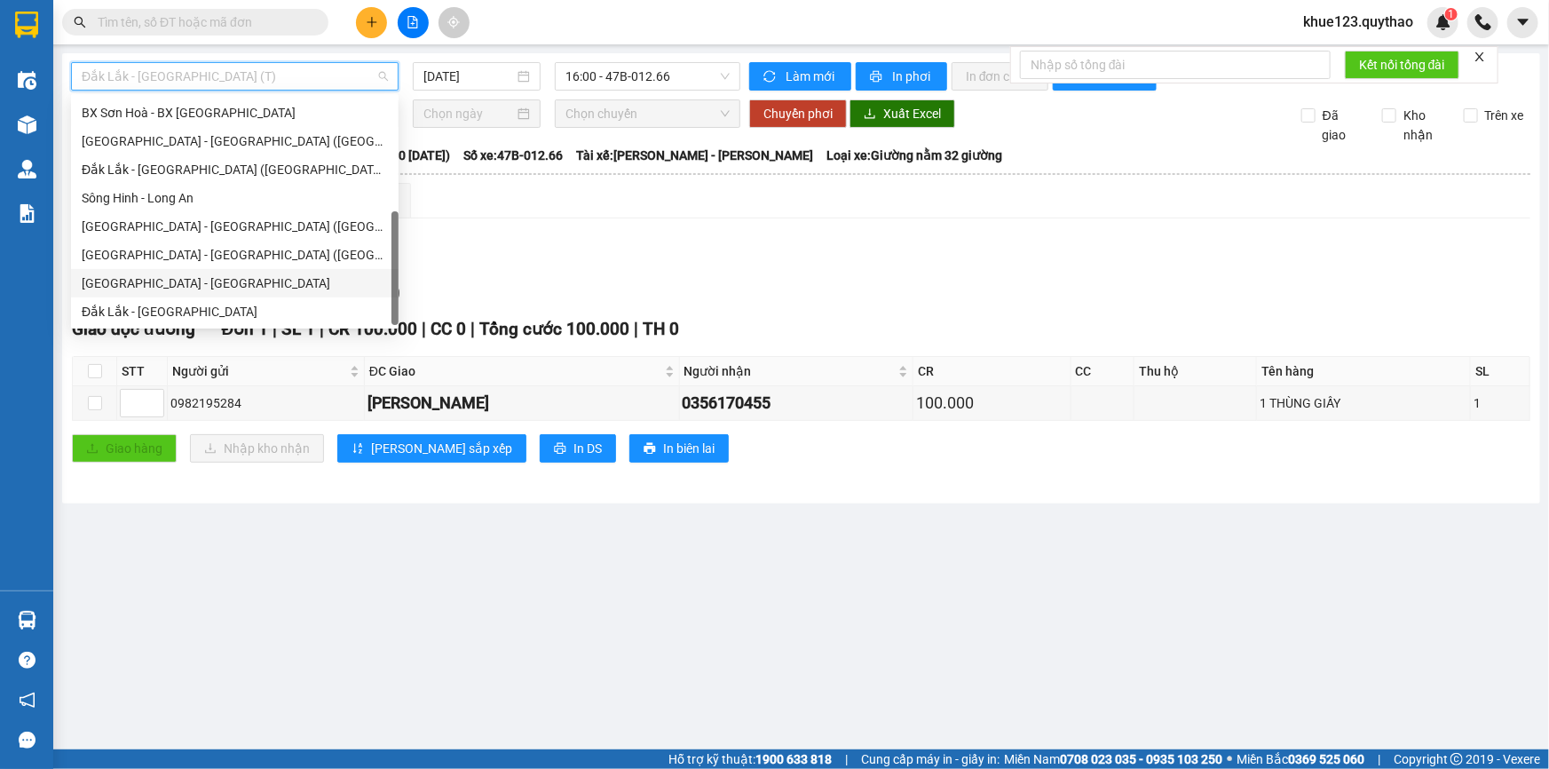
click at [177, 285] on div "[GEOGRAPHIC_DATA] - [GEOGRAPHIC_DATA]" at bounding box center [235, 283] width 306 height 20
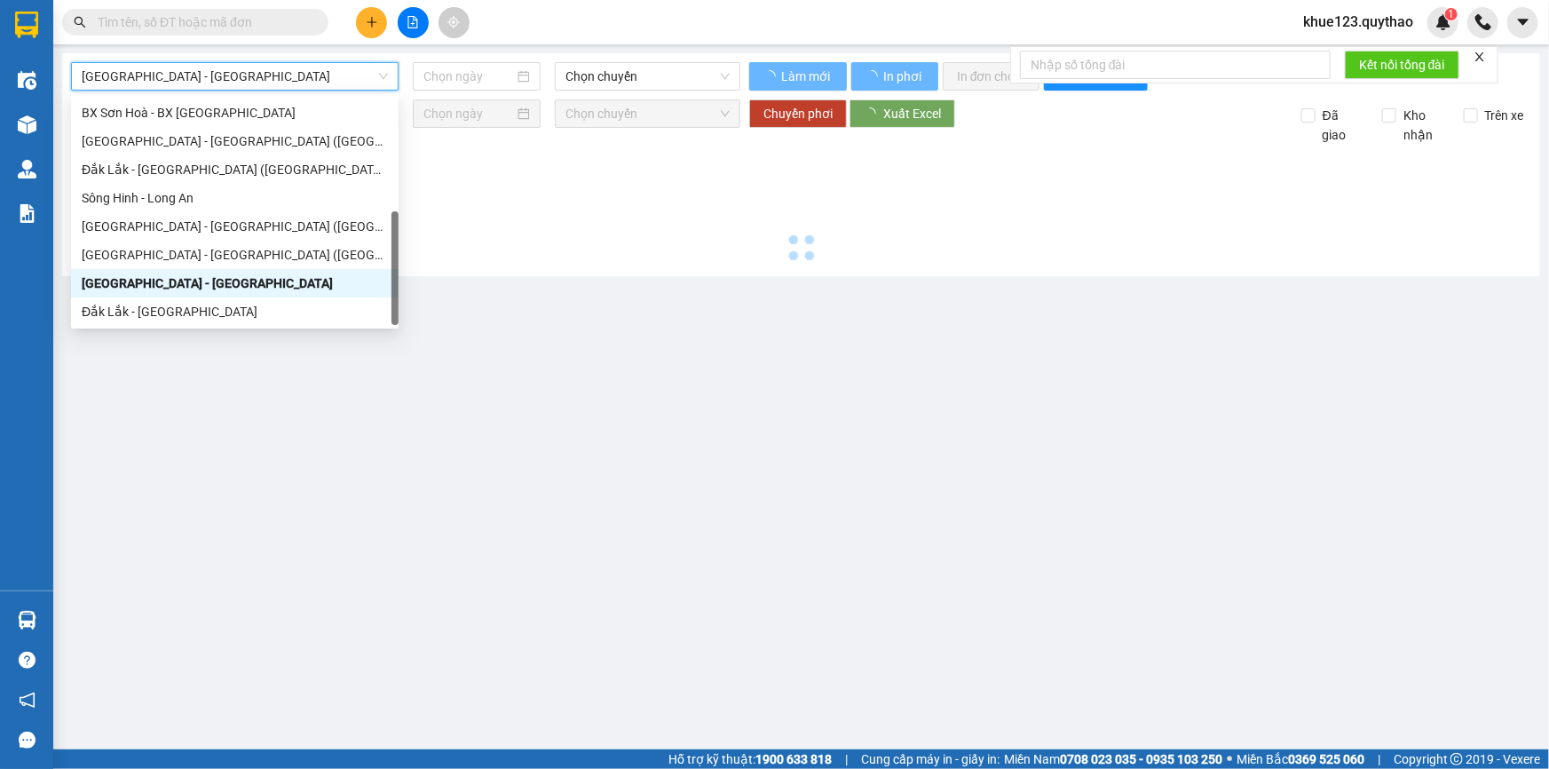
type input "[DATE]"
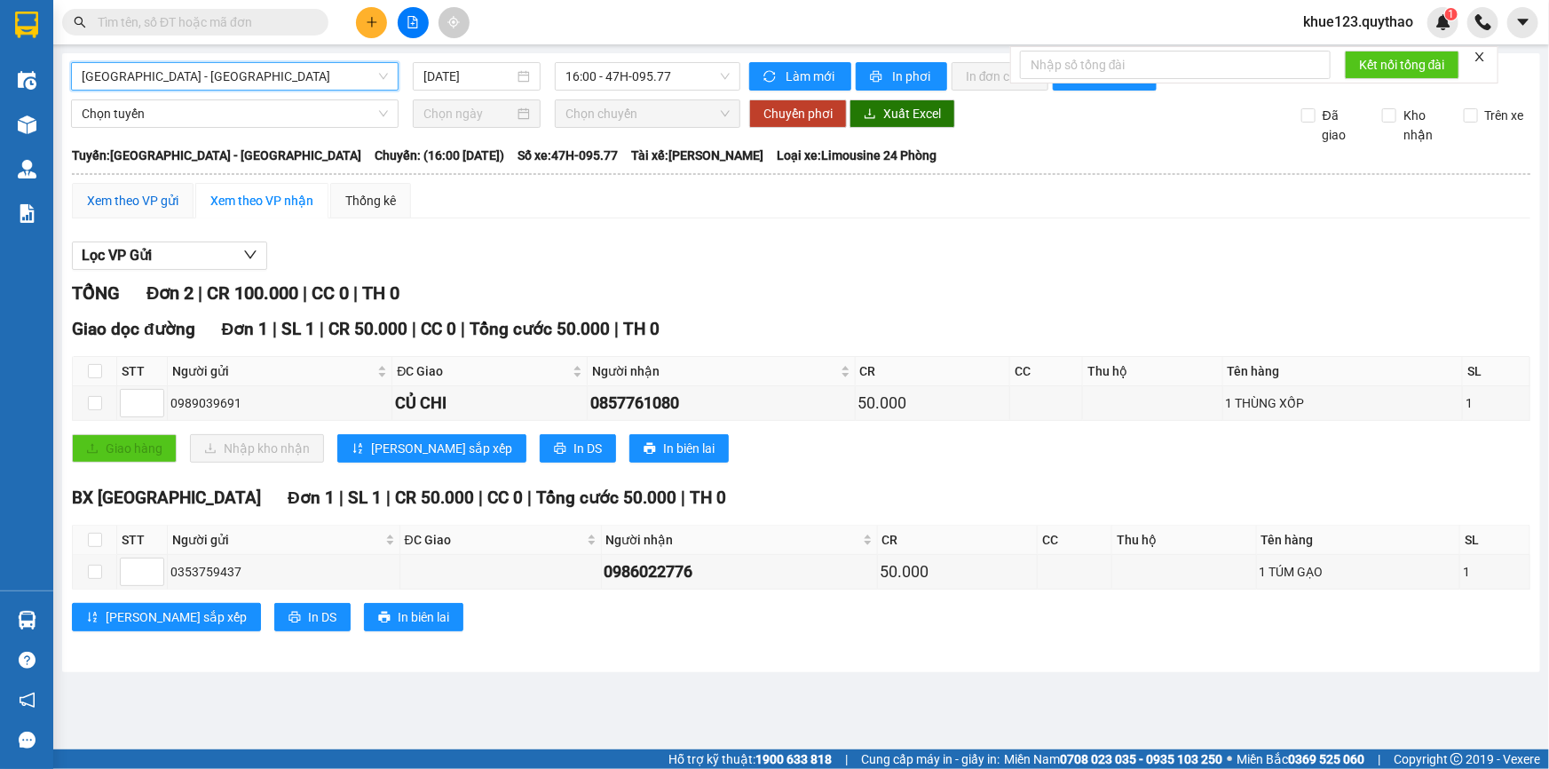
click at [141, 193] on div "Xem theo VP gửi" at bounding box center [132, 201] width 91 height 20
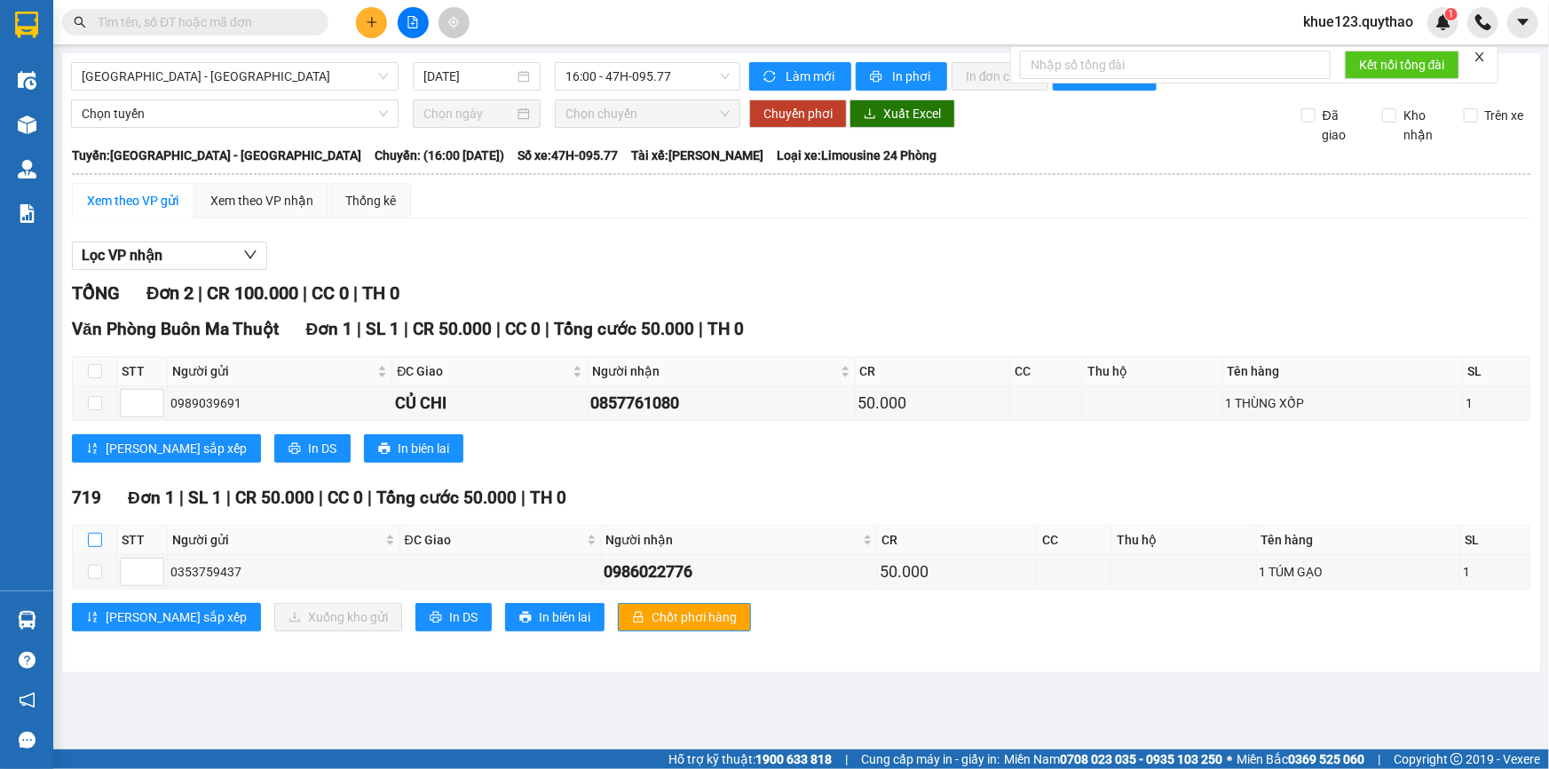
drag, startPoint x: 91, startPoint y: 533, endPoint x: 101, endPoint y: 541, distance: 13.9
click at [91, 533] on input "checkbox" at bounding box center [95, 540] width 14 height 14
checkbox input "true"
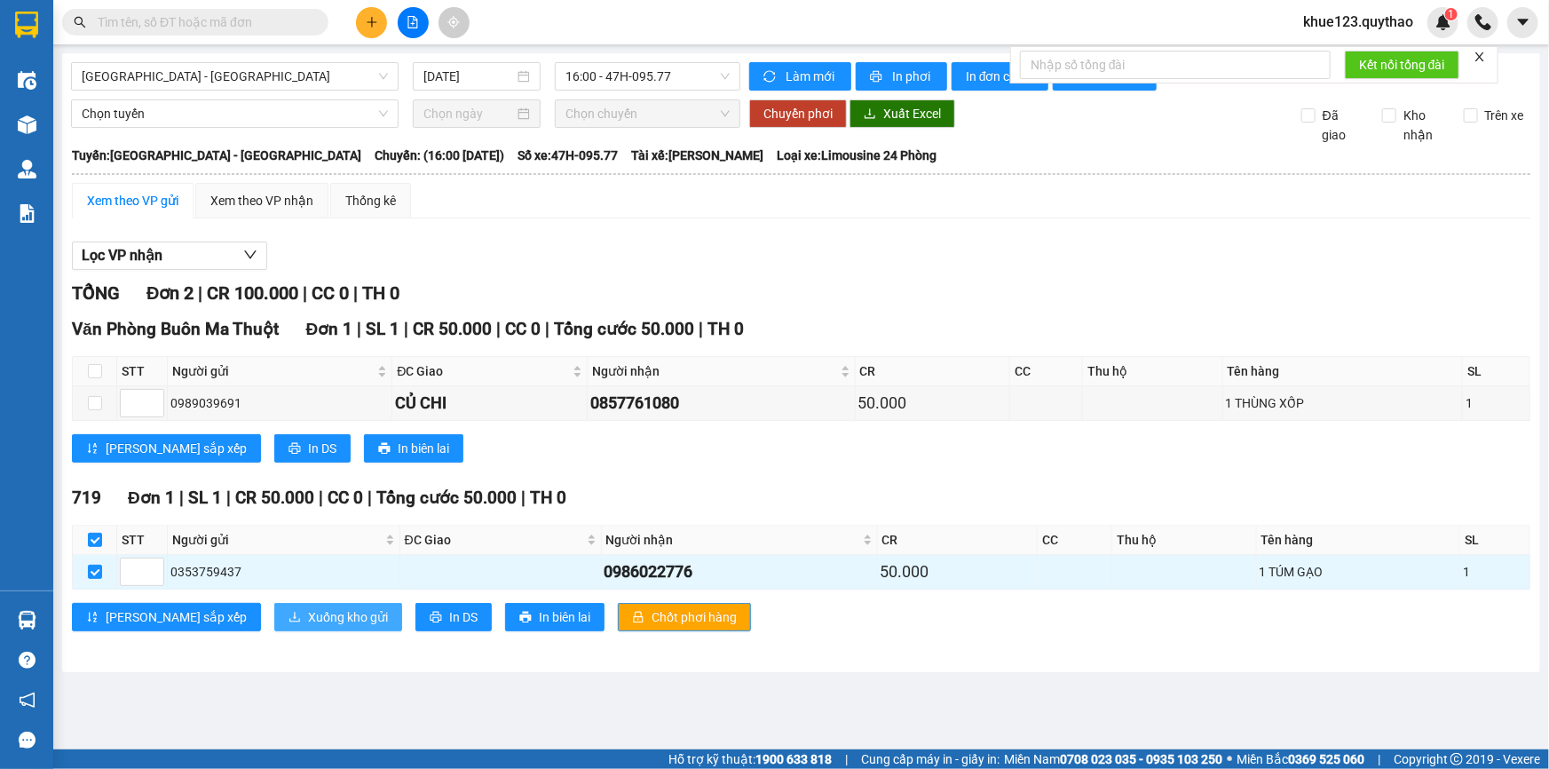
click at [308, 621] on span "Xuống kho gửi" at bounding box center [348, 617] width 80 height 20
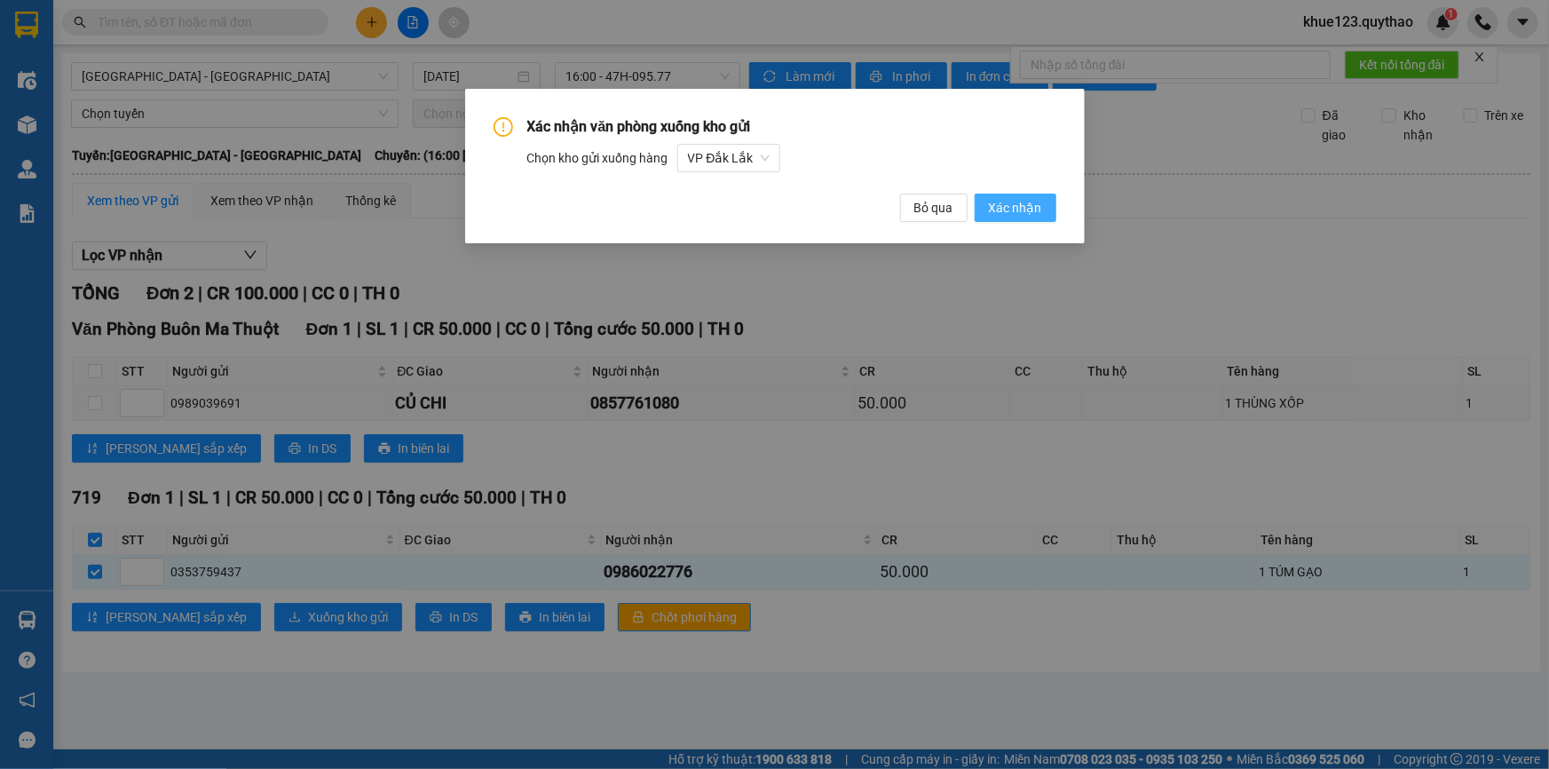
click at [1006, 206] on span "Xác nhận" at bounding box center [1015, 208] width 53 height 20
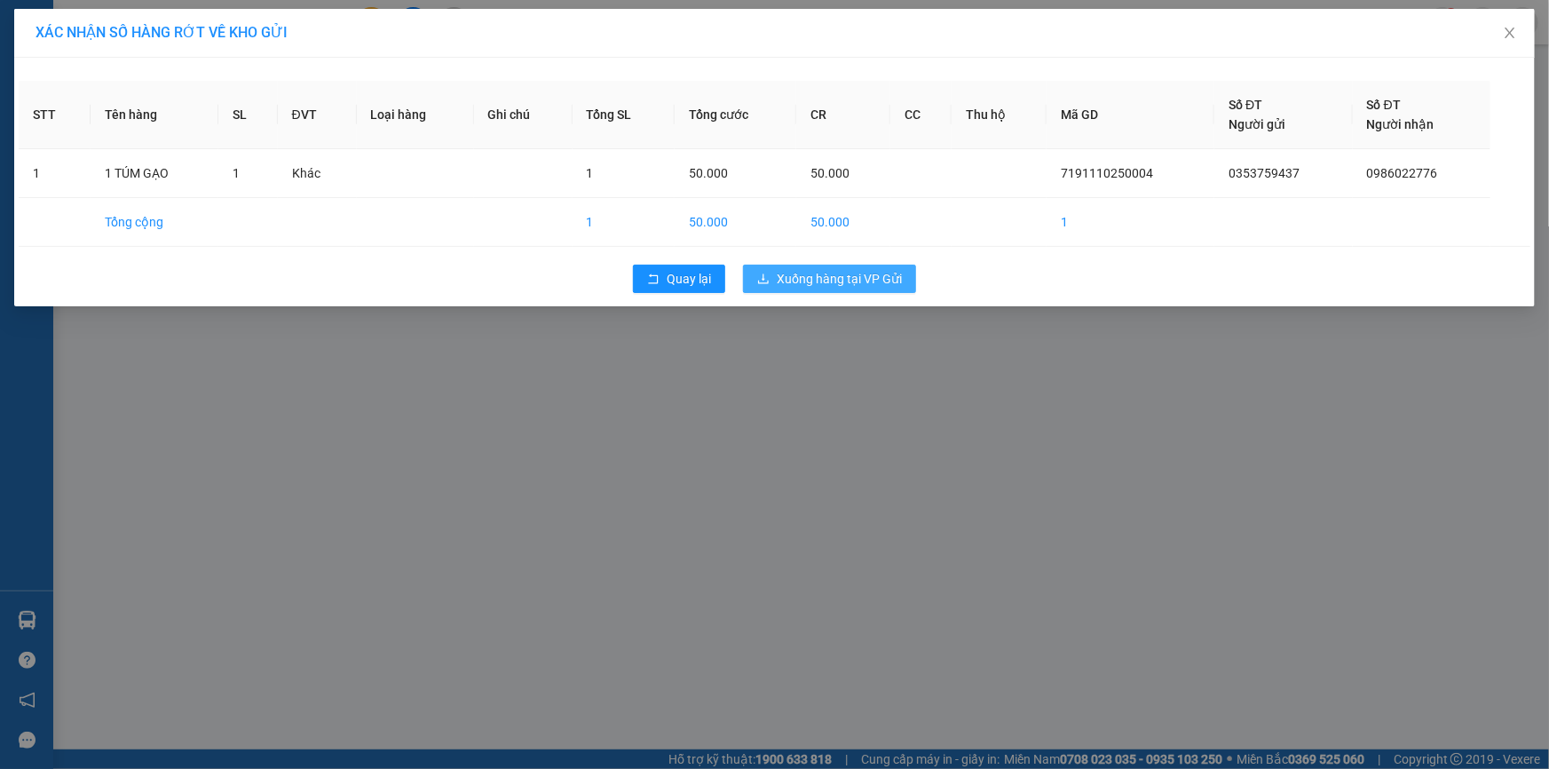
click at [837, 273] on span "Xuống hàng tại VP Gửi" at bounding box center [839, 279] width 125 height 20
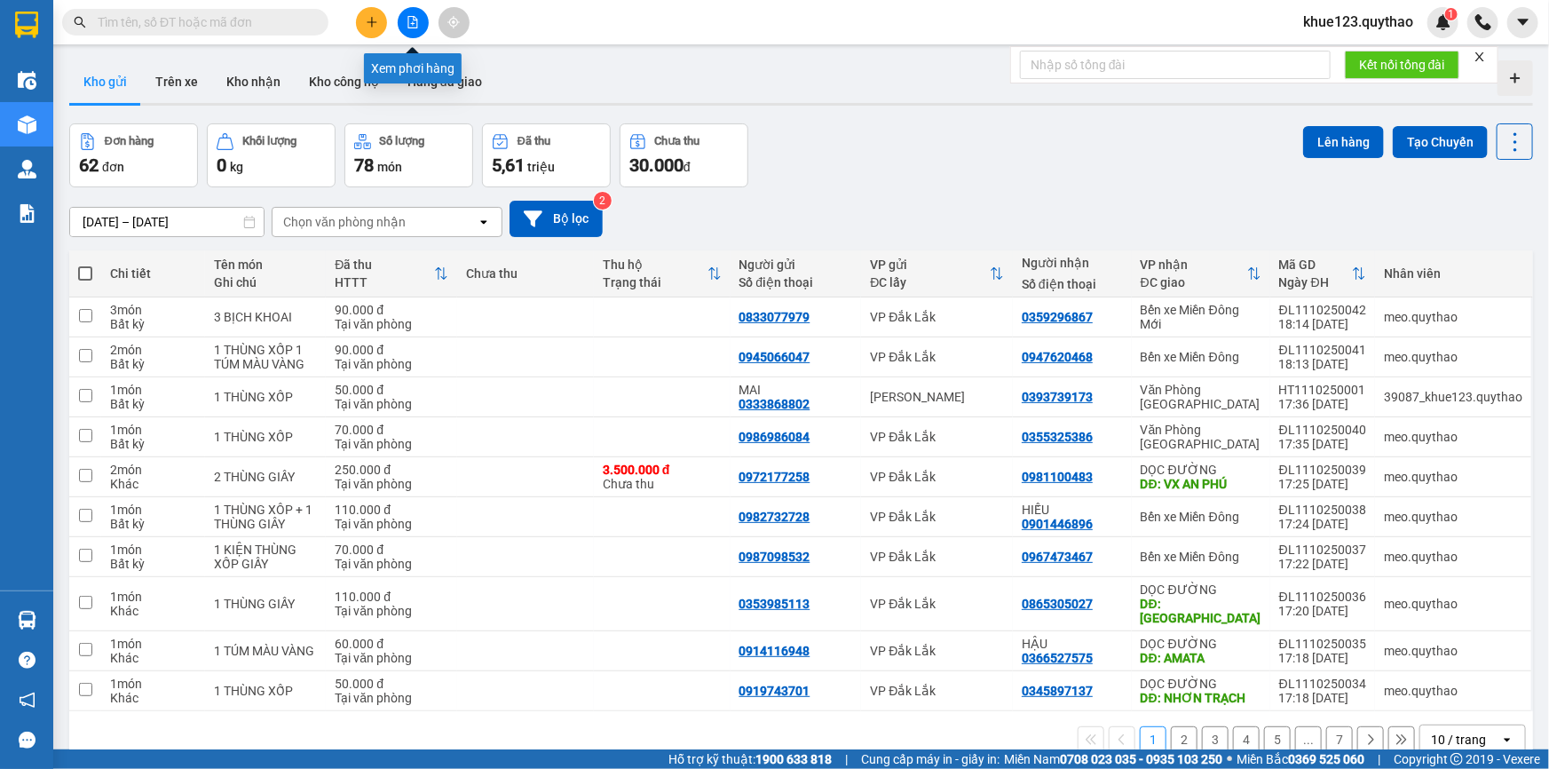
click at [415, 20] on icon "file-add" at bounding box center [413, 22] width 12 height 12
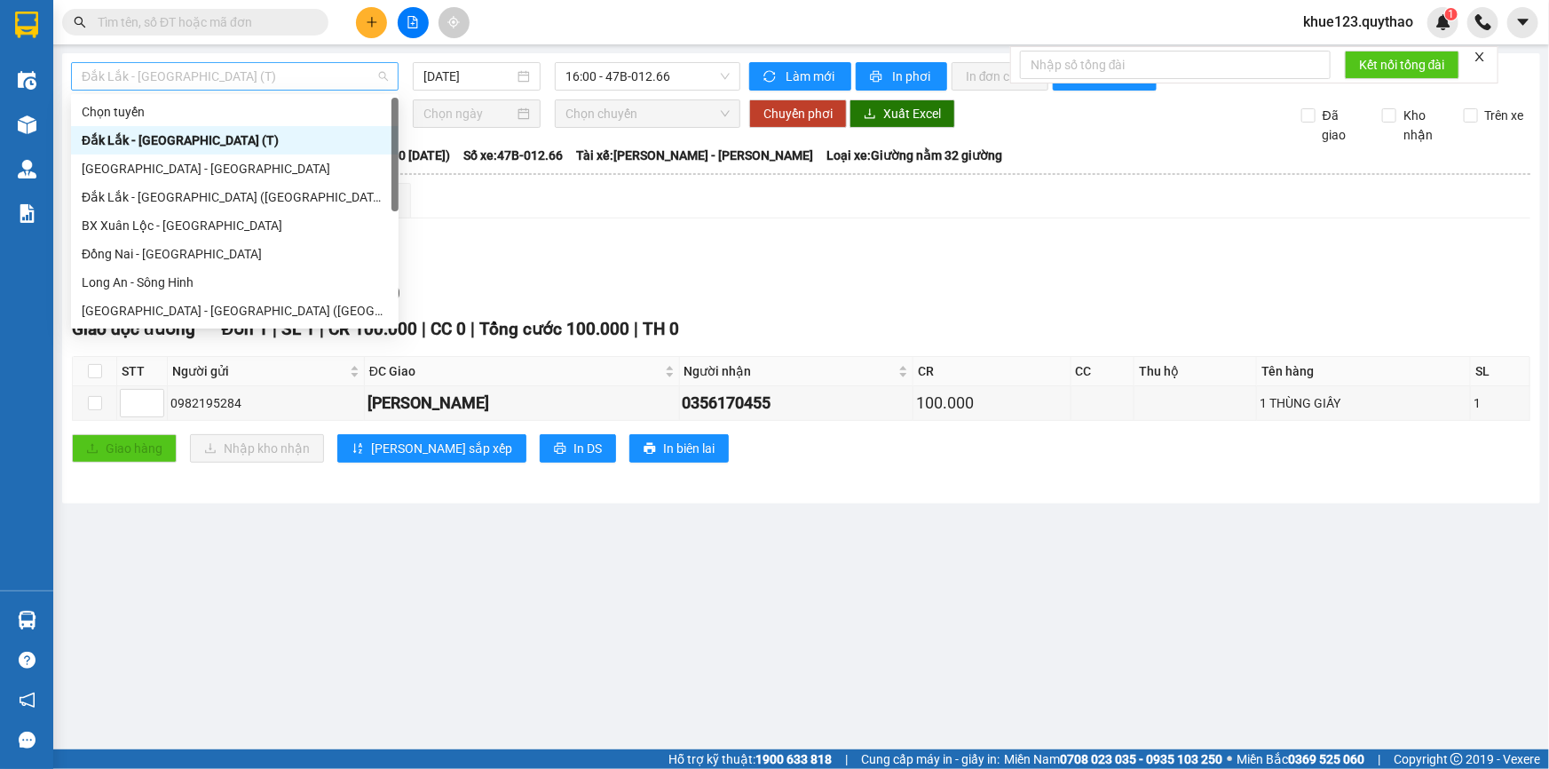
click at [217, 79] on span "Đắk Lắk - [GEOGRAPHIC_DATA] (T)" at bounding box center [235, 76] width 306 height 27
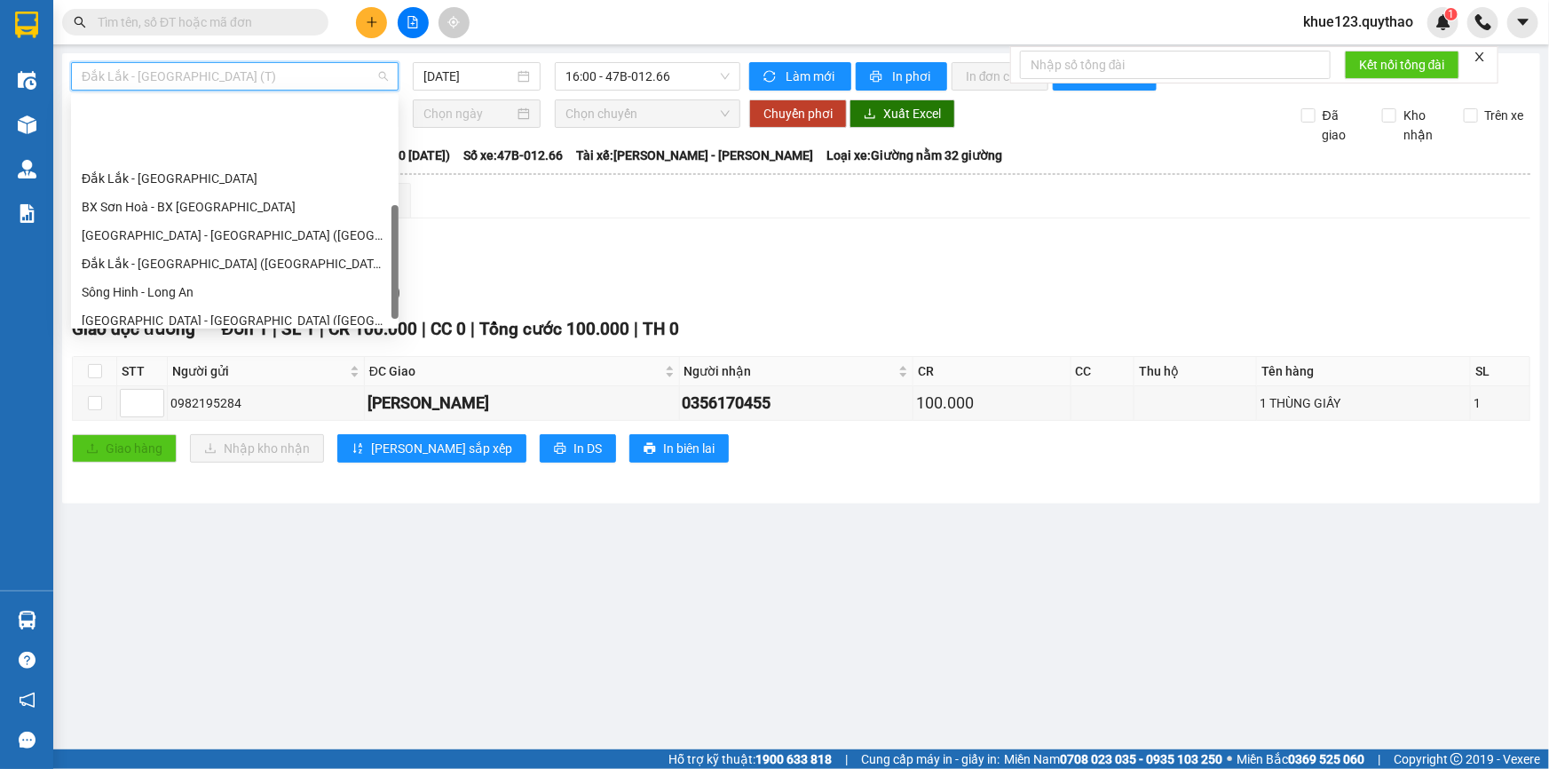
scroll to position [255, 0]
